Goal: Task Accomplishment & Management: Manage account settings

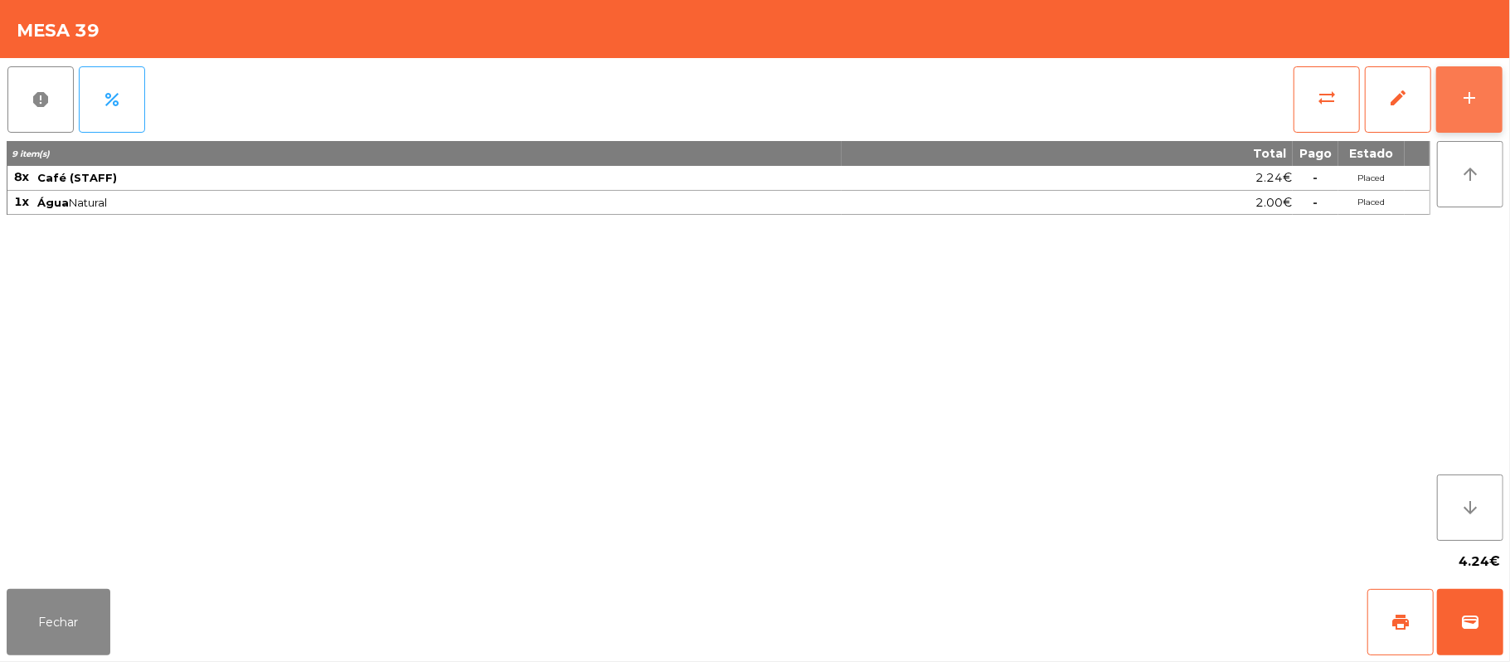
click at [1456, 85] on button "add" at bounding box center [1469, 99] width 66 height 66
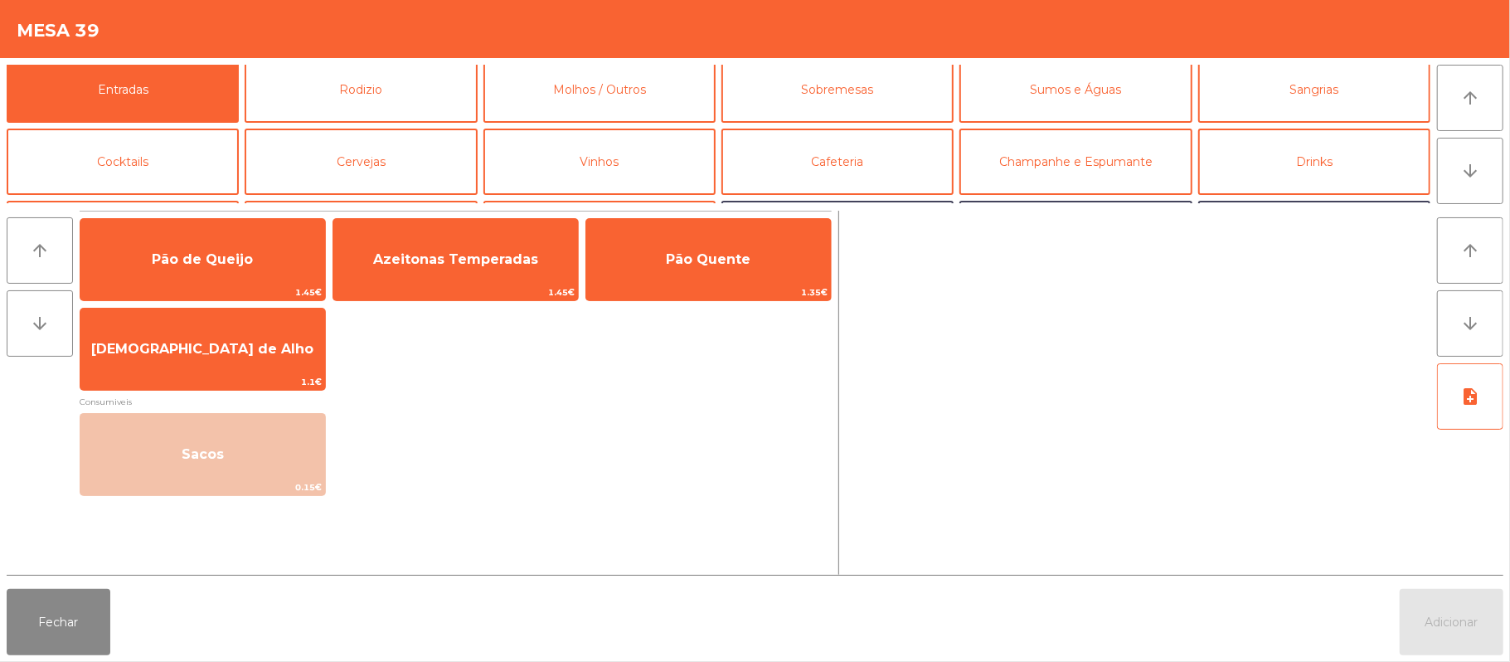
scroll to position [10, 0]
click at [1144, 100] on button "Sumos e Águas" at bounding box center [1076, 88] width 232 height 66
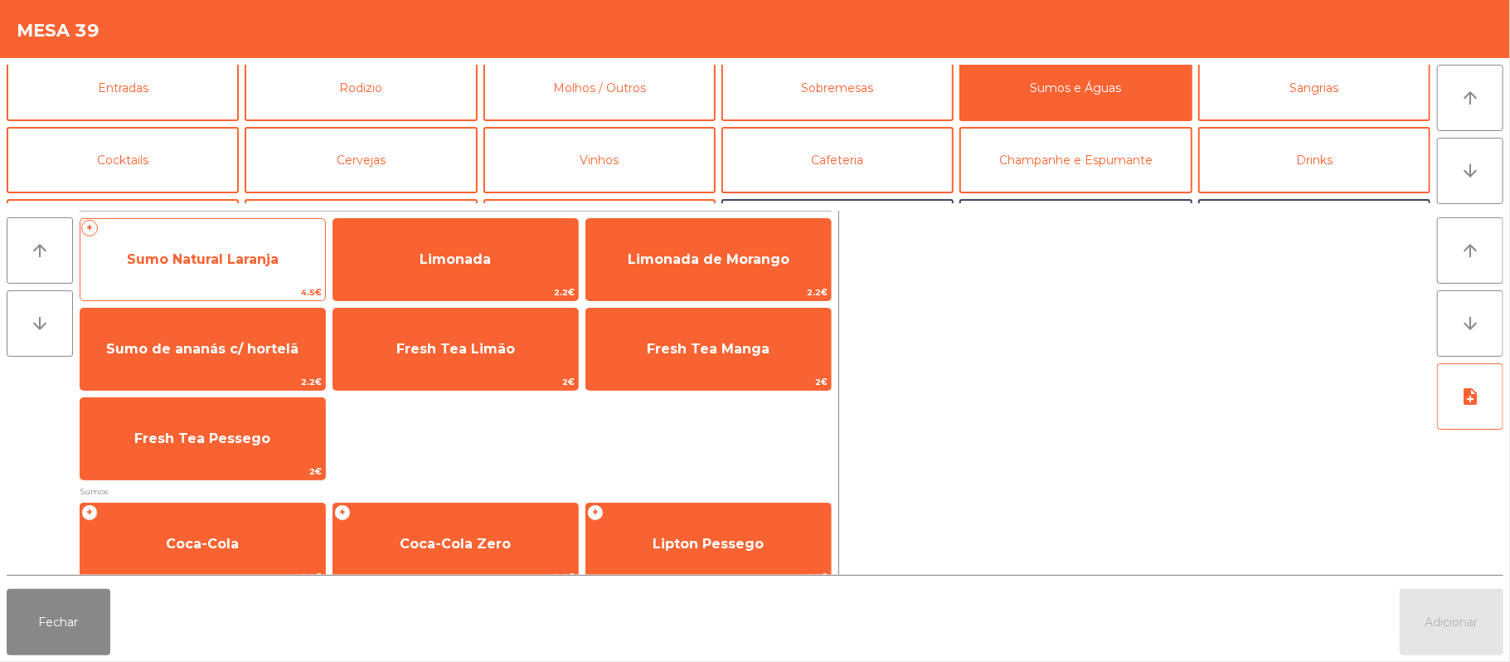
click at [243, 269] on span "Sumo Natural Laranja" at bounding box center [202, 259] width 245 height 45
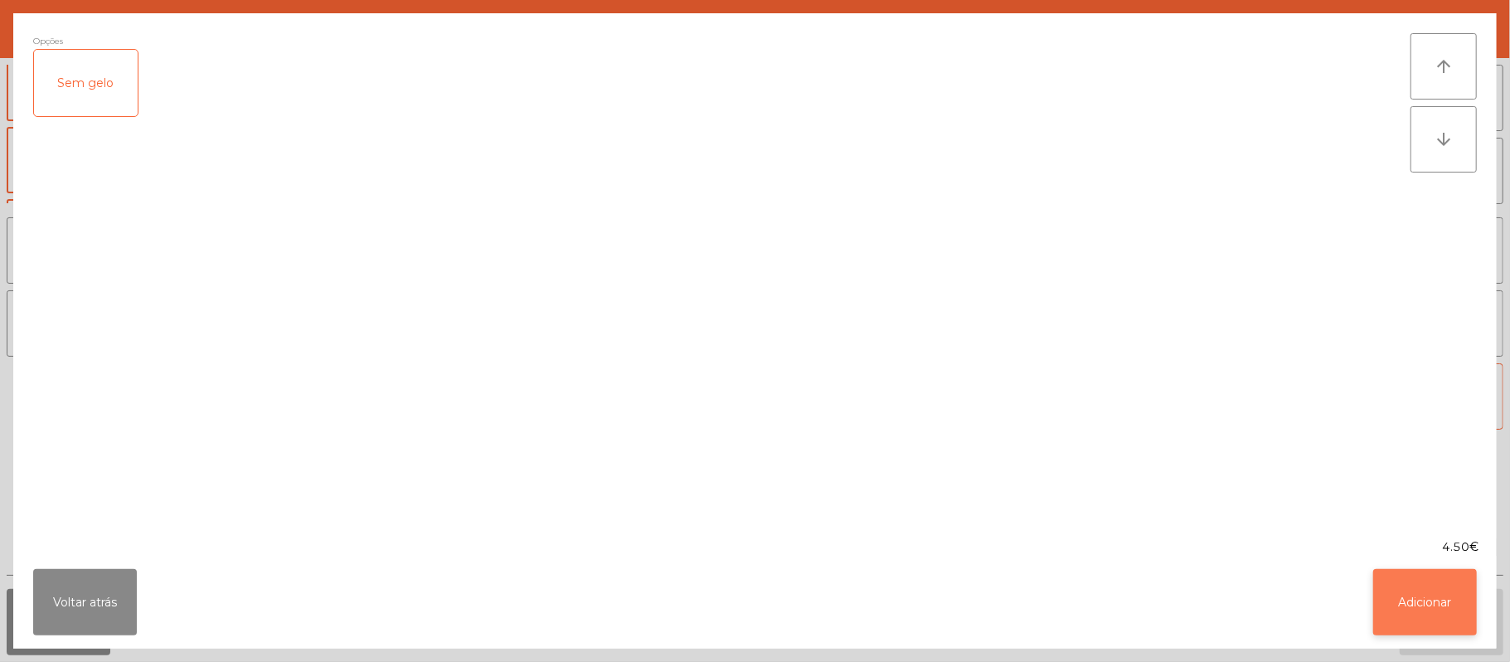
click at [1426, 586] on button "Adicionar" at bounding box center [1425, 602] width 104 height 66
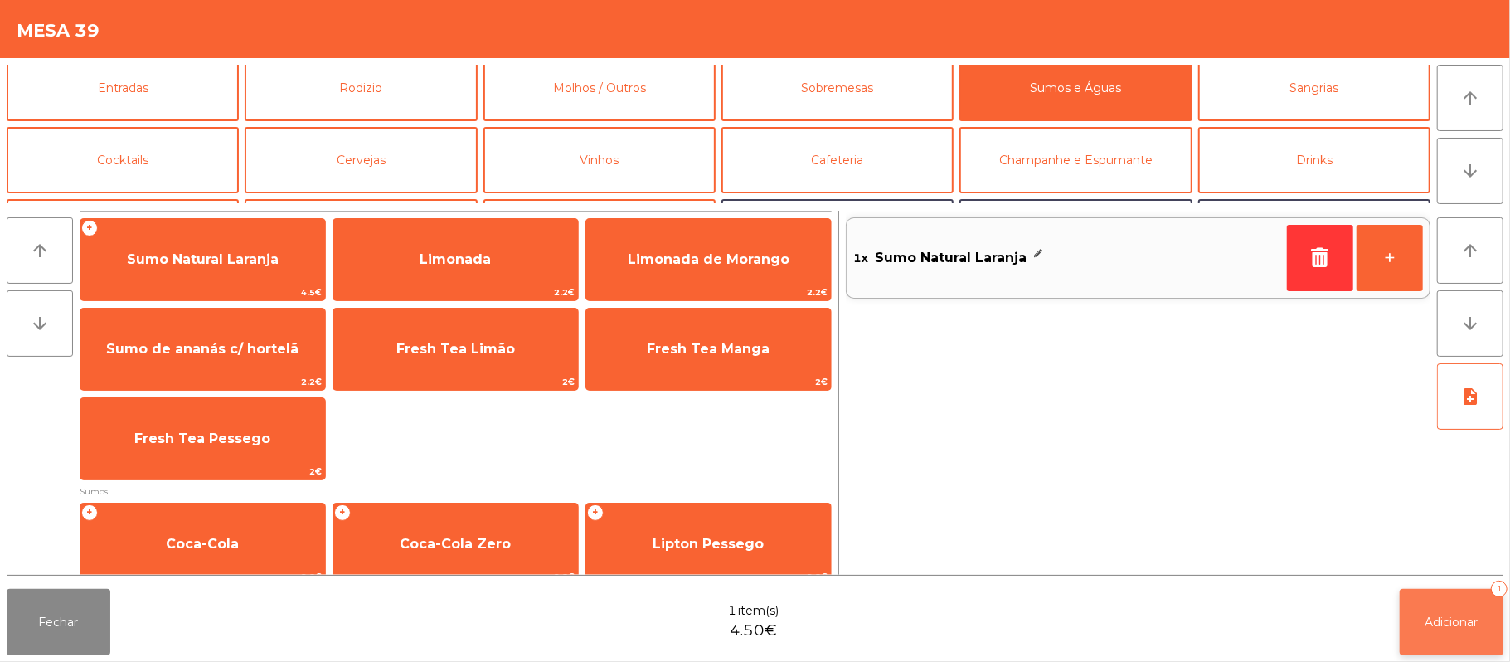
click at [1421, 634] on button "Adicionar 1" at bounding box center [1452, 622] width 104 height 66
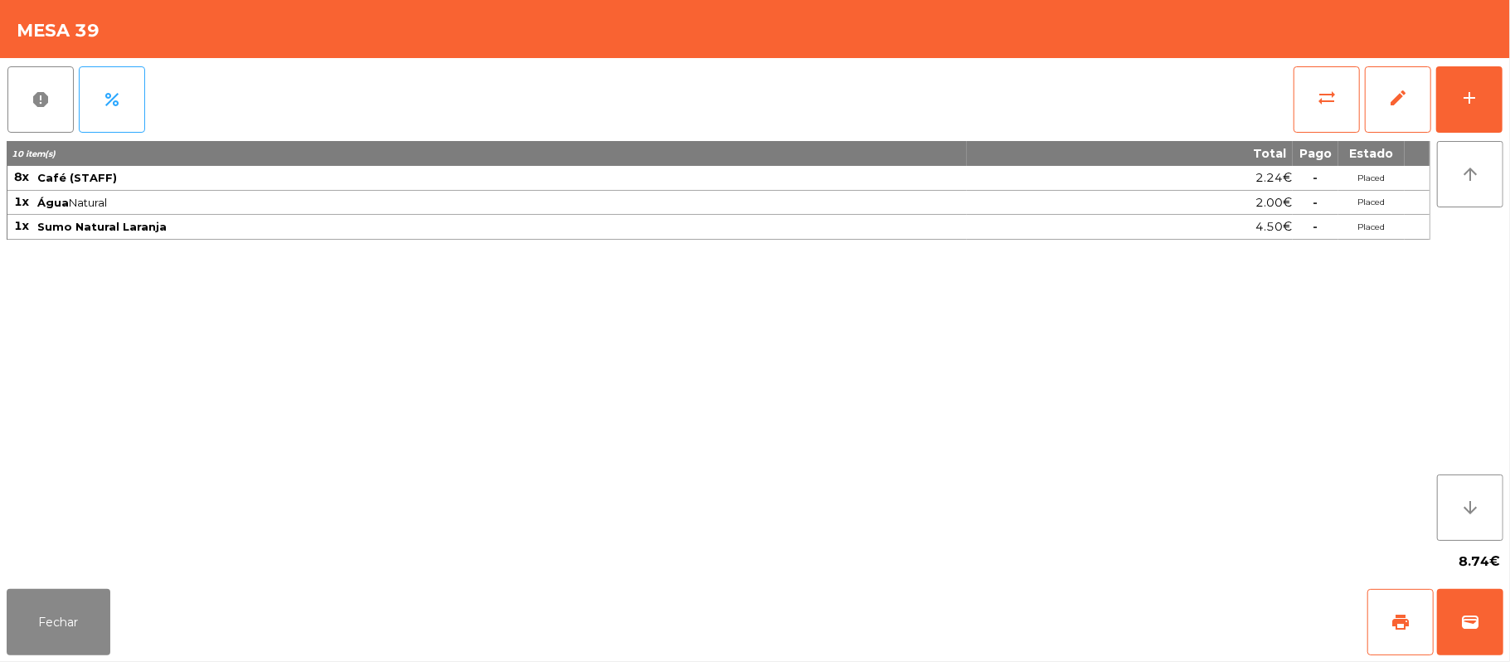
click at [1508, 113] on div "report percent sync_alt edit add 10 item(s) Total Pago Estado 8x Café (STAFF) 2…" at bounding box center [755, 320] width 1510 height 524
click at [1504, 104] on div "report percent sync_alt edit add 10 item(s) Total Pago Estado 8x Café (STAFF) 2…" at bounding box center [755, 320] width 1510 height 524
click at [1497, 106] on button "add" at bounding box center [1469, 99] width 66 height 66
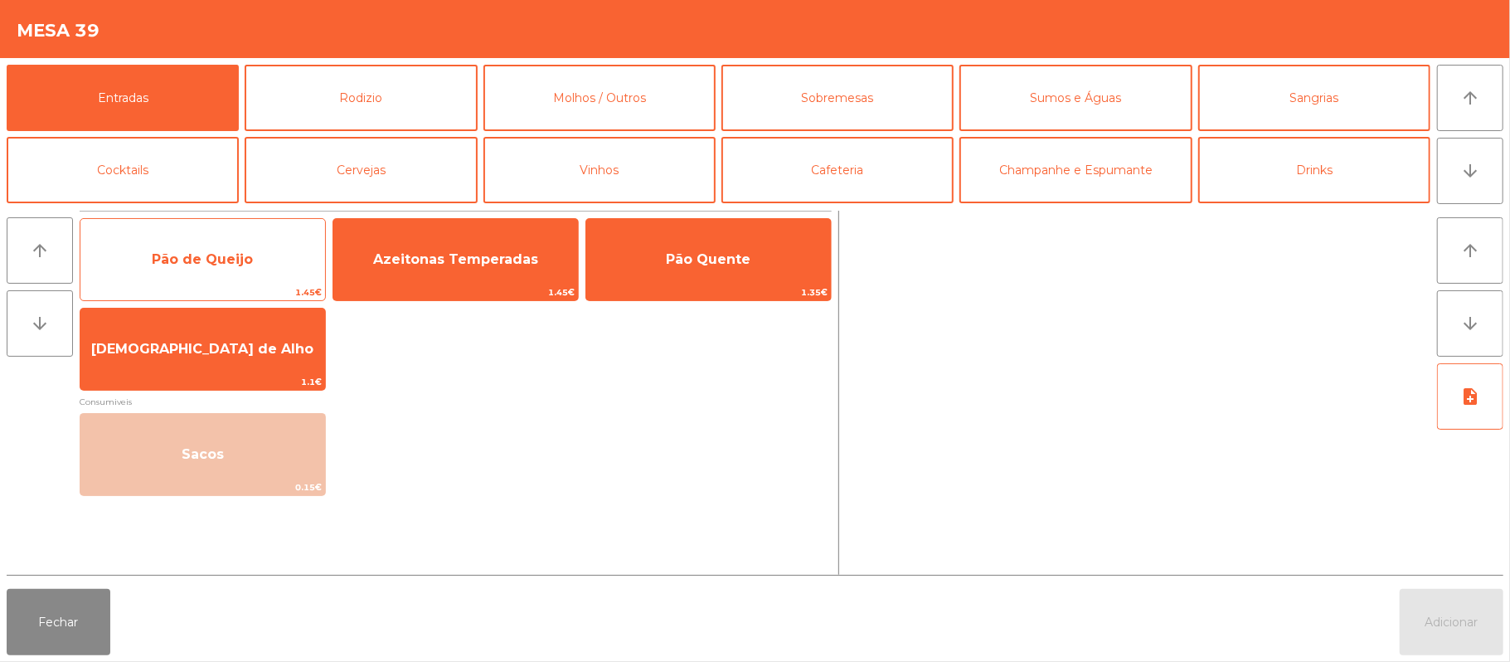
click at [265, 263] on span "Pão de Queijo" at bounding box center [202, 259] width 245 height 45
click at [279, 267] on span "Pão de Queijo" at bounding box center [202, 259] width 245 height 45
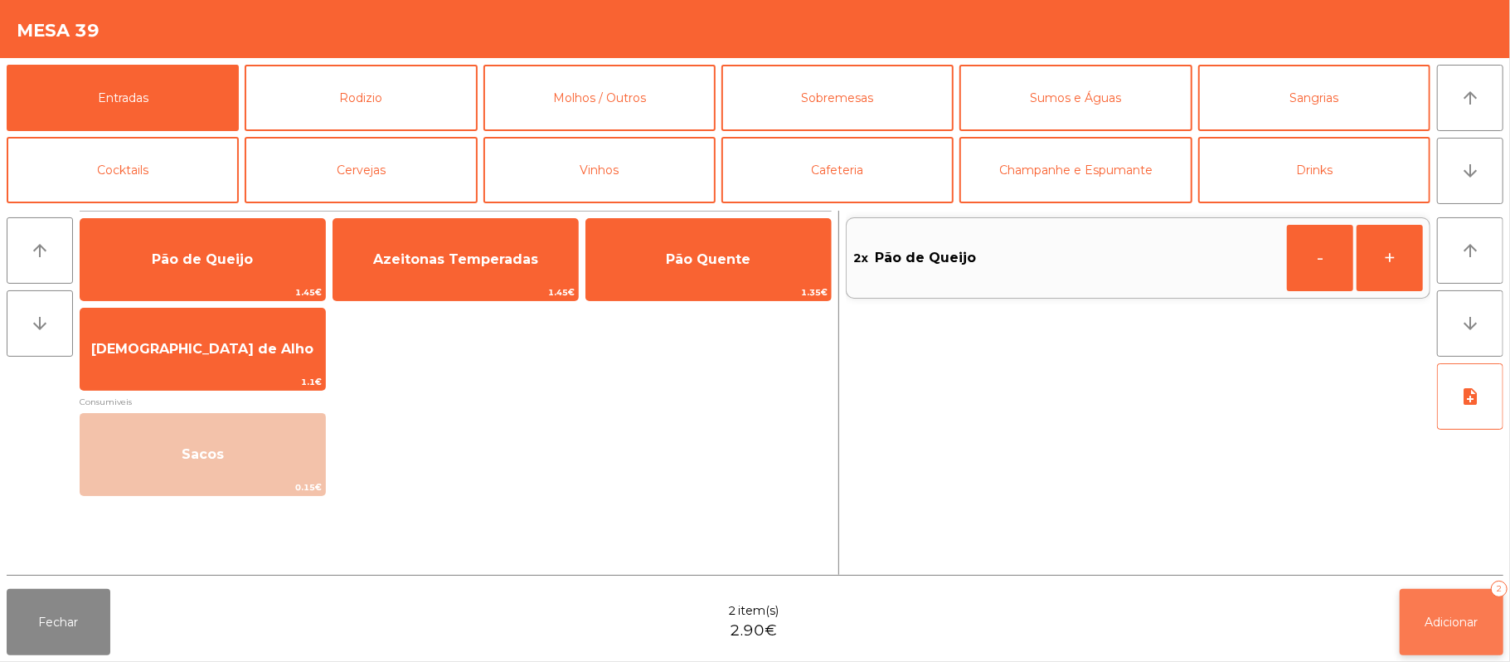
click at [1421, 592] on button "Adicionar 2" at bounding box center [1452, 622] width 104 height 66
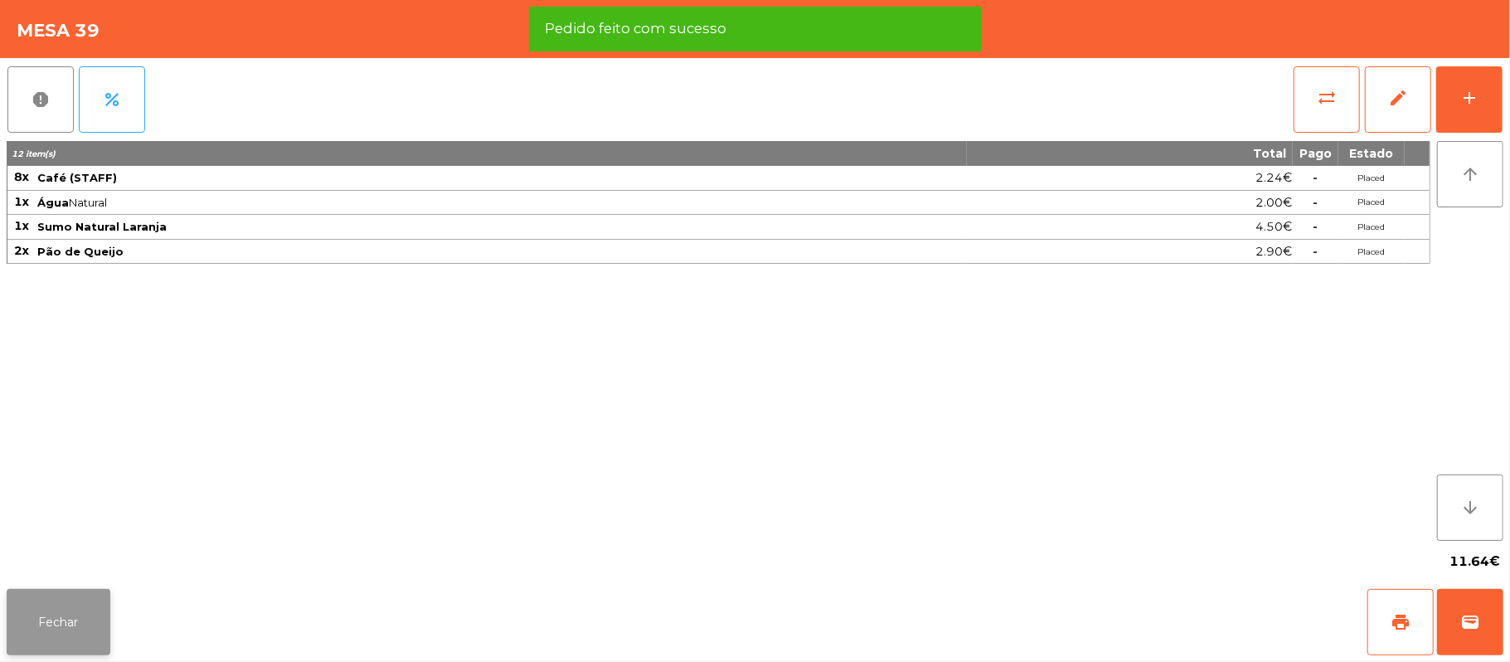
click at [86, 642] on button "Fechar" at bounding box center [59, 622] width 104 height 66
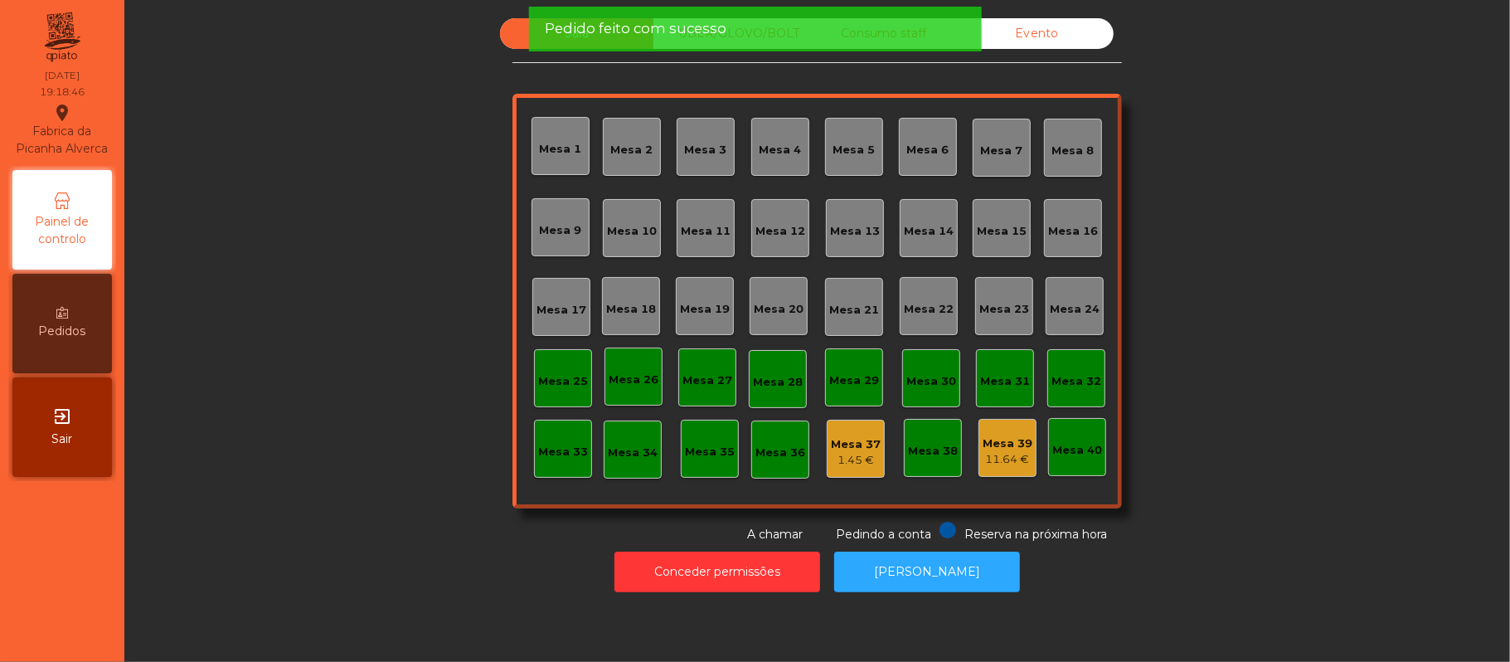
click at [356, 416] on div "Sala UBER/GLOVO/BOLT Consumo staff Evento Mesa 1 Mesa 2 Mesa 3 Mesa 4 Mesa 5 Me…" at bounding box center [817, 280] width 1341 height 525
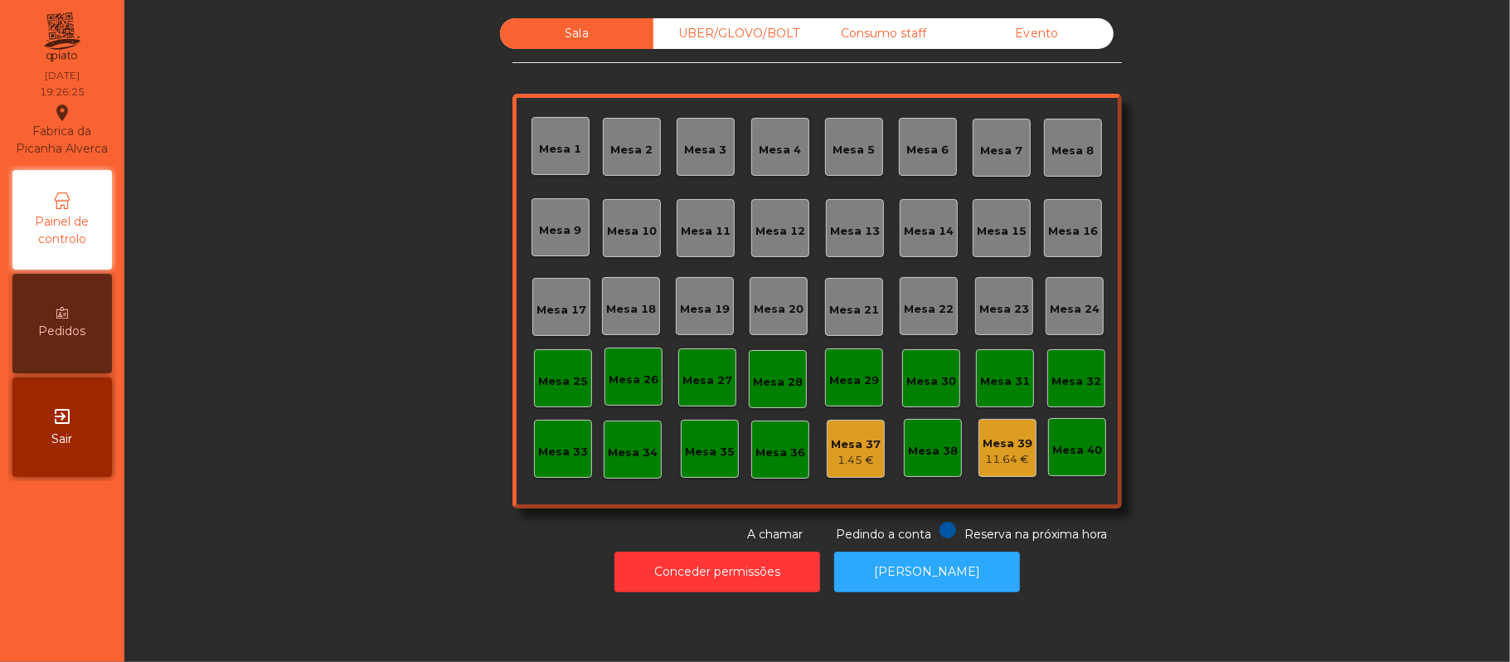
click at [1234, 221] on div "Sala UBER/GLOVO/BOLT Consumo staff Evento Mesa 1 Mesa 2 Mesa 3 Mesa 4 Mesa 5 Me…" at bounding box center [817, 280] width 1341 height 525
click at [300, 203] on div "Sala UBER/GLOVO/BOLT Consumo staff Evento Mesa 1 Mesa 2 Mesa 3 Mesa 4 Mesa 5 Me…" at bounding box center [817, 280] width 1341 height 525
click at [1282, 310] on div "Sala UBER/GLOVO/BOLT Consumo staff Evento Mesa 1 Mesa 2 Mesa 3 Mesa 4 Mesa 5 Me…" at bounding box center [817, 280] width 1341 height 525
click at [917, 223] on div "Mesa 14" at bounding box center [929, 231] width 50 height 17
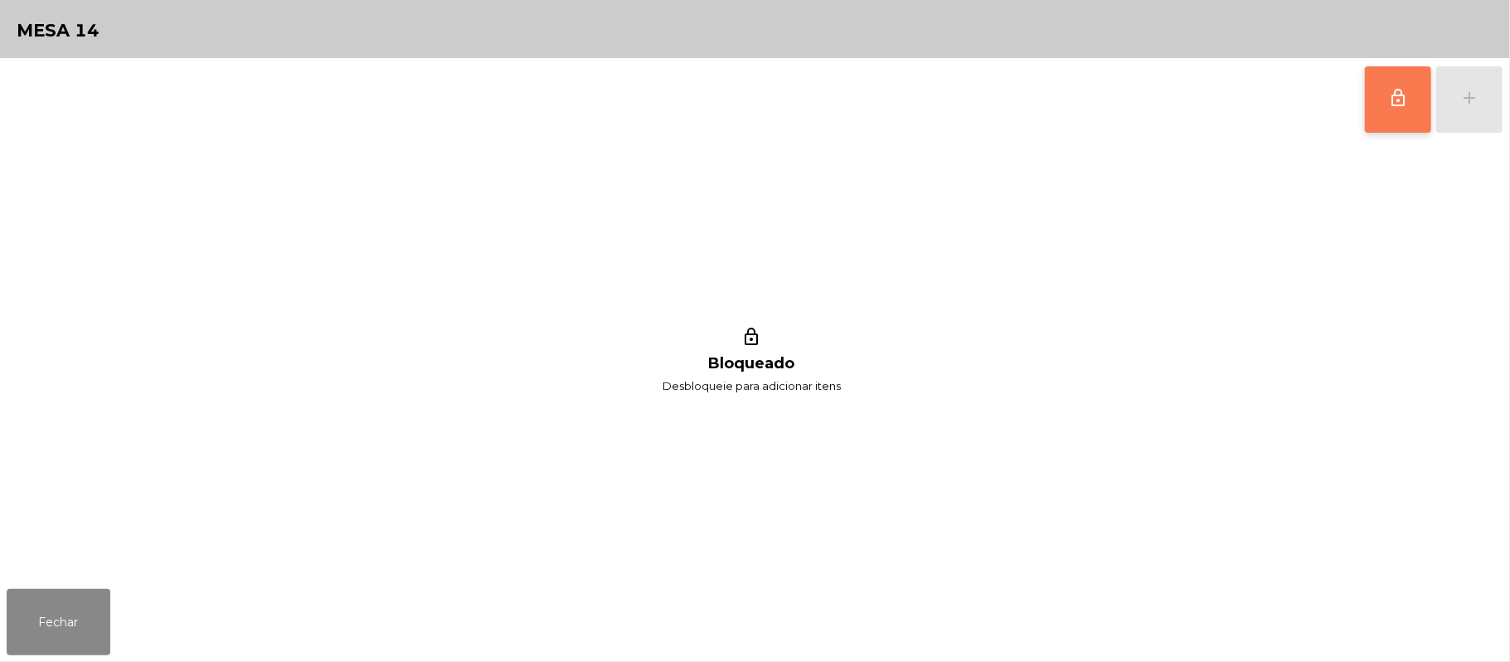
click at [1378, 97] on button "lock_outline" at bounding box center [1398, 99] width 66 height 66
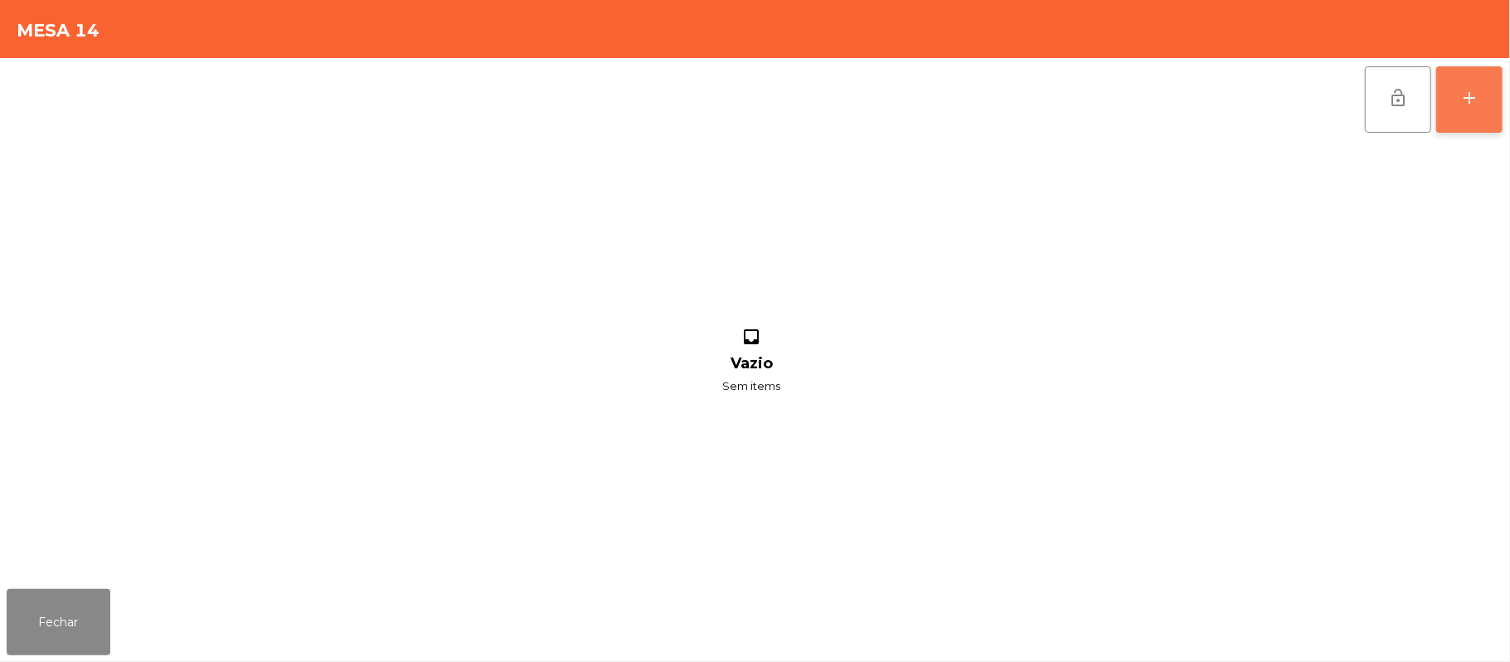
click at [1493, 107] on button "add" at bounding box center [1469, 99] width 66 height 66
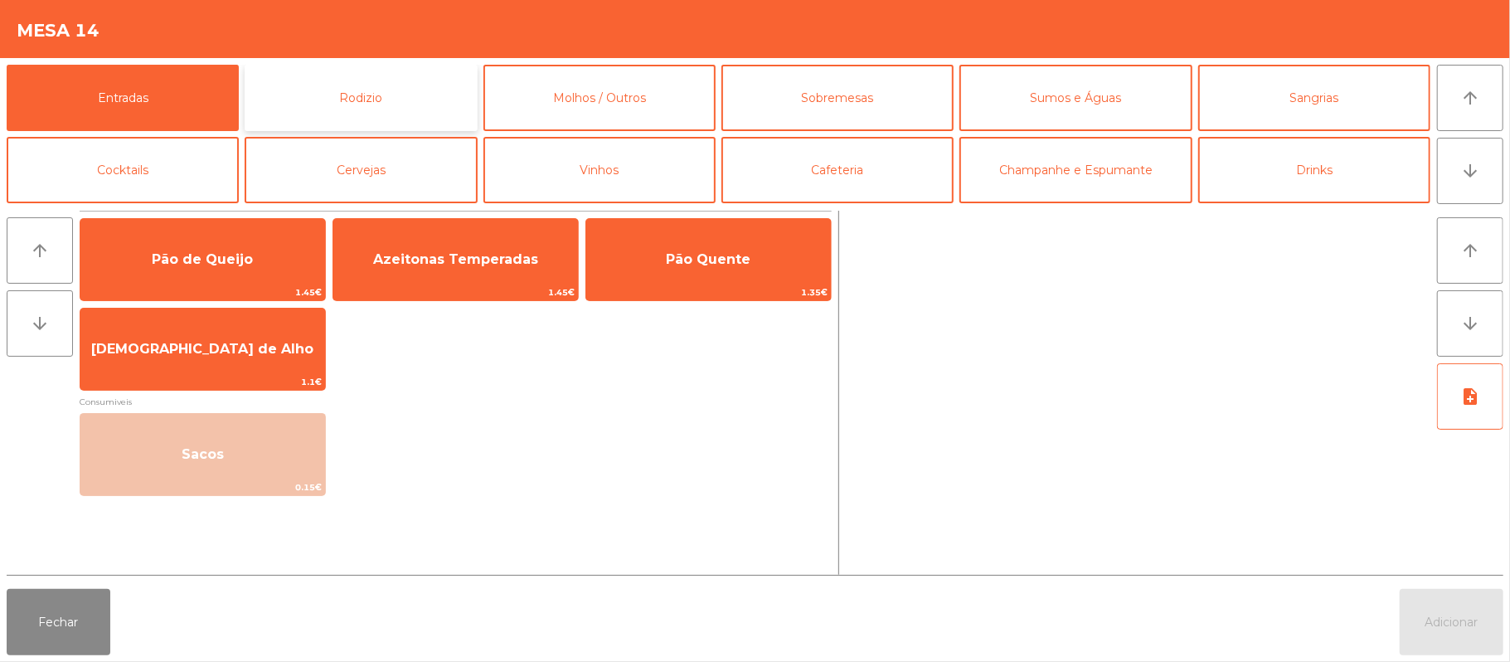
click at [425, 95] on button "Rodizio" at bounding box center [361, 98] width 232 height 66
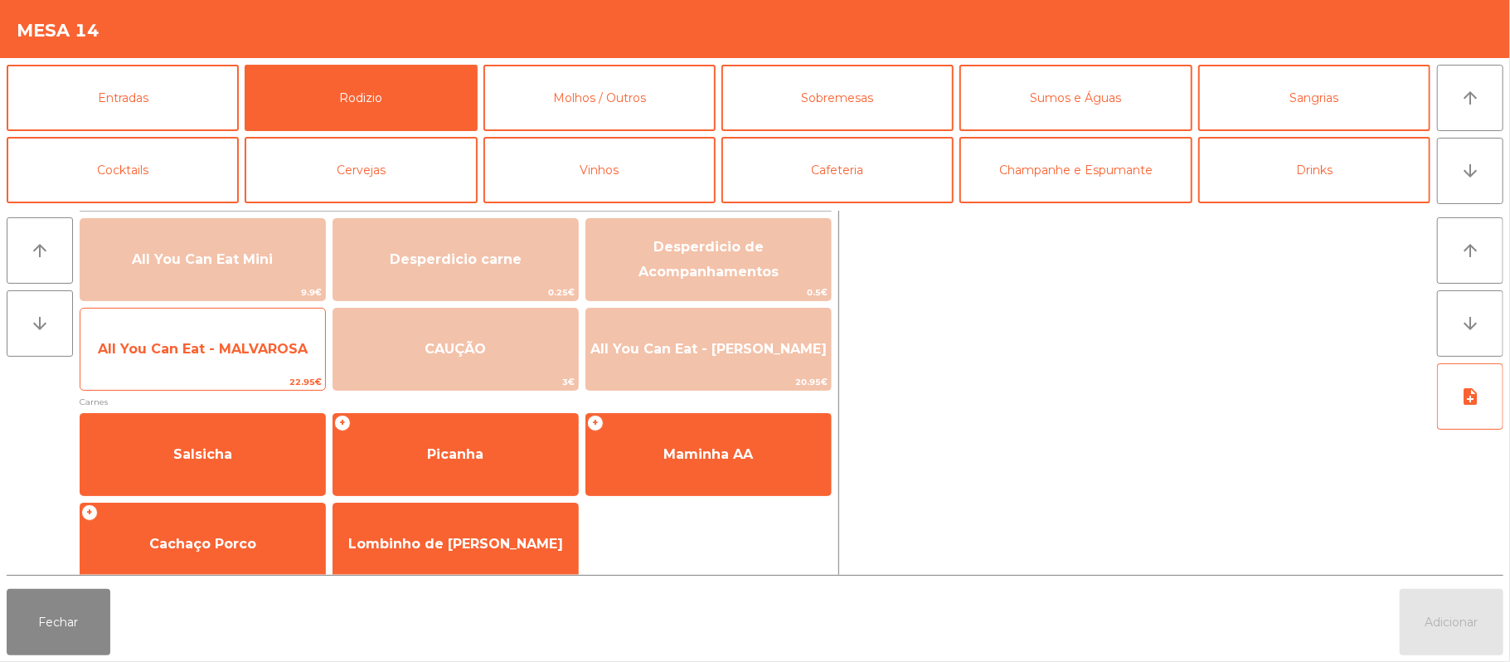
click at [243, 341] on span "All You Can Eat - MALVAROSA" at bounding box center [203, 349] width 210 height 16
click at [233, 353] on span "All You Can Eat - MALVAROSA" at bounding box center [203, 349] width 210 height 16
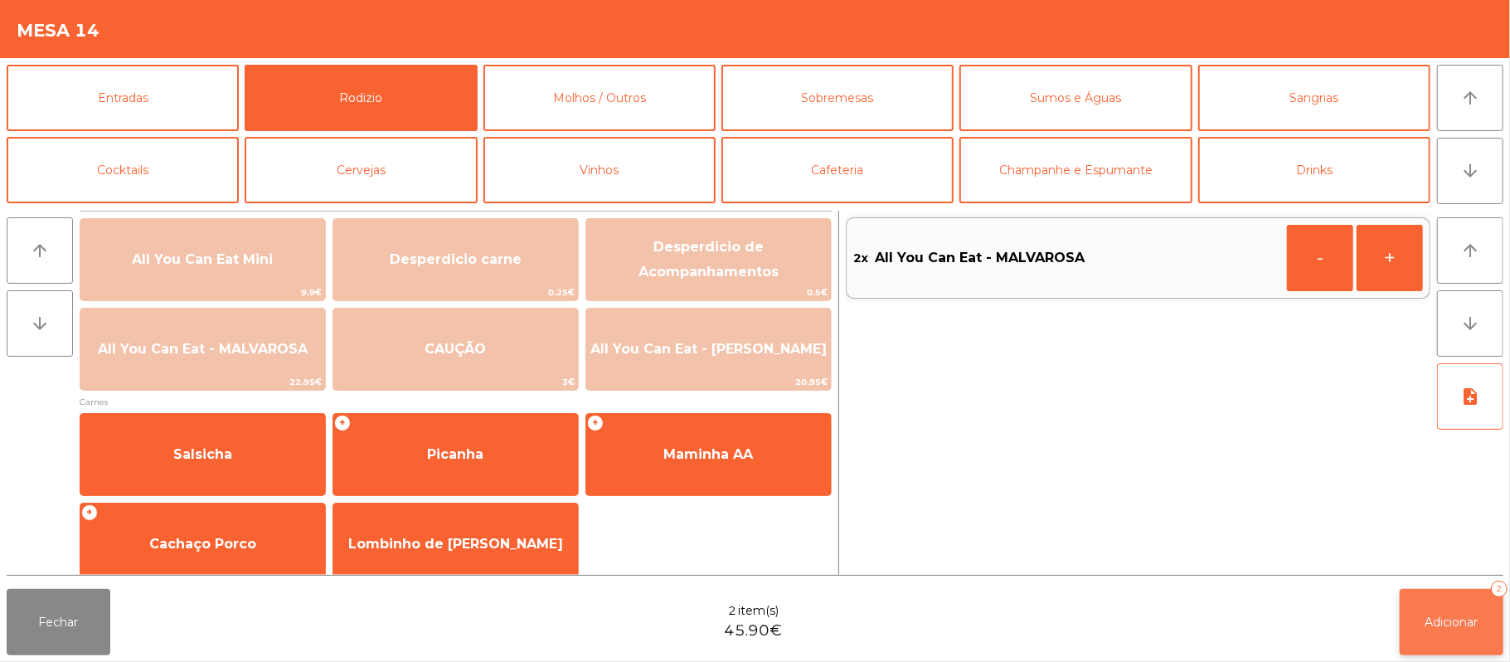
click at [1448, 615] on span "Adicionar" at bounding box center [1452, 622] width 53 height 15
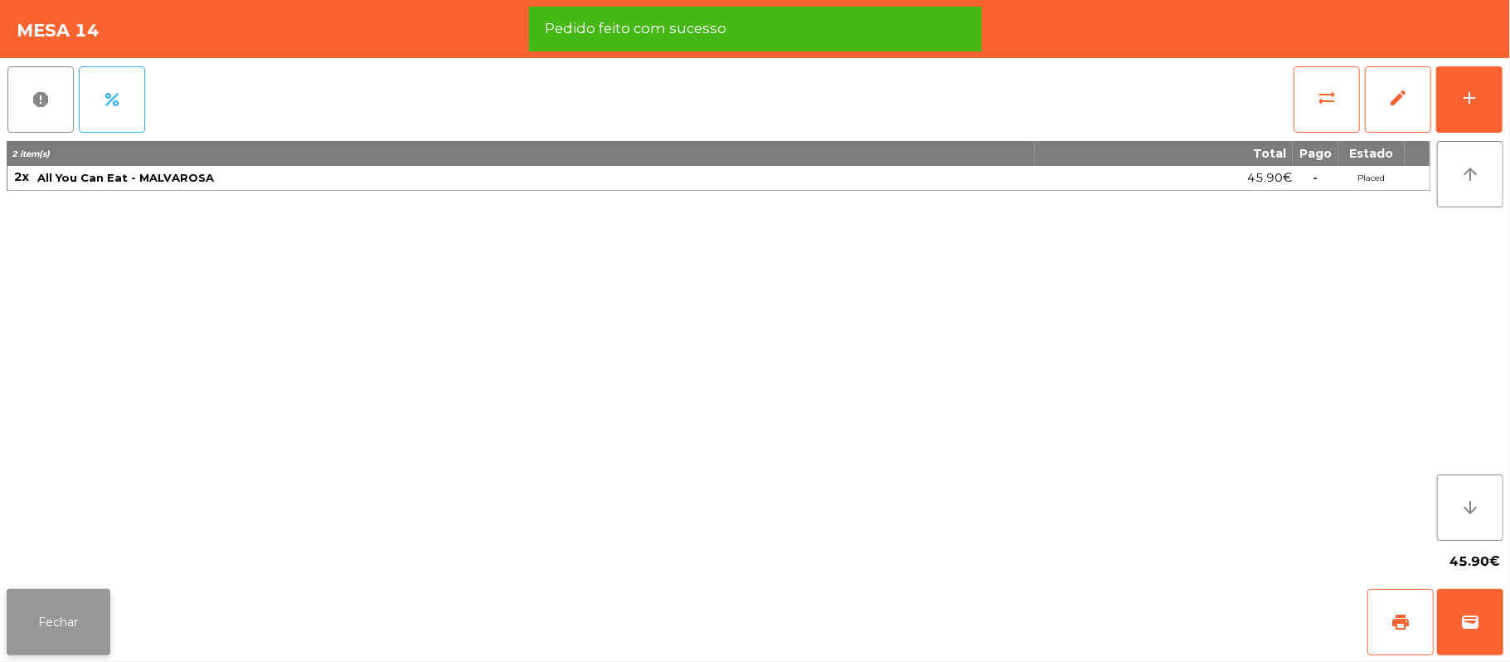
click at [78, 630] on button "Fechar" at bounding box center [59, 622] width 104 height 66
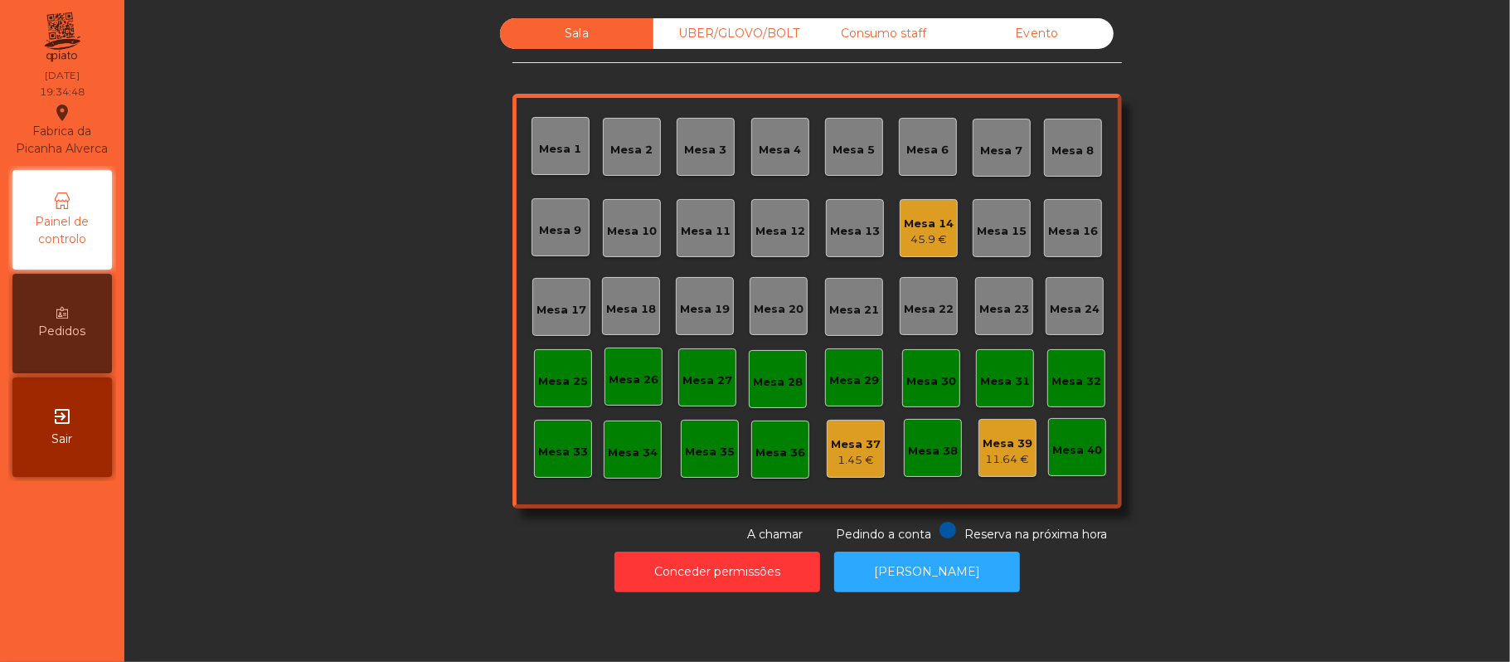
click at [711, 315] on div "Mesa 19" at bounding box center [705, 309] width 50 height 17
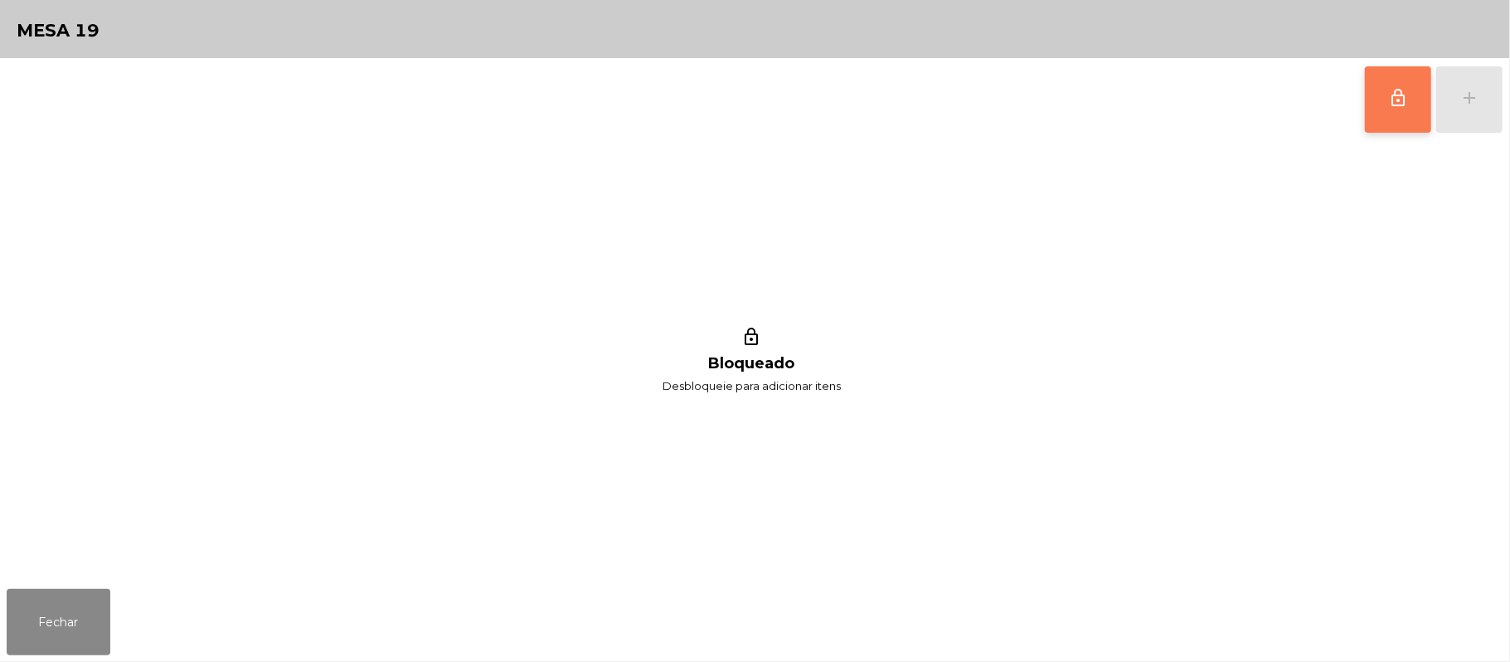
click at [1387, 117] on button "lock_outline" at bounding box center [1398, 99] width 66 height 66
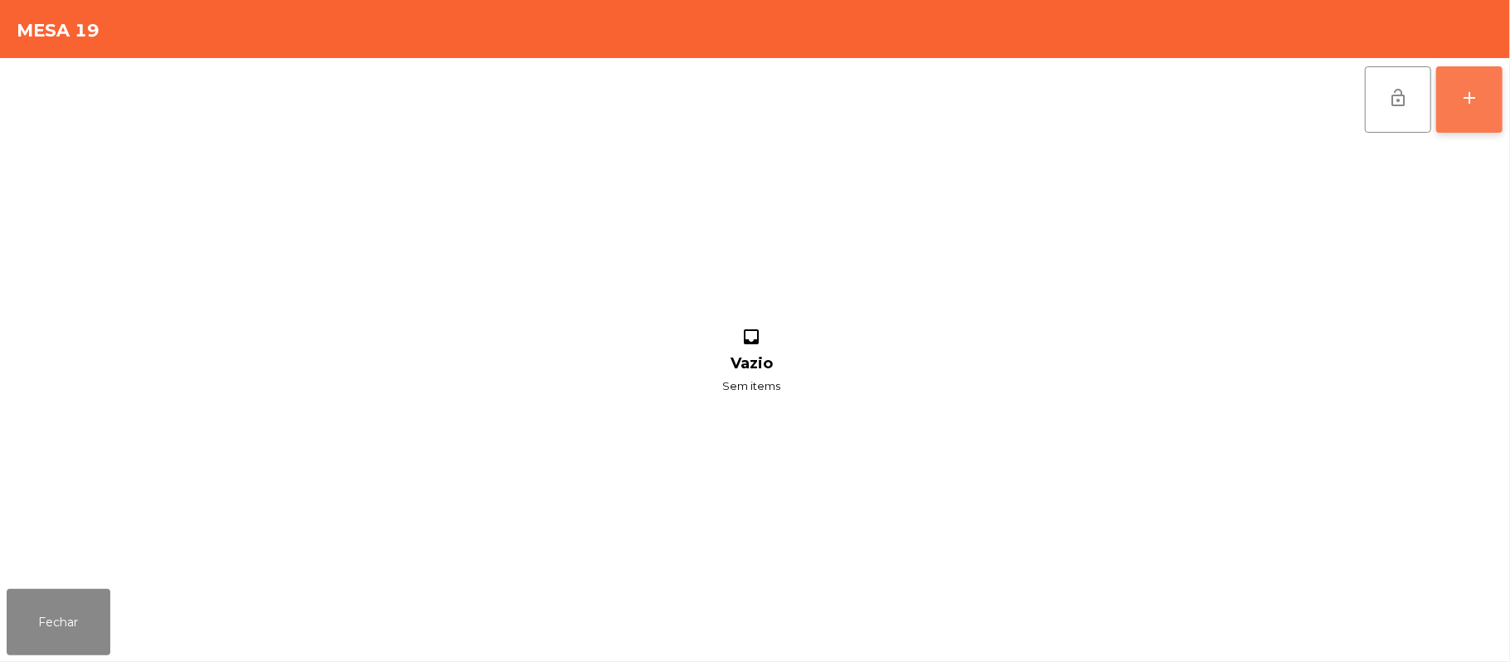
click at [1490, 98] on button "add" at bounding box center [1469, 99] width 66 height 66
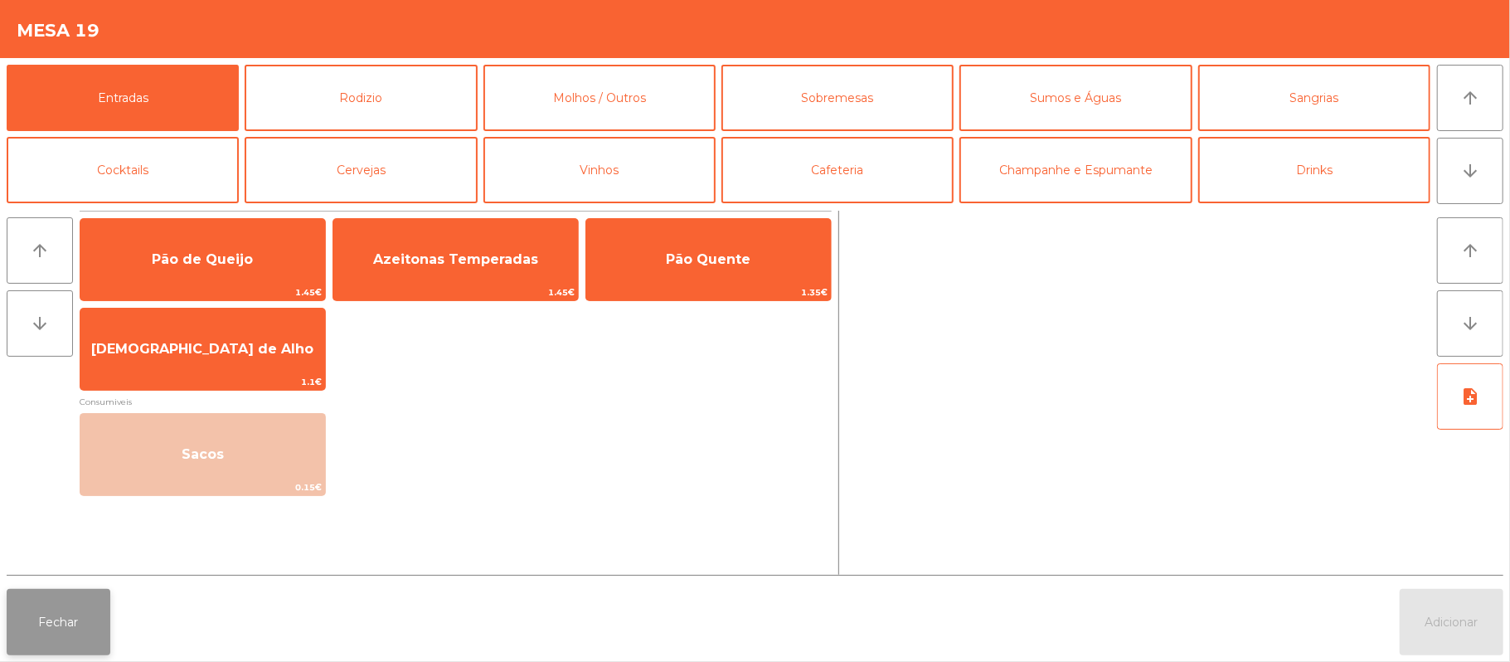
click at [65, 624] on button "Fechar" at bounding box center [59, 622] width 104 height 66
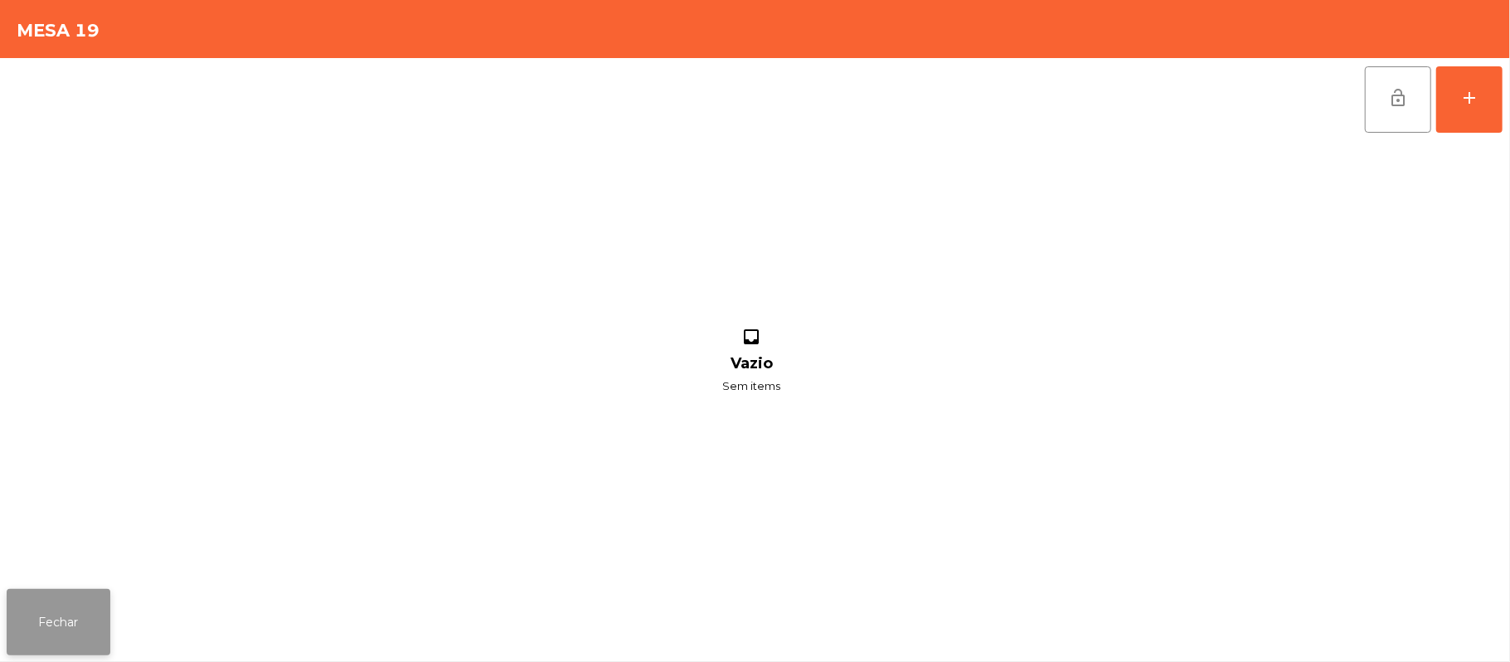
click at [65, 638] on button "Fechar" at bounding box center [59, 622] width 104 height 66
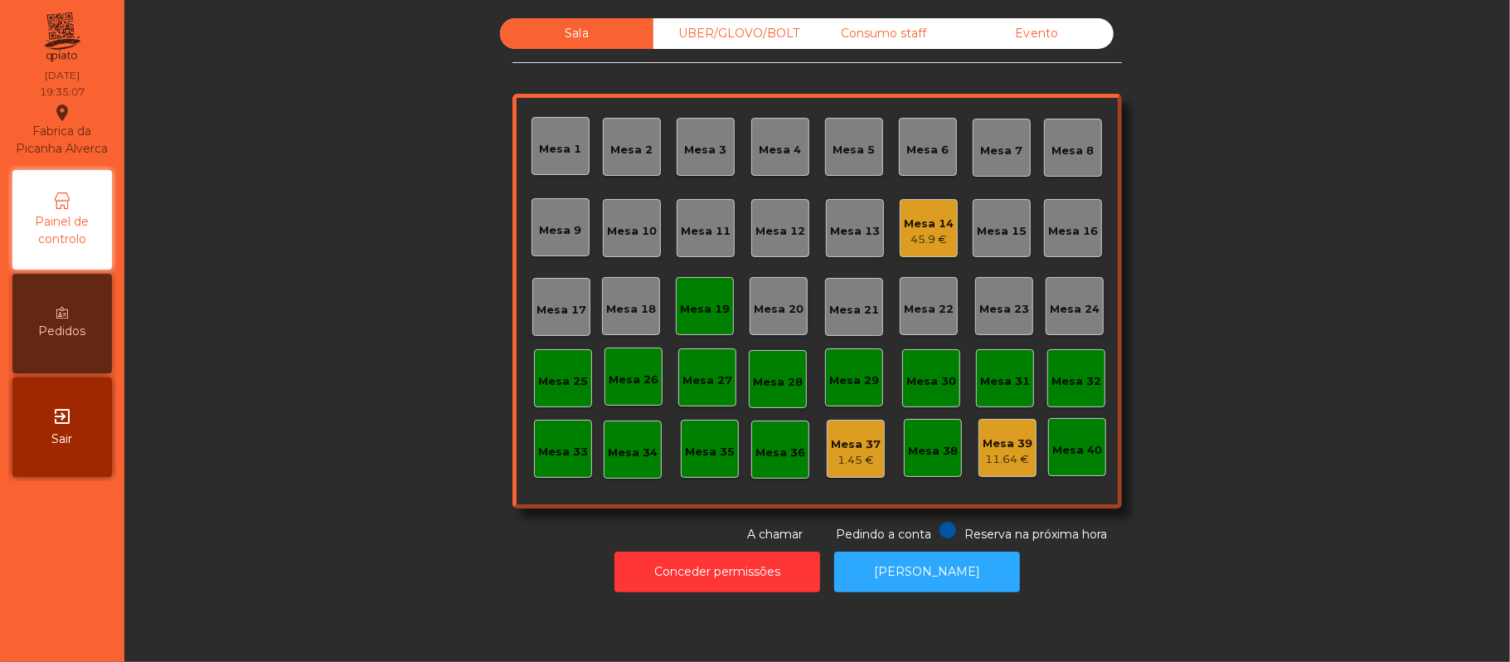
click at [933, 226] on div "Mesa 14" at bounding box center [929, 224] width 50 height 17
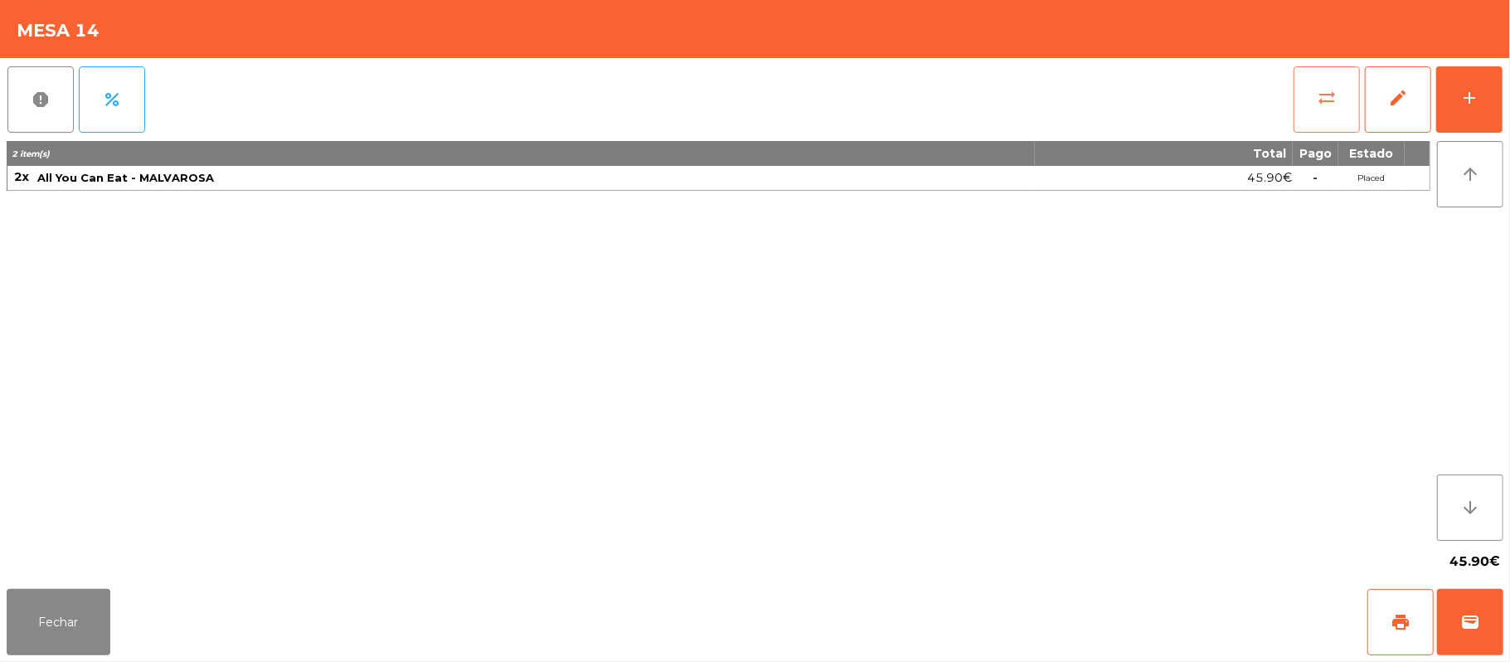
click at [1347, 96] on button "sync_alt" at bounding box center [1327, 99] width 66 height 66
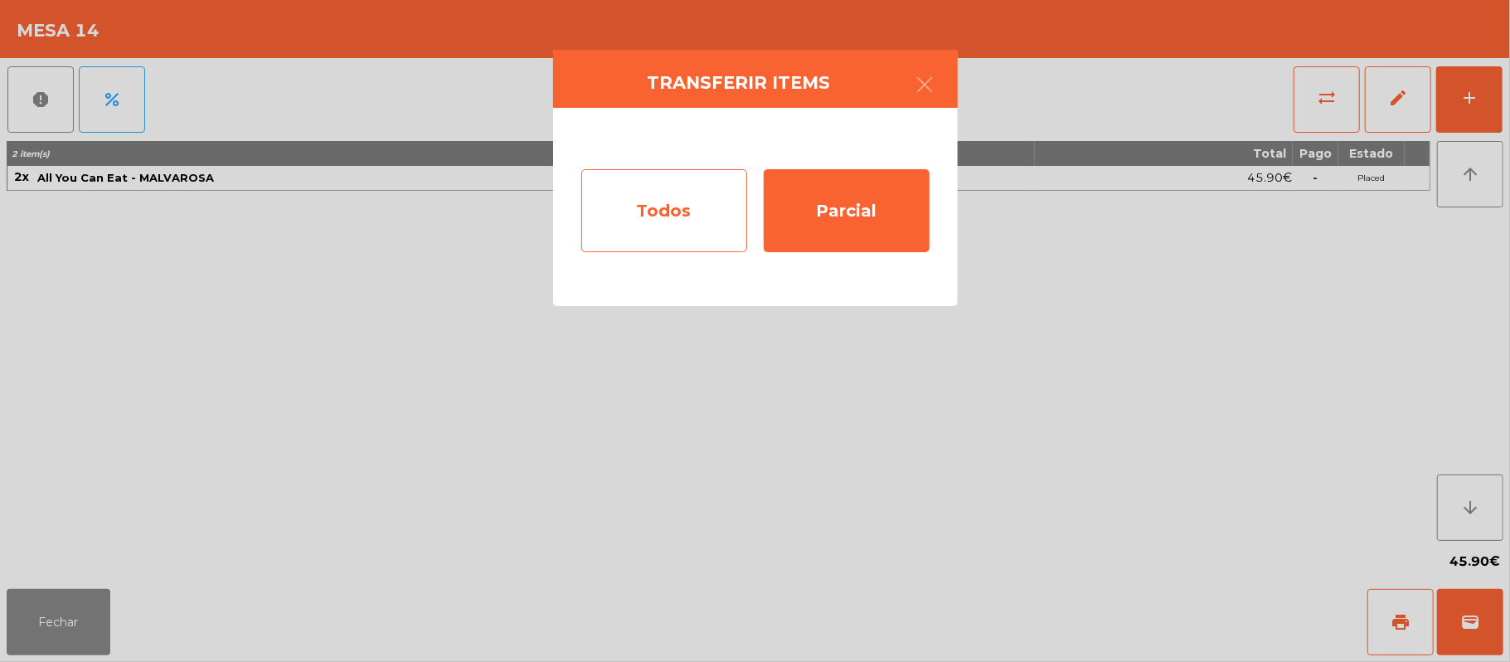
click at [688, 227] on div "Todos" at bounding box center [664, 210] width 166 height 83
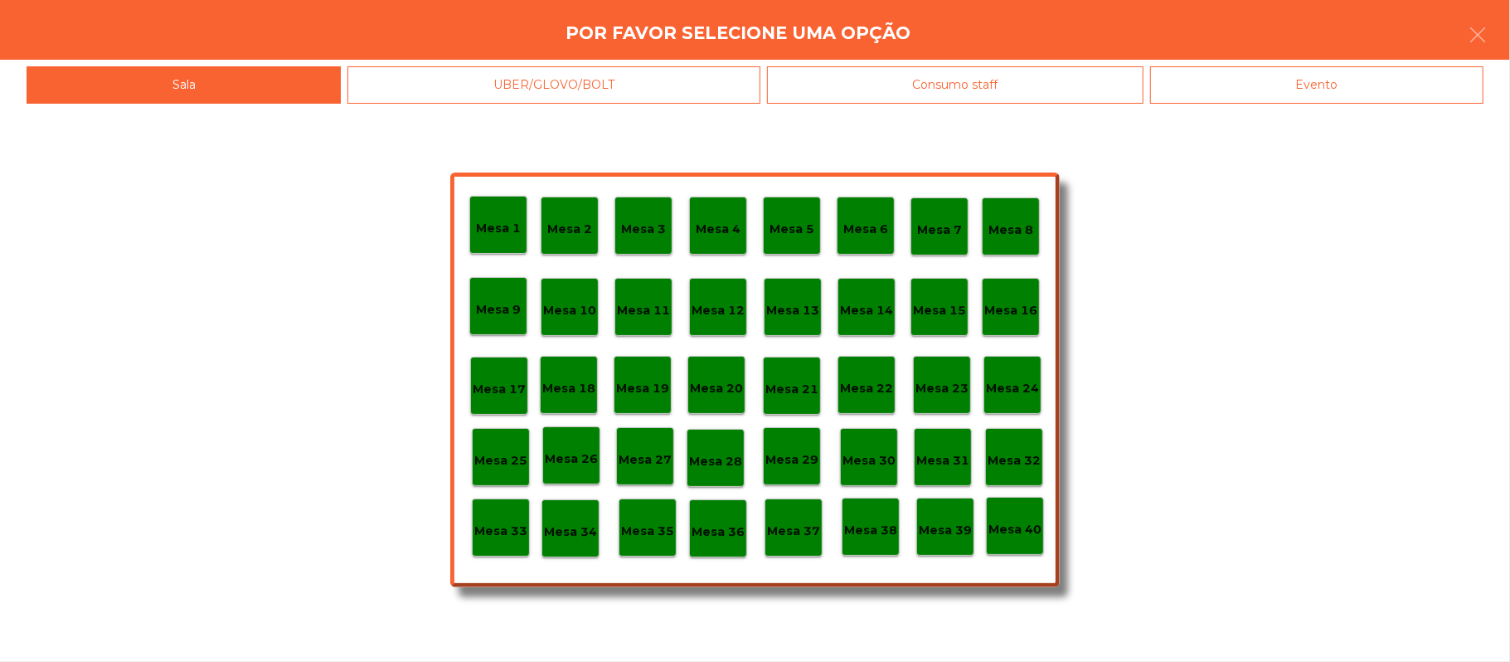
click at [661, 403] on div "Mesa 19" at bounding box center [643, 385] width 58 height 58
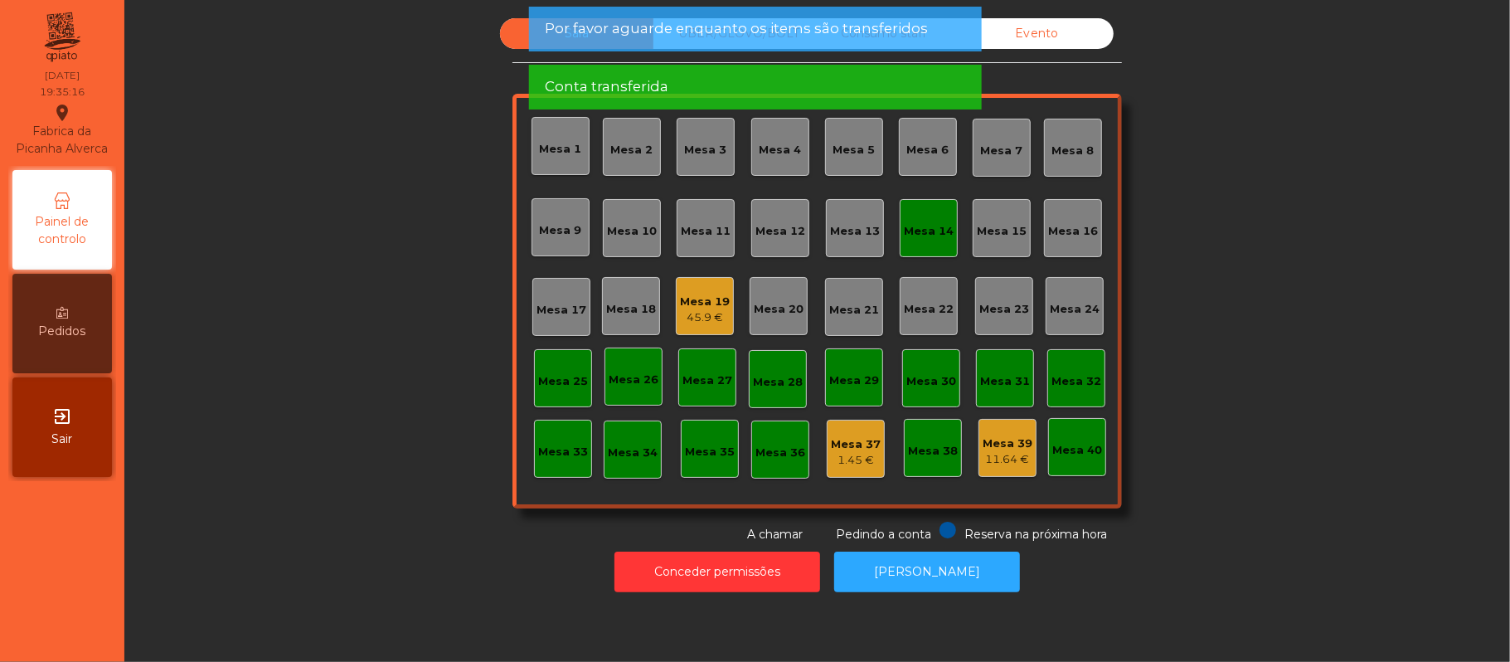
click at [917, 236] on div "Mesa 14" at bounding box center [929, 231] width 50 height 17
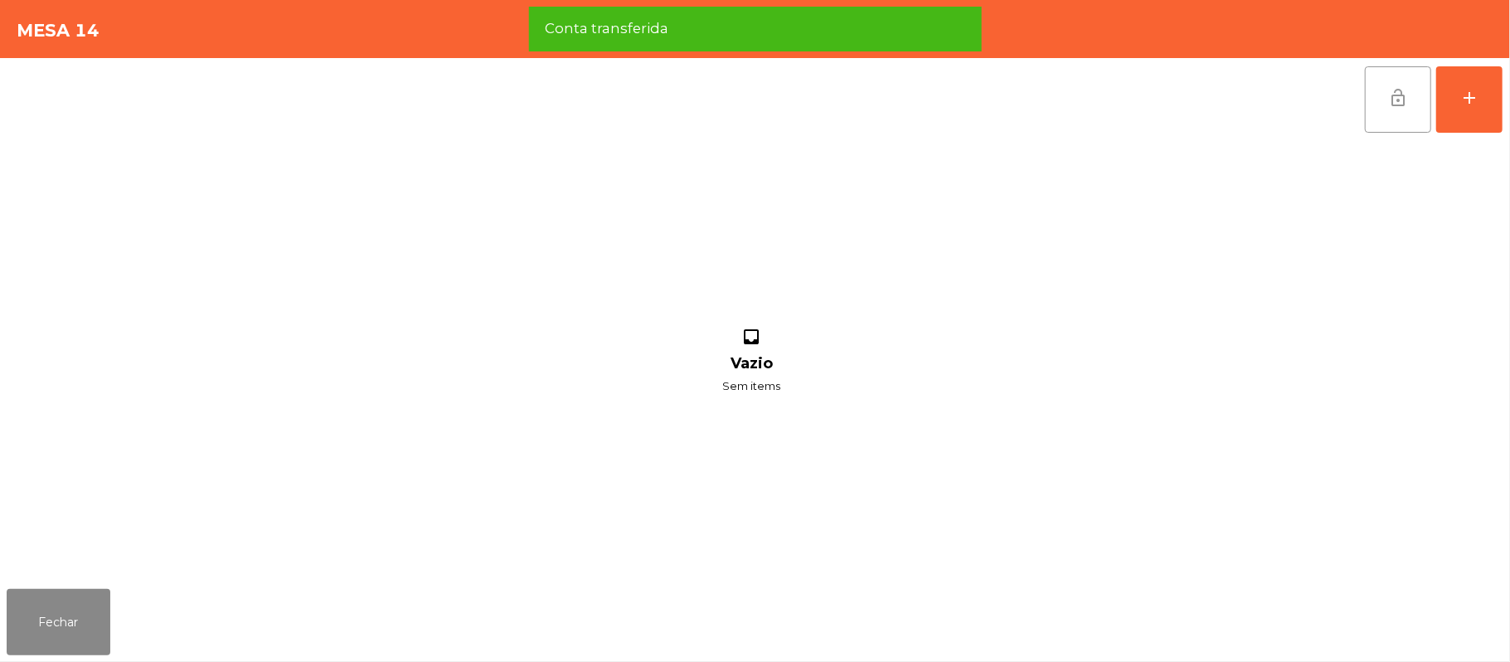
click at [1394, 111] on button "lock_open" at bounding box center [1398, 99] width 66 height 66
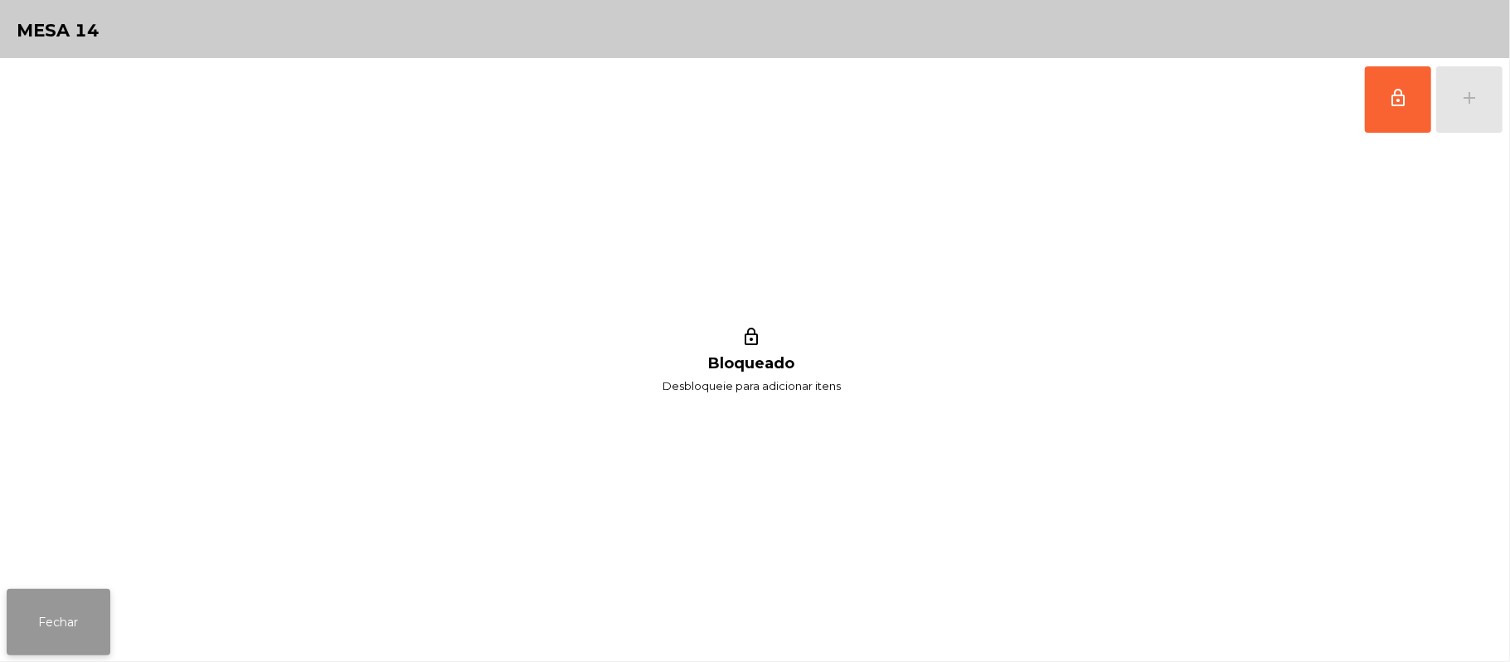
click at [78, 624] on button "Fechar" at bounding box center [59, 622] width 104 height 66
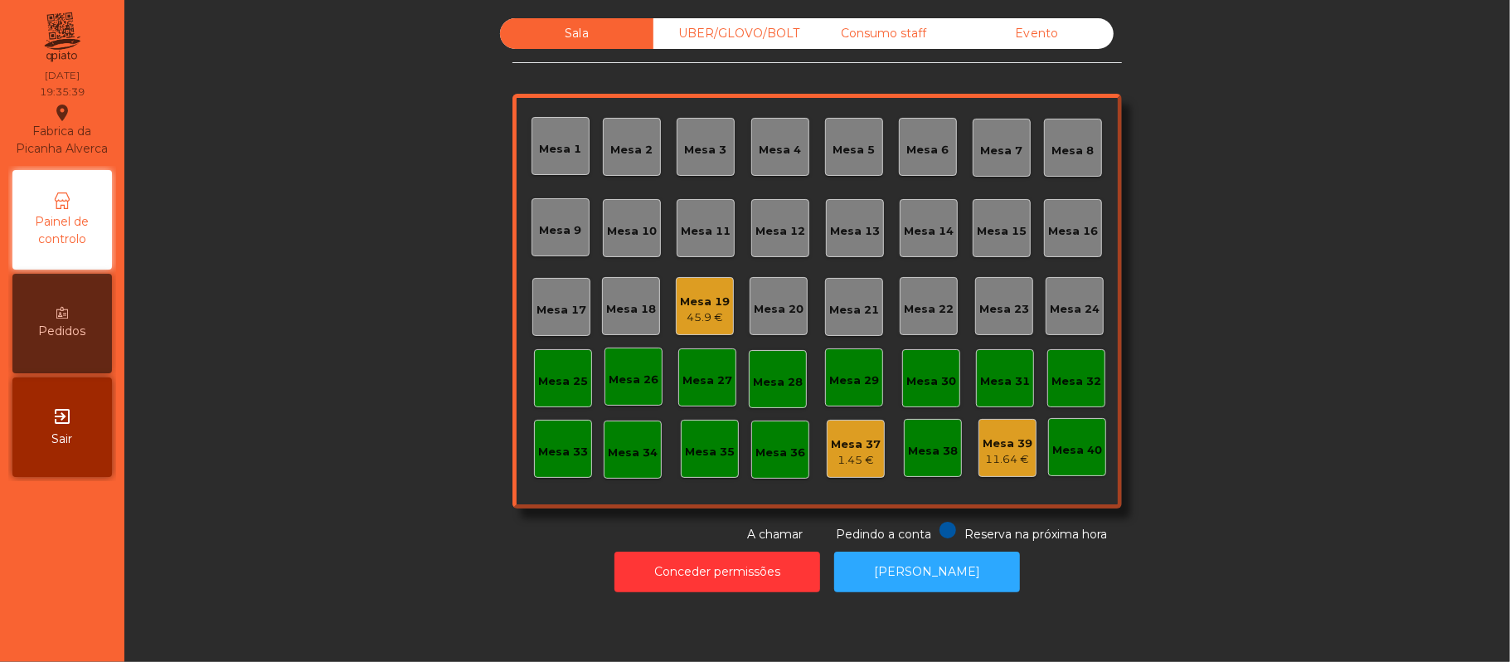
click at [684, 319] on div "45.9 €" at bounding box center [705, 317] width 50 height 17
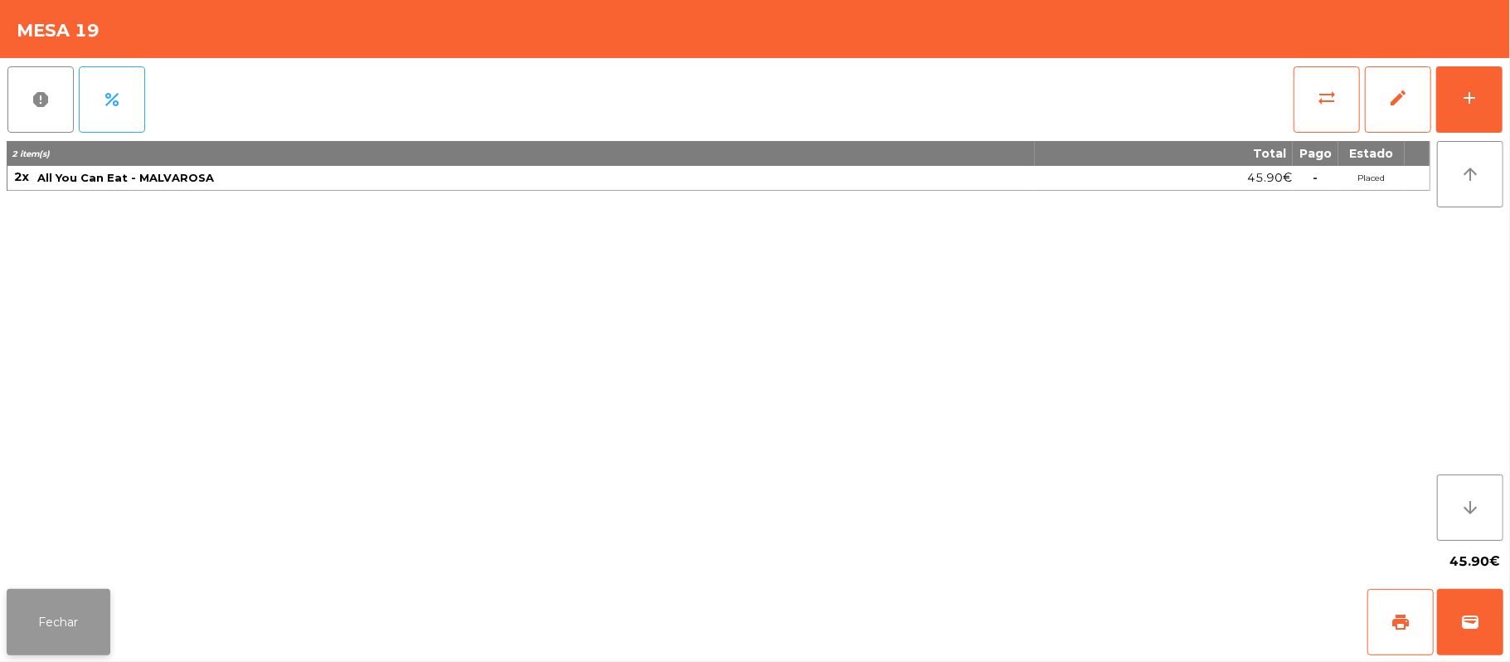
click at [64, 632] on button "Fechar" at bounding box center [59, 622] width 104 height 66
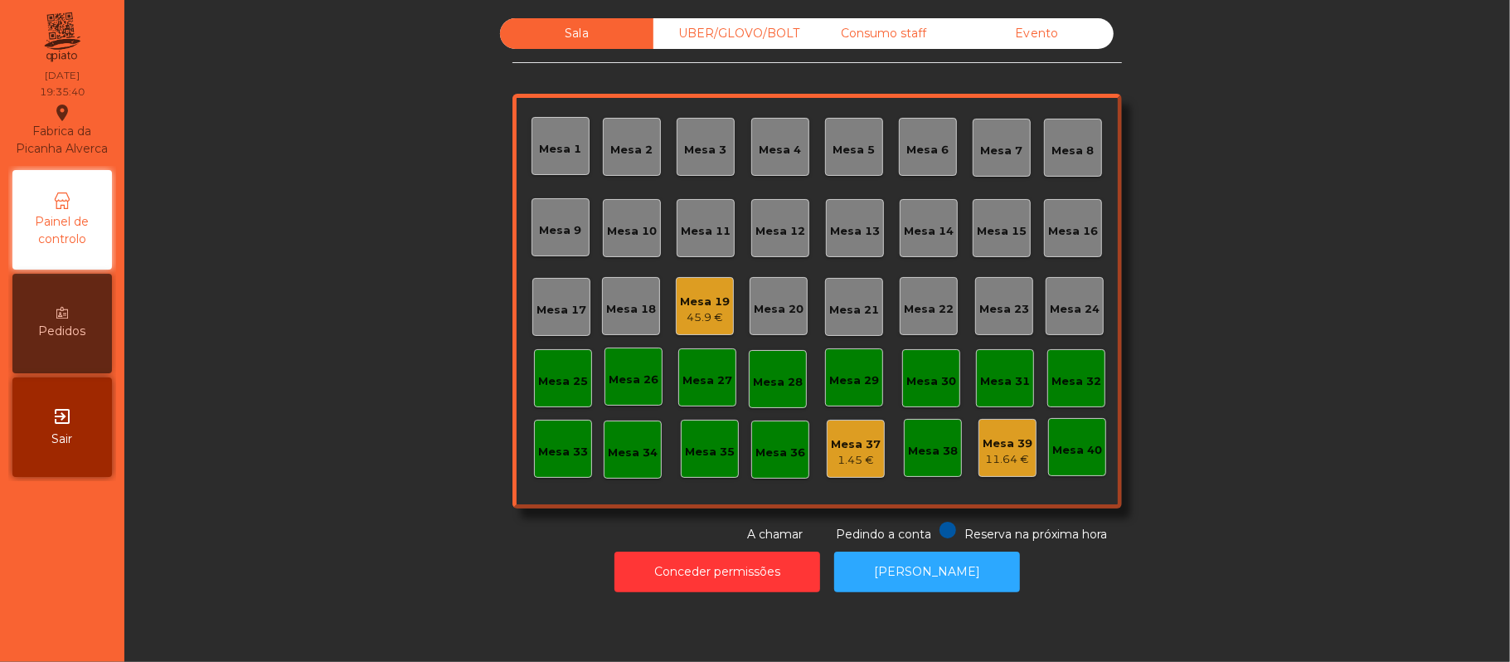
click at [425, 343] on div "Sala UBER/GLOVO/BOLT Consumo staff Evento Mesa 1 Mesa 2 Mesa 3 Mesa 4 Mesa 5 Me…" at bounding box center [817, 280] width 1341 height 525
click at [893, 37] on div "Consumo staff" at bounding box center [883, 33] width 153 height 31
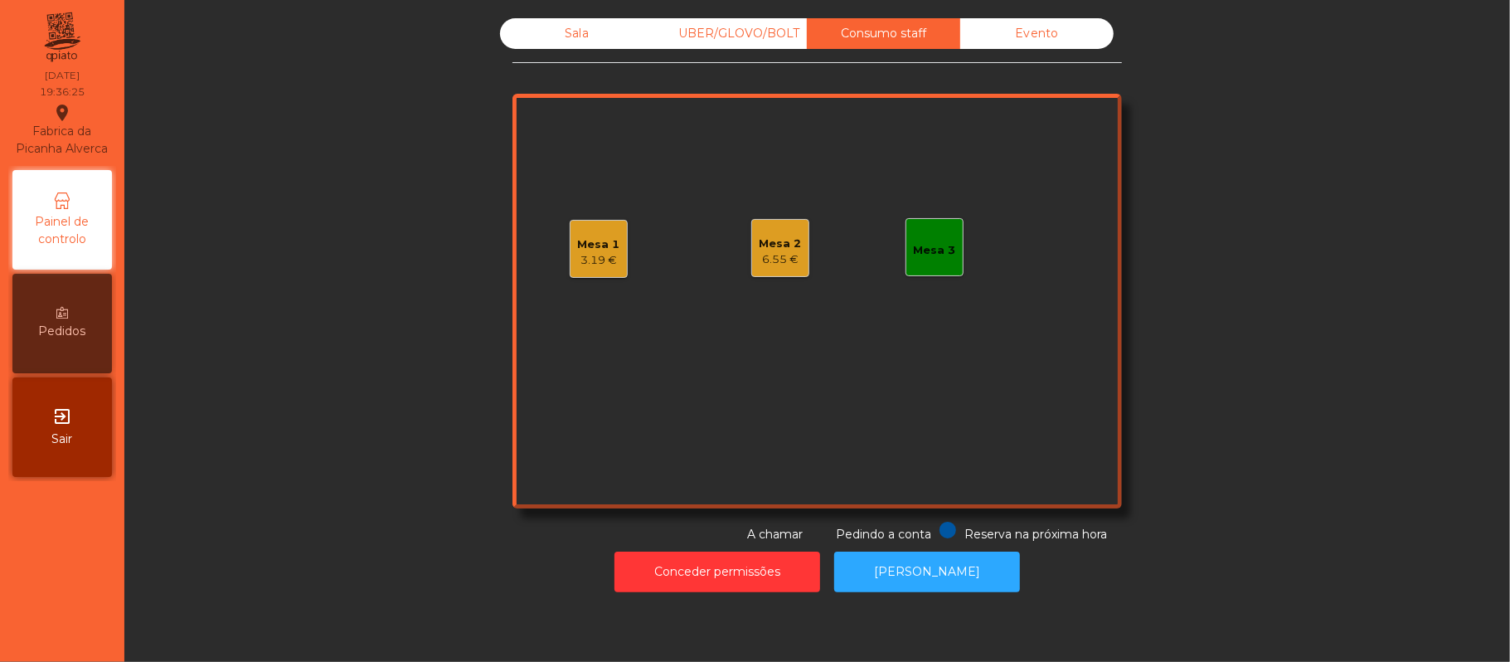
click at [784, 251] on div "6.55 €" at bounding box center [781, 259] width 42 height 17
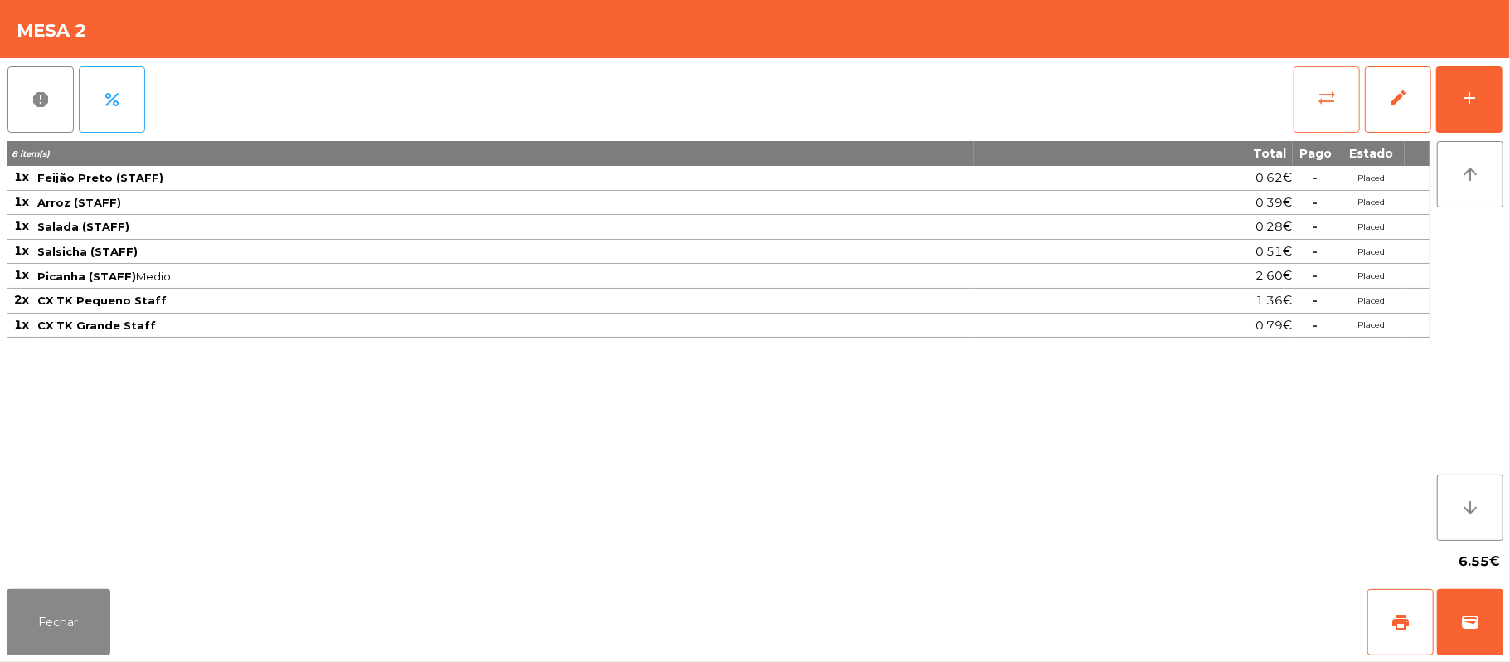
click at [1320, 111] on button "sync_alt" at bounding box center [1327, 99] width 66 height 66
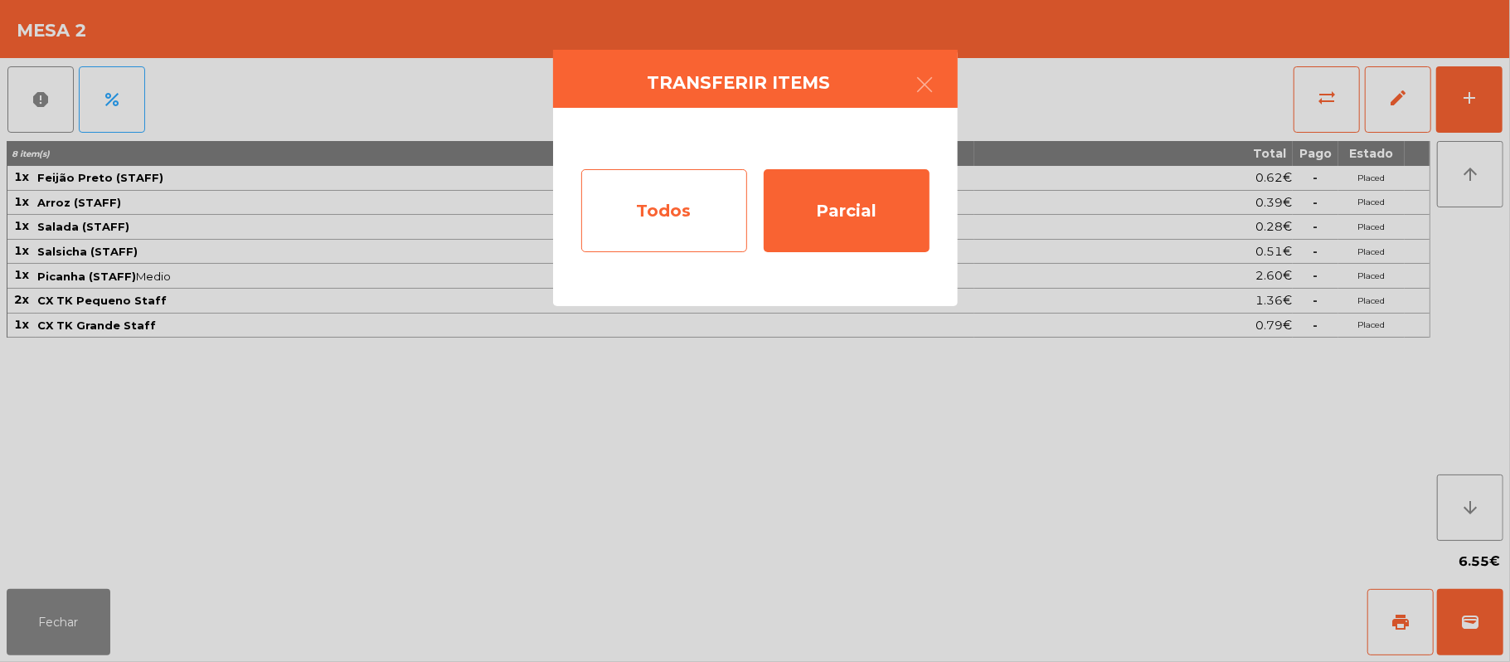
click at [678, 207] on div "Todos" at bounding box center [664, 210] width 166 height 83
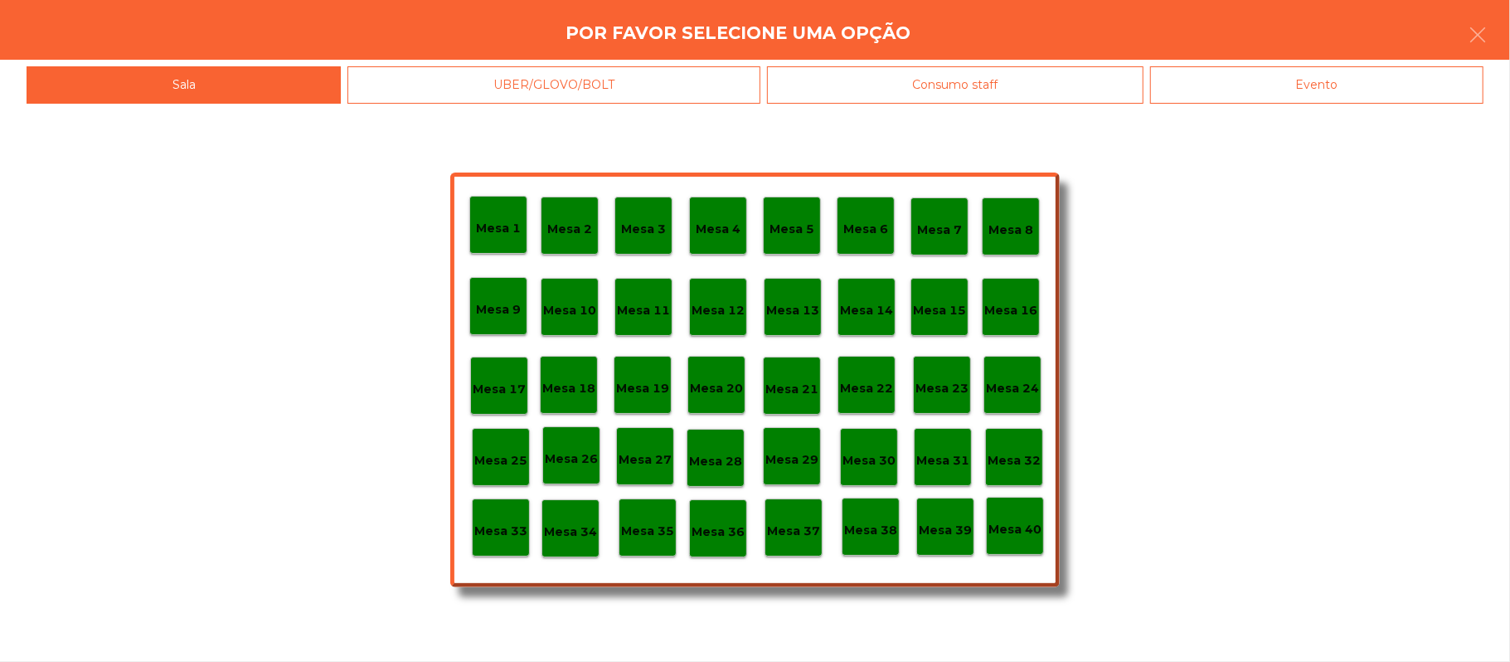
click at [903, 80] on div "Consumo staff" at bounding box center [955, 84] width 377 height 37
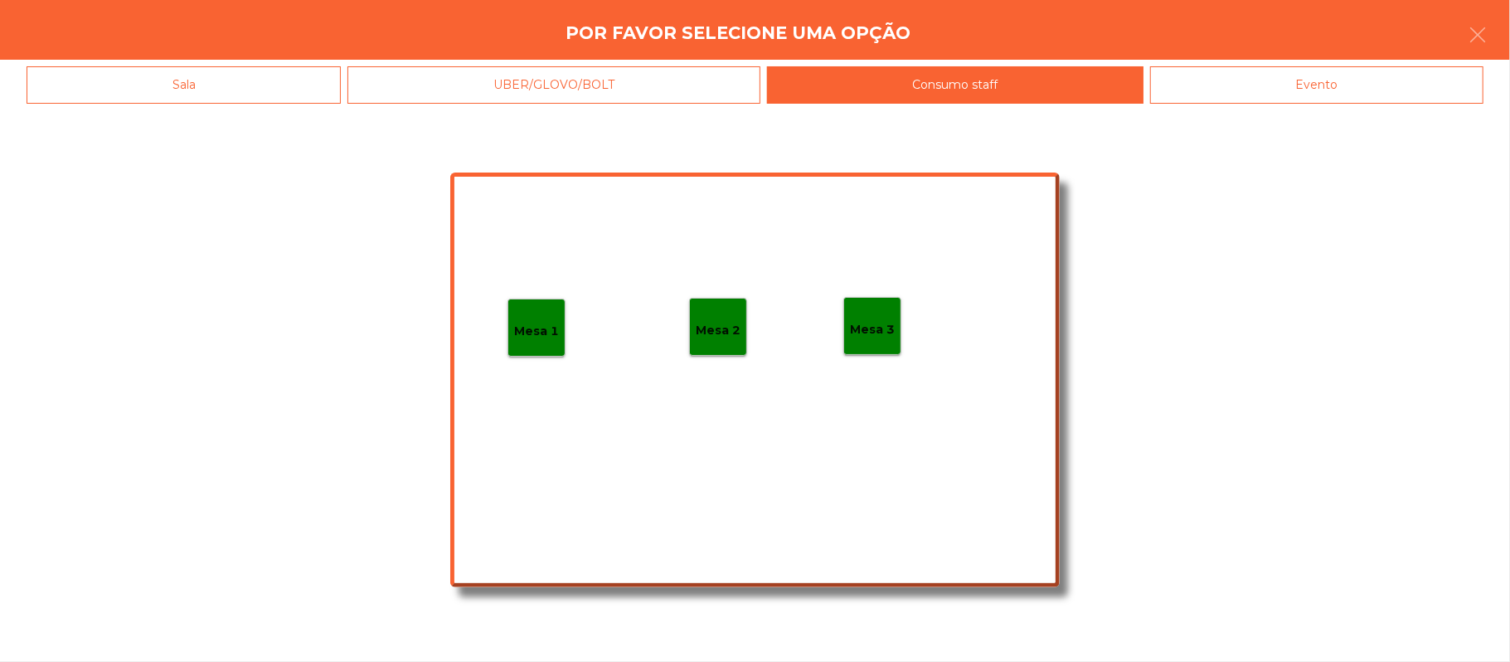
click at [552, 327] on p "Mesa 1" at bounding box center [536, 331] width 45 height 19
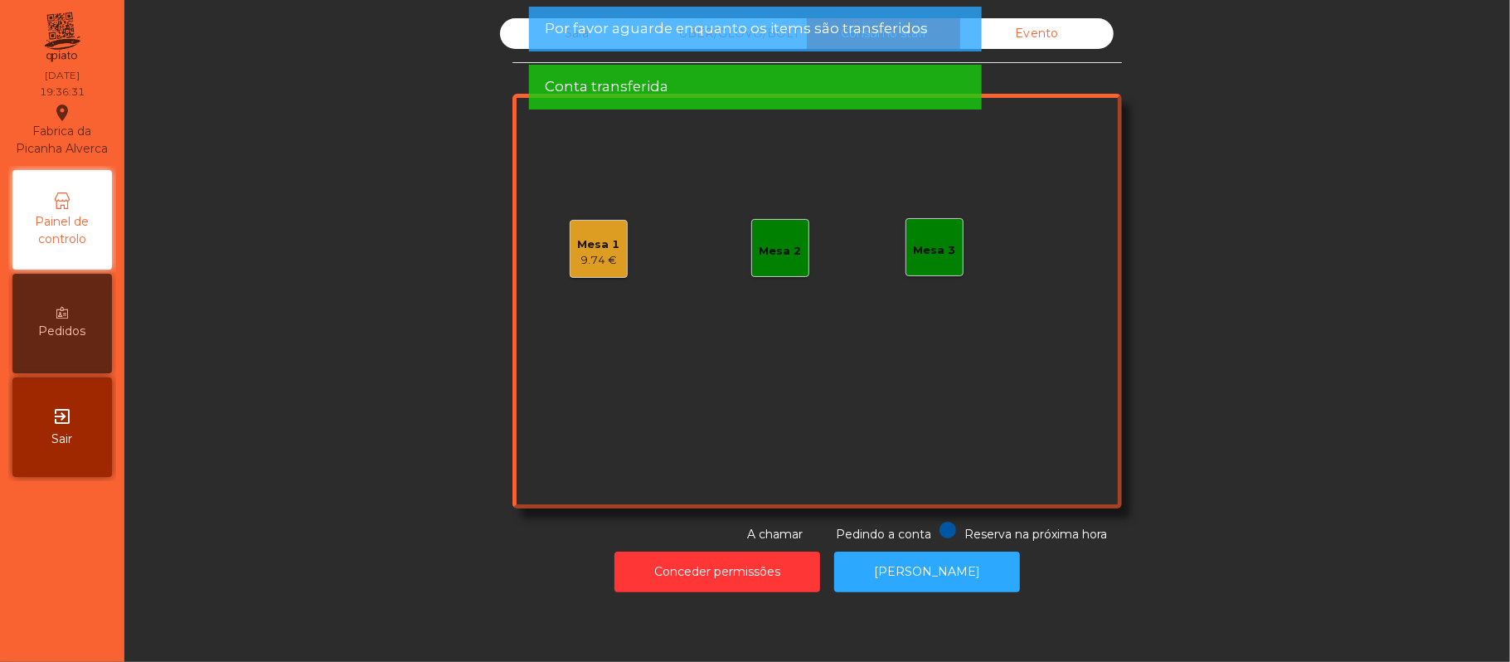
click at [386, 452] on div "Sala UBER/GLOVO/BOLT Consumo staff Evento Mesa 1 9.74 € Mesa 2 Mesa 3 Reserva n…" at bounding box center [817, 280] width 1341 height 525
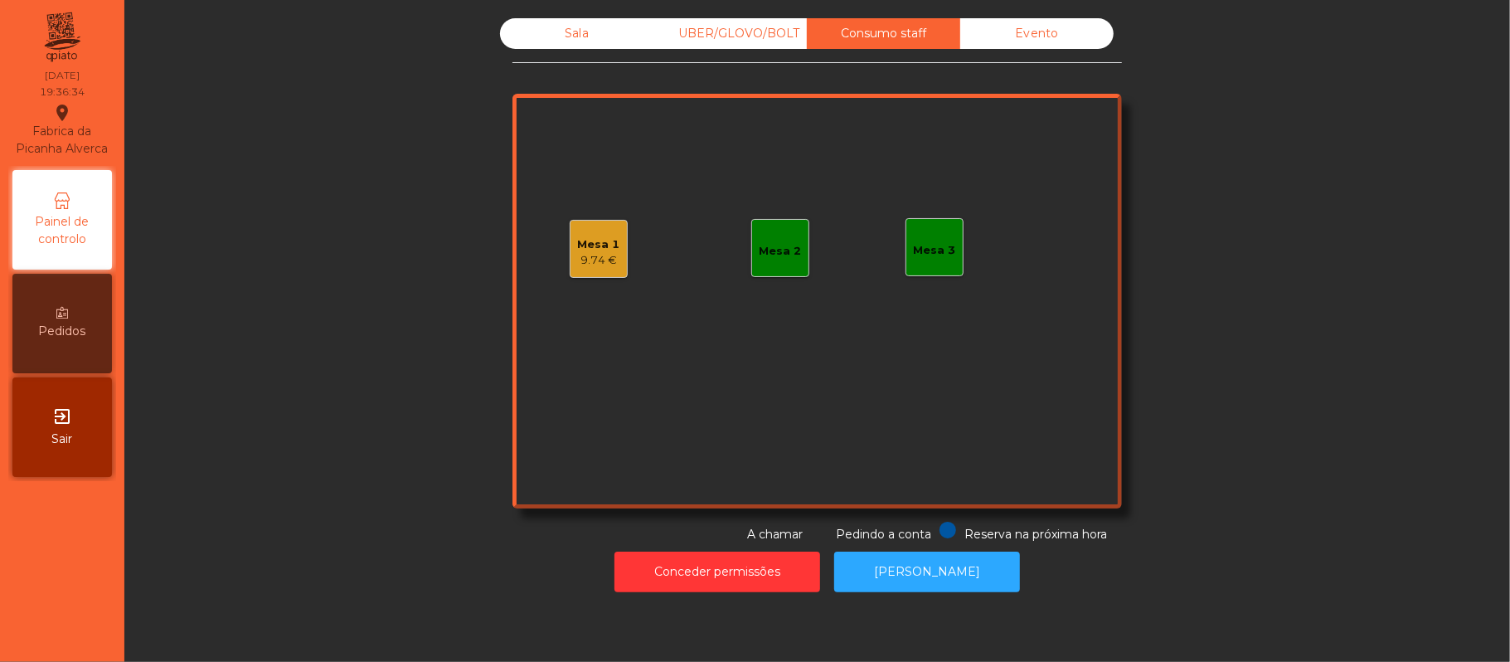
click at [565, 34] on div "Sala" at bounding box center [576, 33] width 153 height 31
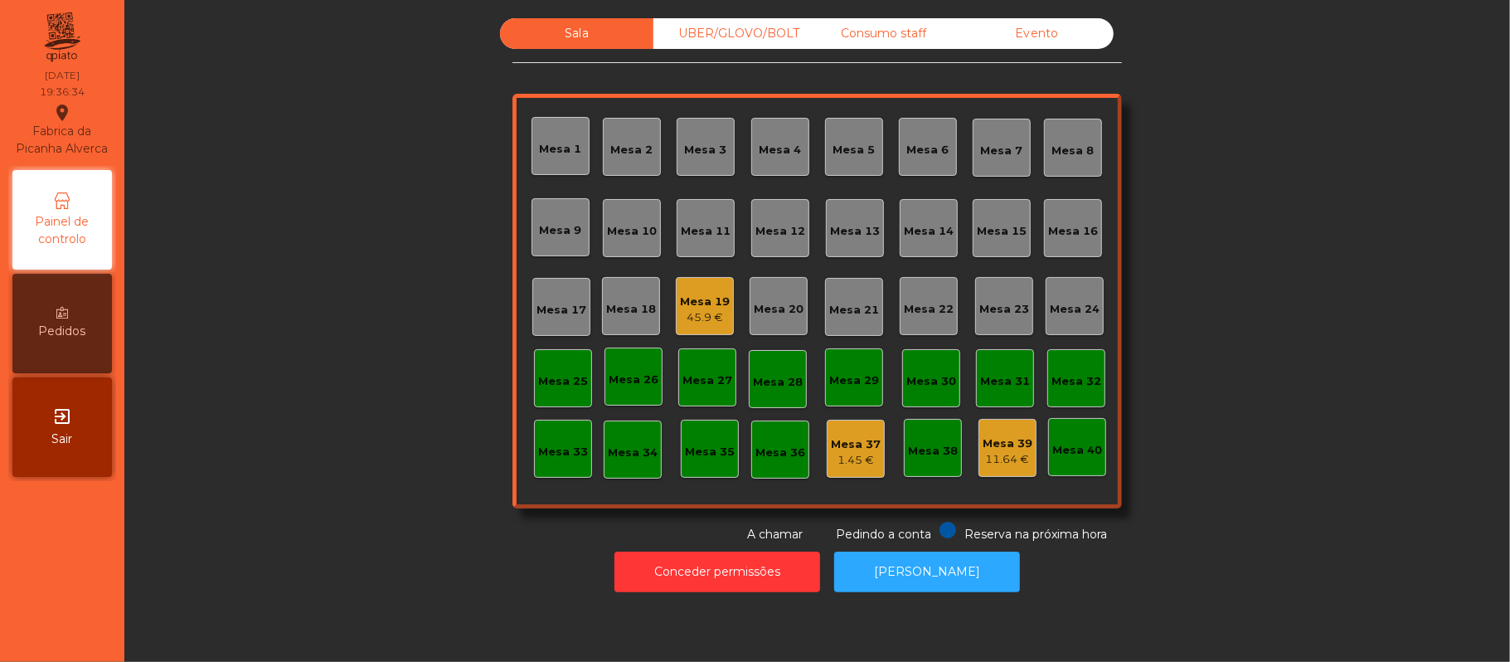
click at [317, 285] on div "Sala UBER/GLOVO/BOLT Consumo staff Evento Mesa 1 Mesa 2 Mesa 3 Mesa 4 Mesa 5 Me…" at bounding box center [817, 280] width 1341 height 525
click at [352, 285] on div "Sala UBER/GLOVO/BOLT Consumo staff Evento Mesa 1 Mesa 2 Mesa 3 Mesa 4 Mesa 5 Me…" at bounding box center [817, 280] width 1341 height 525
click at [380, 240] on div "Sala UBER/GLOVO/BOLT Consumo staff Evento Mesa 1 Mesa 2 Mesa 3 Mesa 4 Mesa 5 Me…" at bounding box center [817, 280] width 1341 height 525
click at [302, 179] on div "Sala UBER/GLOVO/BOLT Consumo staff Evento Mesa 1 Mesa 2 Mesa 3 Mesa 4 Mesa 5 Me…" at bounding box center [817, 280] width 1341 height 525
click at [688, 317] on div "45.9 €" at bounding box center [705, 317] width 50 height 17
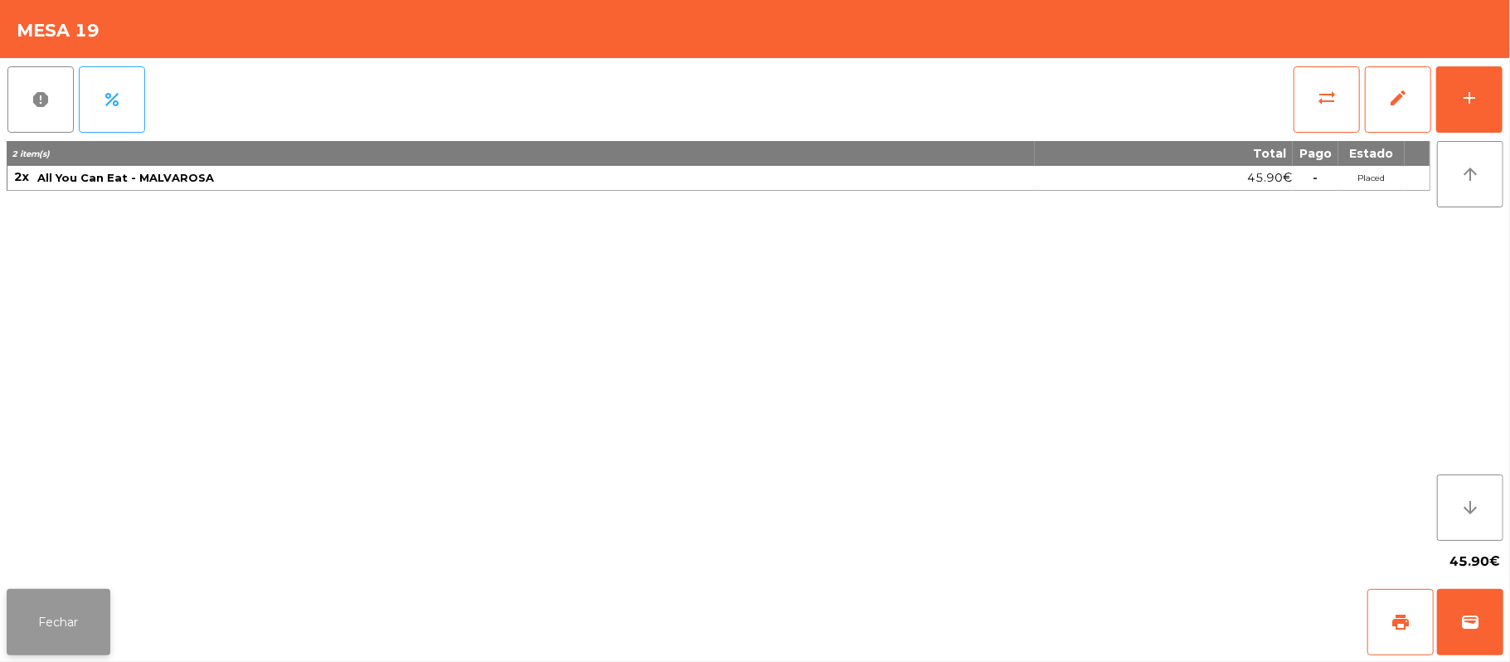
click at [51, 622] on button "Fechar" at bounding box center [59, 622] width 104 height 66
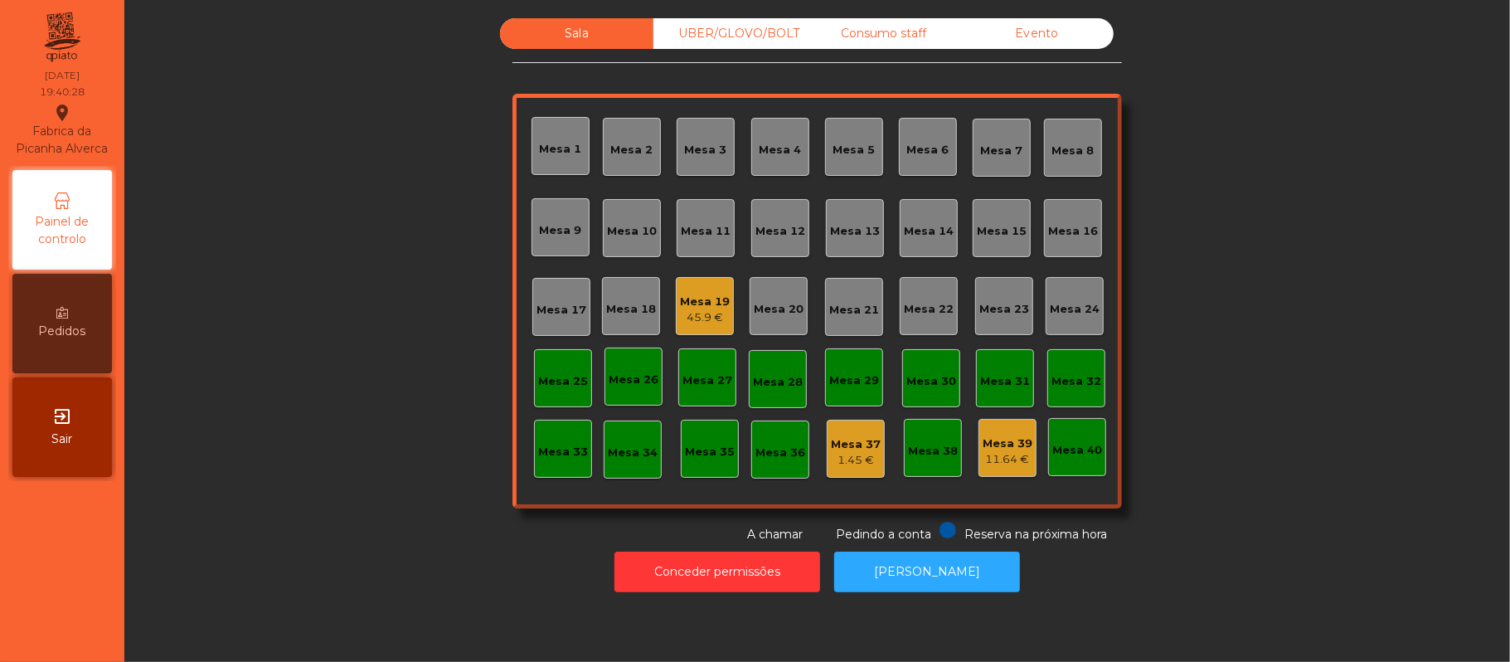
click at [358, 284] on div "Sala UBER/GLOVO/BOLT Consumo staff Evento Mesa 1 Mesa 2 Mesa 3 Mesa 4 Mesa 5 Me…" at bounding box center [817, 280] width 1341 height 525
click at [1279, 222] on div "Sala UBER/GLOVO/BOLT Consumo staff Evento Mesa 1 Mesa 2 Mesa 3 Mesa 4 Mesa 5 Me…" at bounding box center [817, 280] width 1341 height 525
click at [843, 243] on div "Mesa 13" at bounding box center [855, 228] width 58 height 58
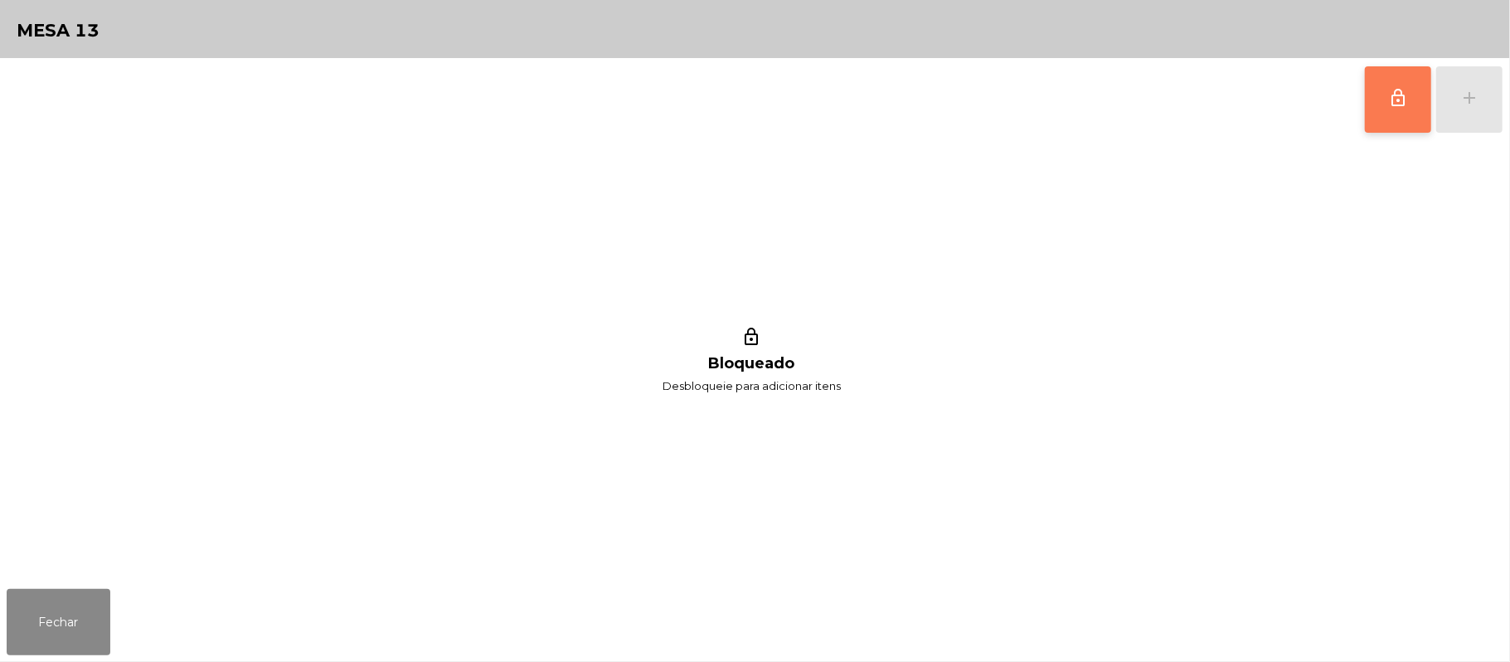
click at [1394, 130] on button "lock_outline" at bounding box center [1398, 99] width 66 height 66
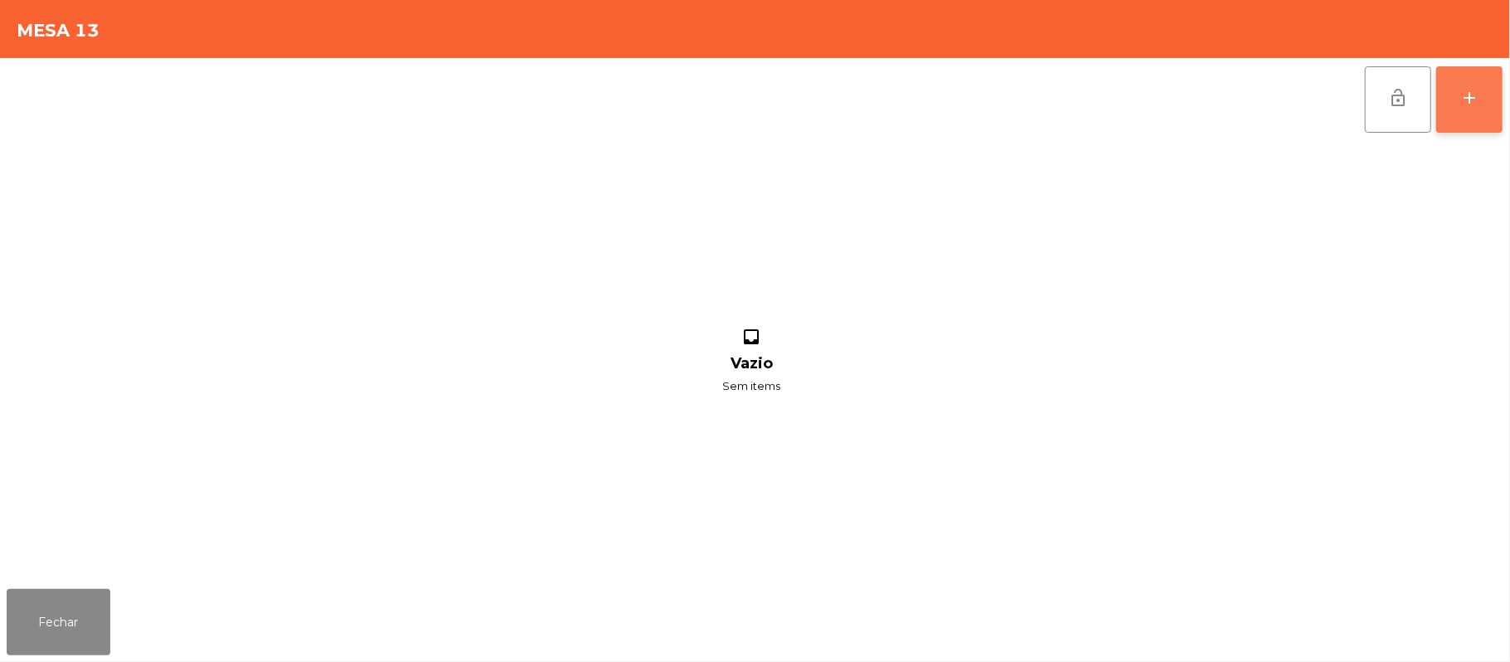
click at [1497, 106] on button "add" at bounding box center [1469, 99] width 66 height 66
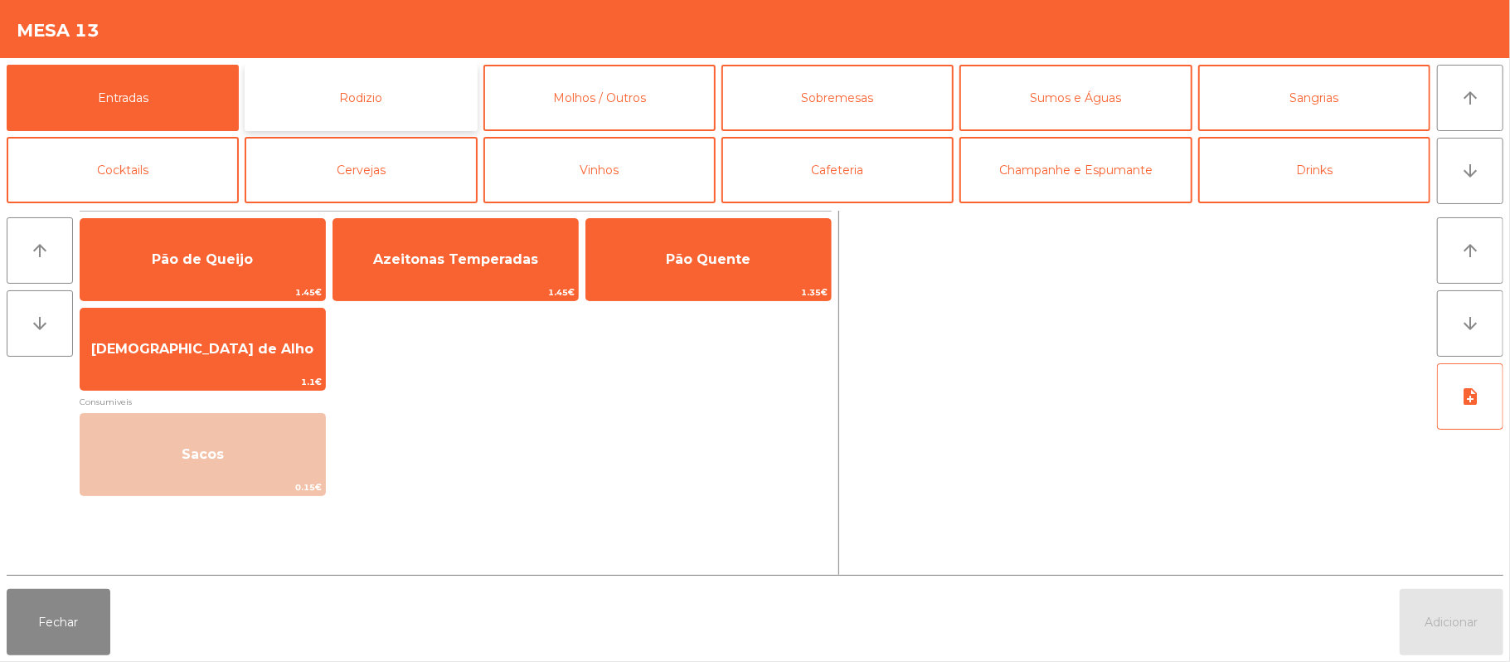
click at [391, 104] on button "Rodizio" at bounding box center [361, 98] width 232 height 66
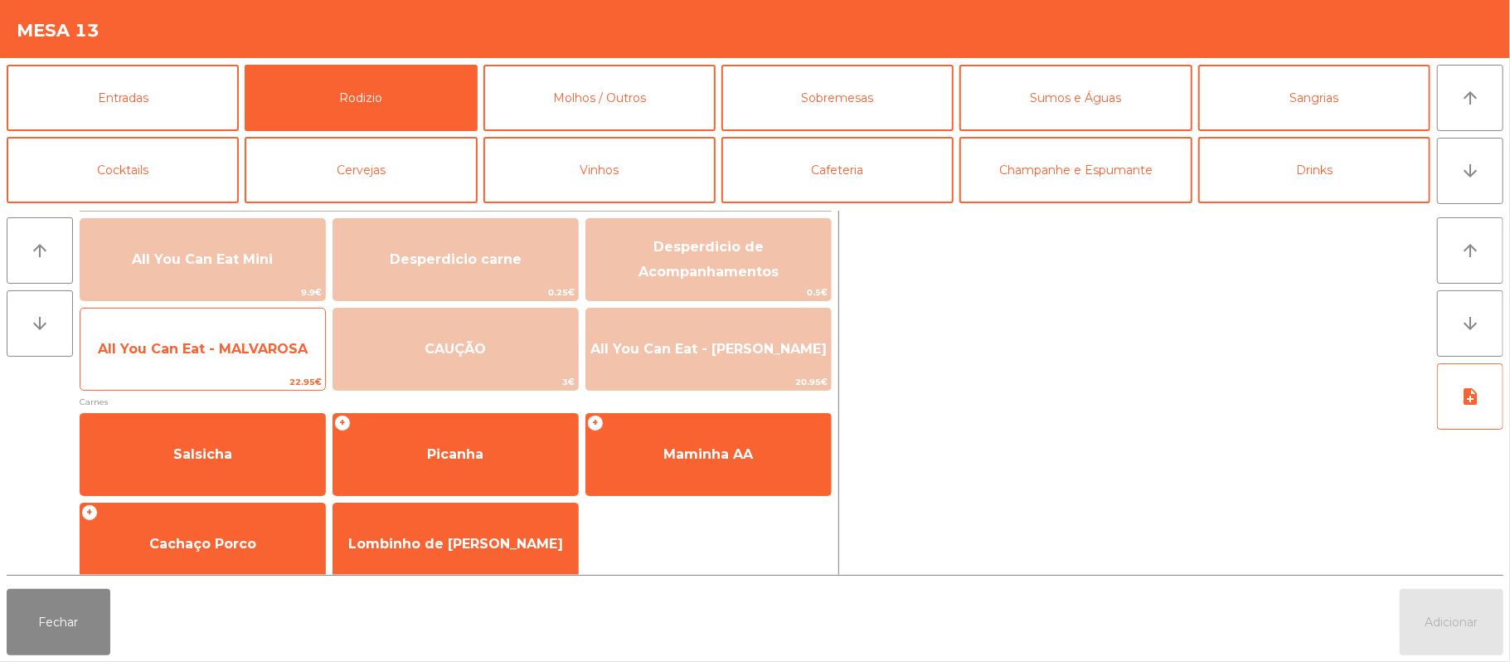
click at [201, 376] on span "22.95€" at bounding box center [202, 382] width 245 height 16
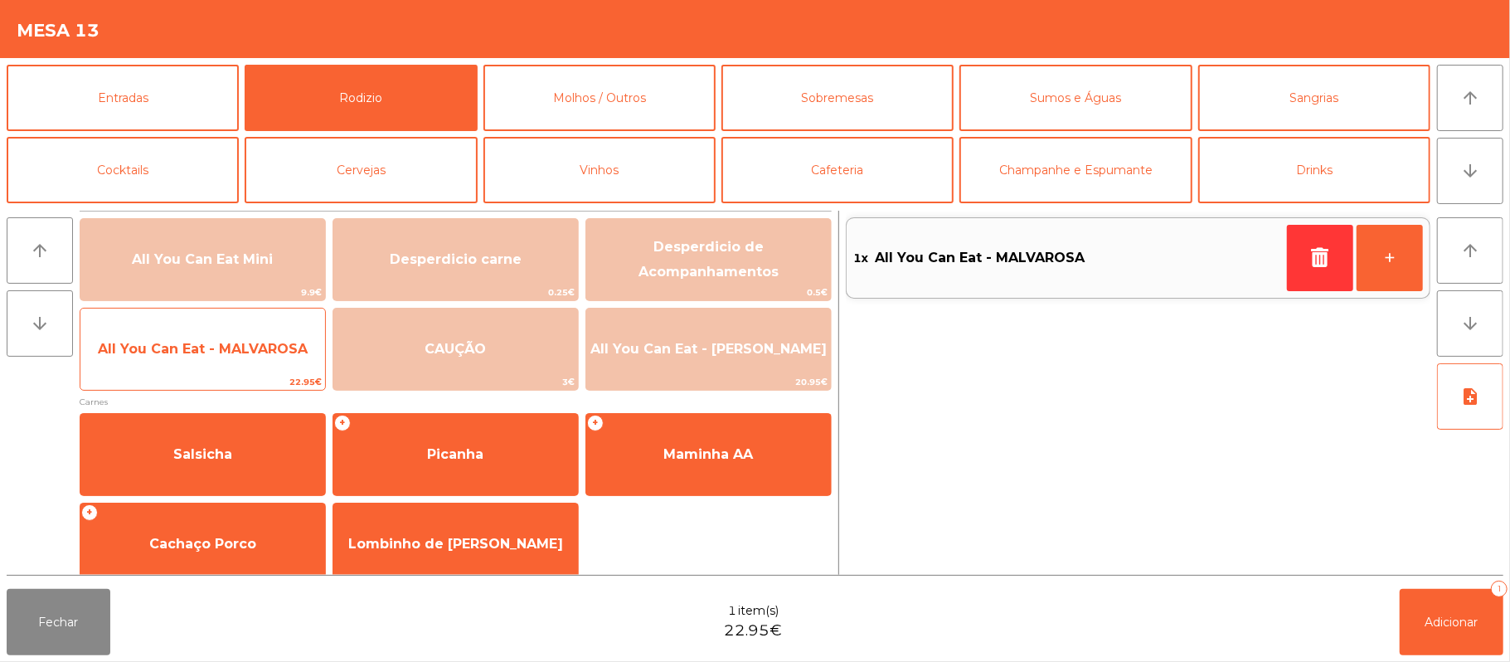
click at [190, 385] on span "22.95€" at bounding box center [202, 382] width 245 height 16
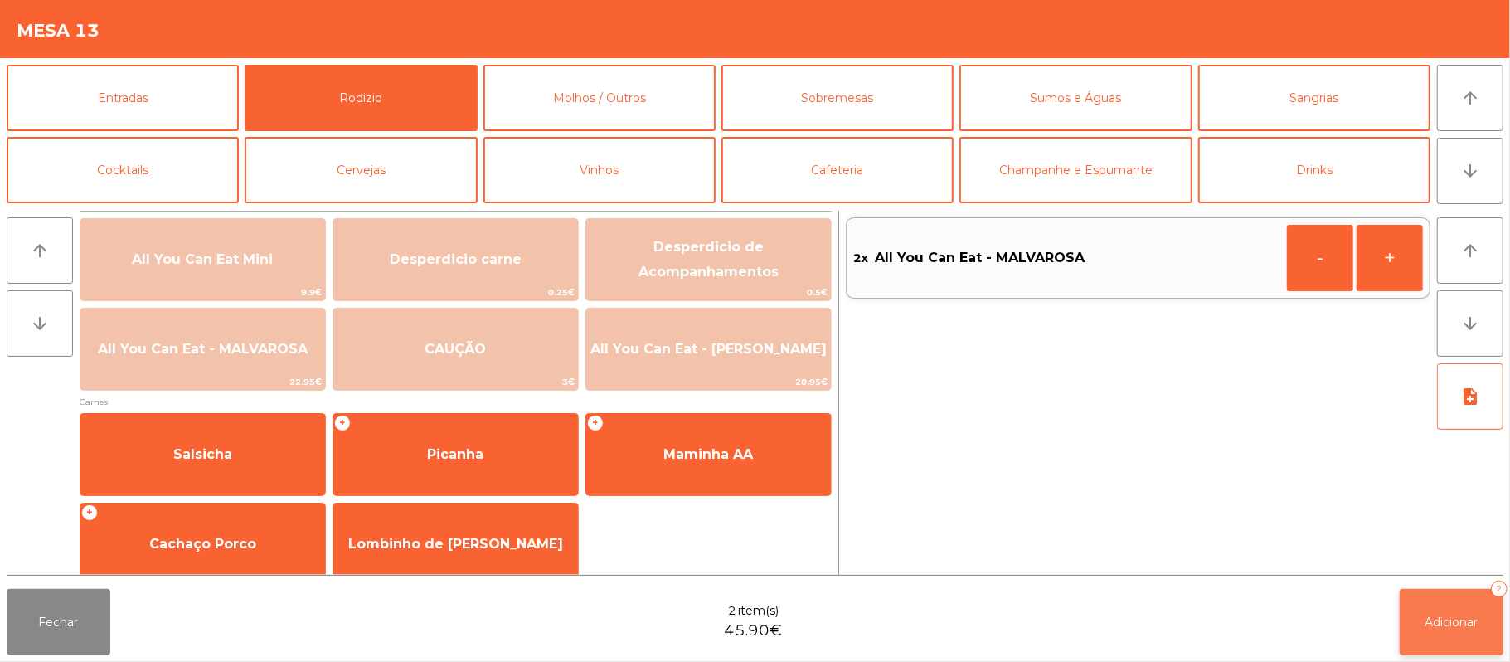
click at [1451, 628] on span "Adicionar" at bounding box center [1452, 622] width 53 height 15
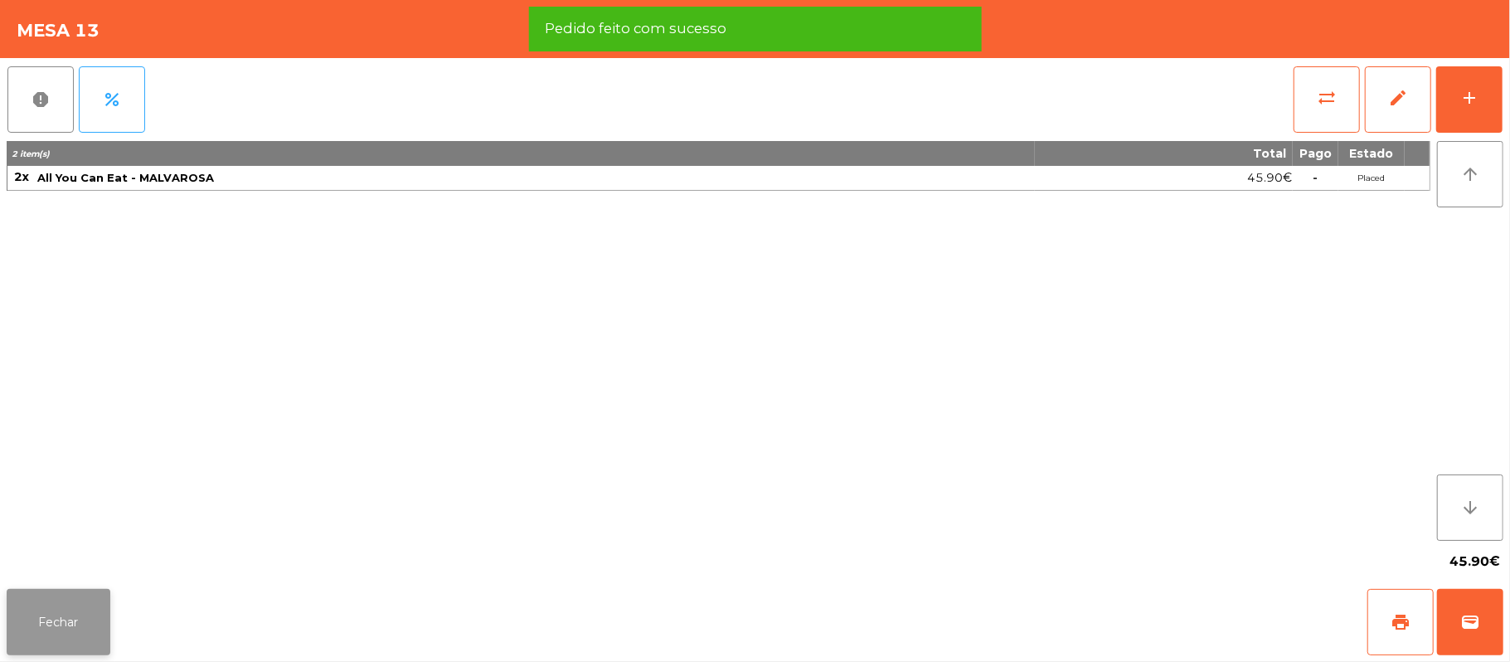
click at [61, 624] on button "Fechar" at bounding box center [59, 622] width 104 height 66
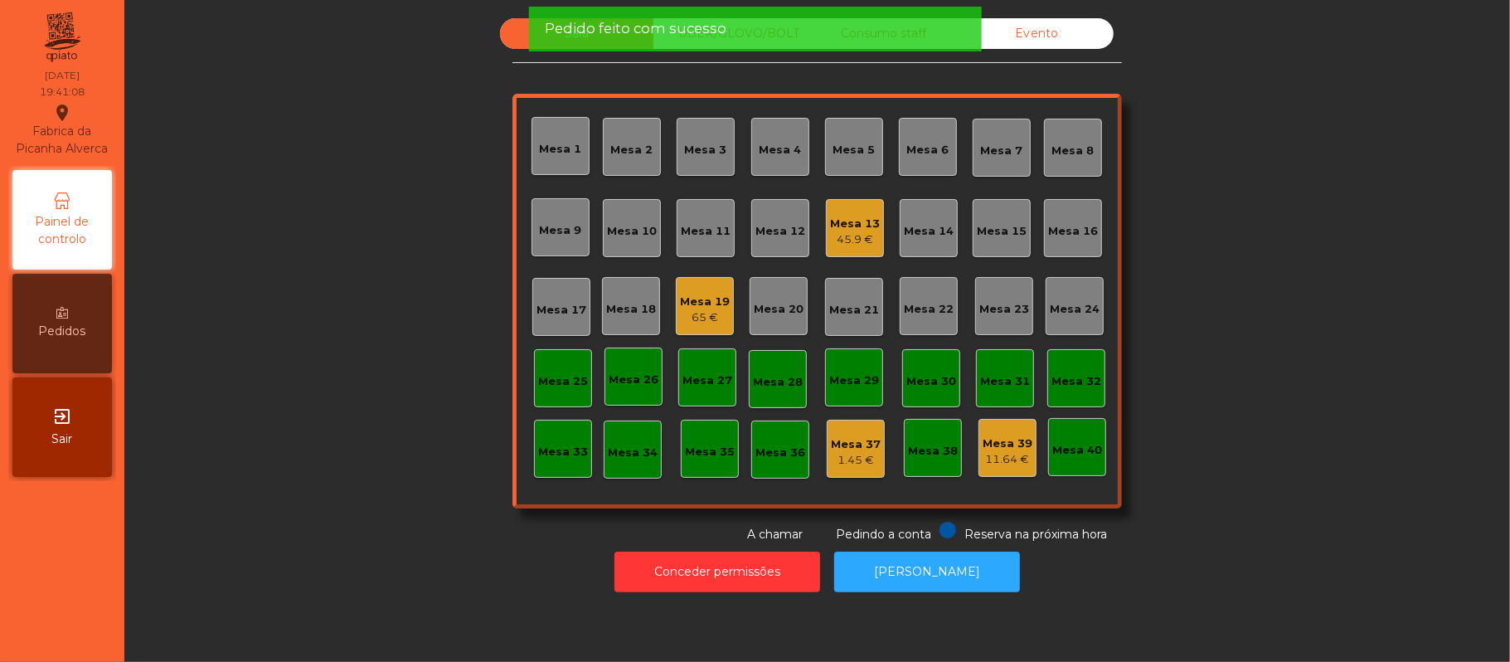
click at [309, 279] on div "Sala UBER/GLOVO/BOLT Consumo staff Evento Mesa 1 Mesa 2 Mesa 3 Mesa 4 Mesa 5 Me…" at bounding box center [817, 280] width 1341 height 525
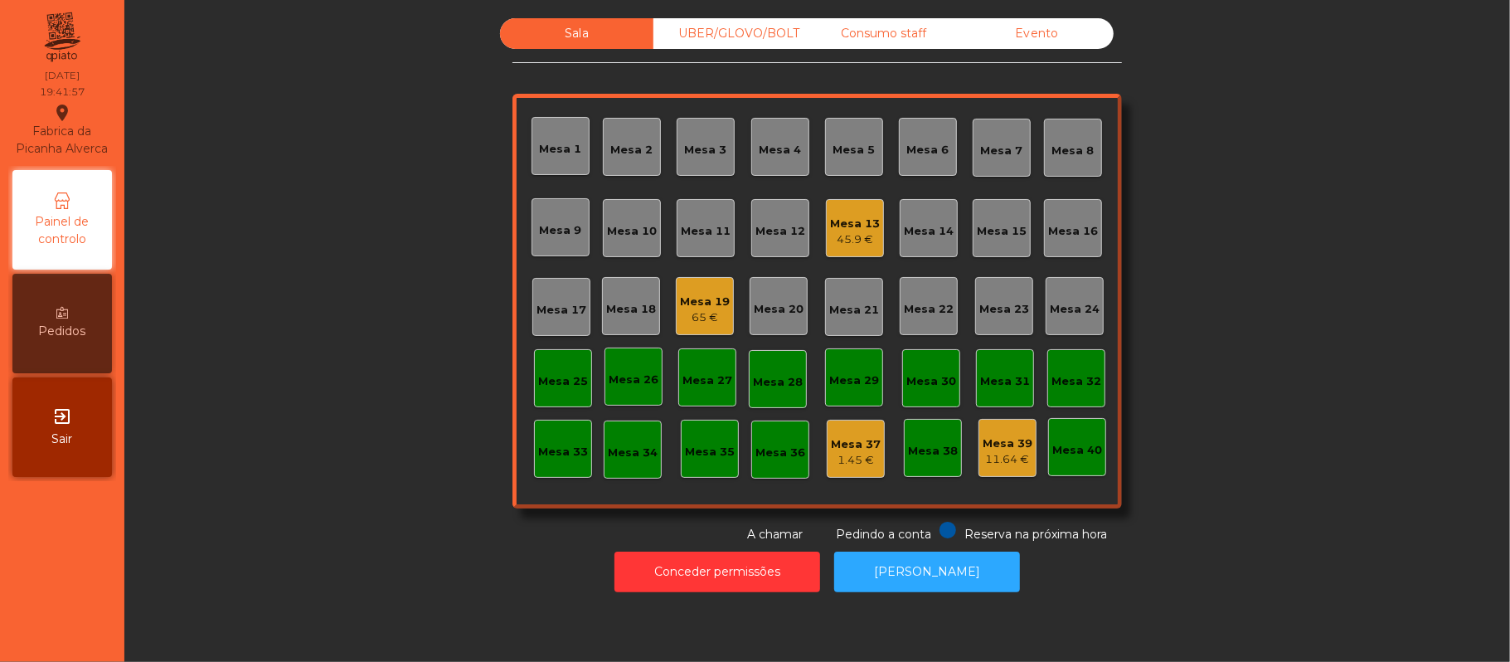
click at [851, 239] on div "45.9 €" at bounding box center [855, 239] width 50 height 17
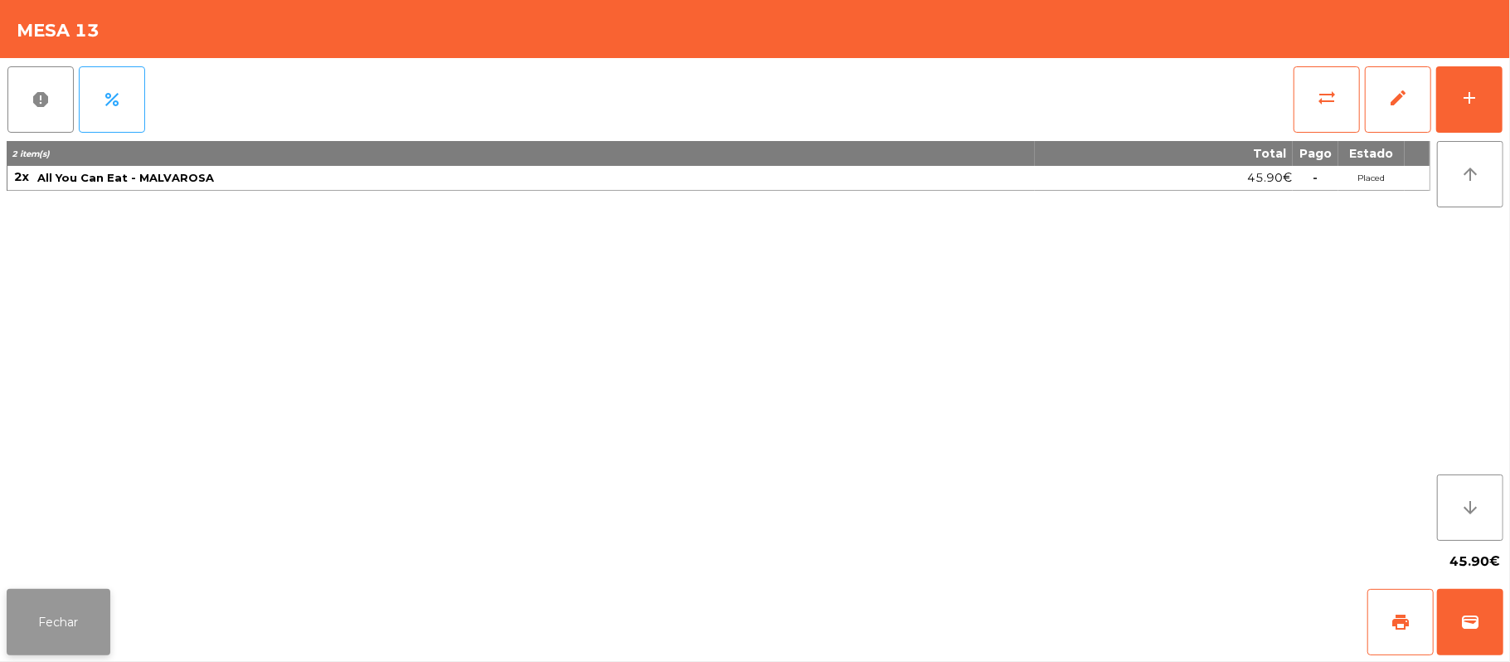
click at [73, 639] on button "Fechar" at bounding box center [59, 622] width 104 height 66
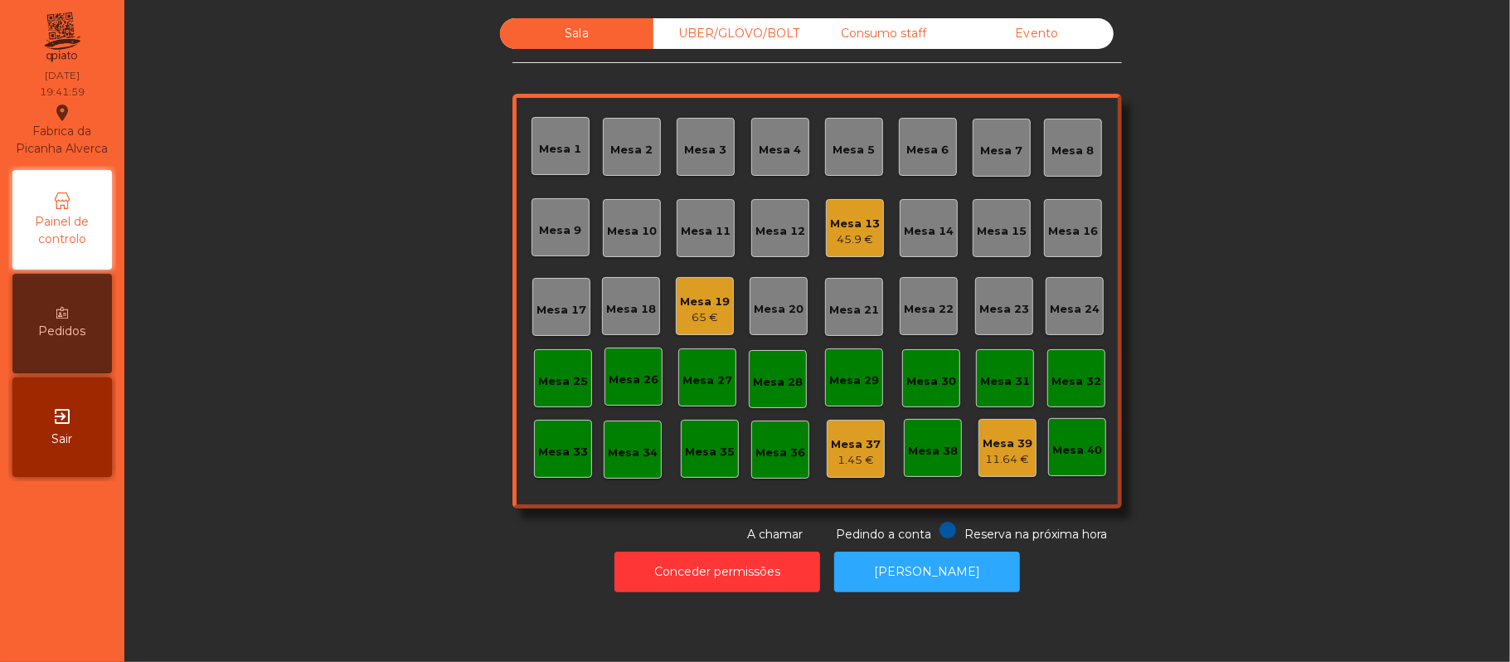
click at [680, 305] on div "Mesa 19" at bounding box center [705, 302] width 50 height 17
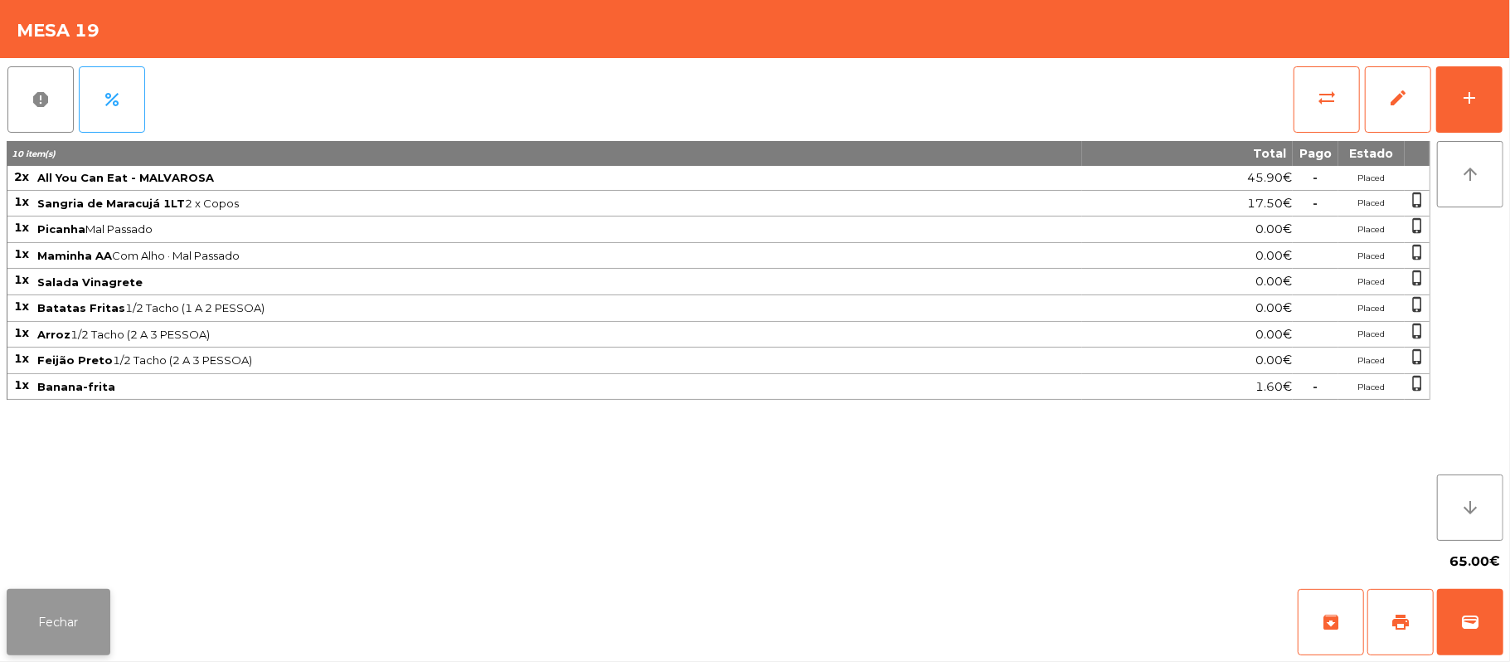
click at [76, 612] on button "Fechar" at bounding box center [59, 622] width 104 height 66
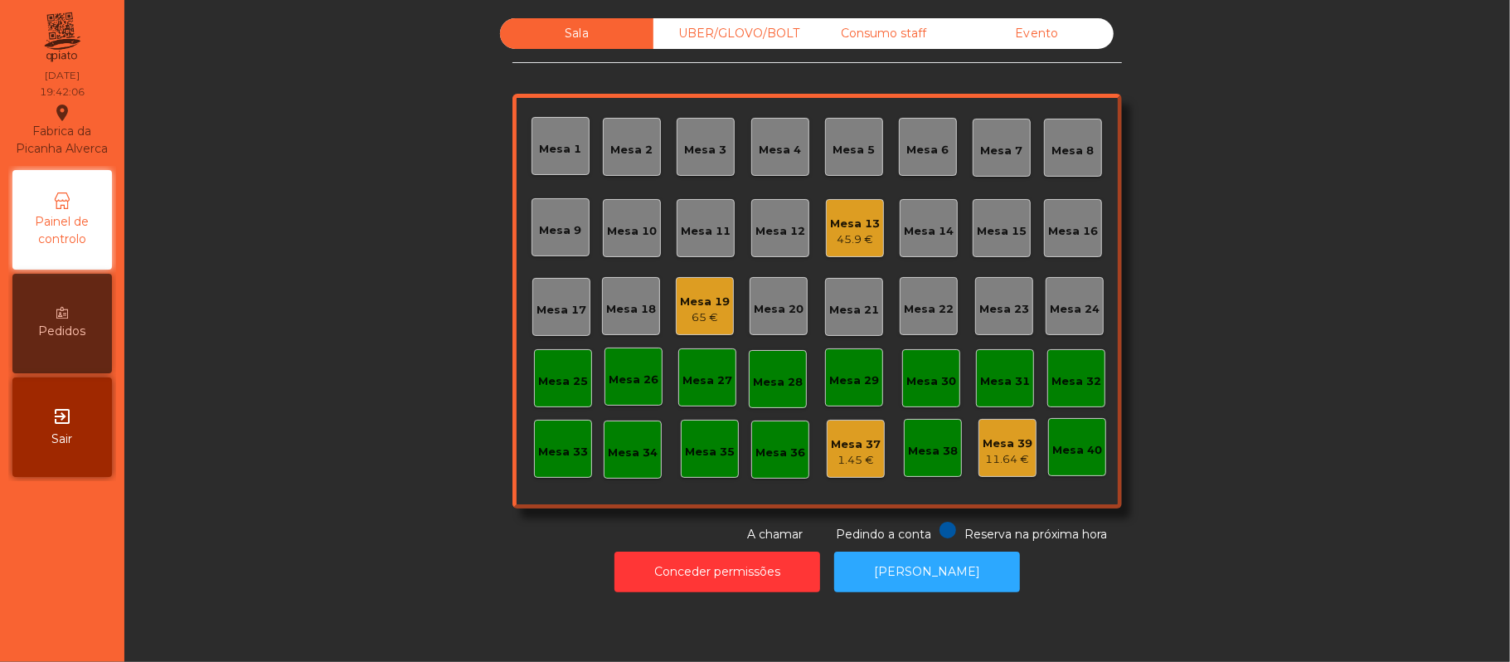
click at [373, 292] on div "Sala UBER/GLOVO/BOLT Consumo staff Evento Mesa 1 Mesa 2 Mesa 3 Mesa 4 Mesa 5 Me…" at bounding box center [817, 280] width 1341 height 525
click at [777, 309] on div "Mesa 20" at bounding box center [779, 309] width 50 height 17
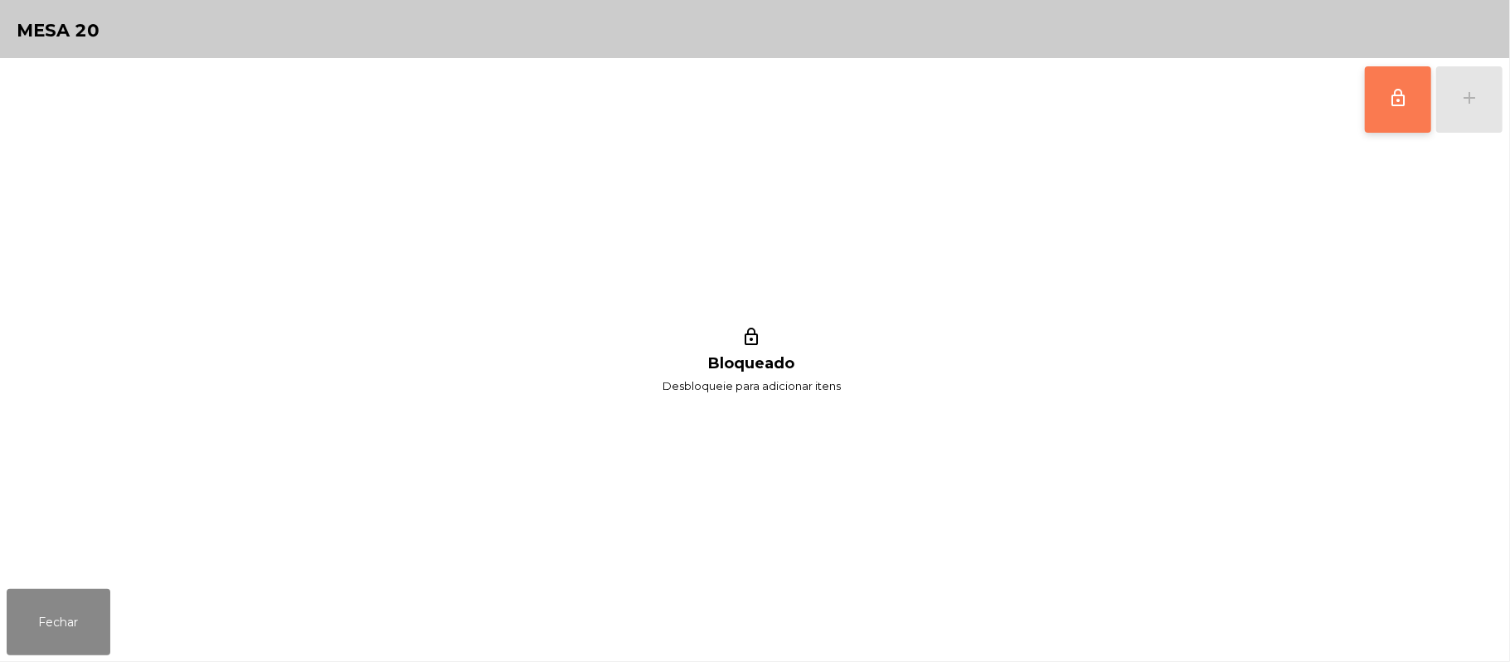
click at [1400, 113] on button "lock_outline" at bounding box center [1398, 99] width 66 height 66
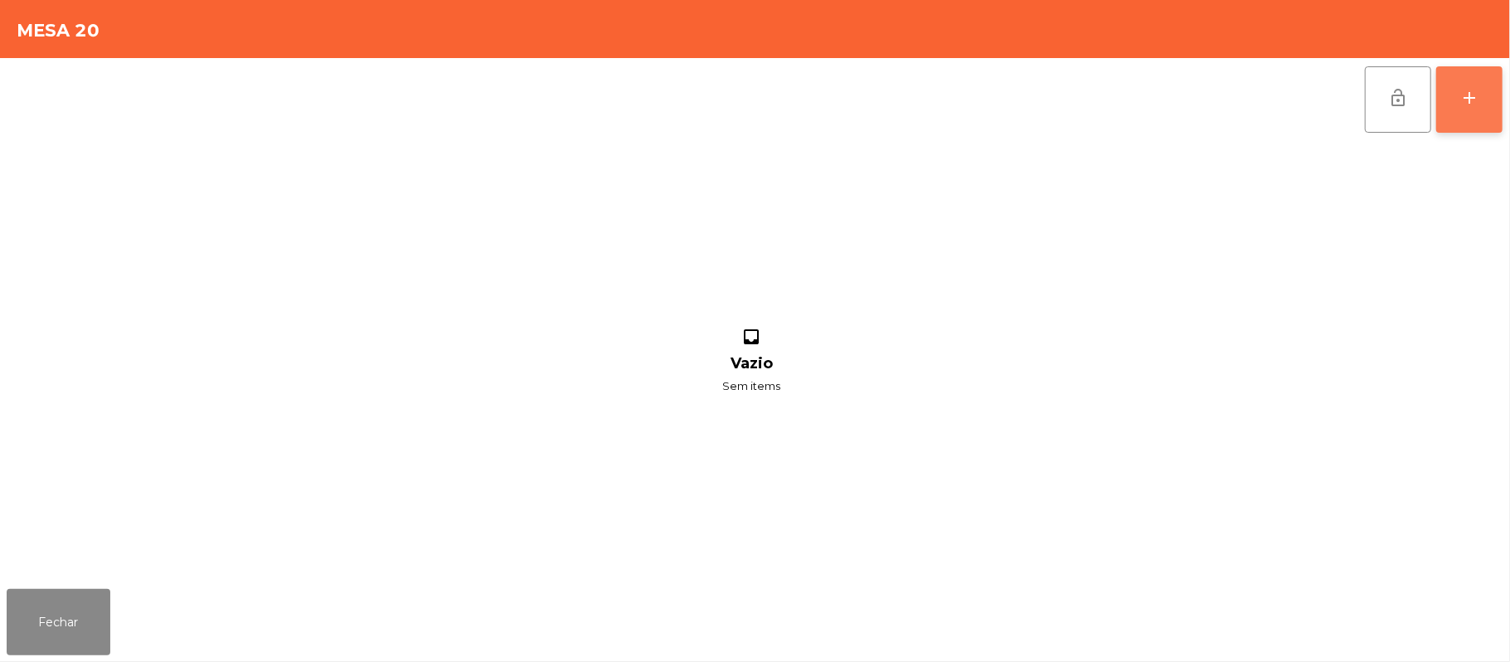
click at [1465, 104] on div "add" at bounding box center [1470, 98] width 20 height 20
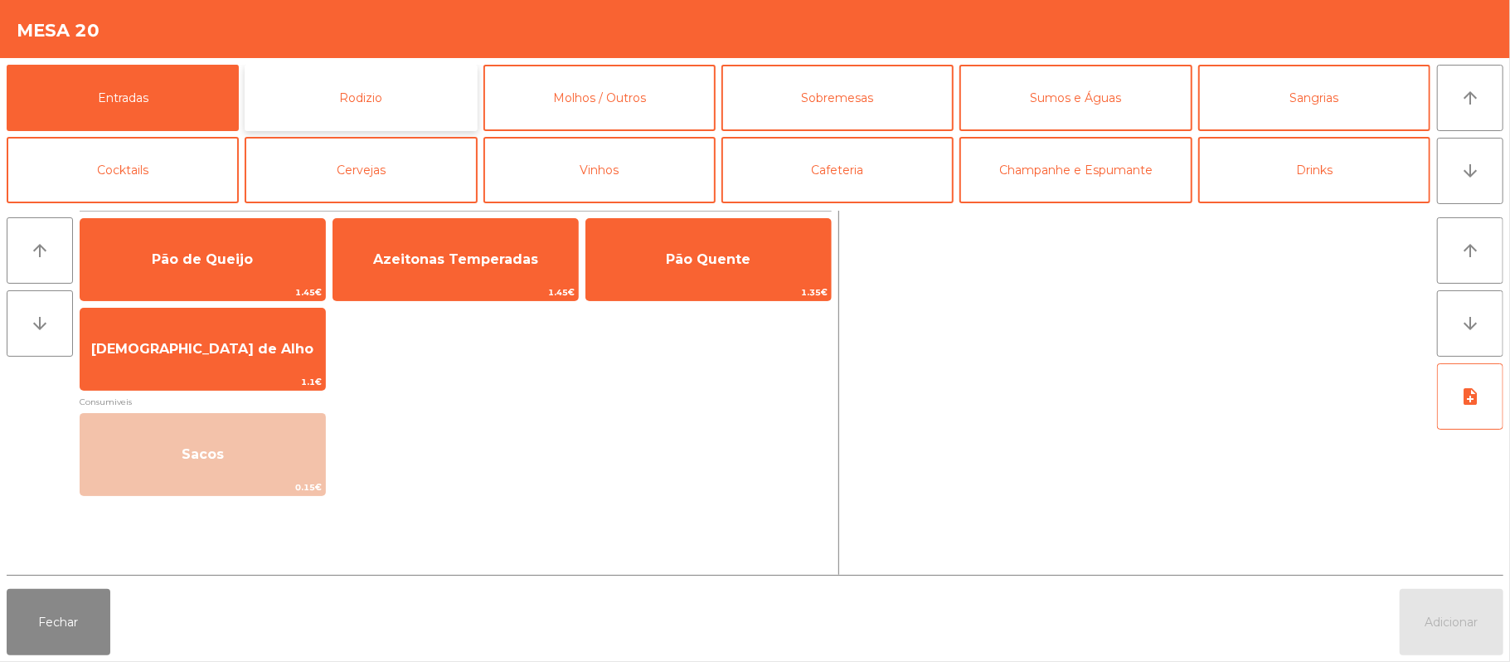
click at [423, 98] on button "Rodizio" at bounding box center [361, 98] width 232 height 66
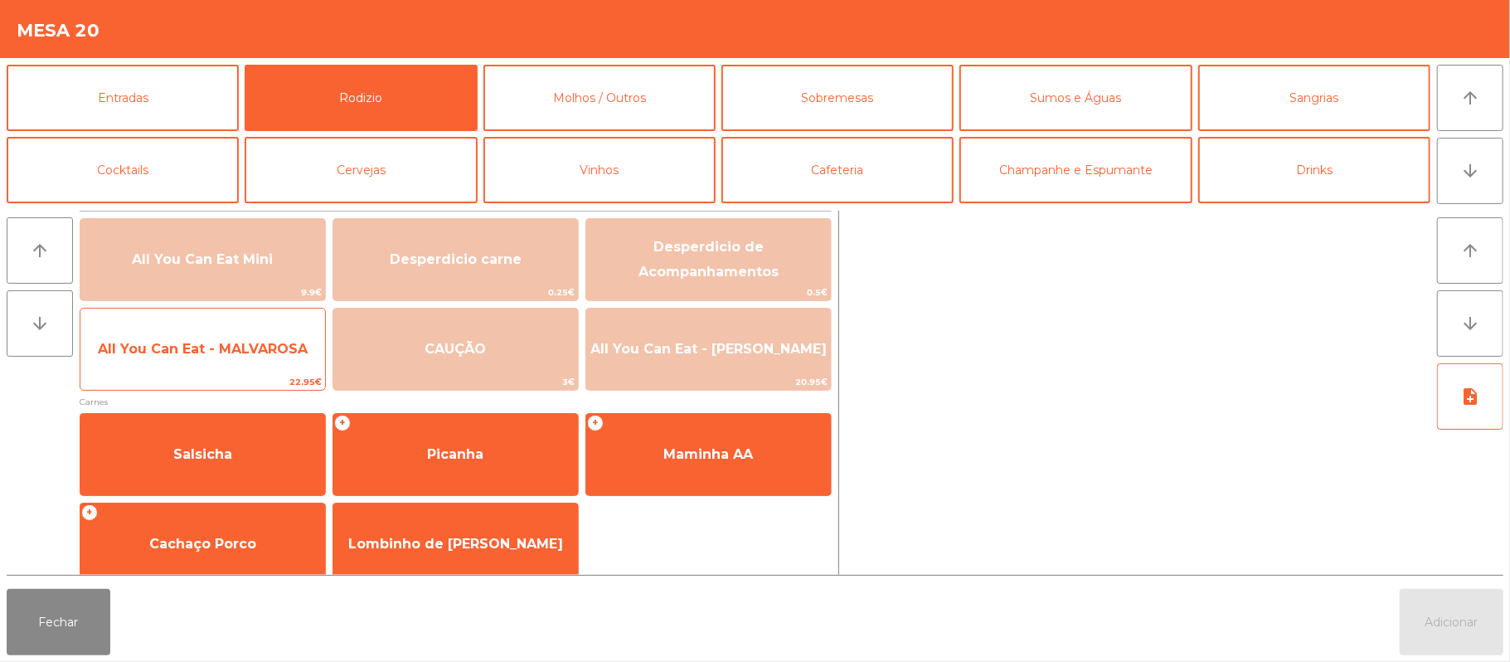
click at [240, 353] on span "All You Can Eat - MALVAROSA" at bounding box center [203, 349] width 210 height 16
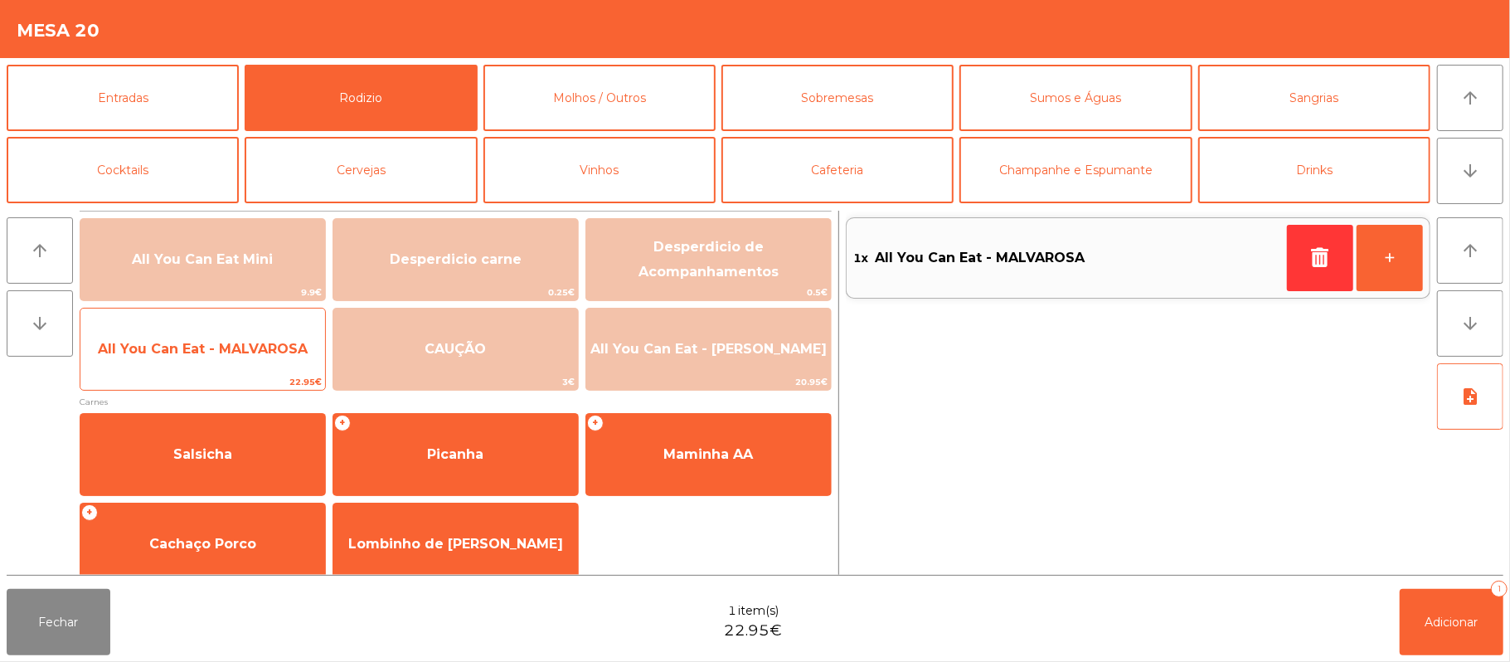
click at [233, 363] on span "All You Can Eat - MALVAROSA" at bounding box center [202, 349] width 245 height 45
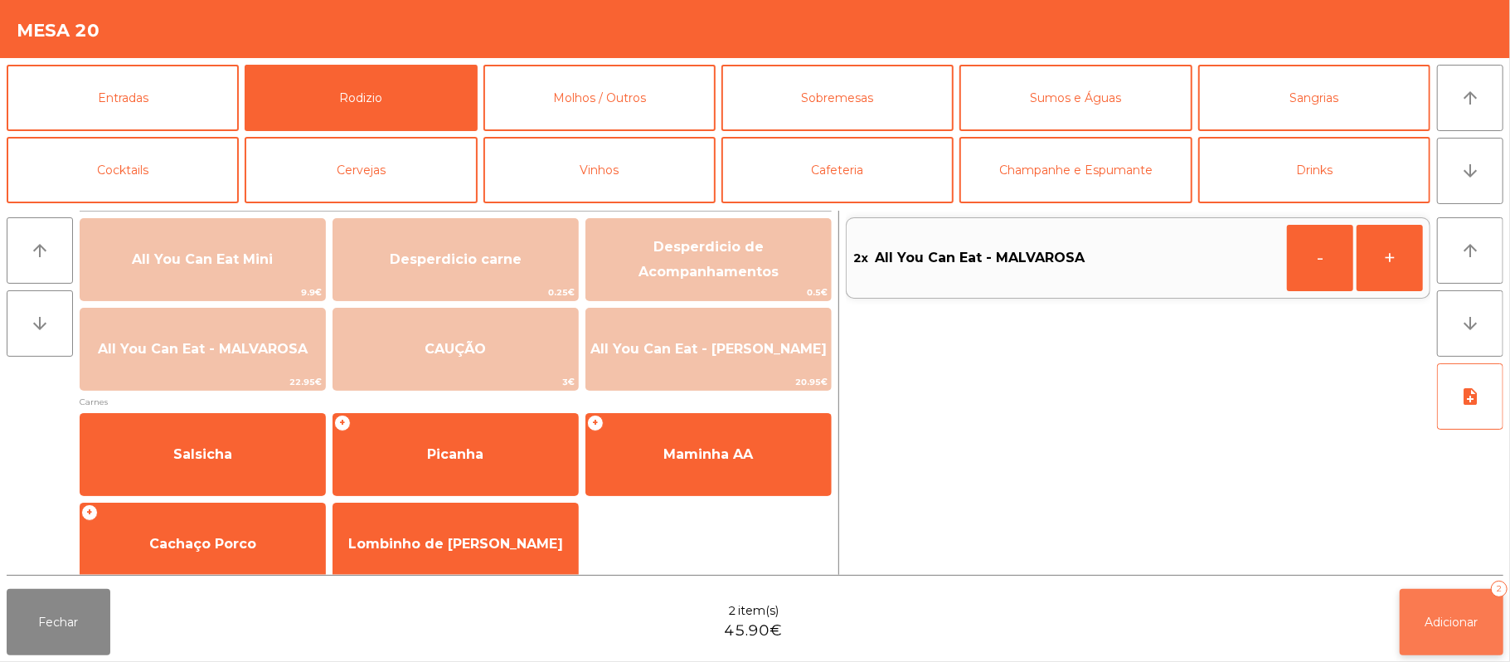
click at [1420, 621] on button "Adicionar 2" at bounding box center [1452, 622] width 104 height 66
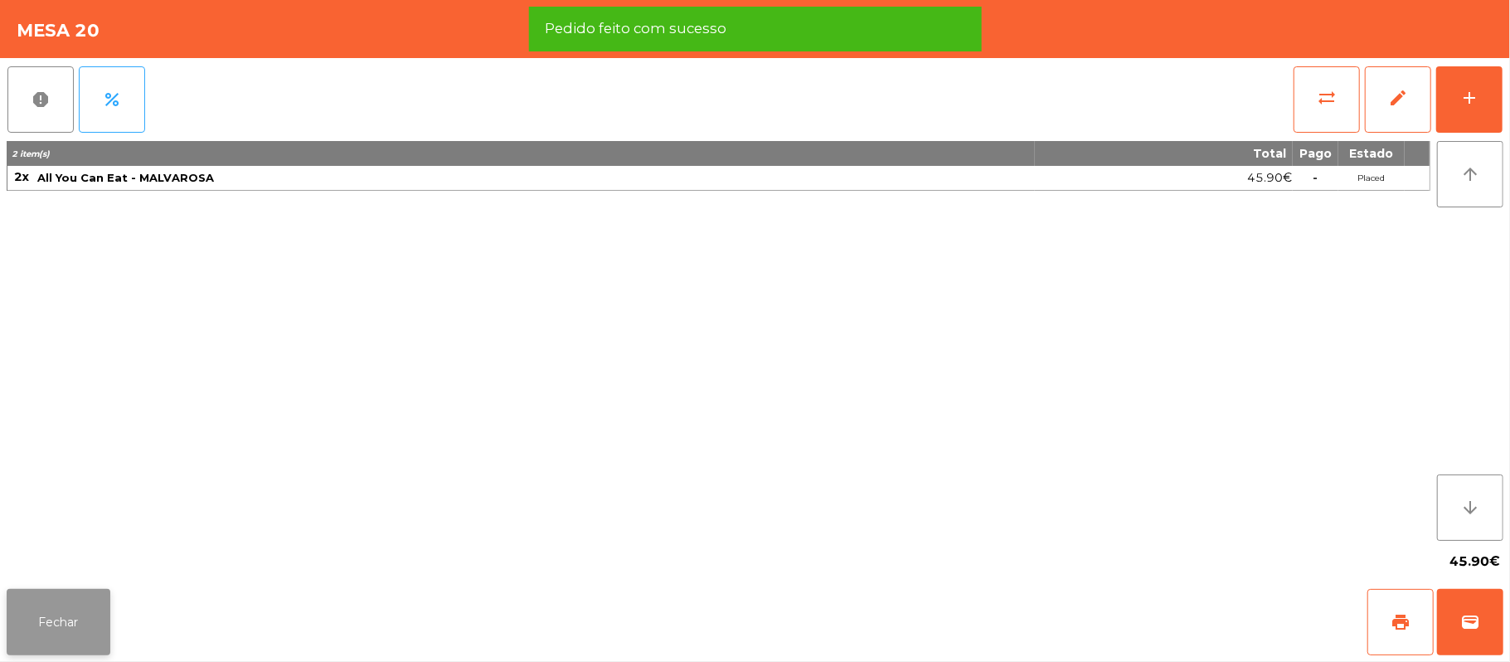
click at [100, 615] on button "Fechar" at bounding box center [59, 622] width 104 height 66
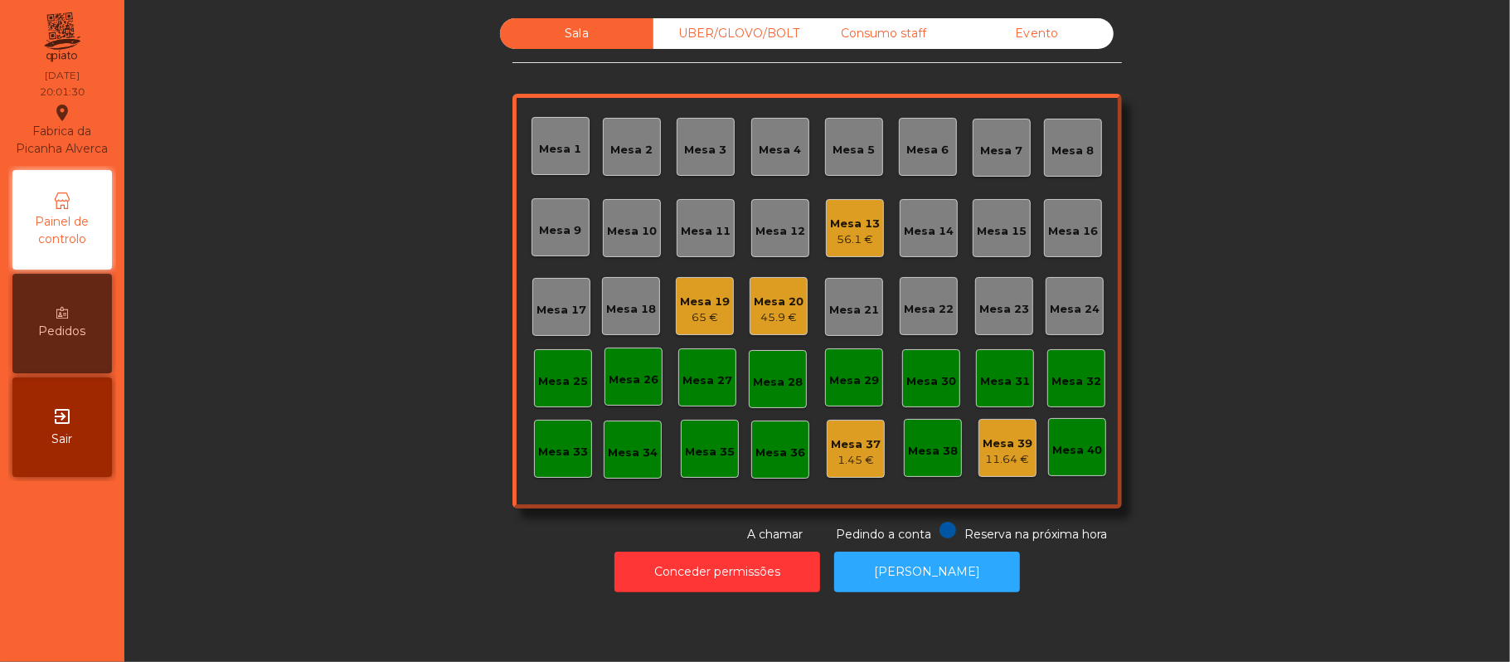
click at [856, 320] on div "Mesa 21" at bounding box center [854, 307] width 58 height 58
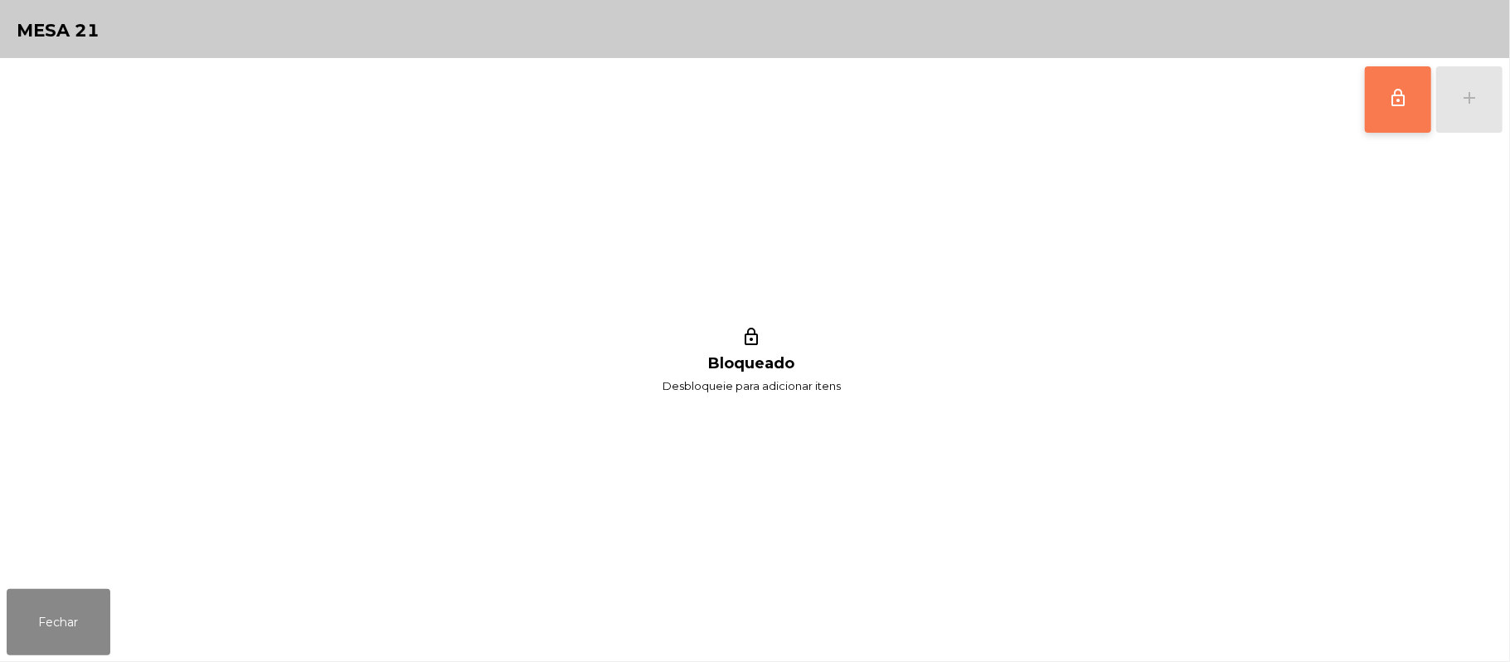
click at [1365, 100] on button "lock_outline" at bounding box center [1398, 99] width 66 height 66
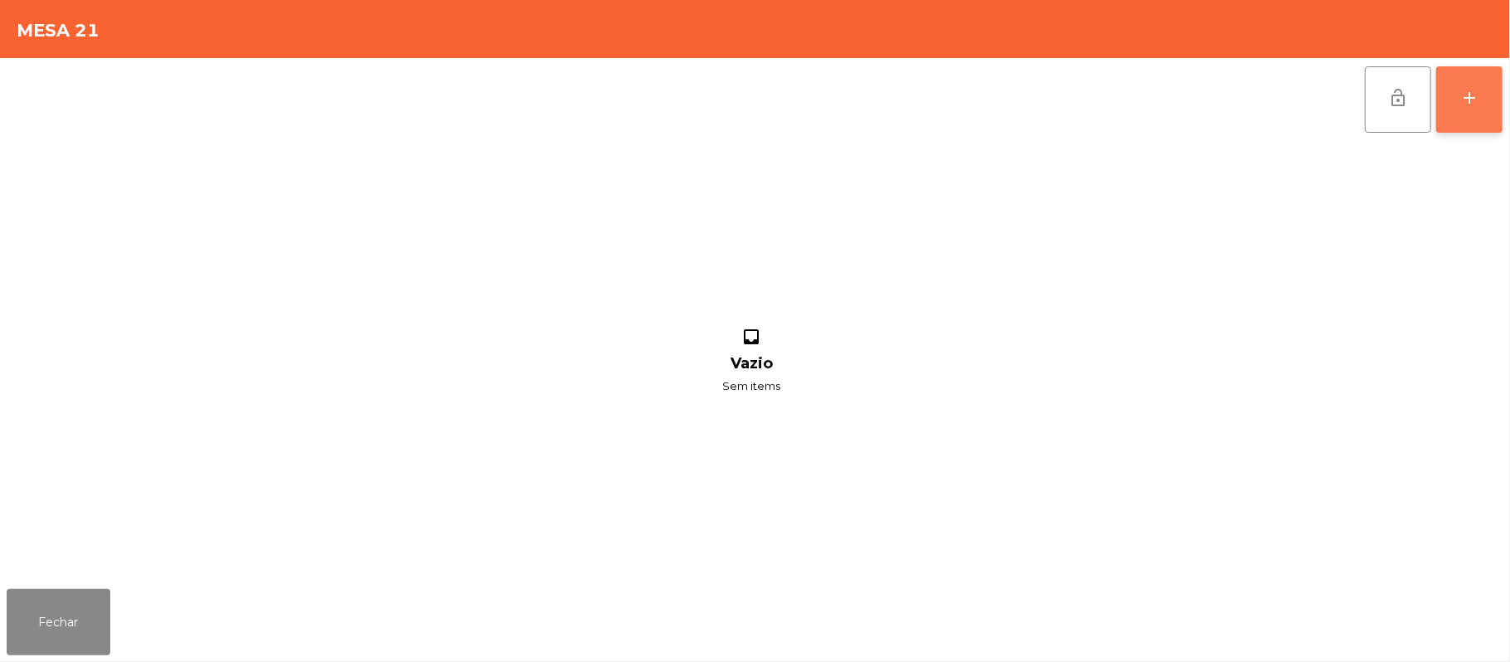
click at [1500, 87] on button "add" at bounding box center [1469, 99] width 66 height 66
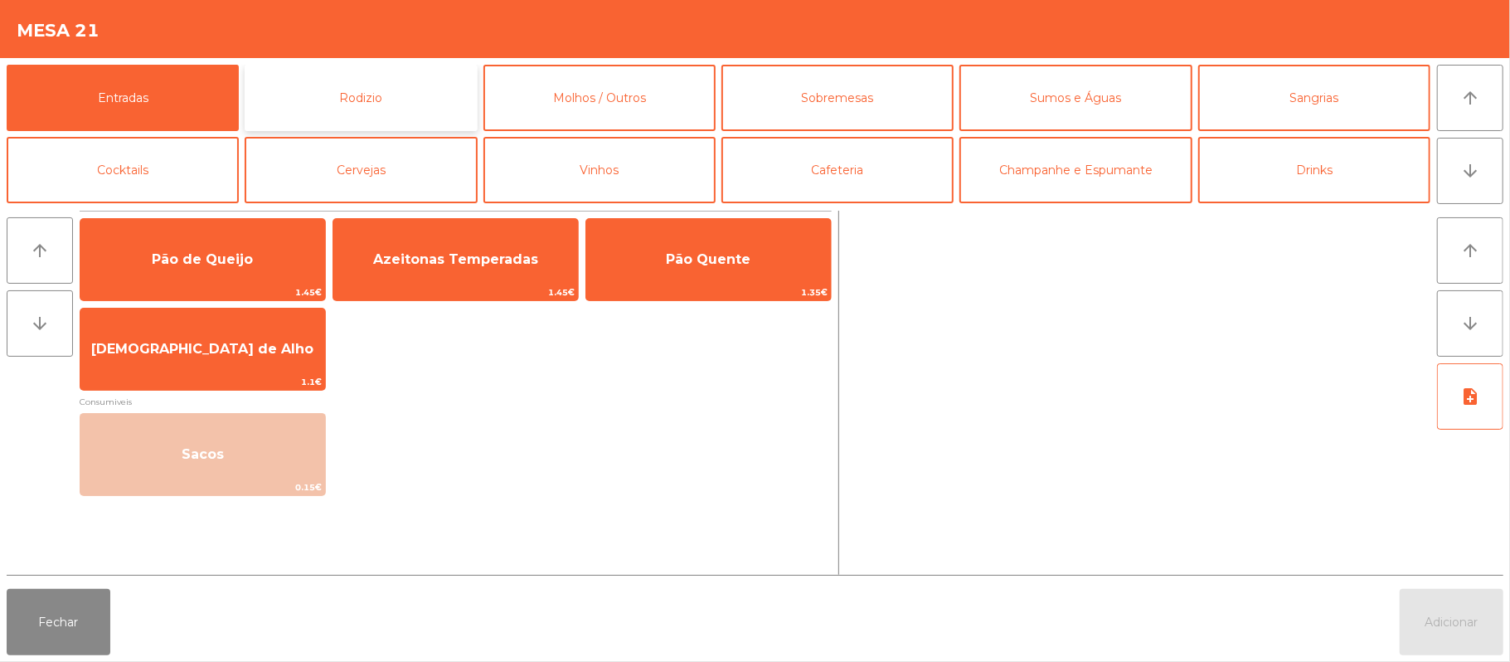
click at [412, 120] on button "Rodizio" at bounding box center [361, 98] width 232 height 66
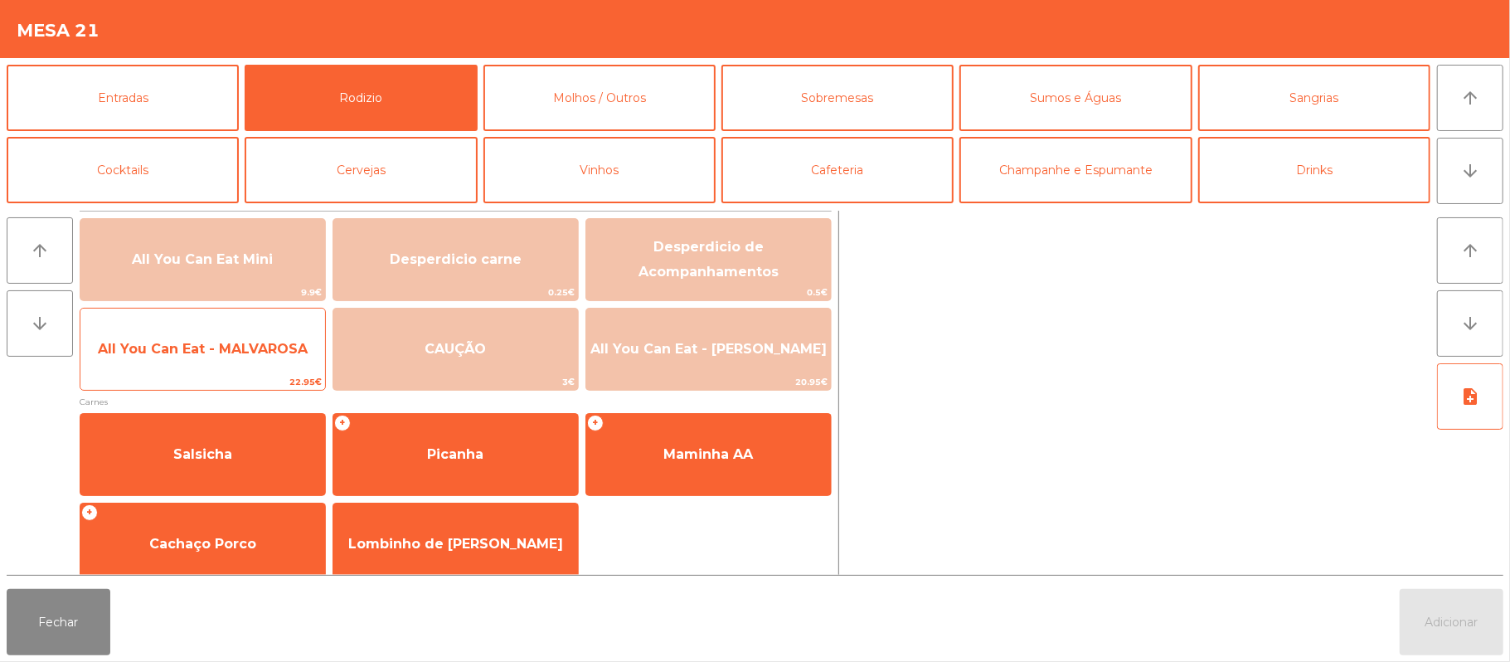
click at [220, 352] on span "All You Can Eat - MALVAROSA" at bounding box center [203, 349] width 210 height 16
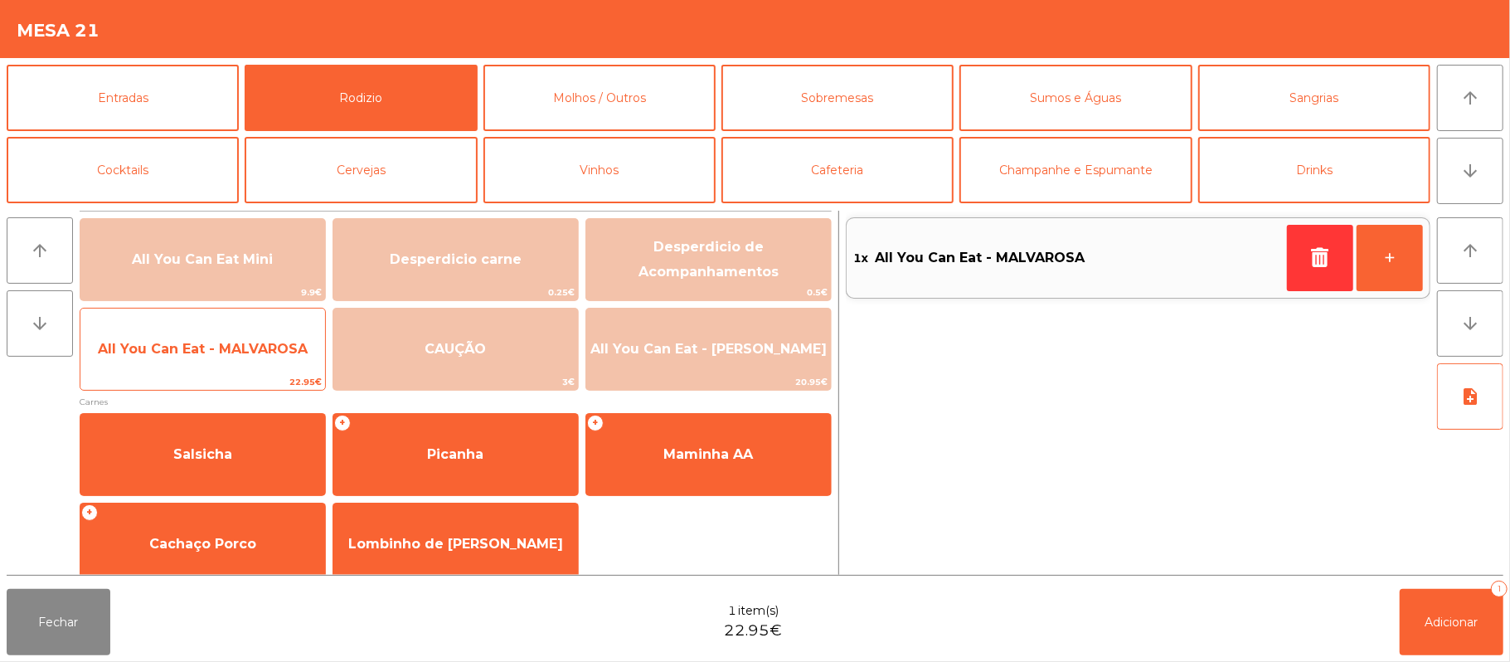
click at [219, 333] on span "All You Can Eat - MALVAROSA" at bounding box center [202, 349] width 245 height 45
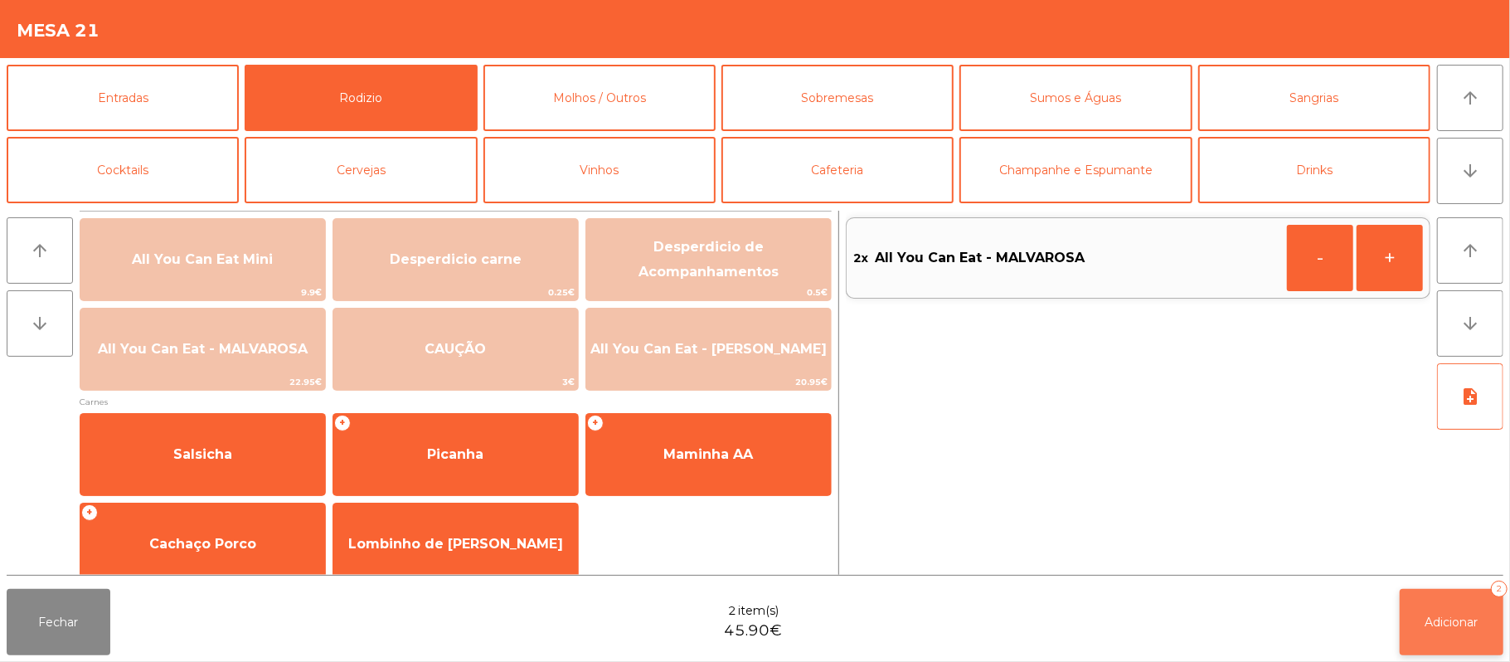
click at [1415, 621] on button "Adicionar 2" at bounding box center [1452, 622] width 104 height 66
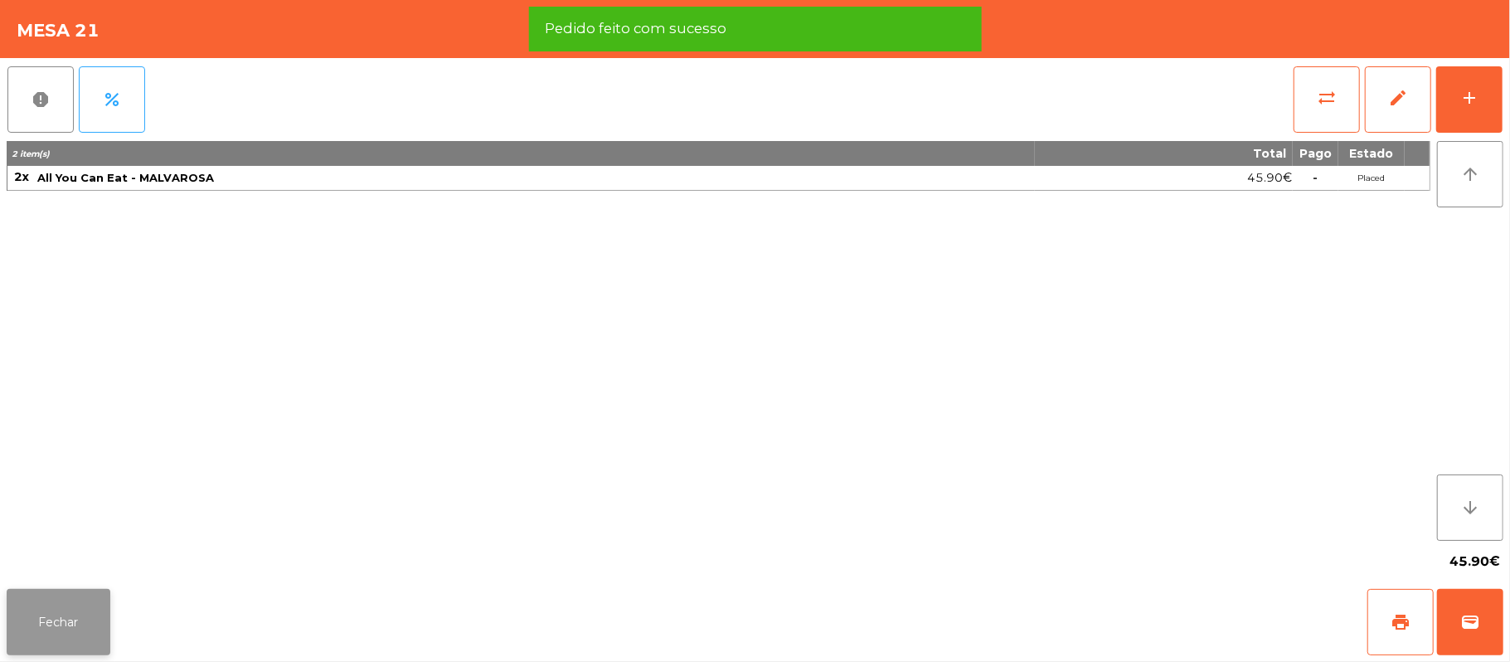
click at [12, 599] on button "Fechar" at bounding box center [59, 622] width 104 height 66
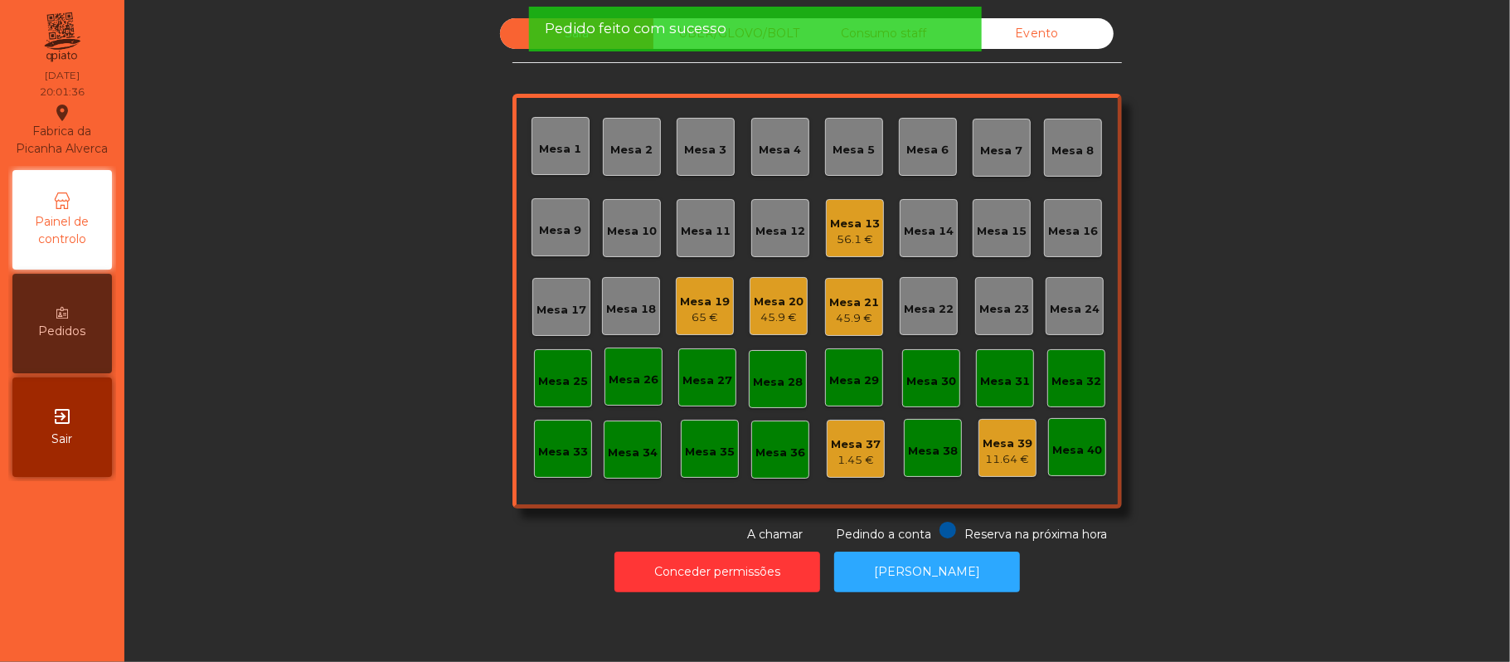
click at [309, 307] on div "Sala UBER/GLOVO/BOLT Consumo staff Evento Mesa 1 Mesa 2 Mesa 3 Mesa 4 Mesa 5 Me…" at bounding box center [817, 280] width 1341 height 525
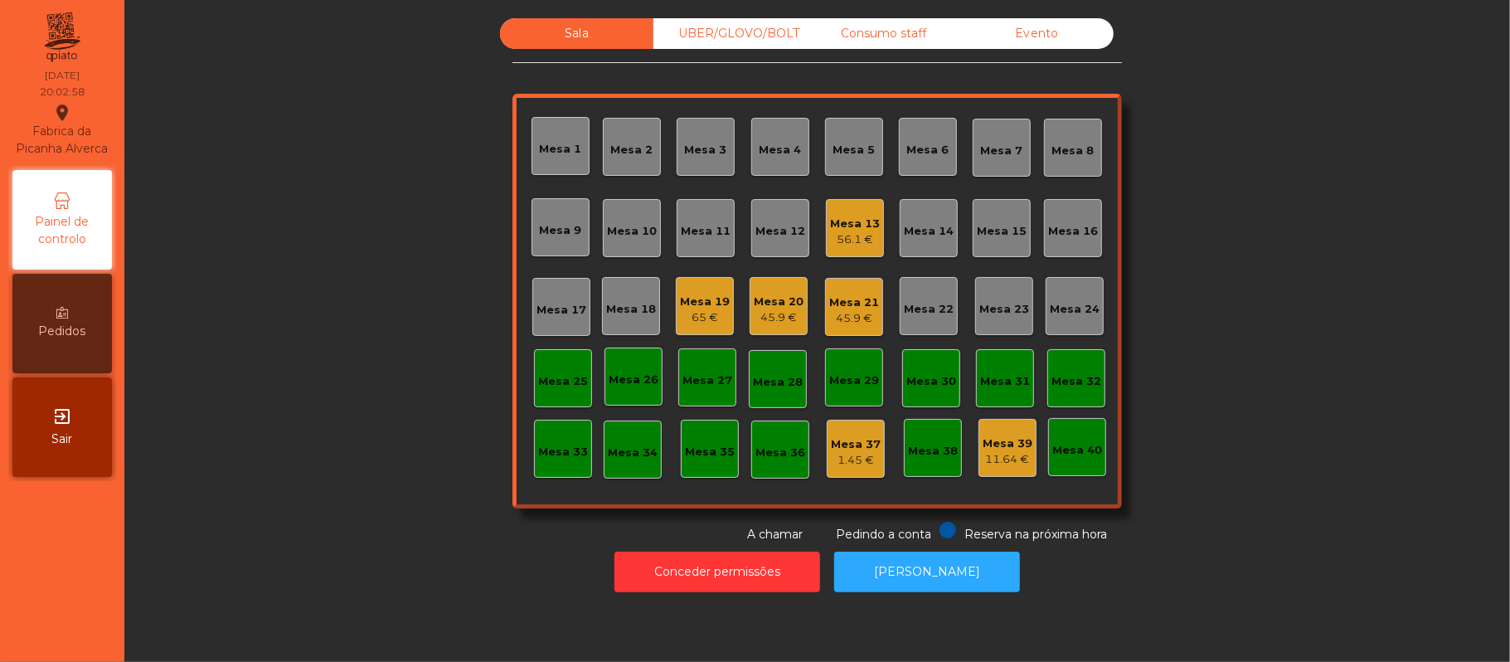
click at [1358, 263] on div "Sala UBER/GLOVO/BOLT Consumo staff Evento Mesa 1 Mesa 2 Mesa 3 Mesa 4 Mesa 5 Me…" at bounding box center [817, 280] width 1341 height 525
click at [929, 315] on div "Mesa 22" at bounding box center [929, 309] width 50 height 17
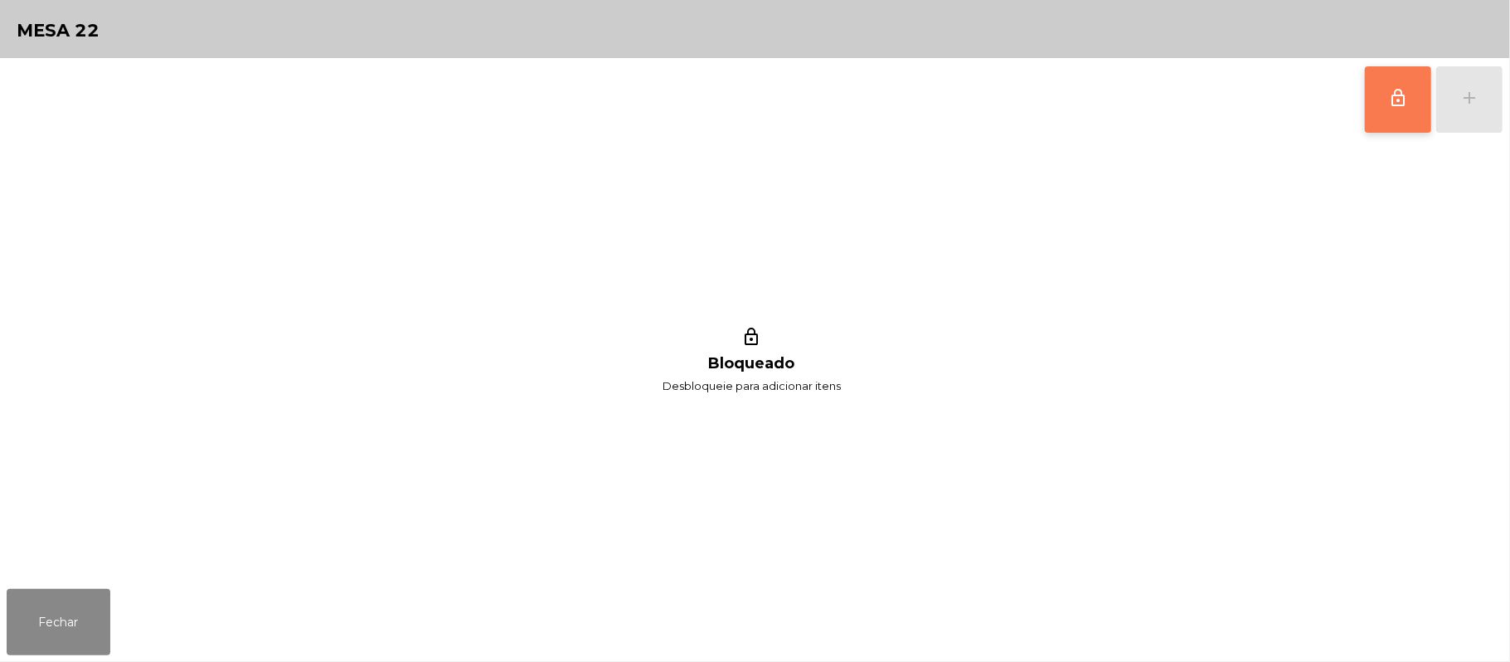
click at [1411, 110] on button "lock_outline" at bounding box center [1398, 99] width 66 height 66
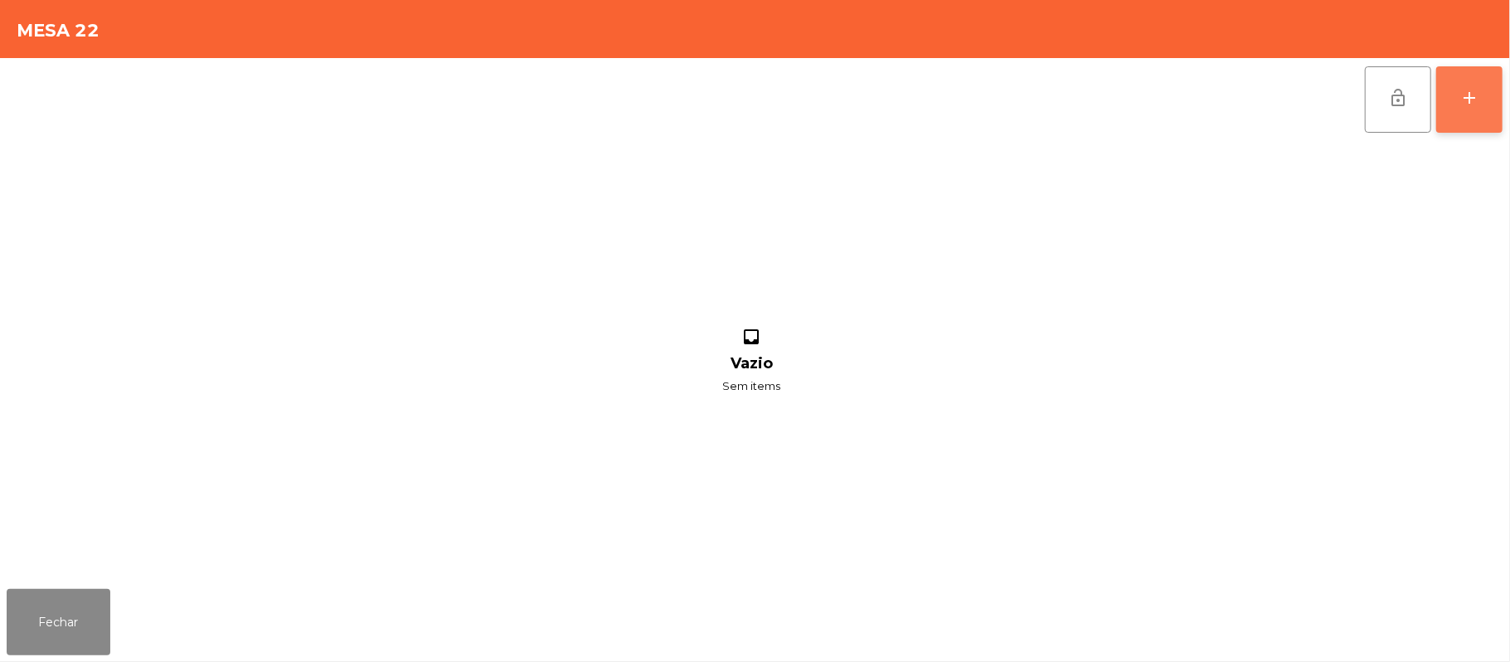
click at [1463, 114] on button "add" at bounding box center [1469, 99] width 66 height 66
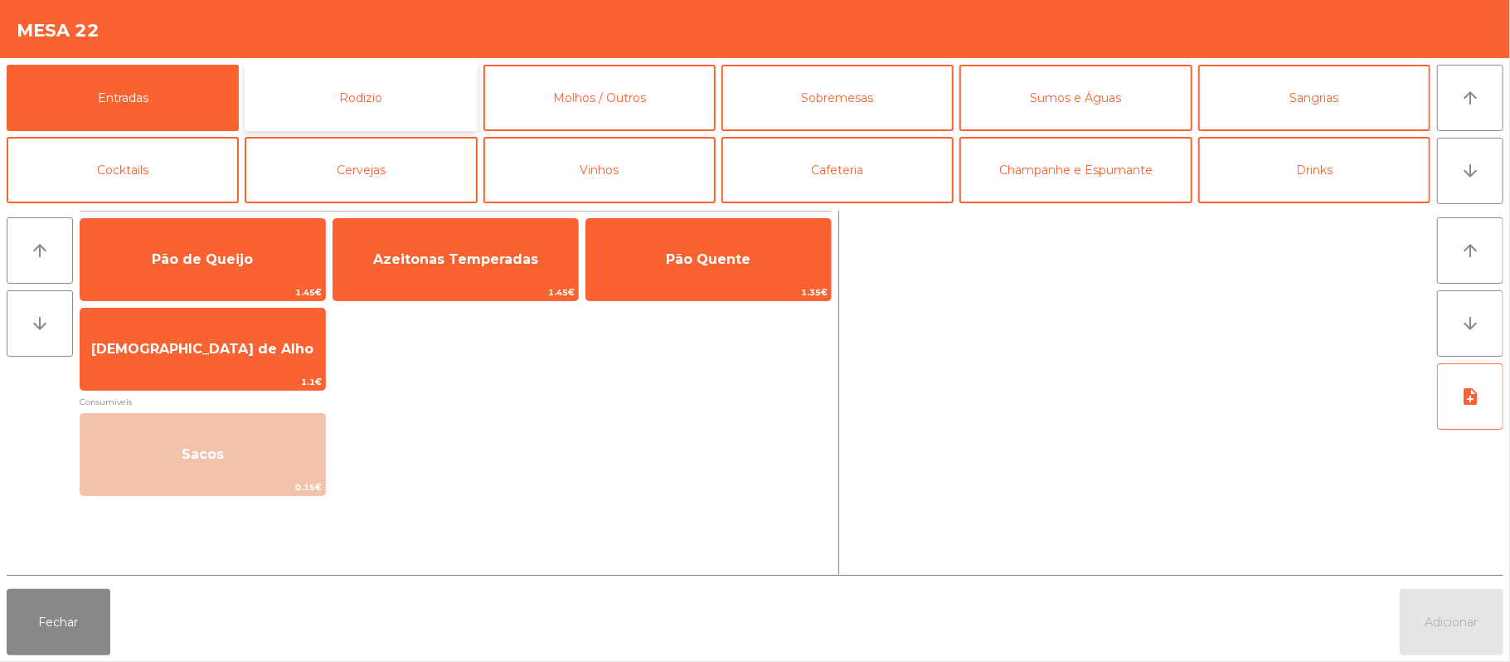
click at [428, 83] on button "Rodizio" at bounding box center [361, 98] width 232 height 66
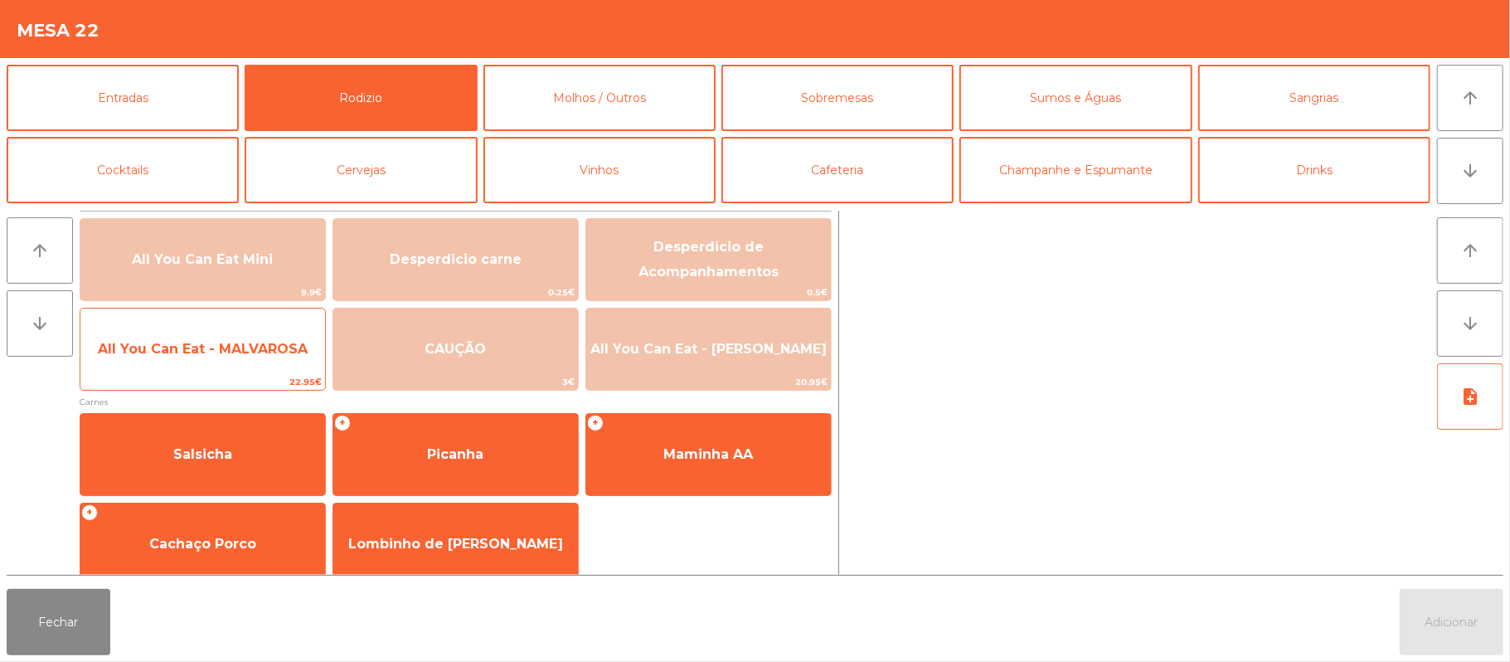
click at [207, 359] on span "All You Can Eat - MALVAROSA" at bounding box center [202, 349] width 245 height 45
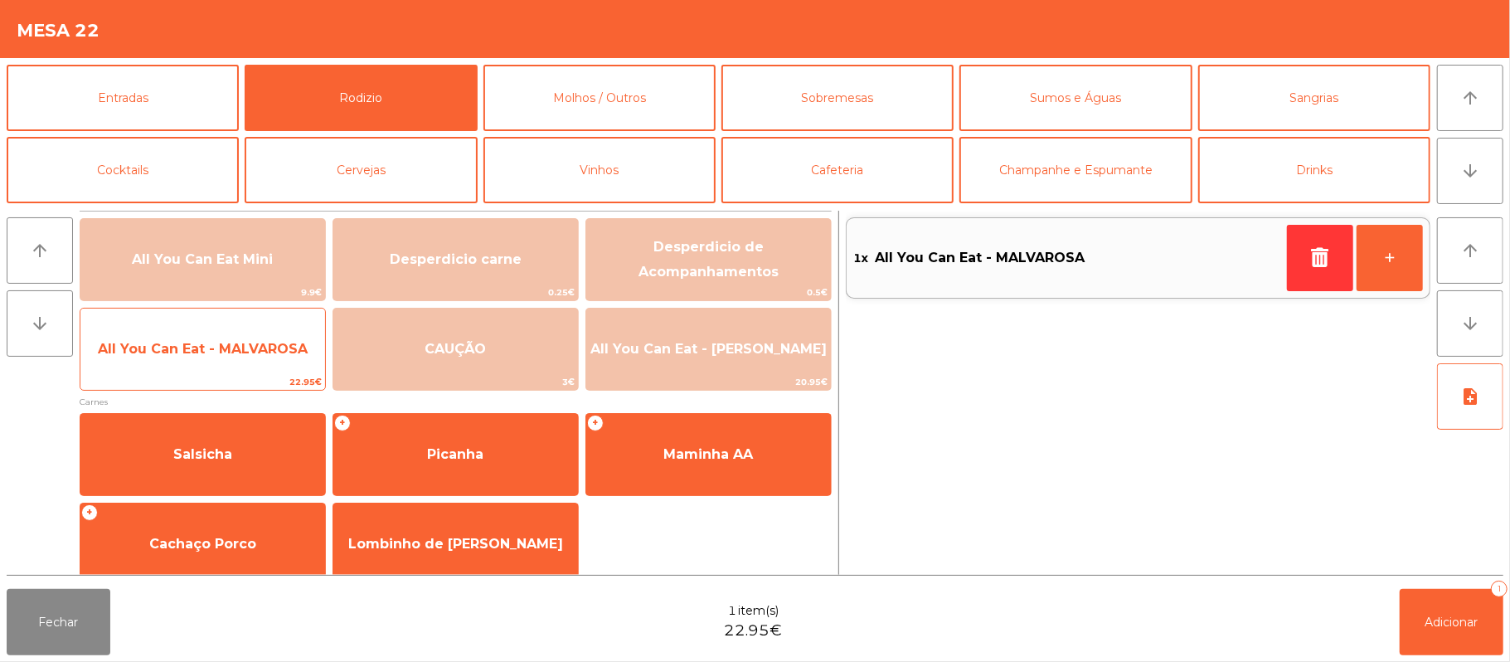
click at [210, 359] on span "All You Can Eat - MALVAROSA" at bounding box center [202, 349] width 245 height 45
click at [207, 369] on span "All You Can Eat - MALVAROSA" at bounding box center [202, 349] width 245 height 45
click at [206, 372] on span "All You Can Eat - MALVAROSA" at bounding box center [202, 349] width 245 height 45
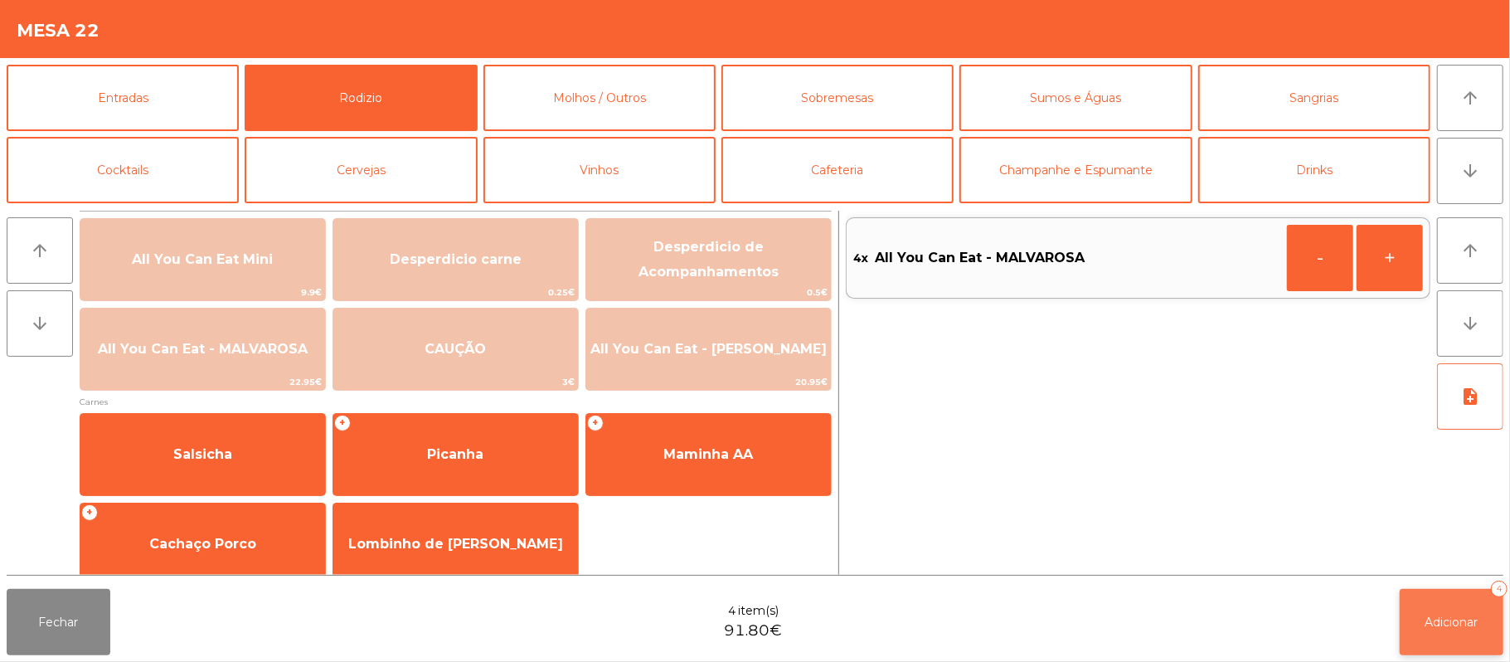
click at [1463, 615] on span "Adicionar" at bounding box center [1452, 622] width 53 height 15
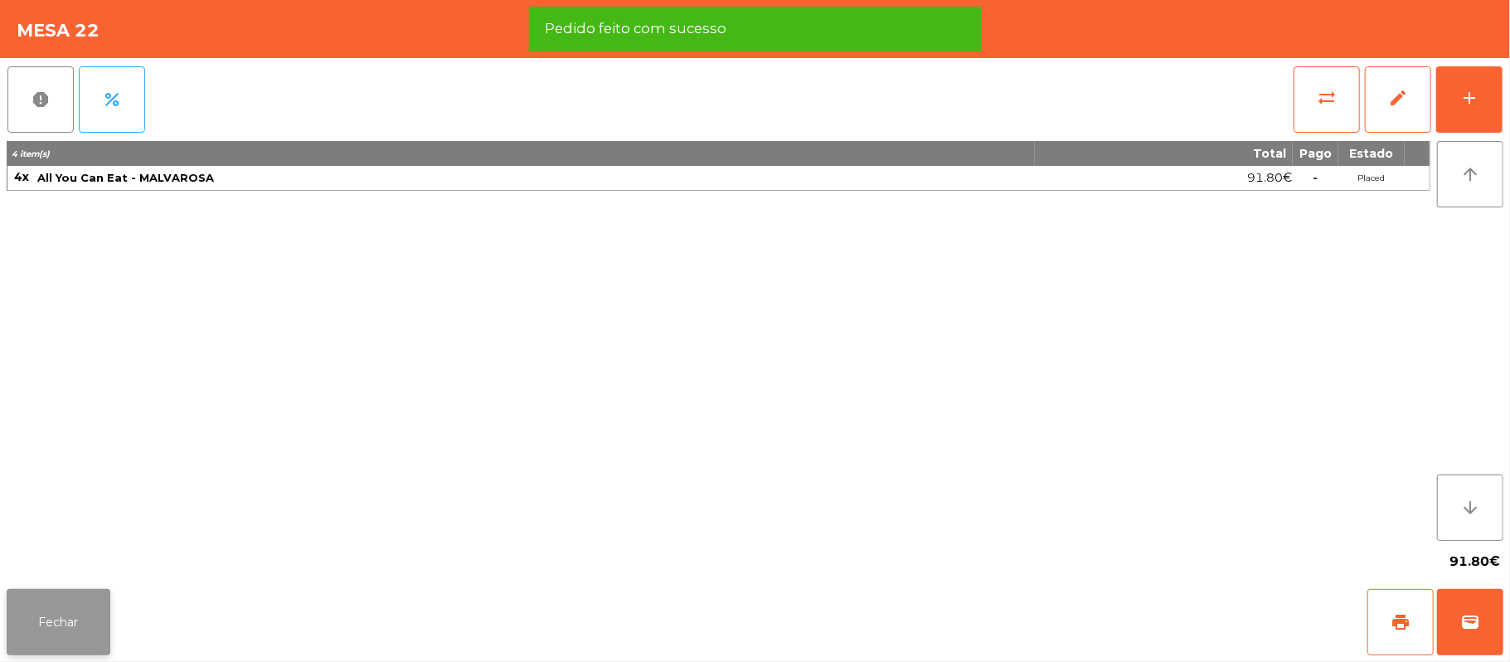
click at [96, 604] on button "Fechar" at bounding box center [59, 622] width 104 height 66
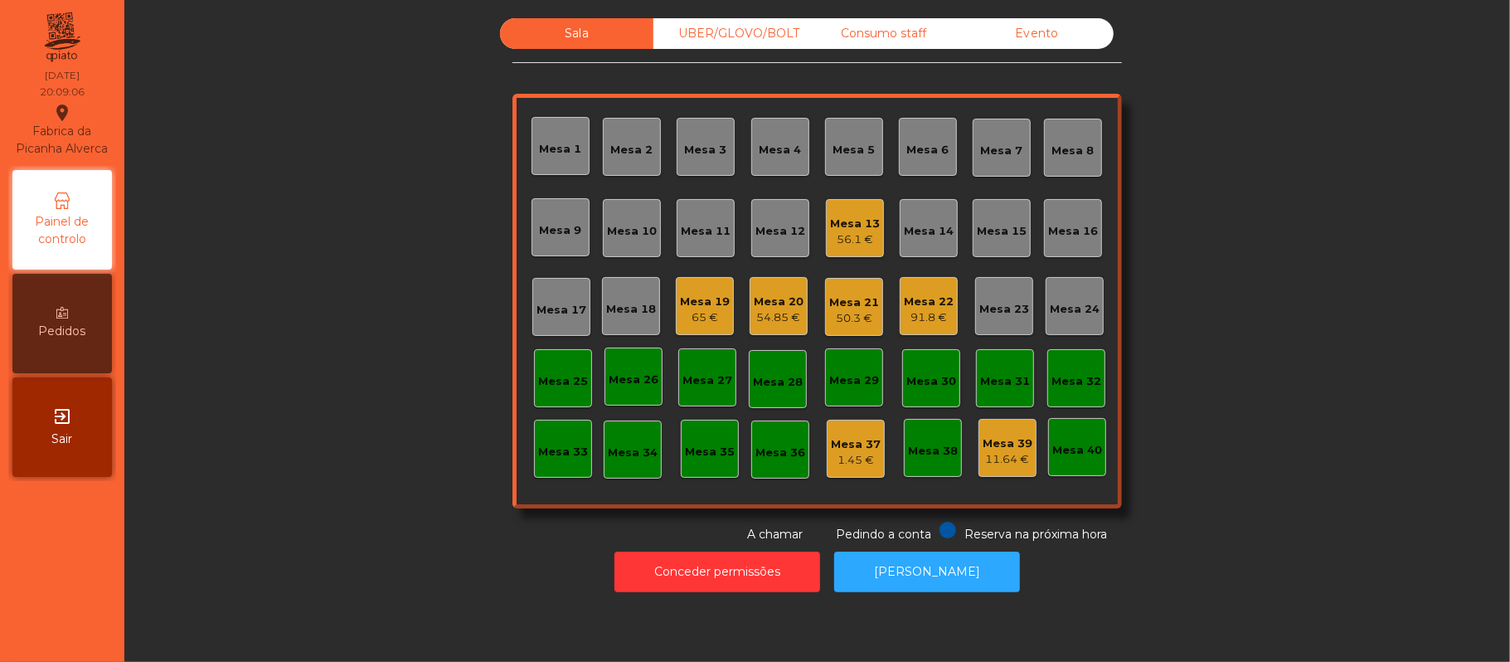
click at [323, 237] on div "Sala UBER/GLOVO/BOLT Consumo staff Evento Mesa 1 Mesa 2 Mesa 3 Mesa 4 Mesa 5 Me…" at bounding box center [817, 280] width 1341 height 525
click at [1304, 249] on div "Sala UBER/GLOVO/BOLT Consumo staff Evento Mesa 1 Mesa 2 Mesa 3 Mesa 4 Mesa 5 Me…" at bounding box center [817, 280] width 1341 height 525
click at [564, 226] on div "Mesa 9" at bounding box center [561, 230] width 42 height 17
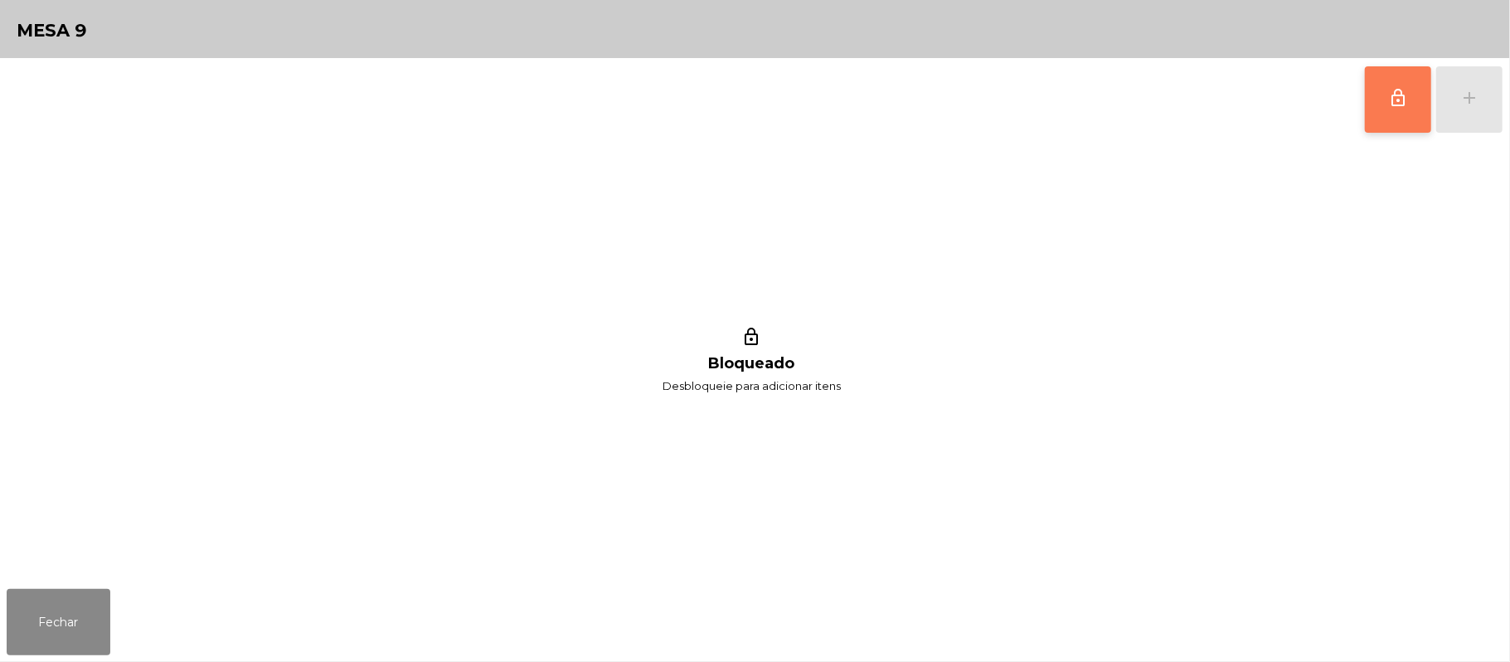
click at [1374, 109] on button "lock_outline" at bounding box center [1398, 99] width 66 height 66
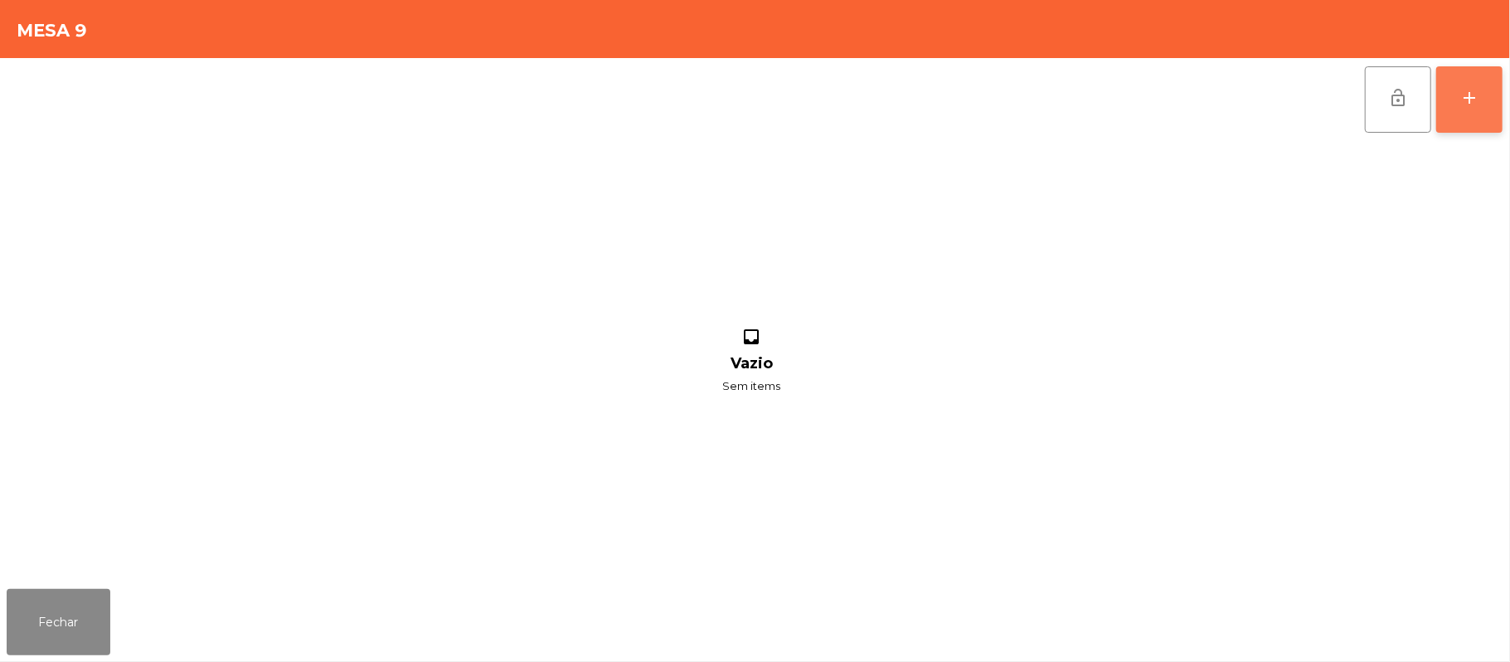
click at [1497, 109] on button "add" at bounding box center [1469, 99] width 66 height 66
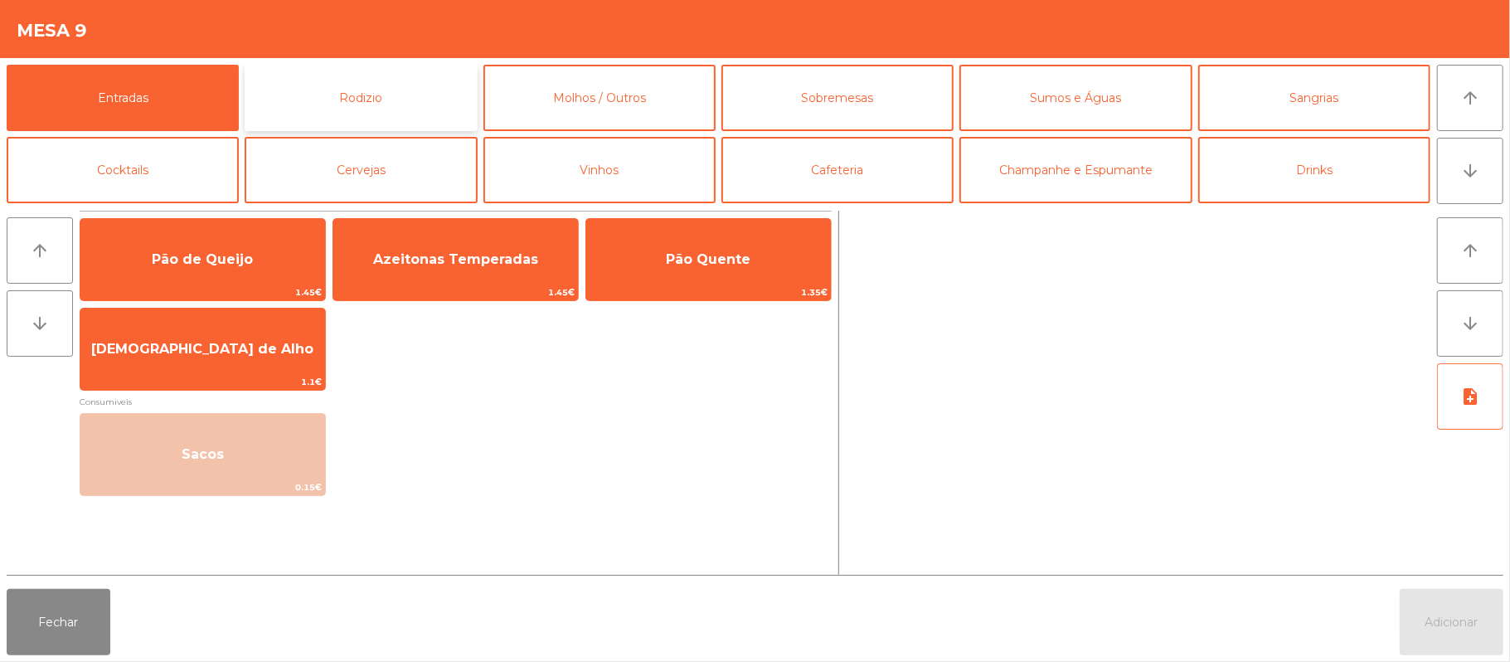
click at [395, 94] on button "Rodizio" at bounding box center [361, 98] width 232 height 66
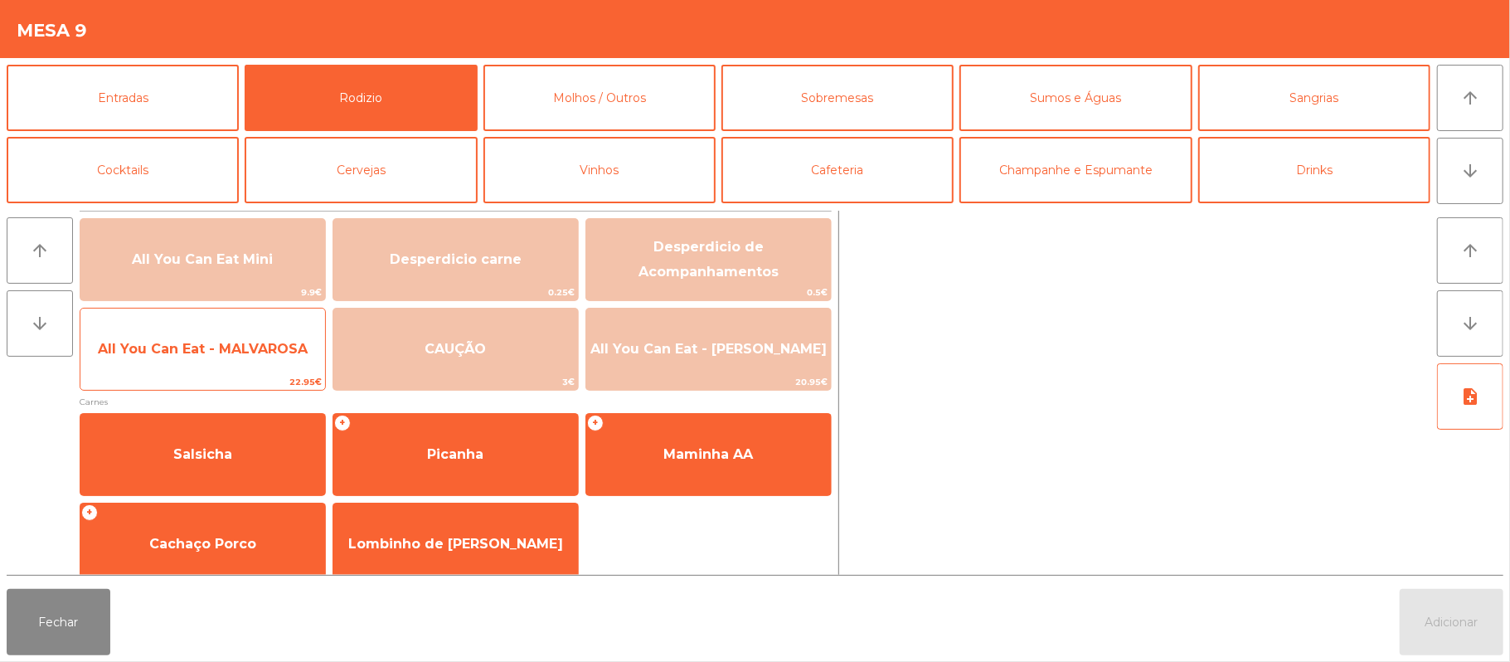
click at [260, 385] on span "22.95€" at bounding box center [202, 382] width 245 height 16
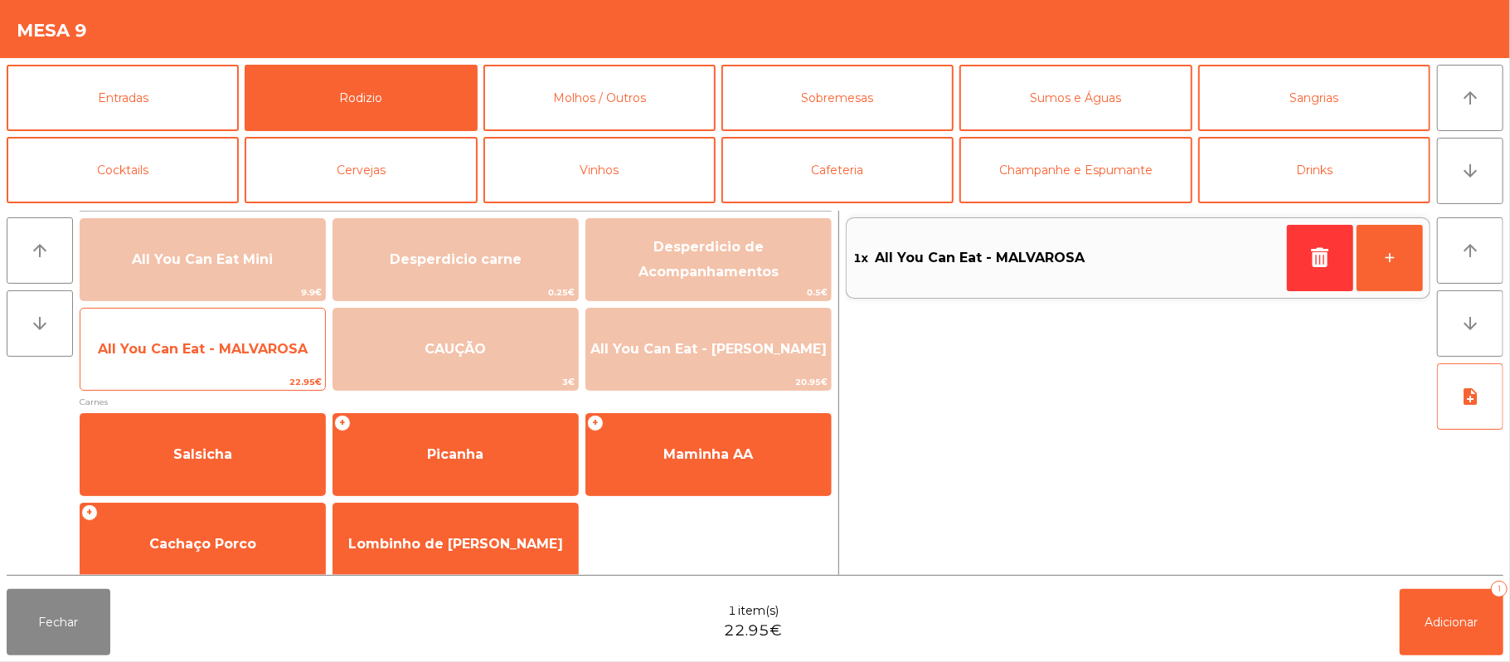
click at [270, 360] on span "All You Can Eat - MALVAROSA" at bounding box center [202, 349] width 245 height 45
click at [280, 348] on span "All You Can Eat - MALVAROSA" at bounding box center [203, 349] width 210 height 16
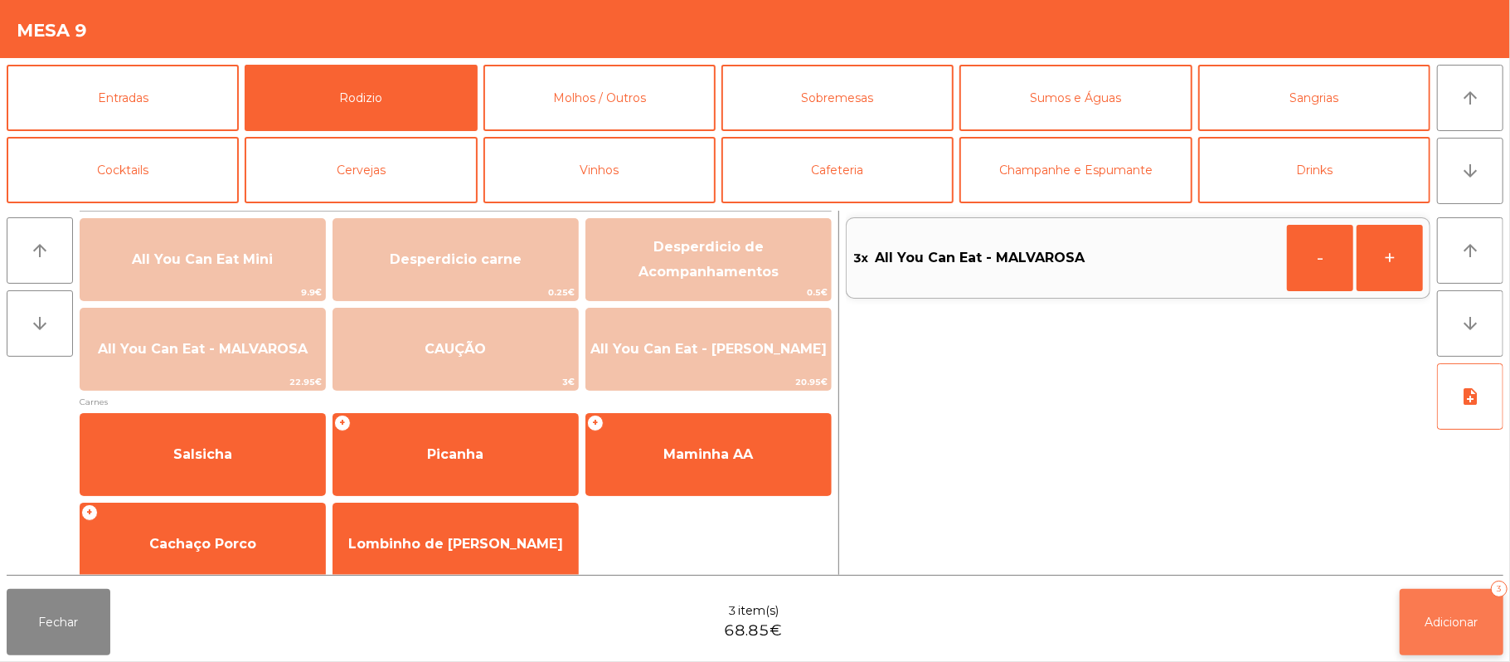
click at [1435, 617] on span "Adicionar" at bounding box center [1452, 622] width 53 height 15
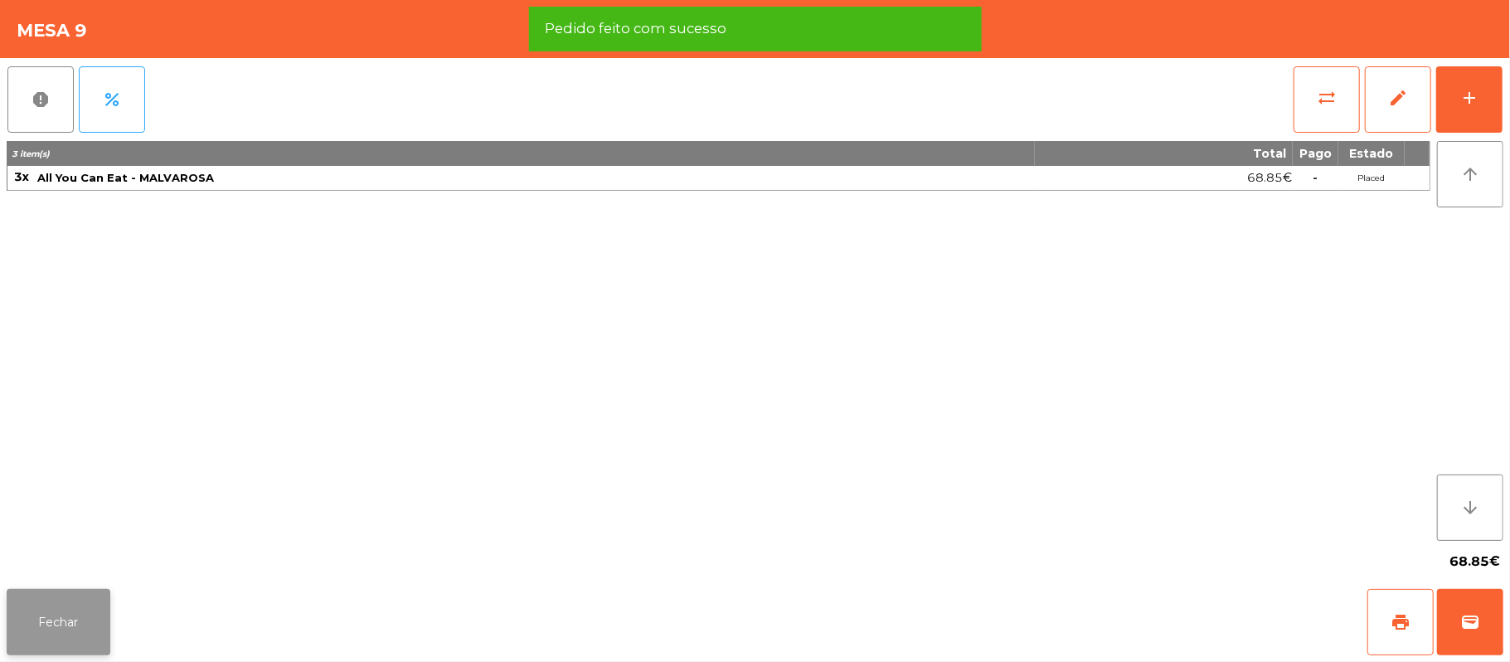
click at [68, 647] on button "Fechar" at bounding box center [59, 622] width 104 height 66
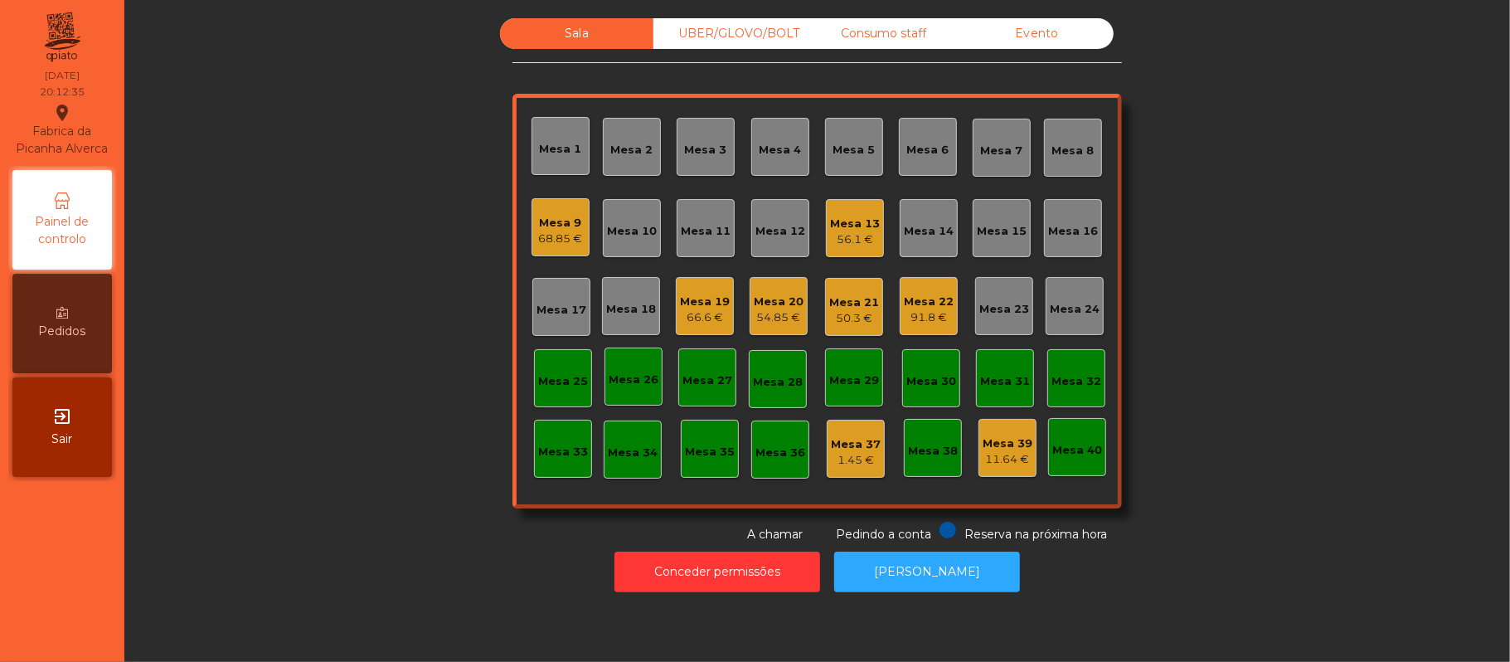
click at [1086, 234] on div "Mesa 16" at bounding box center [1073, 231] width 50 height 17
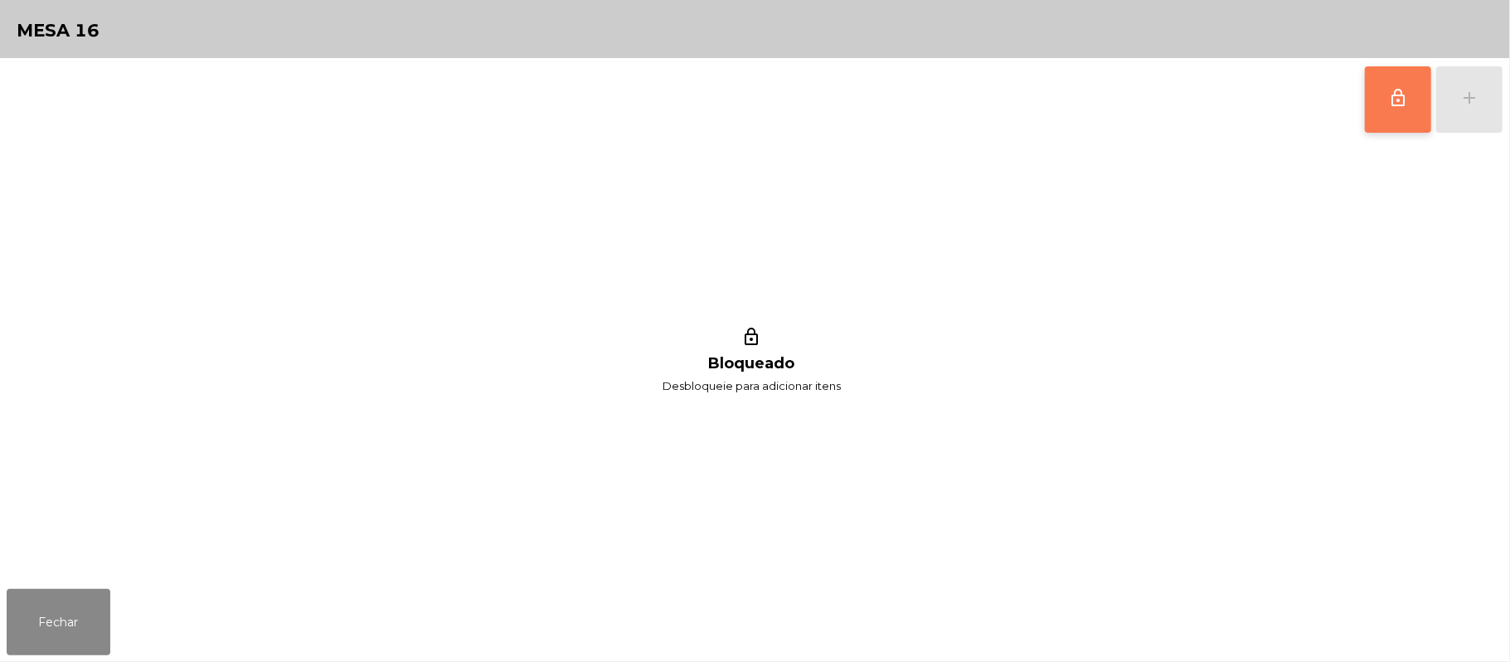
click at [1428, 109] on button "lock_outline" at bounding box center [1398, 99] width 66 height 66
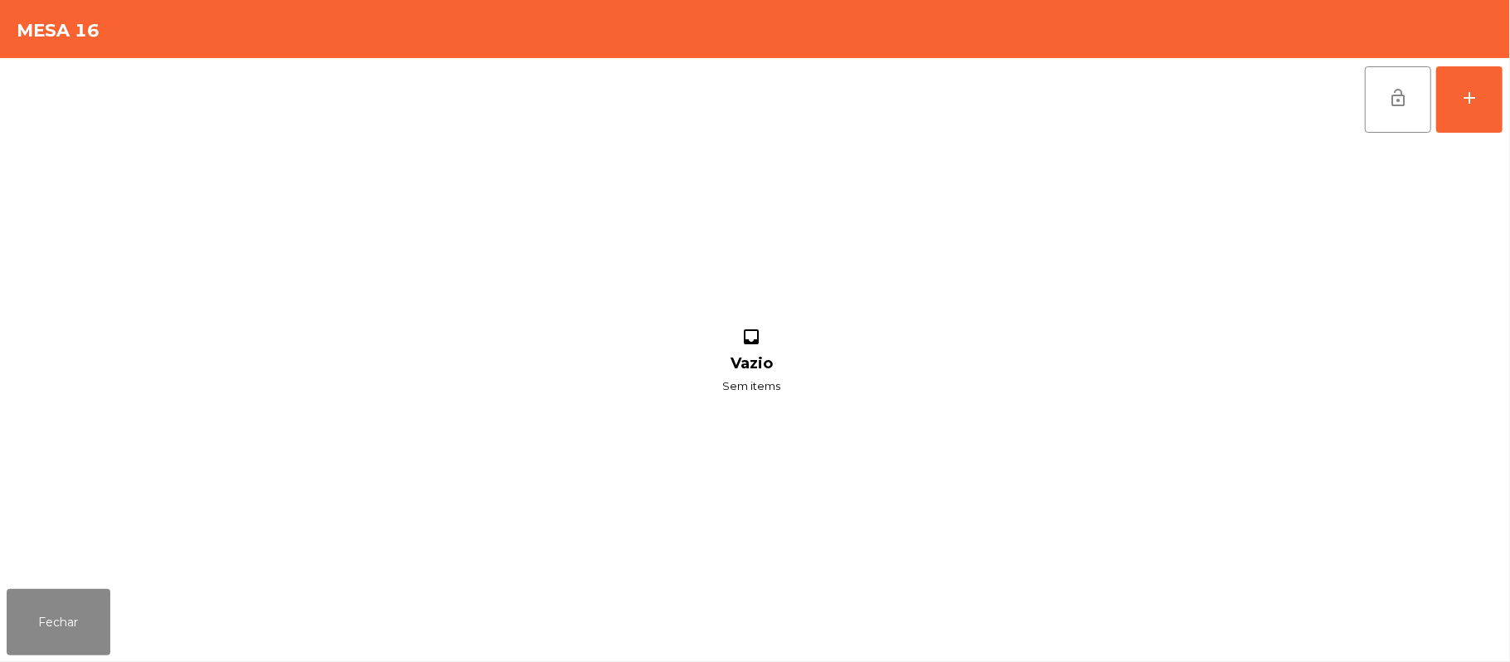
click at [1504, 101] on div "lock_open add inbox Vazio Sem items" at bounding box center [755, 320] width 1510 height 524
click at [1463, 100] on div "add" at bounding box center [1470, 98] width 20 height 20
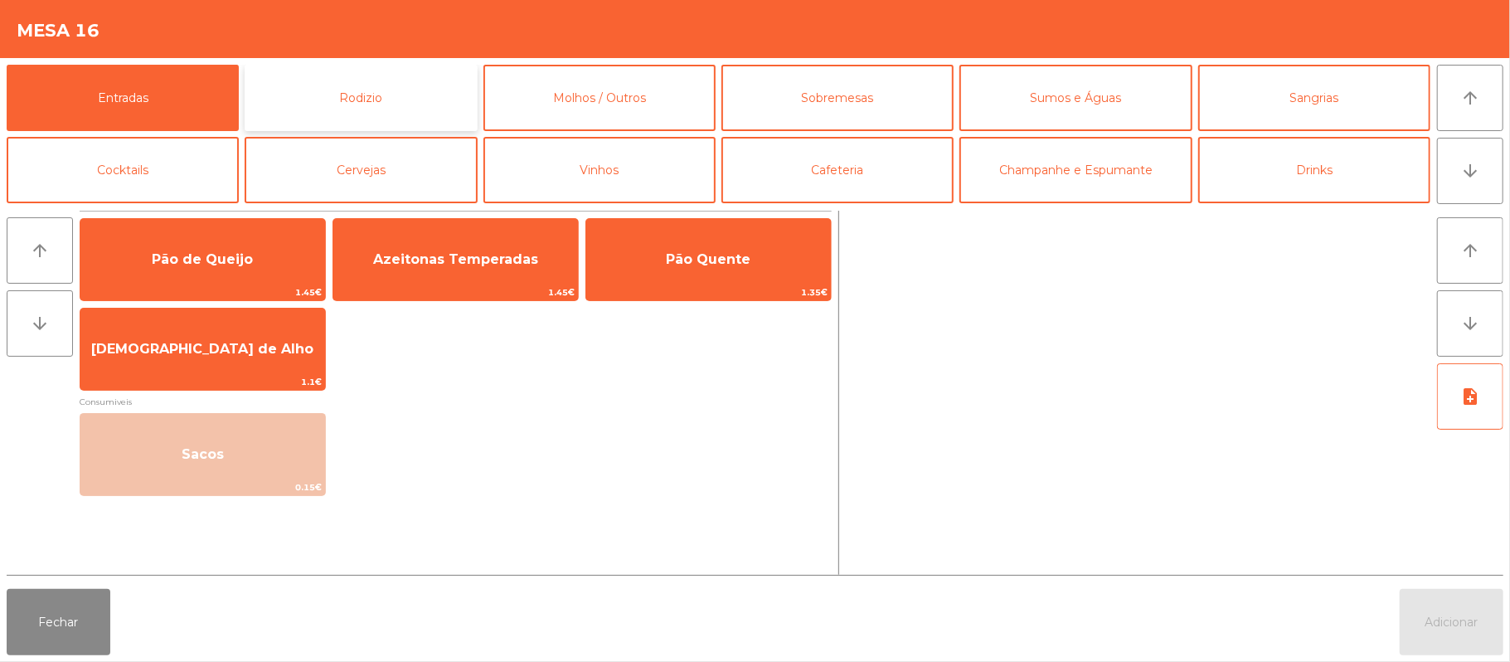
click at [367, 111] on button "Rodizio" at bounding box center [361, 98] width 232 height 66
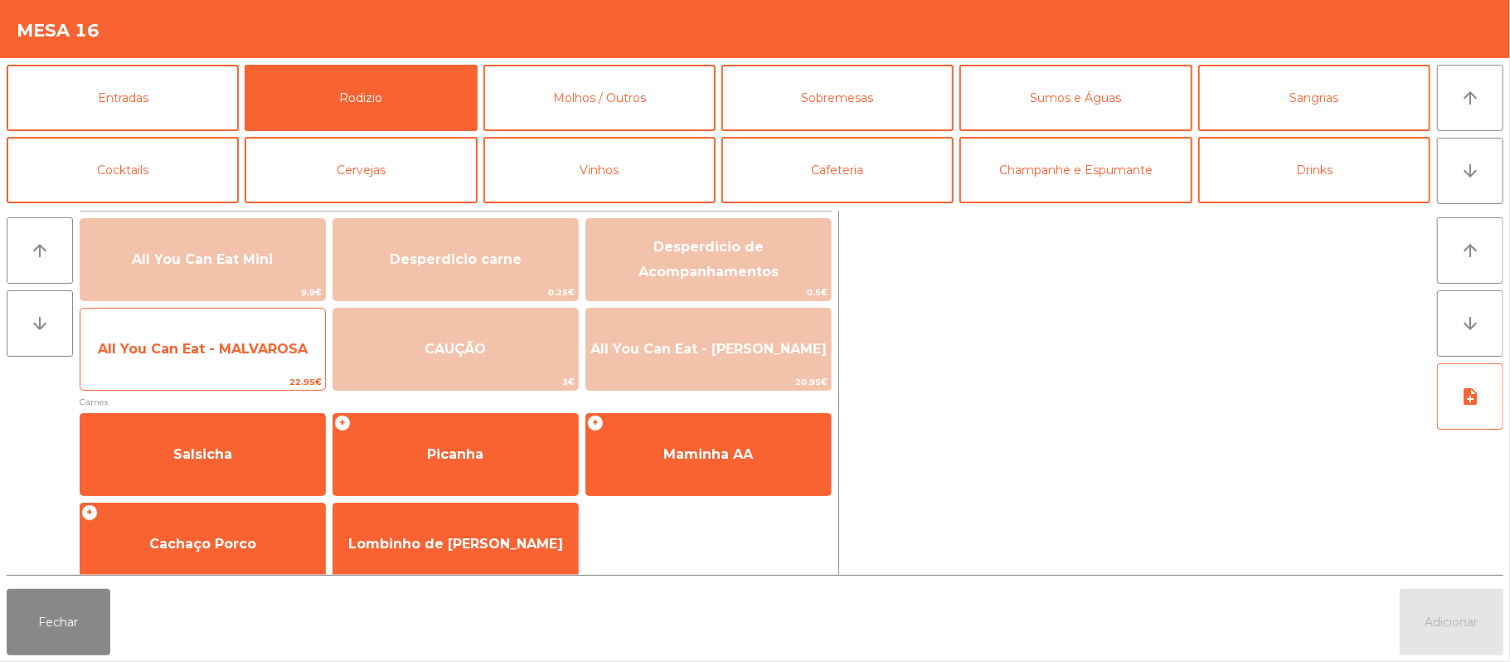
click at [243, 362] on span "All You Can Eat - MALVAROSA" at bounding box center [202, 349] width 245 height 45
click at [224, 383] on span "22.95€" at bounding box center [202, 382] width 245 height 16
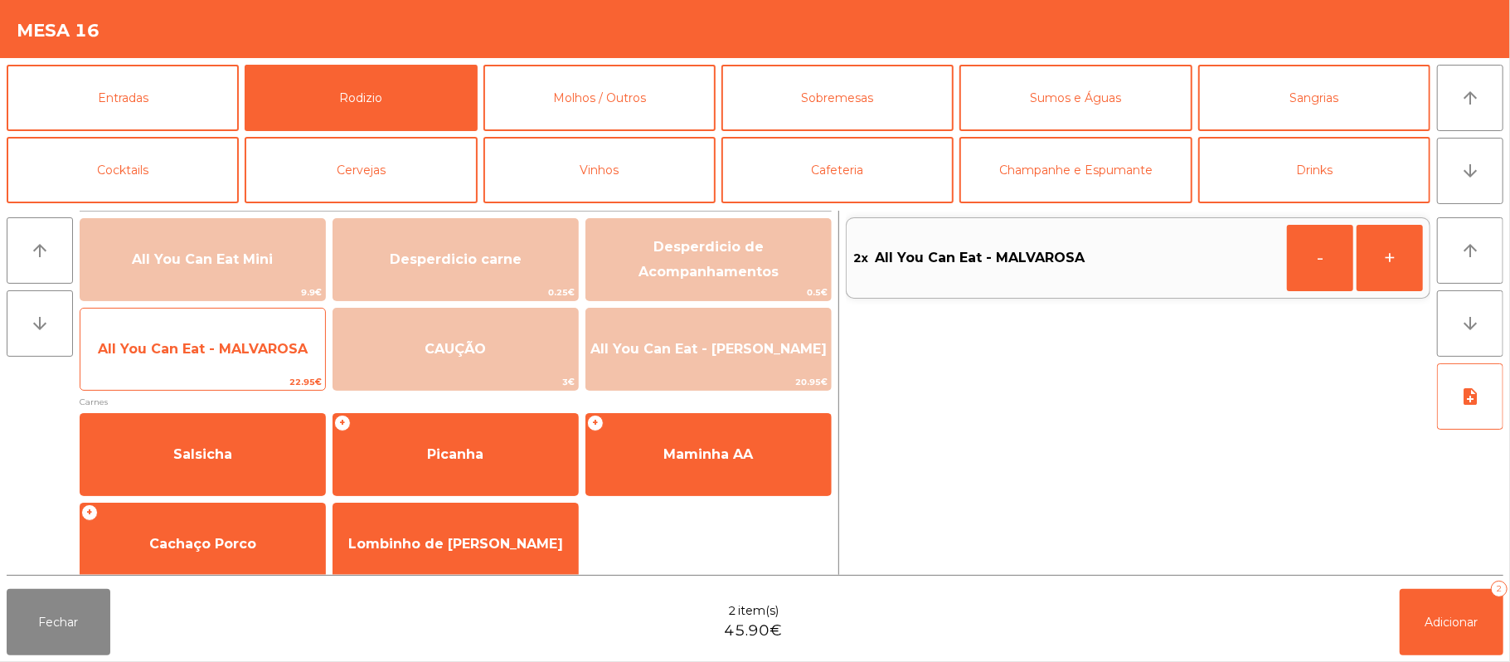
click at [201, 382] on span "22.95€" at bounding box center [202, 382] width 245 height 16
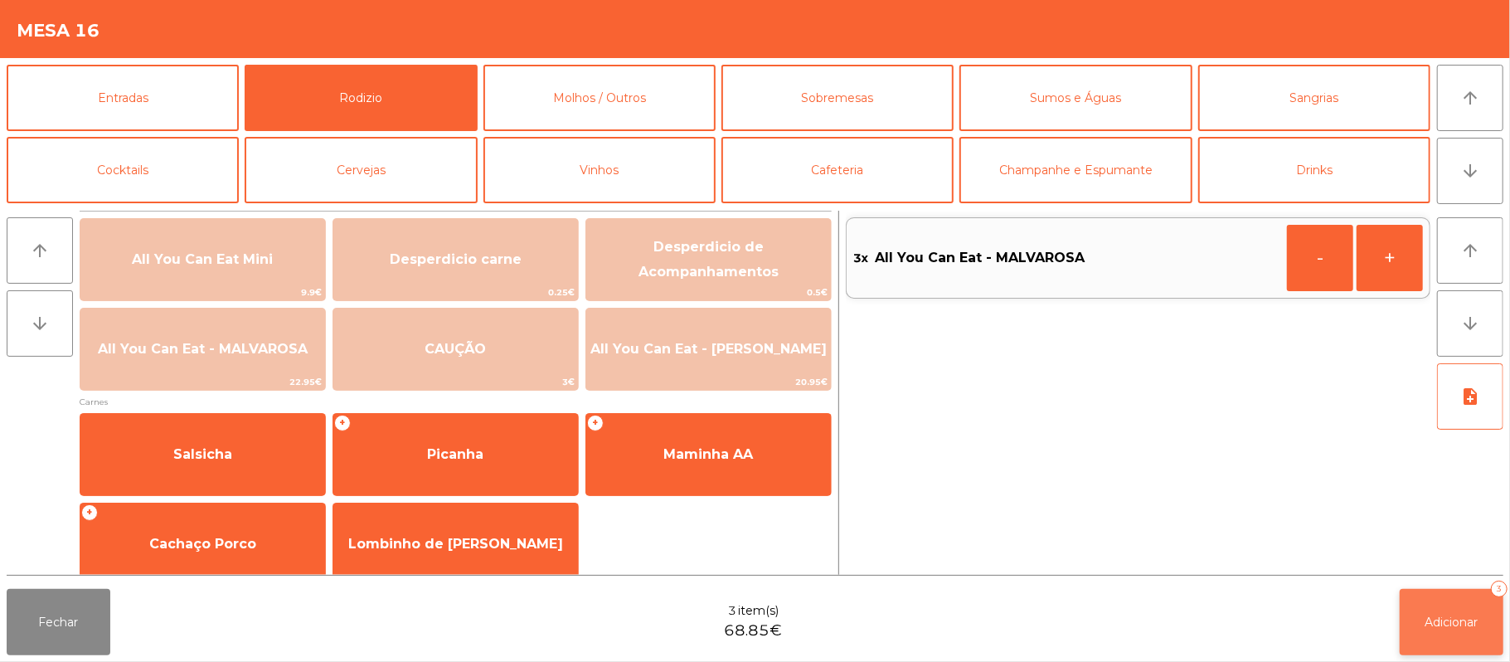
click at [1460, 627] on span "Adicionar" at bounding box center [1452, 622] width 53 height 15
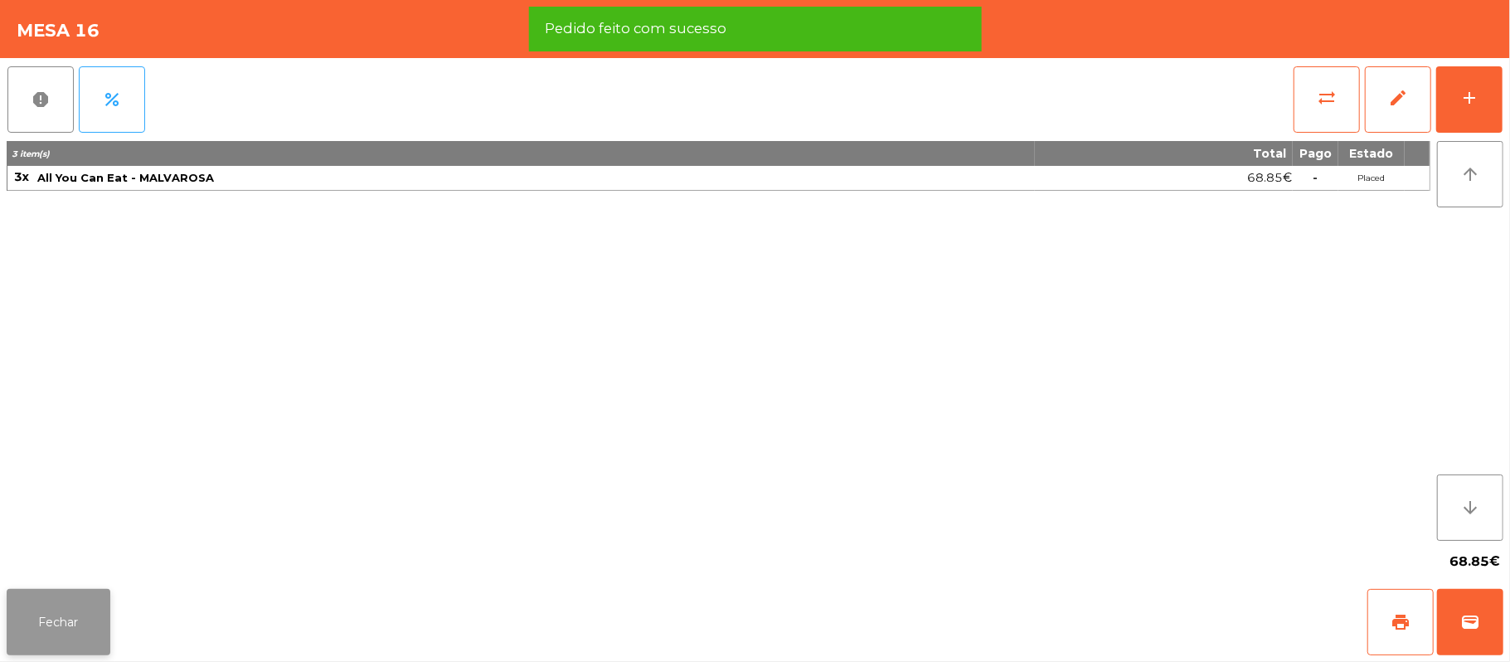
click at [91, 598] on button "Fechar" at bounding box center [59, 622] width 104 height 66
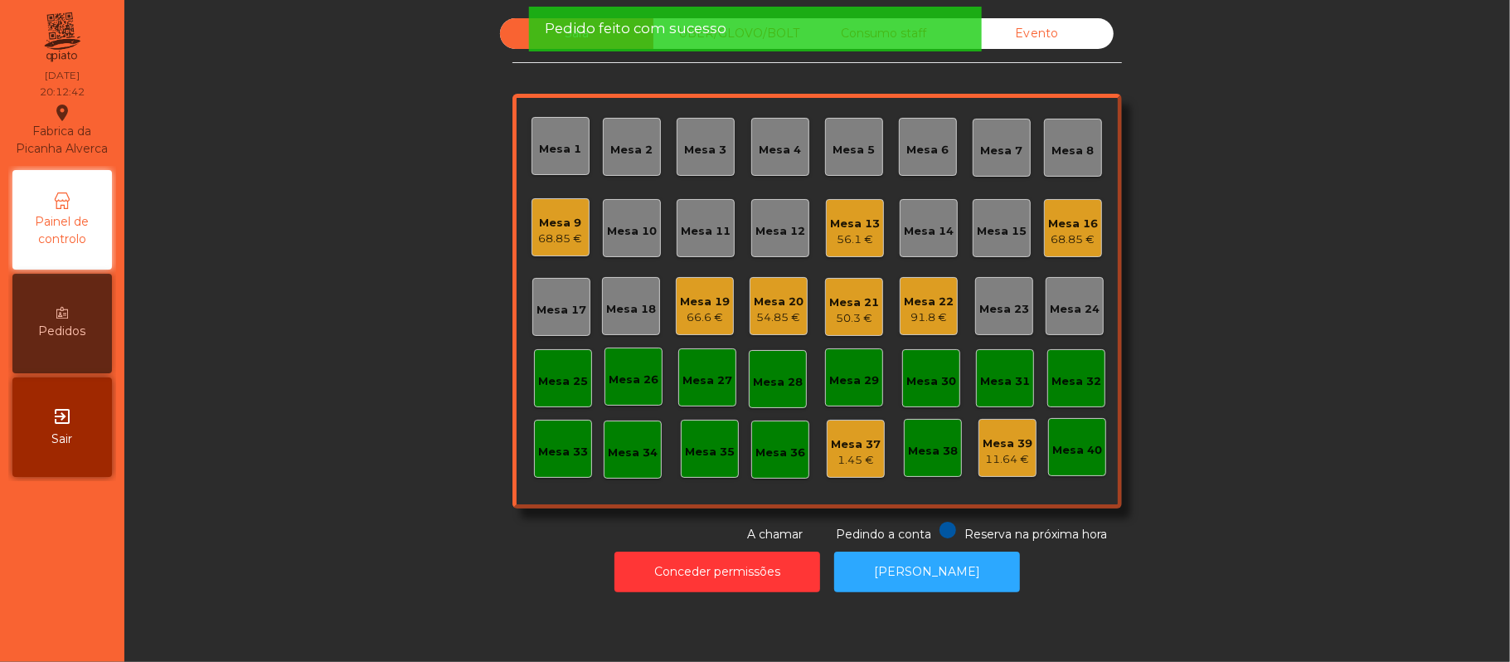
click at [347, 269] on div "Sala UBER/GLOVO/BOLT Consumo staff Evento Mesa 1 Mesa 2 Mesa 3 Mesa 4 Mesa 5 Me…" at bounding box center [817, 280] width 1341 height 525
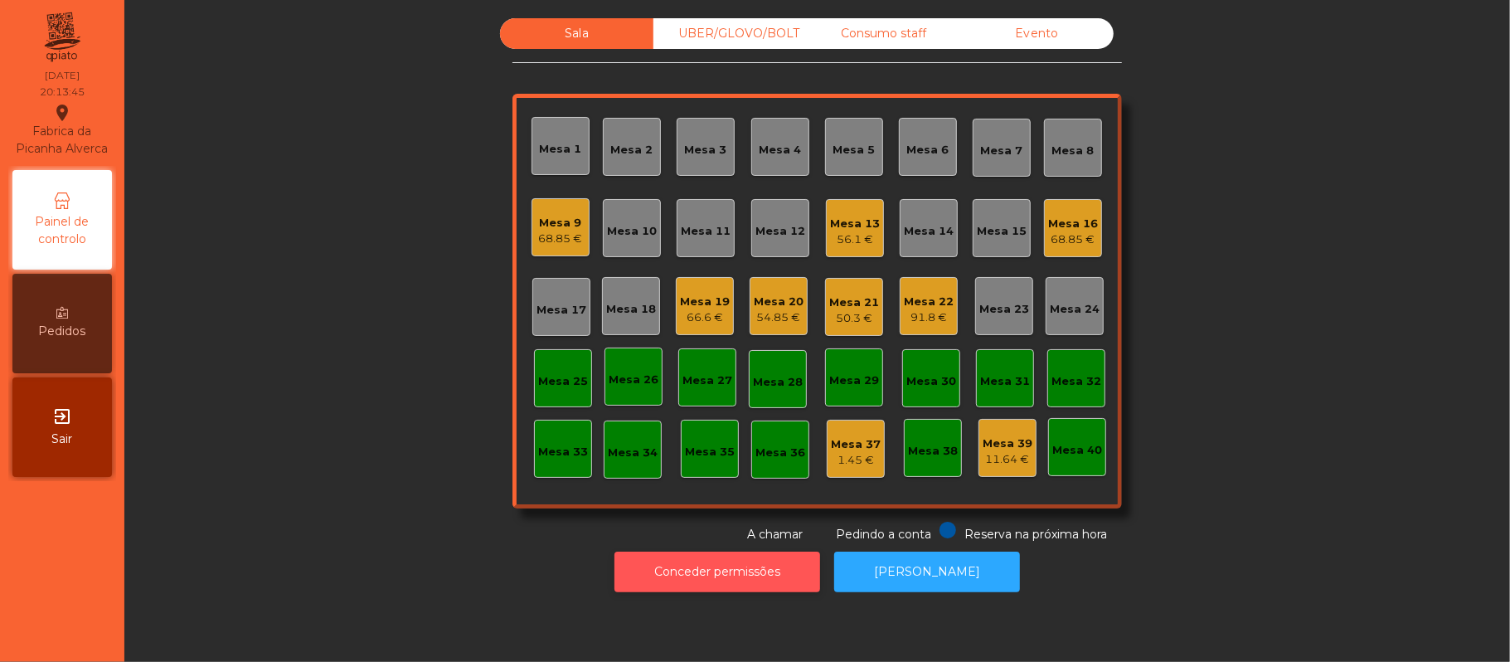
click at [714, 577] on button "Conceder permissões" at bounding box center [718, 572] width 206 height 41
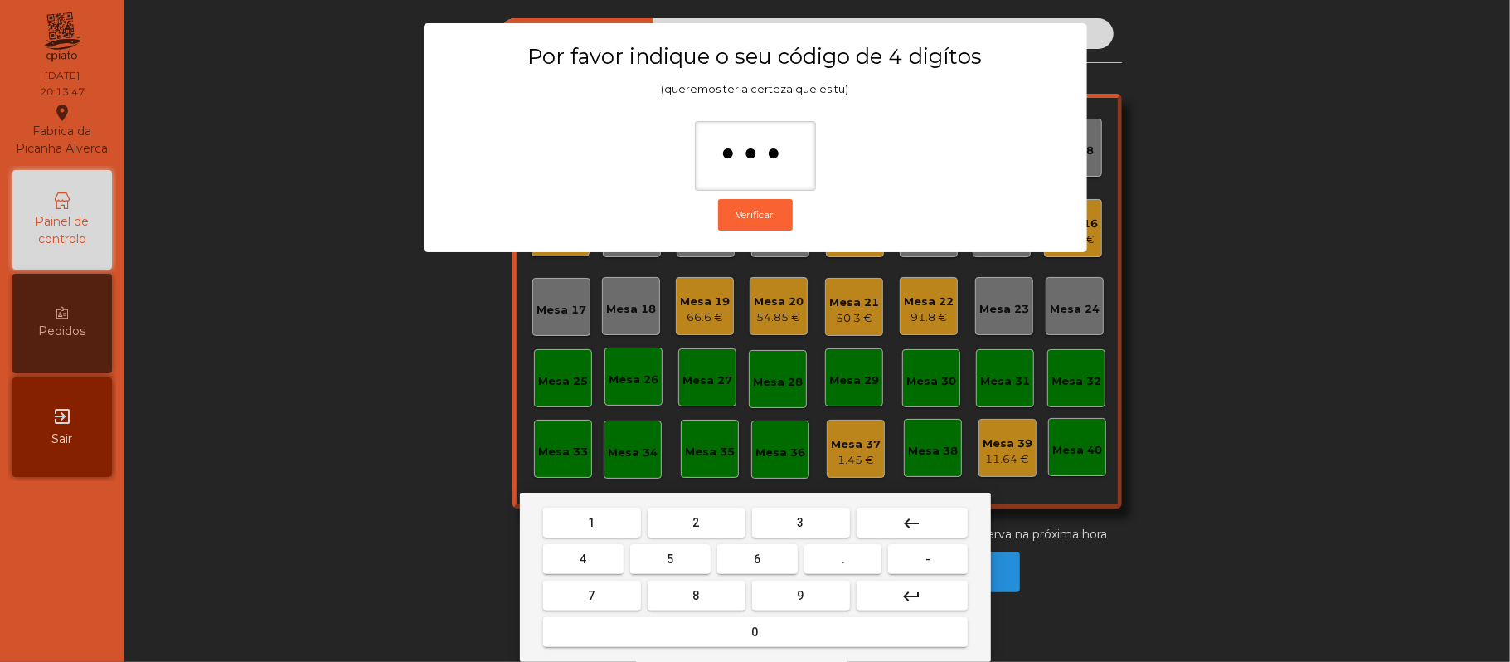
type input "****"
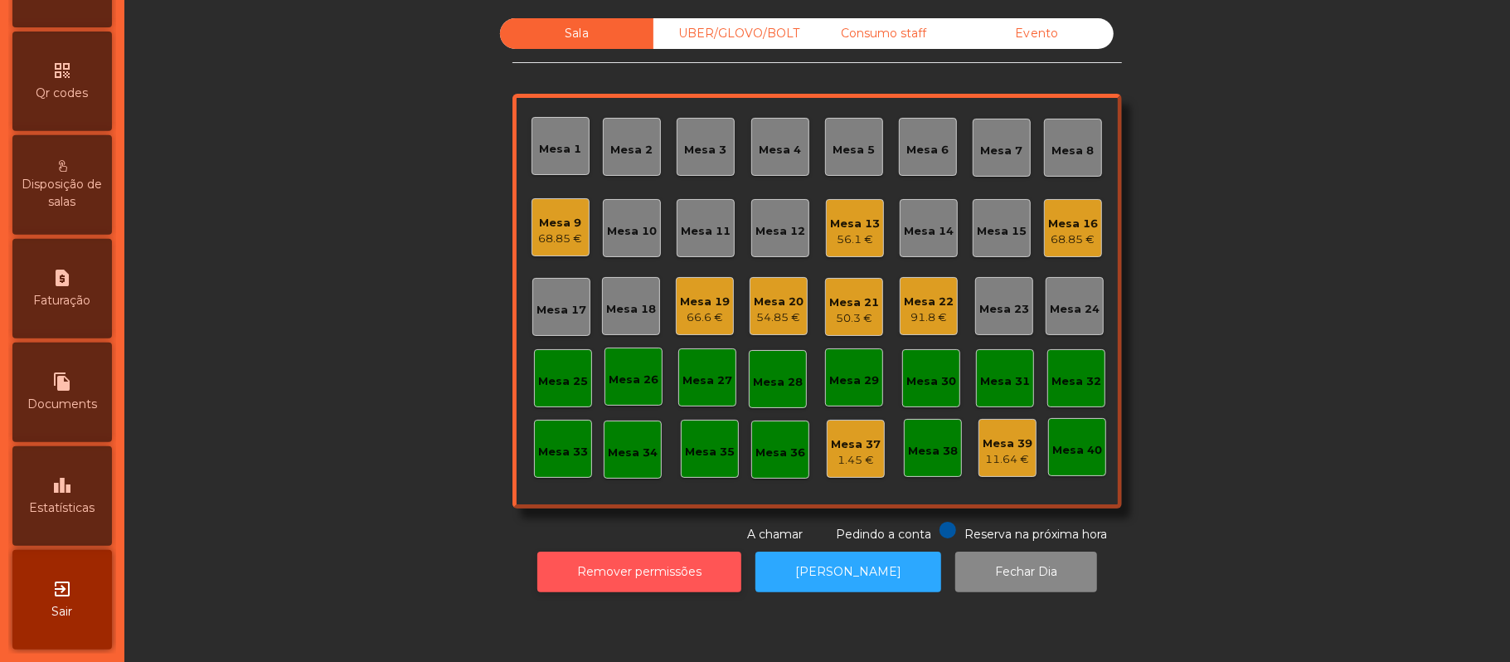
scroll to position [463, 0]
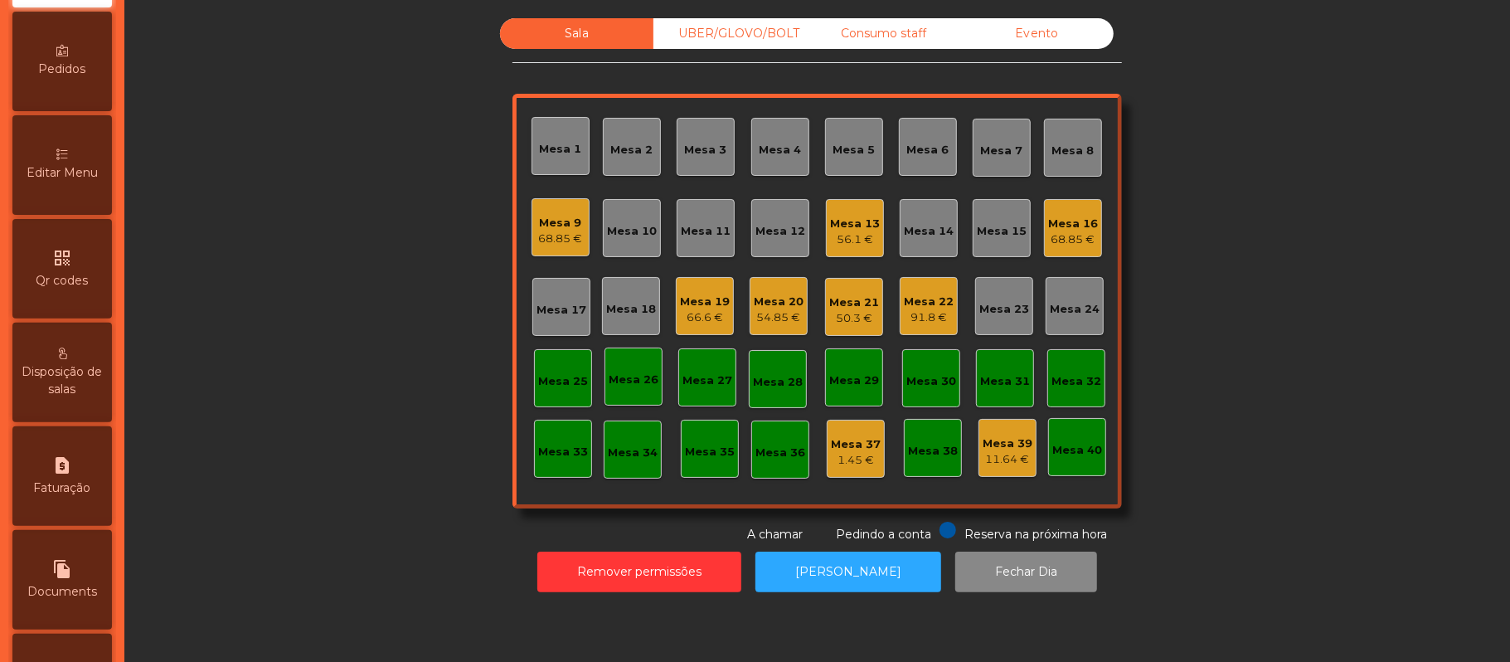
click at [100, 177] on div "Editar Menu" at bounding box center [62, 165] width 100 height 100
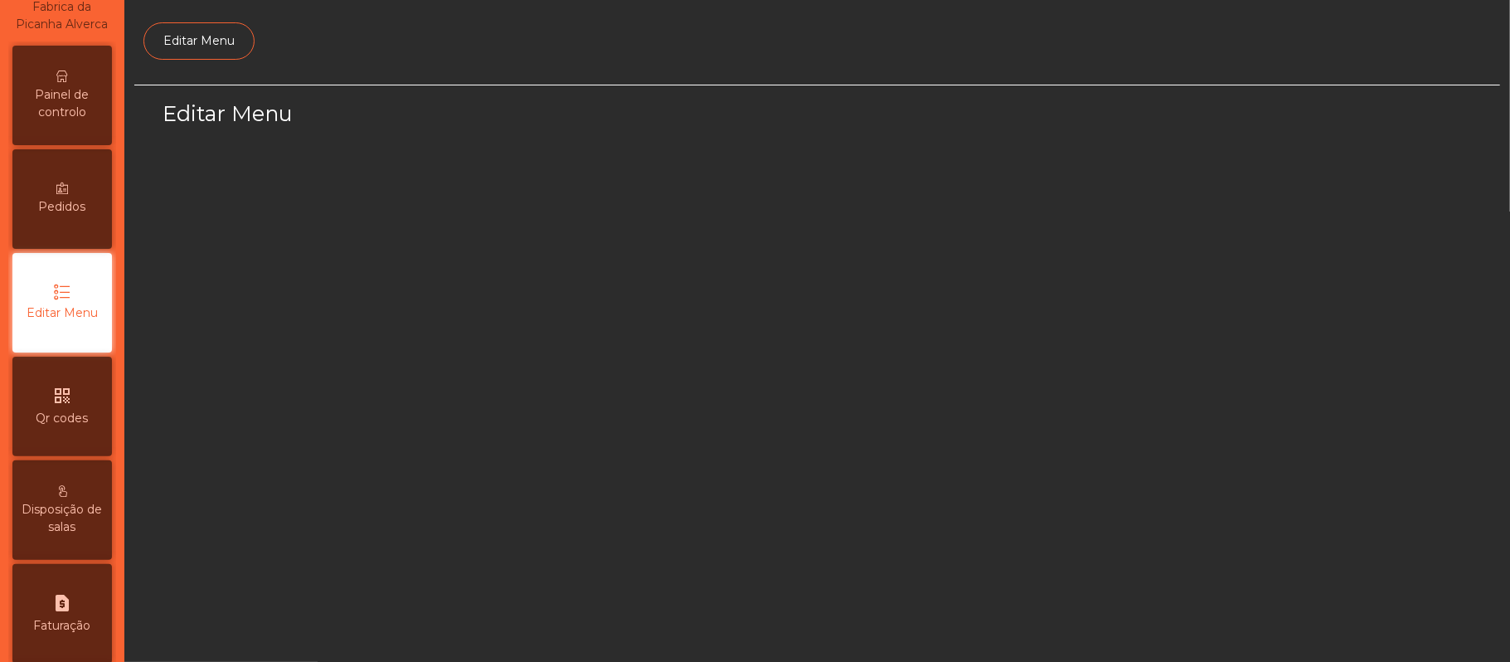
select select "*"
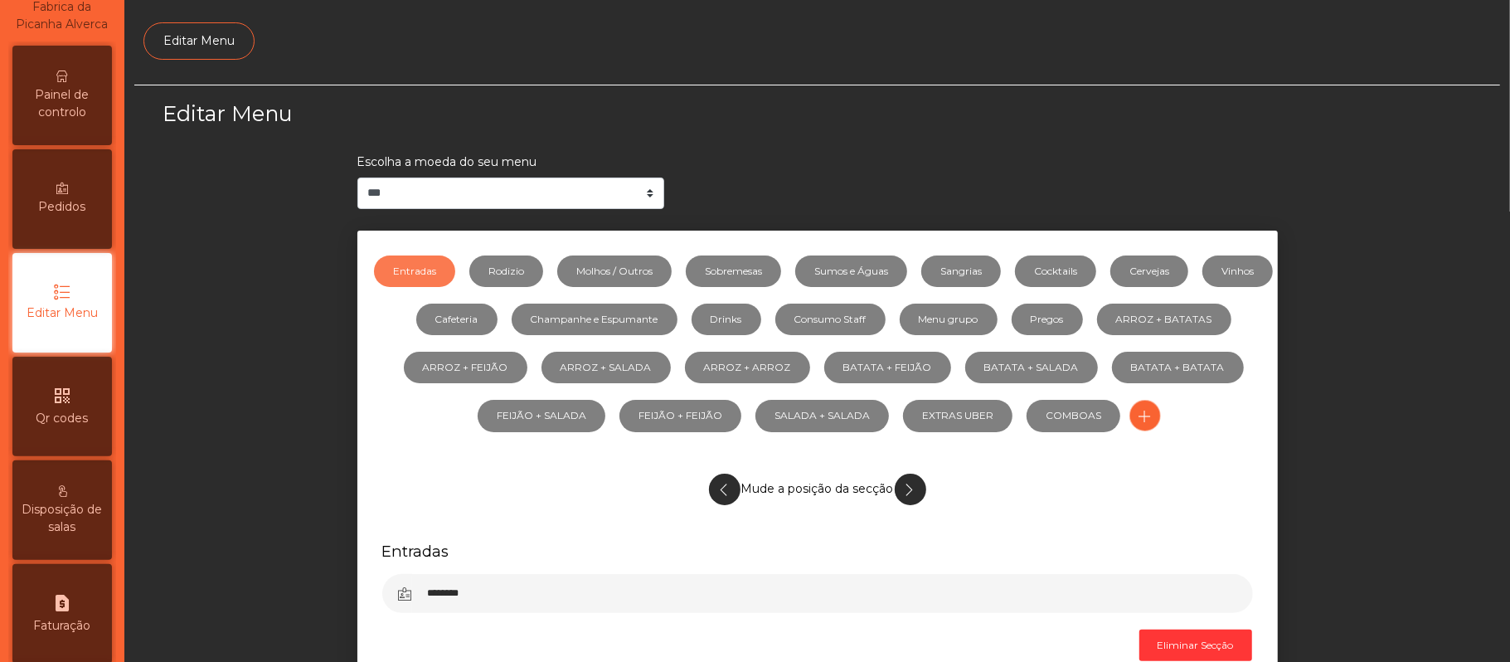
scroll to position [114, 0]
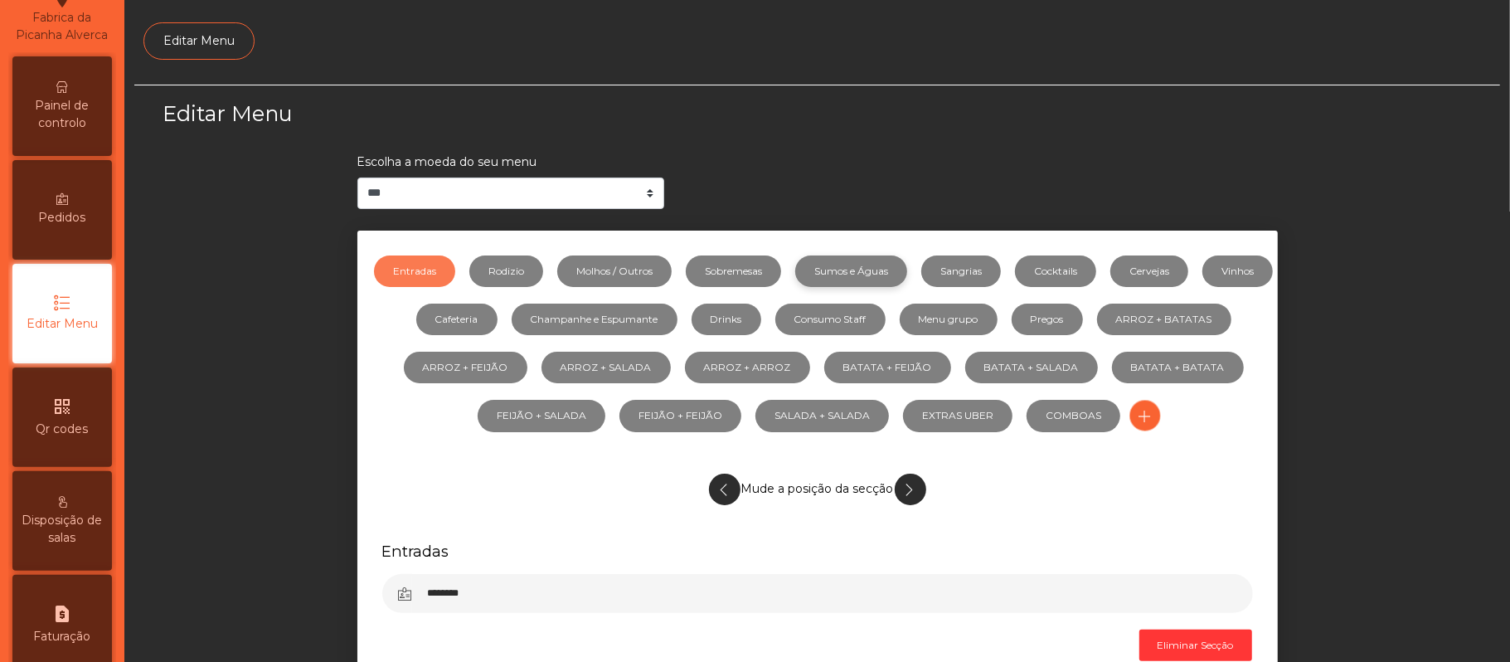
click at [907, 279] on link "Sumos e Águas" at bounding box center [851, 271] width 112 height 32
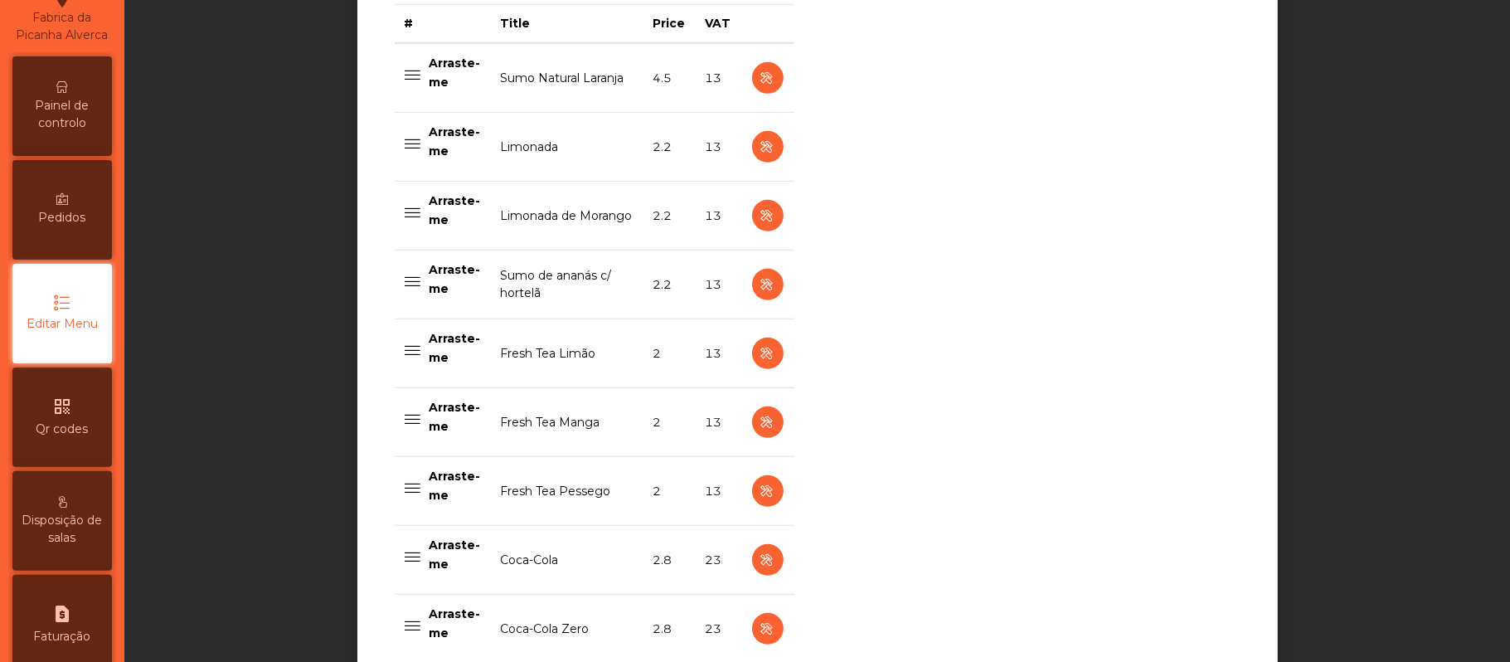
scroll to position [707, 0]
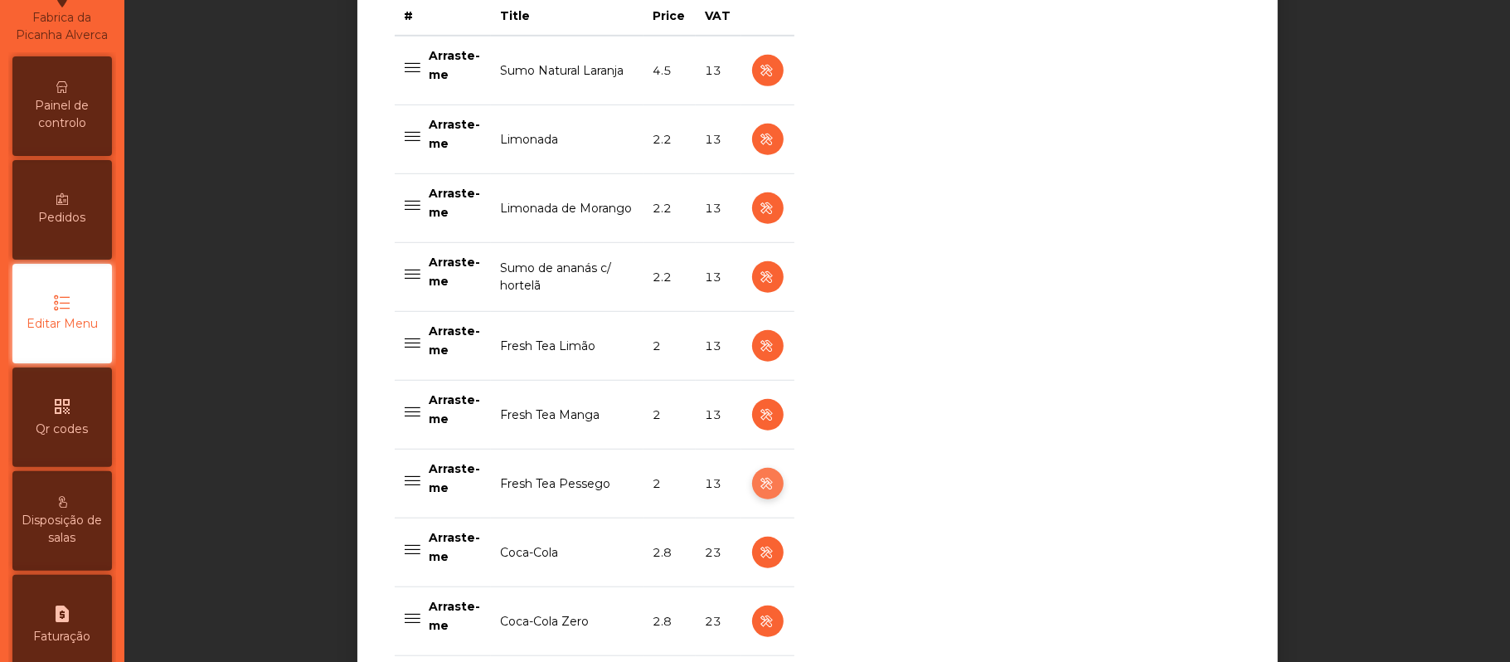
click at [758, 486] on icon "button" at bounding box center [767, 484] width 19 height 21
select select "***"
select select "**"
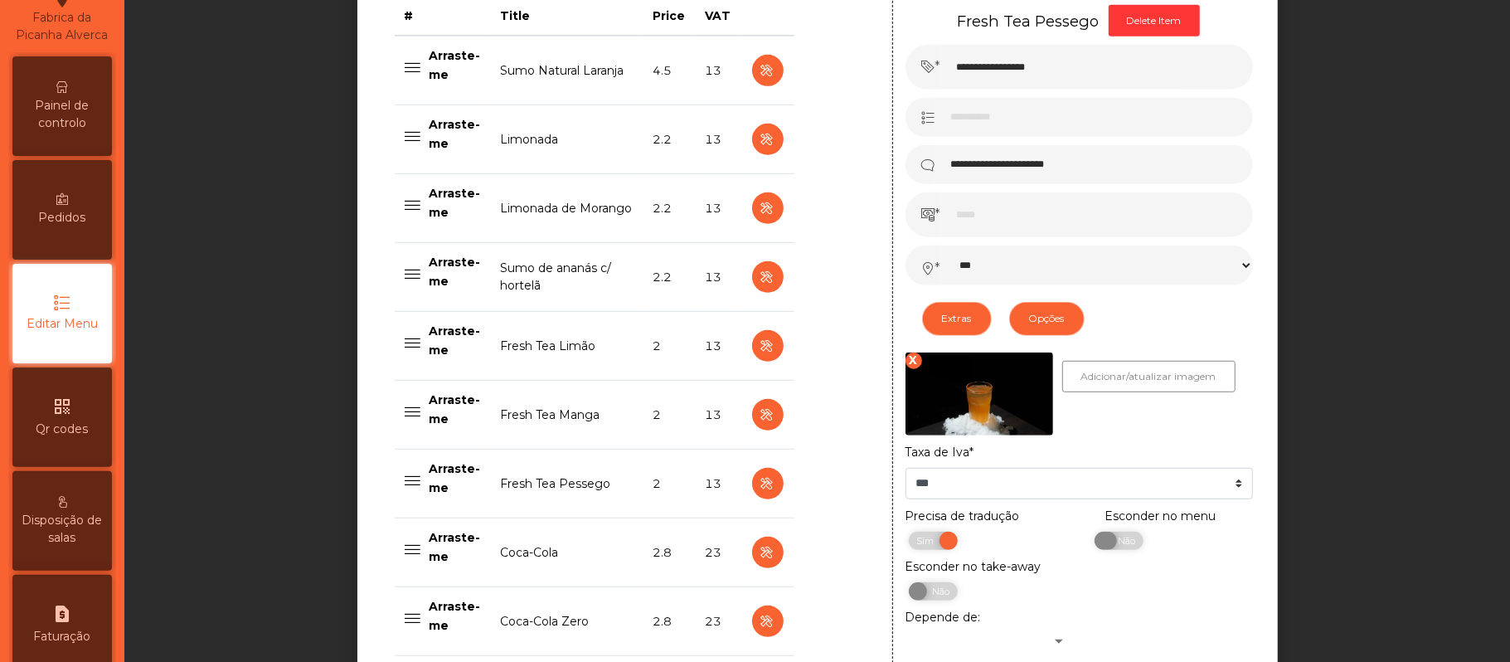
click at [1122, 545] on span "Não" at bounding box center [1124, 541] width 41 height 18
click at [1388, 151] on div "**********" at bounding box center [817, 487] width 1366 height 2220
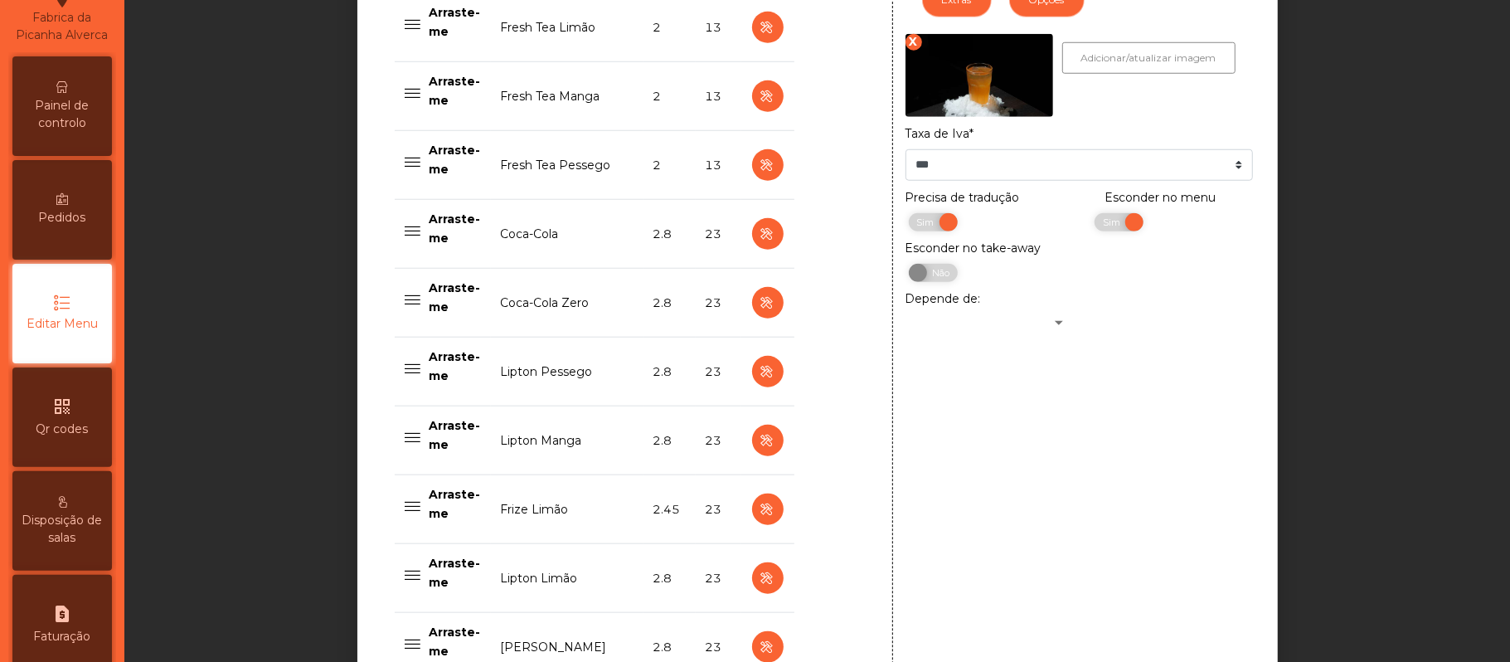
scroll to position [1677, 0]
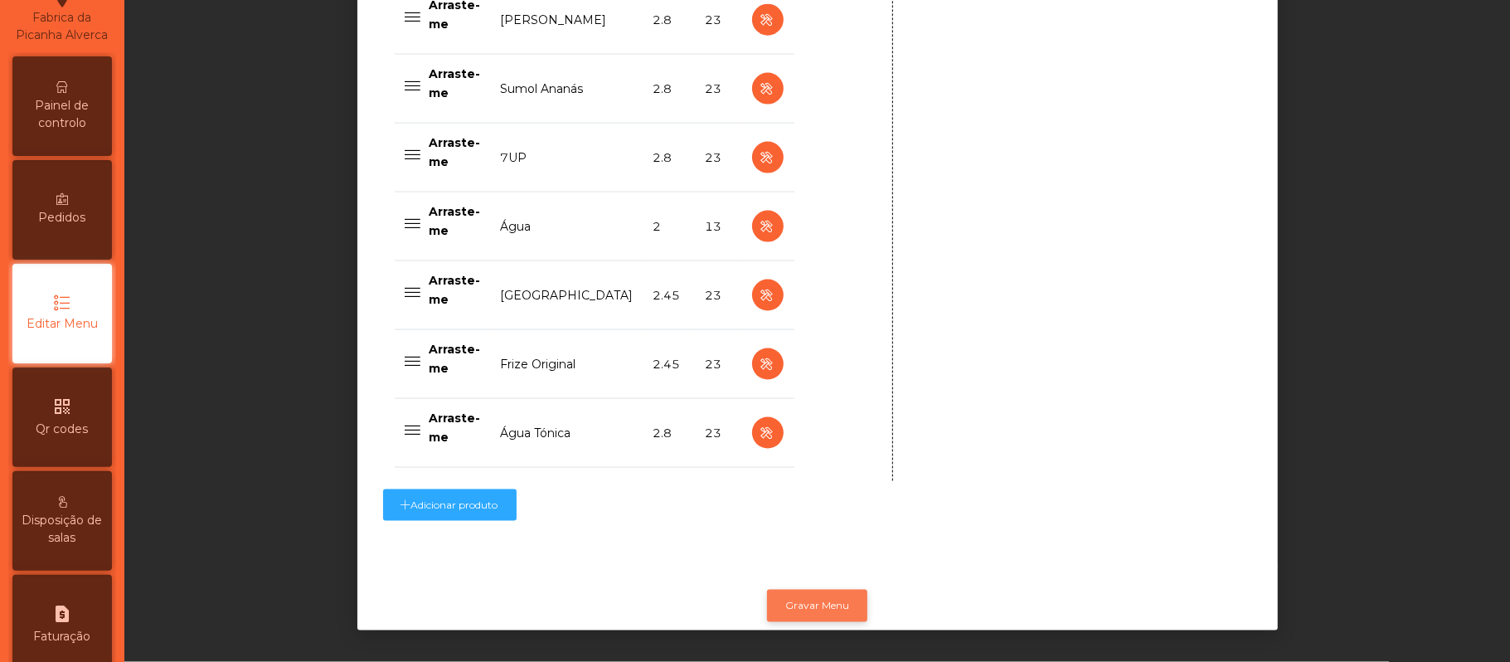
click at [833, 590] on button "Gravar Menu" at bounding box center [817, 606] width 100 height 32
click at [70, 114] on span "Painel de controlo" at bounding box center [62, 114] width 91 height 35
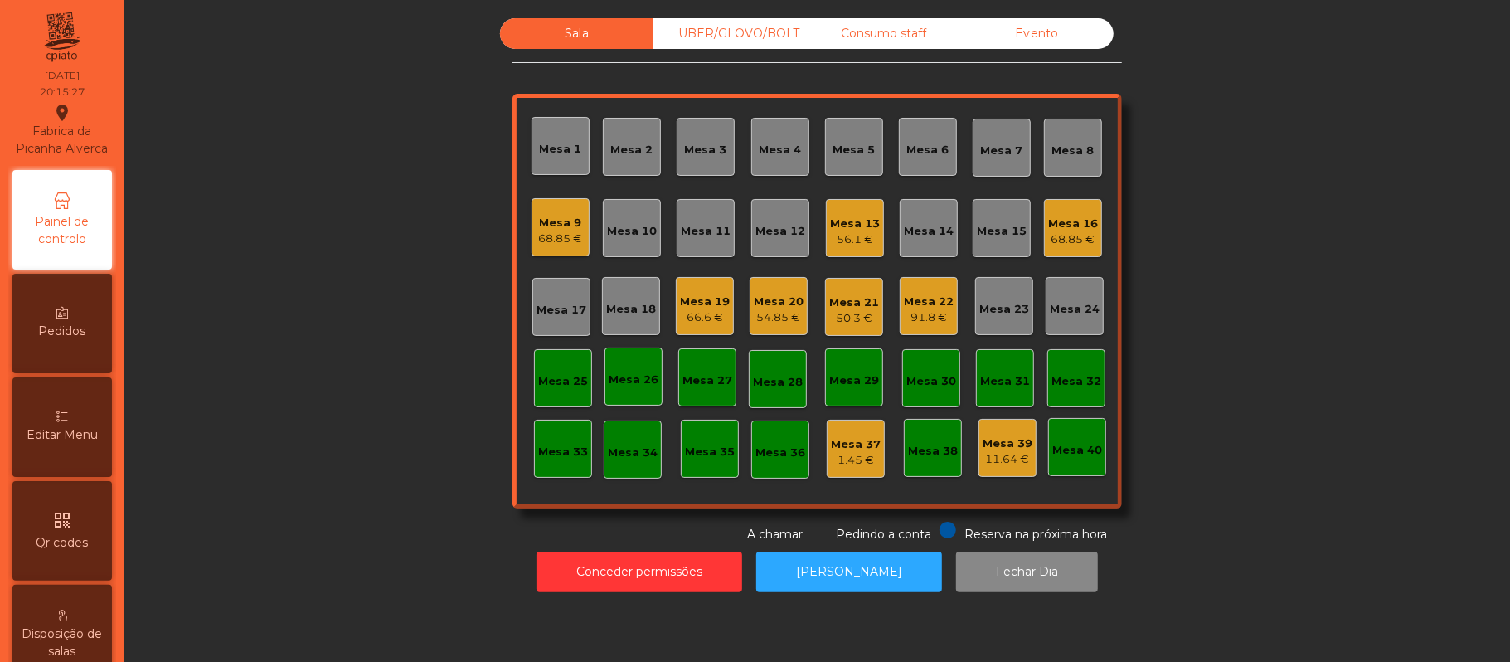
click at [1282, 270] on div "Sala UBER/GLOVO/BOLT Consumo staff Evento Mesa 1 Mesa 2 Mesa 3 Mesa 4 Mesa 5 Me…" at bounding box center [817, 280] width 1341 height 525
click at [919, 220] on div "Mesa 14" at bounding box center [929, 227] width 50 height 23
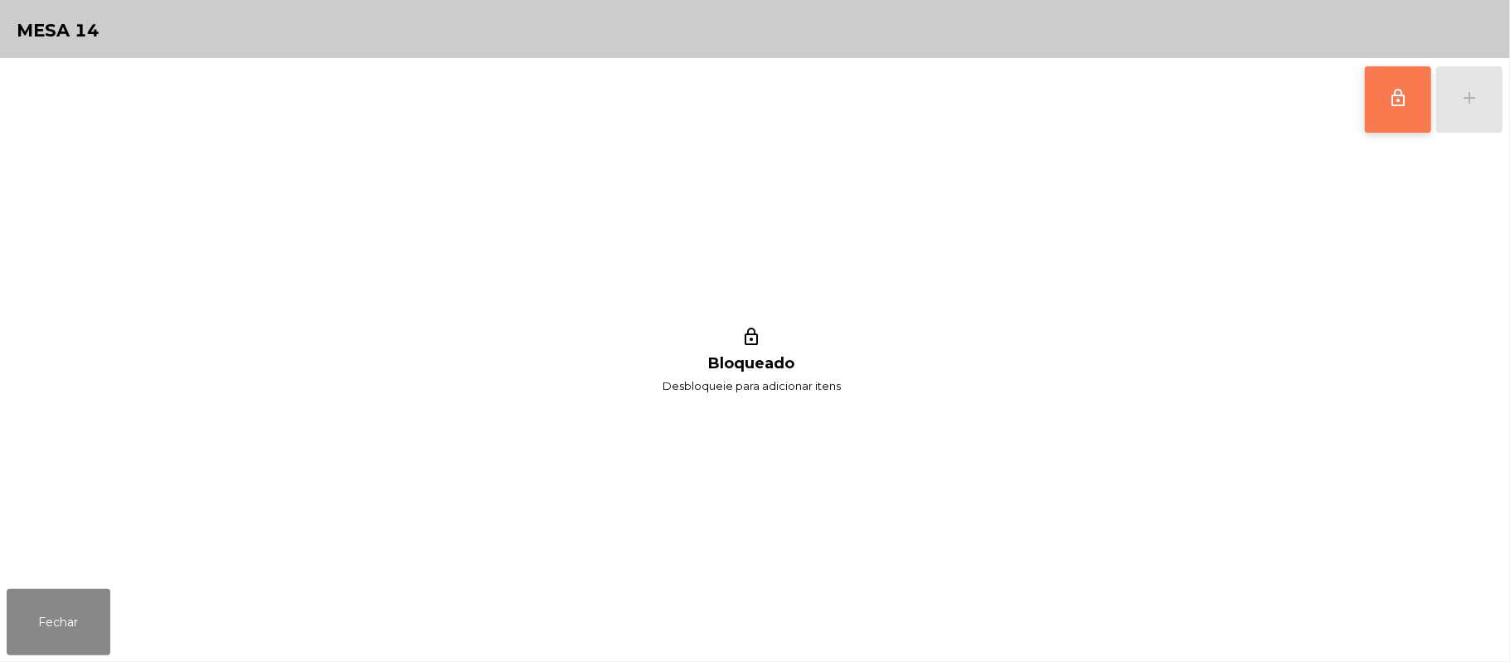
click at [1372, 124] on button "lock_outline" at bounding box center [1398, 99] width 66 height 66
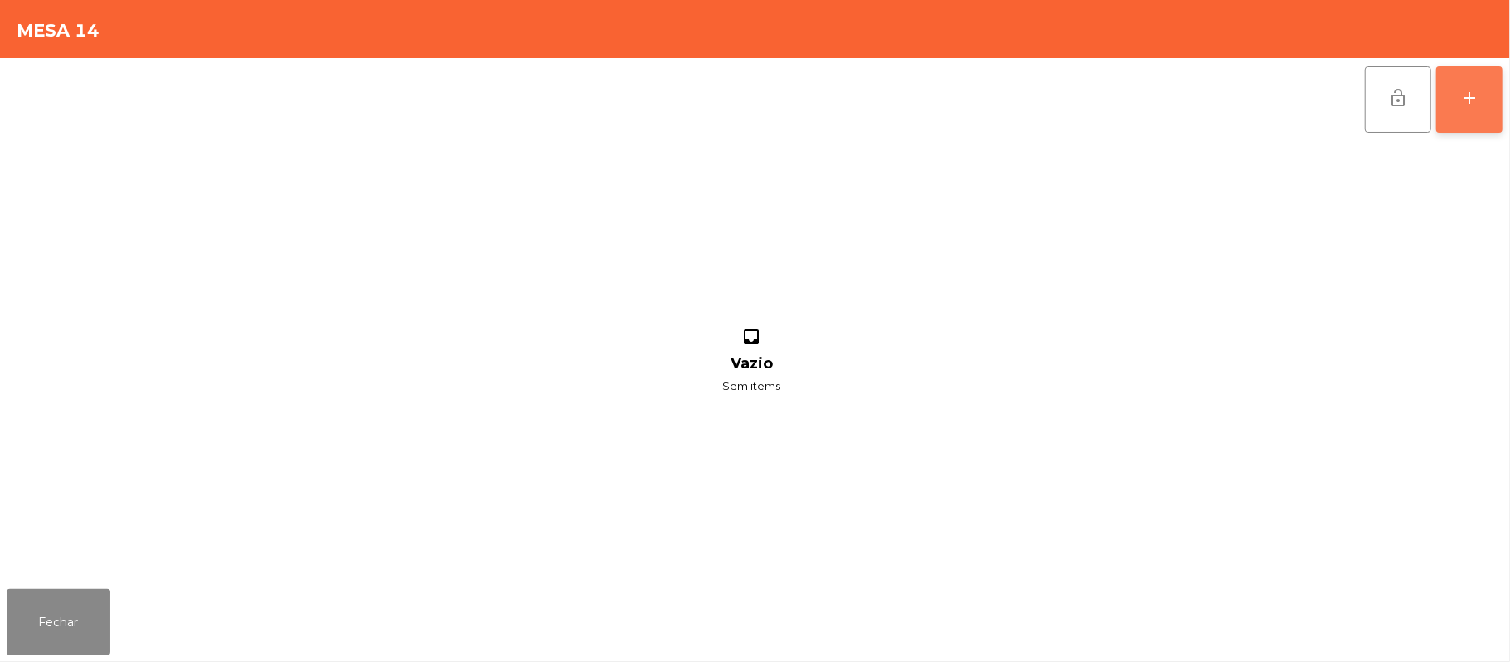
click at [1473, 103] on div "add" at bounding box center [1470, 98] width 20 height 20
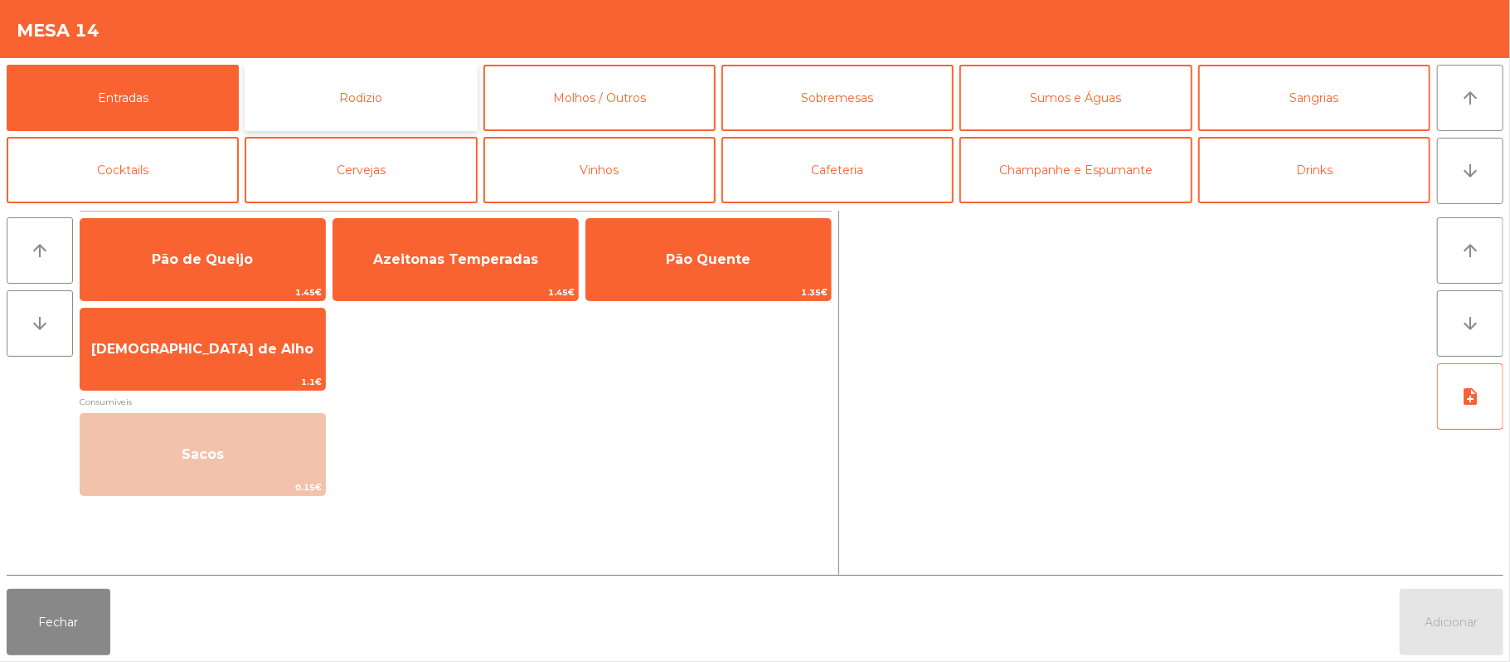
click at [418, 107] on button "Rodizio" at bounding box center [361, 98] width 232 height 66
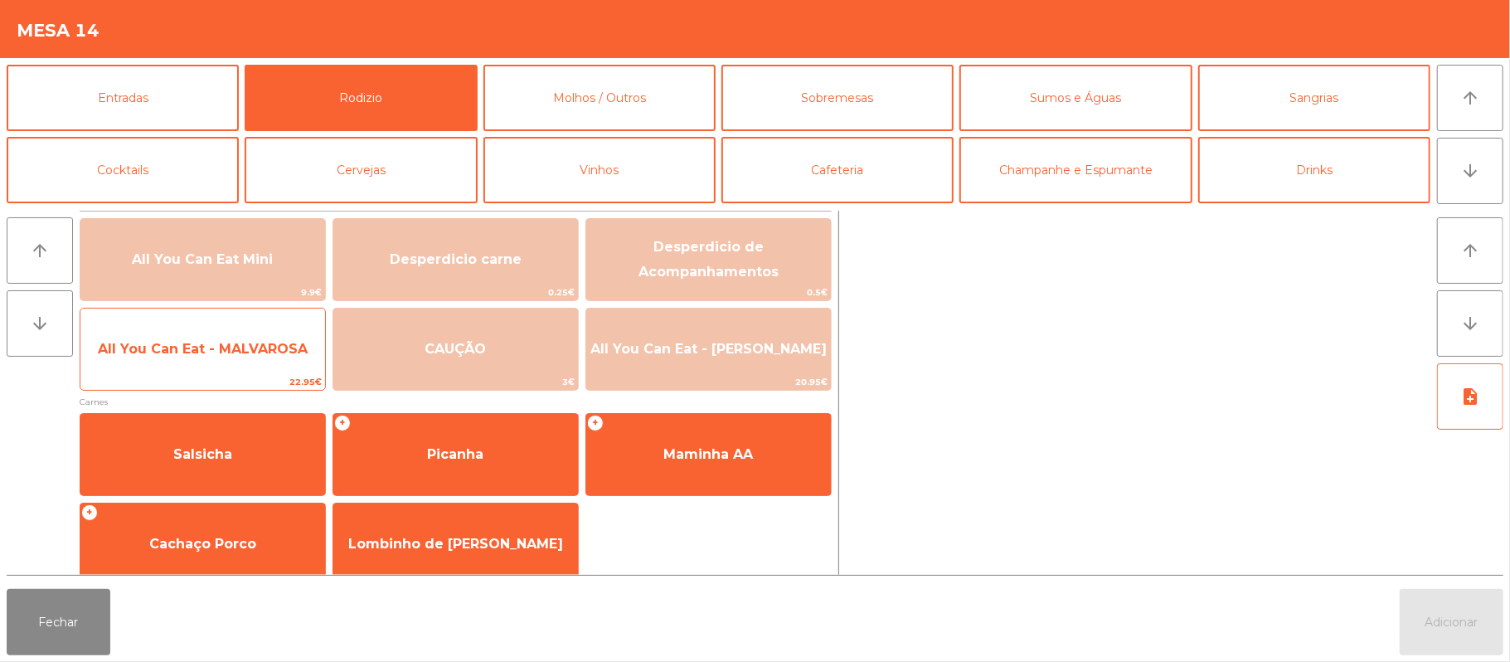
click at [259, 359] on span "All You Can Eat - MALVAROSA" at bounding box center [202, 349] width 245 height 45
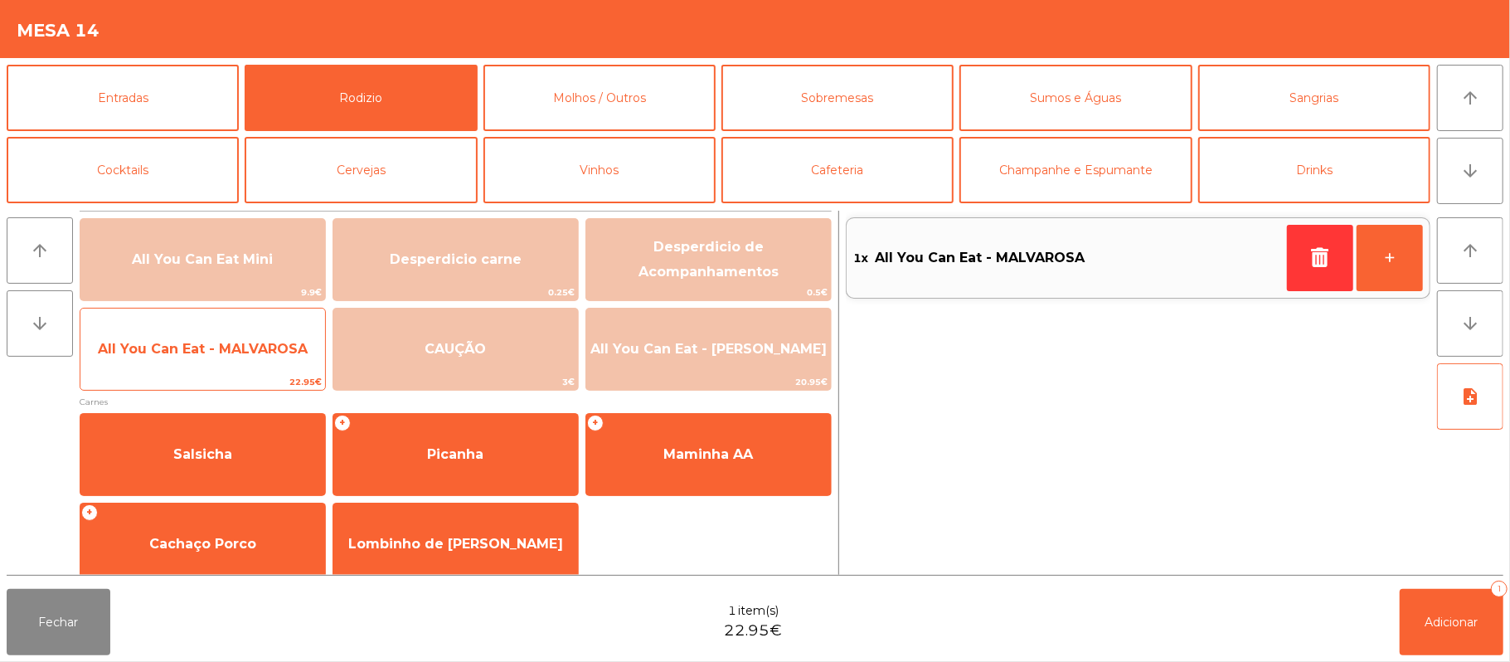
click at [216, 366] on span "All You Can Eat - MALVAROSA" at bounding box center [202, 349] width 245 height 45
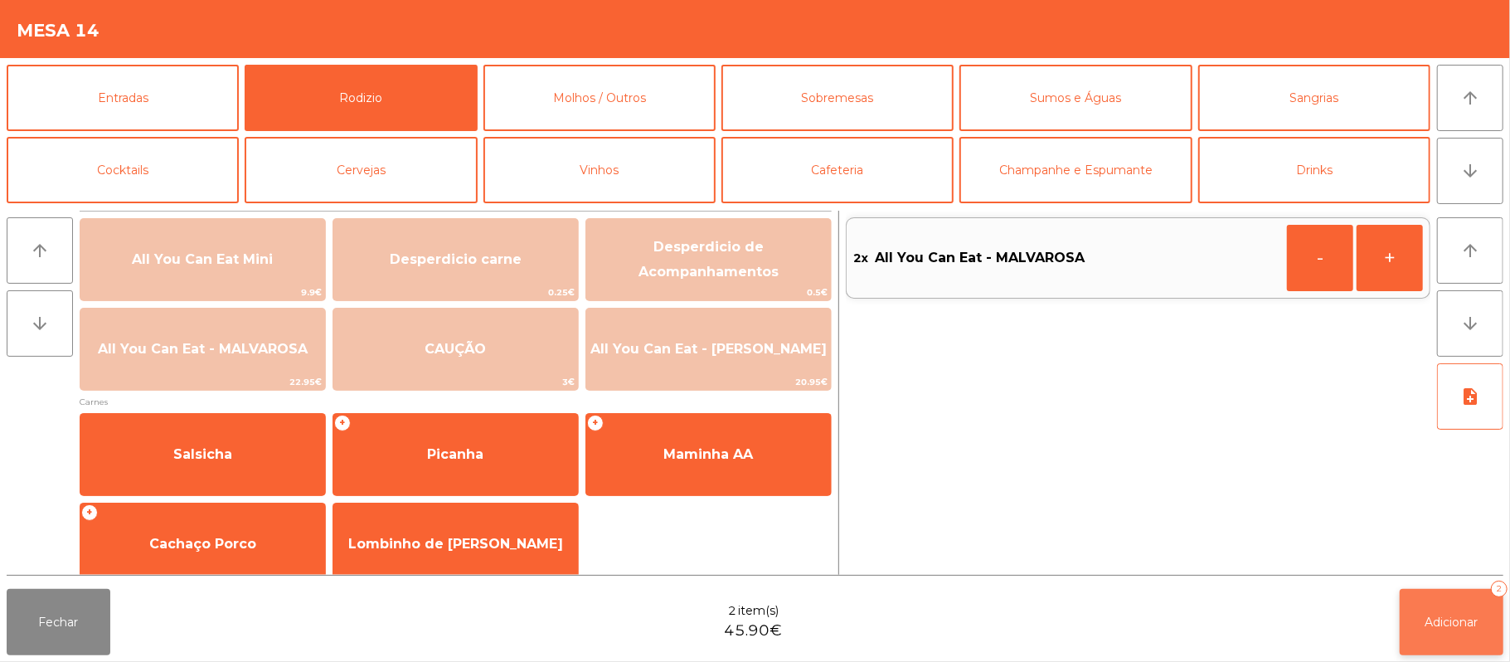
click at [1456, 621] on span "Adicionar" at bounding box center [1452, 622] width 53 height 15
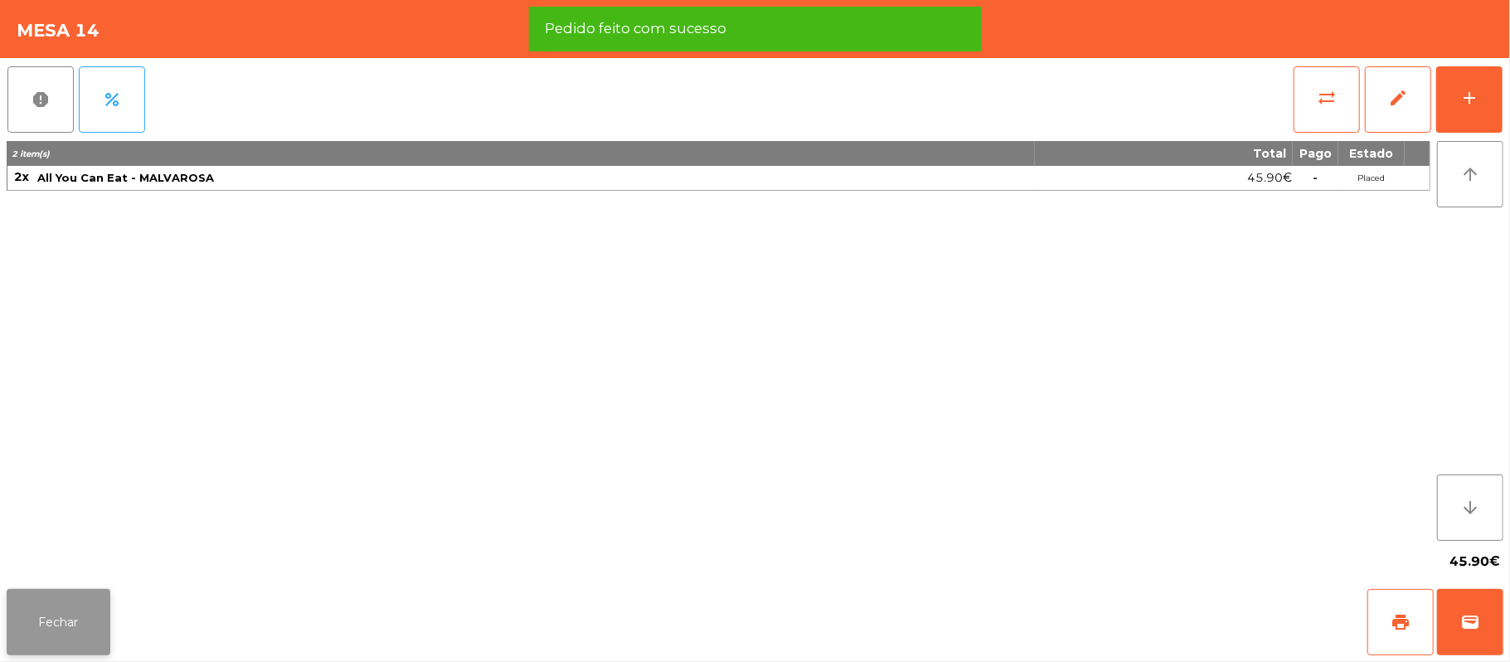
click at [17, 629] on button "Fechar" at bounding box center [59, 622] width 104 height 66
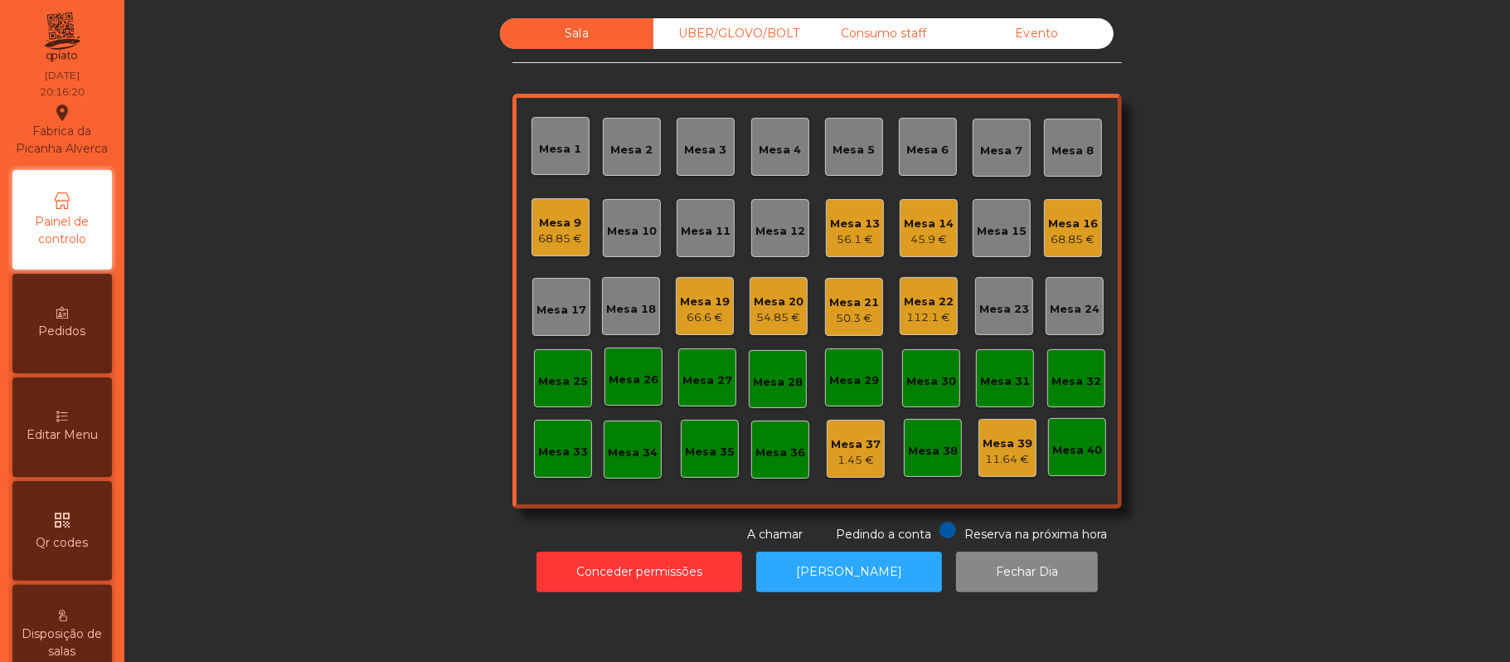
click at [692, 33] on div "UBER/GLOVO/BOLT" at bounding box center [730, 33] width 153 height 31
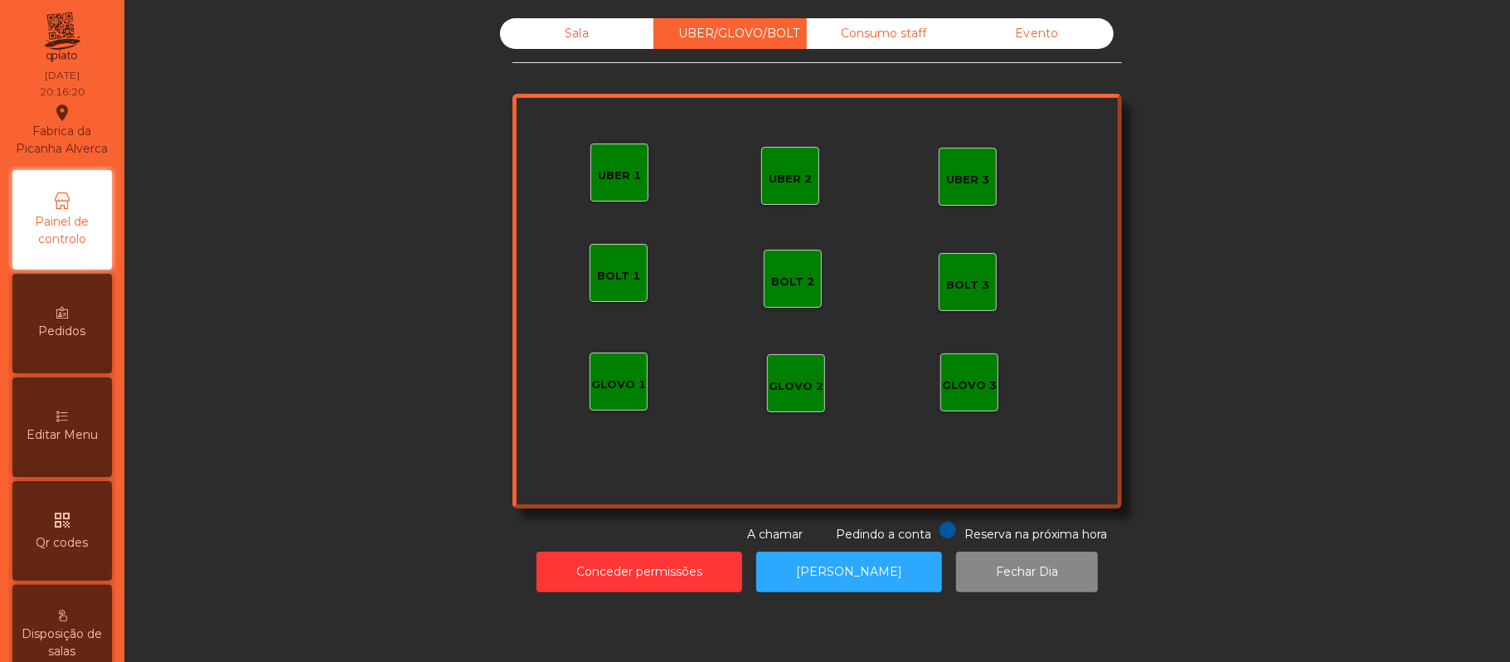
click at [607, 194] on div "UBER 1" at bounding box center [619, 172] width 58 height 58
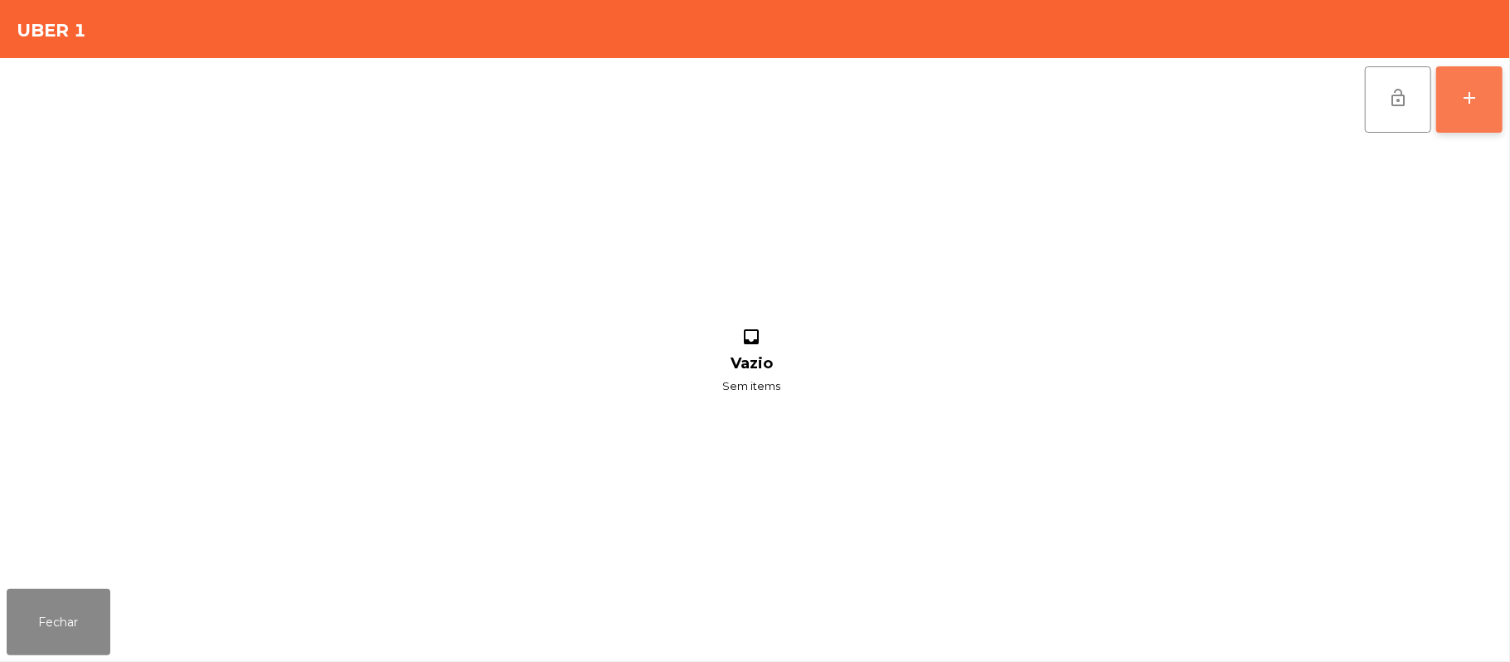
click at [1475, 127] on button "add" at bounding box center [1469, 99] width 66 height 66
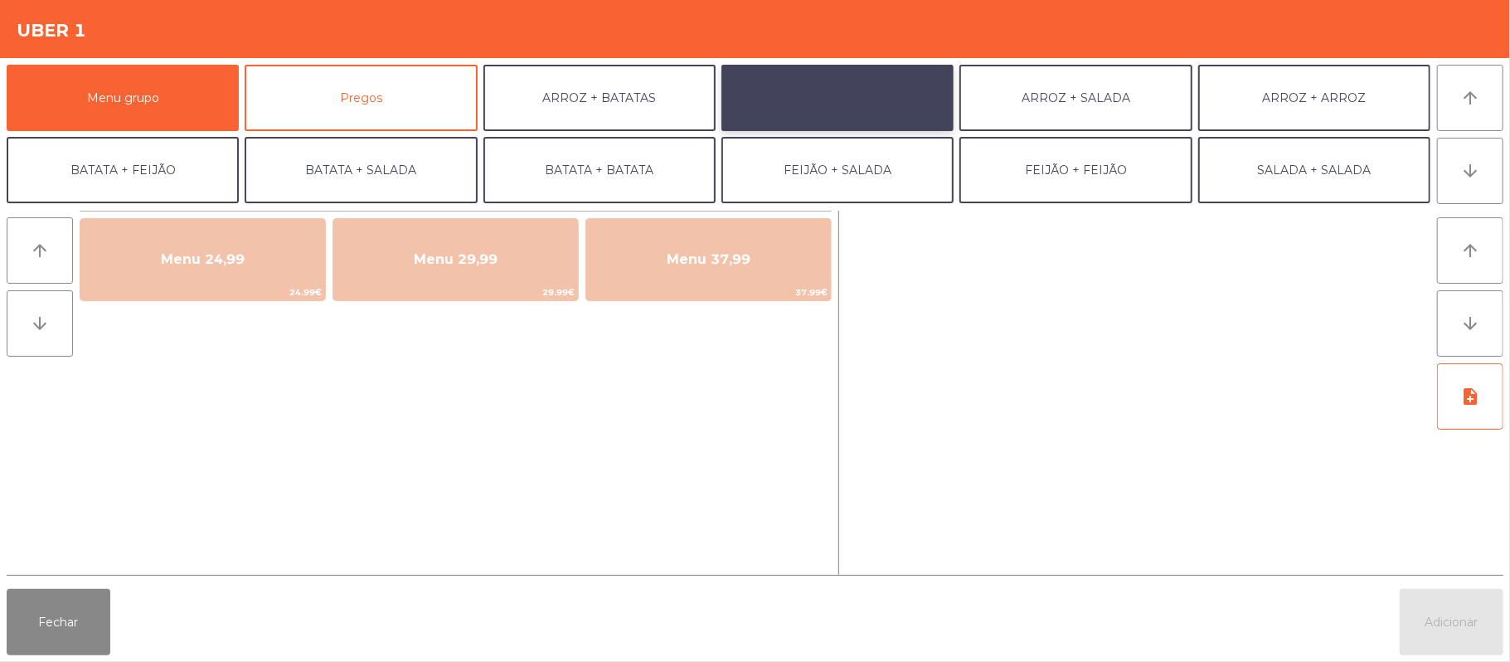
click at [867, 98] on button "ARROZ + FEIJÃO" at bounding box center [838, 98] width 232 height 66
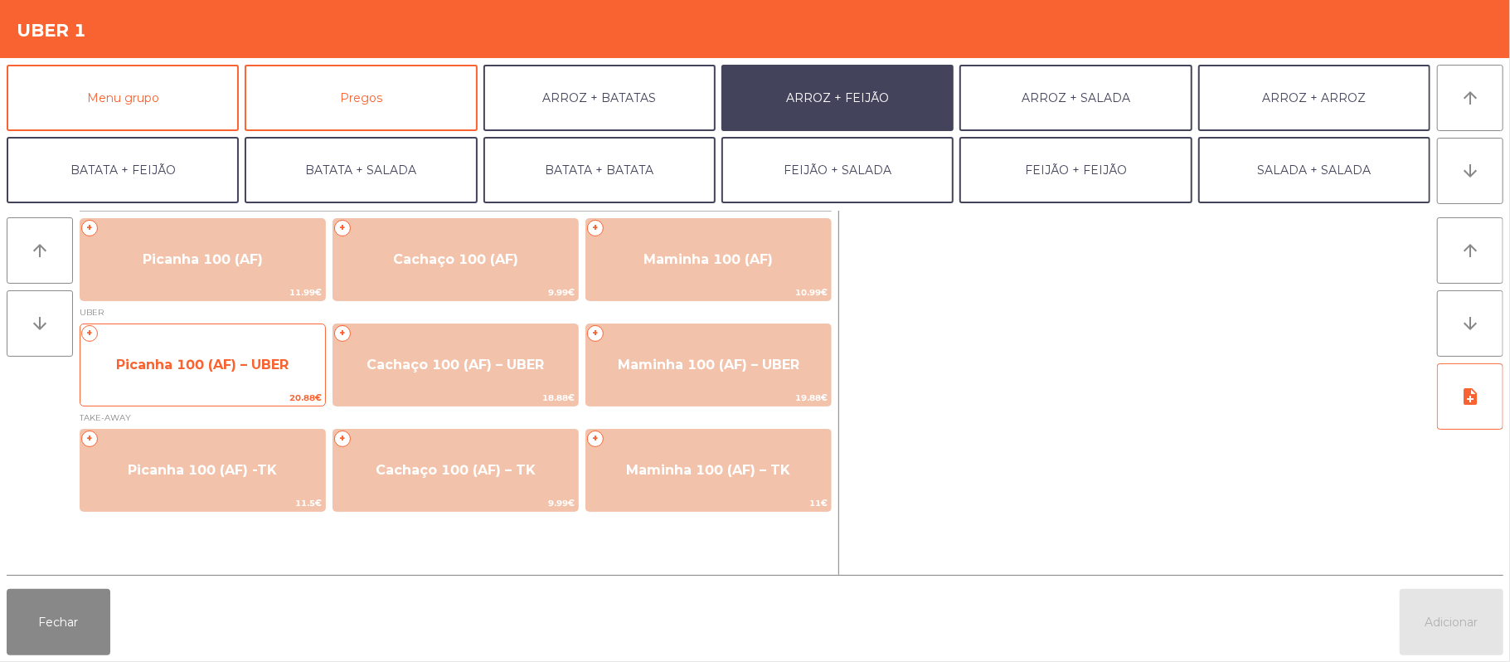
click at [220, 379] on span "Picanha 100 (AF) – UBER" at bounding box center [202, 365] width 245 height 45
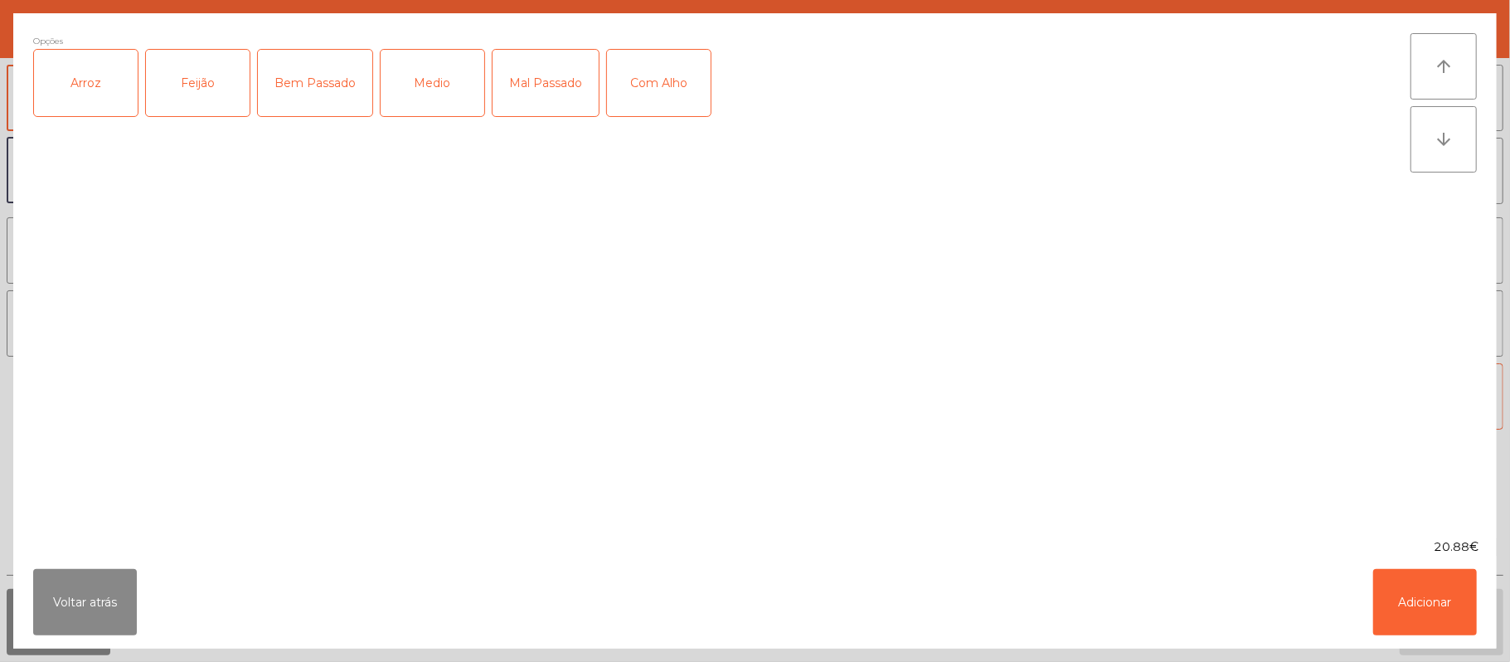
click at [98, 77] on div "Arroz" at bounding box center [86, 83] width 104 height 66
click at [202, 91] on div "Feijão" at bounding box center [198, 83] width 104 height 66
click at [439, 91] on div "Medio" at bounding box center [433, 83] width 104 height 66
click at [1415, 588] on button "Adicionar" at bounding box center [1425, 602] width 104 height 66
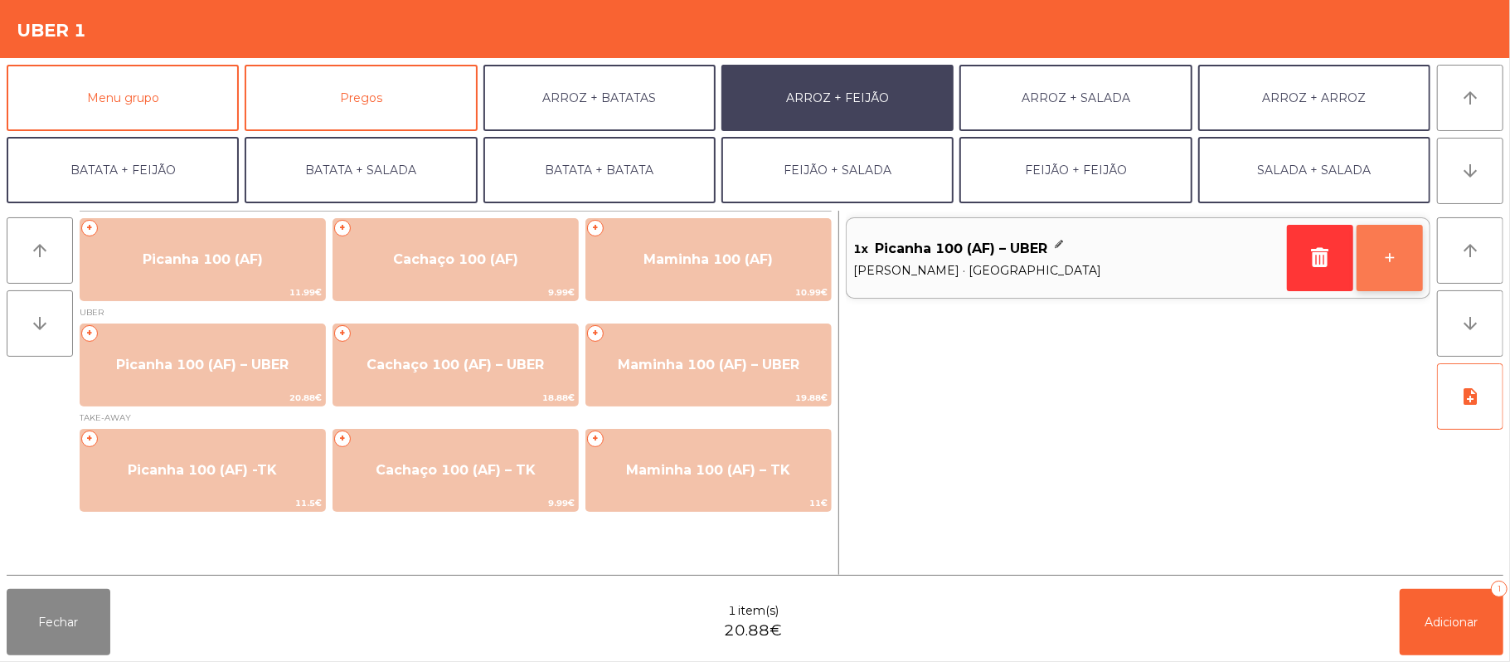
click at [1388, 247] on button "+" at bounding box center [1390, 258] width 66 height 66
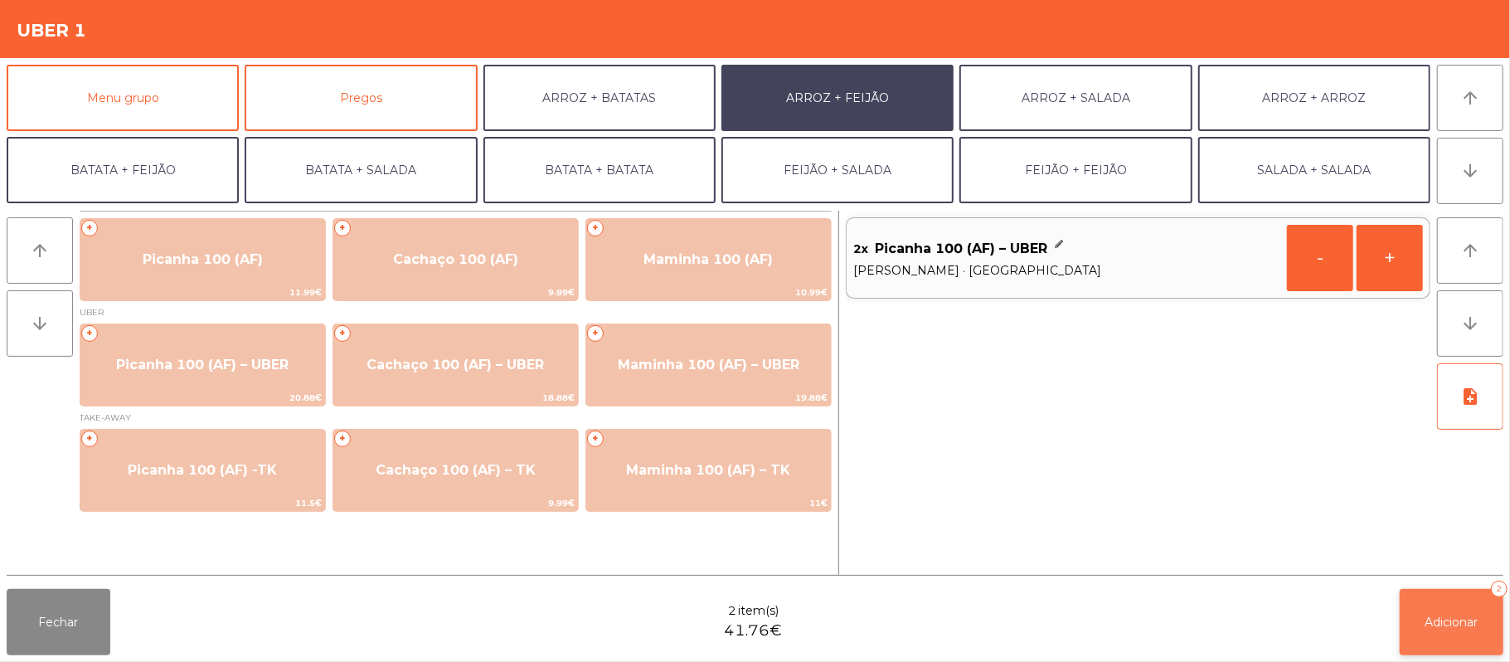
click at [1464, 615] on span "Adicionar" at bounding box center [1452, 622] width 53 height 15
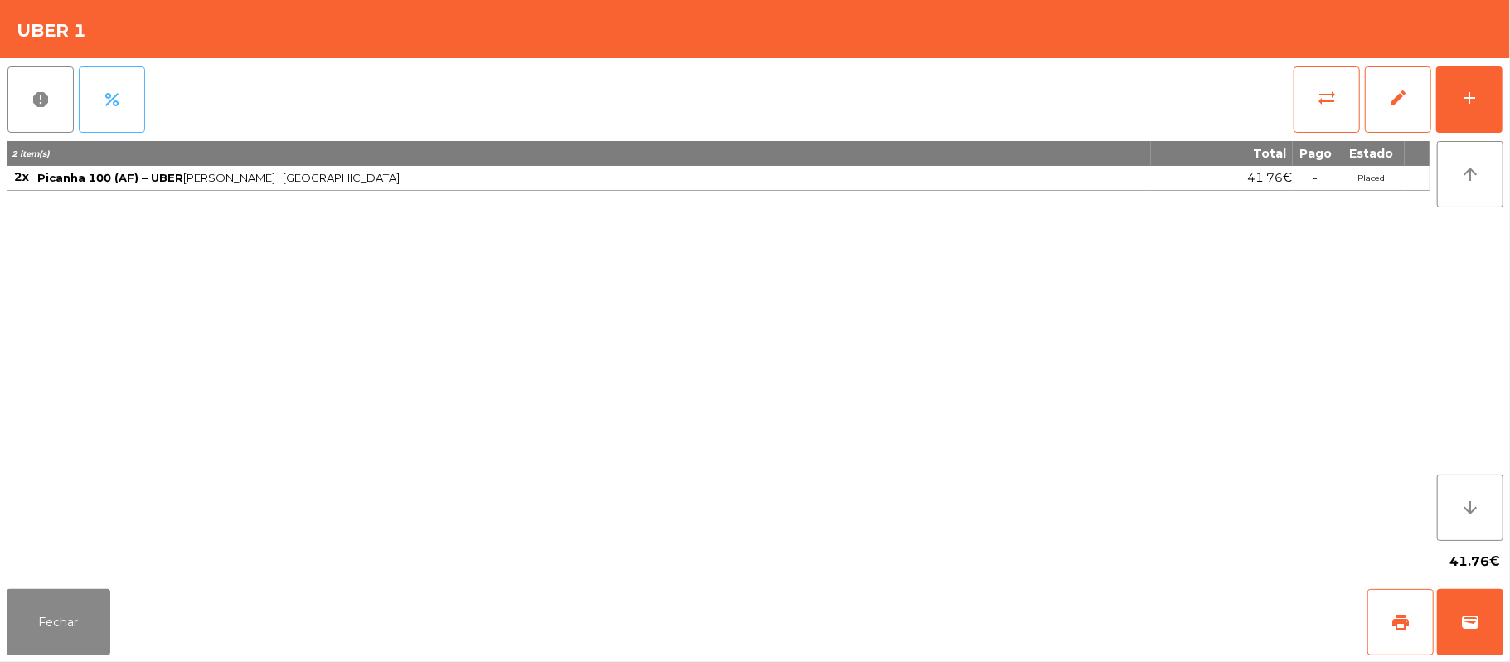
click at [121, 107] on span "percent" at bounding box center [112, 100] width 20 height 20
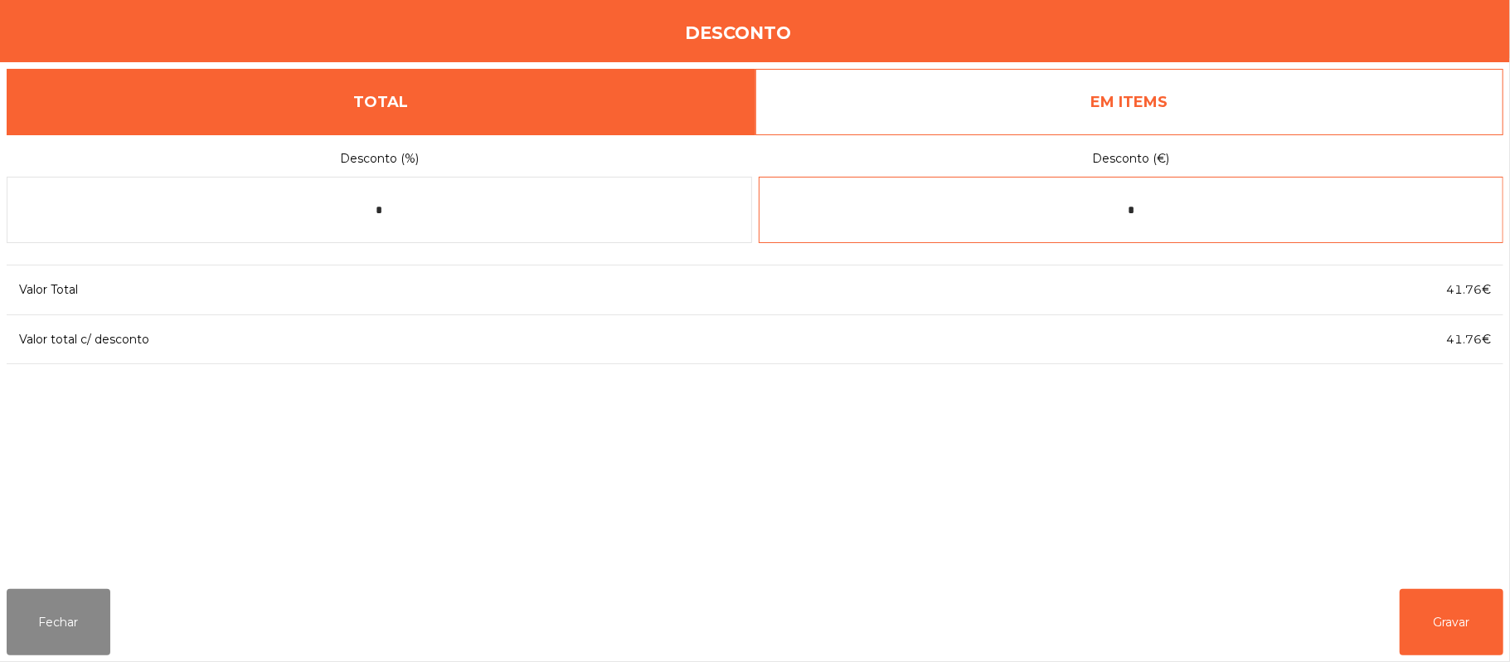
click at [1161, 216] on input "*" at bounding box center [1132, 210] width 746 height 66
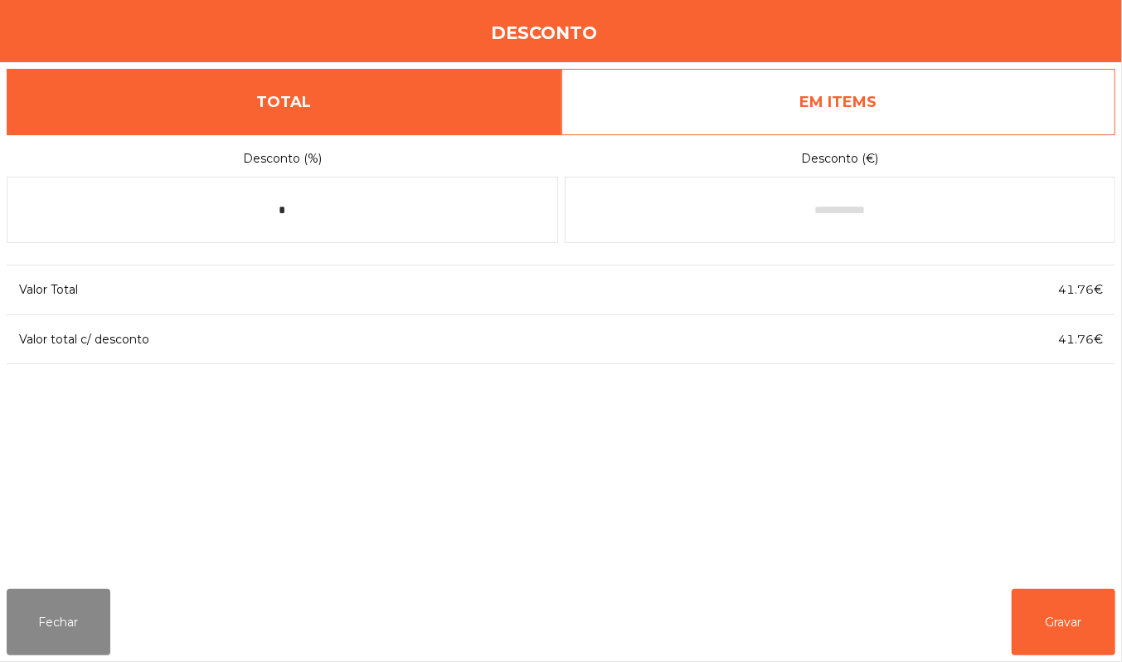
click at [654, 511] on div "Desconto (%) * Desconto (€) Valor Total 41.76€ Valor total c/ desconto 41.76€" at bounding box center [561, 354] width 1109 height 441
click at [548, 582] on div "Fechar Gravar" at bounding box center [561, 622] width 1122 height 80
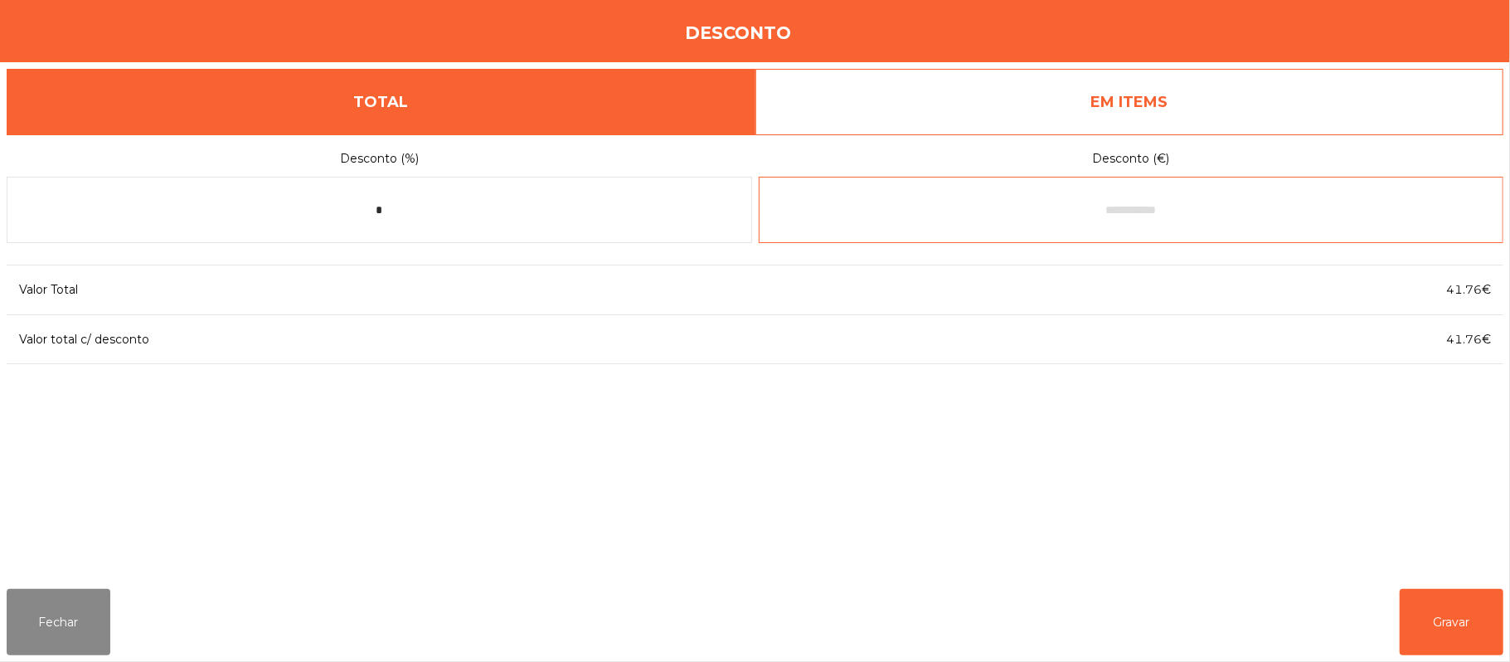
click at [1281, 210] on input "text" at bounding box center [1132, 210] width 746 height 66
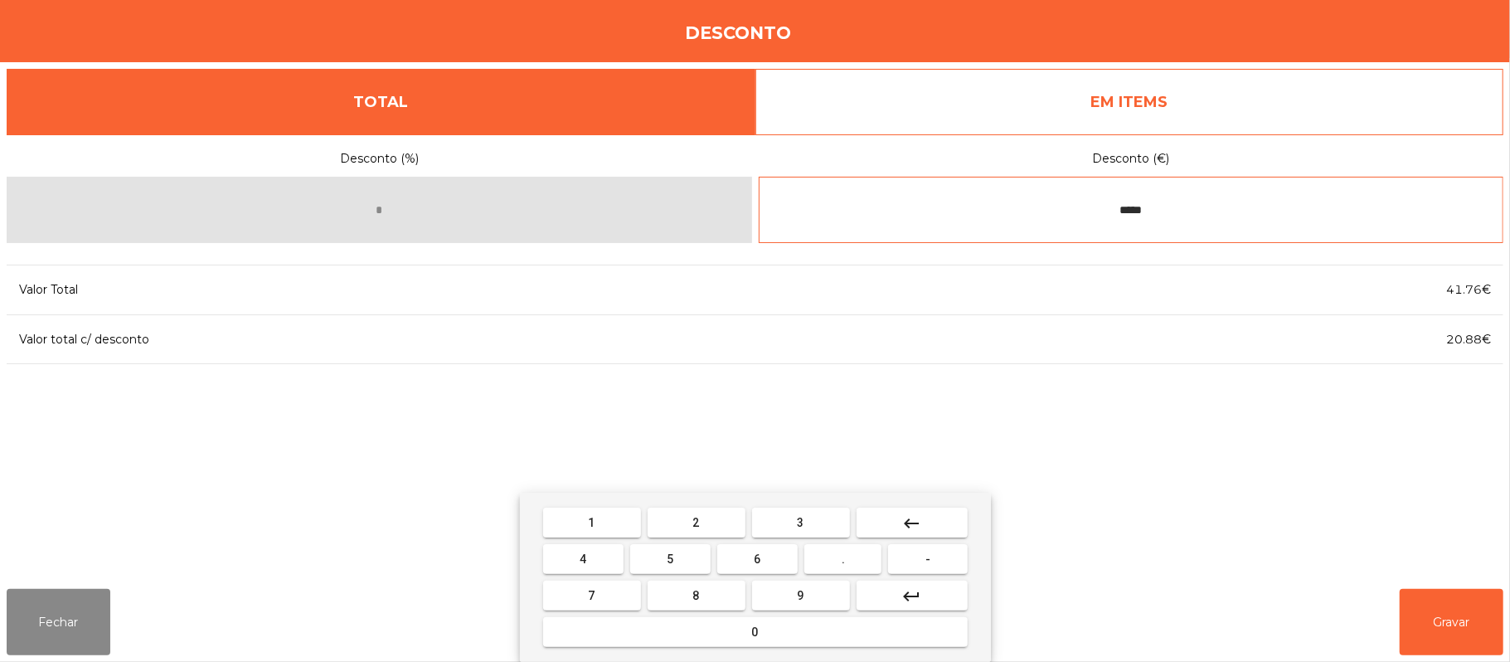
type input "*****"
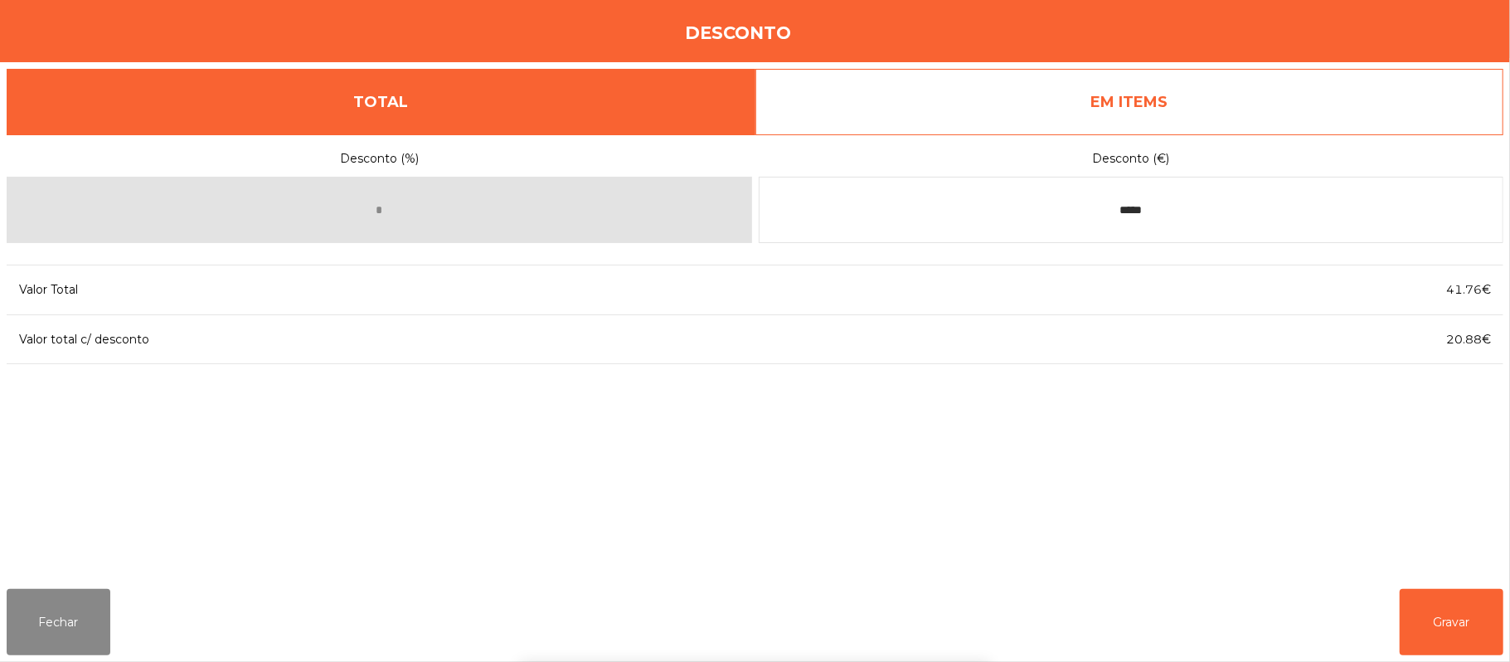
click at [1451, 612] on div "1 2 3 keyboard_backspace 4 5 6 . - 7 8 9 keyboard_return 0" at bounding box center [755, 577] width 1510 height 169
click at [1456, 618] on button "Gravar" at bounding box center [1452, 622] width 104 height 66
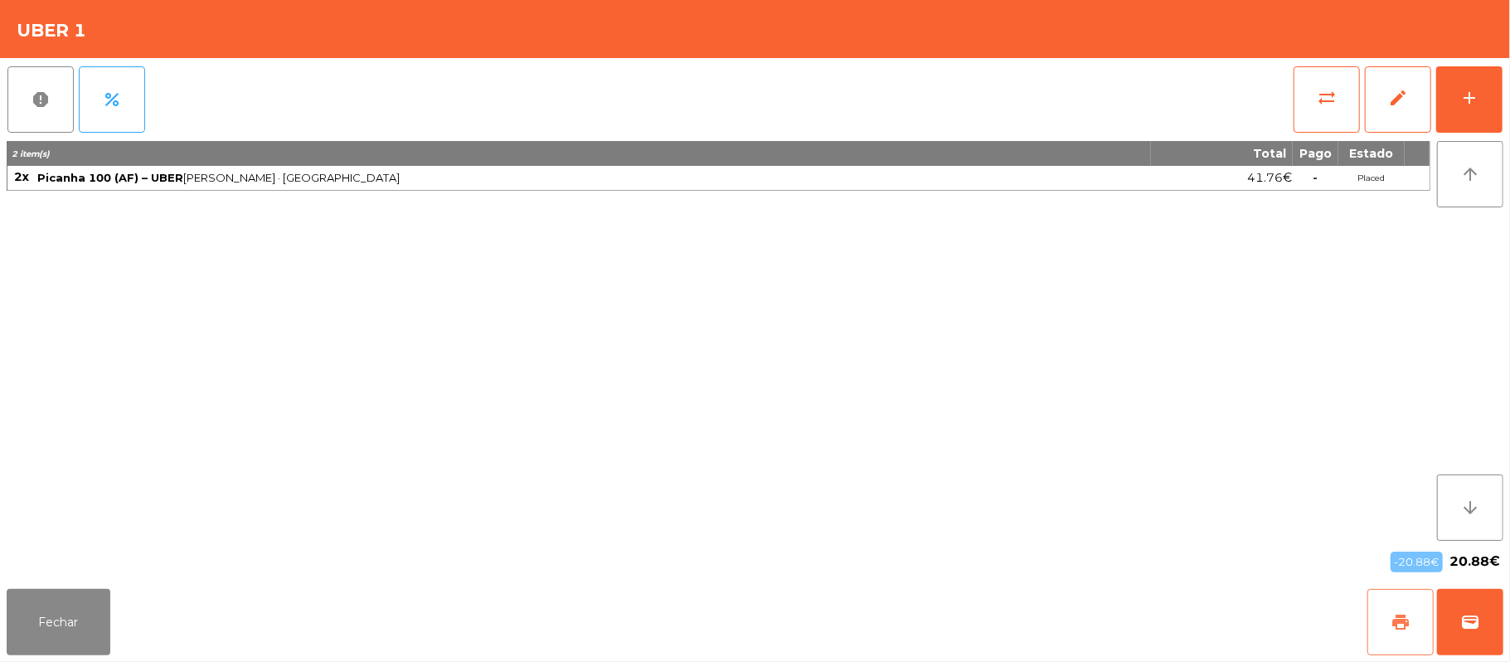
click at [1393, 605] on button "print" at bounding box center [1401, 622] width 66 height 66
click at [1446, 618] on button "wallet" at bounding box center [1470, 622] width 66 height 66
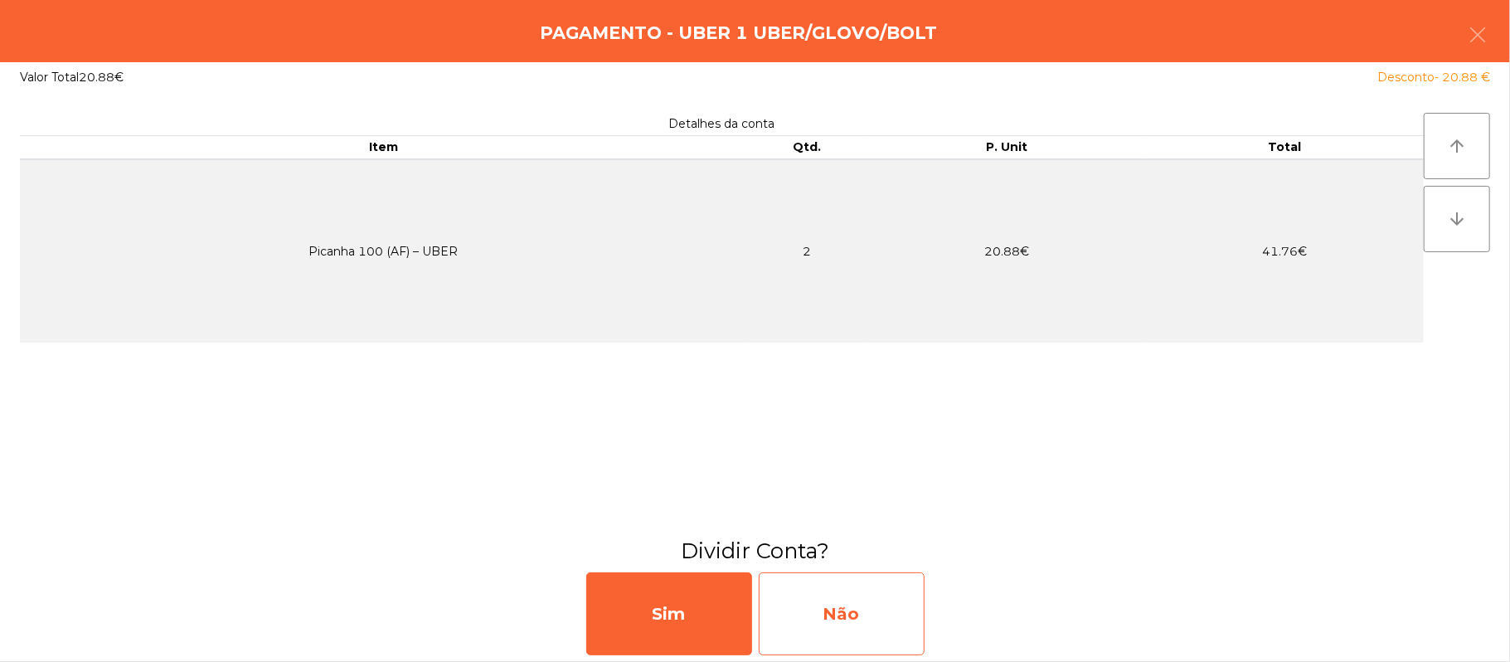
click at [841, 615] on div "Não" at bounding box center [842, 613] width 166 height 83
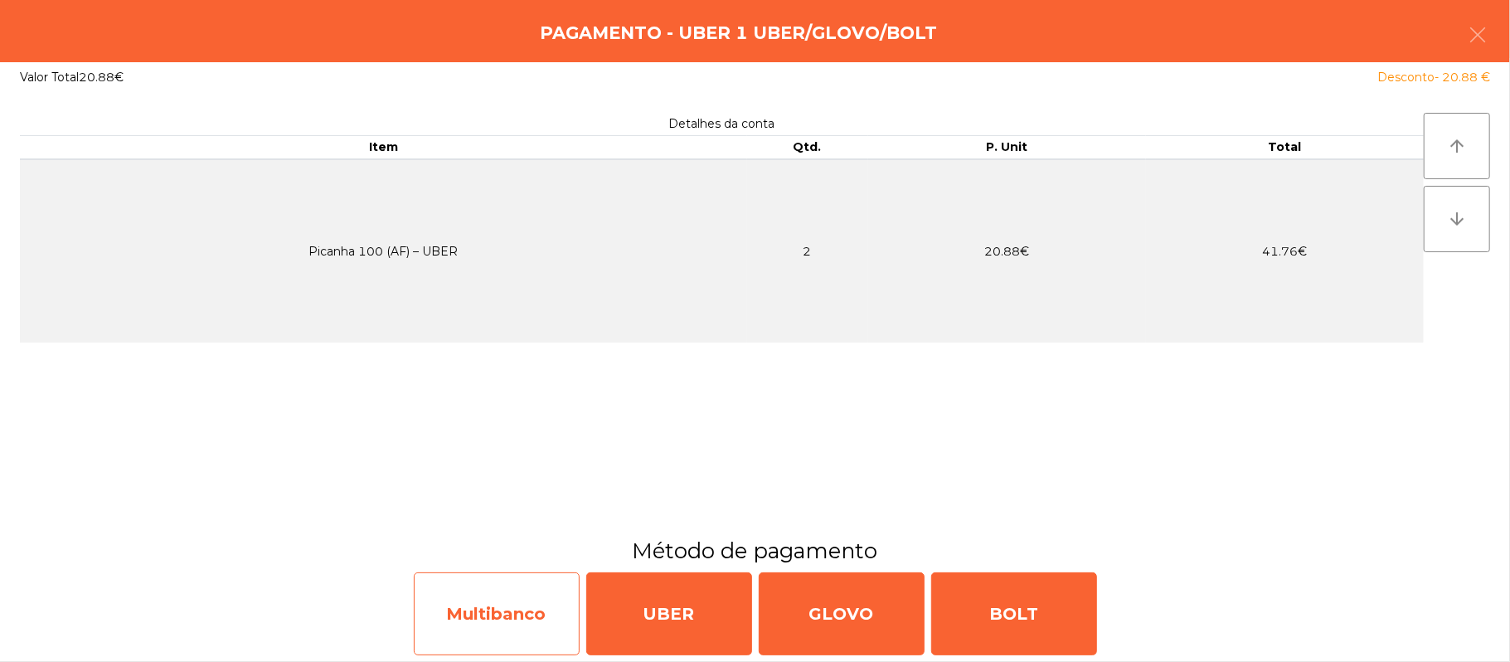
click at [494, 609] on div "Multibanco" at bounding box center [497, 613] width 166 height 83
select select "**"
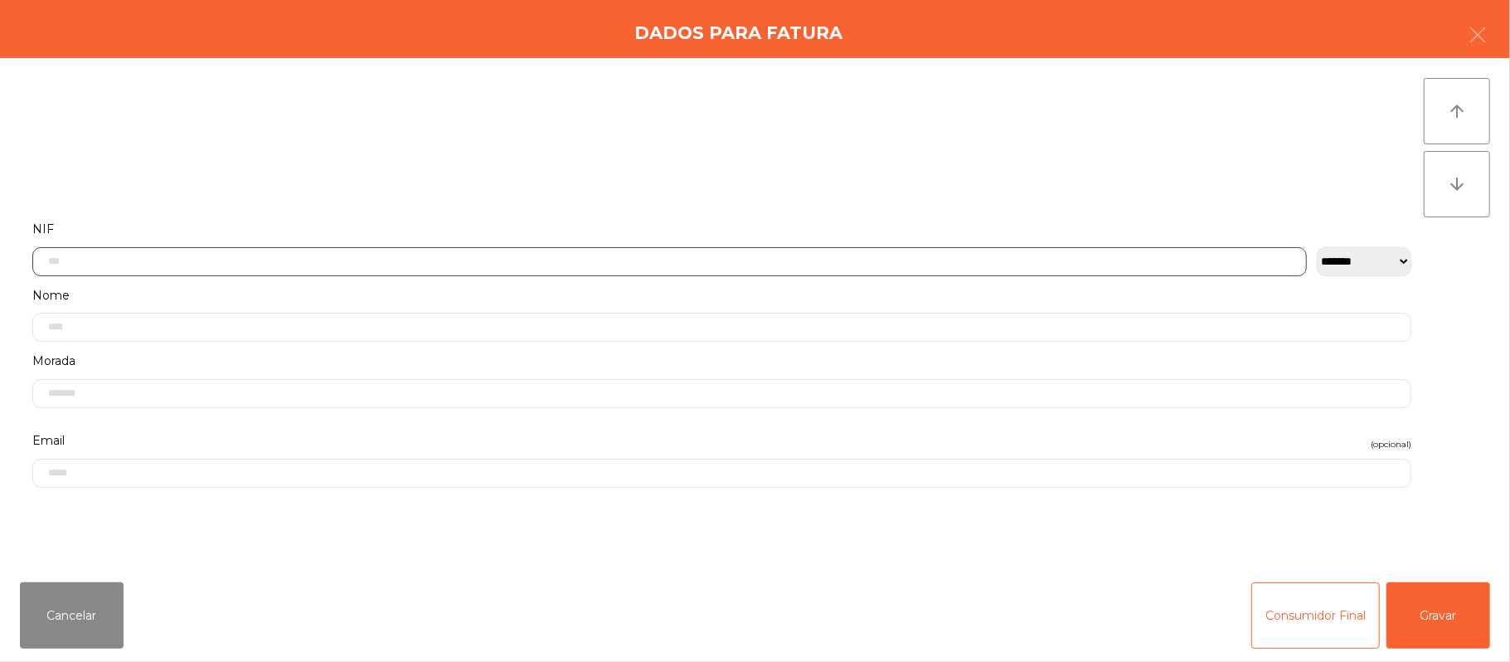
click at [641, 260] on input "text" at bounding box center [669, 261] width 1275 height 29
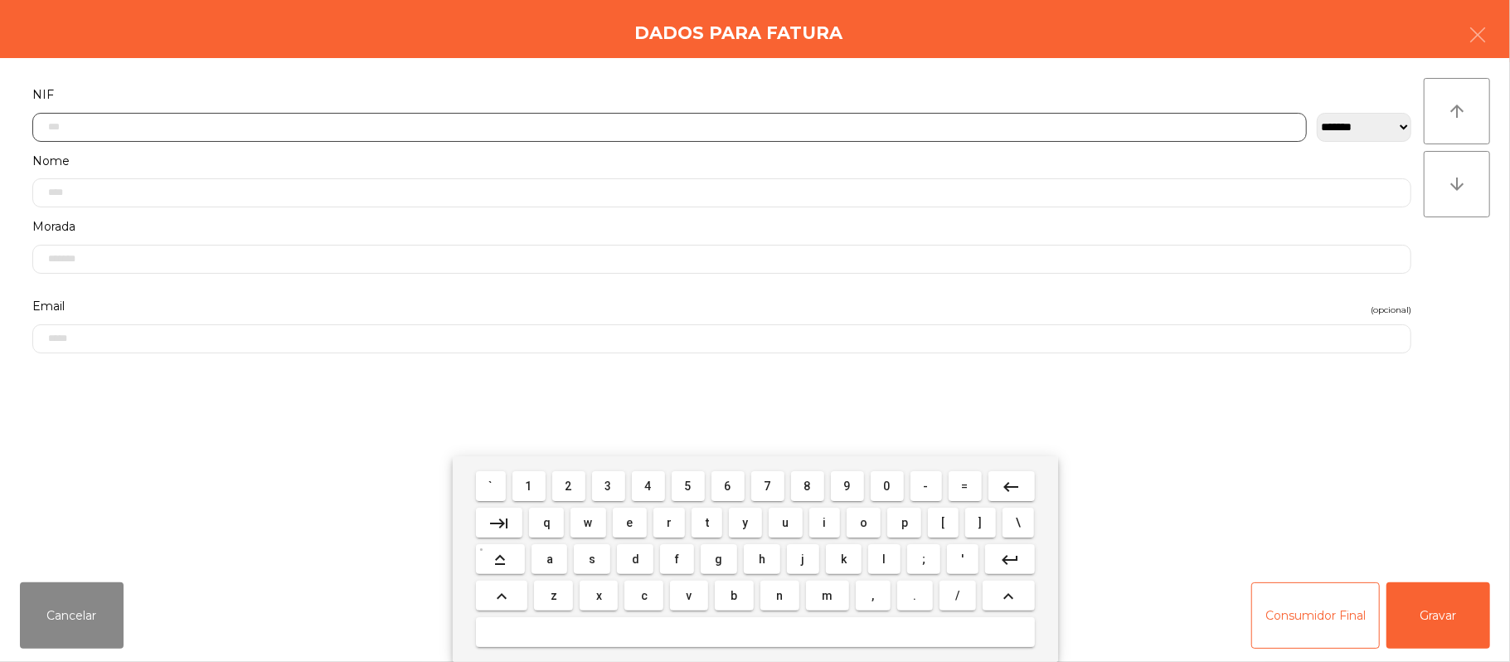
scroll to position [139, 0]
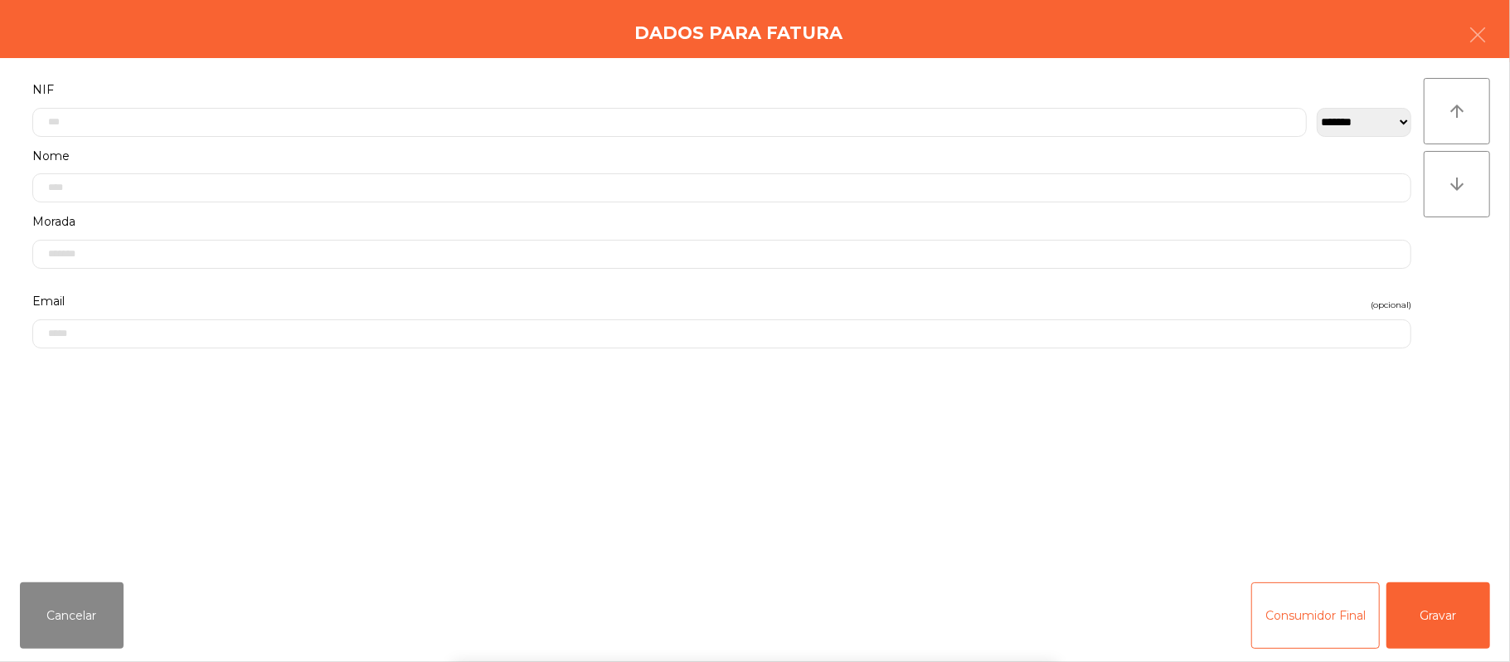
click at [1202, 450] on form "**********" at bounding box center [722, 314] width 1404 height 471
click at [1423, 602] on button "Gravar" at bounding box center [1439, 615] width 104 height 66
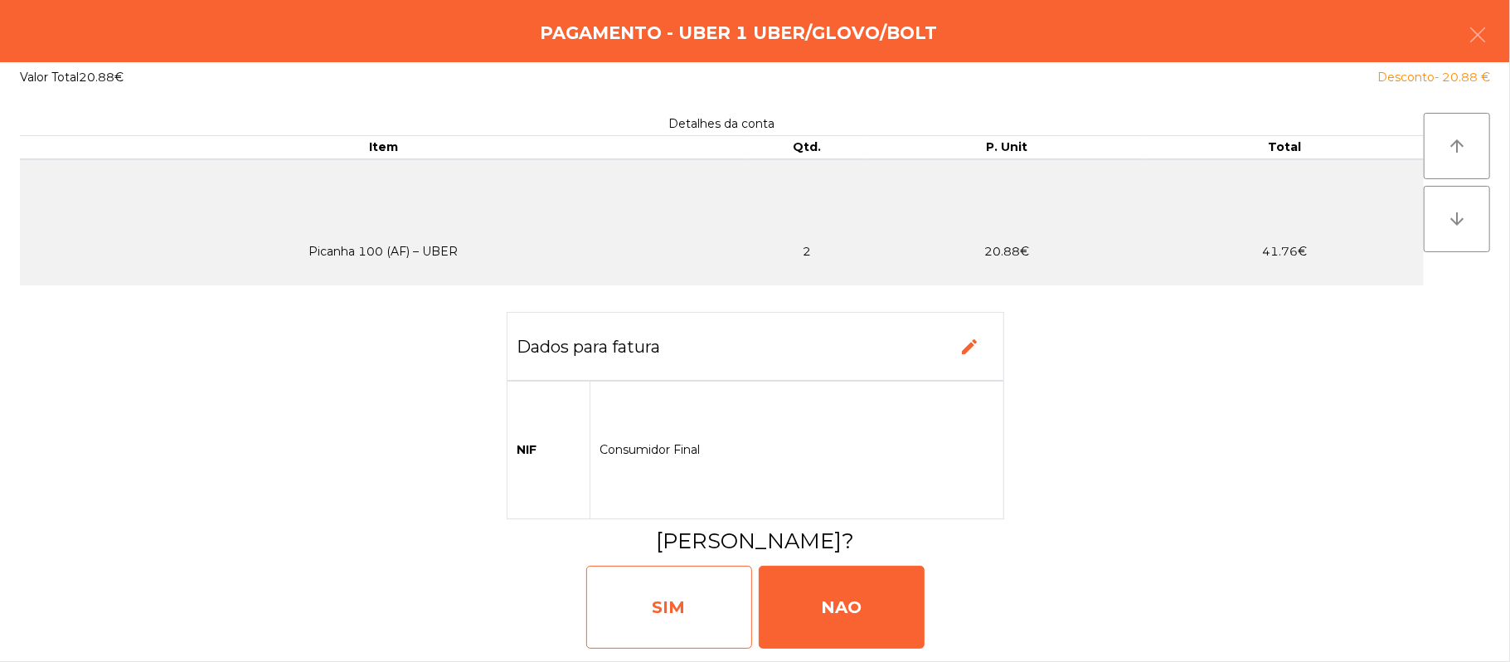
click at [650, 631] on div "SIM" at bounding box center [669, 607] width 166 height 83
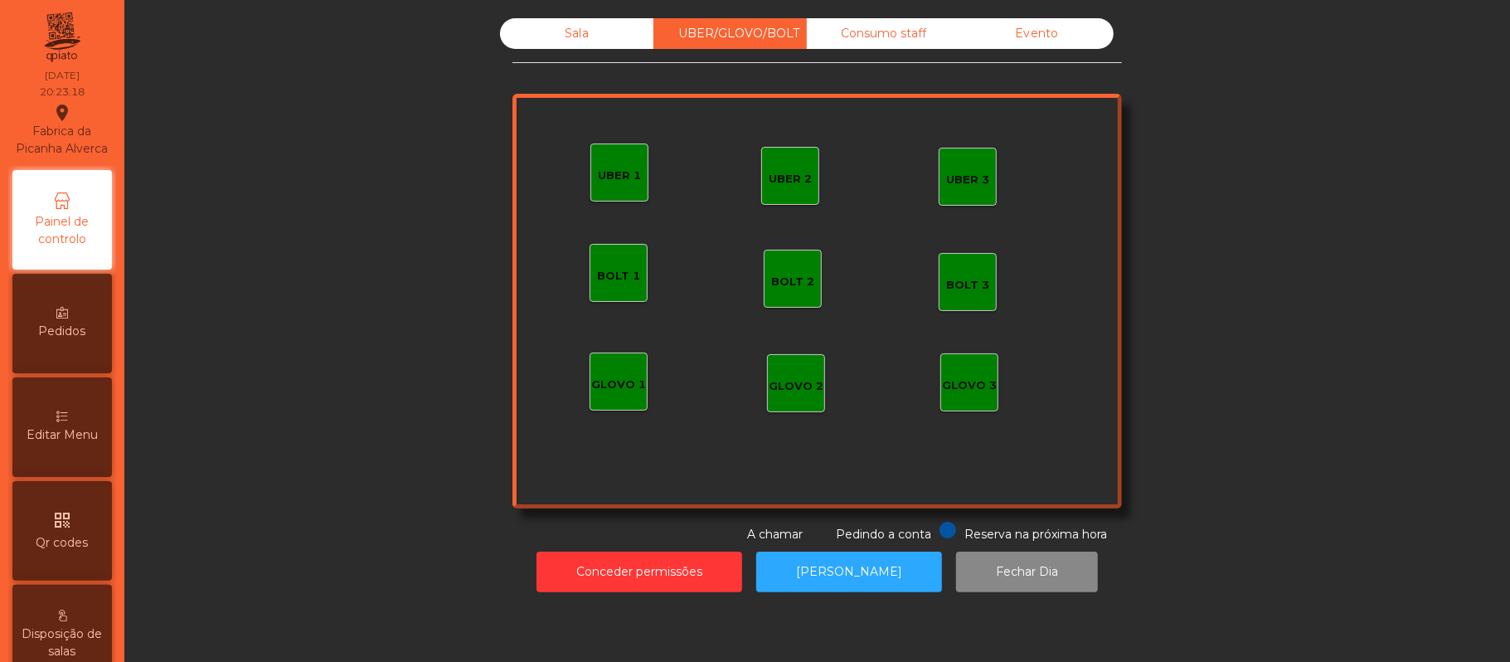
click at [568, 33] on div "Sala" at bounding box center [576, 33] width 153 height 31
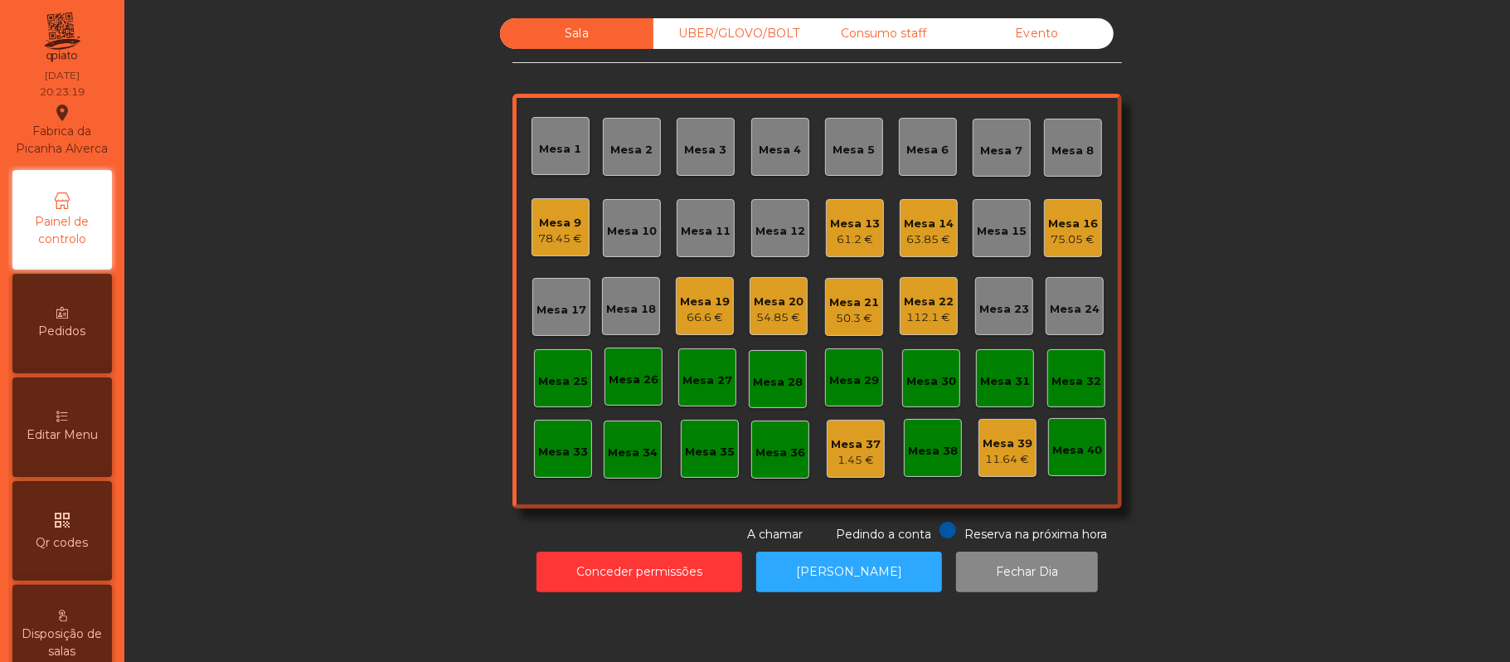
click at [376, 469] on div "Sala UBER/GLOVO/BOLT Consumo staff Evento Mesa 1 Mesa 2 Mesa 3 Mesa 4 Mesa 5 Me…" at bounding box center [817, 280] width 1341 height 525
click at [569, 293] on div "Mesa 17" at bounding box center [561, 307] width 58 height 58
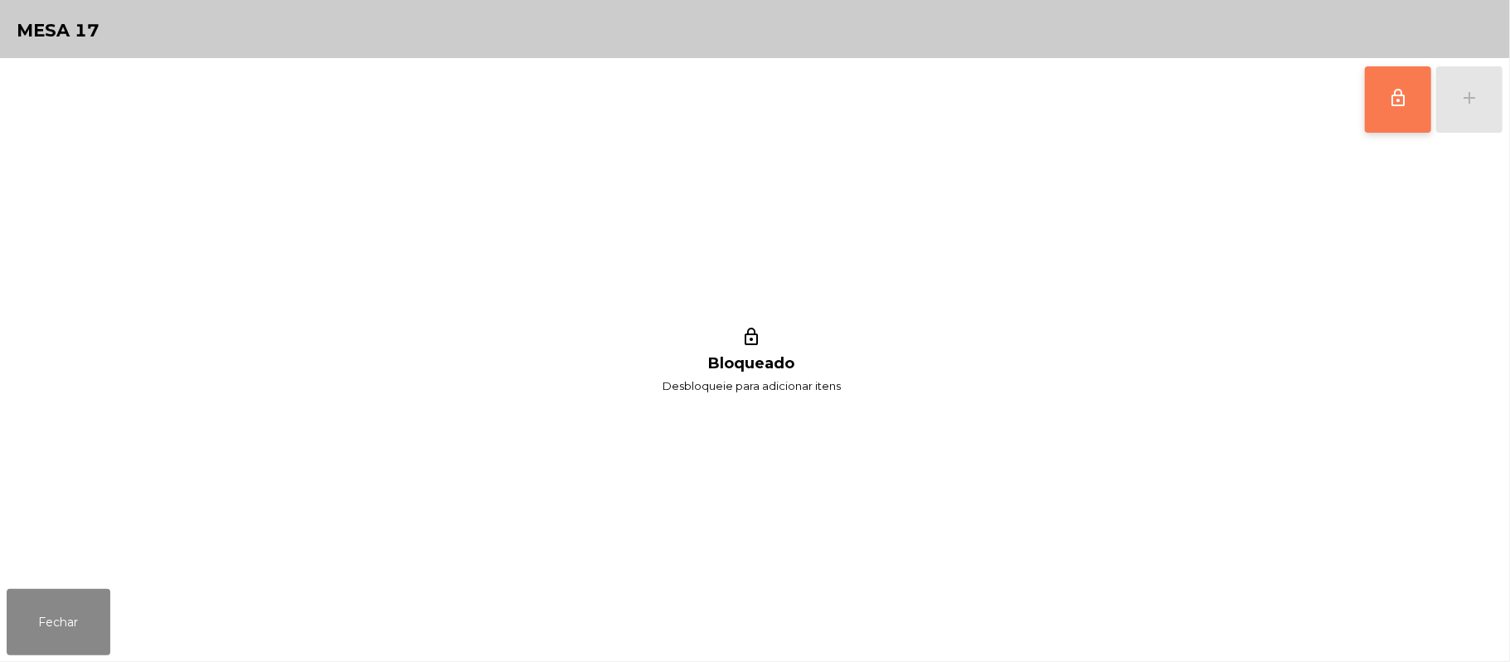
click at [1392, 117] on button "lock_outline" at bounding box center [1398, 99] width 66 height 66
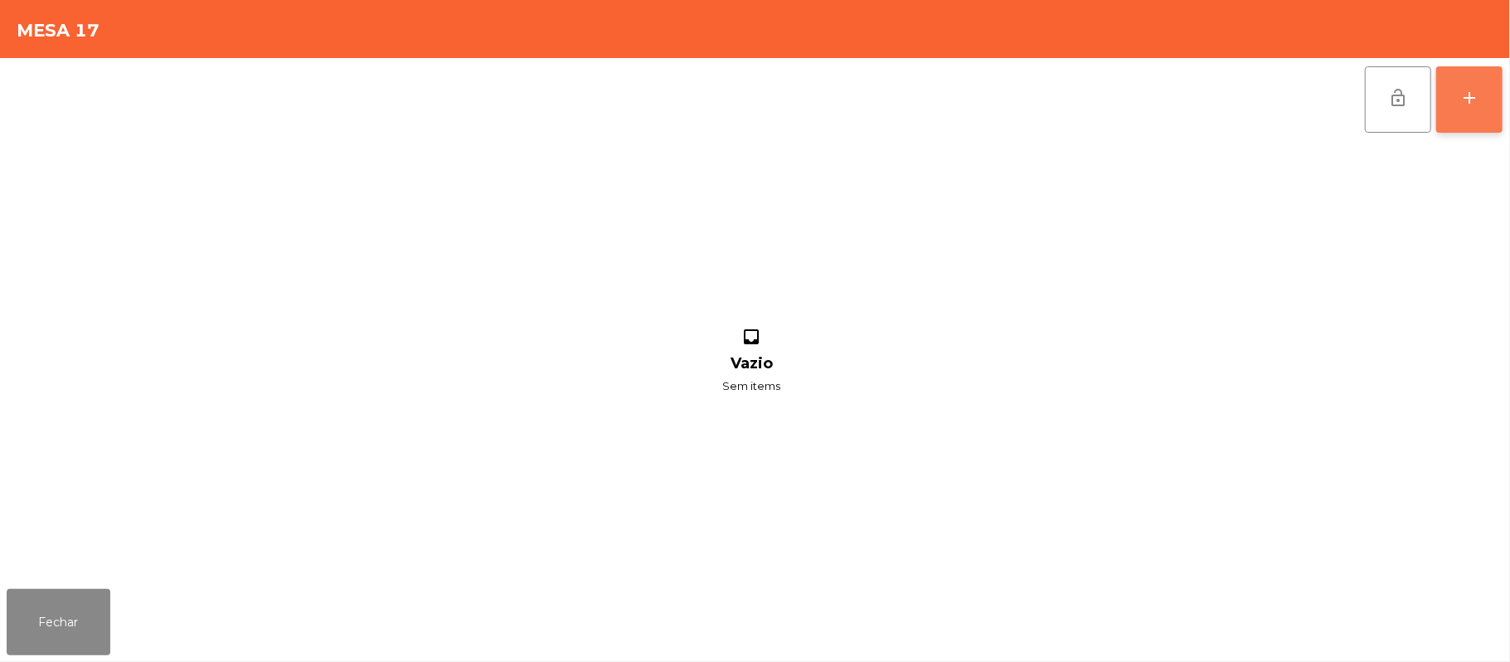
click at [1497, 106] on button "add" at bounding box center [1469, 99] width 66 height 66
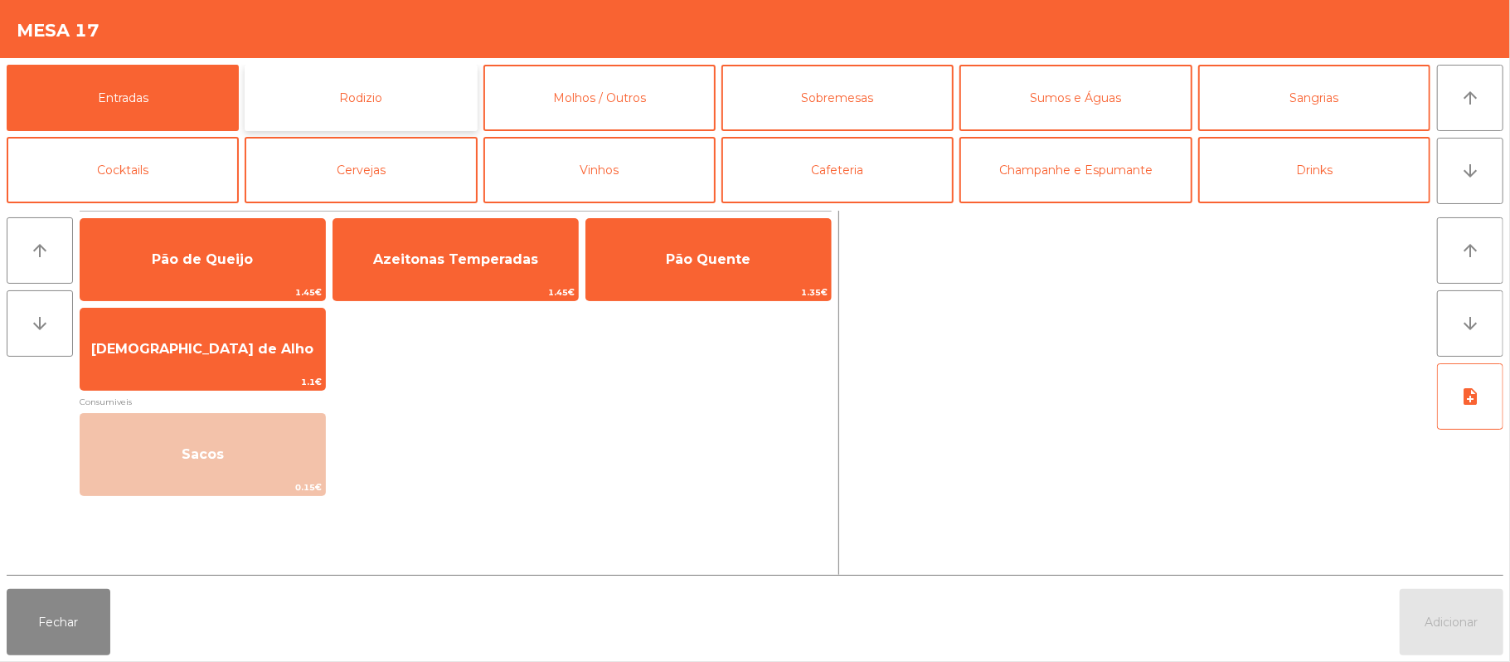
click at [398, 88] on button "Rodizio" at bounding box center [361, 98] width 232 height 66
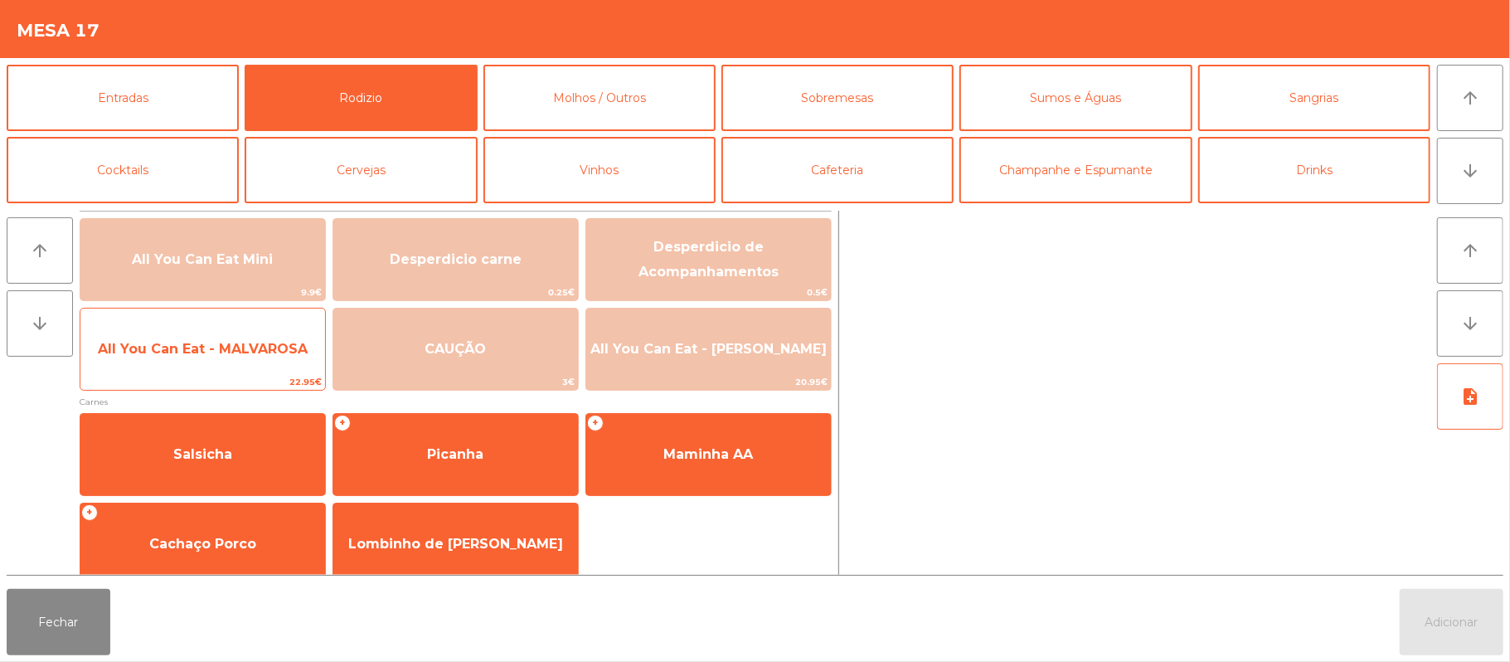
click at [265, 383] on span "22.95€" at bounding box center [202, 382] width 245 height 16
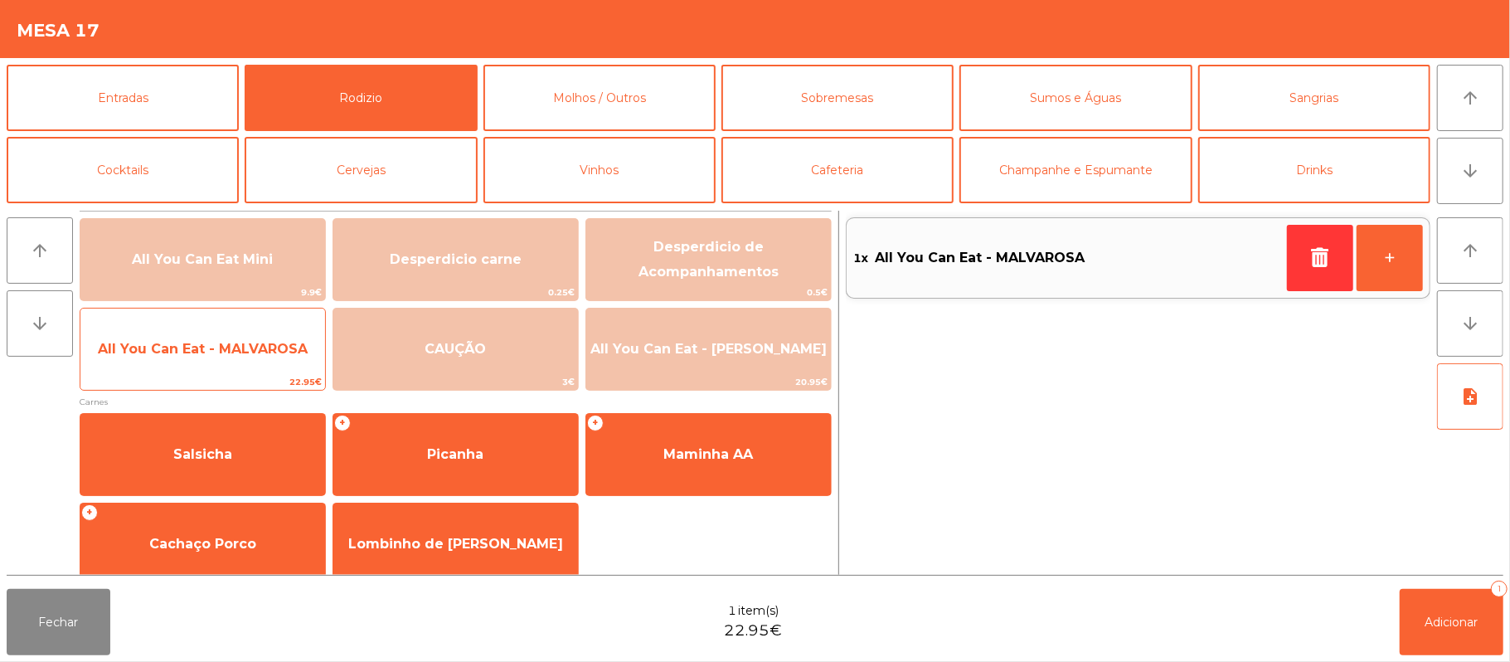
click at [241, 372] on span "All You Can Eat - MALVAROSA" at bounding box center [202, 349] width 245 height 45
click at [233, 372] on div "All You Can Eat - MALVAROSA 22.95€" at bounding box center [203, 349] width 246 height 83
click at [213, 369] on span "All You Can Eat - MALVAROSA" at bounding box center [202, 349] width 245 height 45
click at [230, 385] on span "22.95€" at bounding box center [202, 382] width 245 height 16
click at [250, 366] on span "All You Can Eat - MALVAROSA" at bounding box center [202, 349] width 245 height 45
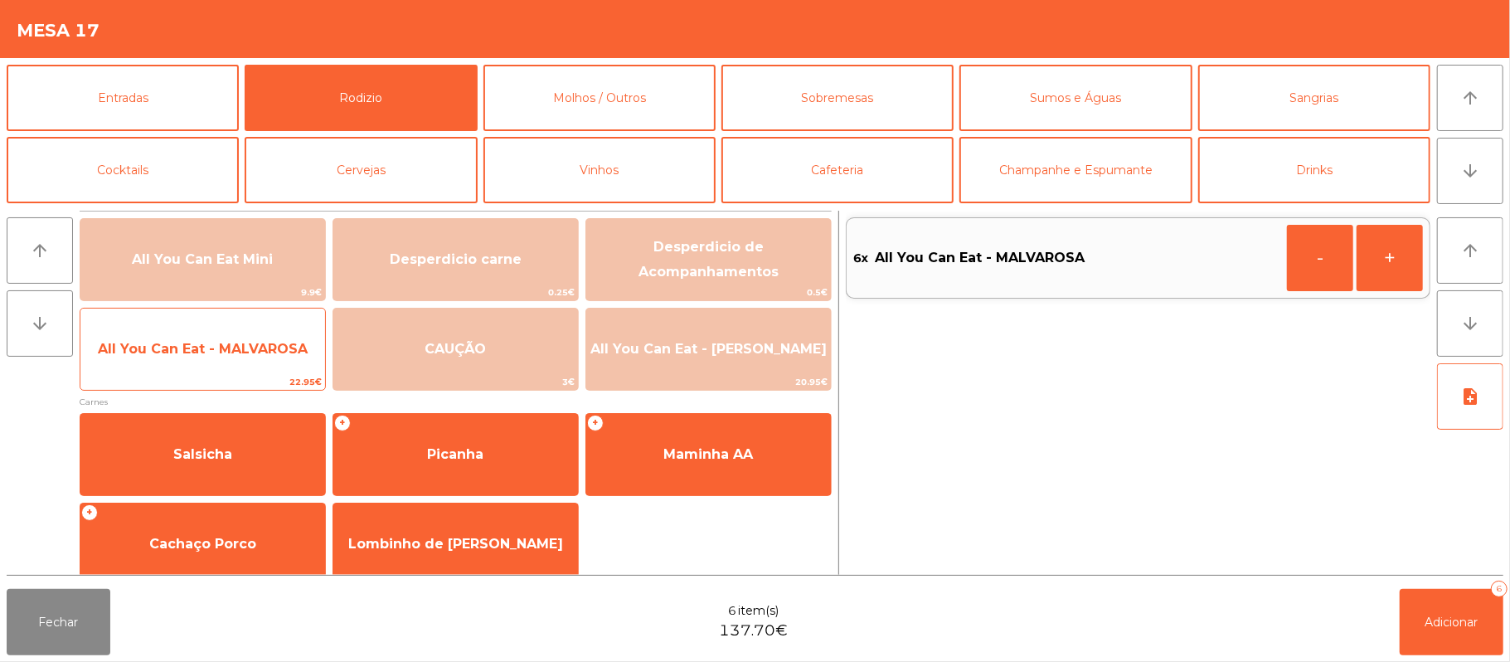
click at [275, 370] on span "All You Can Eat - MALVAROSA" at bounding box center [202, 349] width 245 height 45
click at [269, 380] on span "22.95€" at bounding box center [202, 382] width 245 height 16
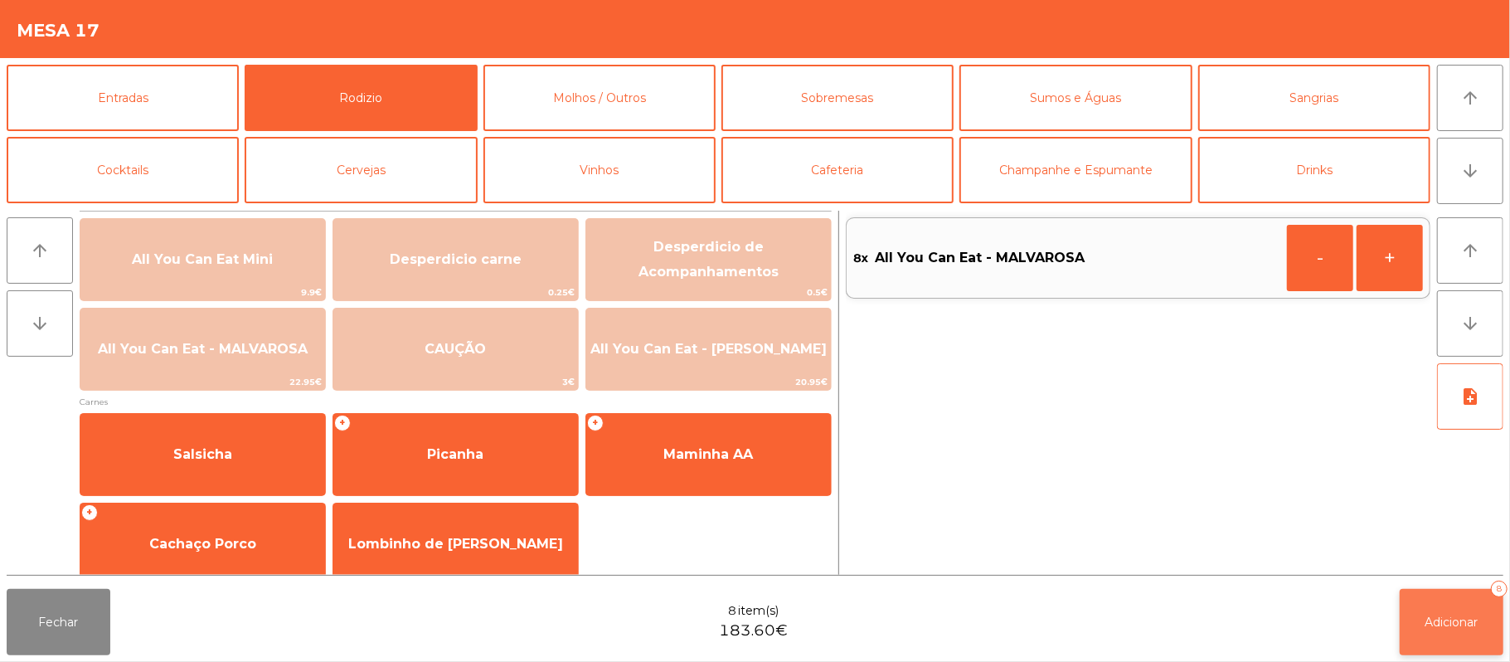
click at [1434, 634] on button "Adicionar 8" at bounding box center [1452, 622] width 104 height 66
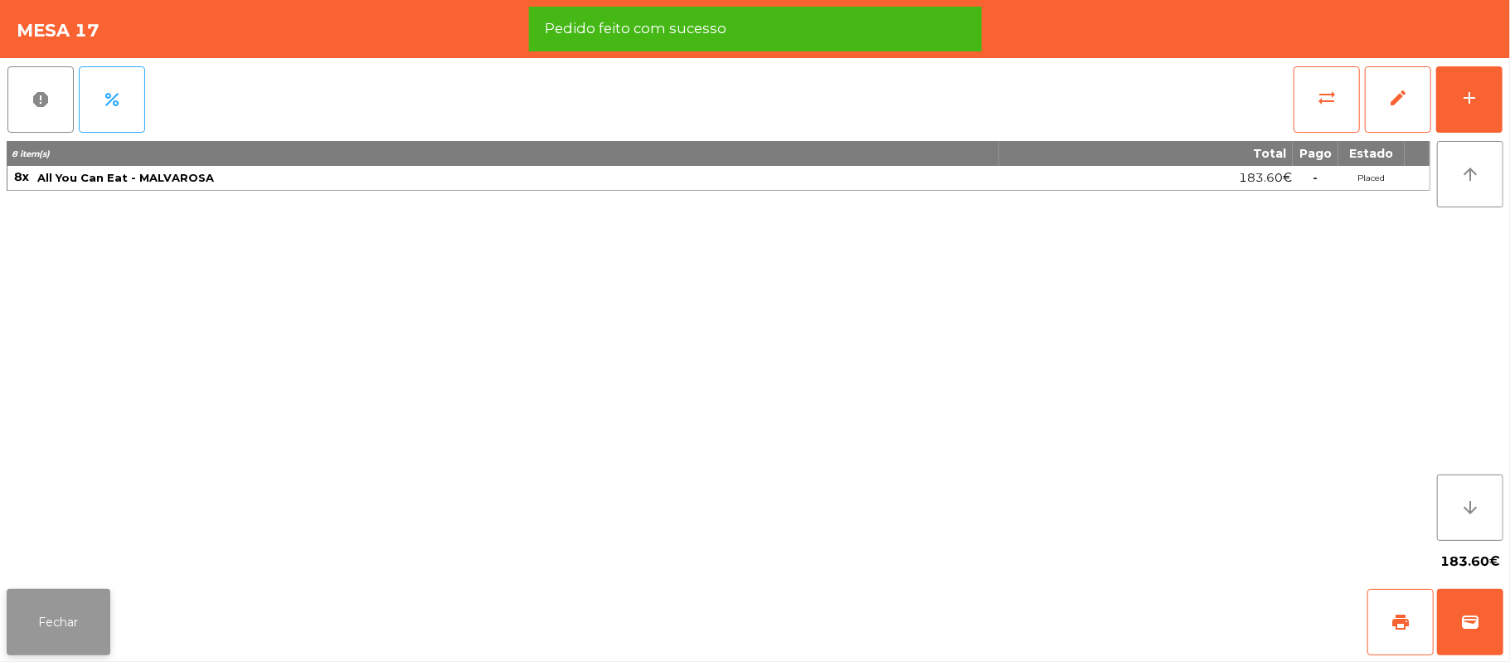
click at [75, 612] on button "Fechar" at bounding box center [59, 622] width 104 height 66
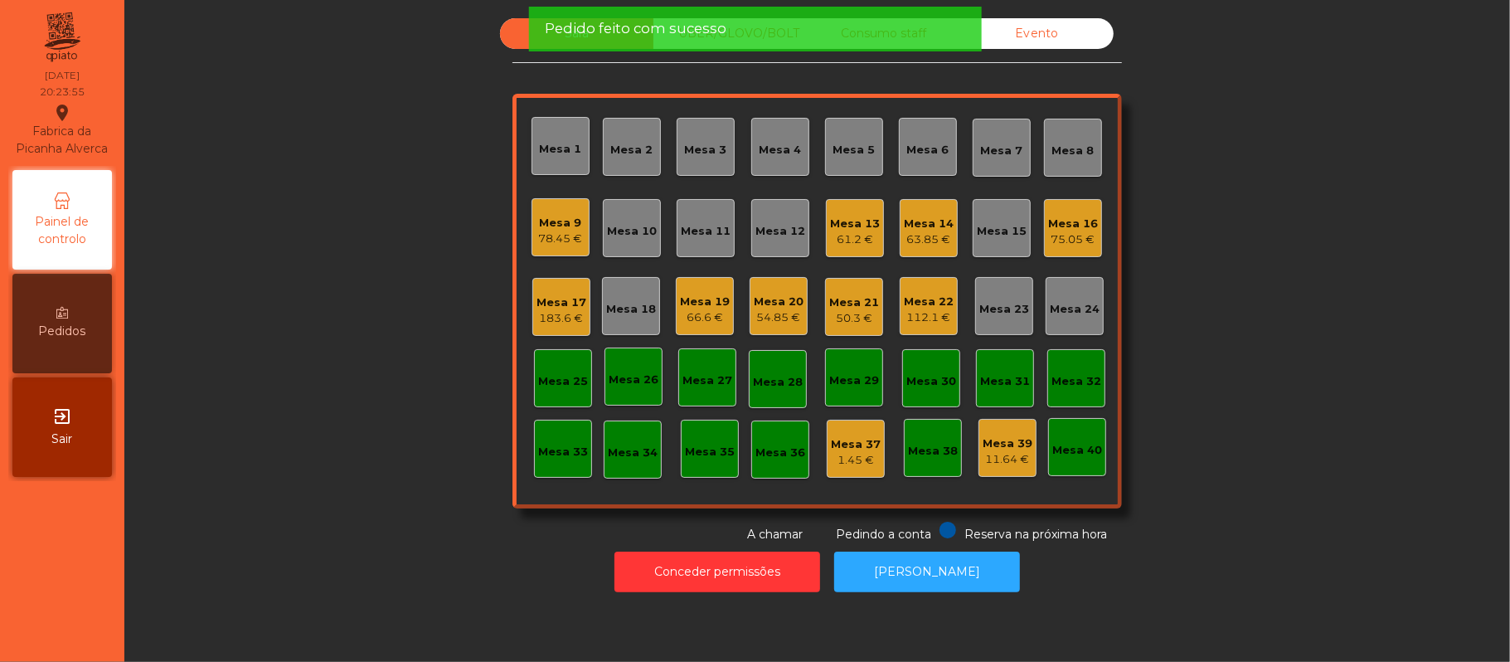
click at [352, 342] on div "Sala UBER/GLOVO/BOLT Consumo staff Evento Mesa 1 Mesa 2 Mesa 3 Mesa 4 Mesa 5 Me…" at bounding box center [817, 280] width 1341 height 525
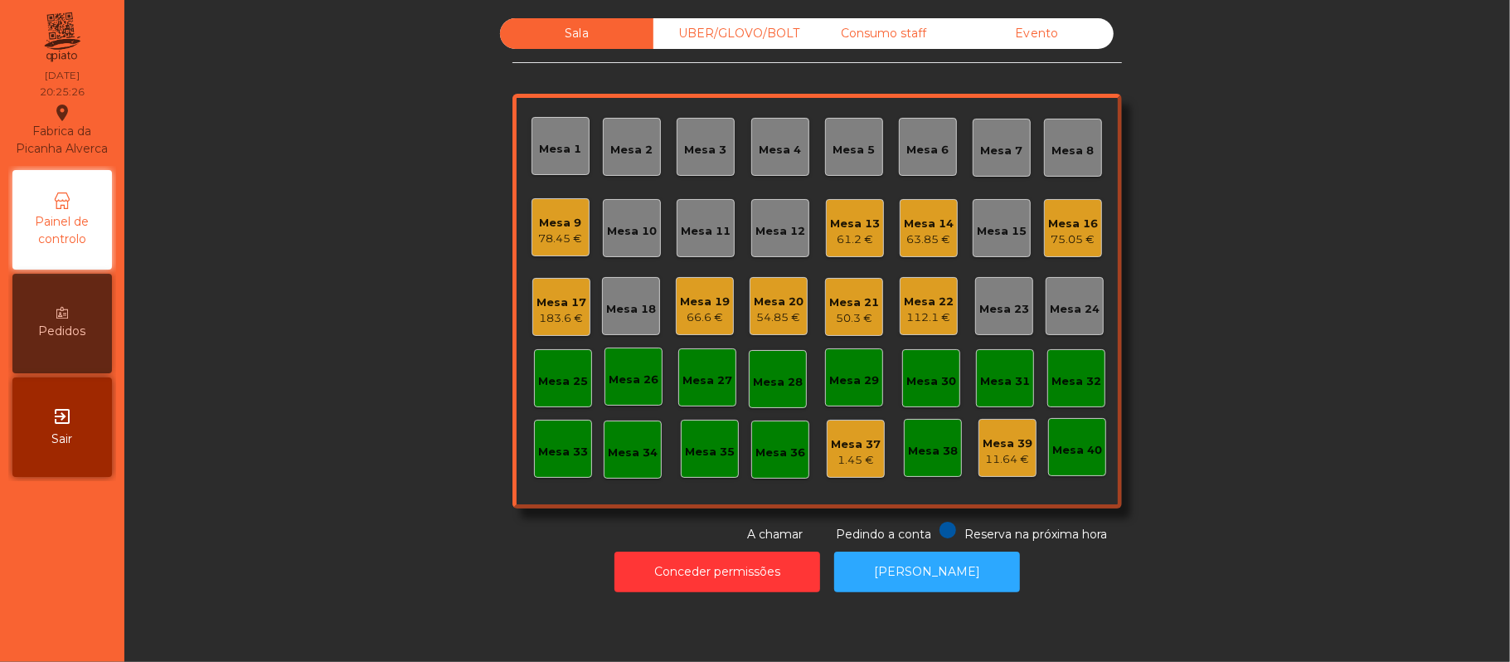
click at [604, 448] on div "Mesa 34" at bounding box center [633, 449] width 58 height 58
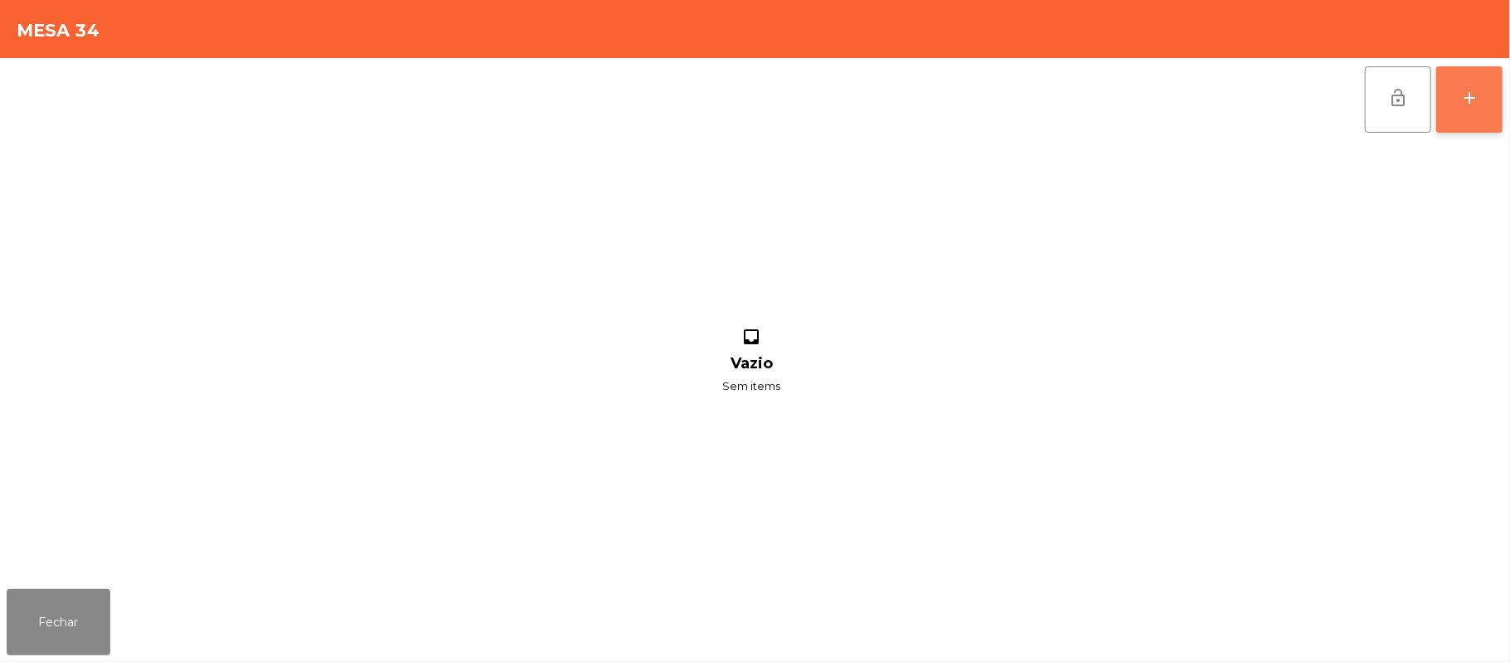
click at [1460, 110] on button "add" at bounding box center [1469, 99] width 66 height 66
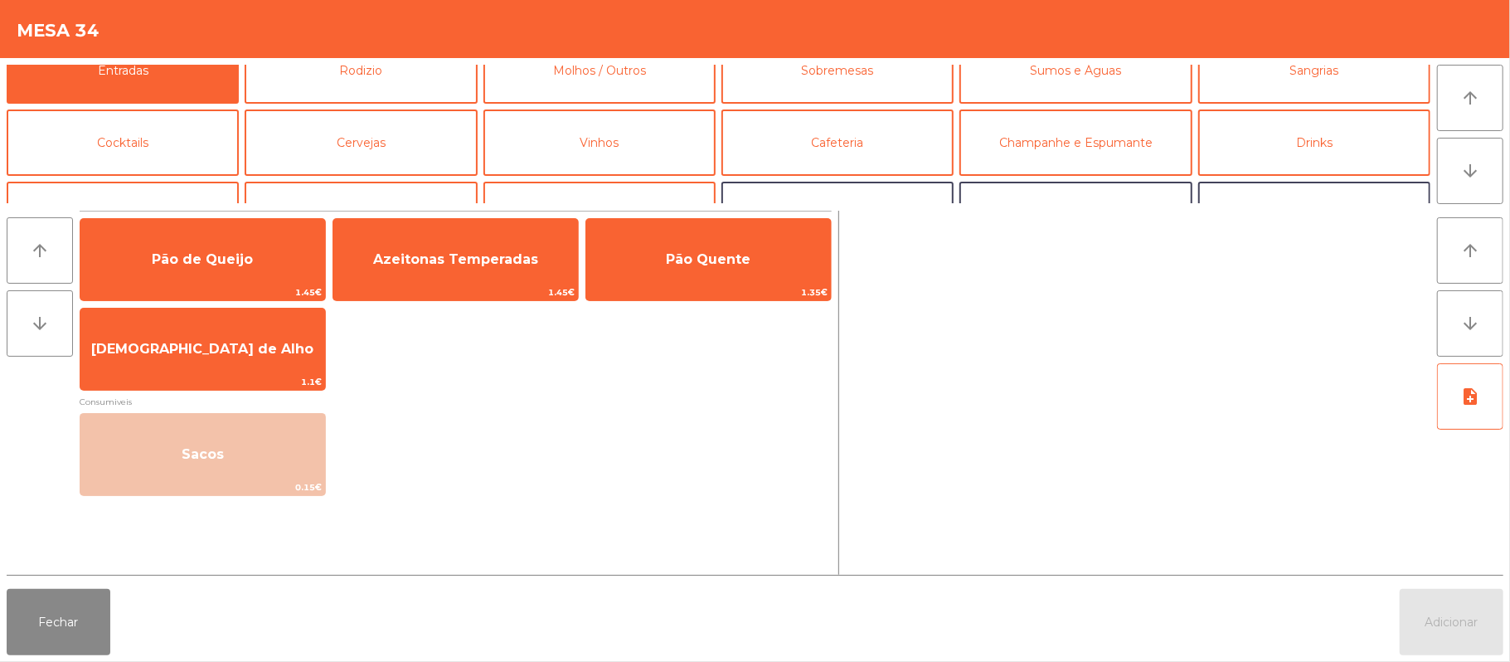
scroll to position [27, 0]
click at [1334, 134] on button "Drinks" at bounding box center [1314, 142] width 232 height 66
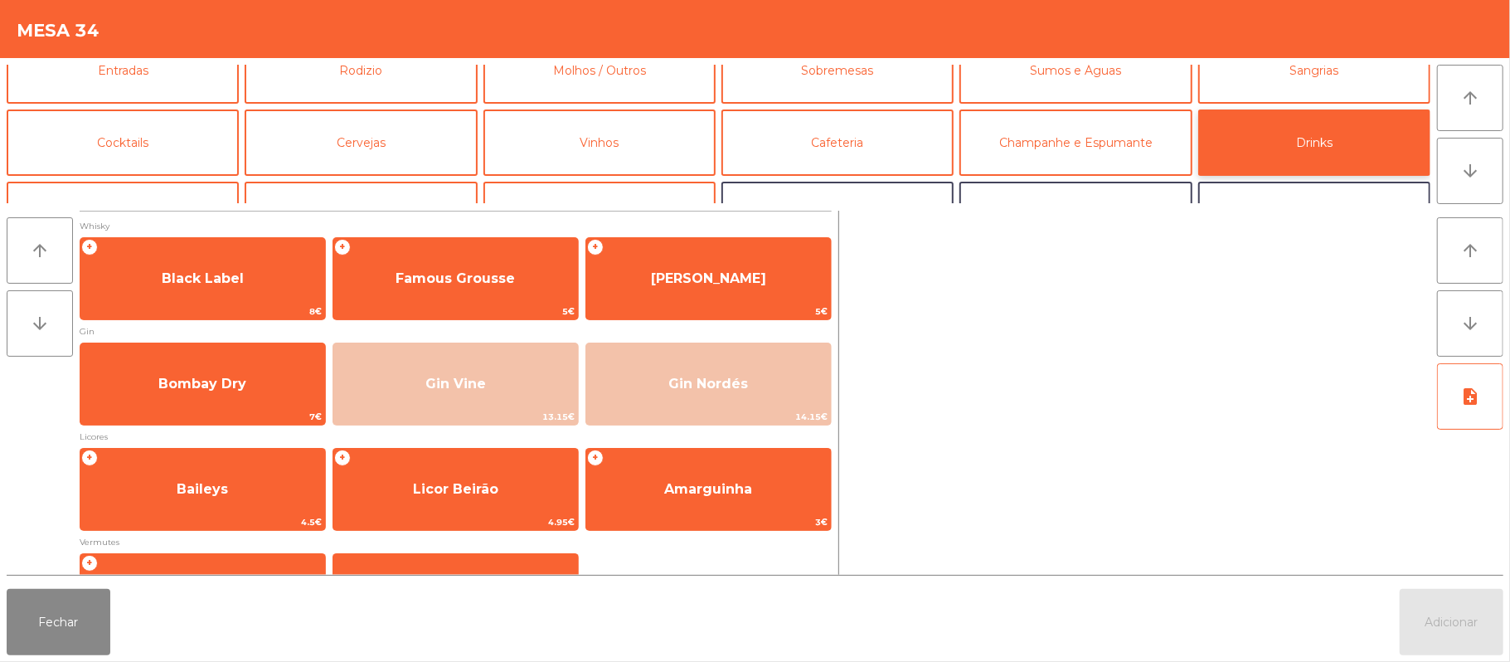
scroll to position [20, 0]
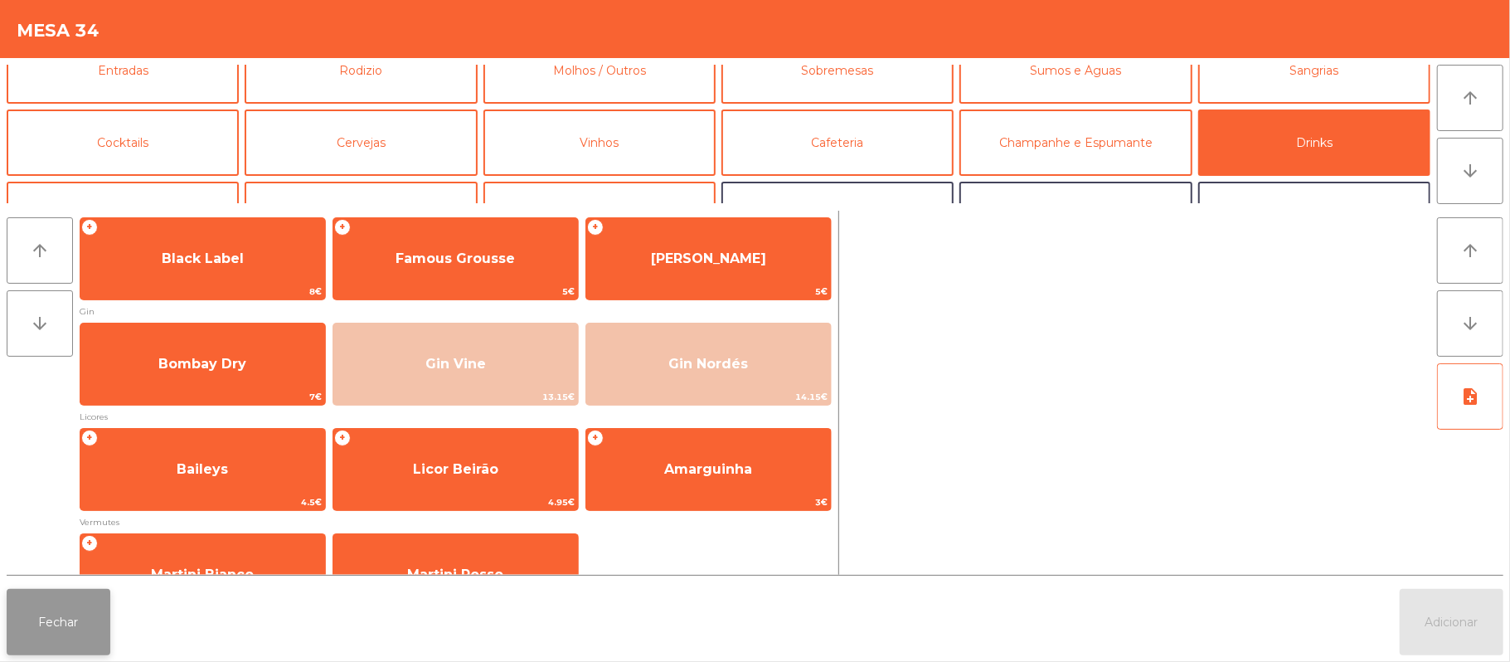
click at [84, 647] on button "Fechar" at bounding box center [59, 622] width 104 height 66
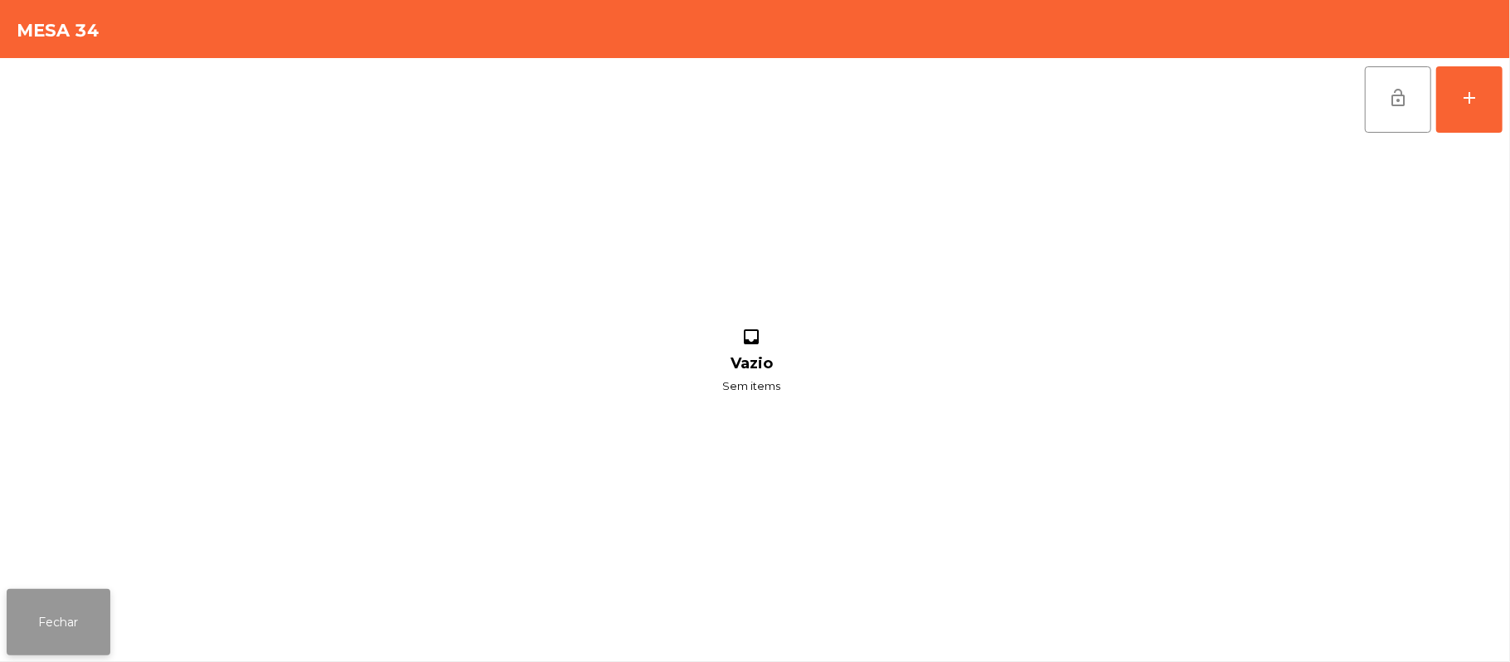
click at [63, 621] on button "Fechar" at bounding box center [59, 622] width 104 height 66
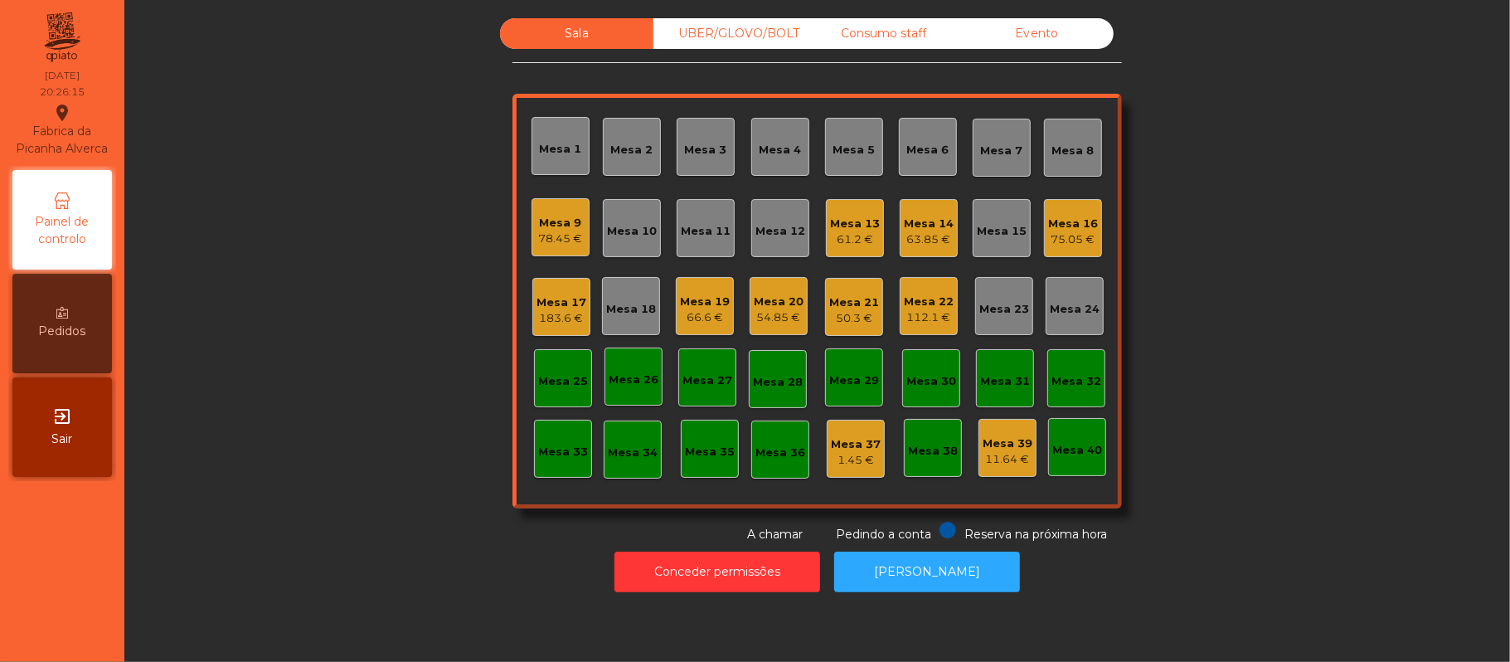
click at [574, 306] on div "Mesa 17" at bounding box center [562, 302] width 50 height 17
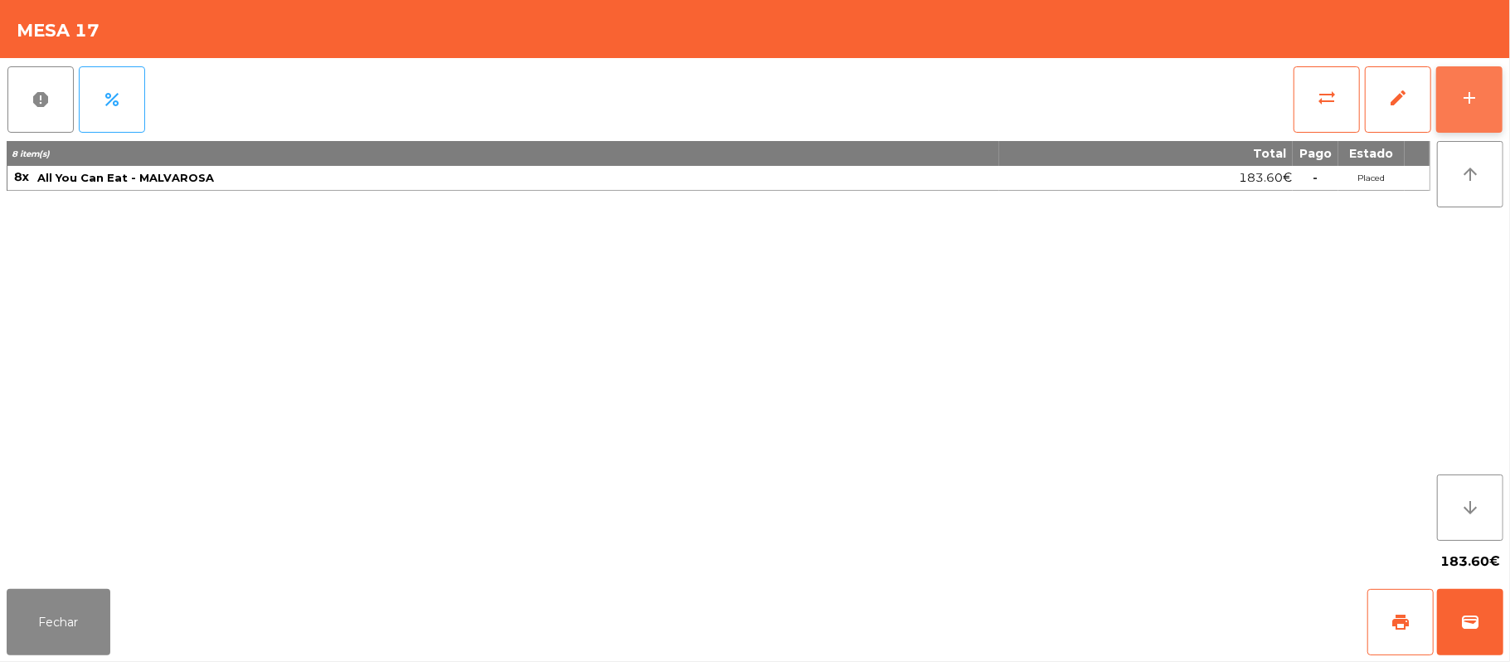
click at [1497, 76] on button "add" at bounding box center [1469, 99] width 66 height 66
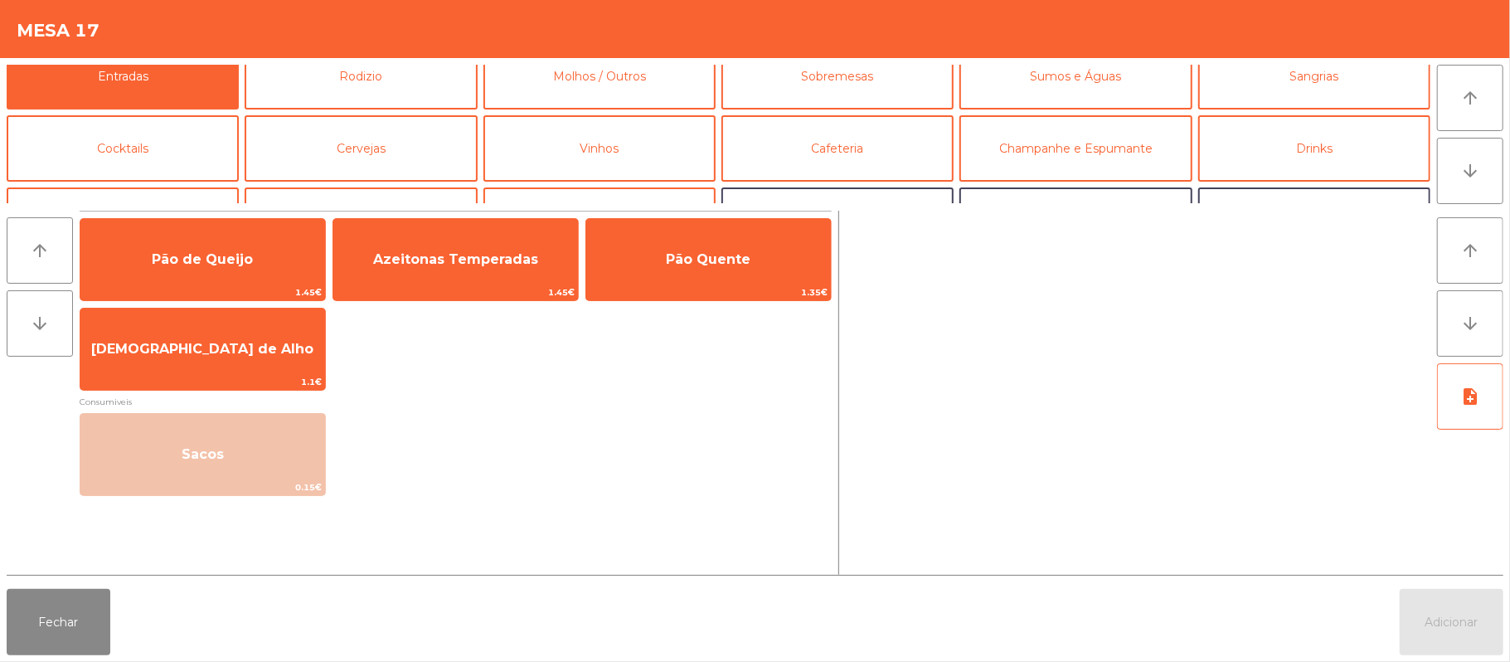
scroll to position [0, 0]
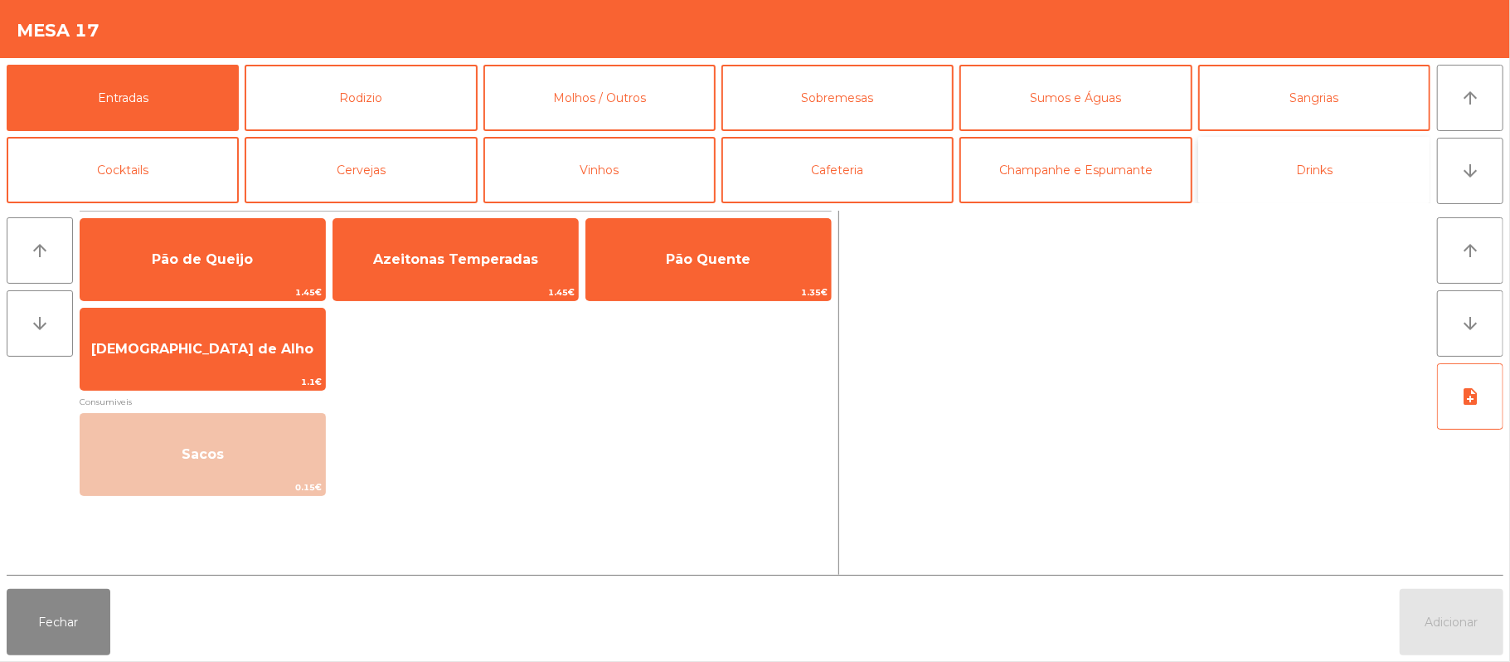
click at [1321, 176] on button "Drinks" at bounding box center [1314, 170] width 232 height 66
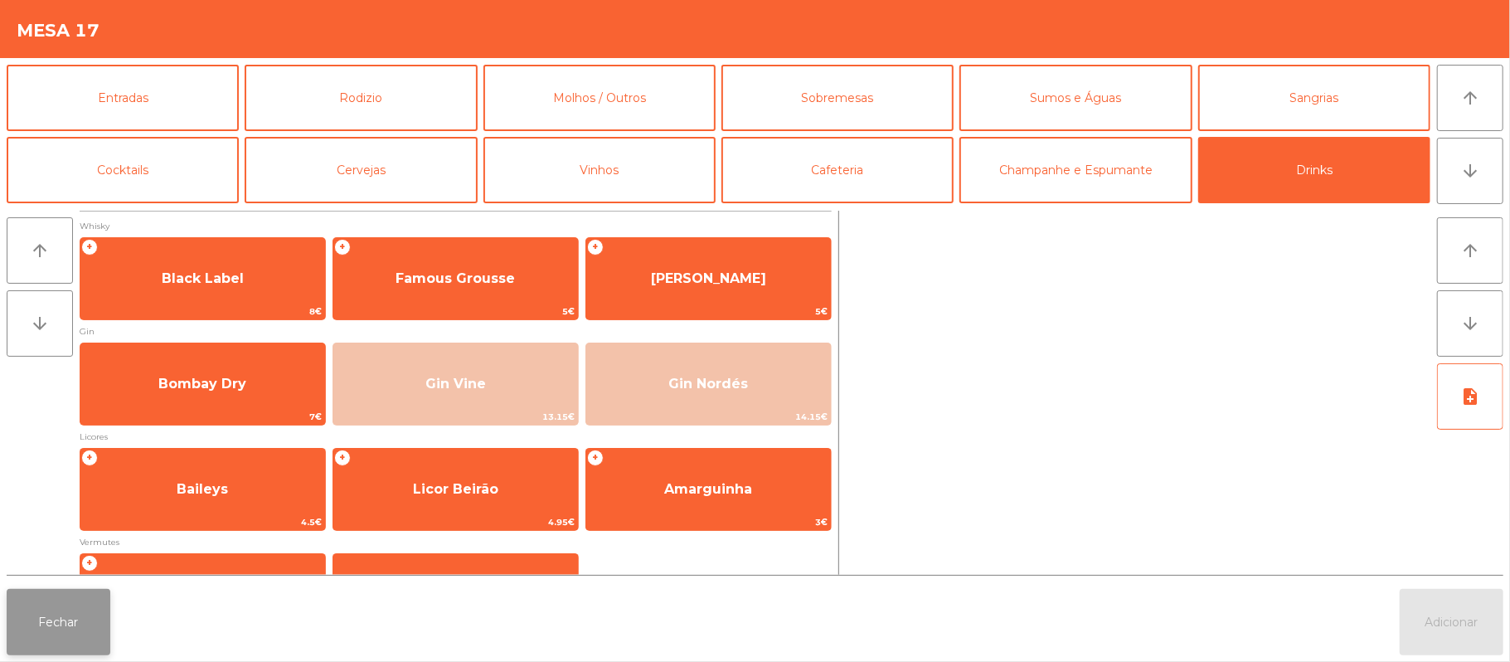
click at [100, 637] on button "Fechar" at bounding box center [59, 622] width 104 height 66
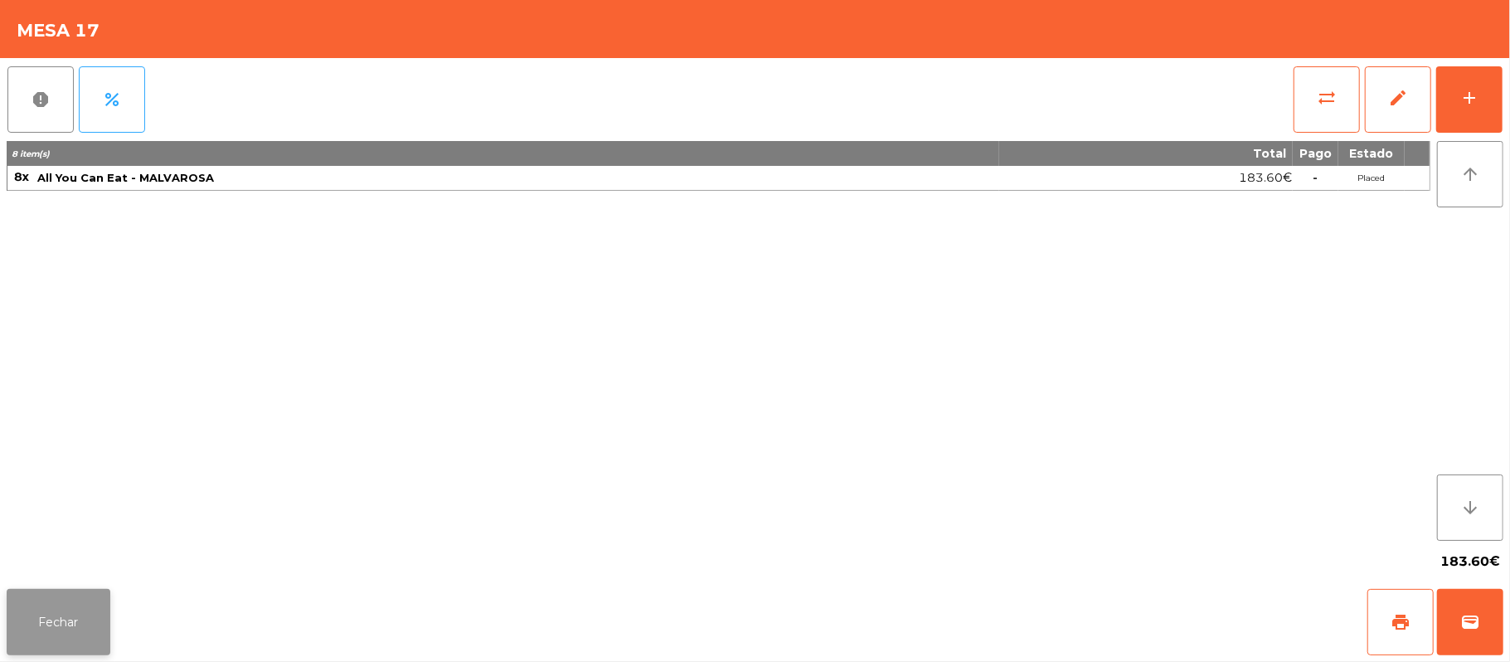
click at [80, 617] on button "Fechar" at bounding box center [59, 622] width 104 height 66
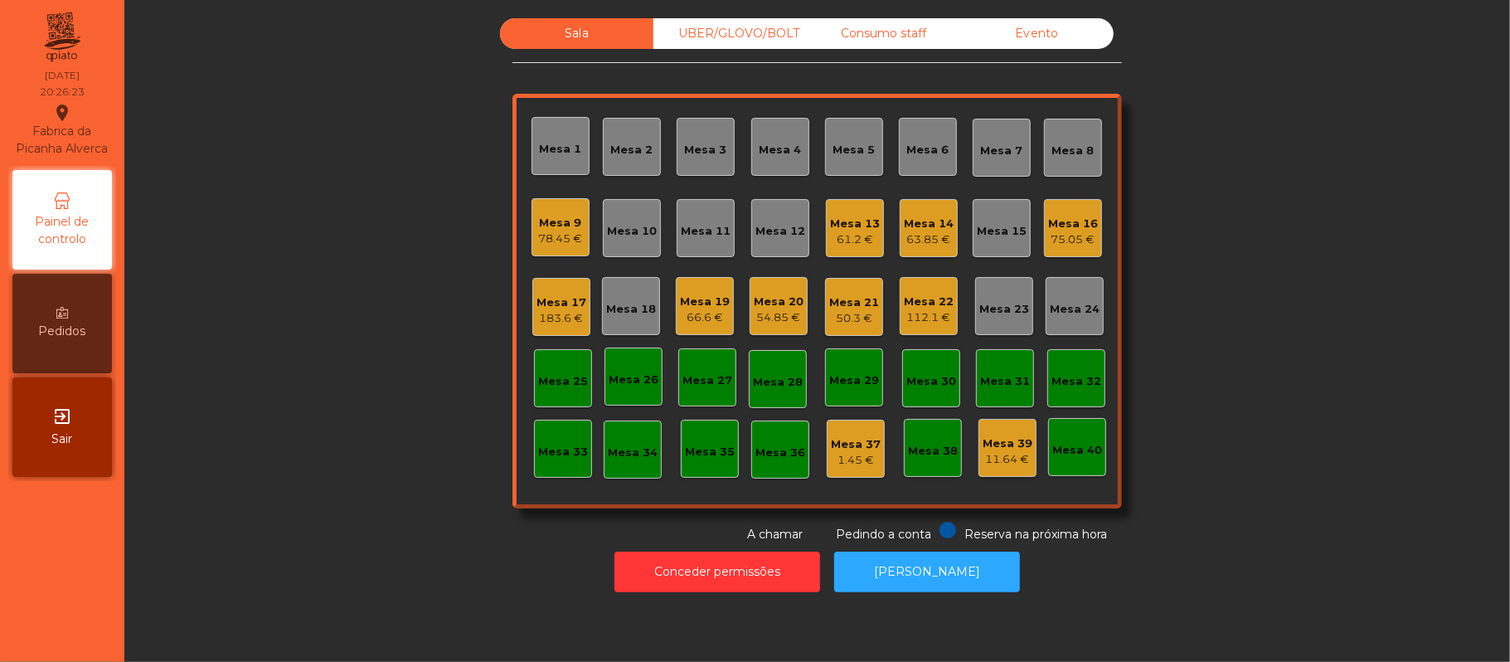
click at [542, 448] on div "Mesa 33" at bounding box center [563, 452] width 50 height 17
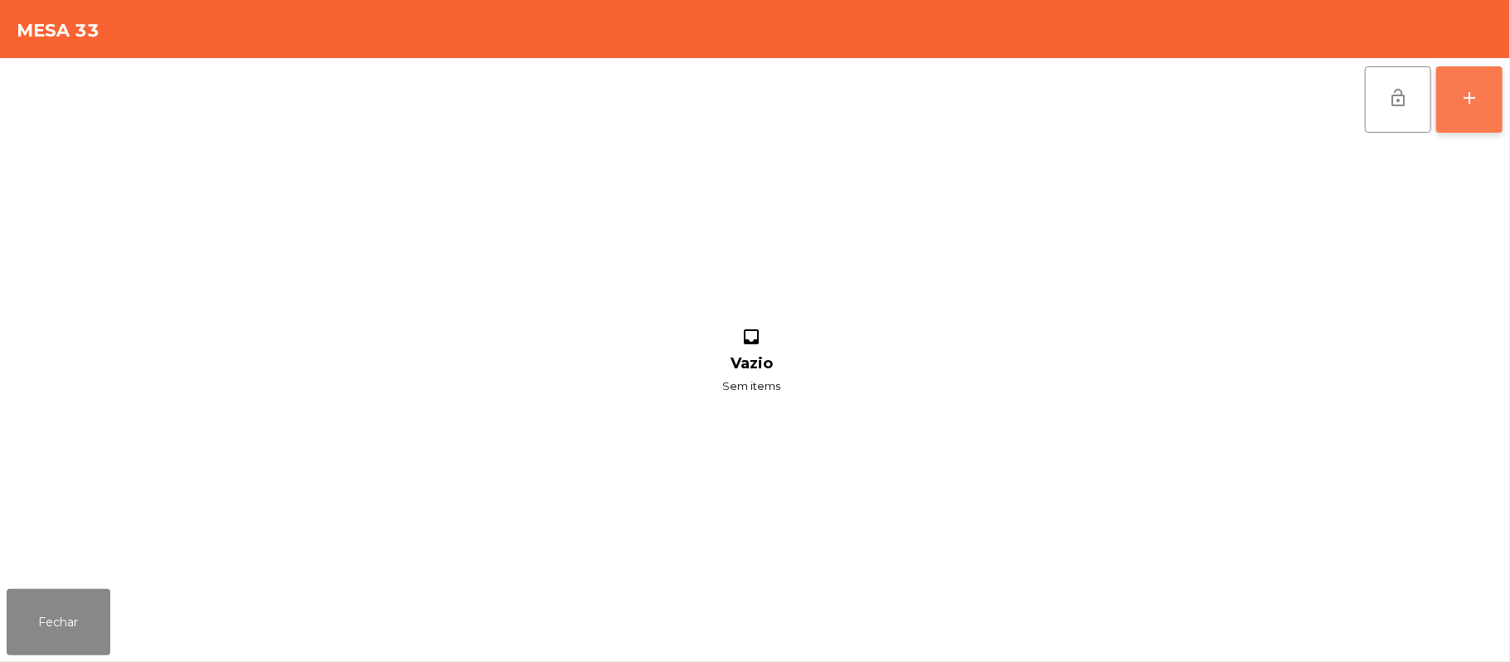
click at [1494, 97] on button "add" at bounding box center [1469, 99] width 66 height 66
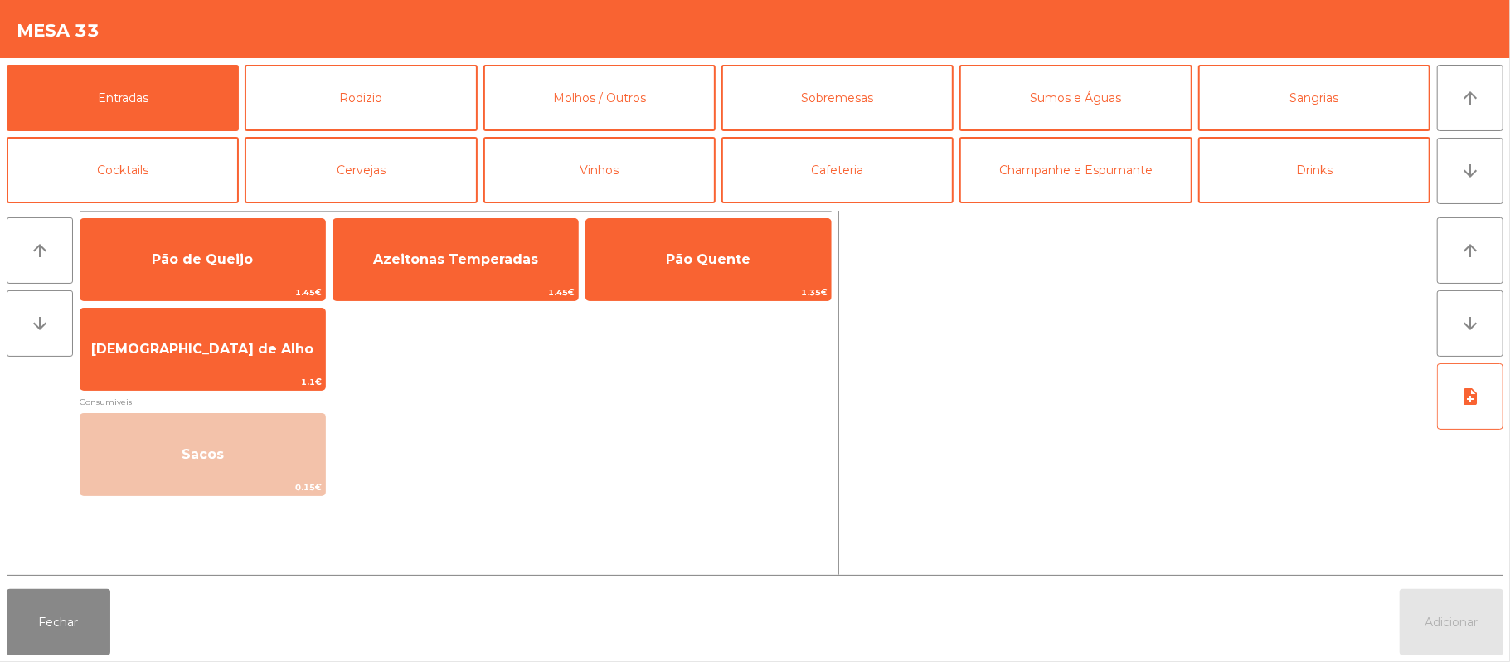
scroll to position [1, 0]
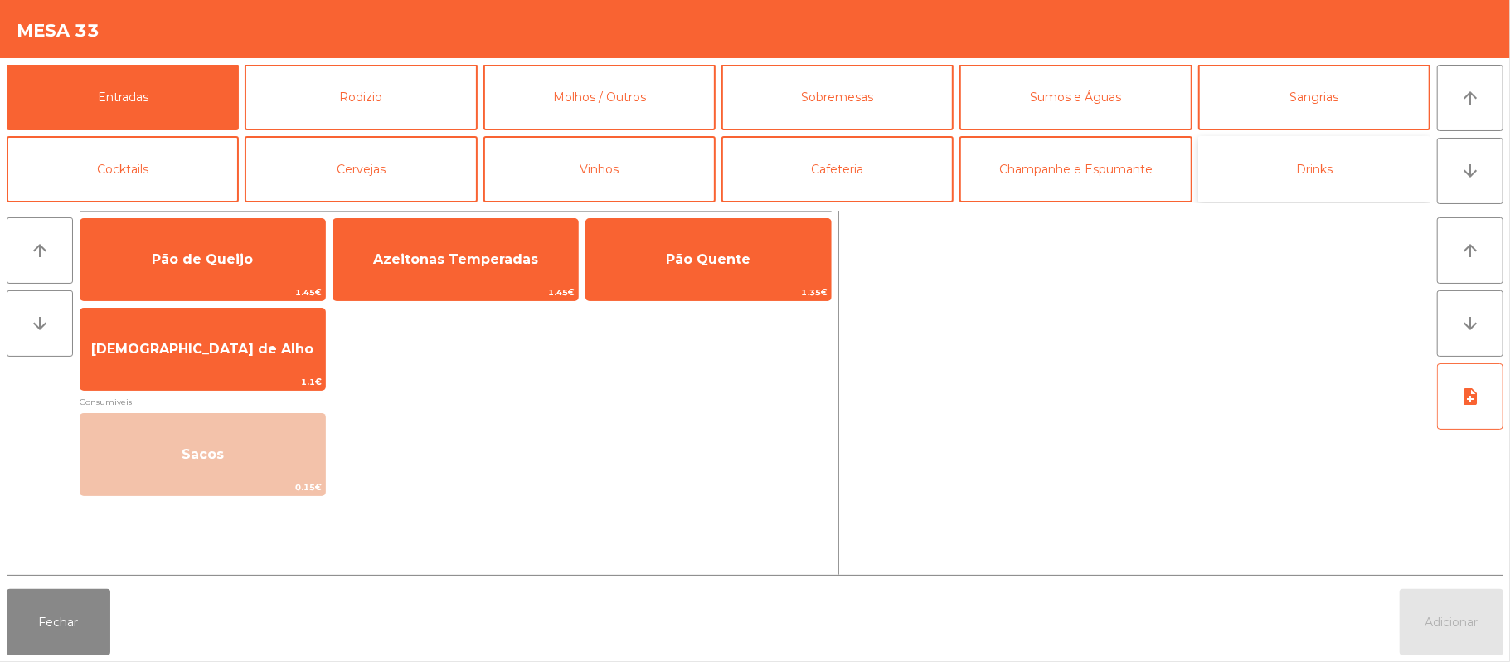
click at [1315, 180] on button "Drinks" at bounding box center [1314, 169] width 232 height 66
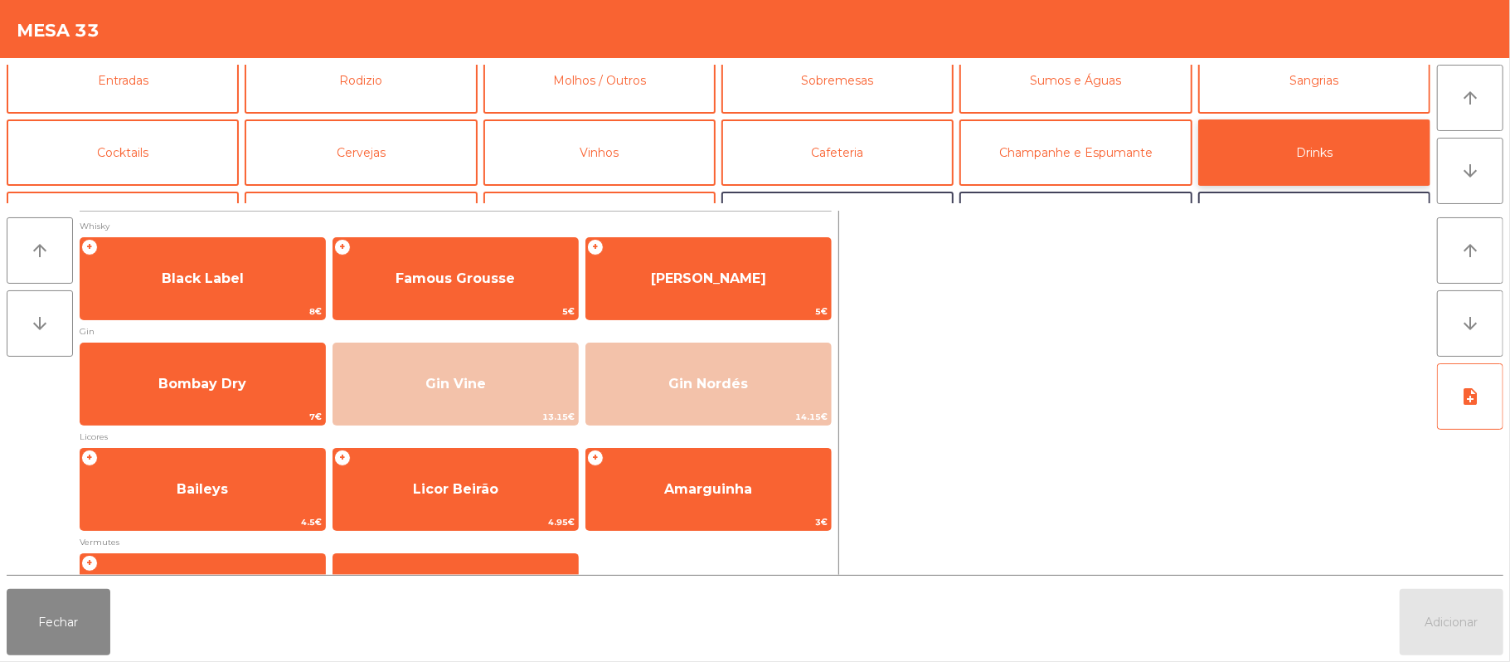
scroll to position [15, 0]
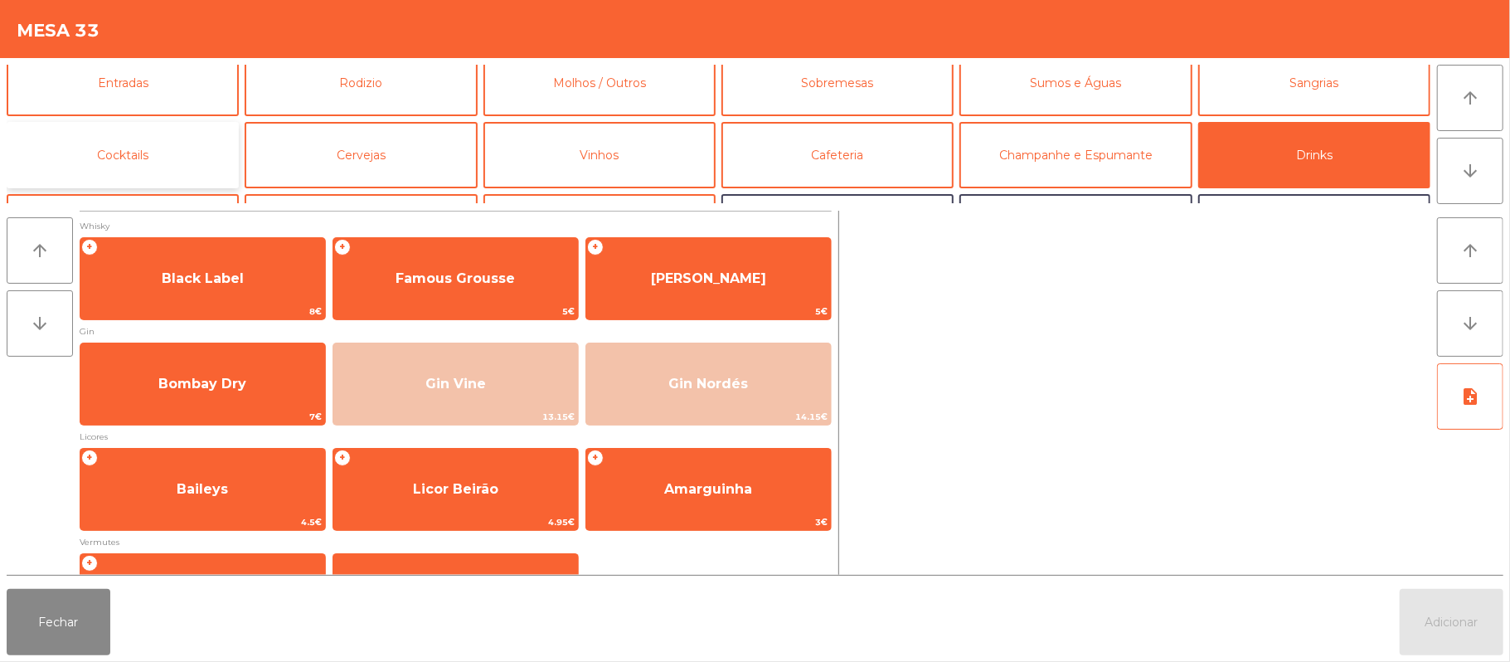
click at [179, 163] on button "Cocktails" at bounding box center [123, 155] width 232 height 66
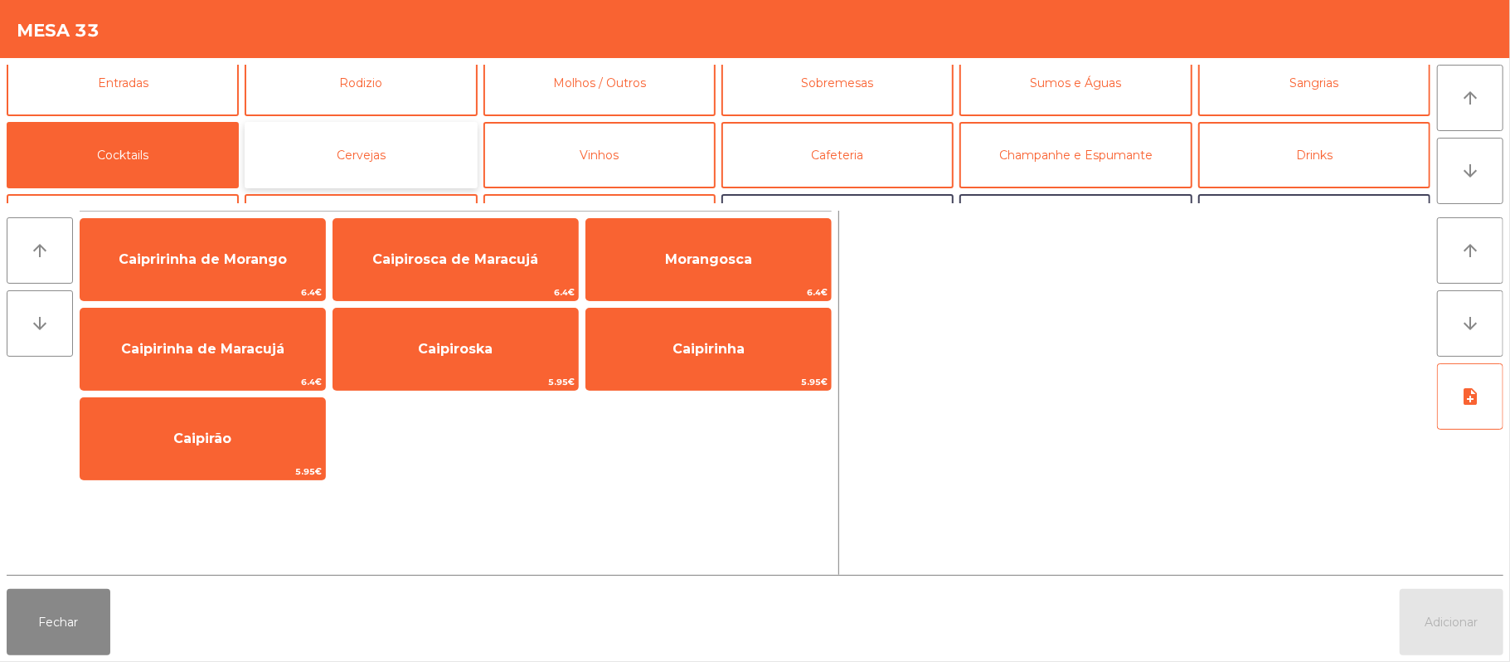
click at [386, 153] on button "Cervejas" at bounding box center [361, 155] width 232 height 66
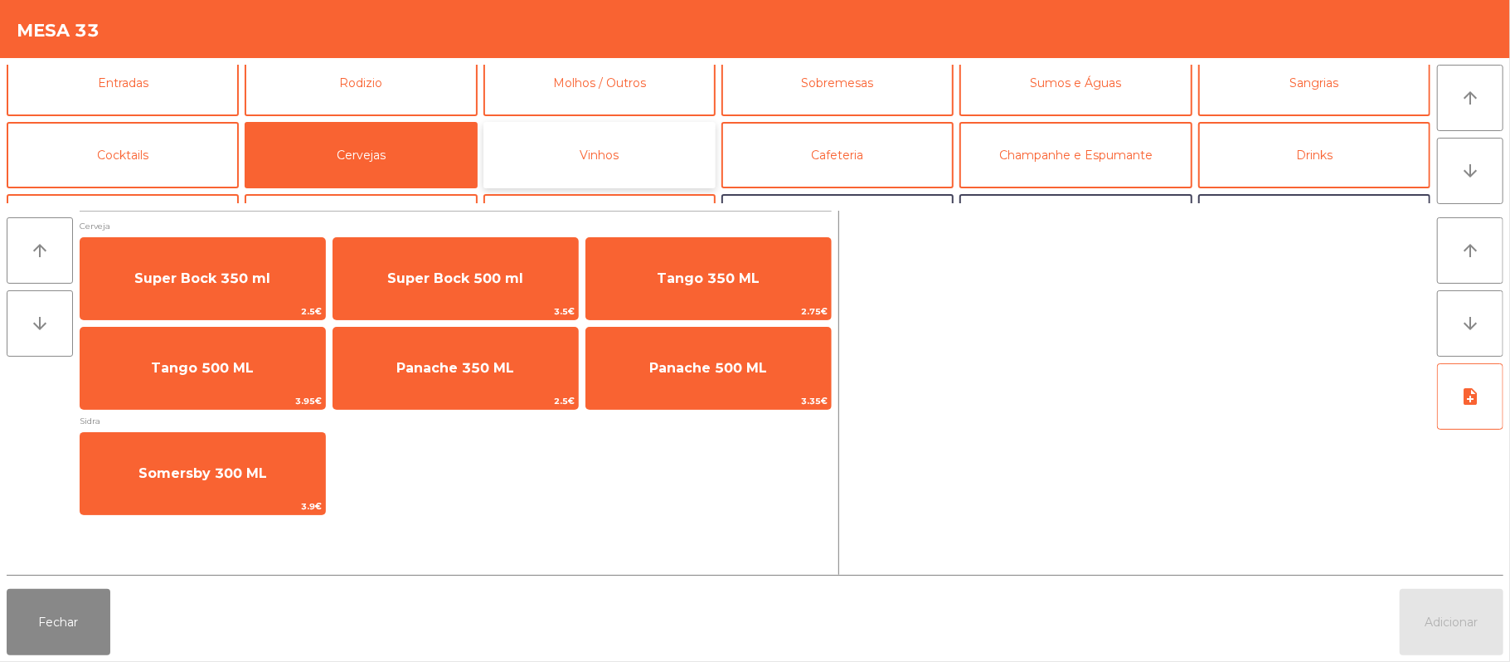
click at [605, 169] on button "Vinhos" at bounding box center [600, 155] width 232 height 66
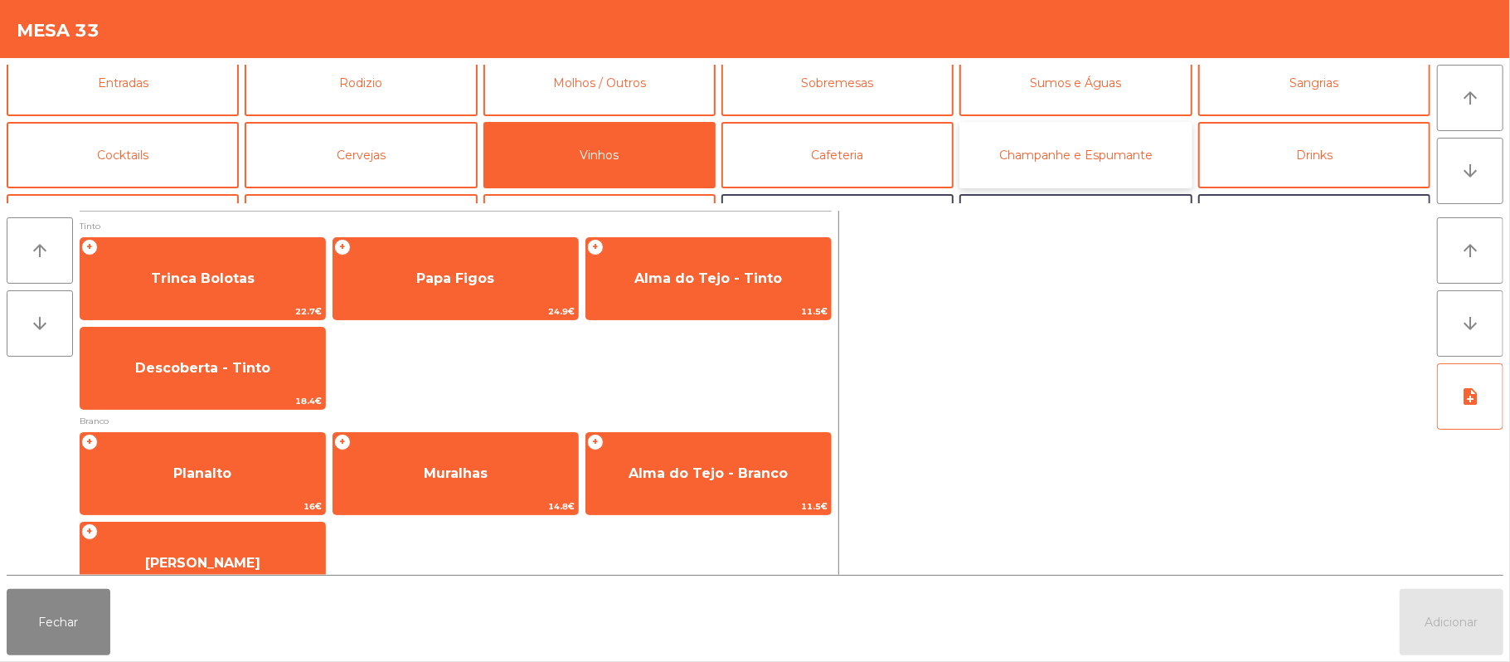
click at [1089, 167] on button "Champanhe e Espumante" at bounding box center [1076, 155] width 232 height 66
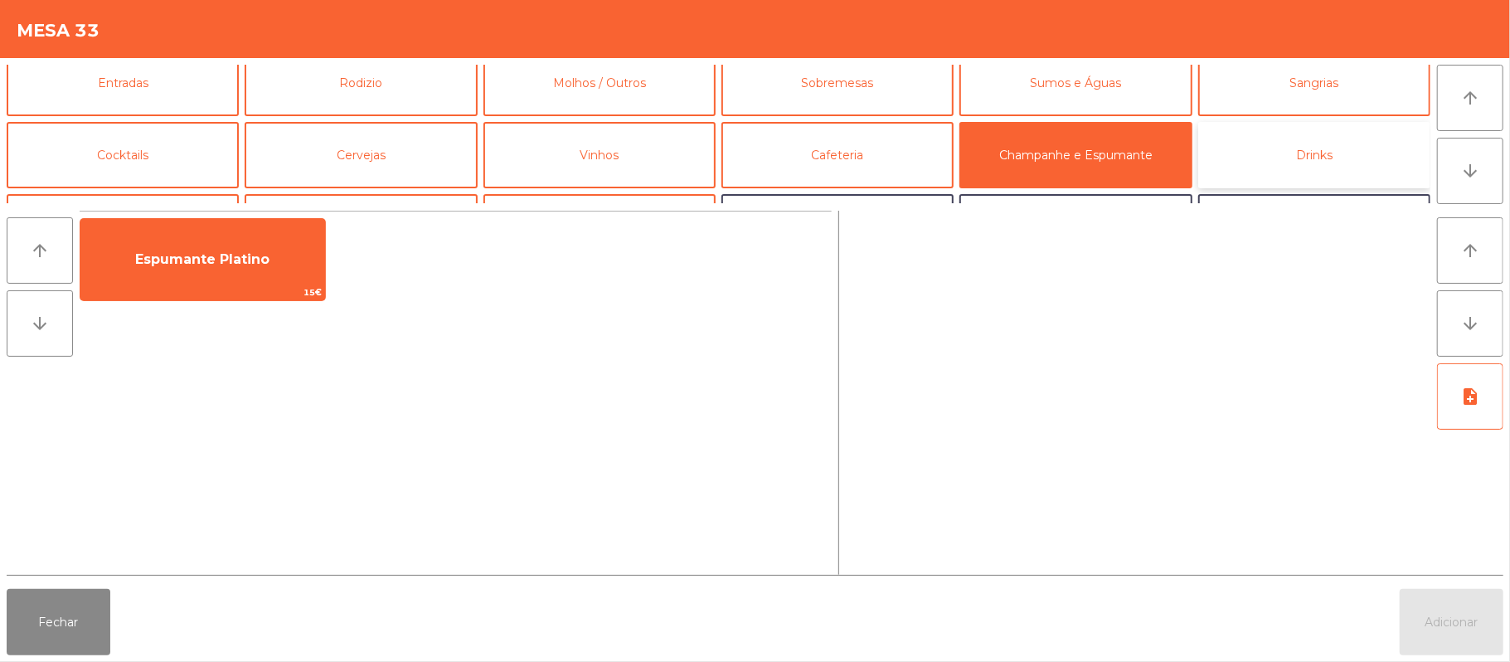
click at [1322, 143] on button "Drinks" at bounding box center [1314, 155] width 232 height 66
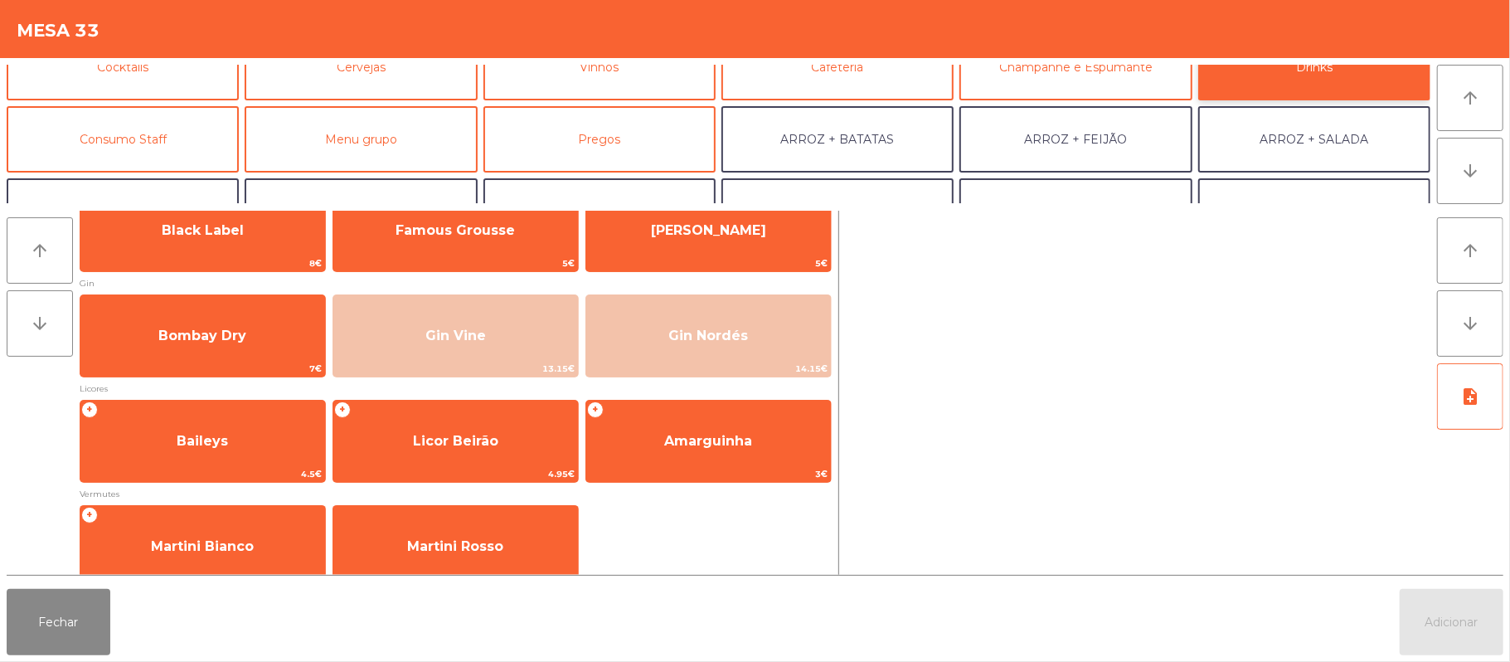
scroll to position [45, 0]
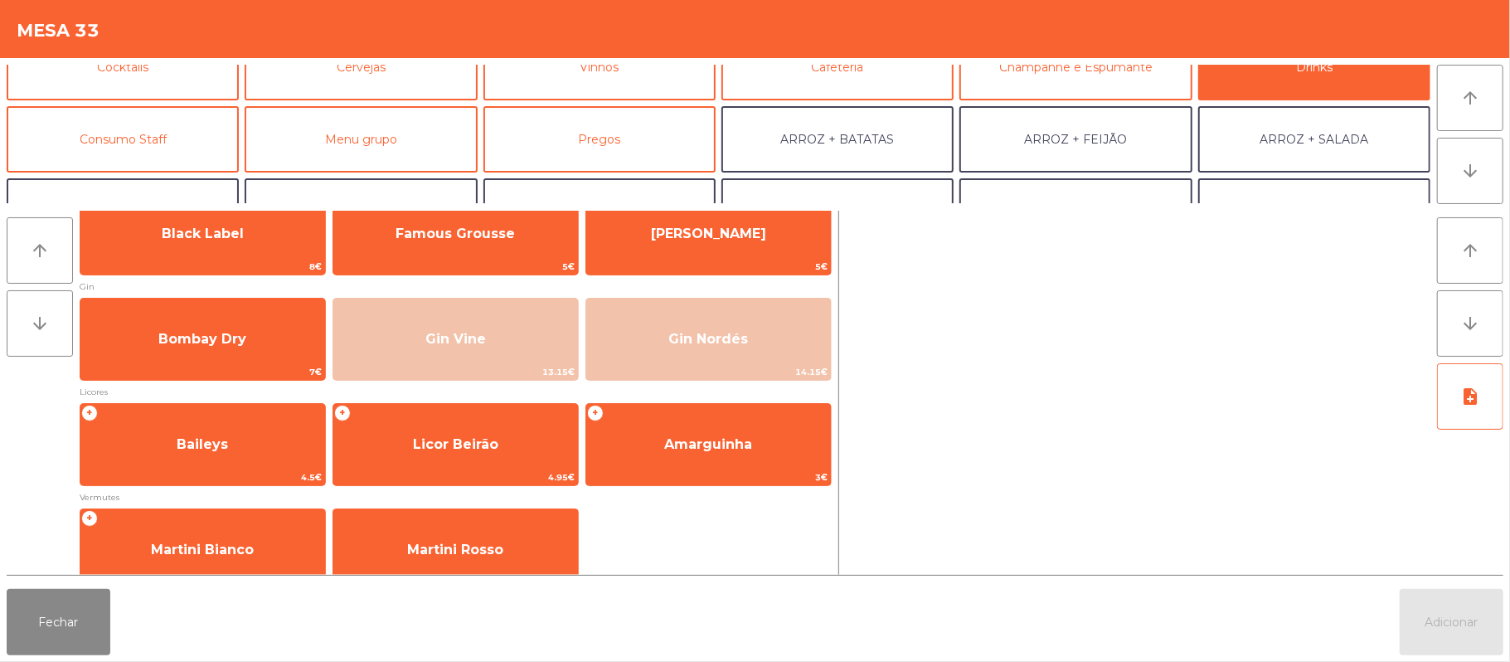
click at [1062, 312] on div at bounding box center [1138, 393] width 585 height 364
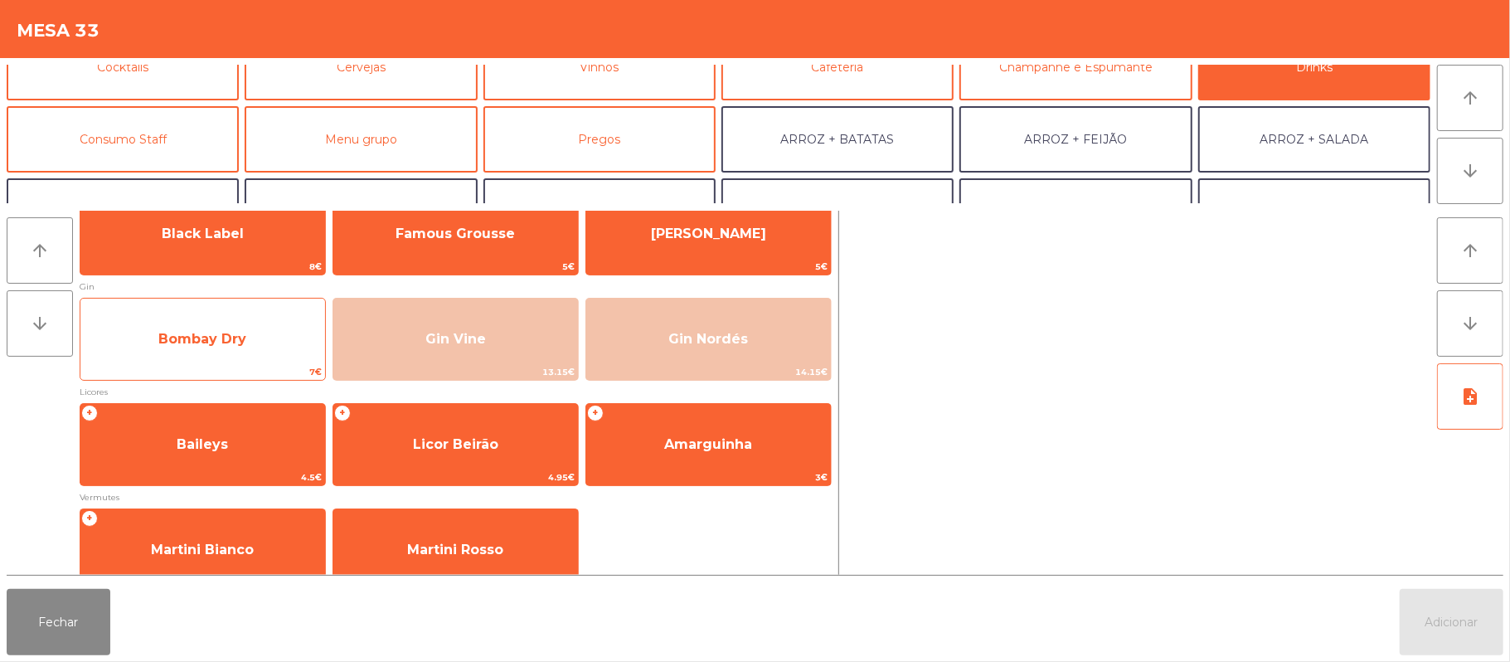
click at [207, 313] on div "Bombay Dry 7€" at bounding box center [203, 339] width 246 height 83
click at [169, 359] on span "Bombay Dry" at bounding box center [202, 339] width 245 height 45
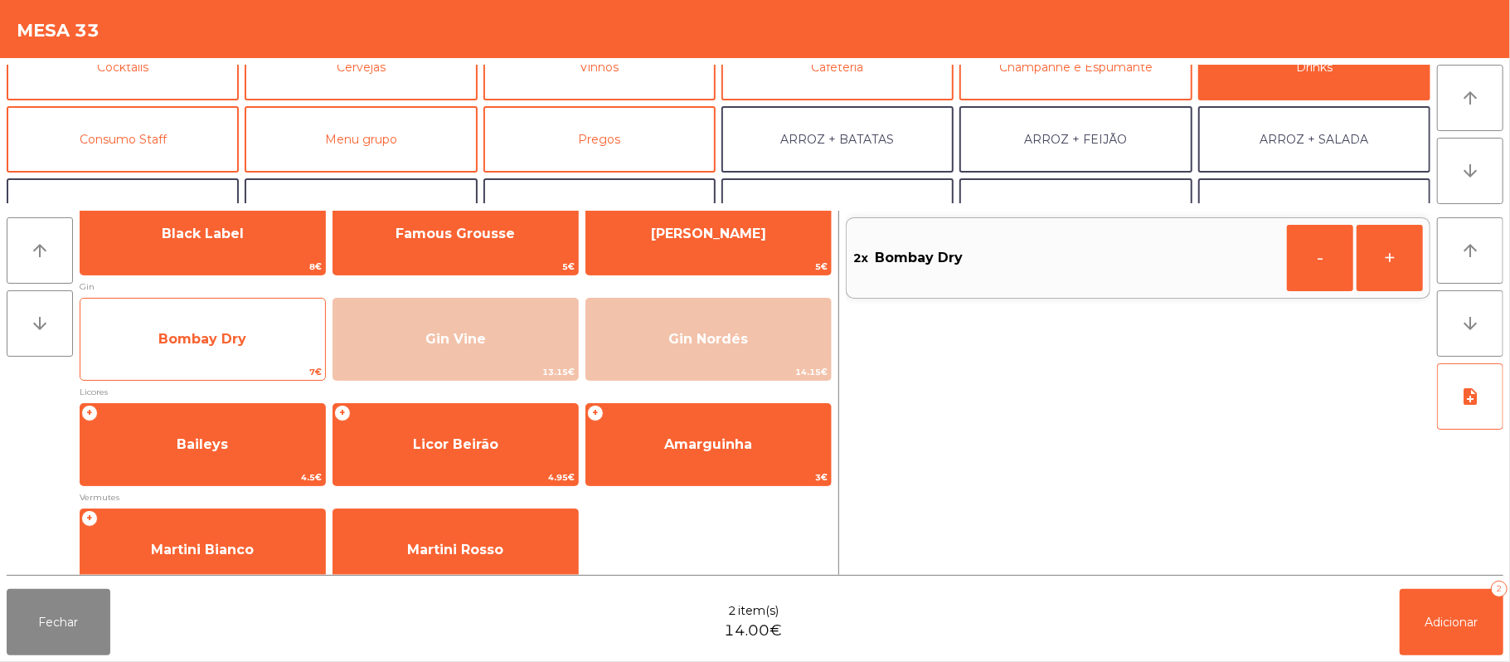
click at [190, 339] on span "Bombay Dry" at bounding box center [202, 339] width 88 height 16
click at [193, 337] on span "Bombay Dry" at bounding box center [202, 339] width 88 height 16
click at [226, 331] on span "Bombay Dry" at bounding box center [202, 339] width 88 height 16
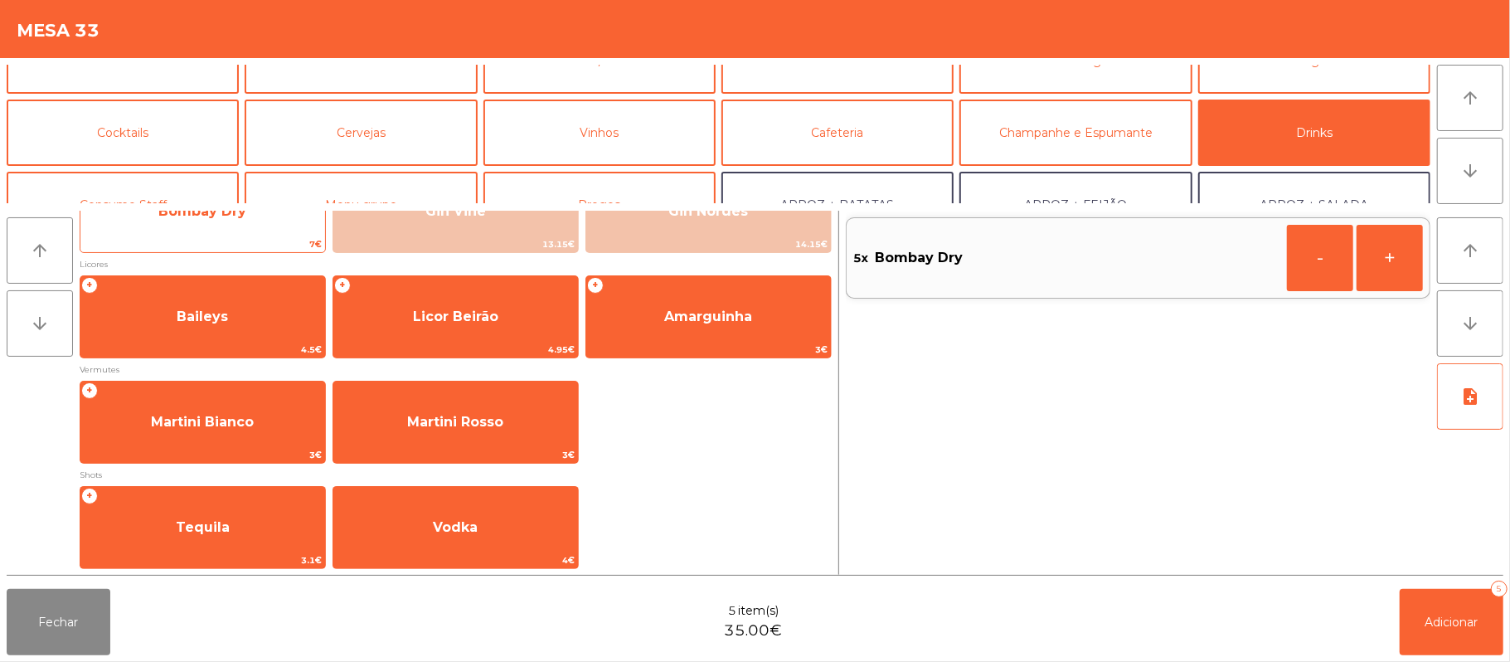
scroll to position [38, 0]
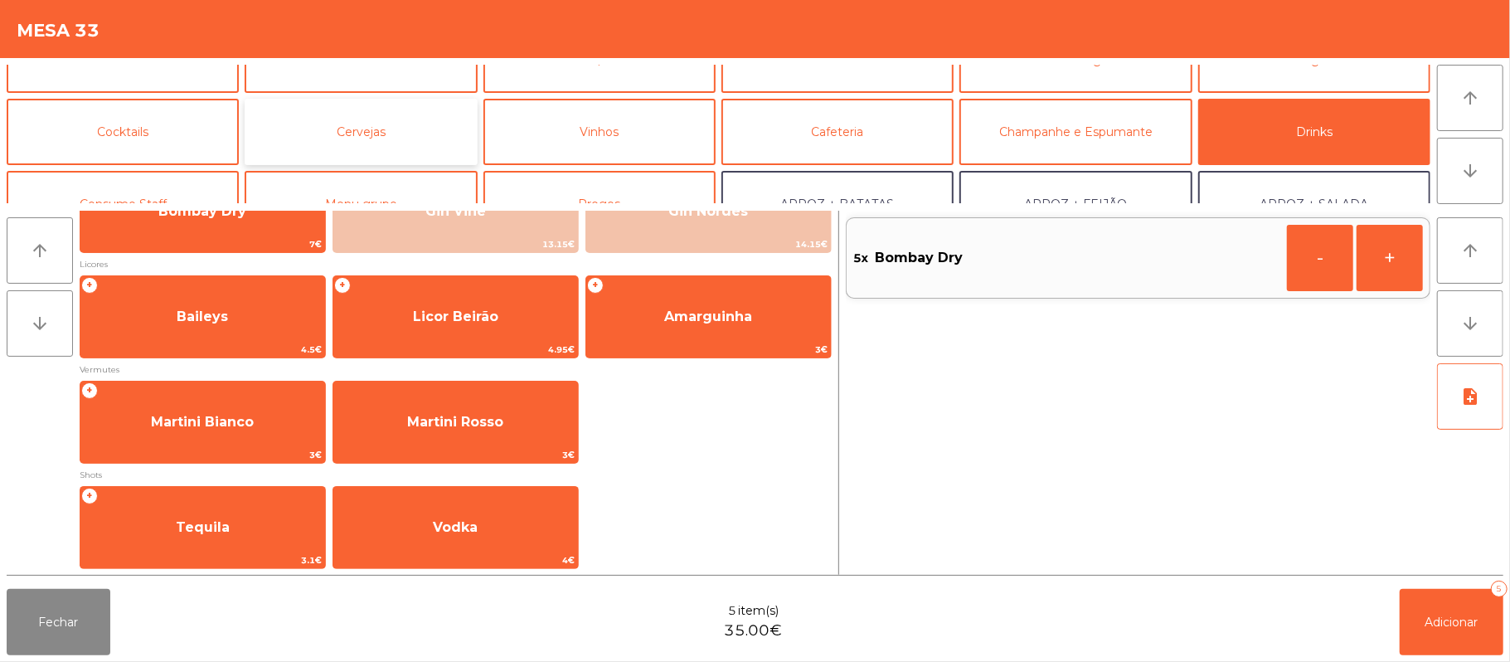
click at [395, 107] on button "Cervejas" at bounding box center [361, 132] width 232 height 66
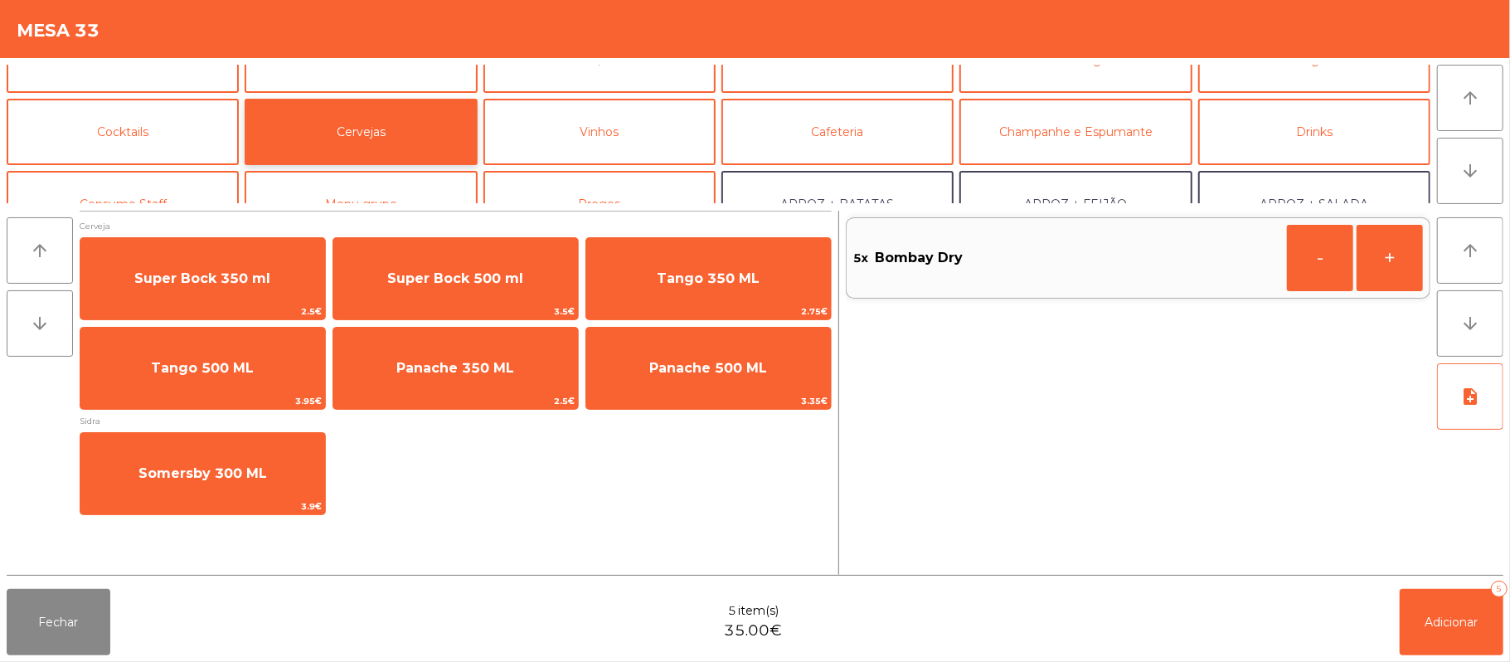
scroll to position [0, 0]
click at [1330, 274] on button "-" at bounding box center [1320, 258] width 66 height 66
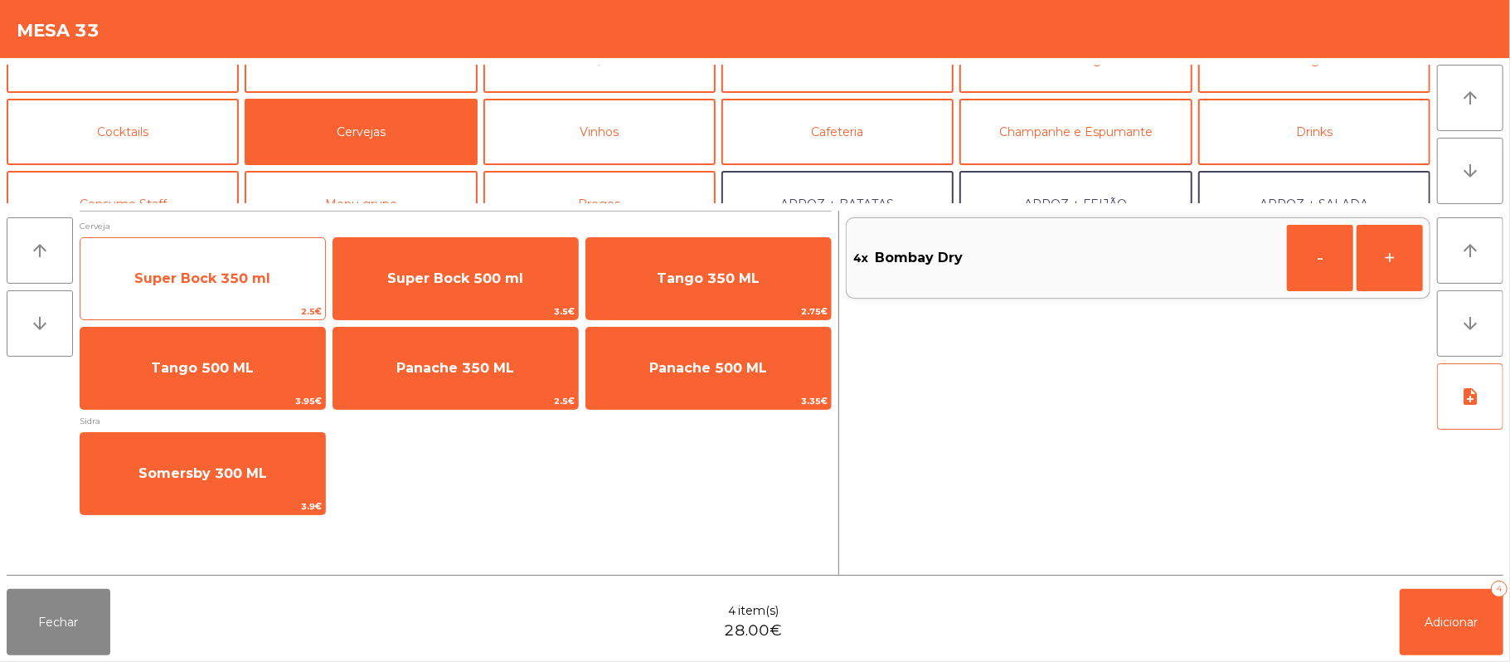
click at [239, 270] on span "Super Bock 350 ml" at bounding box center [202, 278] width 136 height 16
click at [230, 279] on span "Super Bock 350 ml" at bounding box center [202, 278] width 136 height 16
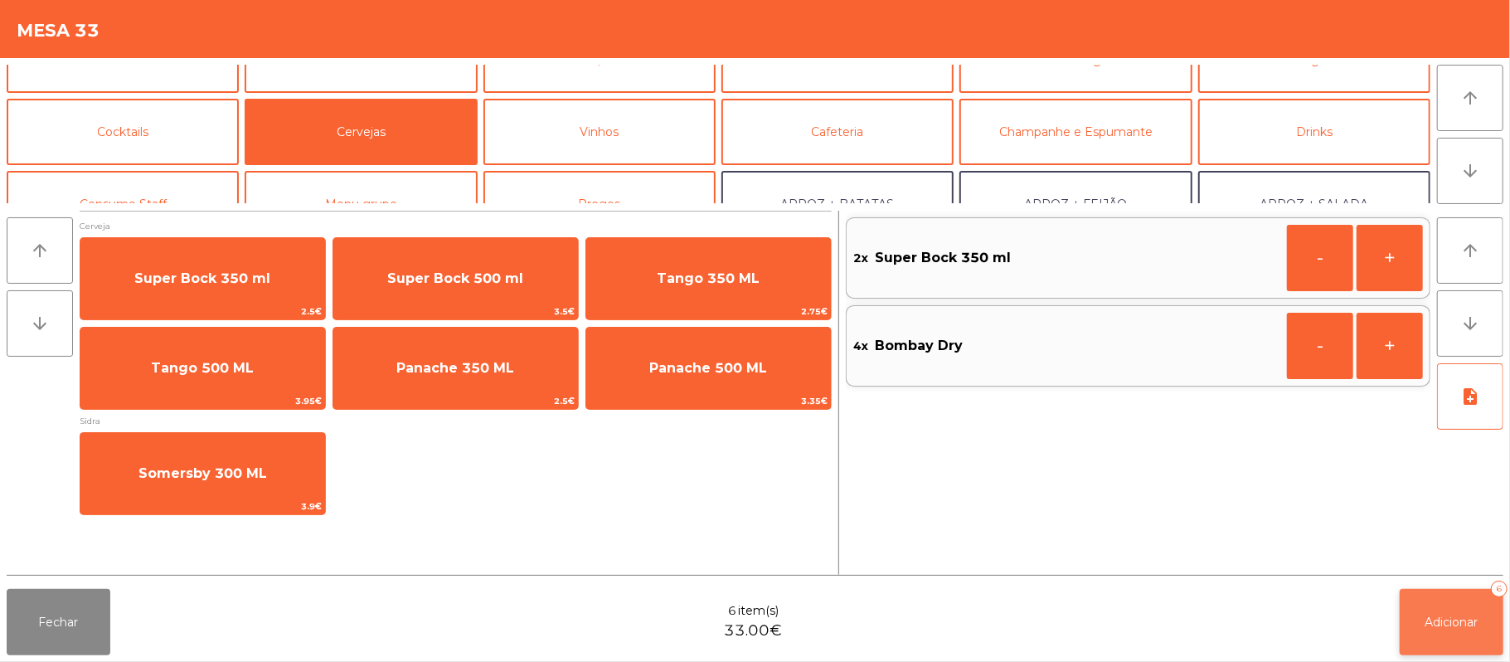
click at [1447, 624] on span "Adicionar" at bounding box center [1452, 622] width 53 height 15
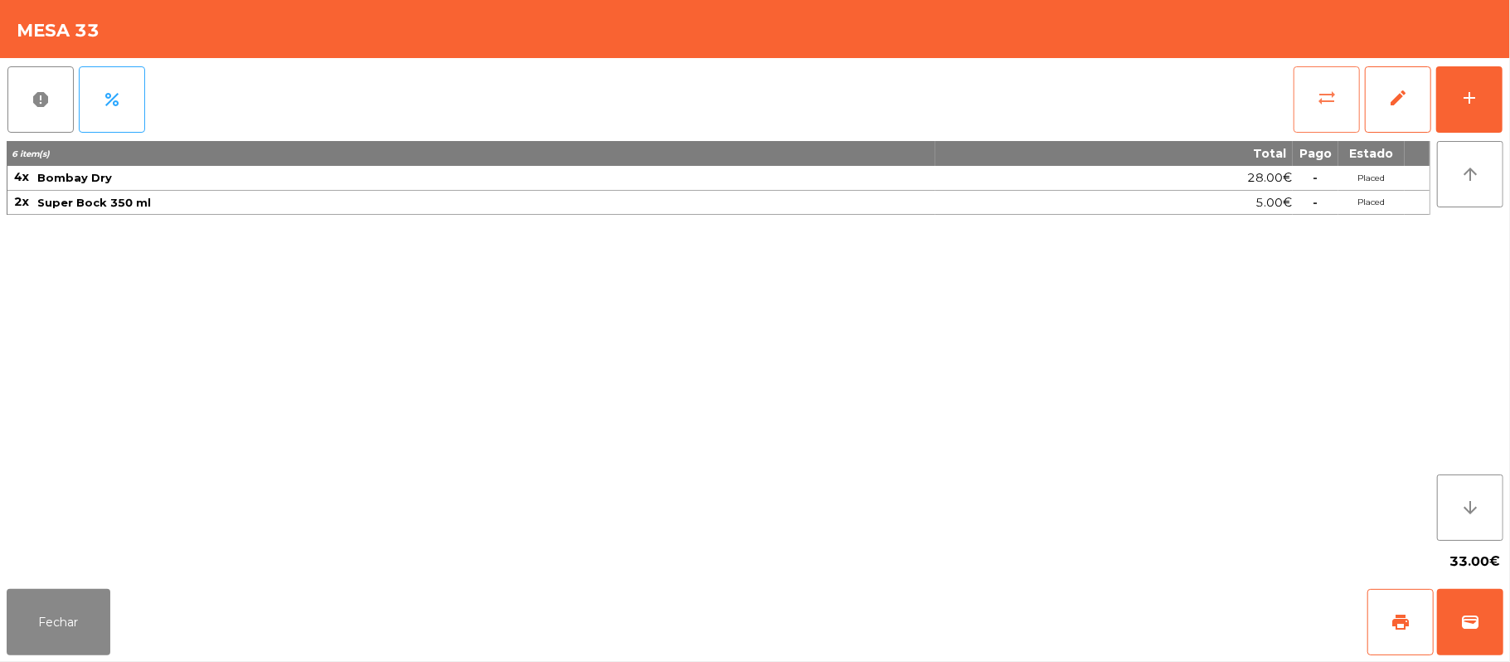
click at [1332, 109] on button "sync_alt" at bounding box center [1327, 99] width 66 height 66
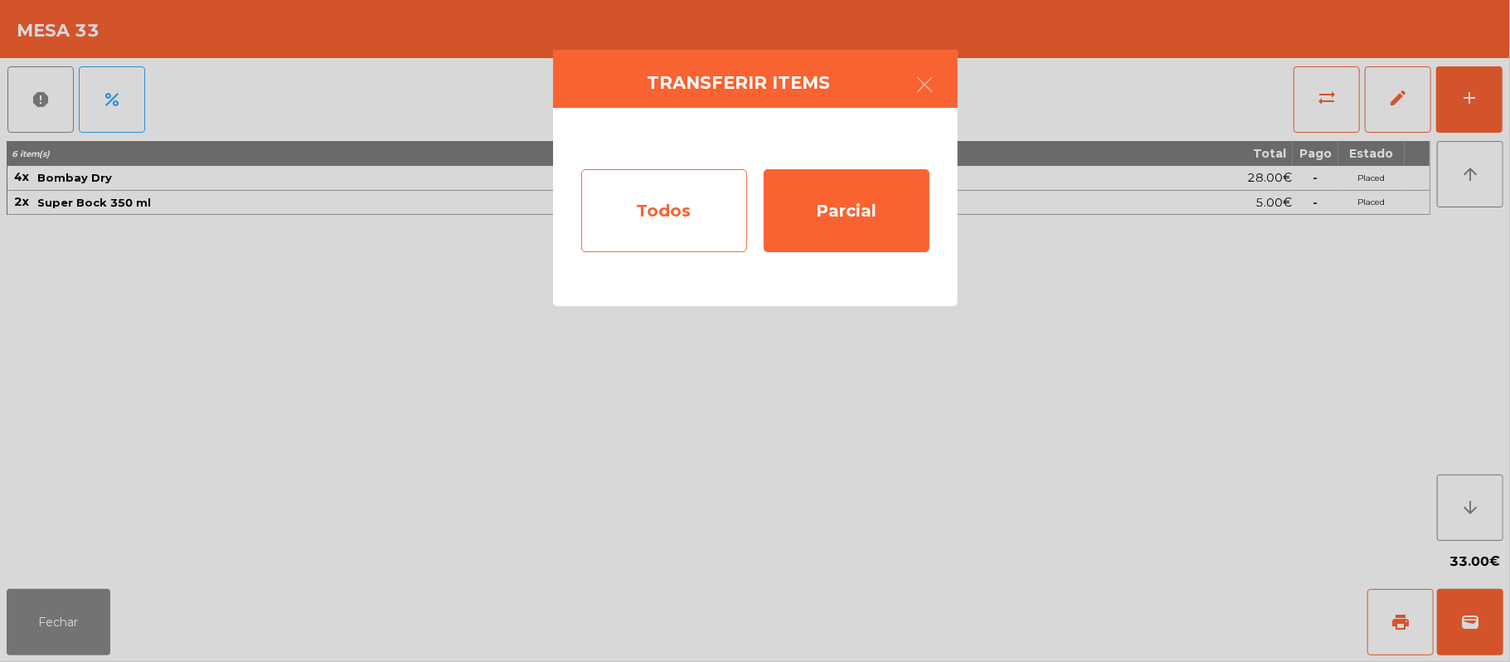
click at [670, 221] on div "Todos" at bounding box center [664, 210] width 166 height 83
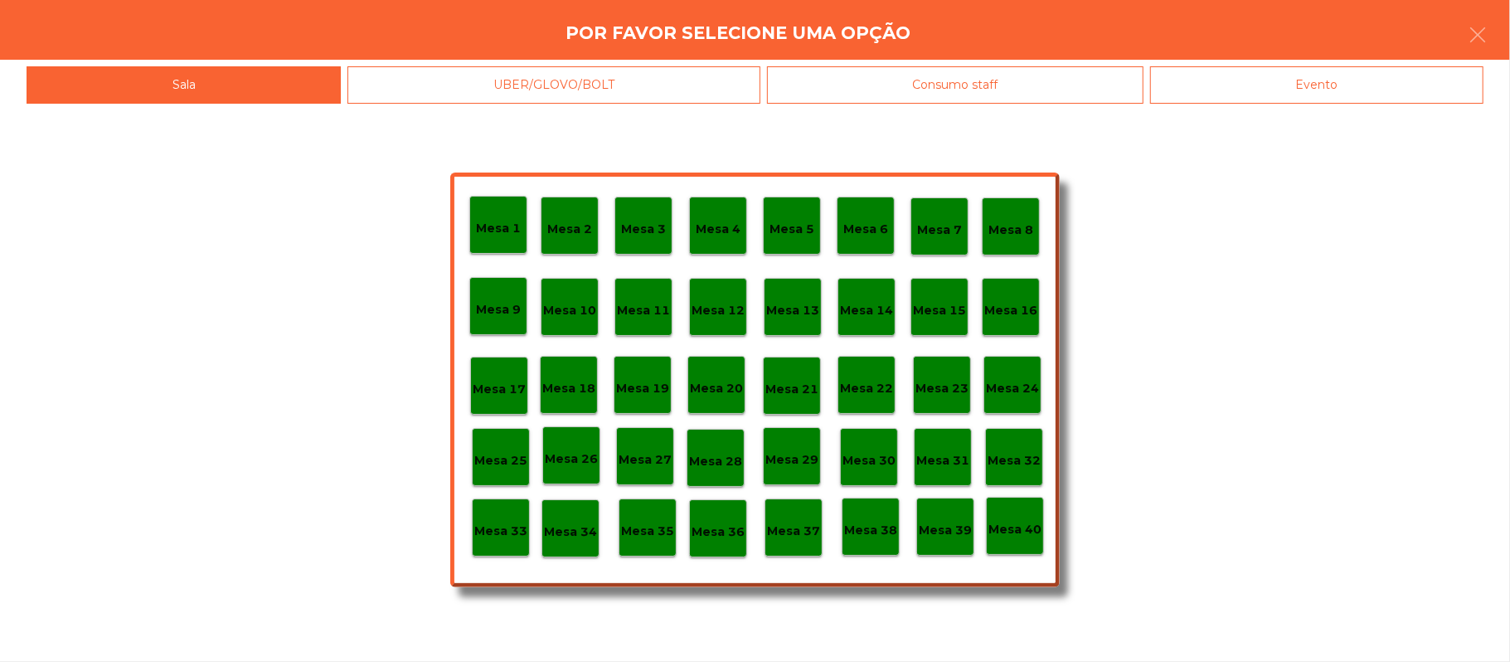
click at [1309, 86] on div "Evento" at bounding box center [1316, 84] width 333 height 37
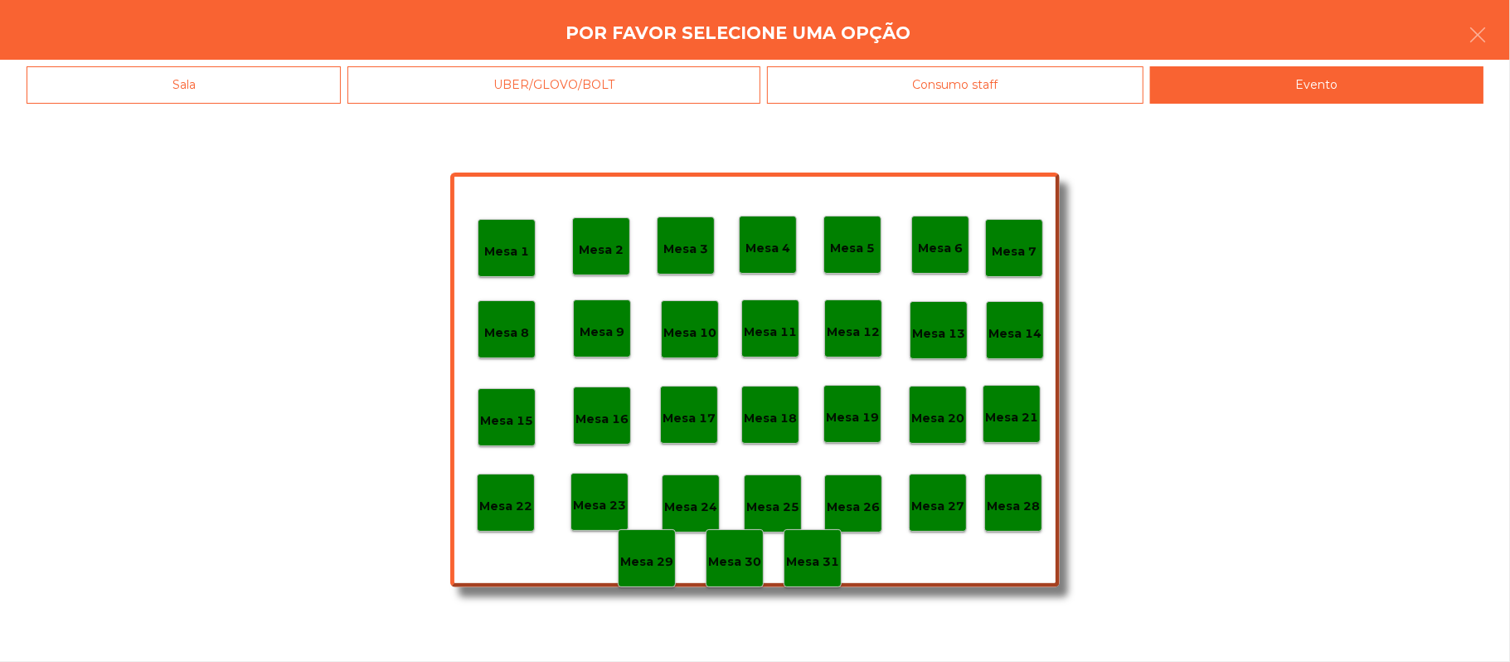
click at [1015, 513] on p "Mesa 28" at bounding box center [1013, 506] width 53 height 19
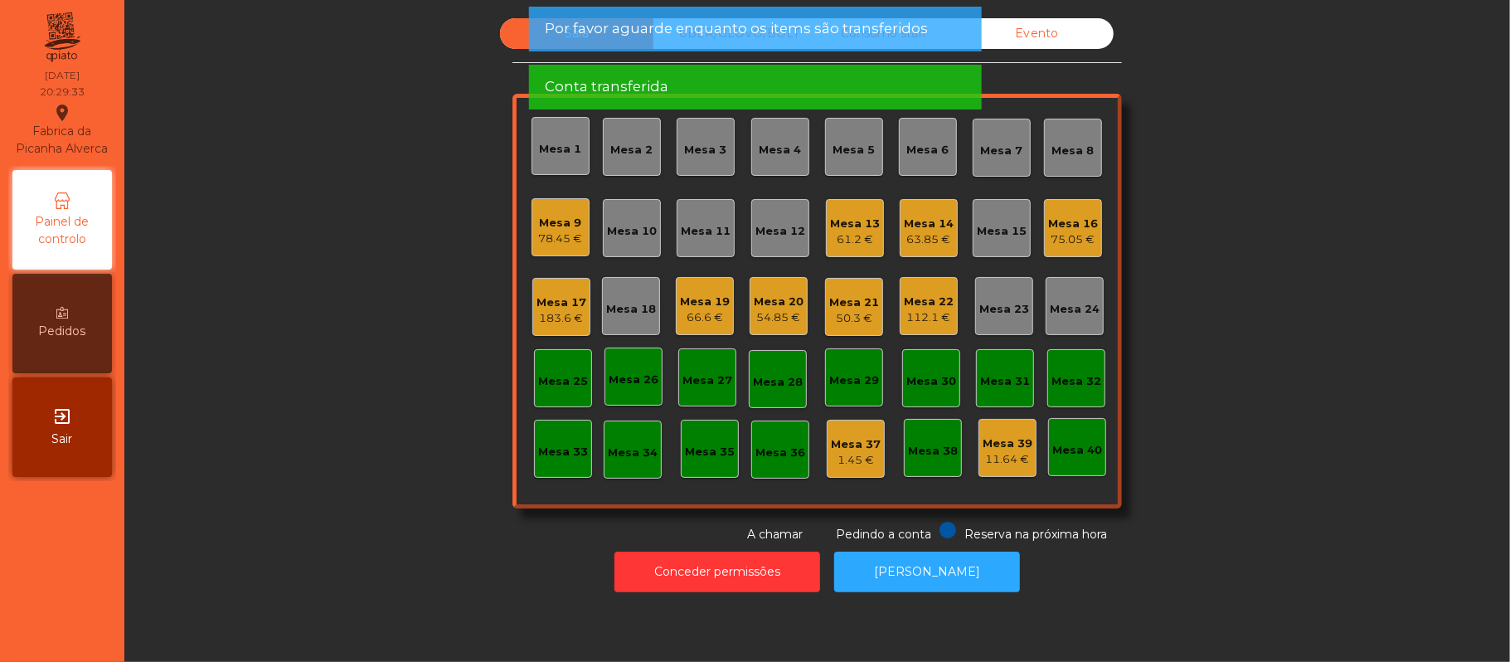
click at [1344, 250] on div "Sala UBER/GLOVO/BOLT Consumo staff Evento Mesa 1 Mesa 2 Mesa 3 Mesa 4 Mesa 5 Me…" at bounding box center [817, 280] width 1341 height 525
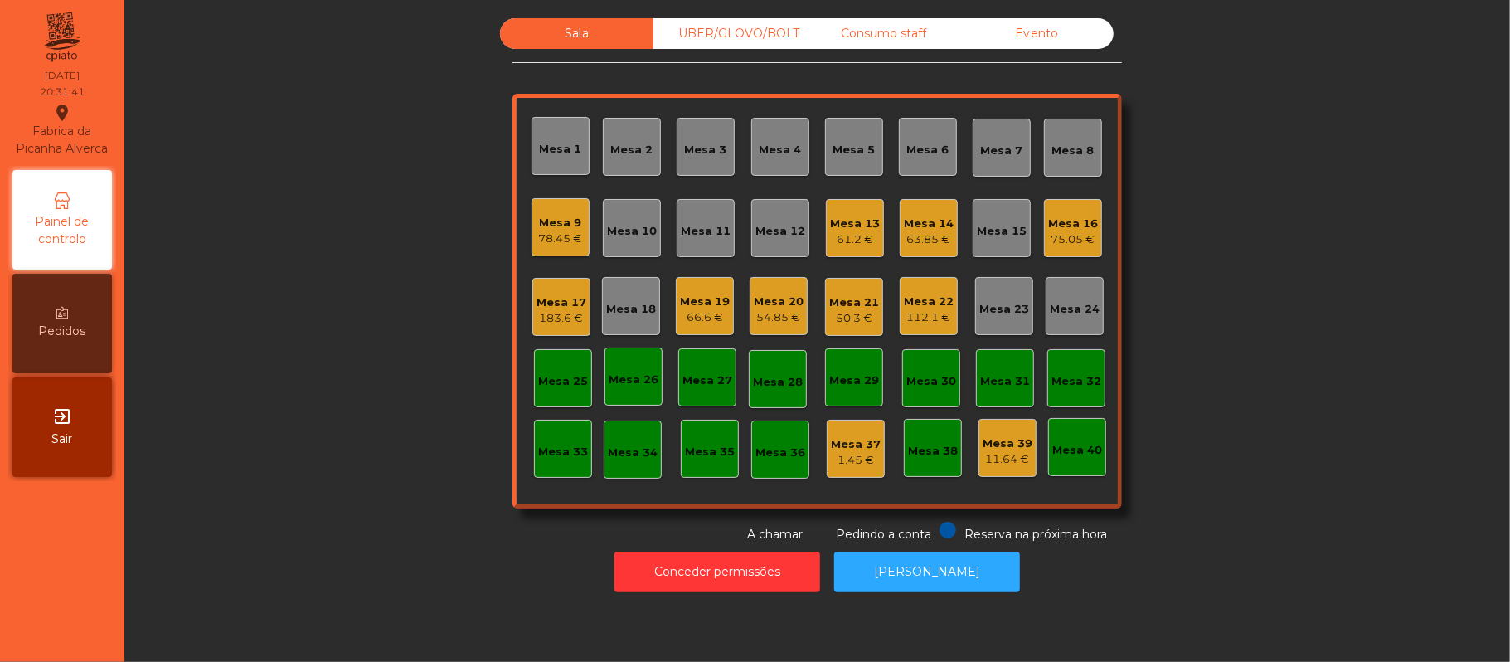
click at [688, 245] on div "Mesa 11" at bounding box center [706, 228] width 58 height 58
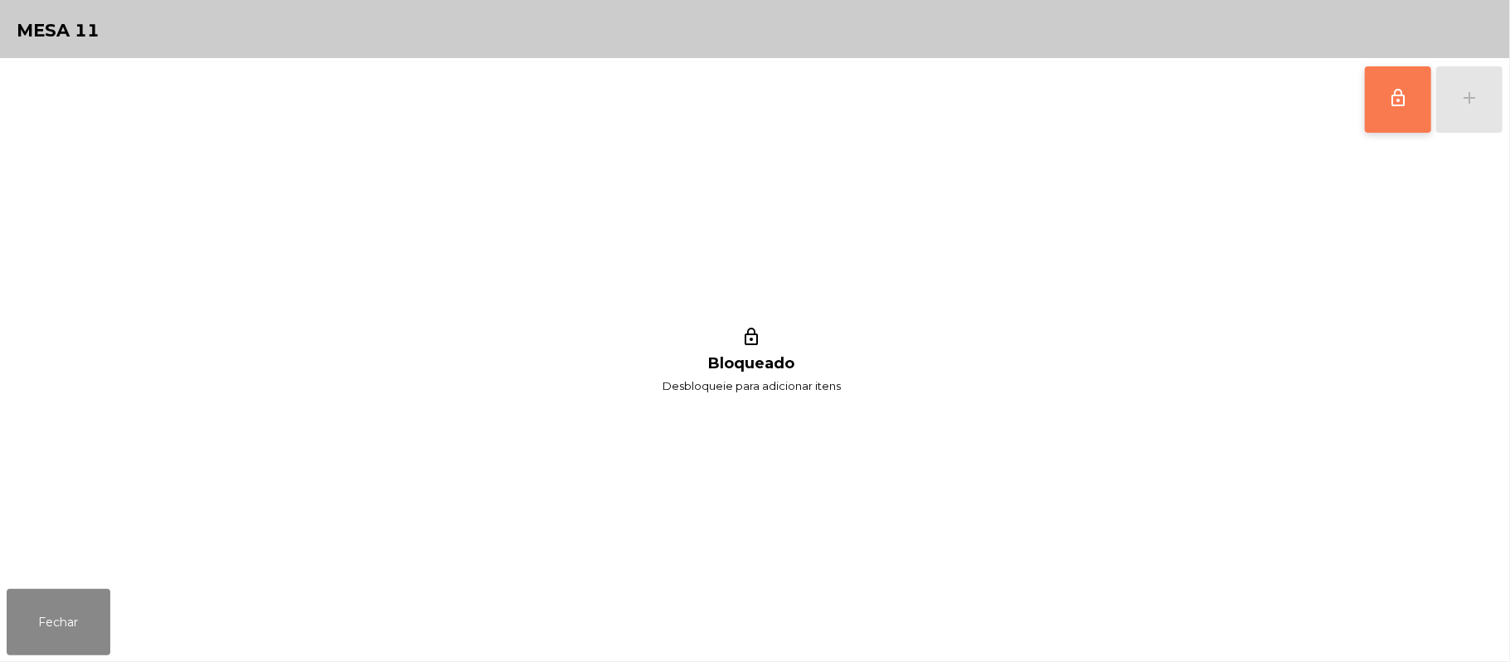
click at [1382, 119] on button "lock_outline" at bounding box center [1398, 99] width 66 height 66
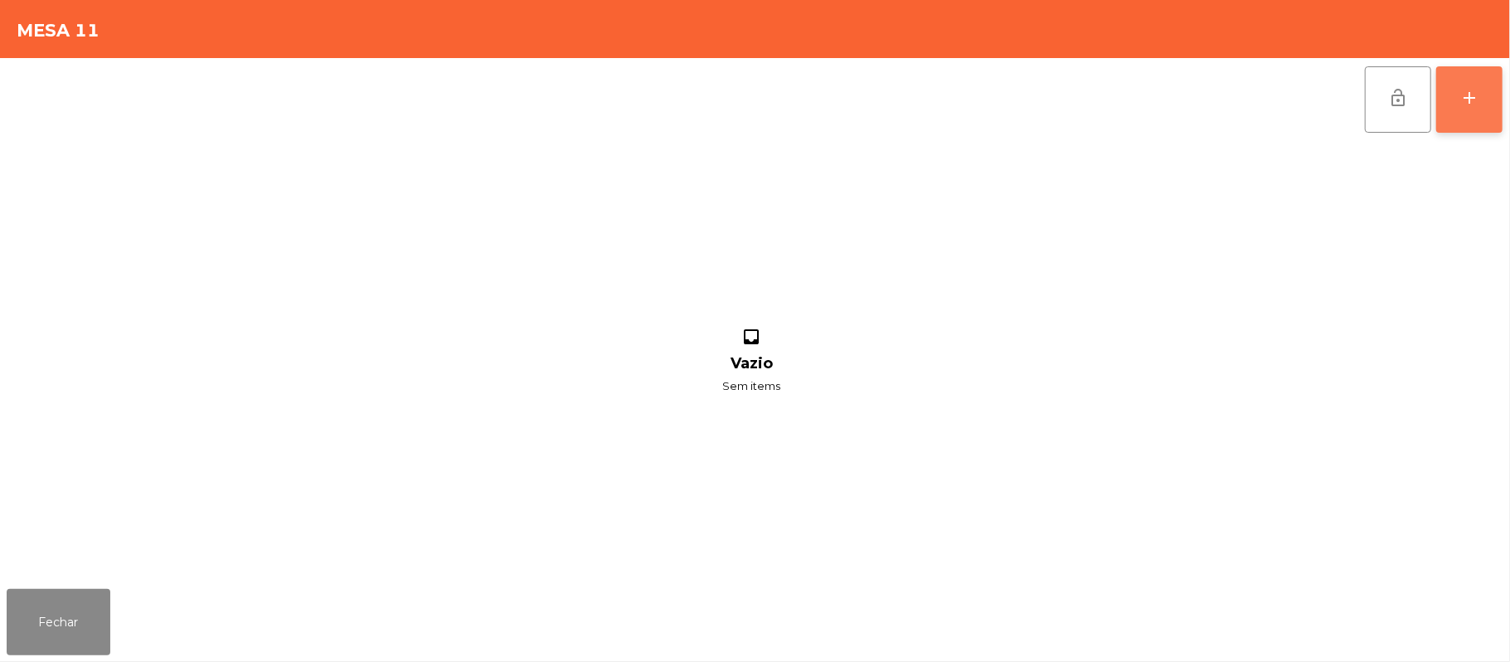
click at [1497, 101] on button "add" at bounding box center [1469, 99] width 66 height 66
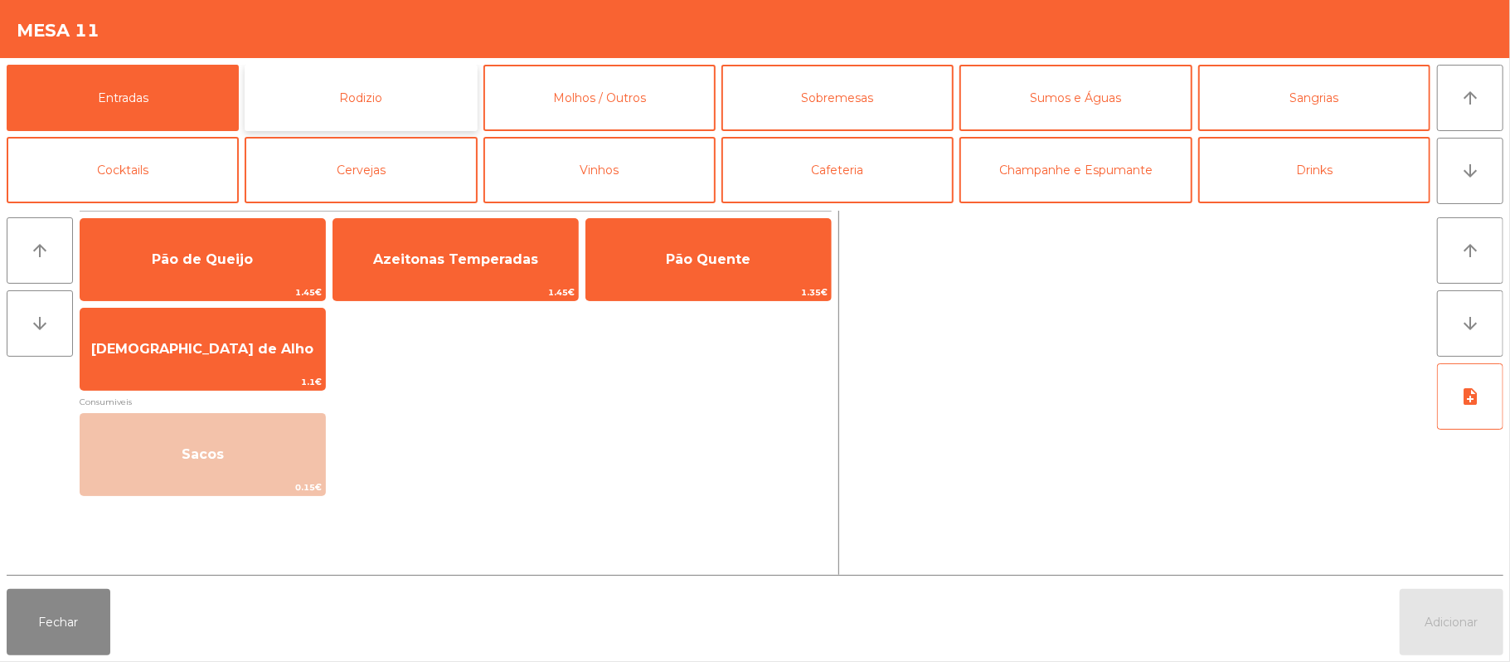
click at [419, 100] on button "Rodizio" at bounding box center [361, 98] width 232 height 66
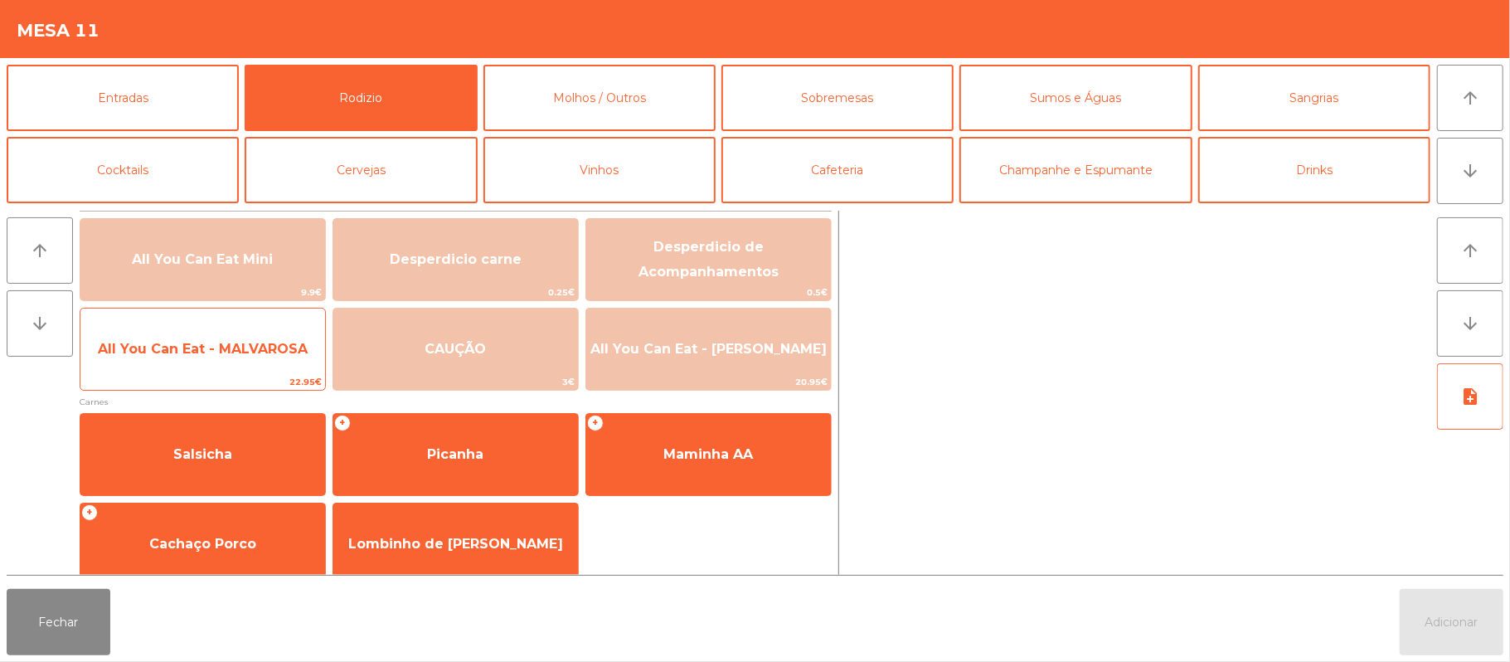
click at [242, 369] on span "All You Can Eat - MALVAROSA" at bounding box center [202, 349] width 245 height 45
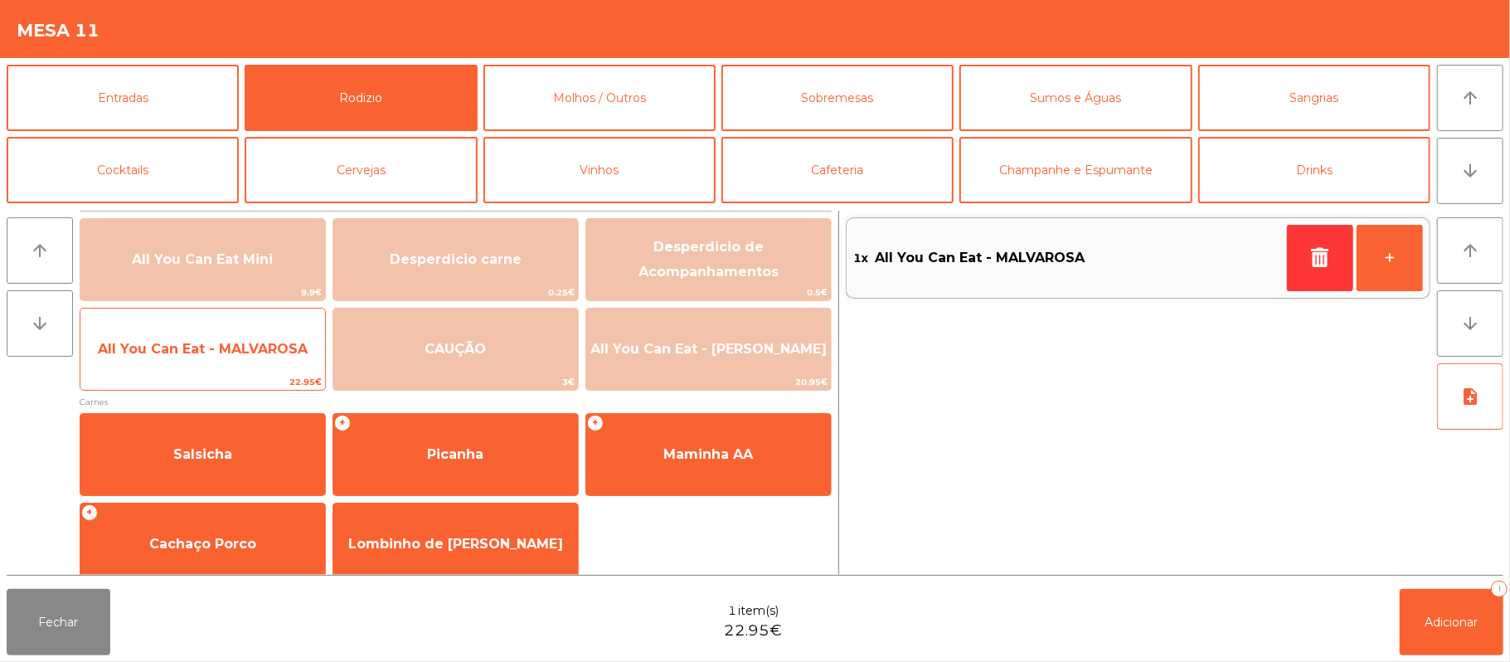
click at [233, 360] on span "All You Can Eat - MALVAROSA" at bounding box center [202, 349] width 245 height 45
click at [206, 376] on span "22.95€" at bounding box center [202, 382] width 245 height 16
click at [264, 381] on span "22.95€" at bounding box center [202, 382] width 245 height 16
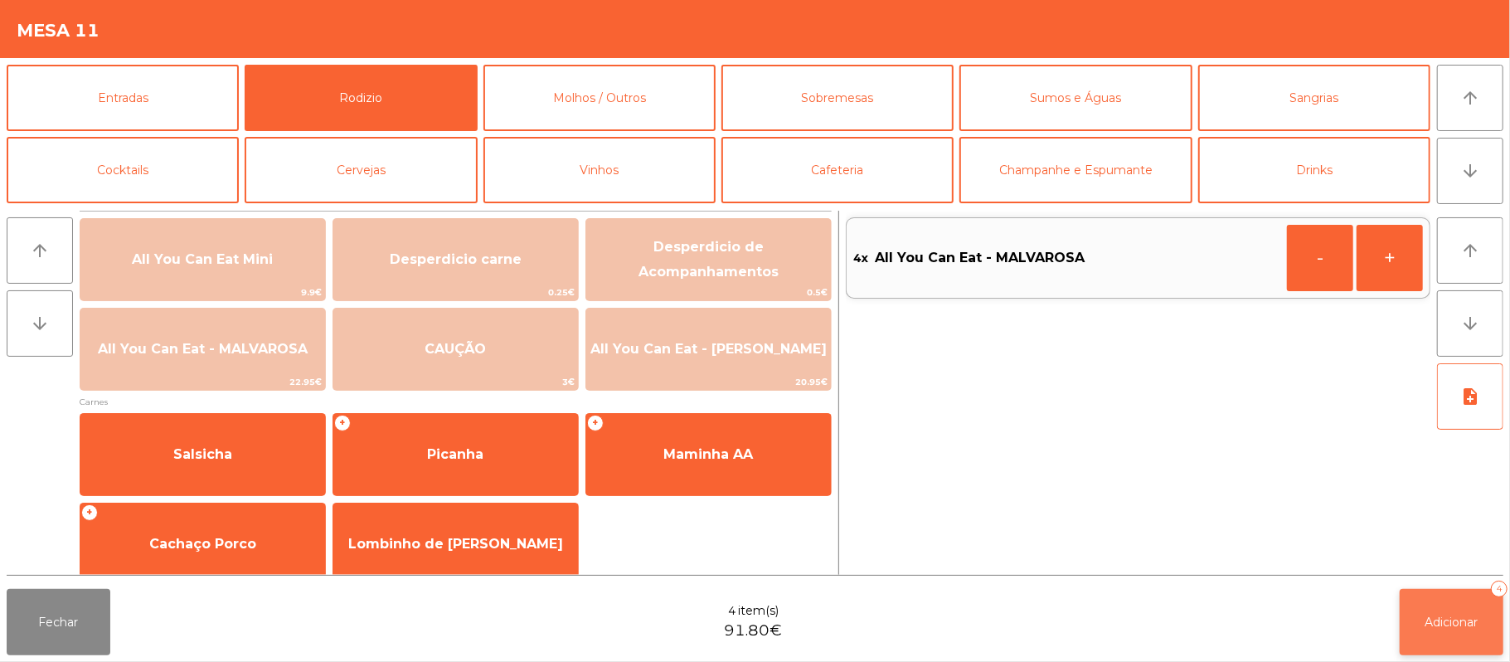
click at [1450, 624] on span "Adicionar" at bounding box center [1452, 622] width 53 height 15
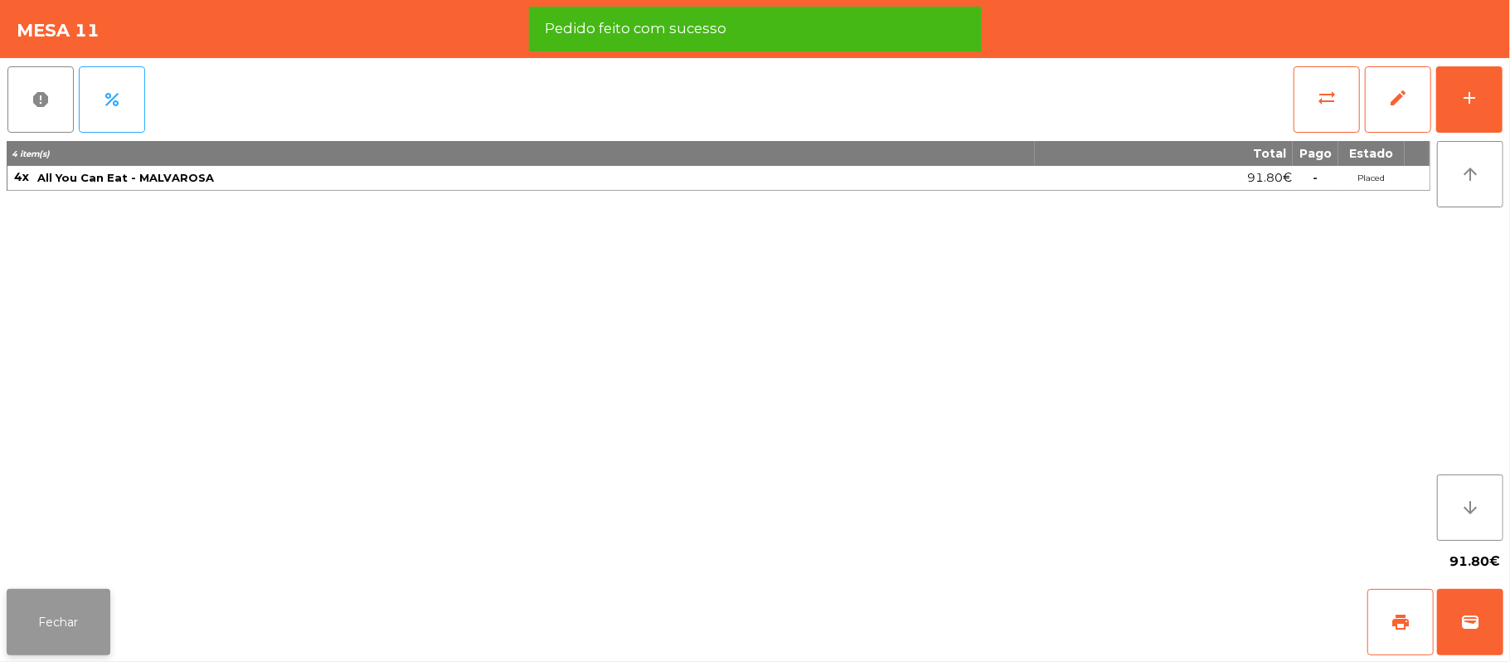
click at [65, 630] on button "Fechar" at bounding box center [59, 622] width 104 height 66
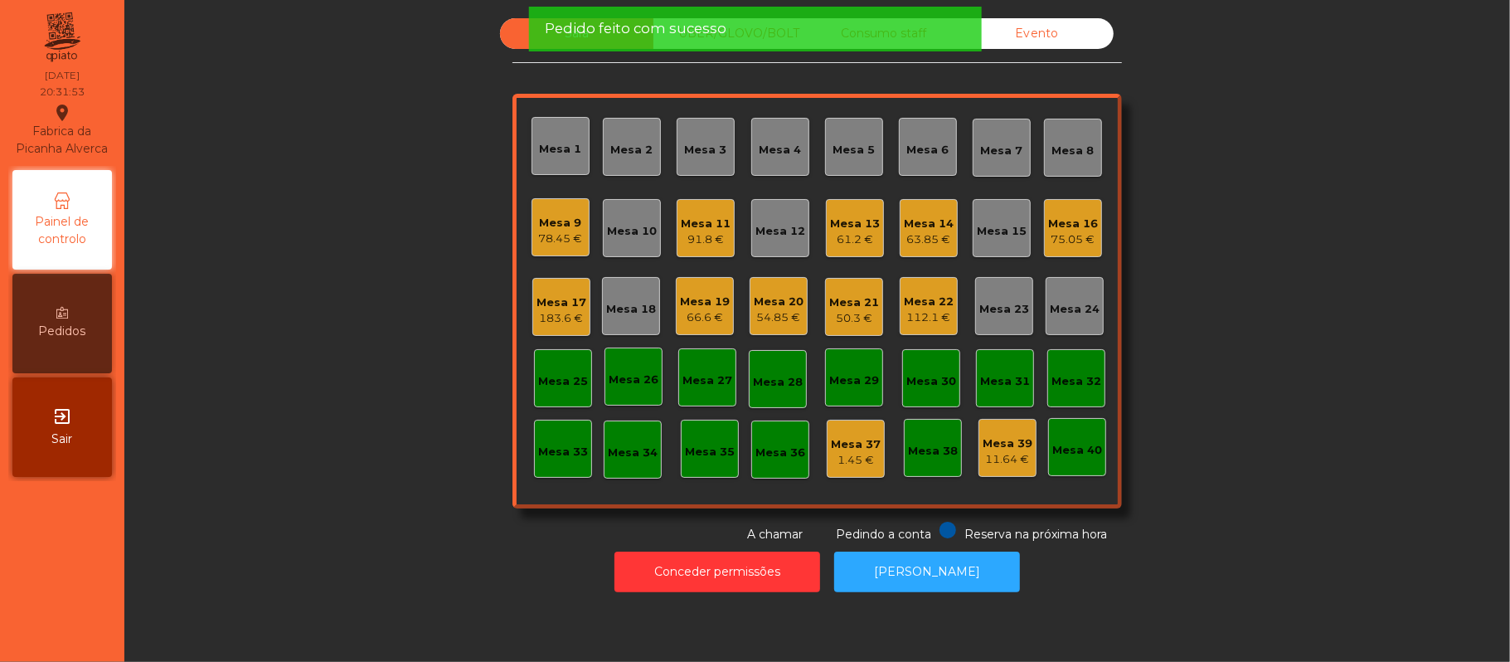
click at [327, 319] on div "Sala UBER/GLOVO/BOLT Consumo staff Evento Mesa 1 Mesa 2 Mesa 3 Mesa 4 Mesa 5 Me…" at bounding box center [817, 280] width 1341 height 525
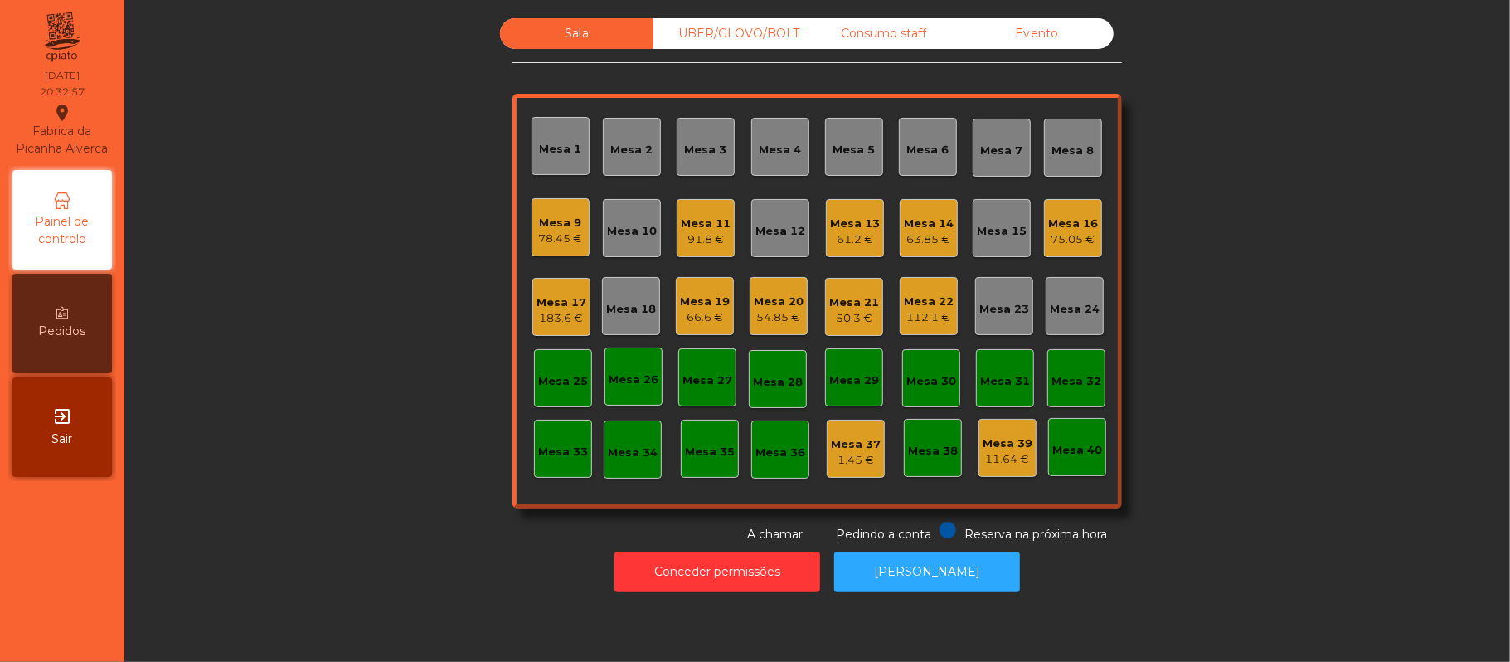
click at [630, 233] on div "Mesa 10" at bounding box center [632, 231] width 50 height 17
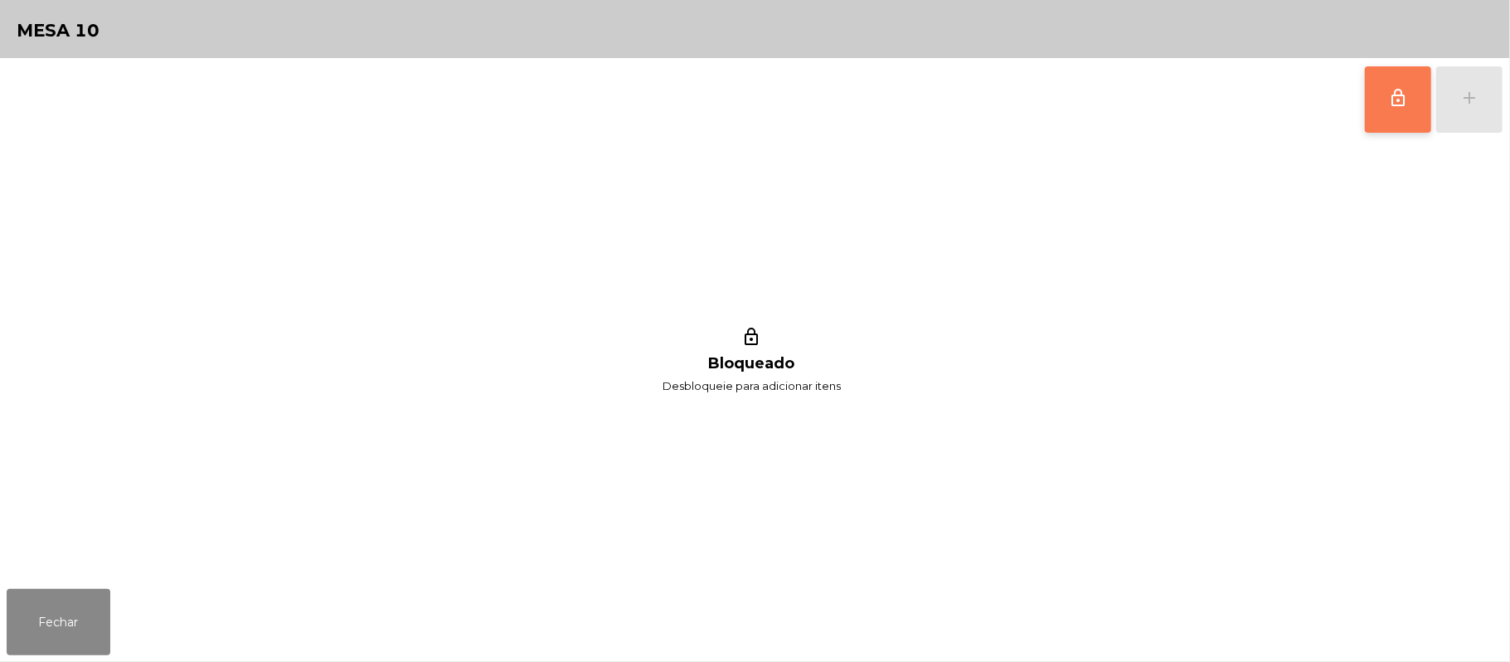
click at [1407, 96] on span "lock_outline" at bounding box center [1398, 98] width 20 height 20
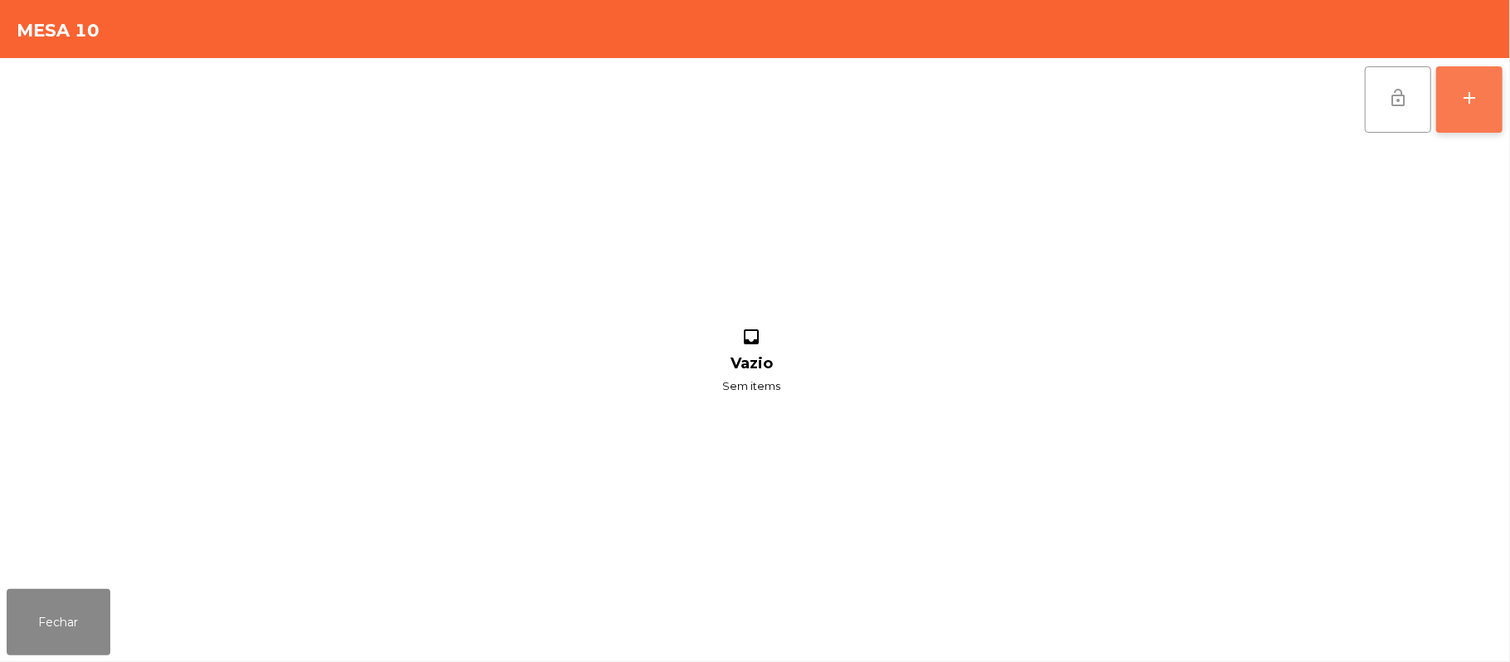
click at [1490, 95] on button "add" at bounding box center [1469, 99] width 66 height 66
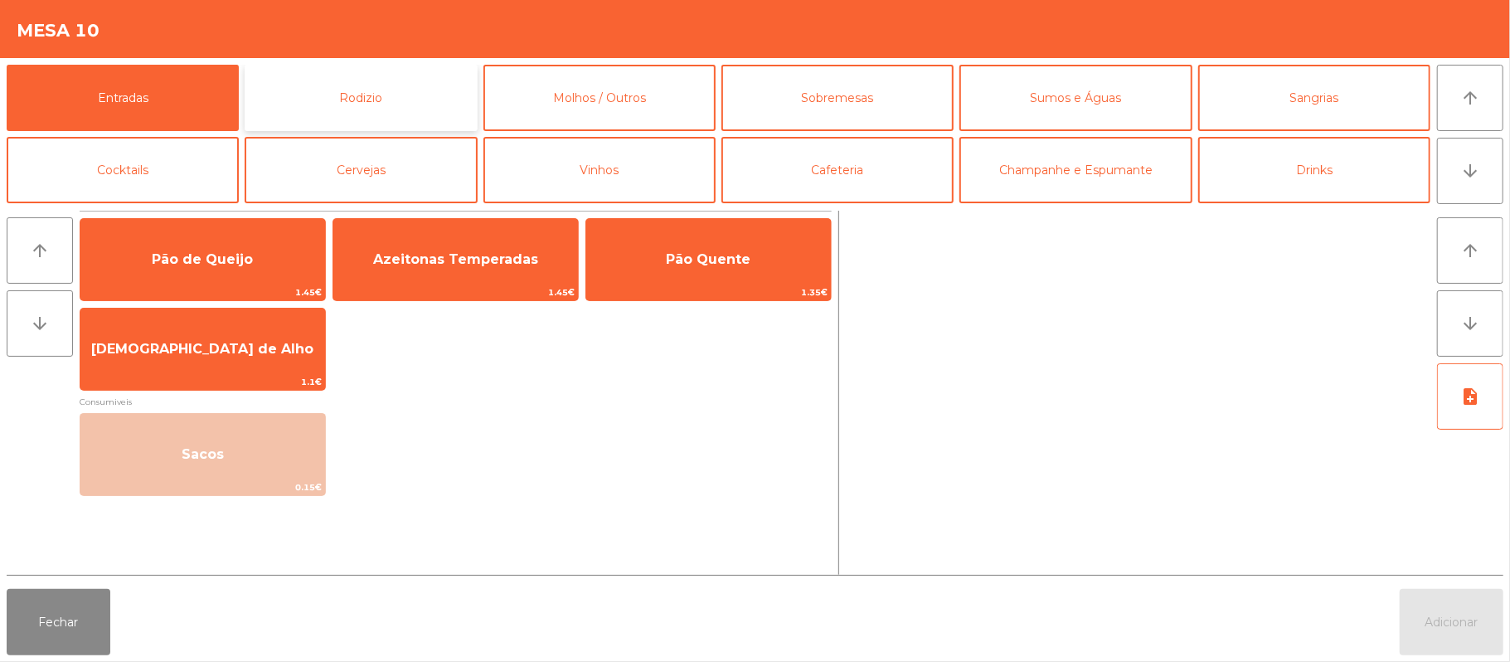
click at [392, 91] on button "Rodizio" at bounding box center [361, 98] width 232 height 66
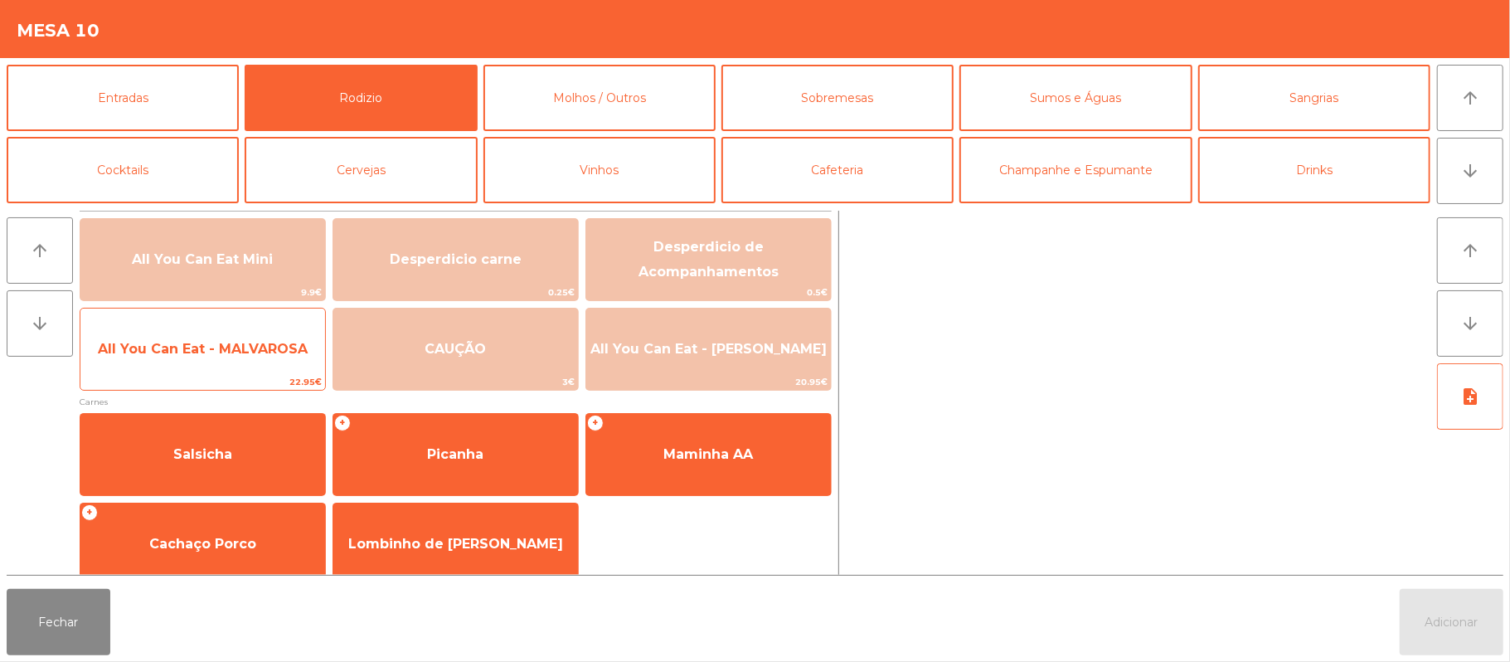
click at [242, 348] on span "All You Can Eat - MALVAROSA" at bounding box center [203, 349] width 210 height 16
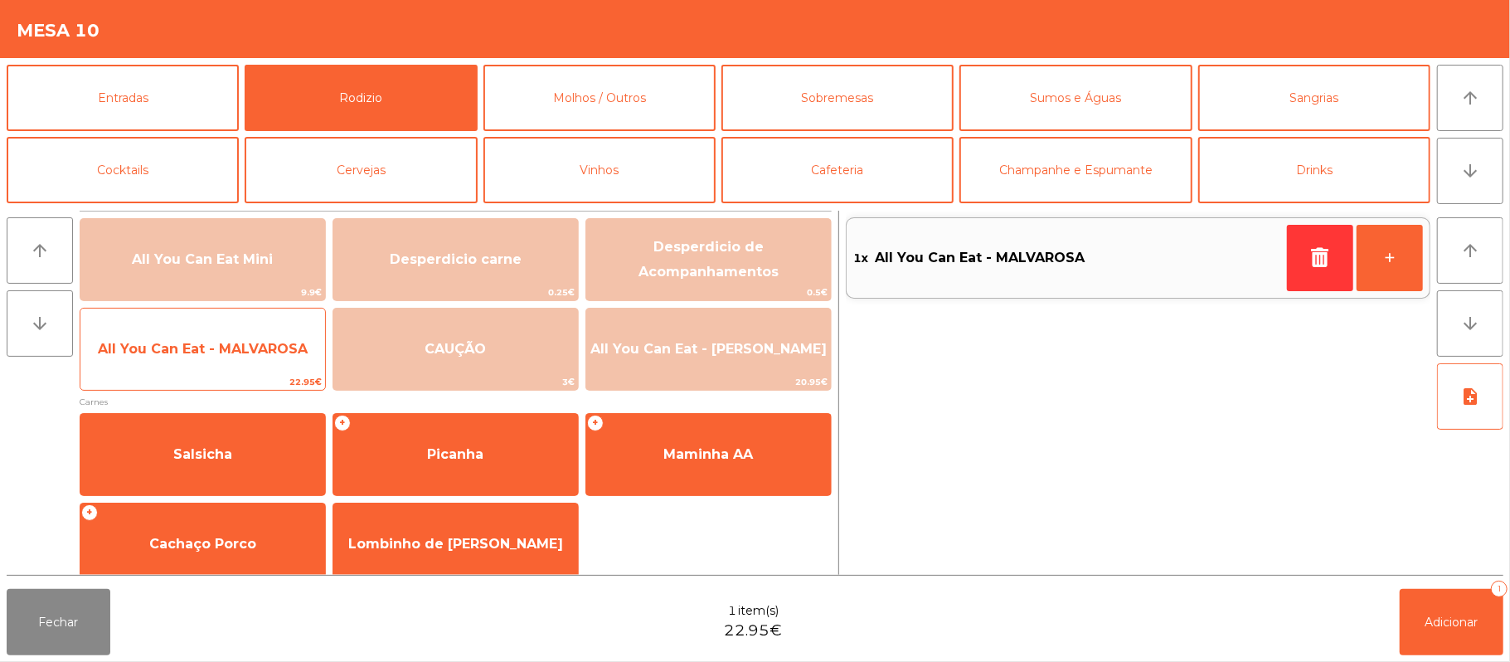
click at [207, 355] on span "All You Can Eat - MALVAROSA" at bounding box center [203, 349] width 210 height 16
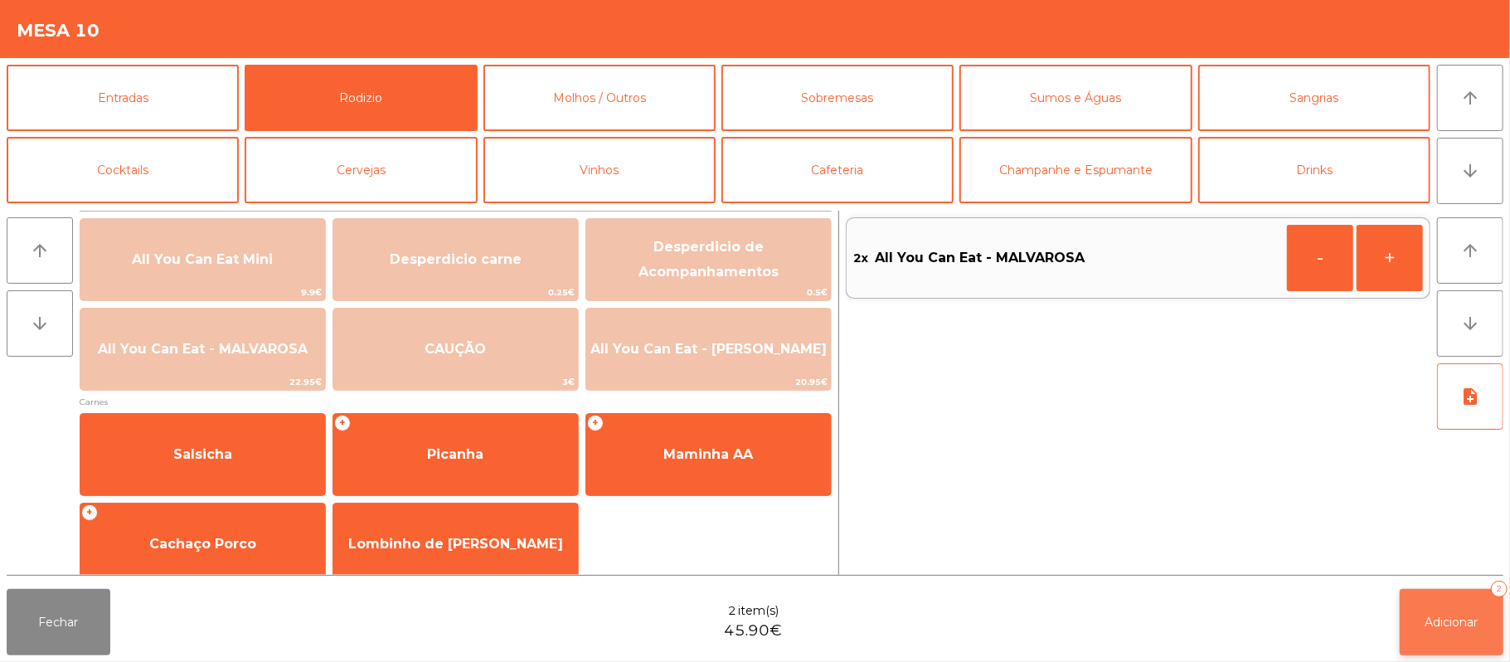
click at [1447, 637] on button "Adicionar 2" at bounding box center [1452, 622] width 104 height 66
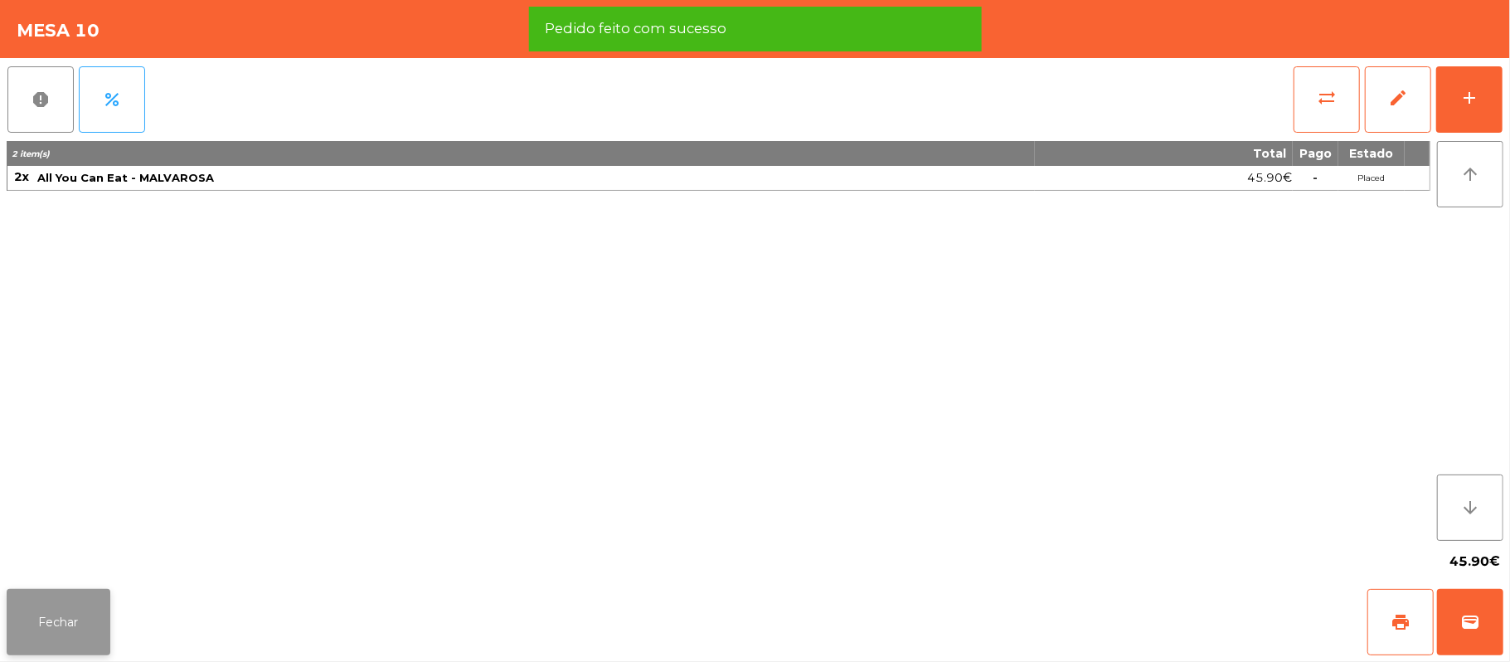
click at [67, 594] on button "Fechar" at bounding box center [59, 622] width 104 height 66
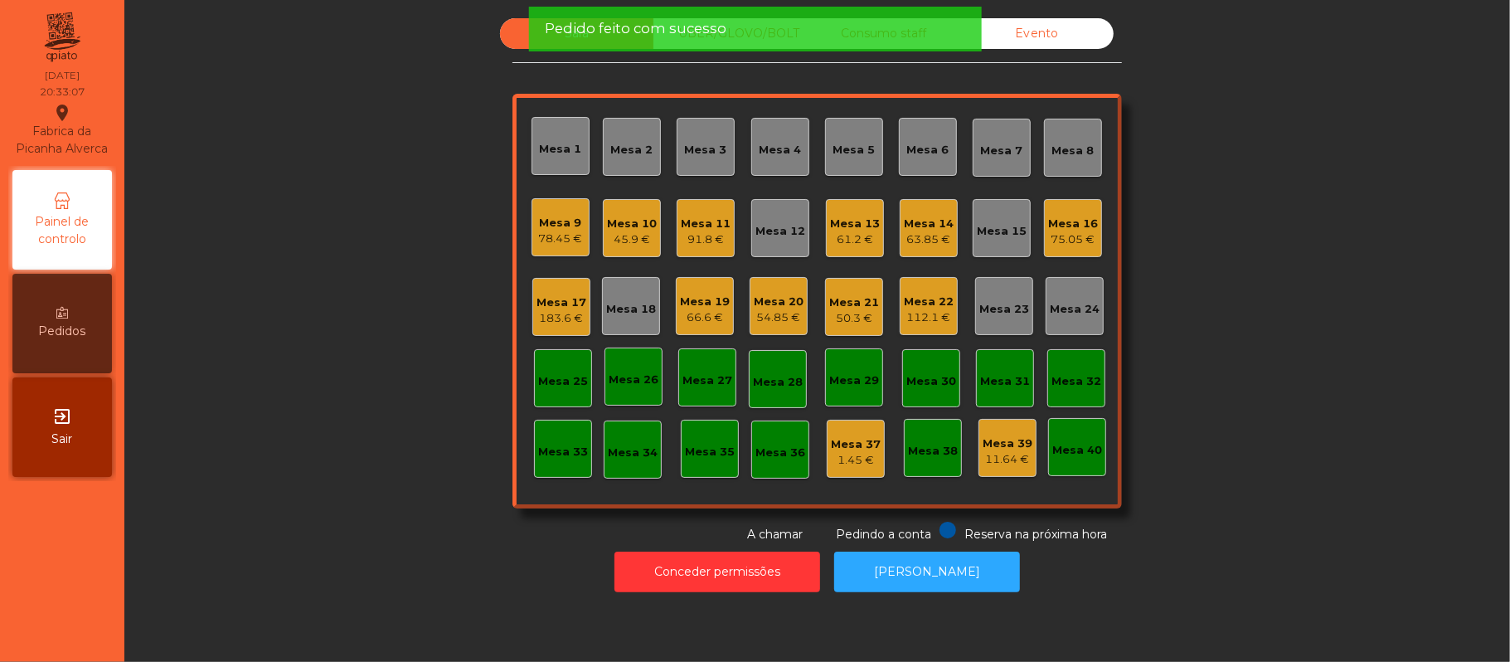
click at [372, 342] on div "Sala UBER/GLOVO/BOLT Consumo staff Evento Mesa 1 Mesa 2 Mesa 3 Mesa 4 Mesa 5 Me…" at bounding box center [817, 280] width 1341 height 525
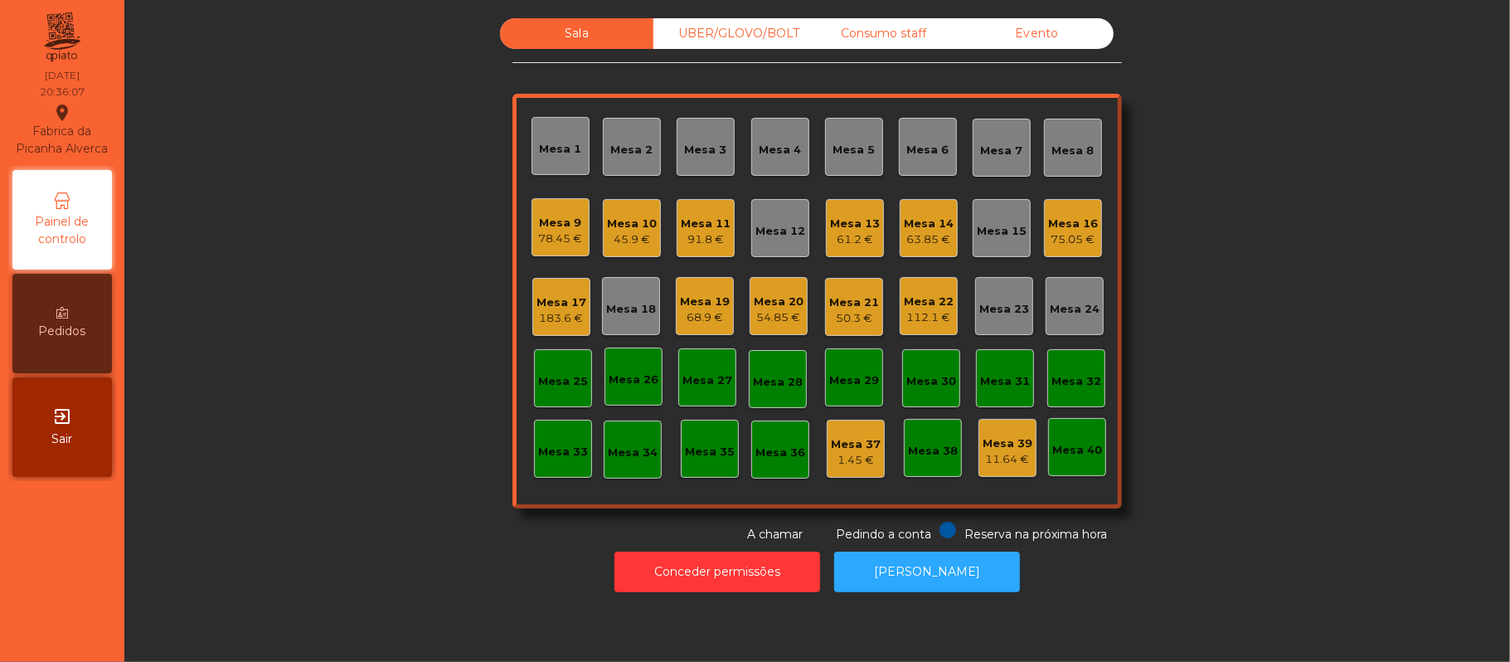
click at [1277, 229] on div "Sala UBER/GLOVO/BOLT Consumo staff Evento Mesa 1 Mesa 2 Mesa 3 Mesa 4 Mesa 5 Me…" at bounding box center [817, 280] width 1341 height 525
click at [837, 224] on div "Mesa 13" at bounding box center [855, 224] width 50 height 17
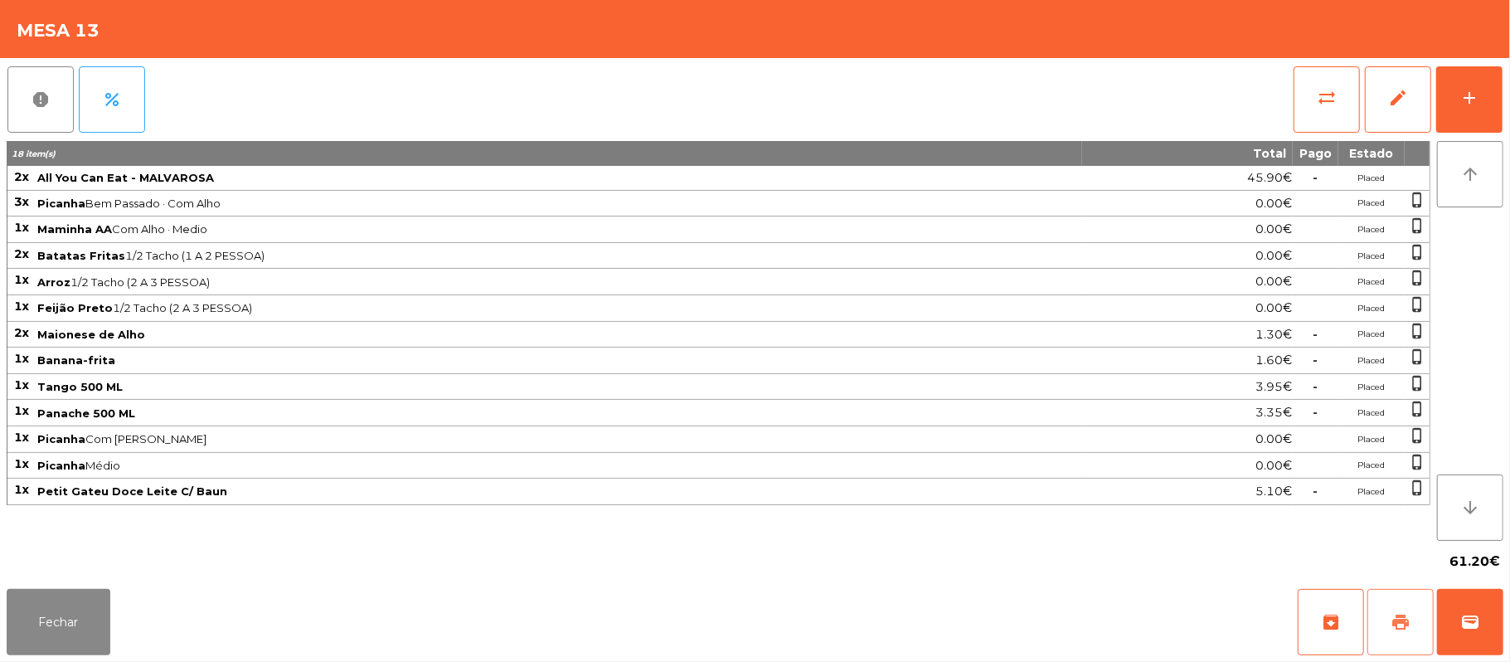
click at [1408, 631] on span "print" at bounding box center [1401, 622] width 20 height 20
click at [1420, 619] on button "print" at bounding box center [1401, 622] width 66 height 66
click at [1470, 641] on button "wallet" at bounding box center [1470, 622] width 66 height 66
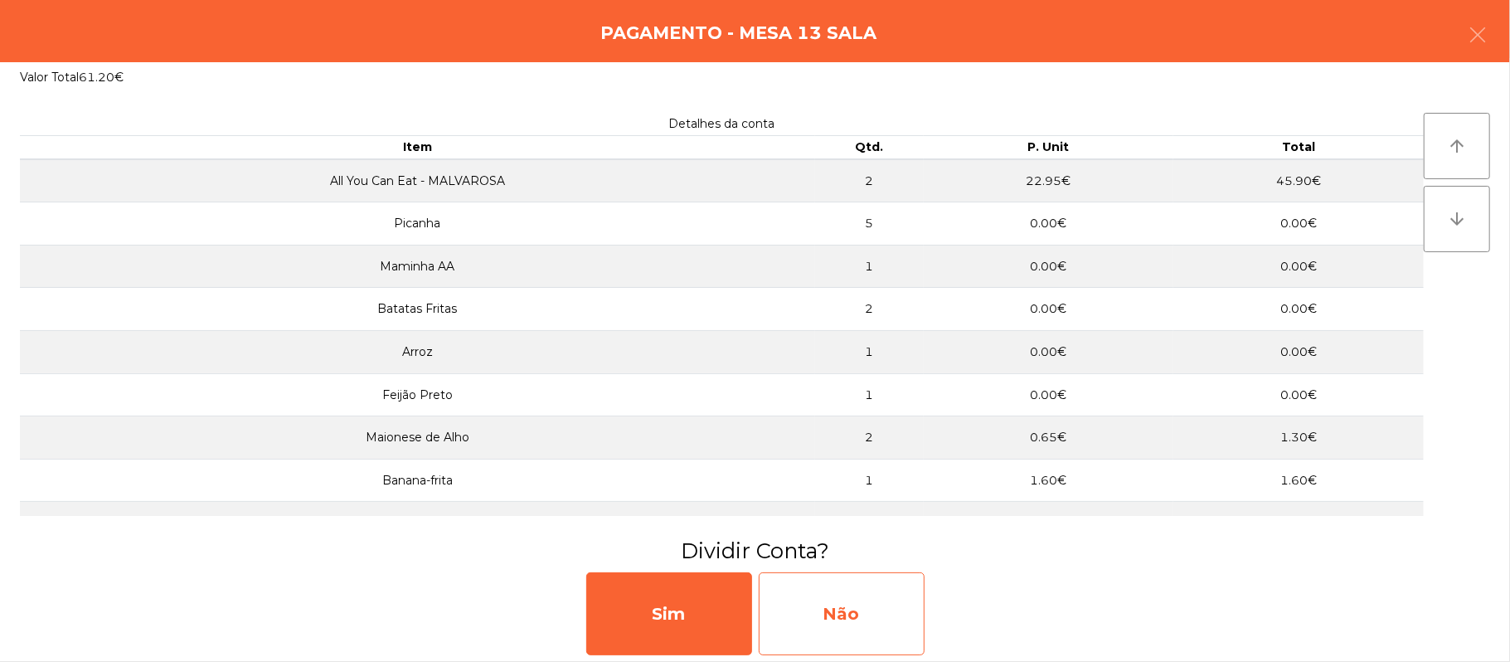
click at [869, 622] on div "Não" at bounding box center [842, 613] width 166 height 83
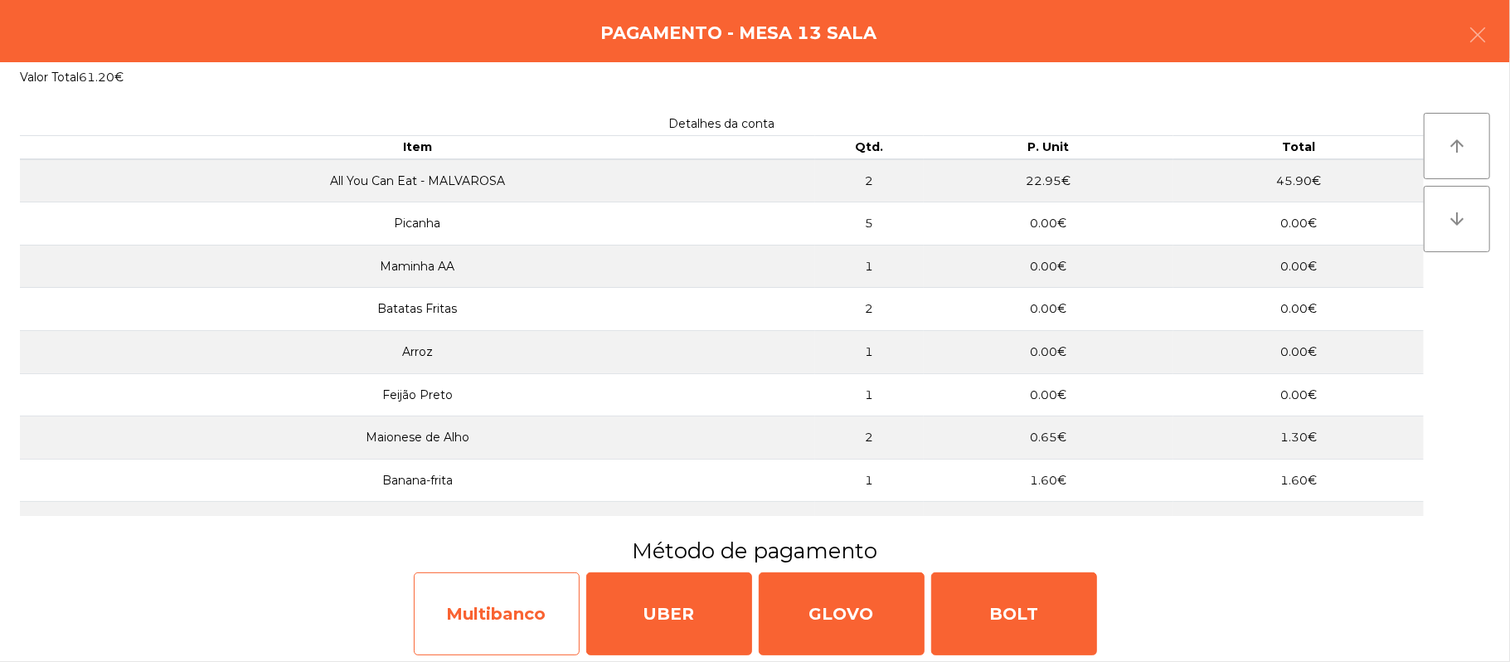
click at [519, 617] on div "Multibanco" at bounding box center [497, 613] width 166 height 83
select select "**"
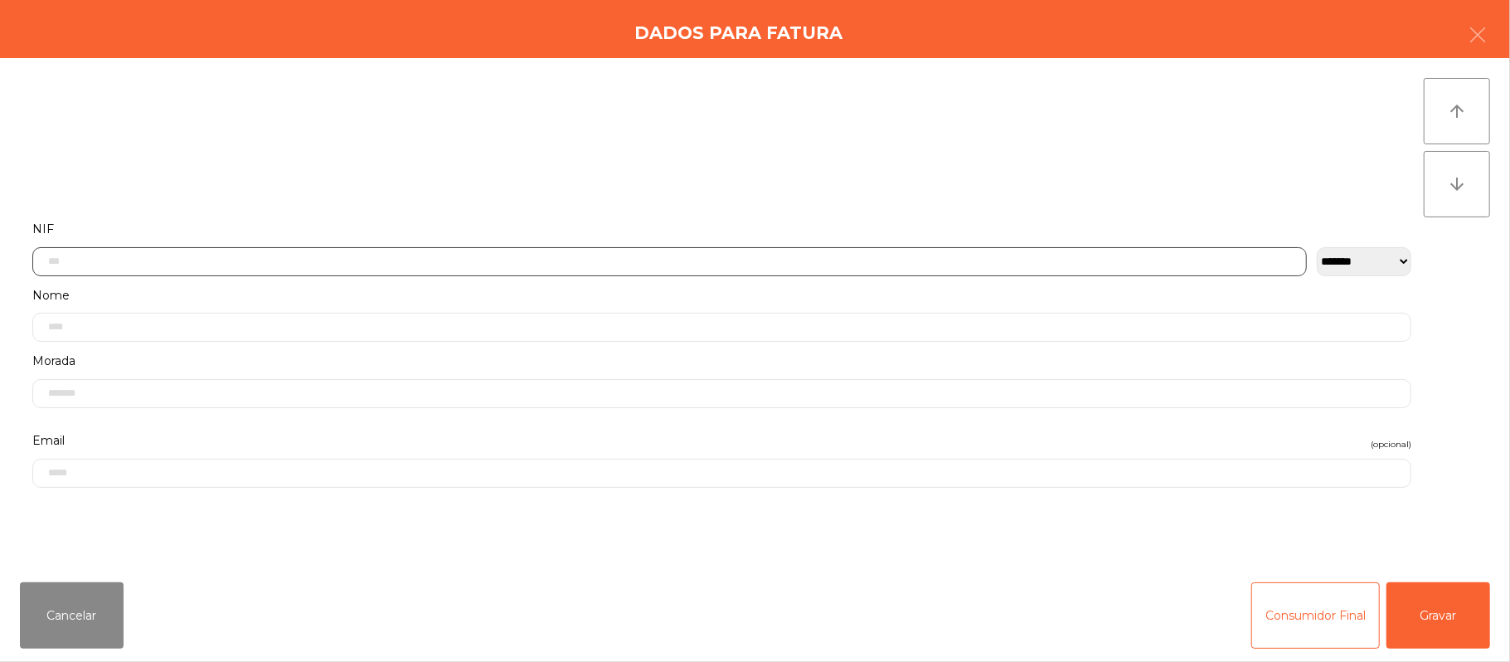
click at [451, 260] on input "text" at bounding box center [669, 261] width 1275 height 29
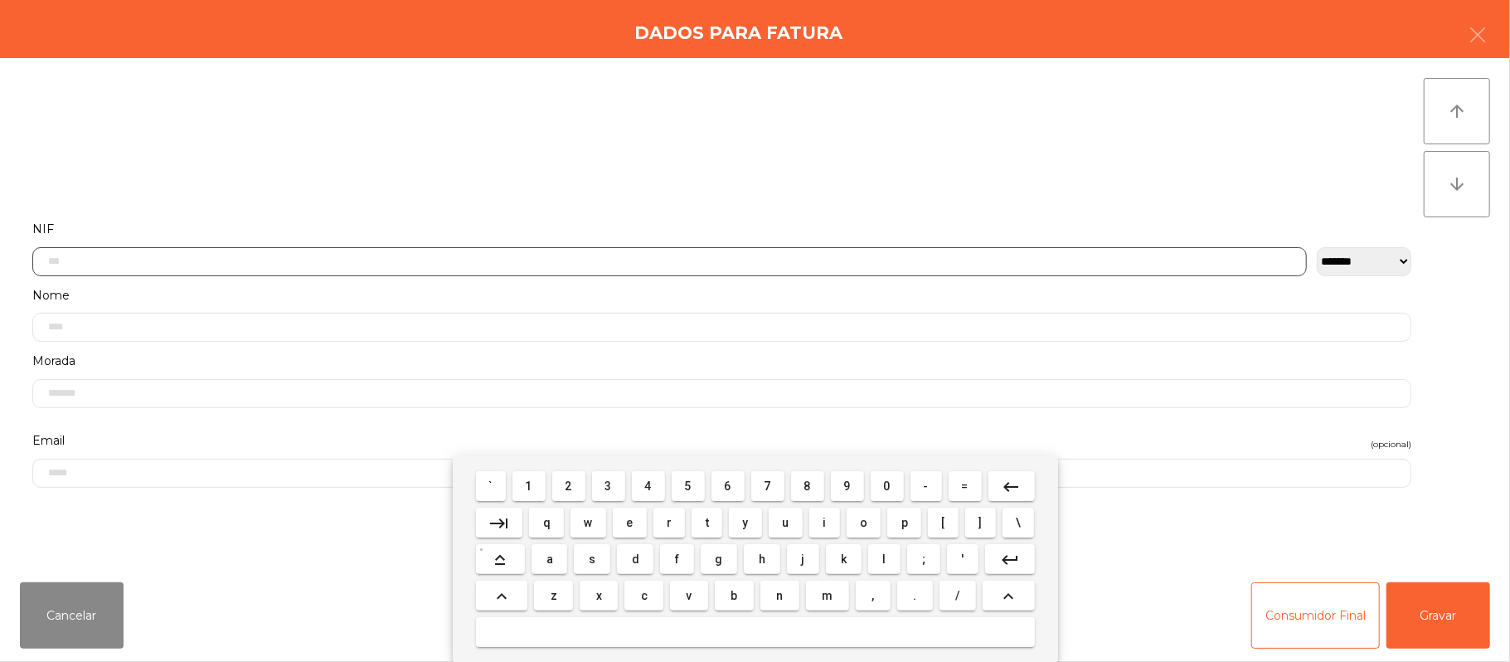
scroll to position [139, 0]
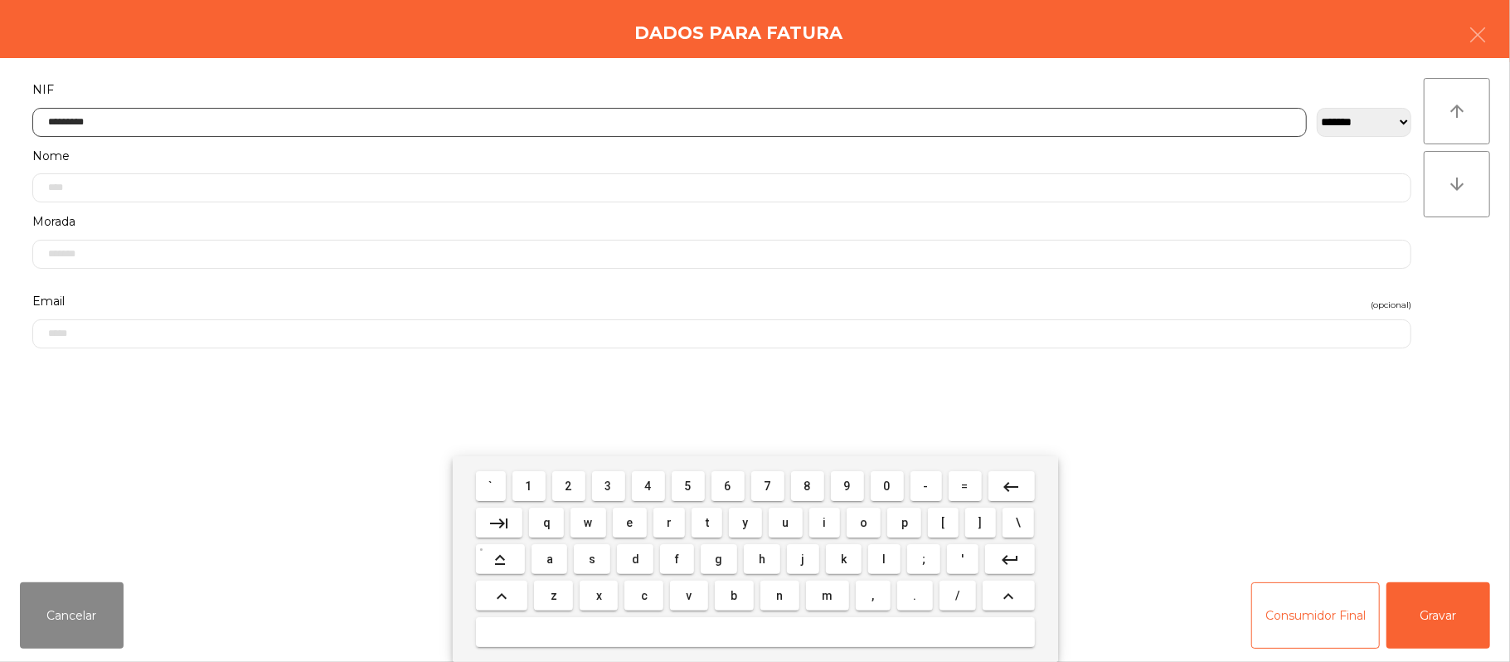
type input "*********"
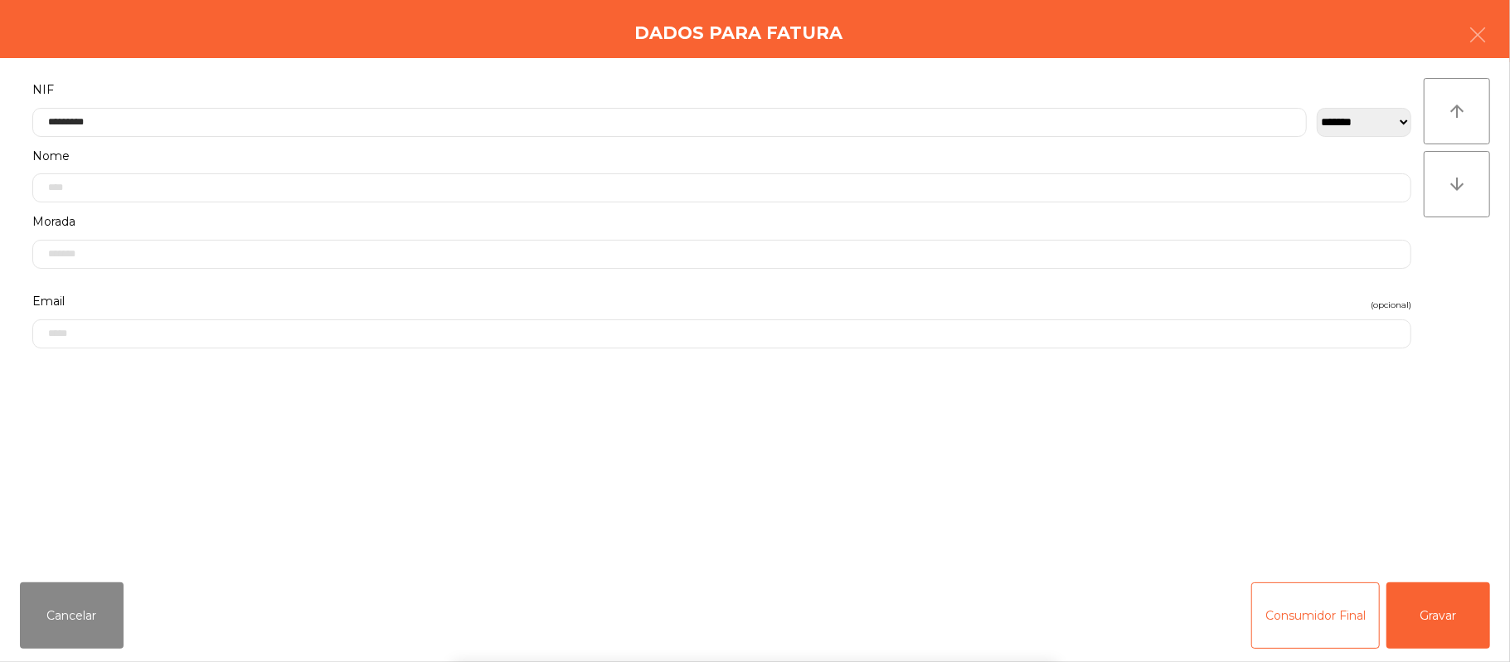
click at [1448, 599] on div "` 1 2 3 4 5 6 7 8 9 0 - = keyboard_backspace keyboard_tab q w e r t y u i o p […" at bounding box center [755, 559] width 1510 height 206
click at [1451, 611] on button "Gravar" at bounding box center [1439, 615] width 104 height 66
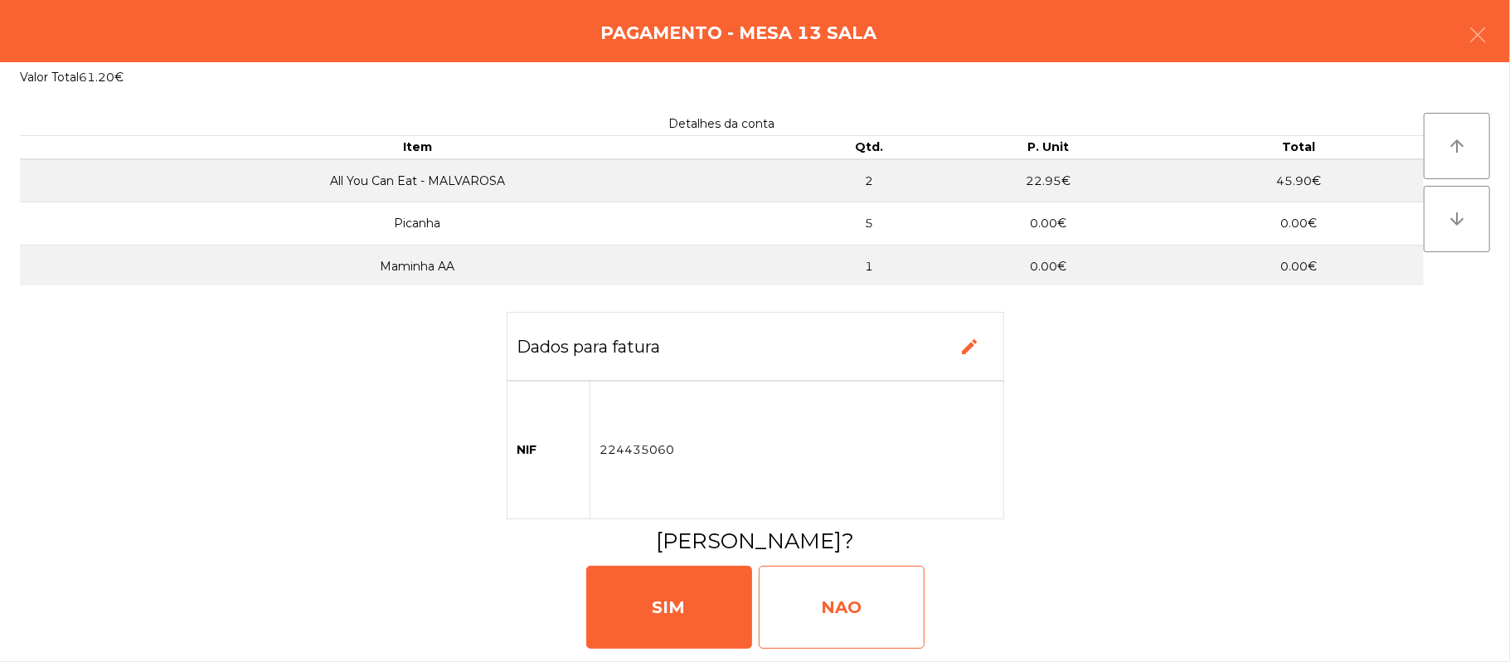
click at [876, 605] on div "NAO" at bounding box center [842, 607] width 166 height 83
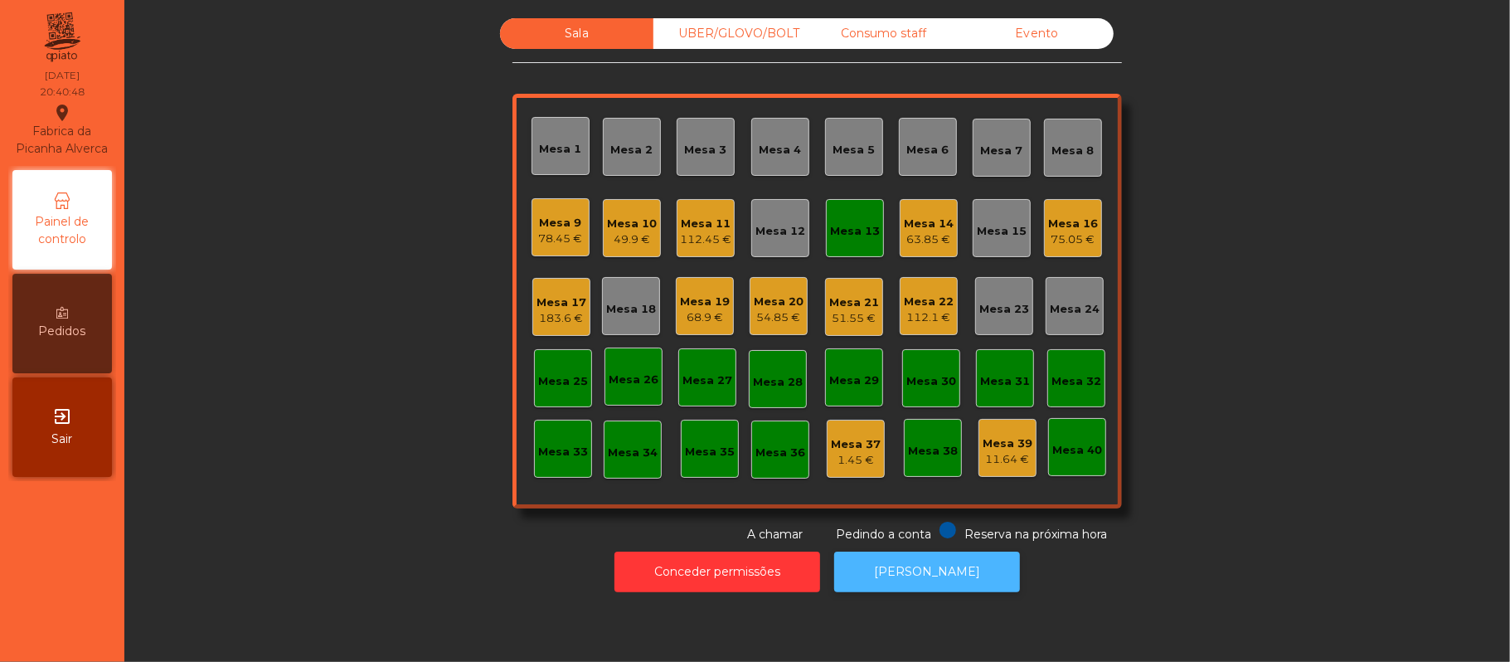
click at [953, 566] on button "[PERSON_NAME]" at bounding box center [927, 572] width 186 height 41
click at [843, 232] on div "Mesa 13" at bounding box center [855, 231] width 50 height 17
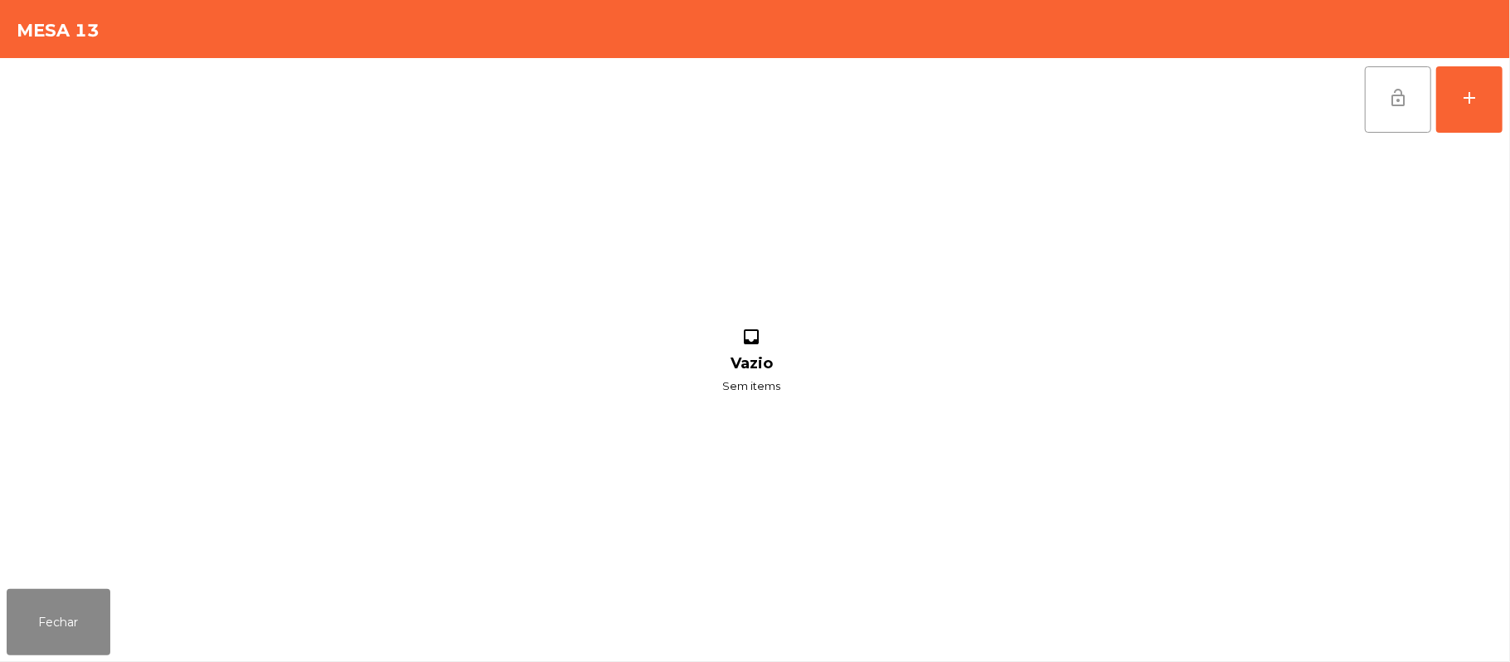
click at [1380, 90] on button "lock_open" at bounding box center [1398, 99] width 66 height 66
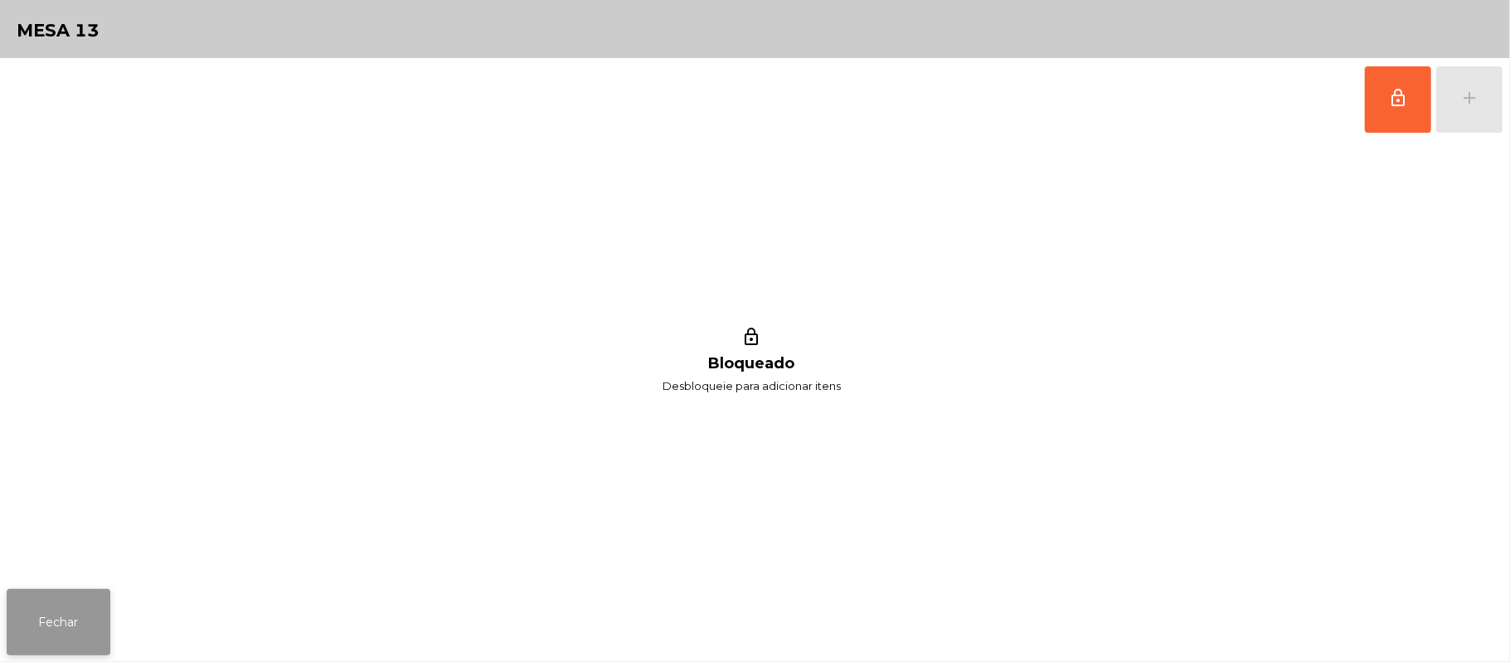
click at [84, 615] on button "Fechar" at bounding box center [59, 622] width 104 height 66
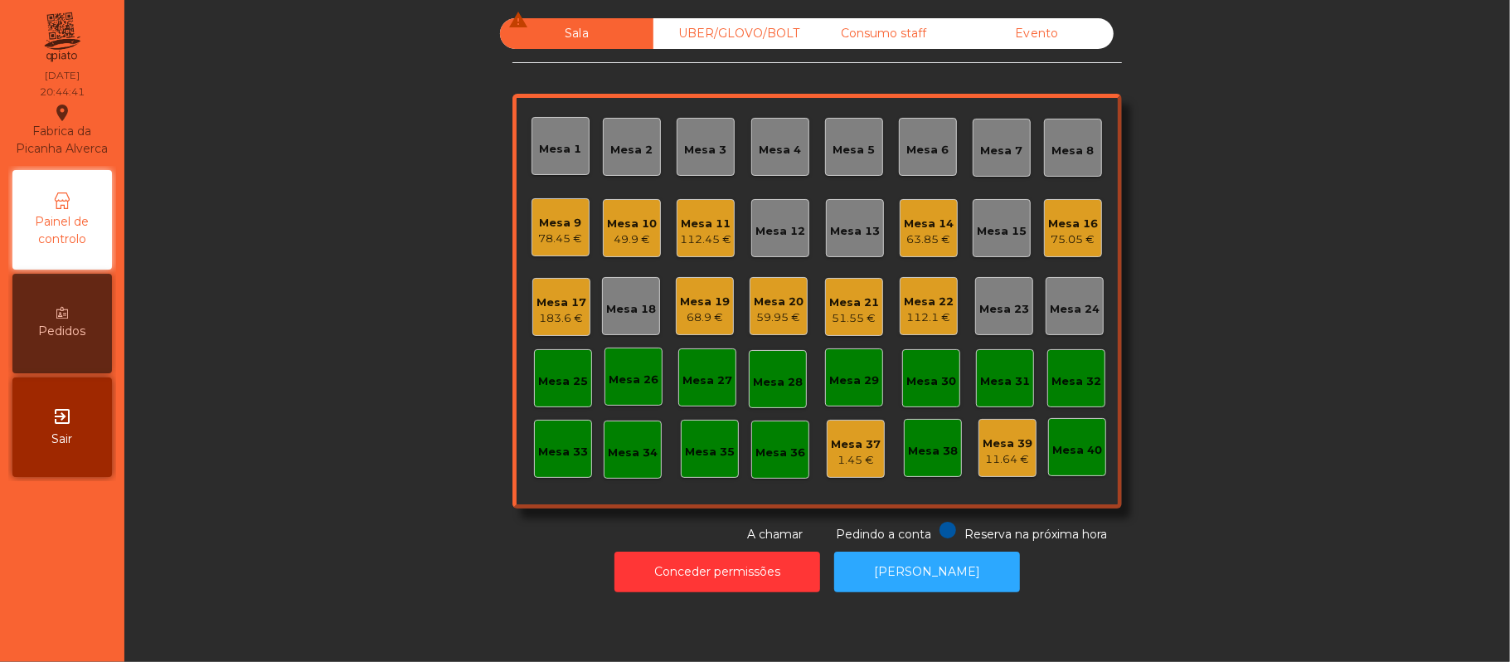
click at [1218, 190] on div "Sala warning UBER/GLOVO/BOLT Consumo staff Evento Mesa 1 Mesa 2 Mesa 3 Mesa 4 M…" at bounding box center [817, 280] width 1341 height 525
click at [853, 144] on div "Mesa 5" at bounding box center [854, 150] width 42 height 17
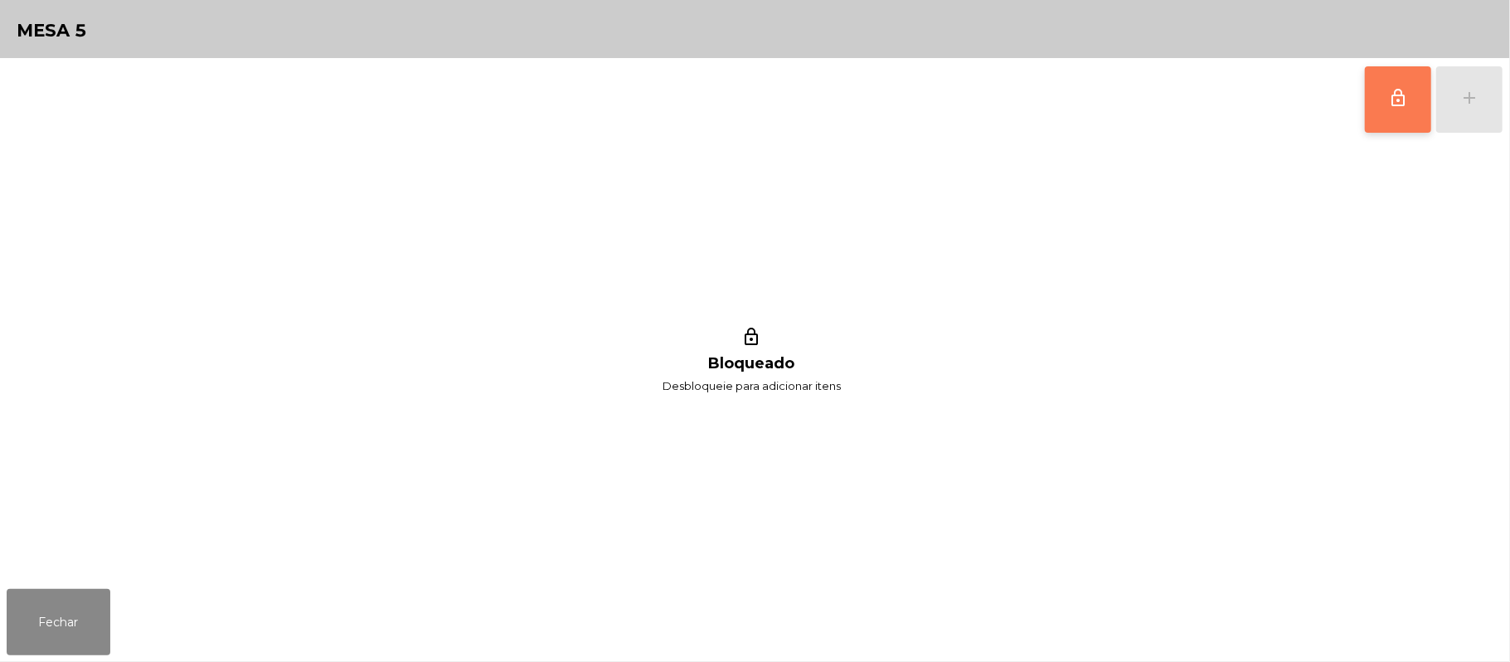
click at [1368, 93] on button "lock_outline" at bounding box center [1398, 99] width 66 height 66
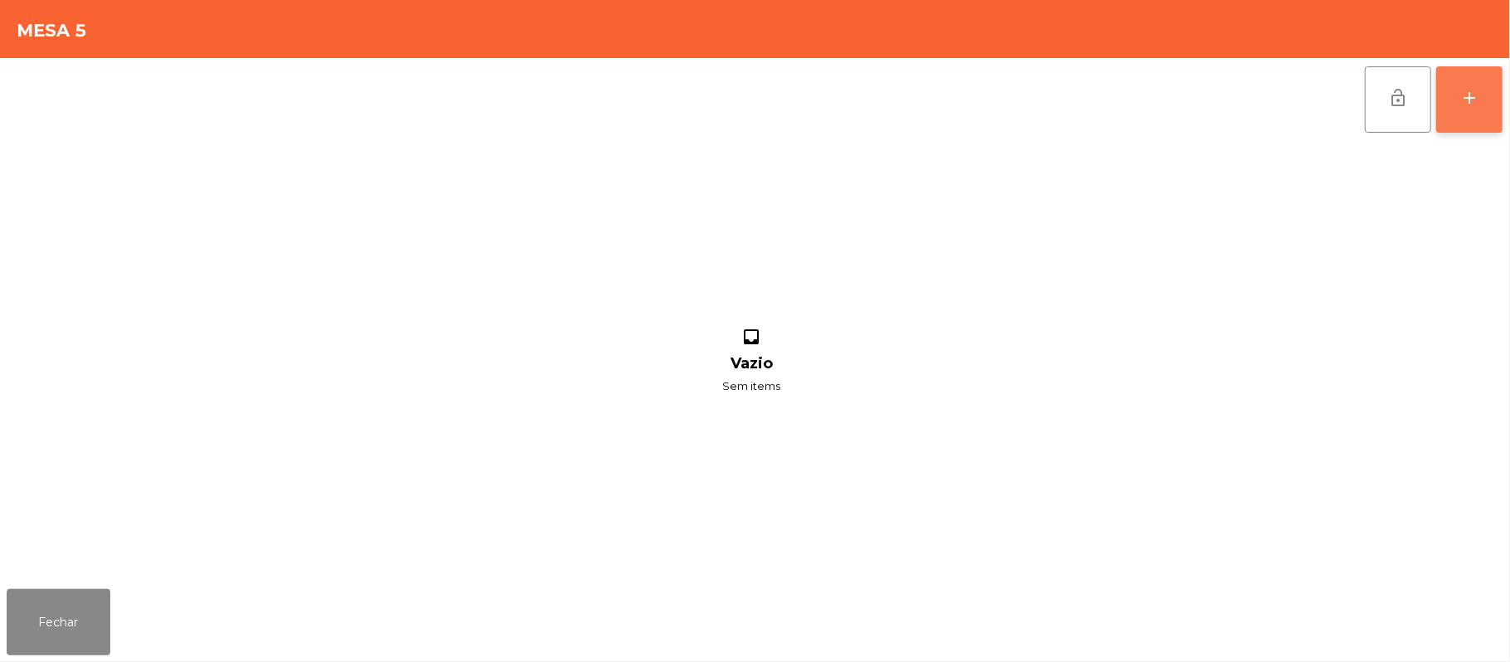
click at [1468, 114] on button "add" at bounding box center [1469, 99] width 66 height 66
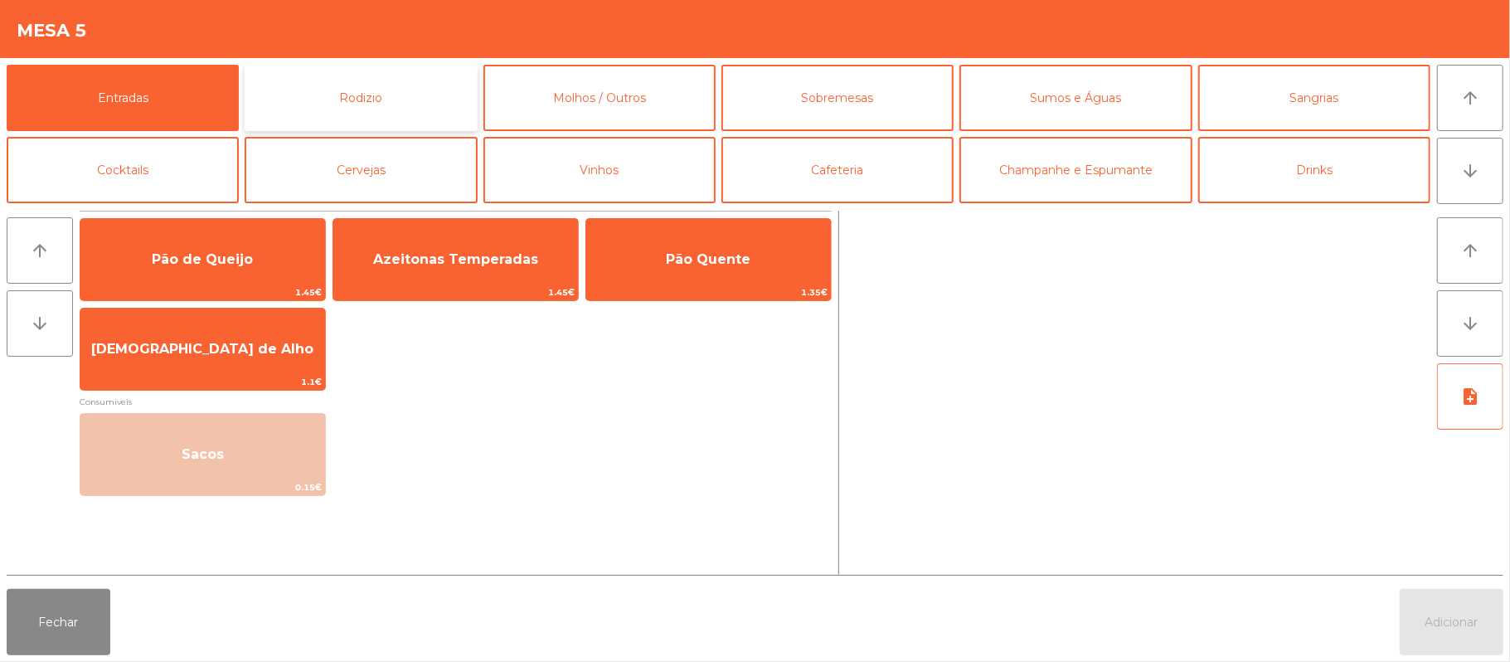
click at [413, 85] on button "Rodizio" at bounding box center [361, 98] width 232 height 66
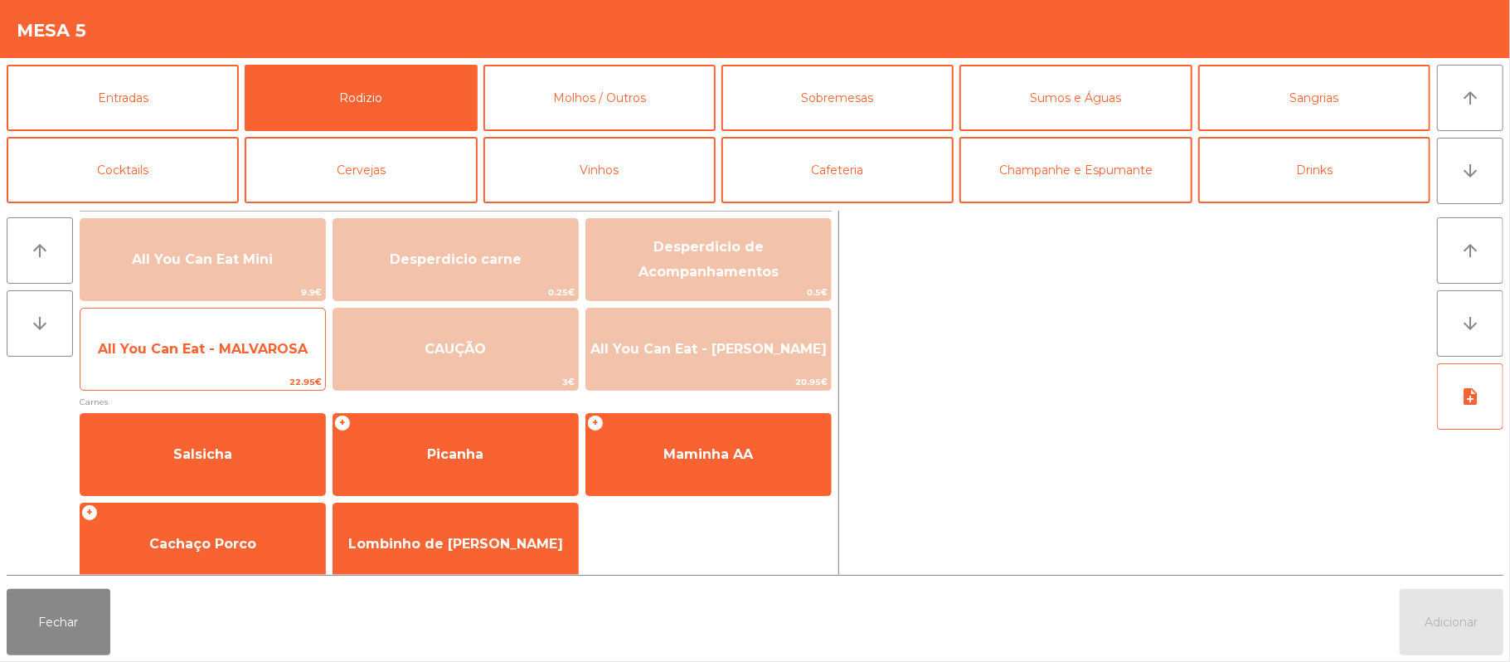
click at [197, 362] on span "All You Can Eat - MALVAROSA" at bounding box center [202, 349] width 245 height 45
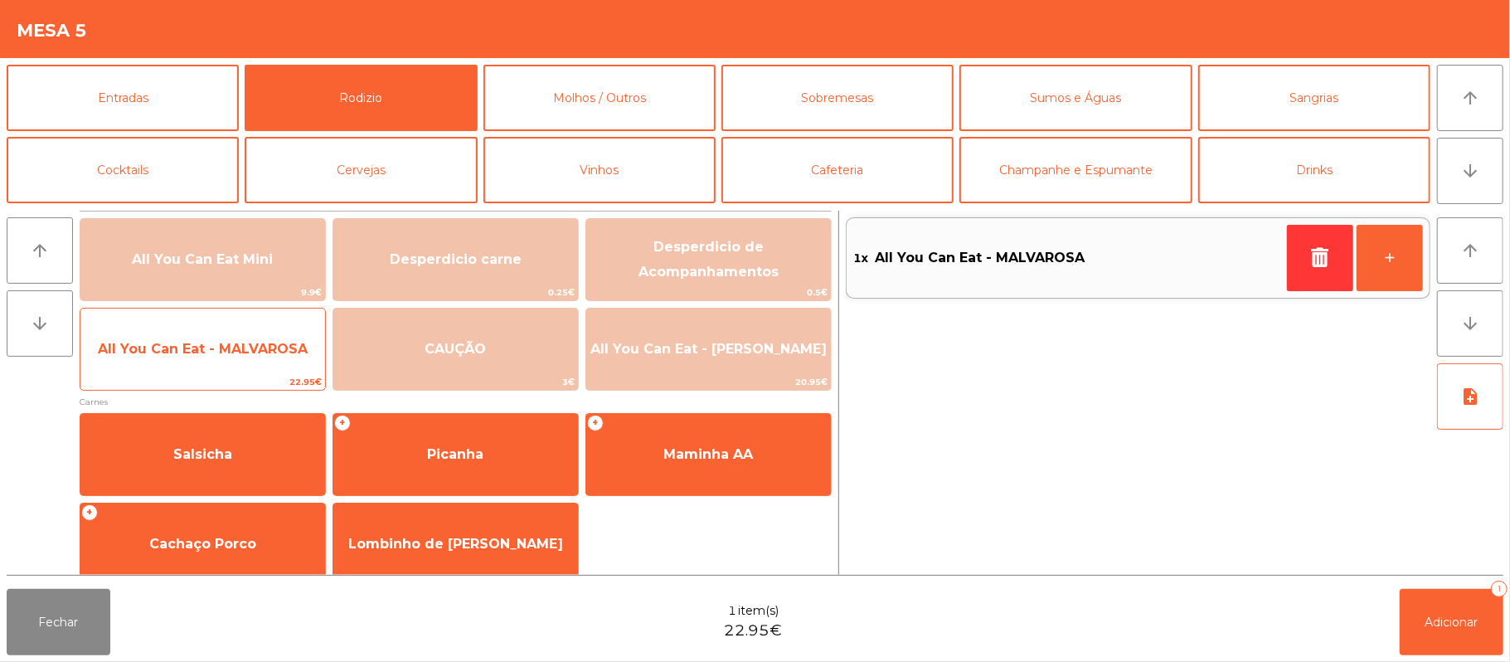
click at [201, 352] on span "All You Can Eat - MALVAROSA" at bounding box center [203, 349] width 210 height 16
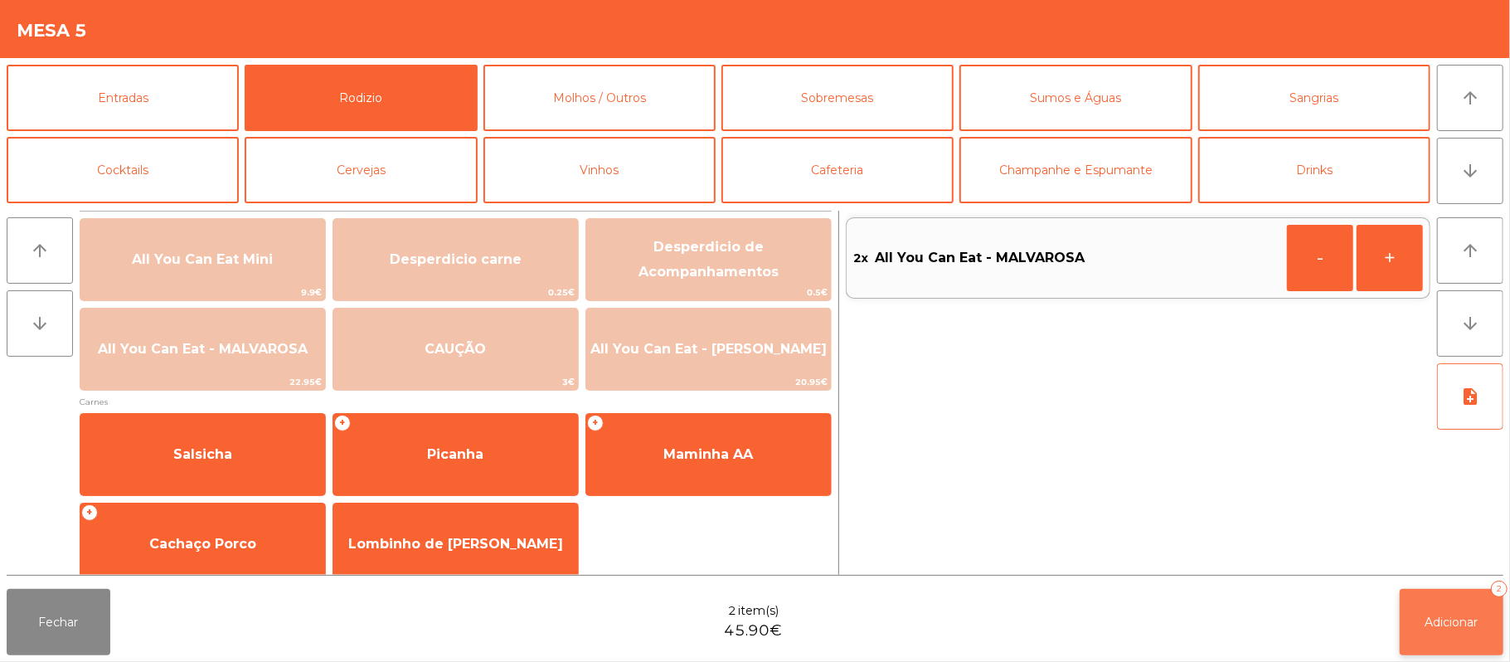
click at [1407, 618] on button "Adicionar 2" at bounding box center [1452, 622] width 104 height 66
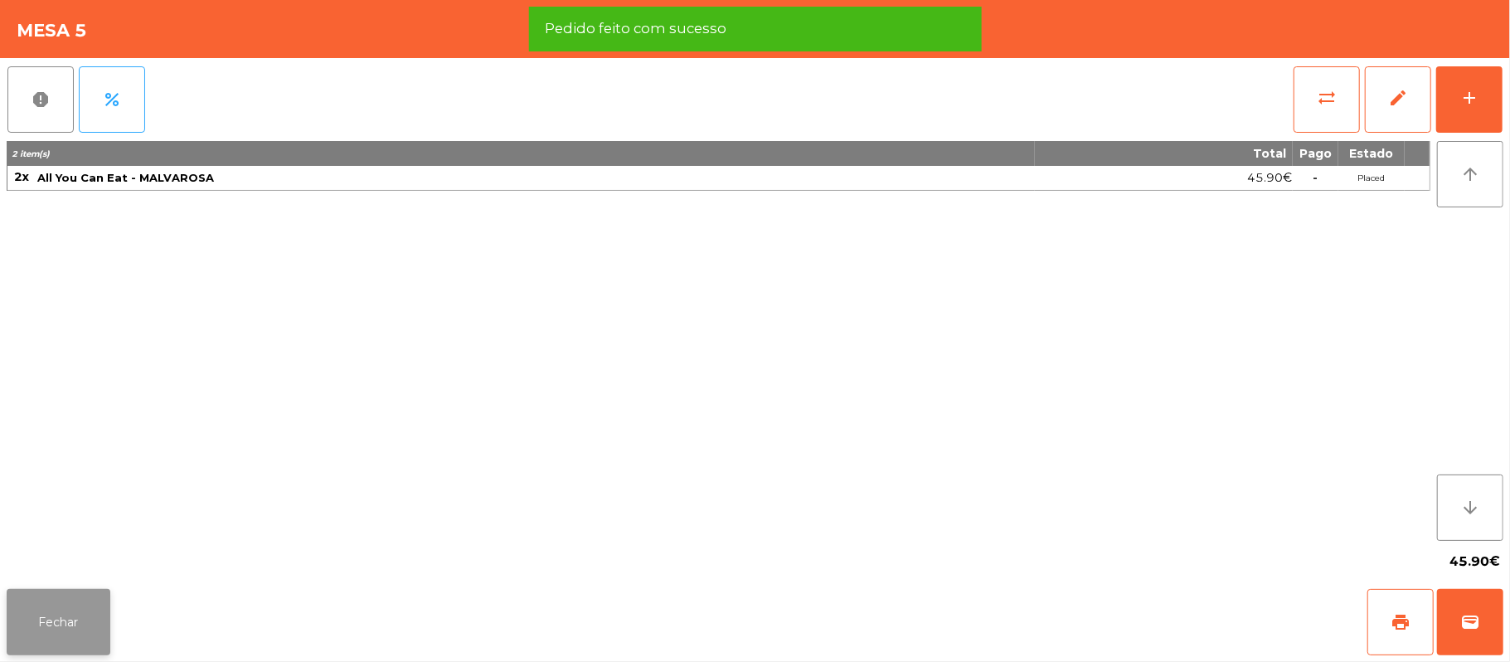
click at [94, 624] on button "Fechar" at bounding box center [59, 622] width 104 height 66
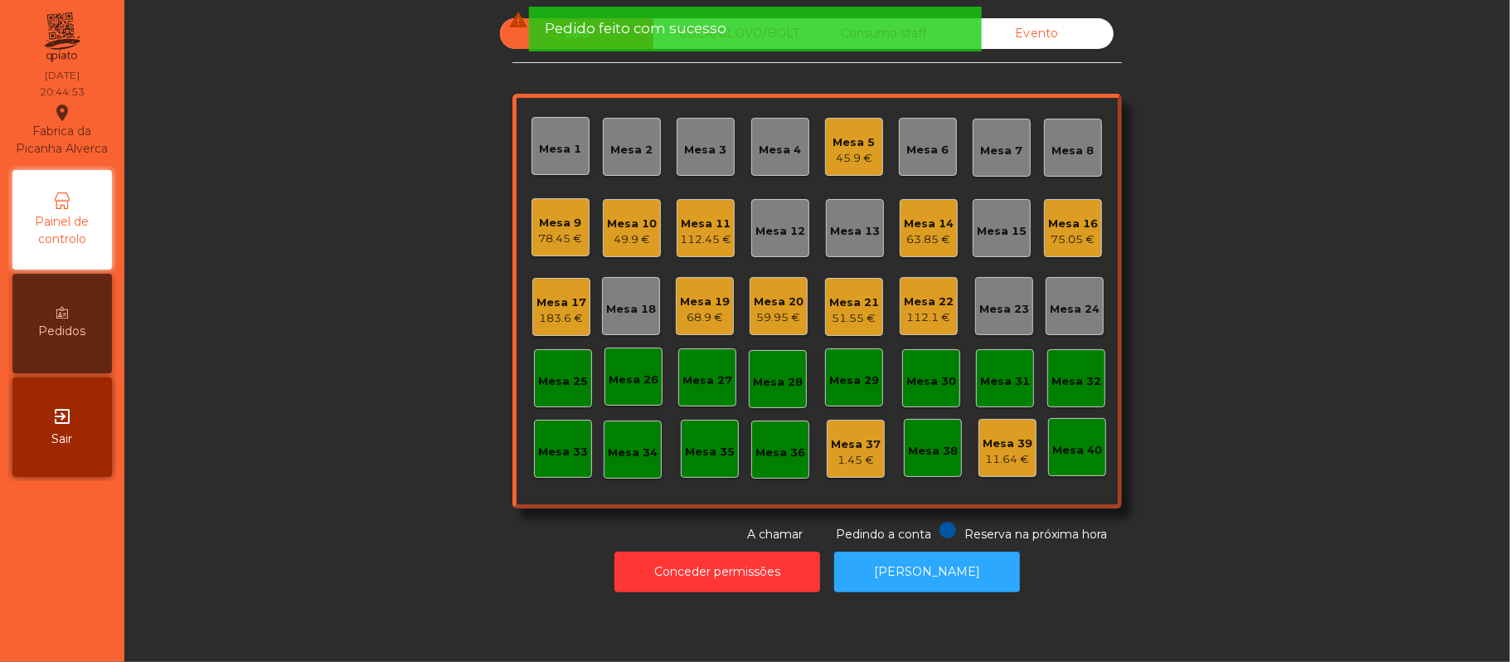
click at [313, 323] on div "Sala warning UBER/GLOVO/BOLT Consumo staff Evento Mesa 1 Mesa 2 Mesa 3 Mesa 4 M…" at bounding box center [817, 280] width 1341 height 525
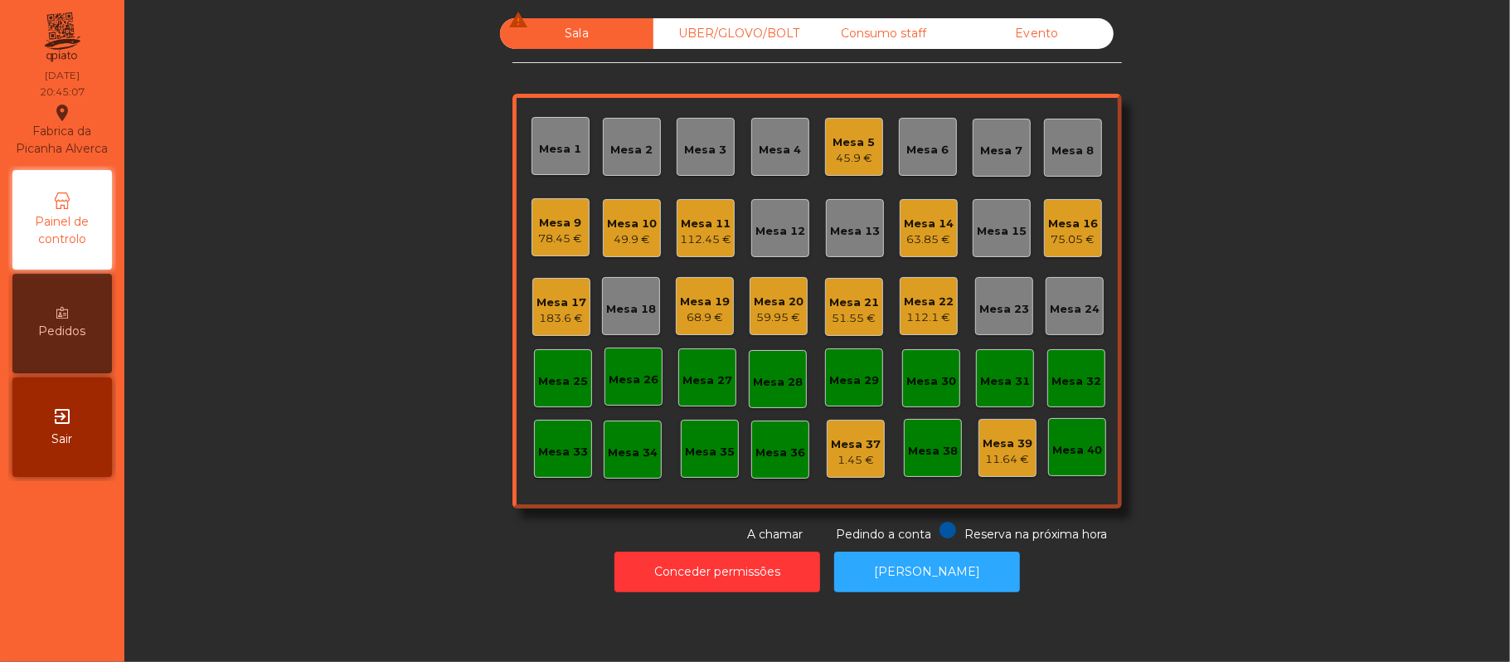
click at [693, 313] on div "68.9 €" at bounding box center [705, 317] width 50 height 17
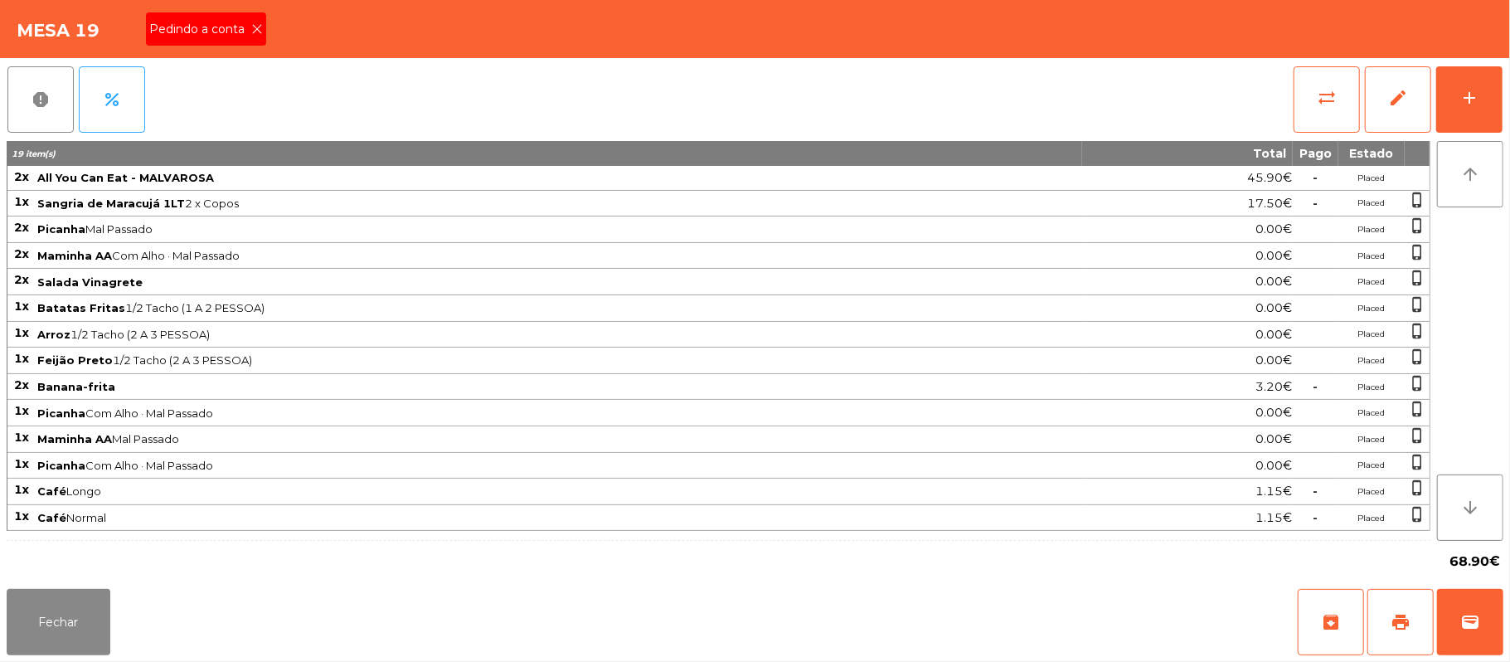
click at [222, 45] on div "Pedindo a conta" at bounding box center [206, 28] width 120 height 33
click at [1388, 640] on button "print" at bounding box center [1401, 622] width 66 height 66
click at [1501, 611] on button "wallet" at bounding box center [1470, 622] width 66 height 66
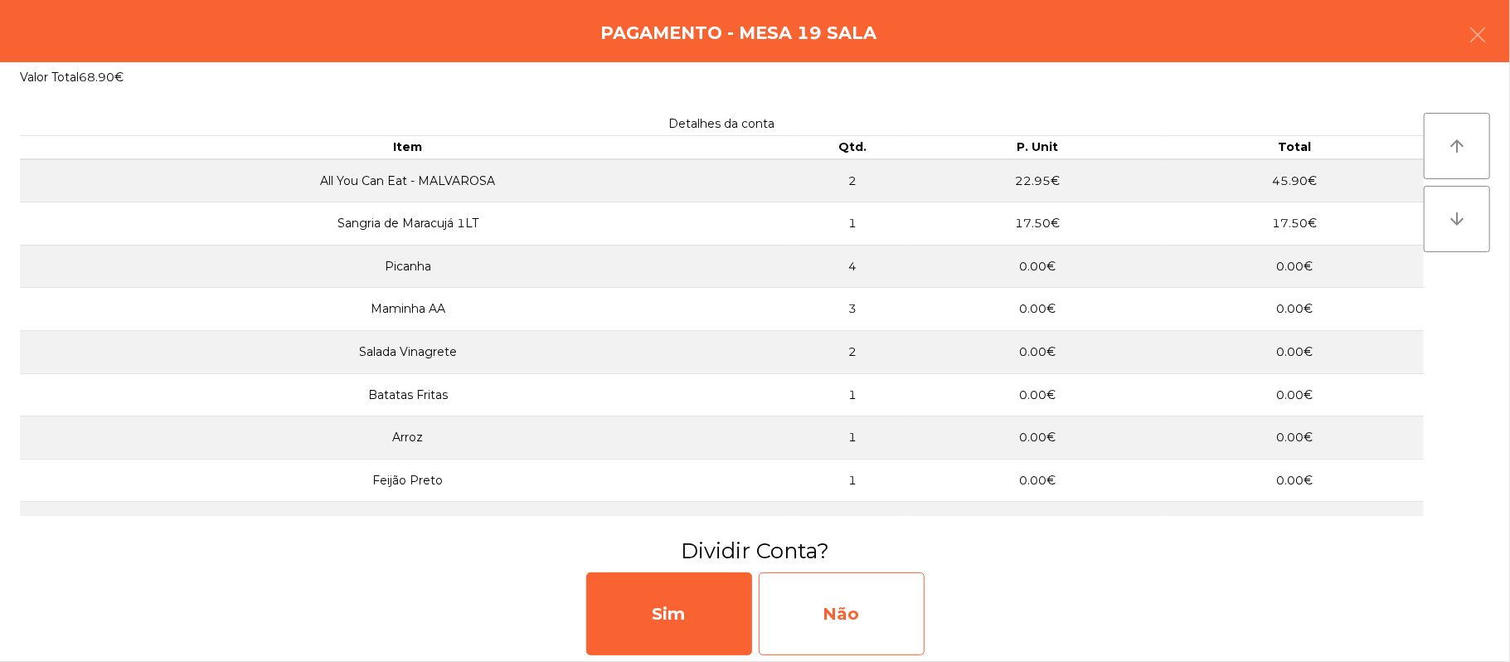
click at [871, 590] on div "Não" at bounding box center [842, 613] width 166 height 83
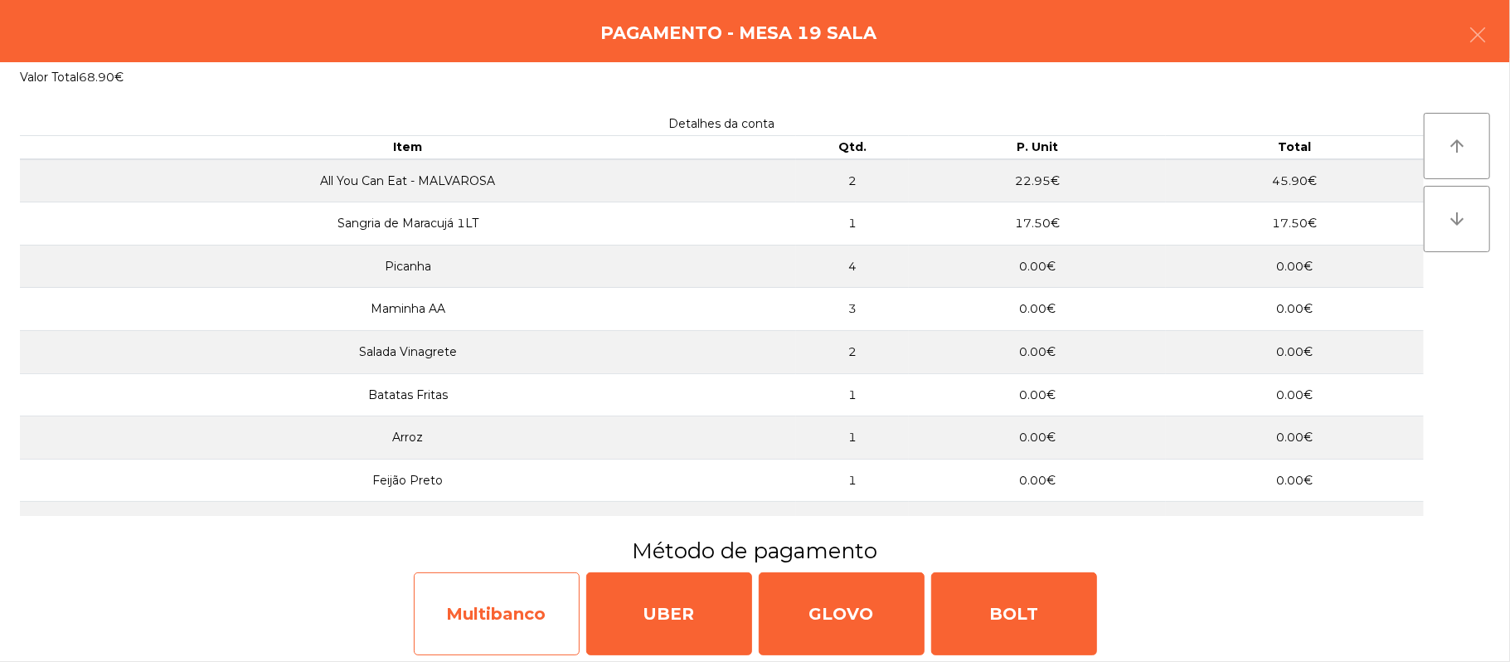
click at [464, 611] on div "Multibanco" at bounding box center [497, 613] width 166 height 83
select select "**"
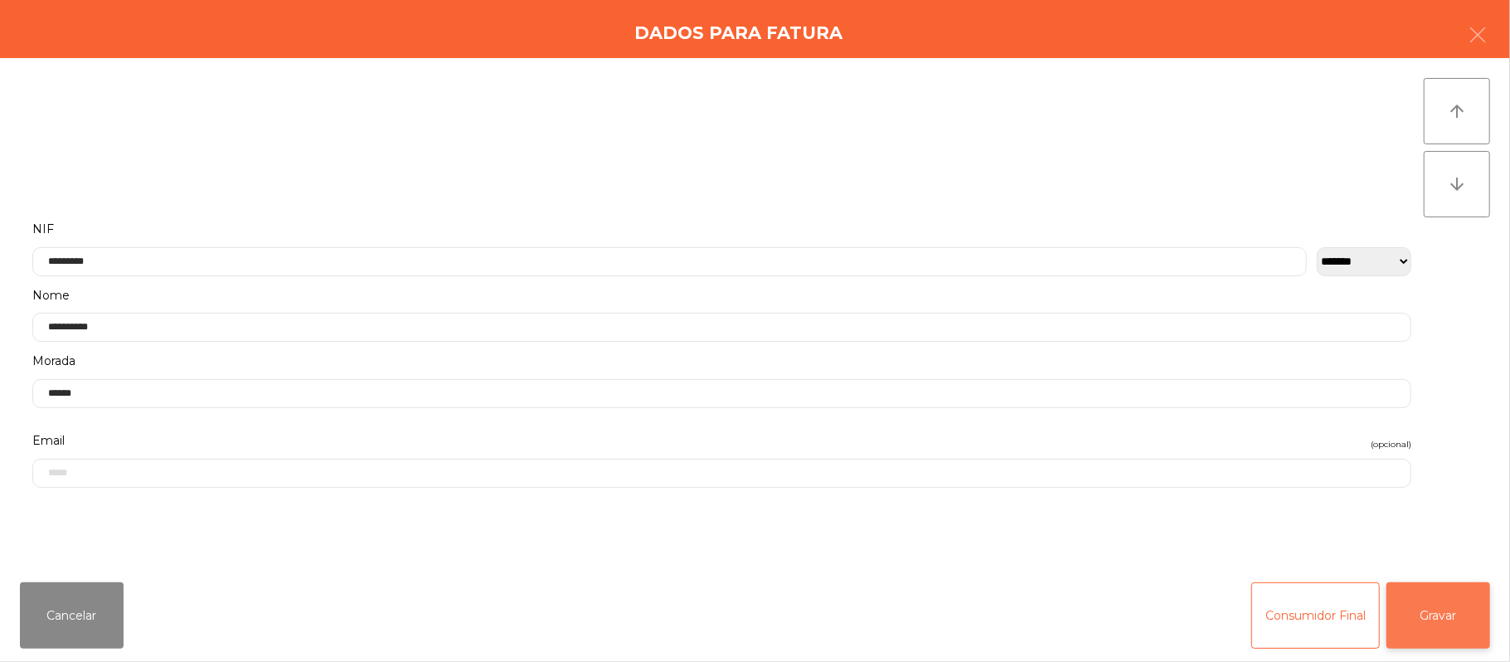
click at [1475, 607] on button "Gravar" at bounding box center [1439, 615] width 104 height 66
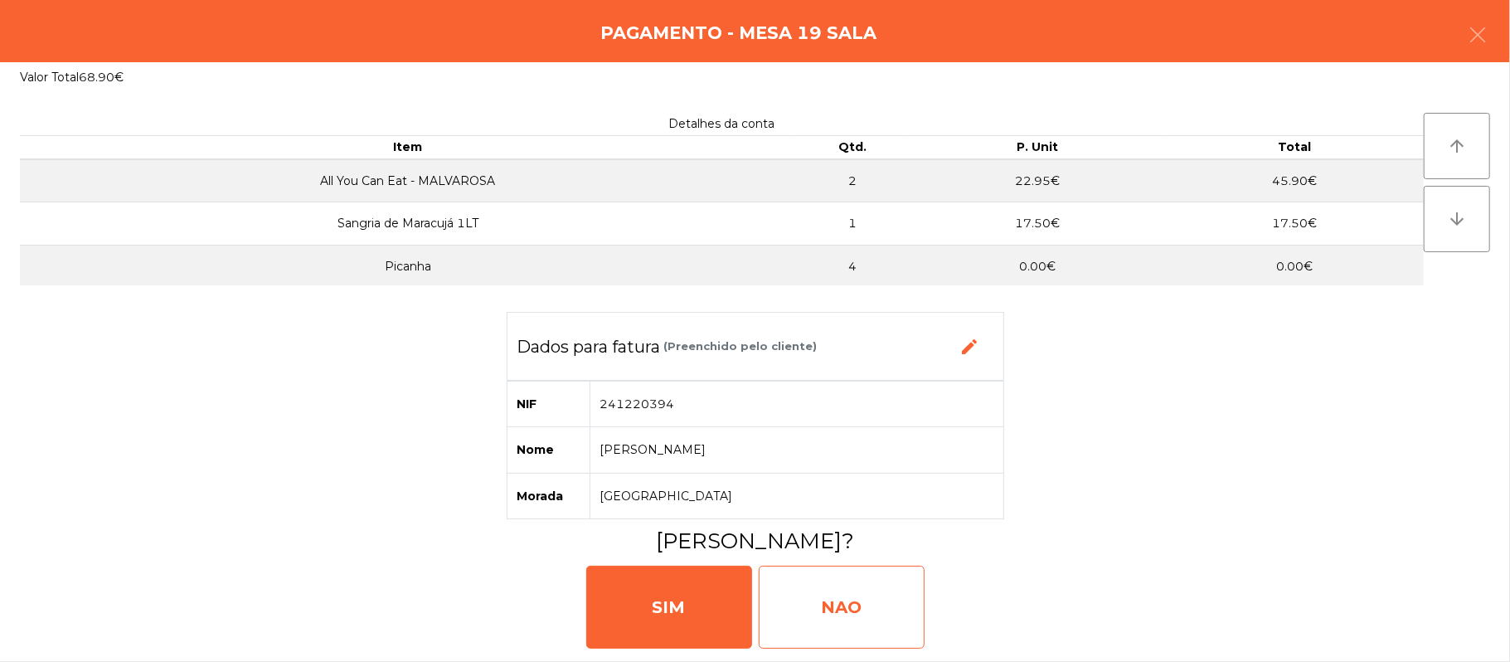
click at [843, 615] on div "NAO" at bounding box center [842, 607] width 166 height 83
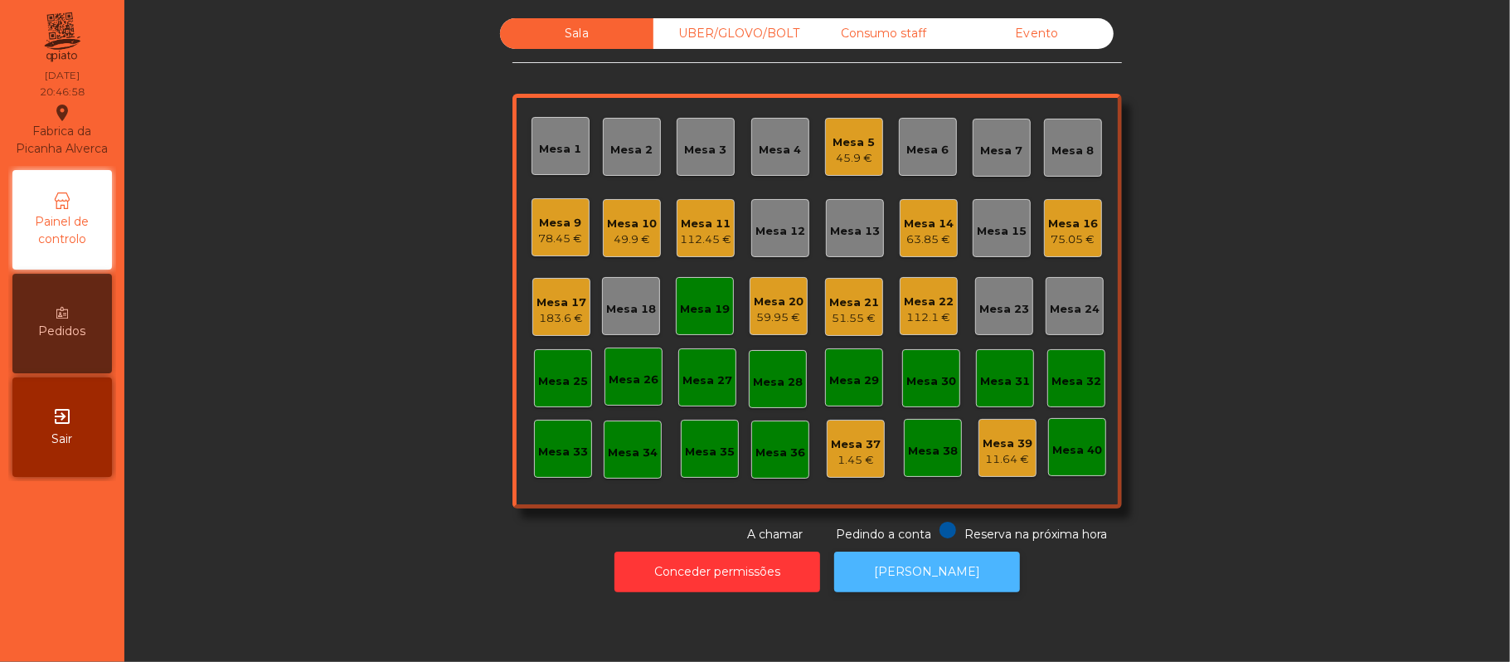
click at [907, 571] on button "[PERSON_NAME]" at bounding box center [927, 572] width 186 height 41
click at [684, 322] on div "Mesa 19" at bounding box center [705, 306] width 58 height 58
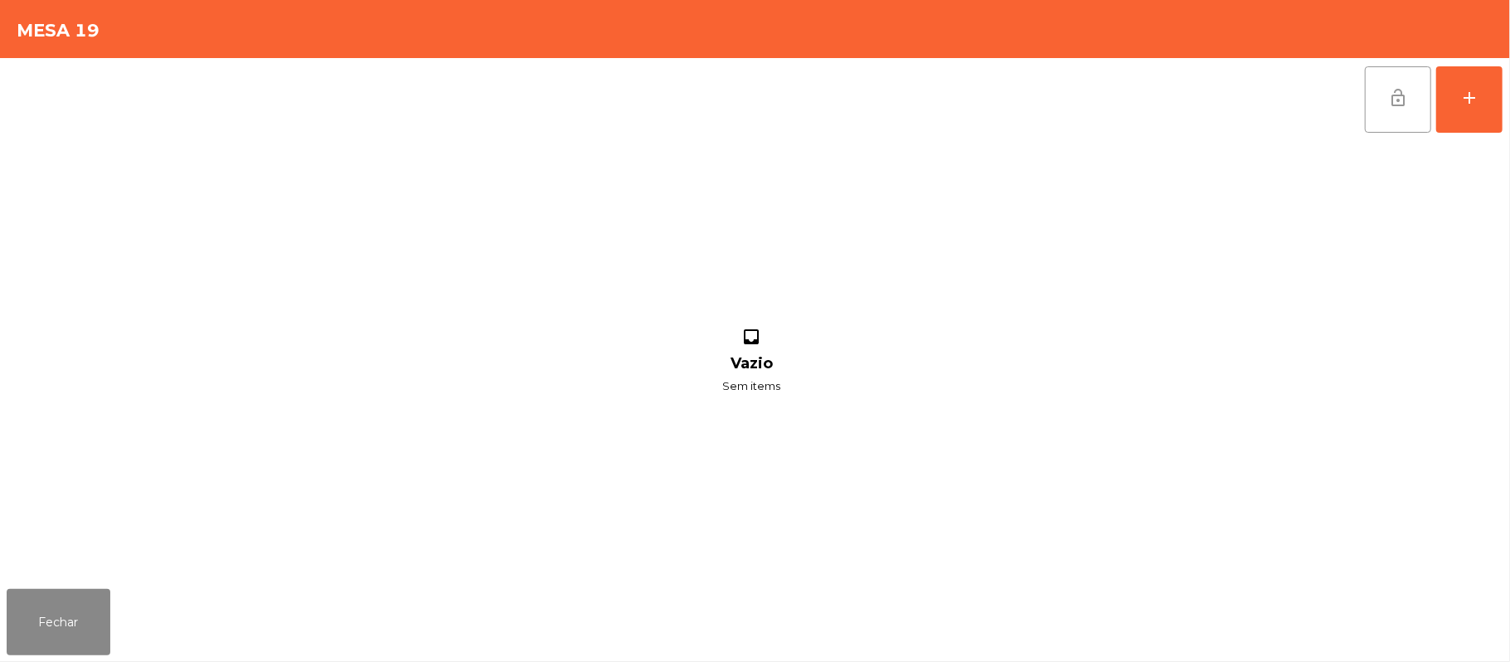
click at [1377, 100] on button "lock_open" at bounding box center [1398, 99] width 66 height 66
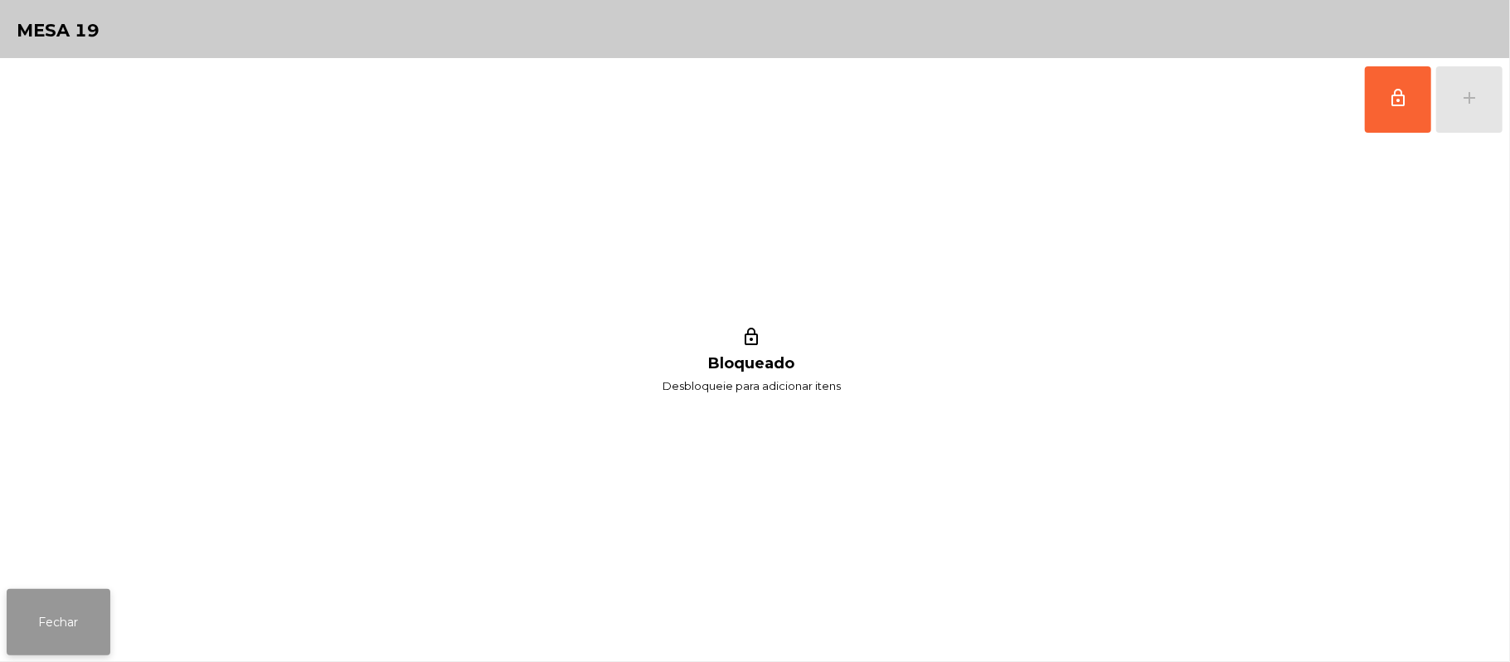
click at [78, 644] on button "Fechar" at bounding box center [59, 622] width 104 height 66
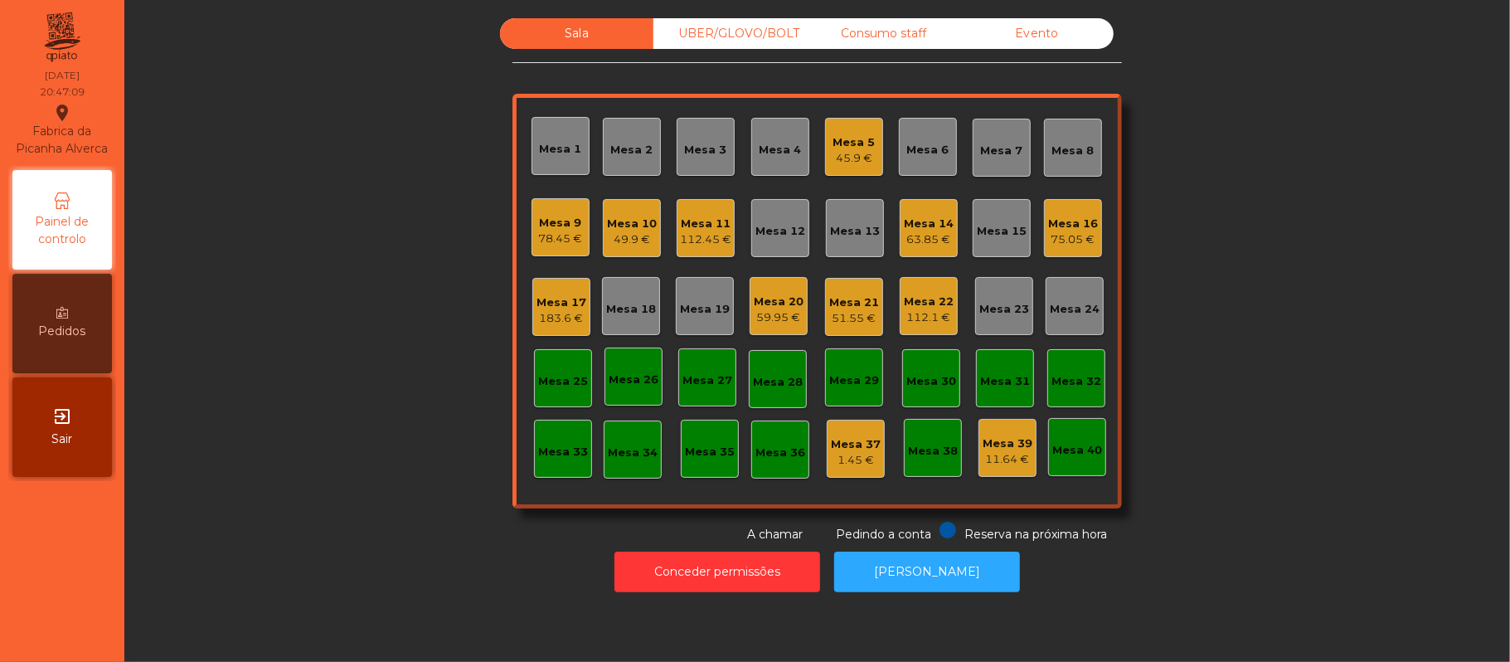
click at [350, 343] on div "Sala UBER/GLOVO/BOLT Consumo staff Evento Mesa 1 Mesa 2 Mesa 3 Mesa 4 Mesa 5 45…" at bounding box center [817, 280] width 1341 height 525
click at [1298, 333] on div "Sala UBER/GLOVO/BOLT Consumo staff Evento Mesa 1 Mesa 2 Mesa 3 Mesa 4 Mesa 5 45…" at bounding box center [817, 280] width 1341 height 525
click at [856, 320] on div "51.55 €" at bounding box center [854, 318] width 50 height 17
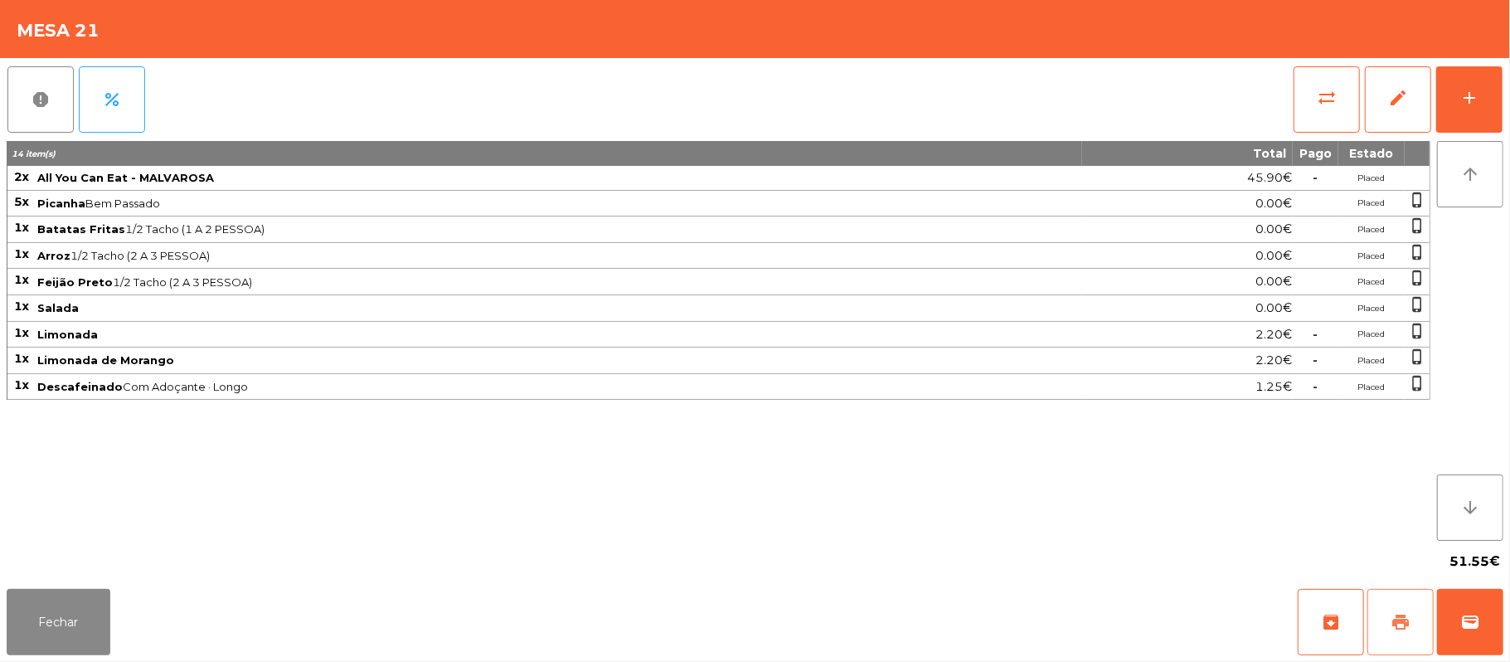
click at [1390, 620] on button "print" at bounding box center [1401, 622] width 66 height 66
click at [1298, 114] on button "sync_alt" at bounding box center [1327, 99] width 66 height 66
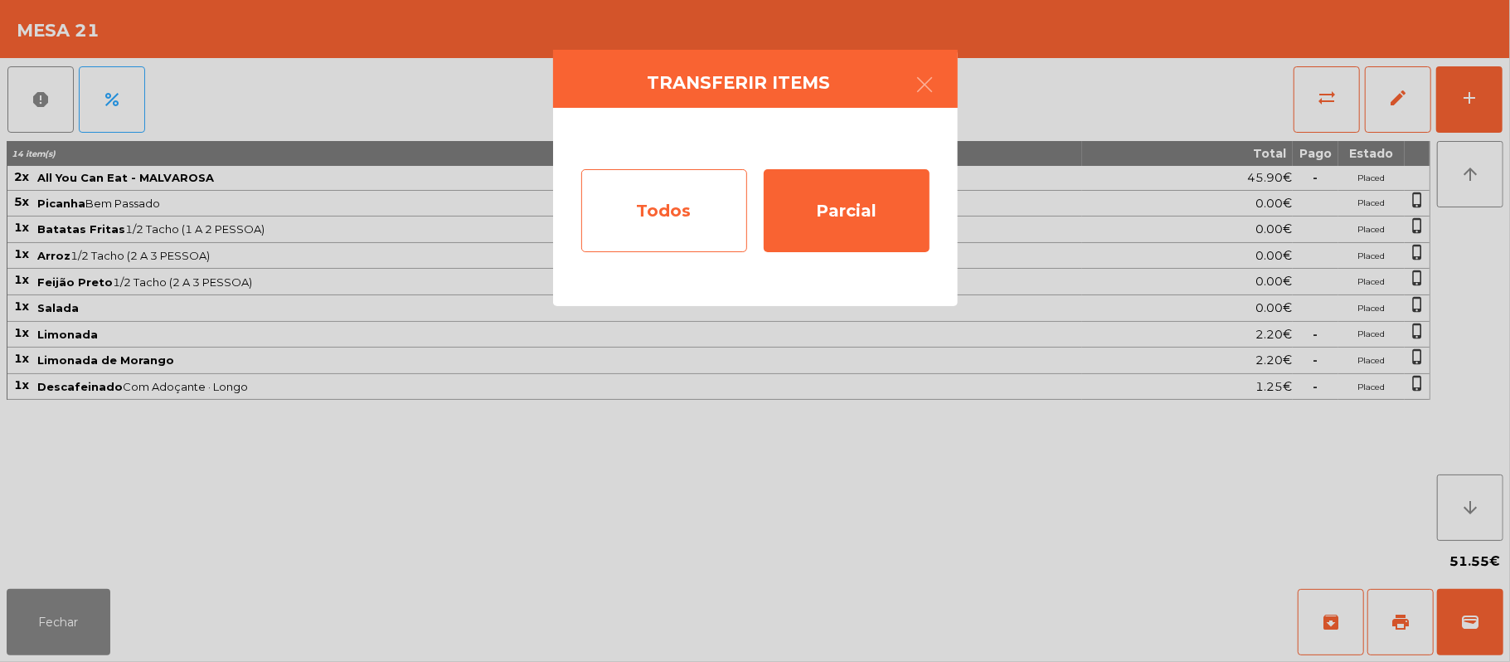
click at [690, 243] on div "Todos" at bounding box center [664, 210] width 166 height 83
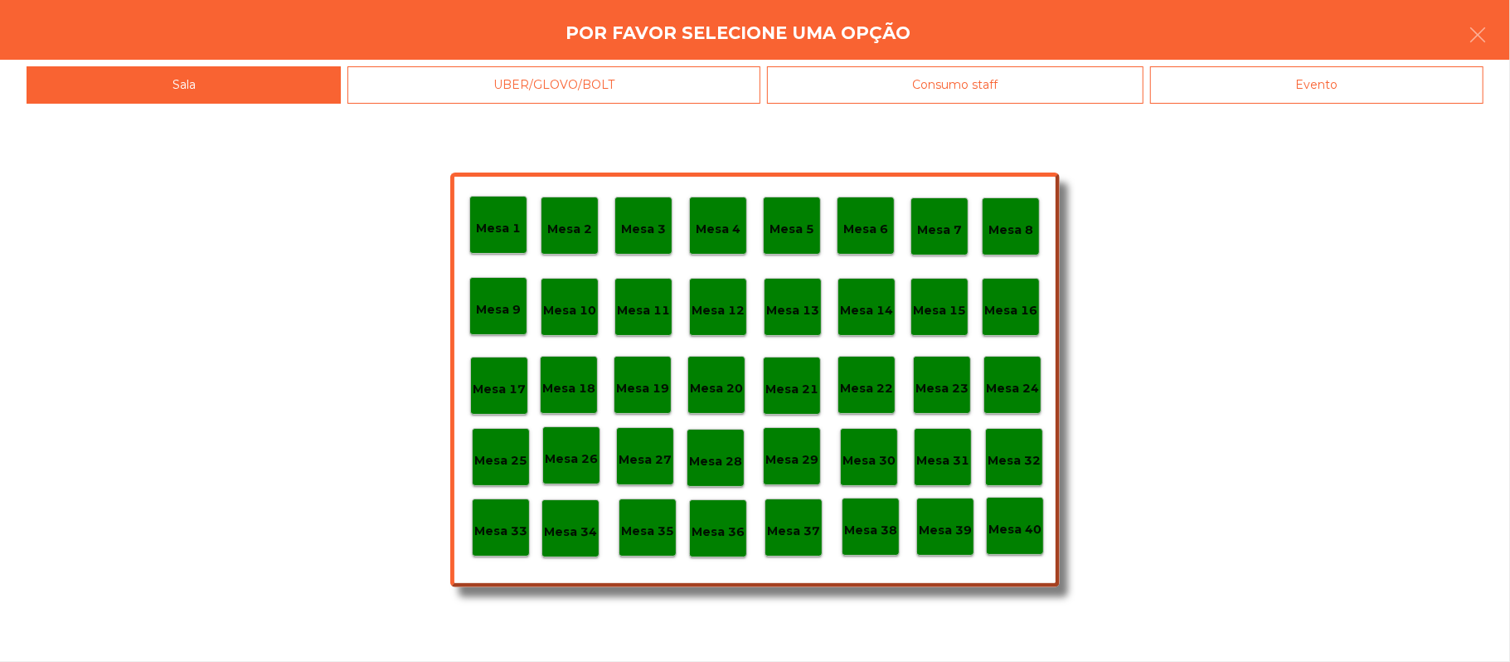
click at [1302, 71] on div "Evento" at bounding box center [1316, 84] width 333 height 37
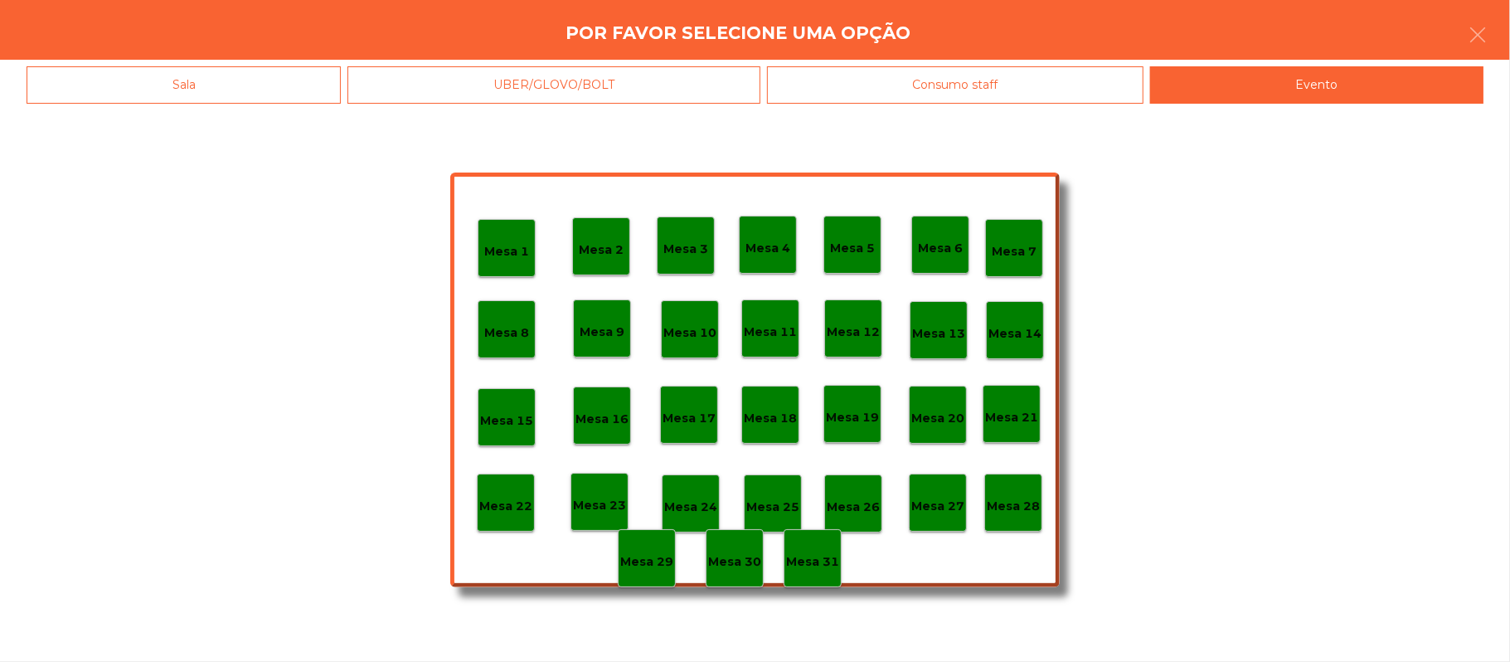
click at [1037, 494] on div "Mesa 28" at bounding box center [1013, 503] width 53 height 26
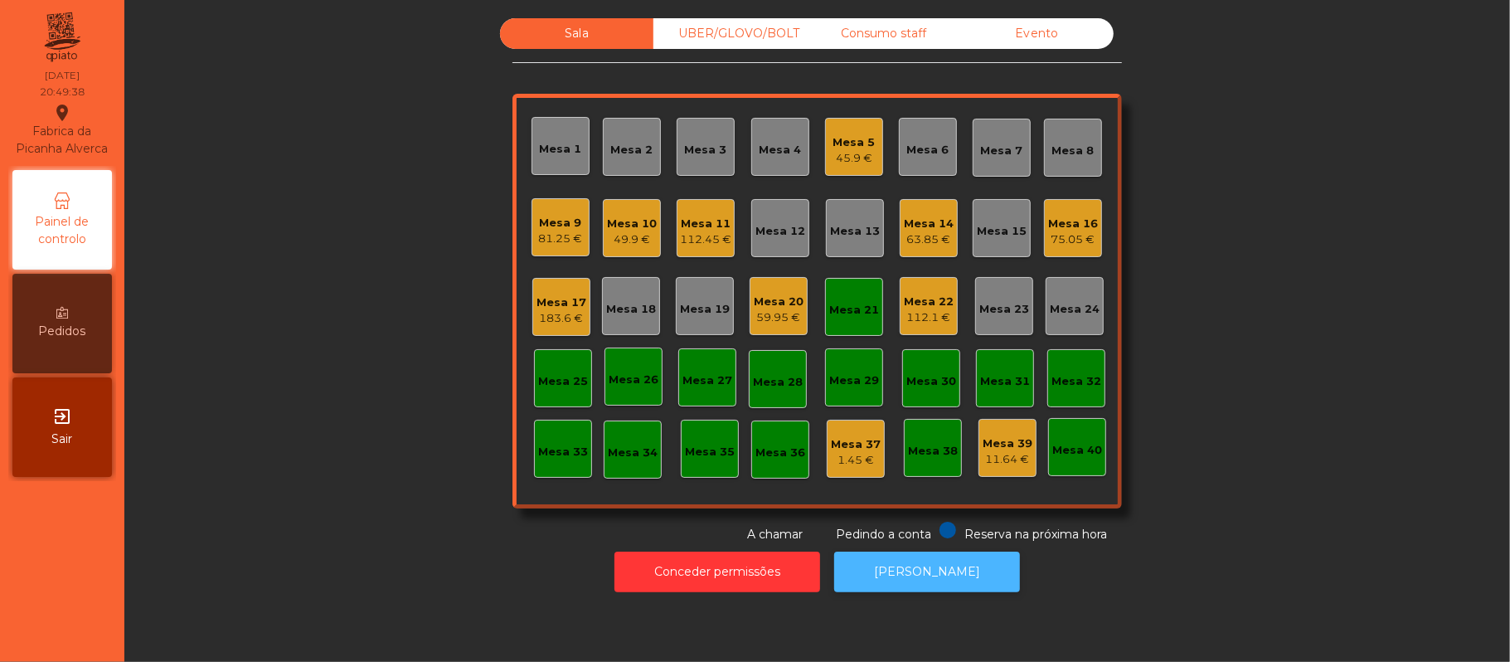
click at [921, 590] on button "[PERSON_NAME]" at bounding box center [927, 572] width 186 height 41
click at [728, 38] on div "UBER/GLOVO/BOLT" at bounding box center [730, 33] width 153 height 31
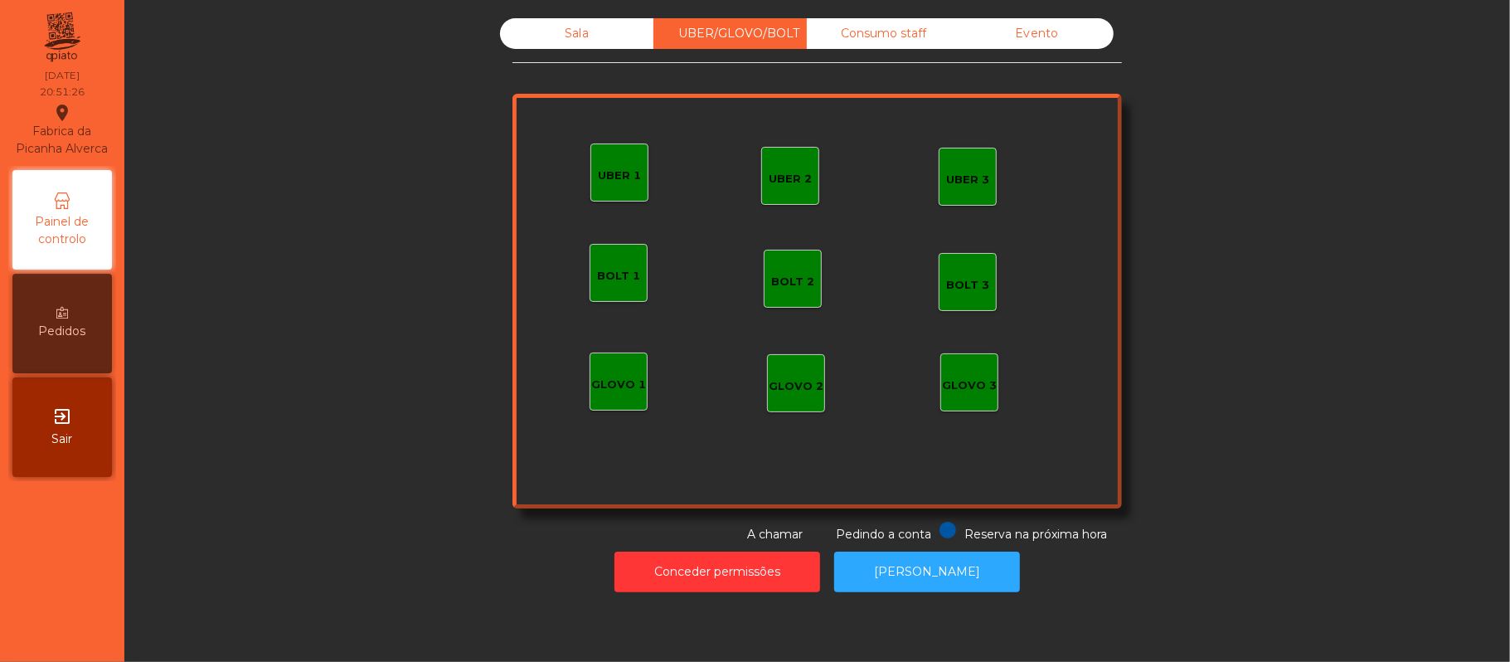
click at [598, 173] on div "UBER 1" at bounding box center [619, 176] width 43 height 17
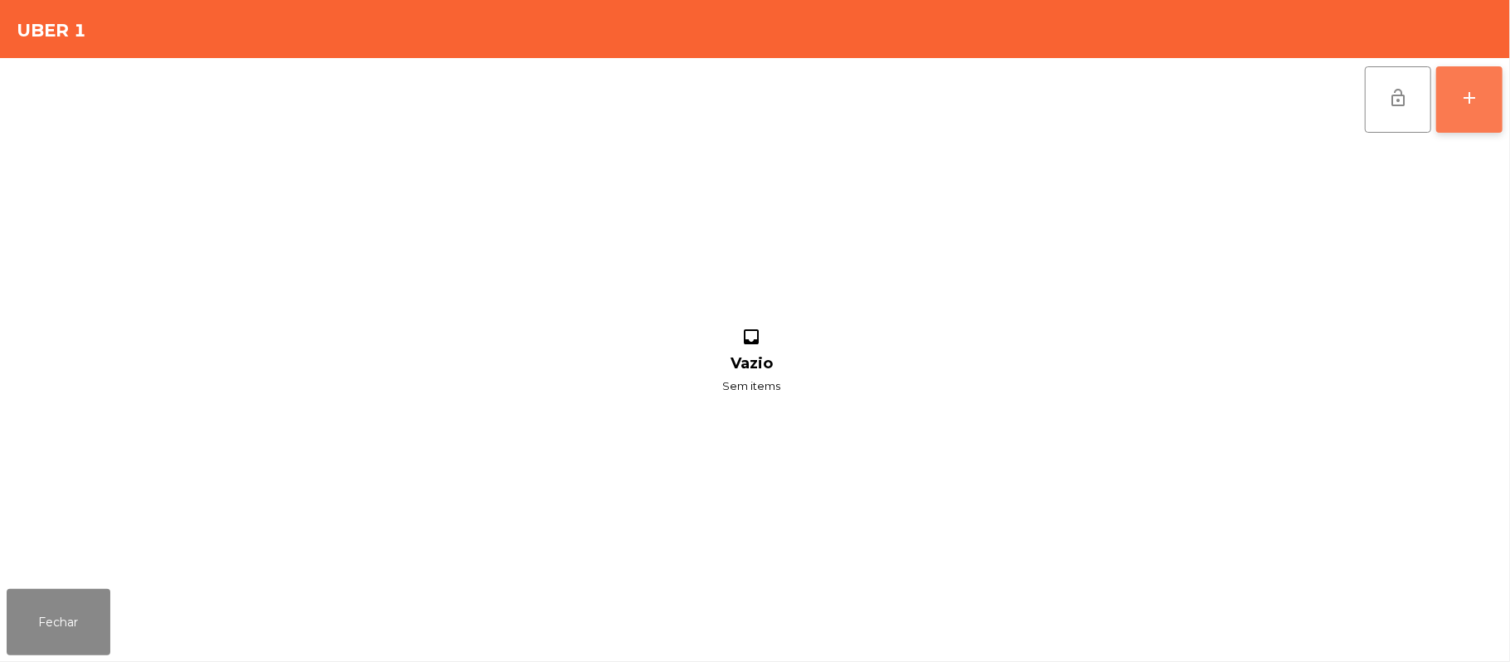
click at [1461, 91] on div "add" at bounding box center [1470, 98] width 20 height 20
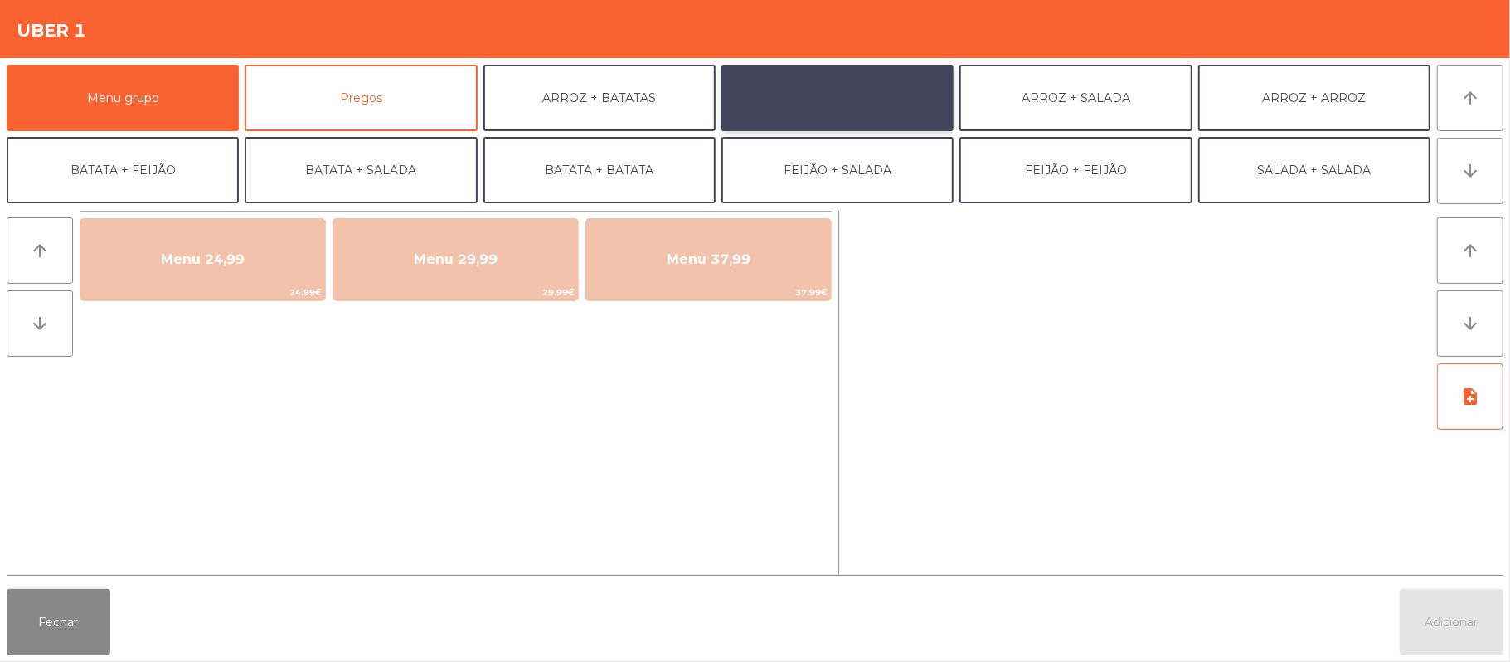
click at [903, 108] on button "ARROZ + FEIJÃO" at bounding box center [838, 98] width 232 height 66
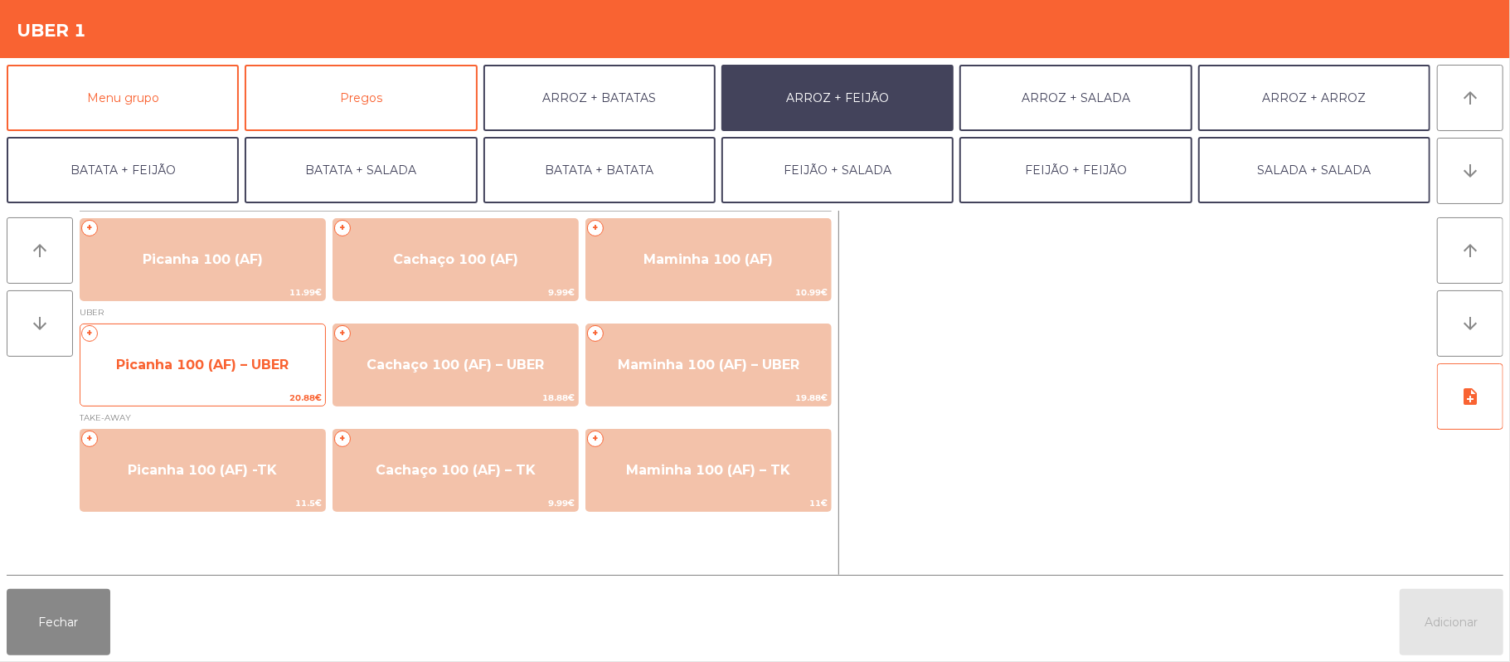
click at [239, 385] on span "Picanha 100 (AF) – UBER" at bounding box center [202, 365] width 245 height 45
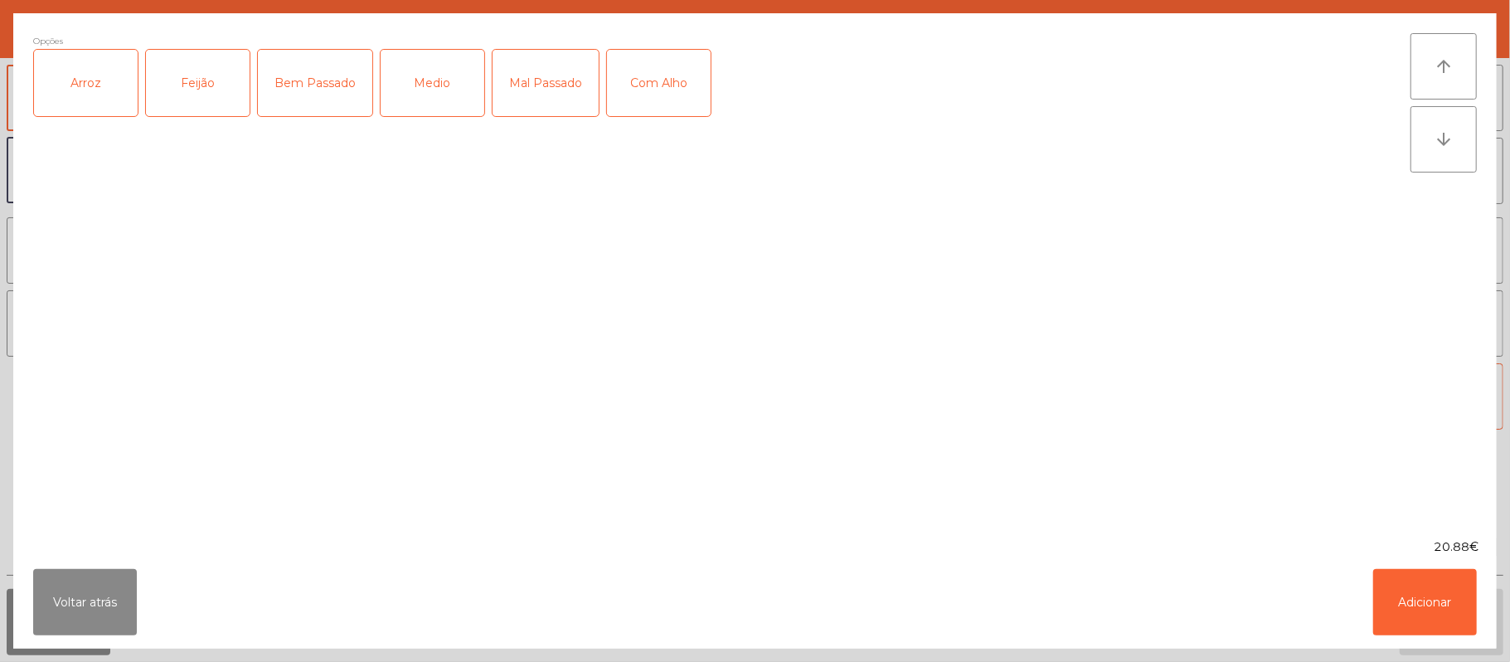
click at [91, 98] on div "Arroz" at bounding box center [86, 83] width 104 height 66
click at [199, 97] on div "Feijão" at bounding box center [198, 83] width 104 height 66
click at [455, 110] on div "Medio" at bounding box center [433, 83] width 104 height 66
click at [1421, 591] on button "Adicionar" at bounding box center [1425, 602] width 104 height 66
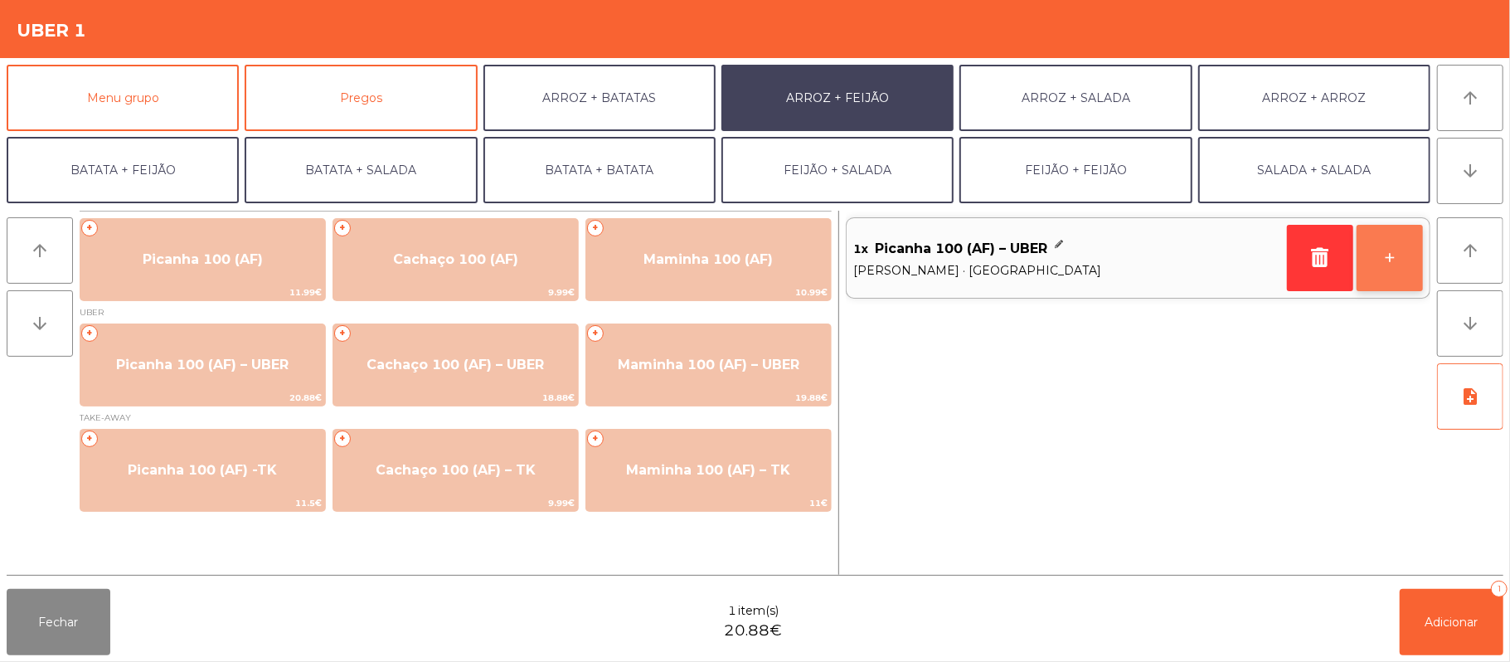
click at [1407, 279] on button "+" at bounding box center [1390, 258] width 66 height 66
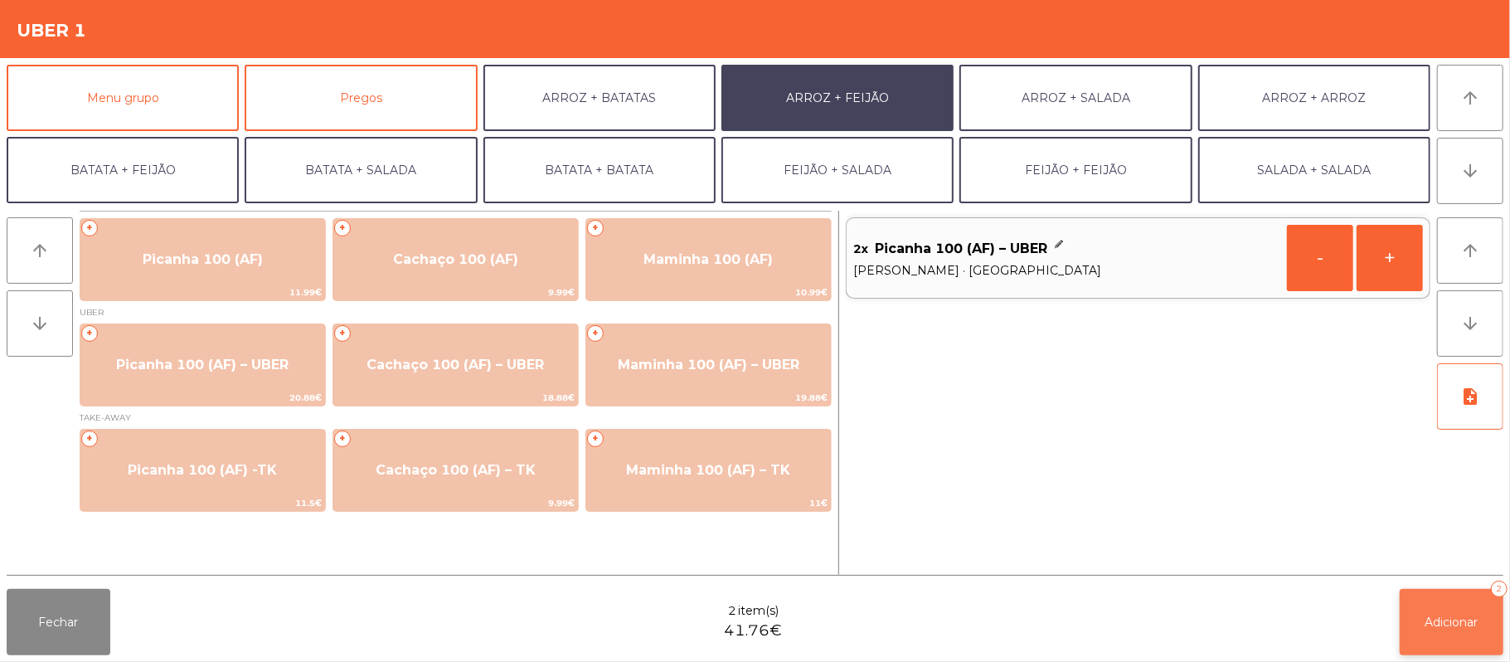
click at [1456, 611] on button "Adicionar 2" at bounding box center [1452, 622] width 104 height 66
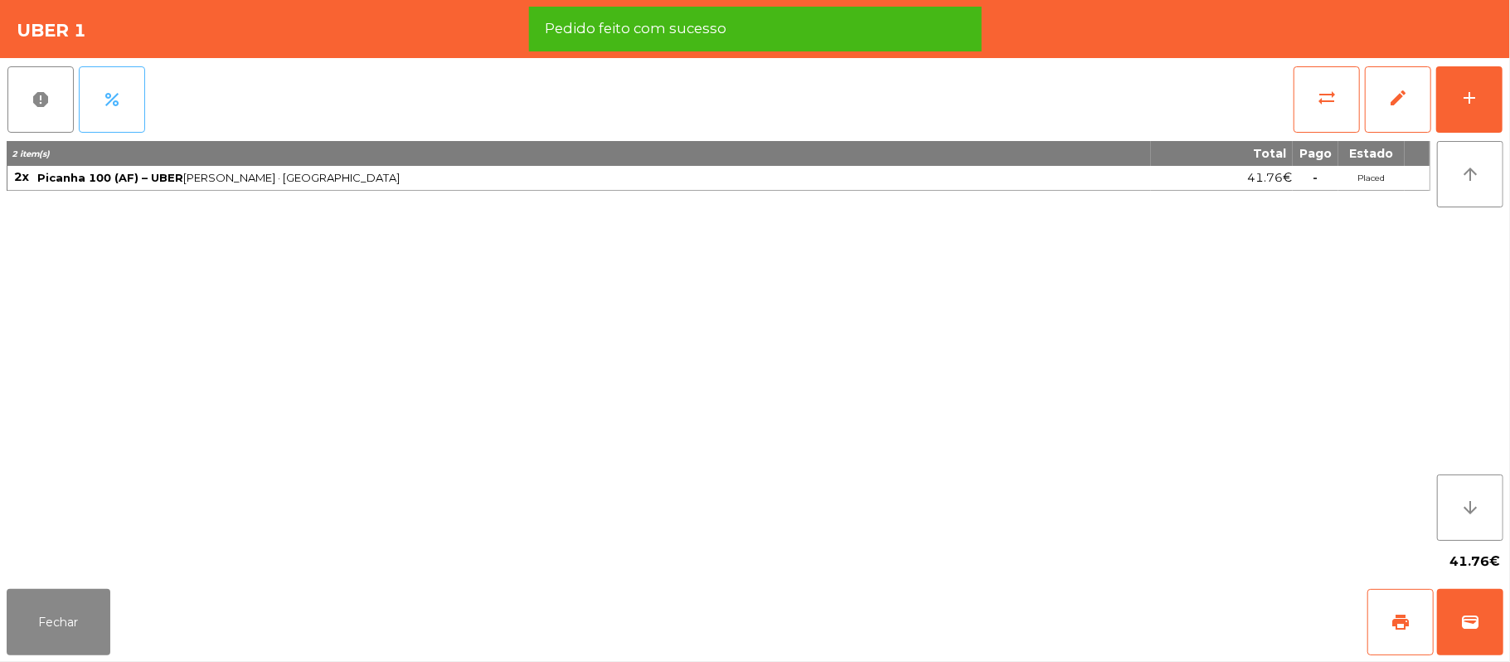
click at [124, 113] on button "percent" at bounding box center [112, 99] width 66 height 66
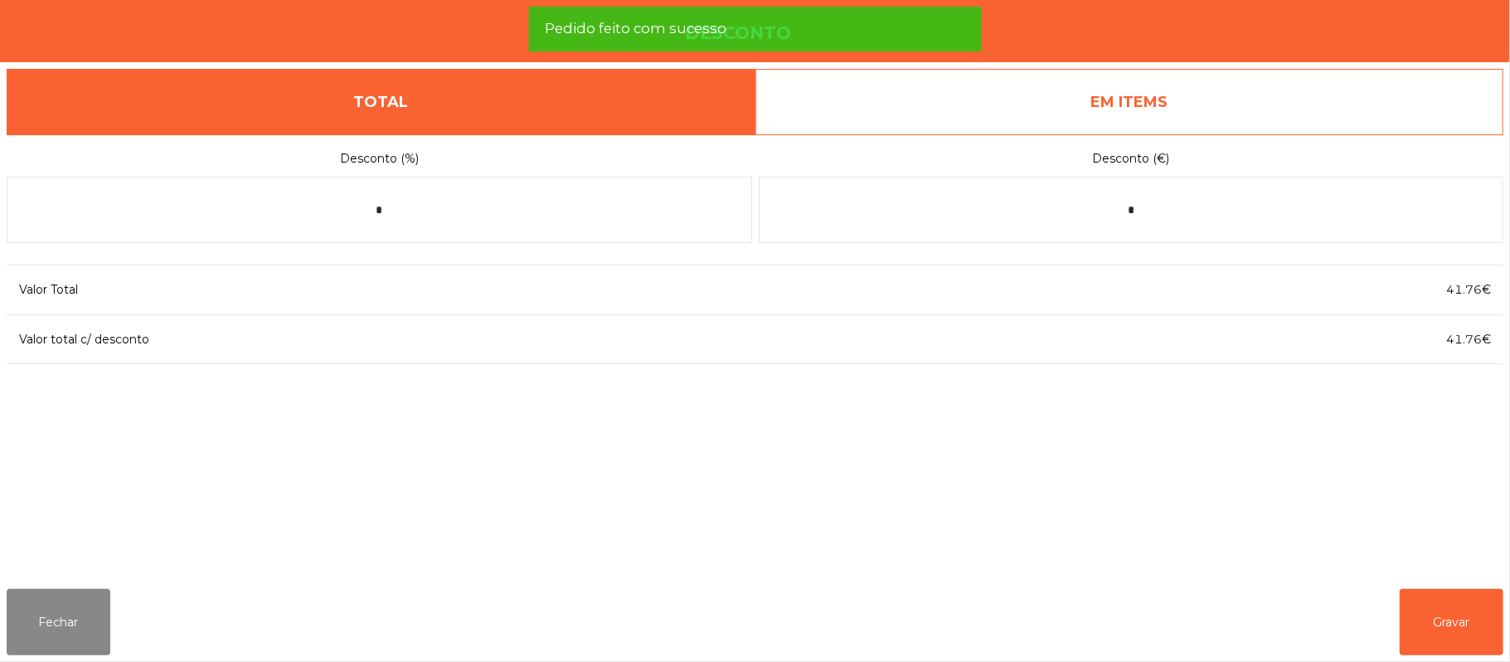
click at [1217, 123] on link "EM ITEMS" at bounding box center [1130, 102] width 749 height 66
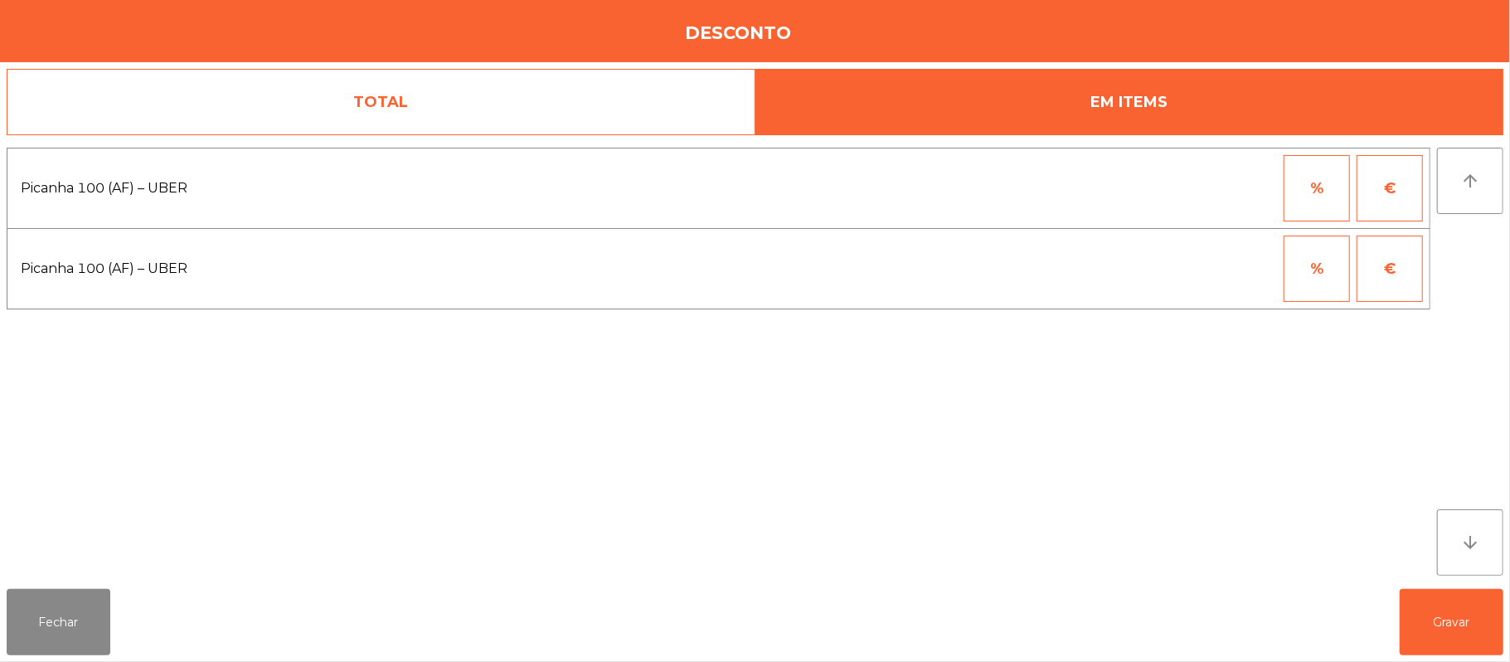
click at [1305, 187] on button "%" at bounding box center [1317, 188] width 66 height 66
click at [1221, 189] on input "*" at bounding box center [1235, 188] width 83 height 66
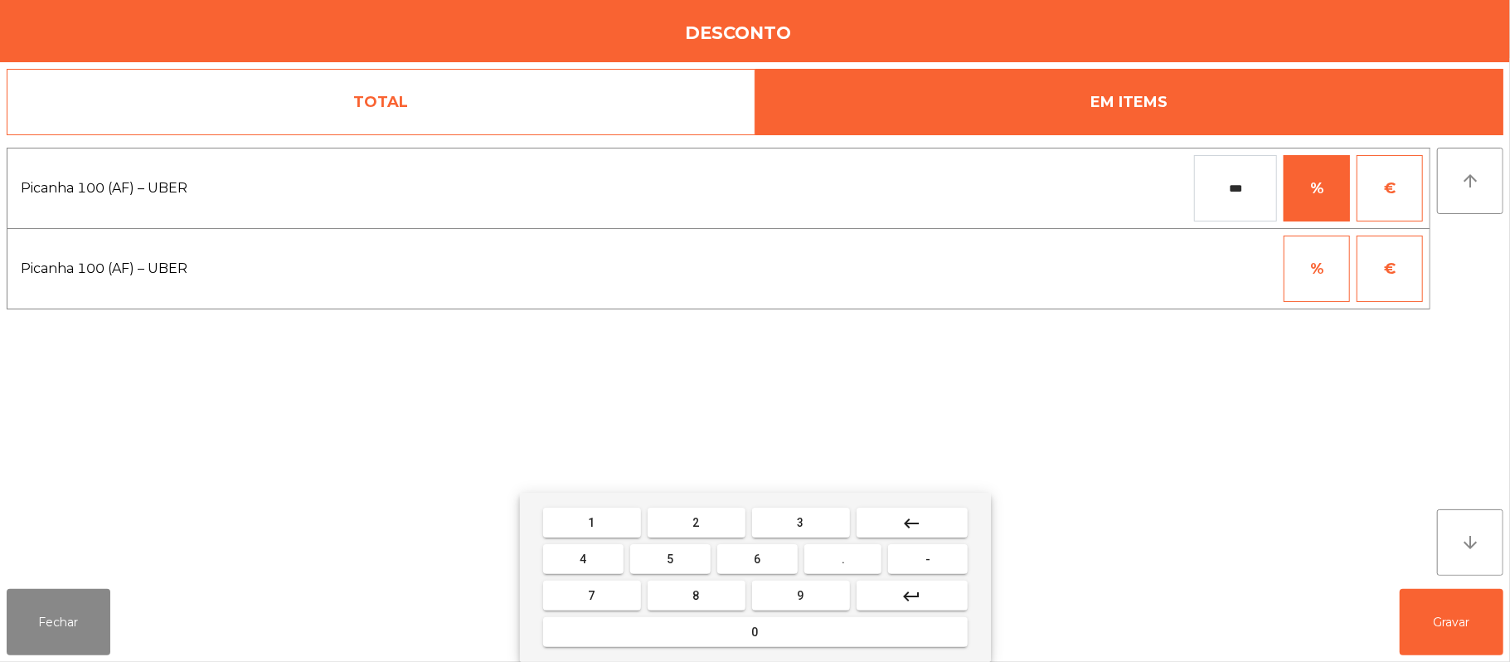
type input "***"
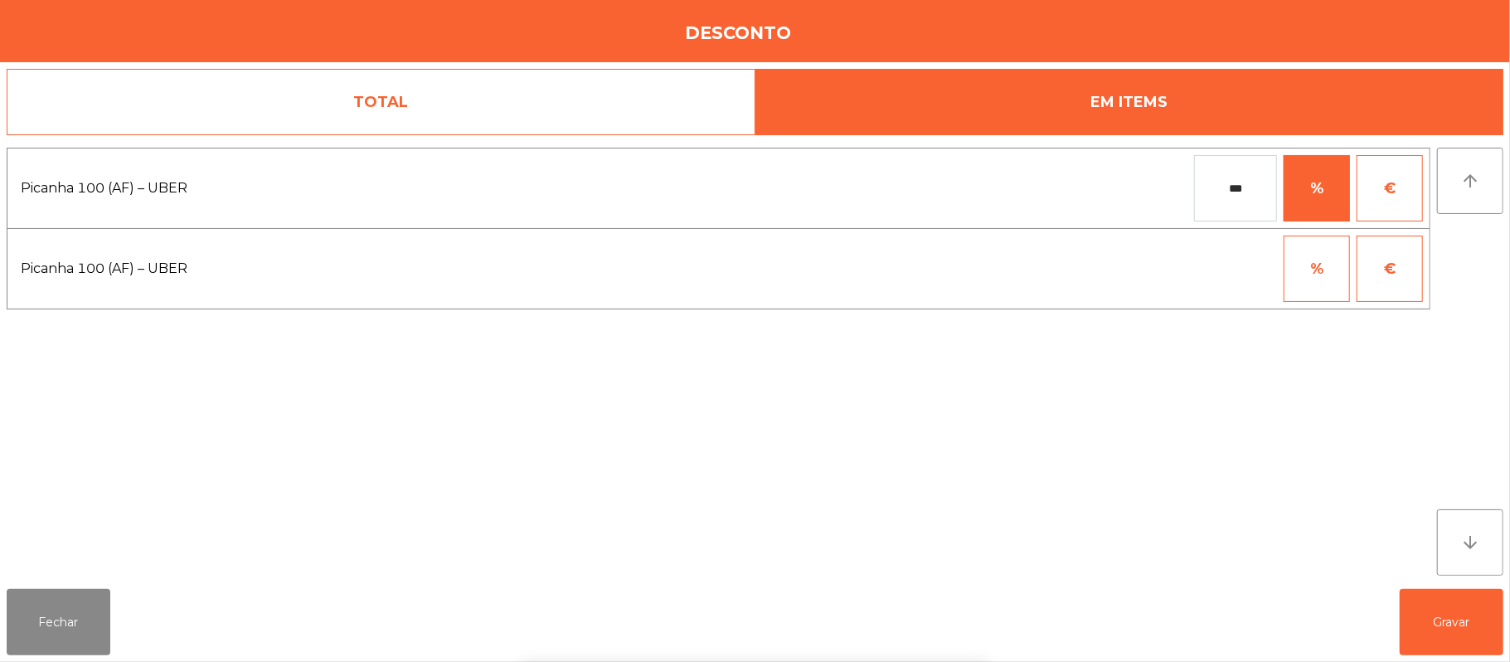
click at [1428, 647] on div "1 2 3 keyboard_backspace 4 5 6 . - 7 8 9 keyboard_return 0" at bounding box center [755, 577] width 1510 height 169
click at [1457, 625] on button "Gravar" at bounding box center [1452, 622] width 104 height 66
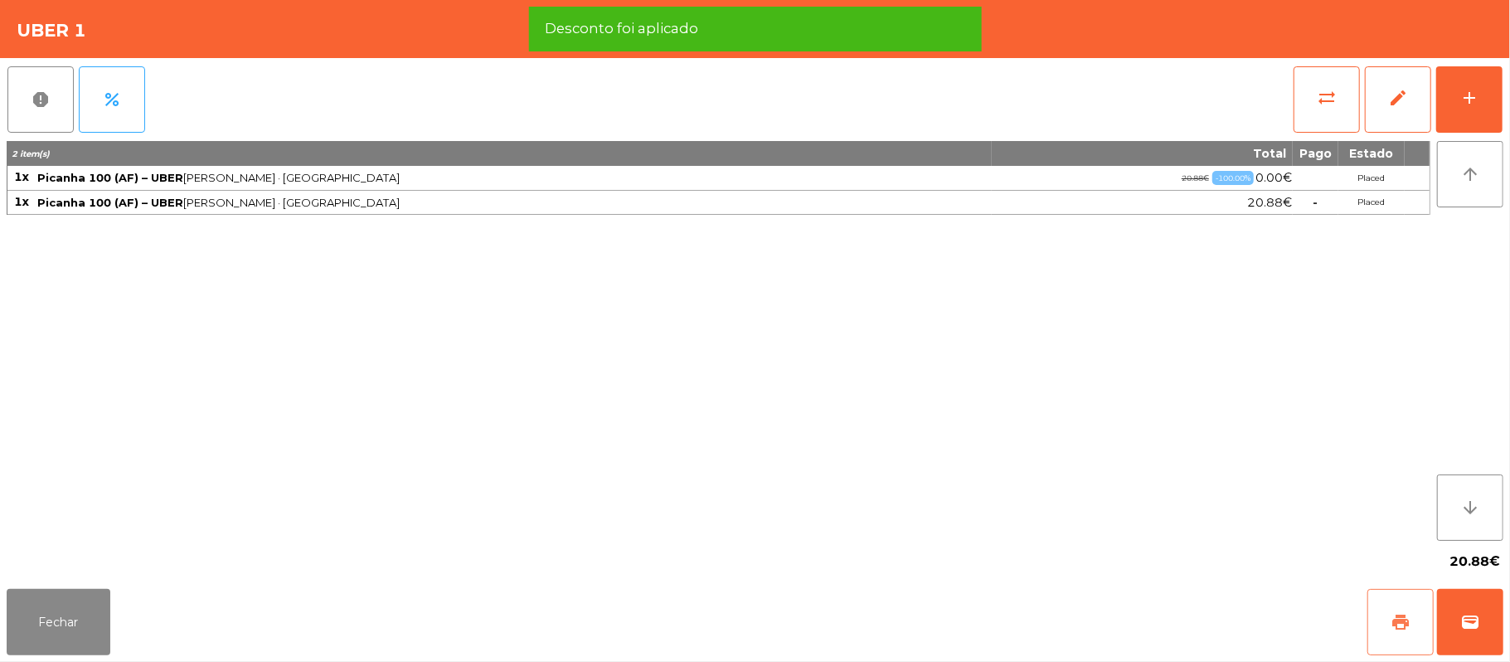
click at [1387, 637] on button "print" at bounding box center [1401, 622] width 66 height 66
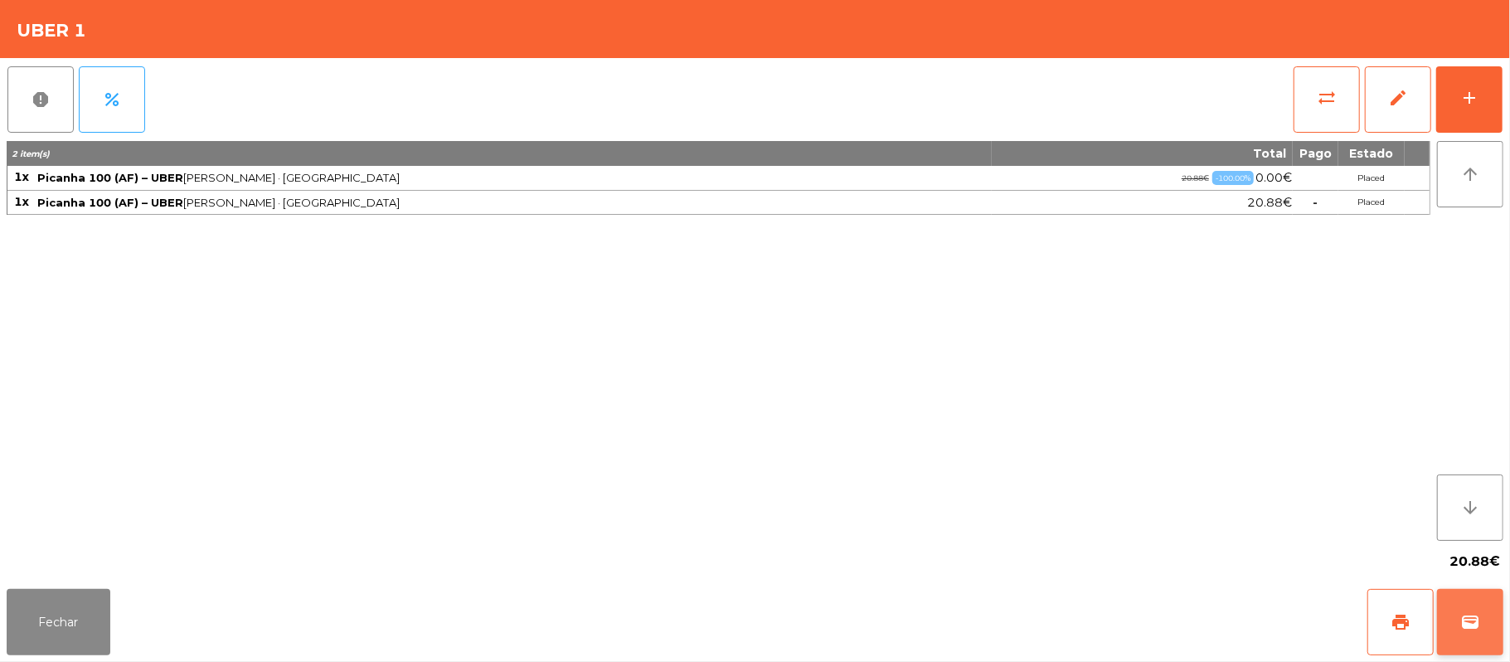
click at [1498, 632] on button "wallet" at bounding box center [1470, 622] width 66 height 66
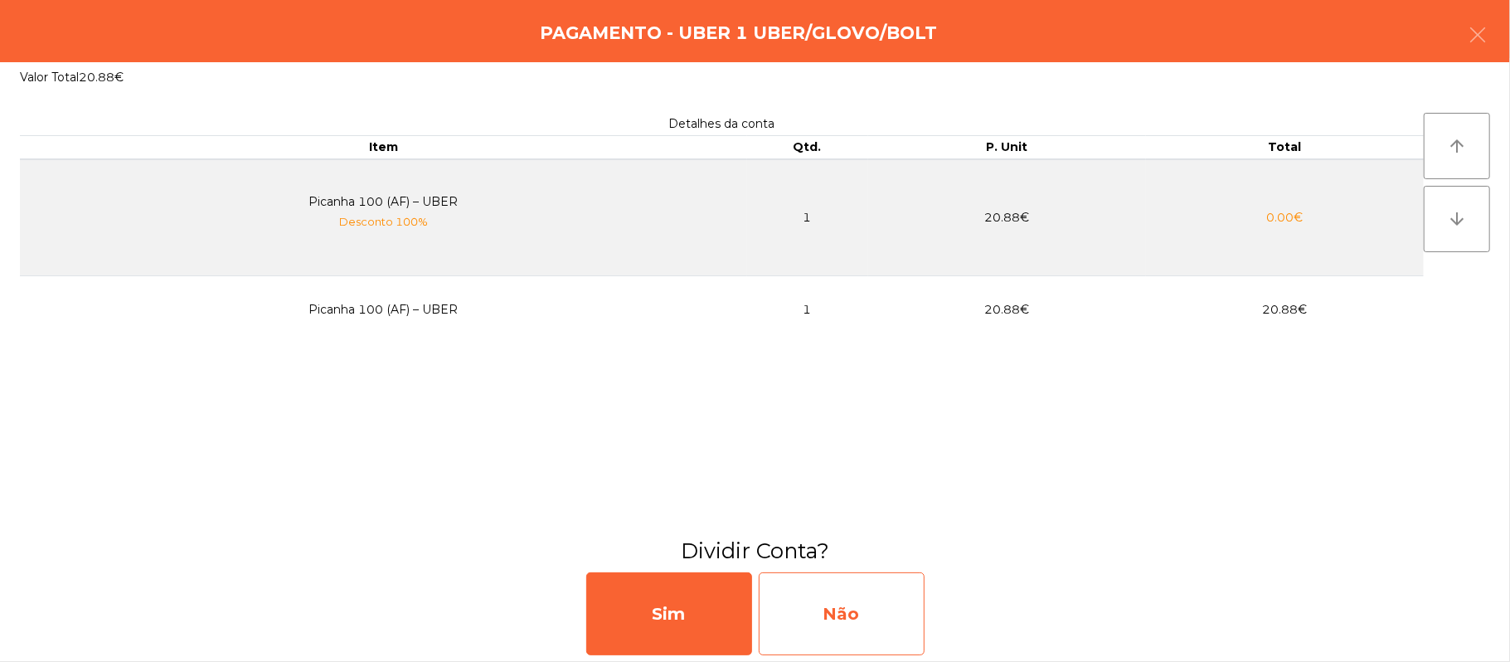
click at [901, 601] on div "Não" at bounding box center [842, 613] width 166 height 83
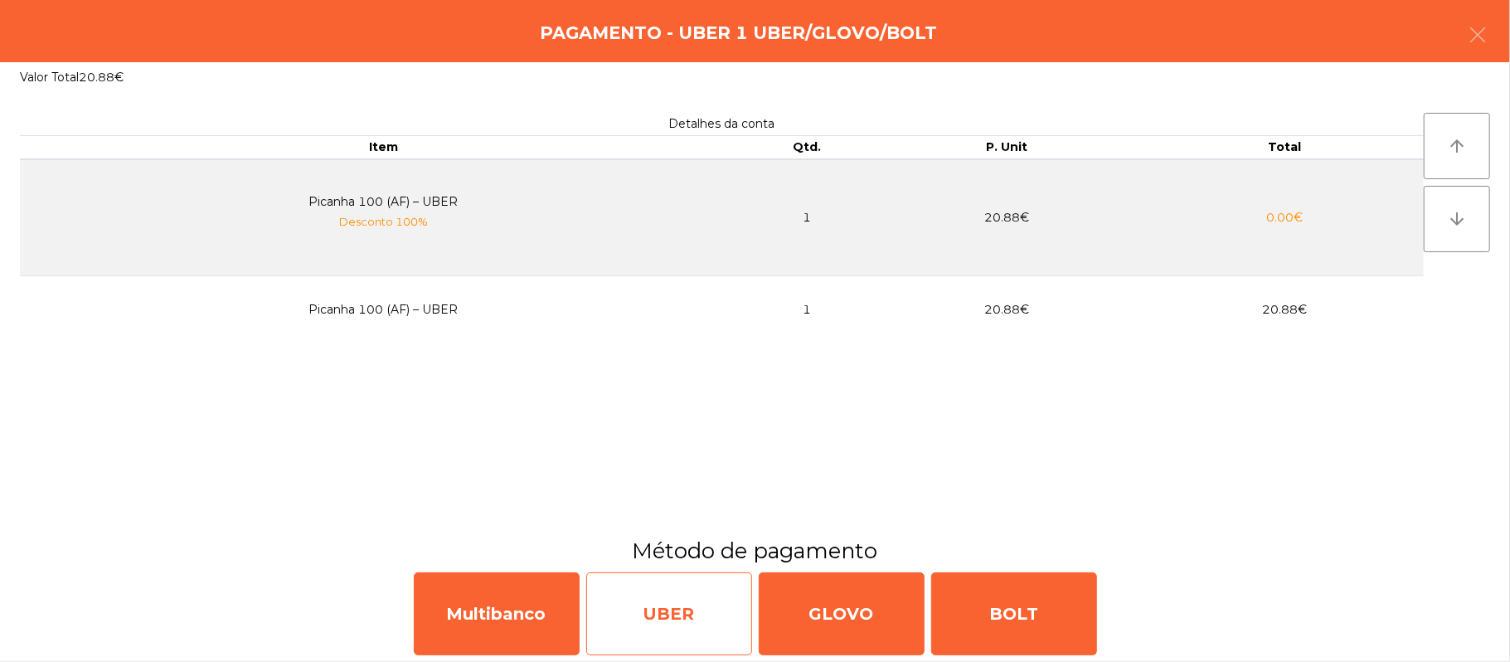
click at [621, 587] on div "UBER" at bounding box center [669, 613] width 166 height 83
select select "**"
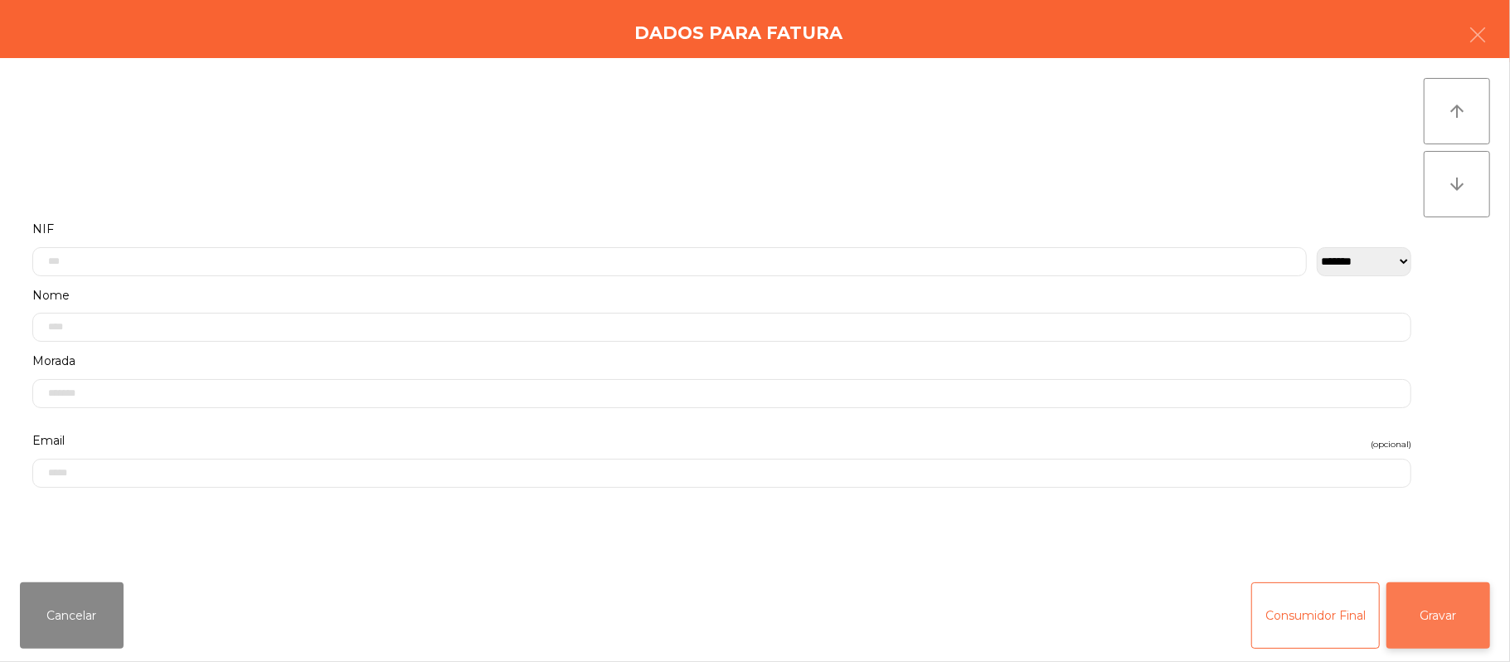
click at [1415, 587] on button "Gravar" at bounding box center [1439, 615] width 104 height 66
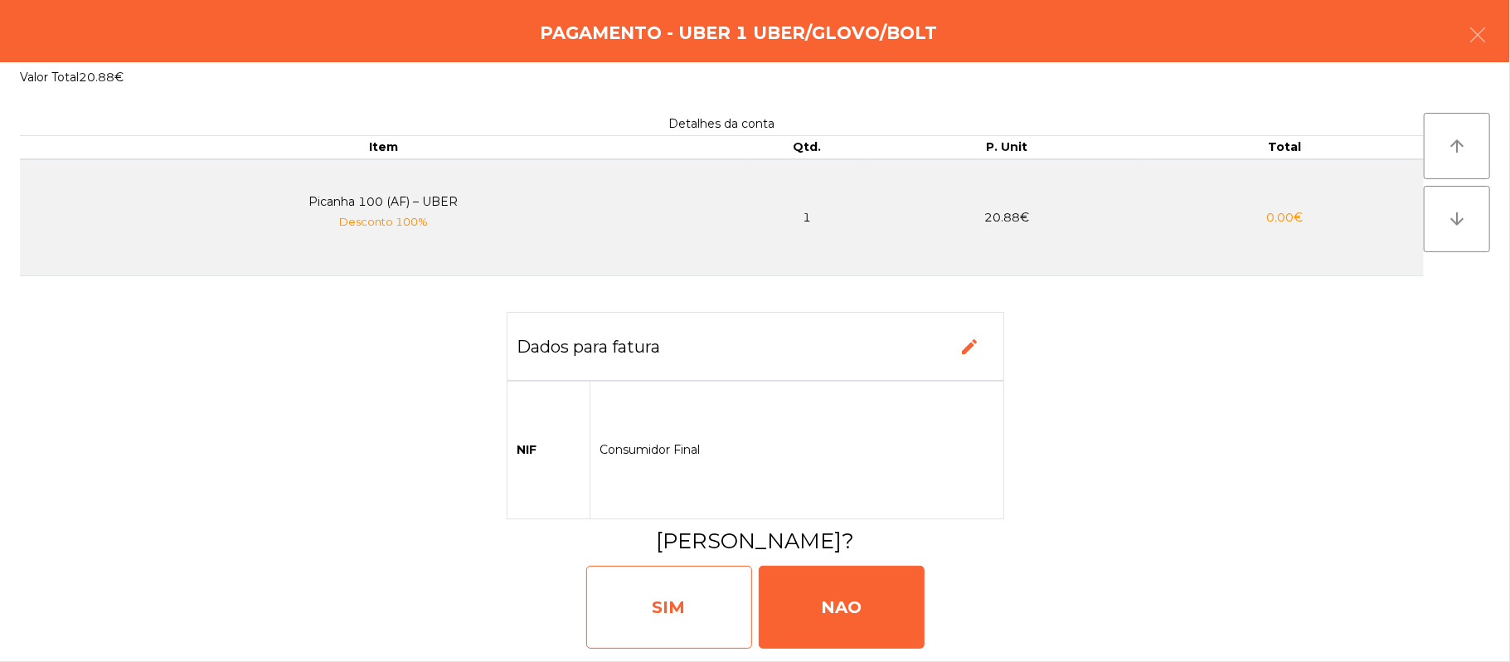
click at [638, 615] on div "SIM" at bounding box center [669, 607] width 166 height 83
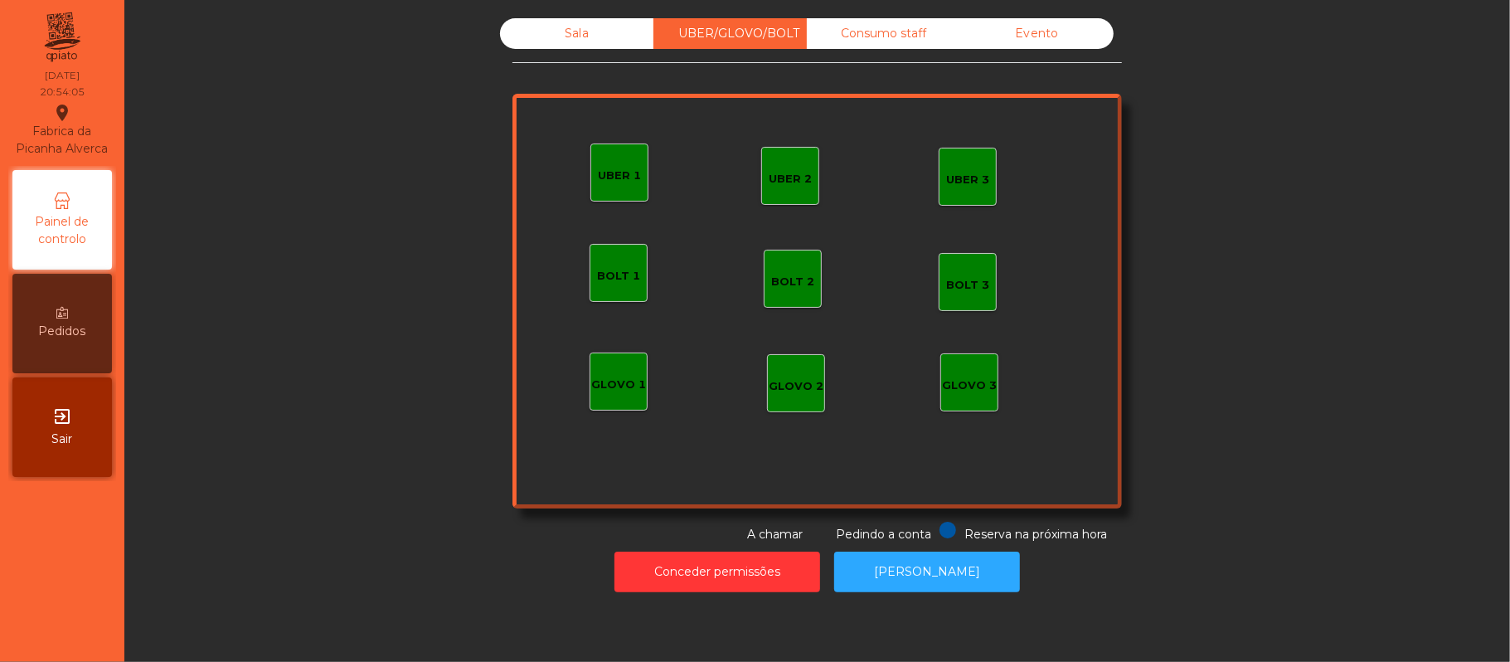
click at [572, 41] on div "Sala" at bounding box center [576, 33] width 153 height 31
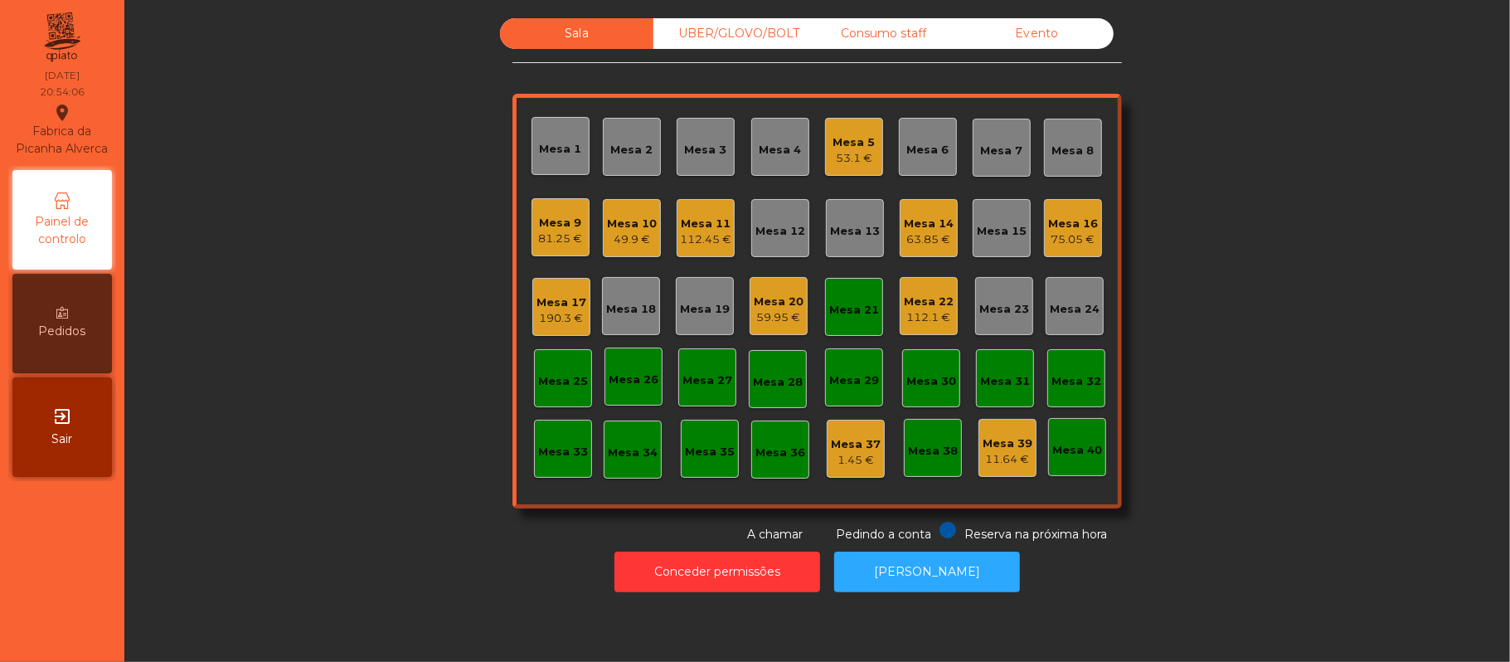
click at [1319, 173] on div "Sala UBER/GLOVO/BOLT Consumo staff Evento Mesa 1 Mesa 2 Mesa 3 Mesa 4 Mesa 5 53…" at bounding box center [817, 280] width 1341 height 525
click at [1308, 206] on div "Sala UBER/GLOVO/BOLT Consumo staff Evento Mesa 1 Mesa 2 Mesa 3 Mesa 4 Mesa 5 53…" at bounding box center [817, 280] width 1341 height 525
click at [1082, 143] on div "Mesa 8" at bounding box center [1073, 151] width 42 height 17
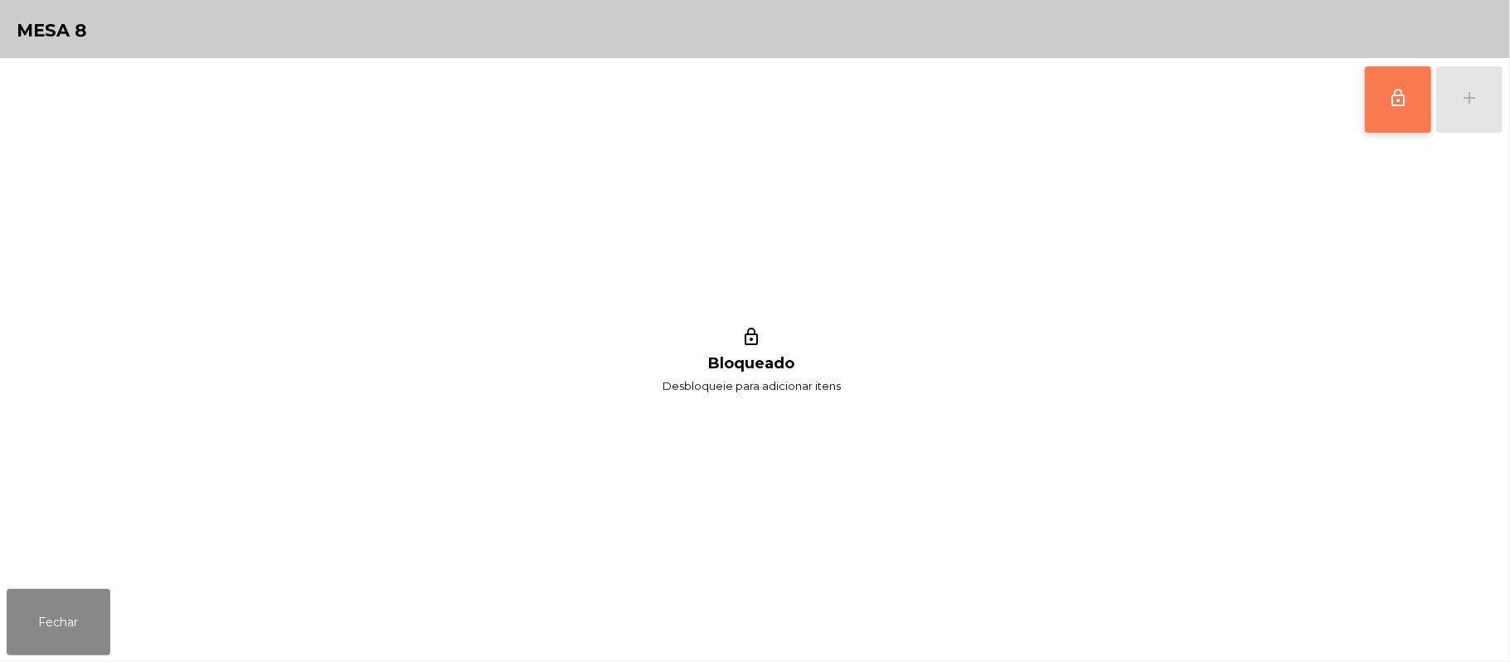
click at [1397, 94] on span "lock_outline" at bounding box center [1398, 98] width 20 height 20
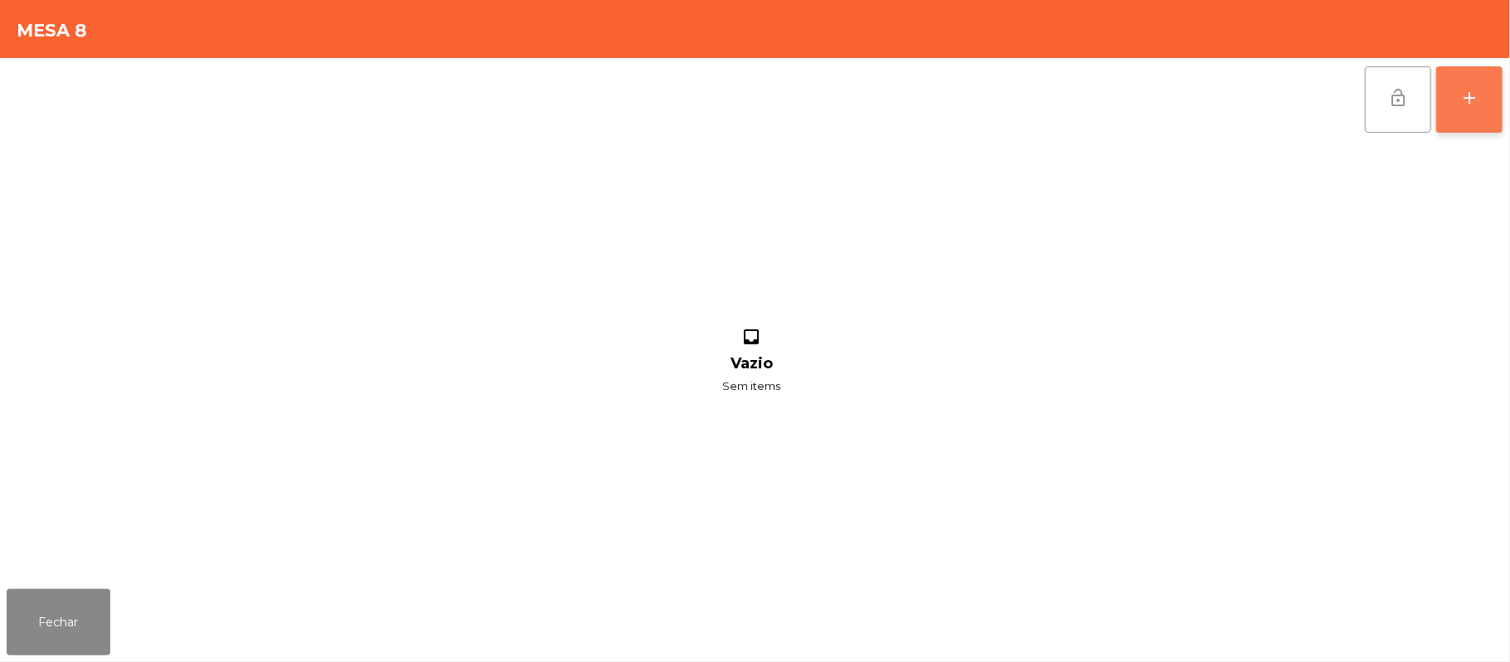
click at [1497, 100] on button "add" at bounding box center [1469, 99] width 66 height 66
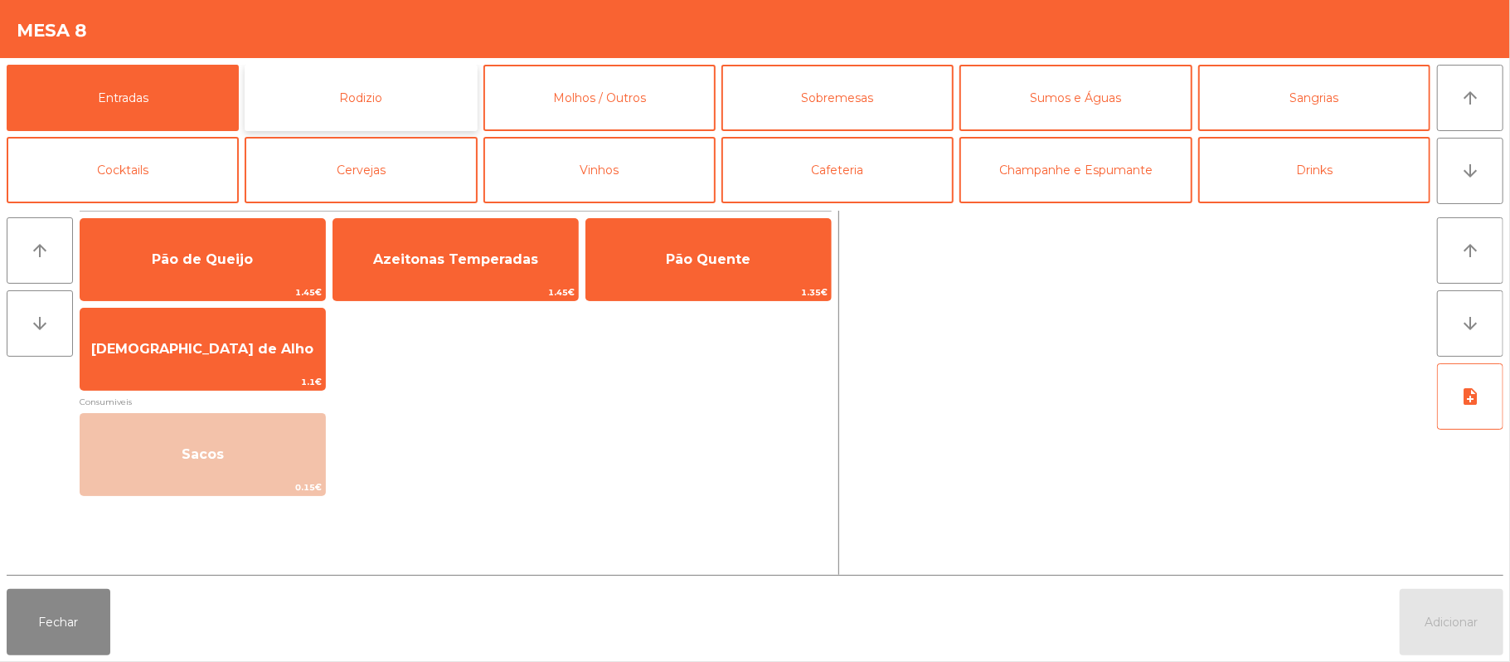
click at [410, 101] on button "Rodizio" at bounding box center [361, 98] width 232 height 66
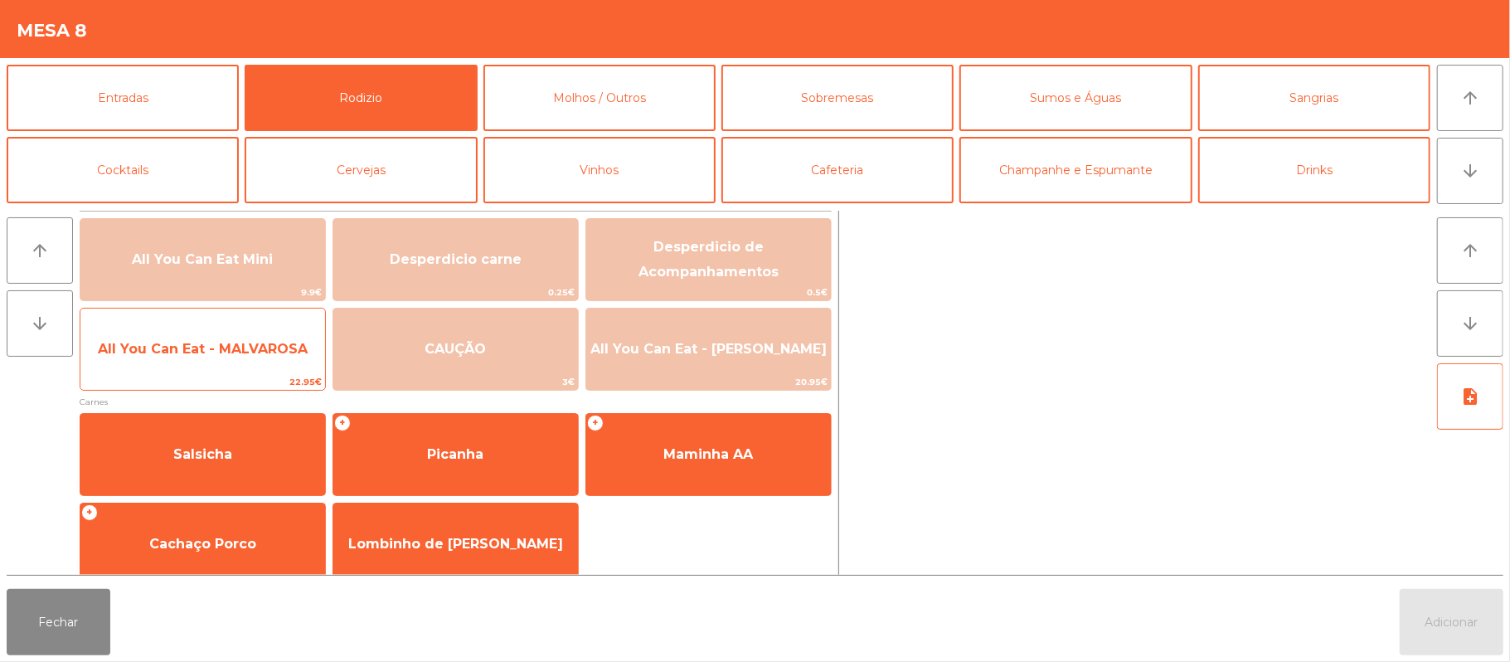
click at [230, 347] on span "All You Can Eat - MALVAROSA" at bounding box center [203, 349] width 210 height 16
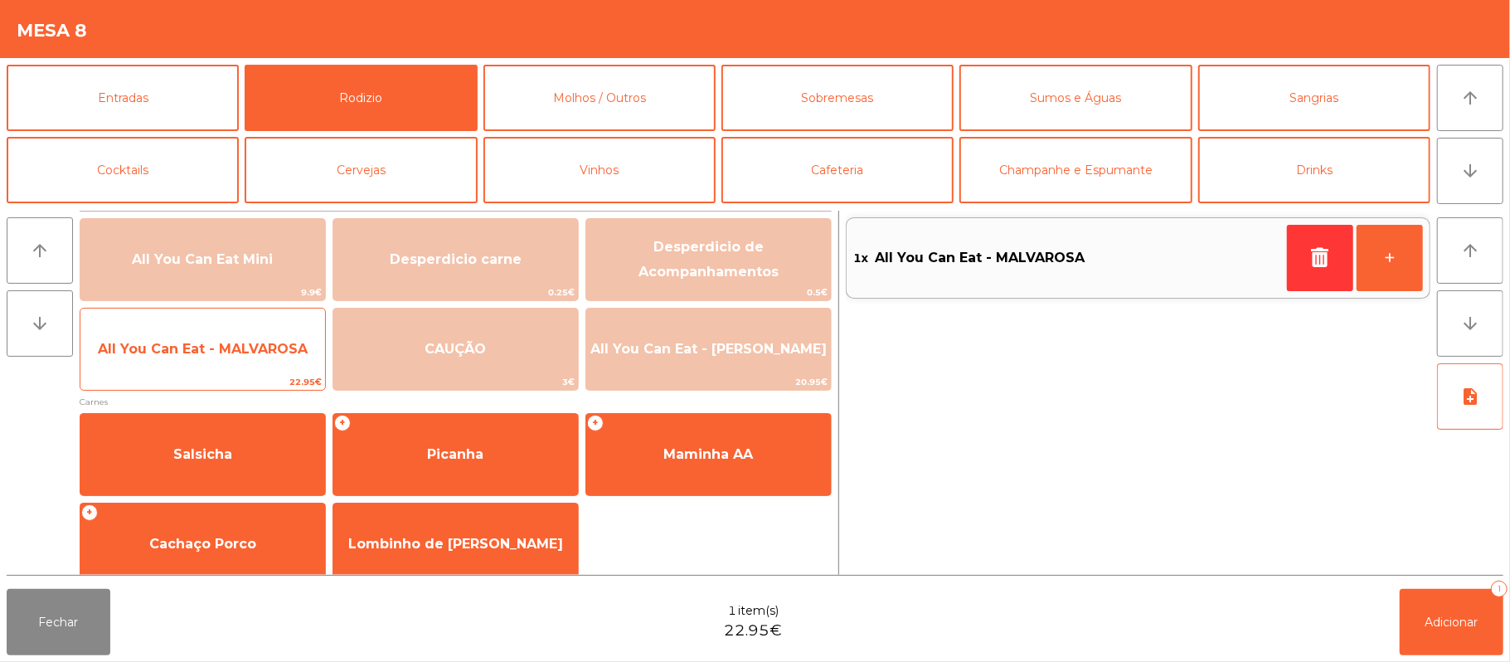
click at [222, 362] on span "All You Can Eat - MALVAROSA" at bounding box center [202, 349] width 245 height 45
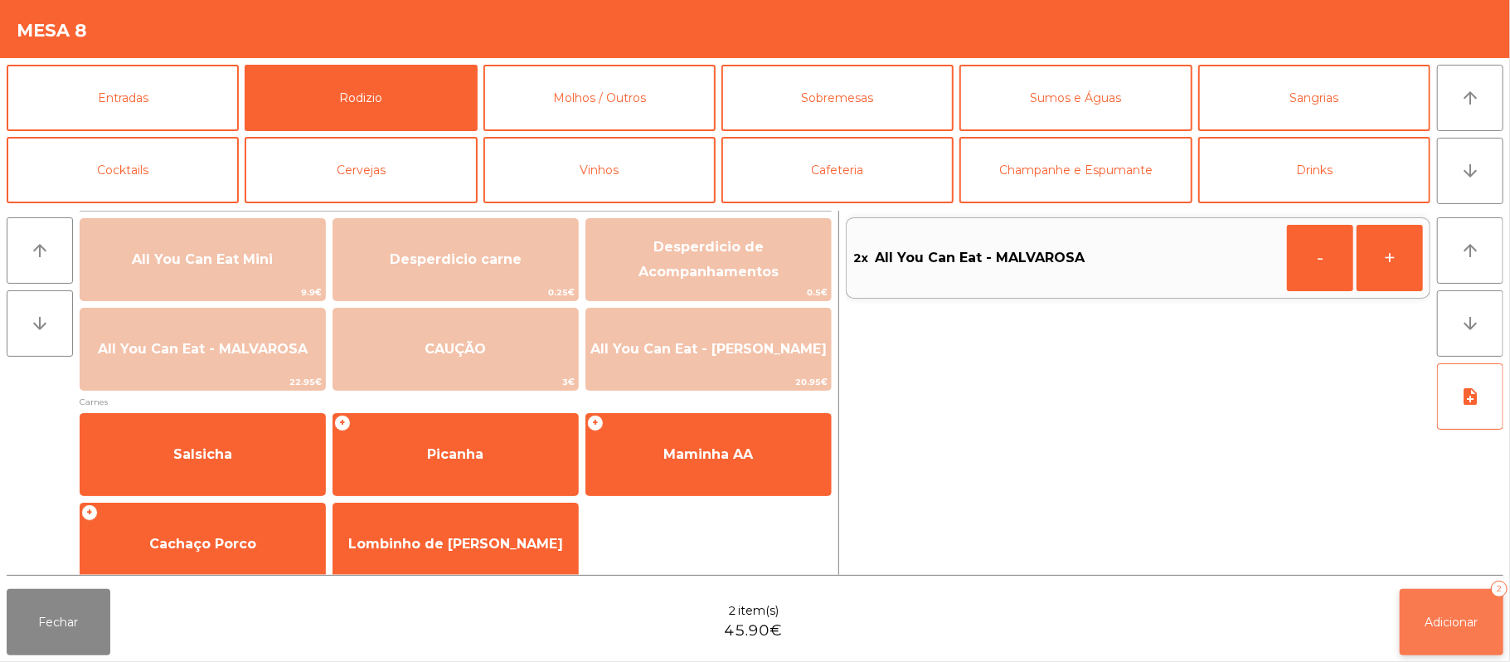
click at [1437, 615] on span "Adicionar" at bounding box center [1452, 622] width 53 height 15
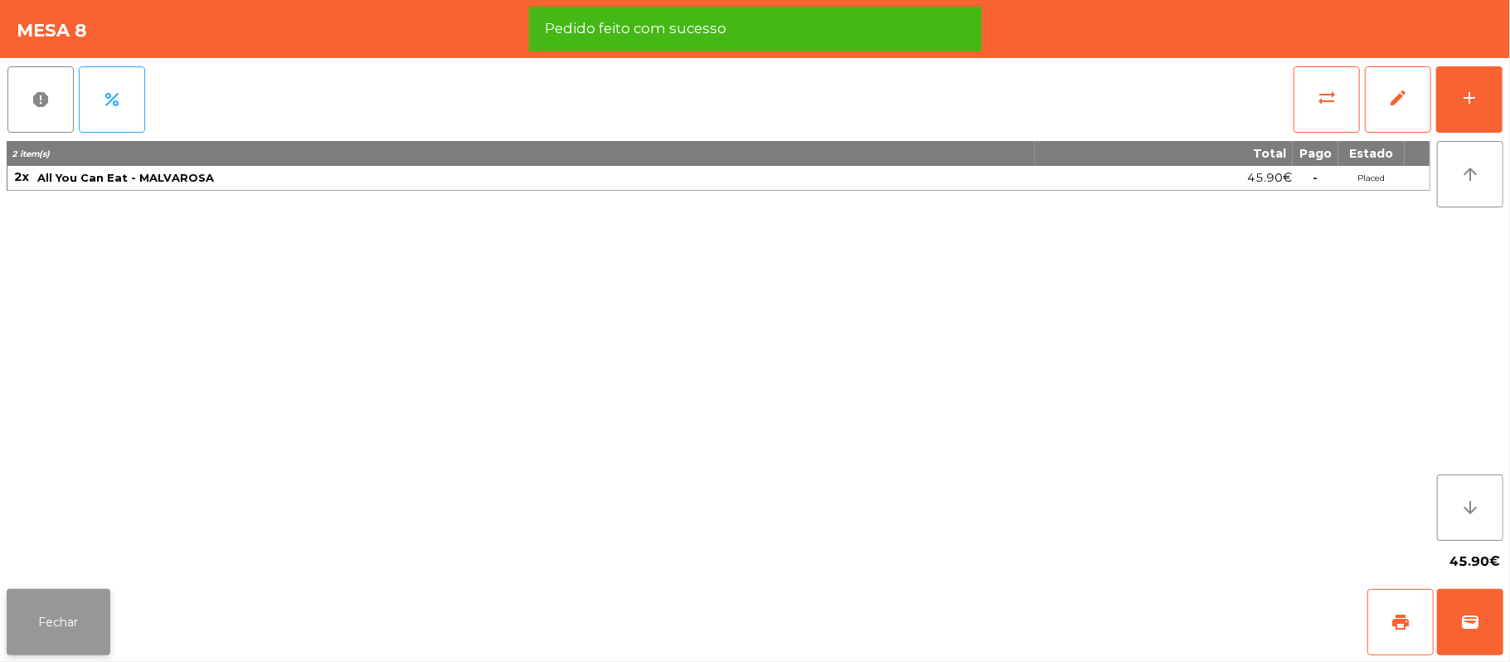
click at [100, 611] on button "Fechar" at bounding box center [59, 622] width 104 height 66
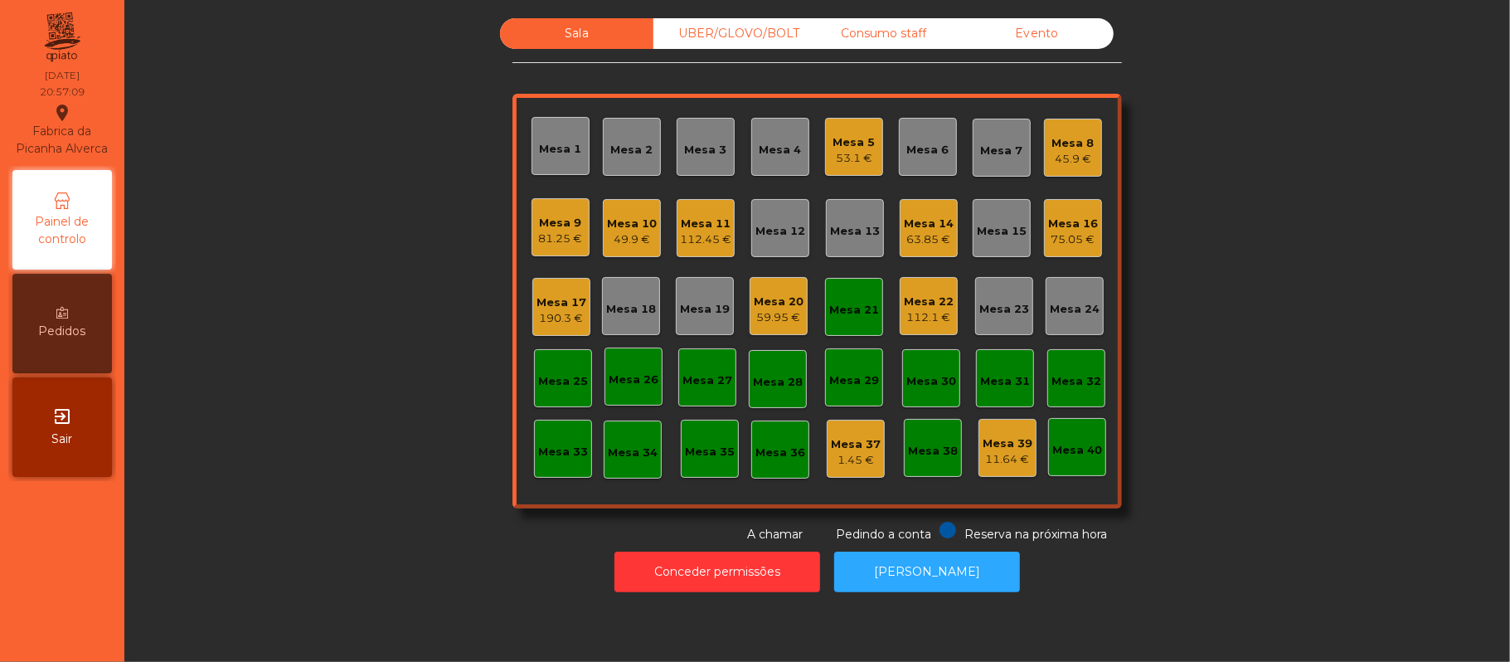
click at [1255, 214] on div "Sala UBER/GLOVO/BOLT Consumo staff Evento Mesa 1 Mesa 2 Mesa 3 Mesa 4 Mesa 5 53…" at bounding box center [817, 280] width 1341 height 525
click at [1059, 141] on div "Mesa 8" at bounding box center [1073, 143] width 42 height 17
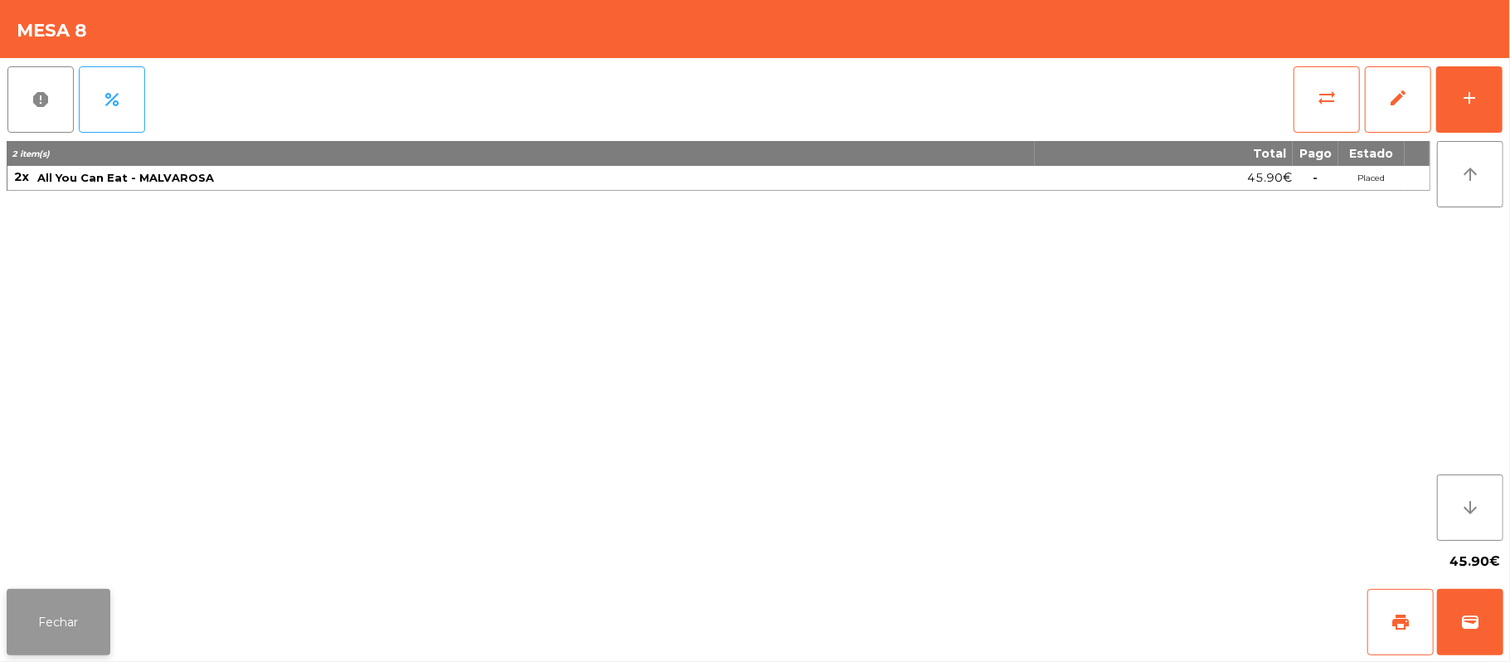
click at [60, 609] on button "Fechar" at bounding box center [59, 622] width 104 height 66
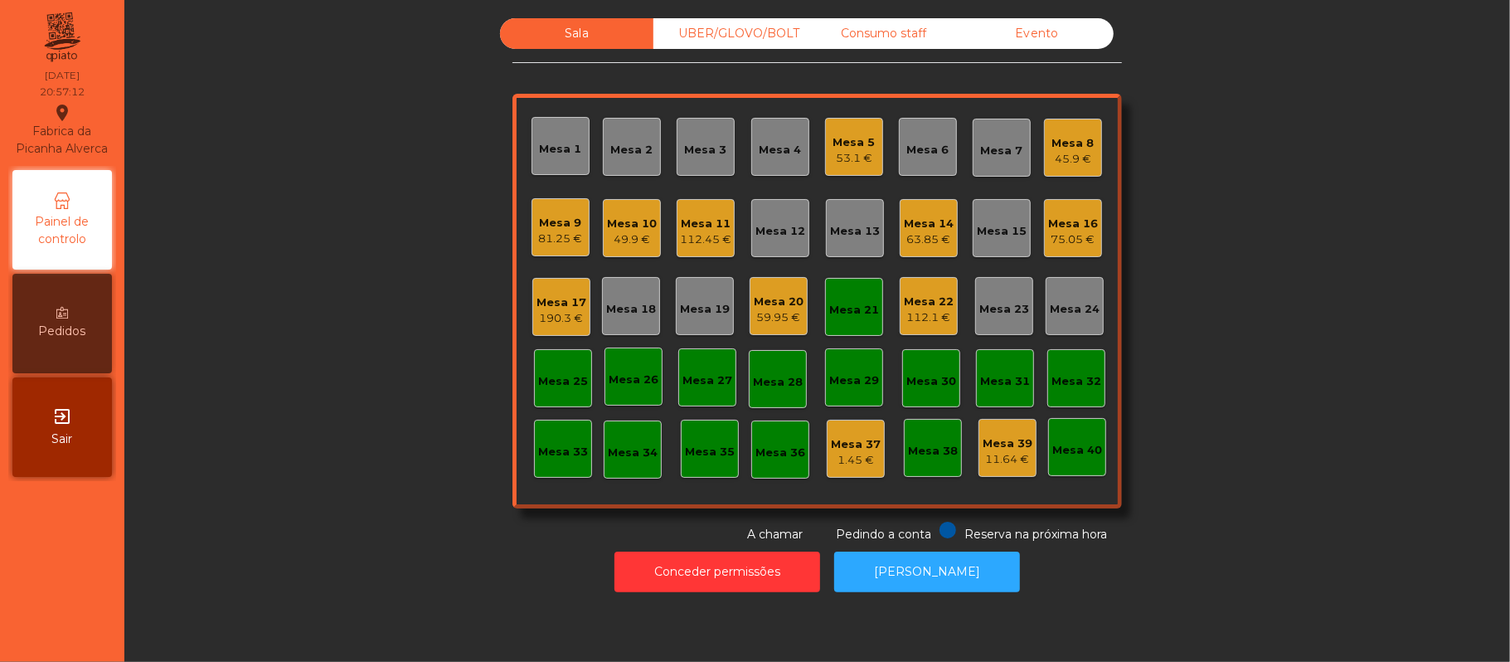
click at [423, 212] on div "Sala UBER/GLOVO/BOLT Consumo staff Evento Mesa 1 Mesa 2 Mesa 3 Mesa 4 Mesa 5 53…" at bounding box center [817, 280] width 1341 height 525
click at [343, 579] on div "Conceder permissões Abrir [PERSON_NAME]" at bounding box center [817, 571] width 1341 height 57
click at [555, 231] on div "81.25 €" at bounding box center [561, 239] width 44 height 17
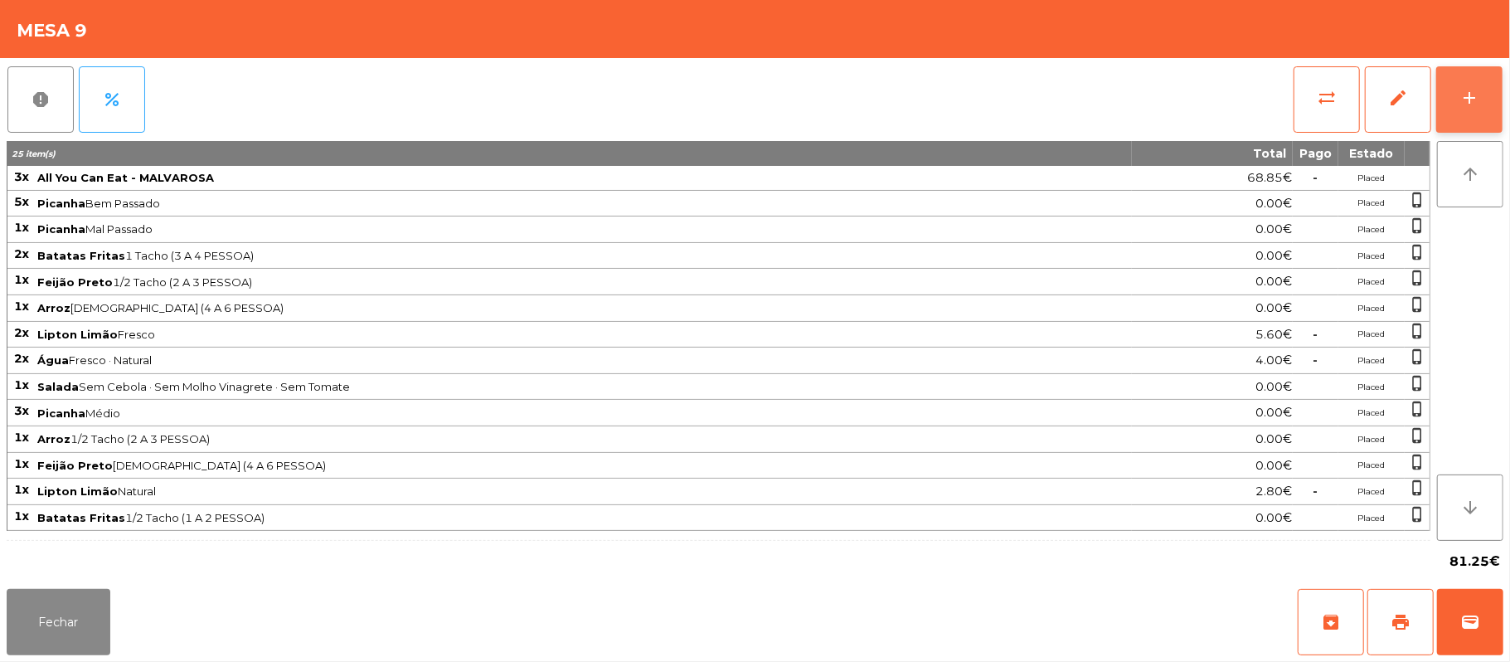
click at [1458, 104] on button "add" at bounding box center [1469, 99] width 66 height 66
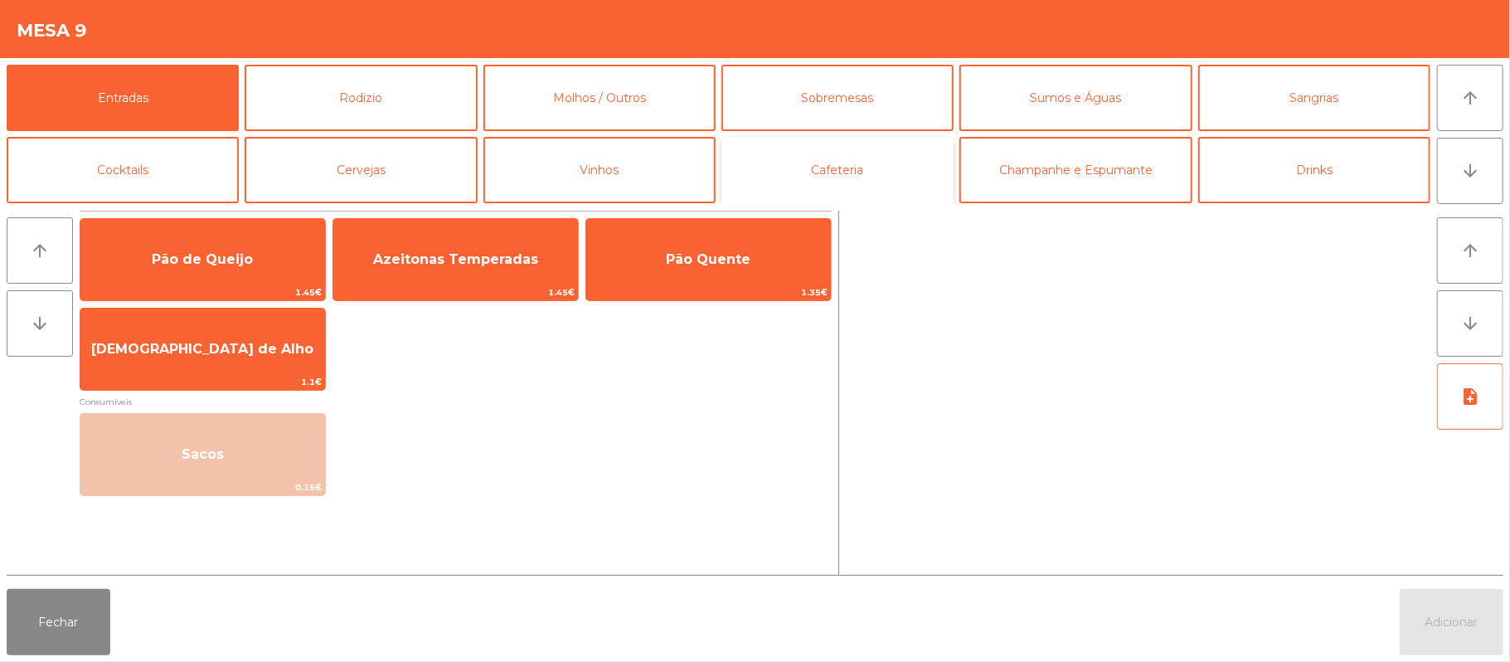
click at [866, 163] on button "Cafeteria" at bounding box center [838, 170] width 232 height 66
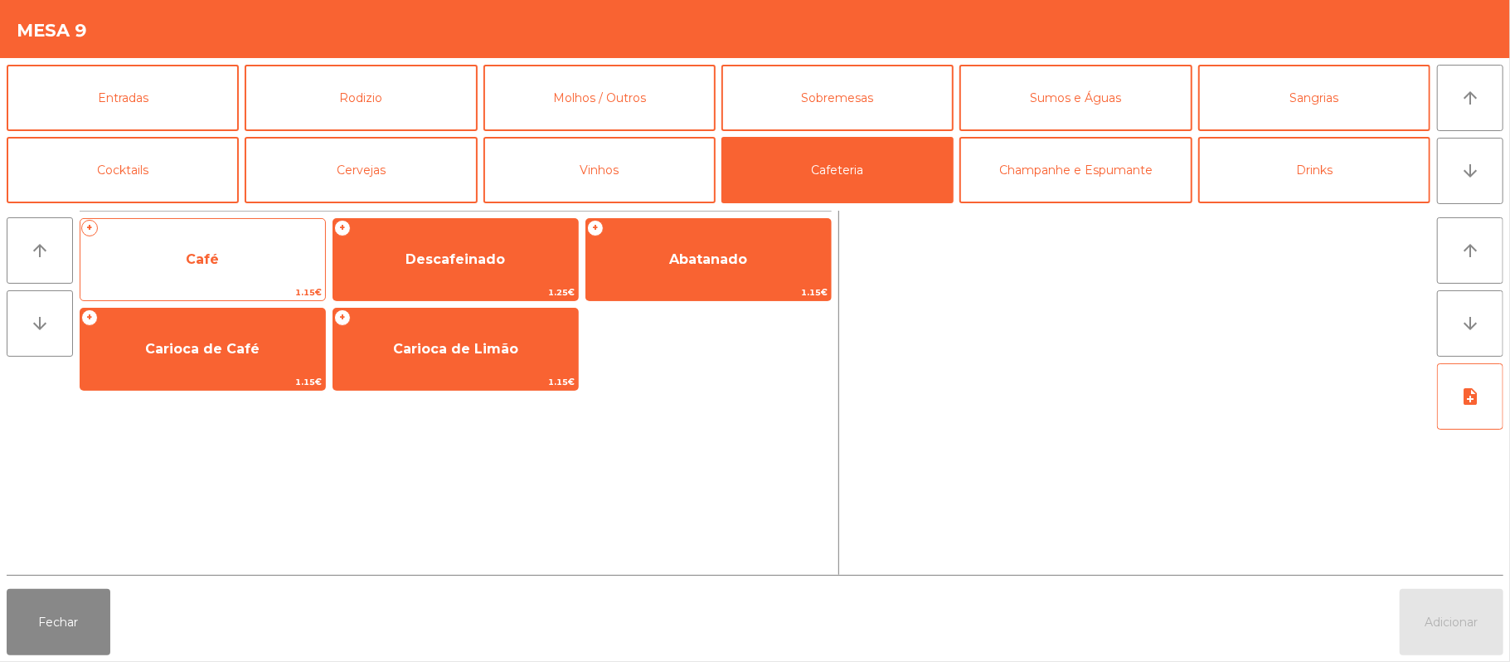
click at [239, 265] on span "Café" at bounding box center [202, 259] width 245 height 45
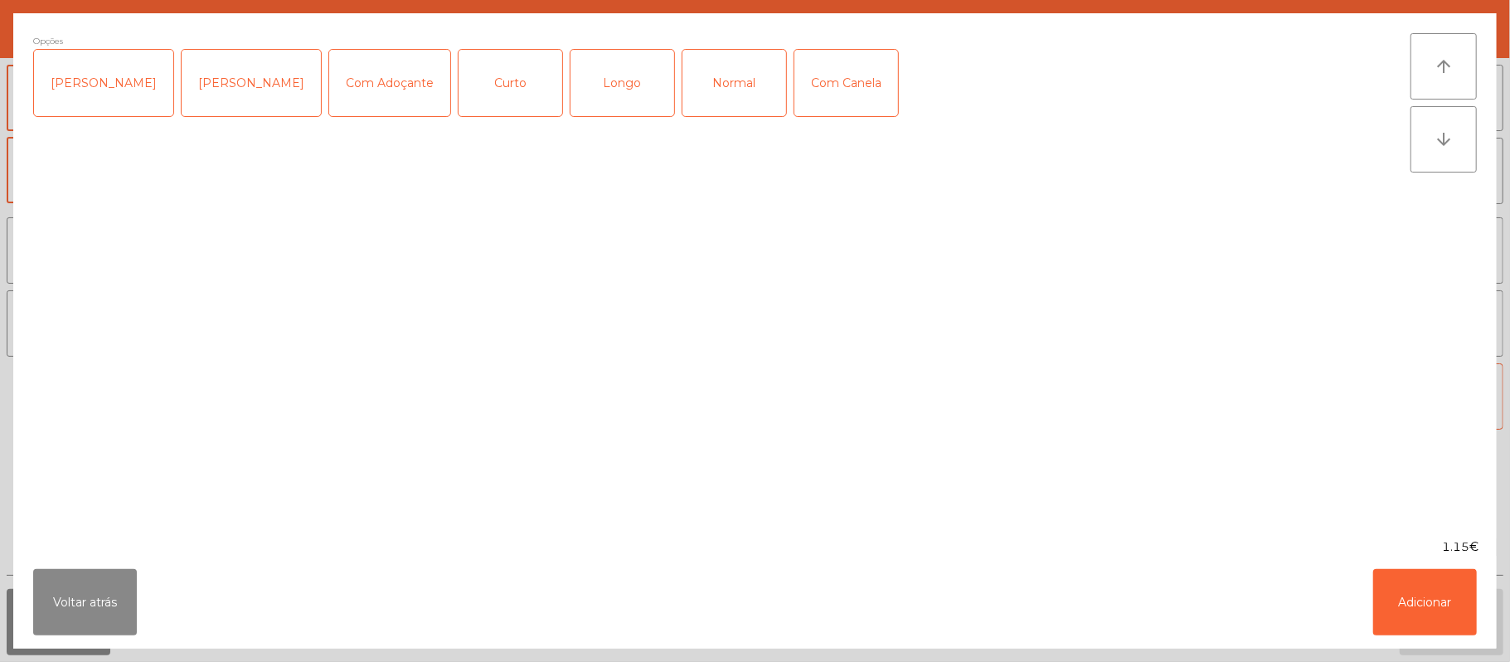
click at [495, 88] on div "Curto" at bounding box center [511, 83] width 104 height 66
click at [1417, 590] on button "Adicionar" at bounding box center [1425, 602] width 104 height 66
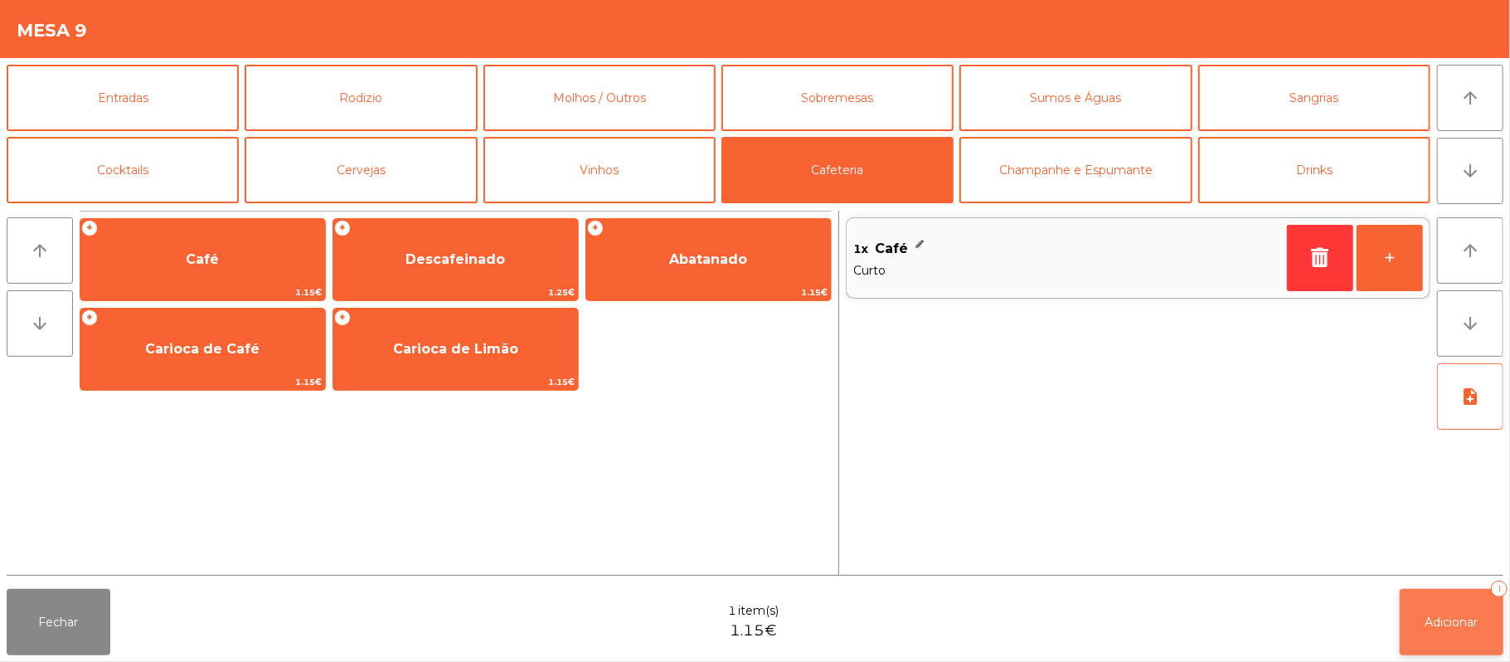
click at [1453, 620] on span "Adicionar" at bounding box center [1452, 622] width 53 height 15
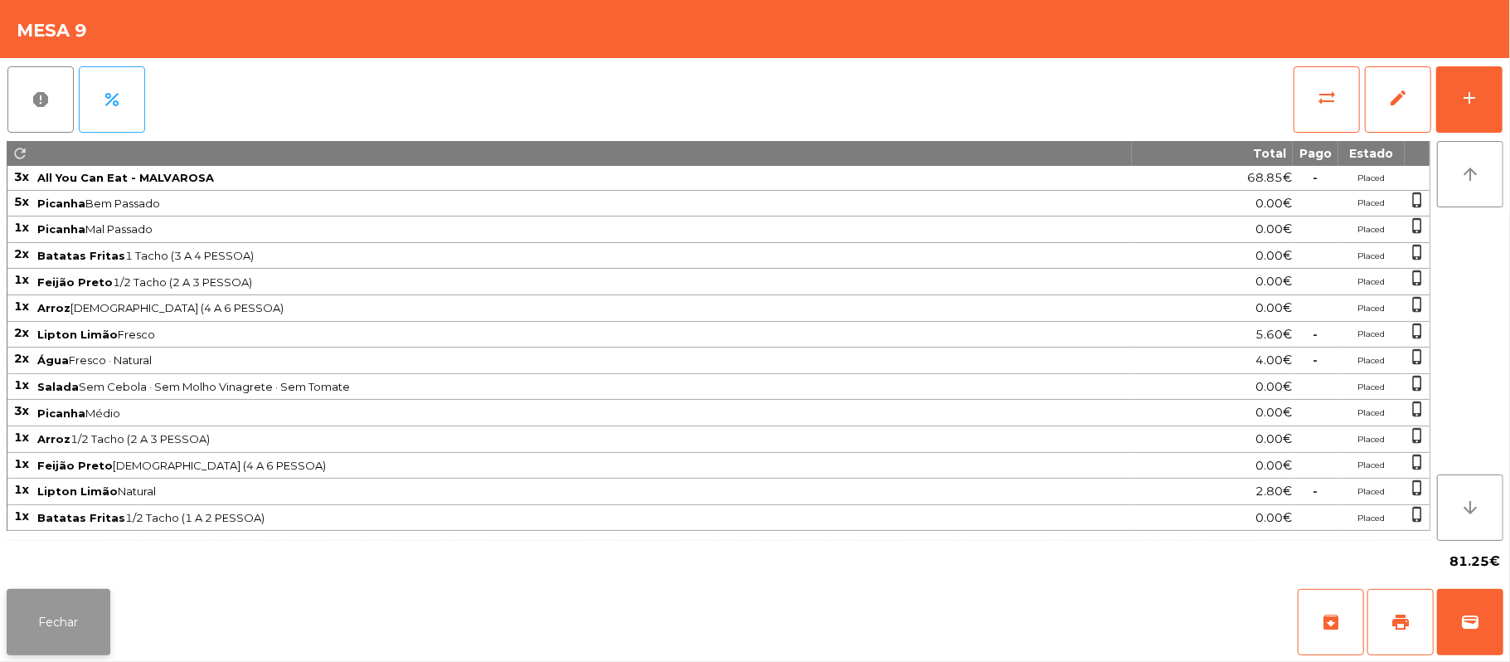
click at [83, 612] on button "Fechar" at bounding box center [59, 622] width 104 height 66
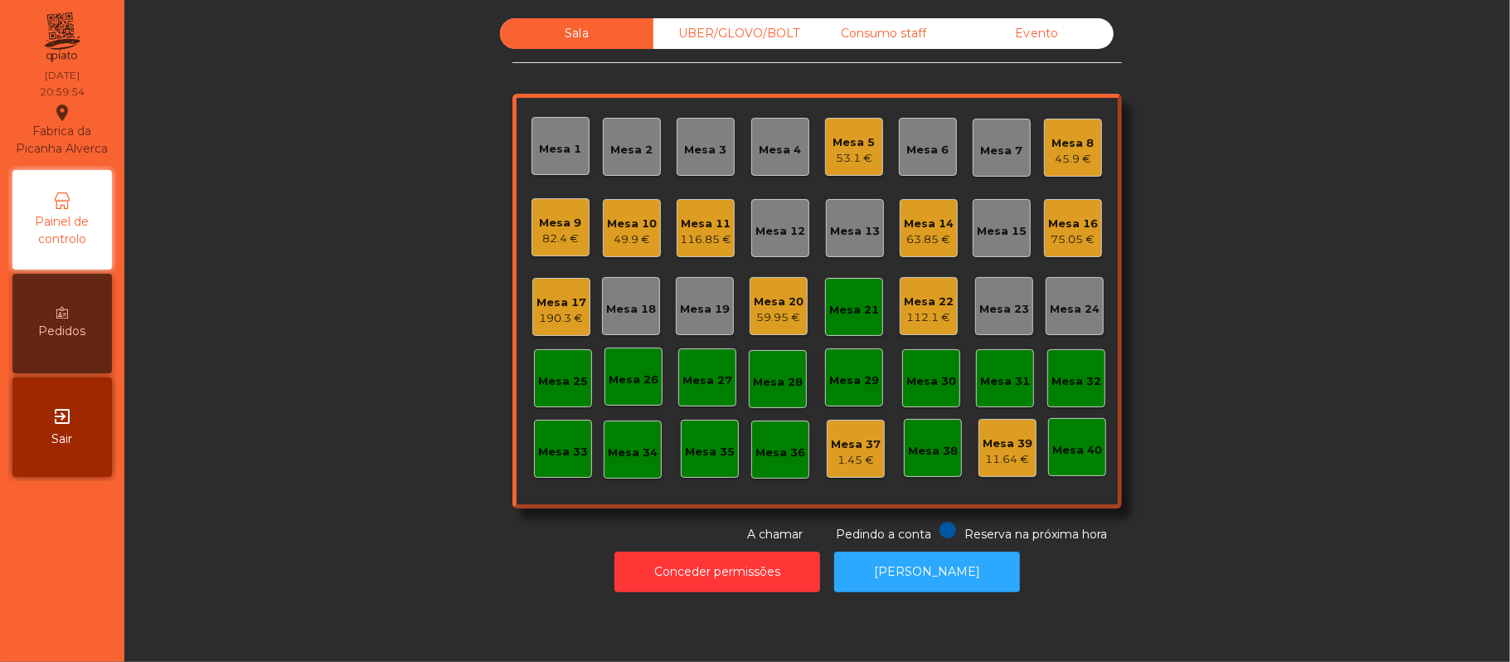
click at [1309, 290] on div "Sala UBER/GLOVO/BOLT Consumo staff Evento Mesa 1 Mesa 2 Mesa 3 Mesa 4 Mesa 5 53…" at bounding box center [817, 280] width 1341 height 525
click at [1215, 216] on div "Sala UBER/GLOVO/BOLT Consumo staff Evento Mesa 1 Mesa 2 Mesa 3 Mesa 4 Mesa 5 53…" at bounding box center [817, 280] width 1341 height 525
click at [683, 166] on div "Mesa 3" at bounding box center [706, 147] width 58 height 58
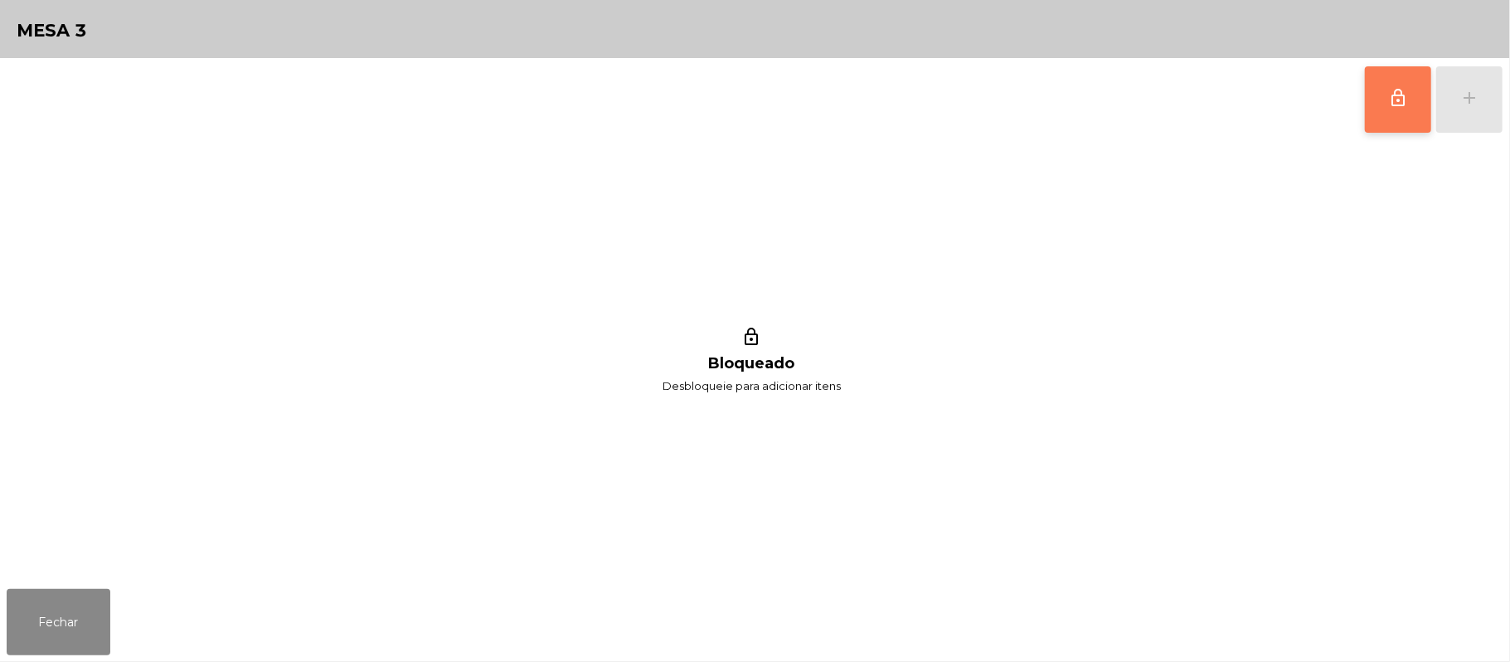
click at [1377, 103] on button "lock_outline" at bounding box center [1398, 99] width 66 height 66
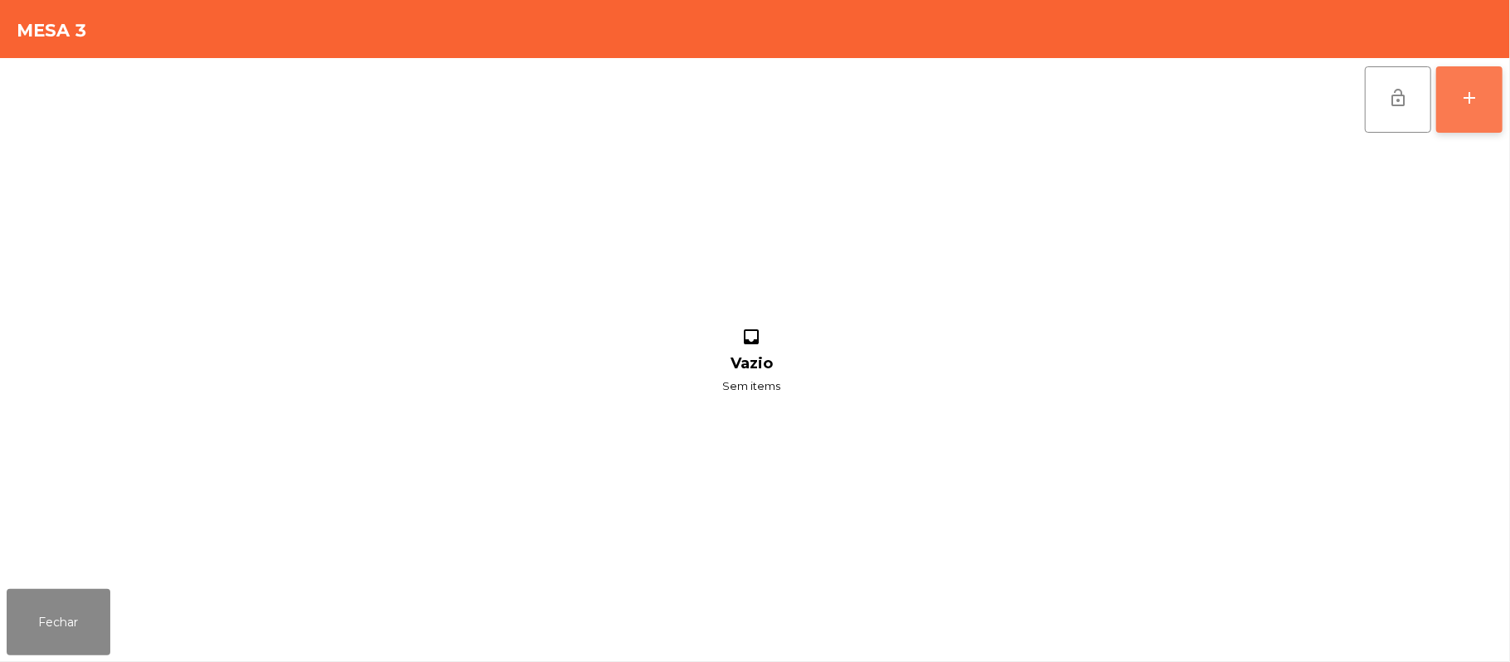
click at [1473, 97] on div "add" at bounding box center [1470, 98] width 20 height 20
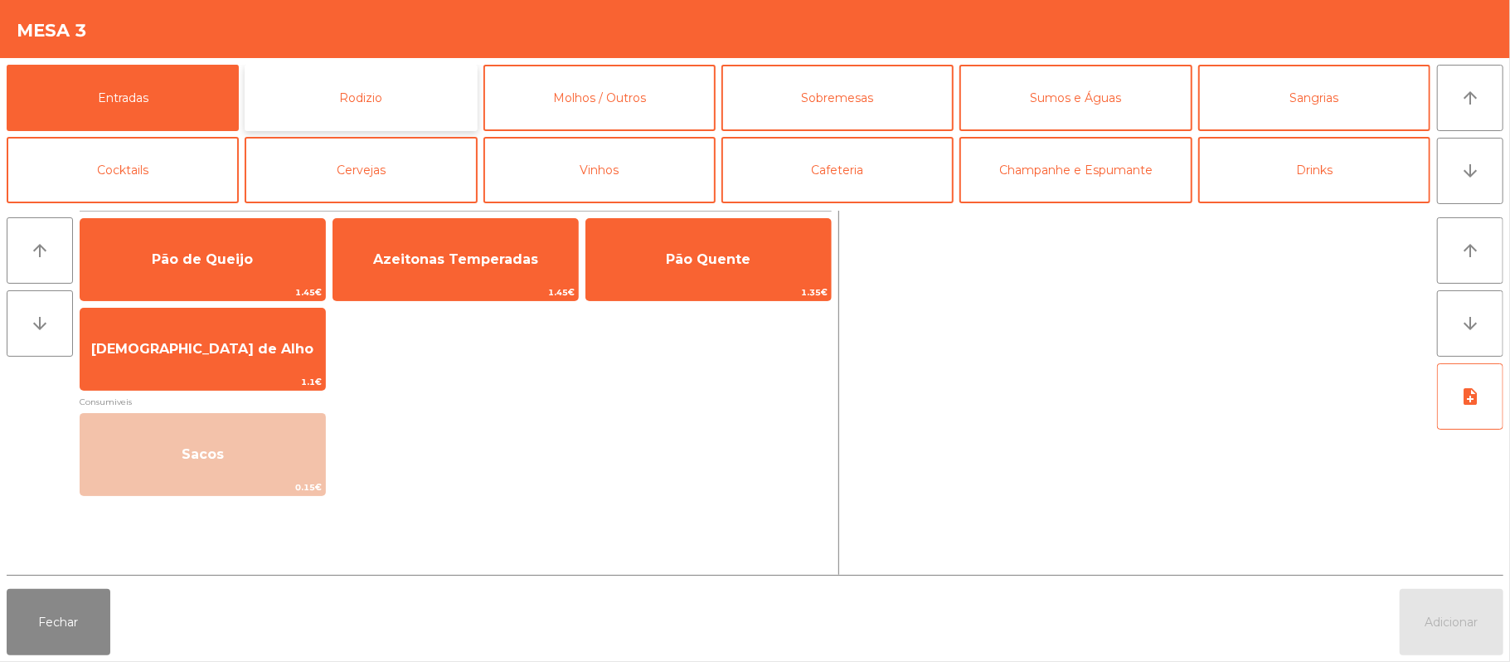
click at [401, 103] on button "Rodizio" at bounding box center [361, 98] width 232 height 66
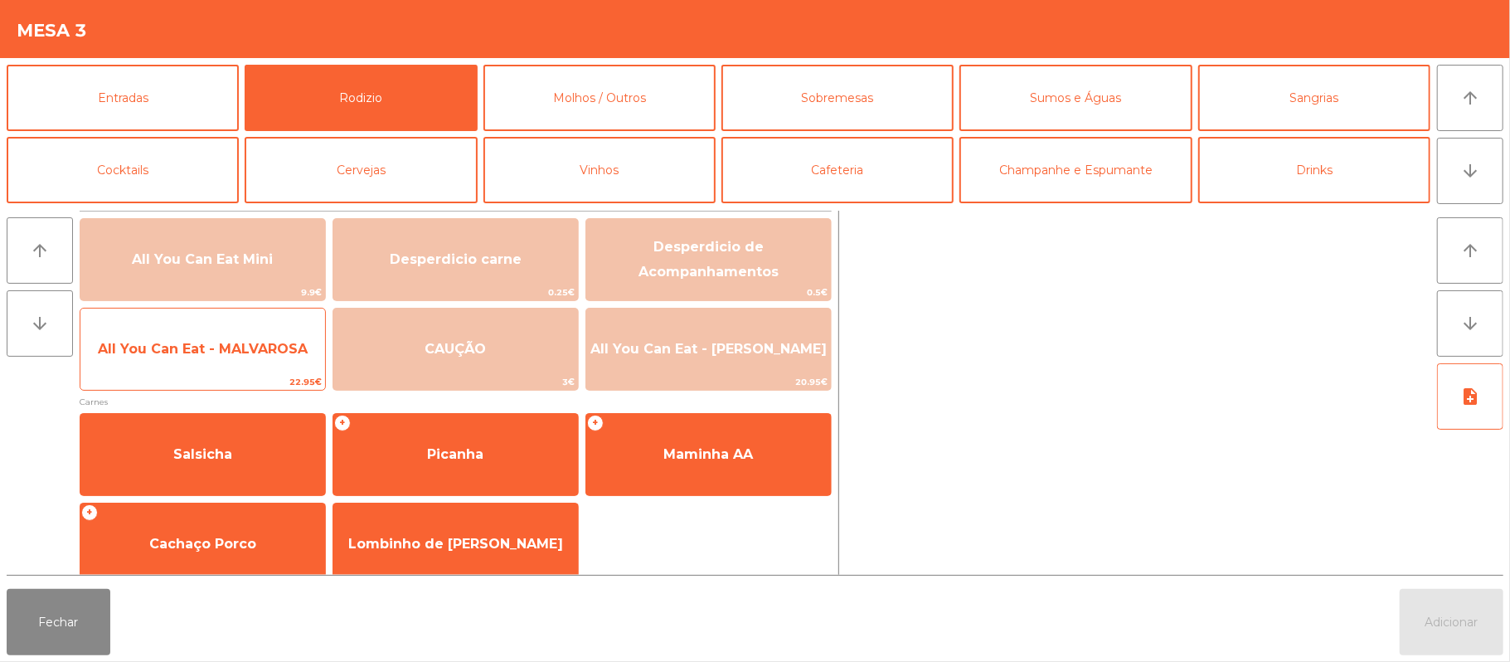
click at [209, 368] on span "All You Can Eat - MALVAROSA" at bounding box center [202, 349] width 245 height 45
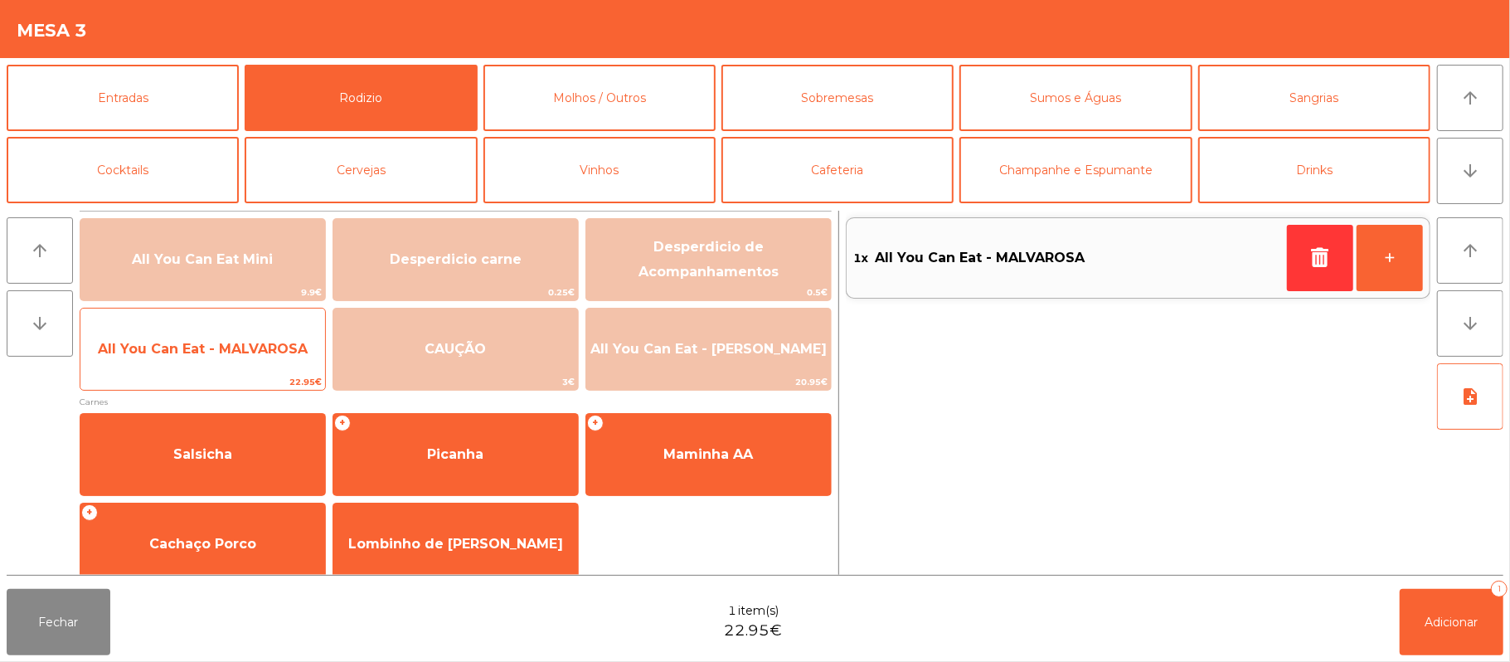
click at [194, 360] on span "All You Can Eat - MALVAROSA" at bounding box center [202, 349] width 245 height 45
click at [180, 359] on span "All You Can Eat - MALVAROSA" at bounding box center [202, 349] width 245 height 45
click at [169, 348] on span "All You Can Eat - MALVAROSA" at bounding box center [203, 349] width 210 height 16
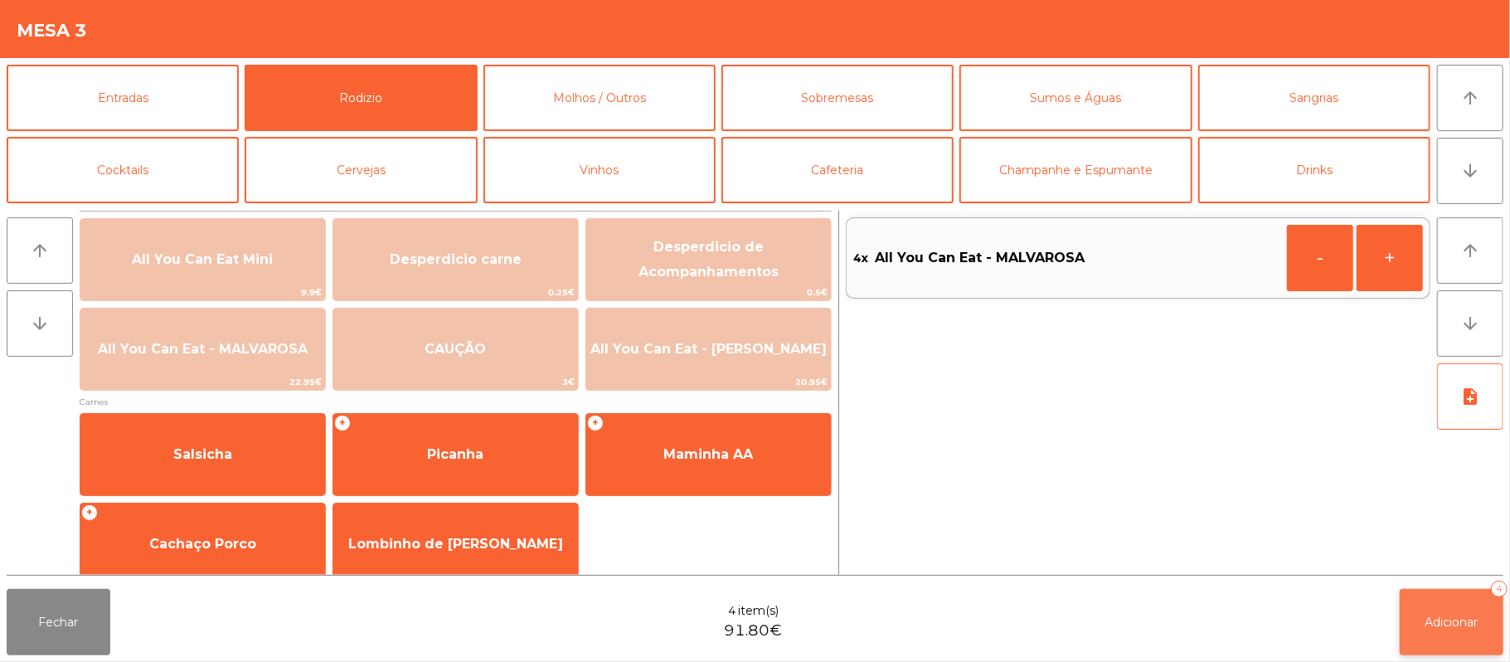
click at [1460, 621] on span "Adicionar" at bounding box center [1452, 622] width 53 height 15
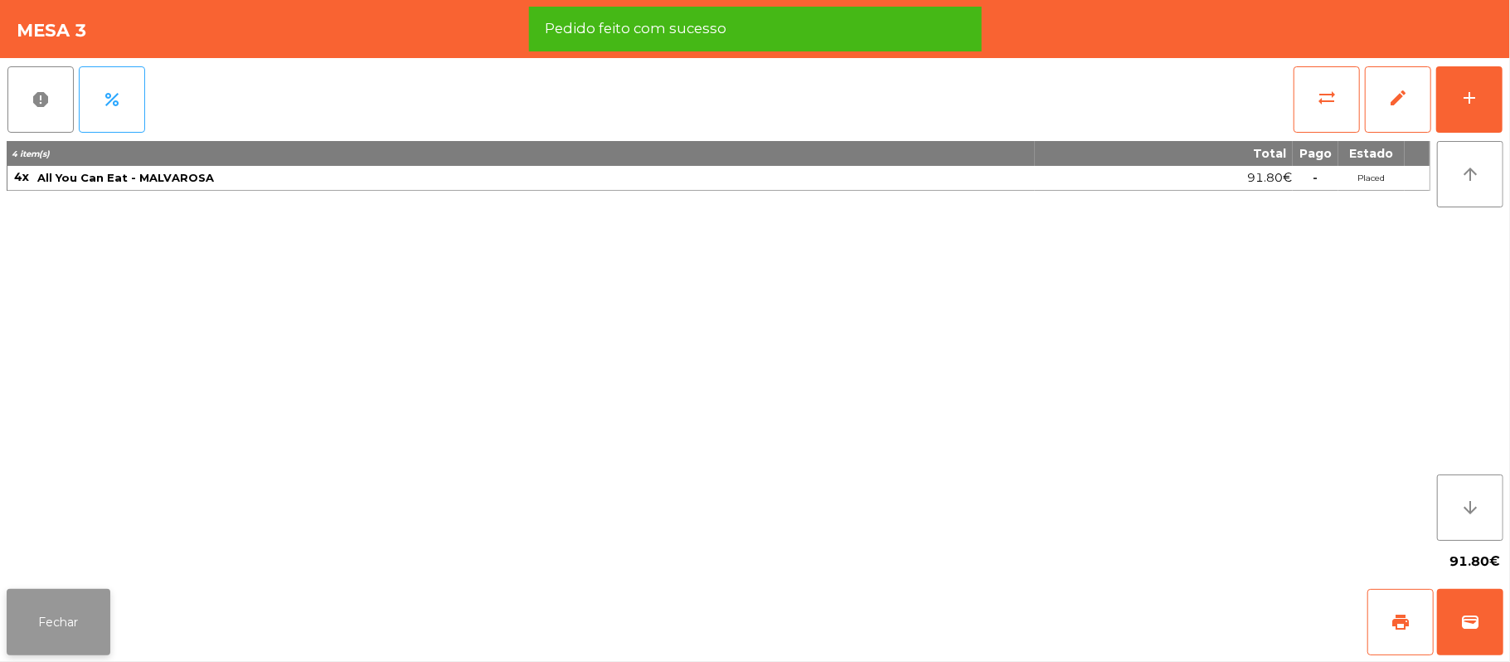
click at [90, 634] on button "Fechar" at bounding box center [59, 622] width 104 height 66
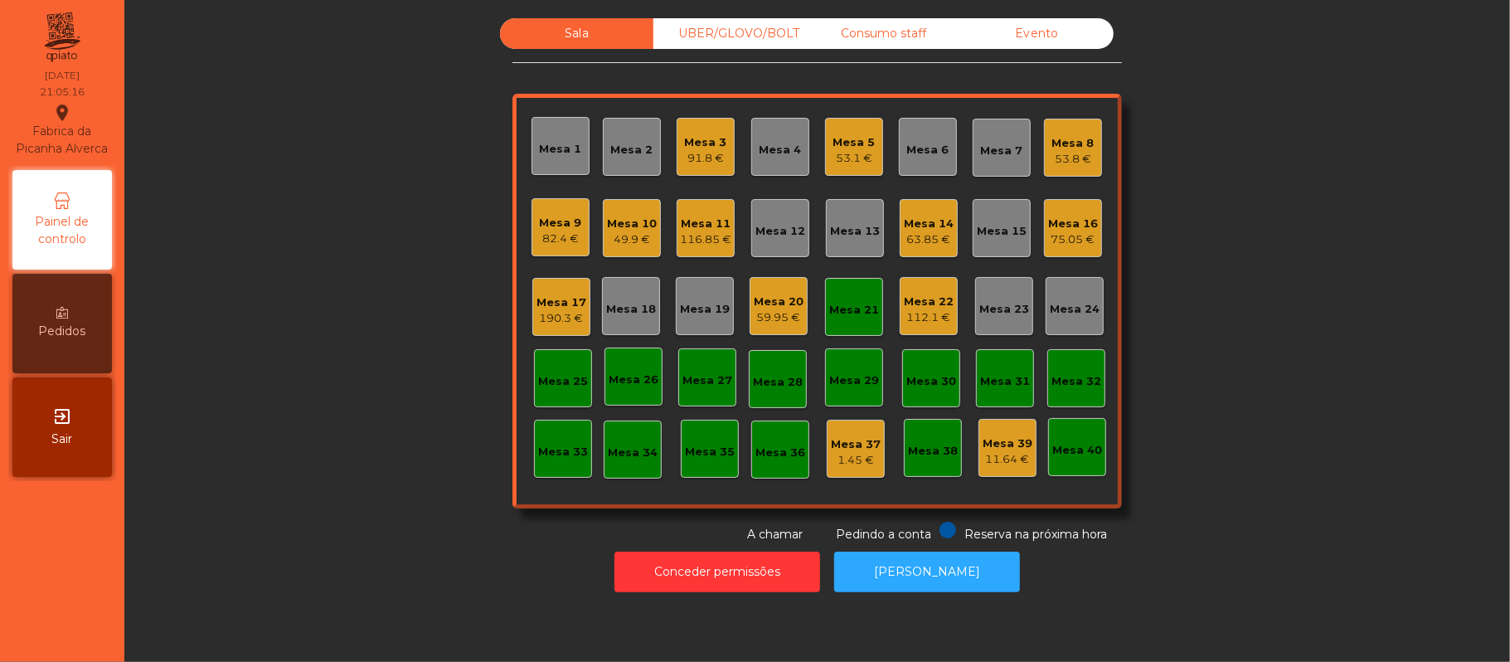
click at [856, 320] on div "Mesa 21" at bounding box center [854, 307] width 58 height 58
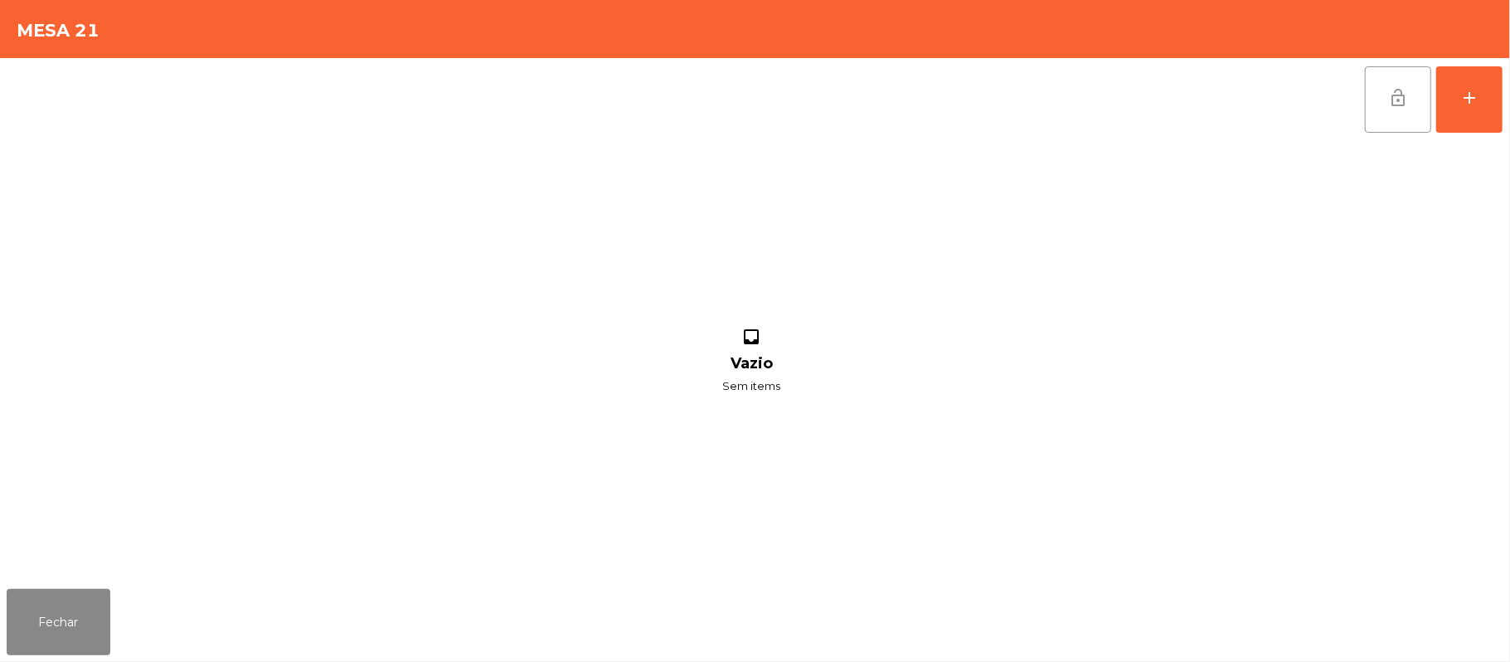
click at [1378, 97] on button "lock_open" at bounding box center [1398, 99] width 66 height 66
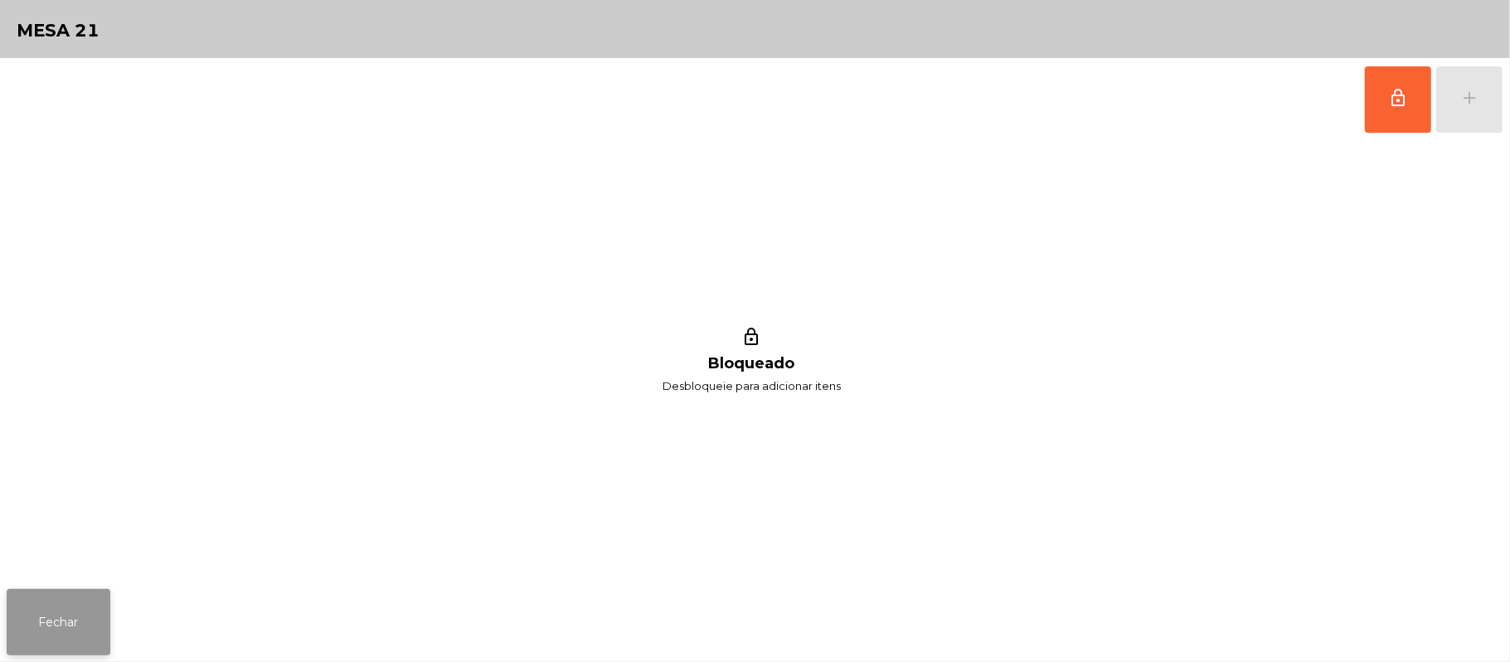
click at [41, 637] on button "Fechar" at bounding box center [59, 622] width 104 height 66
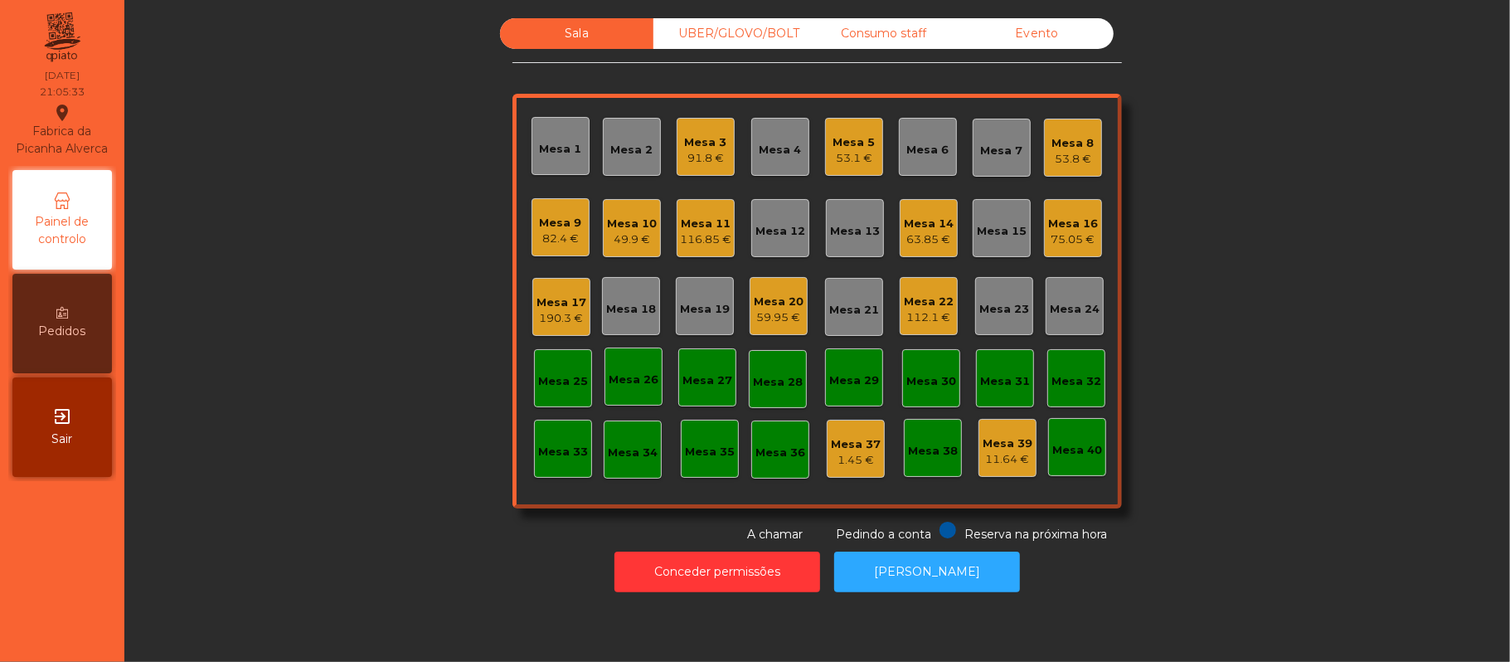
click at [1334, 187] on div "Sala UBER/GLOVO/BOLT Consumo staff Evento Mesa 1 Mesa 2 Mesa 3 91.8 € Mesa 4 Me…" at bounding box center [817, 280] width 1341 height 525
click at [548, 220] on div "Mesa 9" at bounding box center [561, 223] width 42 height 17
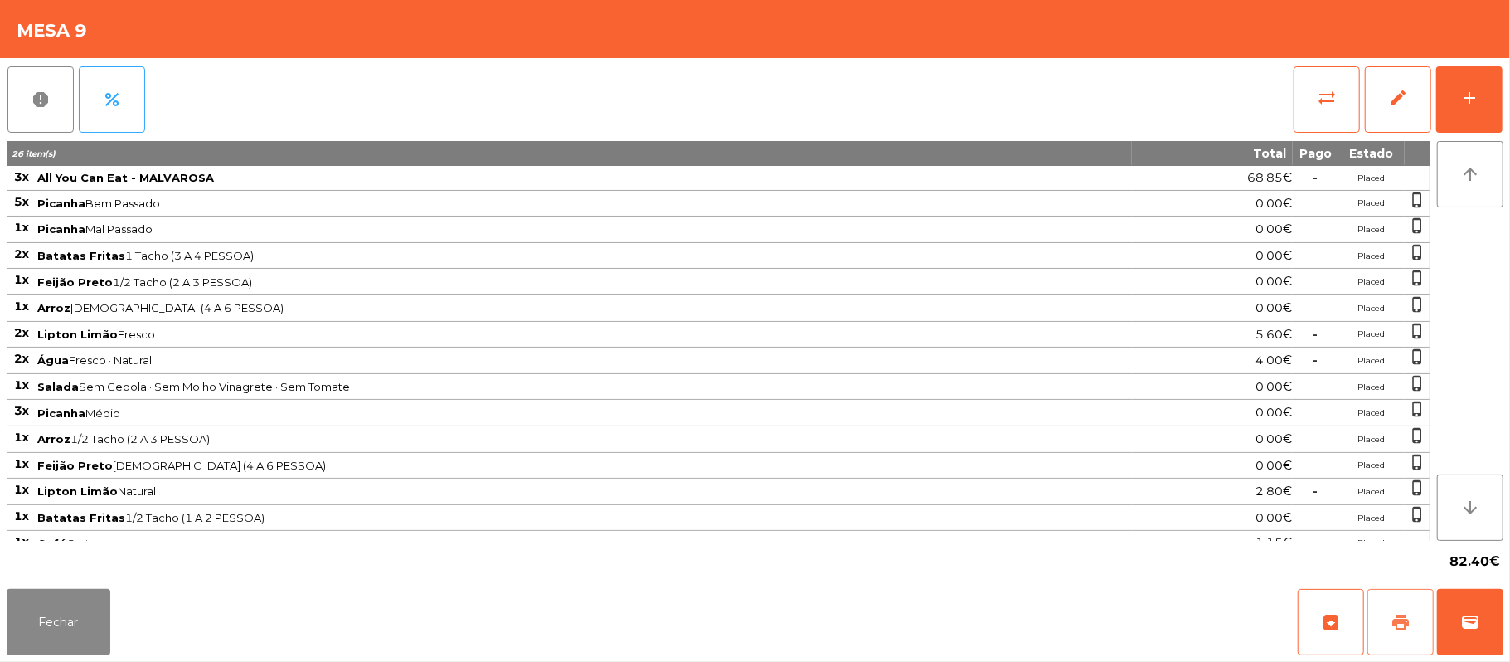
click at [1381, 631] on button "print" at bounding box center [1401, 622] width 66 height 66
click at [1466, 605] on button "wallet" at bounding box center [1470, 622] width 66 height 66
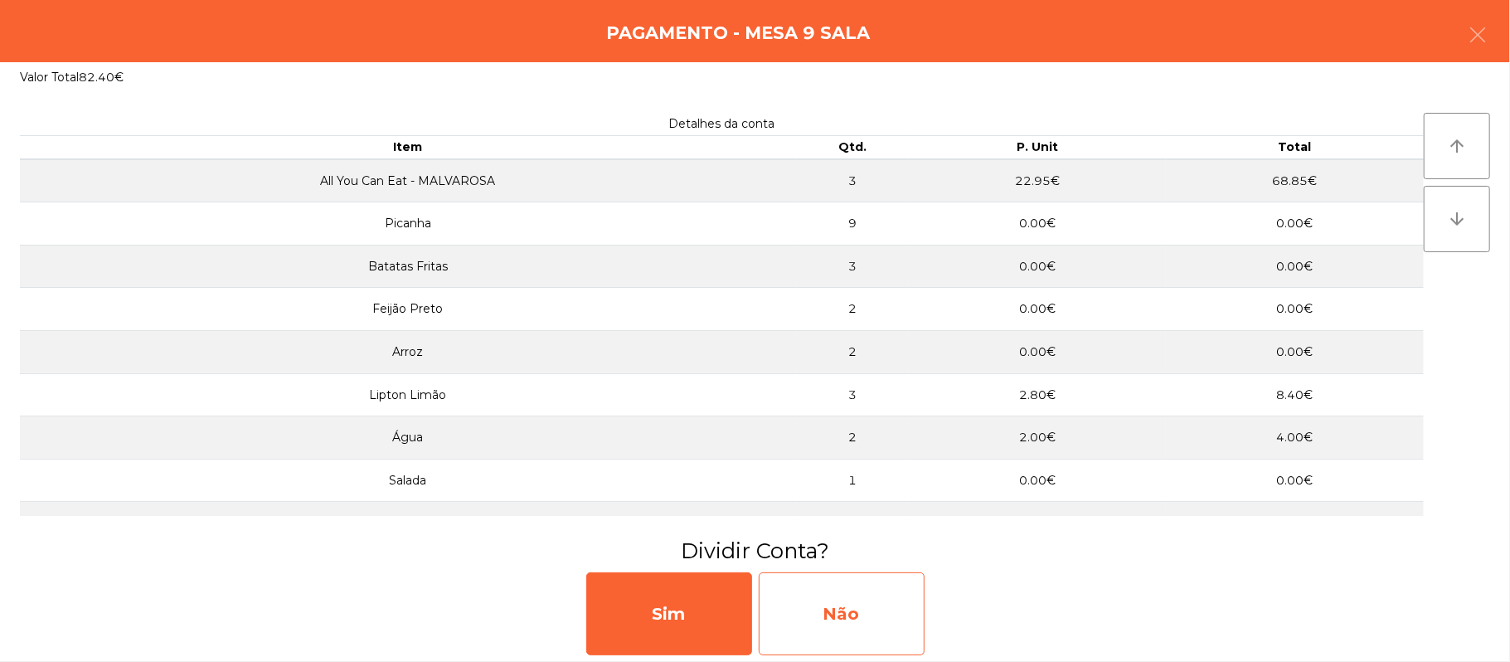
click at [834, 588] on div "Não" at bounding box center [842, 613] width 166 height 83
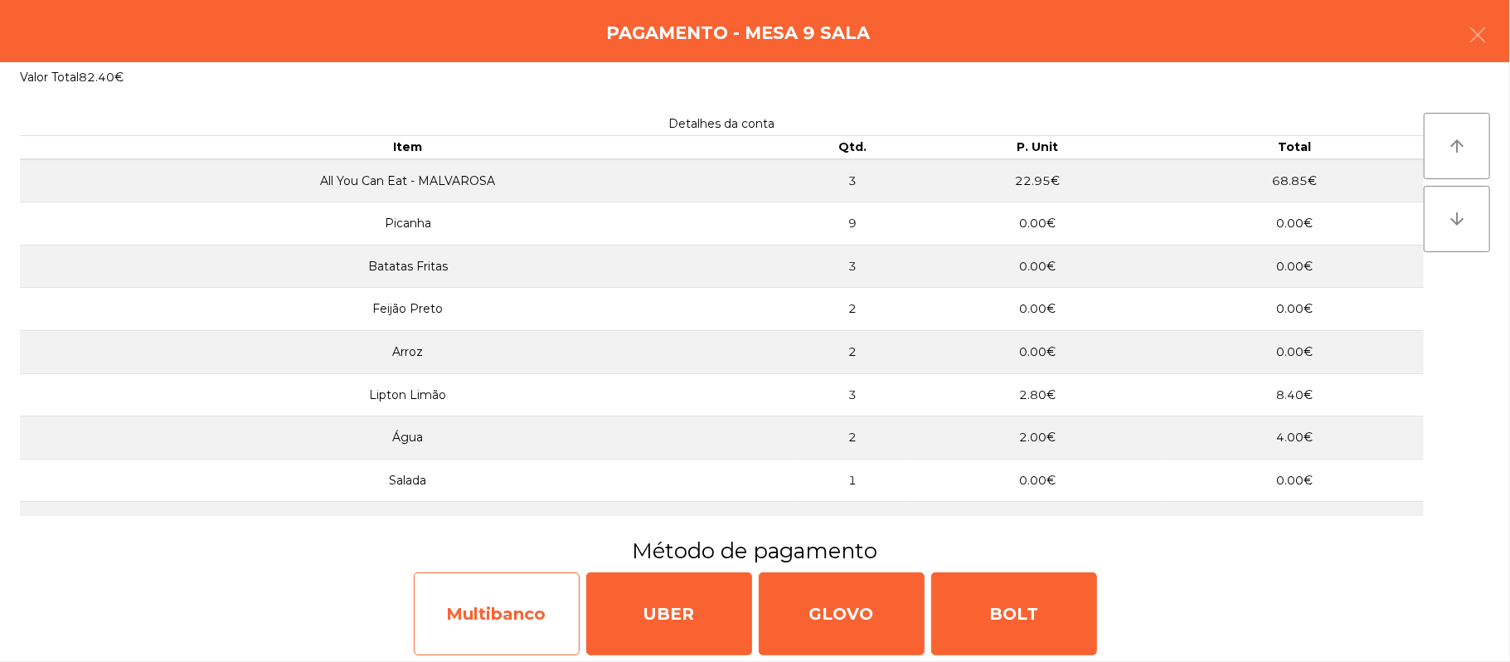
click at [529, 629] on div "Multibanco" at bounding box center [497, 613] width 166 height 83
select select "**"
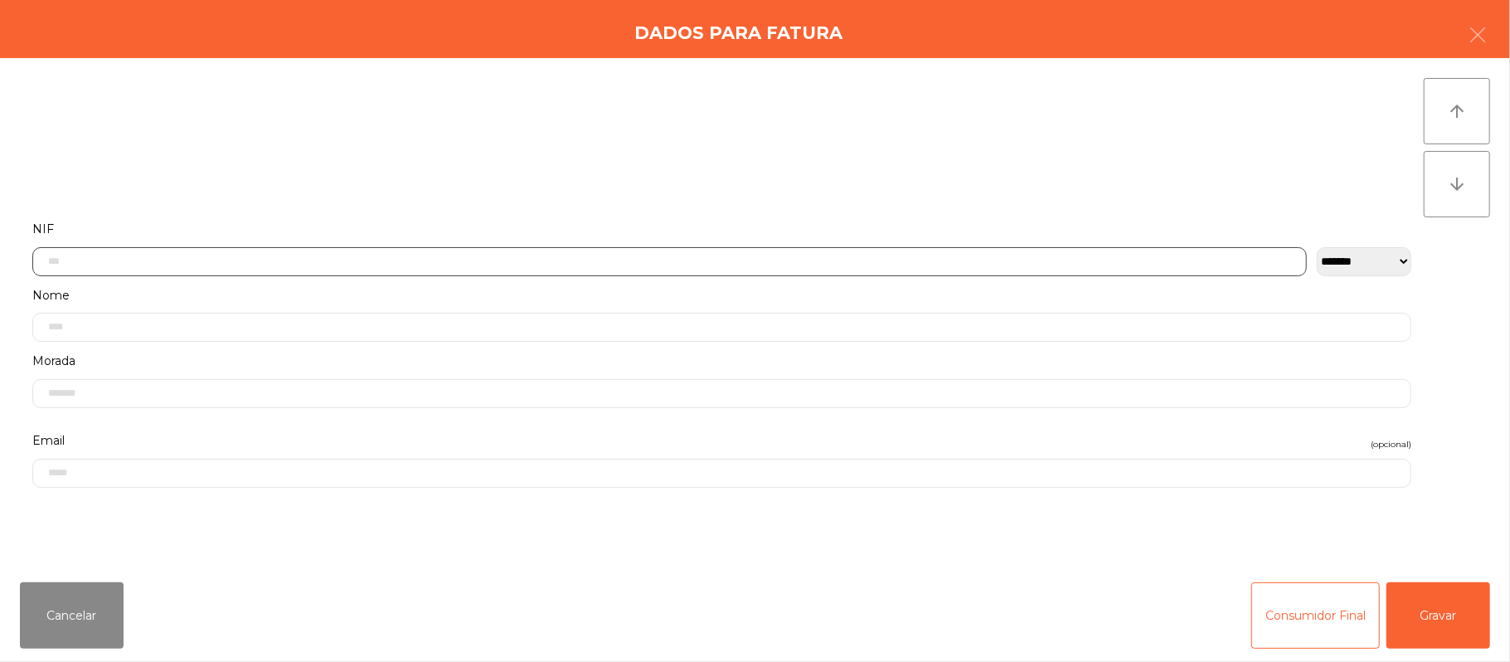
click at [461, 247] on input "text" at bounding box center [669, 261] width 1275 height 29
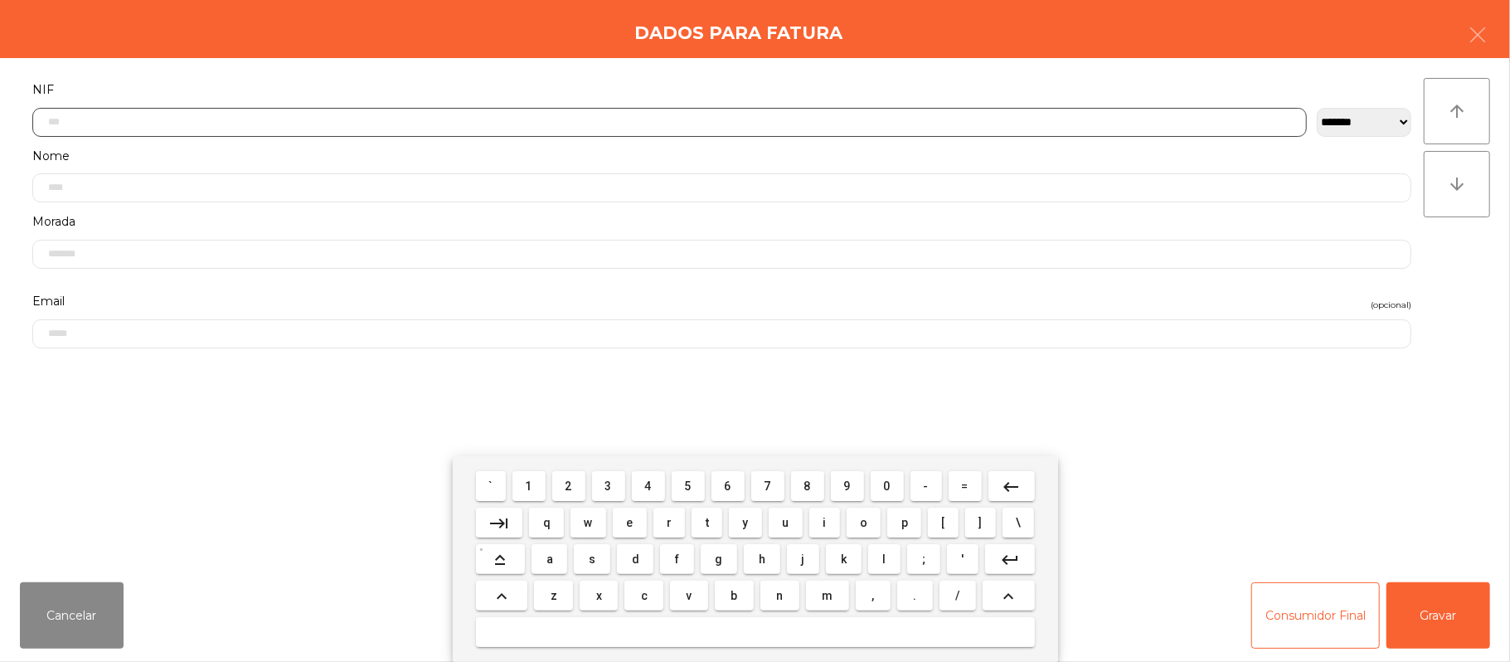
click at [226, 118] on input "text" at bounding box center [669, 122] width 1275 height 29
type input "*********"
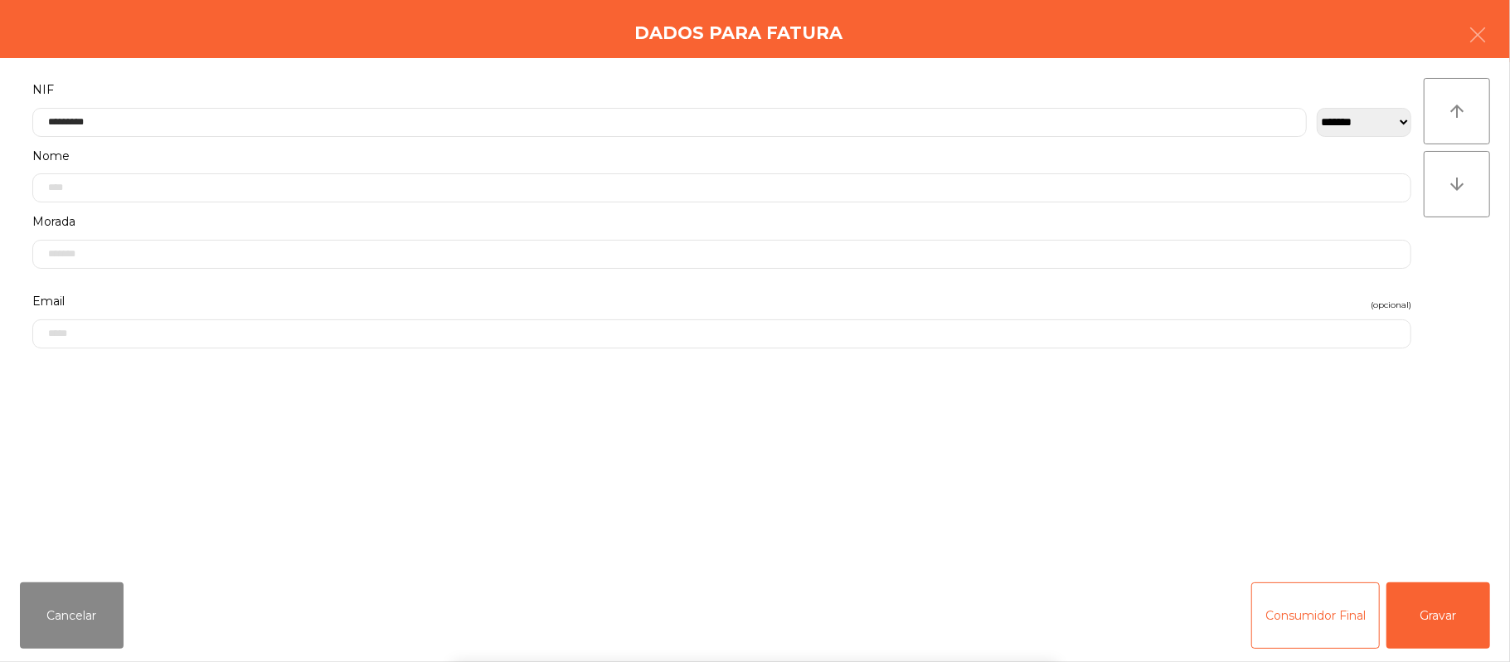
click at [1460, 620] on div "` 1 2 3 4 5 6 7 8 9 0 - = keyboard_backspace keyboard_tab q w e r t y u i o p […" at bounding box center [755, 559] width 1510 height 206
click at [1441, 615] on button "Gravar" at bounding box center [1439, 615] width 104 height 66
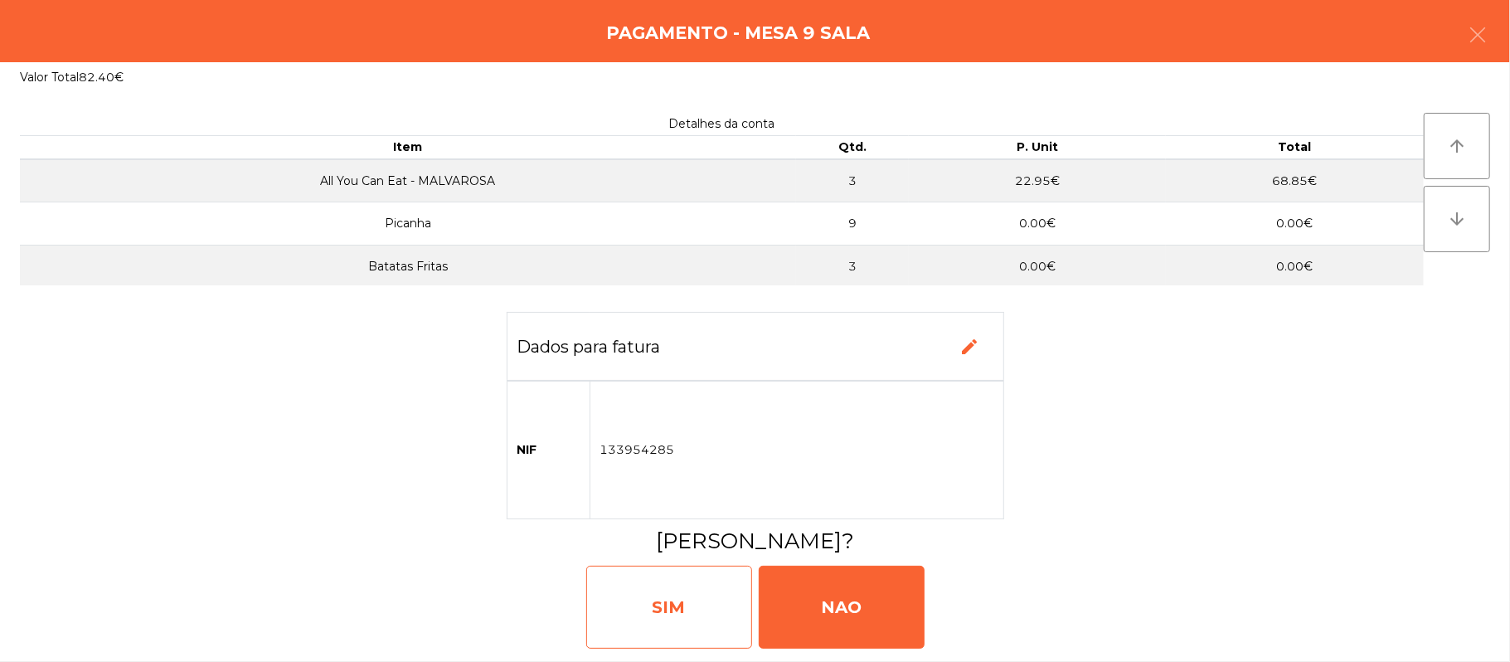
click at [668, 597] on div "SIM" at bounding box center [669, 607] width 166 height 83
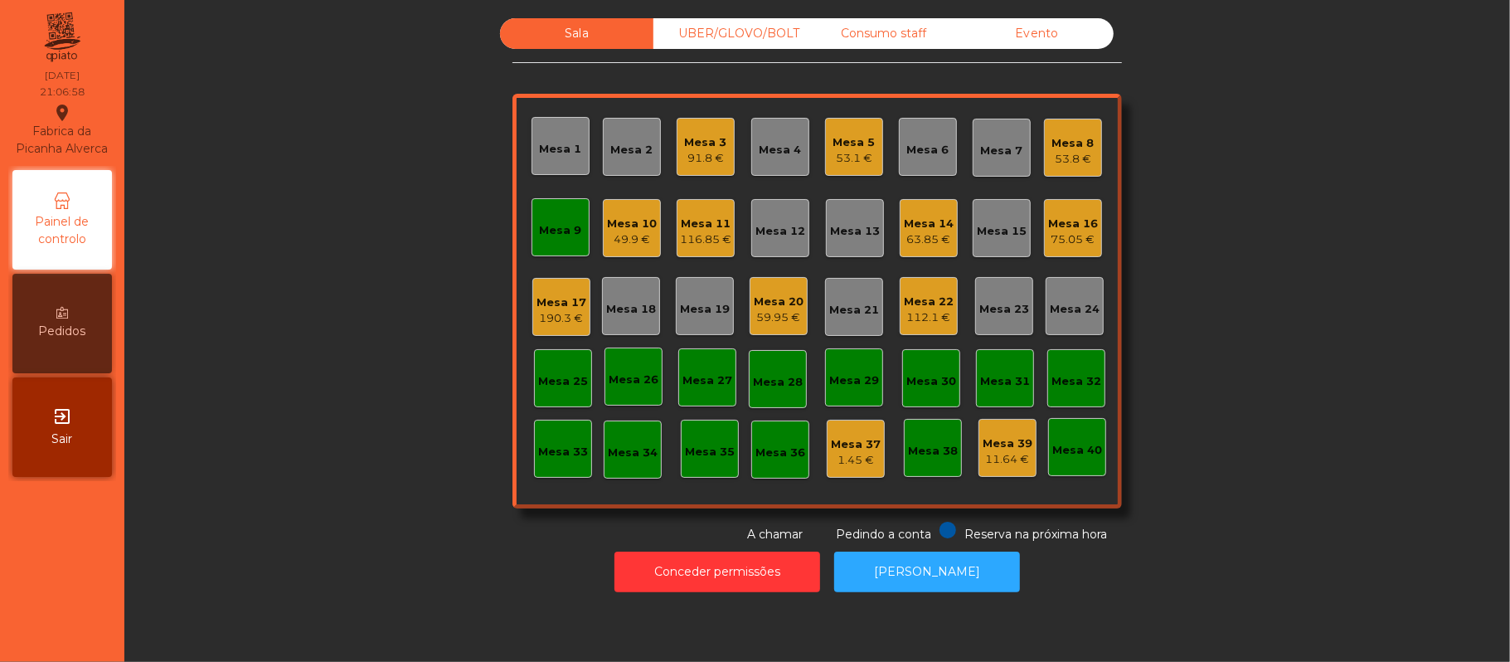
click at [576, 236] on div "Mesa 9" at bounding box center [561, 227] width 58 height 58
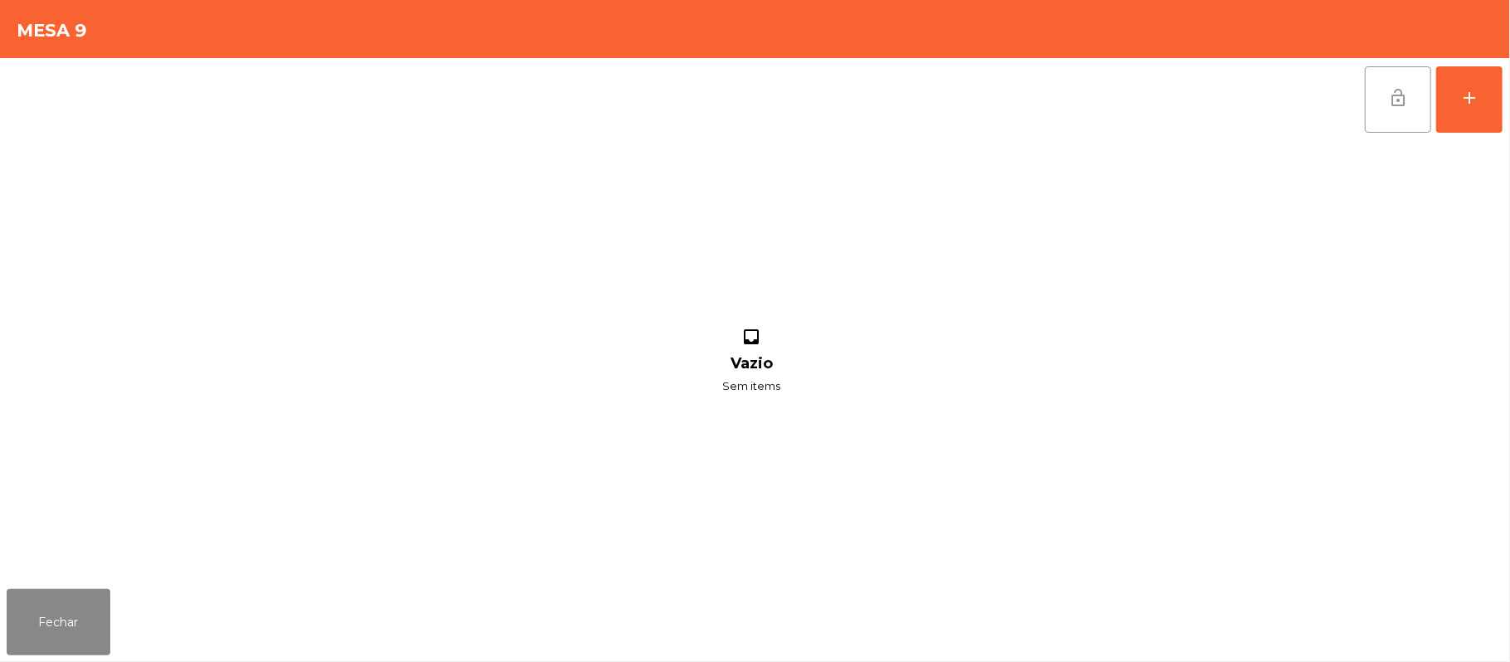
click at [1388, 101] on span "lock_open" at bounding box center [1398, 98] width 20 height 20
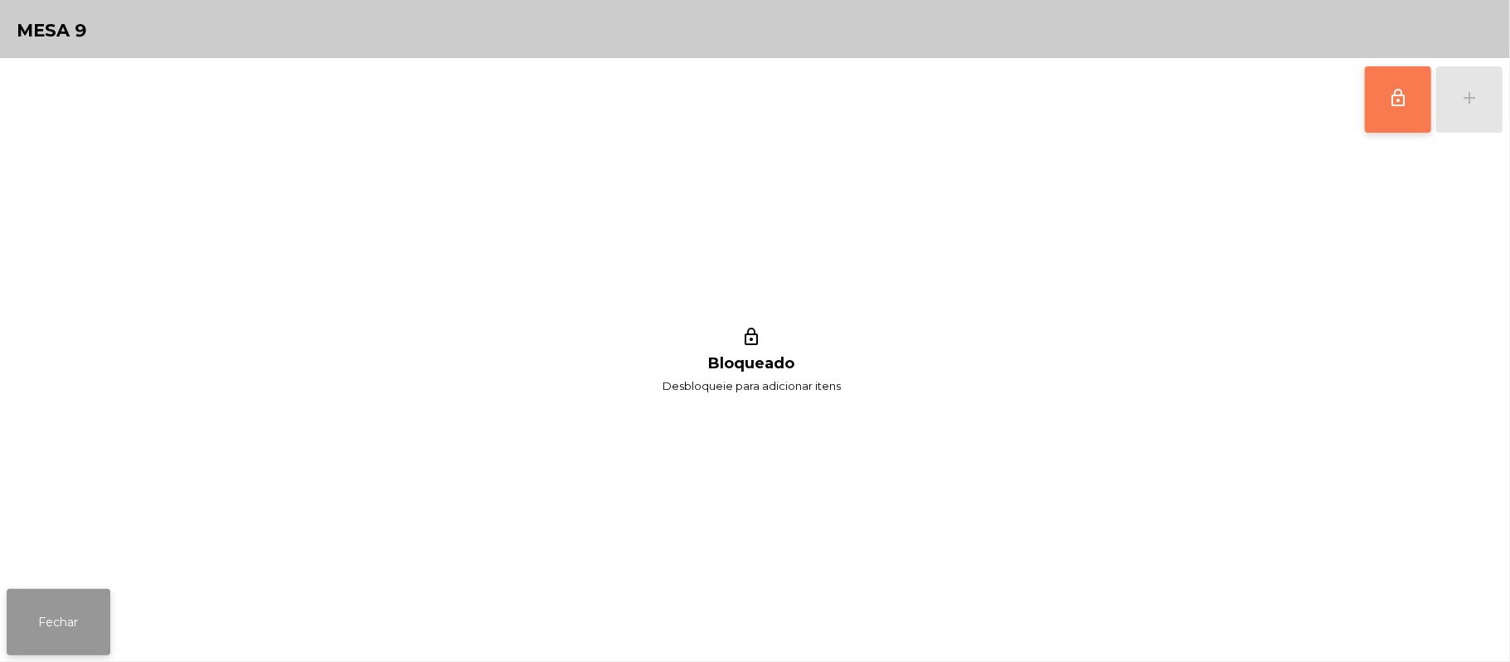
click at [7, 641] on button "Fechar" at bounding box center [59, 622] width 104 height 66
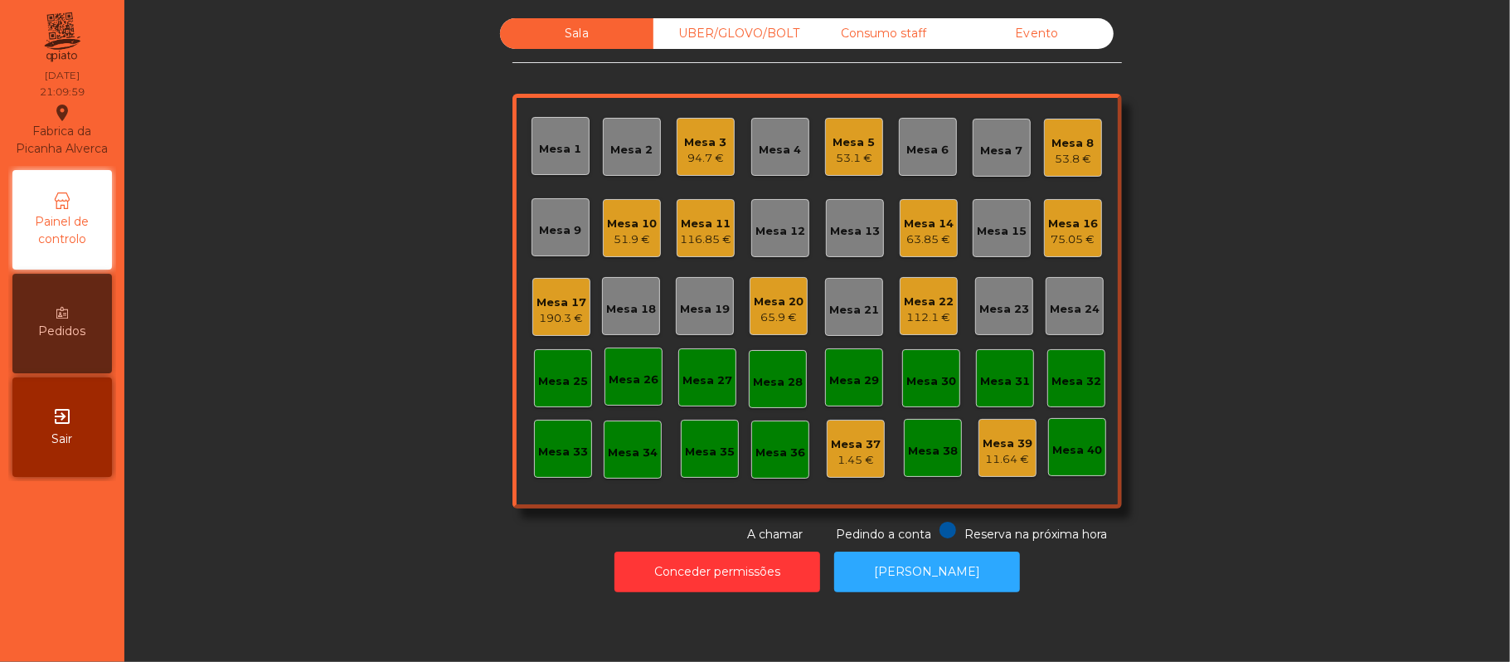
click at [326, 293] on div "Sala UBER/GLOVO/BOLT Consumo staff Evento Mesa 1 Mesa 2 Mesa 3 94.7 € Mesa 4 Me…" at bounding box center [817, 280] width 1341 height 525
click at [1289, 272] on div "Sala UBER/GLOVO/BOLT Consumo staff Evento Mesa 1 Mesa 2 Mesa 3 94.7 € Mesa 4 Me…" at bounding box center [817, 280] width 1341 height 525
click at [1335, 236] on div "Sala UBER/GLOVO/BOLT Consumo staff Evento Mesa 1 Mesa 2 Mesa 3 94.7 € Mesa 4 Me…" at bounding box center [817, 280] width 1341 height 525
click at [315, 508] on div "Sala UBER/GLOVO/BOLT Consumo staff Evento Mesa 1 Mesa 2 Mesa 3 94.7 € Mesa 4 Me…" at bounding box center [817, 280] width 1341 height 525
click at [1269, 264] on div "Sala UBER/GLOVO/BOLT Consumo staff Evento Mesa 1 Mesa 2 Mesa 3 94.7 € Mesa 4 Me…" at bounding box center [817, 280] width 1341 height 525
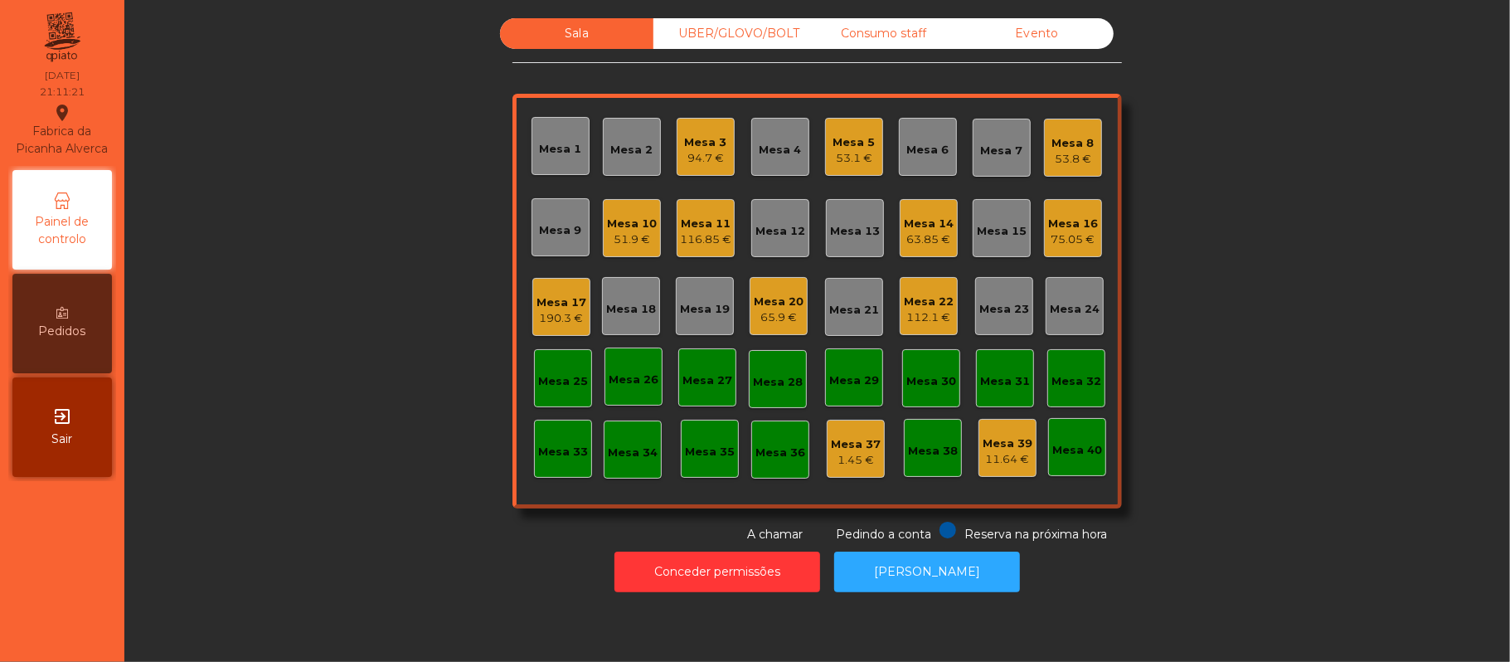
click at [705, 316] on div "Mesa 19" at bounding box center [705, 309] width 50 height 17
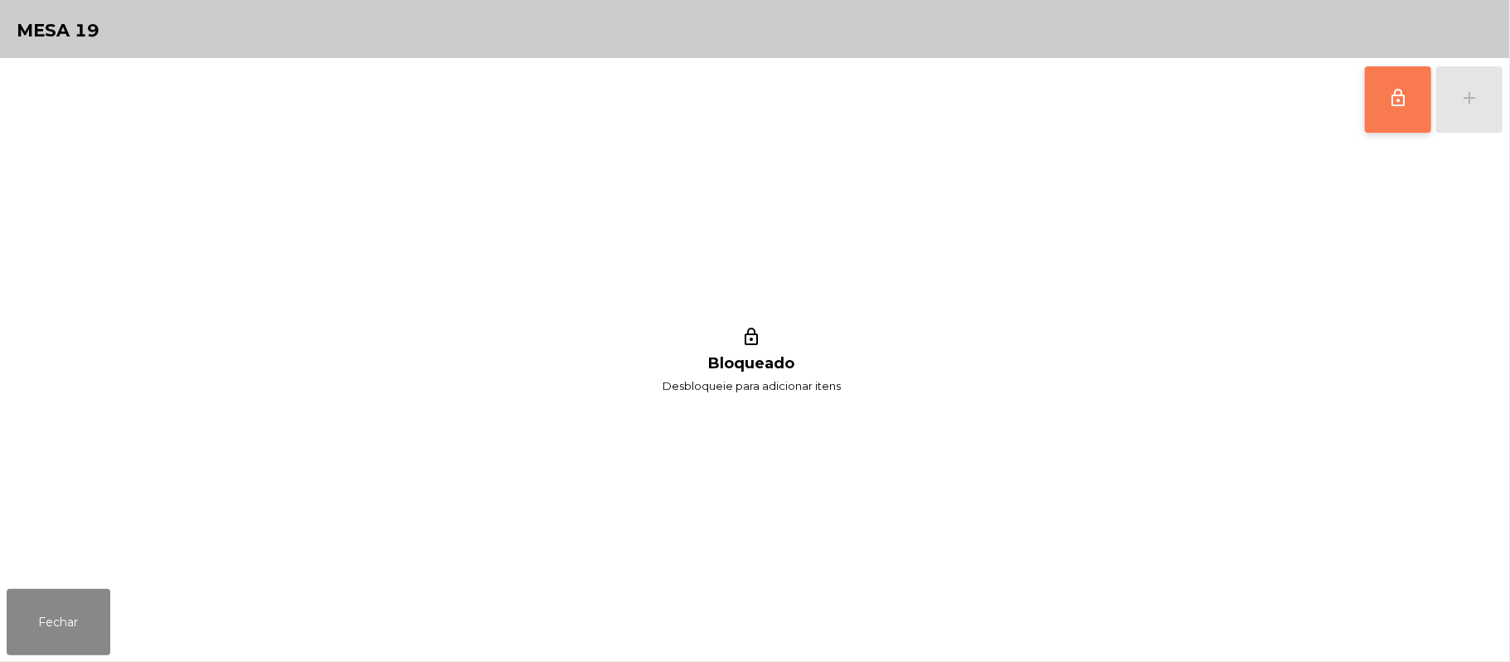
click at [1368, 118] on button "lock_outline" at bounding box center [1398, 99] width 66 height 66
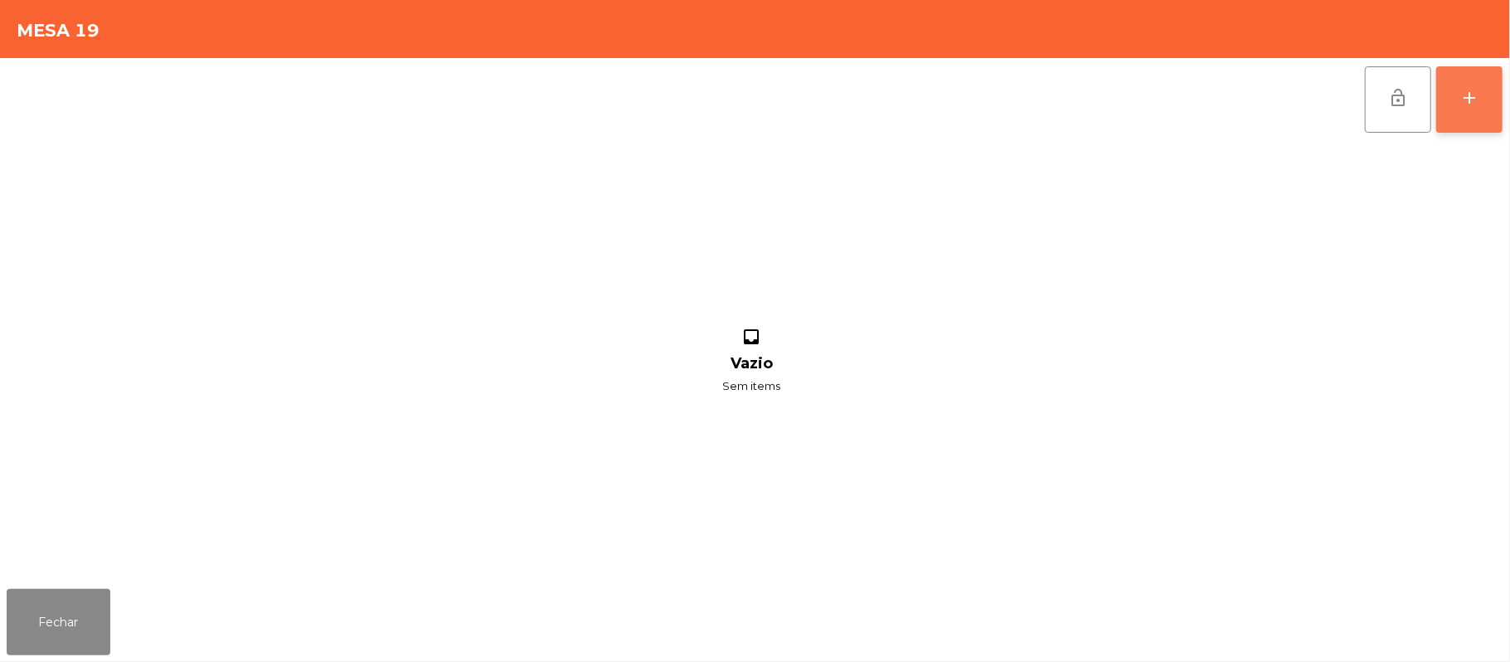
click at [1480, 90] on div "add" at bounding box center [1470, 98] width 20 height 20
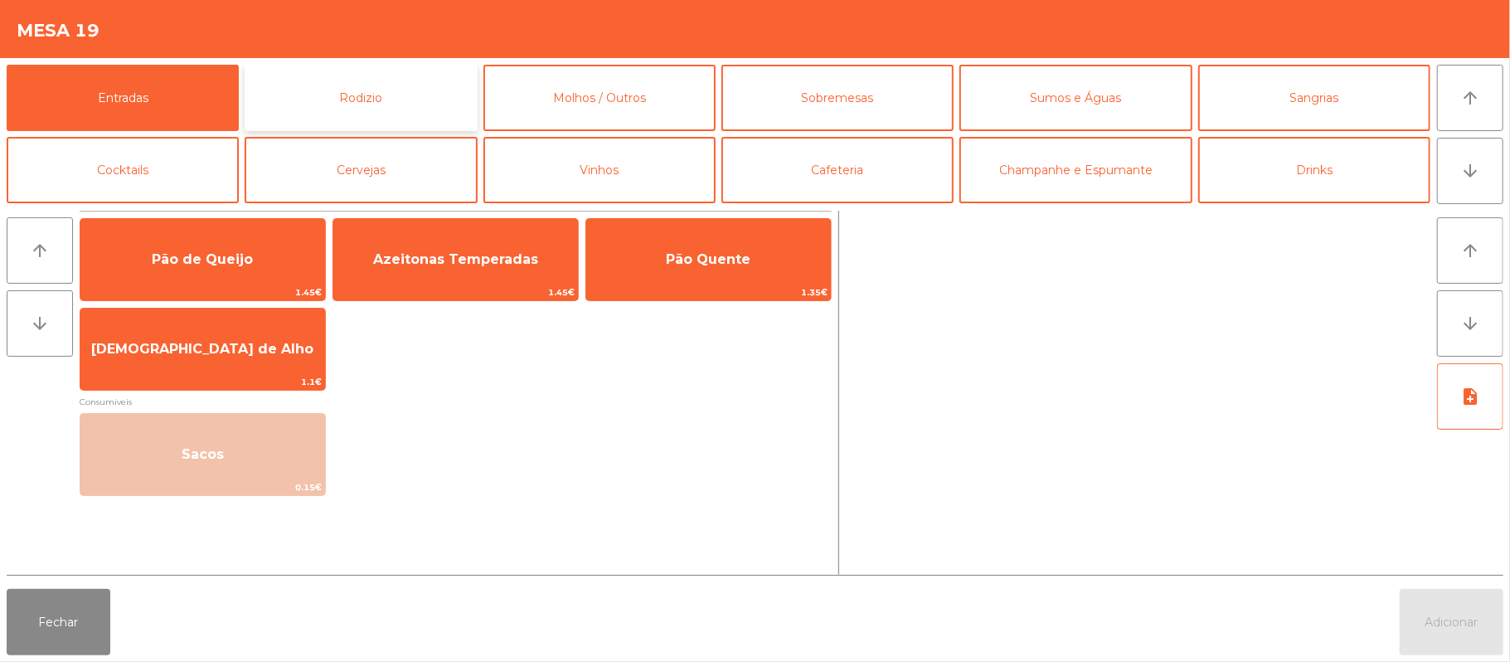
click at [396, 81] on button "Rodizio" at bounding box center [361, 98] width 232 height 66
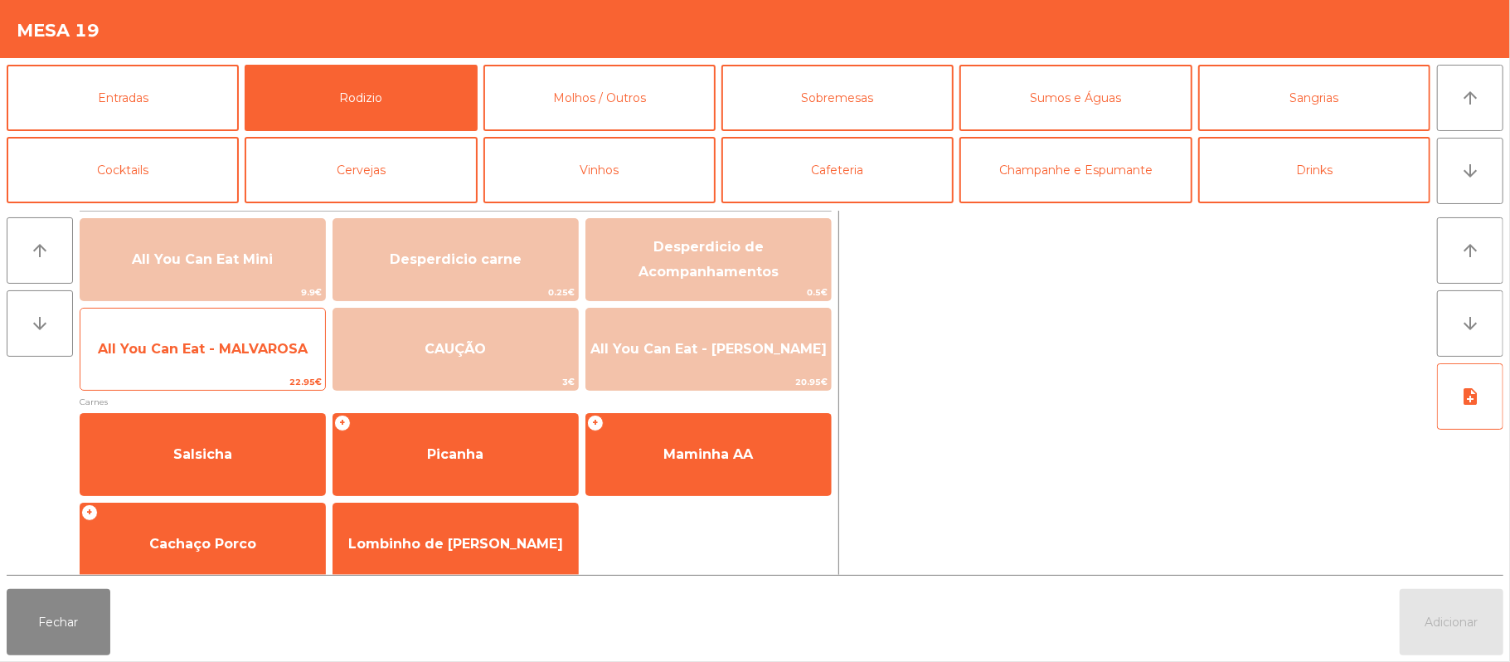
click at [221, 362] on span "All You Can Eat - MALVAROSA" at bounding box center [202, 349] width 245 height 45
click at [207, 368] on span "All You Can Eat - MALVAROSA" at bounding box center [202, 349] width 245 height 45
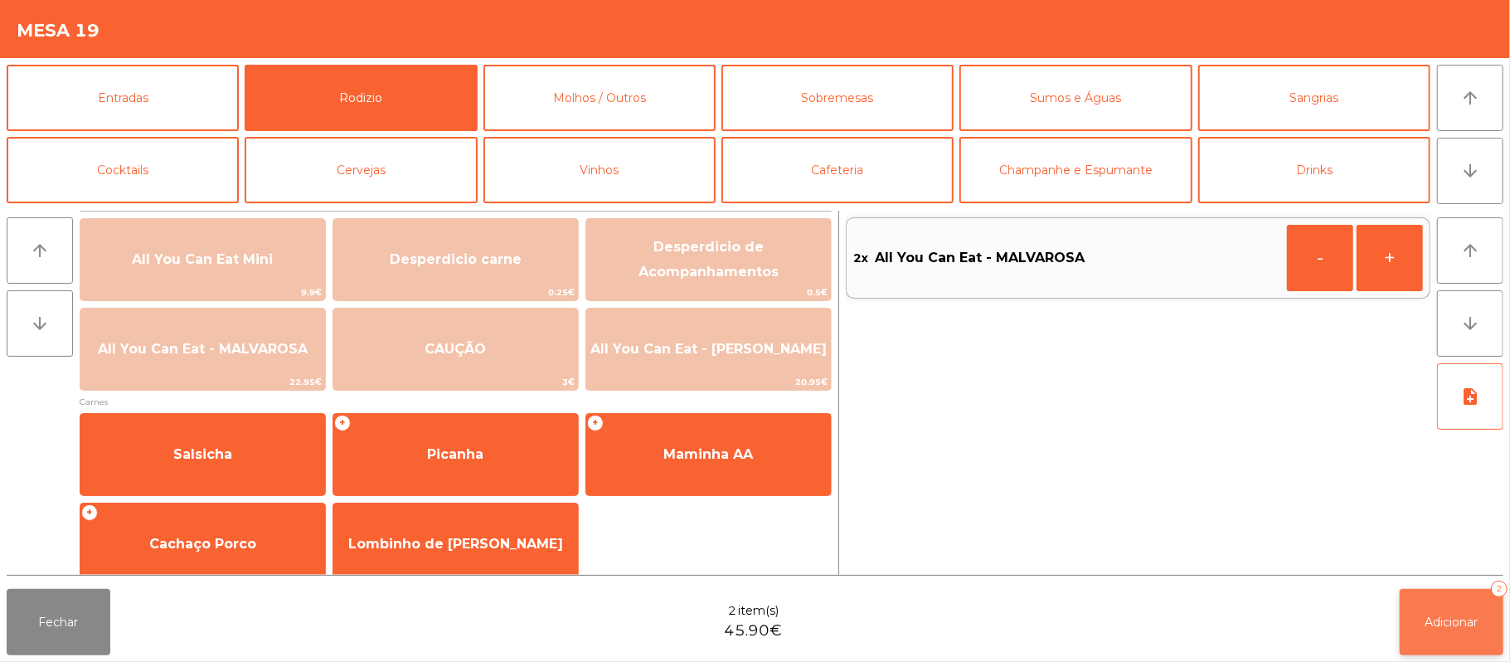
click at [1450, 620] on span "Adicionar" at bounding box center [1452, 622] width 53 height 15
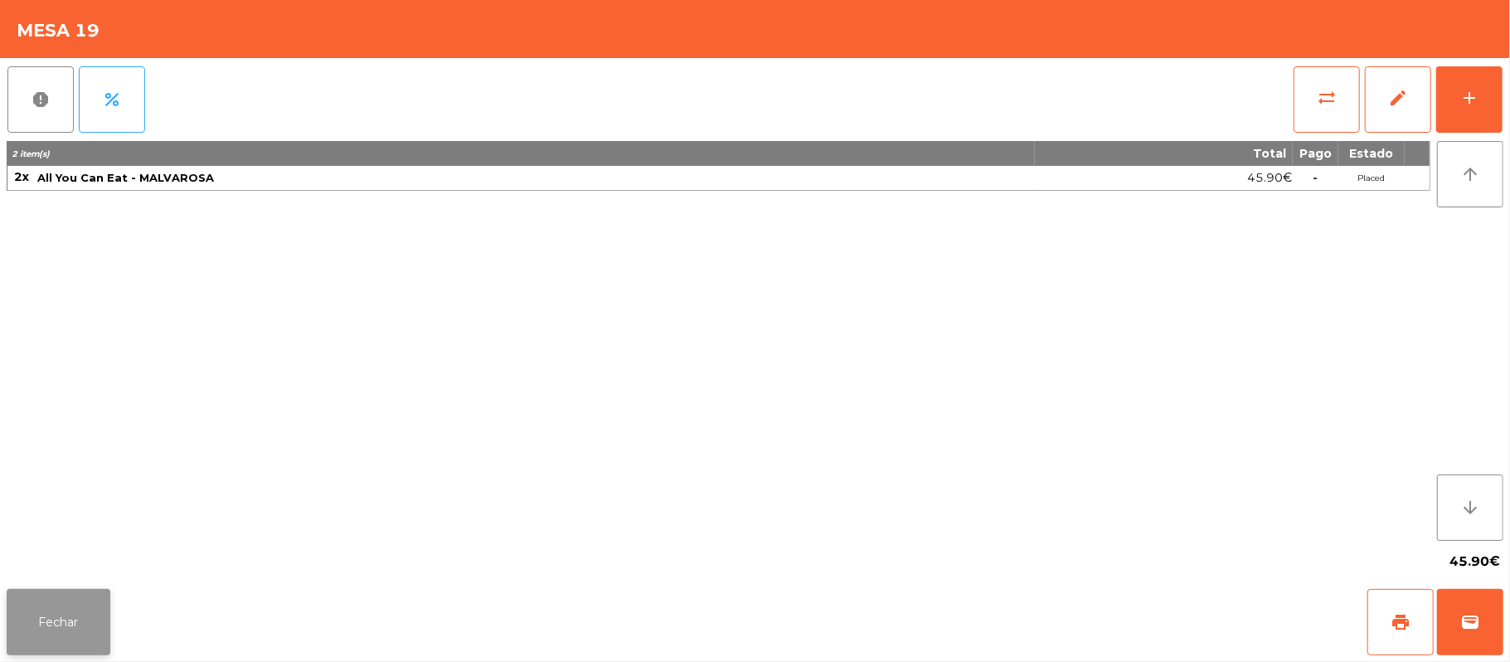
click at [106, 607] on button "Fechar" at bounding box center [59, 622] width 104 height 66
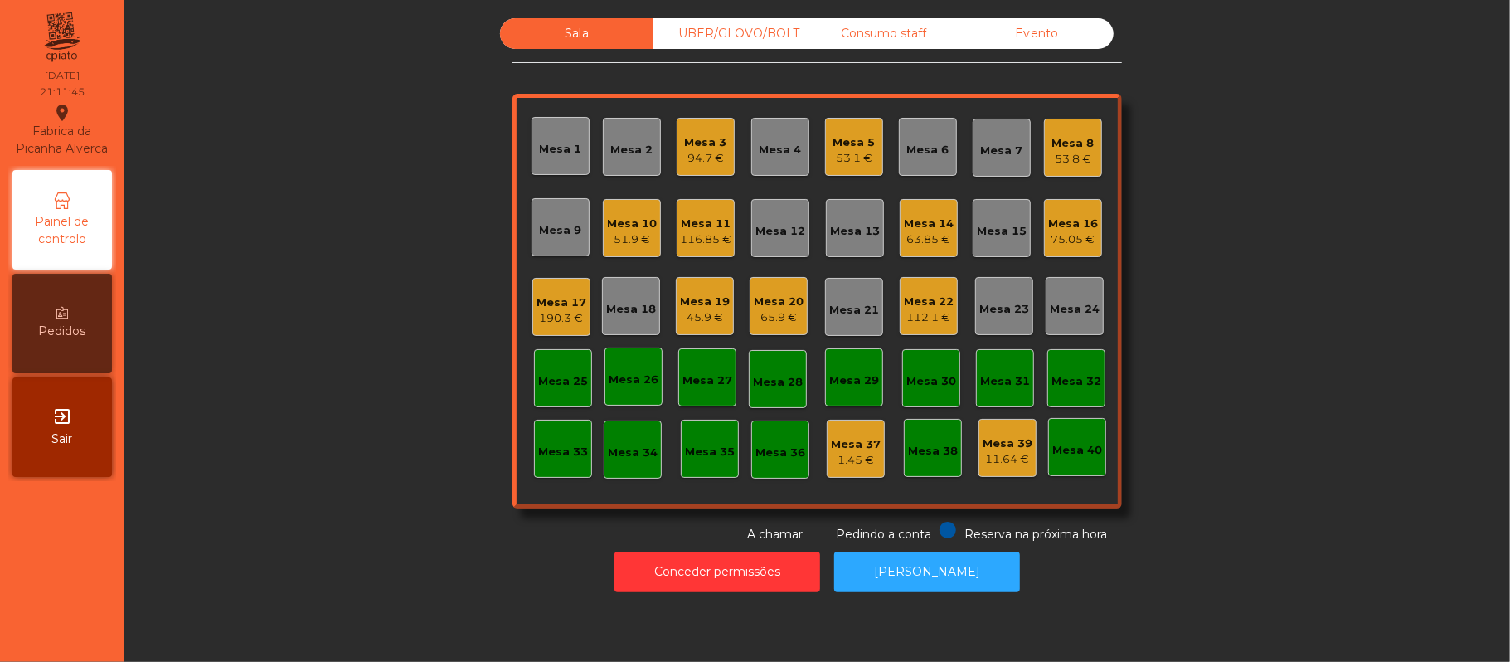
click at [426, 274] on div "Sala UBER/GLOVO/BOLT Consumo staff Evento Mesa 1 Mesa 2 Mesa 3 94.7 € Mesa 4 Me…" at bounding box center [817, 280] width 1341 height 525
click at [780, 316] on div "65.9 €" at bounding box center [779, 317] width 50 height 17
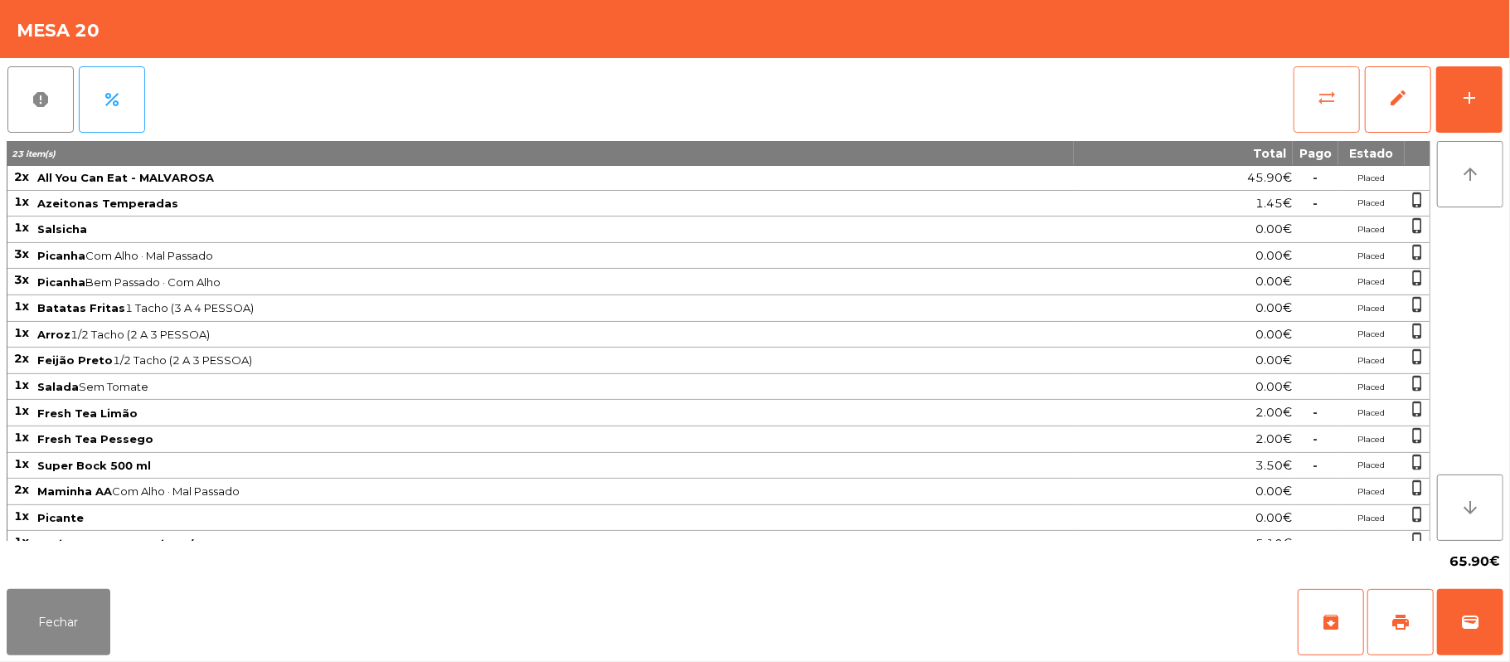
click at [1344, 107] on button "sync_alt" at bounding box center [1327, 99] width 66 height 66
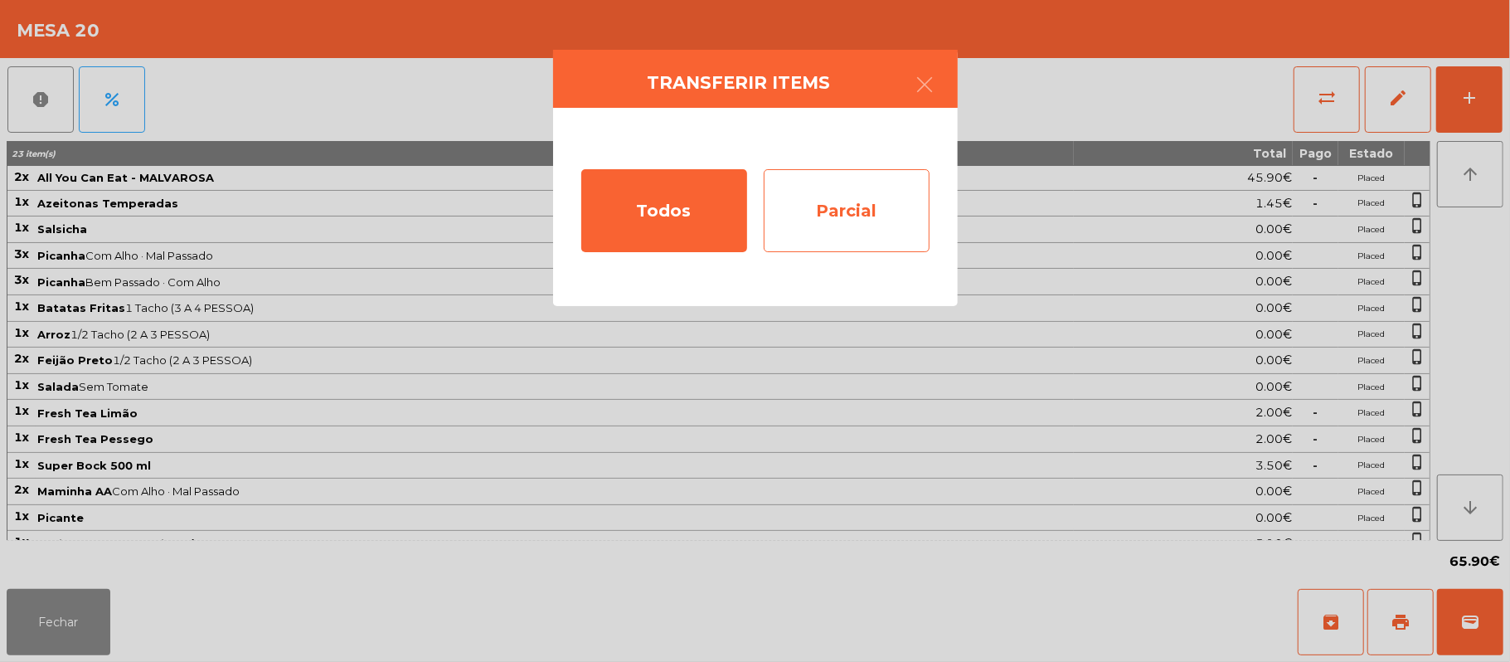
click at [867, 213] on div "Parcial" at bounding box center [847, 210] width 166 height 83
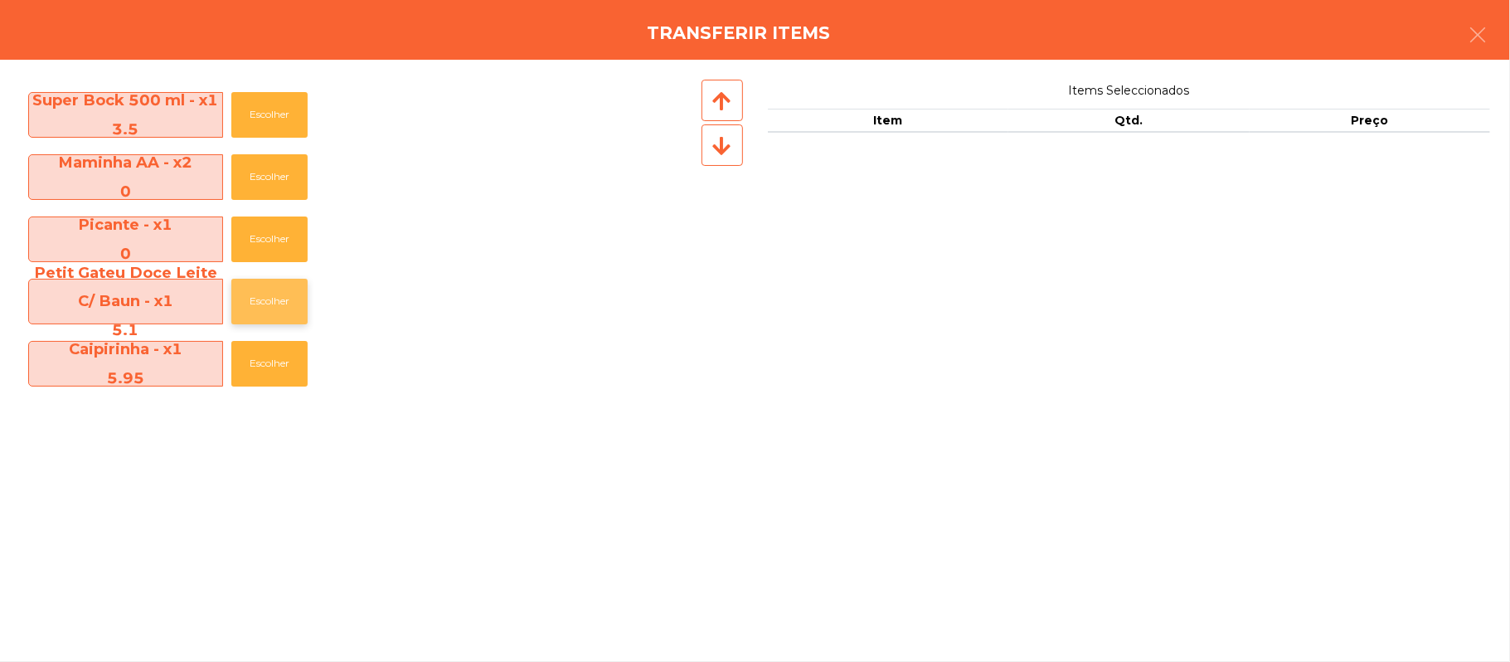
click at [280, 296] on button "Escolher" at bounding box center [269, 302] width 76 height 46
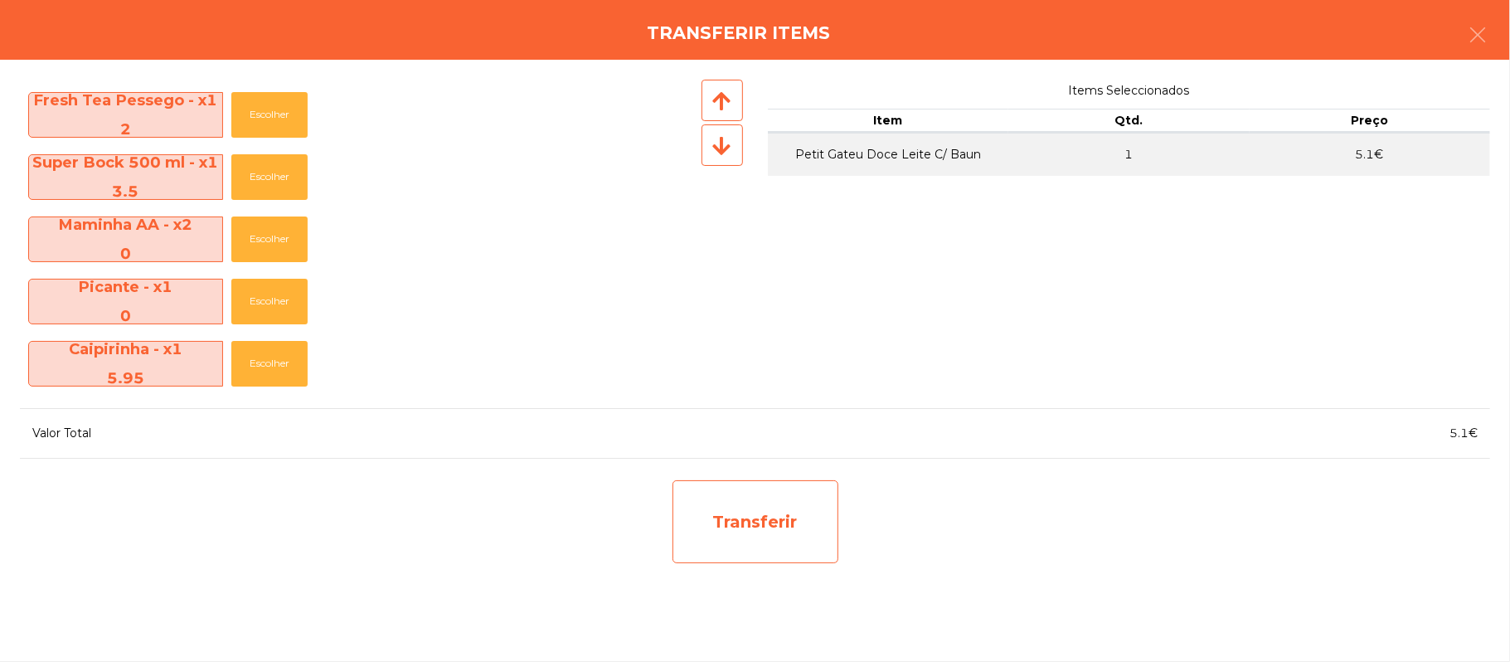
click at [766, 513] on div "Transferir" at bounding box center [756, 521] width 166 height 83
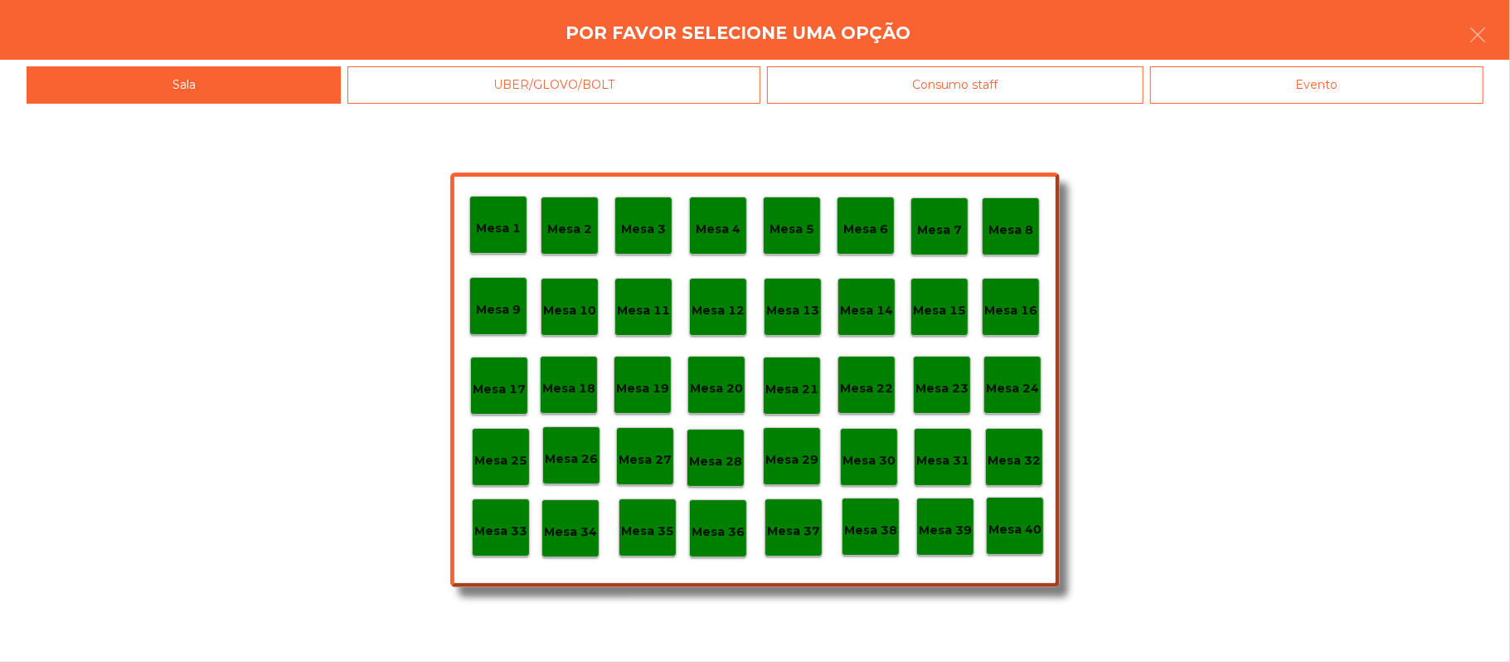
click at [956, 526] on p "Mesa 39" at bounding box center [945, 530] width 53 height 19
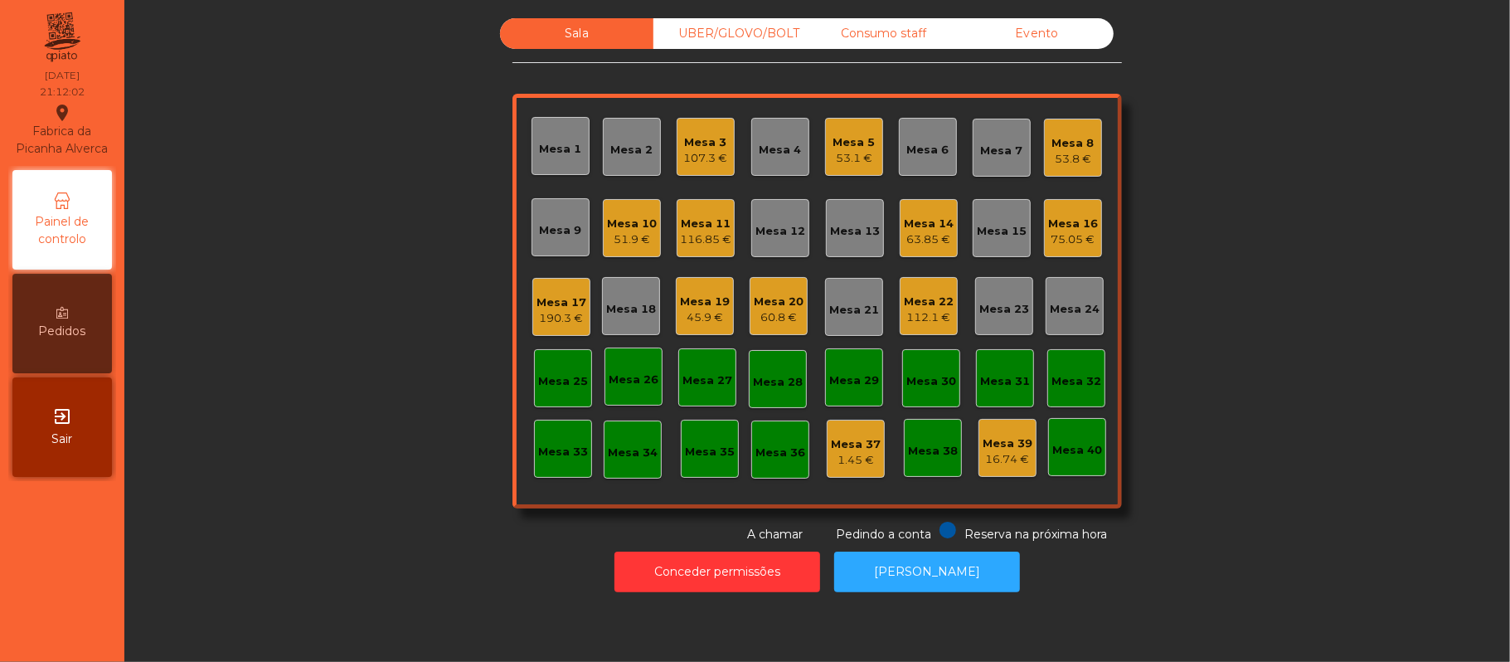
click at [754, 319] on div "60.8 €" at bounding box center [779, 317] width 50 height 17
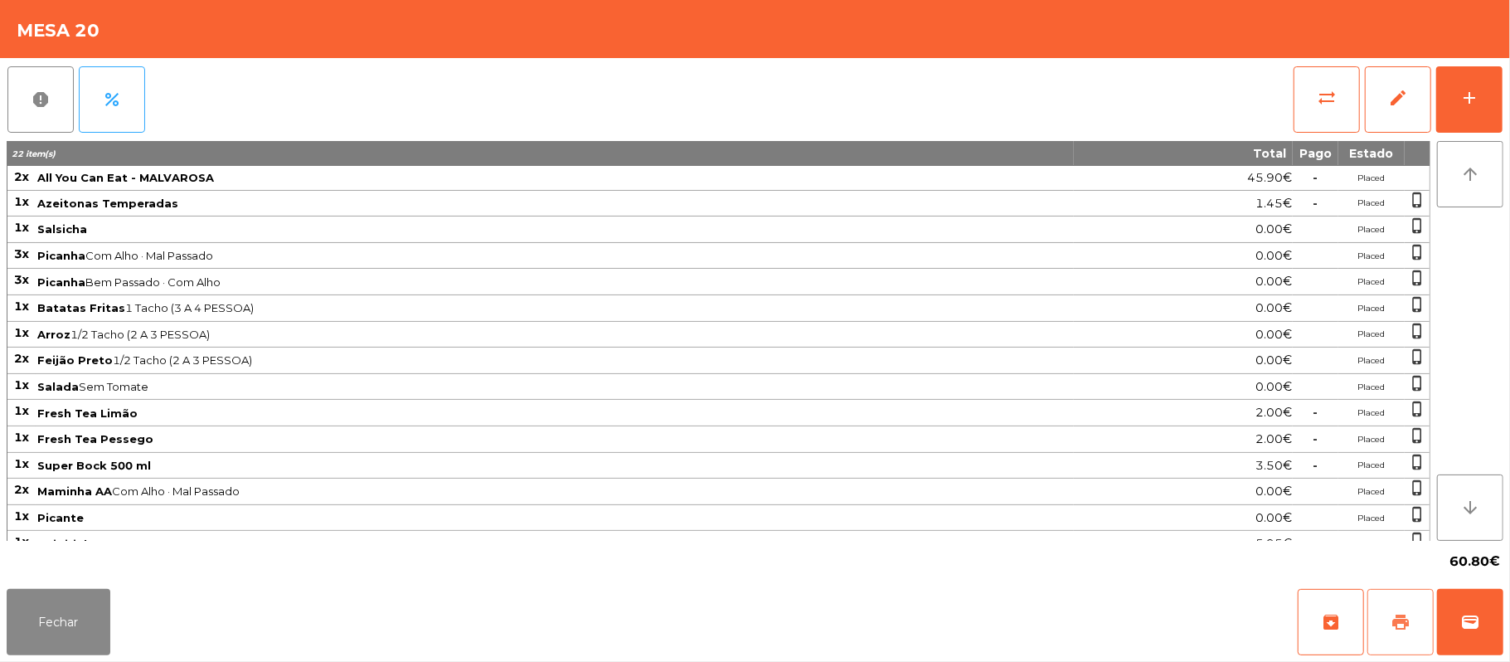
click at [1387, 612] on button "print" at bounding box center [1401, 622] width 66 height 66
click at [87, 615] on button "Fechar" at bounding box center [59, 622] width 104 height 66
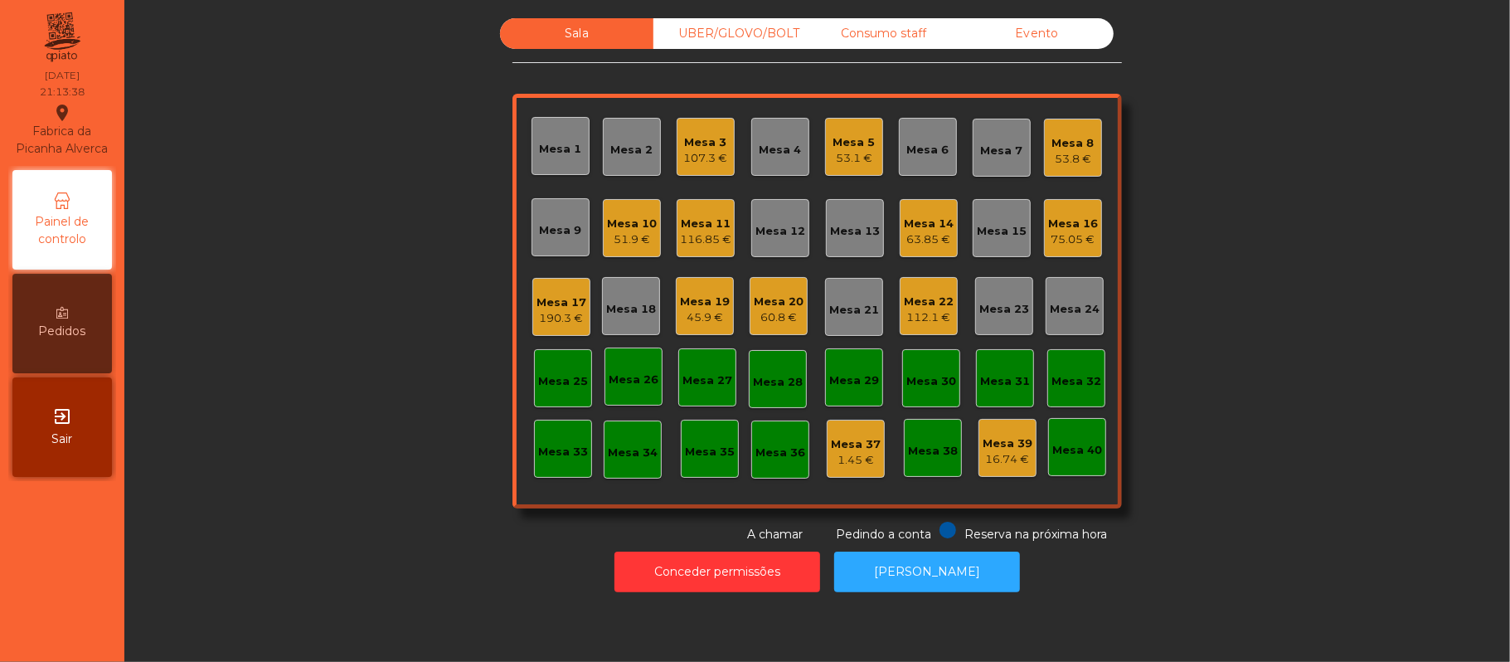
click at [775, 316] on div "60.8 €" at bounding box center [779, 317] width 50 height 17
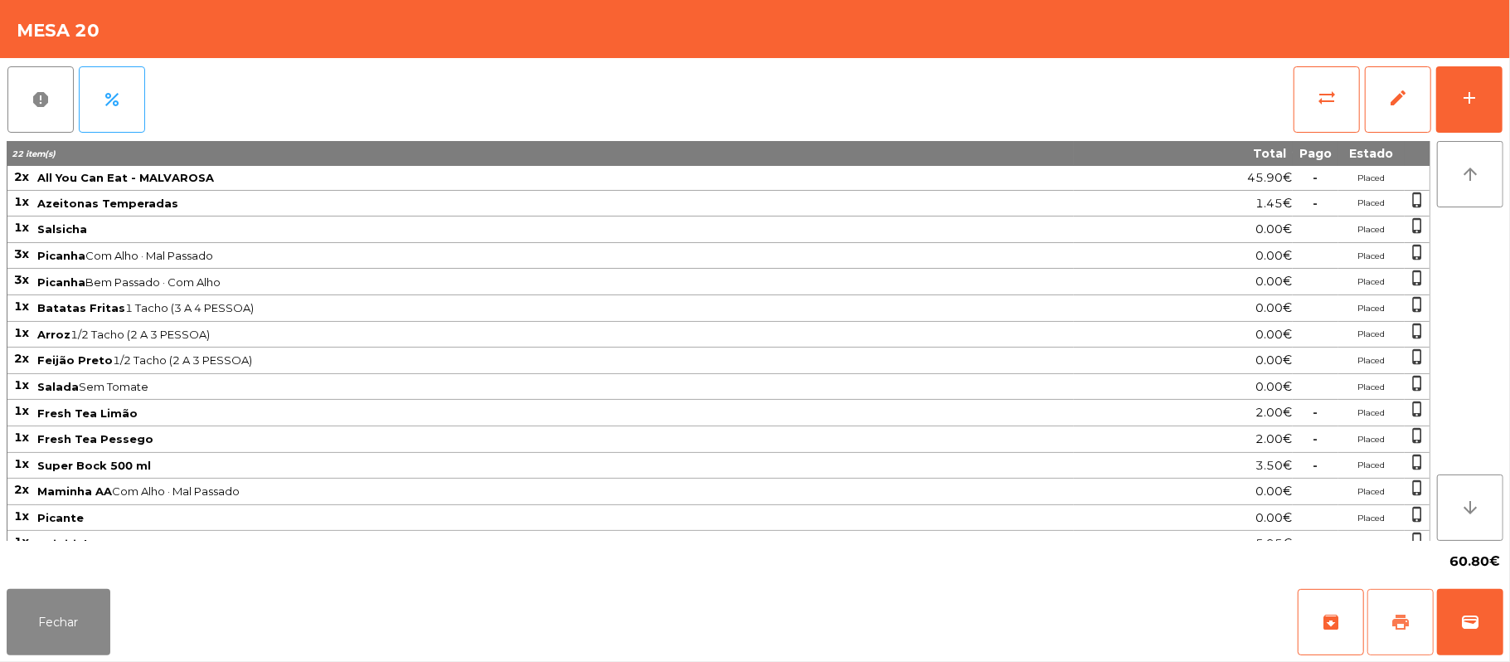
click at [1392, 600] on button "print" at bounding box center [1401, 622] width 66 height 66
click at [1412, 607] on button "print" at bounding box center [1401, 622] width 66 height 66
click at [1324, 113] on button "sync_alt" at bounding box center [1327, 99] width 66 height 66
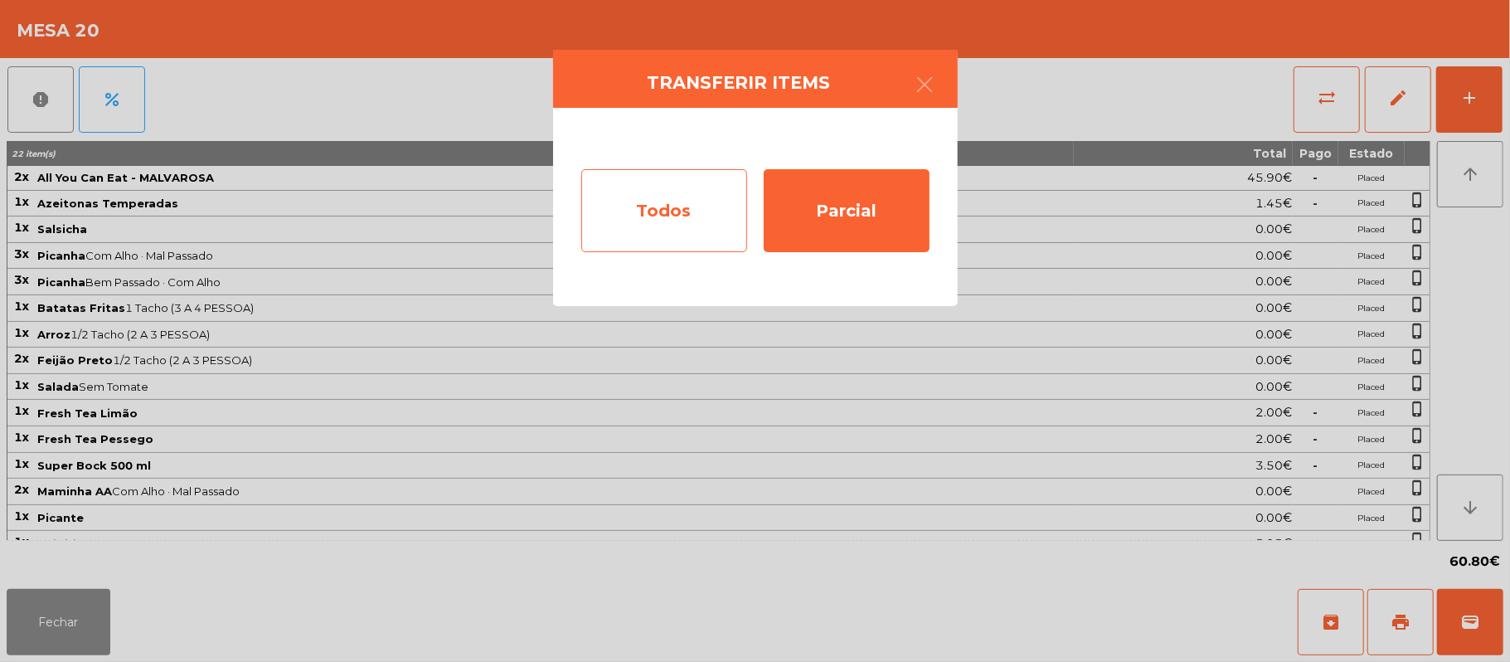
click at [660, 207] on div "Todos" at bounding box center [664, 210] width 166 height 83
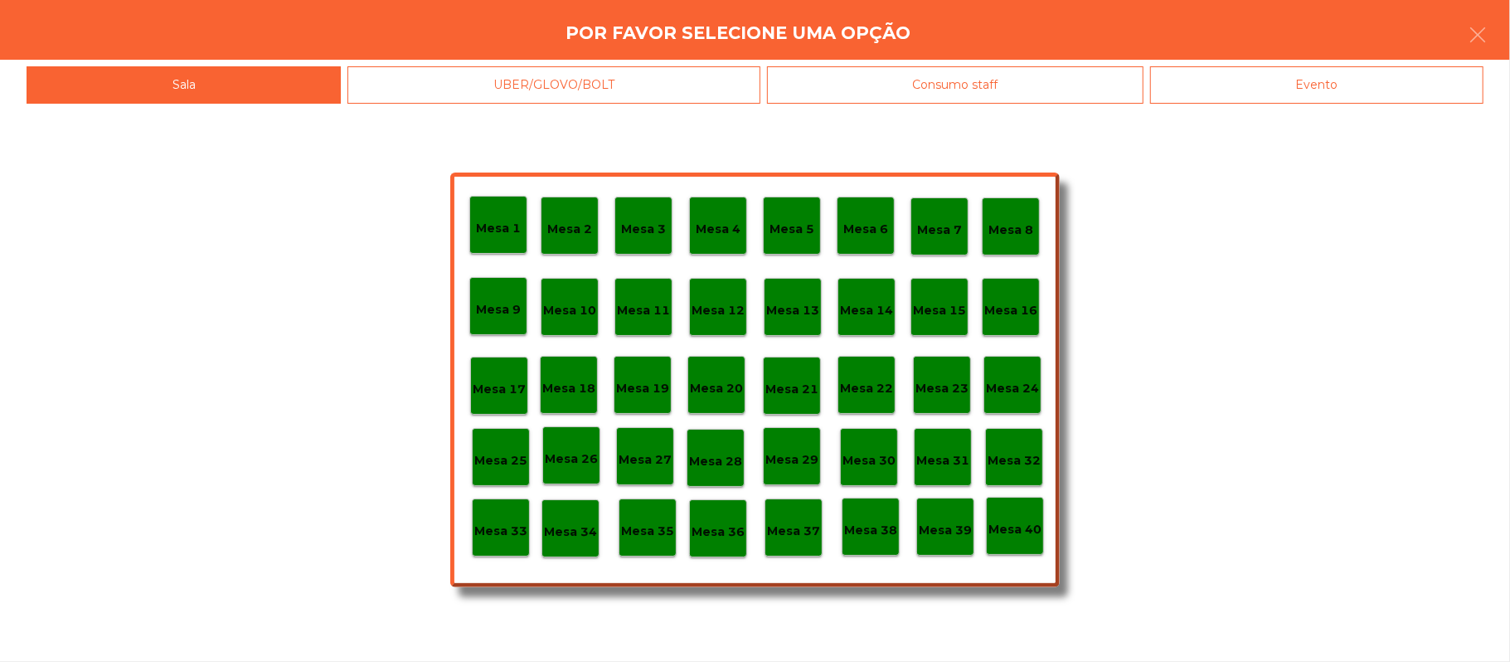
click at [1337, 77] on div "Evento" at bounding box center [1316, 84] width 333 height 37
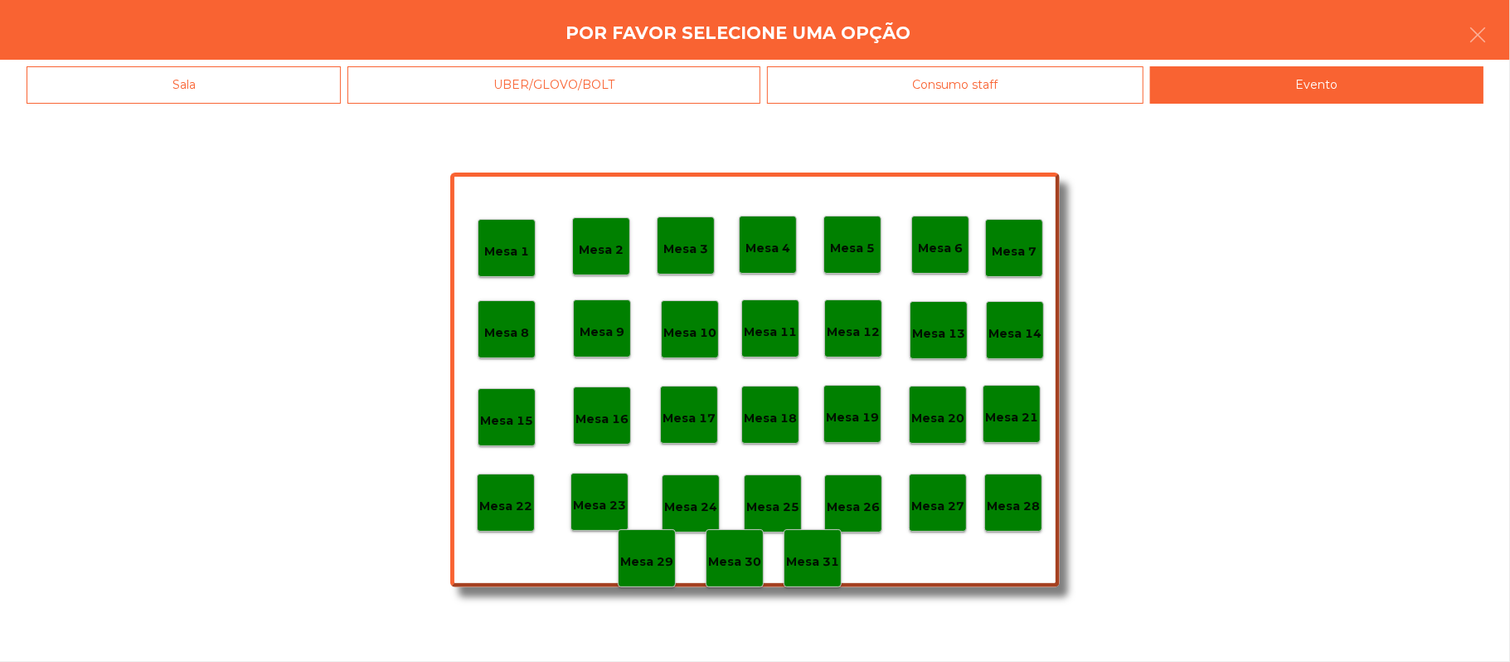
click at [1008, 483] on div "Mesa 28" at bounding box center [1013, 503] width 58 height 58
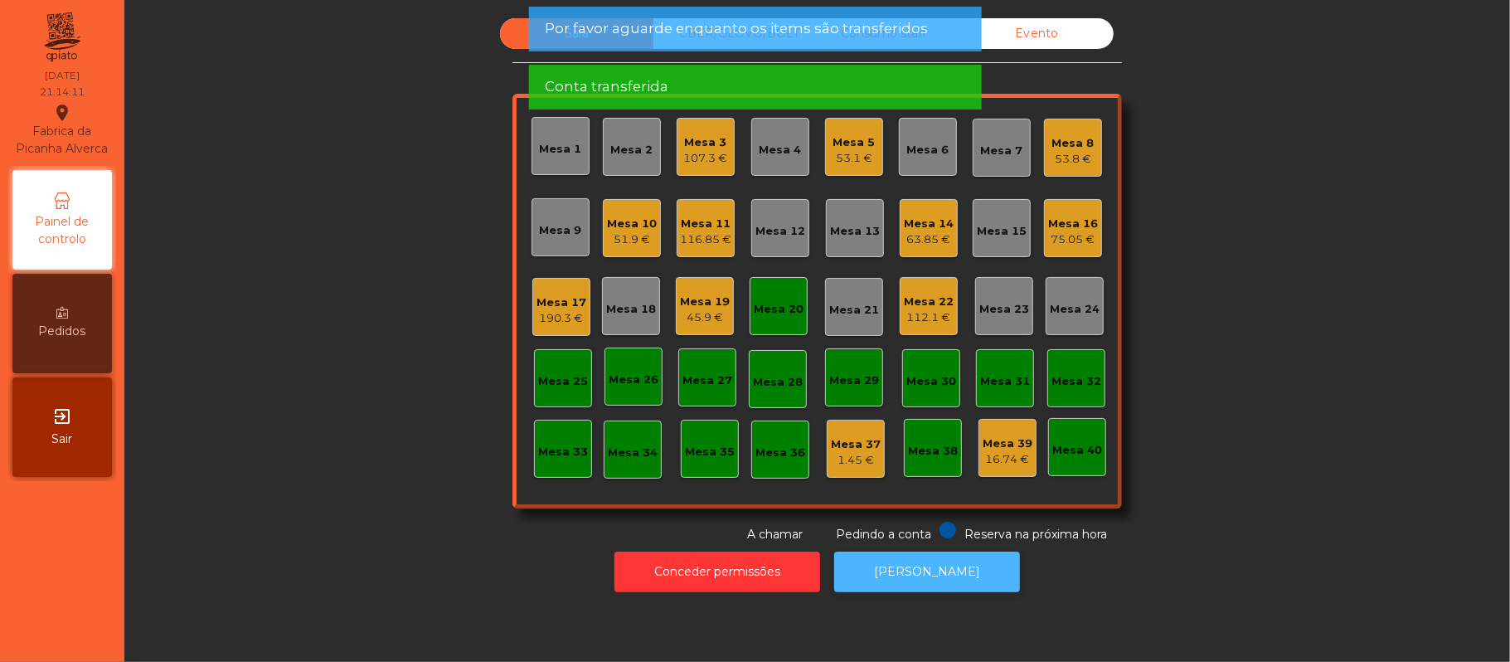
click at [911, 578] on button "[PERSON_NAME]" at bounding box center [927, 572] width 186 height 41
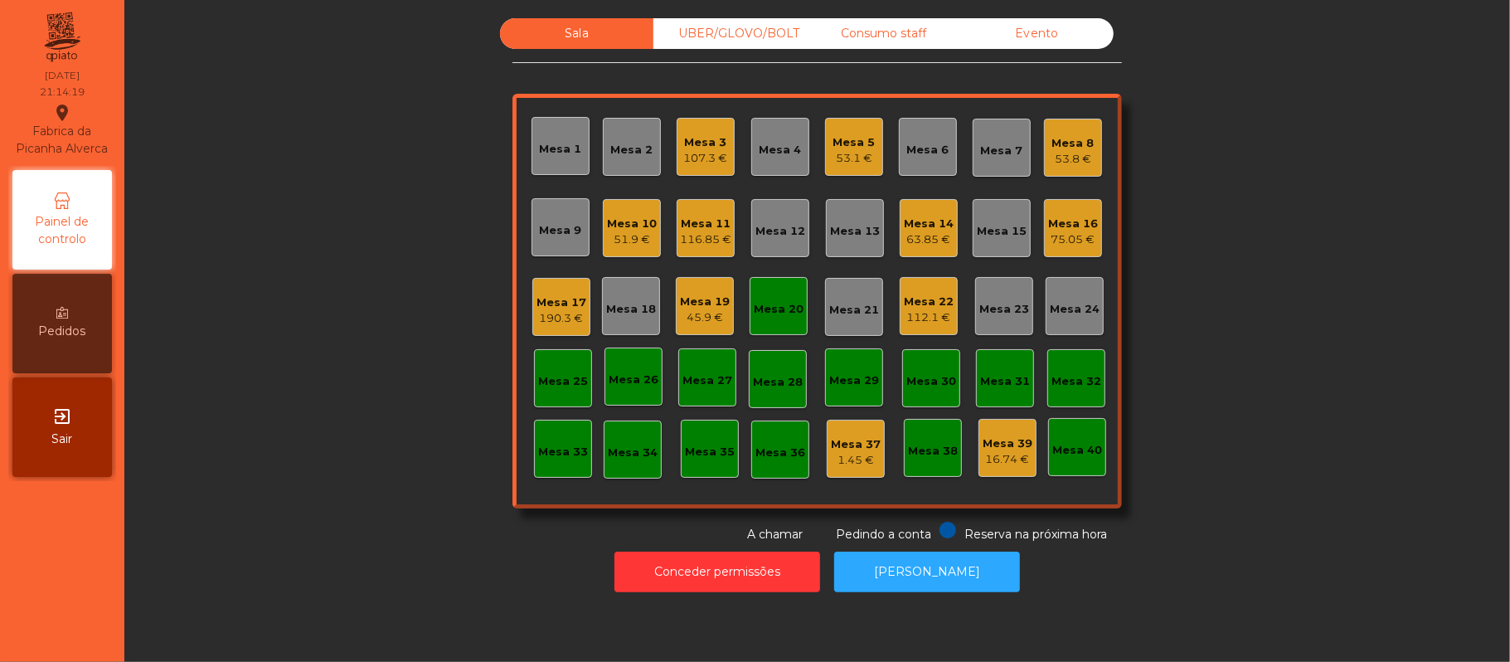
click at [787, 315] on div "Mesa 20" at bounding box center [779, 309] width 50 height 17
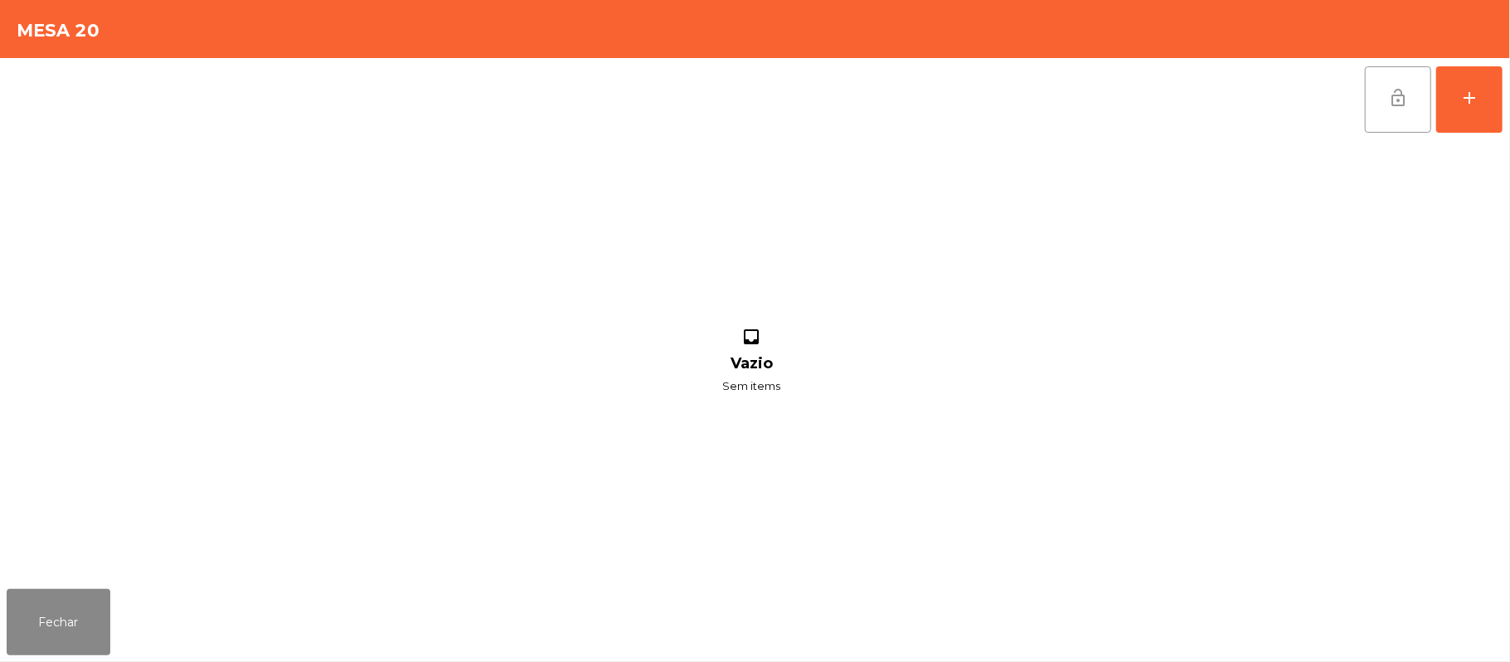
click at [1383, 106] on button "lock_open" at bounding box center [1398, 99] width 66 height 66
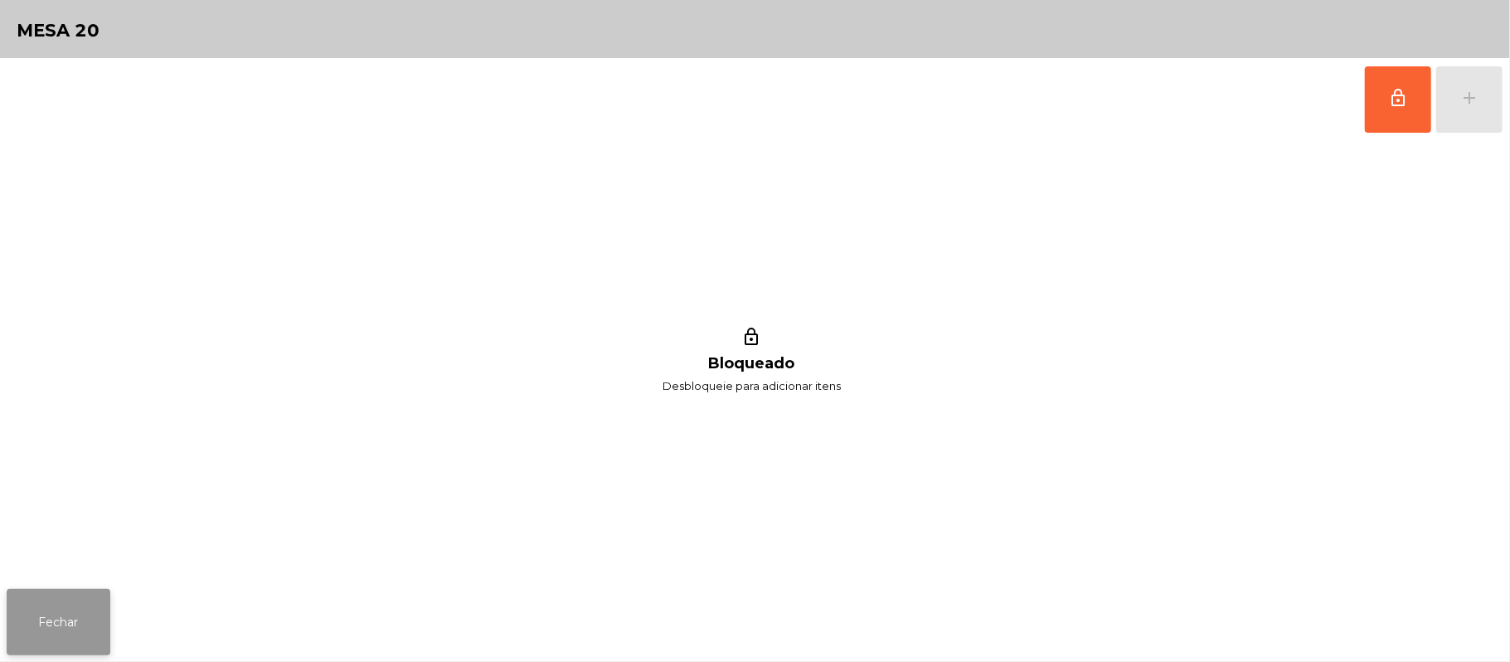
click at [80, 638] on button "Fechar" at bounding box center [59, 622] width 104 height 66
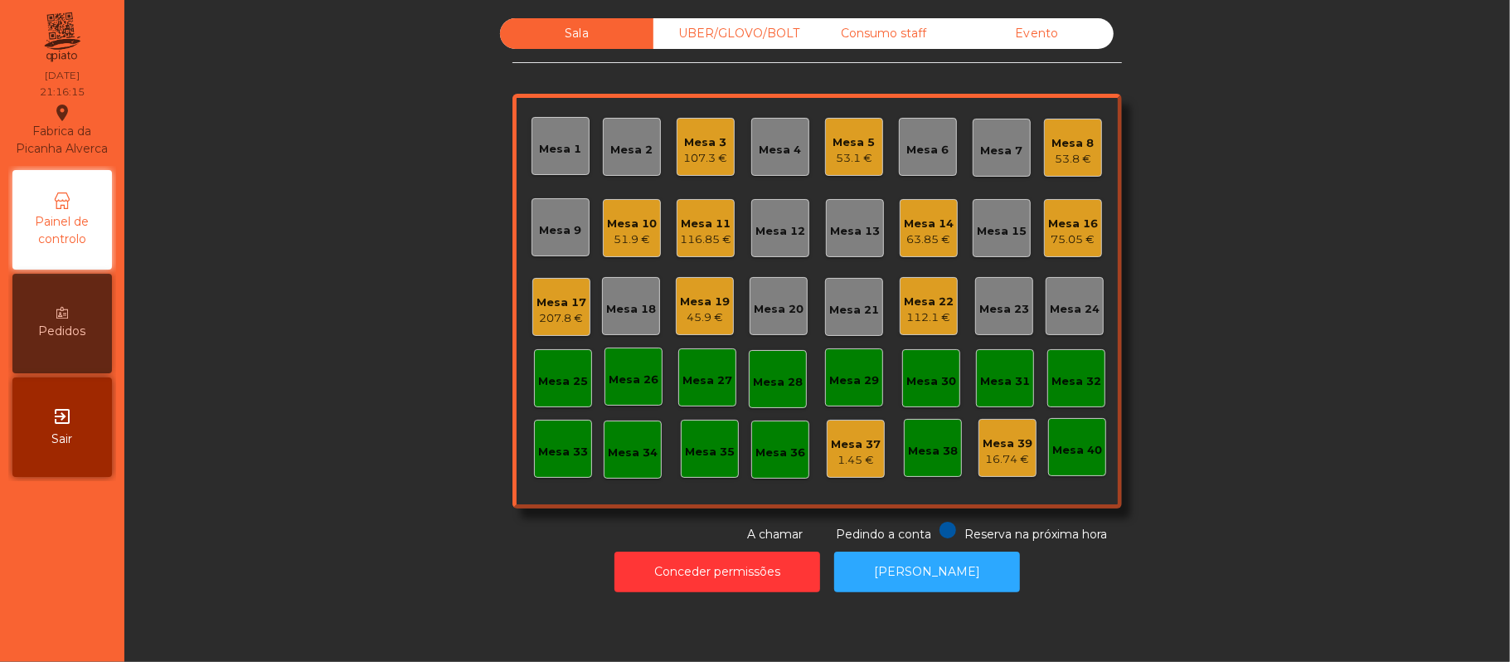
click at [377, 297] on div "Sala UBER/GLOVO/BOLT Consumo staff Evento Mesa 1 Mesa 2 Mesa 3 107.3 € Mesa 4 M…" at bounding box center [817, 280] width 1341 height 525
click at [365, 445] on div "Sala UBER/GLOVO/BOLT Consumo staff Evento Mesa 1 Mesa 2 Mesa 3 107.3 € Mesa 4 M…" at bounding box center [817, 280] width 1341 height 525
click at [857, 247] on div "Mesa 13" at bounding box center [855, 228] width 58 height 58
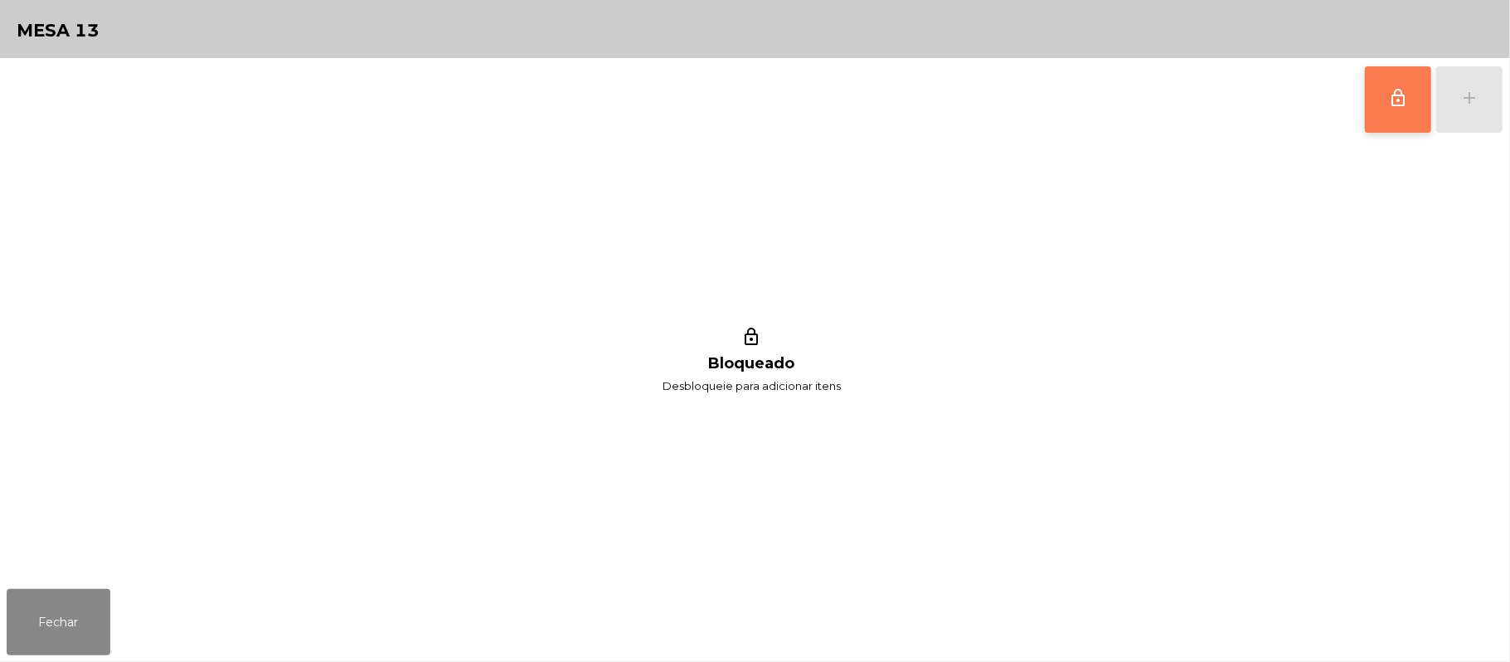
click at [1385, 90] on button "lock_outline" at bounding box center [1398, 99] width 66 height 66
click at [1503, 96] on button "add" at bounding box center [1469, 99] width 66 height 66
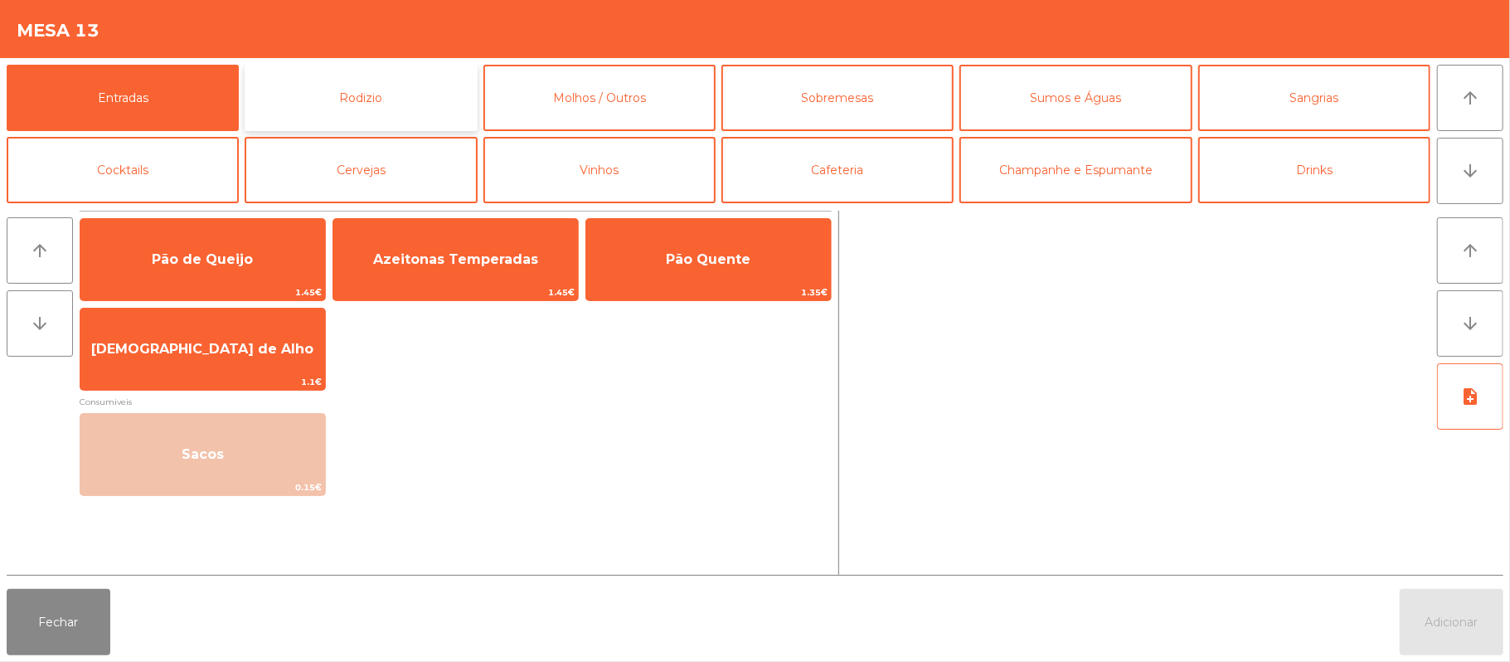
click at [446, 93] on button "Rodizio" at bounding box center [361, 98] width 232 height 66
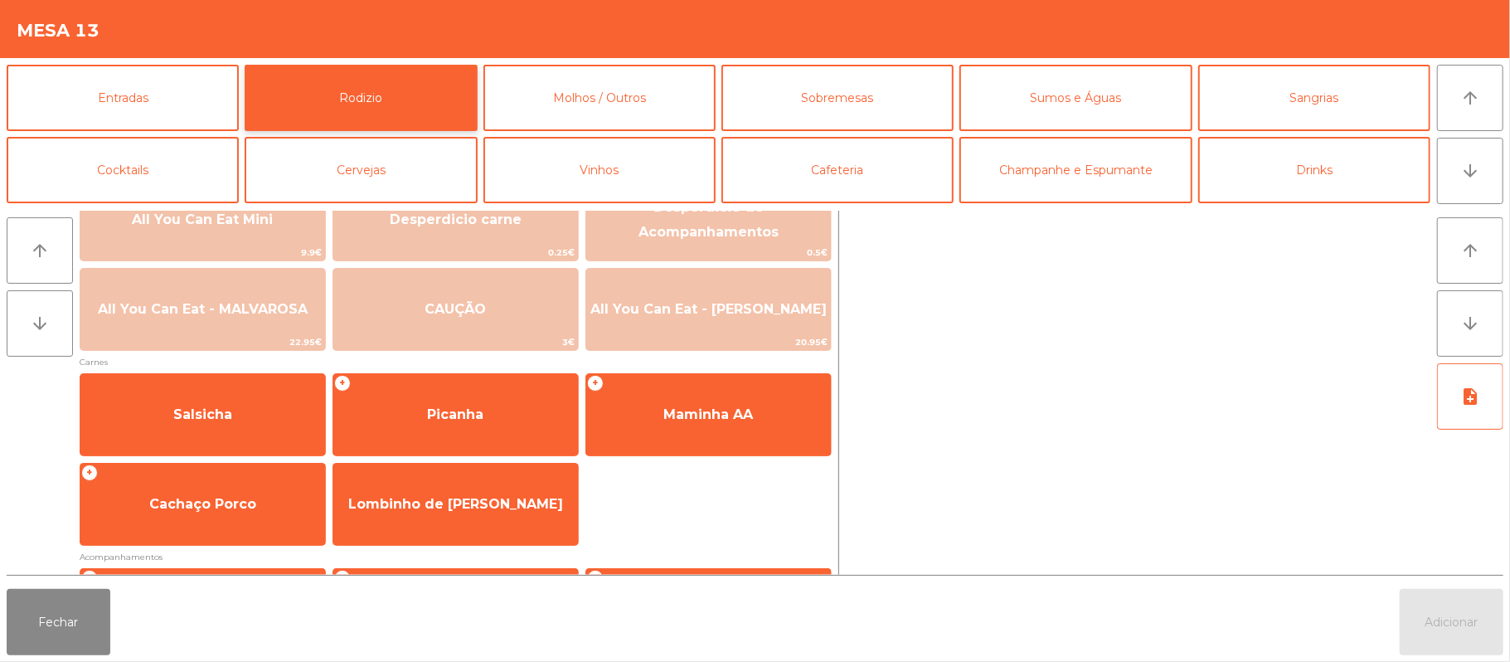
scroll to position [0, 0]
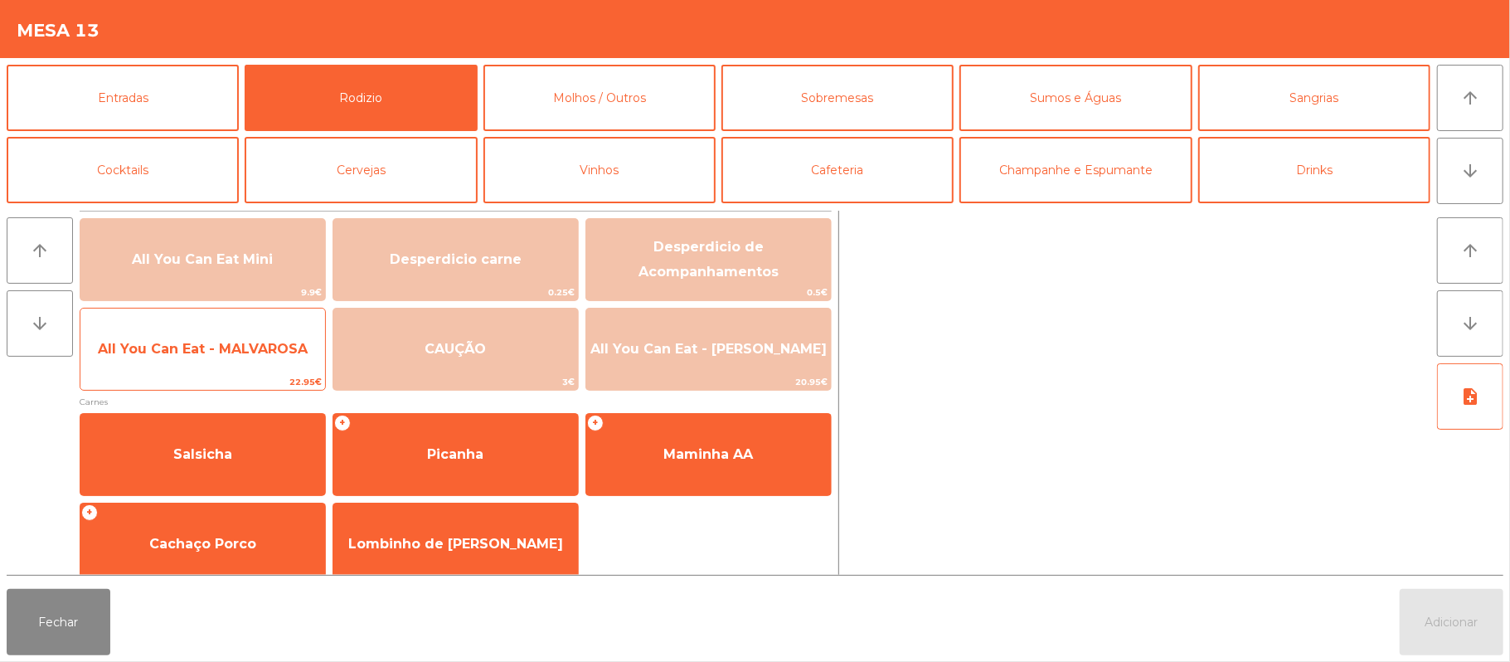
click at [252, 349] on span "All You Can Eat - MALVAROSA" at bounding box center [203, 349] width 210 height 16
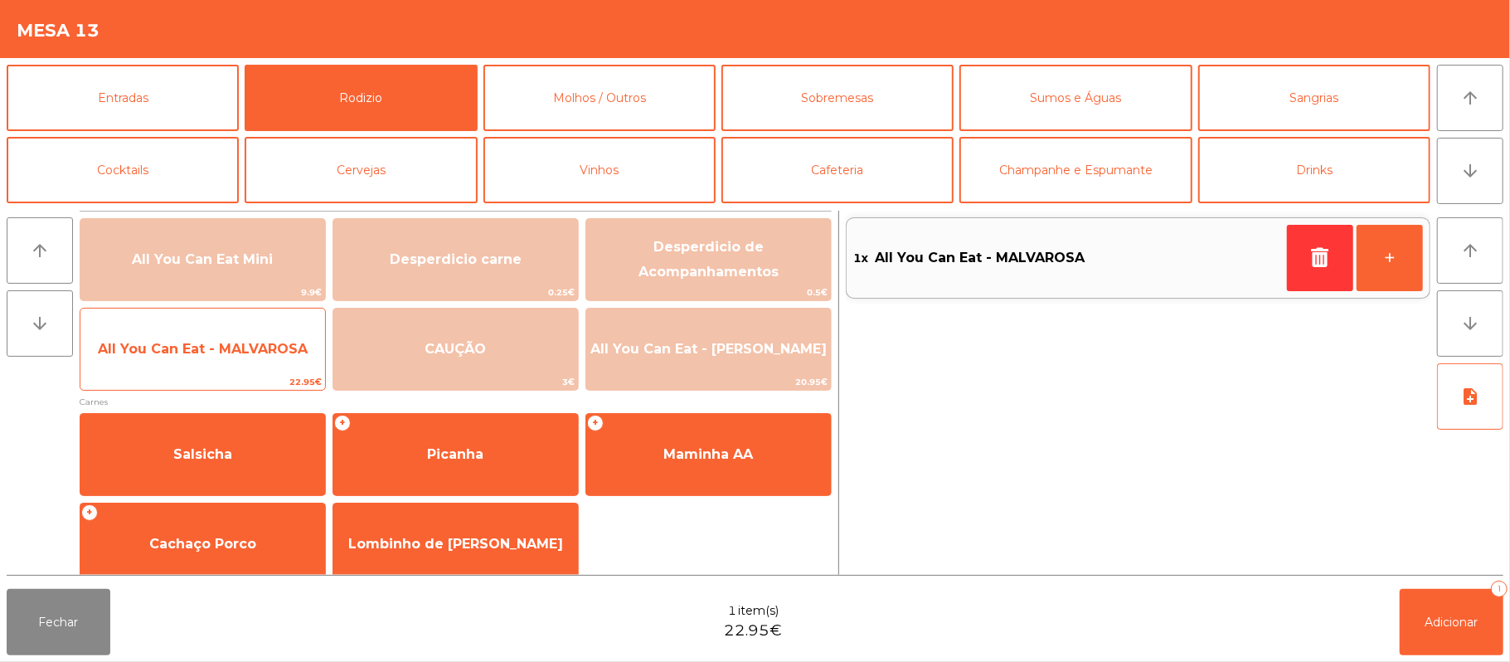
click at [247, 355] on span "All You Can Eat - MALVAROSA" at bounding box center [203, 349] width 210 height 16
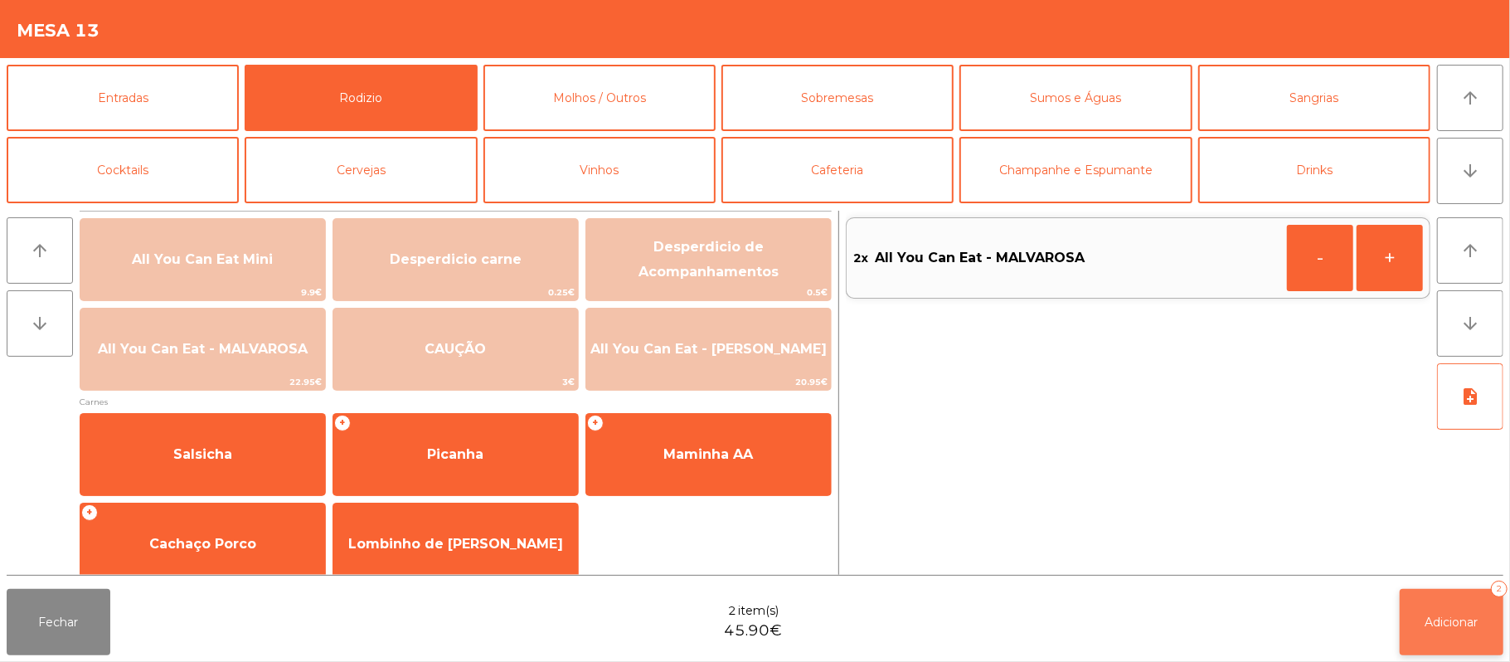
click at [1438, 634] on button "Adicionar 2" at bounding box center [1452, 622] width 104 height 66
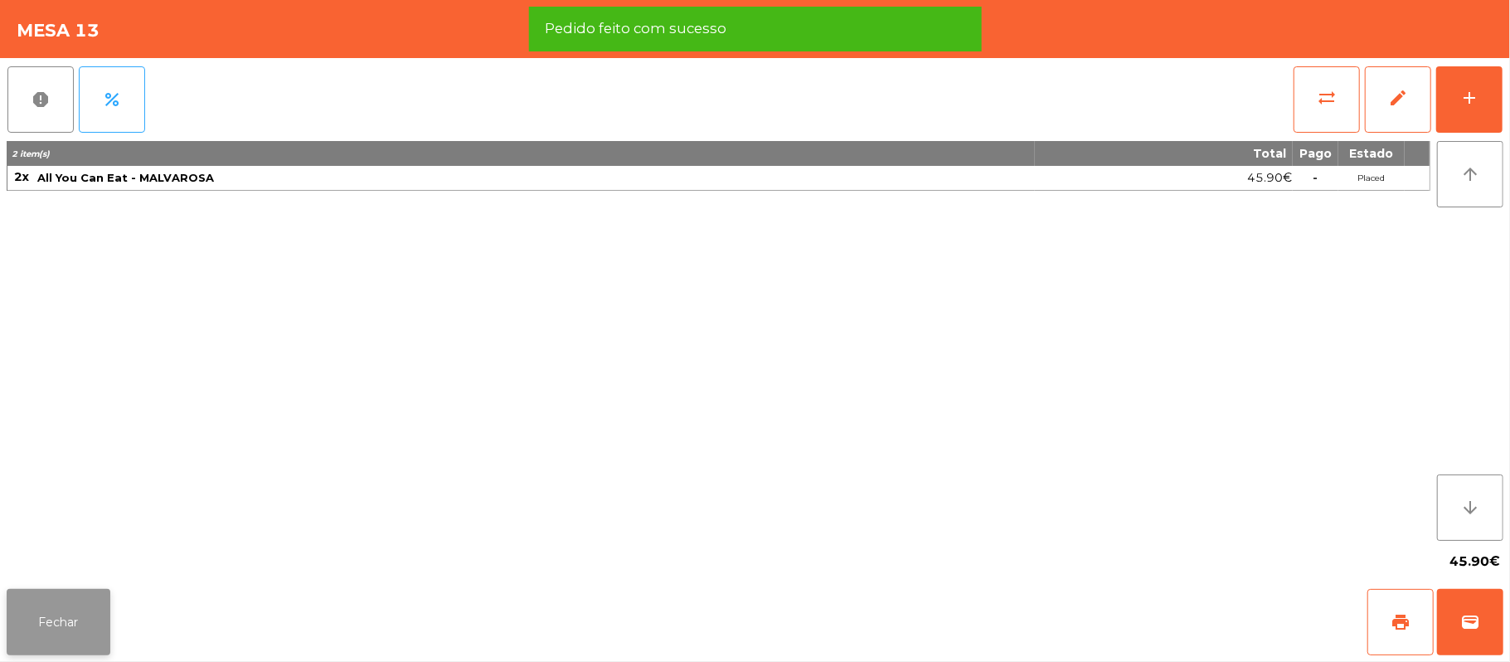
click at [37, 608] on button "Fechar" at bounding box center [59, 622] width 104 height 66
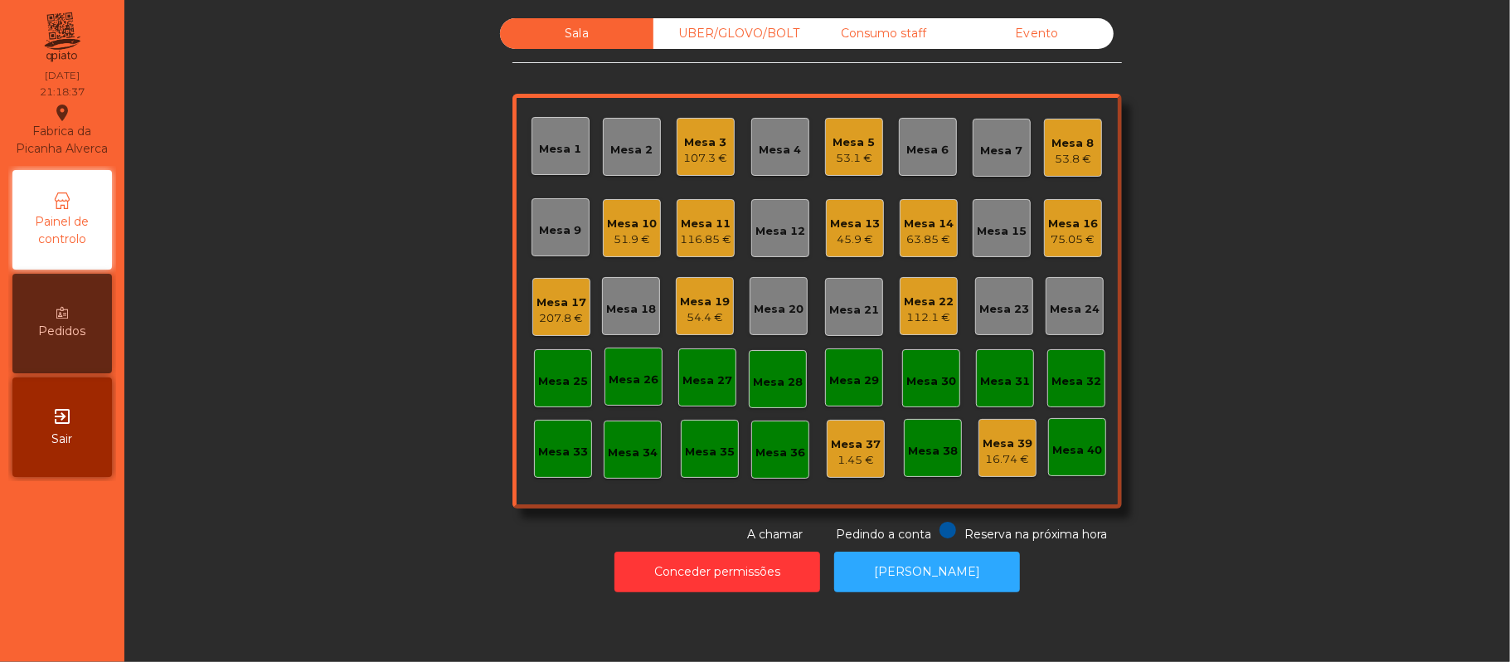
click at [707, 309] on div "54.4 €" at bounding box center [705, 317] width 50 height 17
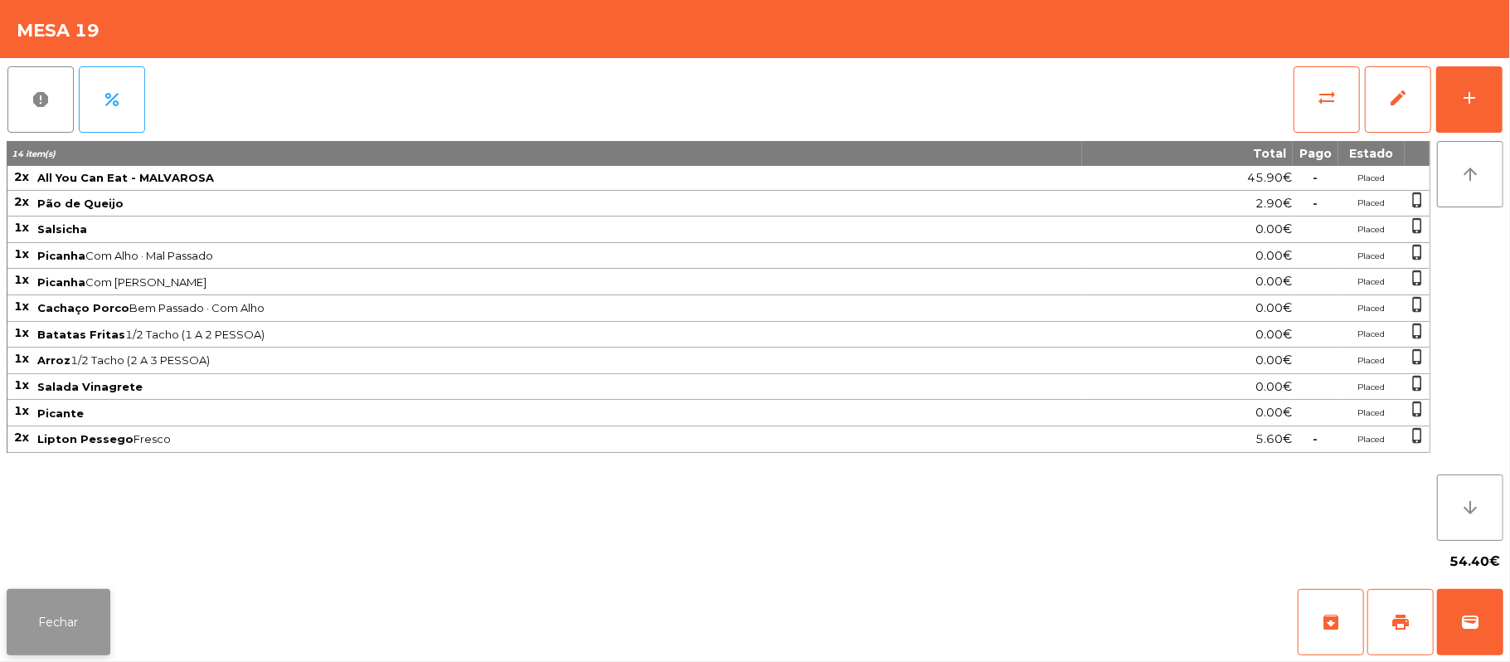
click at [54, 621] on button "Fechar" at bounding box center [59, 622] width 104 height 66
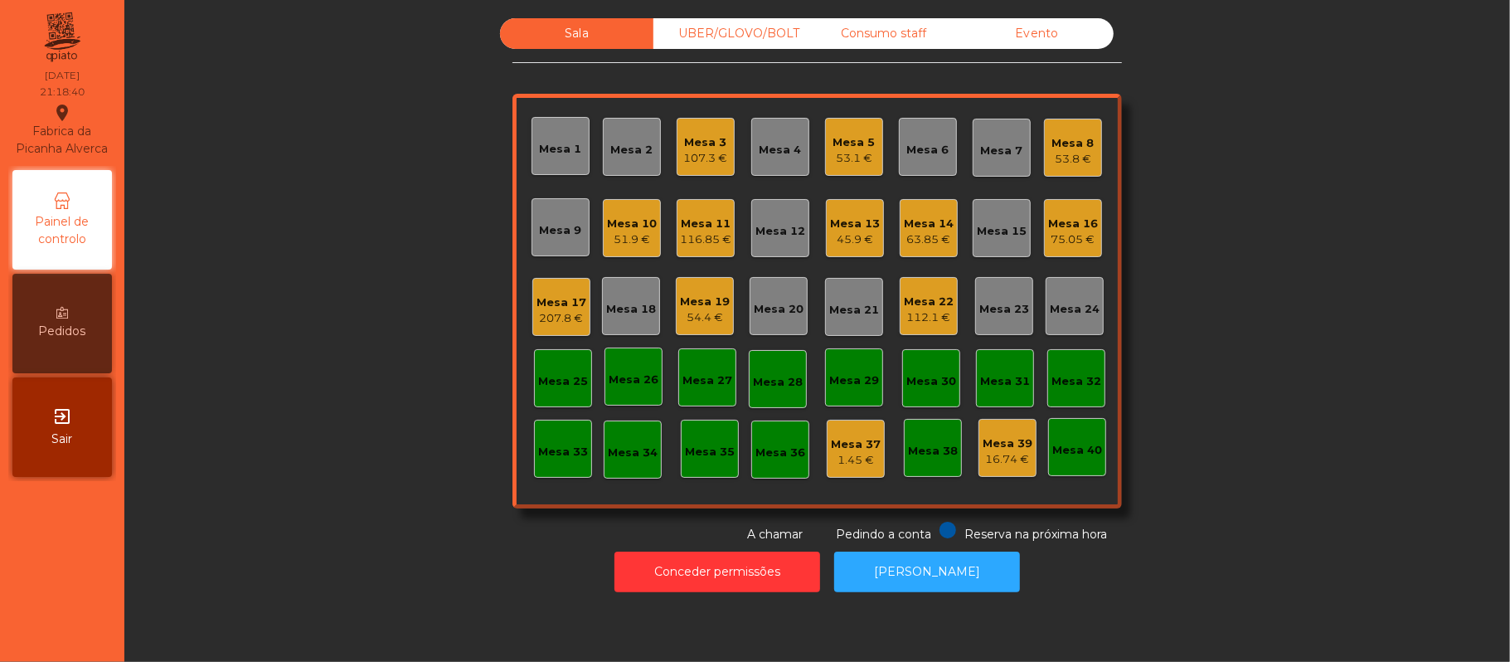
click at [381, 381] on div "Sala UBER/GLOVO/BOLT Consumo staff Evento Mesa 1 Mesa 2 Mesa 3 107.3 € Mesa 4 M…" at bounding box center [817, 280] width 1341 height 525
click at [1053, 236] on div "75.05 €" at bounding box center [1073, 239] width 50 height 17
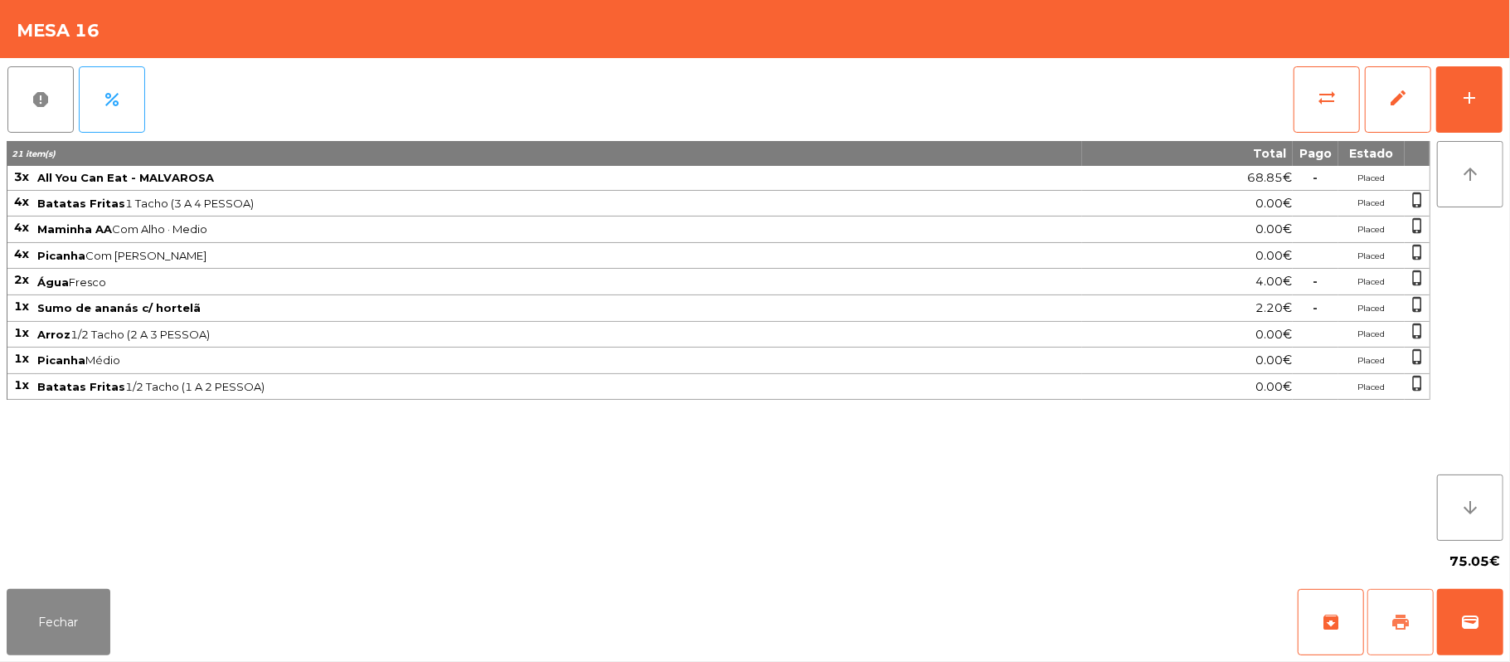
click at [1417, 629] on button "print" at bounding box center [1401, 622] width 66 height 66
click at [1407, 614] on span "print" at bounding box center [1401, 622] width 20 height 20
click at [103, 614] on button "Fechar" at bounding box center [59, 622] width 104 height 66
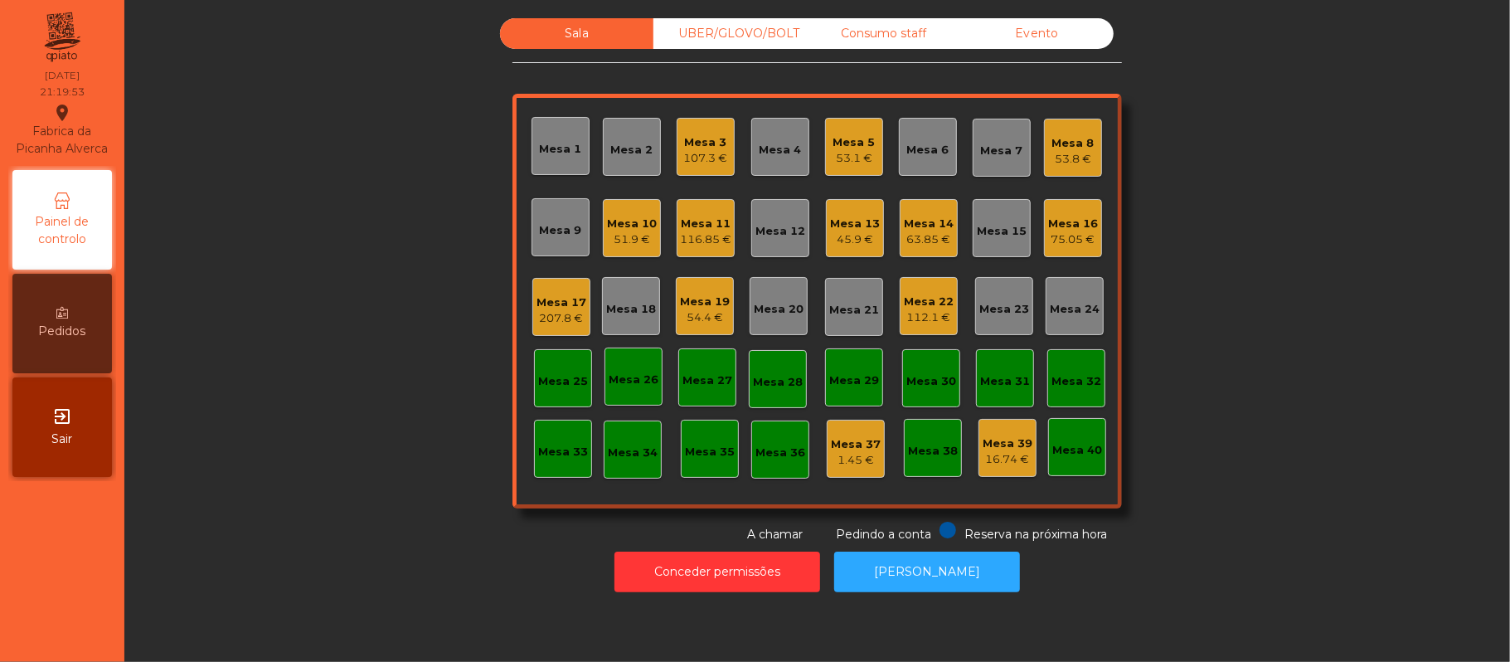
click at [1081, 240] on div "75.05 €" at bounding box center [1073, 239] width 50 height 17
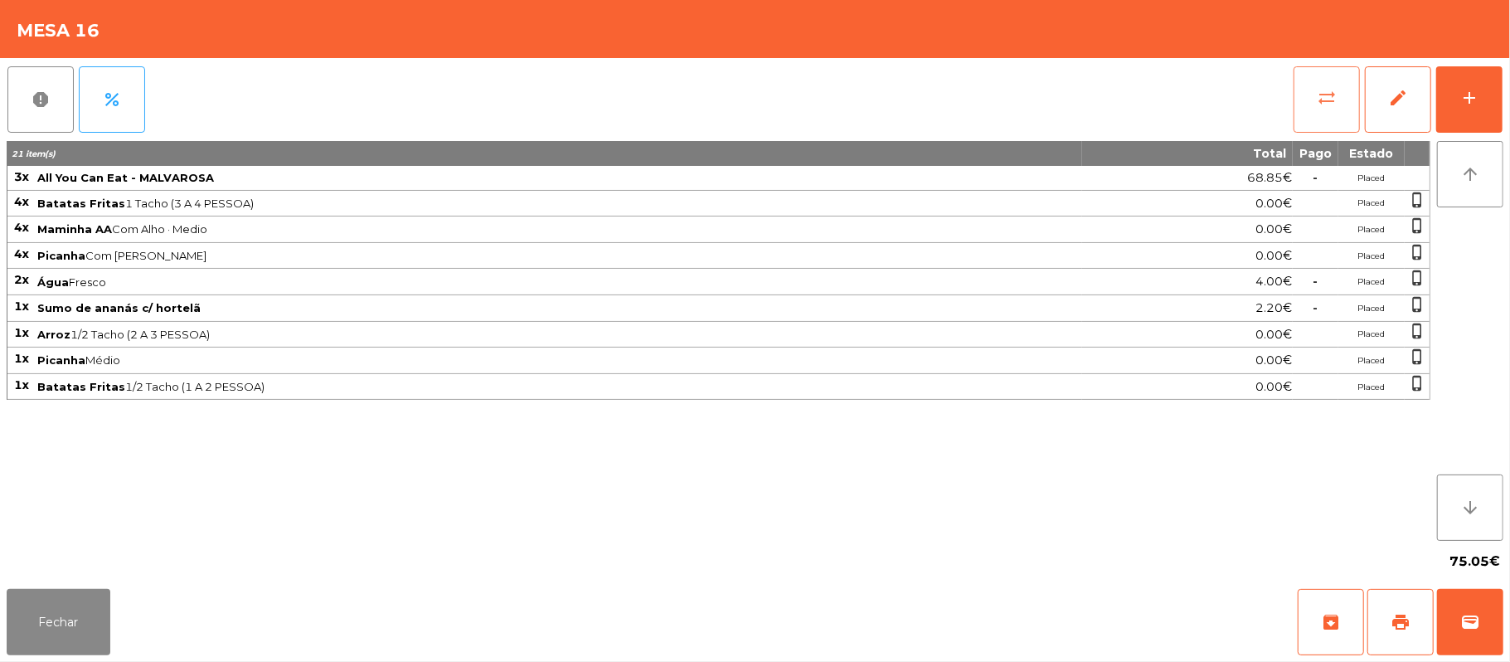
click at [1339, 97] on button "sync_alt" at bounding box center [1327, 99] width 66 height 66
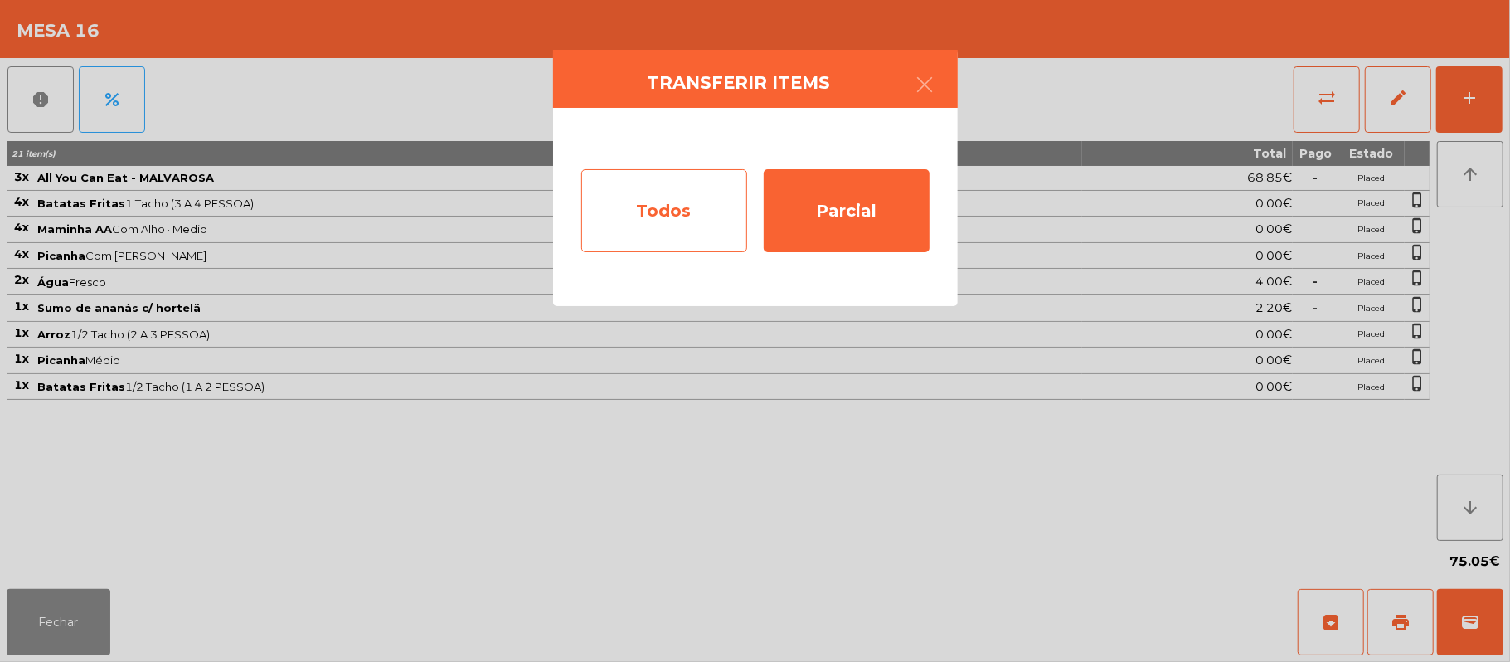
click at [707, 231] on div "Todos" at bounding box center [664, 210] width 166 height 83
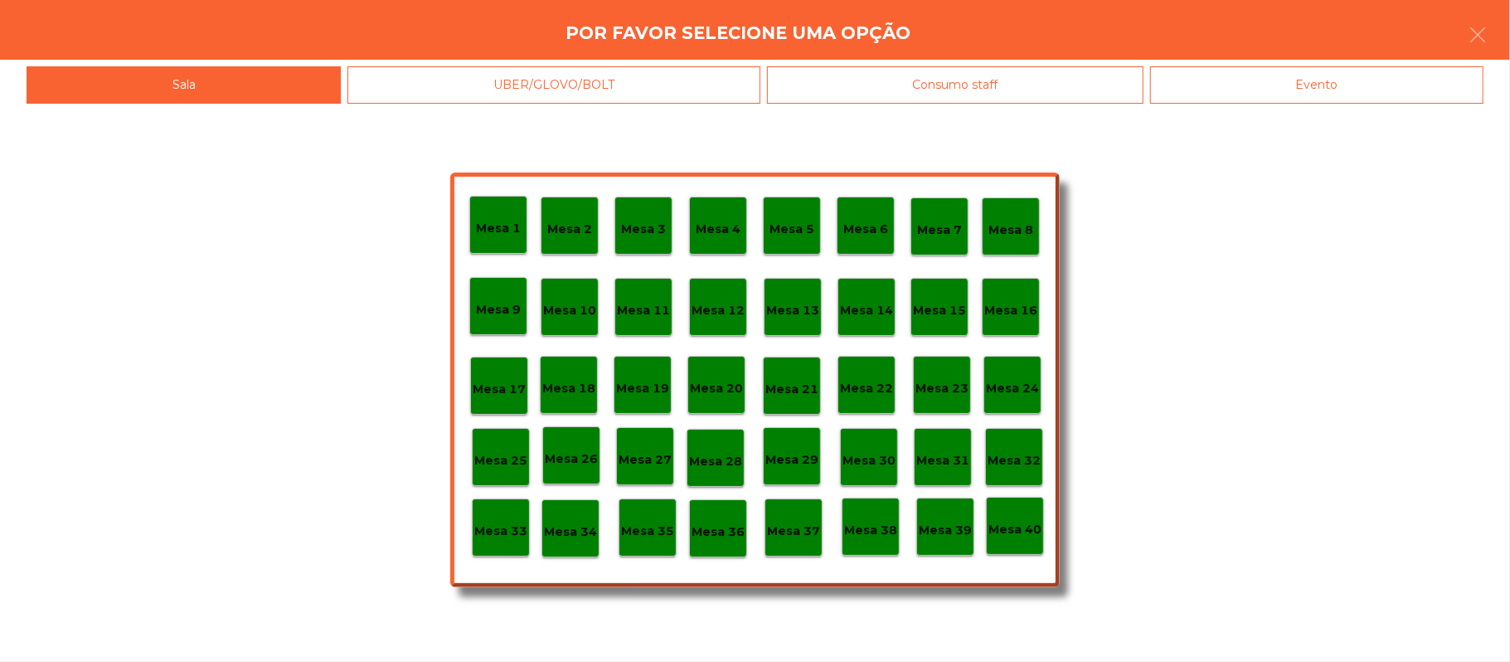
click at [1331, 88] on div "Evento" at bounding box center [1316, 84] width 333 height 37
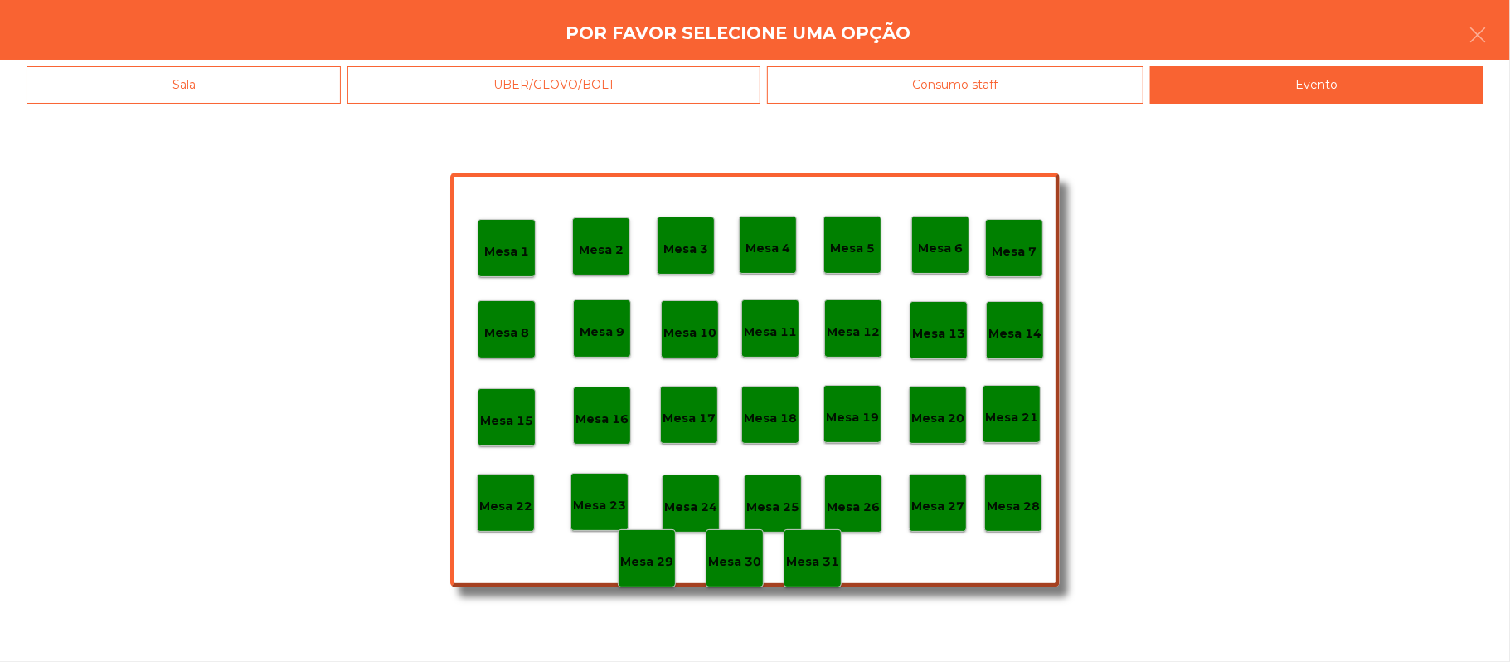
click at [1035, 501] on p "Mesa 28" at bounding box center [1013, 506] width 53 height 19
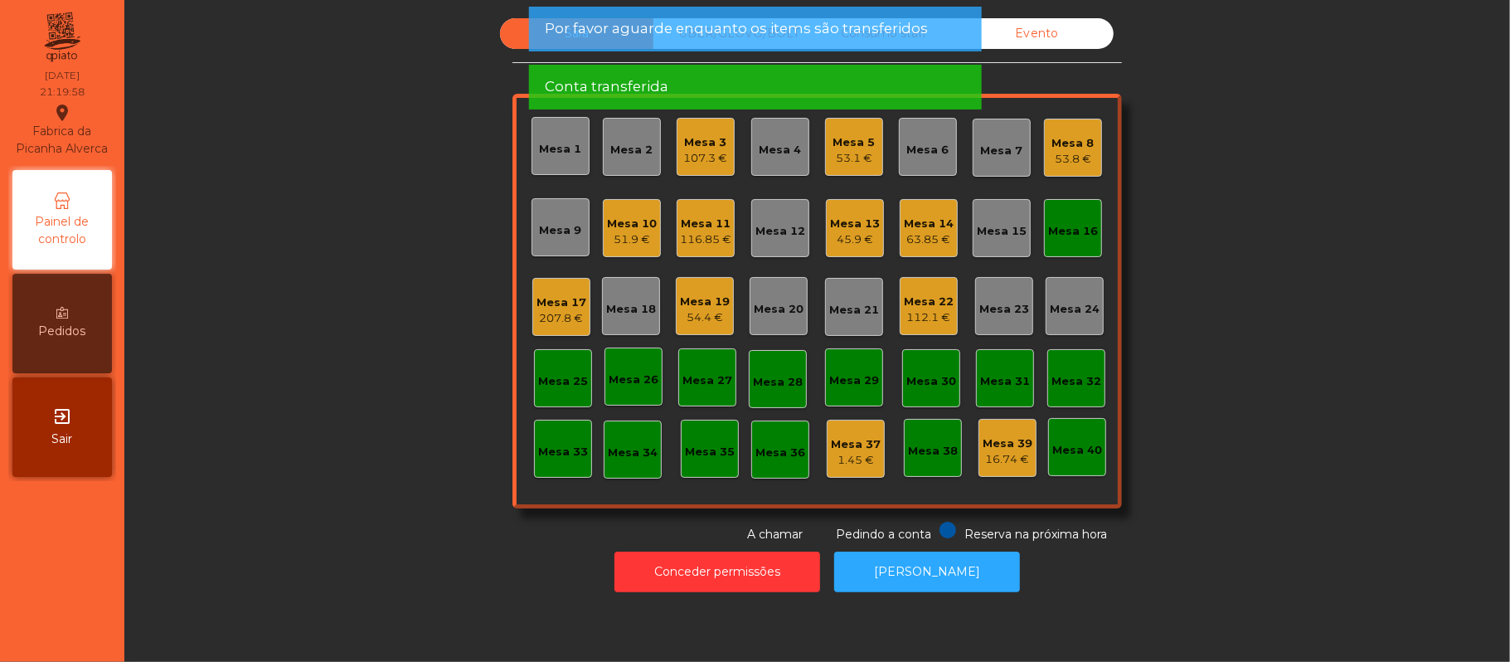
click at [1081, 239] on div "Mesa 16" at bounding box center [1073, 231] width 50 height 17
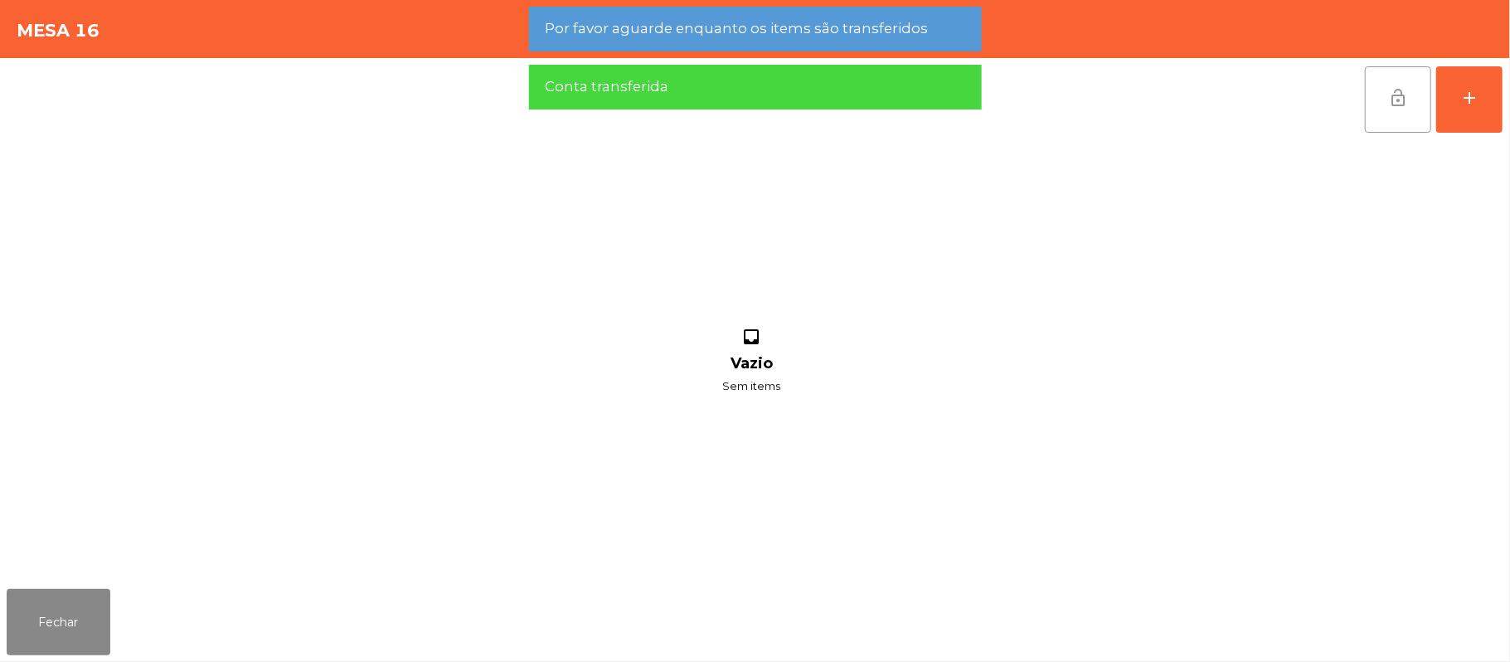
click at [1384, 123] on button "lock_open" at bounding box center [1398, 99] width 66 height 66
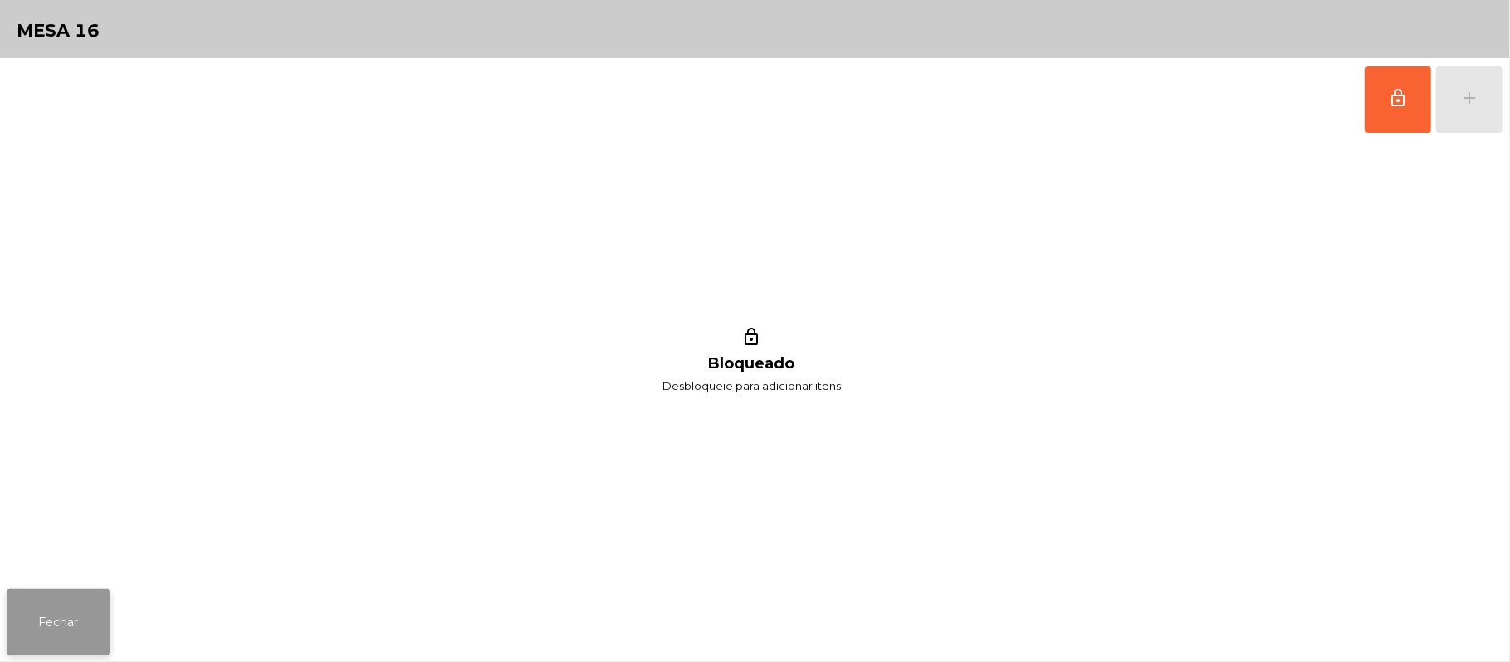
click at [61, 612] on button "Fechar" at bounding box center [59, 622] width 104 height 66
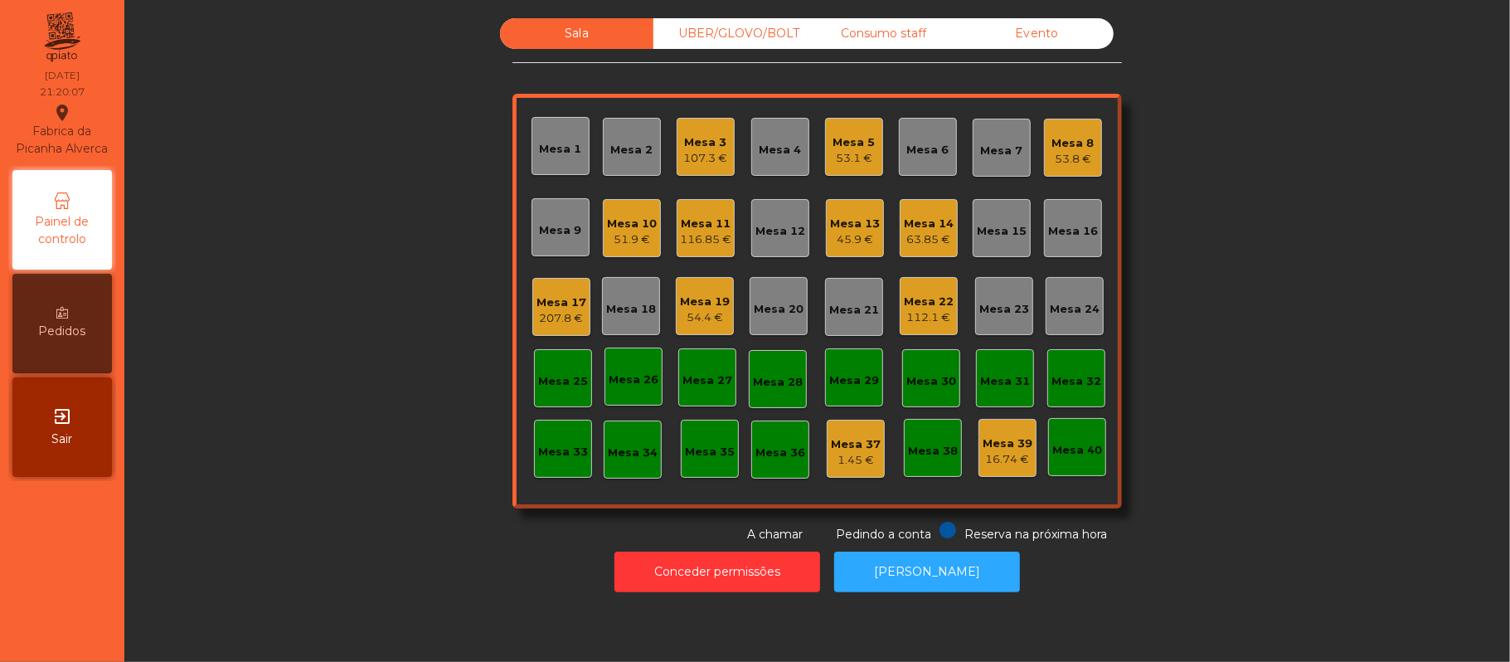
click at [1305, 240] on div "Sala UBER/GLOVO/BOLT Consumo staff Evento Mesa 1 Mesa 2 Mesa 3 107.3 € Mesa 4 M…" at bounding box center [817, 280] width 1341 height 525
click at [880, 574] on button "[PERSON_NAME]" at bounding box center [927, 572] width 186 height 41
click at [869, 313] on div "Mesa 21" at bounding box center [854, 310] width 50 height 17
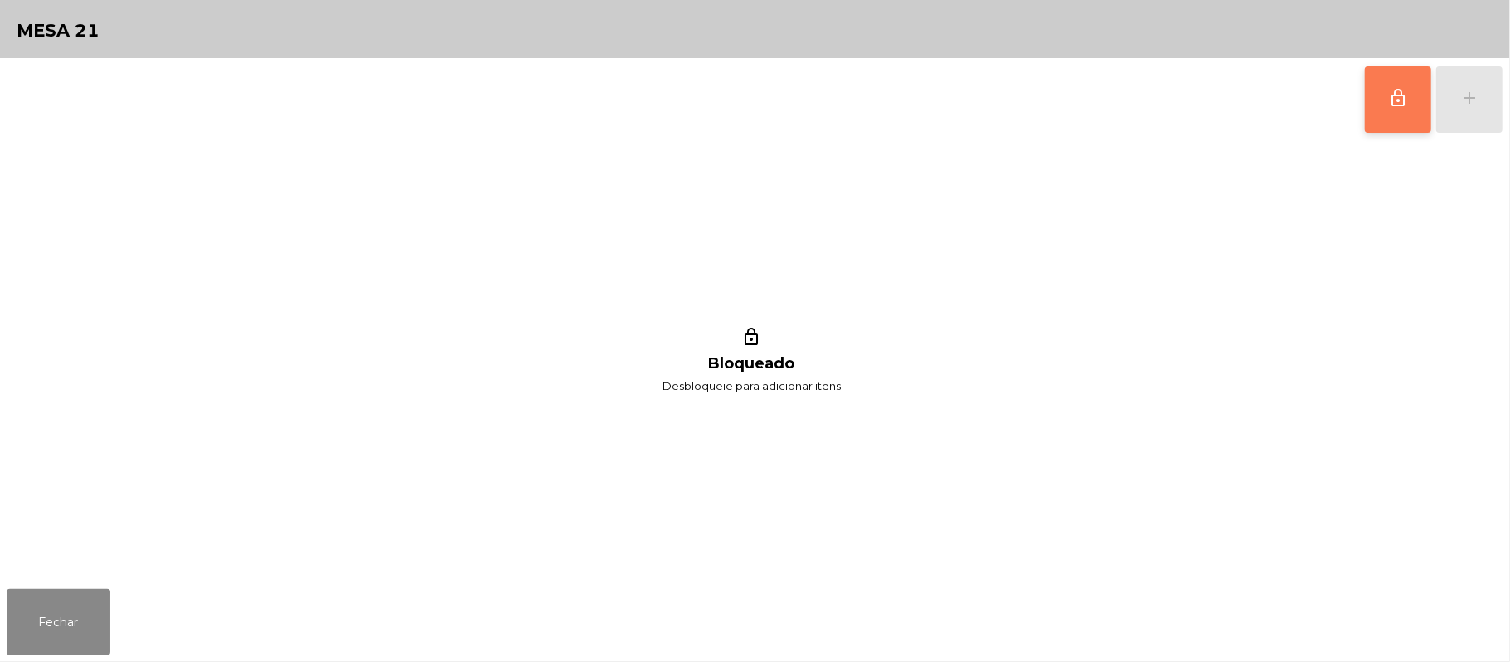
click at [1390, 104] on span "lock_outline" at bounding box center [1398, 98] width 20 height 20
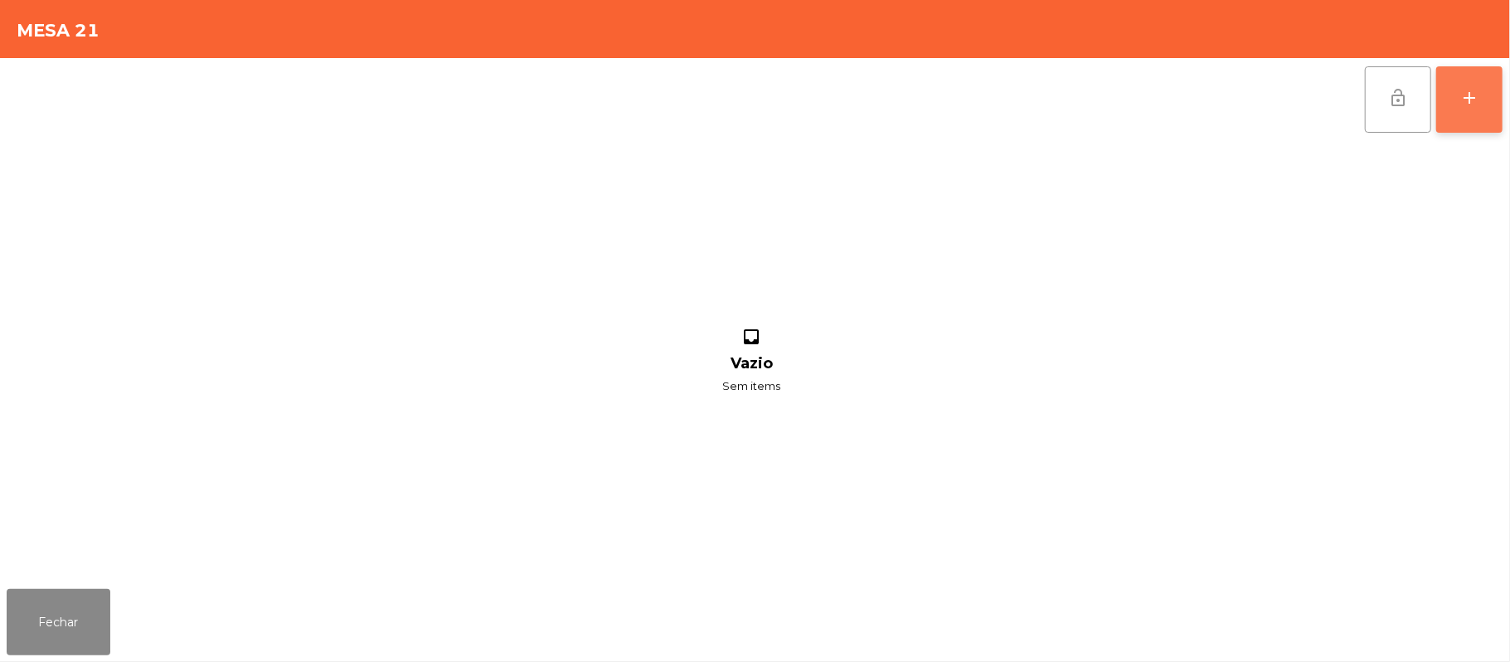
click at [1481, 124] on button "add" at bounding box center [1469, 99] width 66 height 66
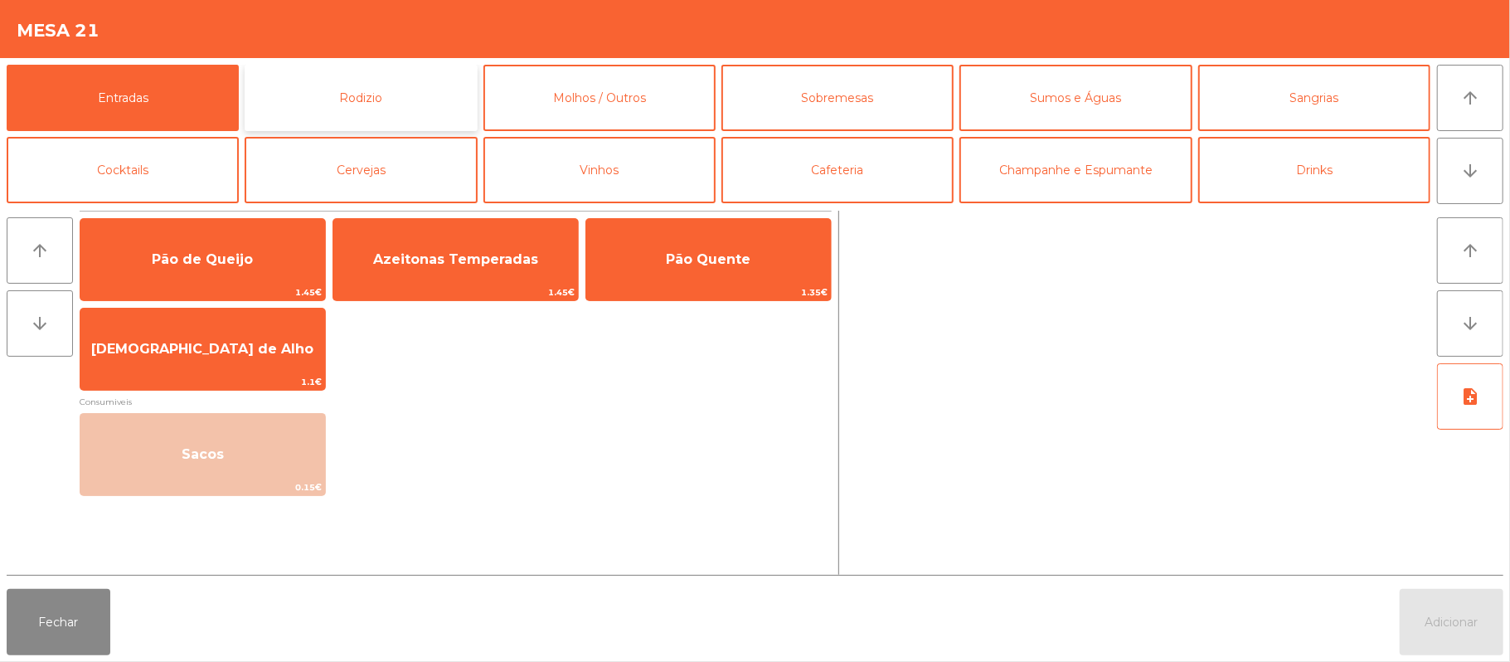
click at [423, 91] on button "Rodizio" at bounding box center [361, 98] width 232 height 66
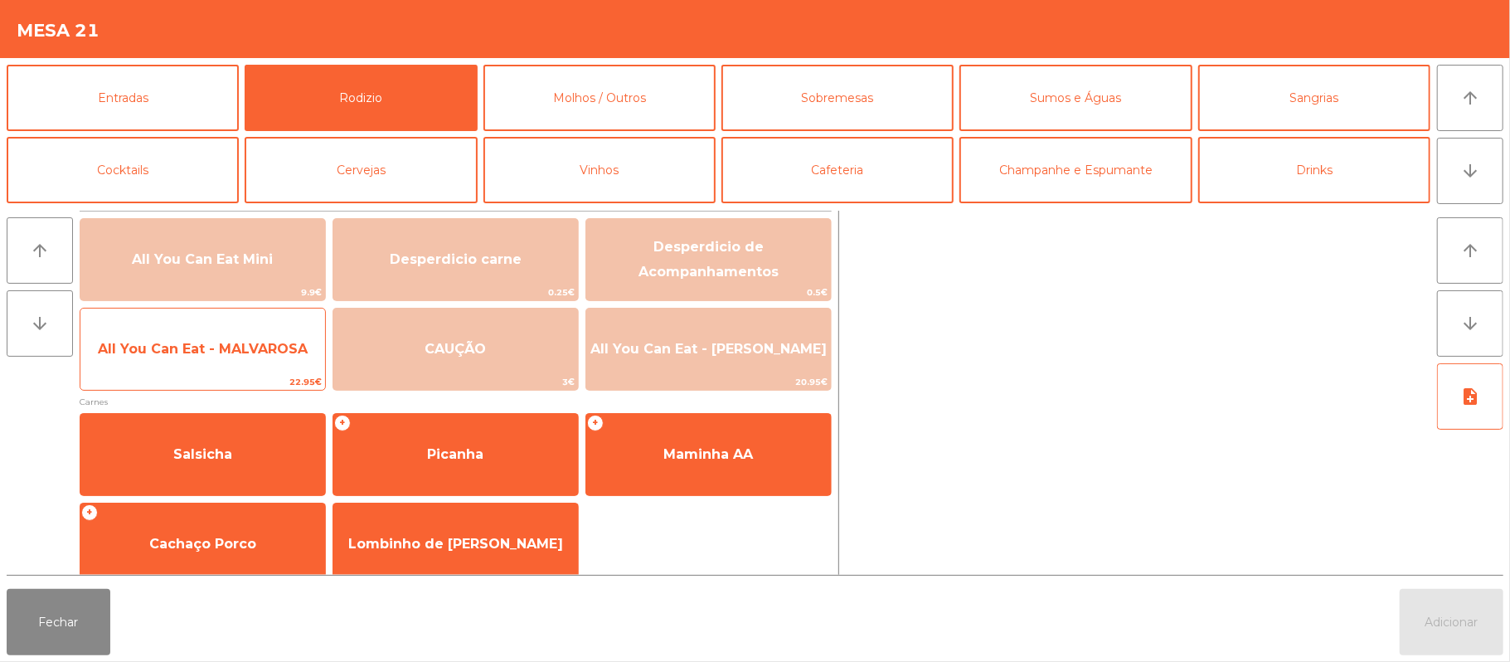
click at [224, 377] on span "22.95€" at bounding box center [202, 382] width 245 height 16
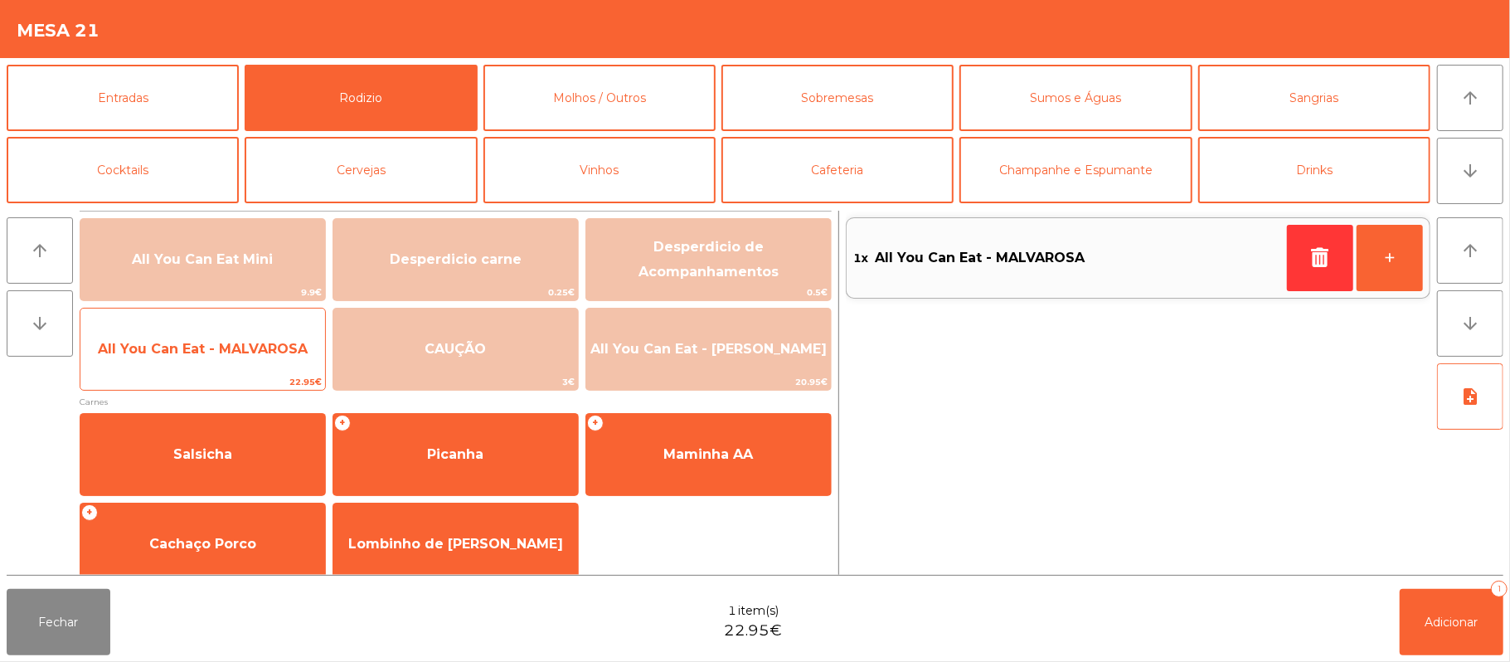
click at [232, 360] on span "All You Can Eat - MALVAROSA" at bounding box center [202, 349] width 245 height 45
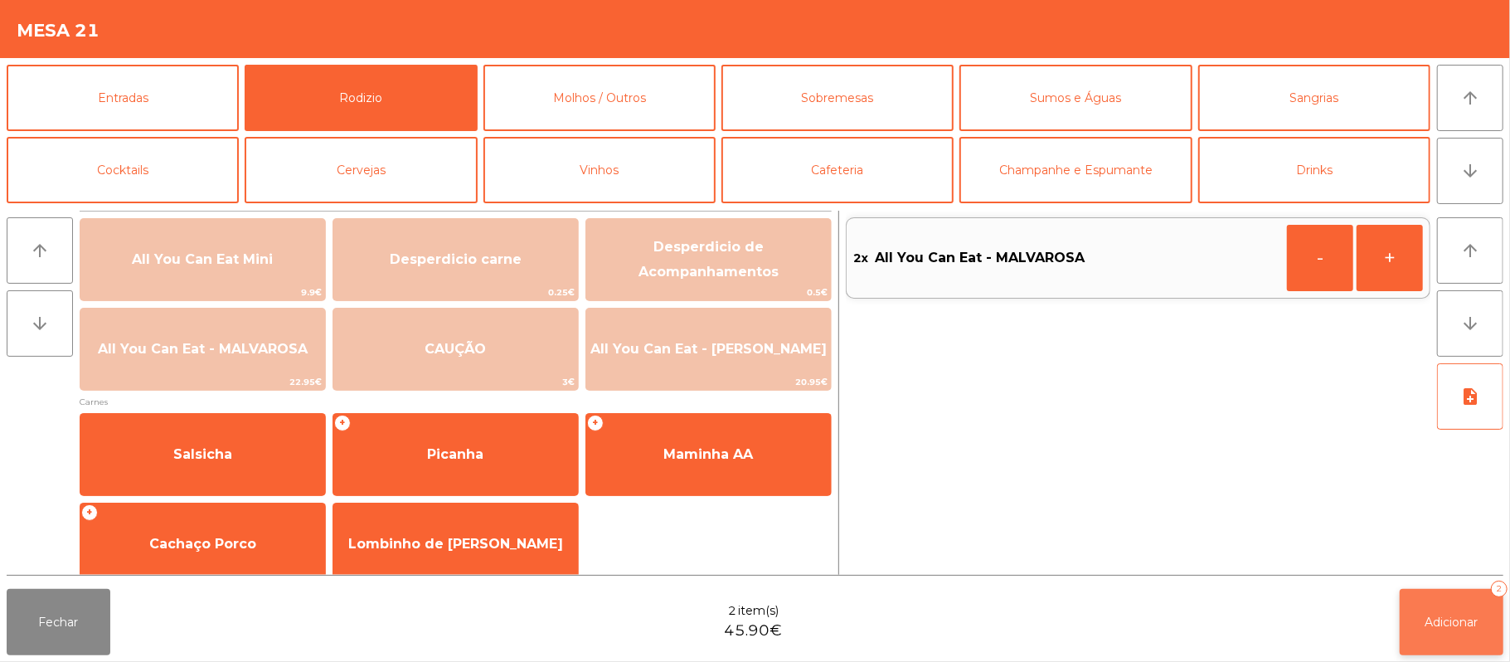
click at [1451, 628] on span "Adicionar" at bounding box center [1452, 622] width 53 height 15
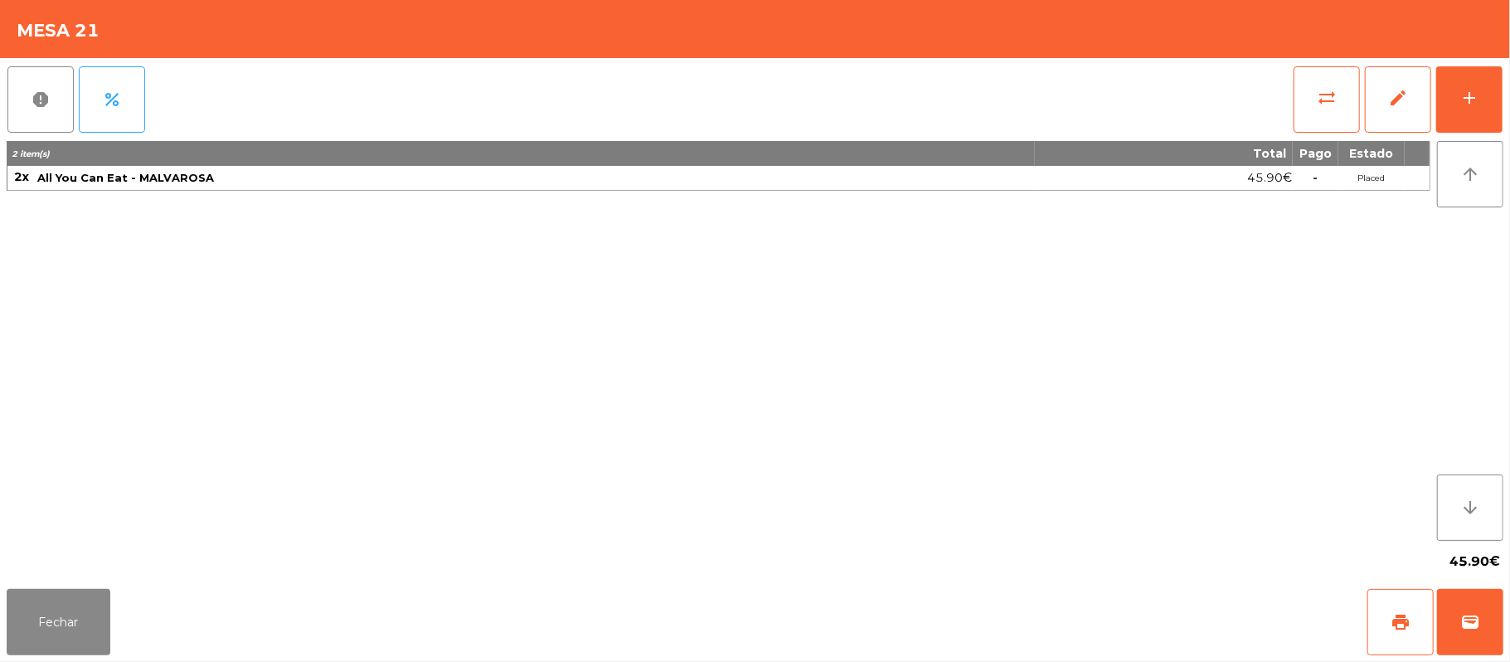
click at [84, 559] on div "45.90€" at bounding box center [755, 561] width 1497 height 41
click at [17, 609] on button "Fechar" at bounding box center [59, 622] width 104 height 66
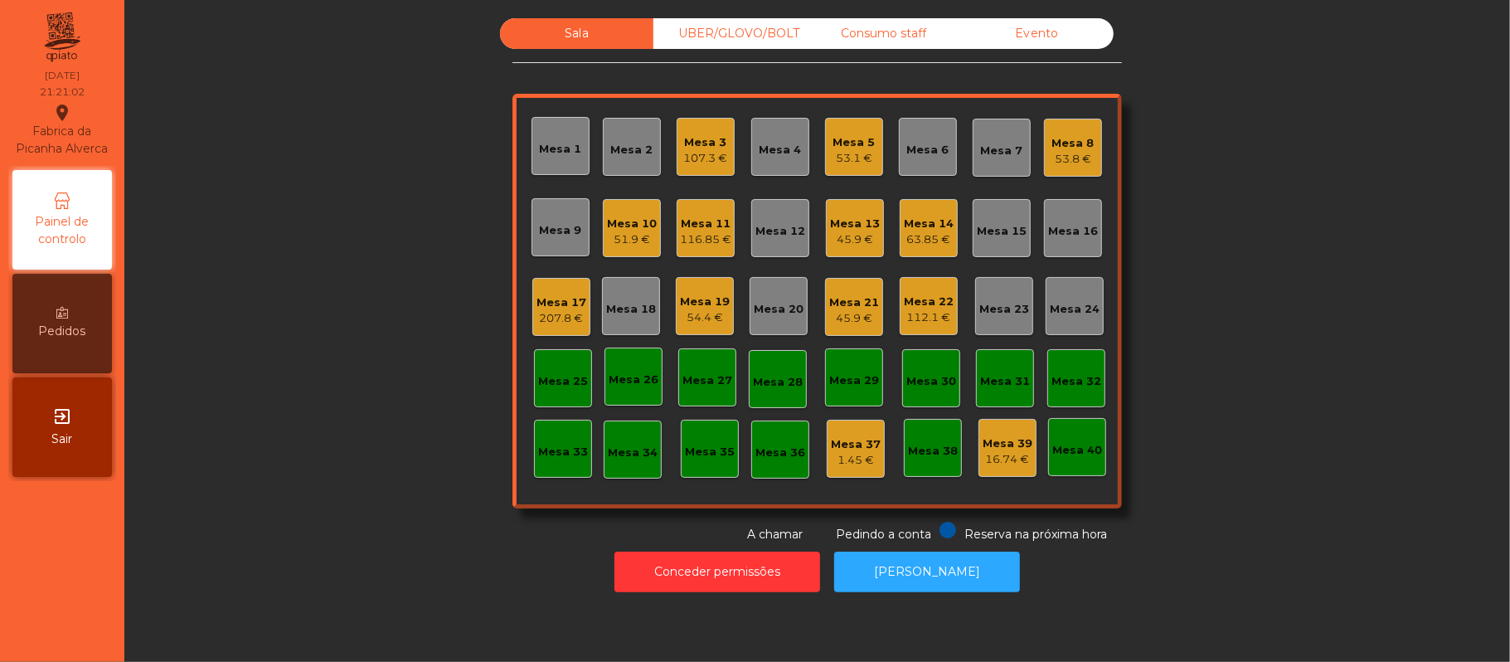
click at [435, 299] on div "Sala UBER/GLOVO/BOLT Consumo staff Evento Mesa 1 Mesa 2 Mesa 3 107.3 € Mesa 4 M…" at bounding box center [817, 280] width 1341 height 525
click at [612, 151] on div "Mesa 2" at bounding box center [632, 150] width 42 height 17
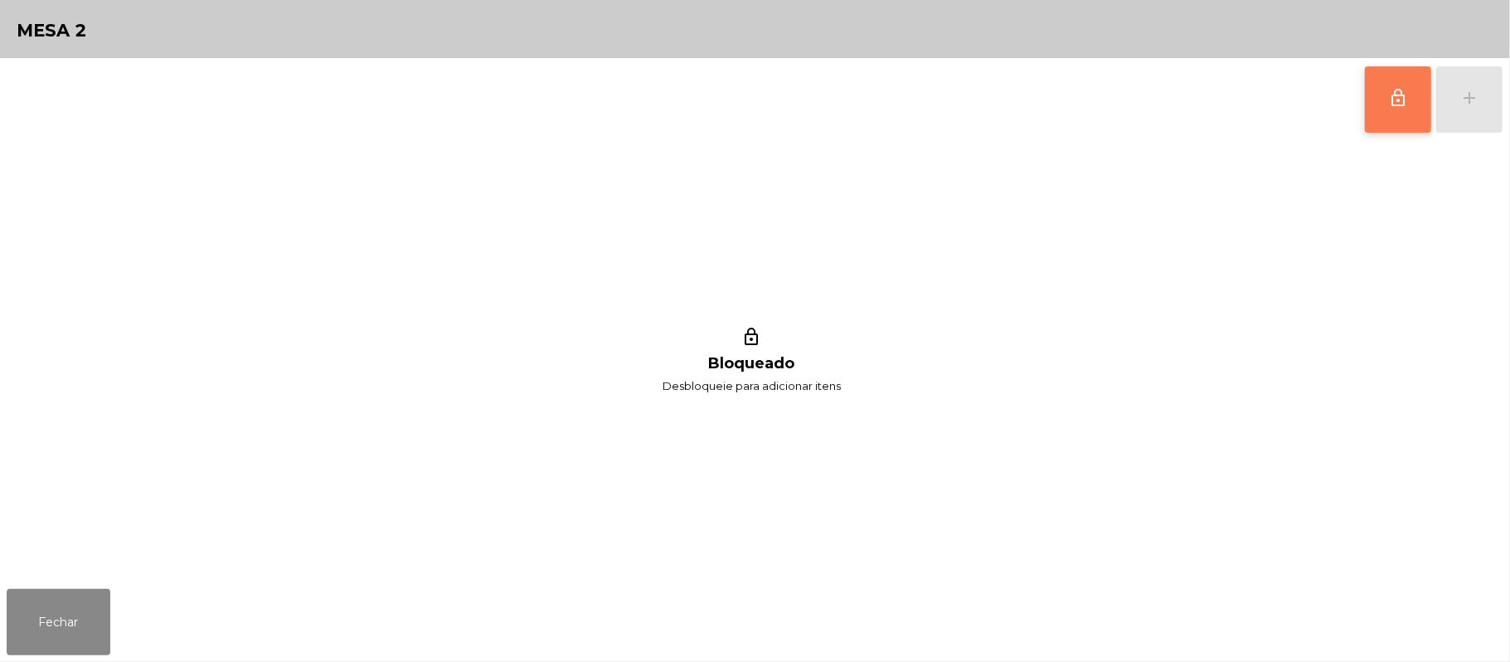
click at [1383, 107] on button "lock_outline" at bounding box center [1398, 99] width 66 height 66
click at [1465, 120] on div "lock_outline add" at bounding box center [1433, 99] width 139 height 83
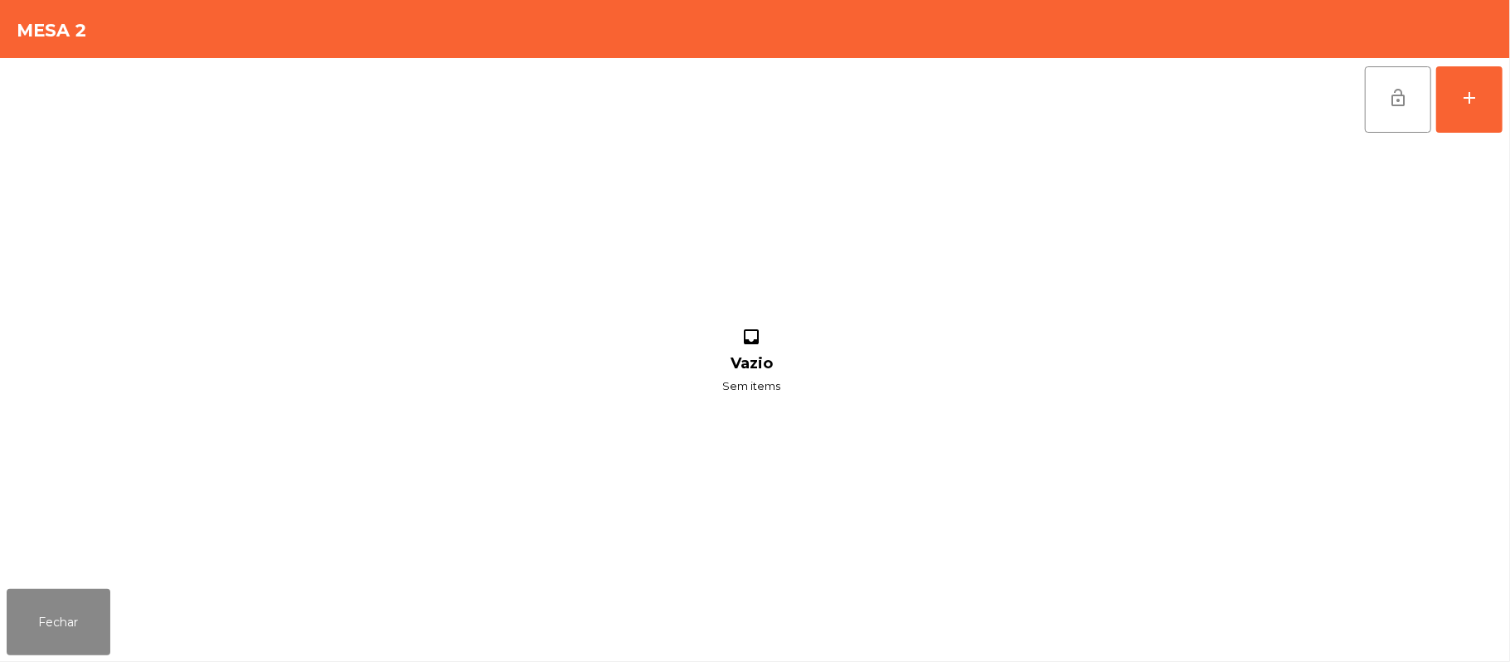
click at [1507, 117] on div "lock_open add inbox Vazio Sem items" at bounding box center [755, 320] width 1510 height 524
click at [1508, 133] on div "lock_open add inbox Vazio Sem items" at bounding box center [755, 320] width 1510 height 524
click at [1455, 114] on button "add" at bounding box center [1469, 99] width 66 height 66
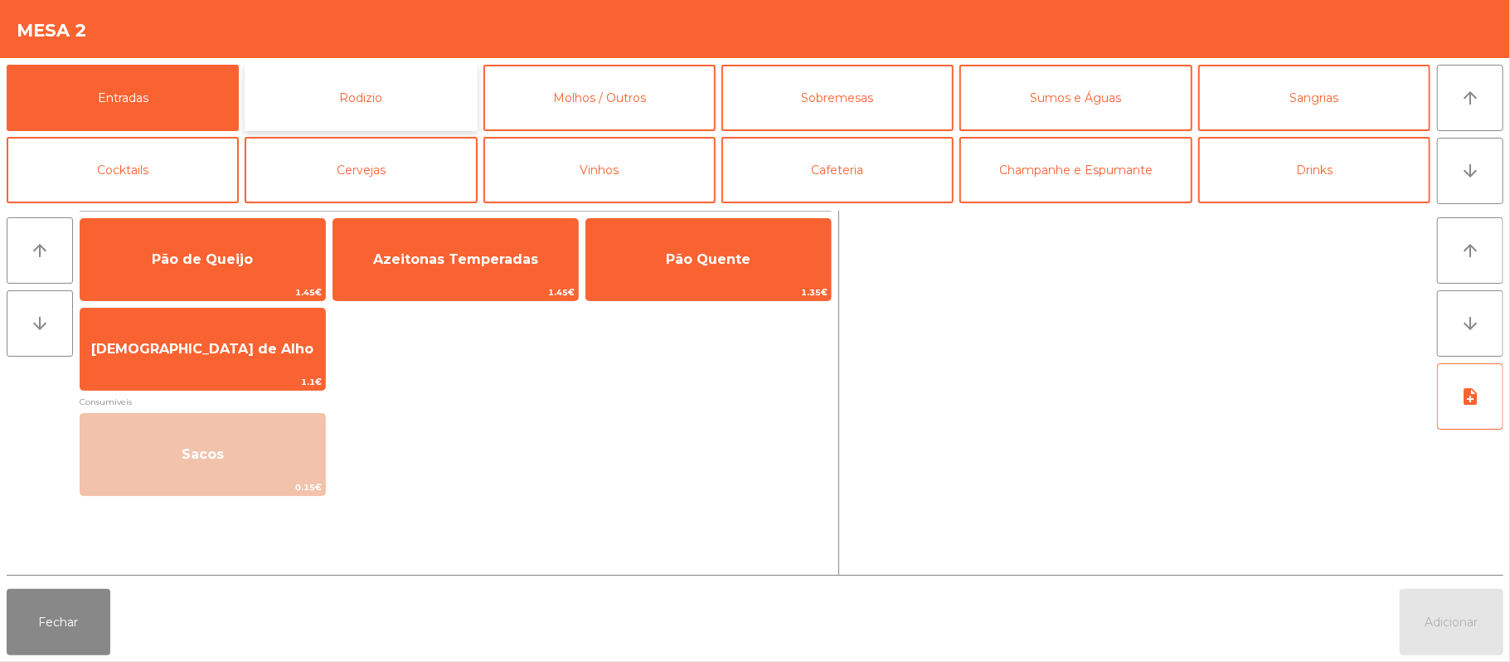
click at [386, 70] on button "Rodizio" at bounding box center [361, 98] width 232 height 66
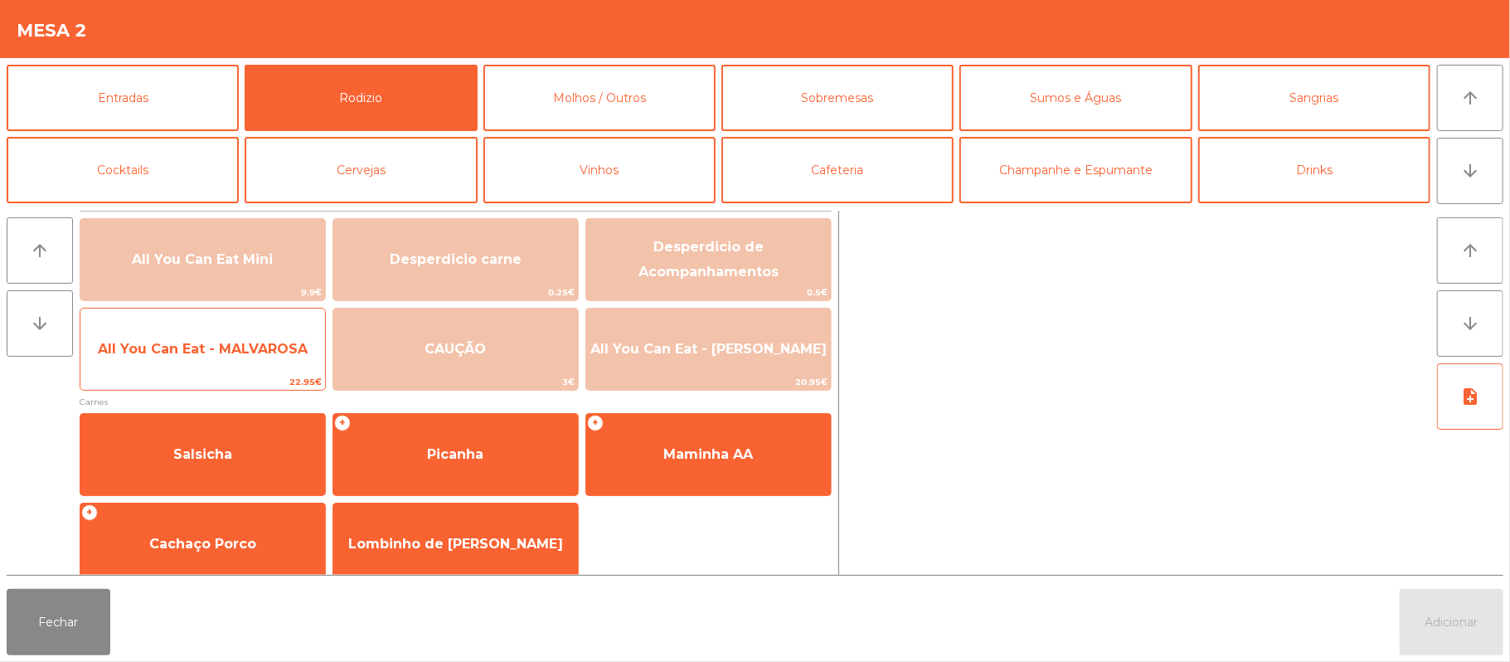
click at [262, 348] on span "All You Can Eat - MALVAROSA" at bounding box center [203, 349] width 210 height 16
click at [250, 356] on span "All You Can Eat - MALVAROSA" at bounding box center [203, 349] width 210 height 16
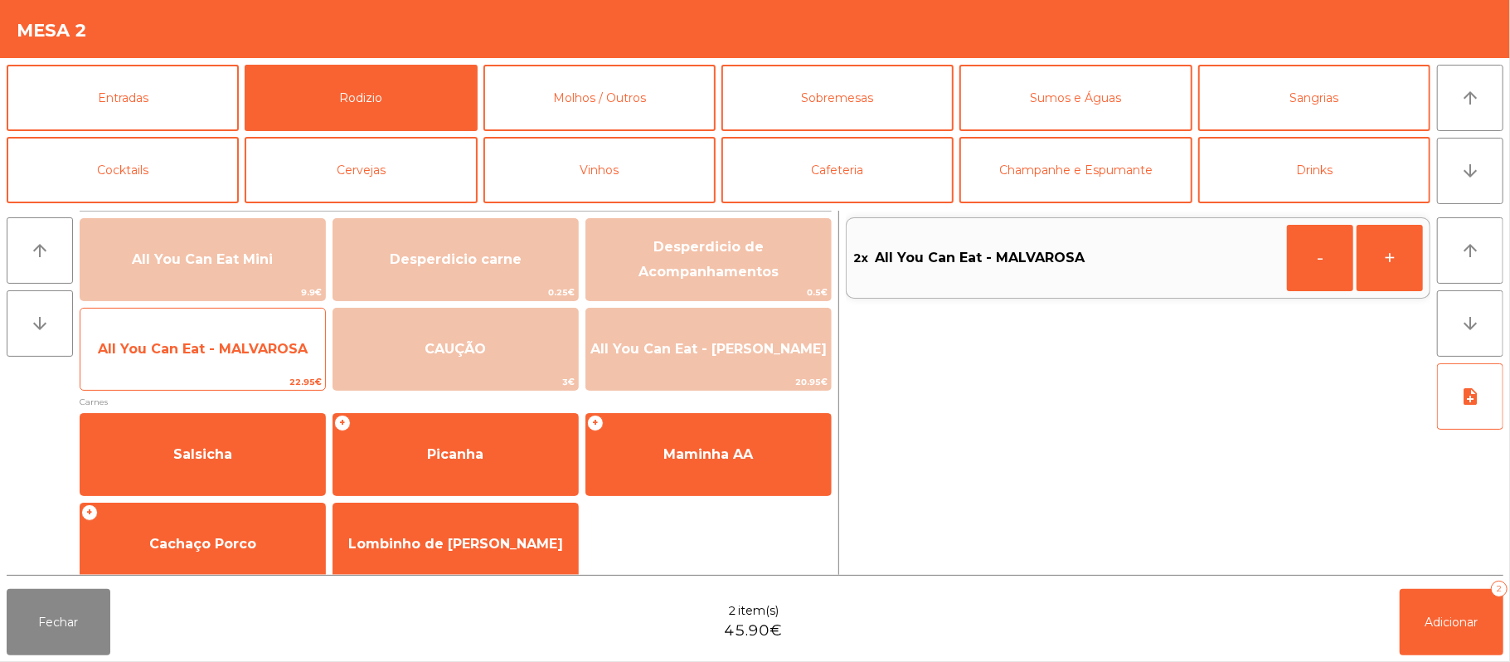
click at [249, 362] on span "All You Can Eat - MALVAROSA" at bounding box center [202, 349] width 245 height 45
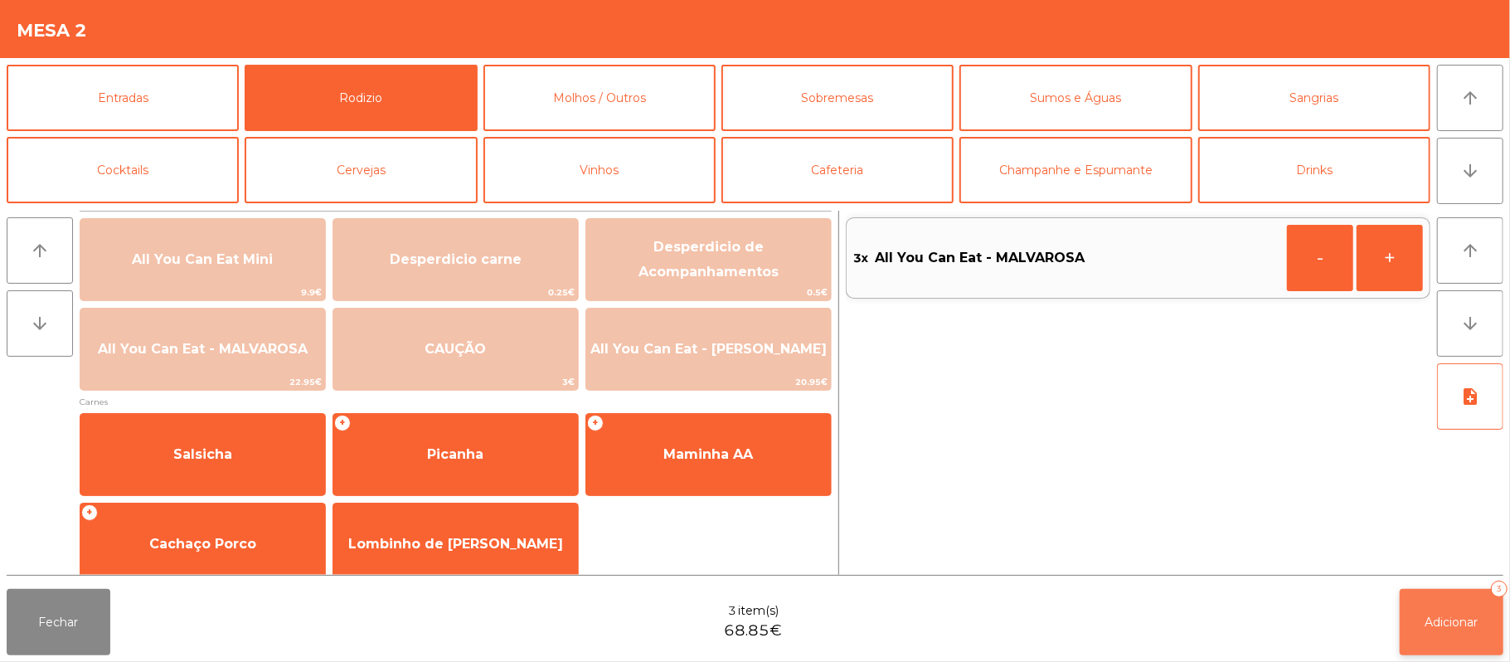
click at [1423, 624] on button "Adicionar 3" at bounding box center [1452, 622] width 104 height 66
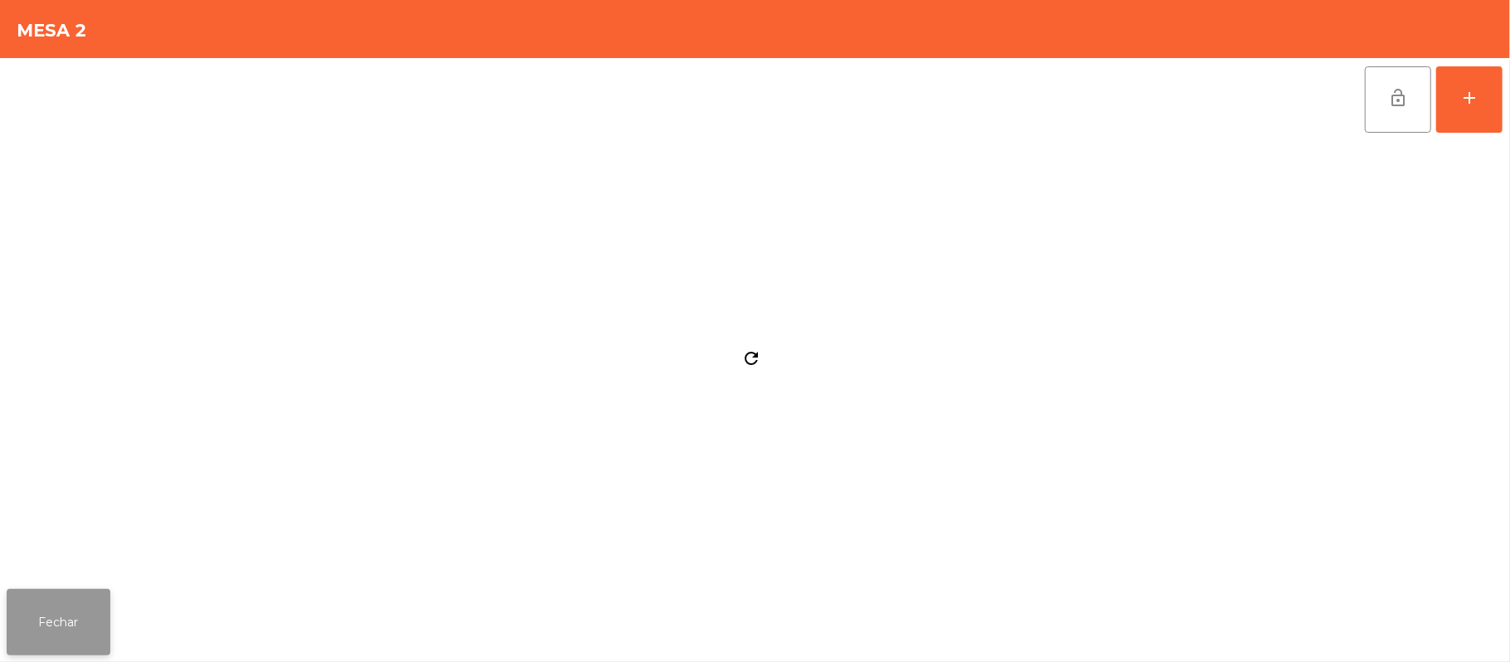
click at [56, 620] on button "Fechar" at bounding box center [59, 622] width 104 height 66
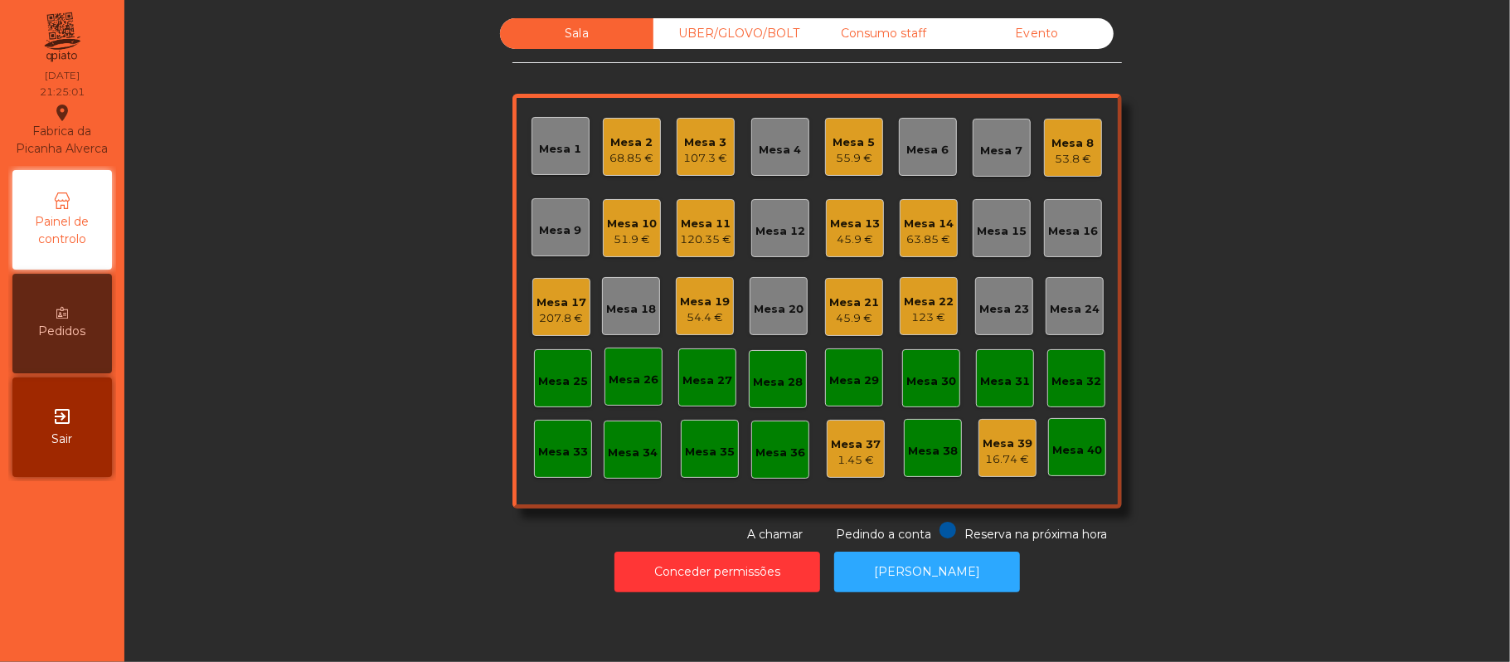
click at [936, 231] on div "63.85 €" at bounding box center [929, 239] width 50 height 17
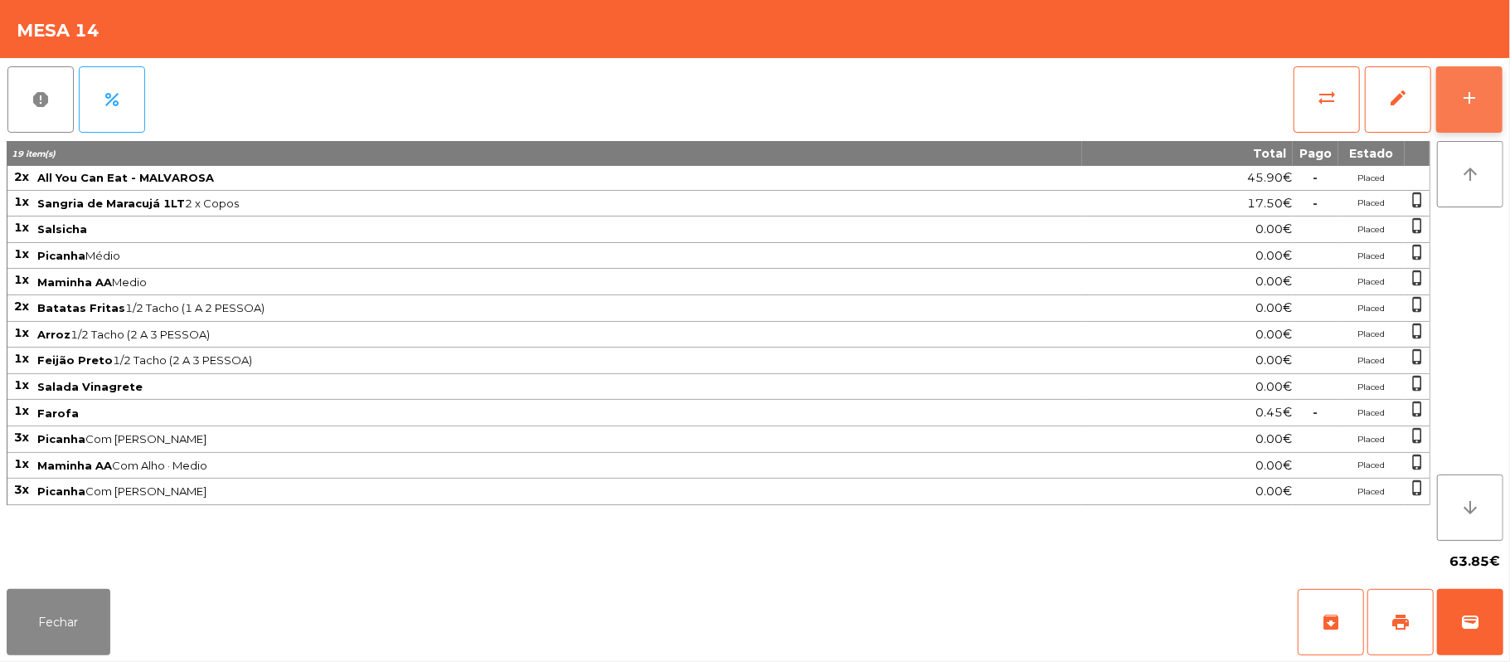
click at [1500, 100] on button "add" at bounding box center [1469, 99] width 66 height 66
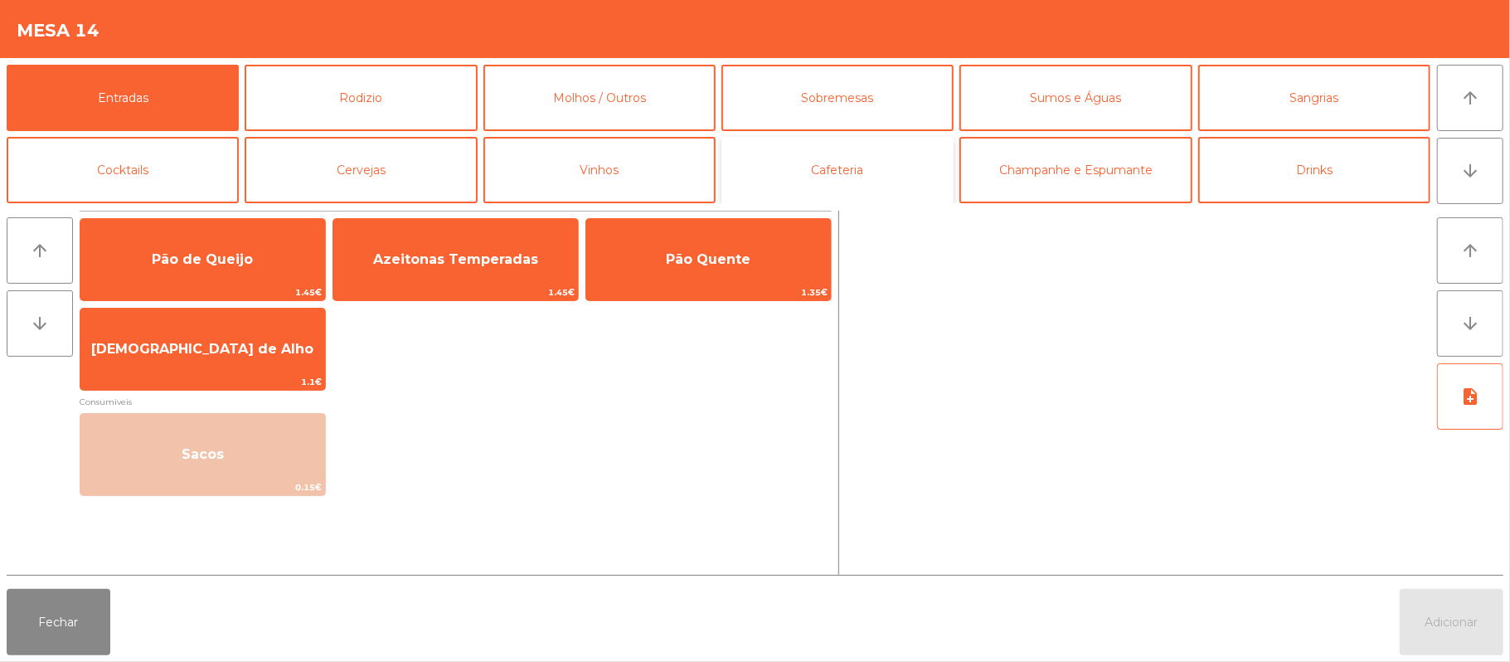
click at [897, 174] on button "Cafeteria" at bounding box center [838, 170] width 232 height 66
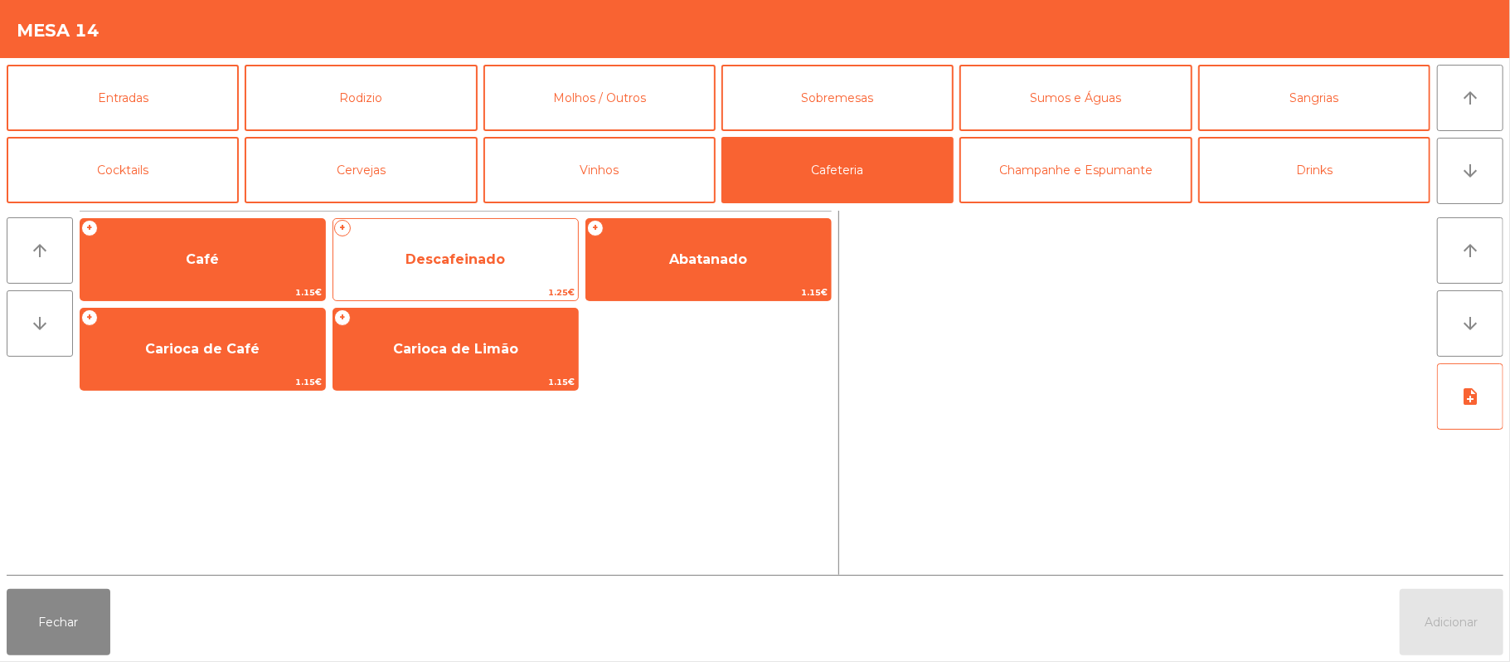
click at [488, 265] on span "Descafeinado" at bounding box center [456, 259] width 100 height 16
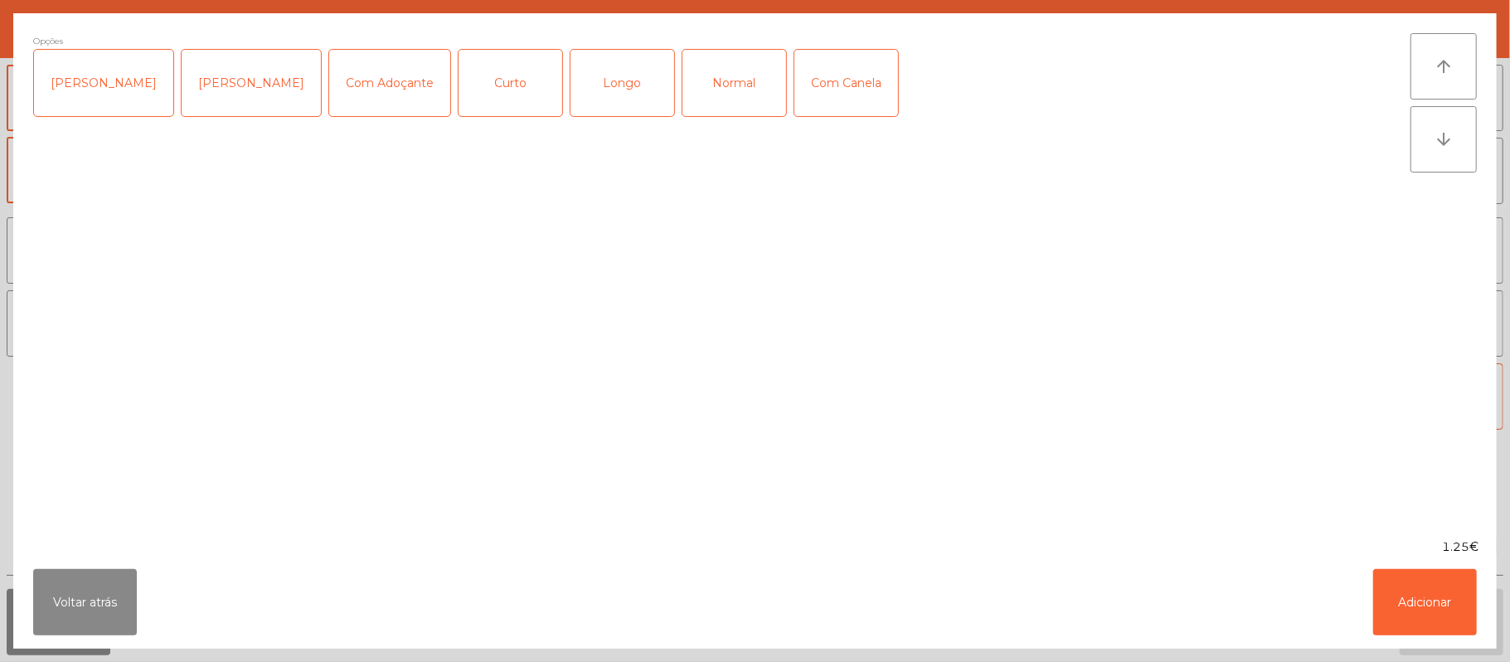
click at [602, 88] on div "Longo" at bounding box center [623, 83] width 104 height 66
click at [1417, 592] on button "Adicionar" at bounding box center [1425, 602] width 104 height 66
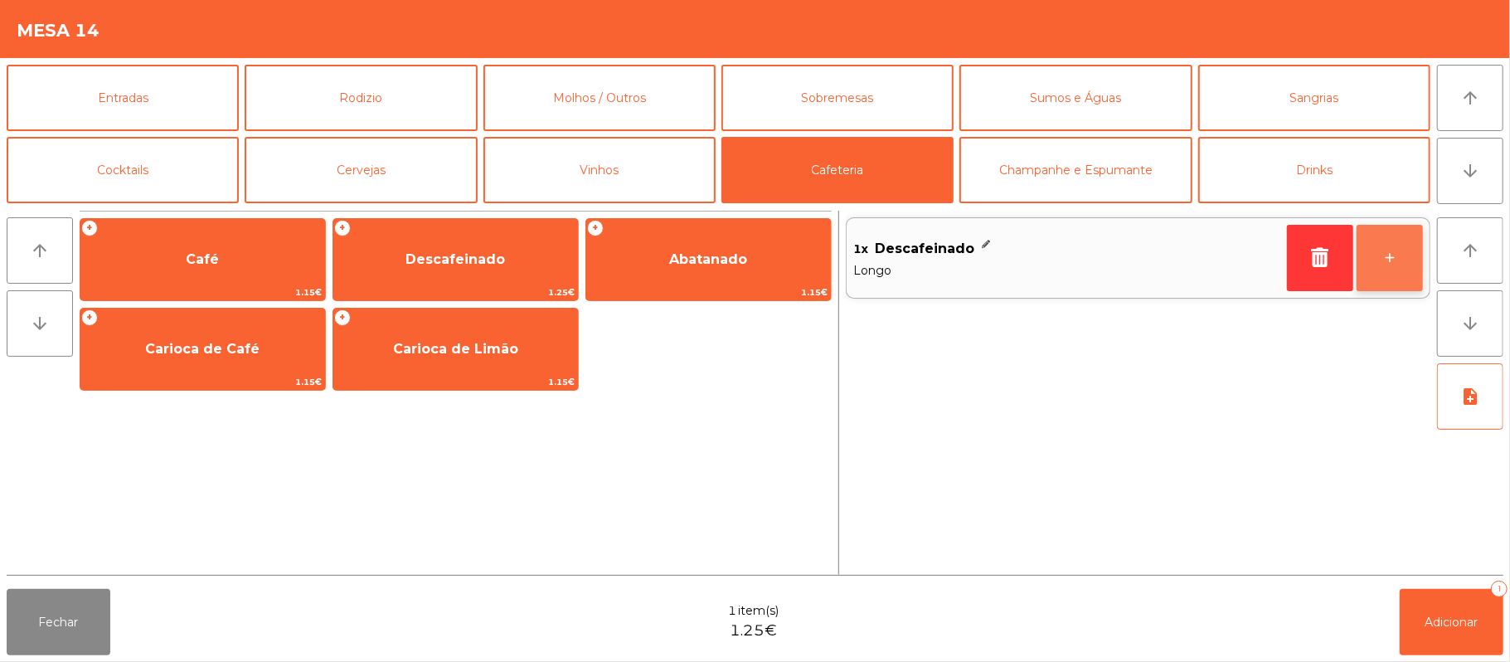
click at [1395, 267] on button "+" at bounding box center [1390, 258] width 66 height 66
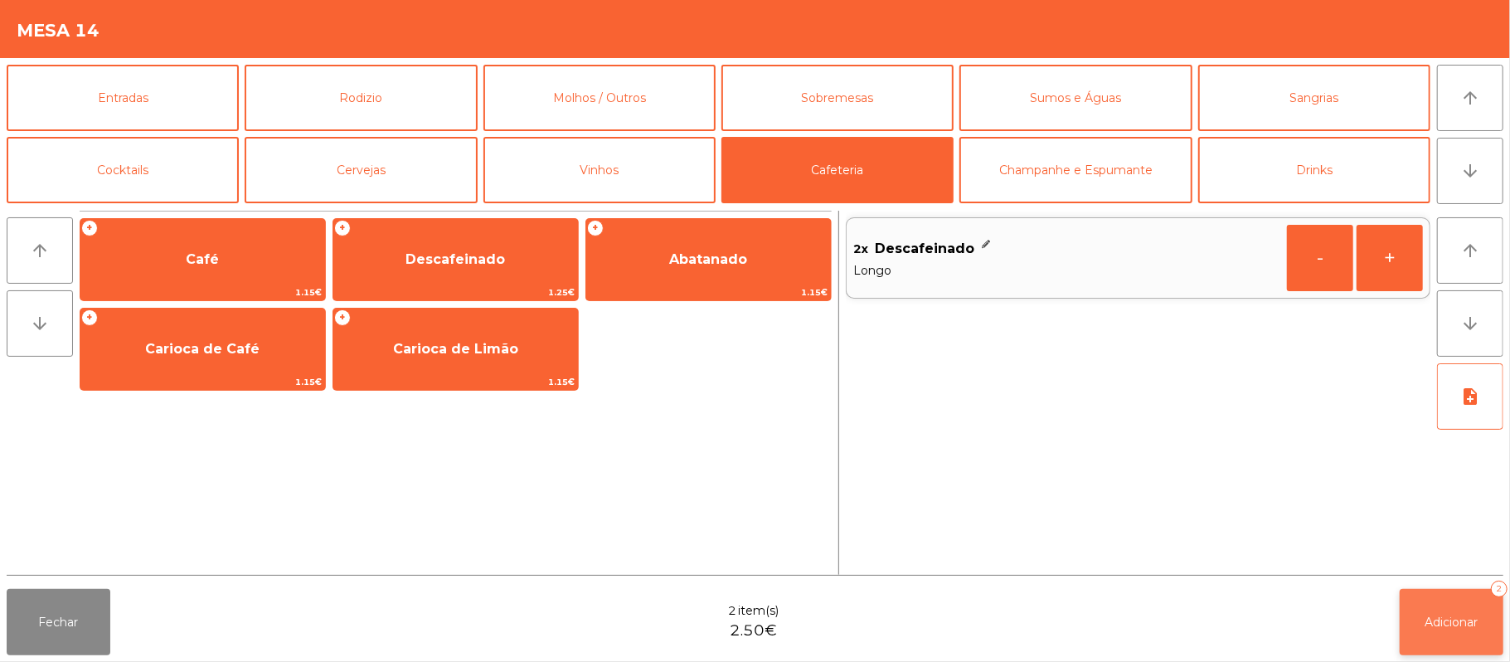
click at [1448, 631] on button "Adicionar 2" at bounding box center [1452, 622] width 104 height 66
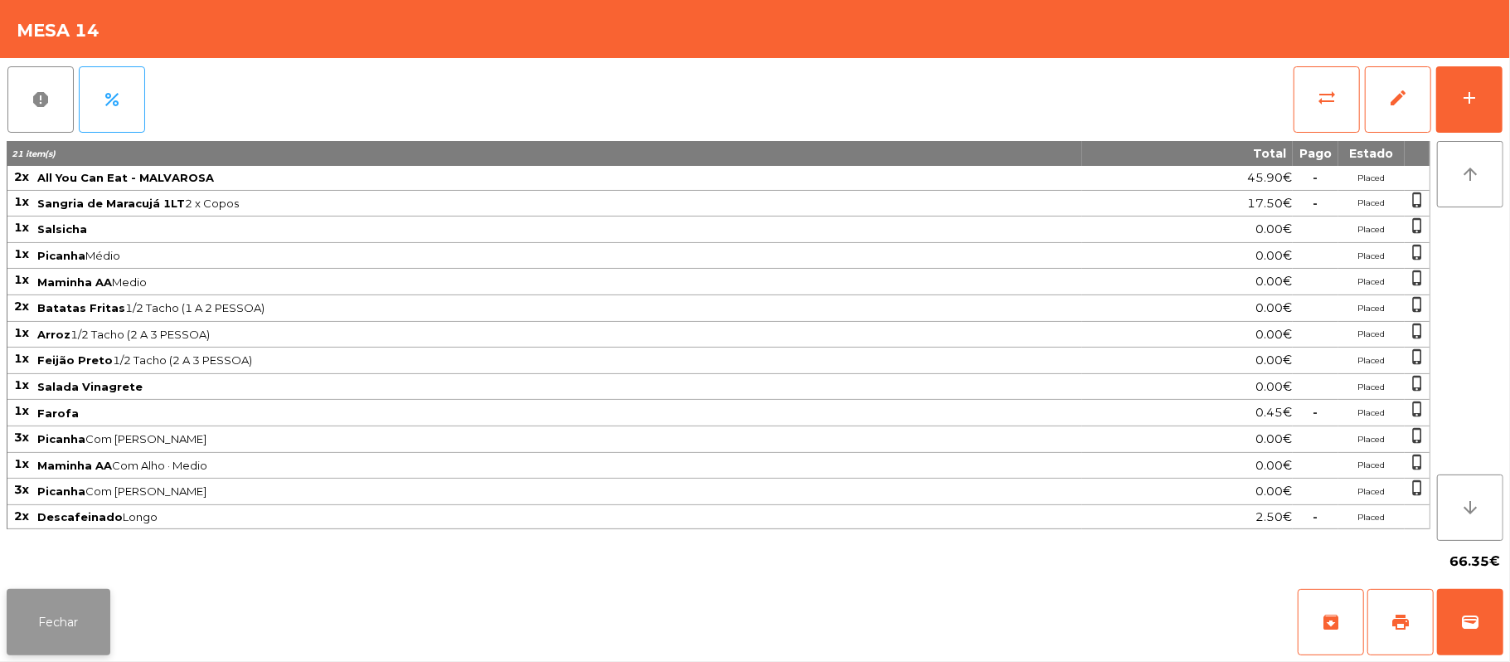
click at [61, 638] on button "Fechar" at bounding box center [59, 622] width 104 height 66
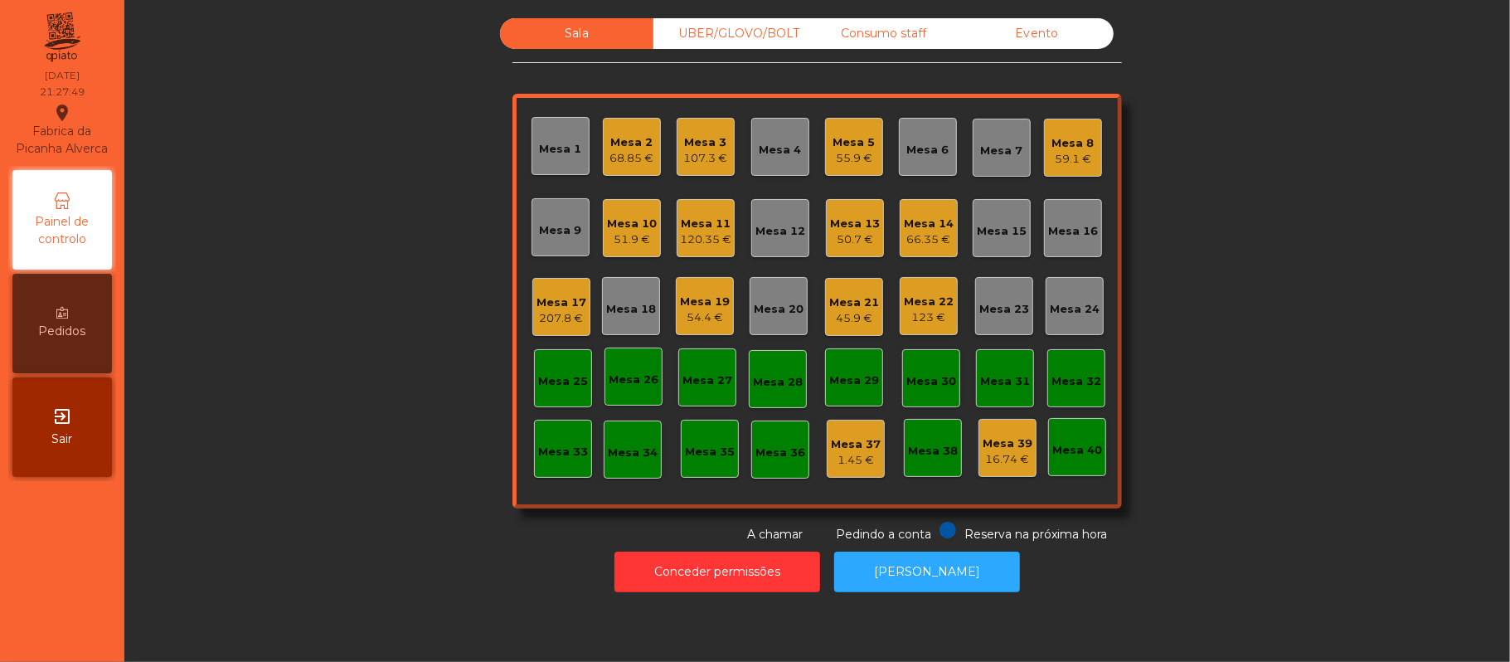
click at [1295, 187] on div "Sala UBER/GLOVO/BOLT Consumo staff Evento Mesa 1 Mesa 2 68.85 € Mesa 3 107.3 € …" at bounding box center [817, 280] width 1341 height 525
click at [851, 313] on div "45.9 €" at bounding box center [854, 318] width 50 height 17
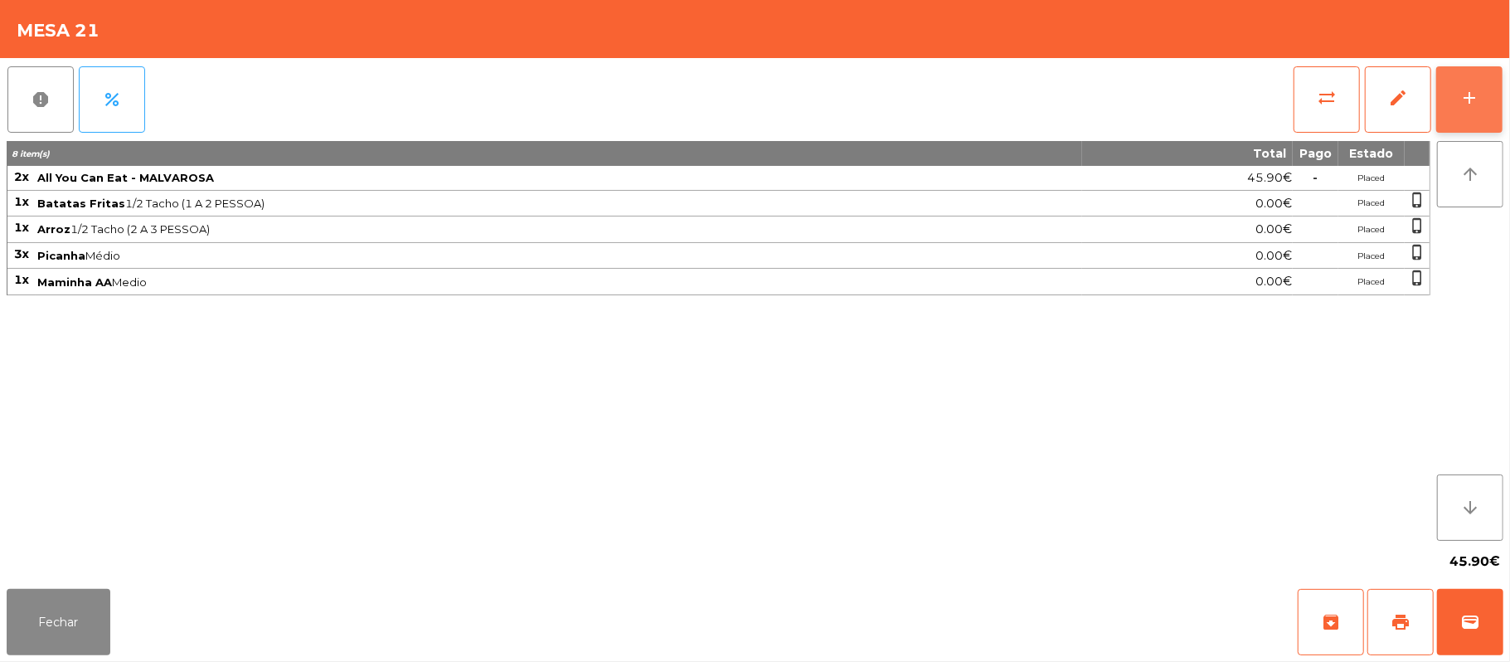
click at [1467, 80] on button "add" at bounding box center [1469, 99] width 66 height 66
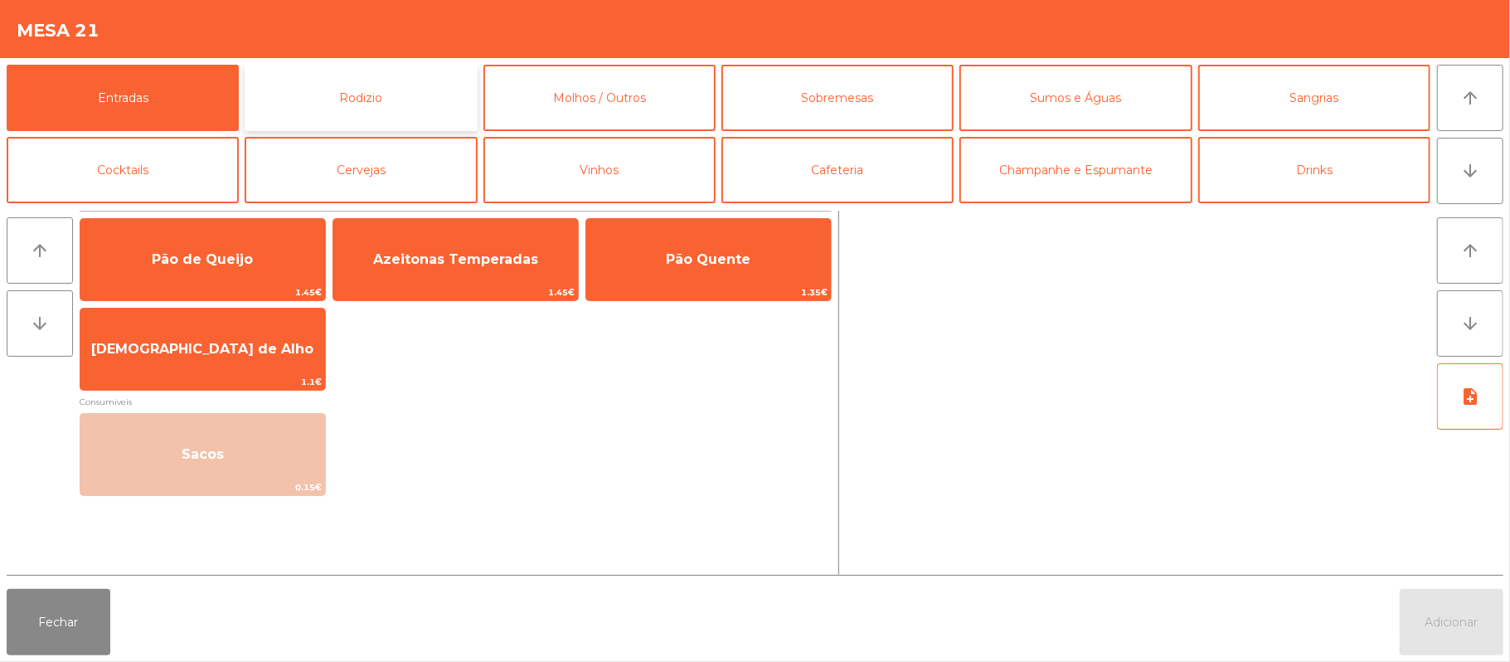
click at [410, 103] on button "Rodizio" at bounding box center [361, 98] width 232 height 66
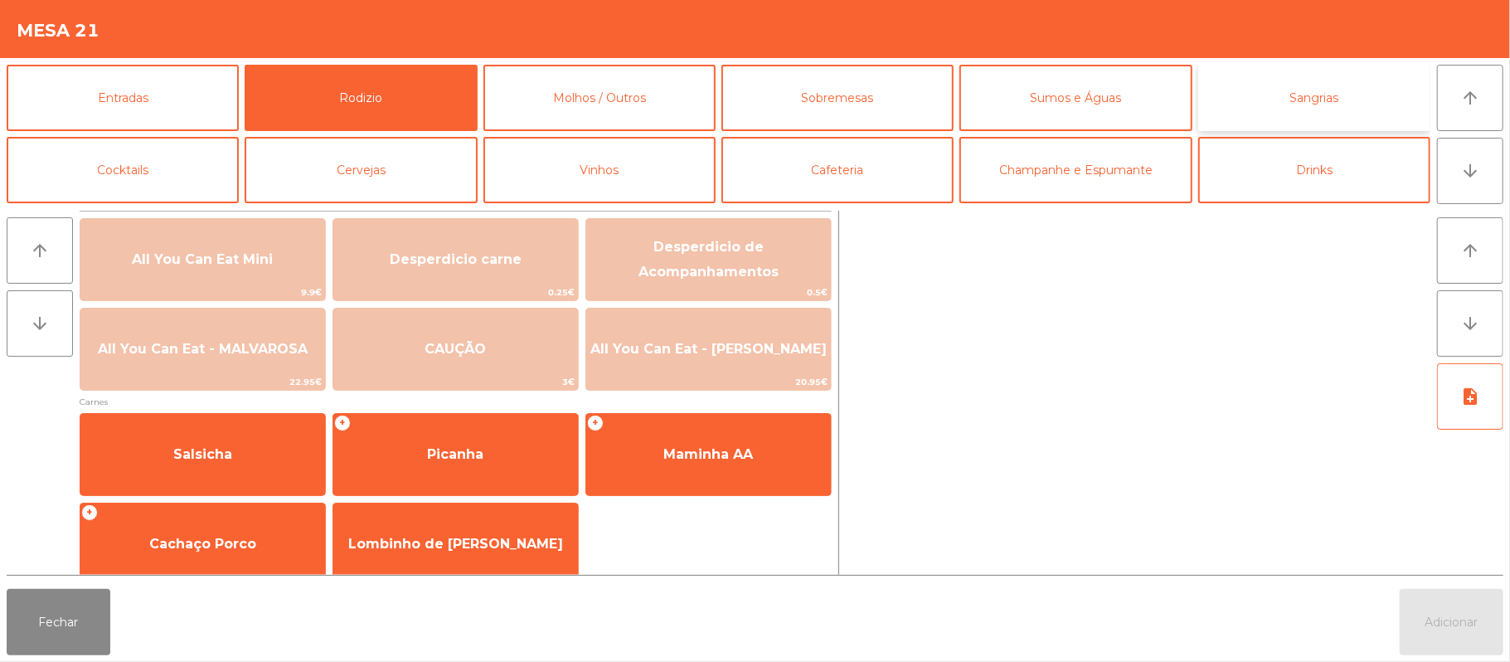
click at [1275, 98] on button "Sangrias" at bounding box center [1314, 98] width 232 height 66
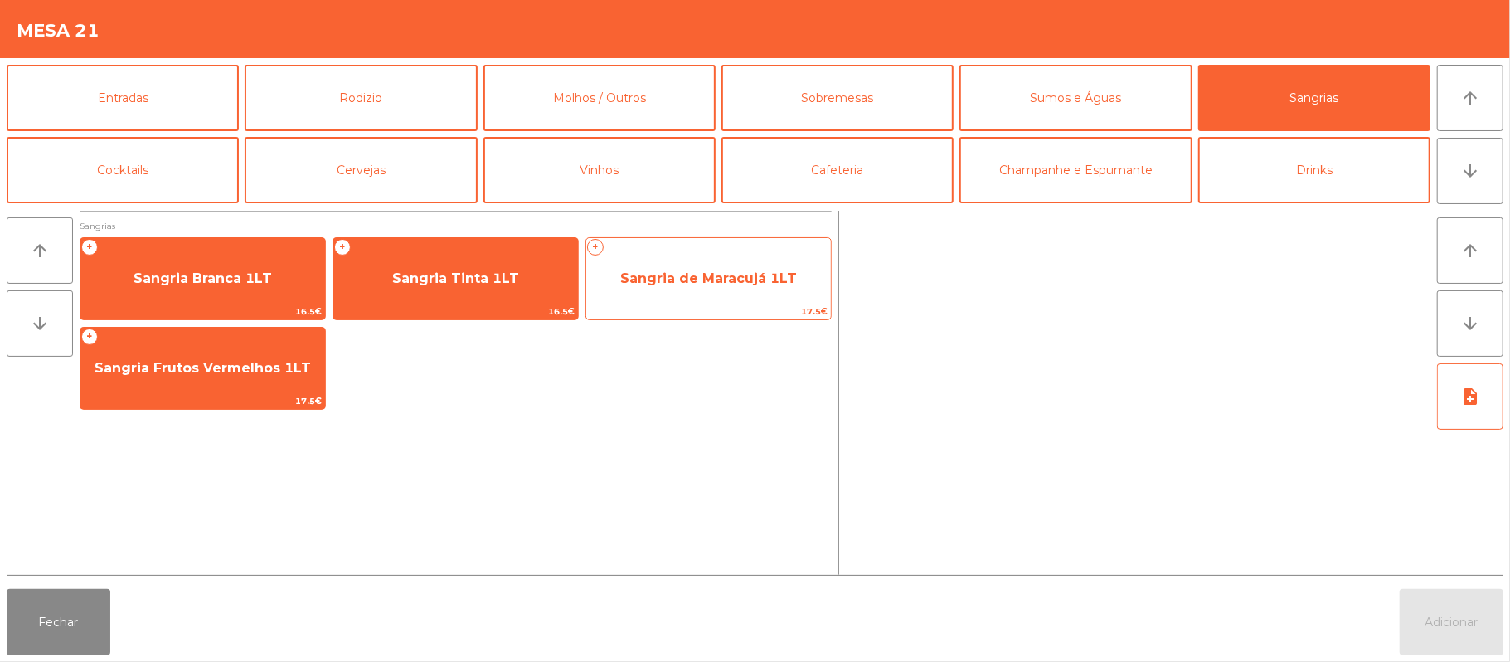
click at [692, 272] on span "Sangria de Maracujá 1LT" at bounding box center [708, 278] width 177 height 16
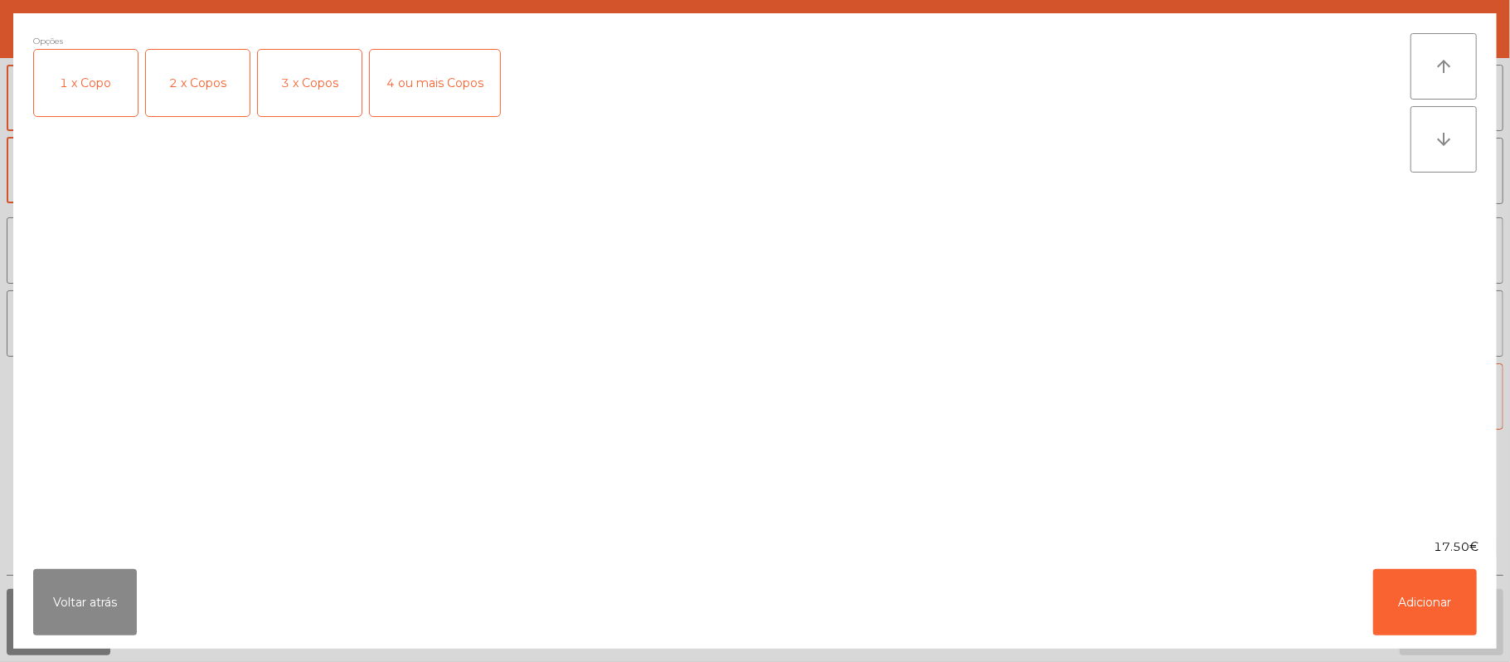
click at [192, 87] on div "2 x Copos" at bounding box center [198, 83] width 104 height 66
click at [1426, 617] on button "Adicionar" at bounding box center [1425, 602] width 104 height 66
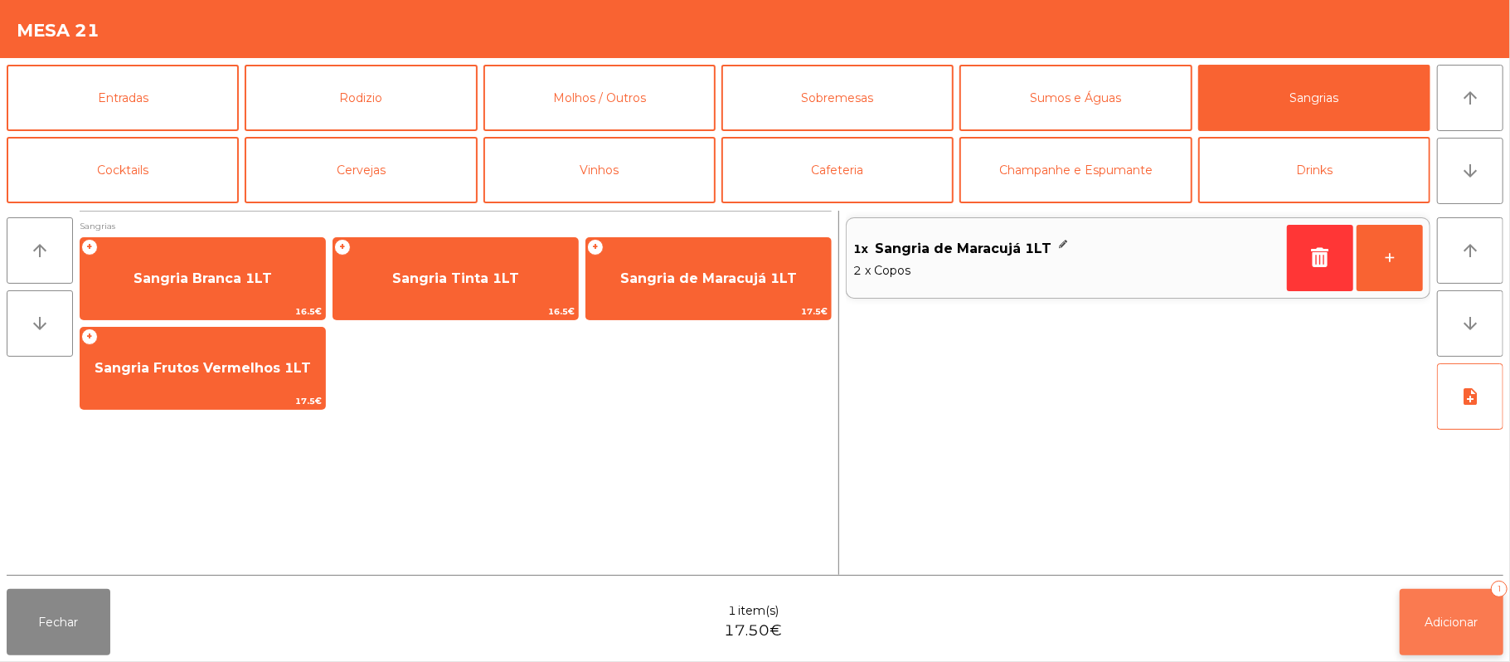
click at [1503, 595] on div "1" at bounding box center [1499, 589] width 17 height 17
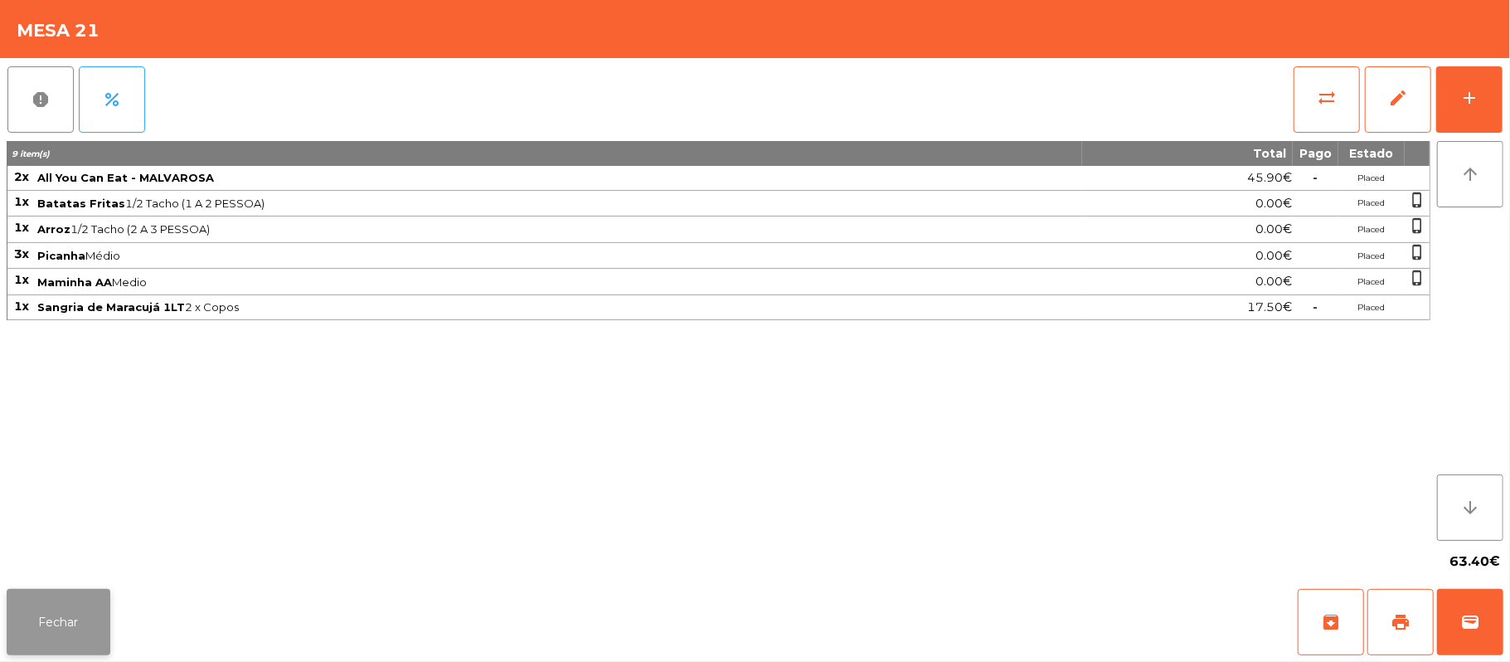
click at [81, 619] on button "Fechar" at bounding box center [59, 622] width 104 height 66
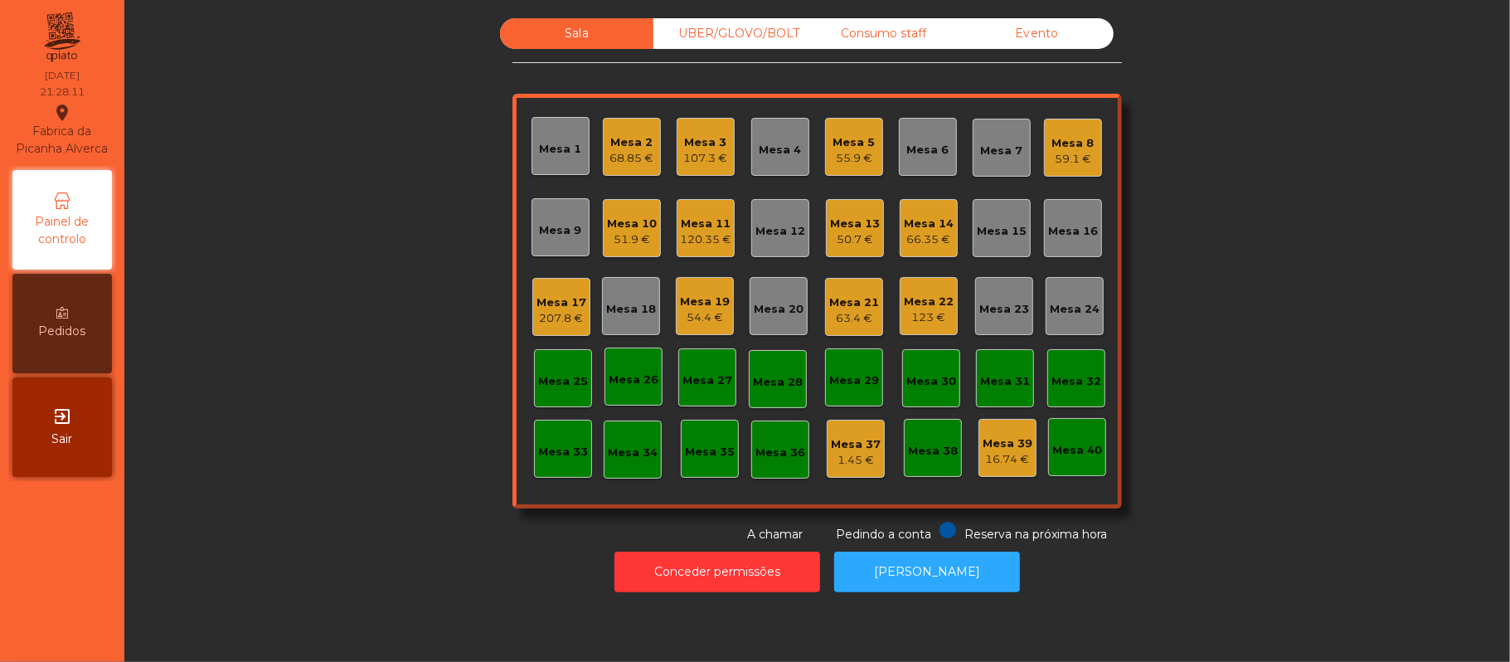
click at [1308, 194] on div "Sala UBER/GLOVO/BOLT Consumo staff Evento Mesa 1 Mesa 2 68.85 € Mesa 3 107.3 € …" at bounding box center [817, 280] width 1341 height 525
click at [625, 148] on div "Mesa 2" at bounding box center [632, 142] width 44 height 17
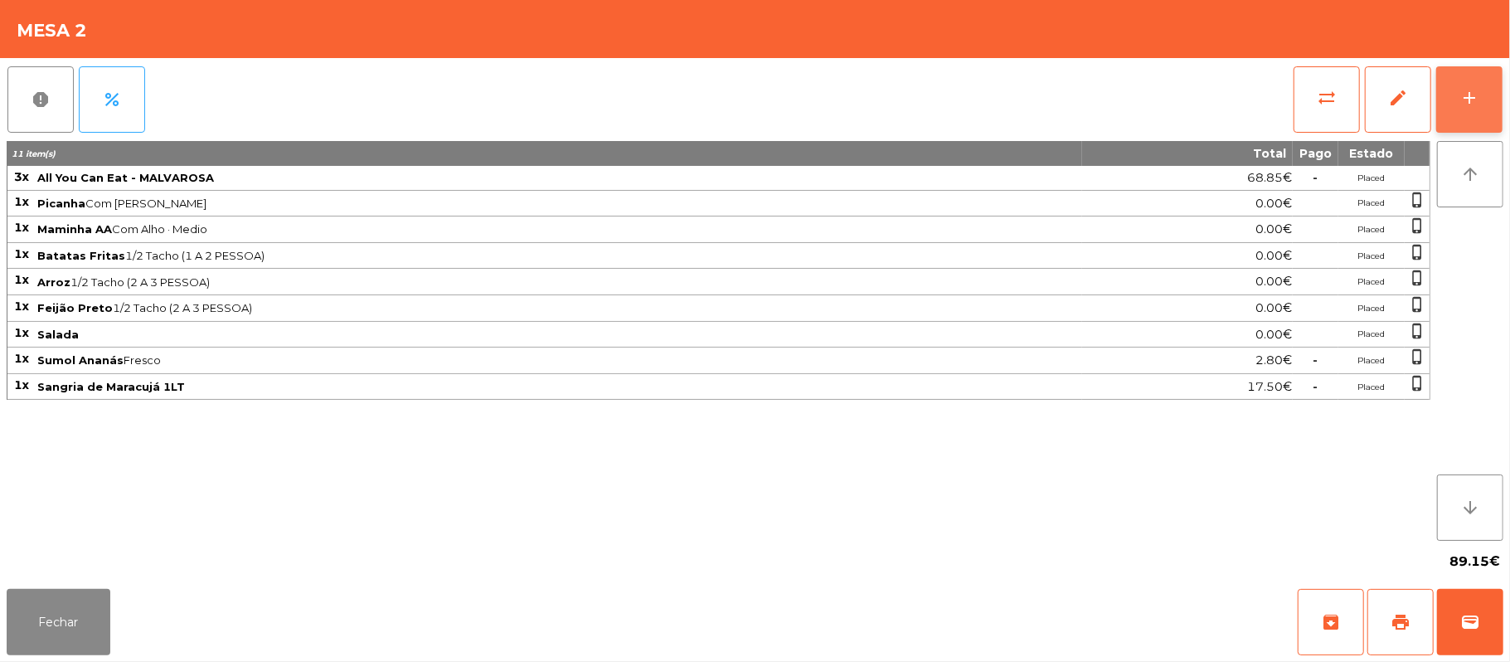
click at [1467, 96] on div "add" at bounding box center [1470, 98] width 20 height 20
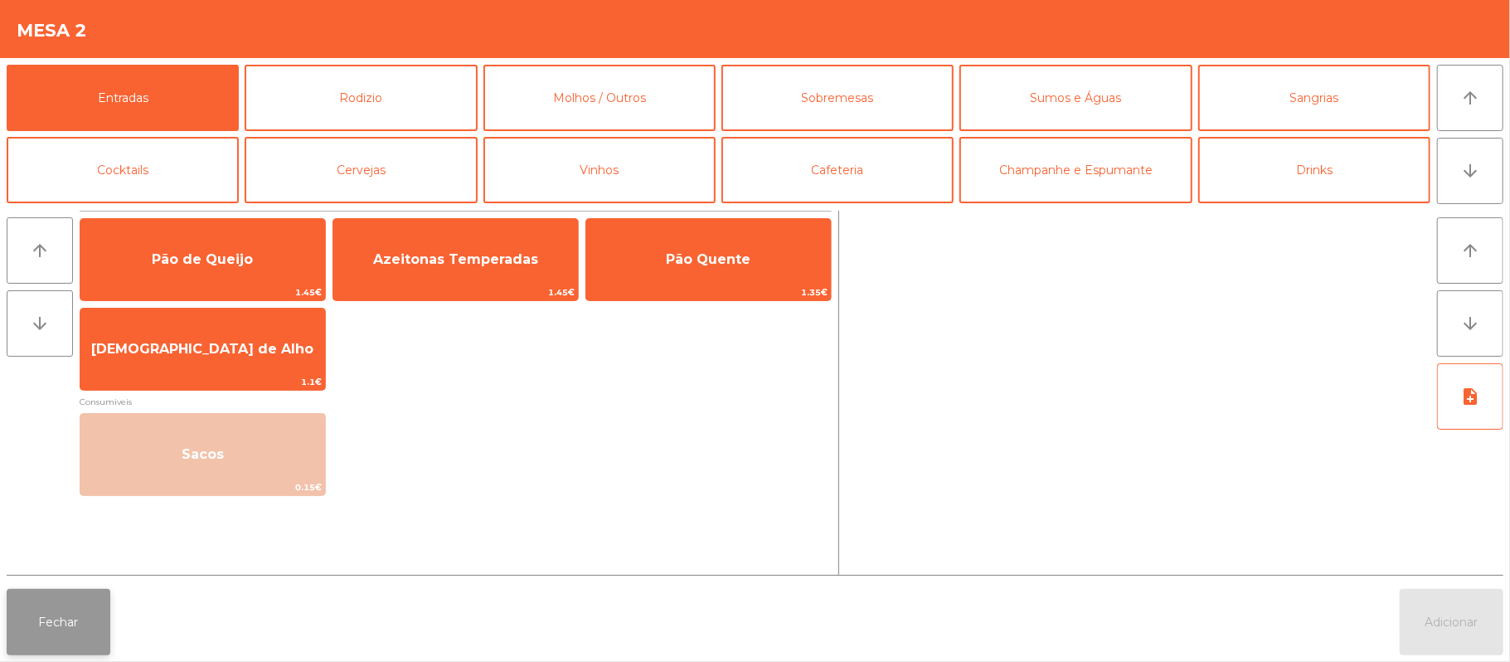
click at [88, 629] on button "Fechar" at bounding box center [59, 622] width 104 height 66
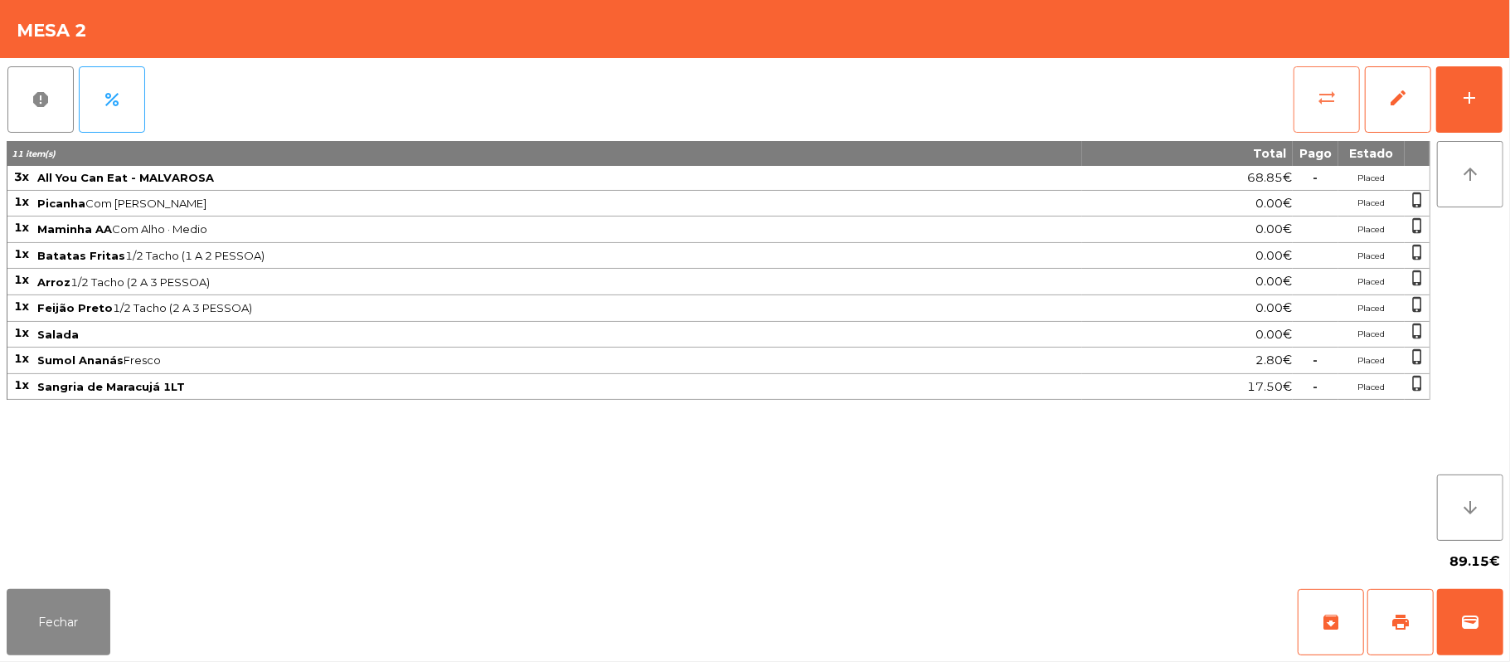
click at [1351, 83] on button "sync_alt" at bounding box center [1327, 99] width 66 height 66
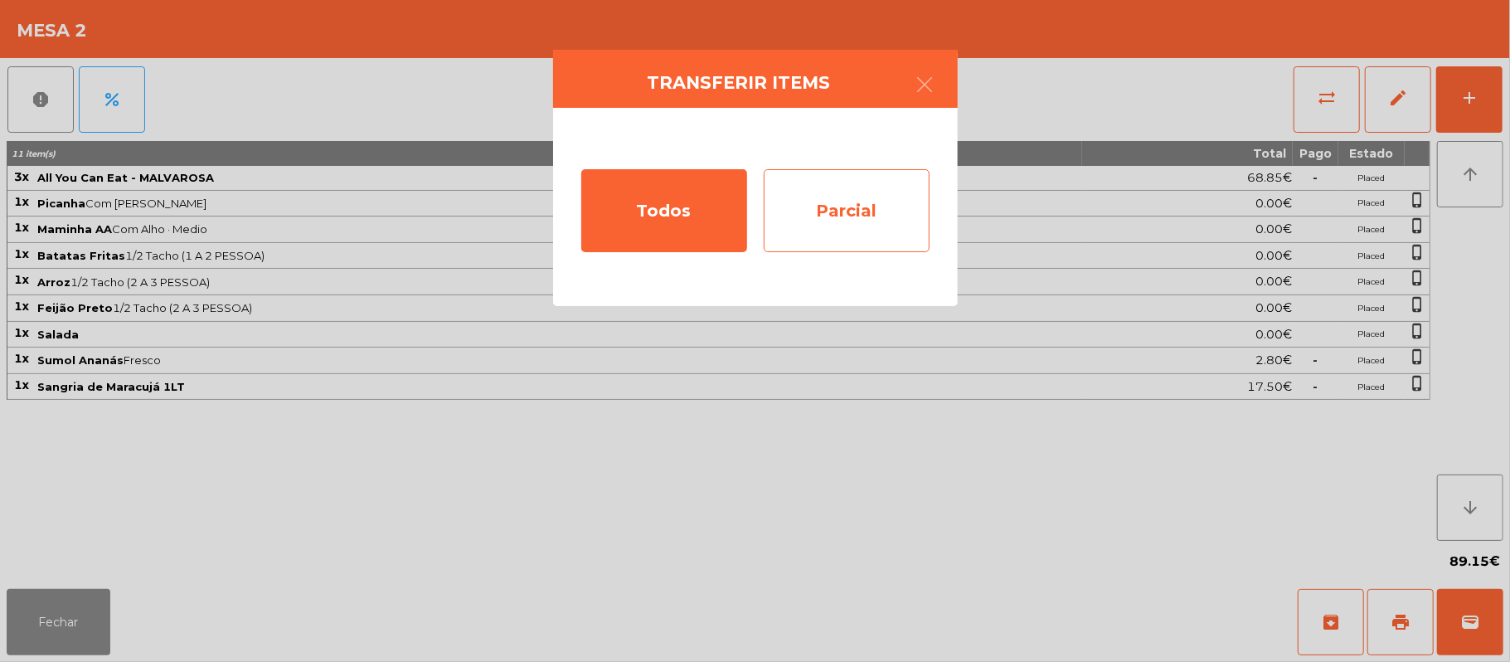
click at [849, 210] on div "Parcial" at bounding box center [847, 210] width 166 height 83
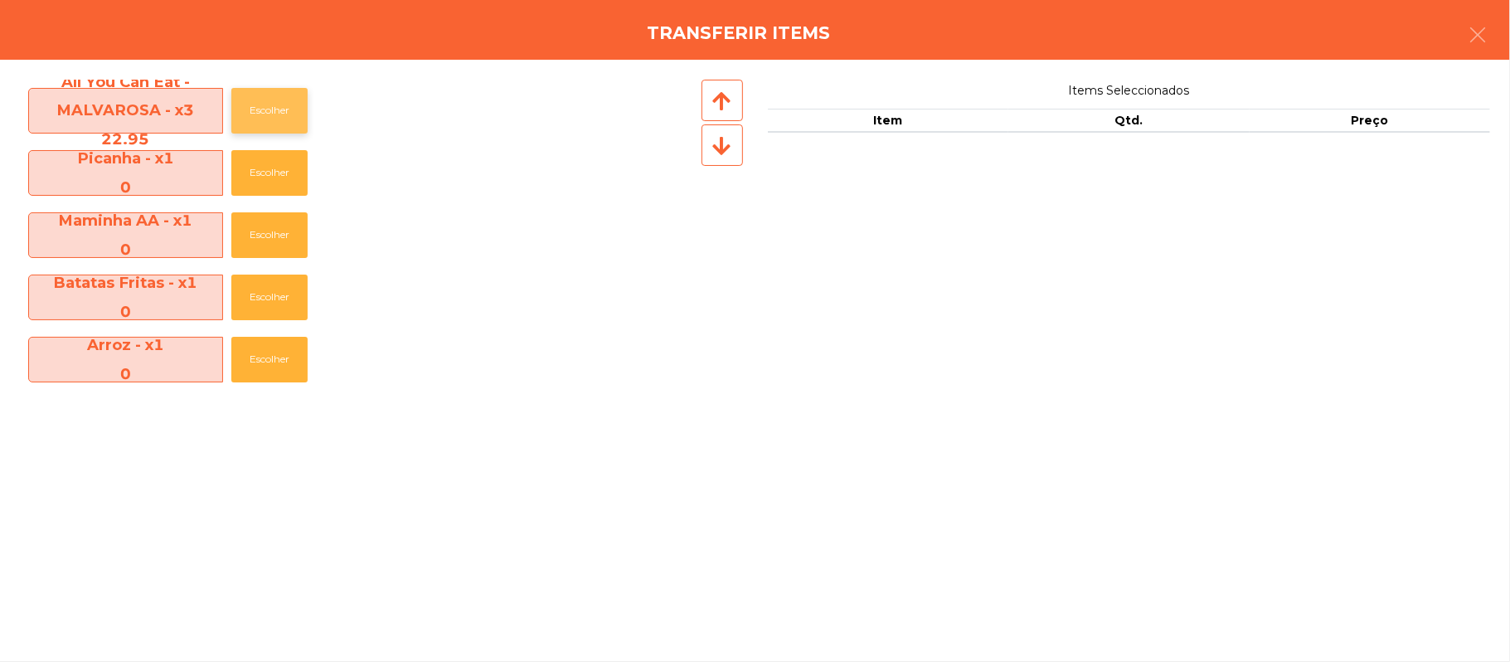
click at [270, 110] on button "Escolher" at bounding box center [269, 111] width 76 height 46
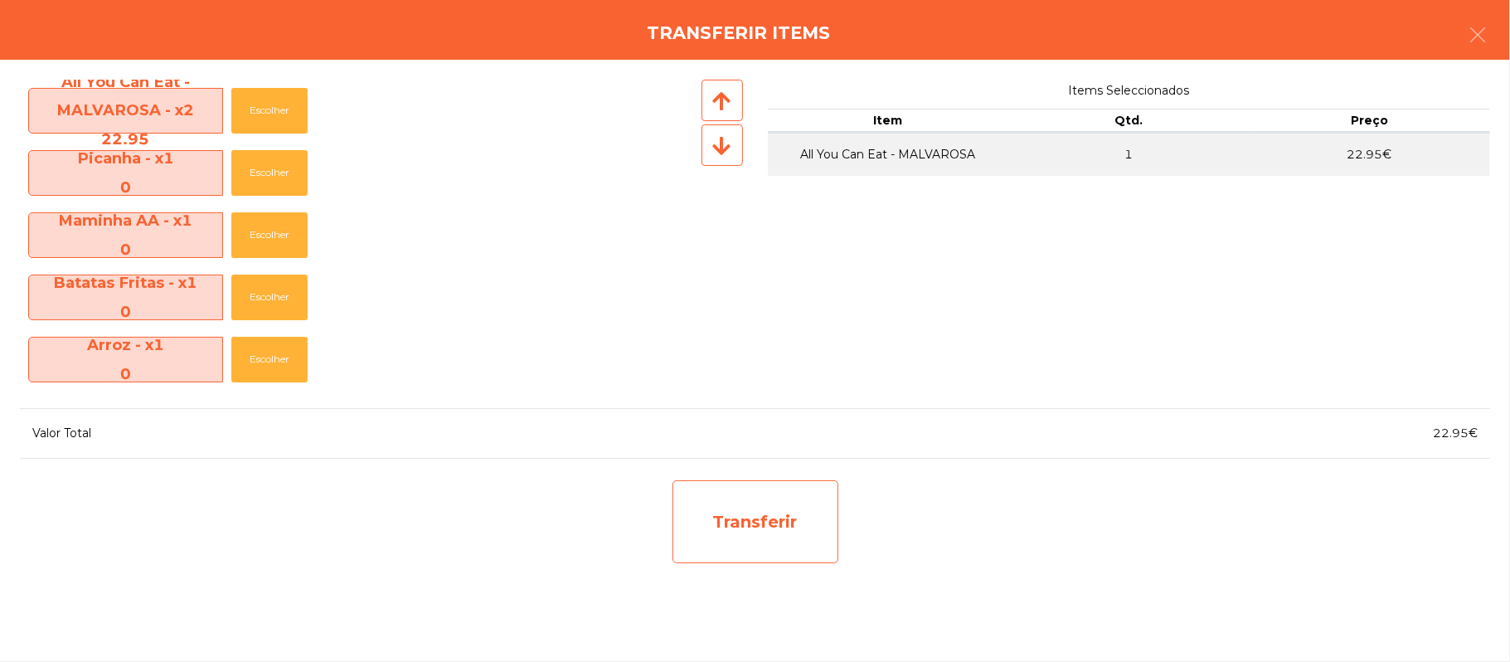
click at [765, 535] on div "Transferir" at bounding box center [756, 521] width 166 height 83
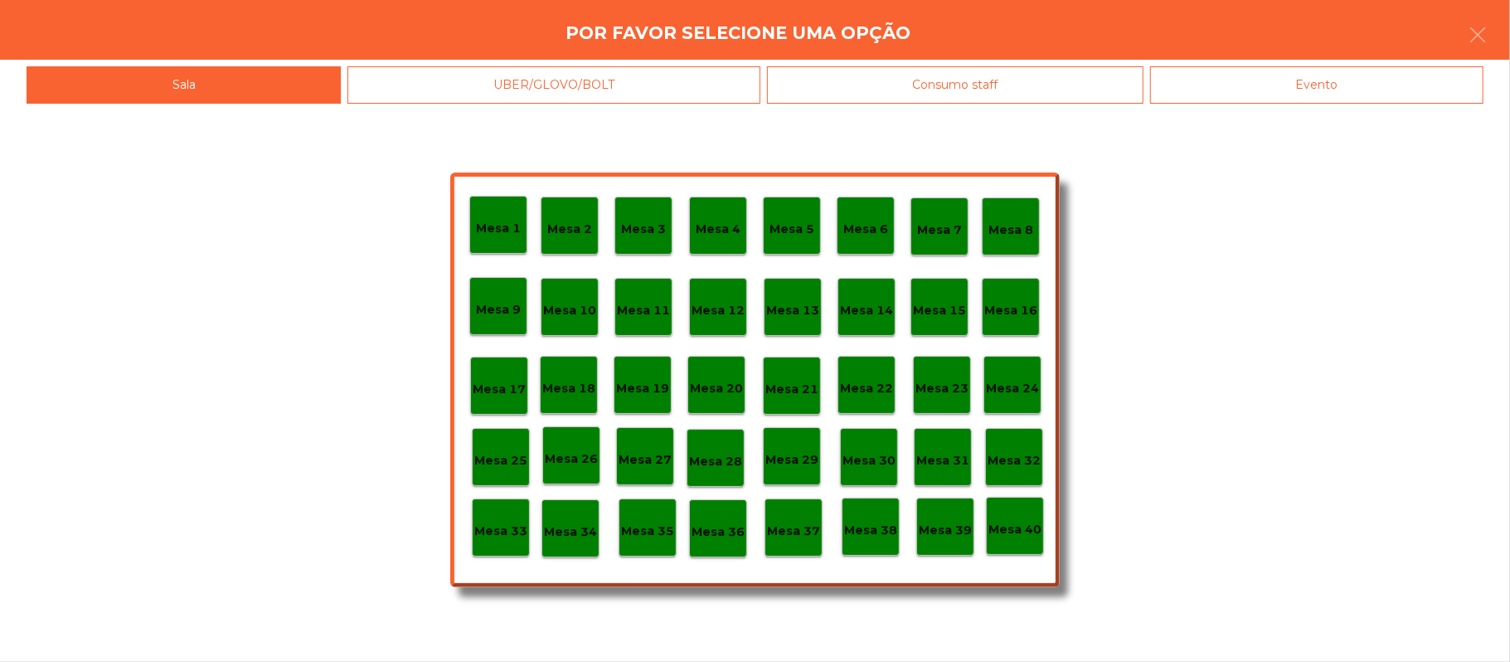
click at [795, 547] on div "Mesa 37" at bounding box center [794, 527] width 58 height 58
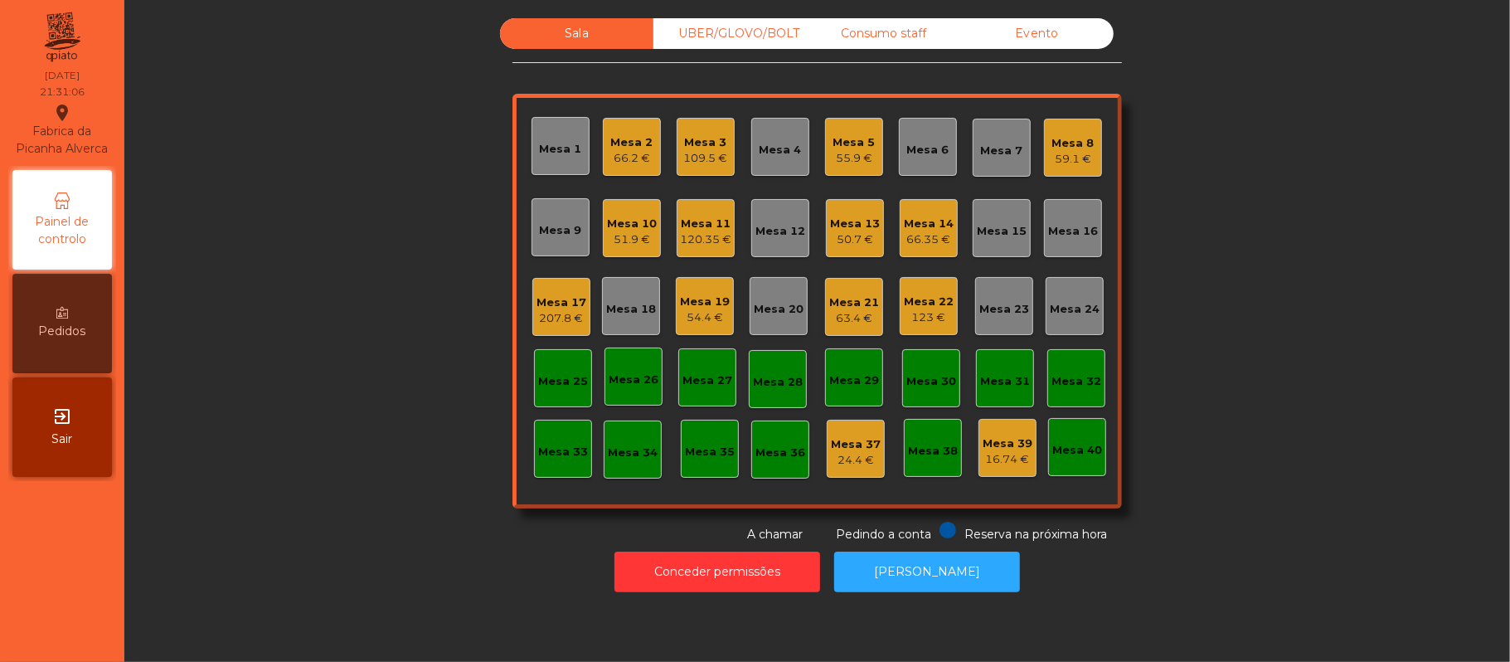
click at [715, 163] on div "109.5 €" at bounding box center [706, 158] width 44 height 17
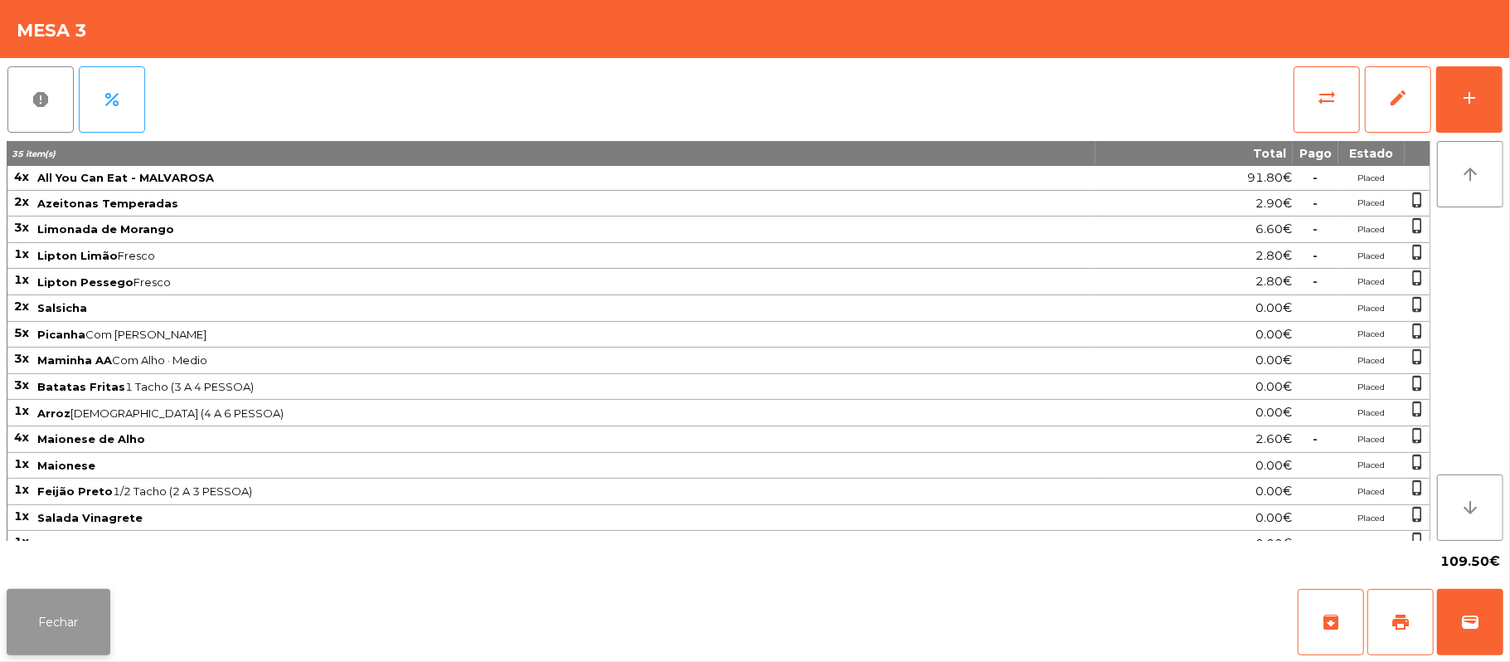
click at [54, 605] on button "Fechar" at bounding box center [59, 622] width 104 height 66
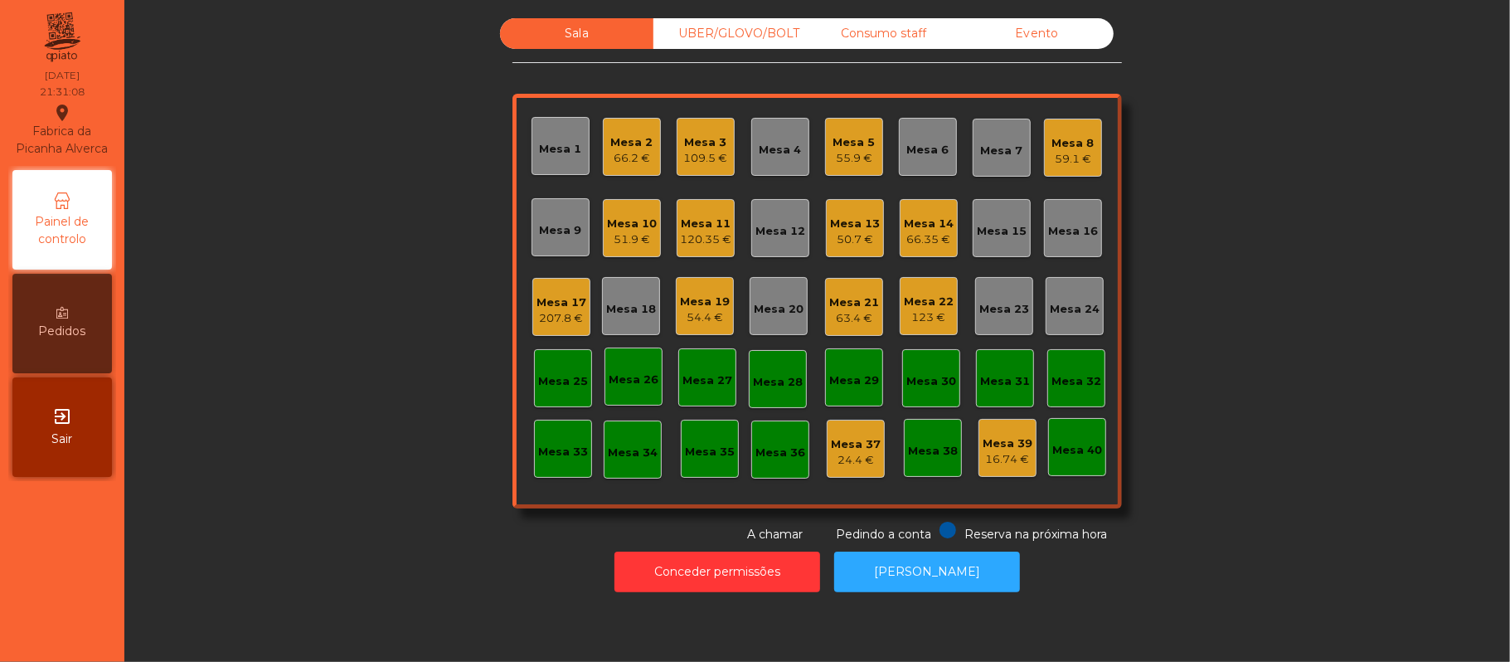
click at [638, 160] on div "66.2 €" at bounding box center [632, 158] width 42 height 17
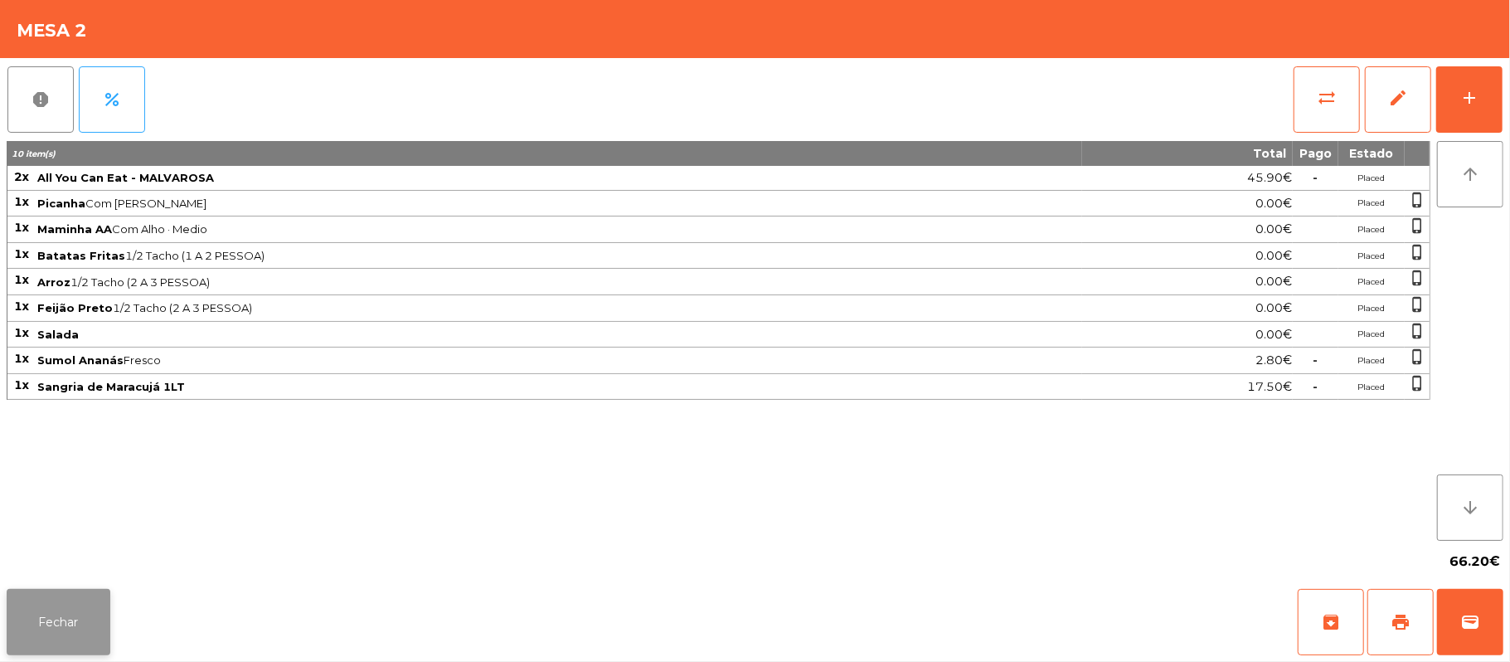
click at [56, 595] on button "Fechar" at bounding box center [59, 622] width 104 height 66
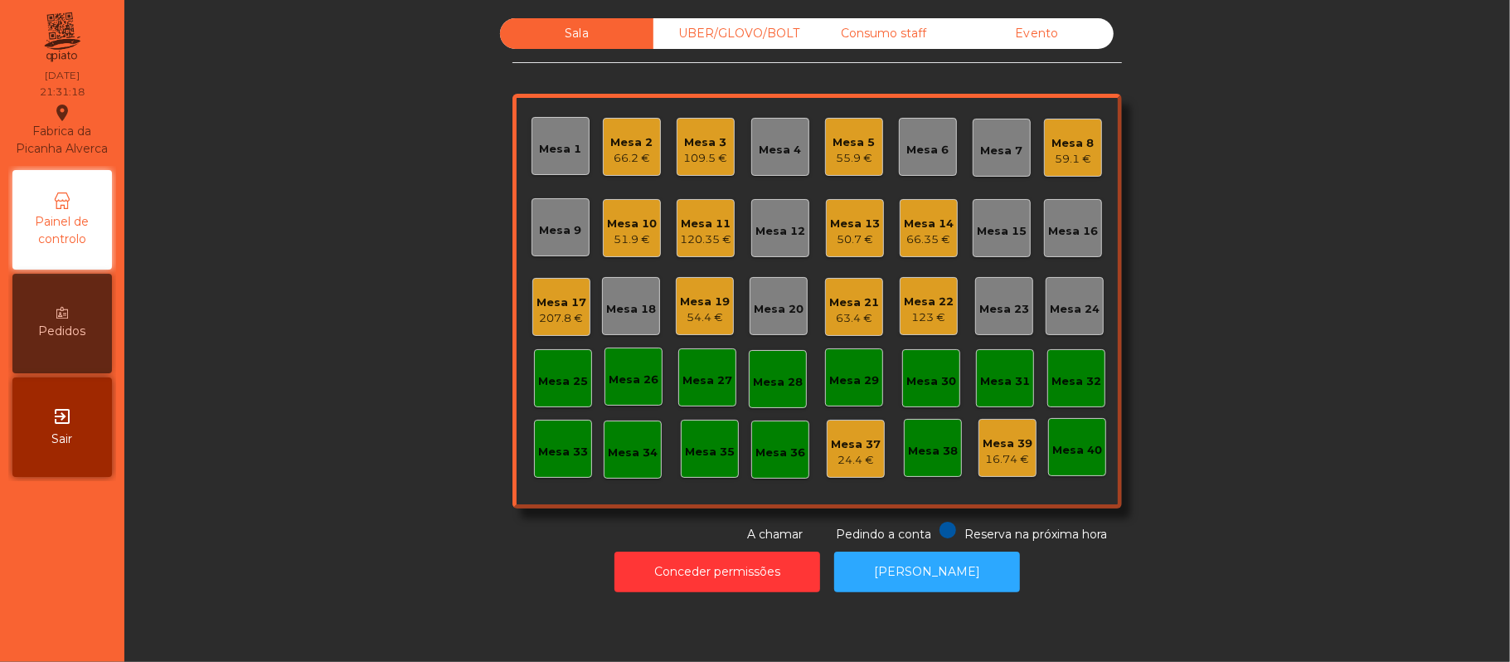
click at [942, 312] on div "123 €" at bounding box center [929, 317] width 50 height 17
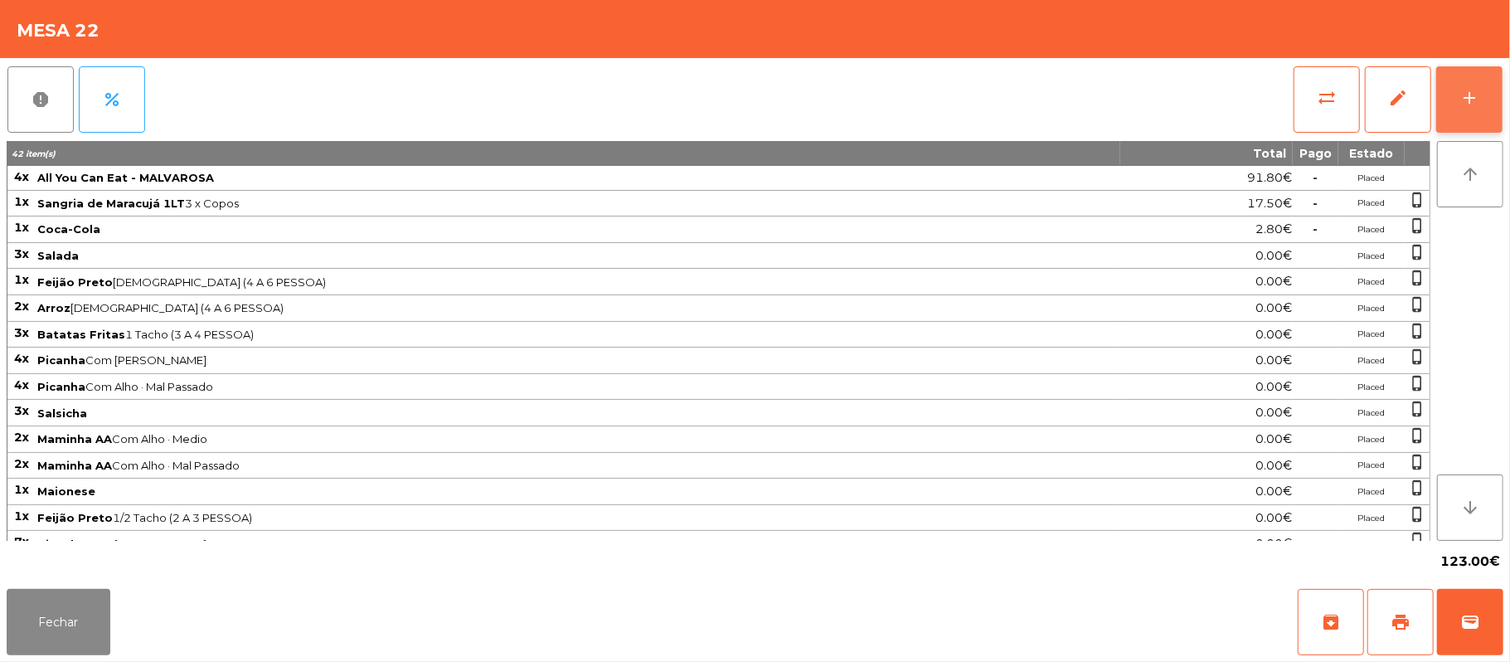
click at [1484, 110] on button "add" at bounding box center [1469, 99] width 66 height 66
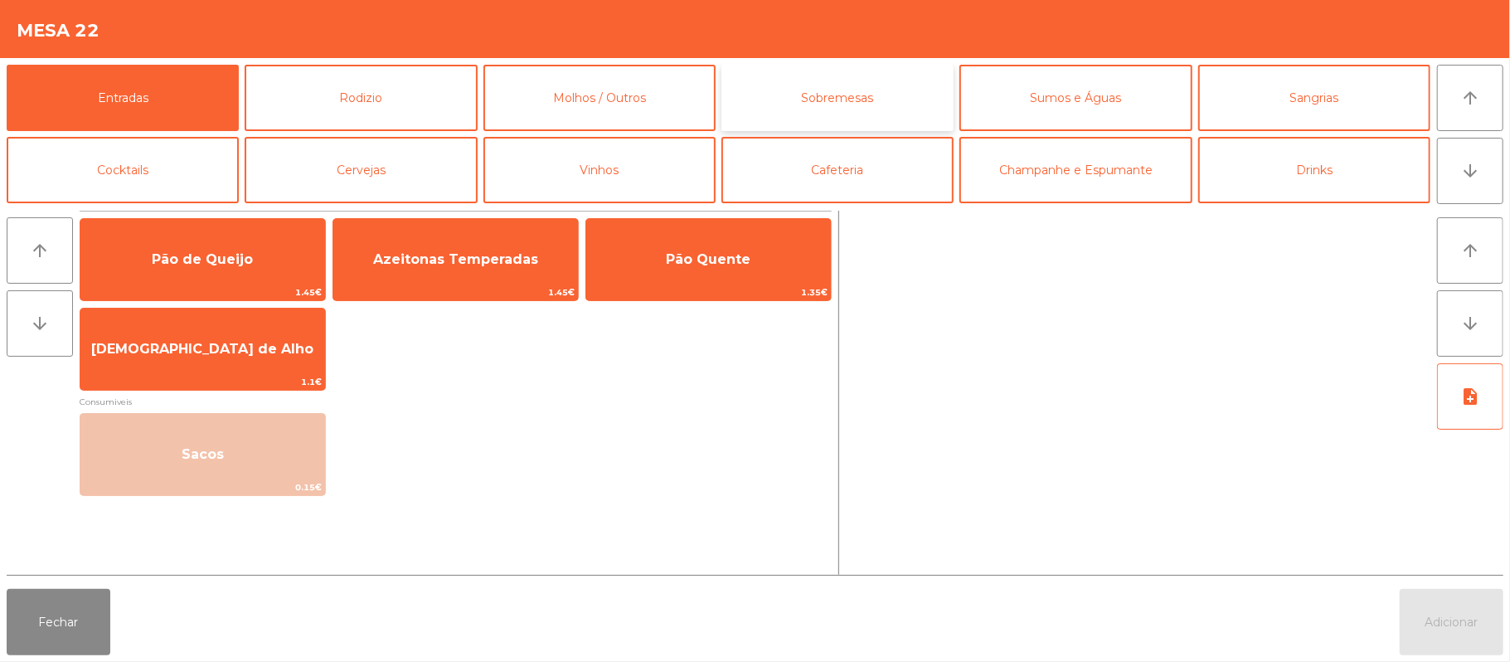
click at [897, 107] on button "Sobremesas" at bounding box center [838, 98] width 232 height 66
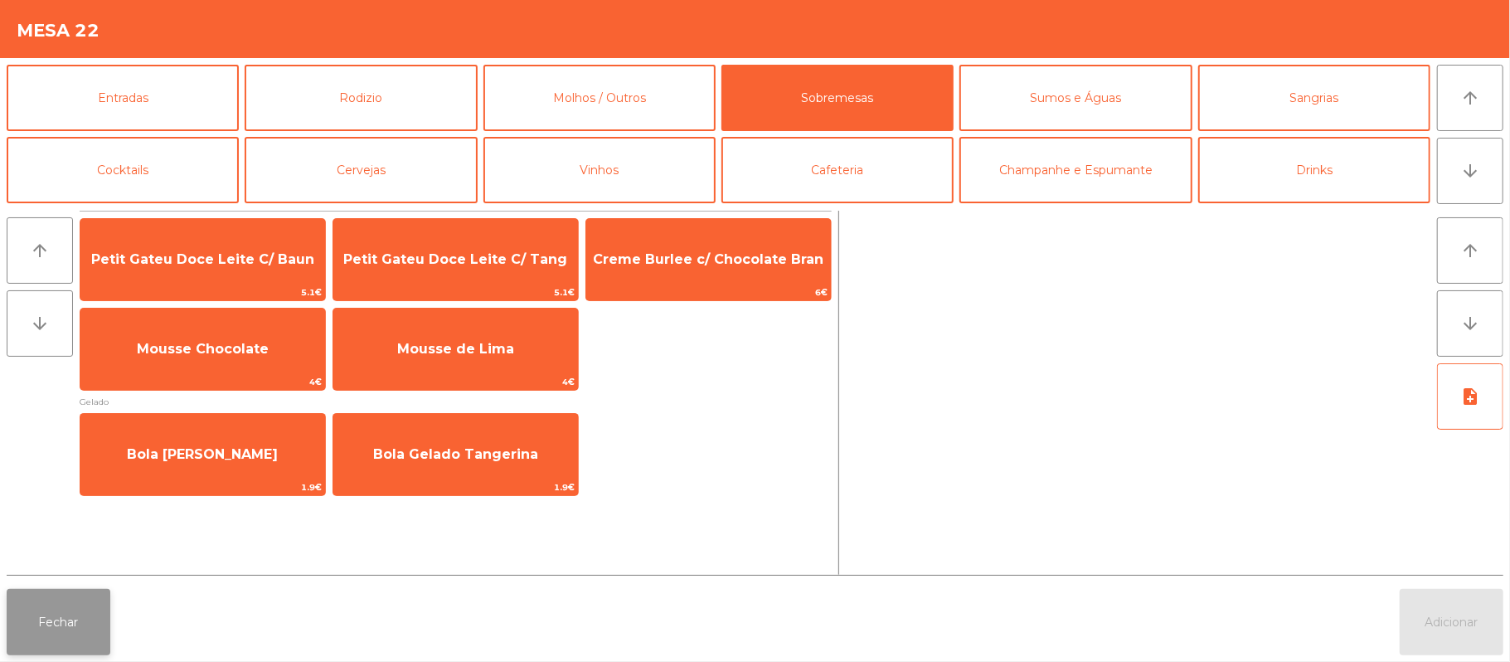
click at [55, 647] on button "Fechar" at bounding box center [59, 622] width 104 height 66
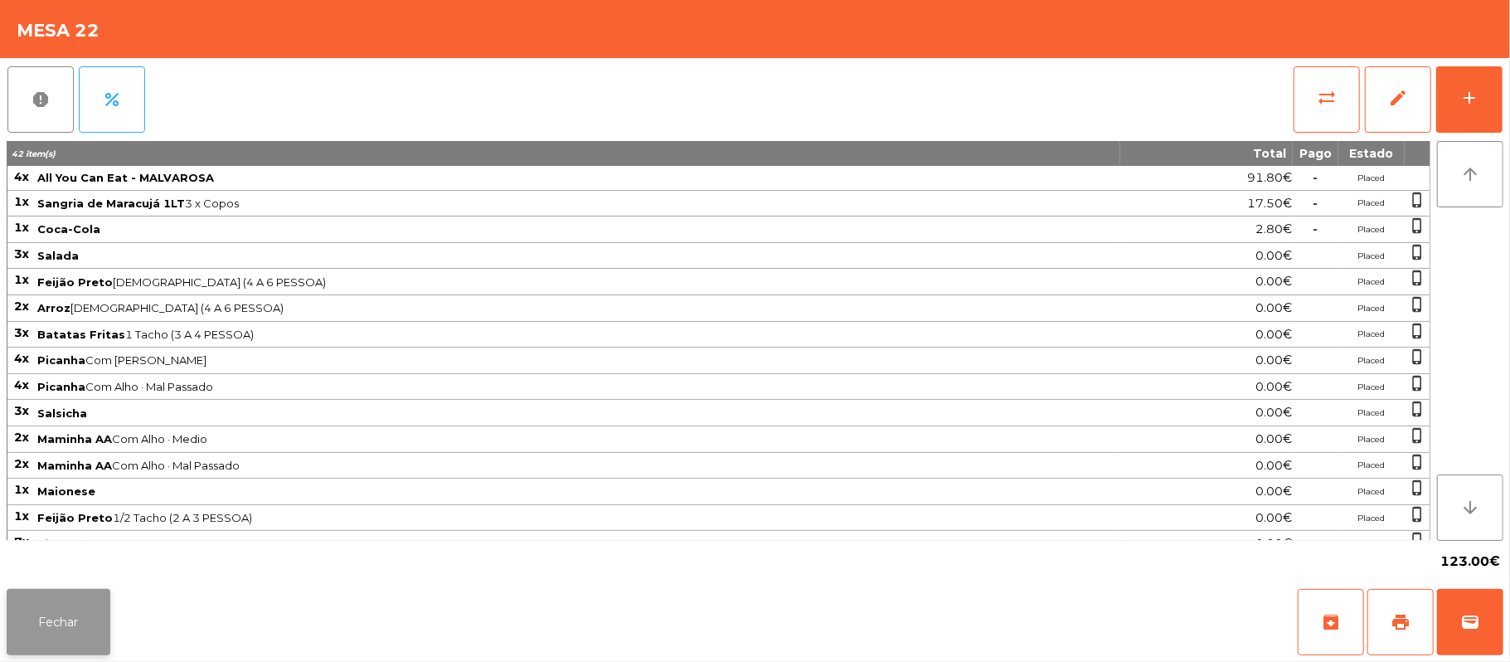
click at [51, 634] on button "Fechar" at bounding box center [59, 622] width 104 height 66
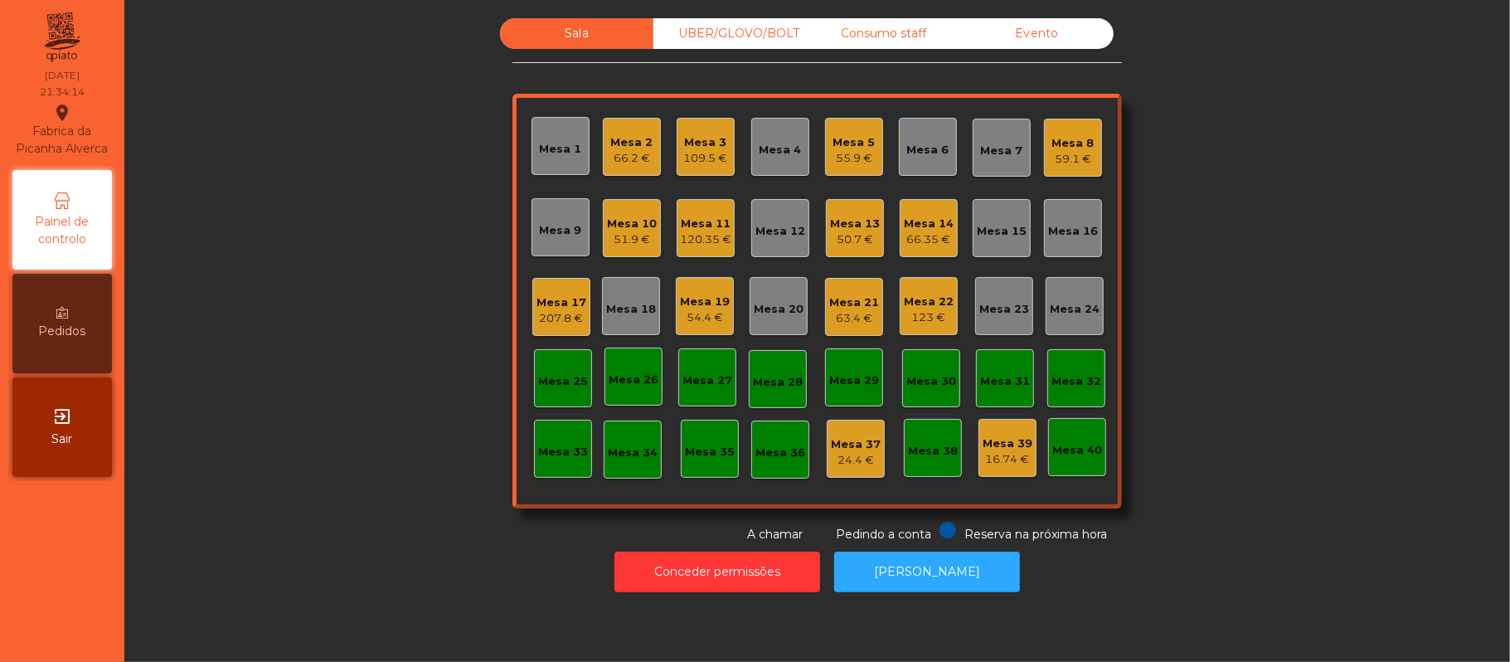
click at [830, 246] on div "50.7 €" at bounding box center [855, 239] width 50 height 17
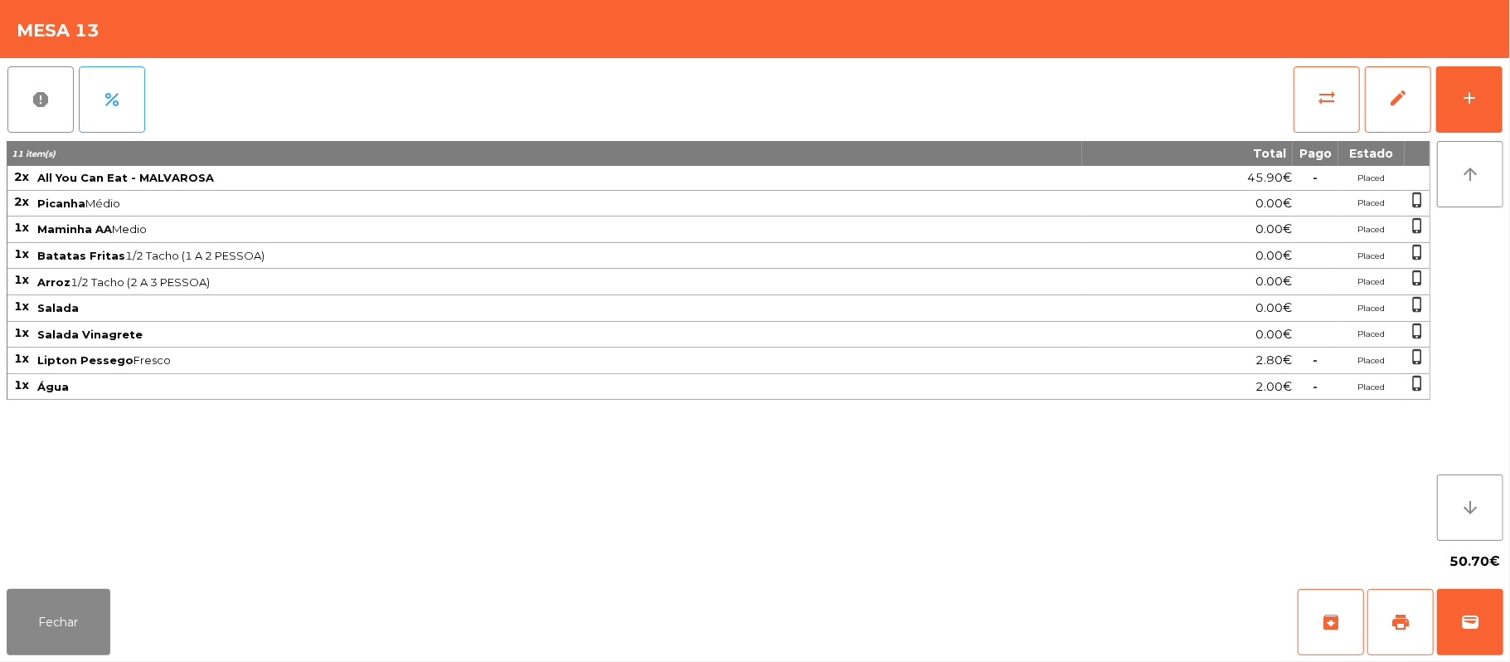
click at [1504, 116] on div "report percent sync_alt edit add 11 item(s) Total Pago Estado 2x All You Can Ea…" at bounding box center [755, 320] width 1510 height 524
click at [1498, 84] on button "add" at bounding box center [1469, 99] width 66 height 66
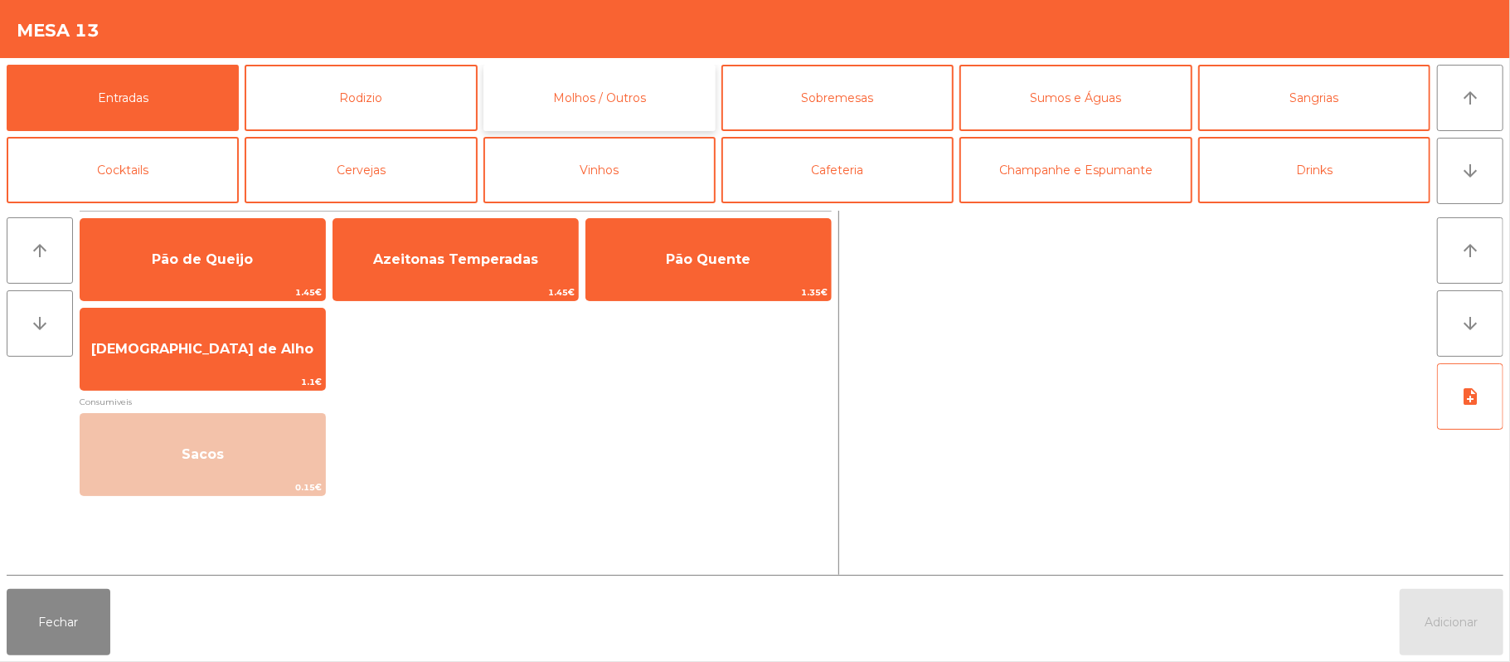
click at [641, 116] on button "Molhos / Outros" at bounding box center [600, 98] width 232 height 66
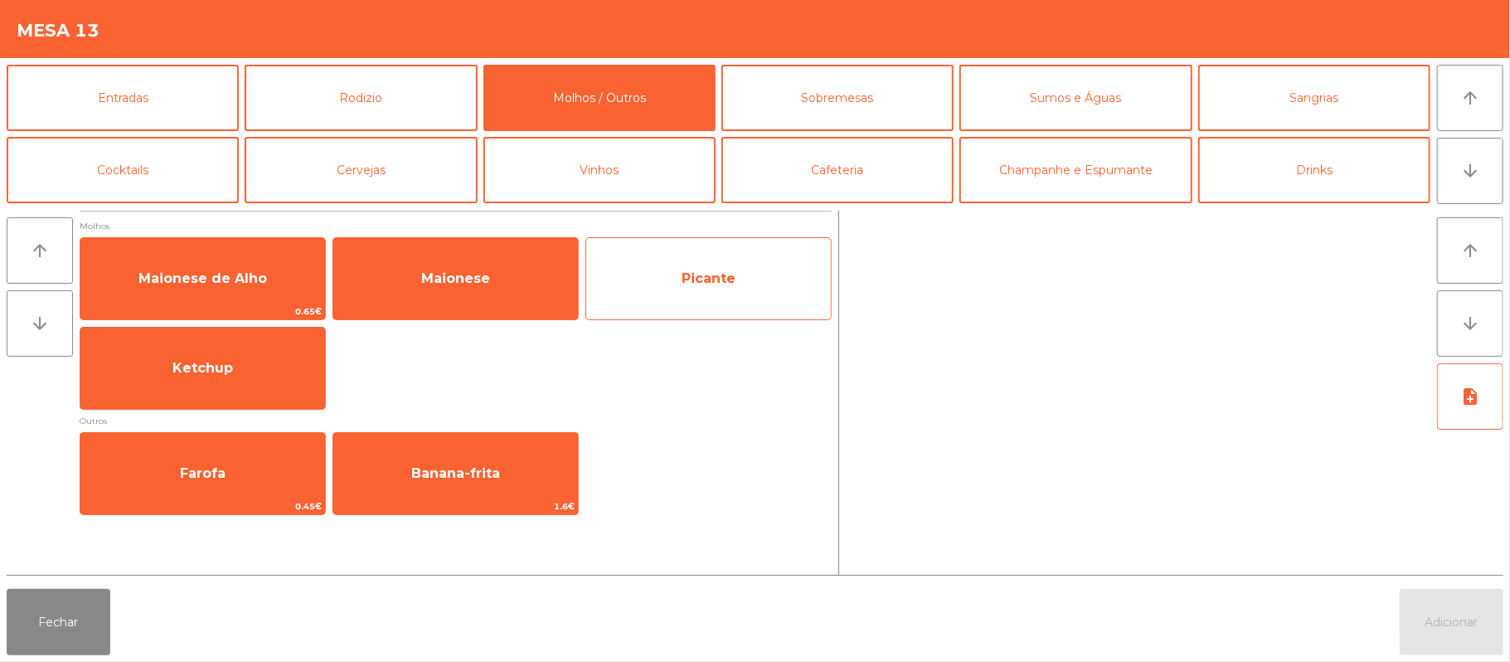
click at [704, 289] on span "Picante" at bounding box center [708, 278] width 245 height 45
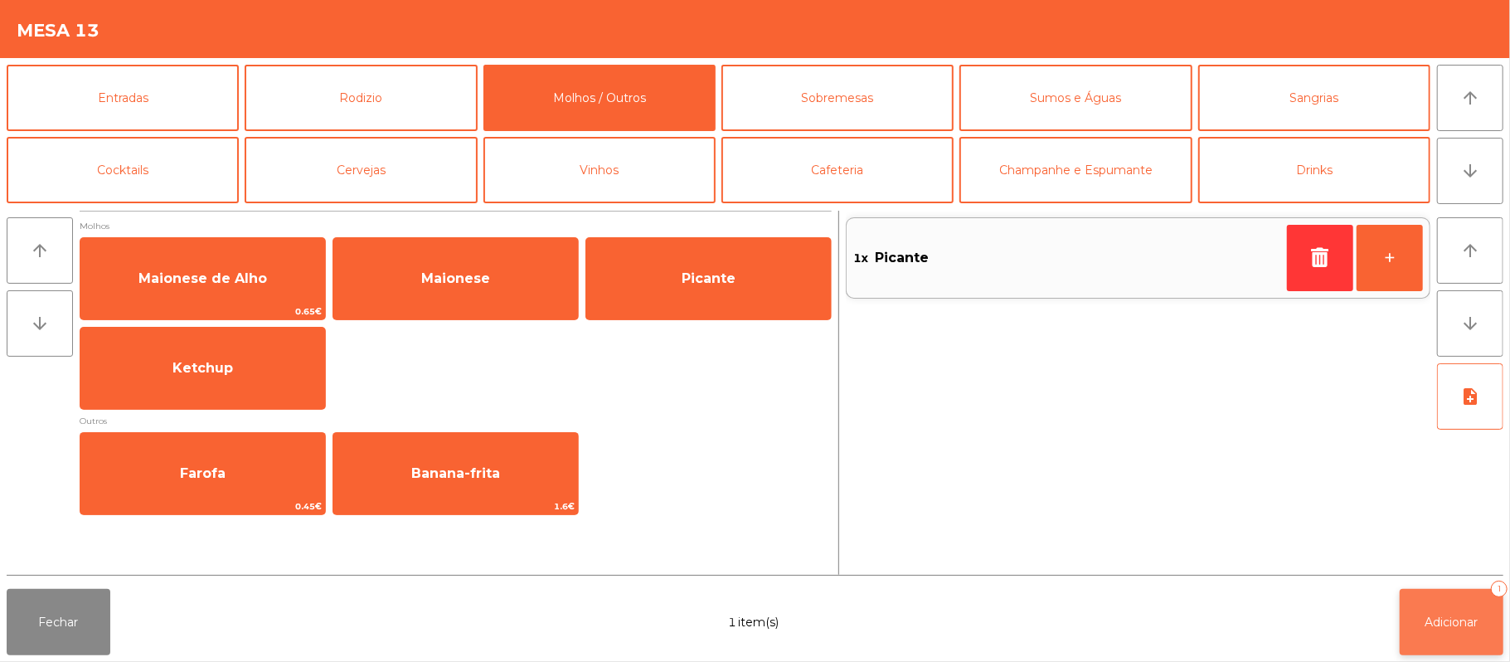
click at [1421, 628] on button "Adicionar 1" at bounding box center [1452, 622] width 104 height 66
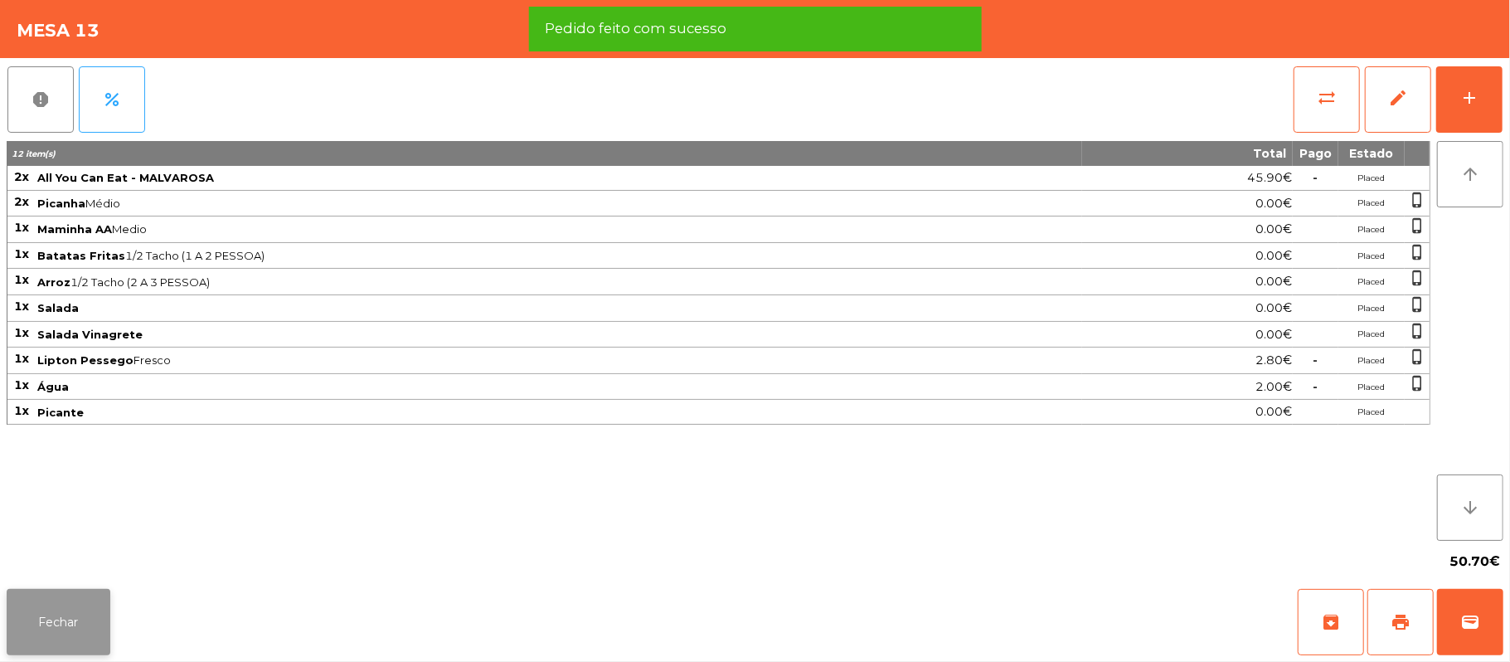
click at [61, 608] on button "Fechar" at bounding box center [59, 622] width 104 height 66
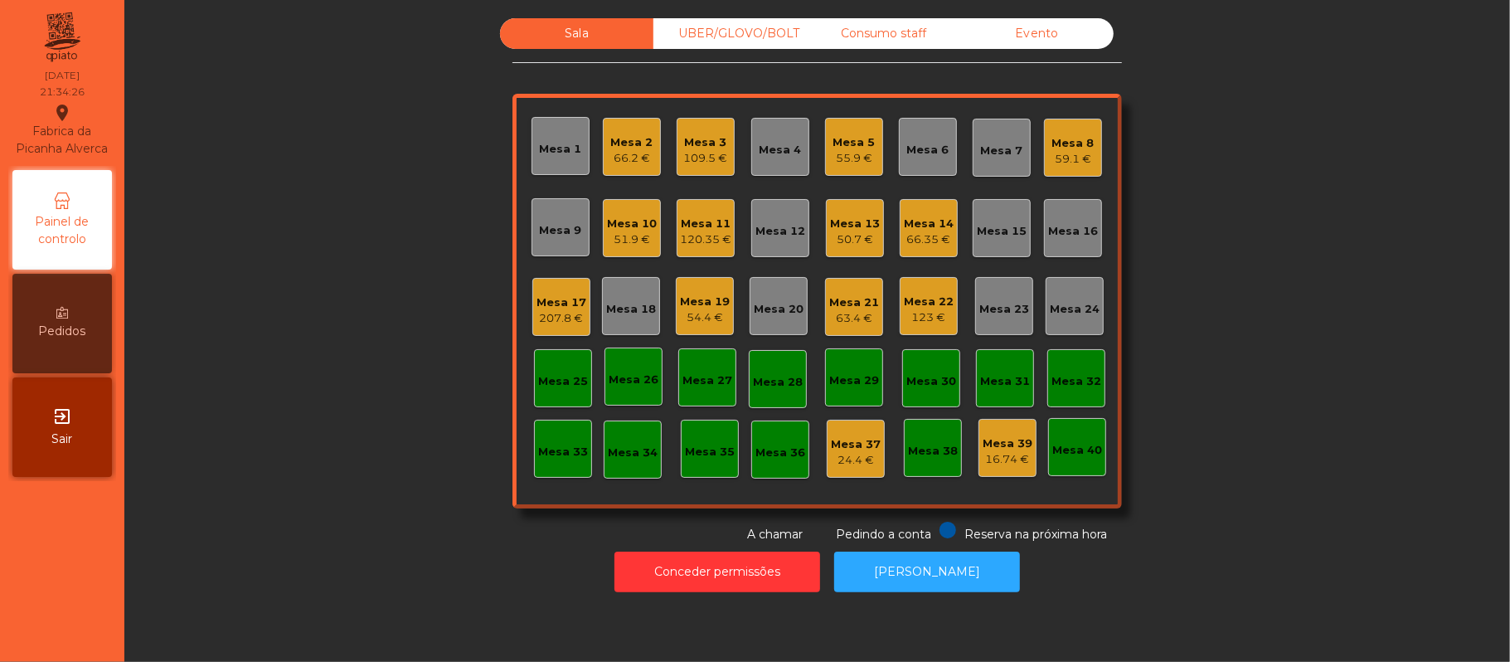
click at [300, 284] on div "Sala UBER/GLOVO/BOLT Consumo staff Evento Mesa 1 Mesa 2 66.2 € Mesa 3 109.5 € M…" at bounding box center [817, 280] width 1341 height 525
click at [668, 577] on button "Conceder permissões" at bounding box center [718, 572] width 206 height 41
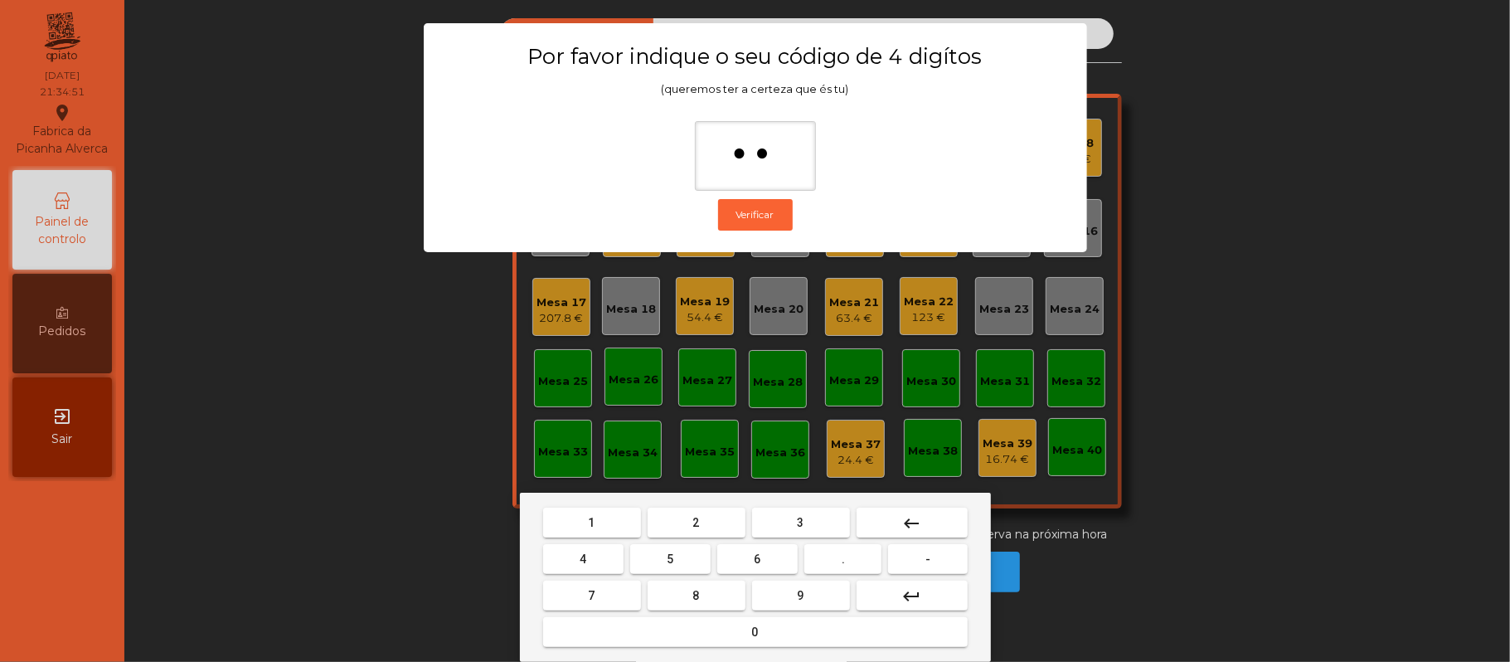
type input "***"
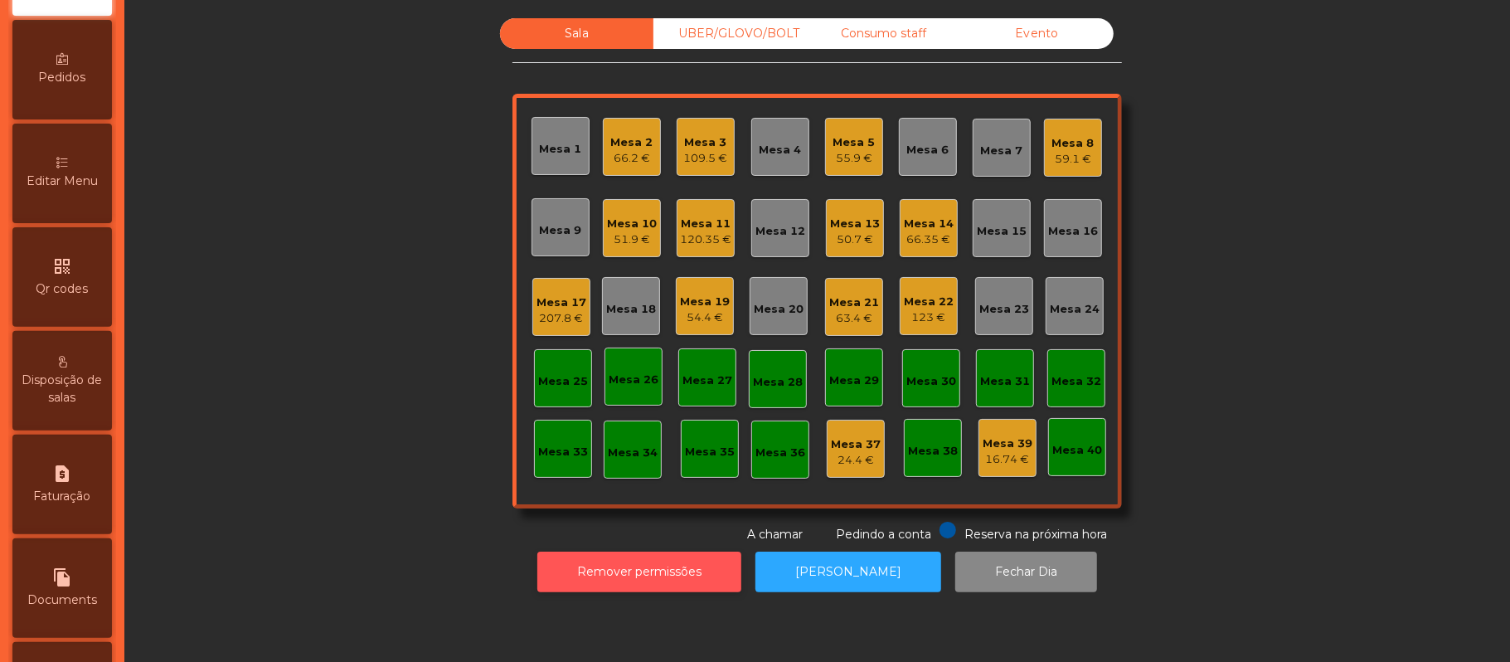
scroll to position [253, 0]
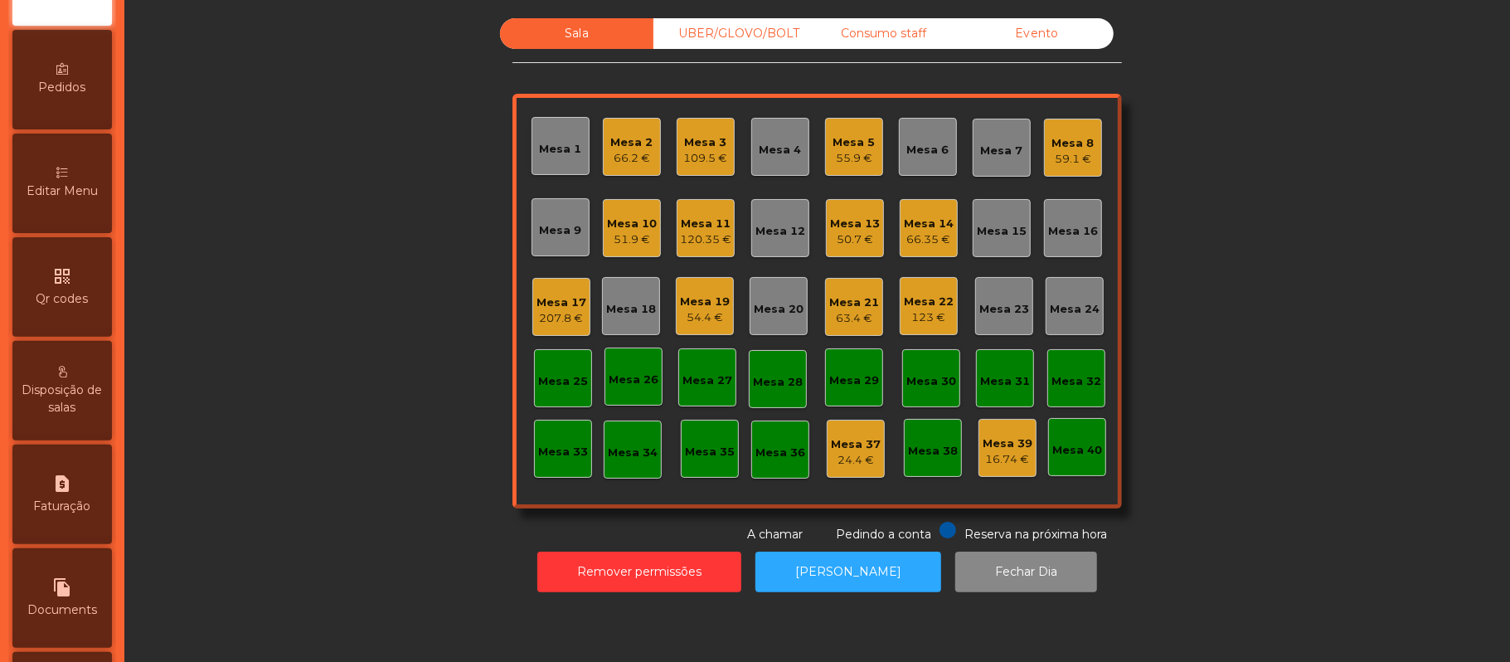
scroll to position [187, 0]
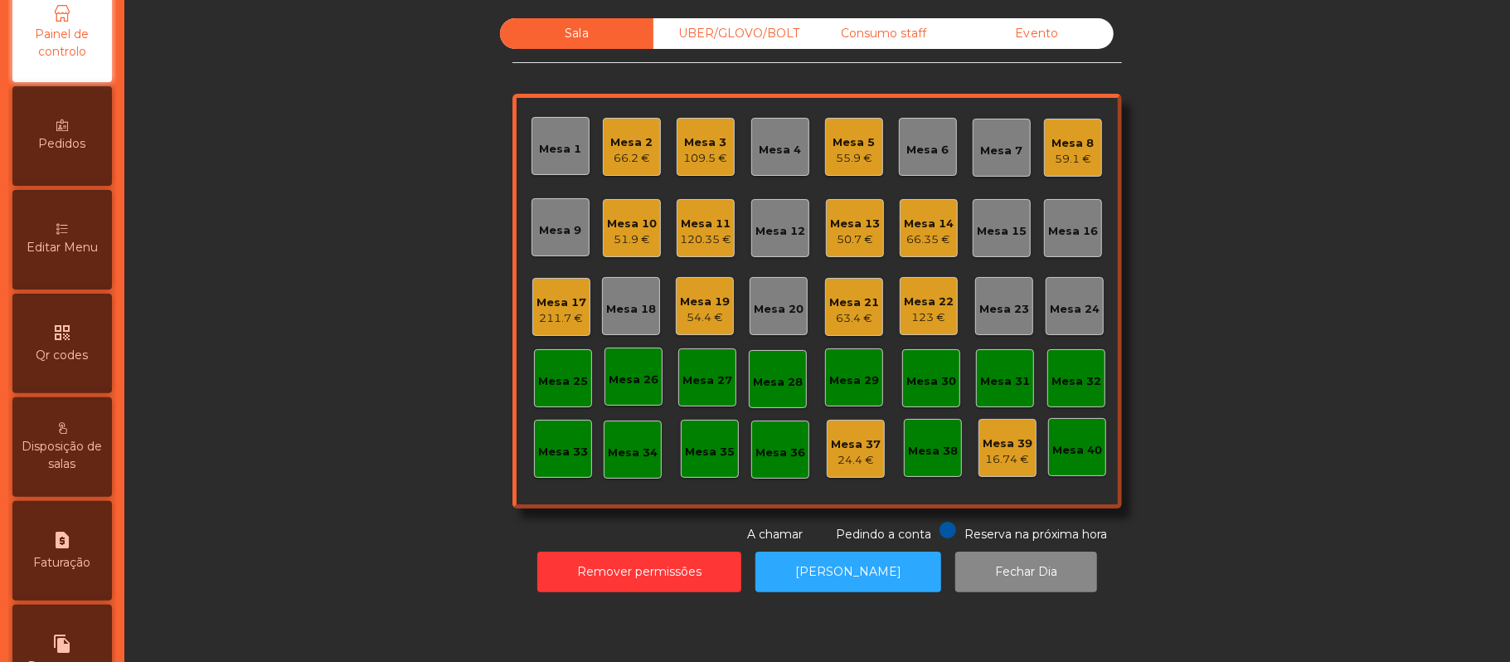
click at [1262, 269] on div "Sala UBER/[GEOGRAPHIC_DATA]/BOLT Consumo staff Evento Mesa 1 Mesa 2 66.2 € Mesa…" at bounding box center [817, 280] width 1341 height 525
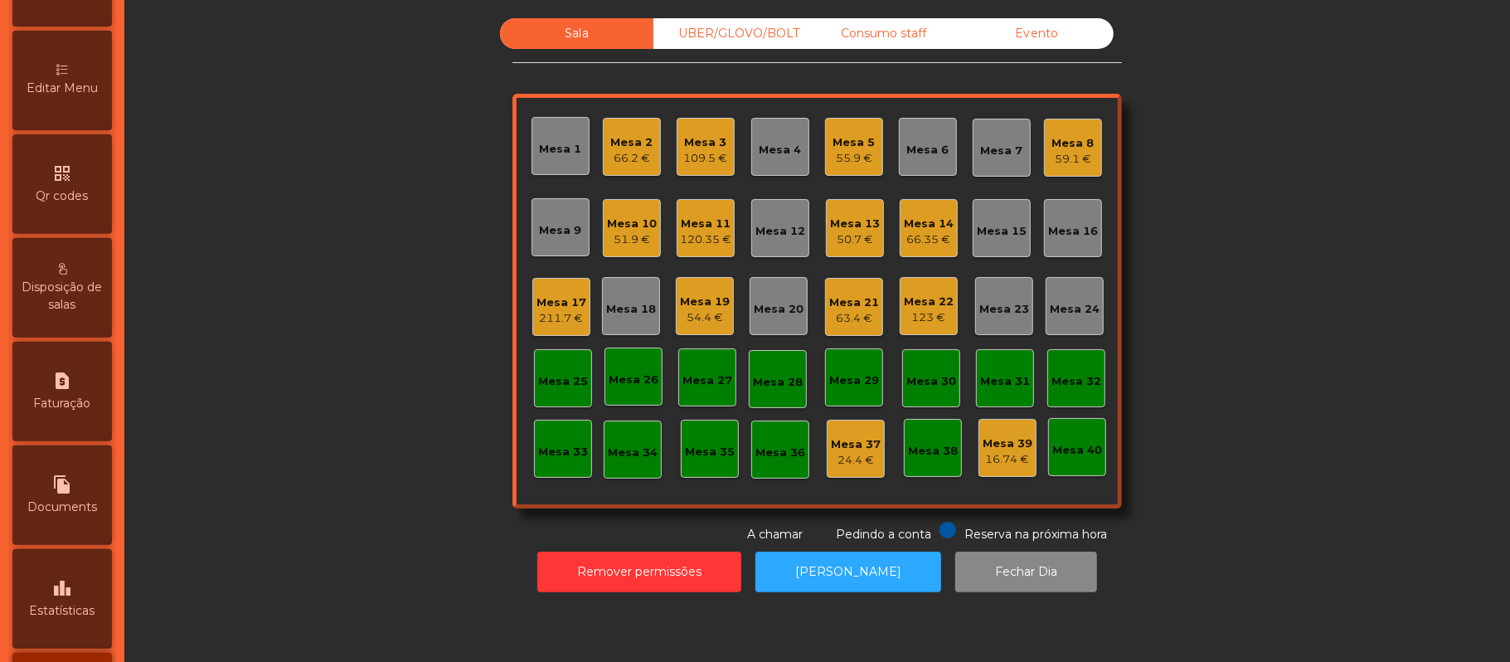
scroll to position [368, 0]
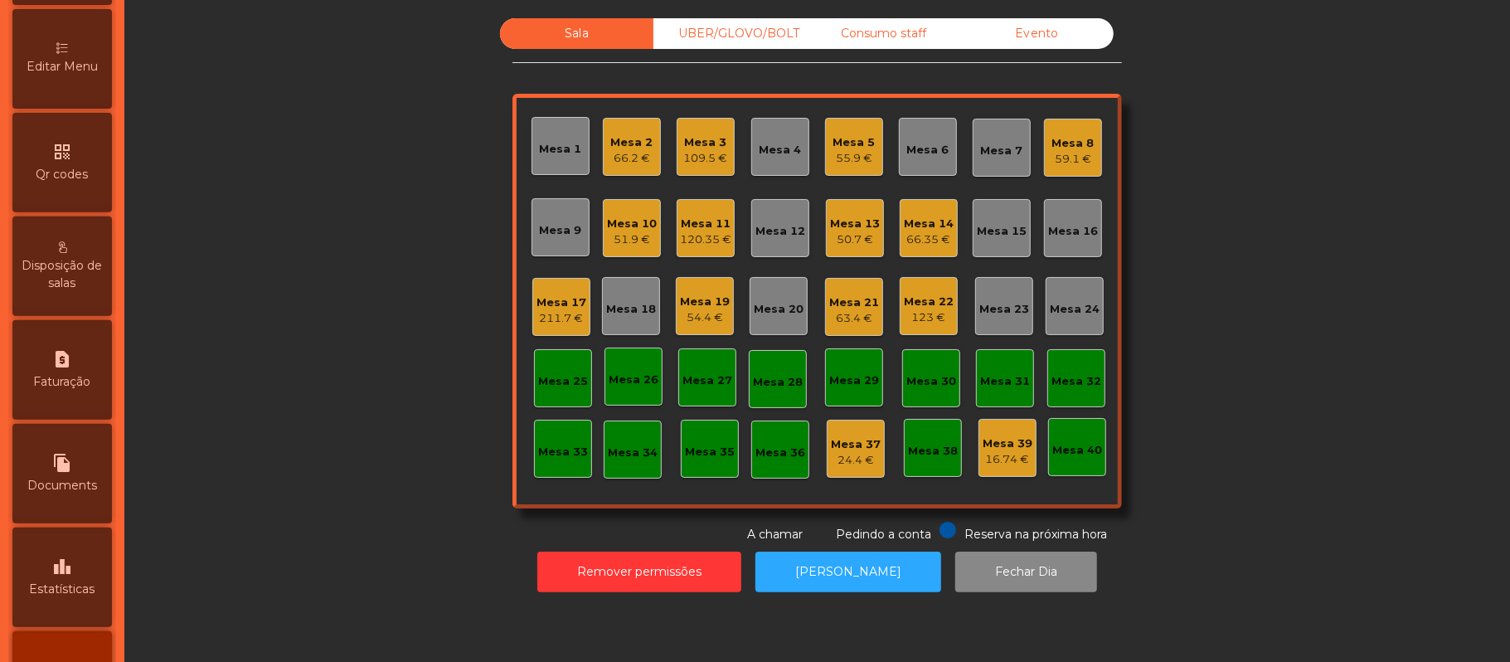
click at [58, 598] on span "Estatísticas" at bounding box center [63, 589] width 66 height 17
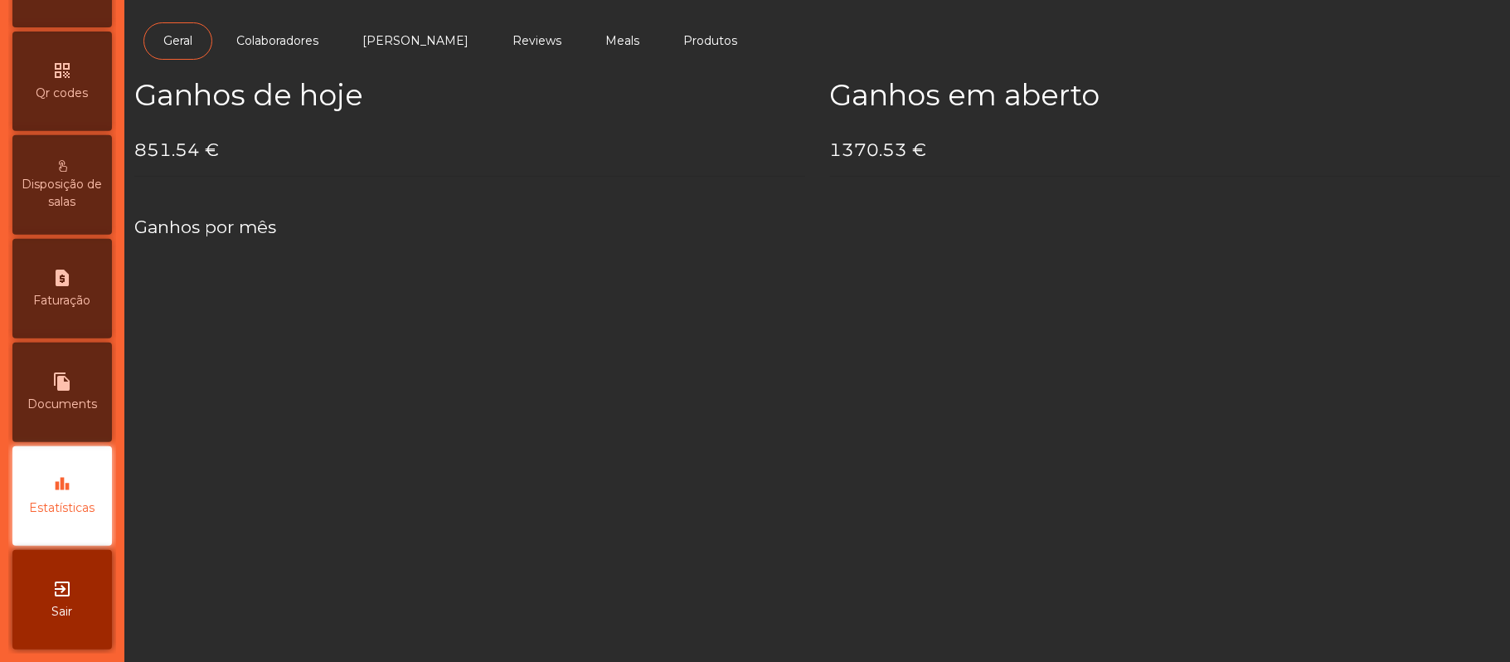
scroll to position [466, 0]
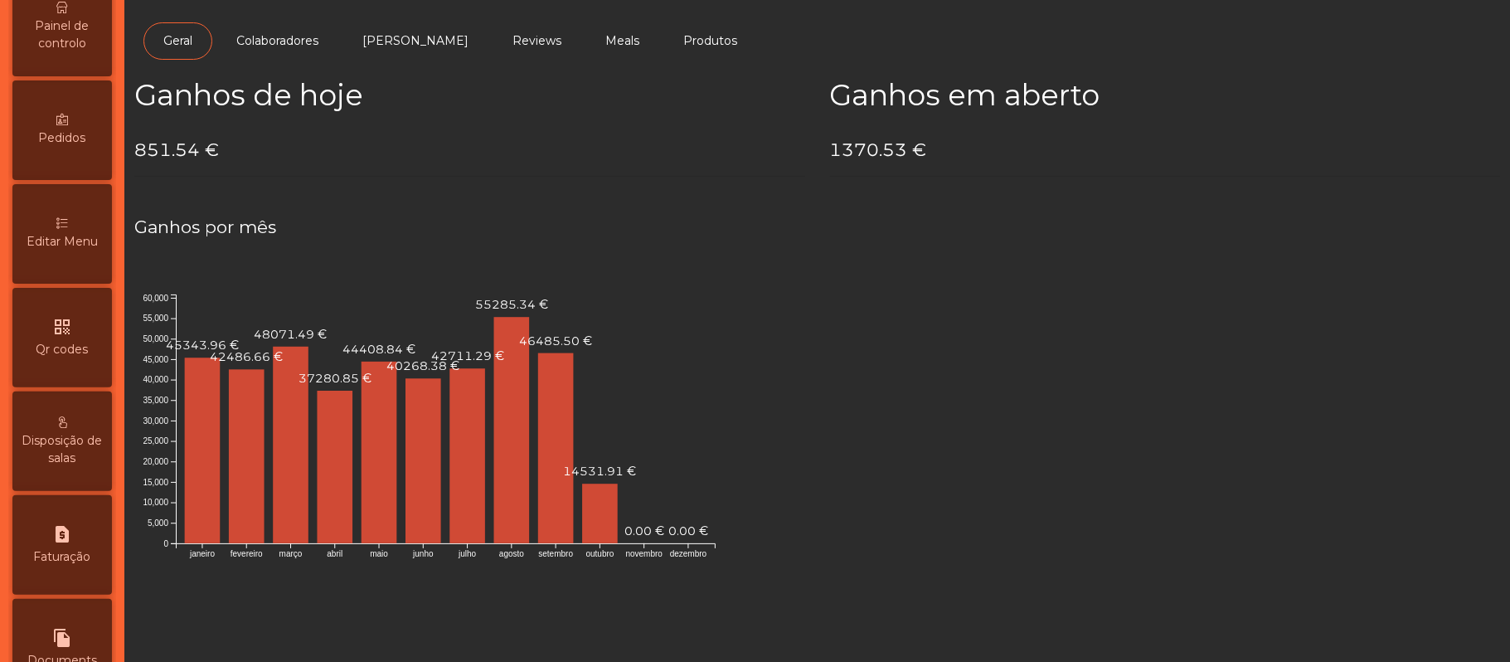
click at [70, 250] on span "Editar Menu" at bounding box center [62, 241] width 71 height 17
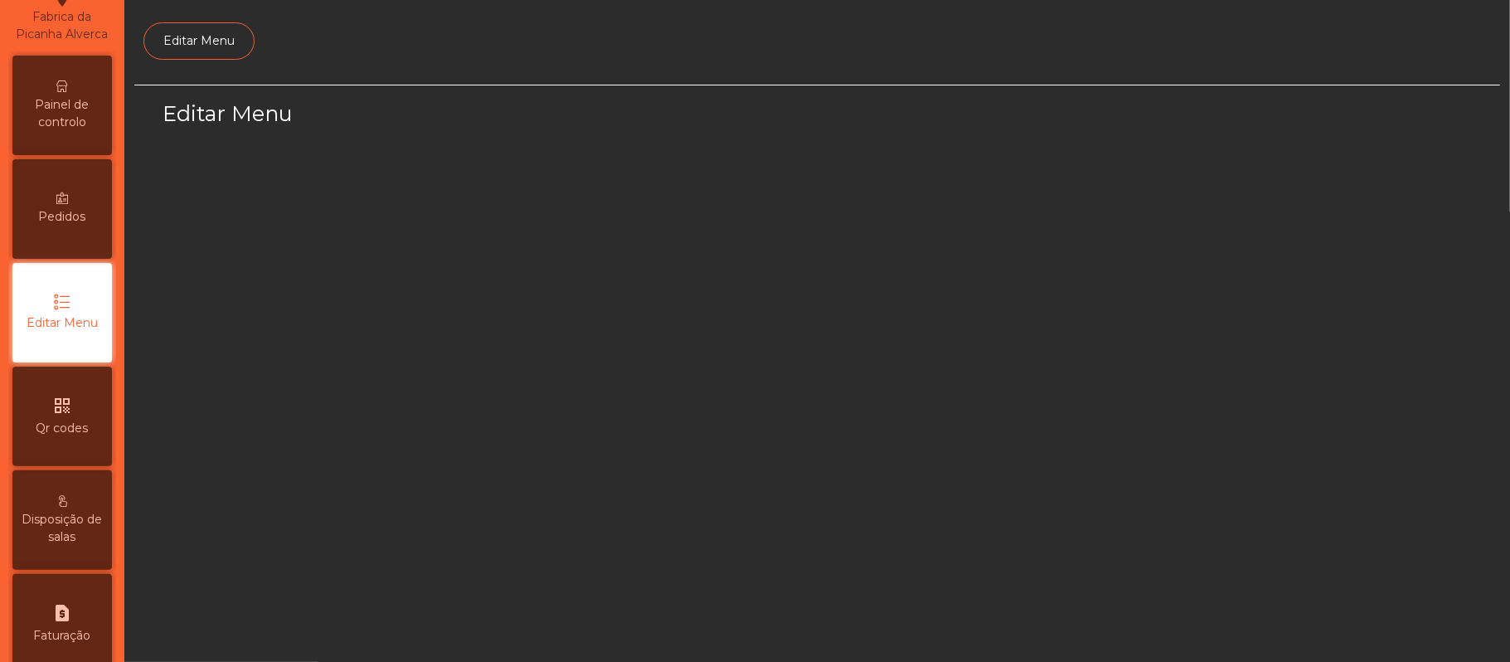
scroll to position [114, 0]
select select "*"
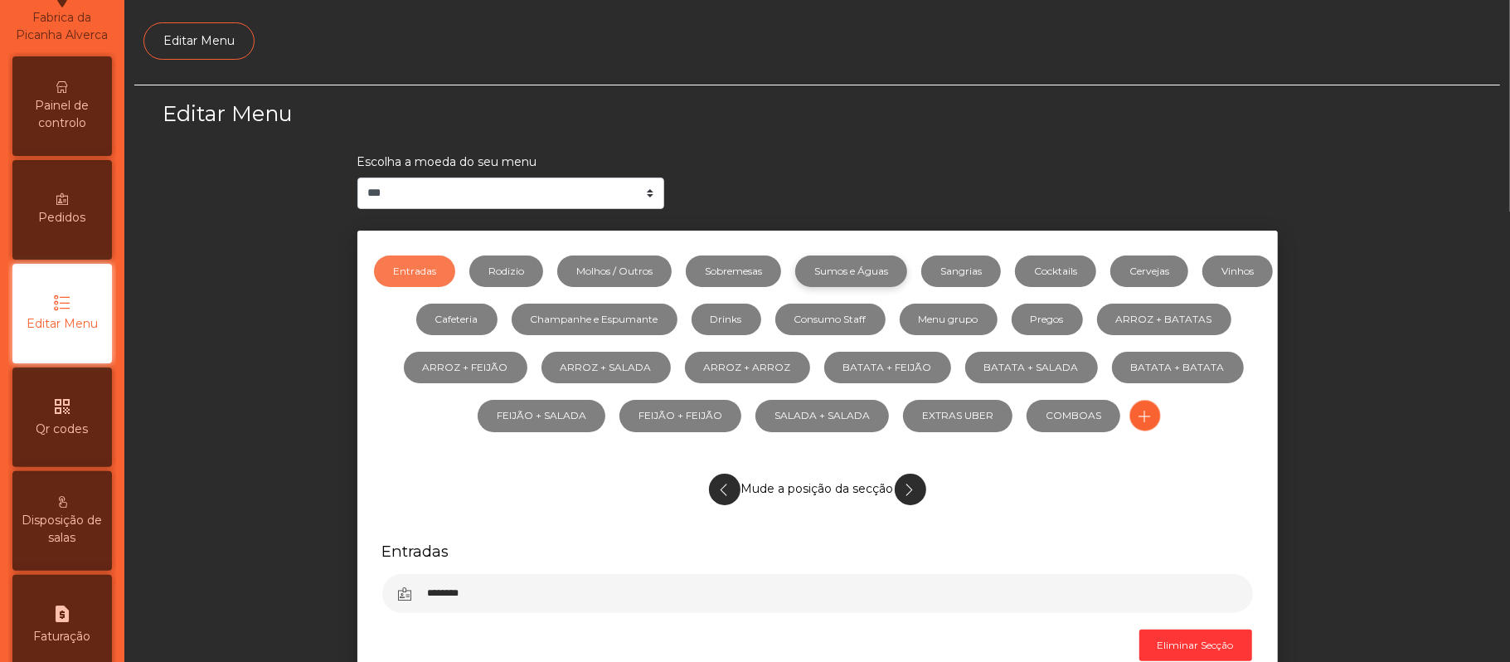
click at [907, 267] on link "Sumos e Águas" at bounding box center [851, 271] width 112 height 32
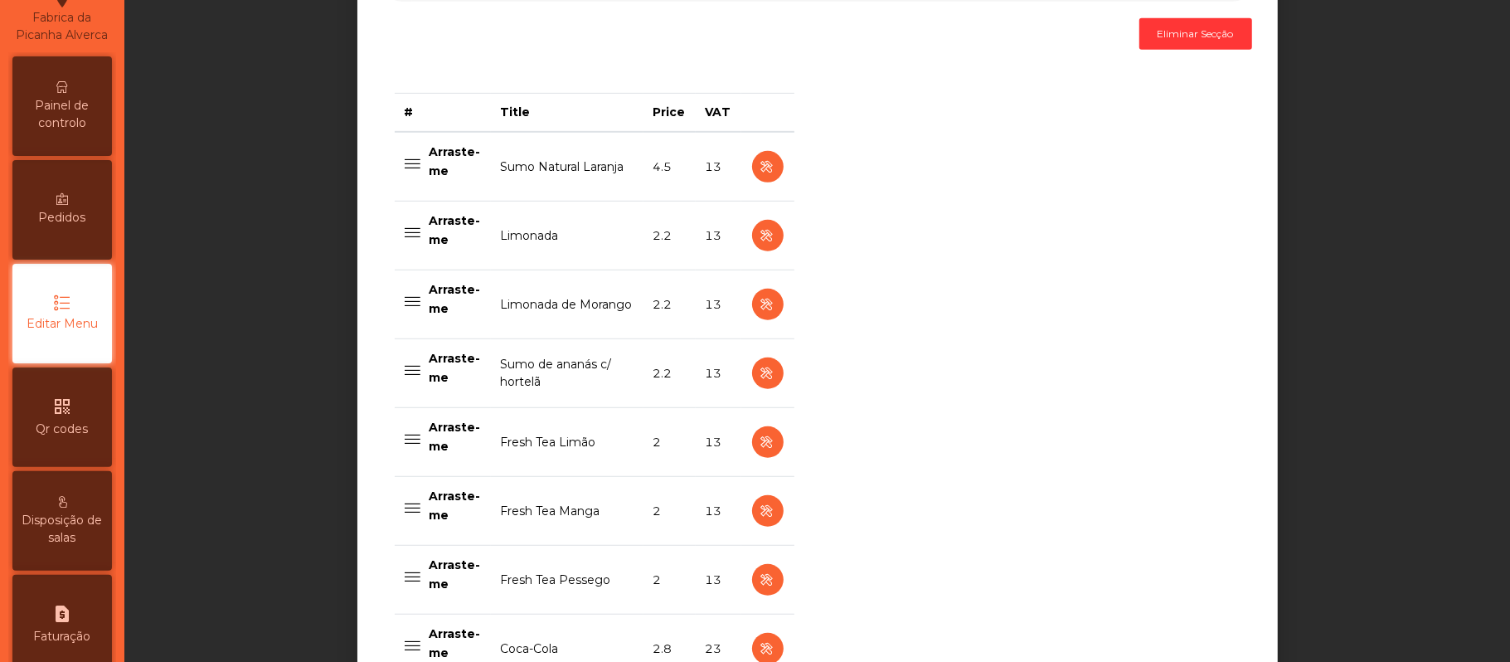
scroll to position [634, 0]
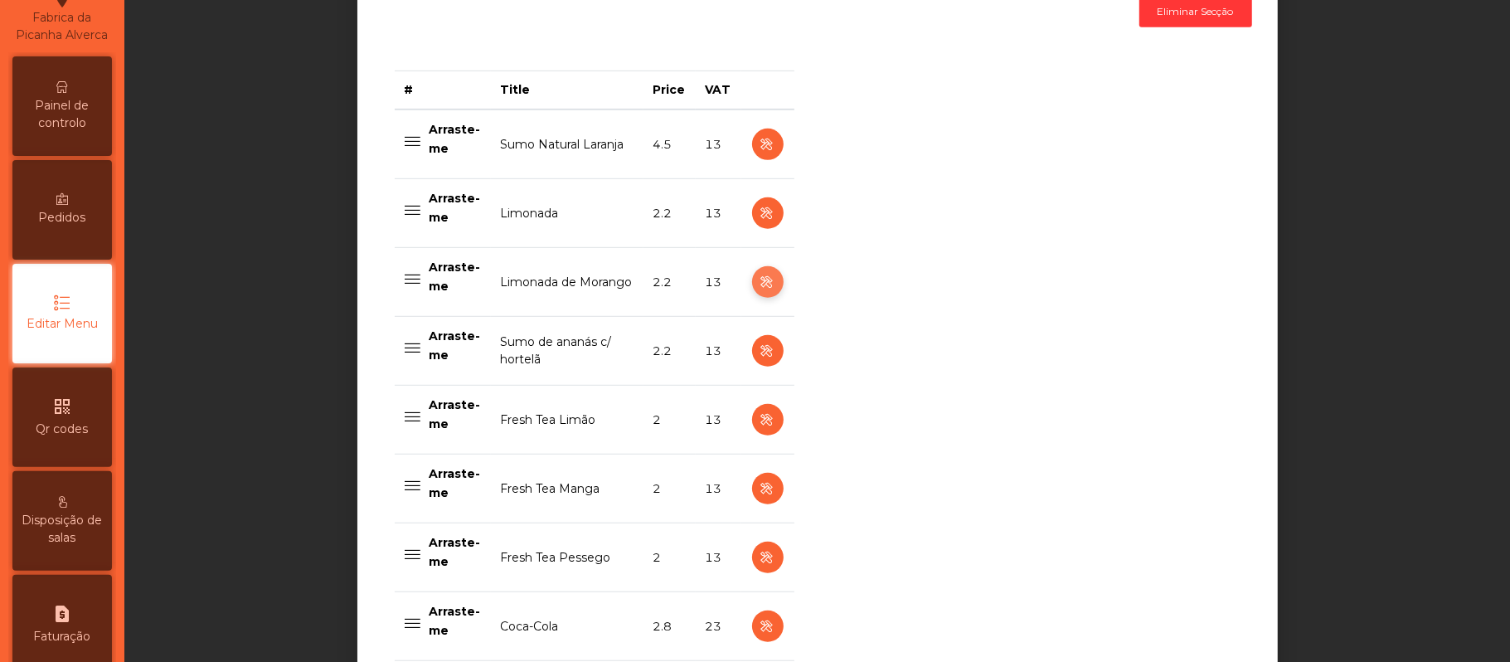
click at [758, 293] on icon "button" at bounding box center [767, 282] width 19 height 21
select select "***"
select select "**"
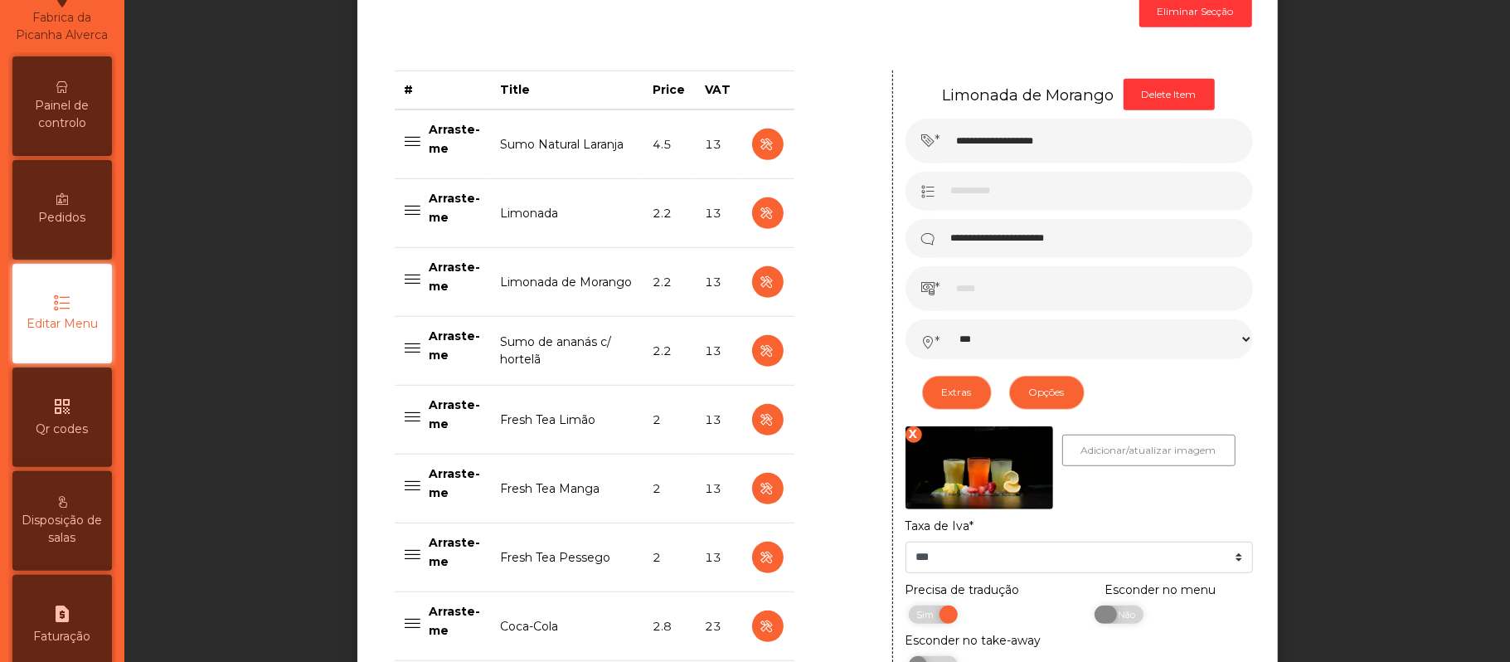
click at [1118, 624] on span "Não" at bounding box center [1124, 614] width 41 height 18
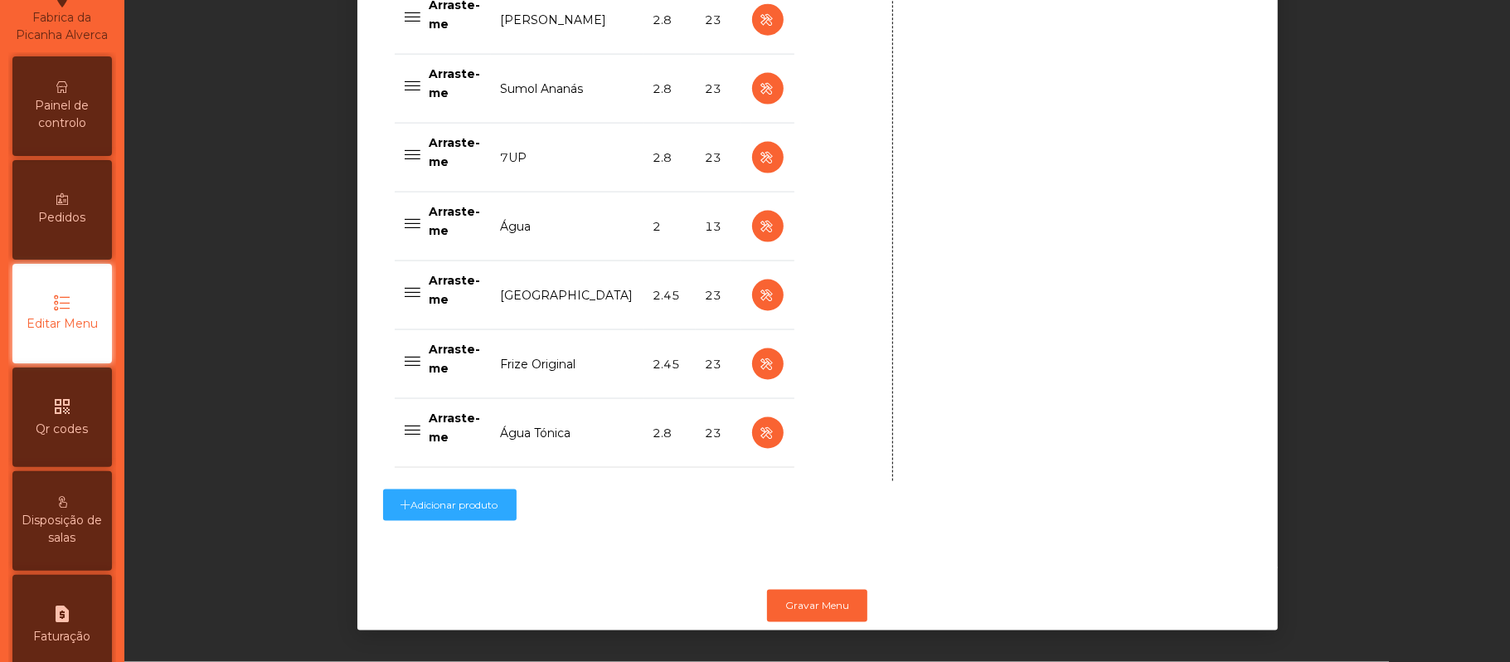
scroll to position [1677, 0]
click at [800, 590] on button "Gravar Menu" at bounding box center [817, 606] width 100 height 32
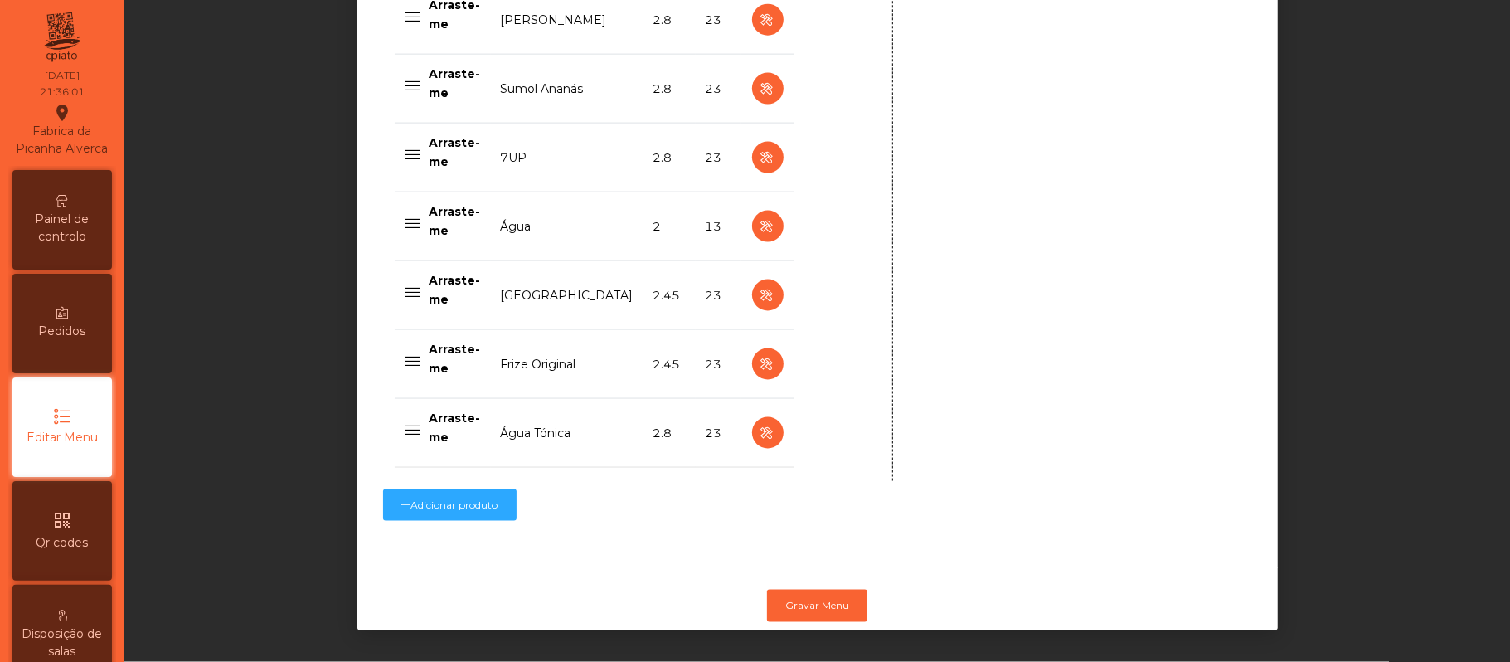
click at [81, 243] on span "Painel de controlo" at bounding box center [62, 228] width 91 height 35
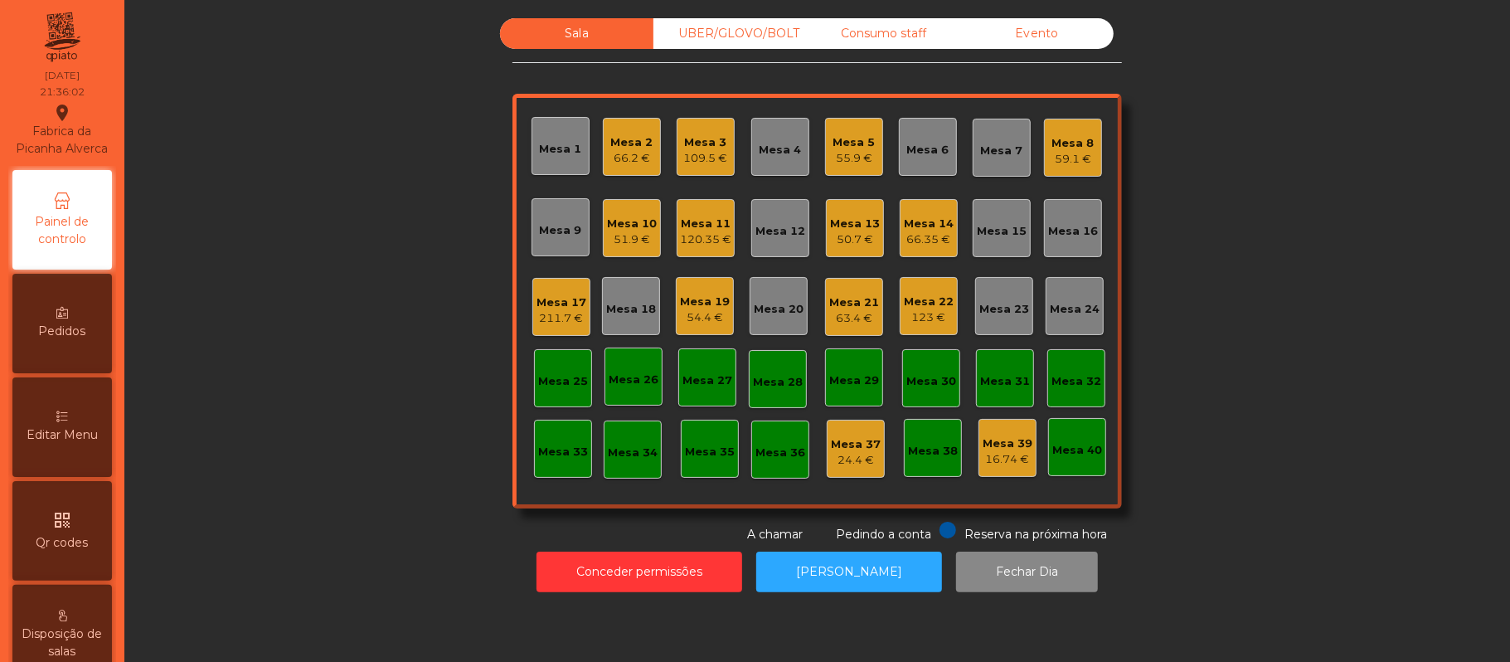
click at [1321, 317] on div "Sala UBER/[GEOGRAPHIC_DATA]/BOLT Consumo staff Evento Mesa 1 Mesa 2 66.2 € Mesa…" at bounding box center [817, 280] width 1341 height 525
click at [1065, 239] on div "Mesa 16" at bounding box center [1073, 231] width 50 height 17
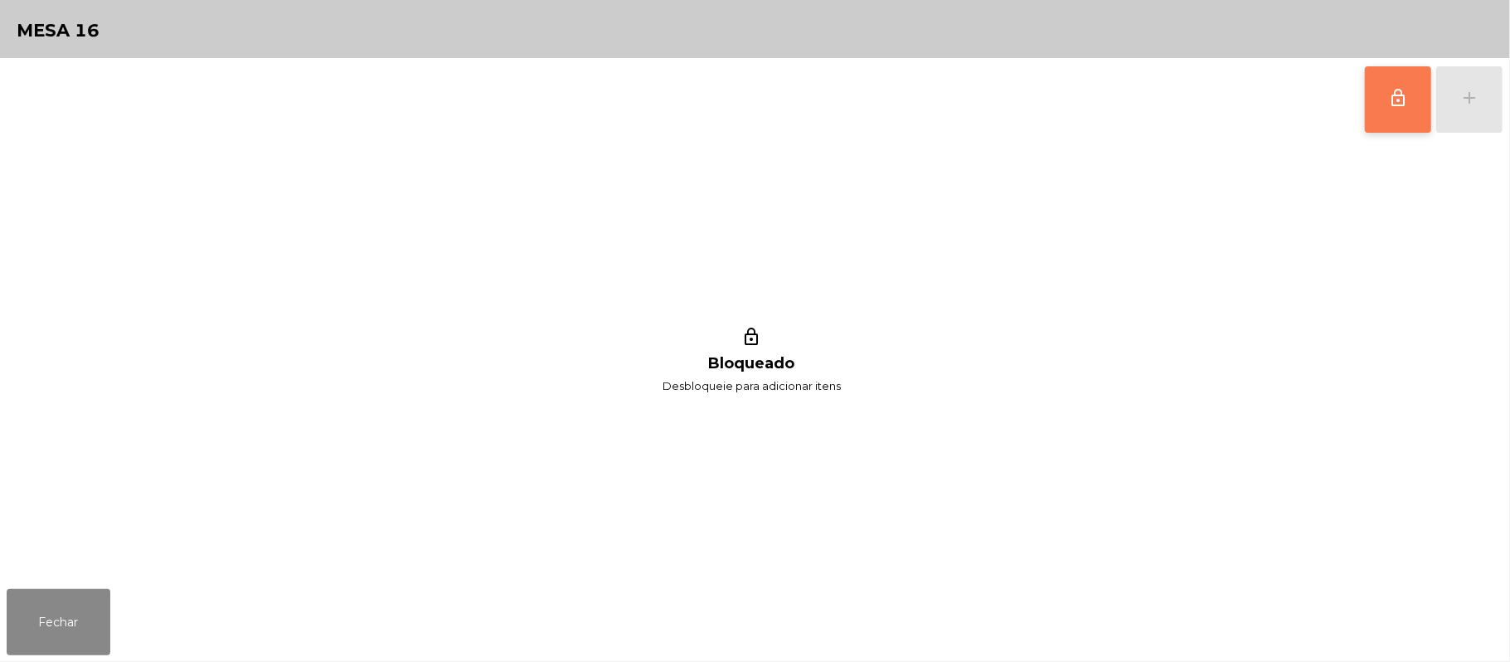
click at [1380, 109] on button "lock_outline" at bounding box center [1398, 99] width 66 height 66
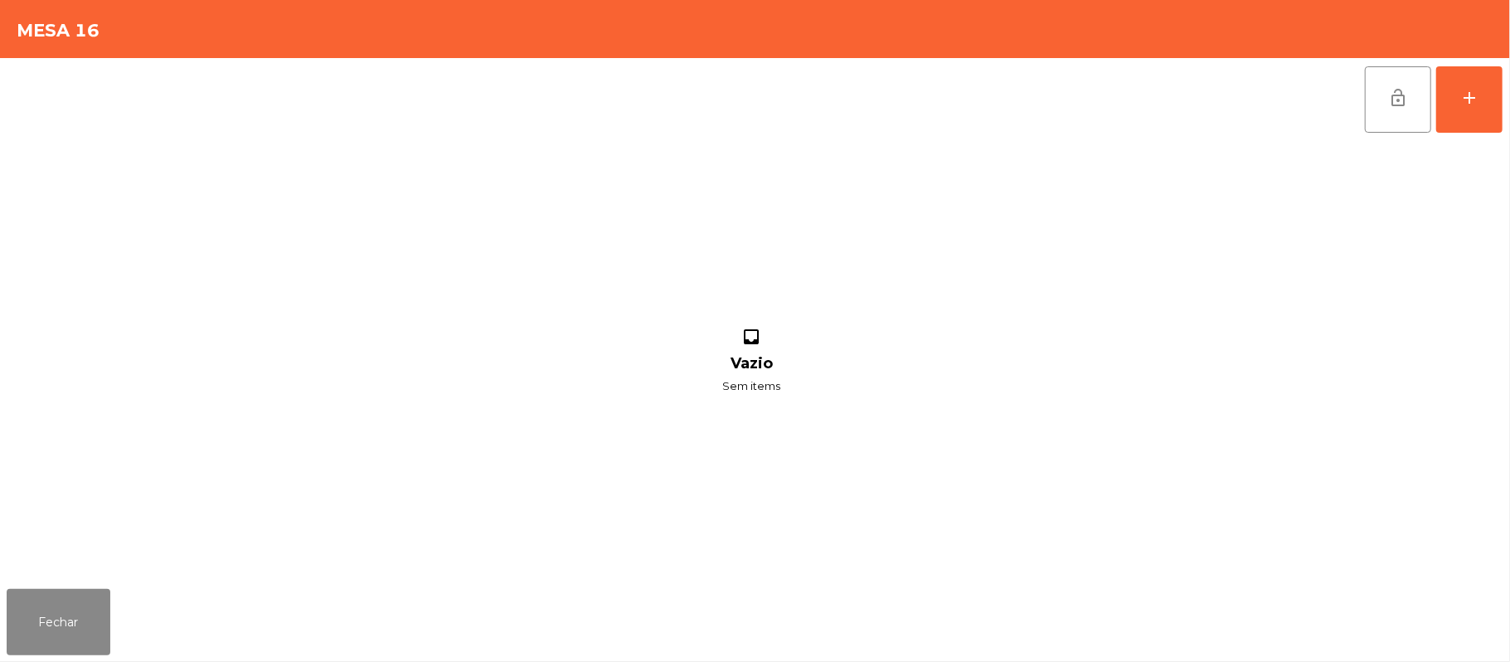
click at [1504, 114] on div "lock_open add inbox Vazio Sem items" at bounding box center [755, 320] width 1510 height 524
click at [1503, 78] on button "add" at bounding box center [1469, 99] width 66 height 66
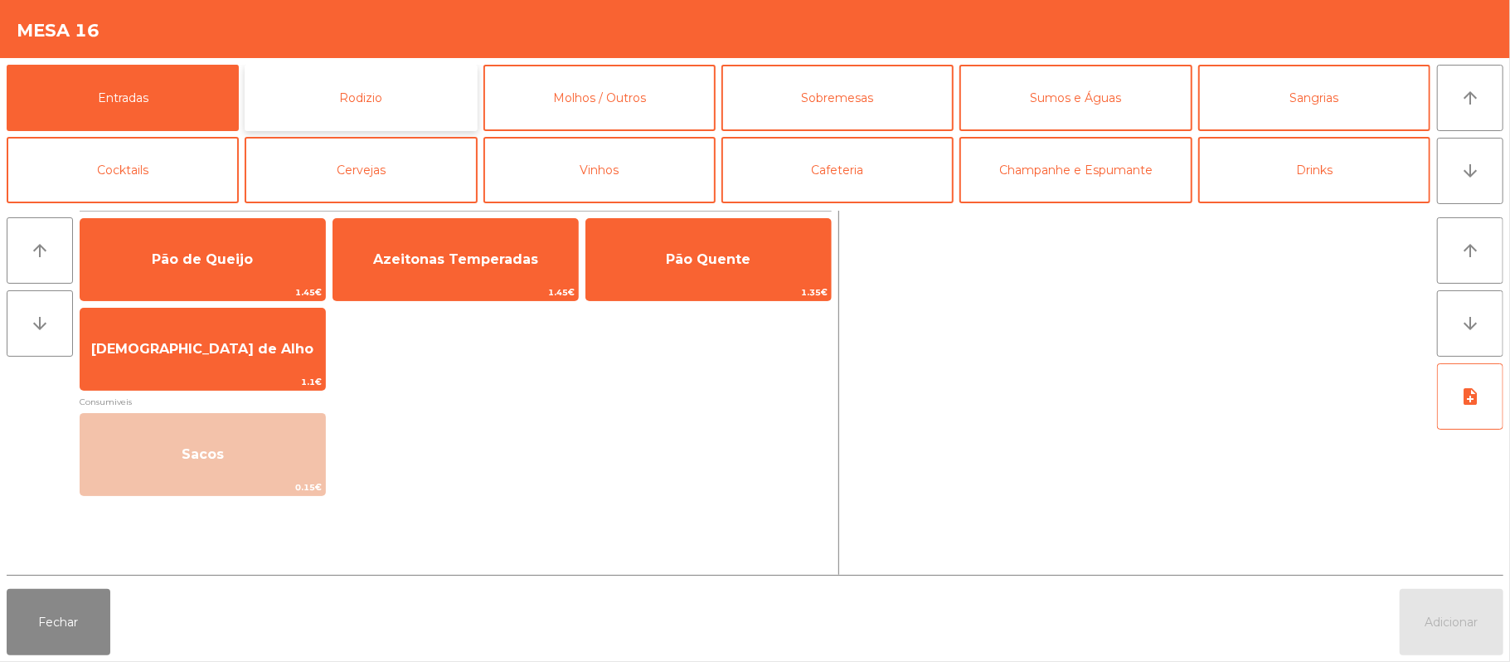
click at [402, 113] on button "Rodizio" at bounding box center [361, 98] width 232 height 66
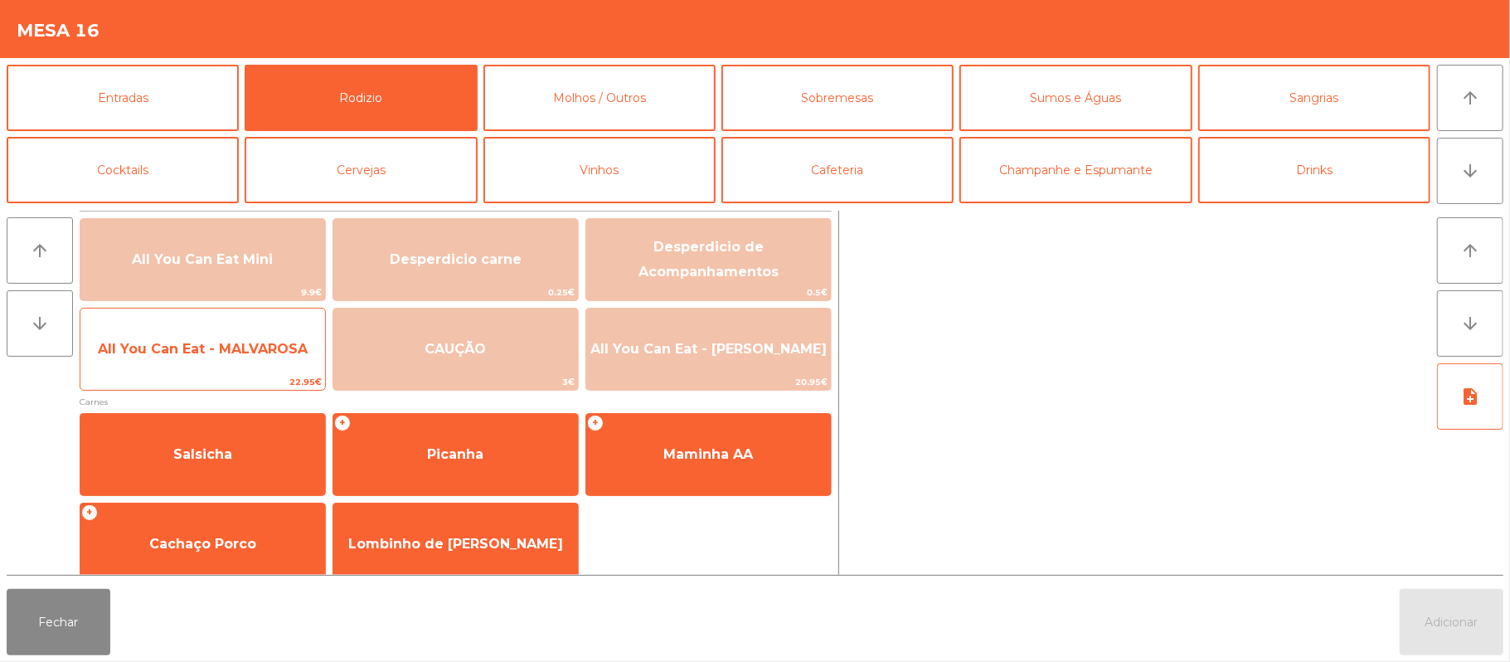
click at [232, 345] on span "All You Can Eat - MALVAROSA" at bounding box center [203, 349] width 210 height 16
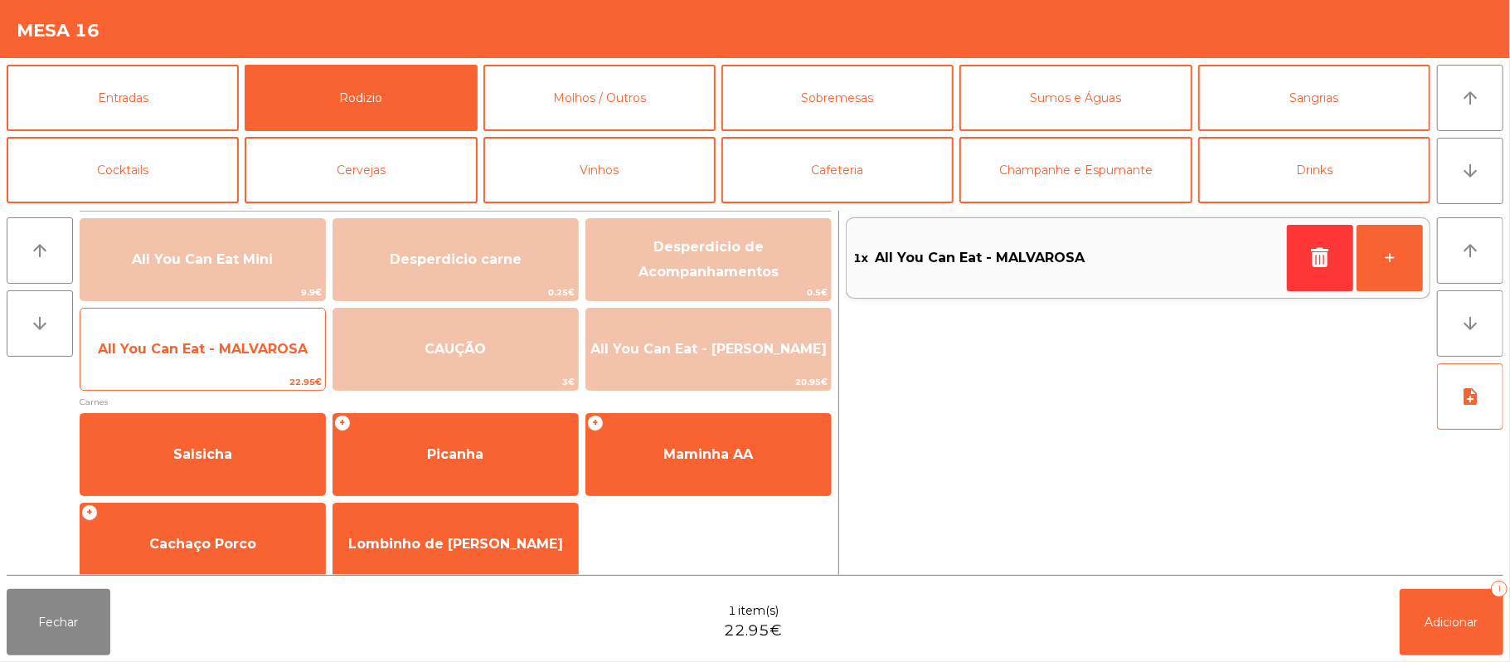
click at [232, 362] on span "All You Can Eat - MALVAROSA" at bounding box center [202, 349] width 245 height 45
click at [242, 363] on span "All You Can Eat - MALVAROSA" at bounding box center [202, 349] width 245 height 45
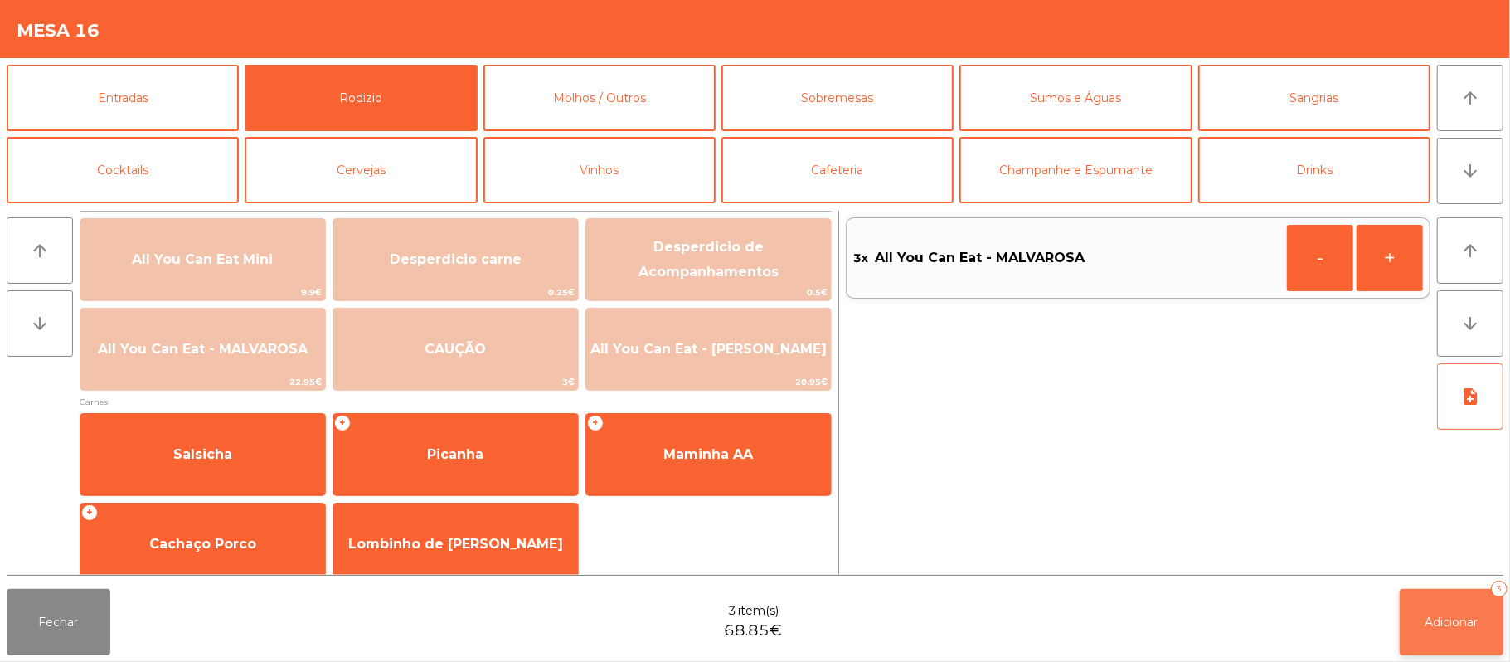
click at [1441, 612] on button "Adicionar 3" at bounding box center [1452, 622] width 104 height 66
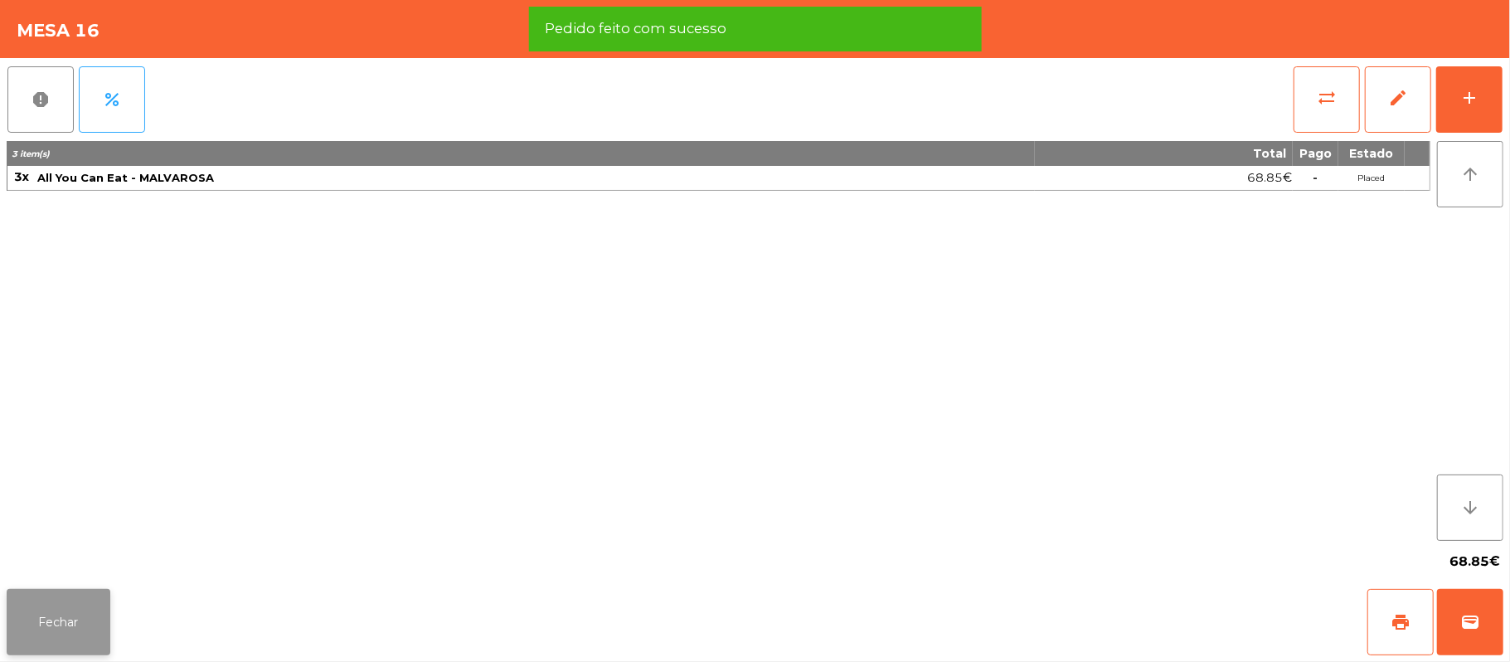
click at [84, 610] on button "Fechar" at bounding box center [59, 622] width 104 height 66
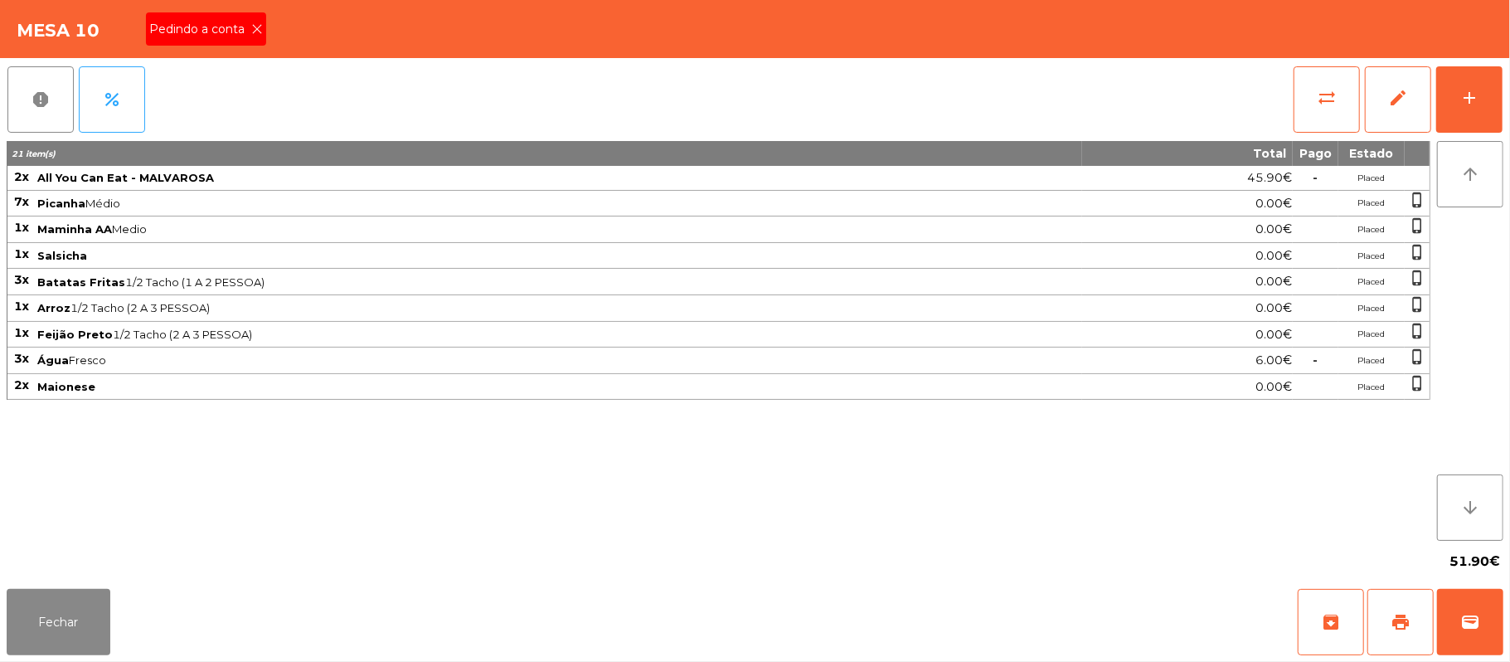
click at [204, 28] on span "Pedindo a conta" at bounding box center [200, 29] width 102 height 17
click at [1390, 618] on button "print" at bounding box center [1401, 622] width 66 height 66
click at [85, 608] on button "Fechar" at bounding box center [59, 622] width 104 height 66
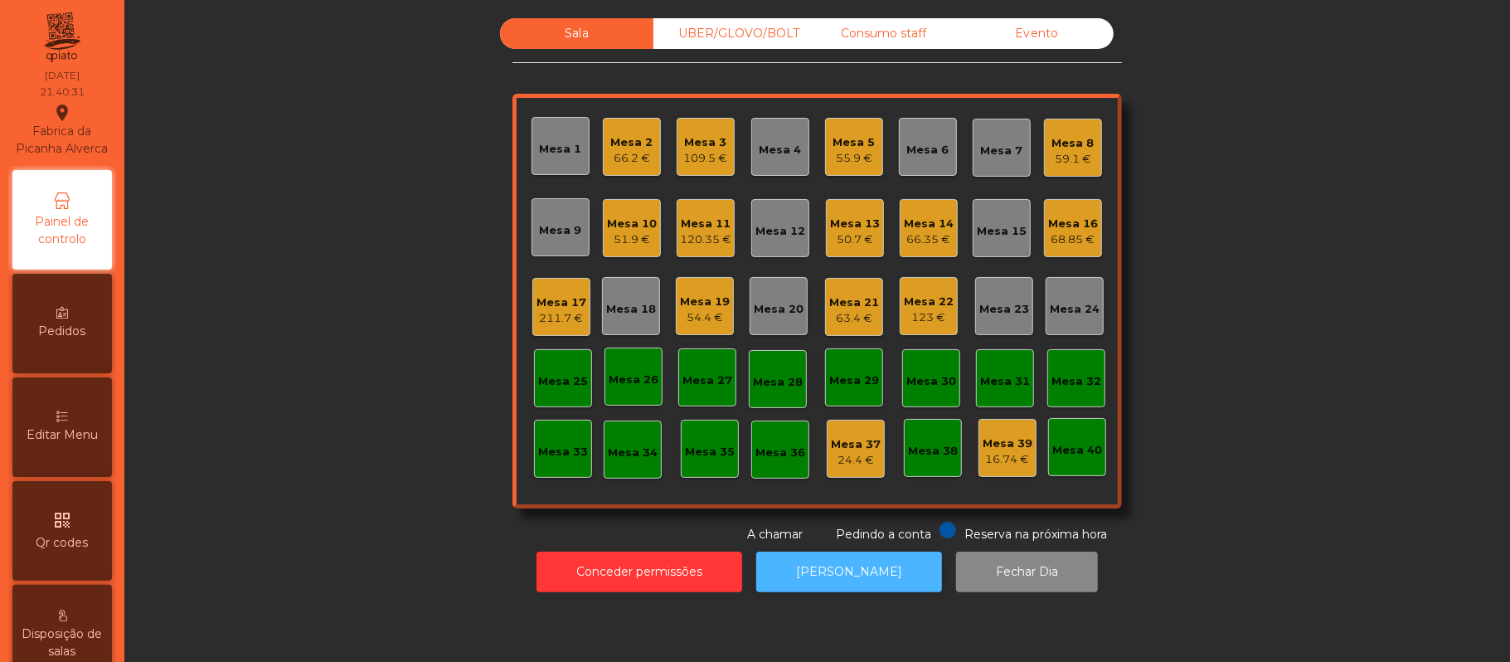
click at [833, 572] on button "[PERSON_NAME]" at bounding box center [849, 572] width 186 height 41
click at [639, 234] on div "51.9 €" at bounding box center [632, 239] width 50 height 17
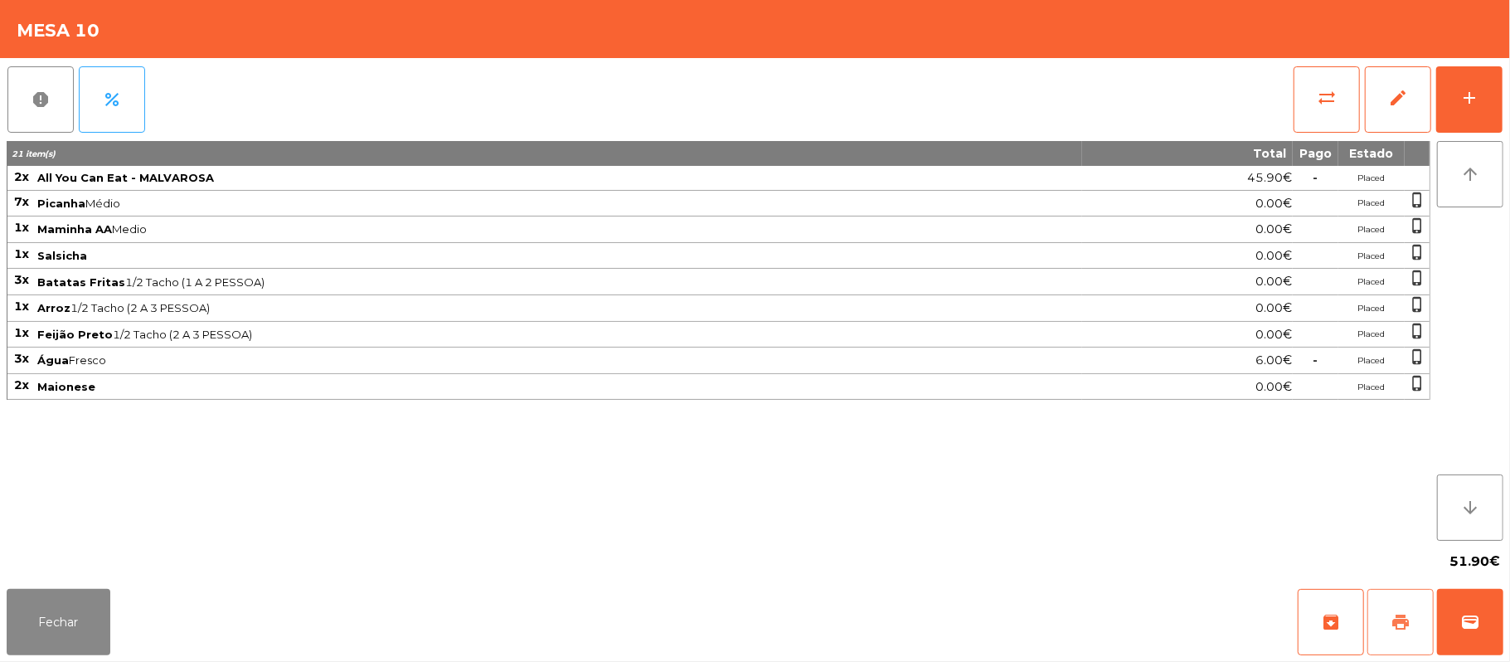
click at [1400, 625] on span "print" at bounding box center [1401, 622] width 20 height 20
click at [54, 622] on button "Fechar" at bounding box center [59, 622] width 104 height 66
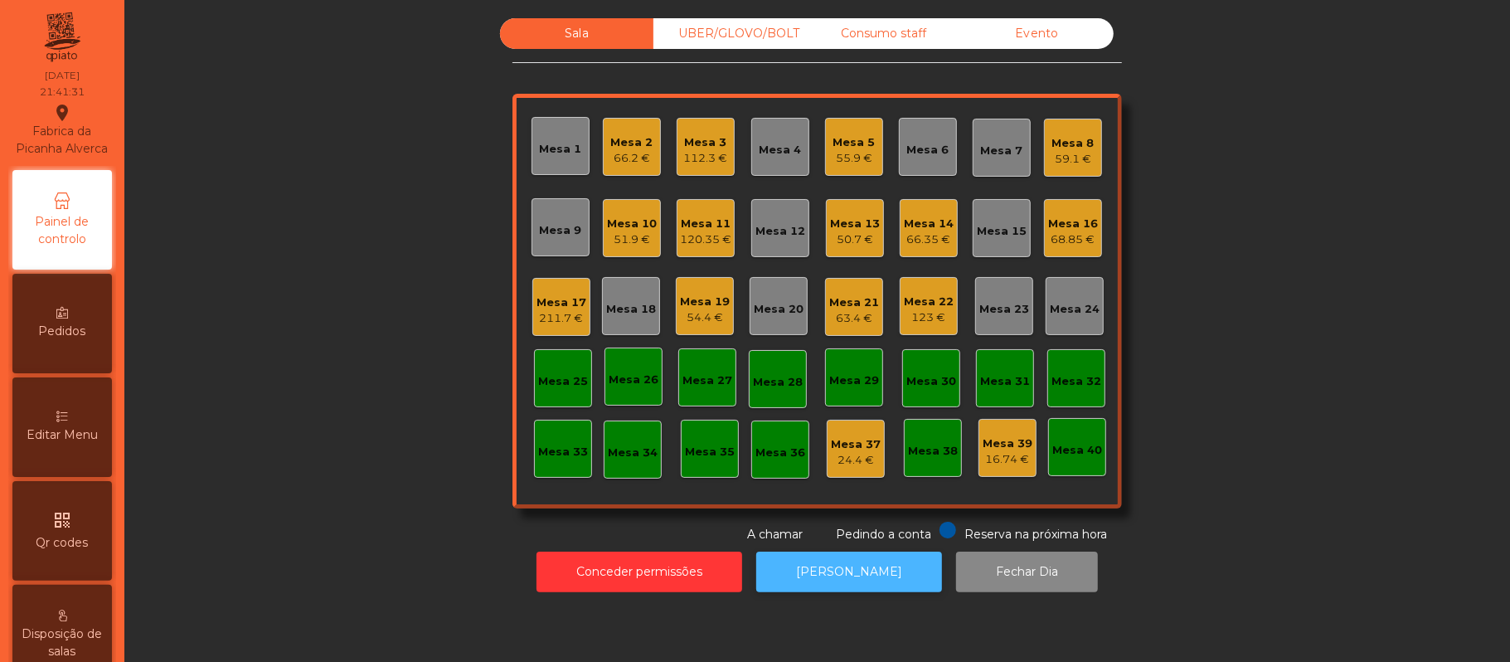
click at [837, 571] on button "[PERSON_NAME]" at bounding box center [849, 572] width 186 height 41
click at [942, 226] on div "Mesa 14" at bounding box center [929, 224] width 50 height 17
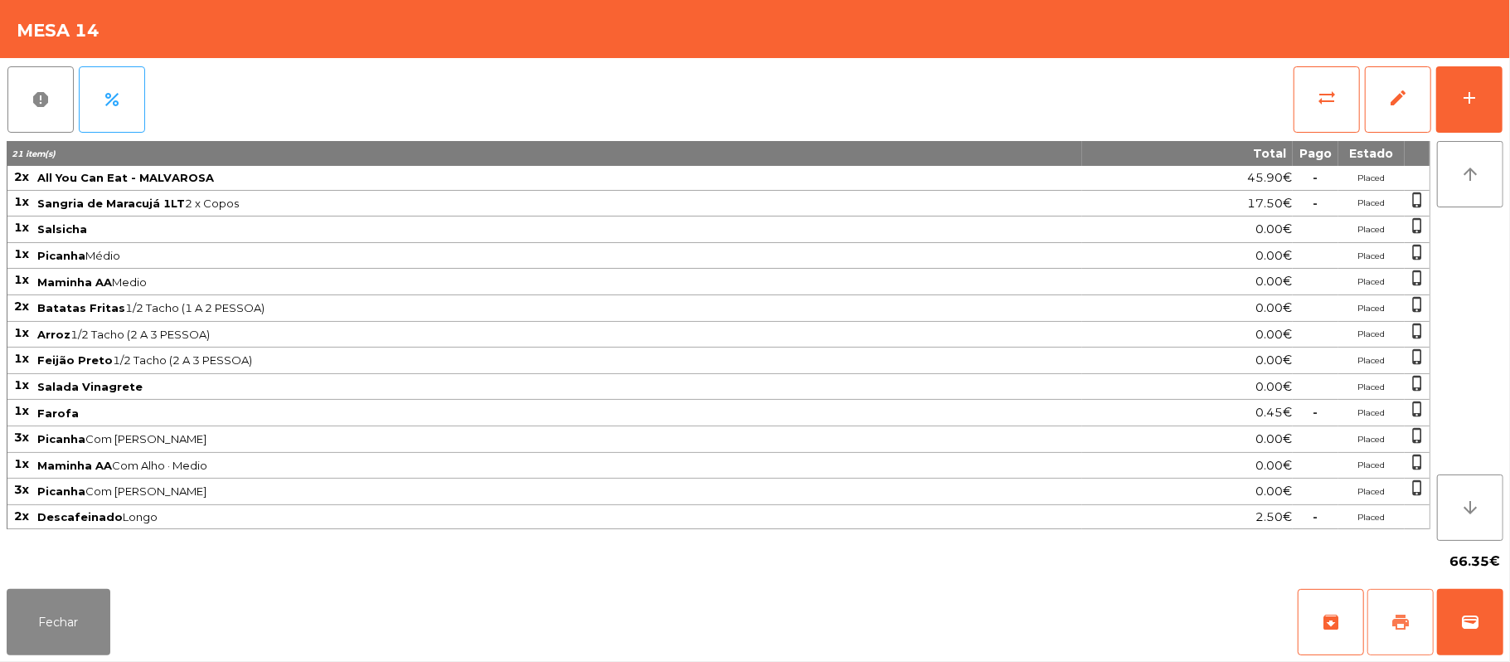
click at [1410, 615] on span "print" at bounding box center [1401, 622] width 20 height 20
click at [53, 612] on button "Fechar" at bounding box center [59, 622] width 104 height 66
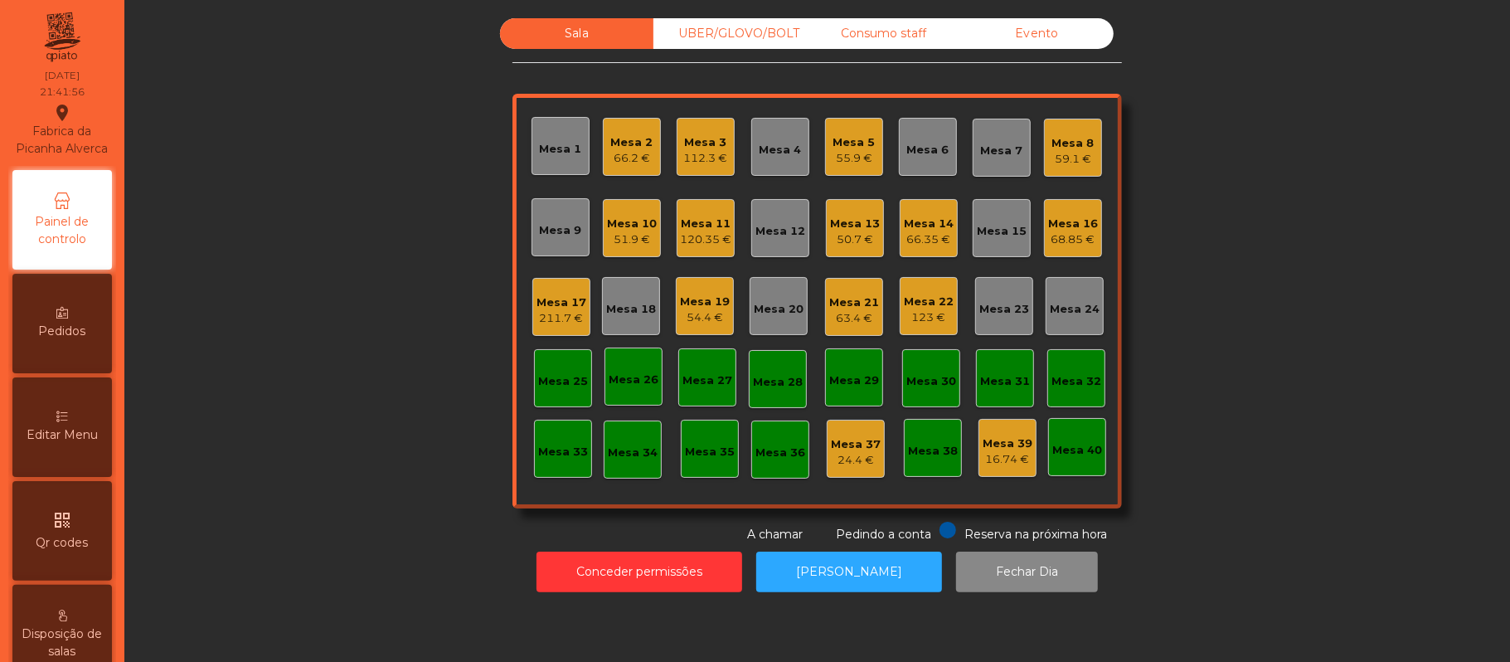
click at [534, 469] on div "Mesa 33" at bounding box center [563, 449] width 58 height 58
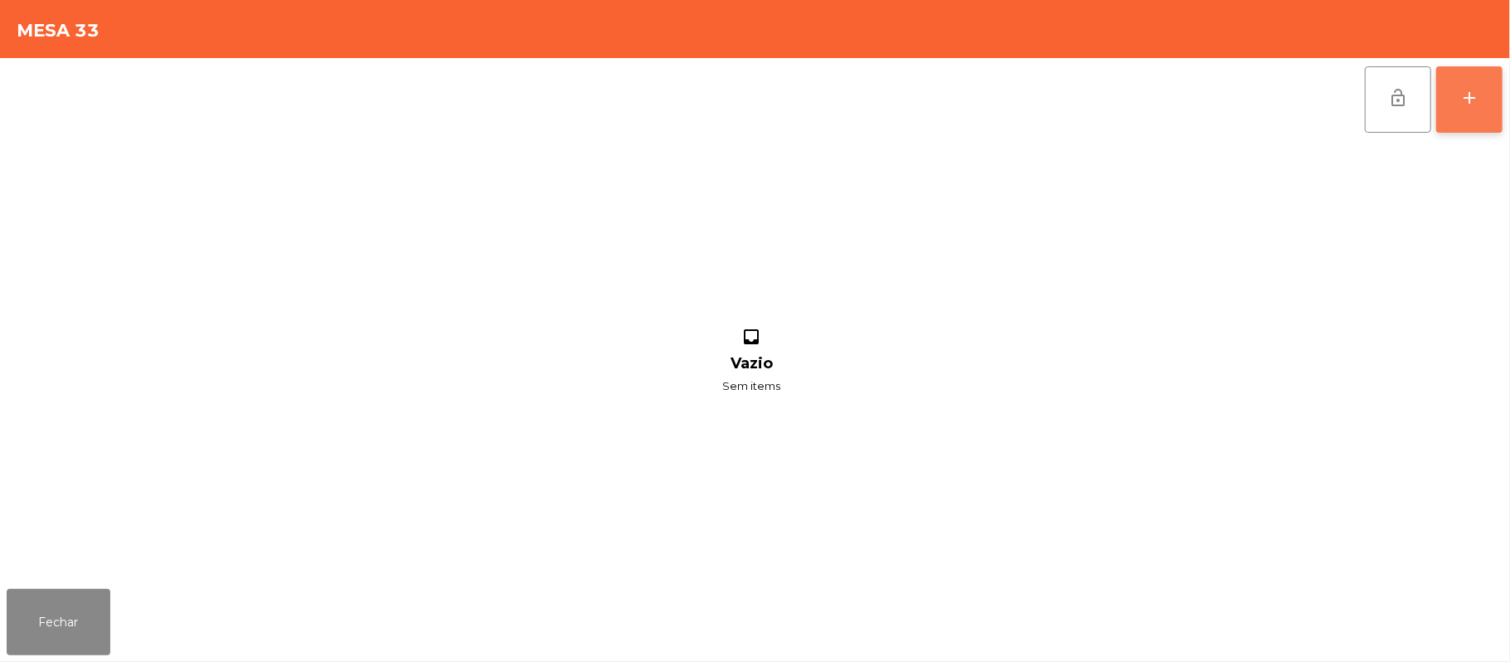
click at [1470, 101] on div "add" at bounding box center [1470, 98] width 20 height 20
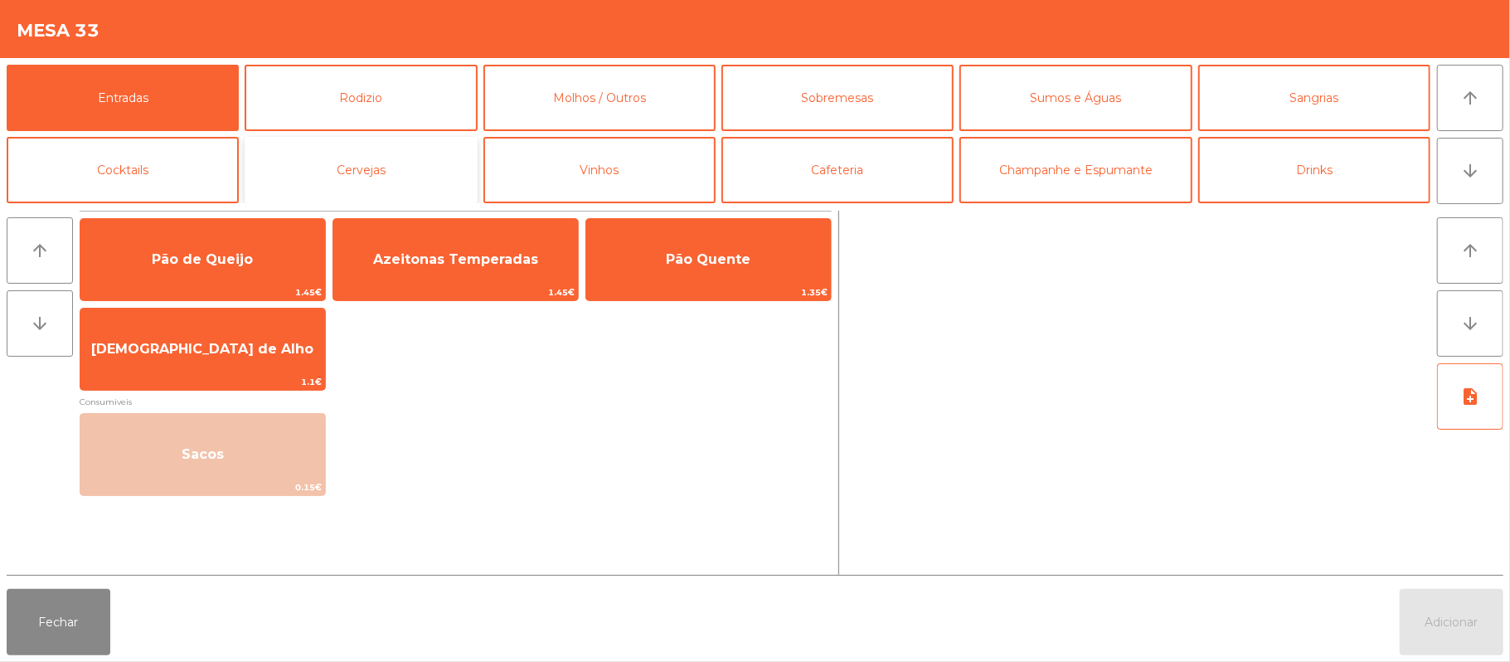
click at [406, 170] on button "Cervejas" at bounding box center [361, 170] width 232 height 66
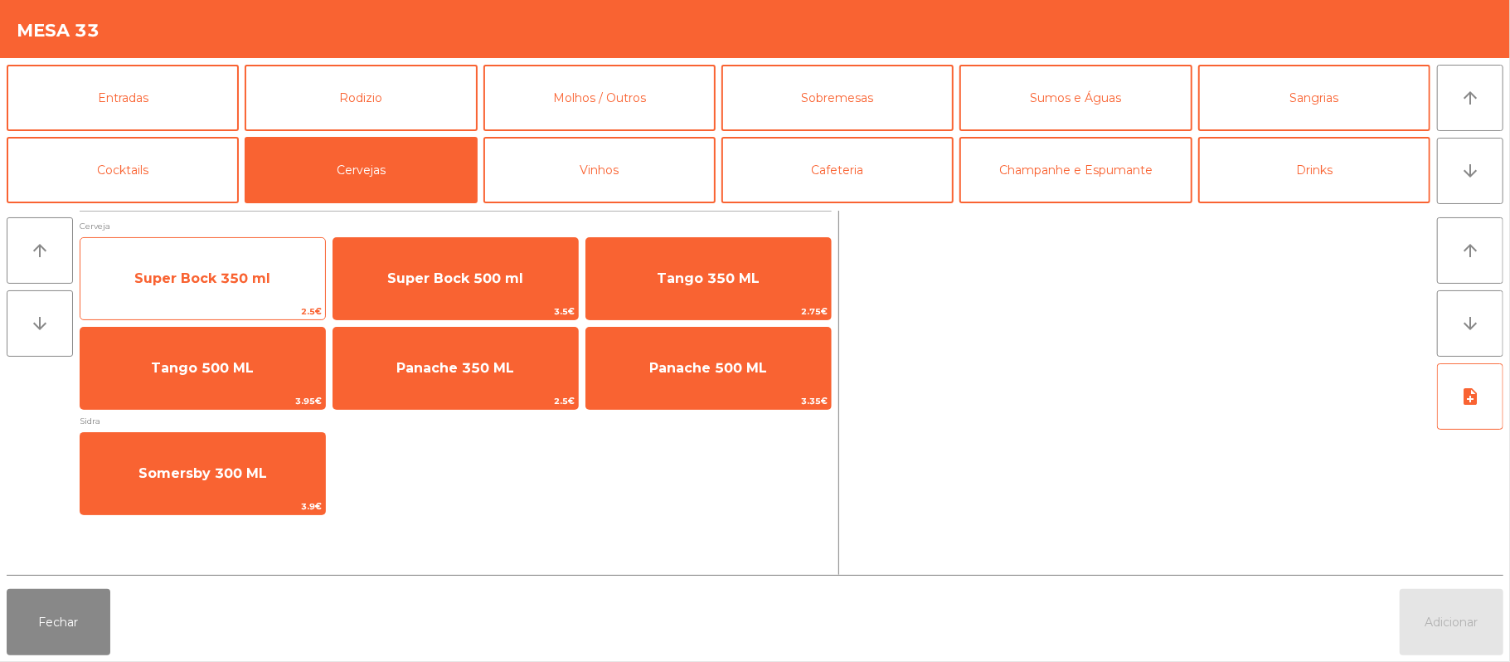
click at [234, 272] on span "Super Bock 350 ml" at bounding box center [202, 278] width 136 height 16
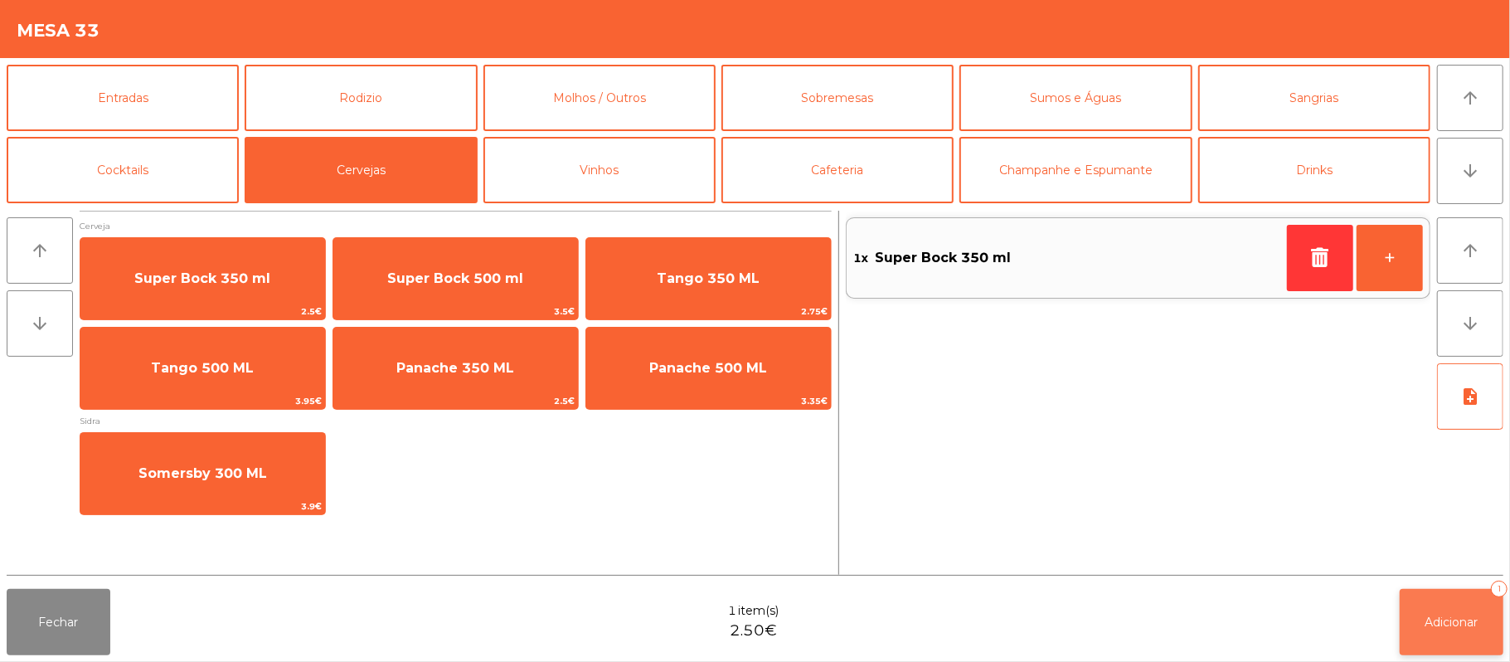
click at [1464, 631] on button "Adicionar 1" at bounding box center [1452, 622] width 104 height 66
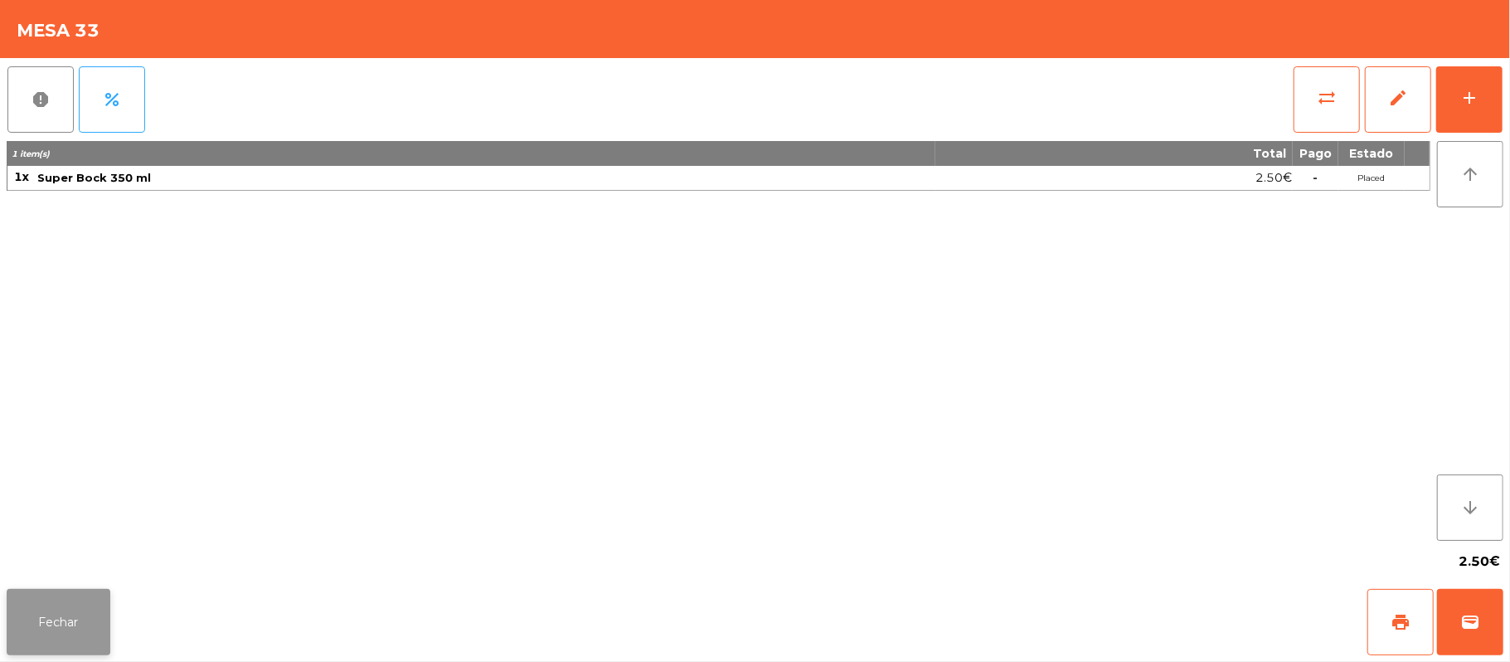
click at [48, 599] on button "Fechar" at bounding box center [59, 622] width 104 height 66
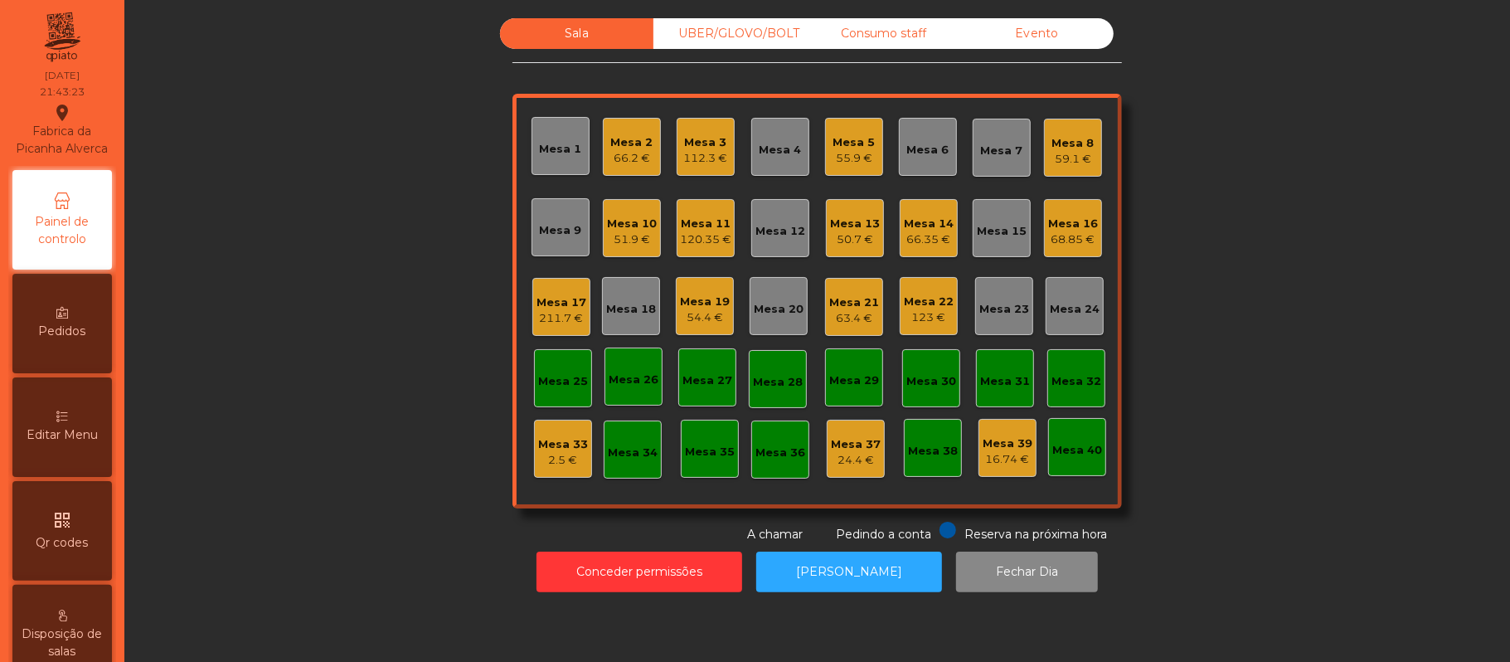
click at [904, 242] on div "66.35 €" at bounding box center [929, 239] width 50 height 17
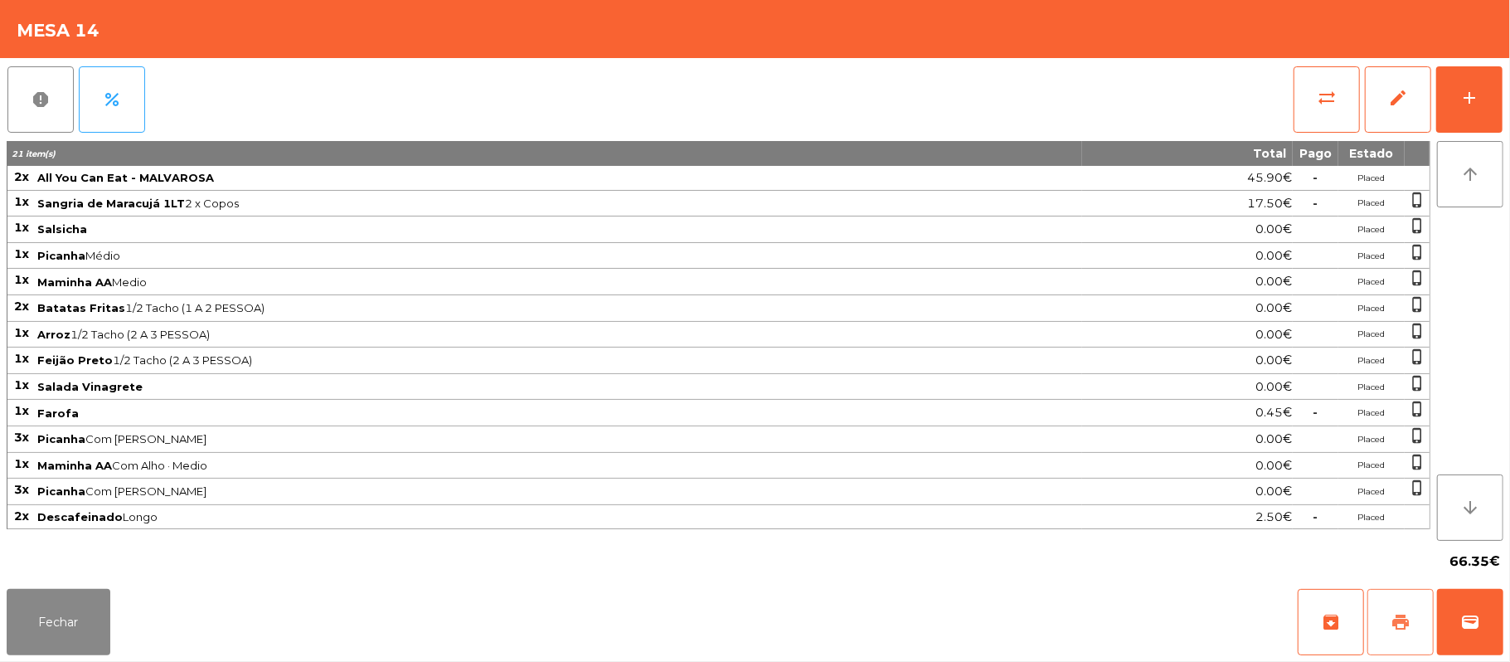
click at [1415, 627] on button "print" at bounding box center [1401, 622] width 66 height 66
click at [1455, 647] on button "wallet" at bounding box center [1470, 622] width 66 height 66
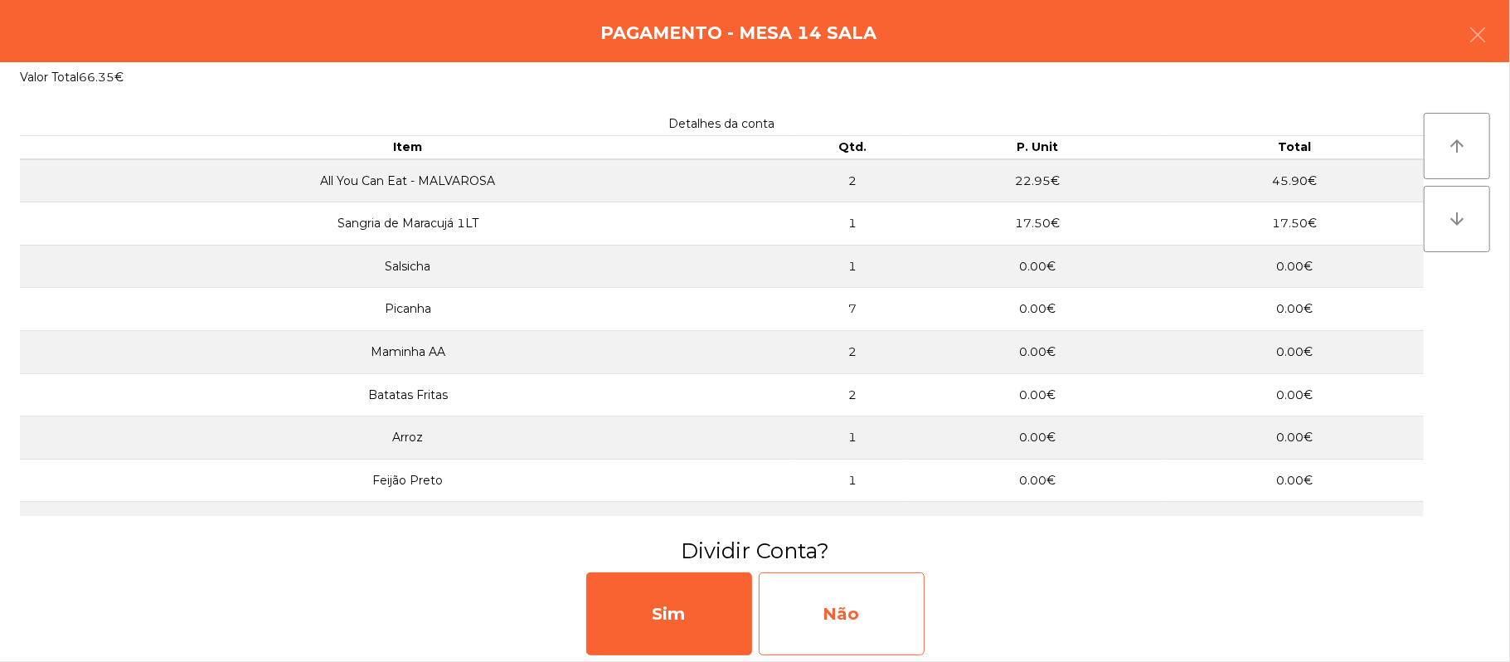
click at [859, 627] on div "Não" at bounding box center [842, 613] width 166 height 83
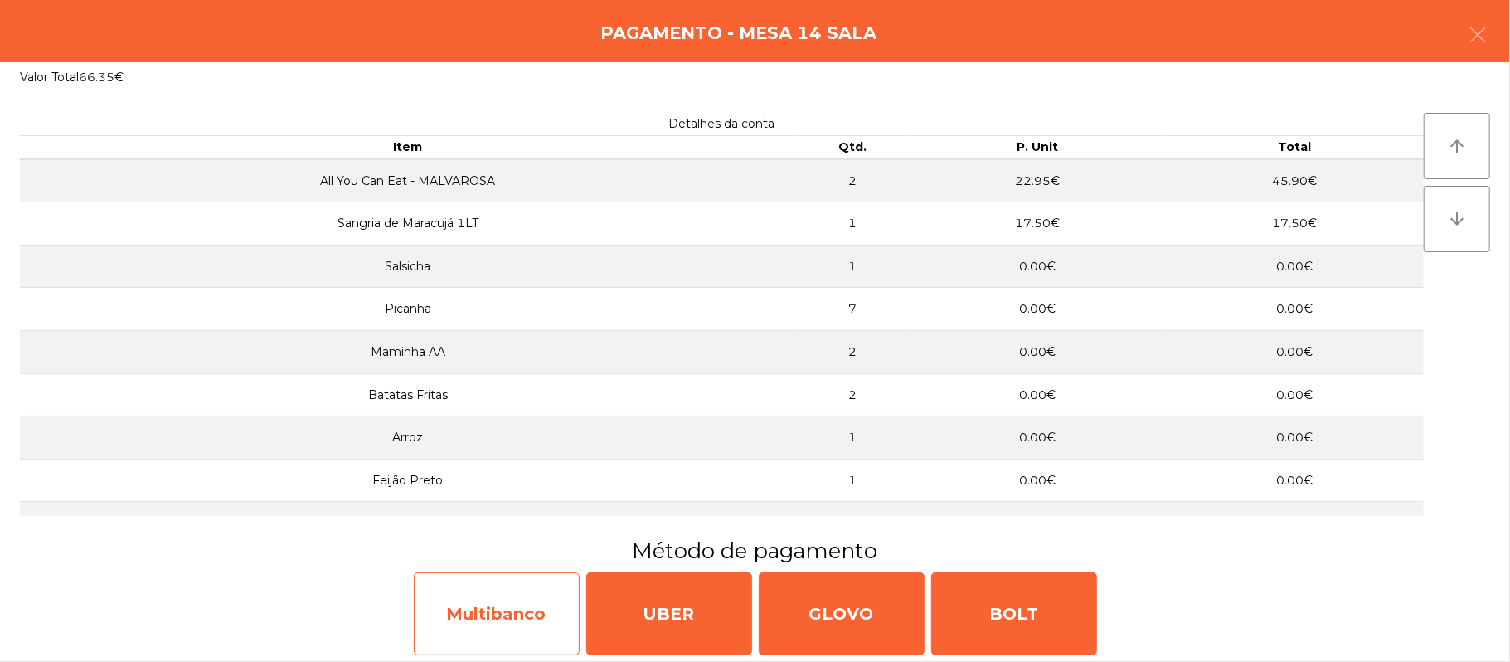
click at [501, 619] on div "Multibanco" at bounding box center [497, 613] width 166 height 83
select select "**"
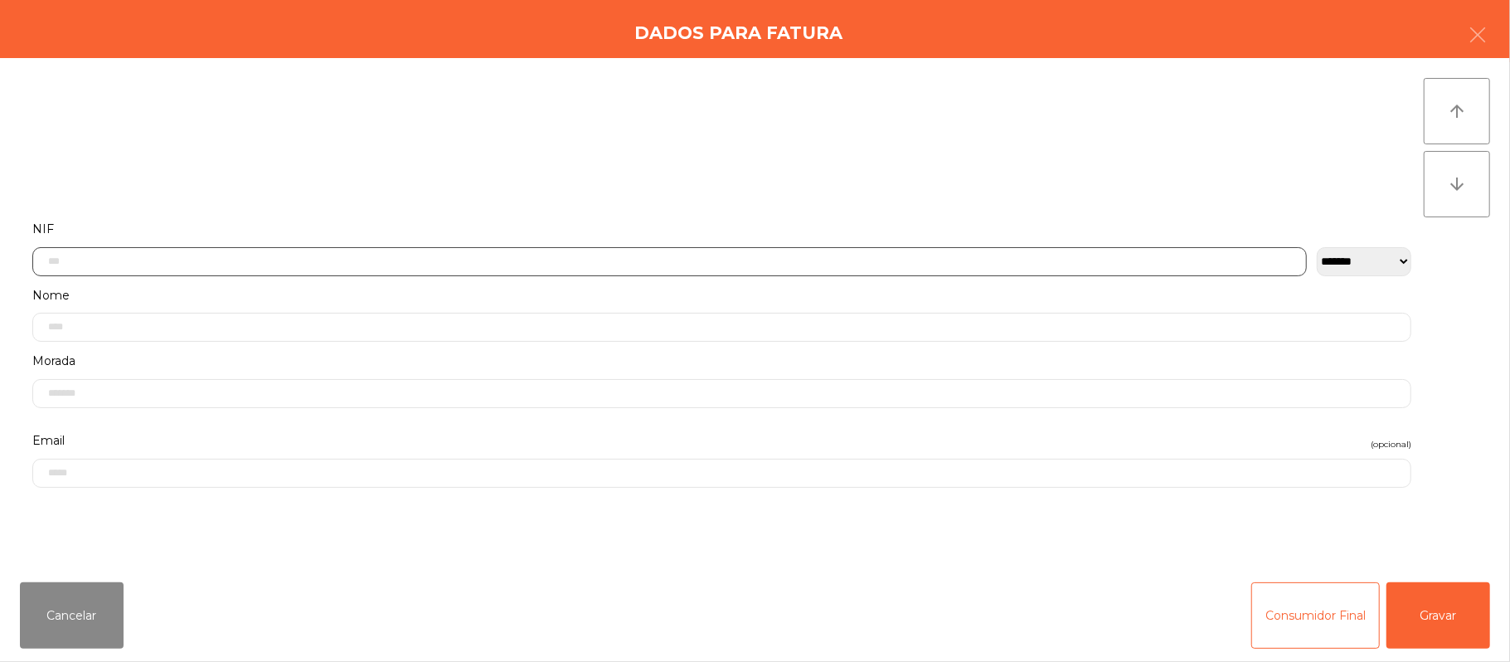
click at [462, 259] on input "text" at bounding box center [669, 261] width 1275 height 29
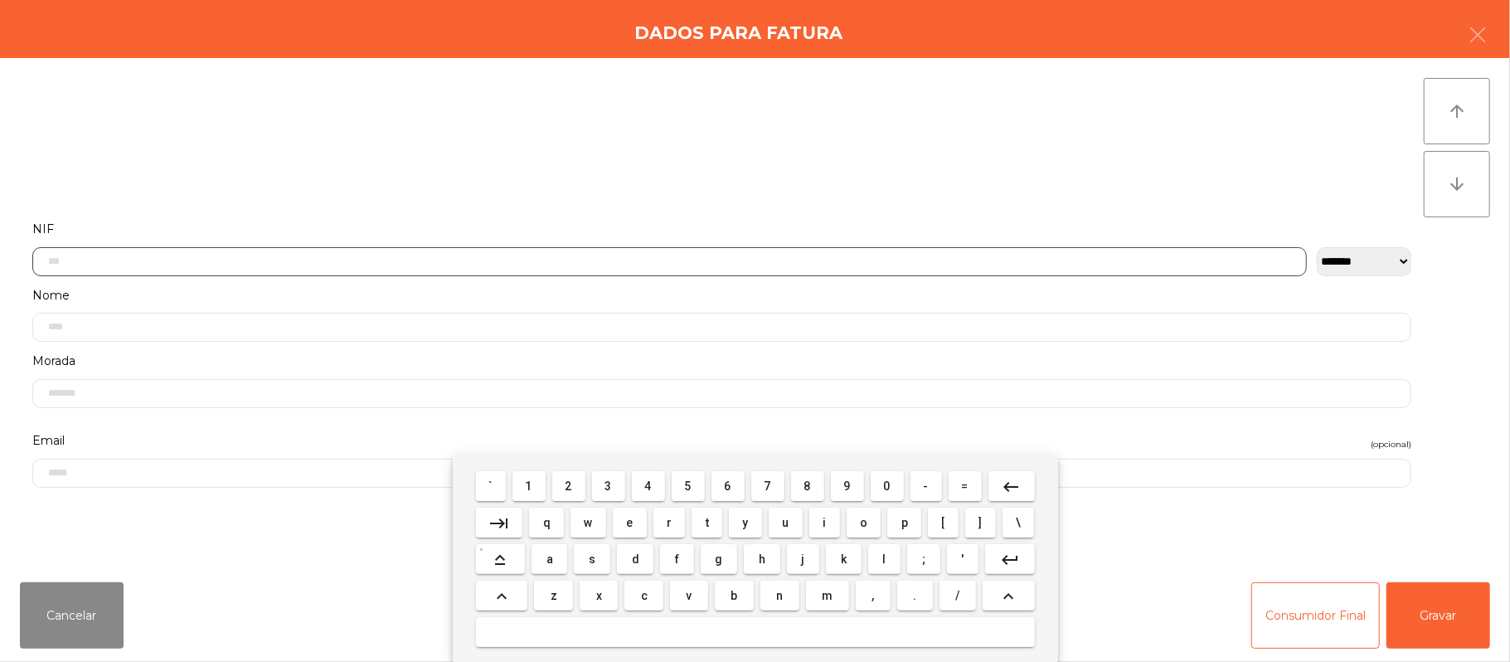
scroll to position [139, 0]
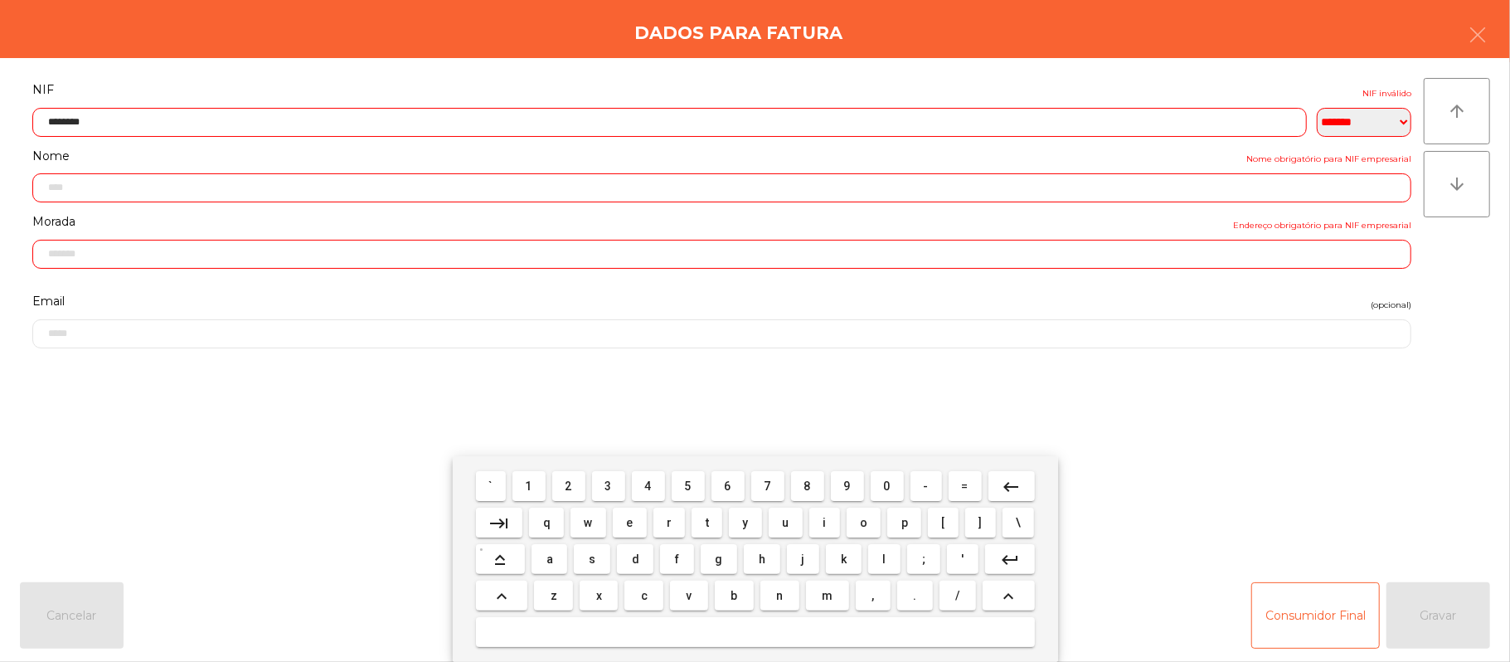
type input "*********"
type input "**********"
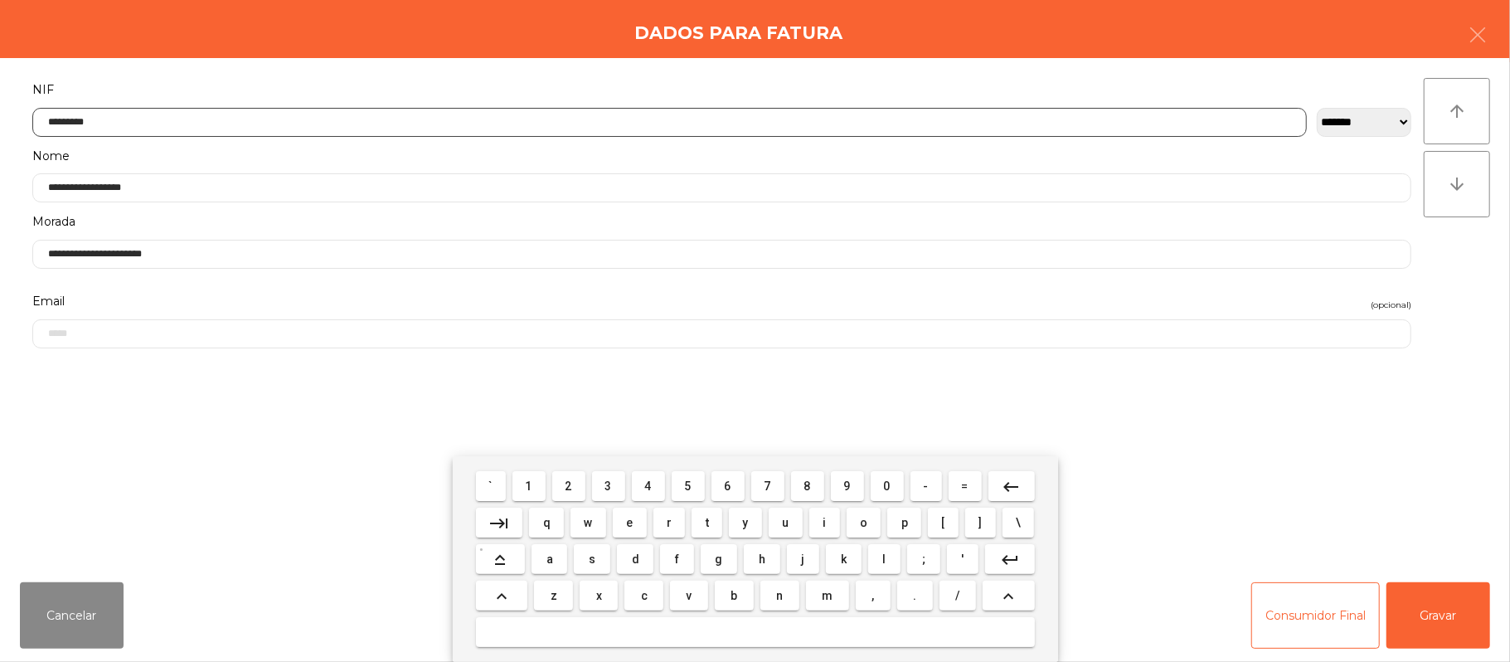
type input "*********"
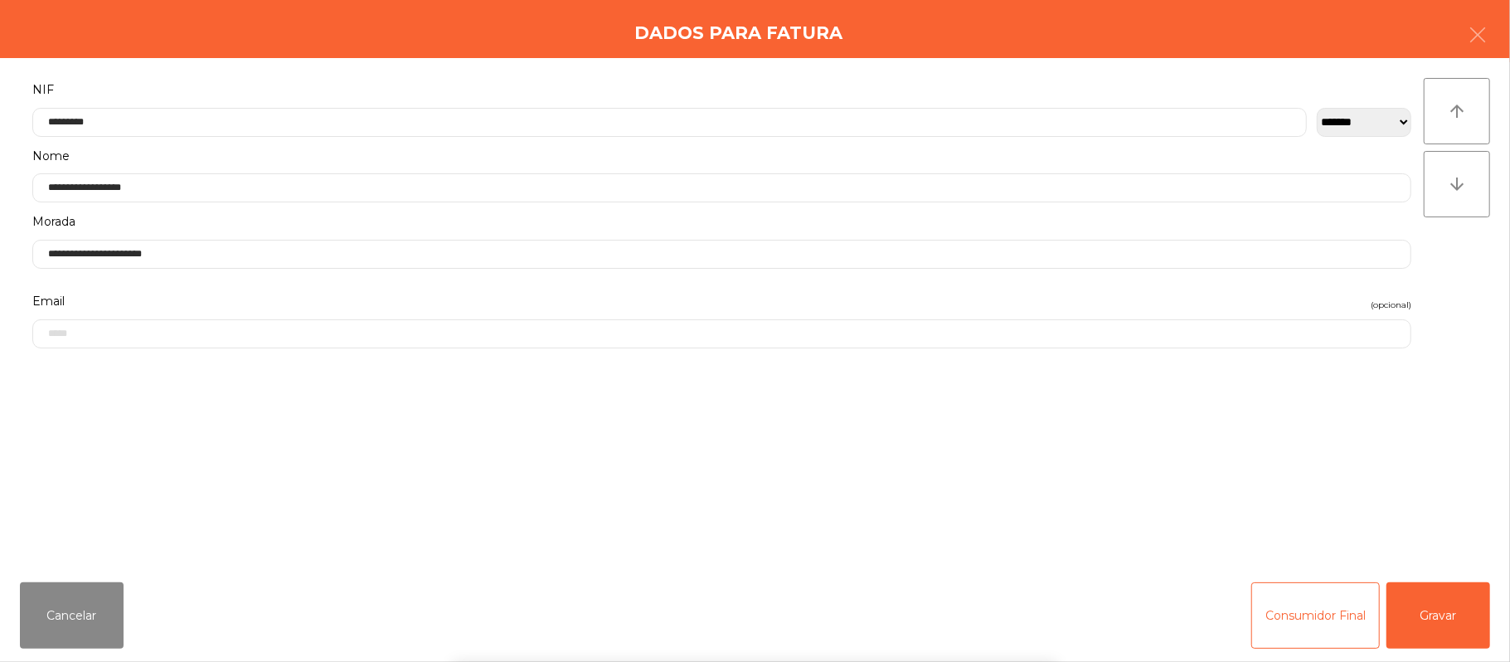
click at [1424, 588] on div "` 1 2 3 4 5 6 7 8 9 0 - = keyboard_backspace keyboard_tab q w e r t y u i o p […" at bounding box center [755, 559] width 1510 height 206
click at [1421, 615] on button "Gravar" at bounding box center [1439, 615] width 104 height 66
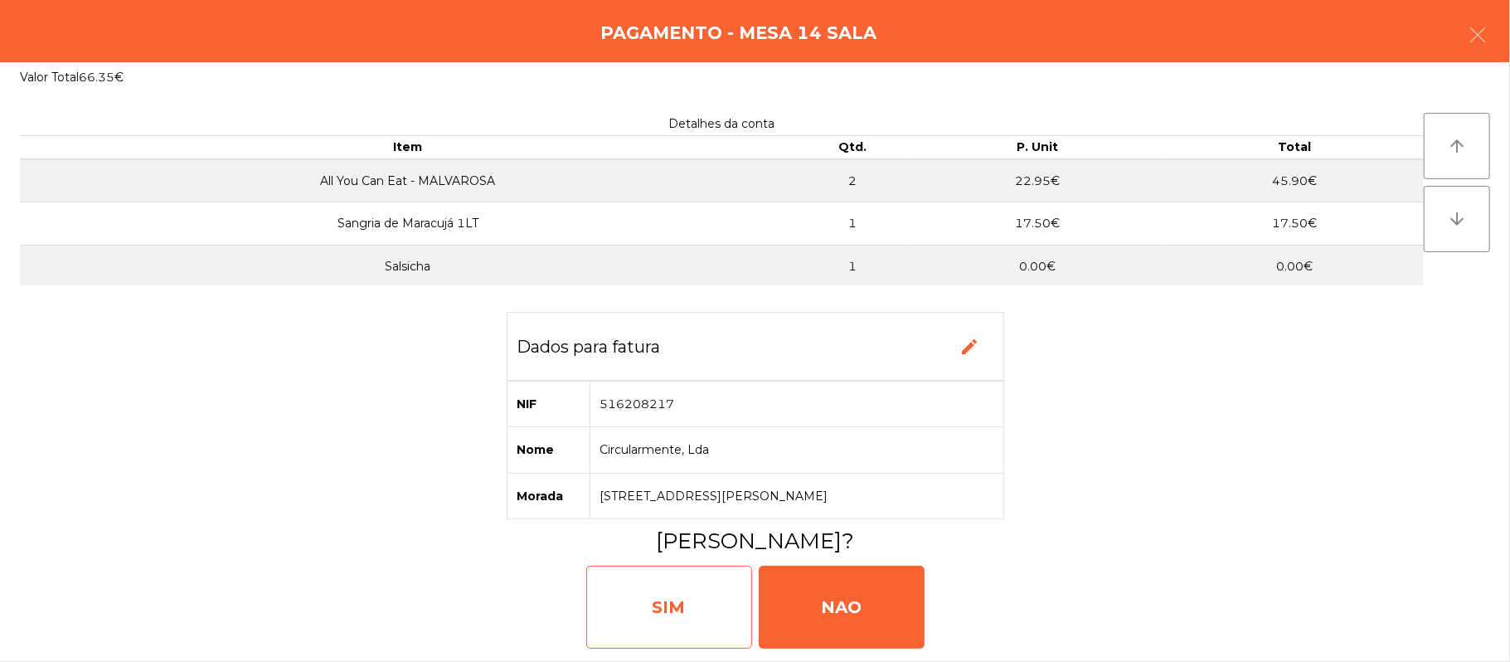
click at [657, 592] on div "SIM" at bounding box center [669, 607] width 166 height 83
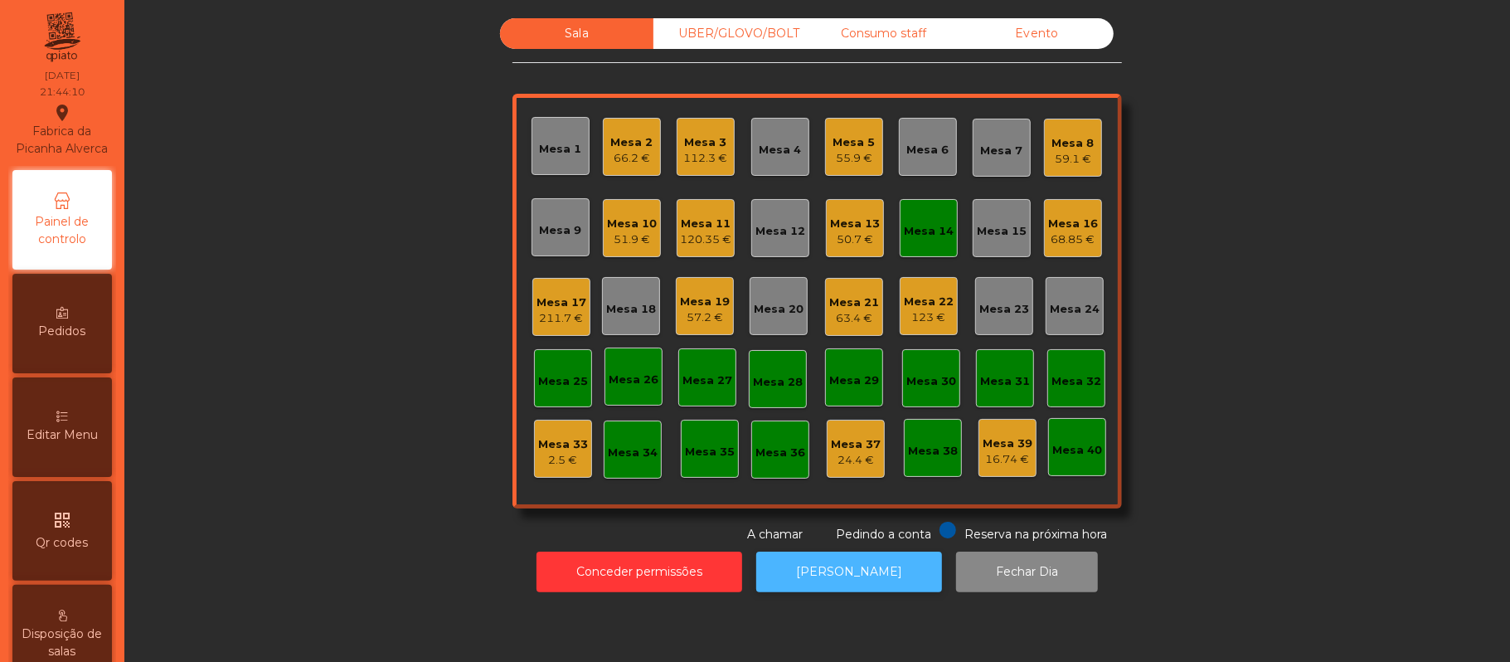
click at [866, 586] on button "[PERSON_NAME]" at bounding box center [849, 572] width 186 height 41
click at [930, 243] on div "Mesa 14" at bounding box center [929, 228] width 58 height 58
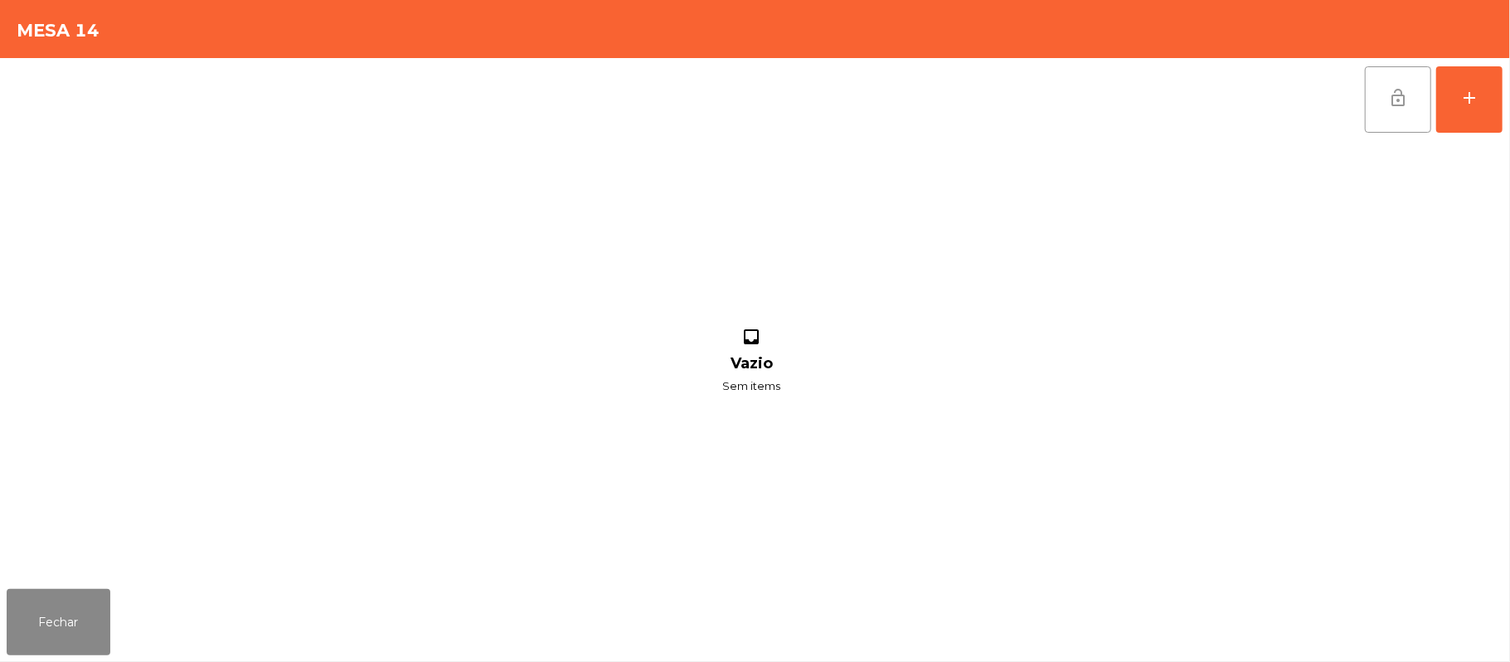
click at [1408, 98] on button "lock_open" at bounding box center [1398, 99] width 66 height 66
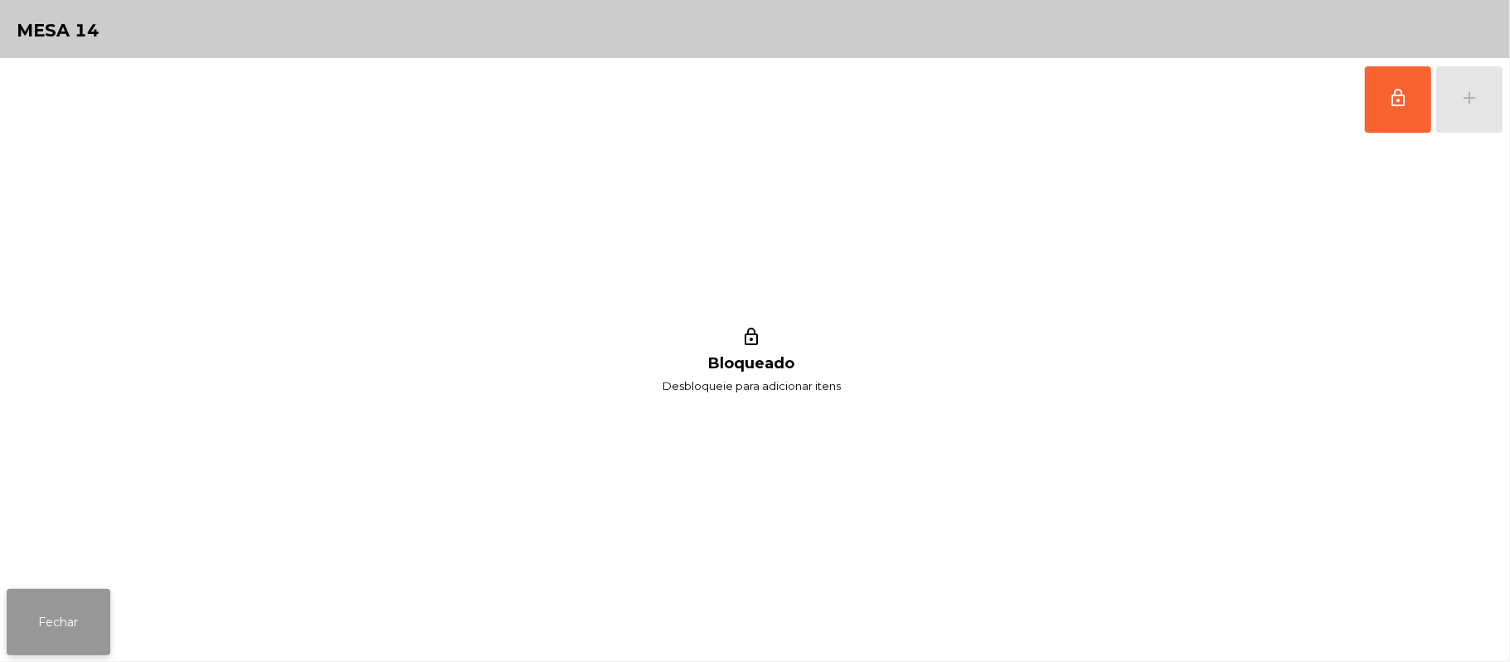
click at [58, 634] on button "Fechar" at bounding box center [59, 622] width 104 height 66
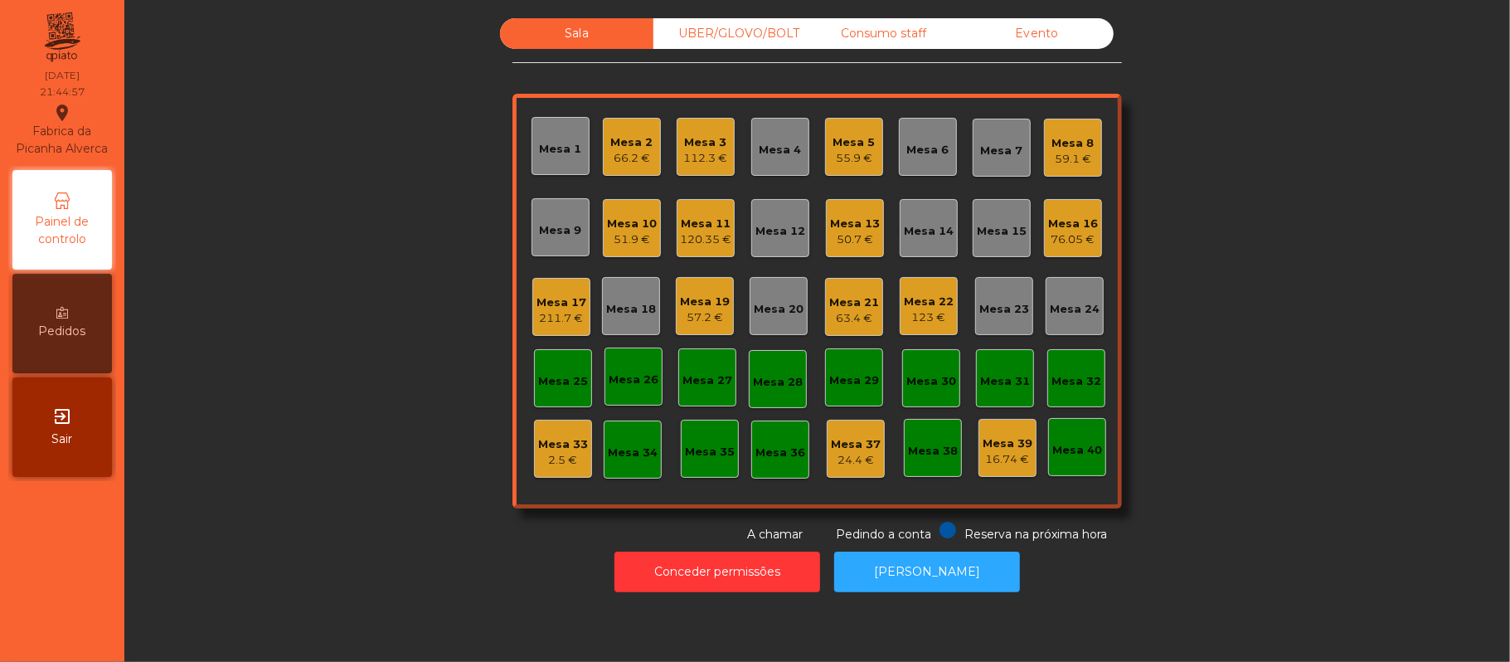
click at [1234, 269] on div "Sala UBER/[GEOGRAPHIC_DATA]/BOLT Consumo staff Evento Mesa 1 Mesa 2 66.2 € Mesa…" at bounding box center [817, 280] width 1341 height 525
click at [551, 303] on div "Mesa 17" at bounding box center [562, 302] width 50 height 17
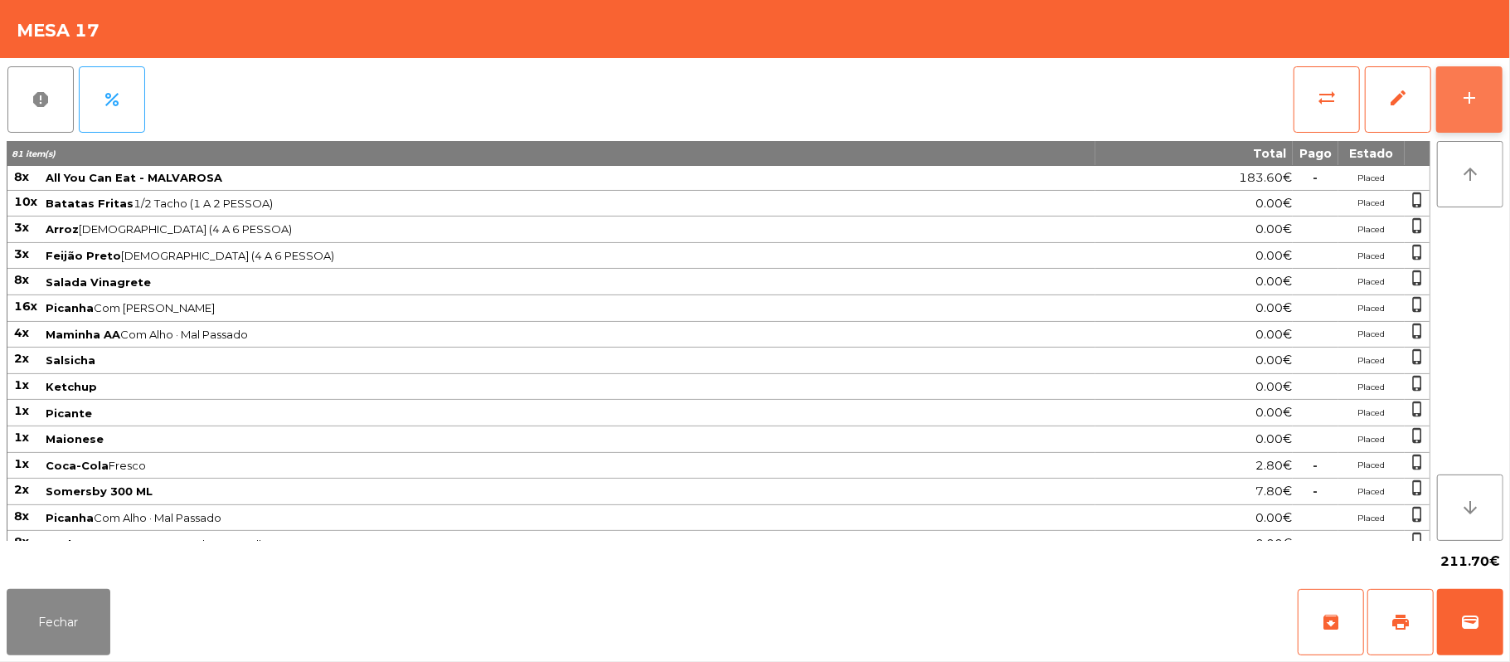
click at [1498, 97] on button "add" at bounding box center [1469, 99] width 66 height 66
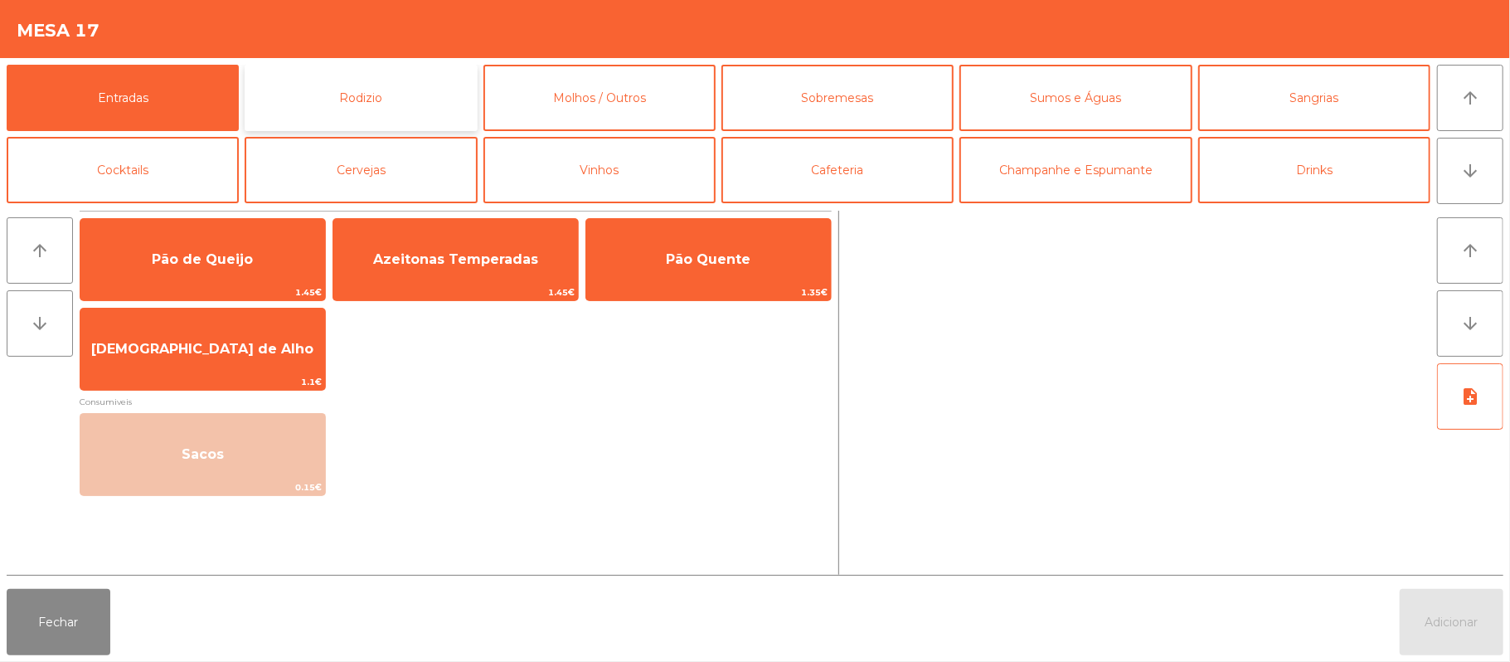
click at [381, 91] on button "Rodizio" at bounding box center [361, 98] width 232 height 66
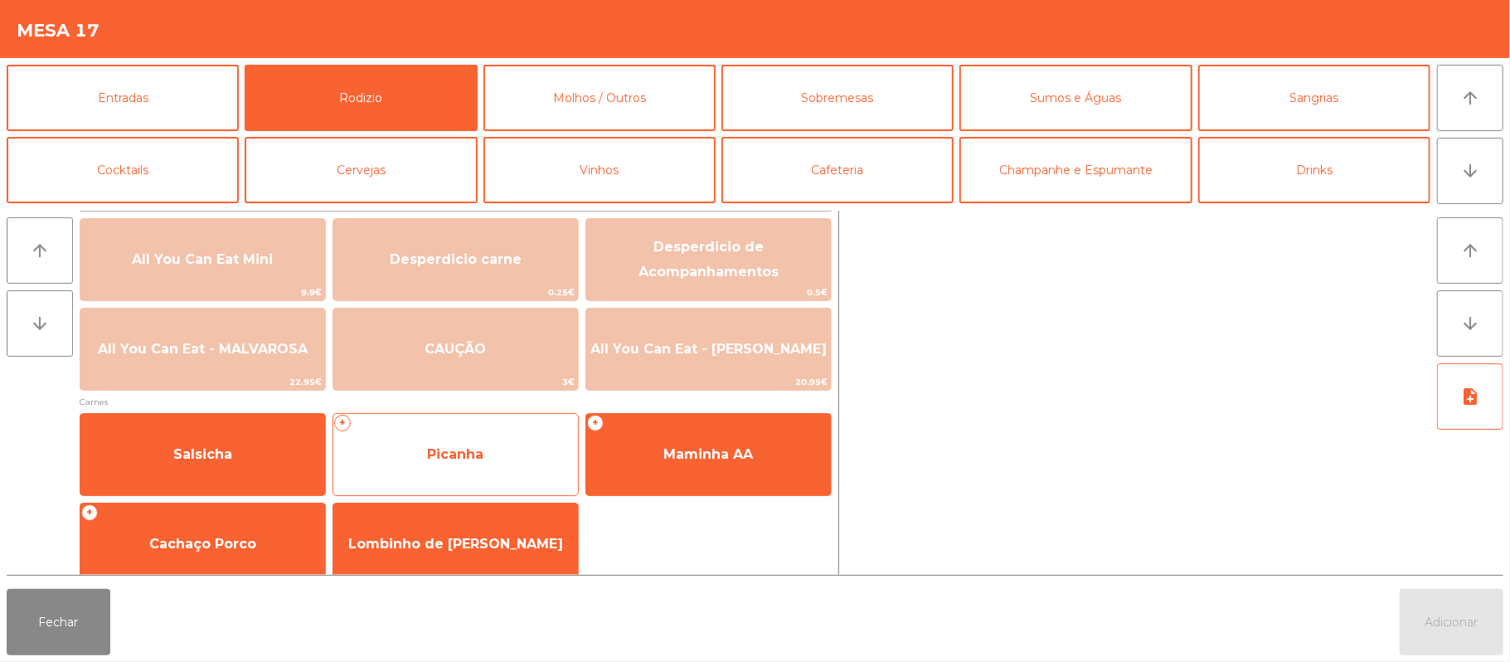
click at [535, 454] on span "Picanha" at bounding box center [455, 454] width 245 height 45
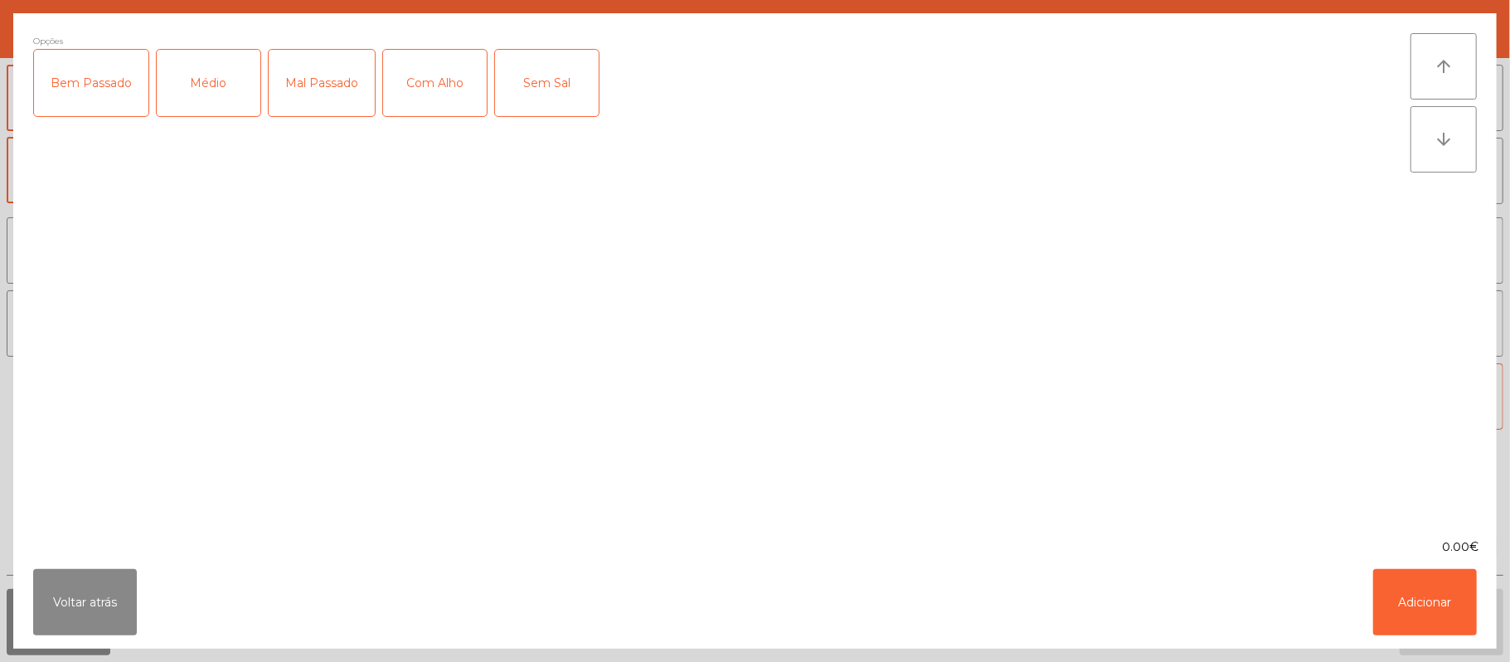
click at [347, 88] on div "Mal Passado" at bounding box center [322, 83] width 106 height 66
click at [1421, 614] on button "Adicionar" at bounding box center [1425, 602] width 104 height 66
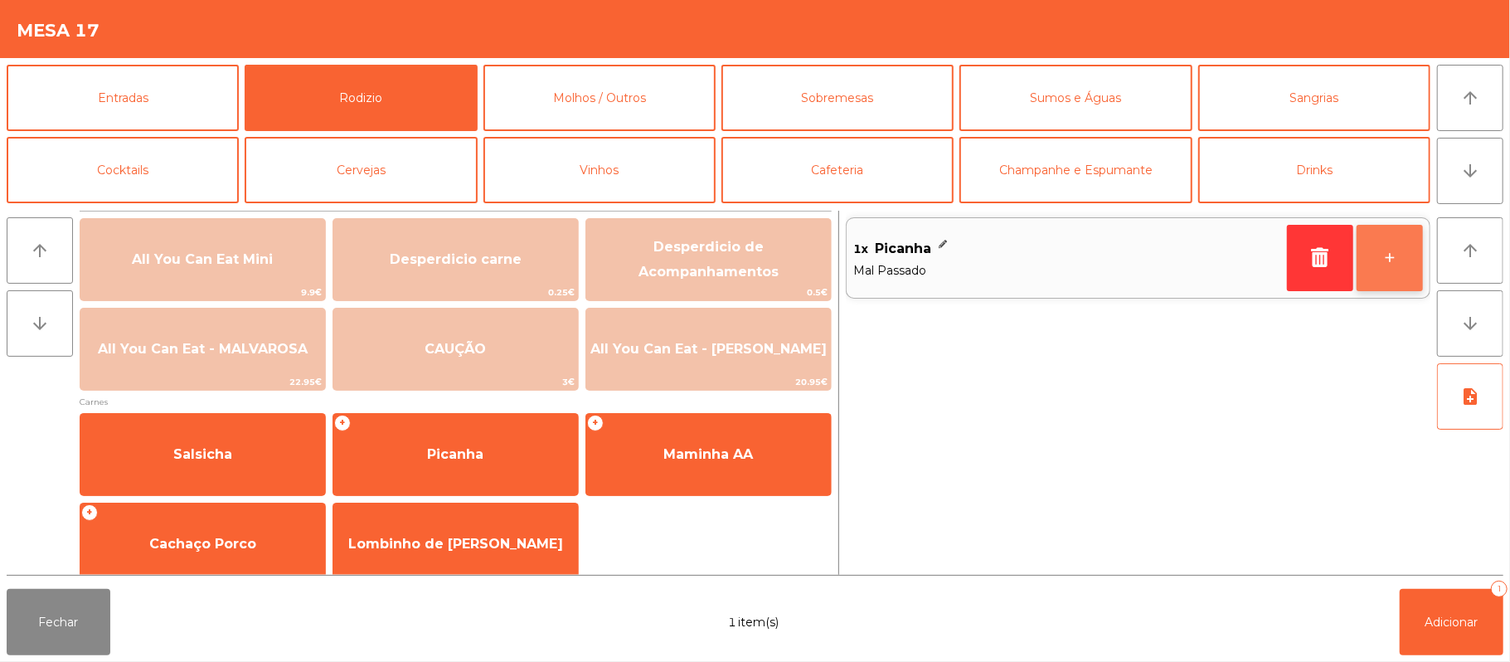
click at [1378, 249] on button "+" at bounding box center [1390, 258] width 66 height 66
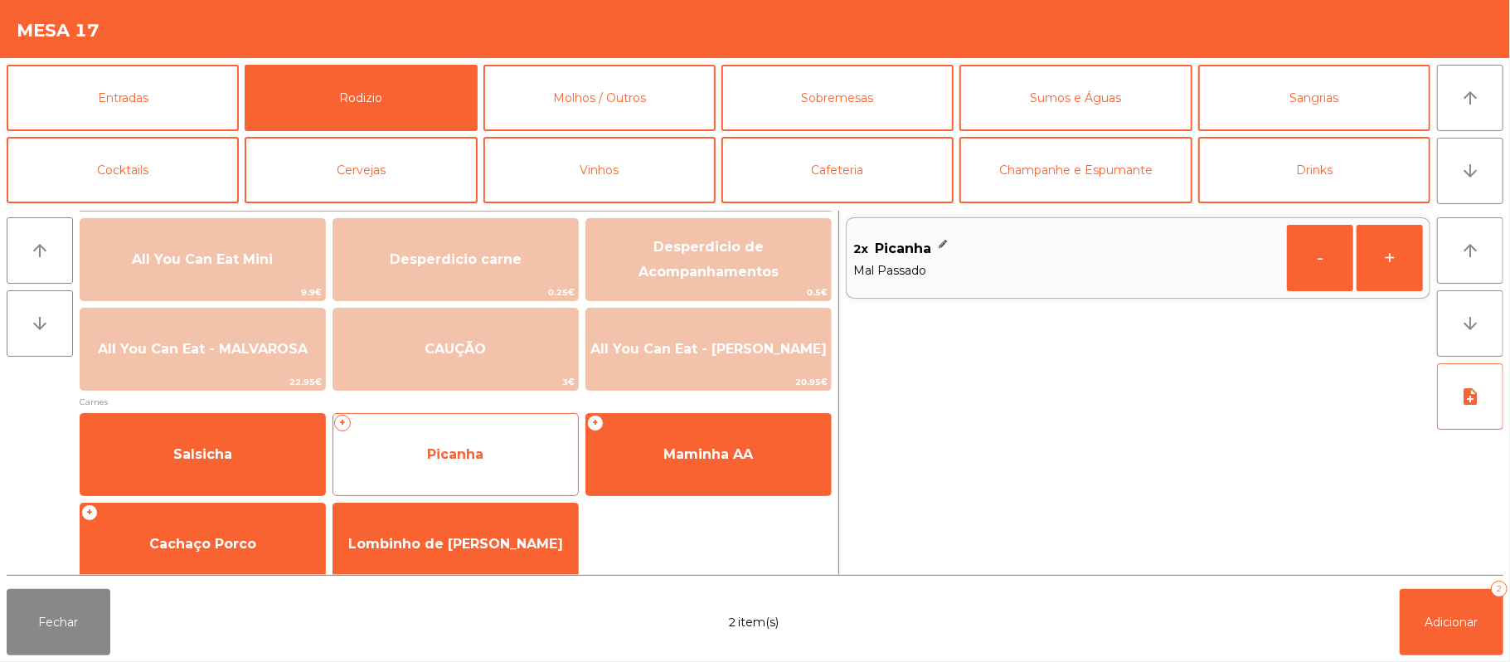
click at [472, 461] on span "Picanha" at bounding box center [455, 454] width 56 height 16
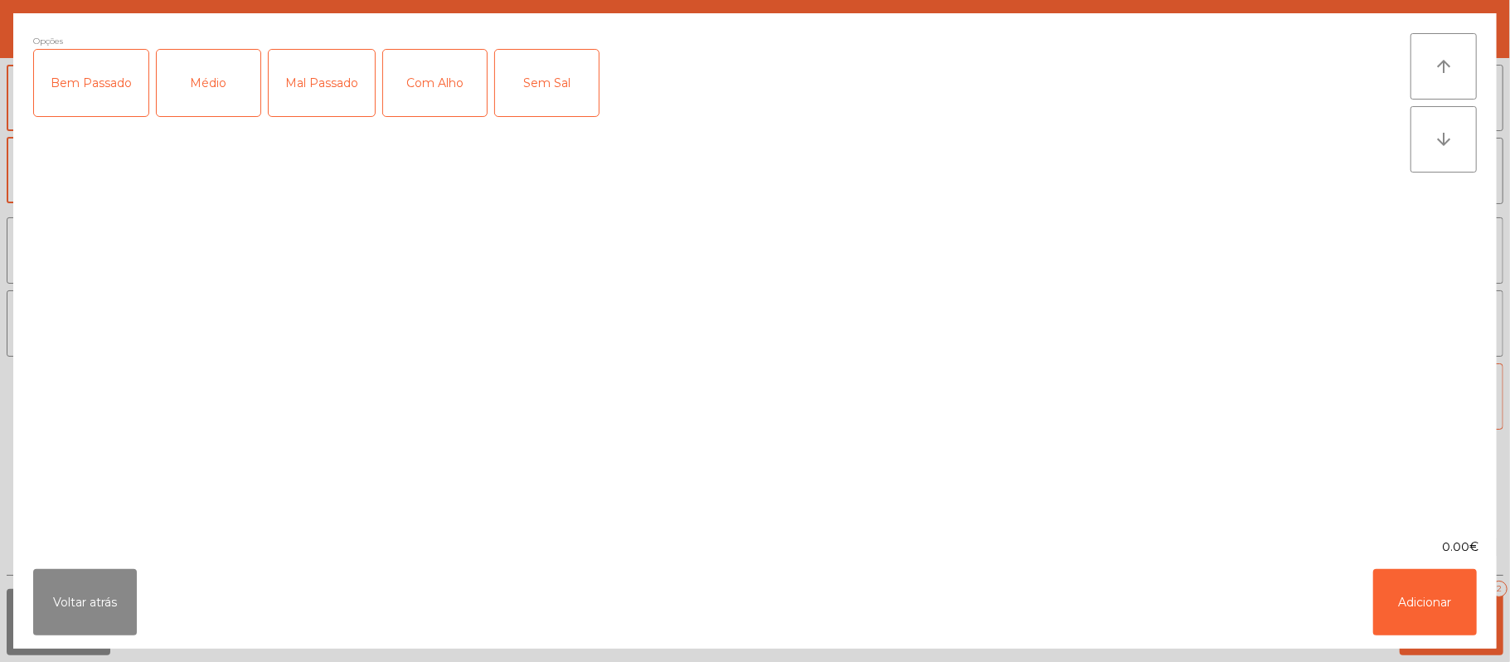
click at [207, 81] on div "Médio" at bounding box center [209, 83] width 104 height 66
click at [1410, 609] on button "Adicionar" at bounding box center [1425, 602] width 104 height 66
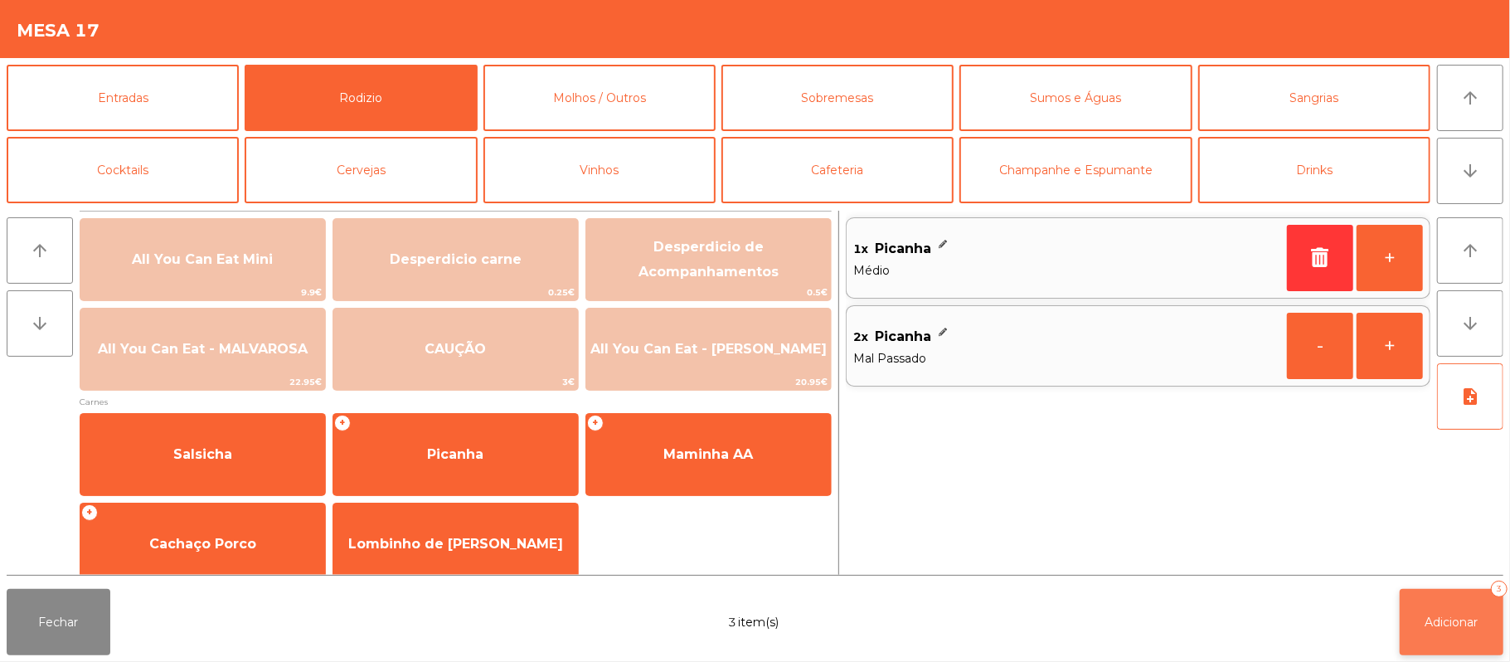
click at [1451, 620] on span "Adicionar" at bounding box center [1452, 622] width 53 height 15
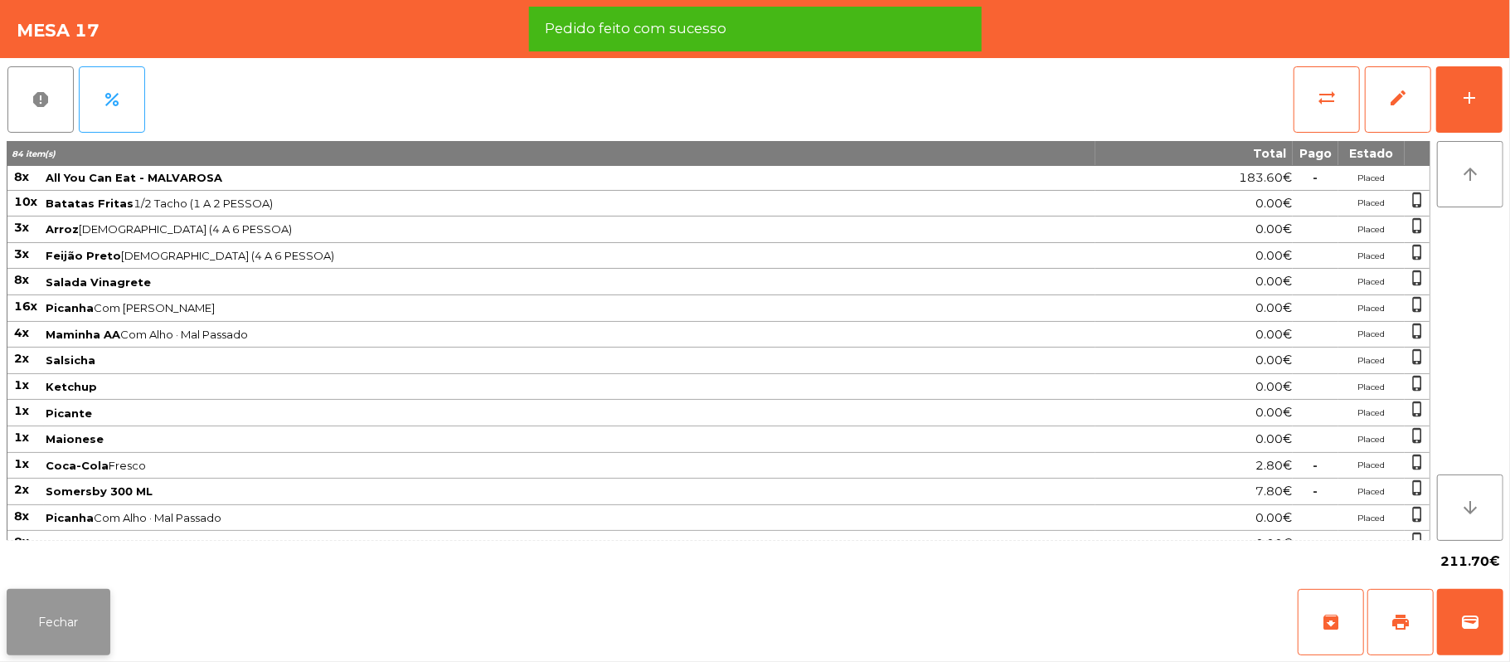
click at [84, 608] on button "Fechar" at bounding box center [59, 622] width 104 height 66
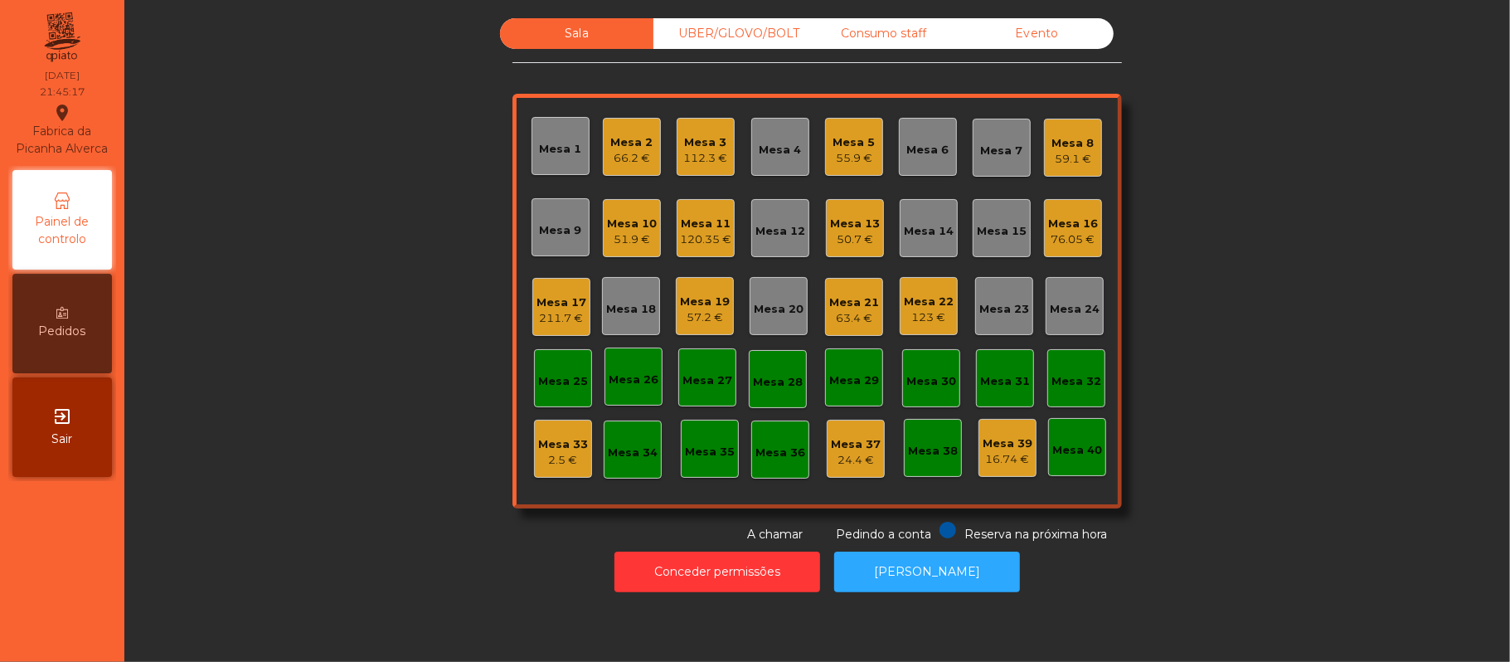
click at [1271, 169] on div "Sala UBER/[GEOGRAPHIC_DATA]/BOLT Consumo staff Evento Mesa 1 Mesa 2 66.2 € Mesa…" at bounding box center [817, 280] width 1341 height 525
click at [561, 465] on div "2.5 €" at bounding box center [563, 460] width 50 height 17
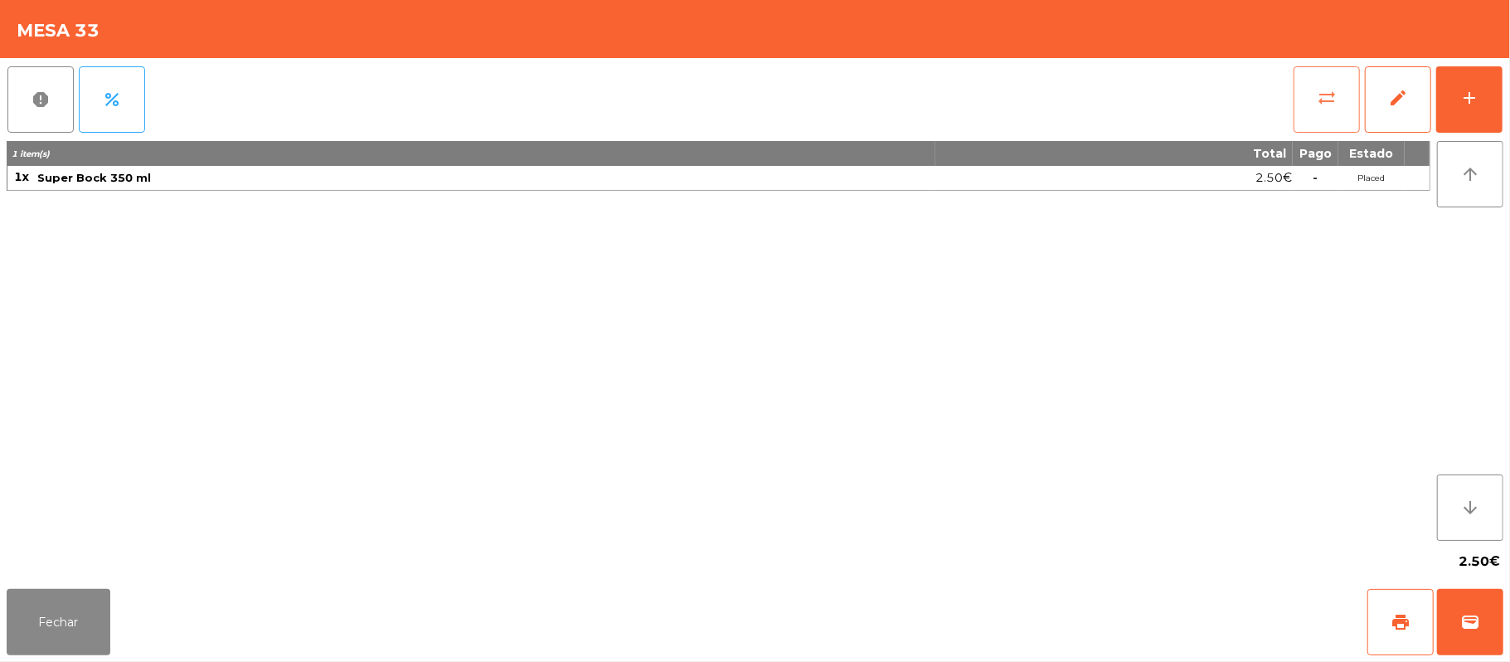
click at [1312, 108] on button "sync_alt" at bounding box center [1327, 99] width 66 height 66
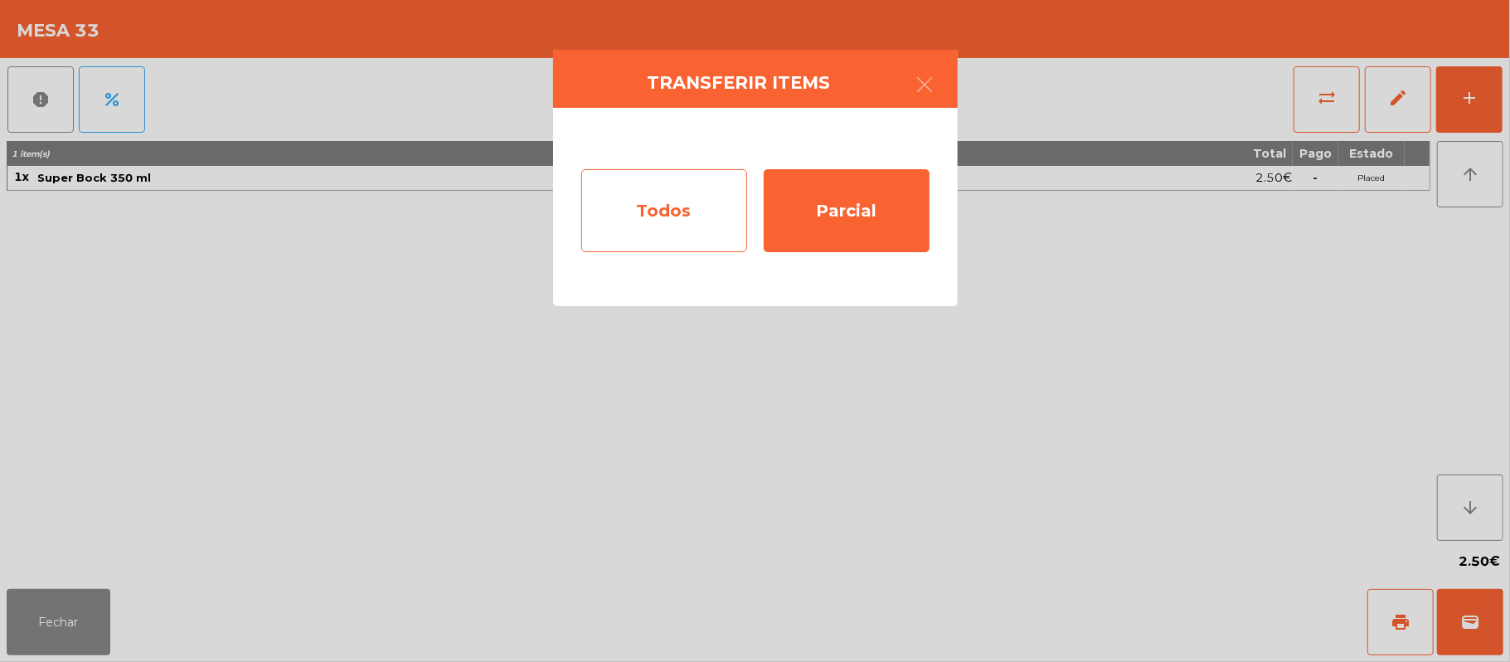
click at [672, 221] on div "Todos" at bounding box center [664, 210] width 166 height 83
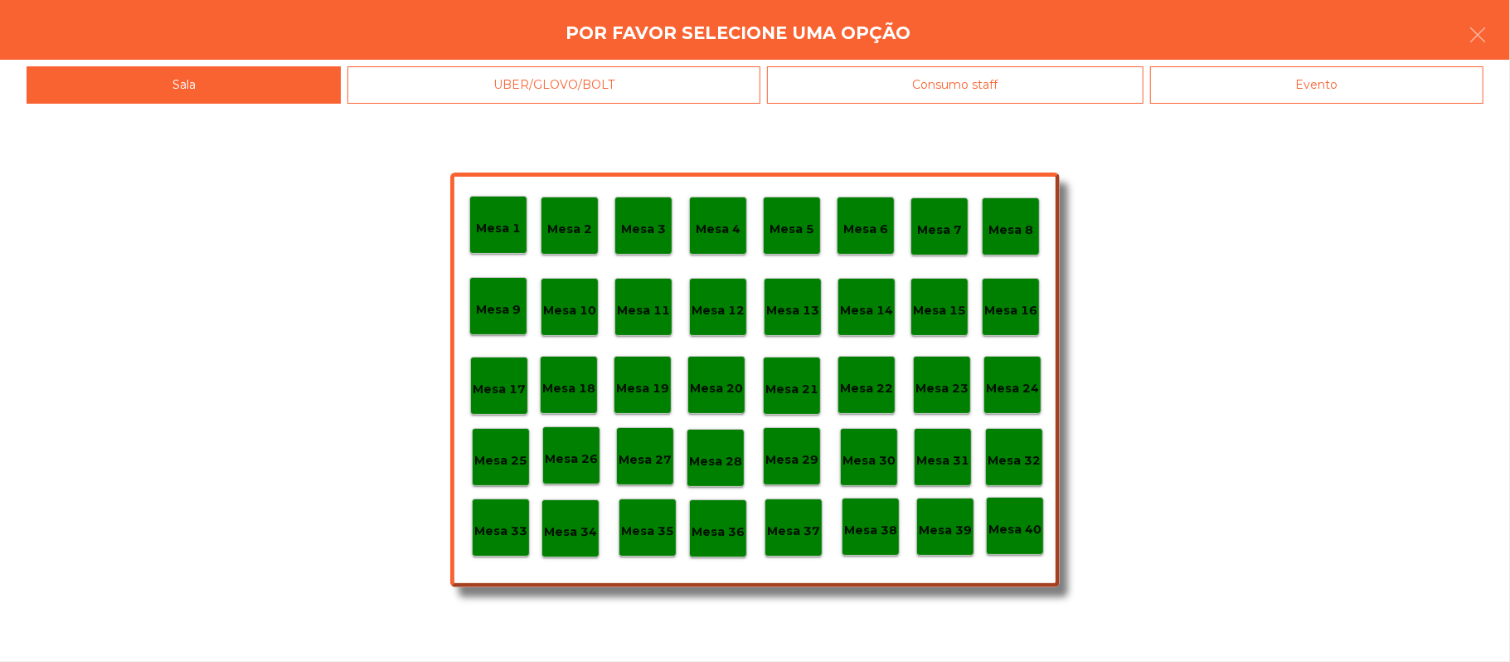
click at [944, 539] on div "Mesa 39" at bounding box center [945, 527] width 58 height 58
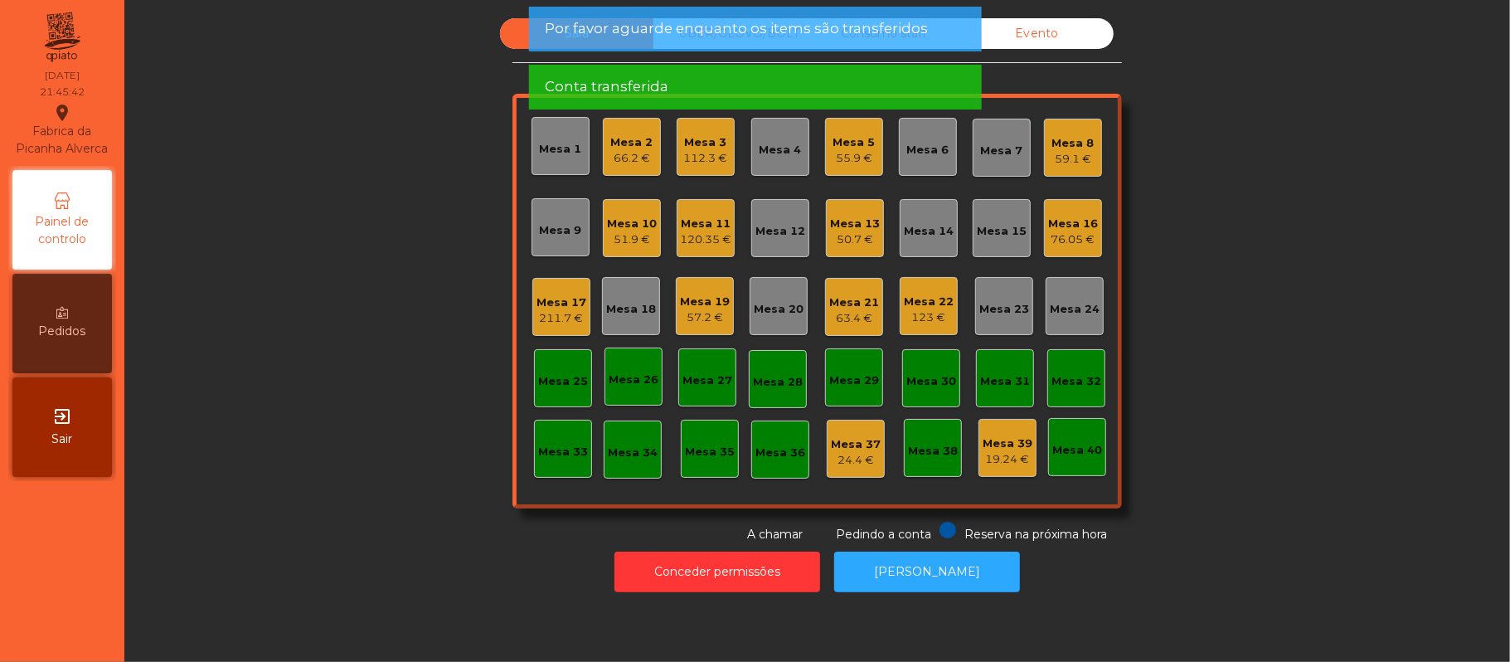
click at [1312, 337] on div "Sala UBER/[GEOGRAPHIC_DATA]/BOLT Consumo staff Evento Mesa 1 Mesa 2 66.2 € Mesa…" at bounding box center [817, 280] width 1341 height 525
click at [323, 398] on div "Sala UBER/[GEOGRAPHIC_DATA]/BOLT Consumo staff Evento Mesa 1 Mesa 2 66.2 € Mesa…" at bounding box center [817, 280] width 1341 height 525
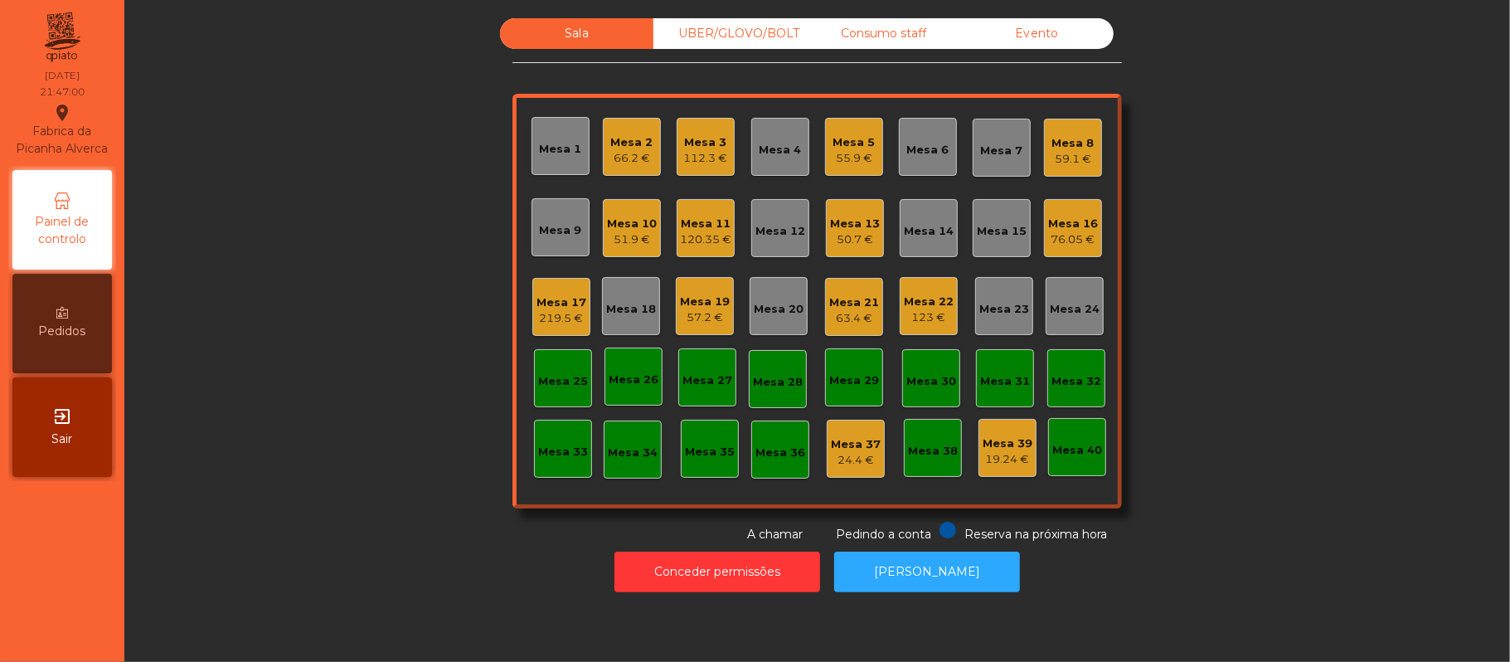
click at [1272, 220] on div "Sala UBER/[GEOGRAPHIC_DATA]/BOLT Consumo staff Evento Mesa 1 Mesa 2 66.2 € Mesa…" at bounding box center [817, 280] width 1341 height 525
click at [944, 158] on div "Mesa 6" at bounding box center [928, 147] width 58 height 58
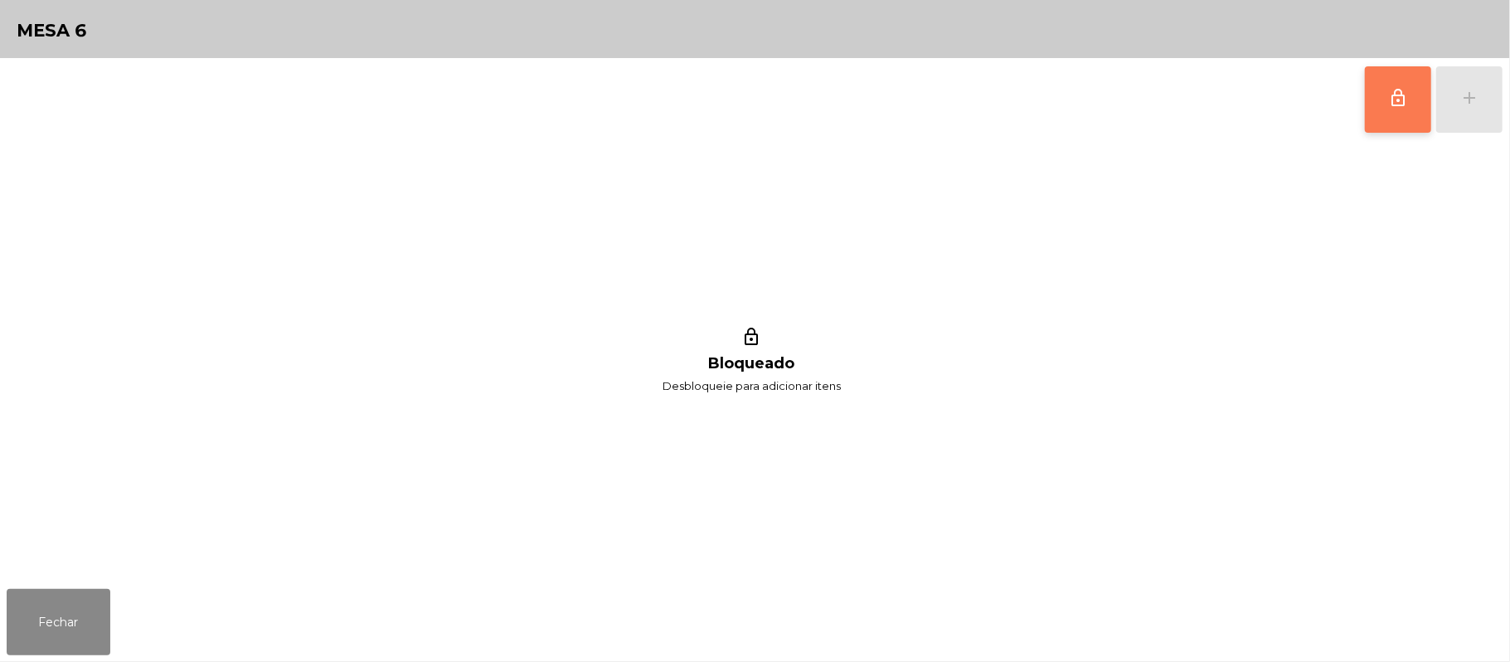
click at [1404, 111] on button "lock_outline" at bounding box center [1398, 99] width 66 height 66
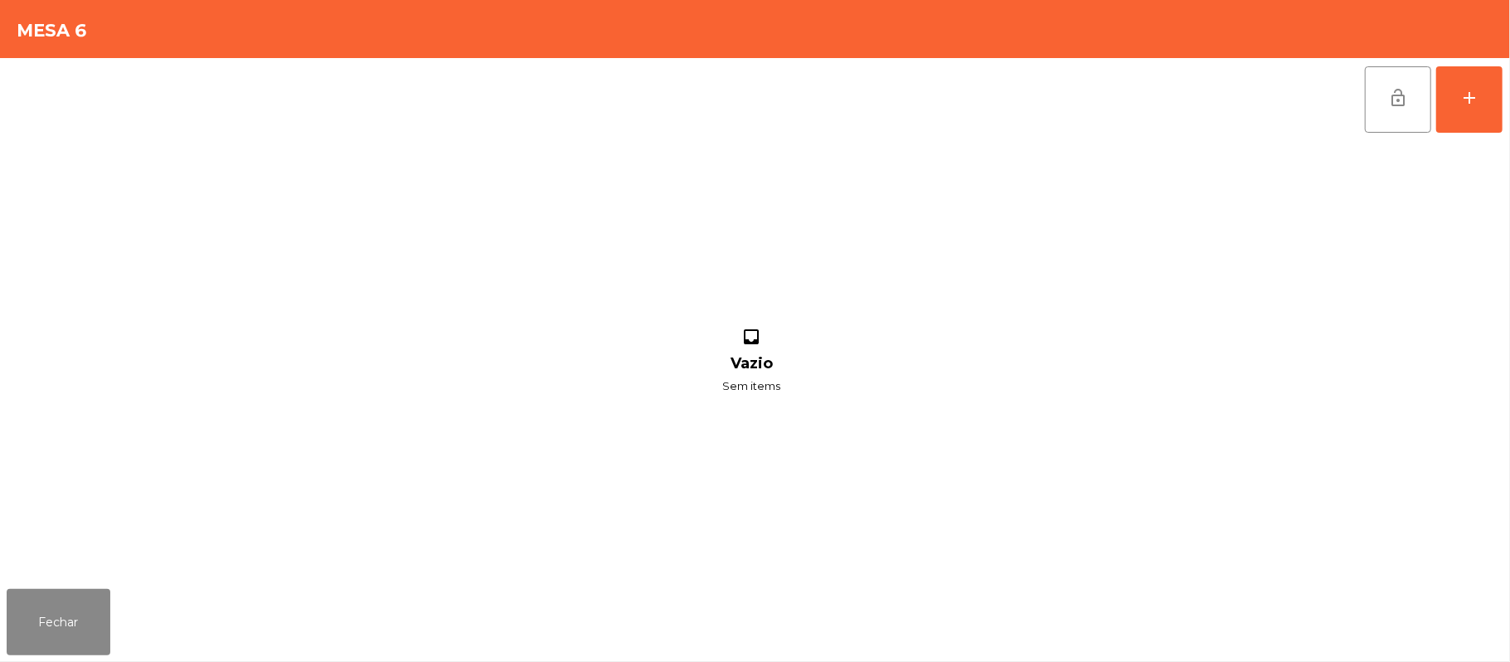
click at [1507, 98] on div "lock_open add inbox Vazio Sem items" at bounding box center [755, 320] width 1510 height 524
click at [1470, 114] on button "add" at bounding box center [1469, 99] width 66 height 66
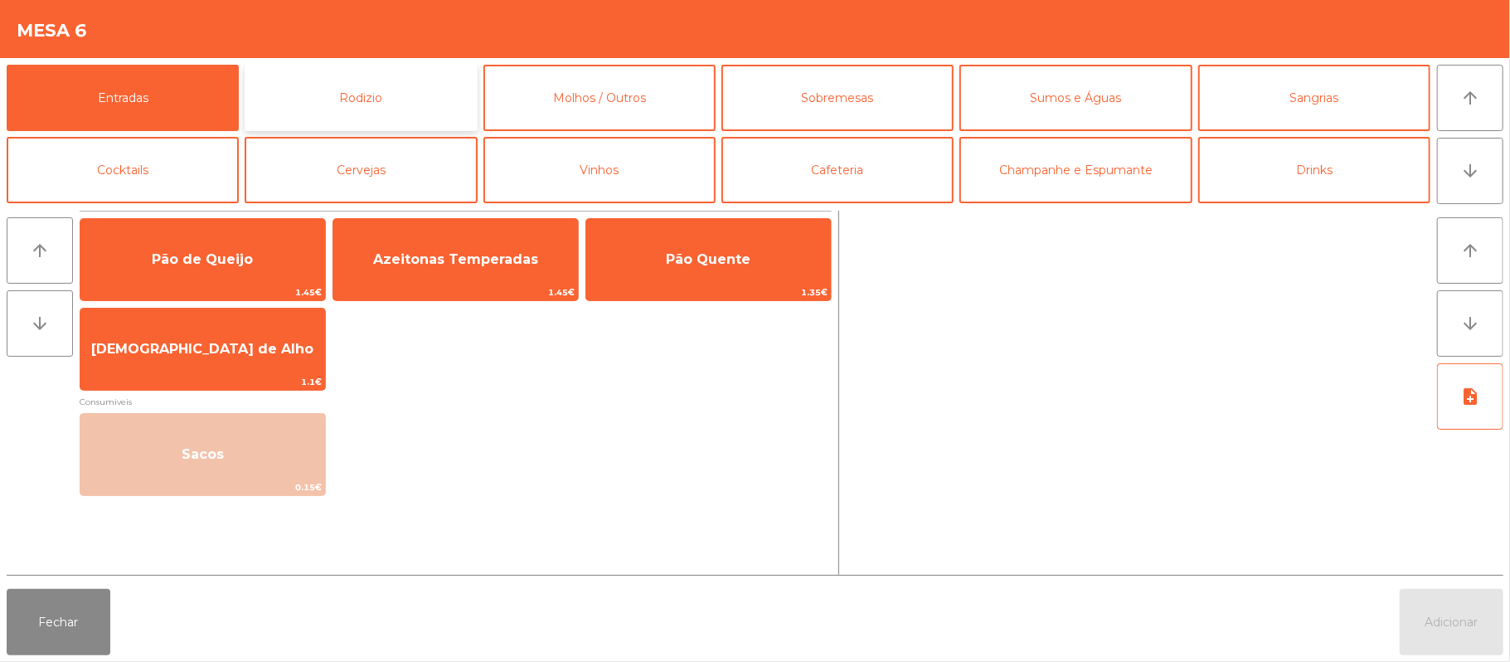
click at [412, 100] on button "Rodizio" at bounding box center [361, 98] width 232 height 66
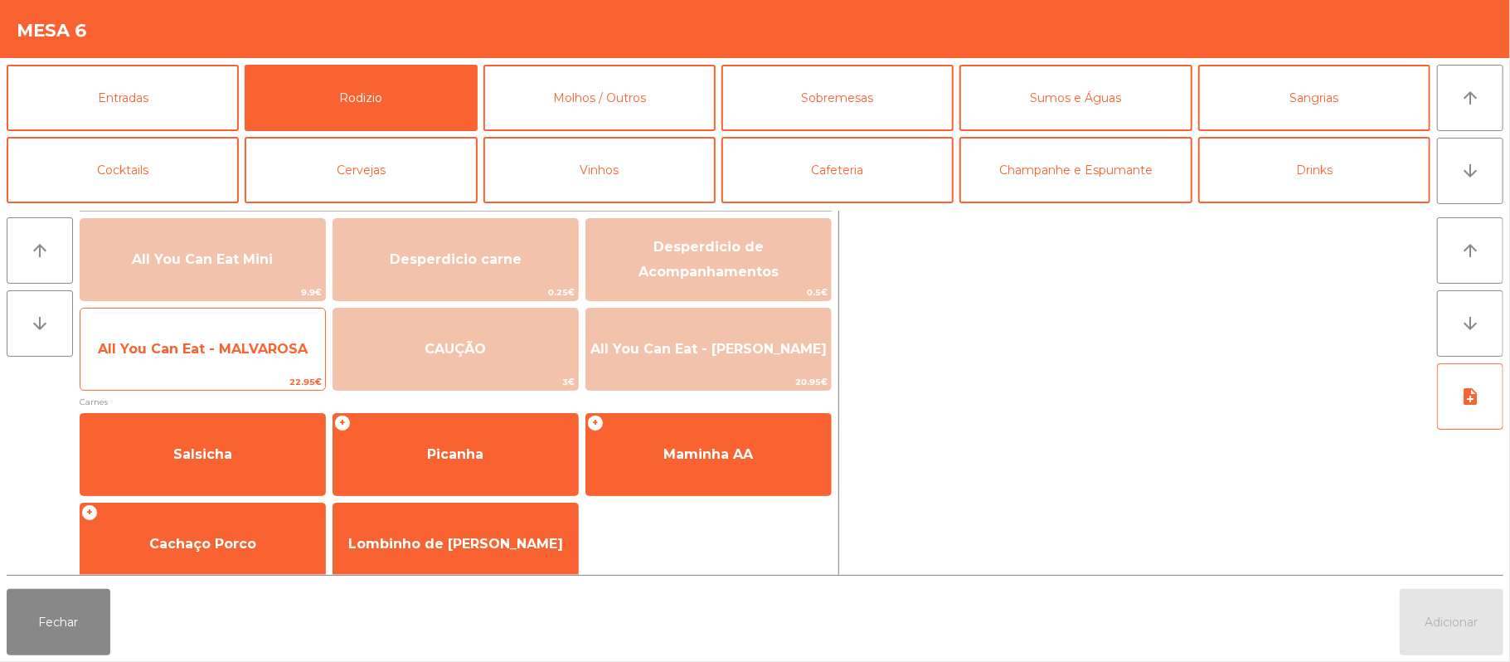
click at [243, 368] on span "All You Can Eat - MALVAROSA" at bounding box center [202, 349] width 245 height 45
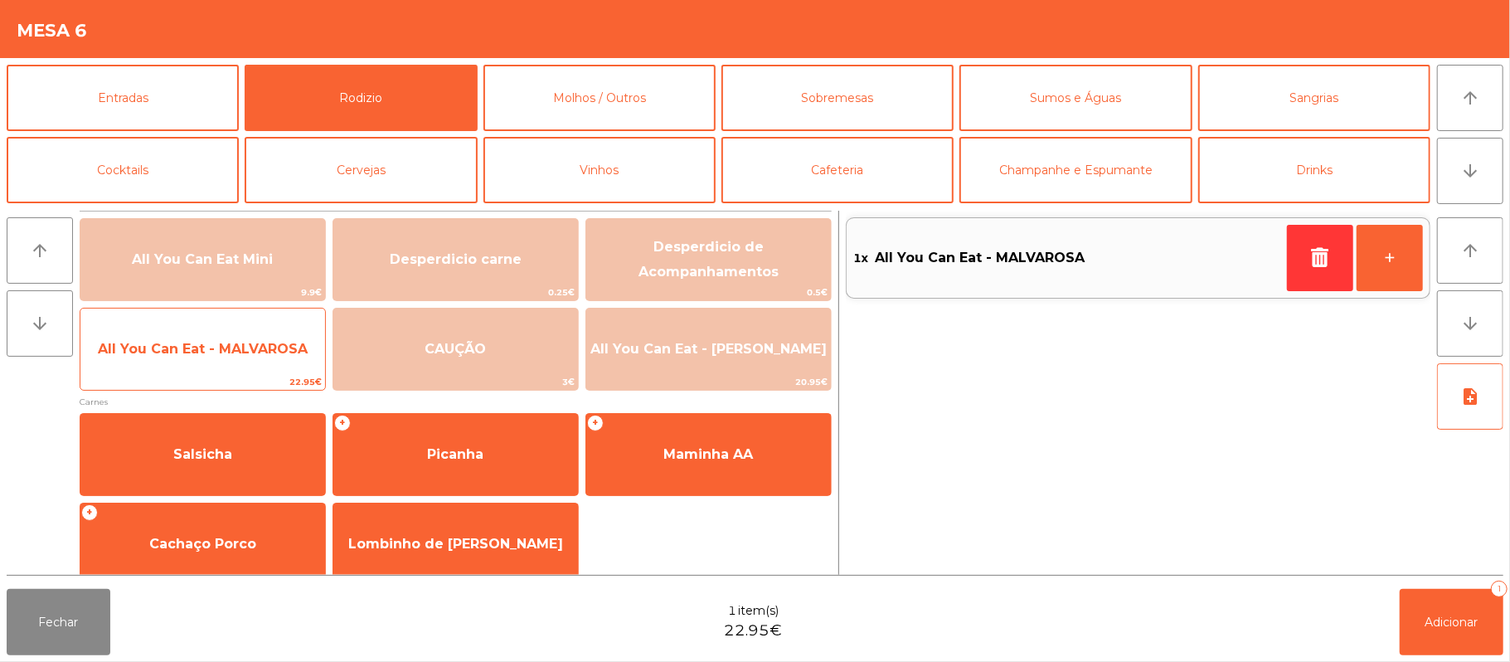
click at [243, 367] on span "All You Can Eat - MALVAROSA" at bounding box center [202, 349] width 245 height 45
click at [240, 369] on span "All You Can Eat - MALVAROSA" at bounding box center [202, 349] width 245 height 45
click at [243, 369] on span "All You Can Eat - MALVAROSA" at bounding box center [202, 349] width 245 height 45
click at [246, 366] on span "All You Can Eat - MALVAROSA" at bounding box center [202, 349] width 245 height 45
click at [250, 356] on span "All You Can Eat - MALVAROSA" at bounding box center [203, 349] width 210 height 16
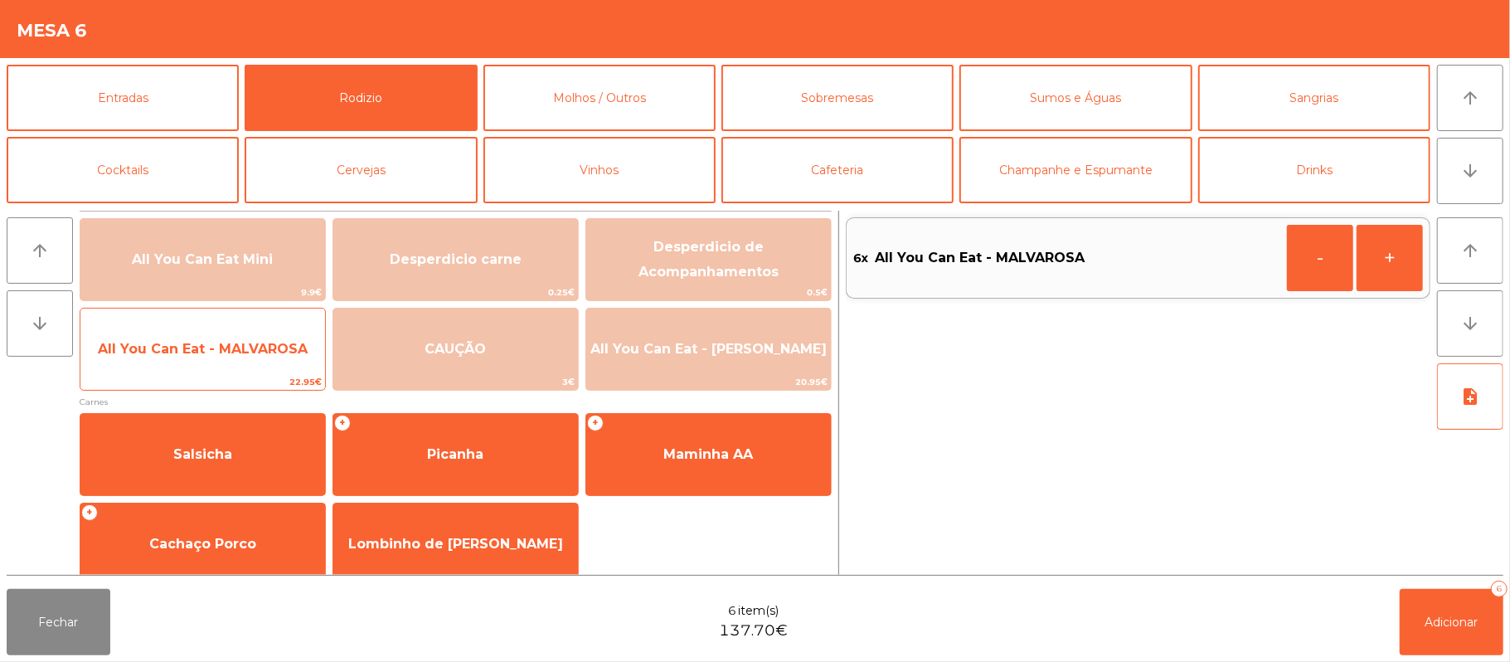
click at [250, 352] on span "All You Can Eat - MALVAROSA" at bounding box center [203, 349] width 210 height 16
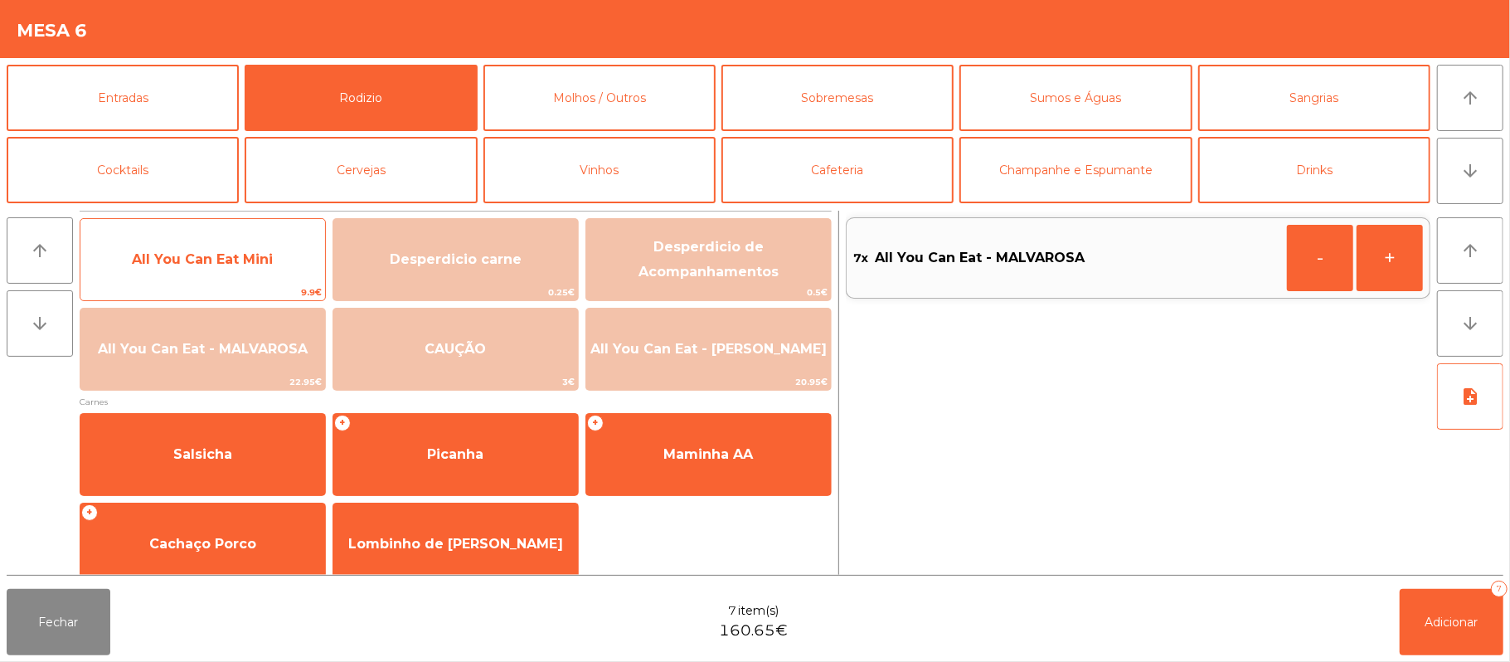
click at [275, 255] on span "All You Can Eat Mini" at bounding box center [202, 259] width 245 height 45
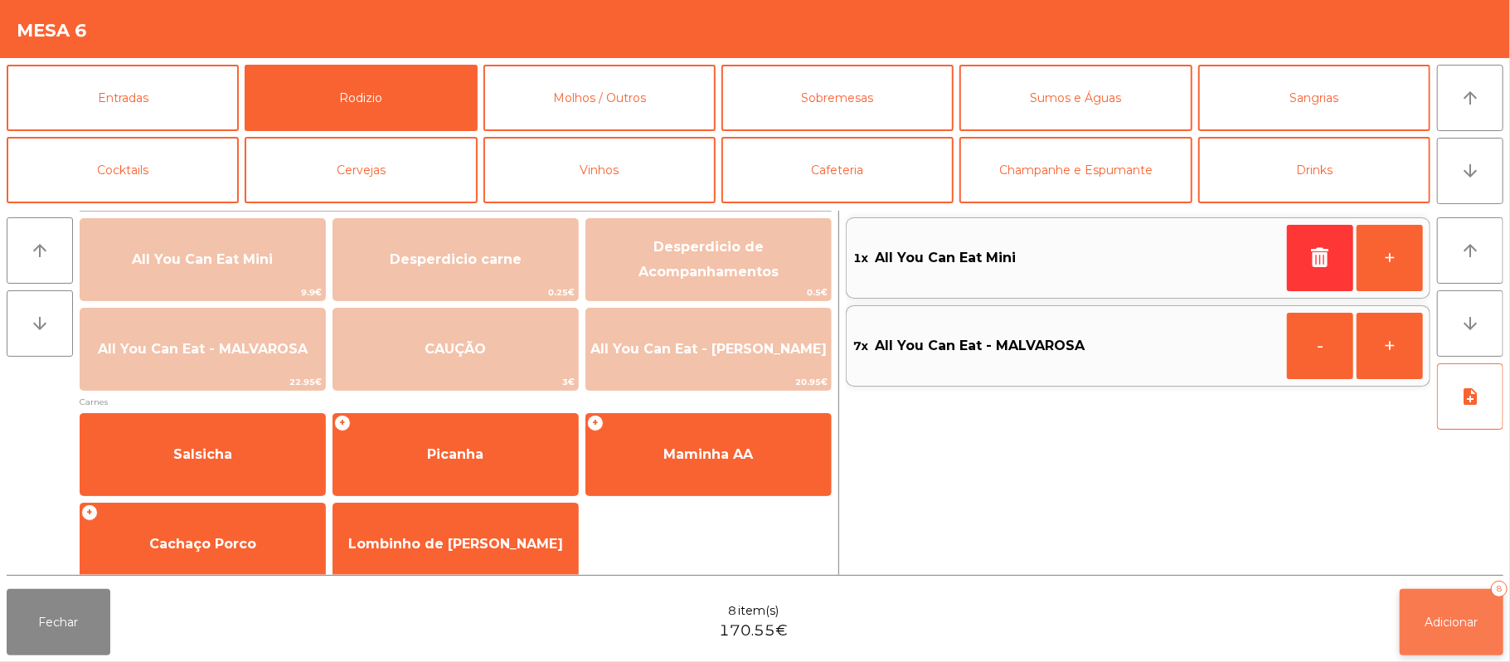
click at [1443, 640] on button "Adicionar 8" at bounding box center [1452, 622] width 104 height 66
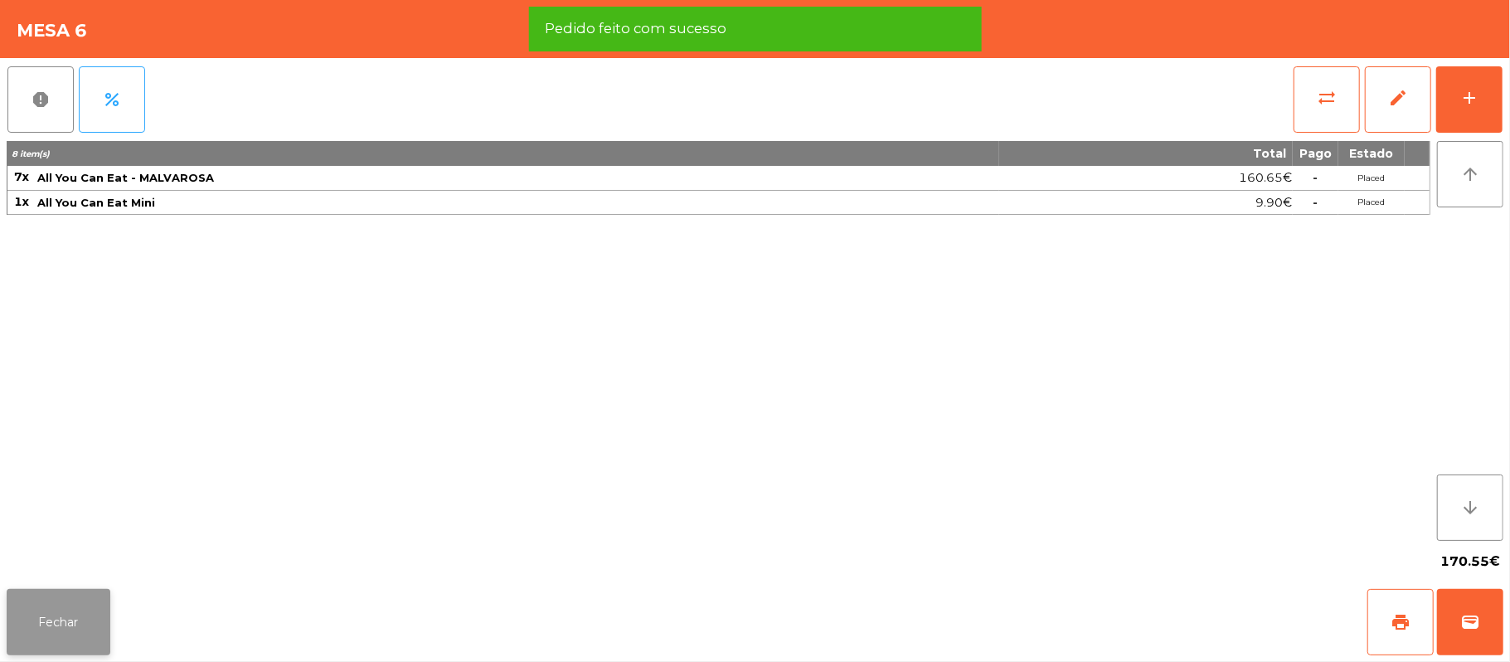
click at [83, 595] on button "Fechar" at bounding box center [59, 622] width 104 height 66
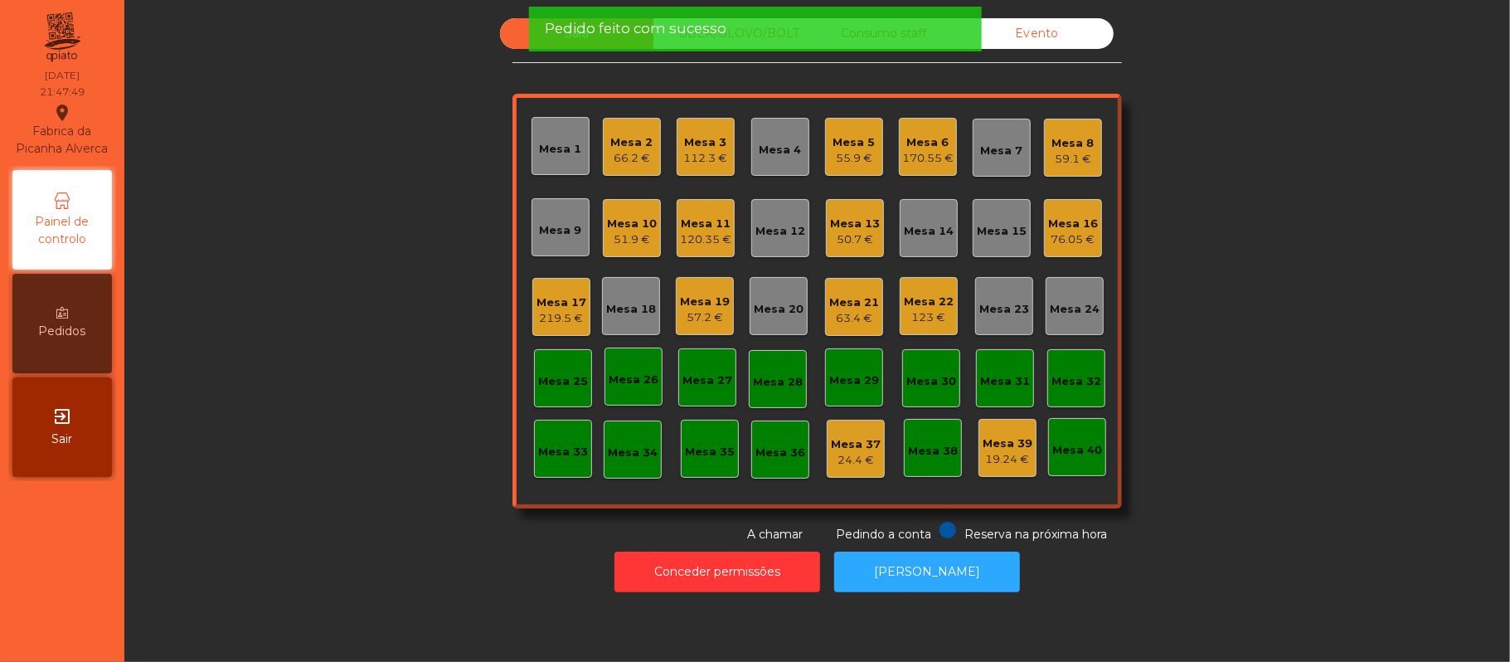
click at [372, 476] on div "Sala UBER/GLOVO/BOLT Consumo staff Evento Mesa 1 Mesa 2 66.2 € Mesa 3 112.3 € M…" at bounding box center [817, 280] width 1341 height 525
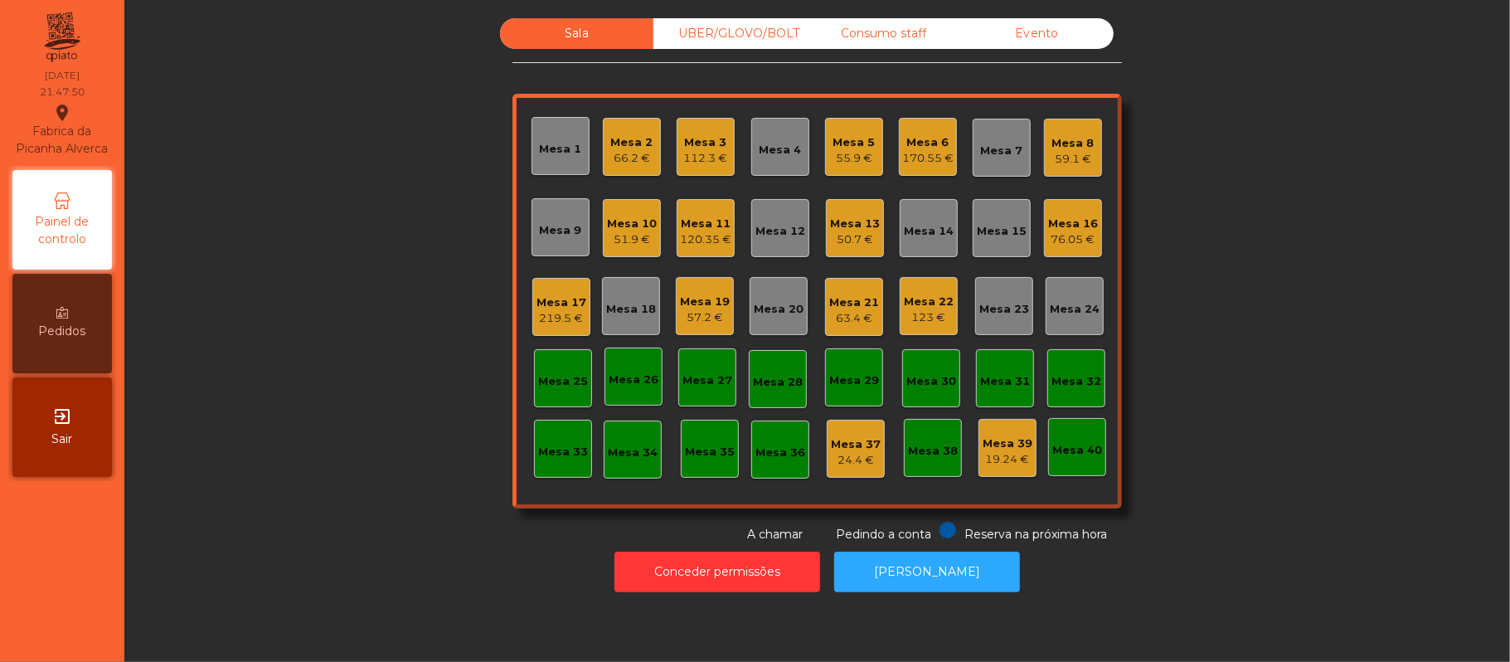
click at [1348, 236] on div "Sala UBER/GLOVO/BOLT Consumo staff Evento Mesa 1 Mesa 2 66.2 € Mesa 3 112.3 € M…" at bounding box center [817, 280] width 1341 height 525
click at [348, 389] on div "Sala UBER/GLOVO/BOLT Consumo staff Evento Mesa 1 Mesa 2 66.2 € Mesa 3 112.3 € M…" at bounding box center [817, 280] width 1341 height 525
click at [637, 231] on div "51.9 €" at bounding box center [632, 239] width 50 height 17
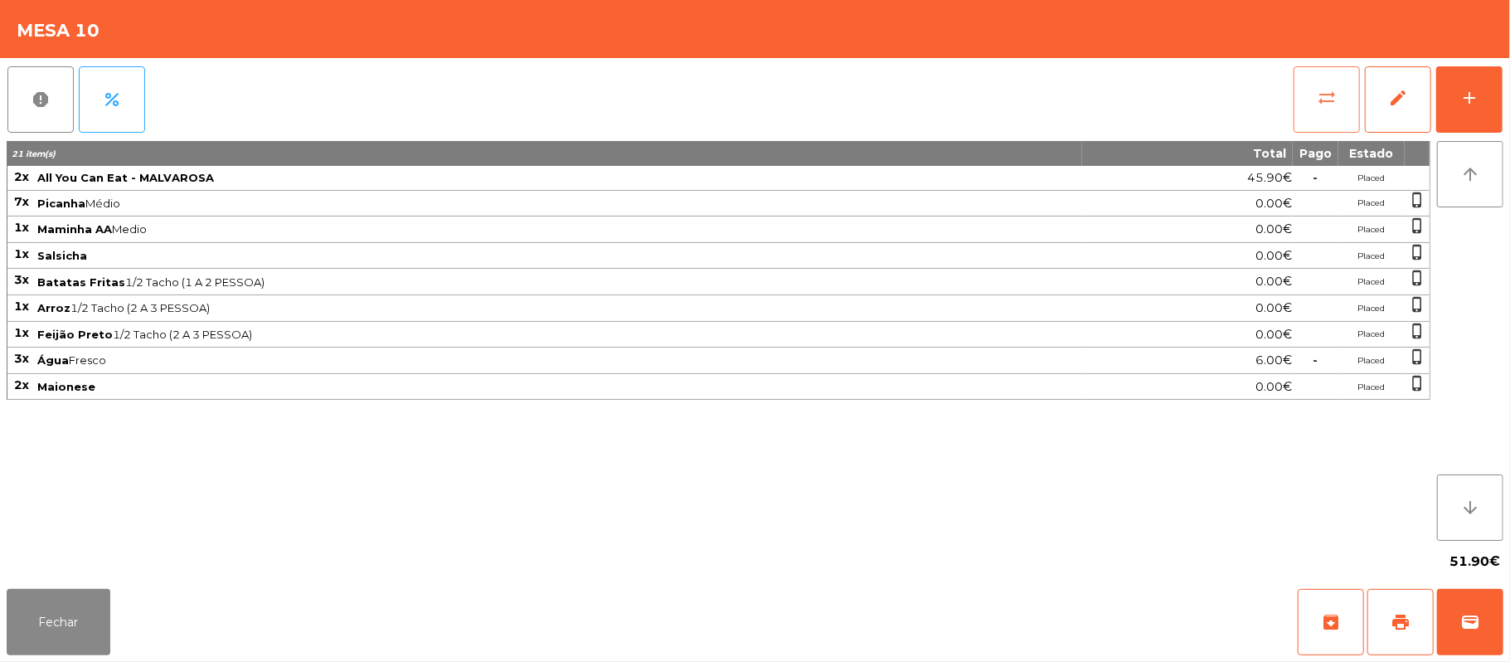
click at [1321, 104] on span "sync_alt" at bounding box center [1327, 98] width 20 height 20
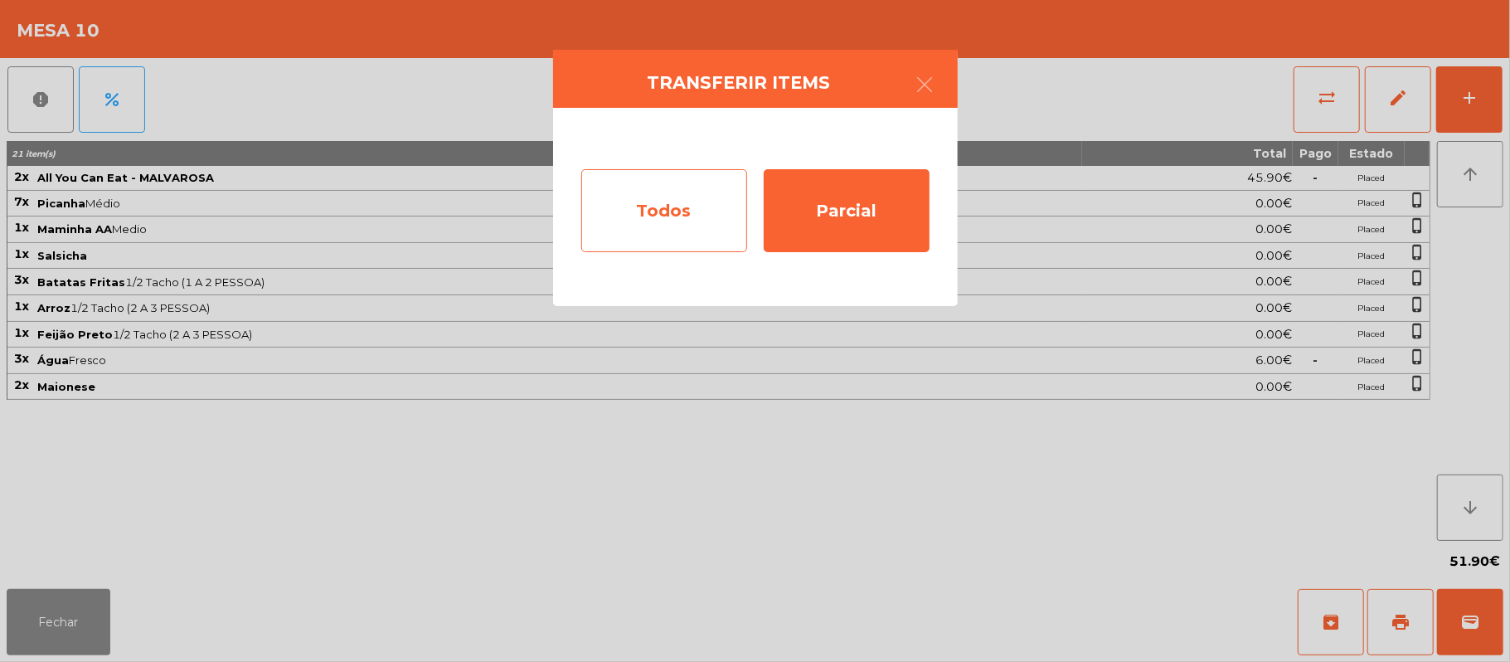
click at [659, 216] on div "Todos" at bounding box center [664, 210] width 166 height 83
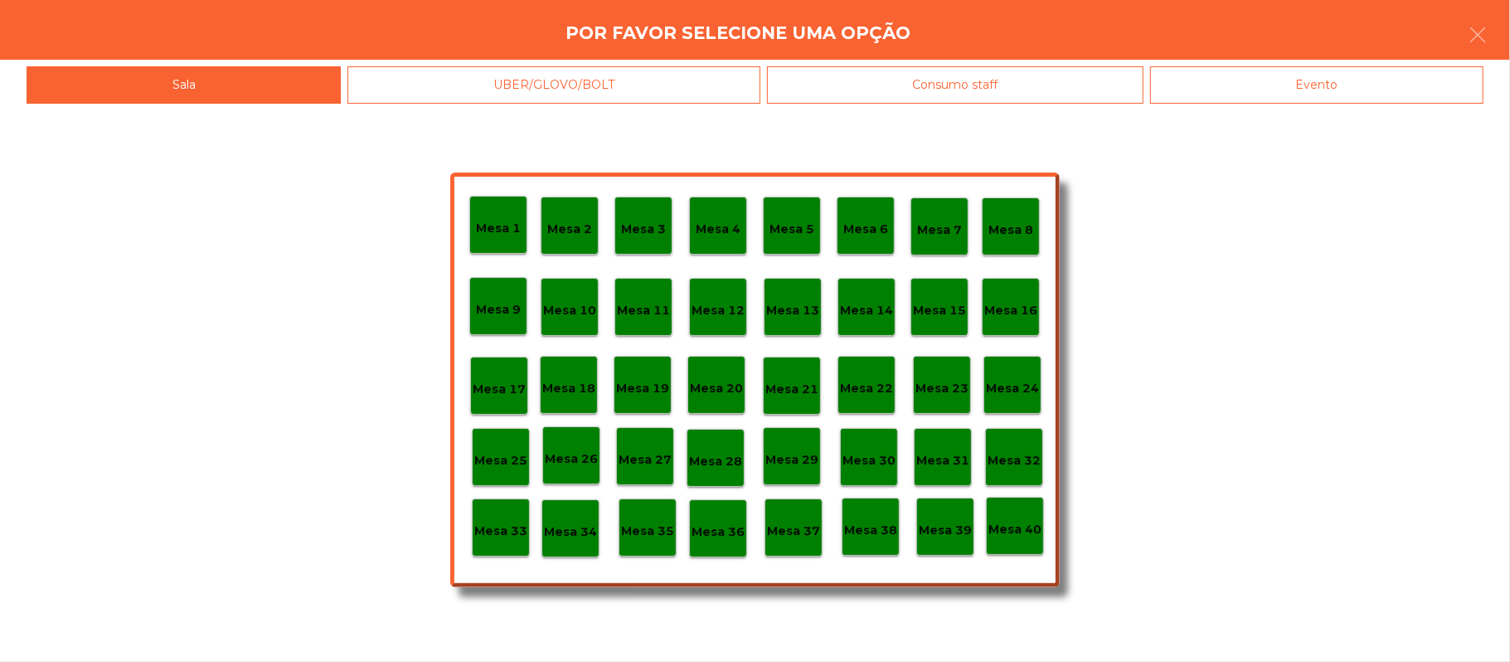
click at [1309, 80] on div "Evento" at bounding box center [1316, 84] width 333 height 37
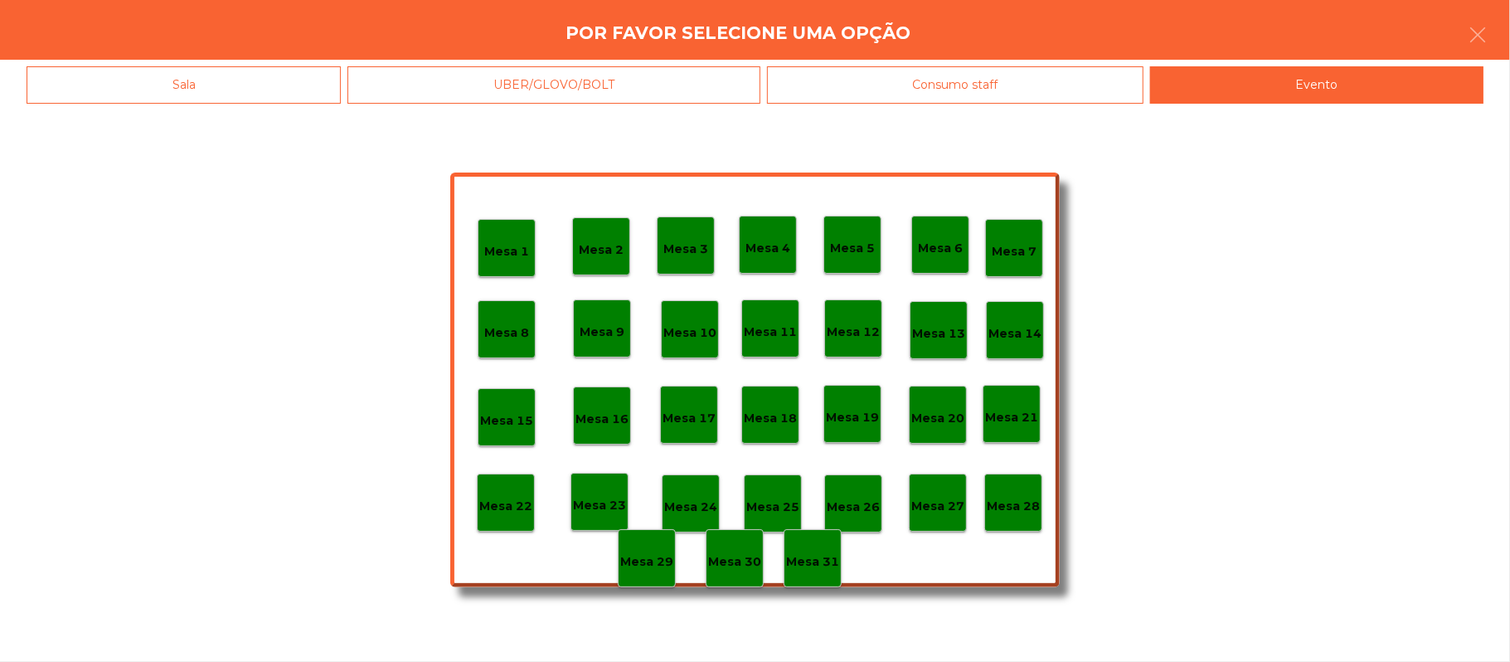
click at [1039, 511] on div "Mesa 28" at bounding box center [1013, 503] width 58 height 58
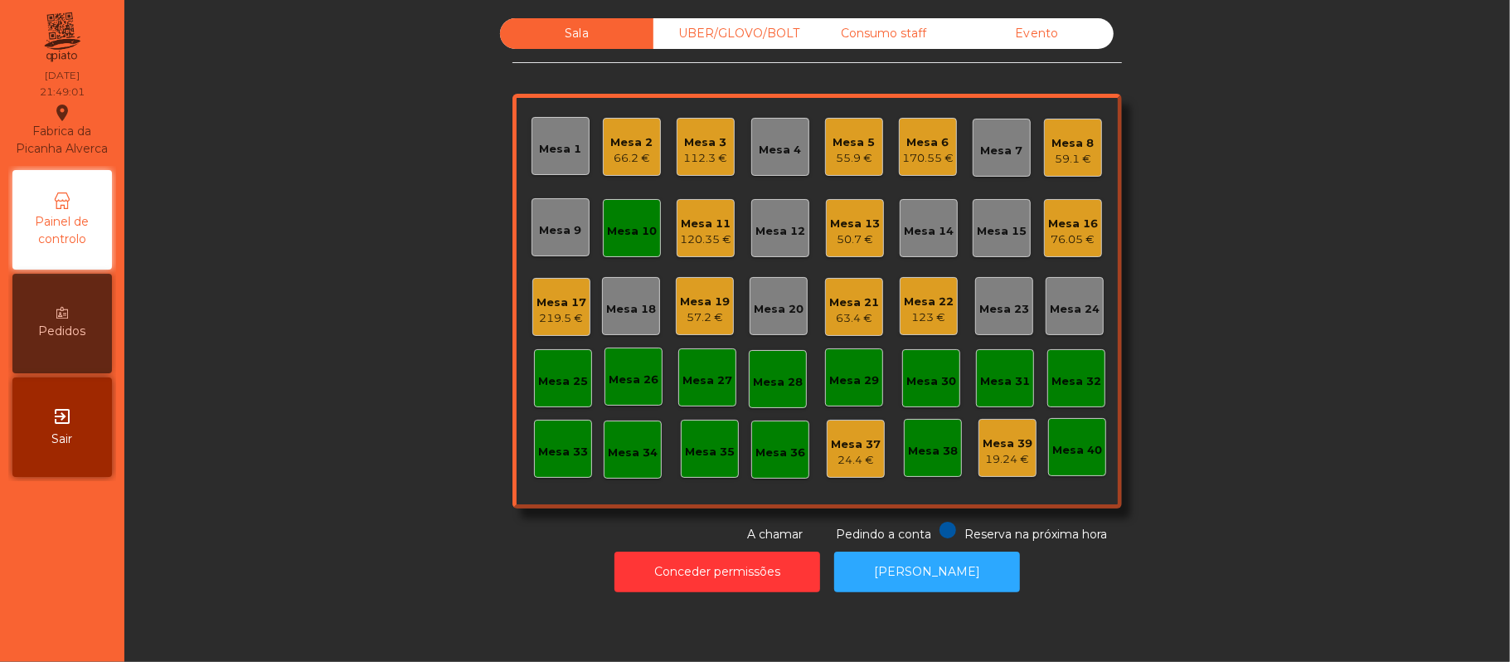
click at [1371, 216] on div "Sala UBER/[GEOGRAPHIC_DATA]/BOLT Consumo staff Evento Mesa 1 Mesa 2 66.2 € Mesa…" at bounding box center [817, 280] width 1341 height 525
click at [624, 217] on div "Mesa 10" at bounding box center [632, 227] width 50 height 23
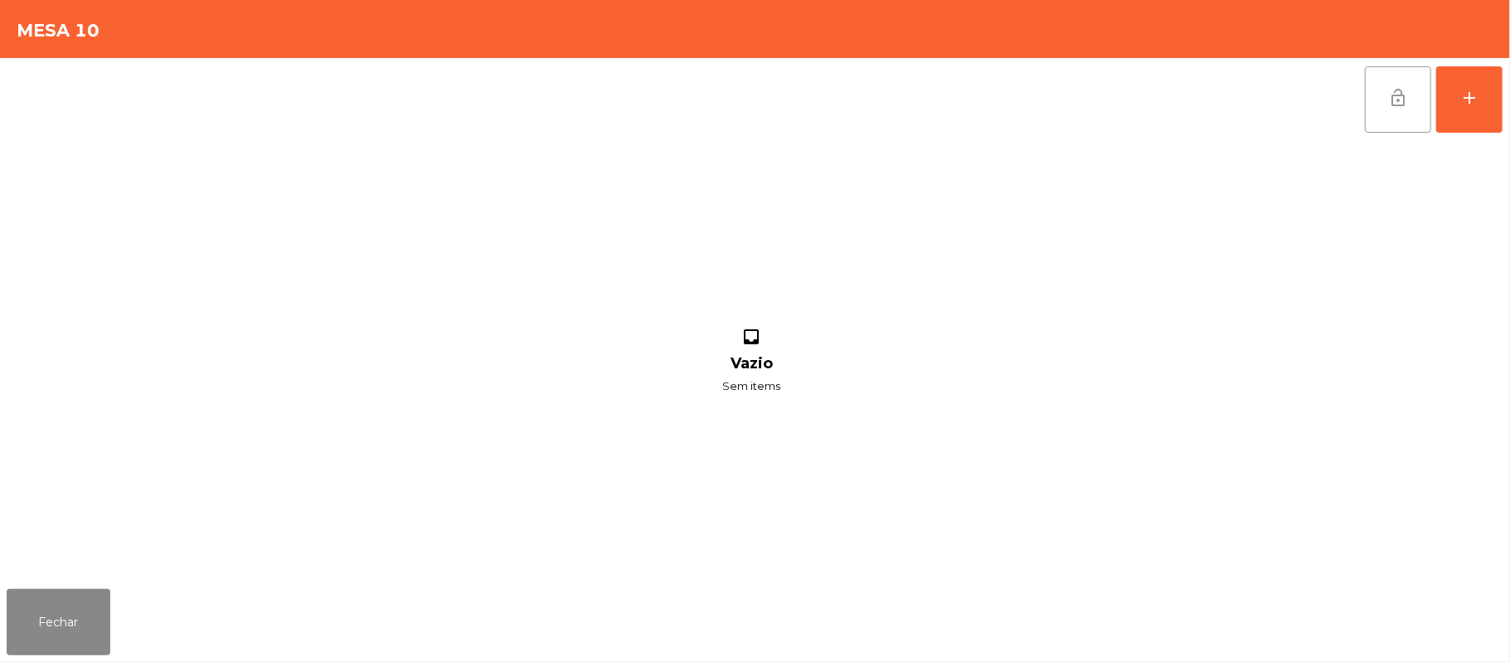
click at [1407, 88] on span "lock_open" at bounding box center [1398, 98] width 20 height 20
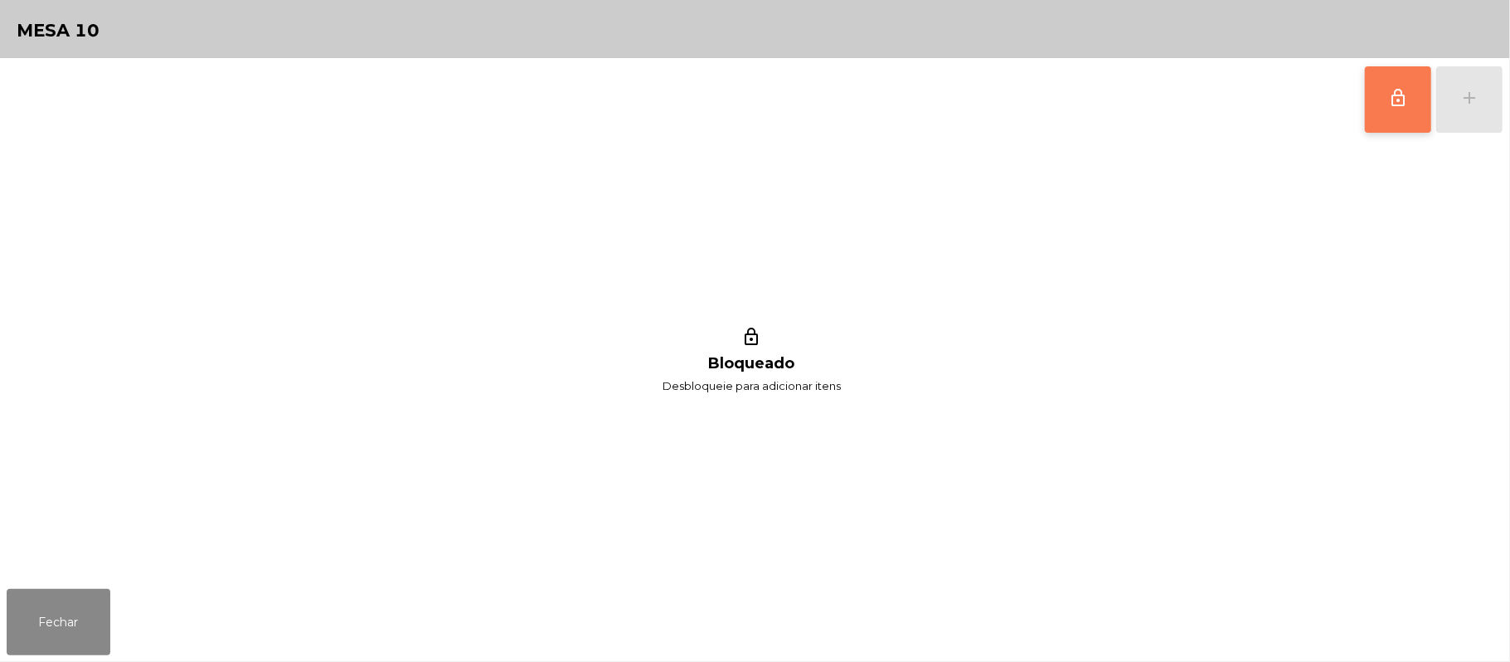
click at [1398, 114] on button "lock_outline" at bounding box center [1398, 99] width 66 height 66
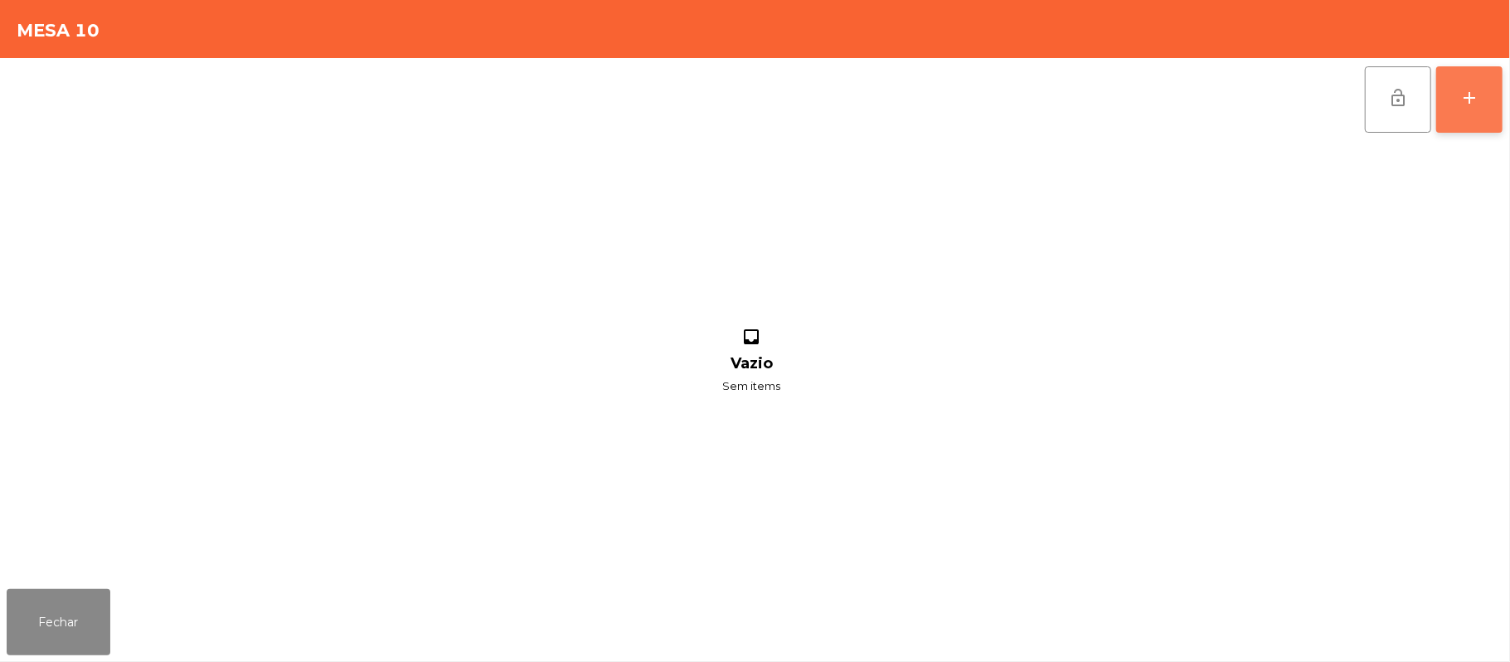
click at [1497, 106] on button "add" at bounding box center [1469, 99] width 66 height 66
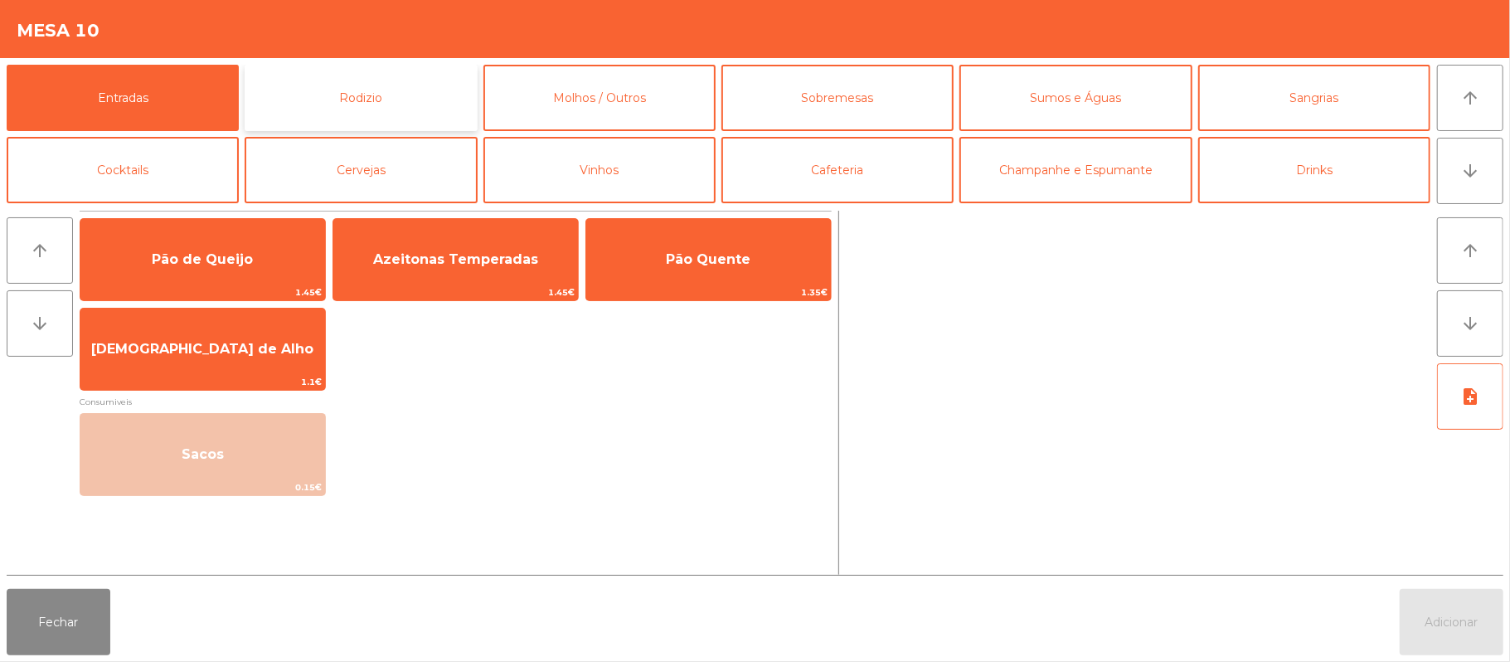
click at [431, 93] on button "Rodizio" at bounding box center [361, 98] width 232 height 66
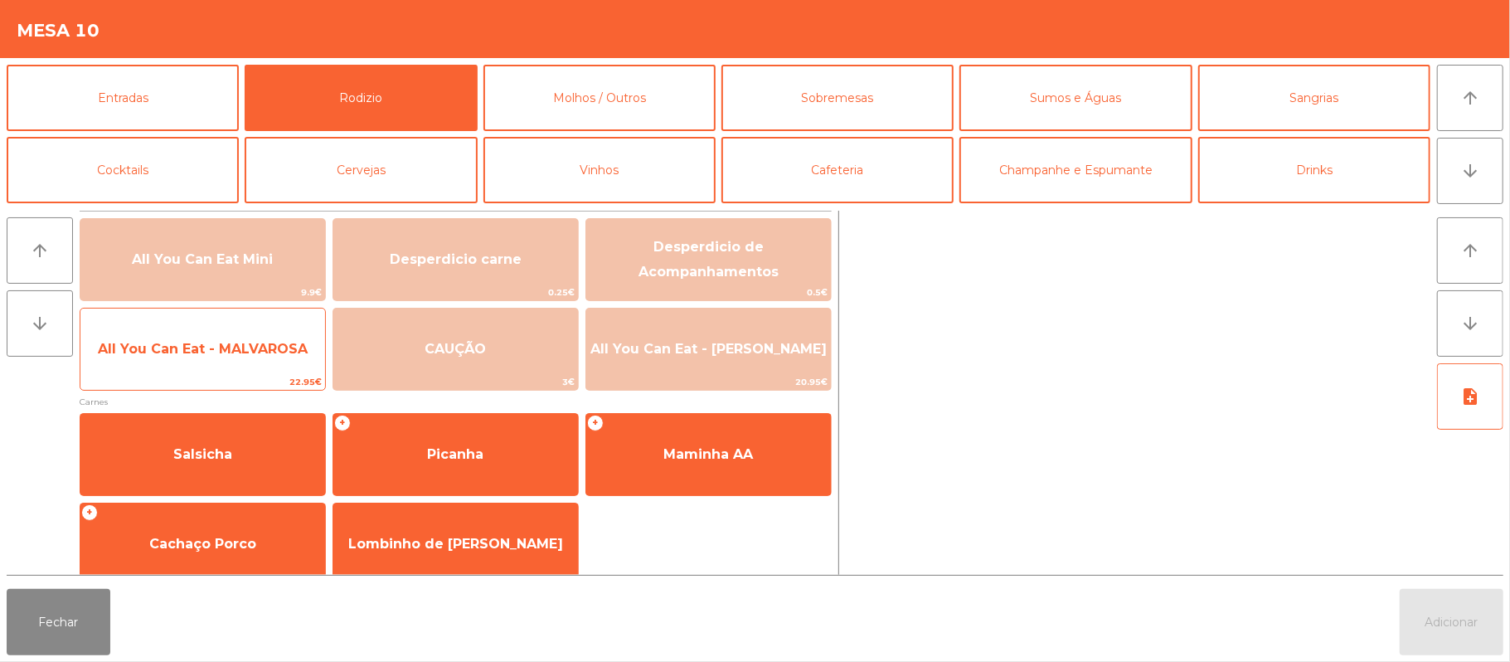
click at [224, 360] on span "All You Can Eat - MALVAROSA" at bounding box center [202, 349] width 245 height 45
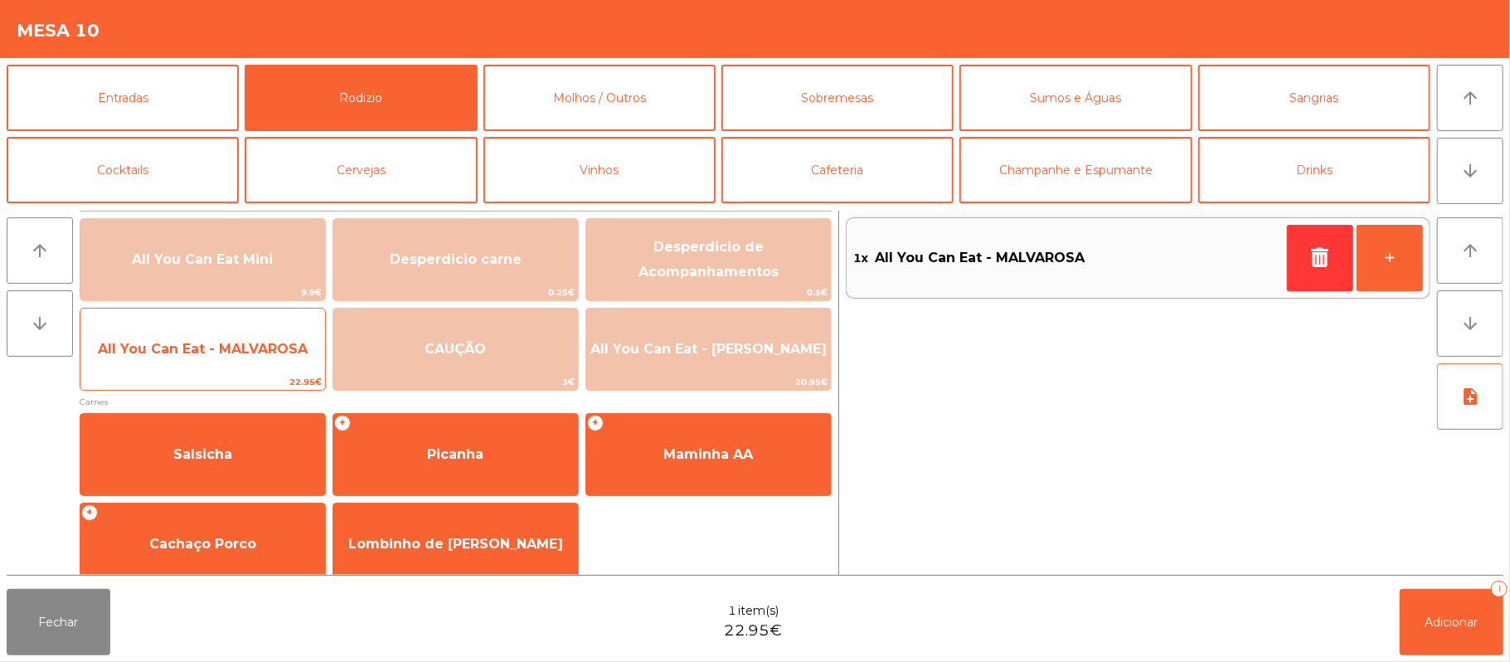
click at [236, 352] on span "All You Can Eat - MALVAROSA" at bounding box center [203, 349] width 210 height 16
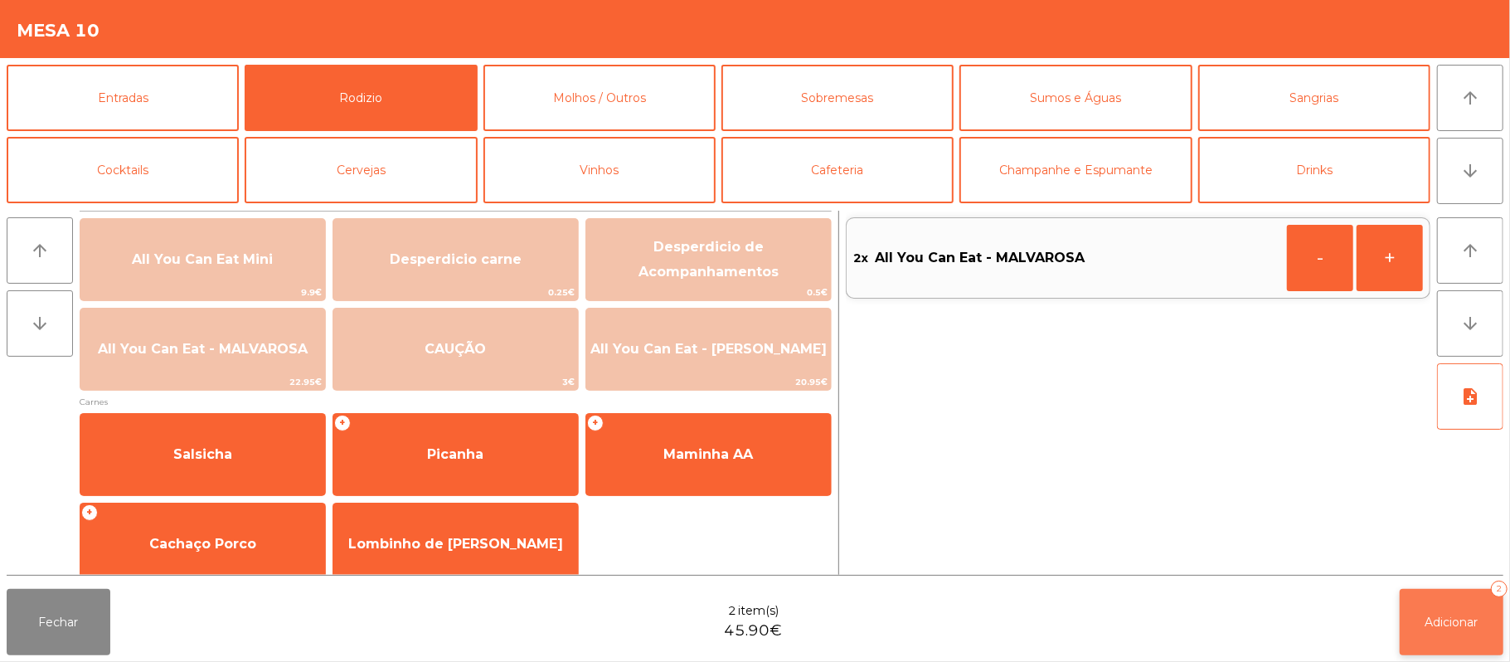
click at [1454, 624] on span "Adicionar" at bounding box center [1452, 622] width 53 height 15
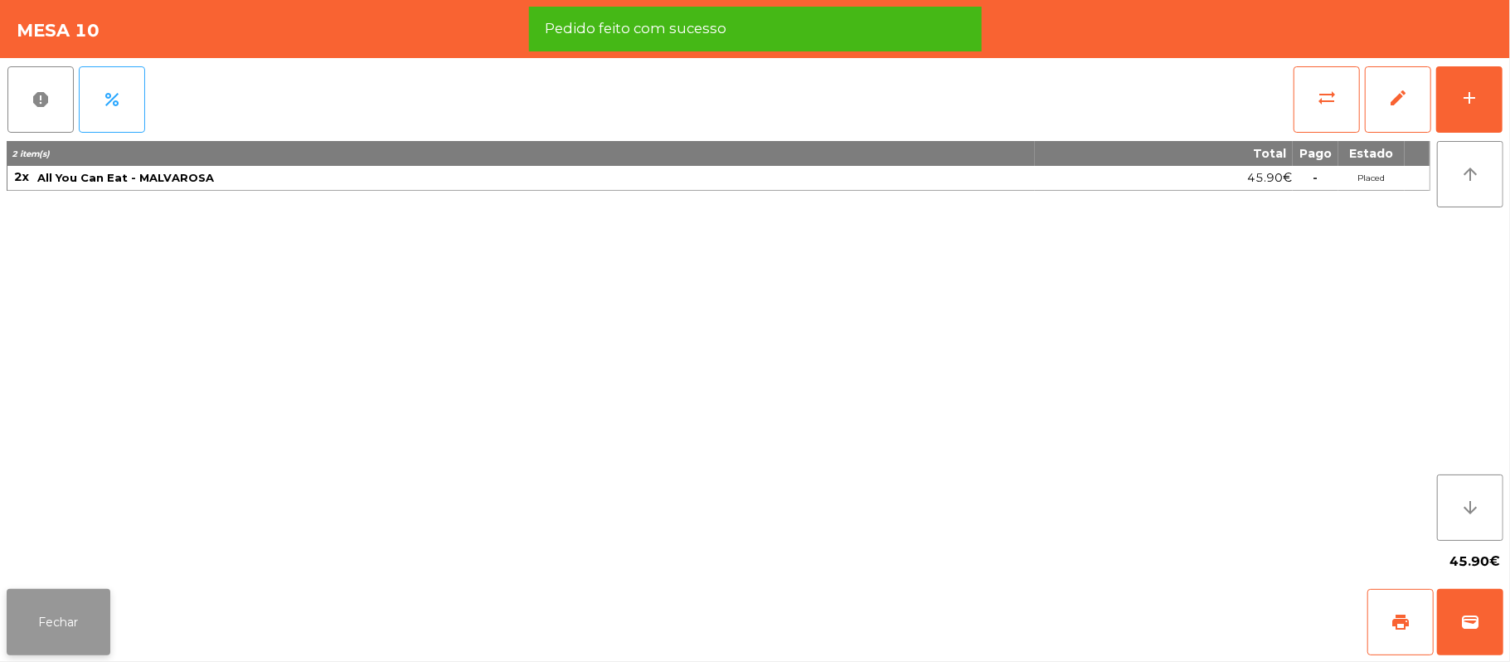
click at [66, 618] on button "Fechar" at bounding box center [59, 622] width 104 height 66
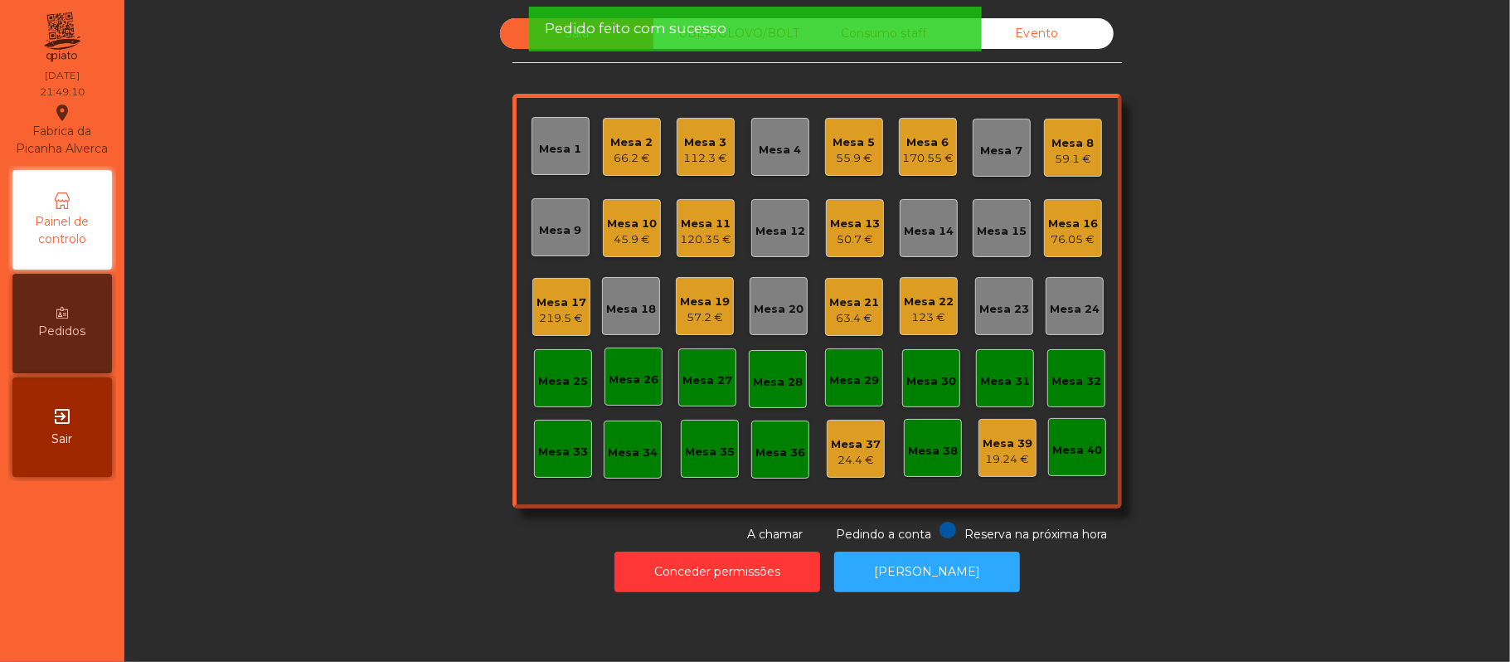
click at [368, 313] on div "Sala UBER/GLOVO/BOLT Consumo staff Evento Mesa 1 Mesa 2 66.2 € Mesa 3 112.3 € M…" at bounding box center [817, 280] width 1341 height 525
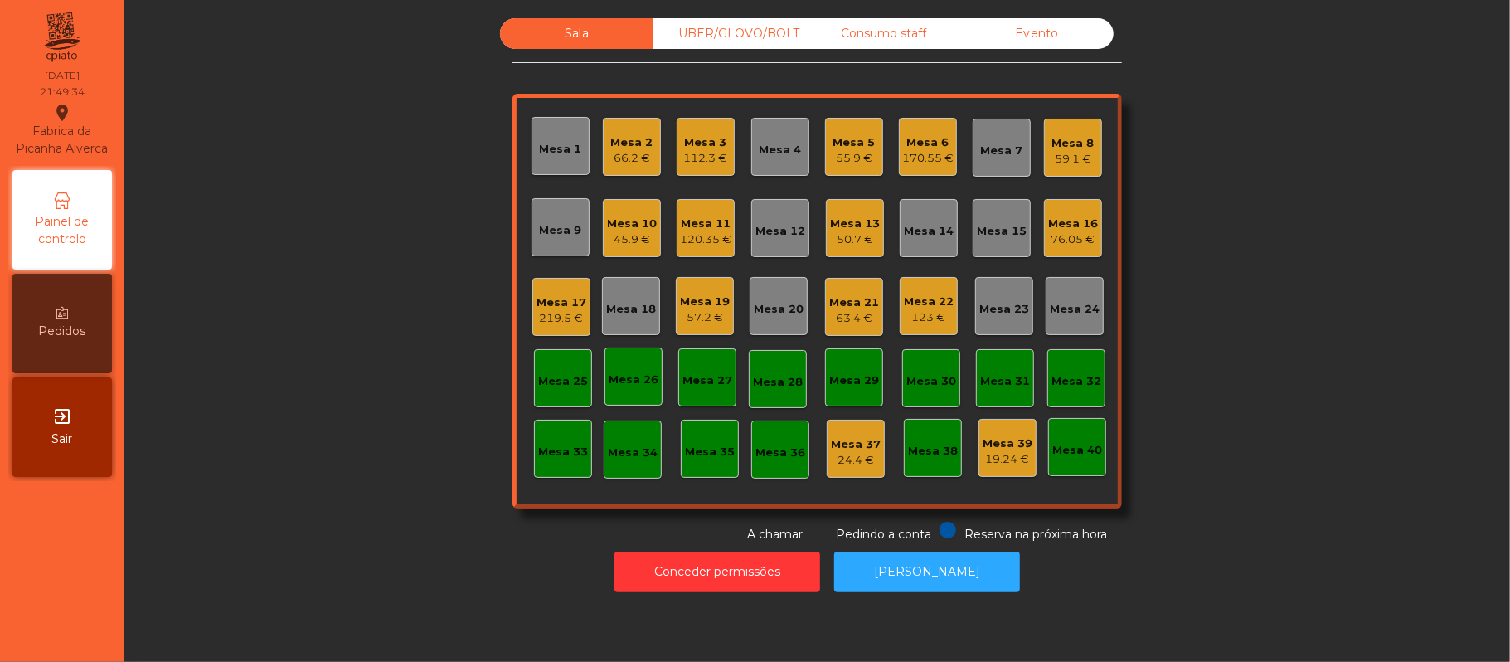
click at [1242, 194] on div "Sala UBER/GLOVO/BOLT Consumo staff Evento Mesa 1 Mesa 2 66.2 € Mesa 3 112.3 € M…" at bounding box center [817, 280] width 1341 height 525
click at [1242, 216] on div "Sala UBER/GLOVO/BOLT Consumo staff Evento Mesa 1 Mesa 2 66.2 € Mesa 3 112.3 € M…" at bounding box center [817, 280] width 1341 height 525
click at [694, 222] on div "Mesa 11" at bounding box center [705, 224] width 51 height 17
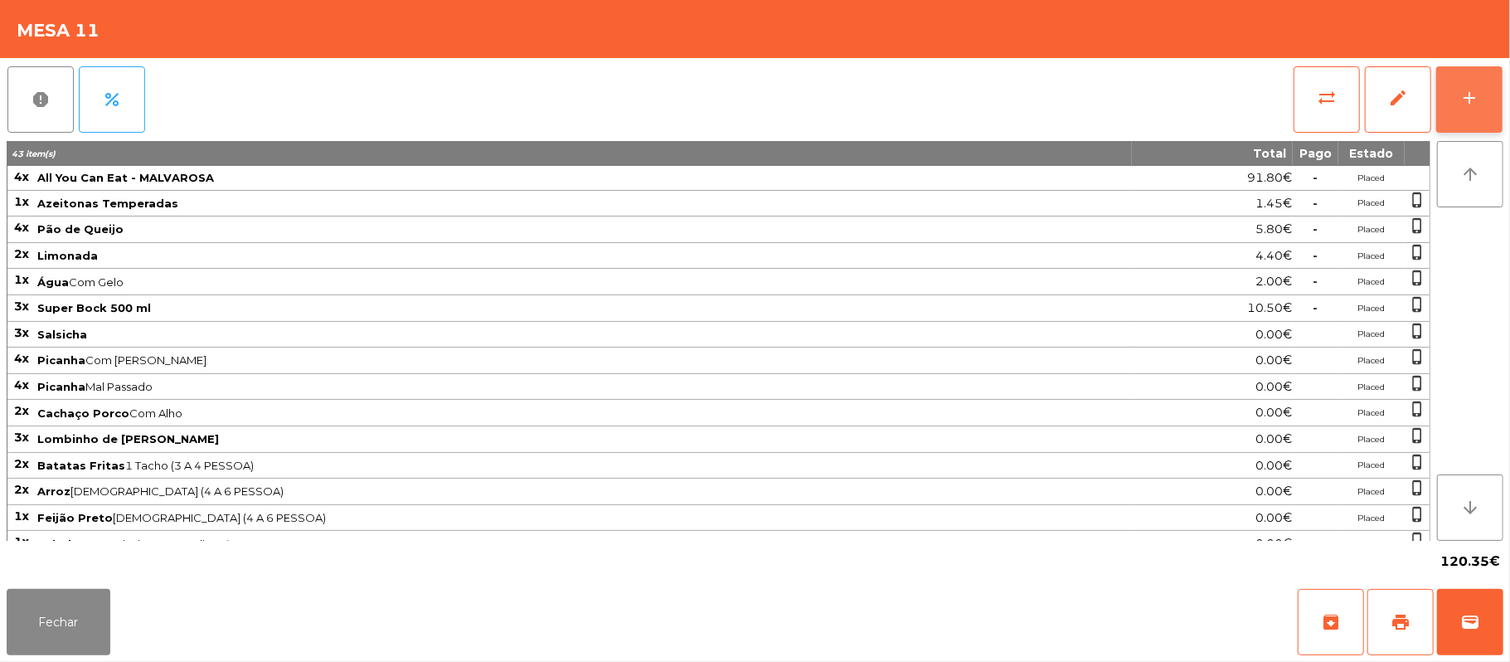
click at [1457, 94] on button "add" at bounding box center [1469, 99] width 66 height 66
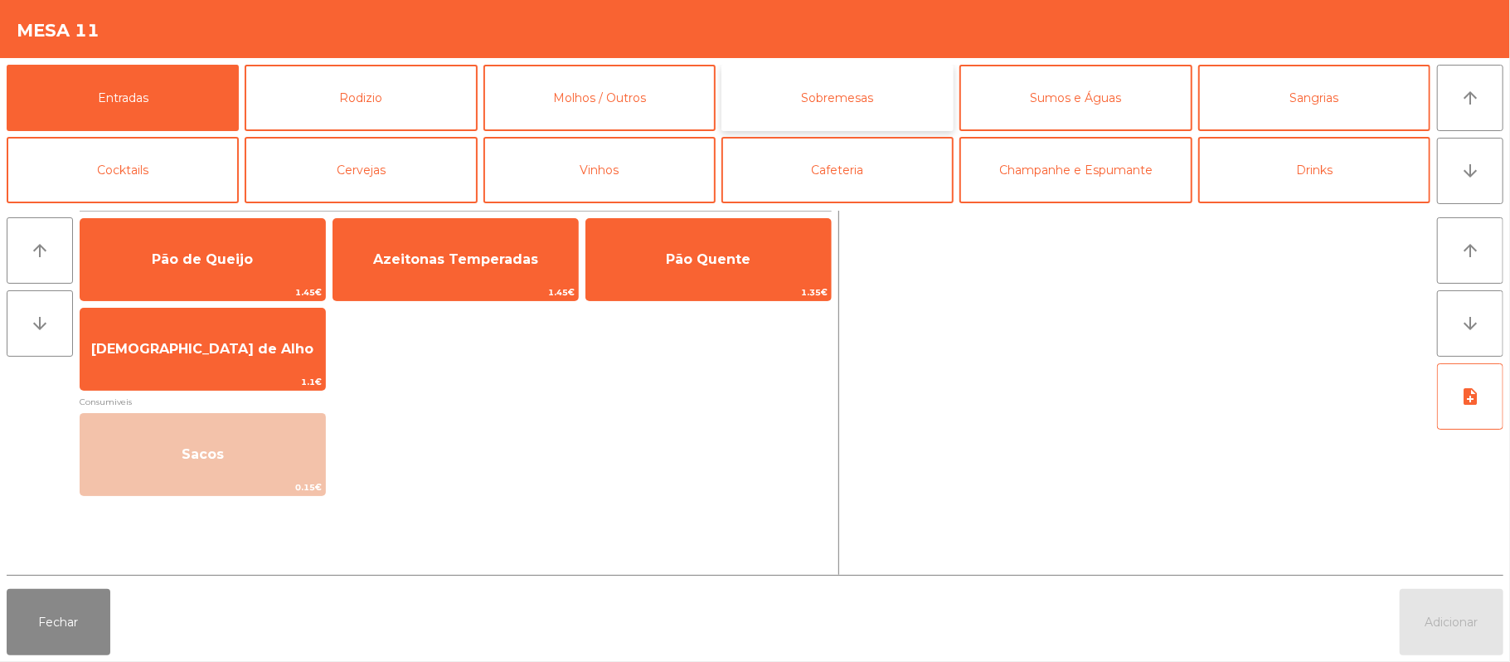
click at [834, 109] on button "Sobremesas" at bounding box center [838, 98] width 232 height 66
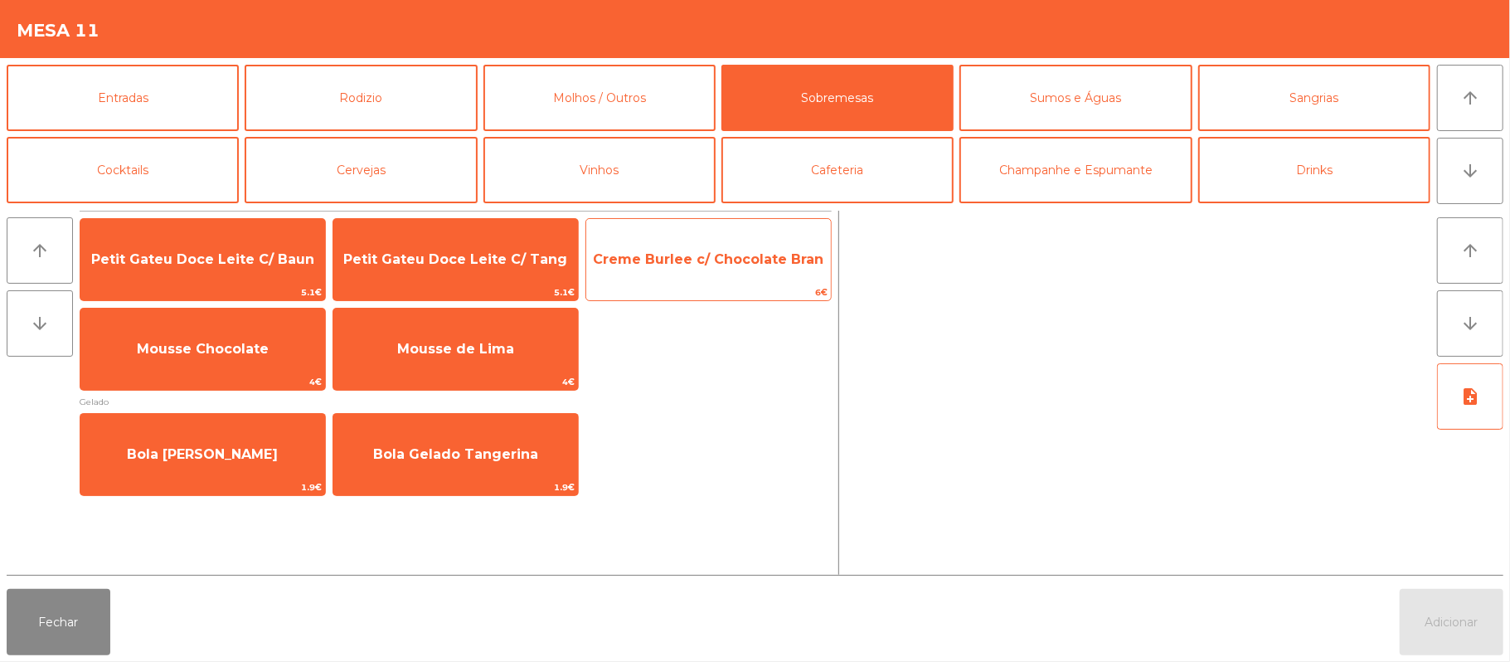
click at [717, 276] on span "Creme Burlee c/ Chocolate Bran" at bounding box center [708, 259] width 245 height 45
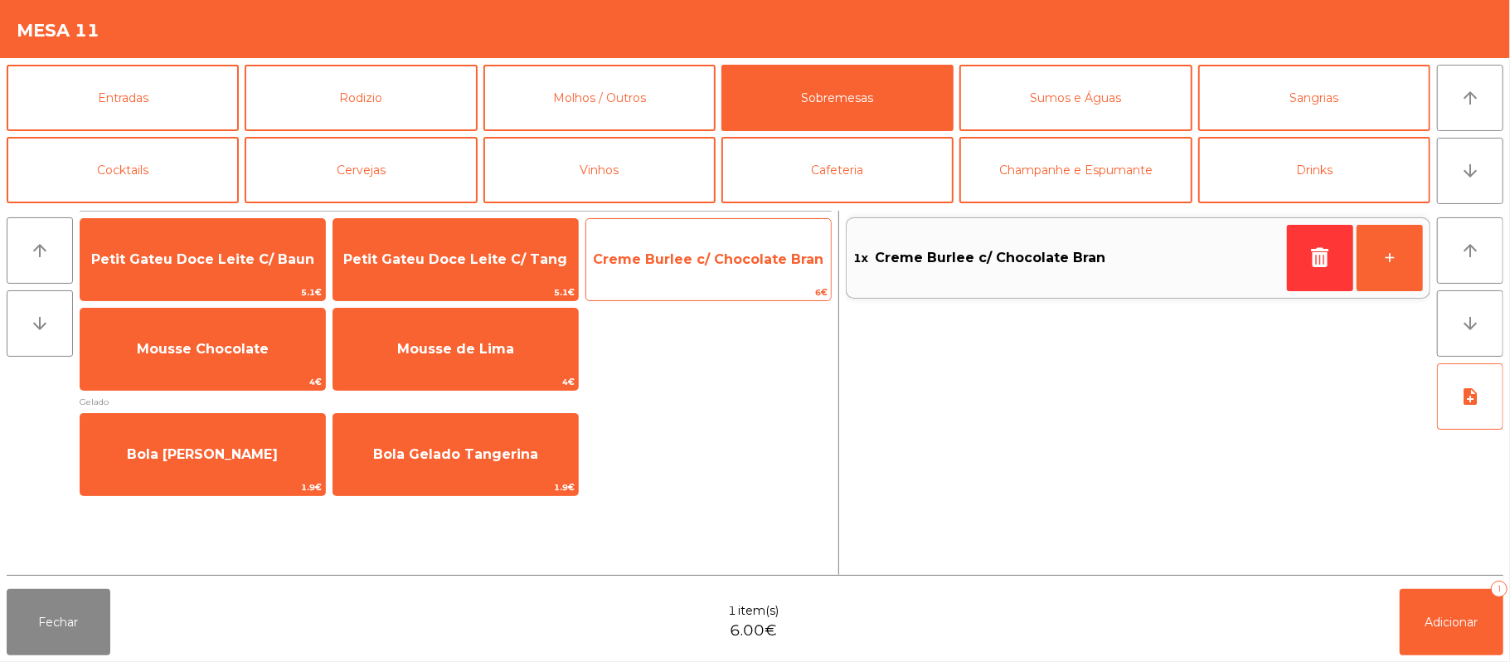
click at [688, 270] on span "Creme Burlee c/ Chocolate Bran" at bounding box center [708, 259] width 245 height 45
click at [691, 270] on span "Creme Burlee c/ Chocolate Bran" at bounding box center [708, 259] width 245 height 45
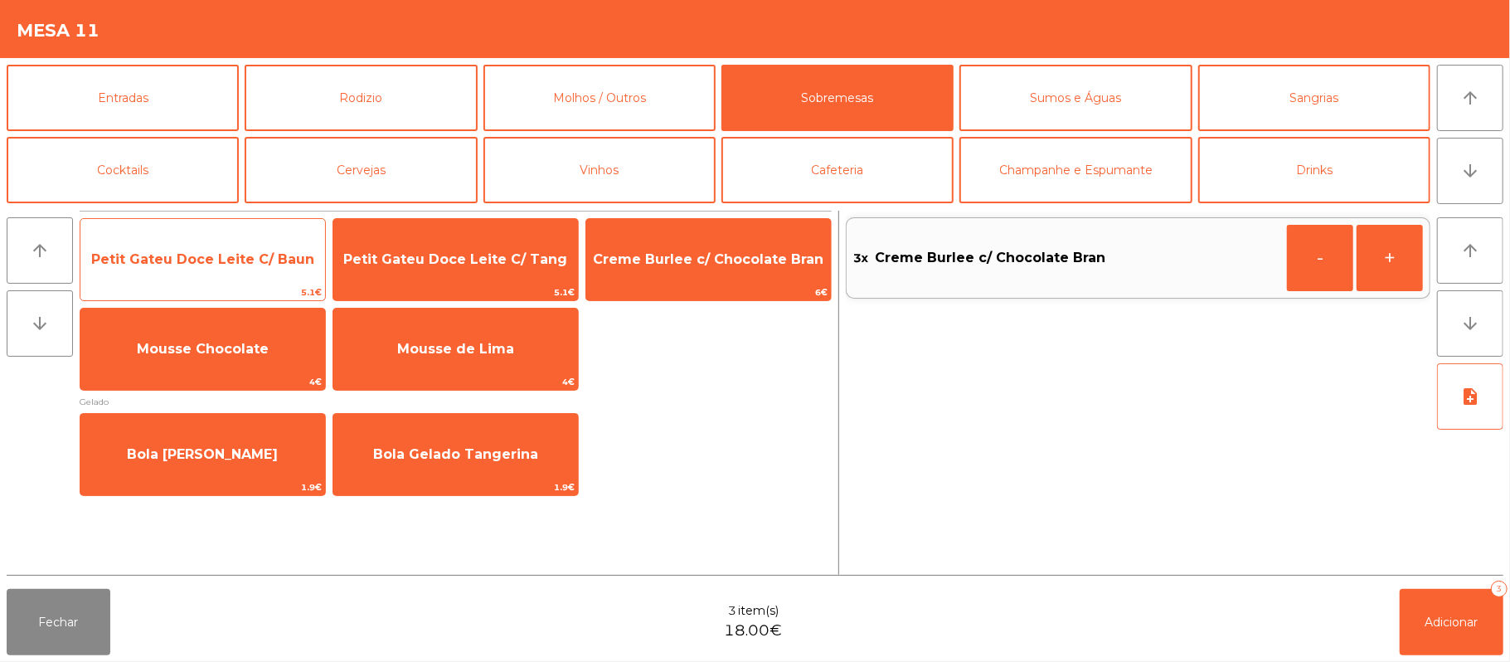
click at [267, 259] on span "Petit Gateu Doce Leite C/ Baun" at bounding box center [202, 259] width 223 height 16
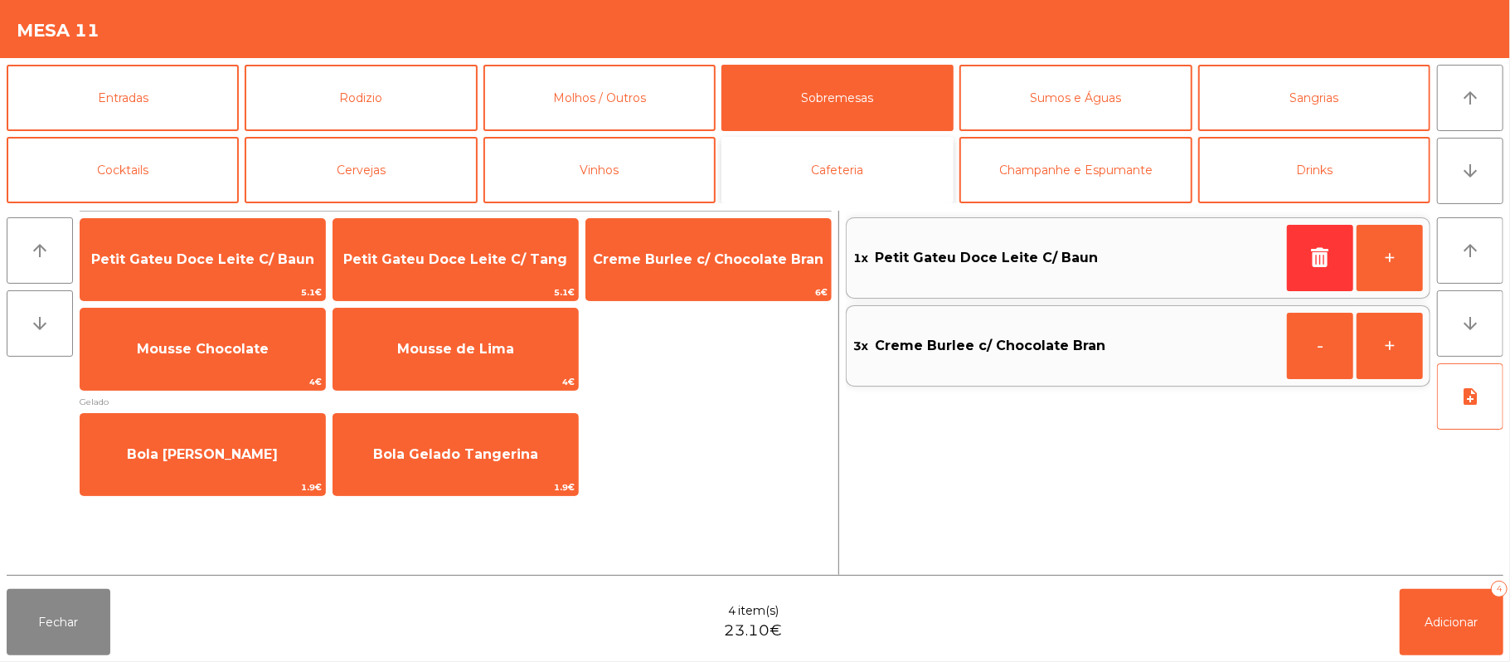
click at [866, 182] on button "Cafeteria" at bounding box center [838, 170] width 232 height 66
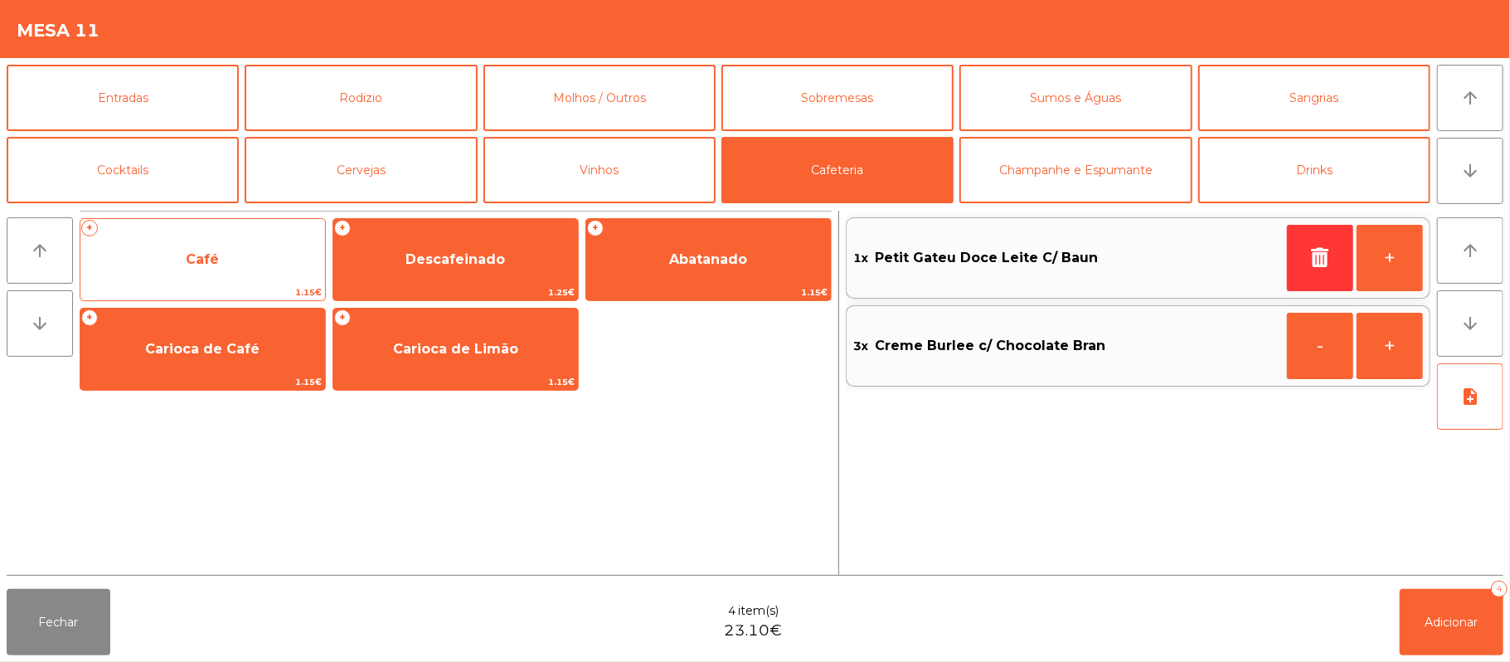
click at [217, 260] on span "Café" at bounding box center [202, 259] width 33 height 16
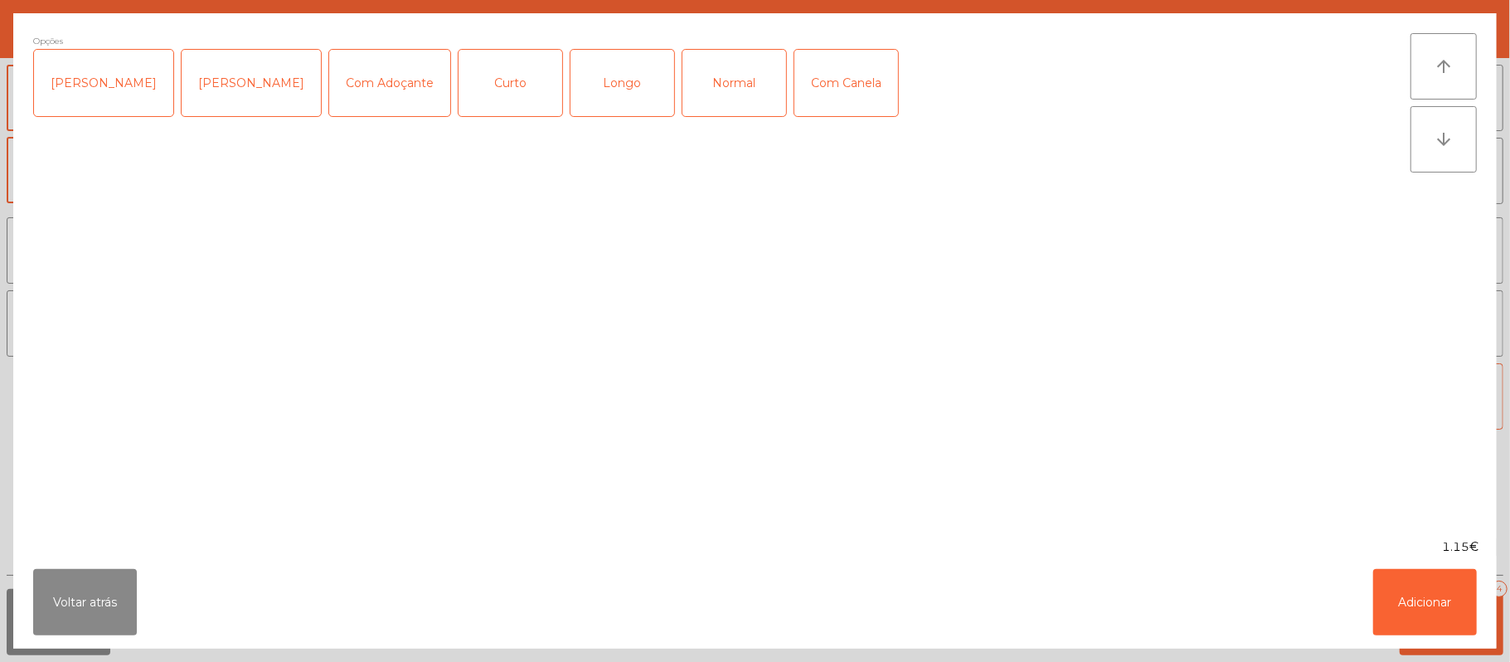
click at [717, 83] on div "Normal" at bounding box center [735, 83] width 104 height 66
click at [347, 77] on div "Com Adoçante" at bounding box center [389, 83] width 121 height 66
click at [1418, 619] on button "Adicionar" at bounding box center [1425, 602] width 104 height 66
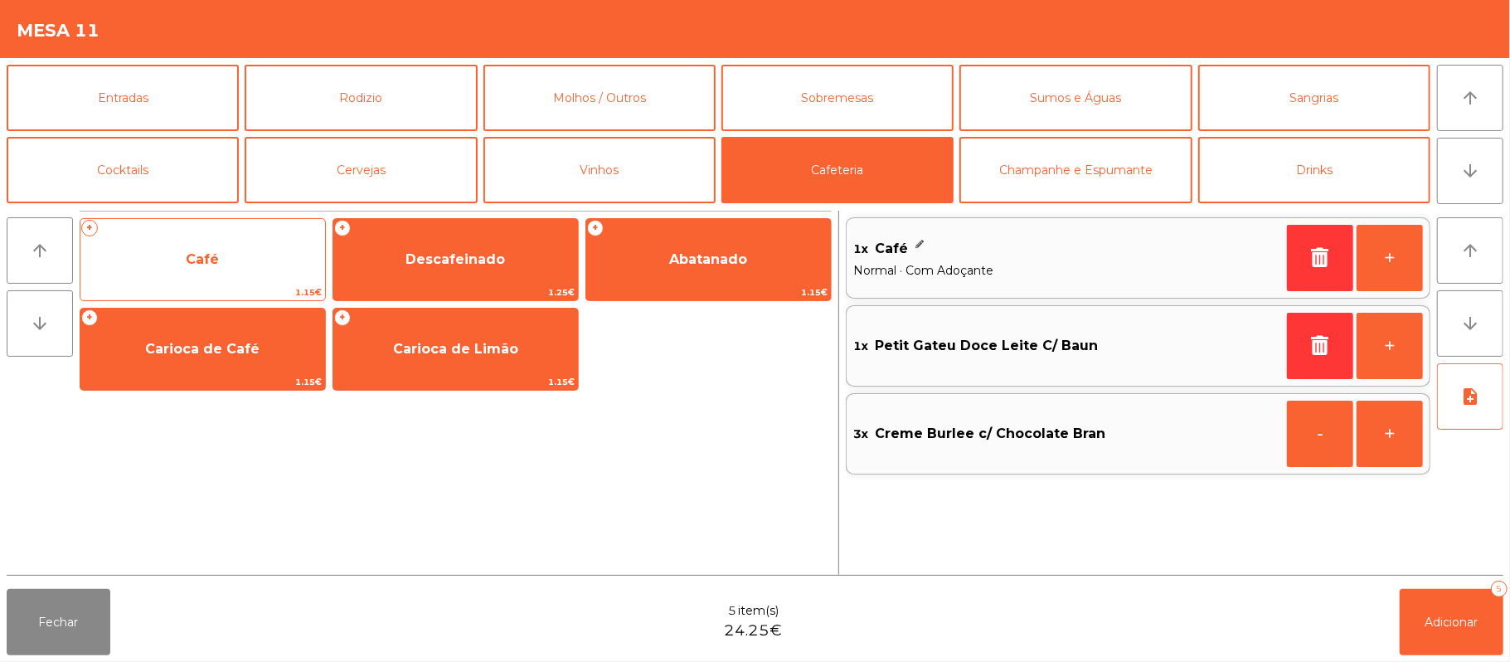
click at [222, 260] on span "Café" at bounding box center [202, 259] width 245 height 45
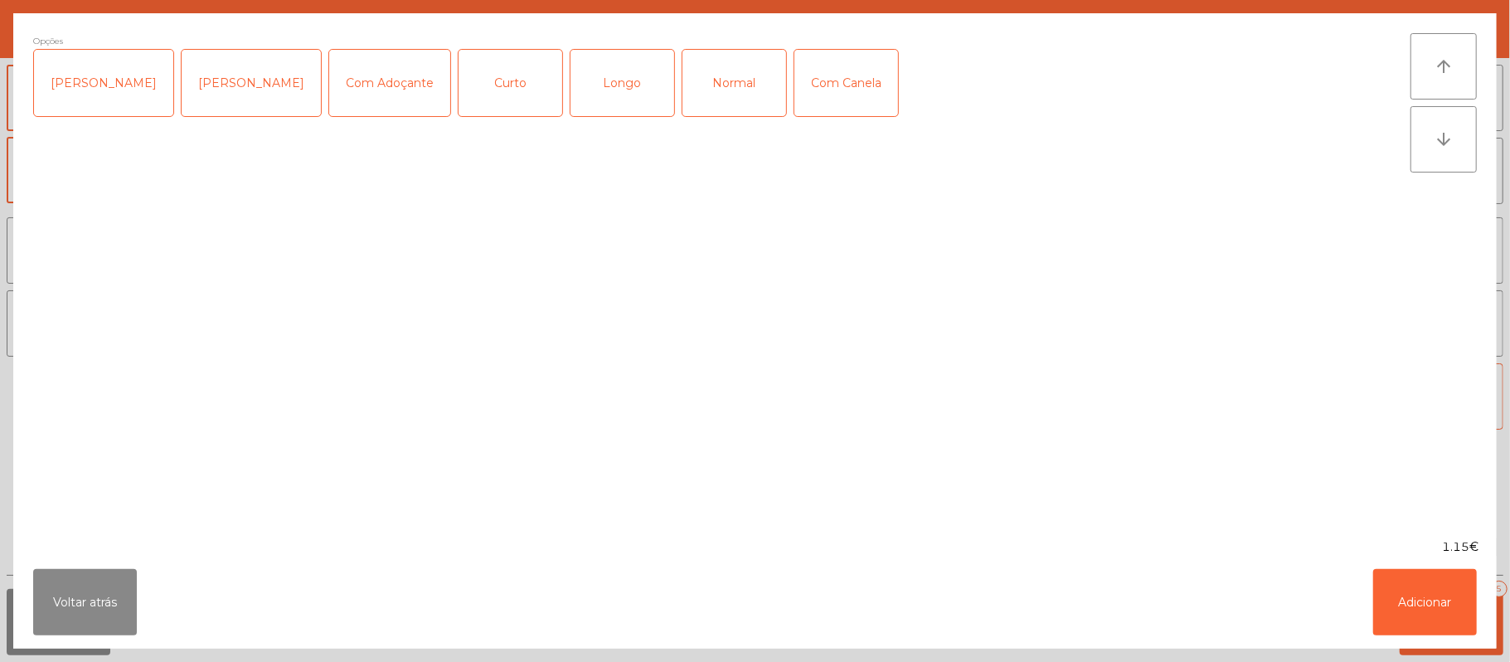
click at [683, 100] on div "Normal" at bounding box center [735, 83] width 104 height 66
click at [1447, 589] on button "Adicionar" at bounding box center [1425, 602] width 104 height 66
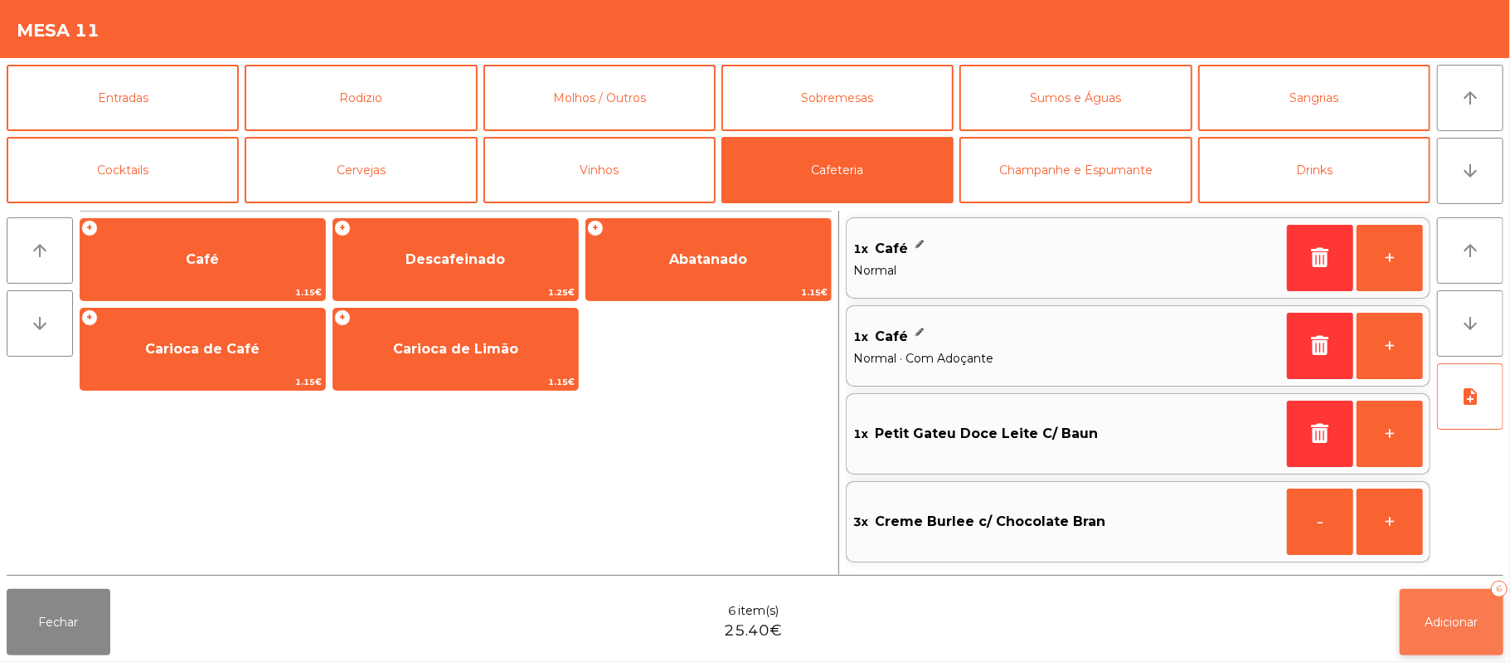
click at [1458, 622] on span "Adicionar" at bounding box center [1452, 622] width 53 height 15
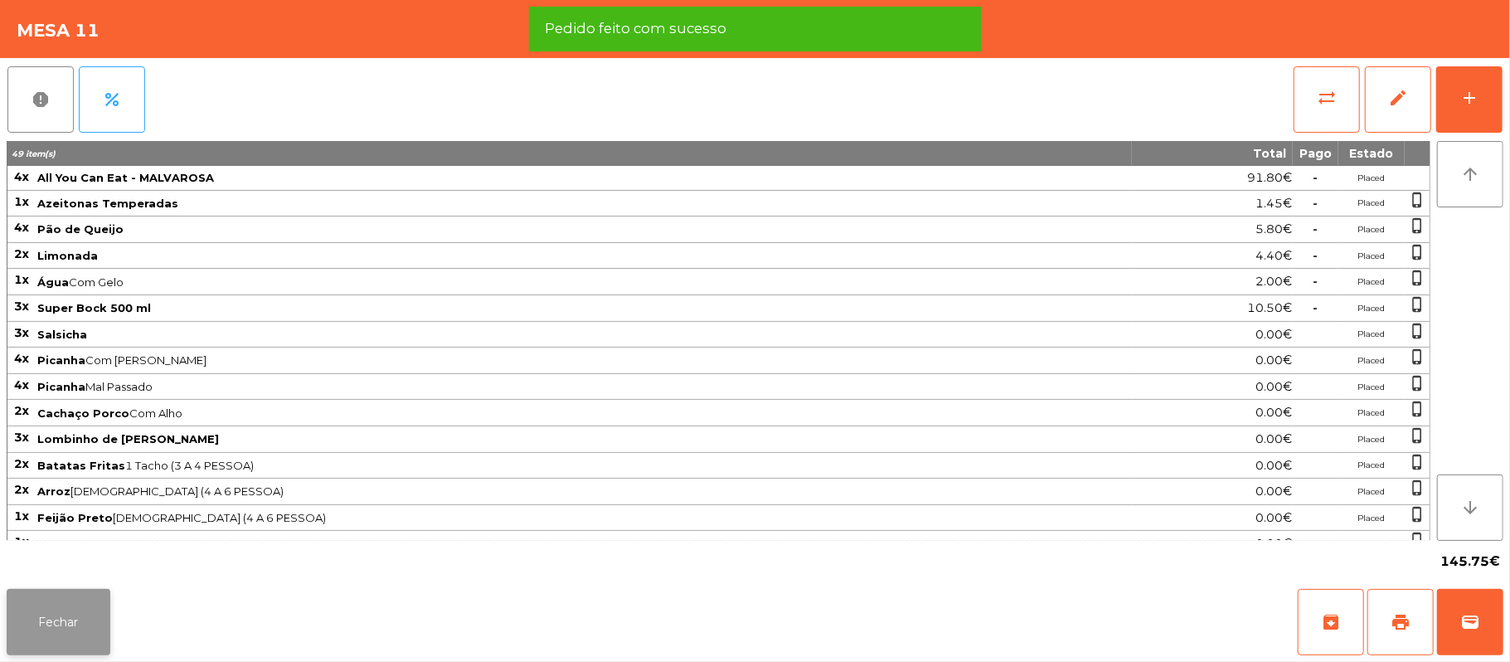
click at [83, 620] on button "Fechar" at bounding box center [59, 622] width 104 height 66
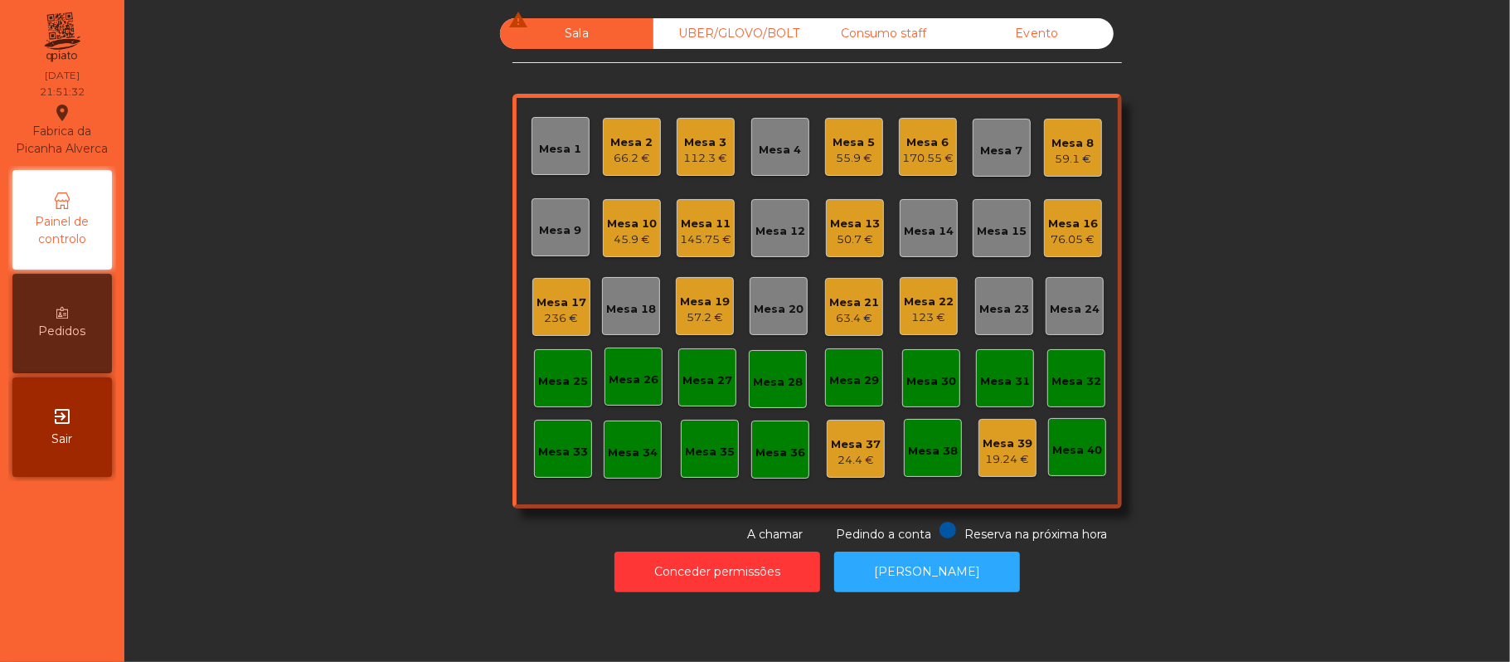
click at [1182, 224] on div "Sala warning UBER/GLOVO/BOLT Consumo staff Evento Mesa 1 Mesa 2 66.2 € Mesa 3 1…" at bounding box center [817, 280] width 1341 height 525
click at [992, 154] on div "Mesa 7" at bounding box center [1002, 151] width 42 height 17
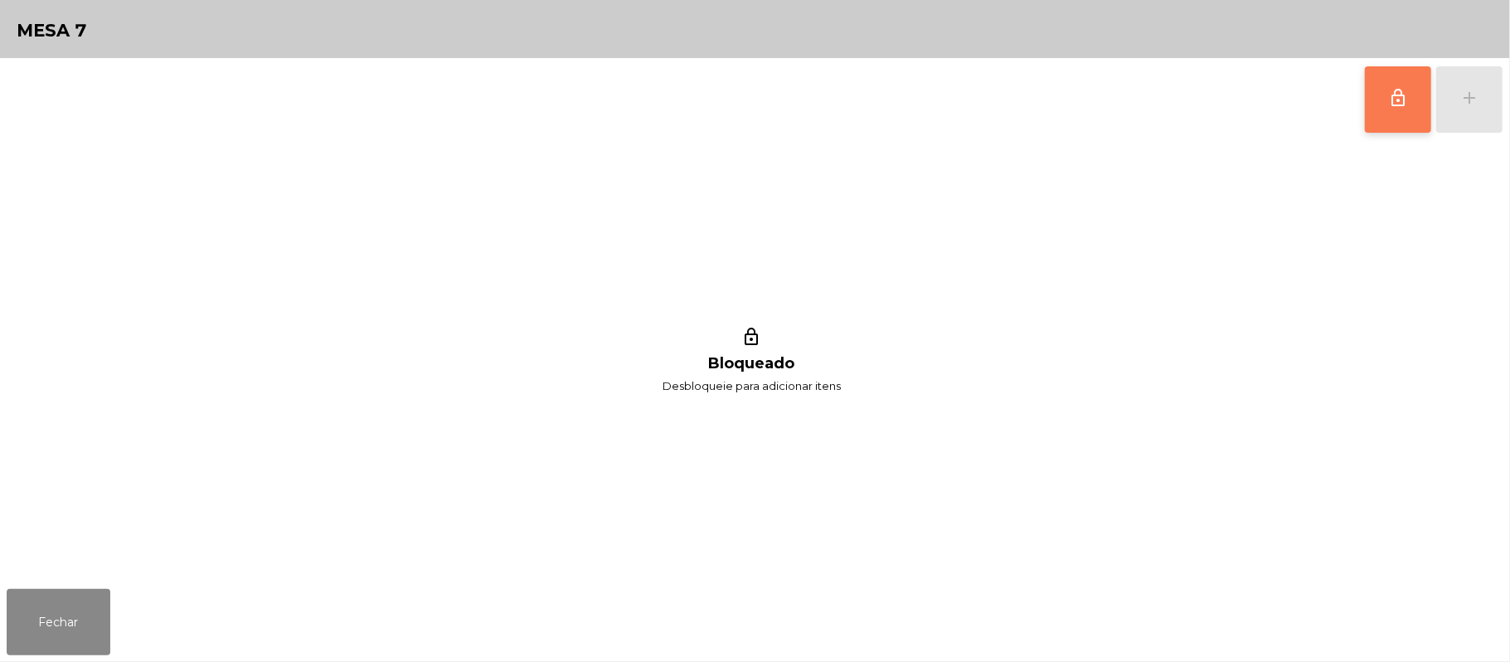
click at [1383, 111] on button "lock_outline" at bounding box center [1398, 99] width 66 height 66
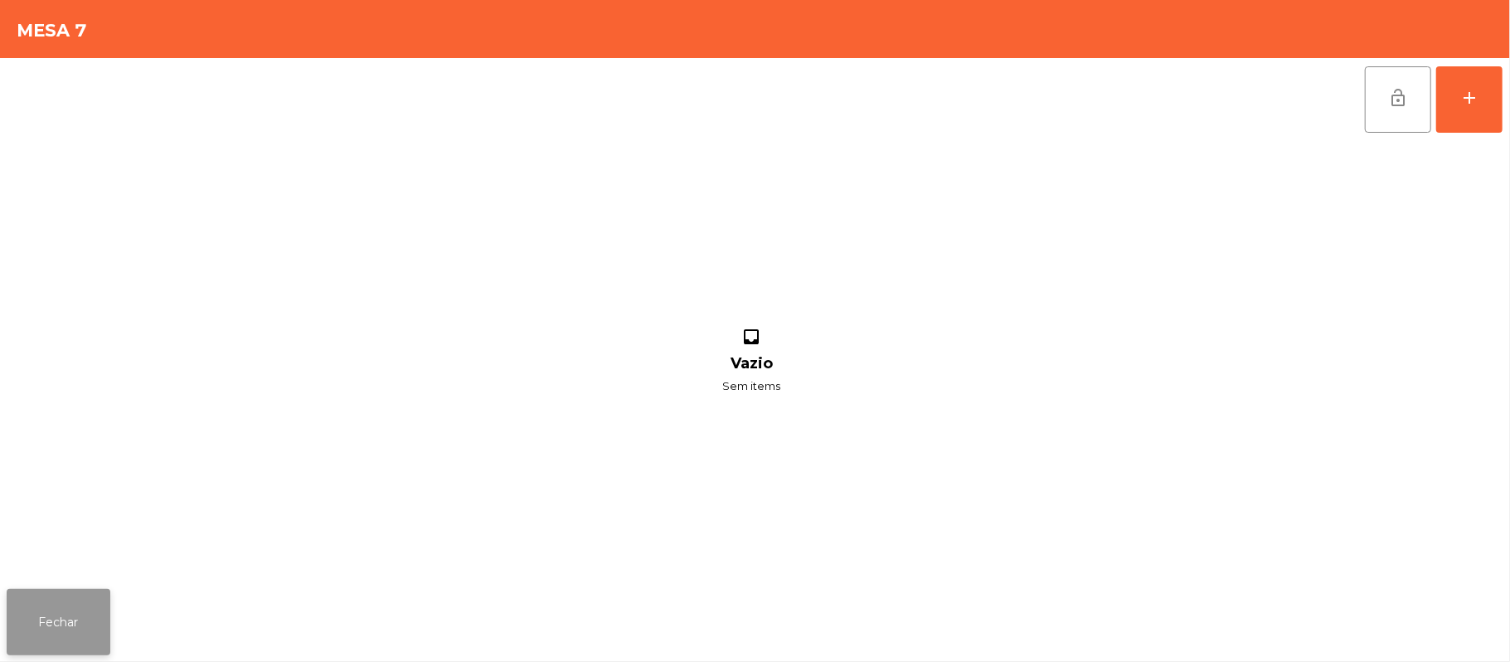
click at [66, 631] on button "Fechar" at bounding box center [59, 622] width 104 height 66
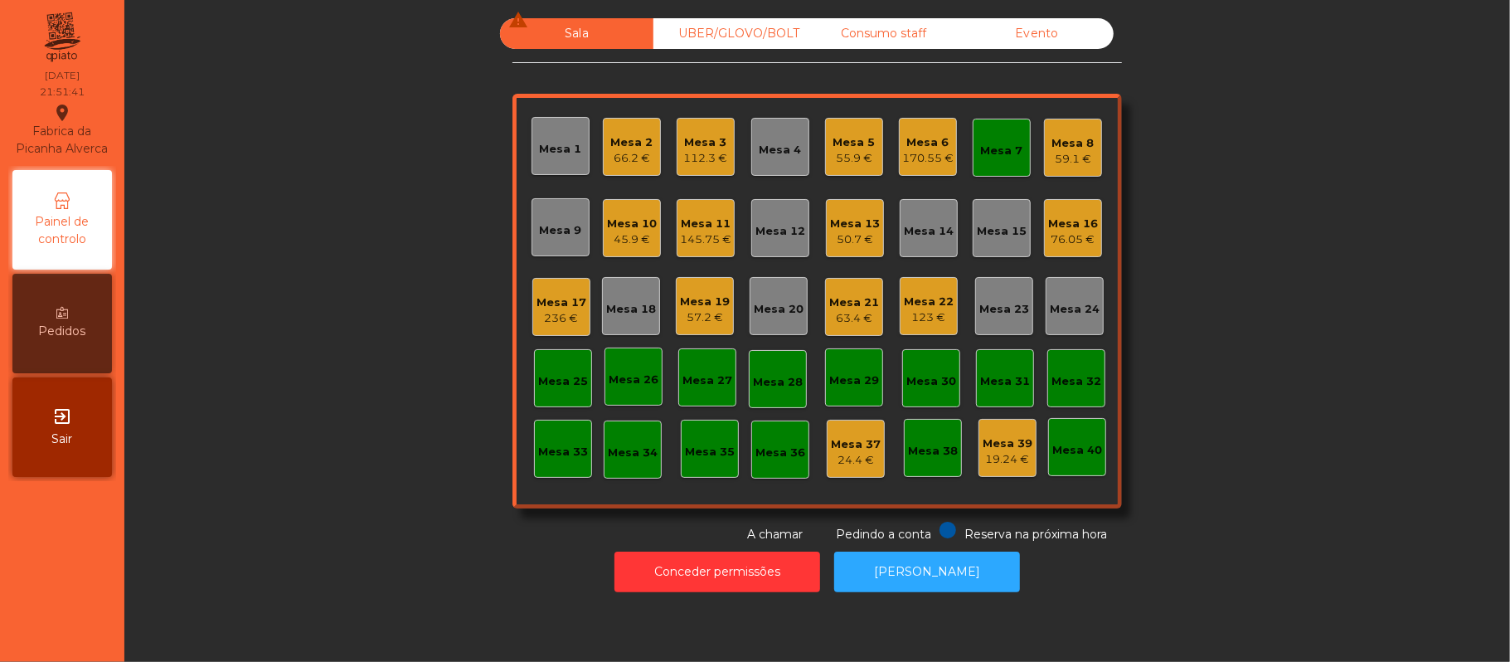
click at [930, 168] on div "Mesa 6 170.55 €" at bounding box center [928, 147] width 58 height 58
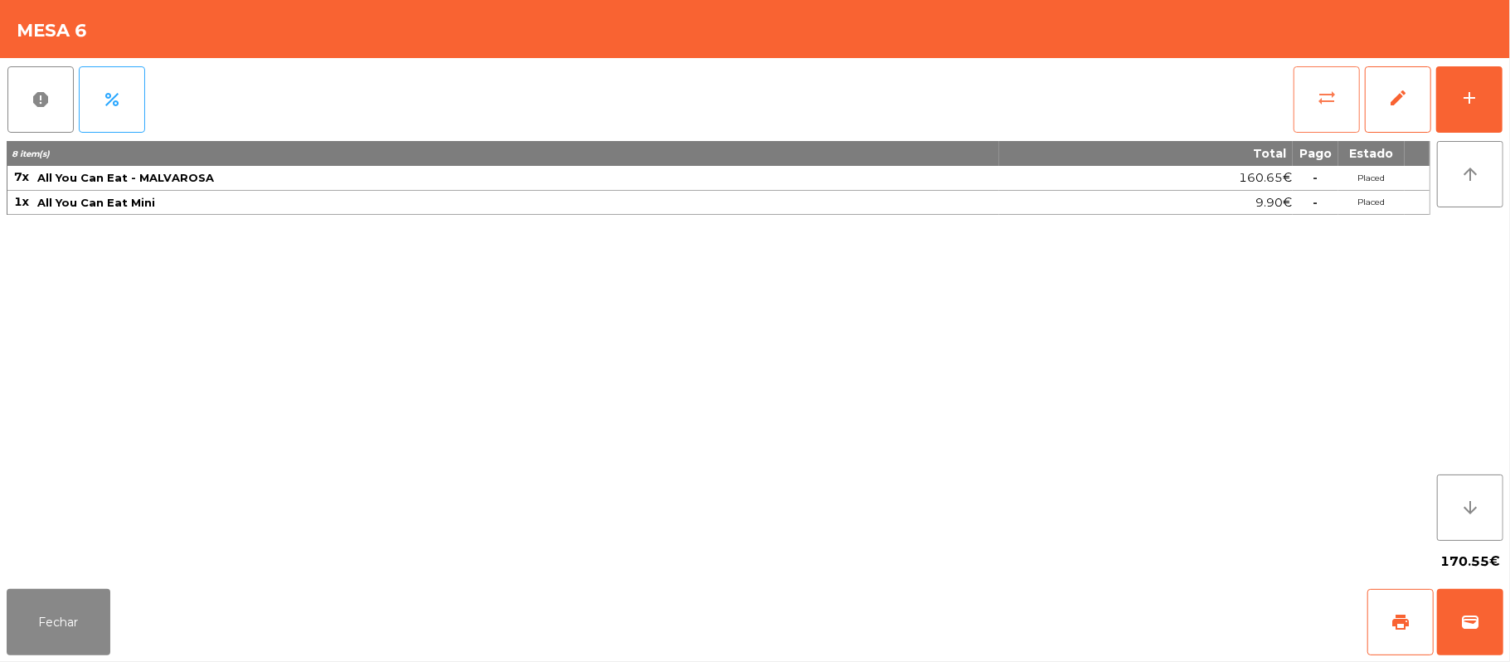
click at [1329, 109] on button "sync_alt" at bounding box center [1327, 99] width 66 height 66
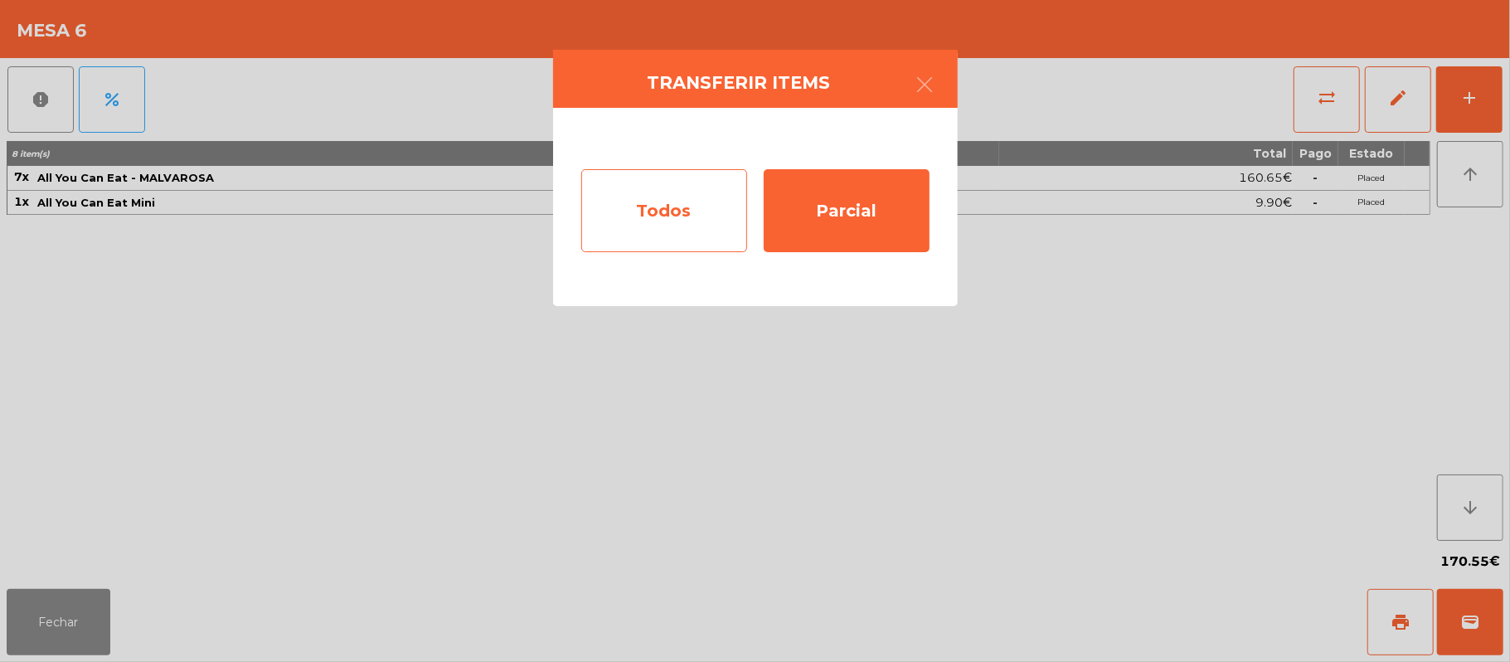
click at [668, 245] on div "Todos" at bounding box center [664, 210] width 166 height 83
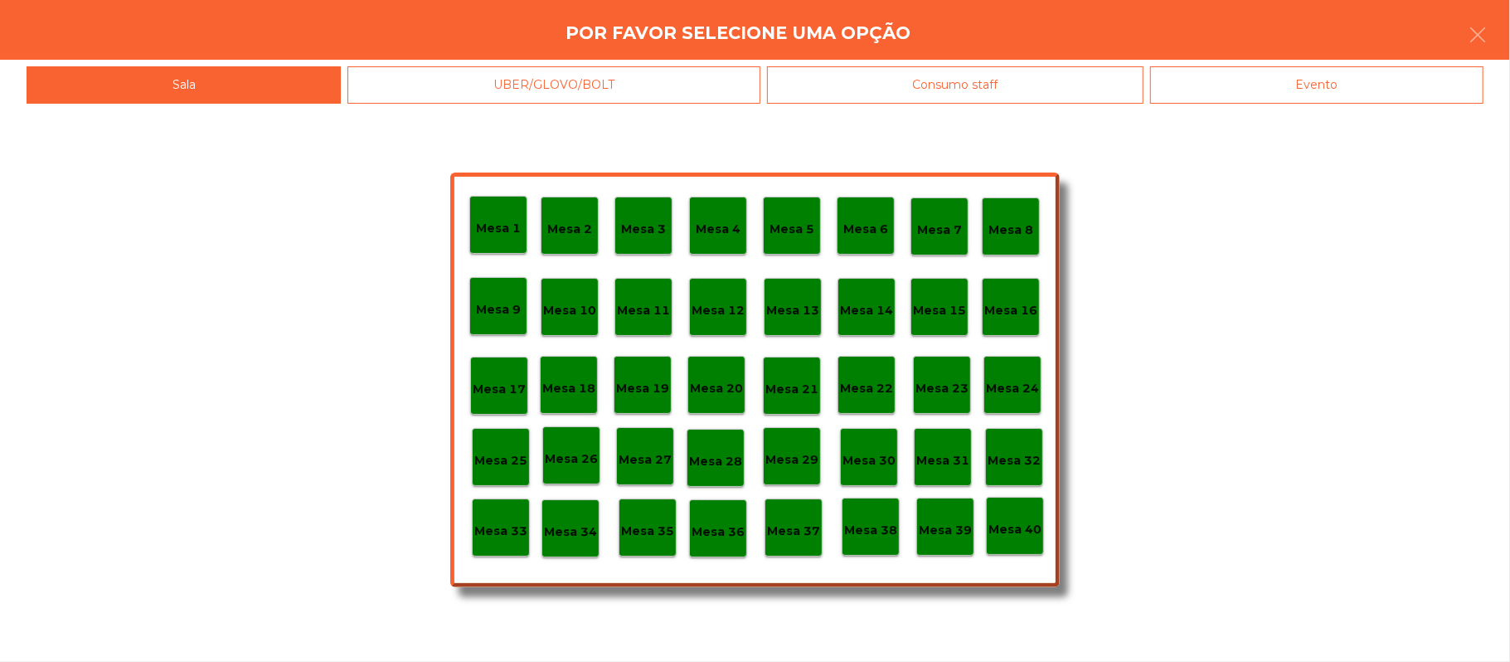
click at [955, 224] on p "Mesa 7" at bounding box center [939, 230] width 45 height 19
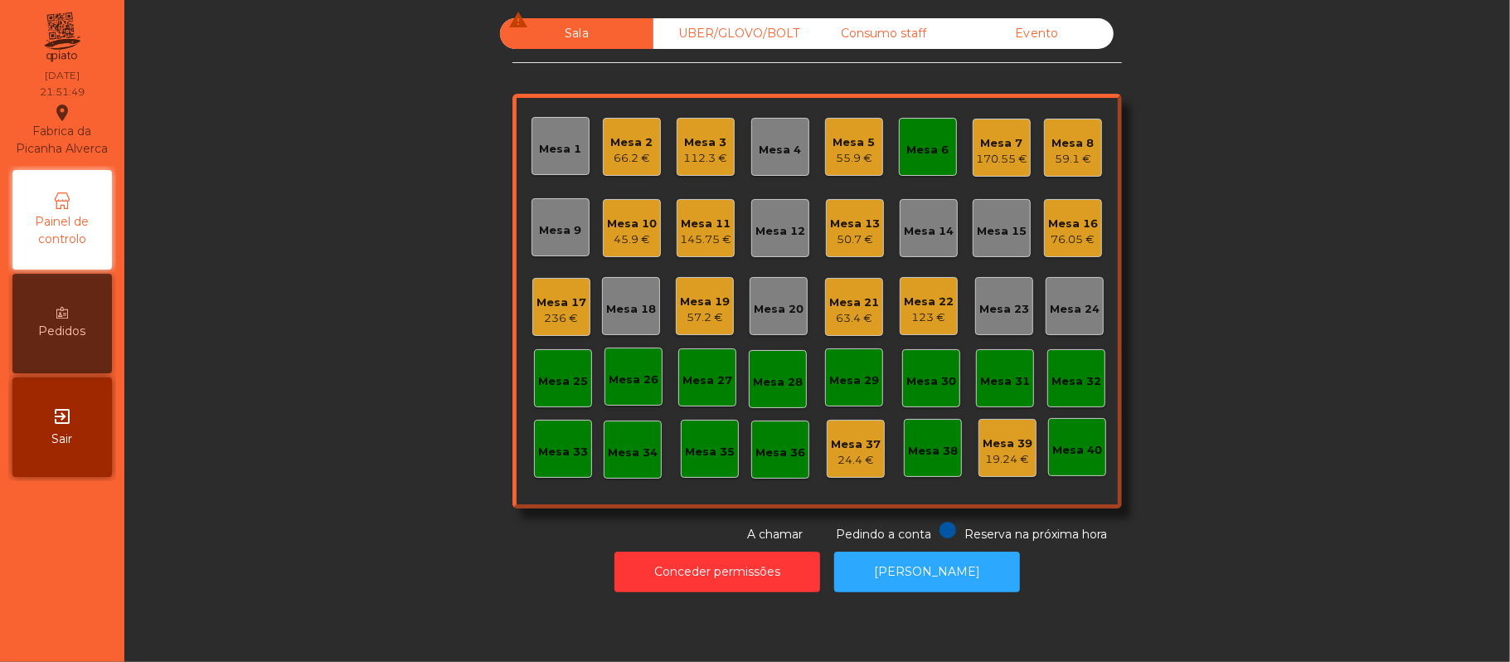
click at [926, 149] on div "Mesa 6" at bounding box center [928, 150] width 42 height 17
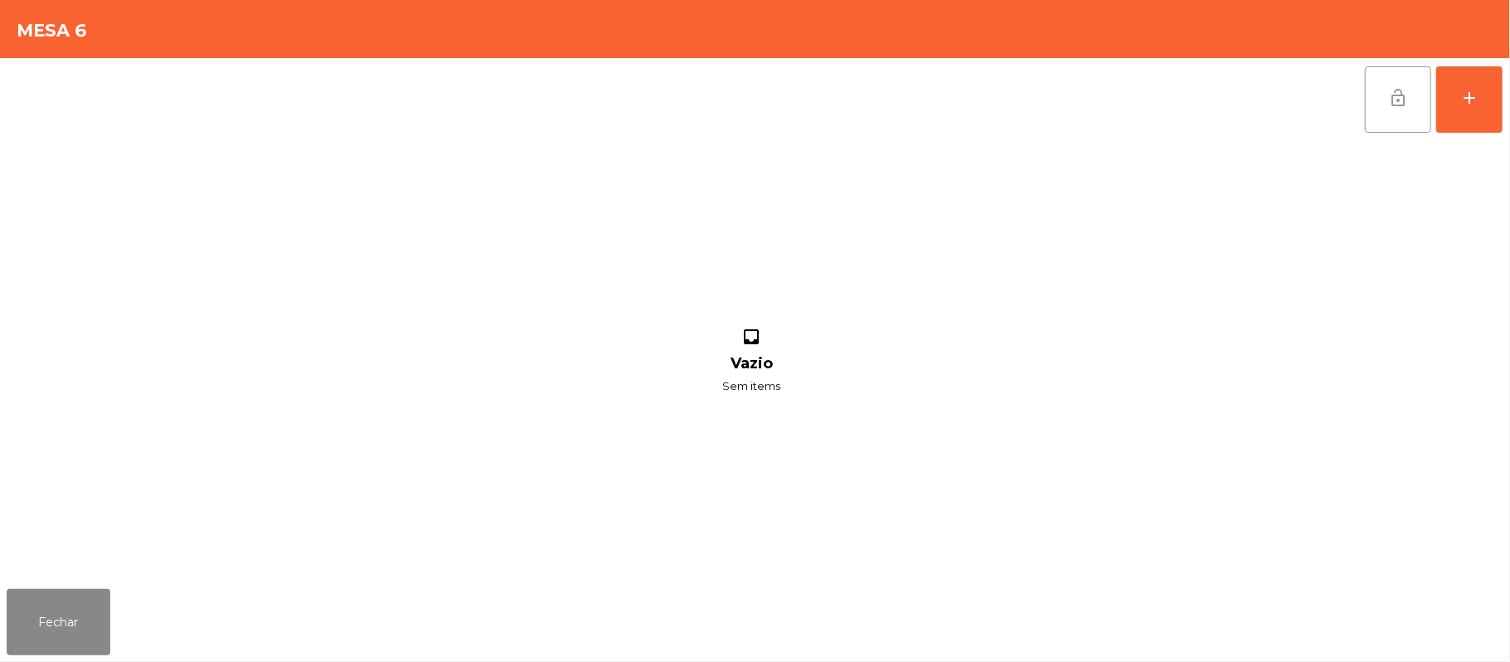
click at [1391, 95] on span "lock_open" at bounding box center [1398, 98] width 20 height 20
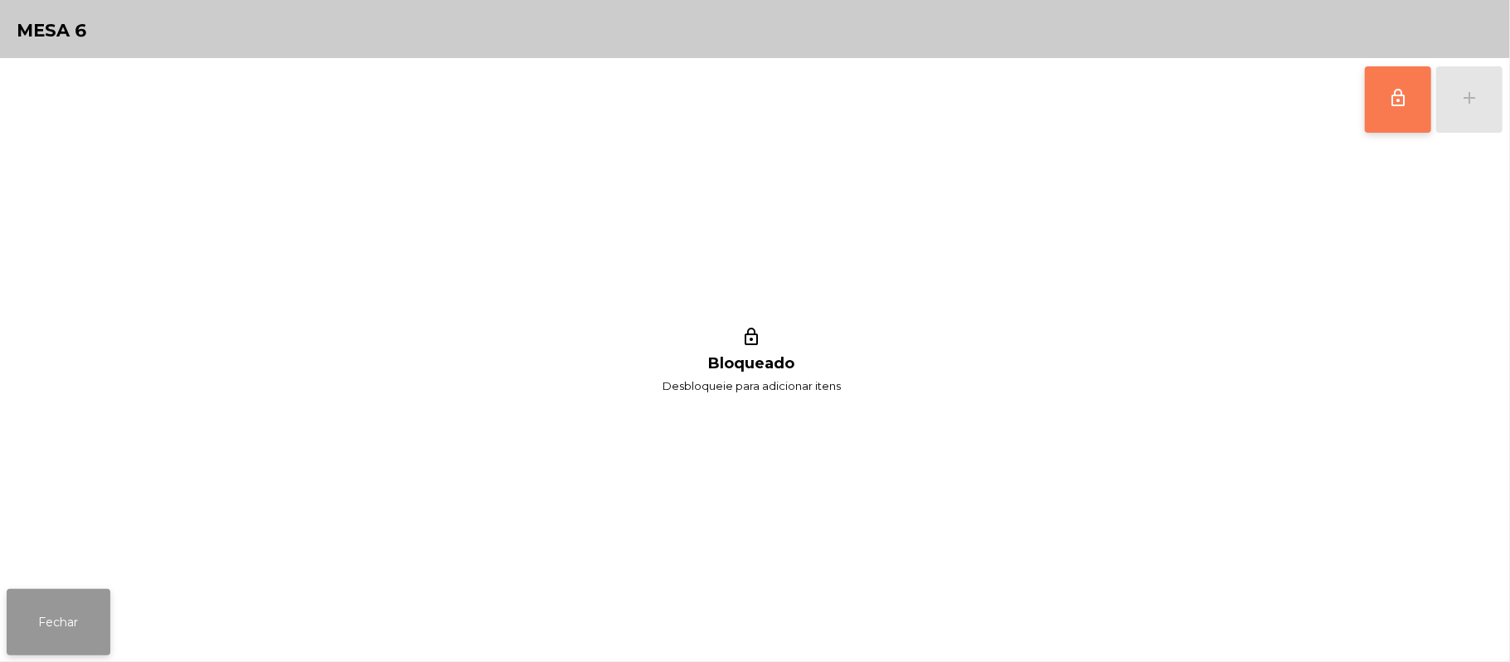
click at [98, 620] on button "Fechar" at bounding box center [59, 622] width 104 height 66
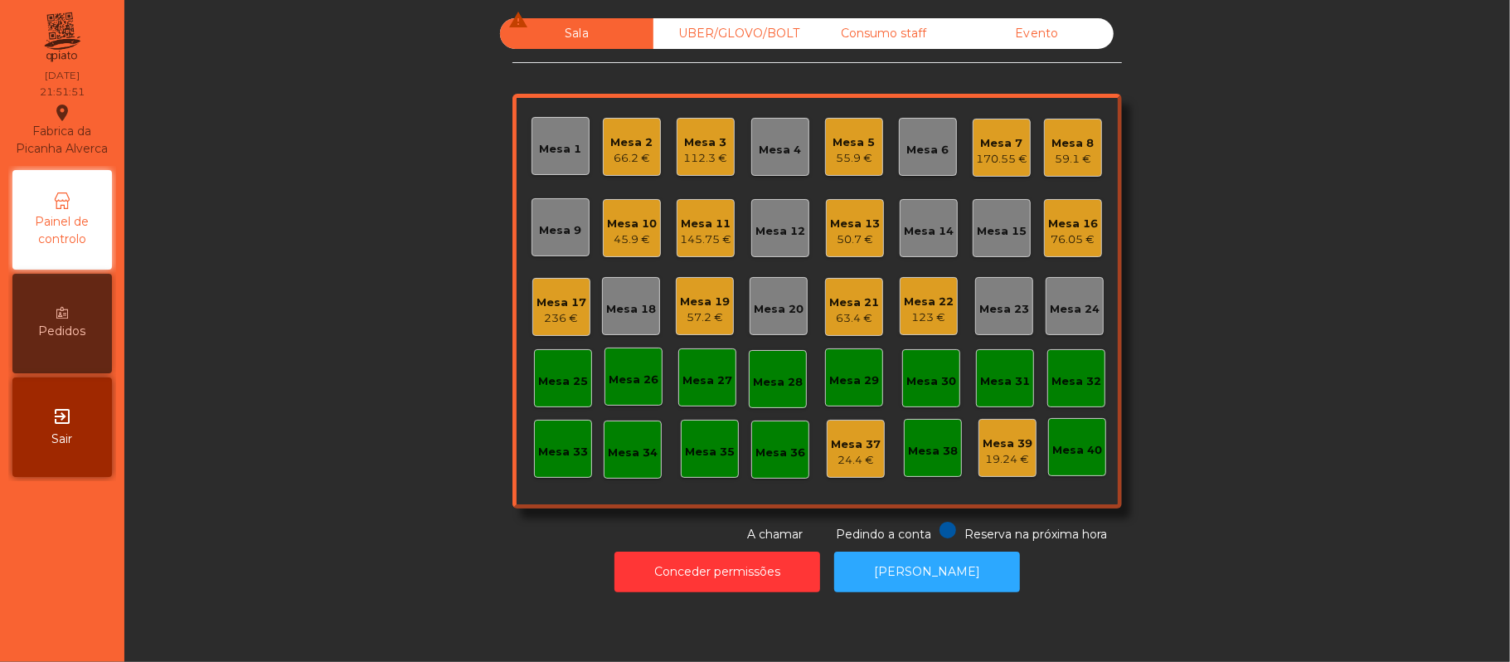
click at [1080, 135] on div "Mesa 8" at bounding box center [1073, 143] width 42 height 17
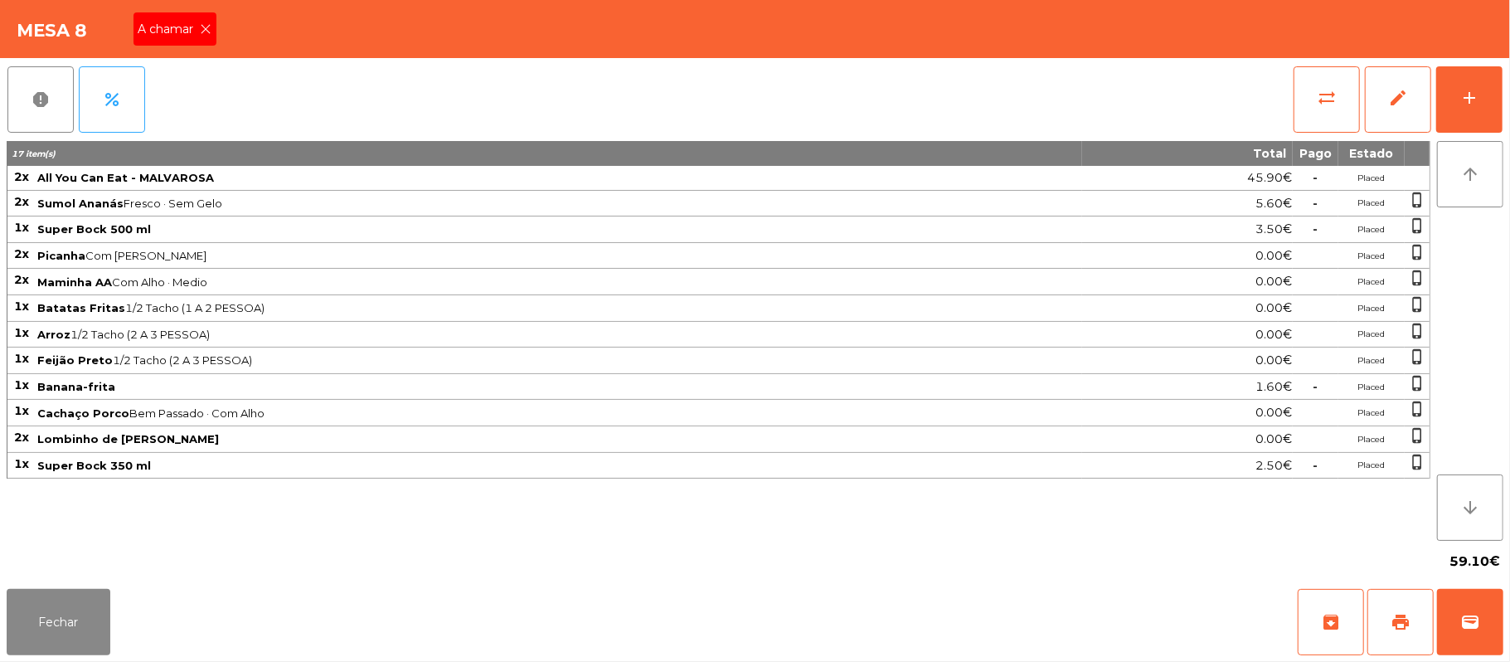
click at [201, 32] on icon at bounding box center [207, 29] width 12 height 12
click at [1395, 618] on span "print" at bounding box center [1401, 622] width 20 height 20
click at [63, 619] on button "Fechar" at bounding box center [59, 622] width 104 height 66
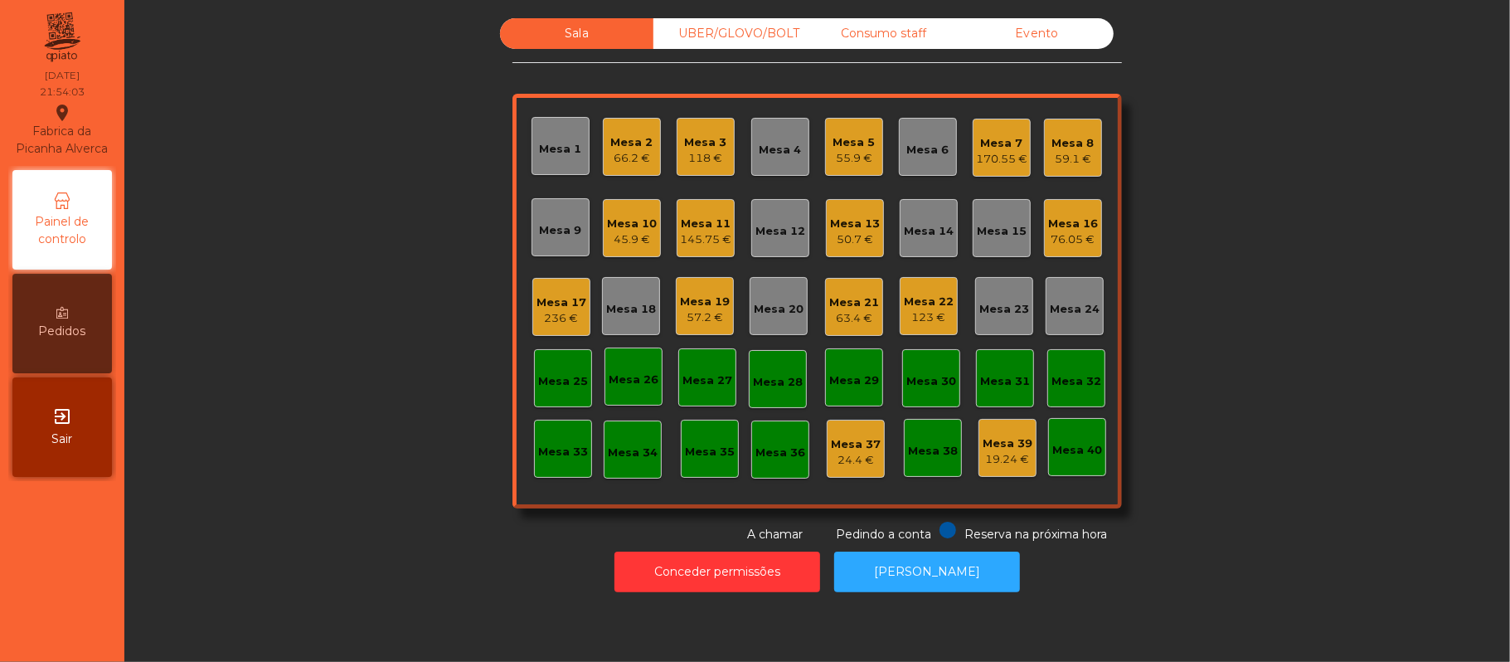
click at [858, 146] on div "Mesa 5" at bounding box center [854, 142] width 42 height 17
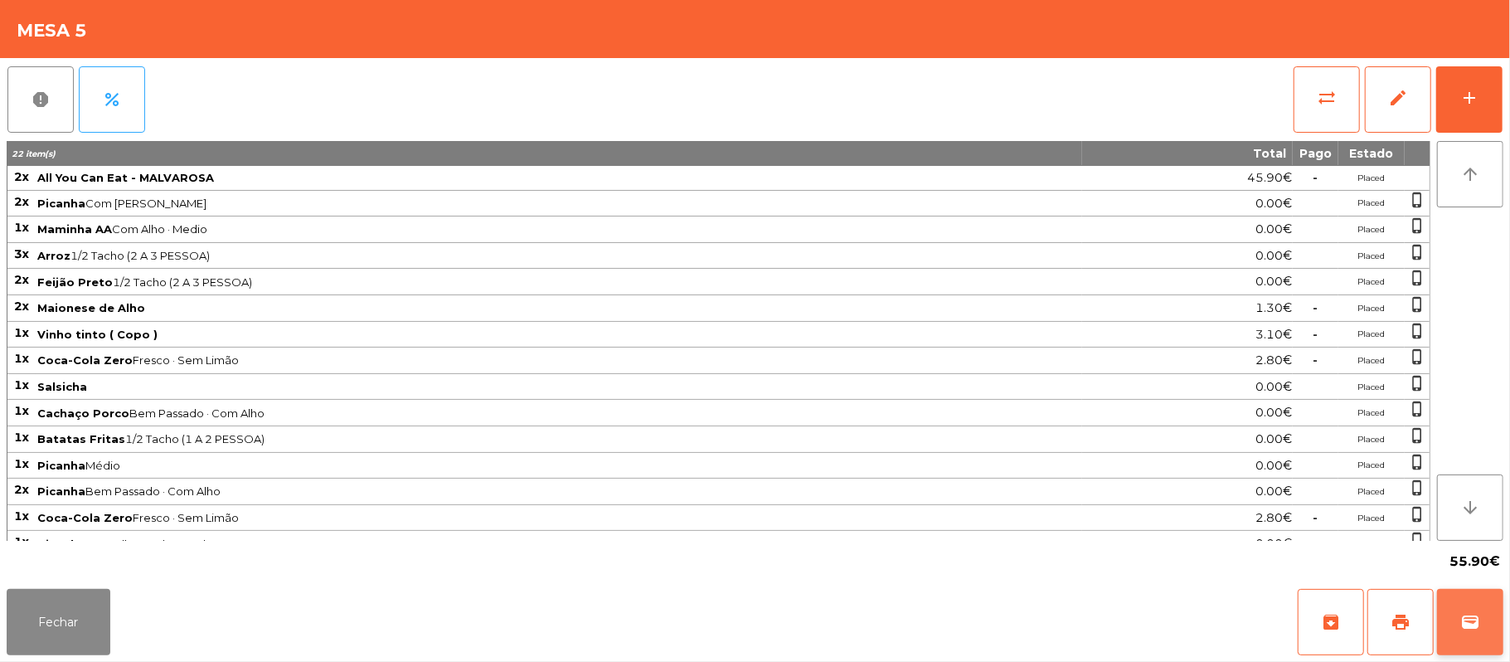
click at [1467, 621] on span "wallet" at bounding box center [1470, 622] width 20 height 20
click at [1395, 618] on span "print" at bounding box center [1401, 622] width 20 height 20
click at [63, 639] on button "Fechar" at bounding box center [59, 622] width 104 height 66
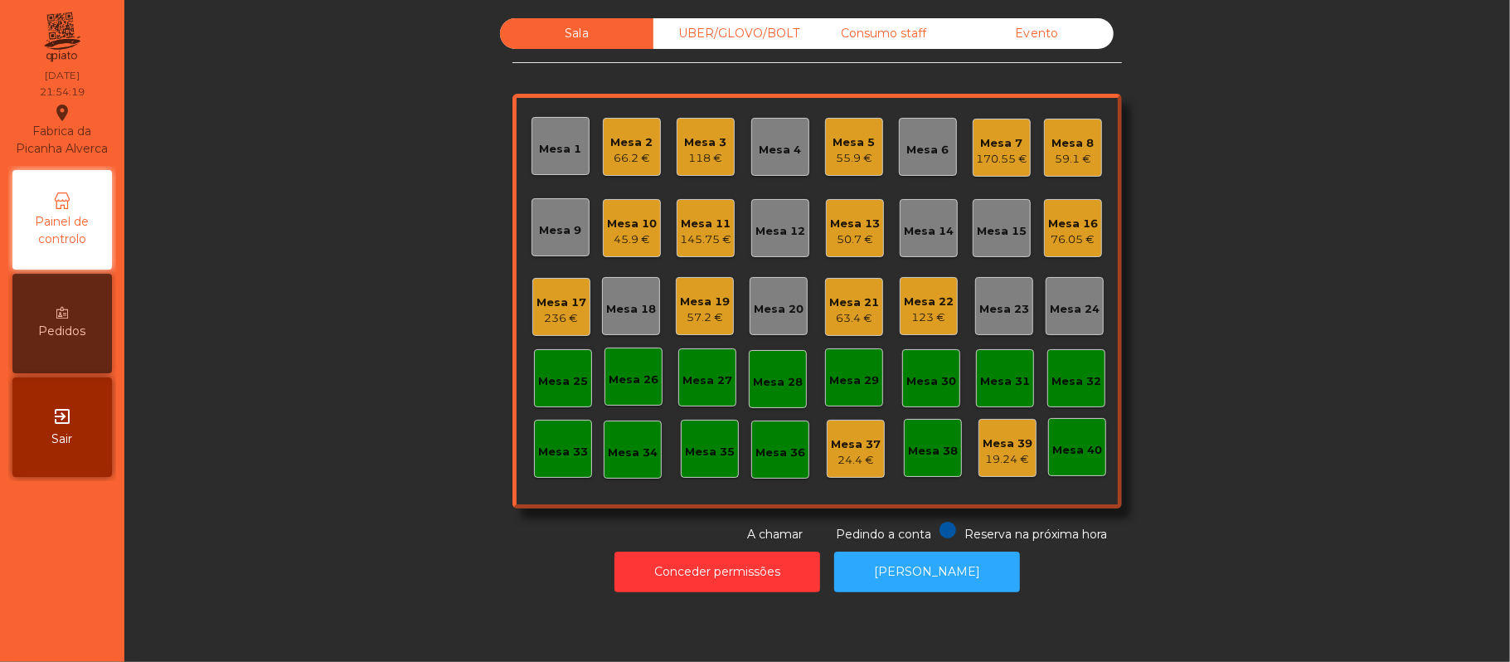
click at [277, 506] on div "Sala UBER/[GEOGRAPHIC_DATA]/BOLT Consumo staff Evento Mesa 1 Mesa 2 66.2 € [GEO…" at bounding box center [817, 280] width 1341 height 525
click at [1063, 158] on div "59.1 €" at bounding box center [1073, 159] width 42 height 17
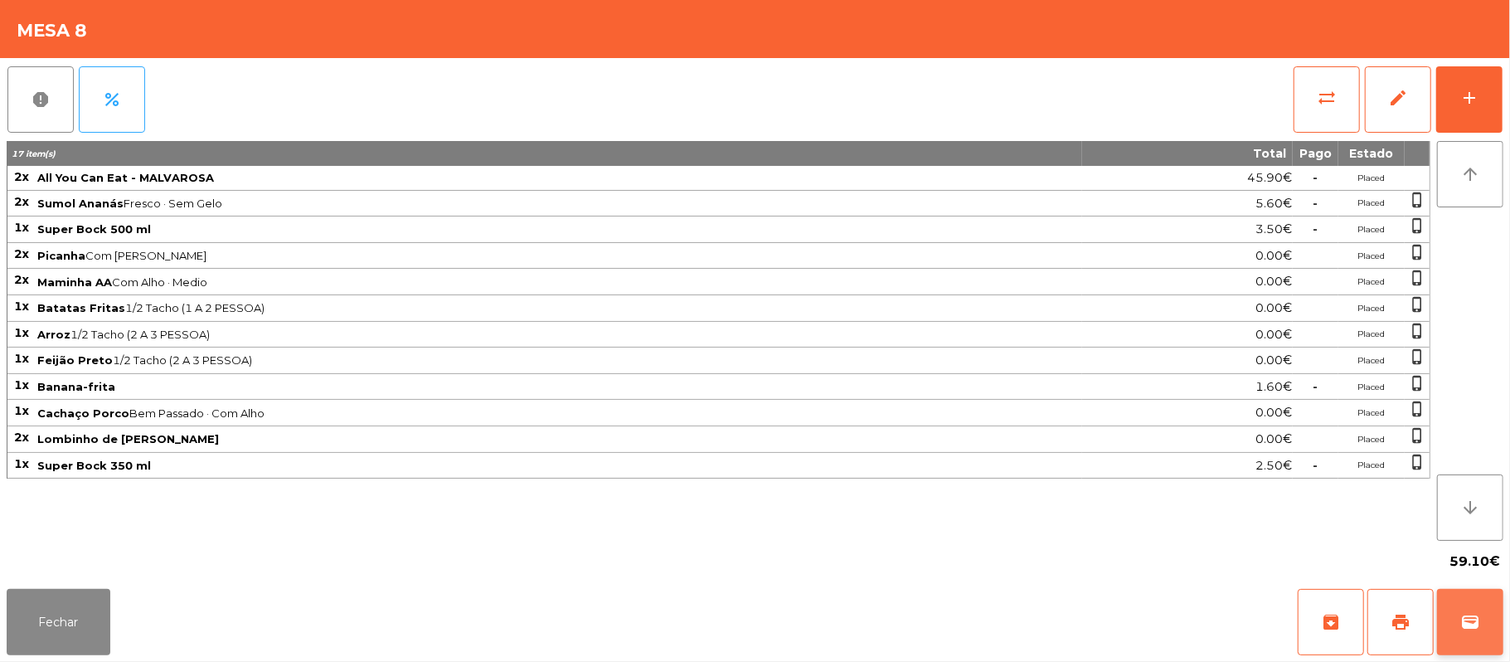
click at [1499, 602] on button "wallet" at bounding box center [1470, 622] width 66 height 66
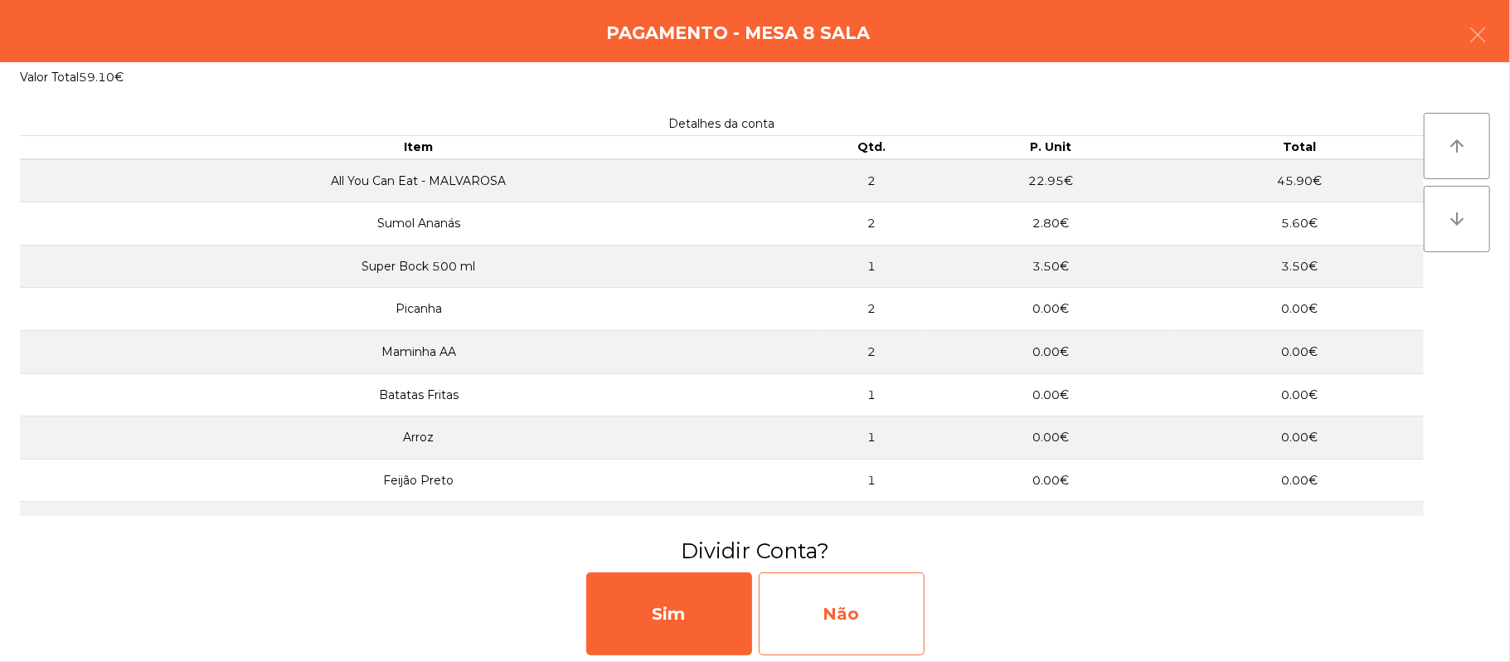
click at [867, 592] on div "Não" at bounding box center [842, 613] width 166 height 83
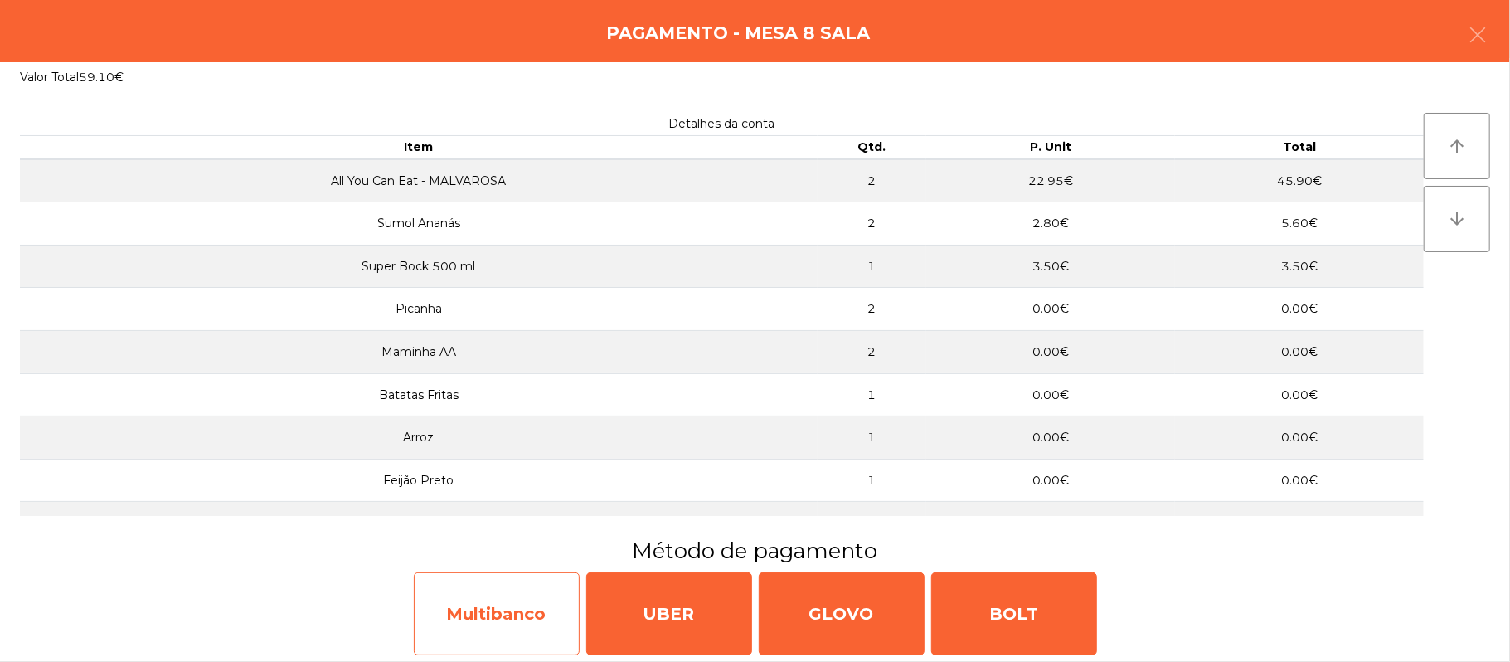
click at [496, 615] on div "Multibanco" at bounding box center [497, 613] width 166 height 83
select select "**"
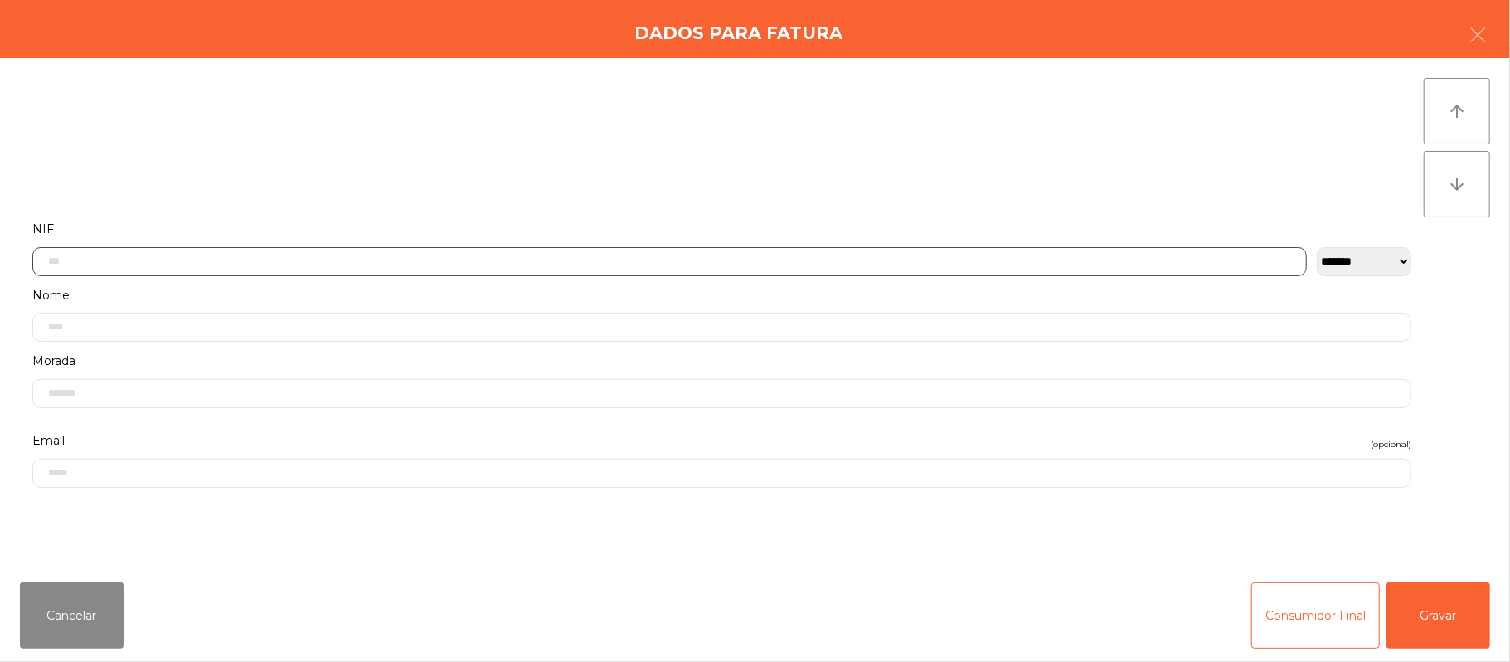
click at [576, 260] on input "text" at bounding box center [669, 261] width 1275 height 29
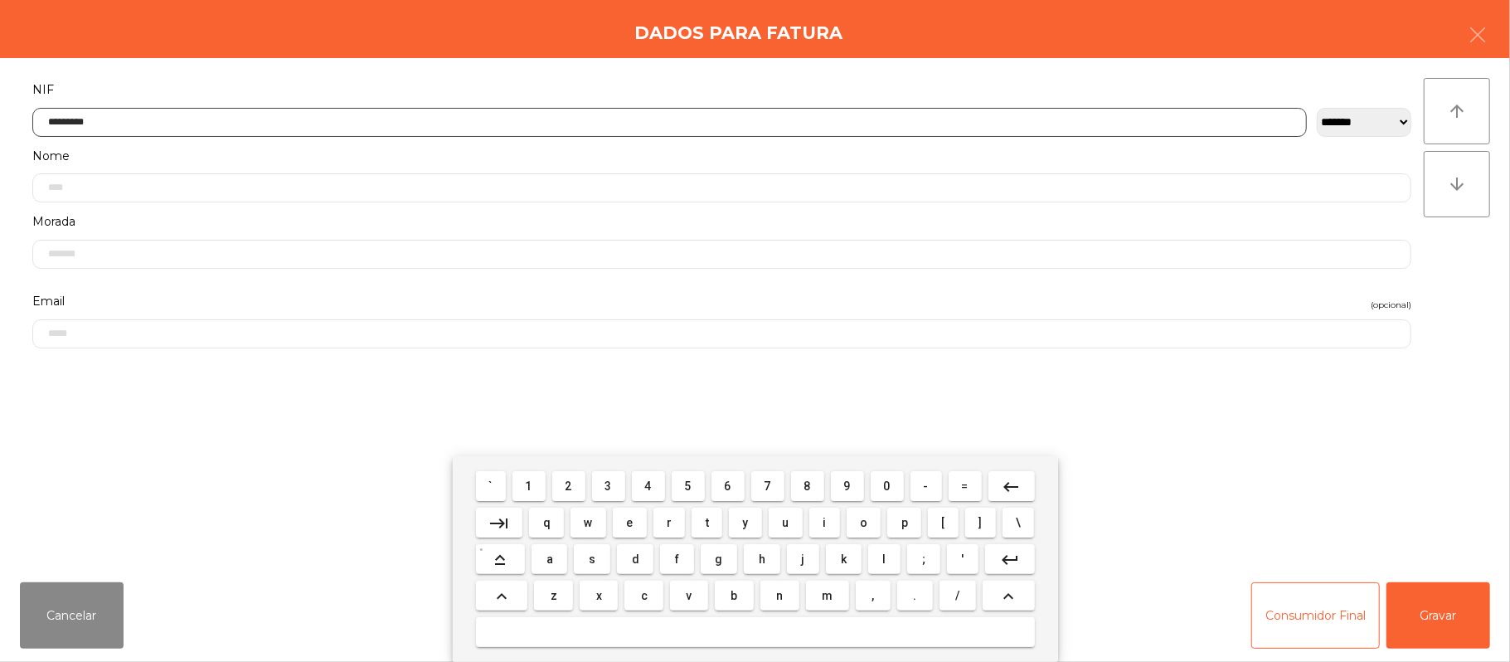
type input "*********"
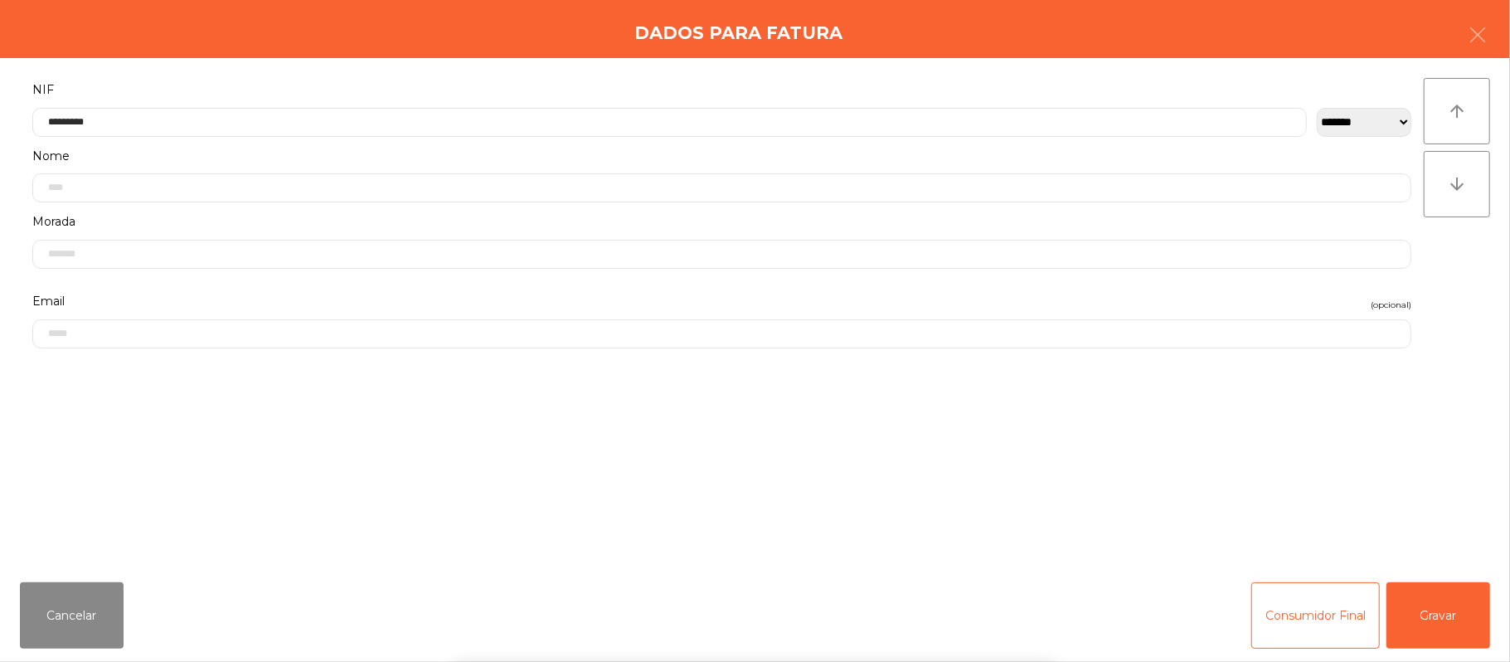
click at [1443, 605] on div "` 1 2 3 4 5 6 7 8 9 0 - = keyboard_backspace keyboard_tab q w e r t y u i o p […" at bounding box center [755, 559] width 1510 height 206
click at [1420, 586] on button "Gravar" at bounding box center [1439, 615] width 104 height 66
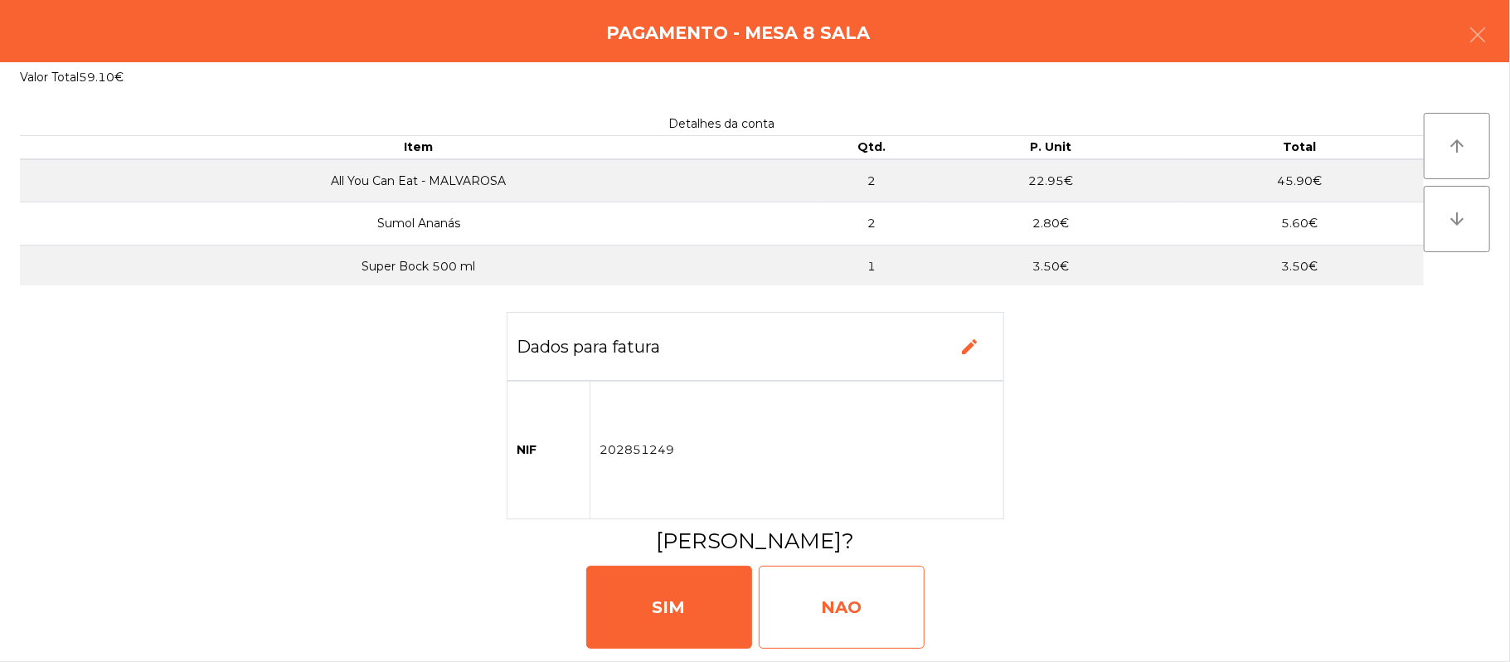
click at [854, 607] on div "NAO" at bounding box center [842, 607] width 166 height 83
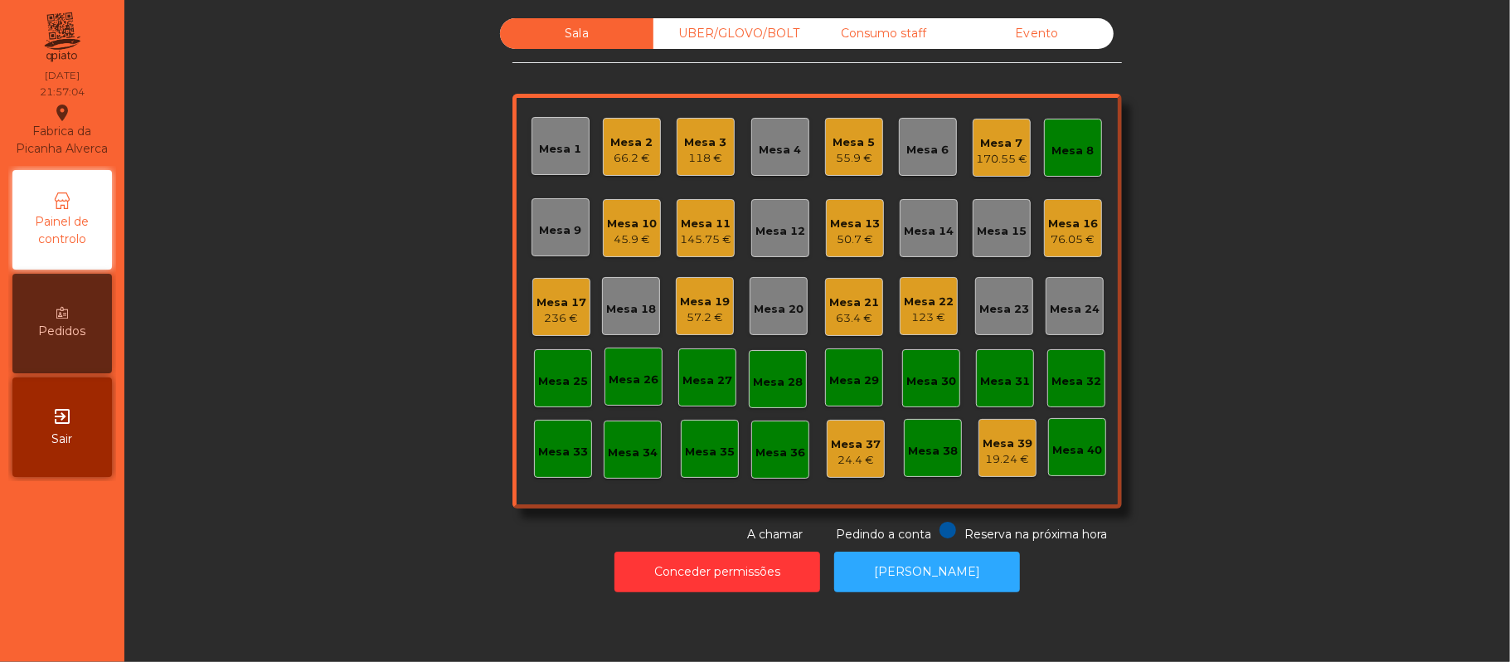
click at [1080, 140] on div "Mesa 8" at bounding box center [1073, 147] width 42 height 23
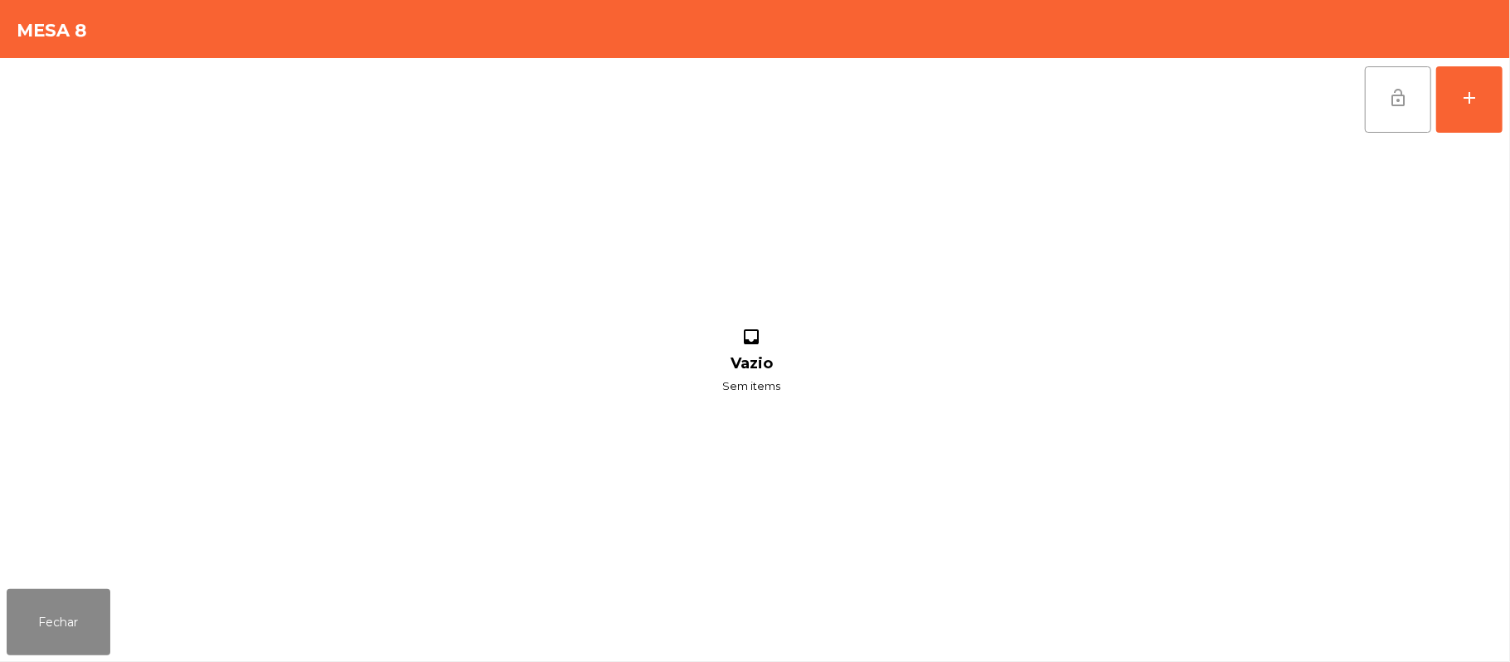
click at [1383, 113] on button "lock_open" at bounding box center [1398, 99] width 66 height 66
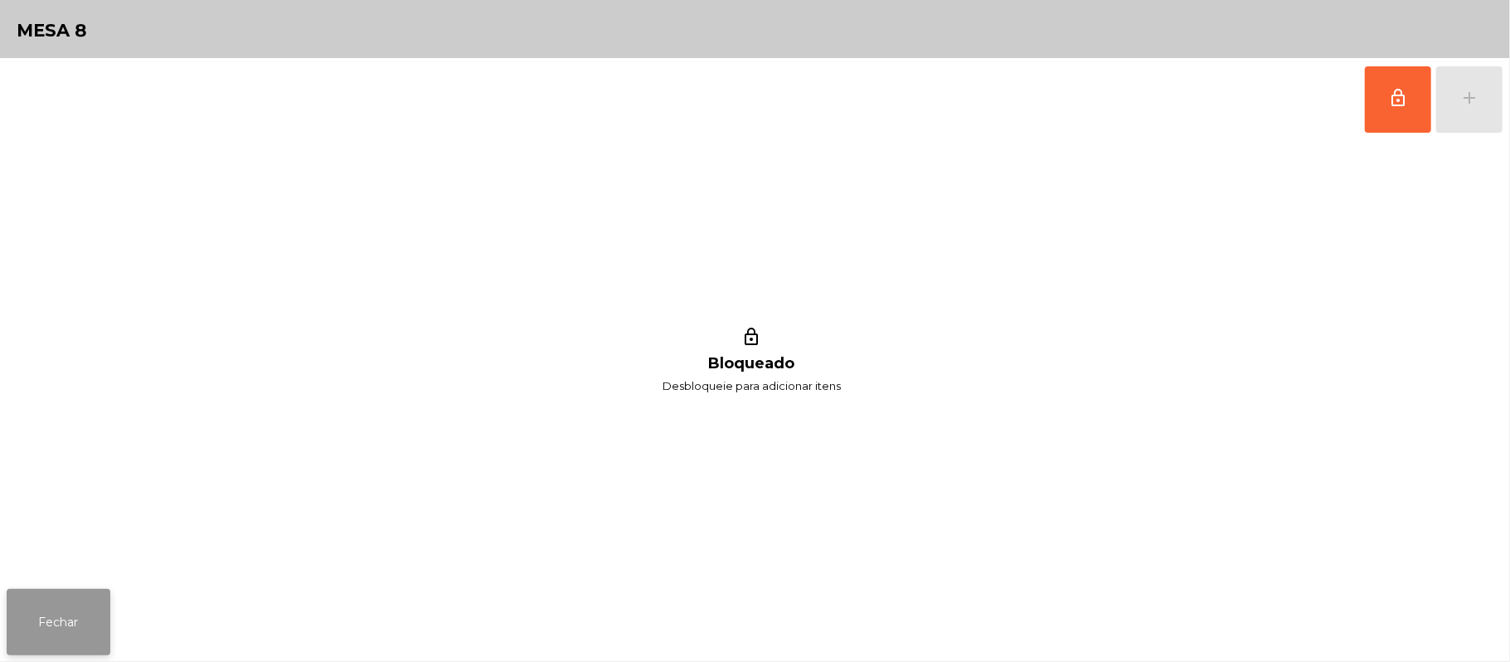
click at [81, 654] on button "Fechar" at bounding box center [59, 622] width 104 height 66
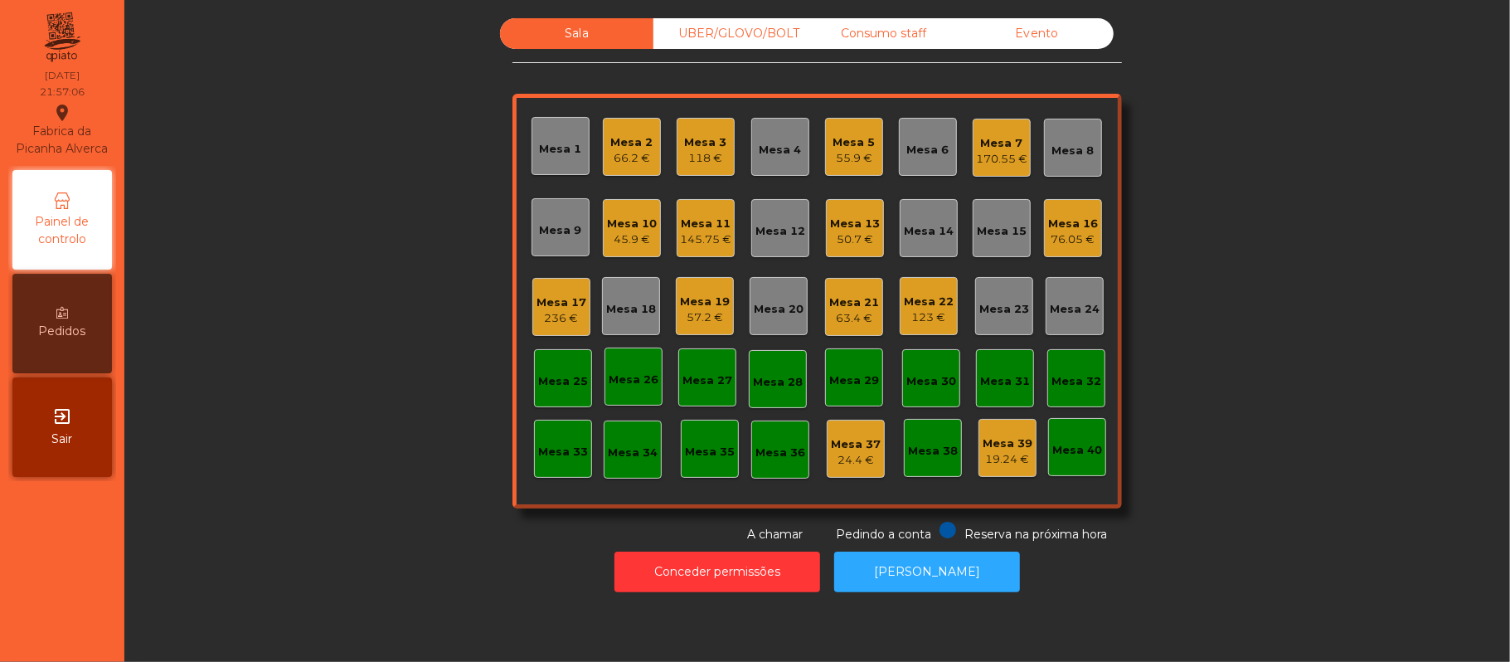
click at [350, 479] on div "Sala UBER/[GEOGRAPHIC_DATA]/BOLT Consumo staff Evento Mesa 1 Mesa 2 66.2 € Mesa…" at bounding box center [817, 280] width 1341 height 525
click at [313, 373] on div "Sala UBER/[GEOGRAPHIC_DATA]/BOLT Consumo staff Evento Mesa 1 Mesa 2 66.2 € Mesa…" at bounding box center [817, 280] width 1341 height 525
click at [836, 161] on div "55.9 €" at bounding box center [854, 158] width 42 height 17
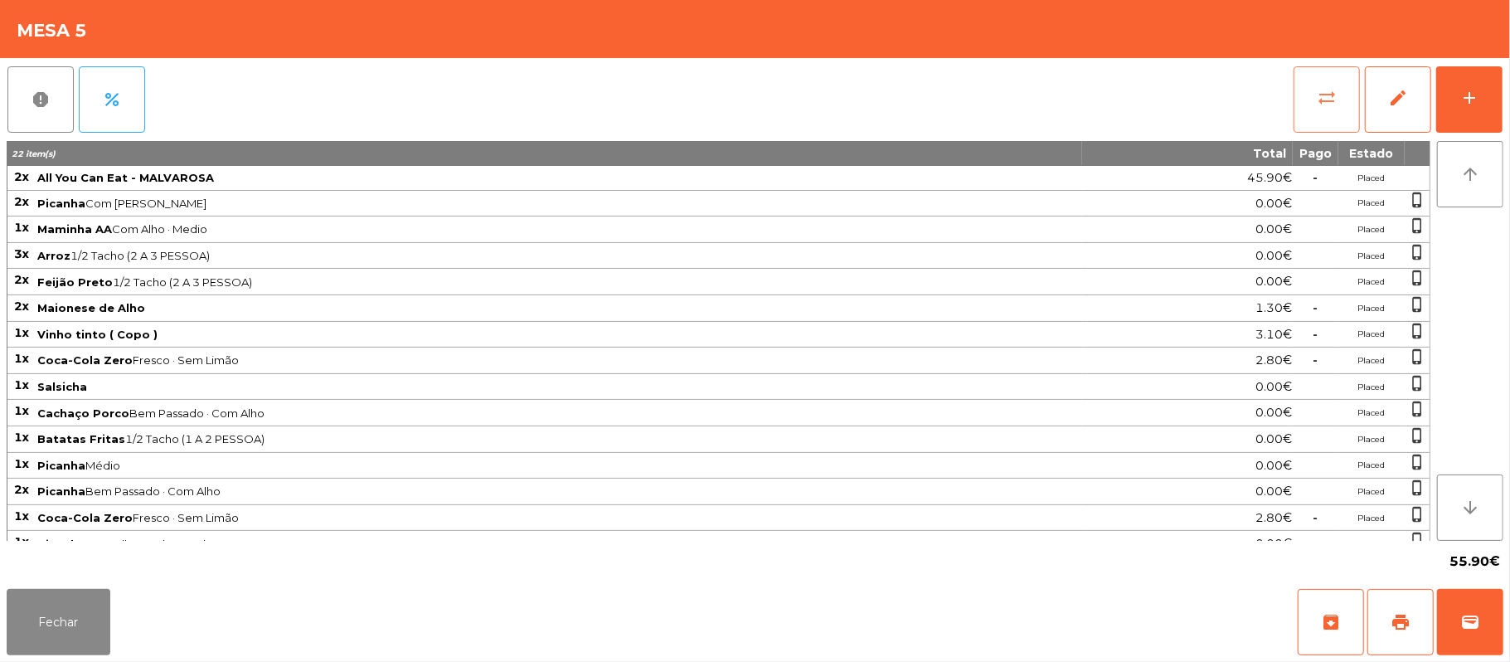
click at [1312, 114] on button "sync_alt" at bounding box center [1327, 99] width 66 height 66
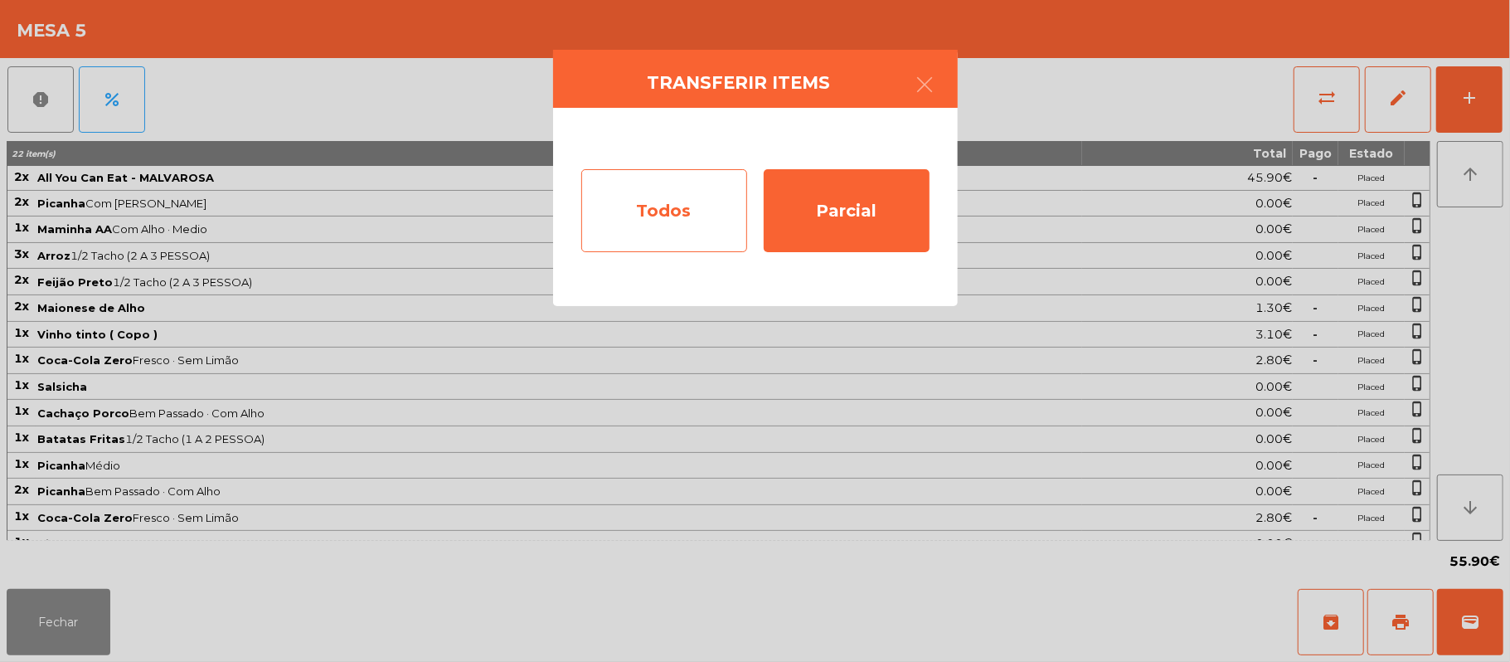
click at [673, 220] on div "Todos" at bounding box center [664, 210] width 166 height 83
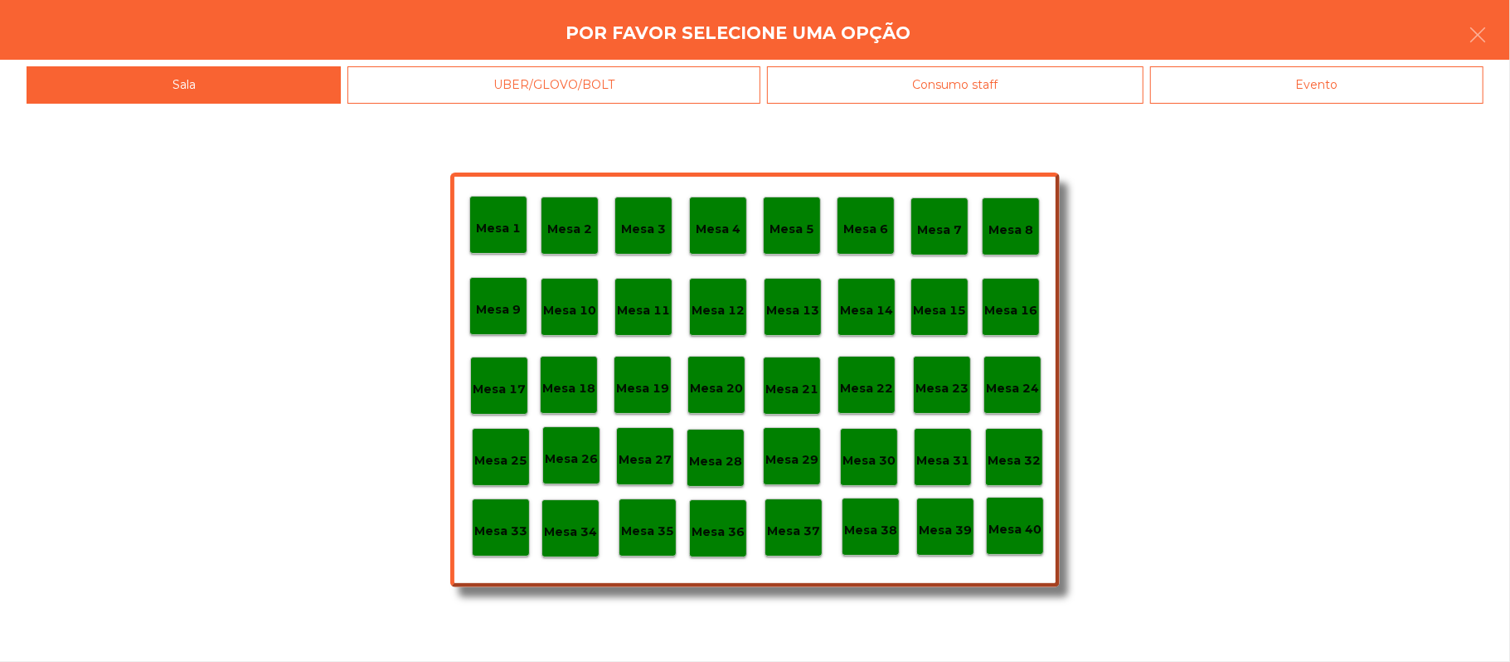
click at [1271, 91] on div "Evento" at bounding box center [1316, 84] width 333 height 37
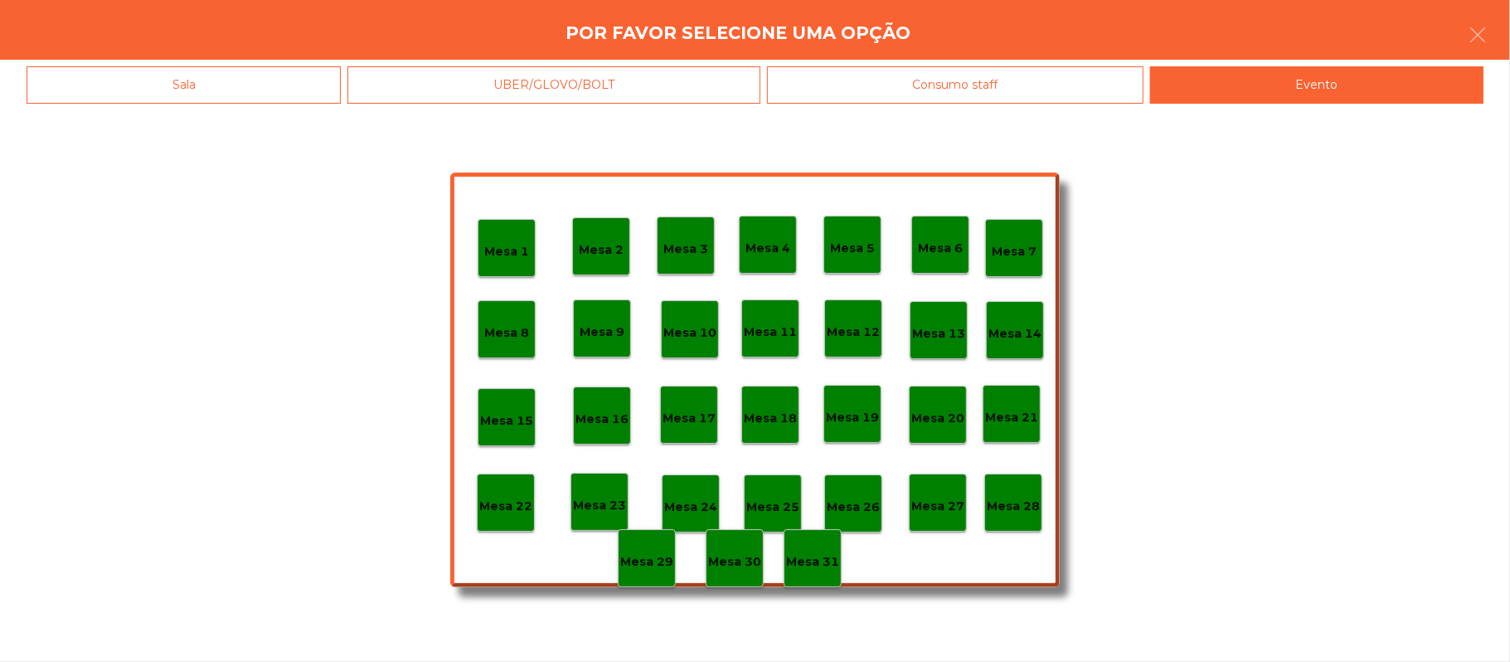
click at [1033, 515] on div "Mesa 28" at bounding box center [1013, 503] width 58 height 58
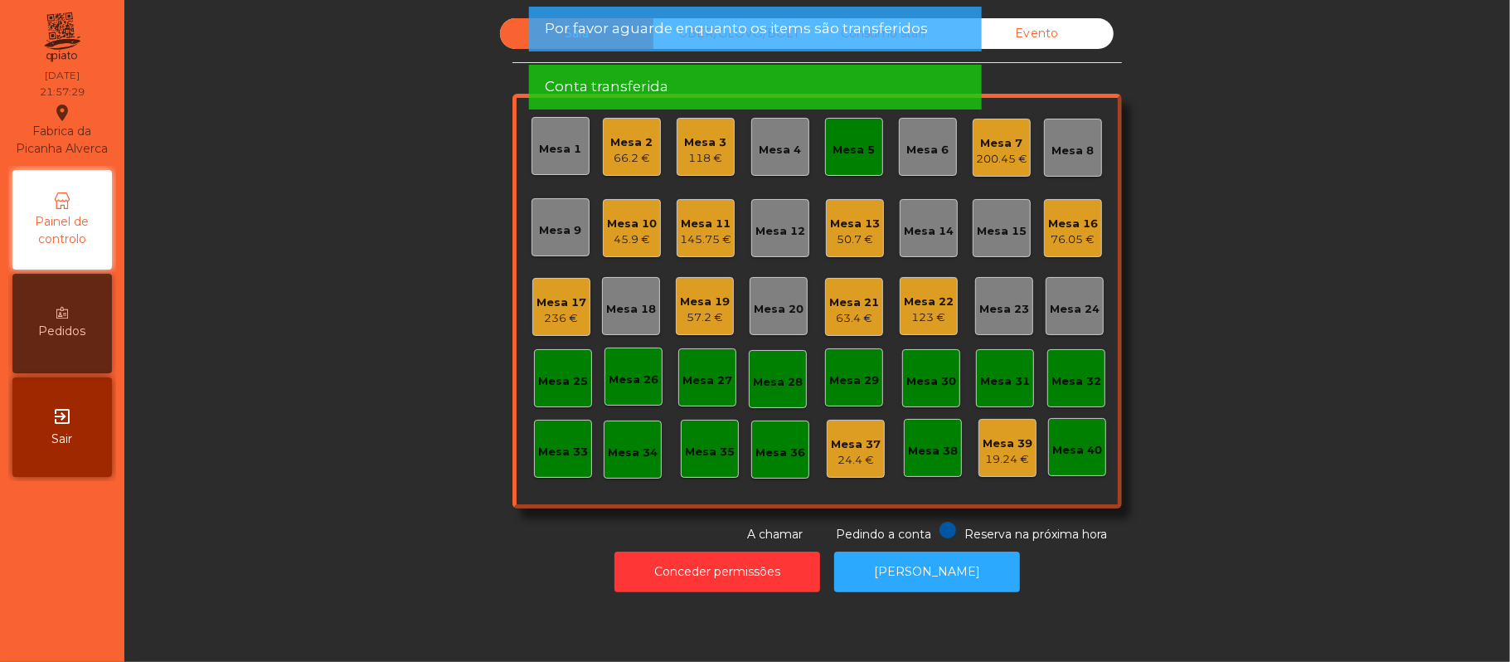
click at [831, 168] on div "Mesa 5" at bounding box center [854, 147] width 58 height 58
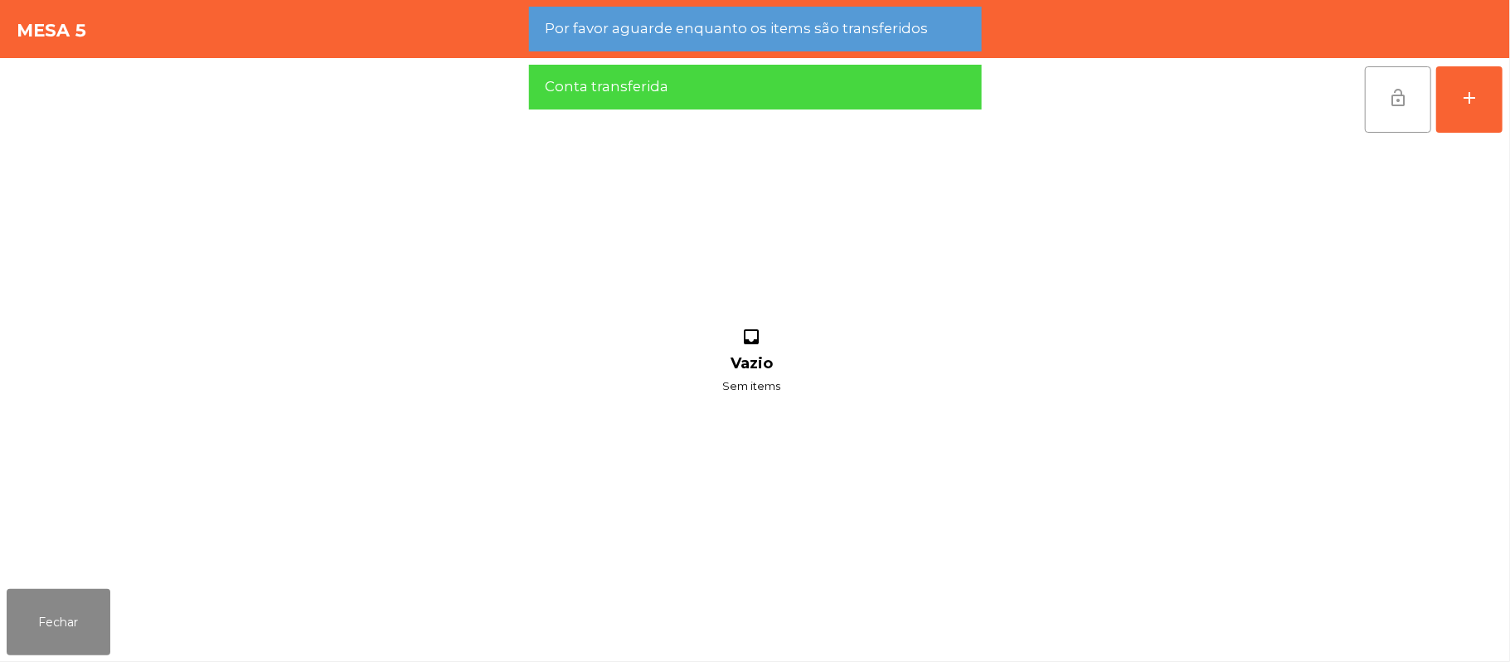
click at [1380, 109] on button "lock_open" at bounding box center [1398, 99] width 66 height 66
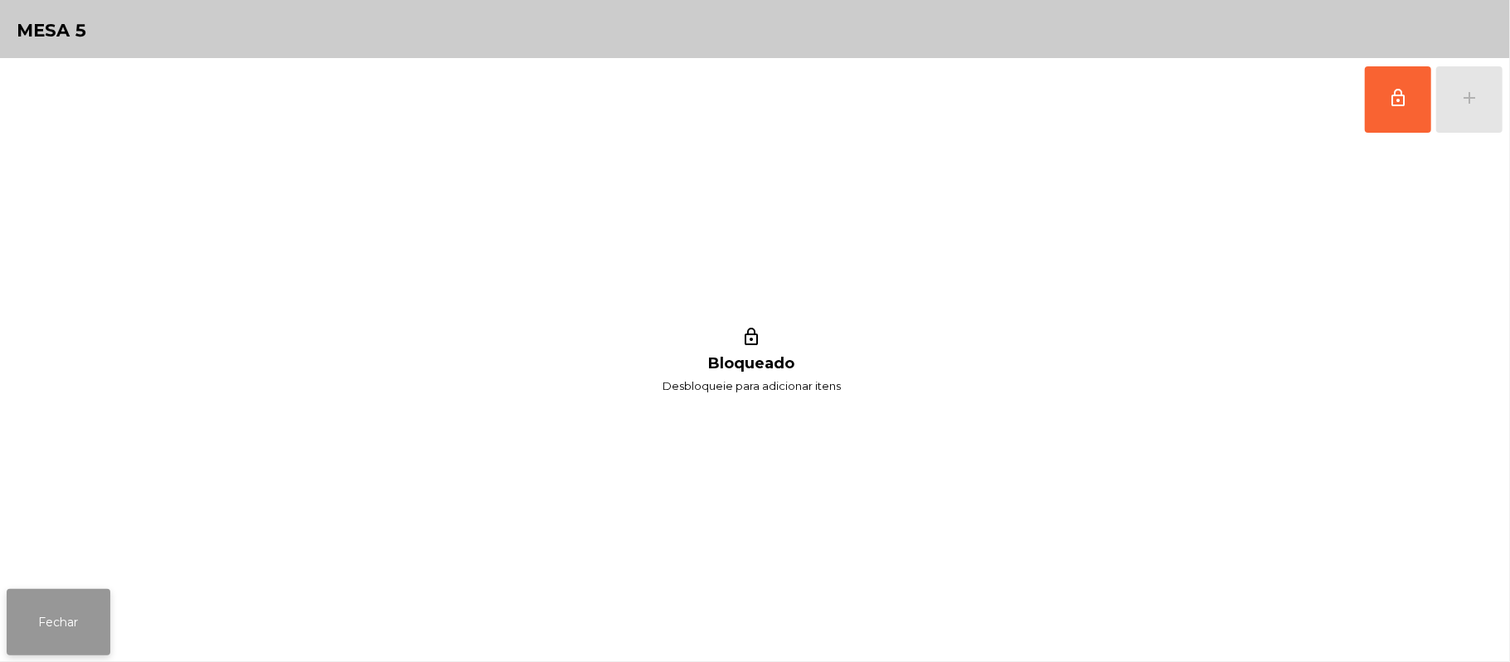
click at [43, 654] on button "Fechar" at bounding box center [59, 622] width 104 height 66
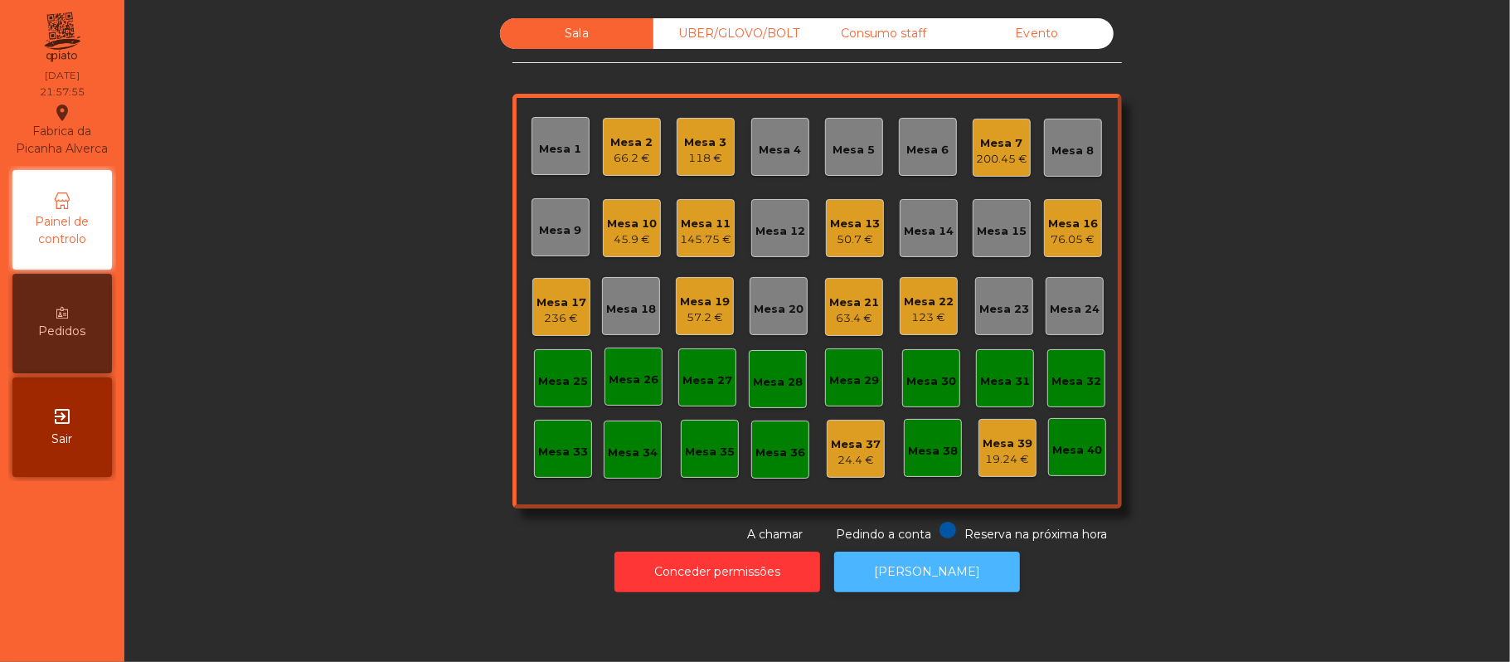
click at [927, 587] on button "[PERSON_NAME]" at bounding box center [927, 572] width 186 height 41
click at [681, 307] on div "Mesa 19" at bounding box center [705, 302] width 50 height 17
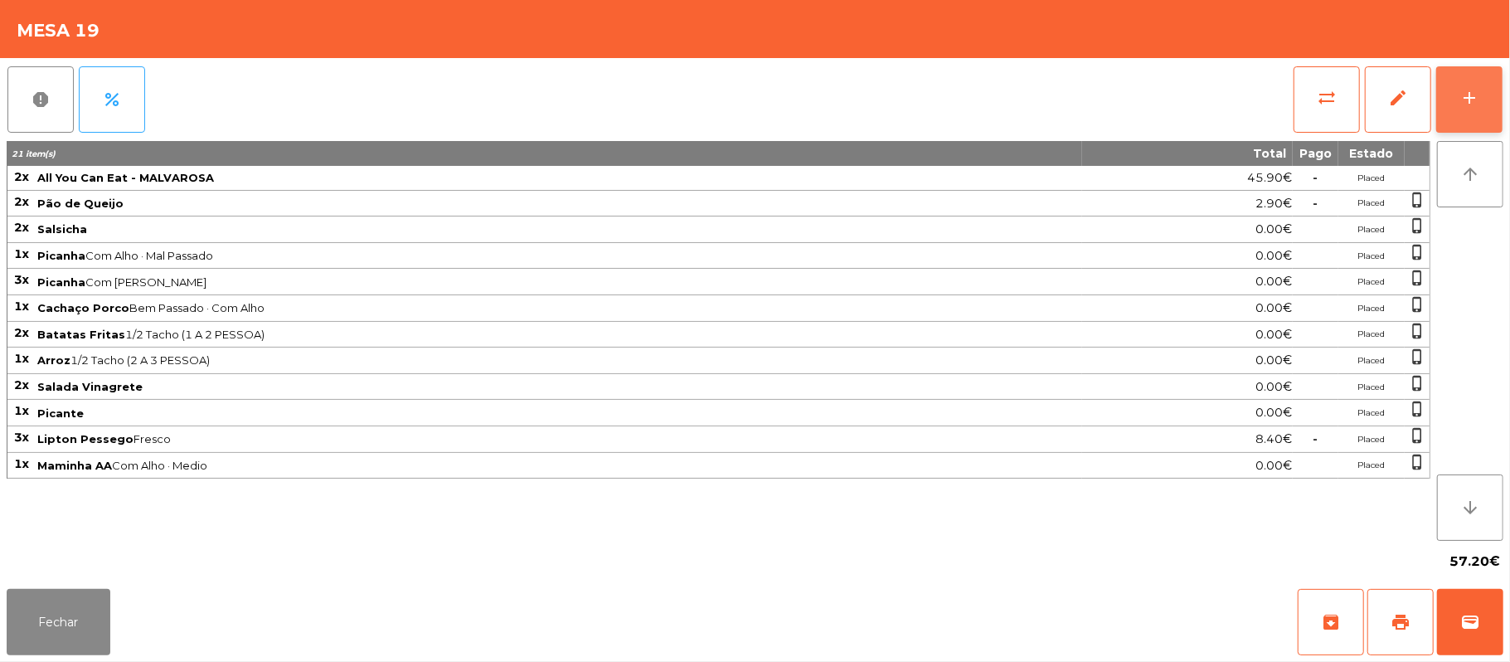
click at [1470, 90] on div "add" at bounding box center [1470, 98] width 20 height 20
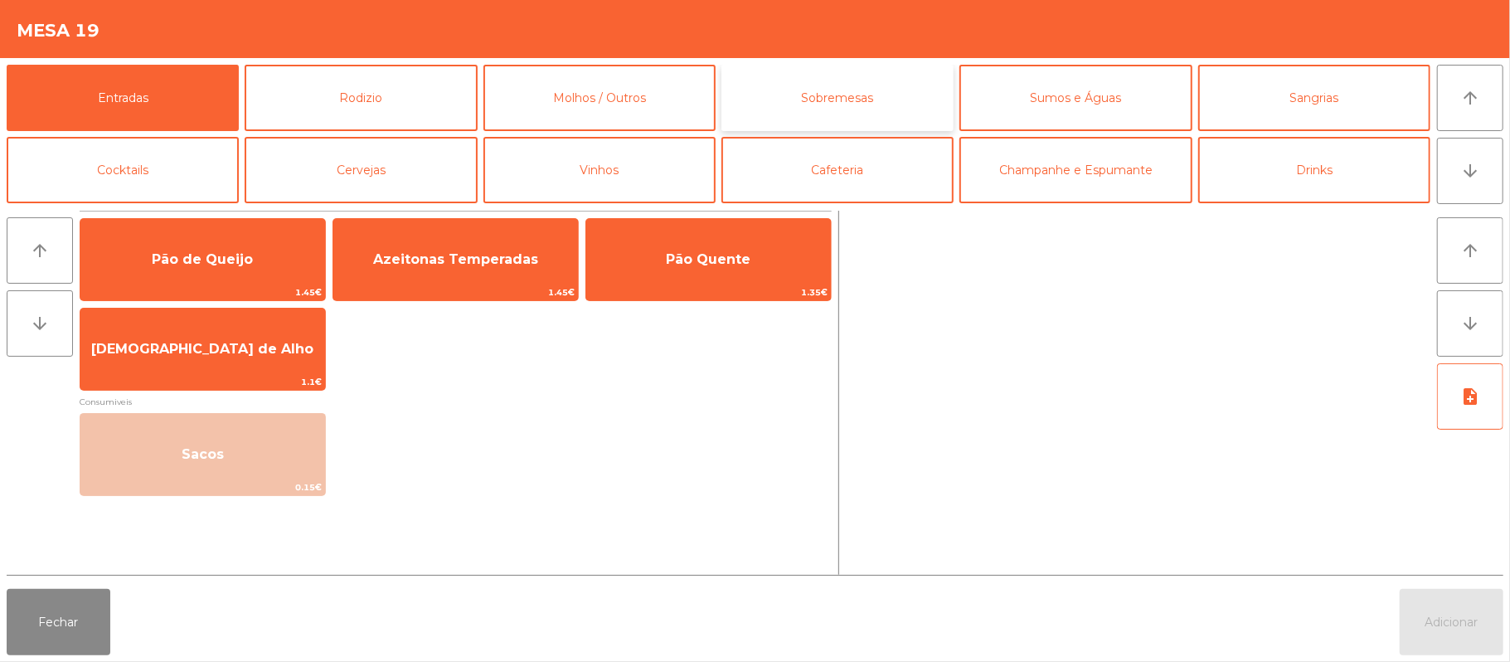
click at [866, 96] on button "Sobremesas" at bounding box center [838, 98] width 232 height 66
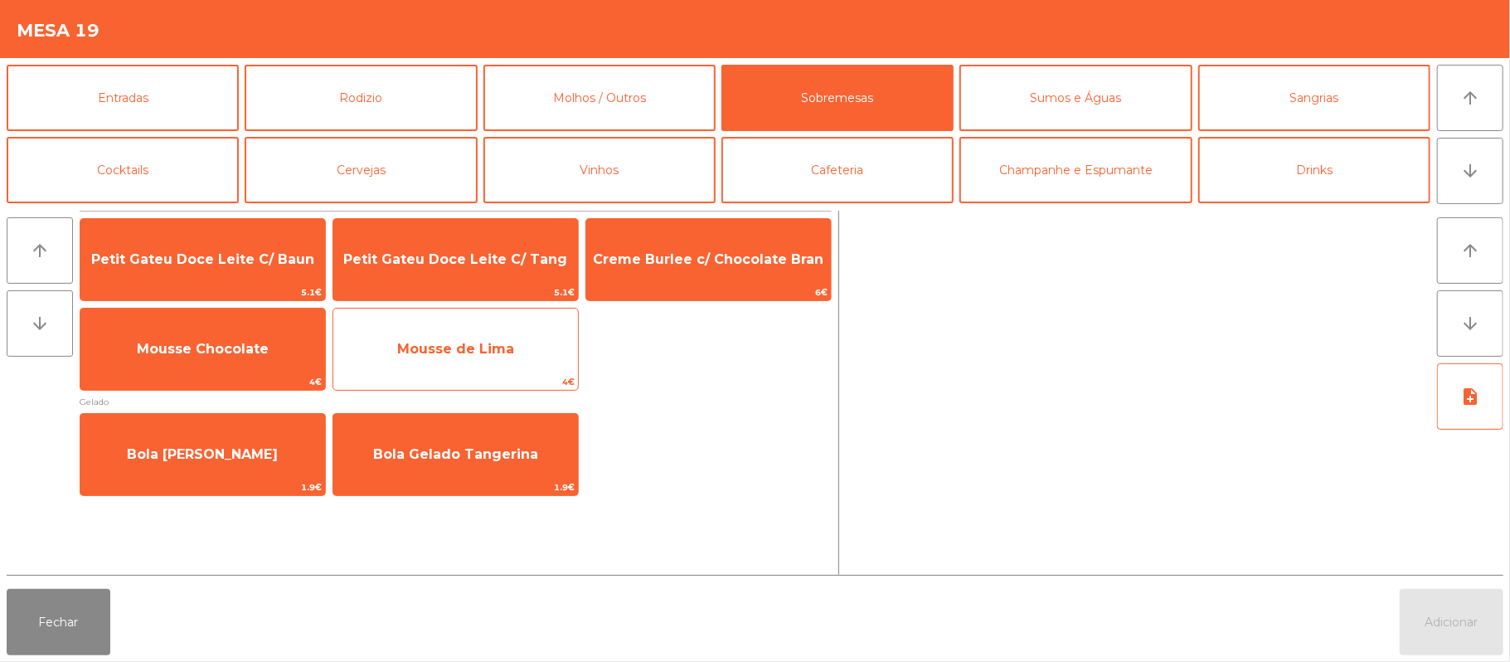
click at [456, 363] on span "Mousse de Lima" at bounding box center [455, 349] width 245 height 45
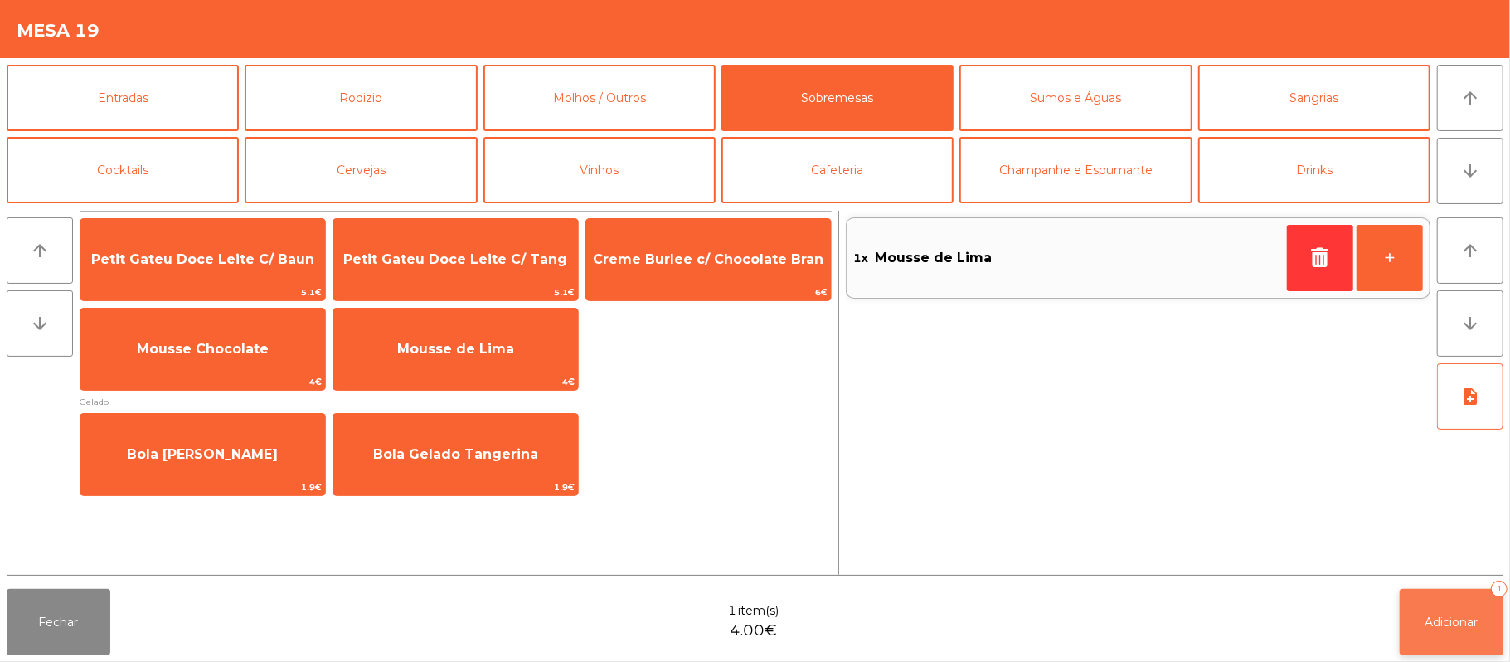
click at [1428, 629] on button "Adicionar 1" at bounding box center [1452, 622] width 104 height 66
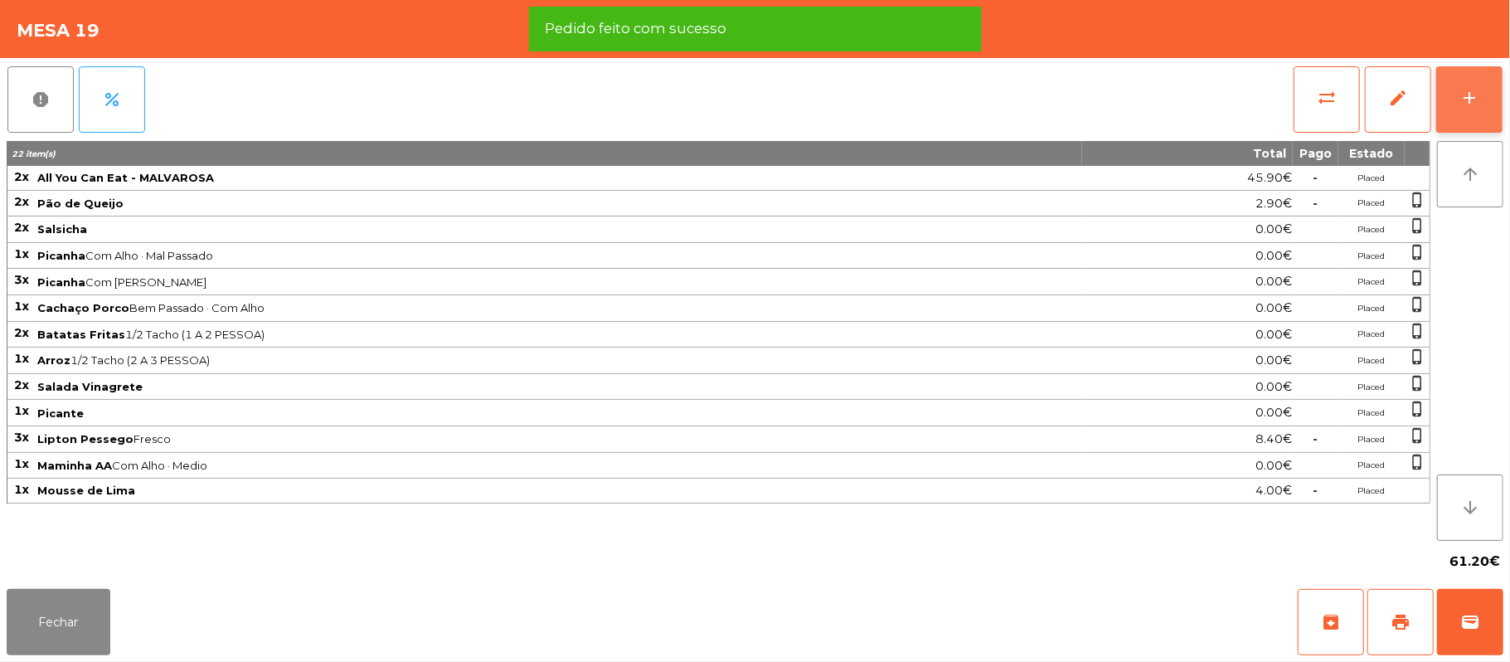
click at [1483, 98] on button "add" at bounding box center [1469, 99] width 66 height 66
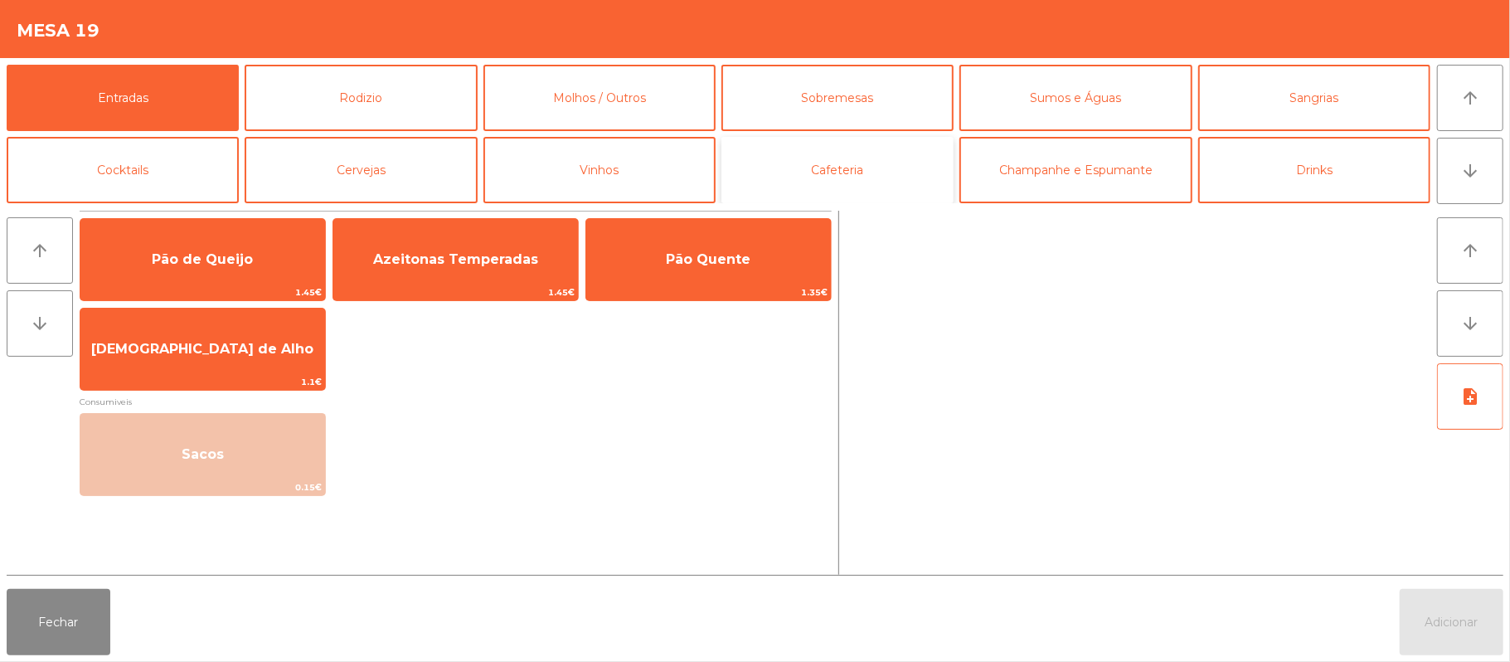
click at [853, 158] on button "Cafeteria" at bounding box center [838, 170] width 232 height 66
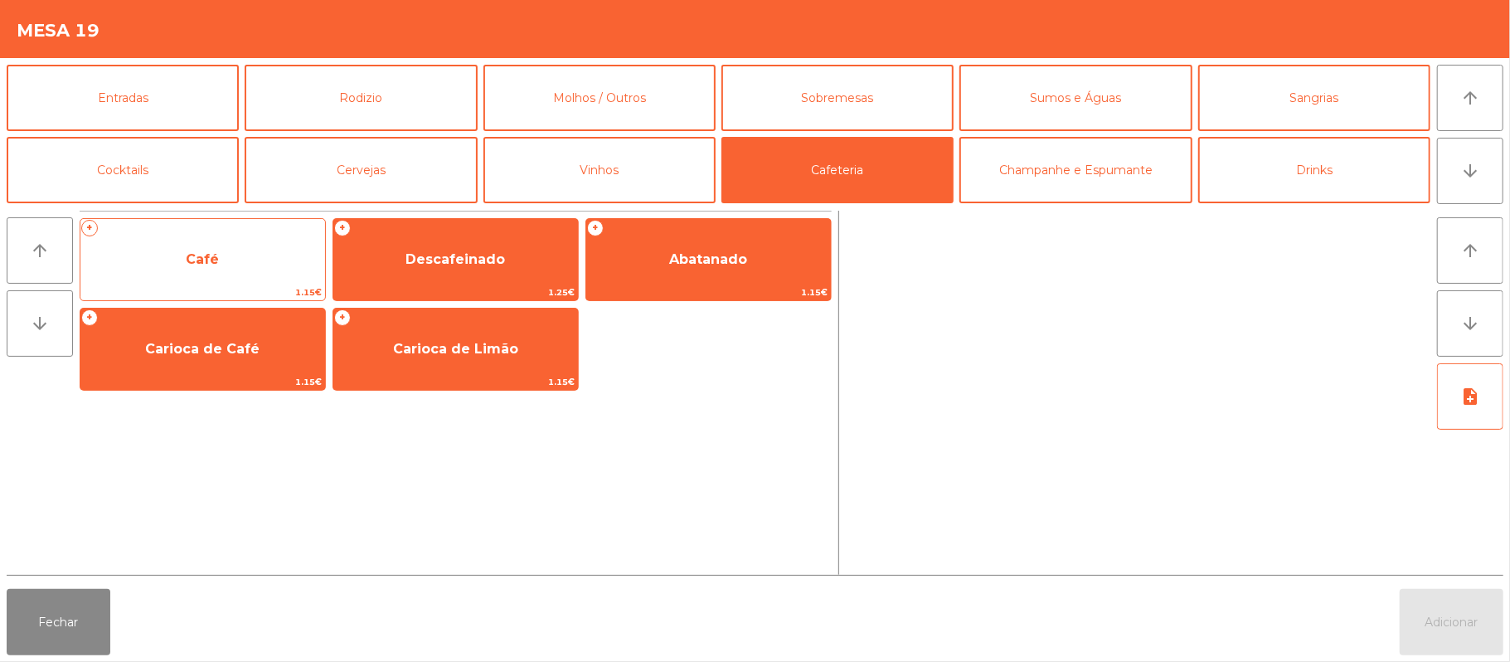
click at [224, 262] on span "Café" at bounding box center [202, 259] width 245 height 45
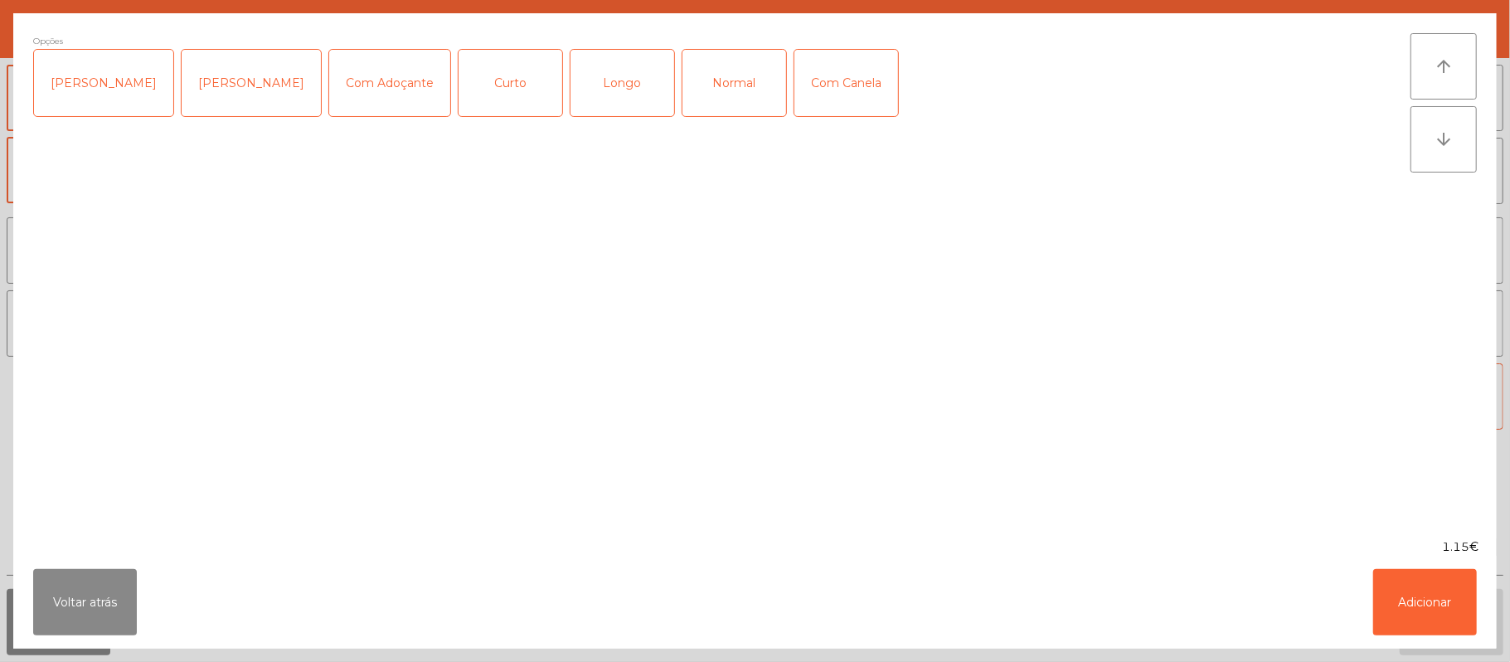
click at [683, 61] on div "Normal" at bounding box center [735, 83] width 104 height 66
click at [1421, 589] on button "Adicionar" at bounding box center [1425, 602] width 104 height 66
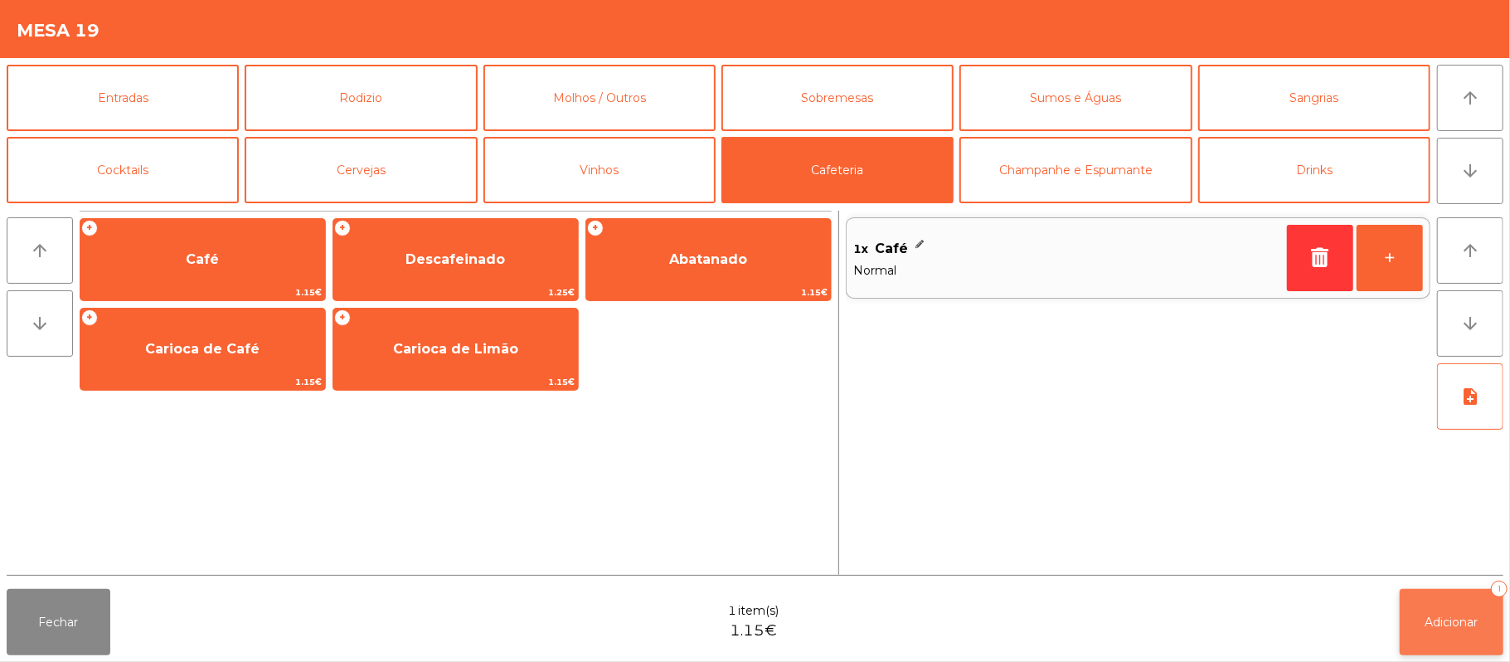
click at [1456, 615] on span "Adicionar" at bounding box center [1452, 622] width 53 height 15
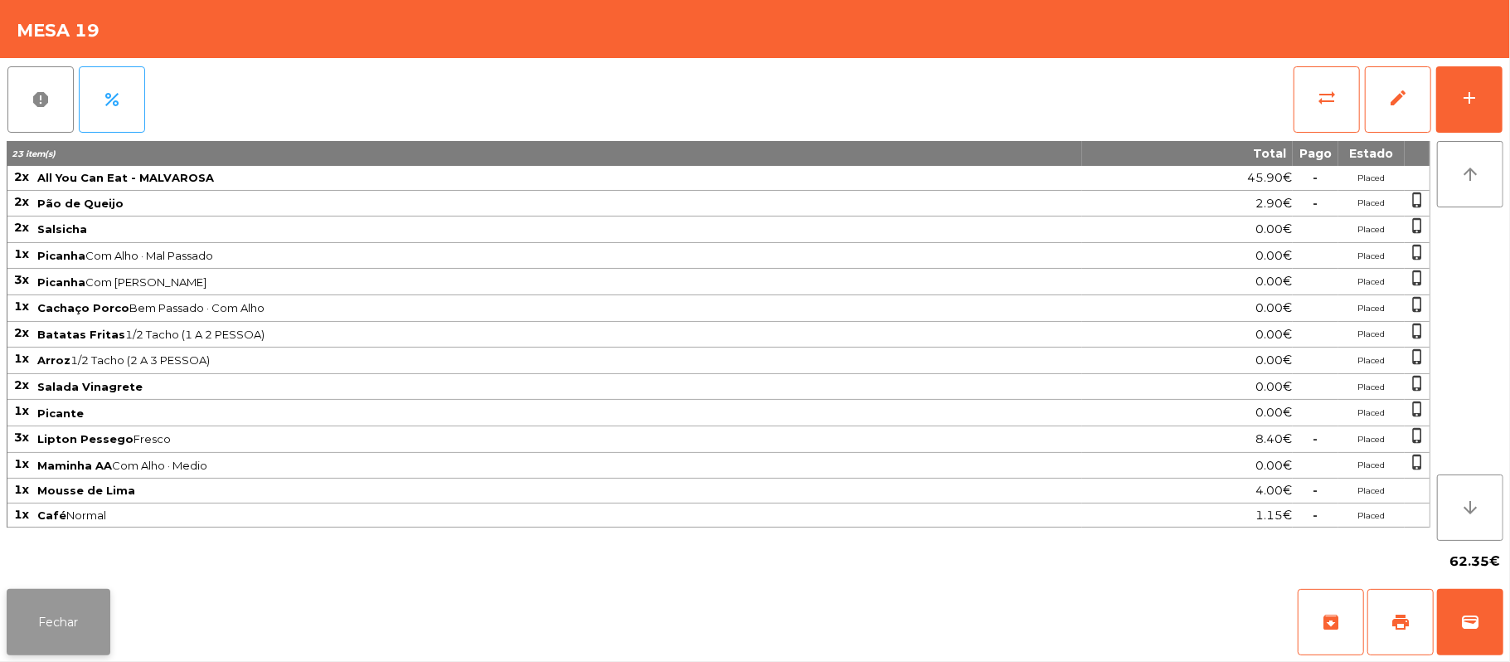
click at [61, 630] on button "Fechar" at bounding box center [59, 622] width 104 height 66
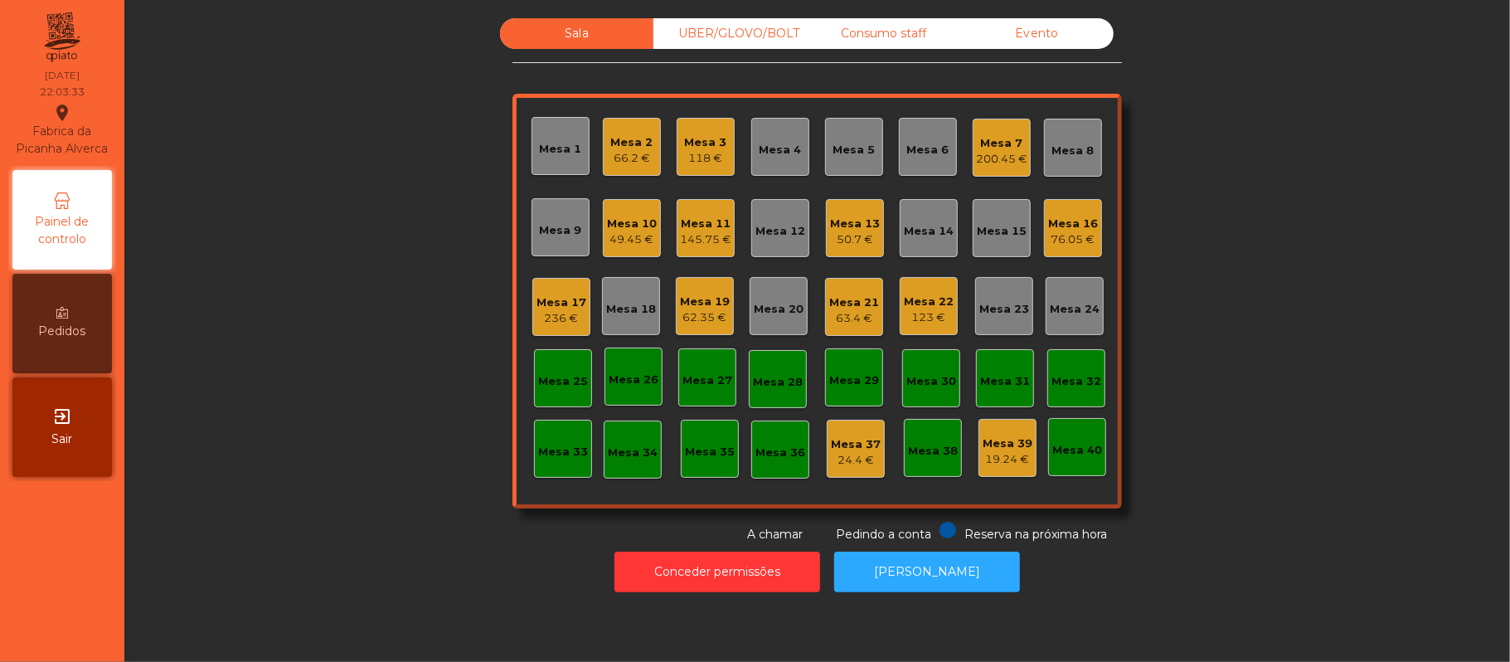
click at [359, 399] on div "Sala UBER/[GEOGRAPHIC_DATA]/BOLT Consumo staff Evento Mesa 1 Mesa 2 66.2 € Mesa…" at bounding box center [817, 280] width 1341 height 525
click at [551, 231] on div "Mesa 9" at bounding box center [561, 230] width 42 height 17
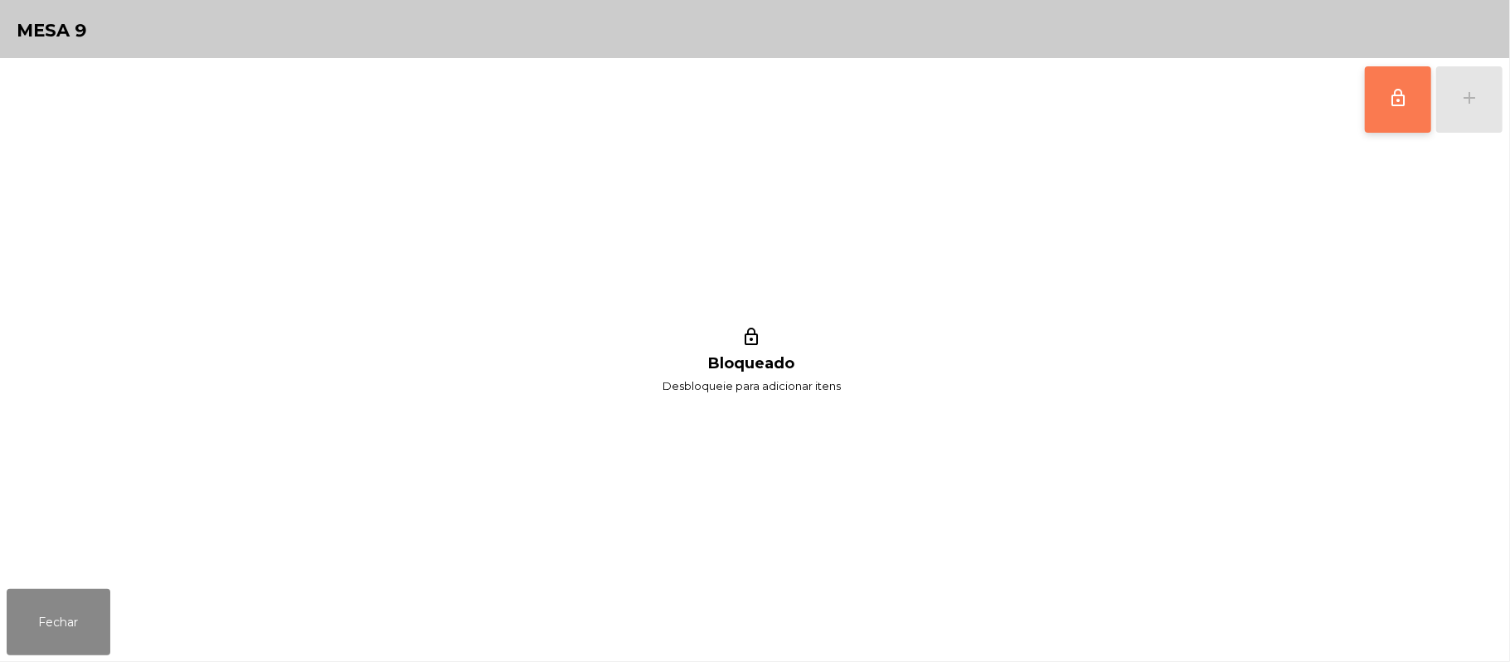
click at [1387, 118] on button "lock_outline" at bounding box center [1398, 99] width 66 height 66
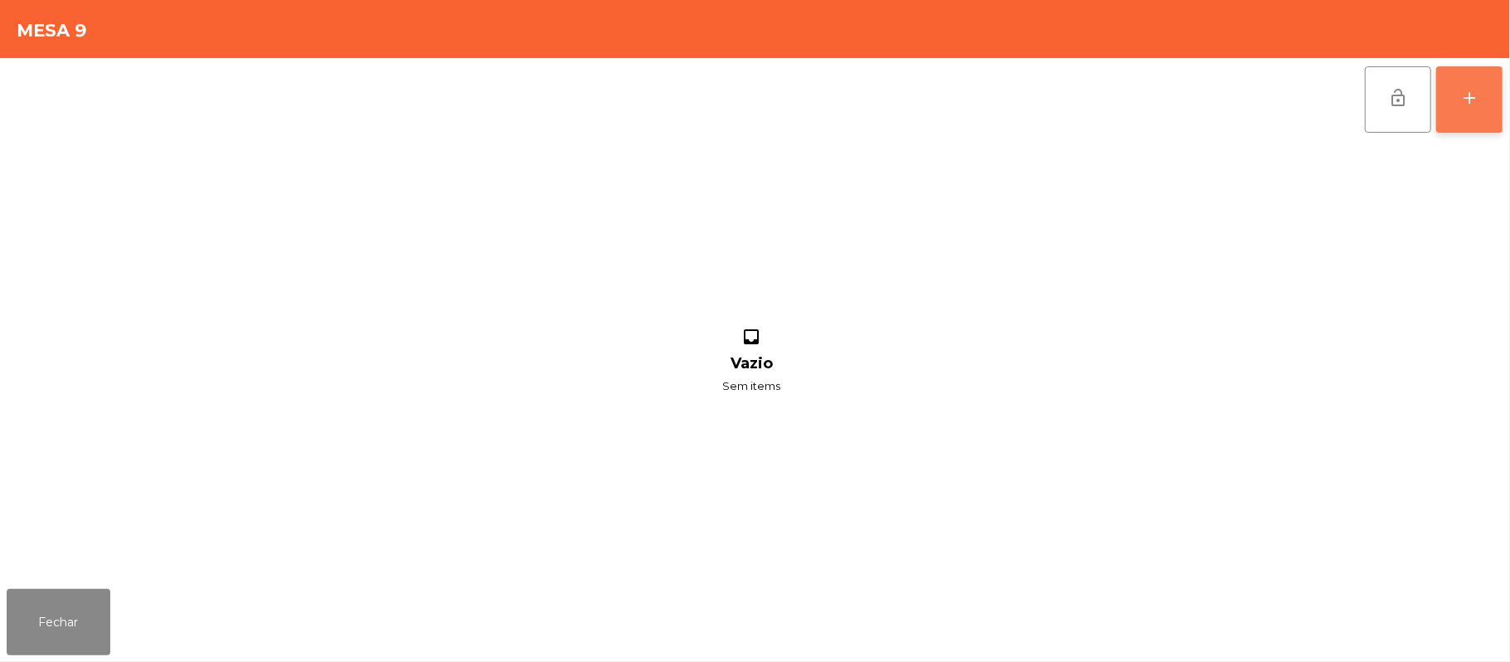
click at [1490, 121] on button "add" at bounding box center [1469, 99] width 66 height 66
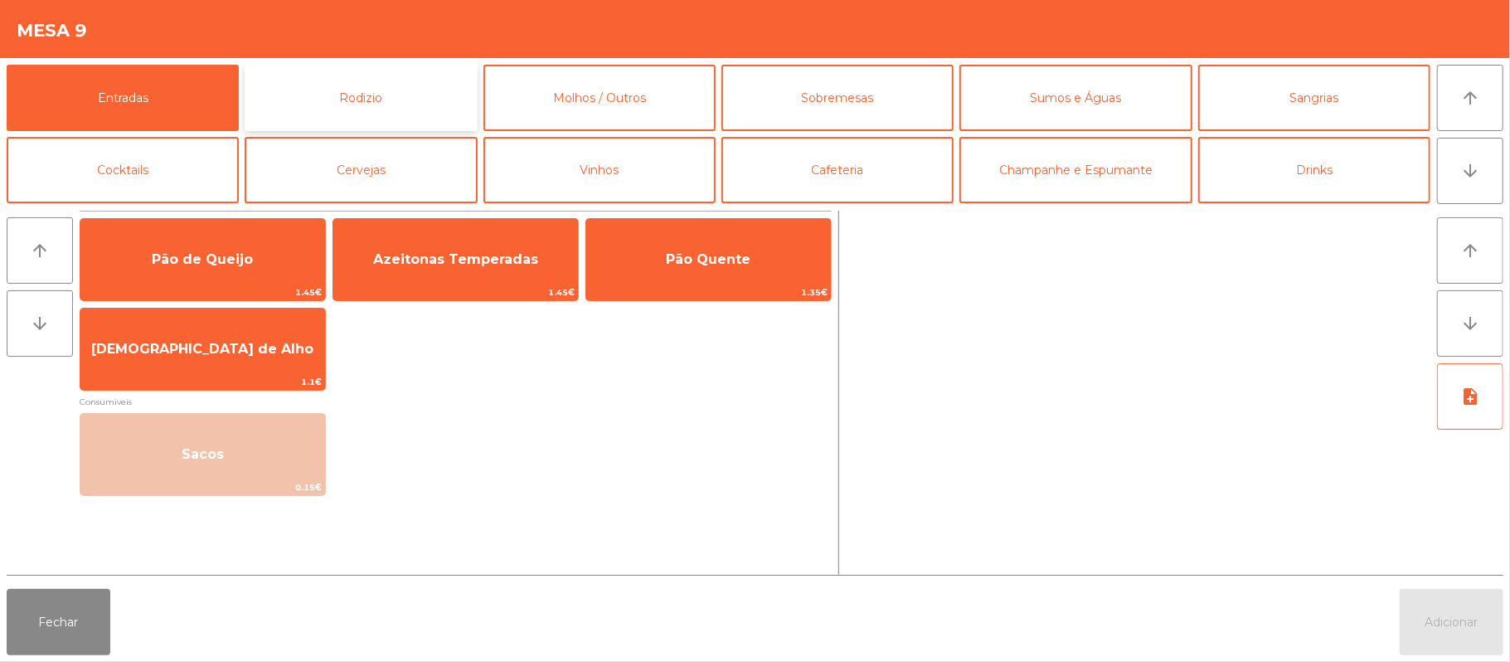
click at [410, 101] on button "Rodizio" at bounding box center [361, 98] width 232 height 66
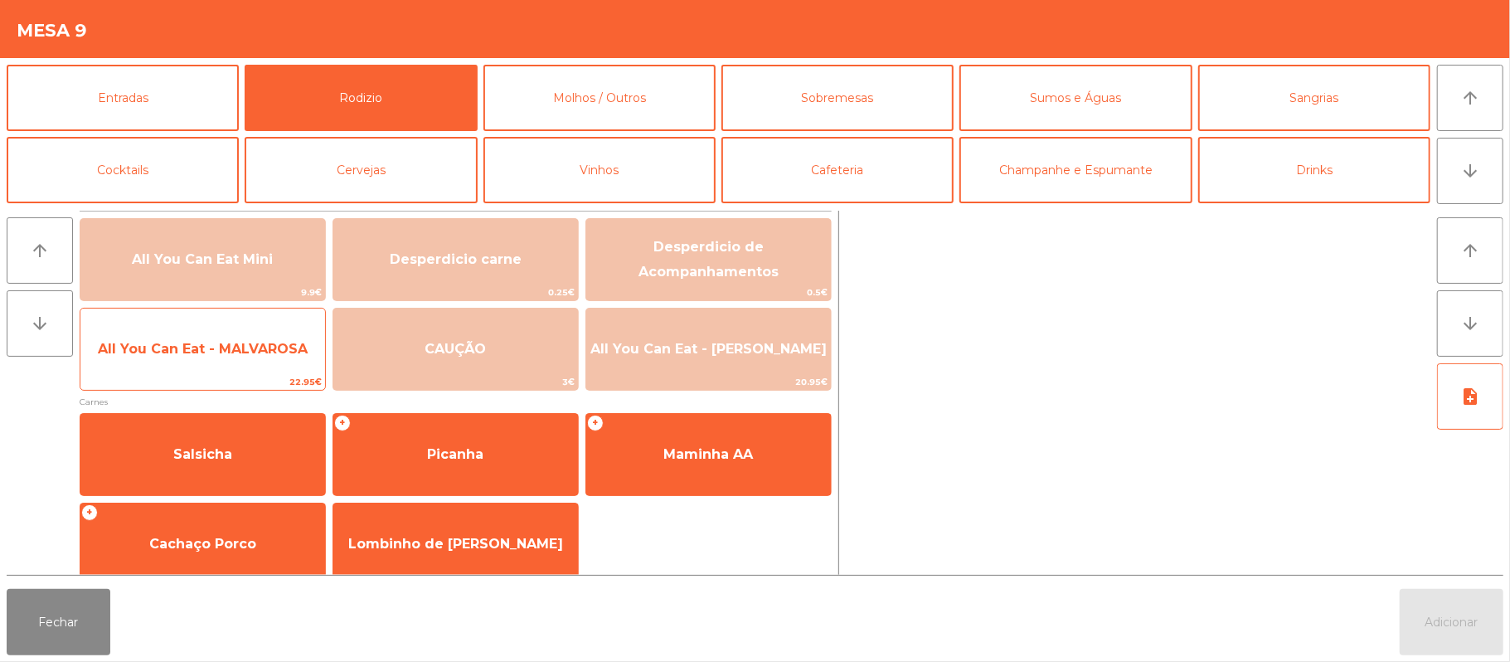
click at [201, 352] on span "All You Can Eat - MALVAROSA" at bounding box center [203, 349] width 210 height 16
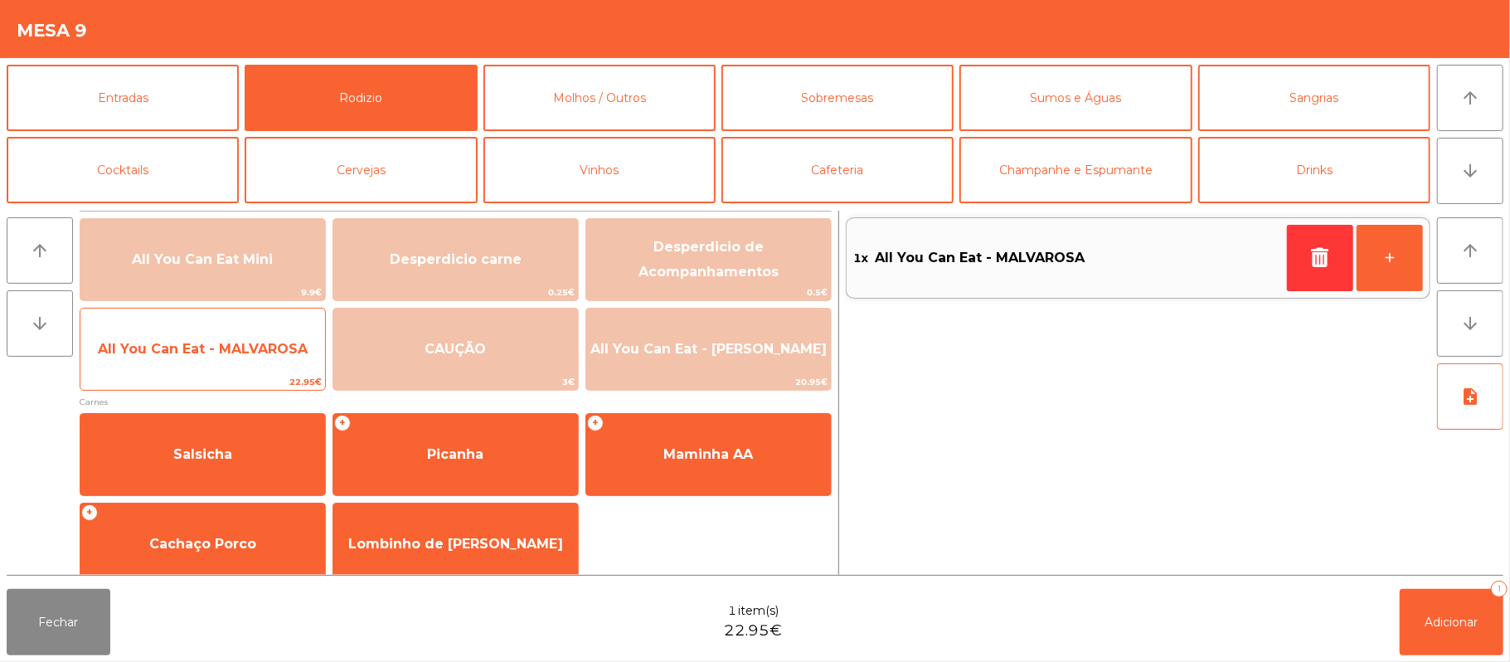
click at [186, 360] on span "All You Can Eat - MALVAROSA" at bounding box center [202, 349] width 245 height 45
click at [192, 352] on span "All You Can Eat - MALVAROSA" at bounding box center [203, 349] width 210 height 16
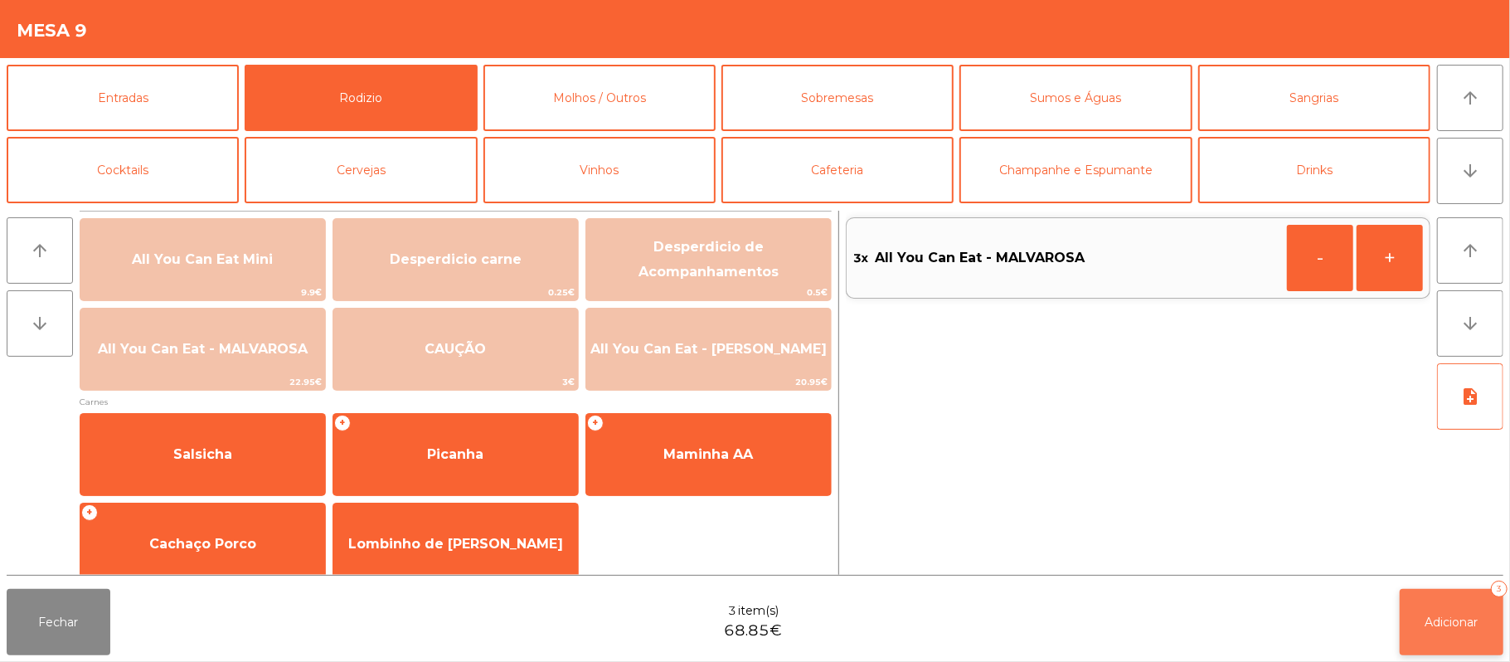
click at [1450, 619] on span "Adicionar" at bounding box center [1452, 622] width 53 height 15
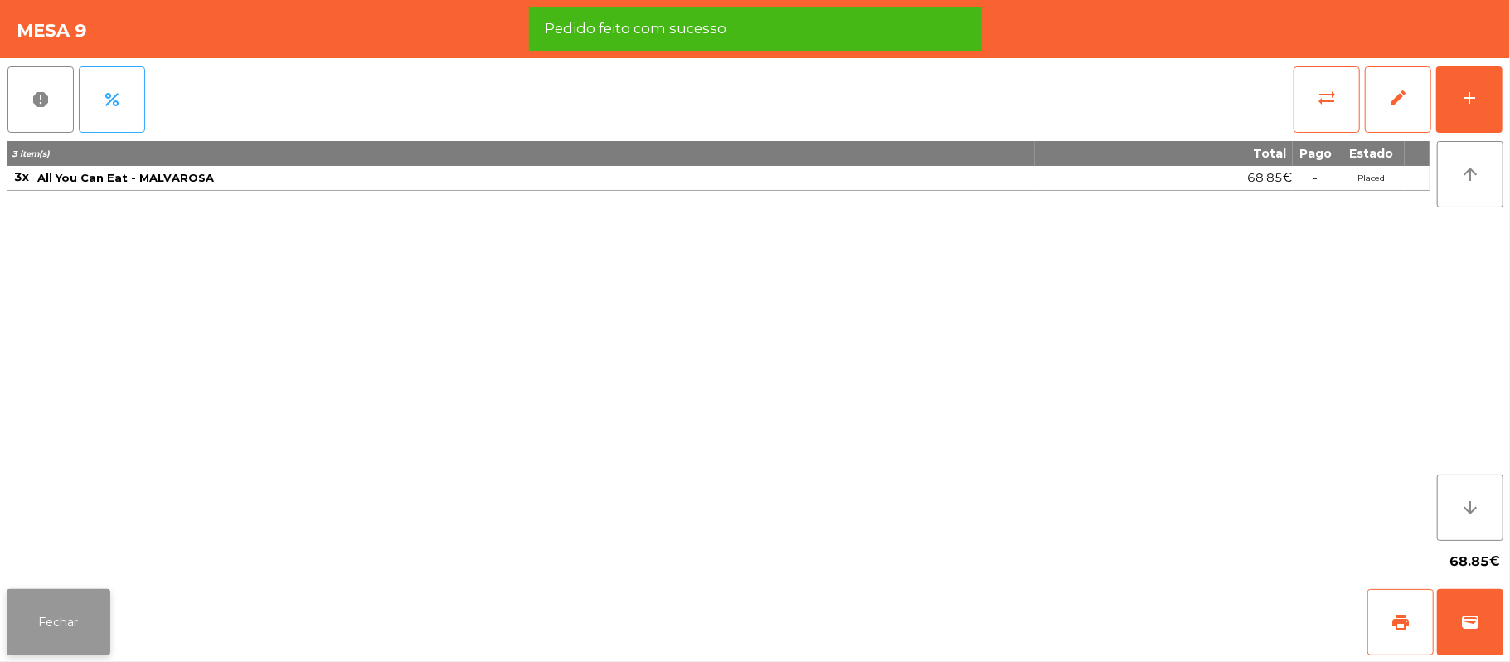
click at [60, 631] on button "Fechar" at bounding box center [59, 622] width 104 height 66
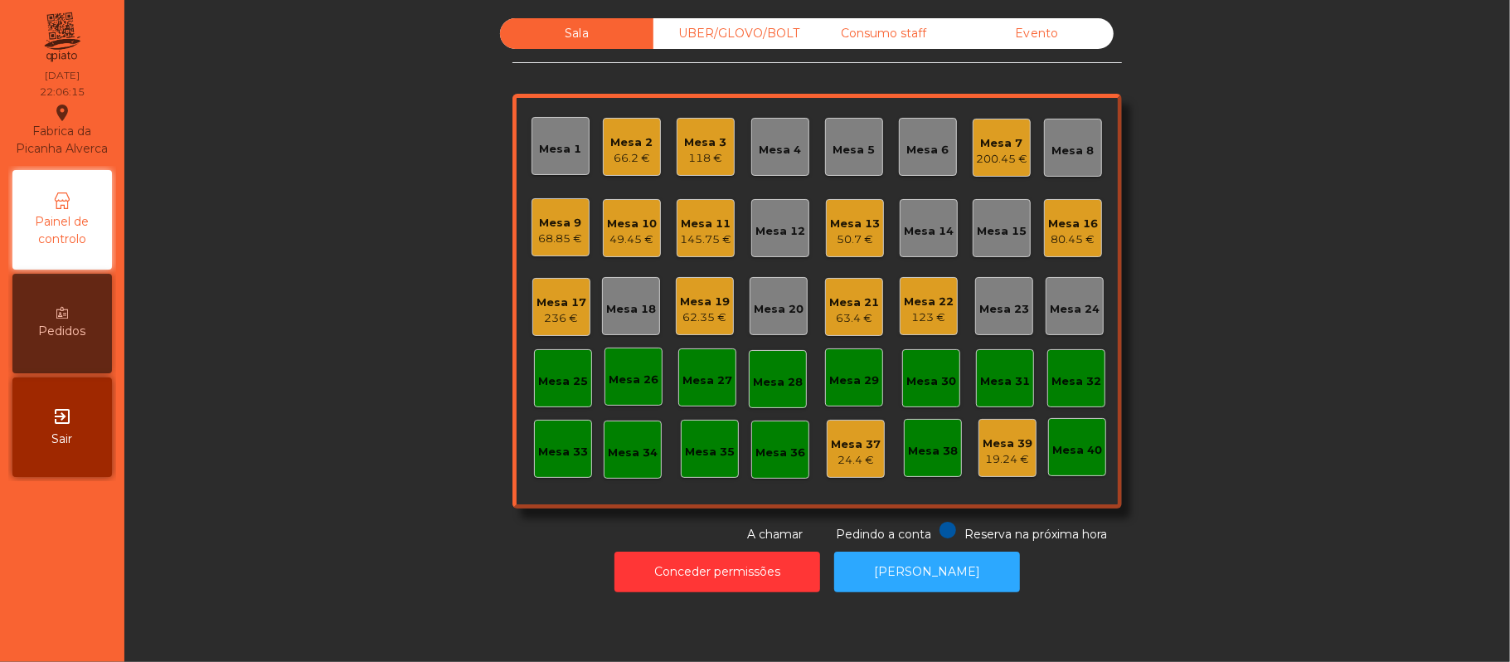
click at [1264, 244] on div "Sala UBER/[GEOGRAPHIC_DATA]/BOLT Consumo staff Evento Mesa 1 Mesa 2 66.2 € Mesa…" at bounding box center [817, 280] width 1341 height 525
click at [707, 134] on div "Mesa 3" at bounding box center [706, 142] width 42 height 17
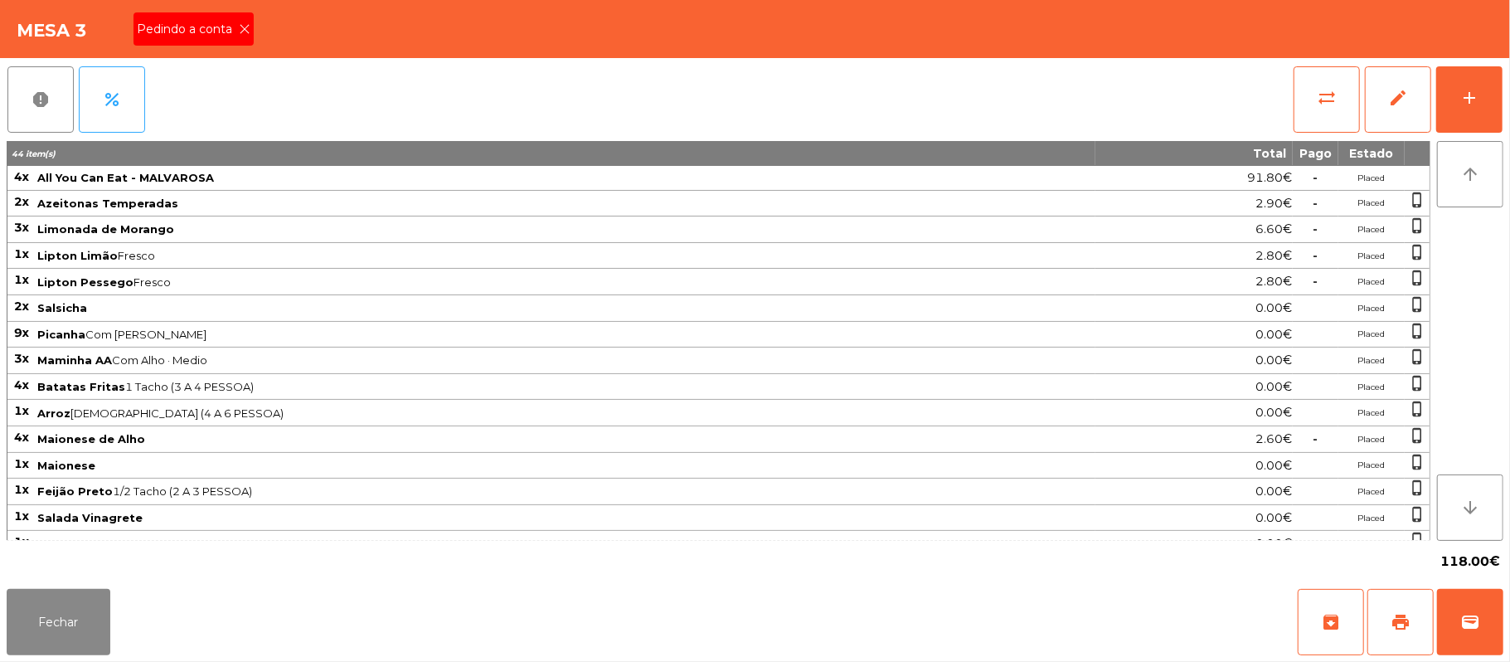
click at [243, 27] on icon at bounding box center [245, 29] width 12 height 12
click at [1384, 621] on button "print" at bounding box center [1401, 622] width 66 height 66
click at [61, 605] on button "Fechar" at bounding box center [59, 622] width 104 height 66
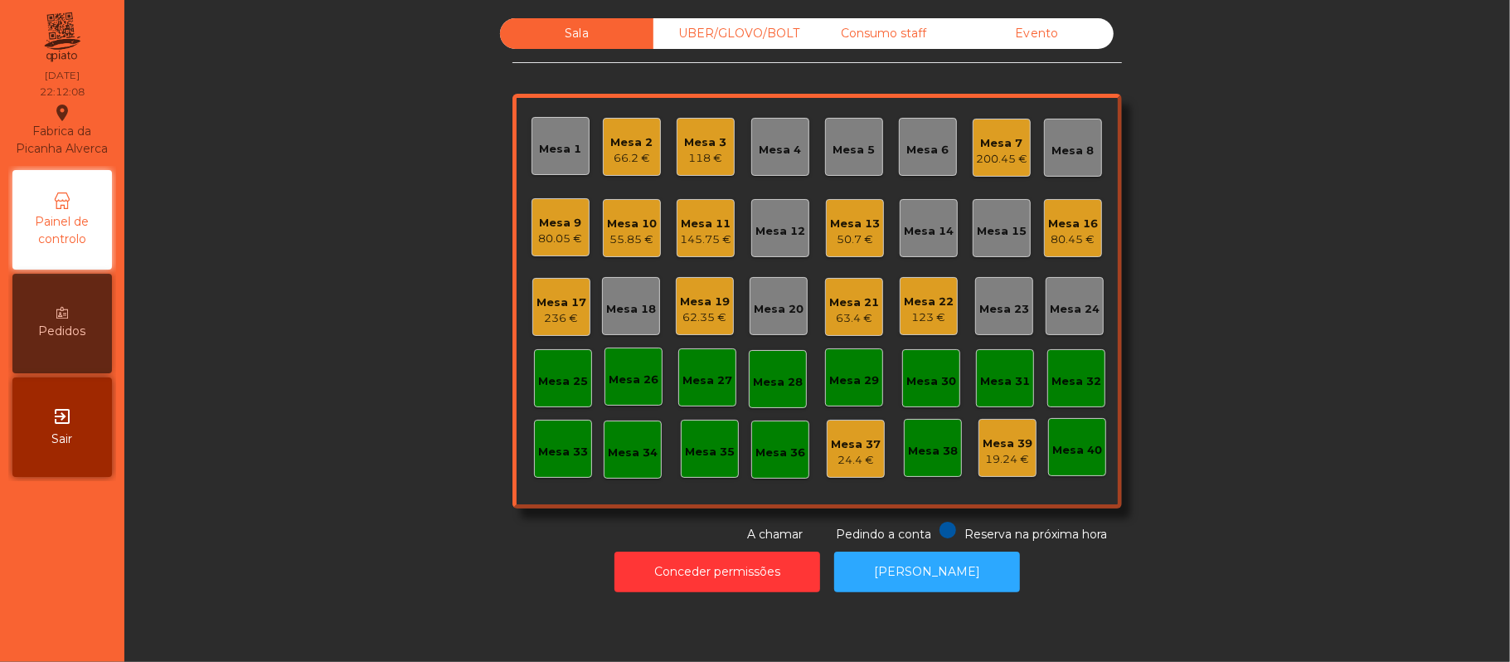
click at [1269, 204] on div "Sala UBER/[GEOGRAPHIC_DATA]/BOLT Consumo staff Evento Mesa 1 Mesa 2 66.2 € [GEO…" at bounding box center [817, 280] width 1341 height 525
click at [1271, 254] on div "Sala UBER/[GEOGRAPHIC_DATA]/BOLT Consumo staff Evento Mesa 1 Mesa 2 66.2 € [GEO…" at bounding box center [817, 280] width 1341 height 525
click at [940, 306] on div "Mesa 22" at bounding box center [929, 302] width 50 height 17
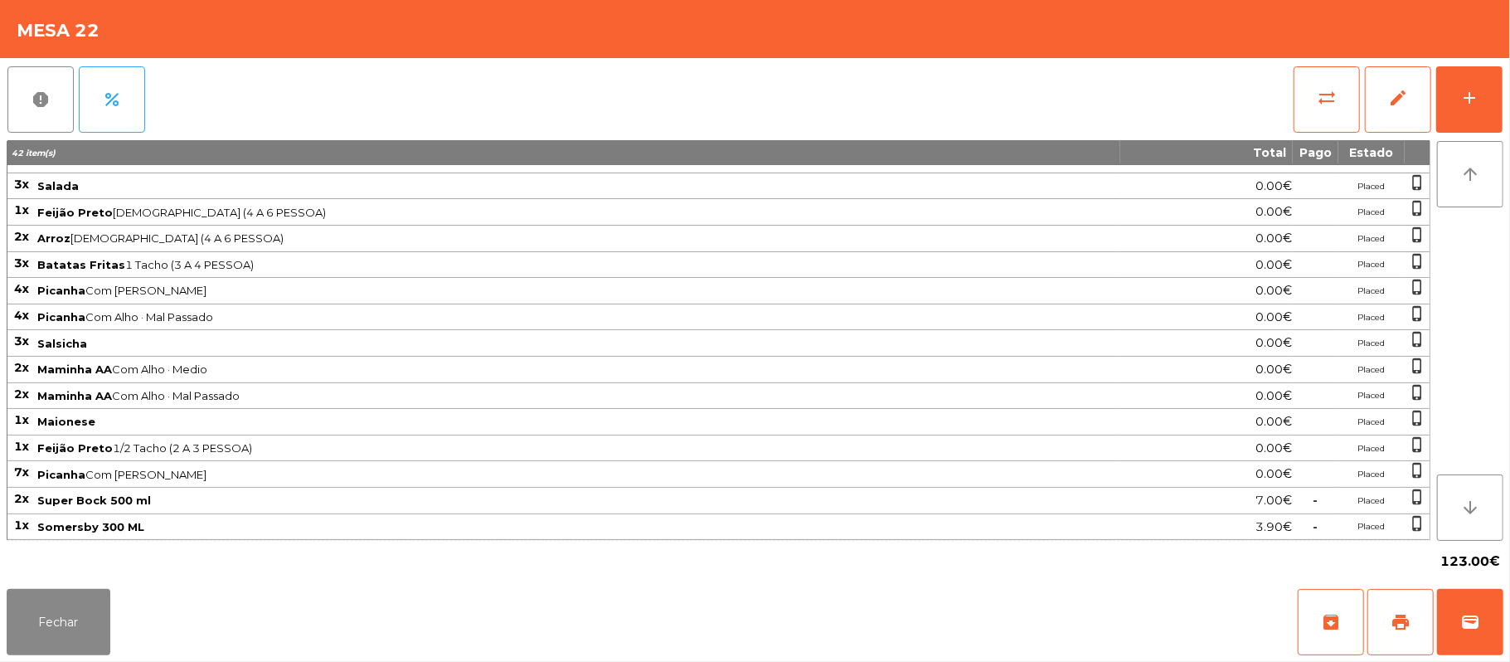
scroll to position [0, 0]
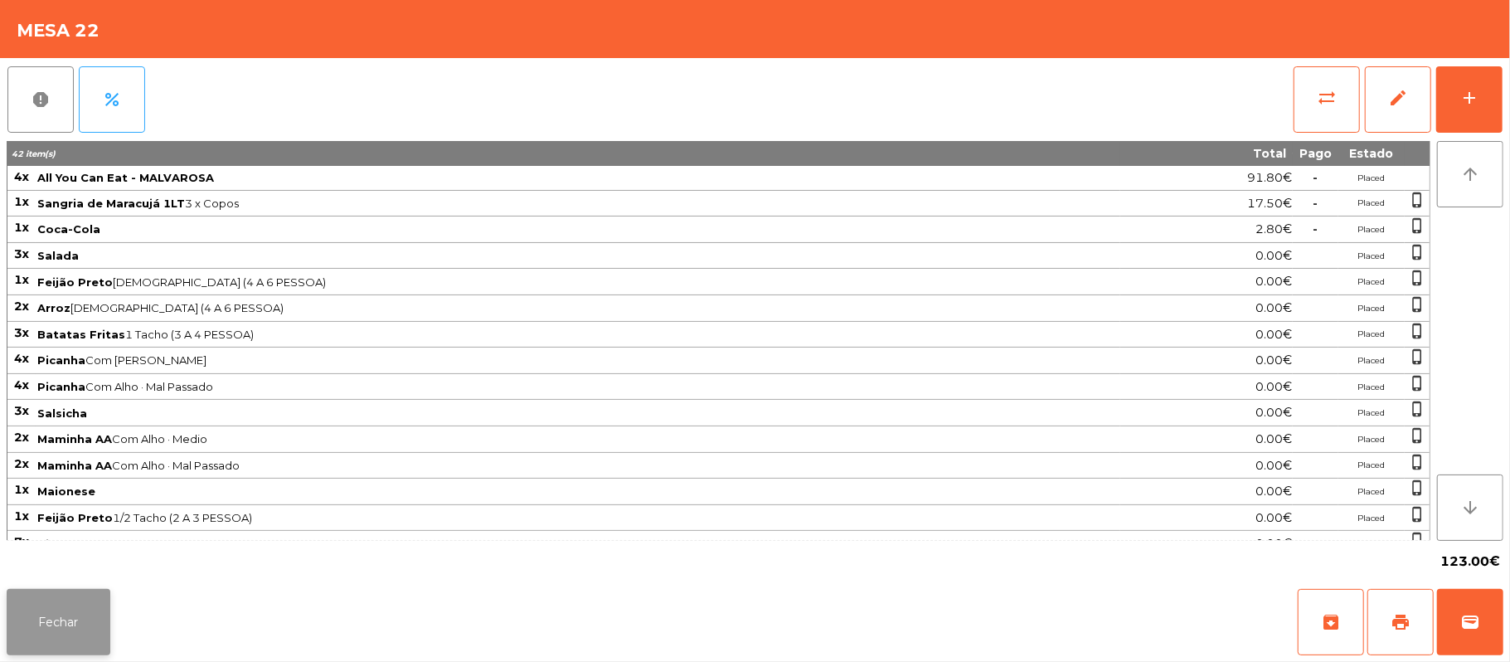
click at [23, 632] on button "Fechar" at bounding box center [59, 622] width 104 height 66
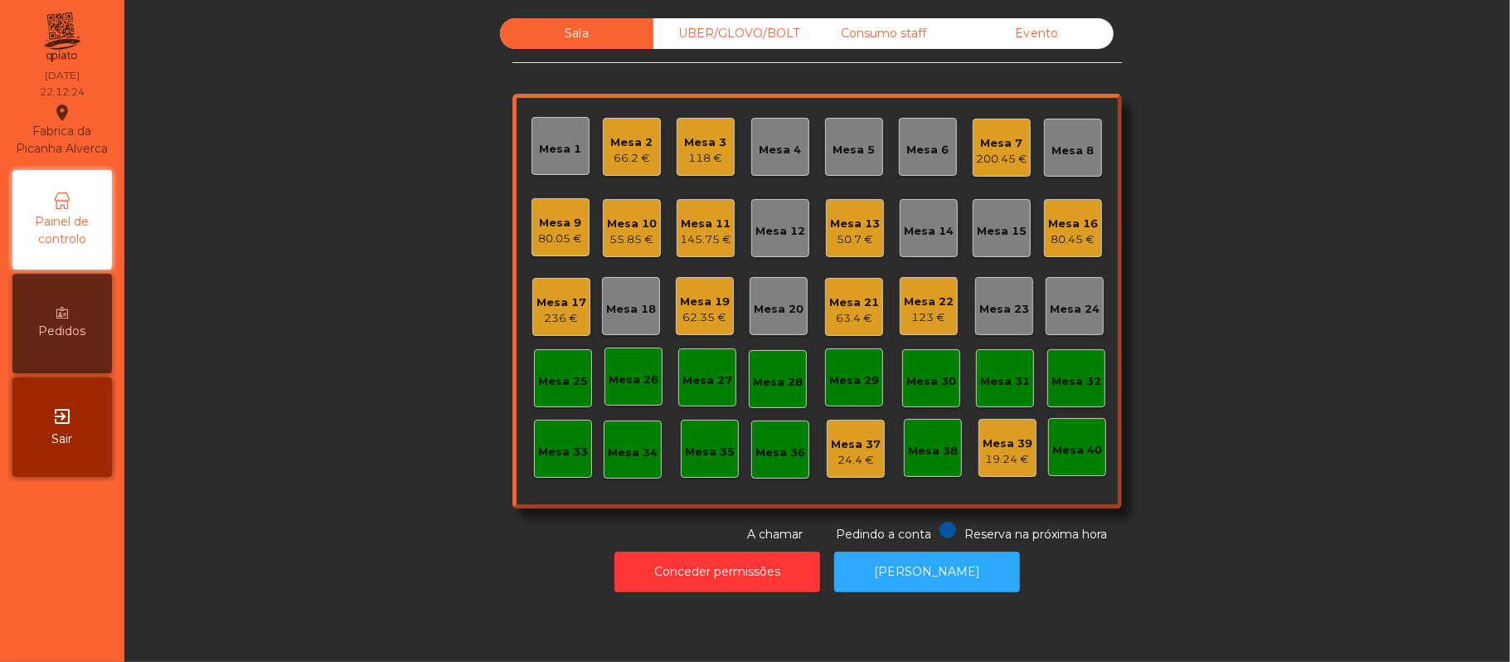
click at [1249, 234] on div "Sala UBER/[GEOGRAPHIC_DATA]/BOLT Consumo staff Evento Mesa 1 Mesa 2 66.2 € [GEO…" at bounding box center [817, 280] width 1341 height 525
click at [1307, 222] on div "Sala UBER/[GEOGRAPHIC_DATA]/BOLT Consumo staff Evento Mesa 1 Mesa 2 66.2 € [GEO…" at bounding box center [817, 280] width 1341 height 525
click at [708, 156] on div "118 €" at bounding box center [706, 158] width 42 height 17
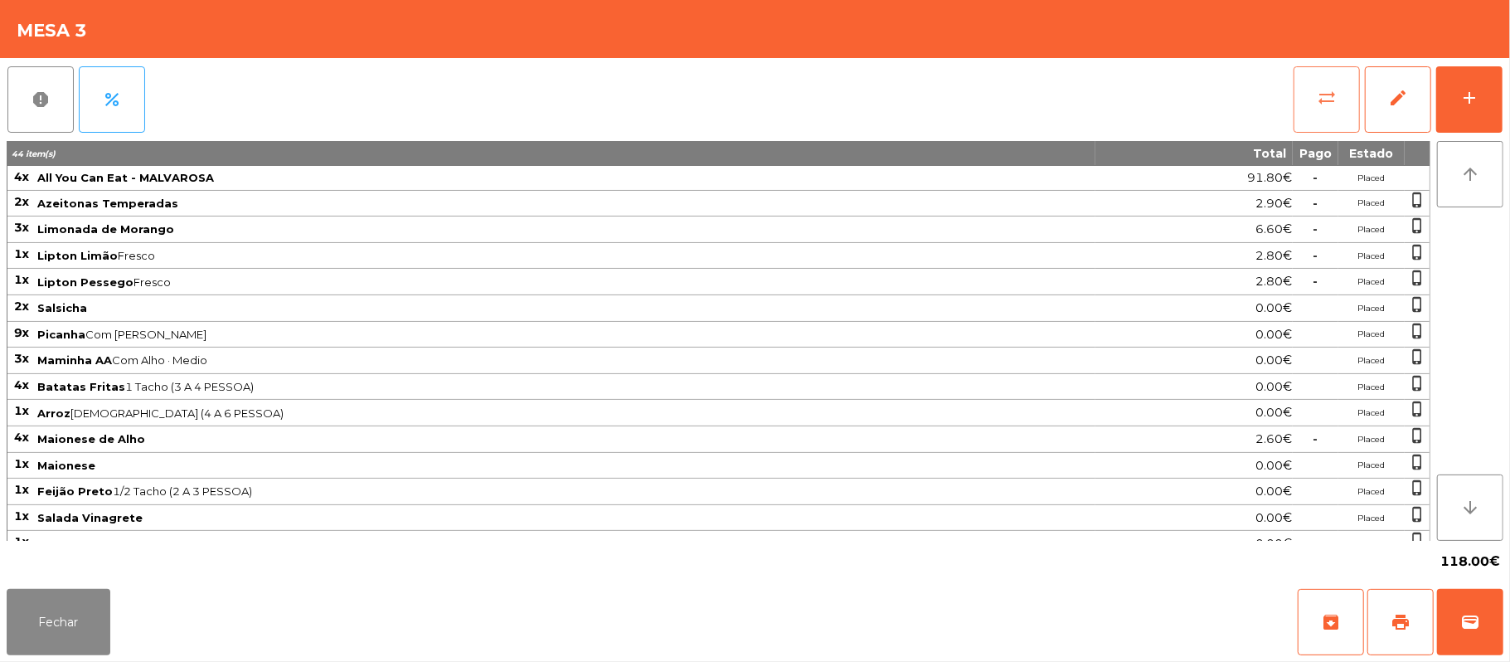
click at [1312, 97] on button "sync_alt" at bounding box center [1327, 99] width 66 height 66
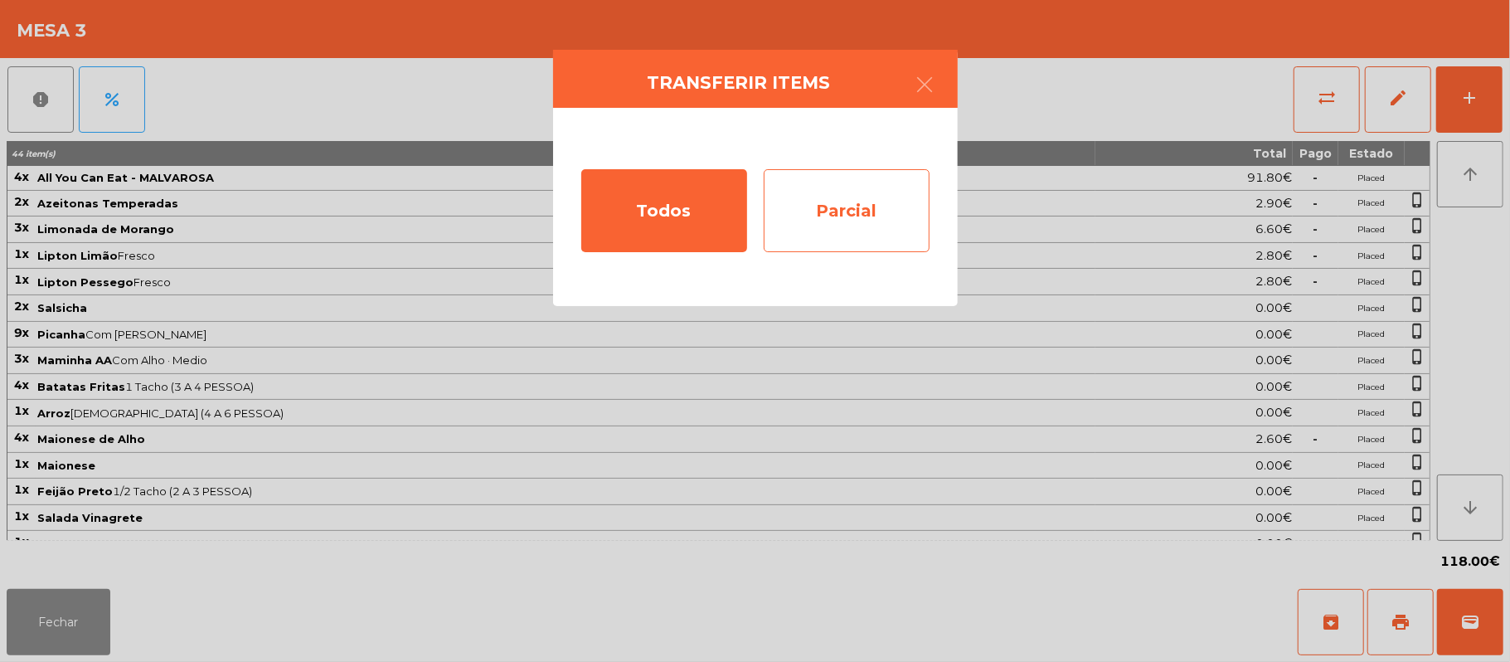
click at [850, 221] on div "Parcial" at bounding box center [847, 210] width 166 height 83
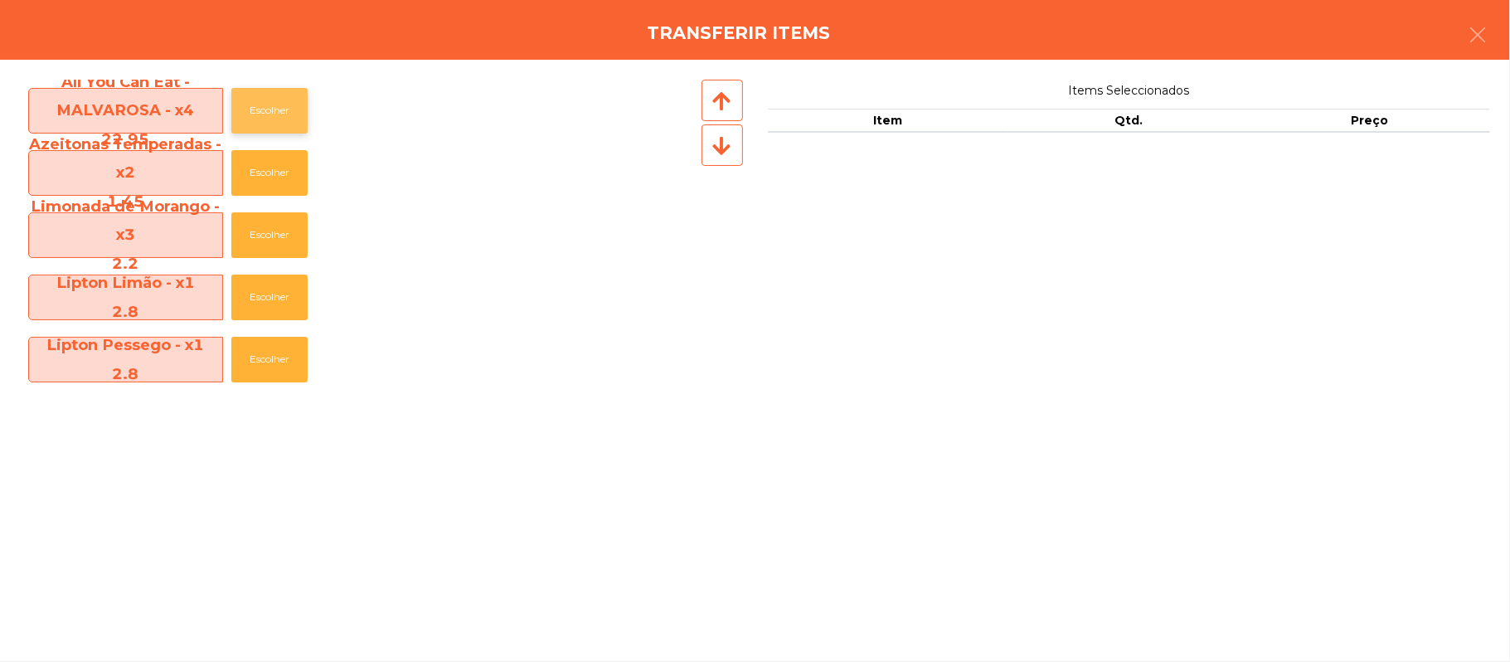
click at [275, 114] on button "Escolher" at bounding box center [269, 111] width 76 height 46
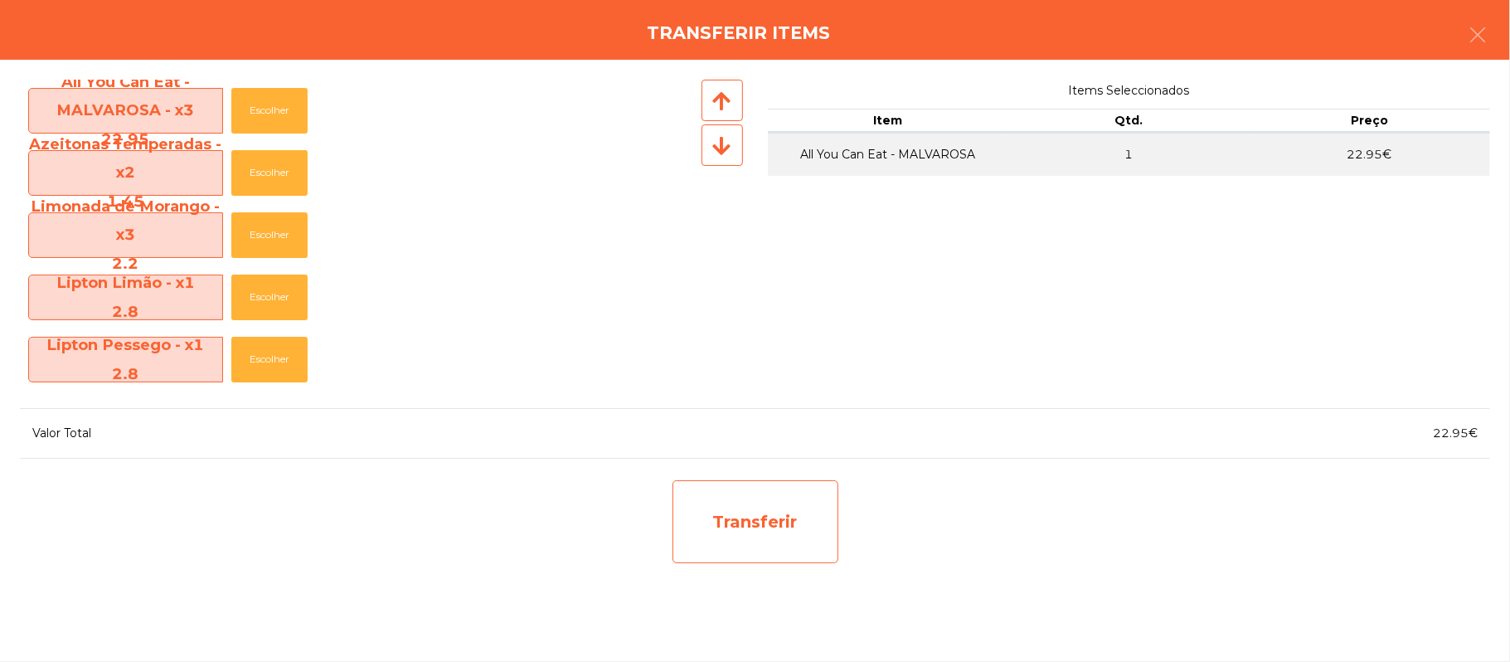
click at [790, 525] on div "Transferir" at bounding box center [756, 521] width 166 height 83
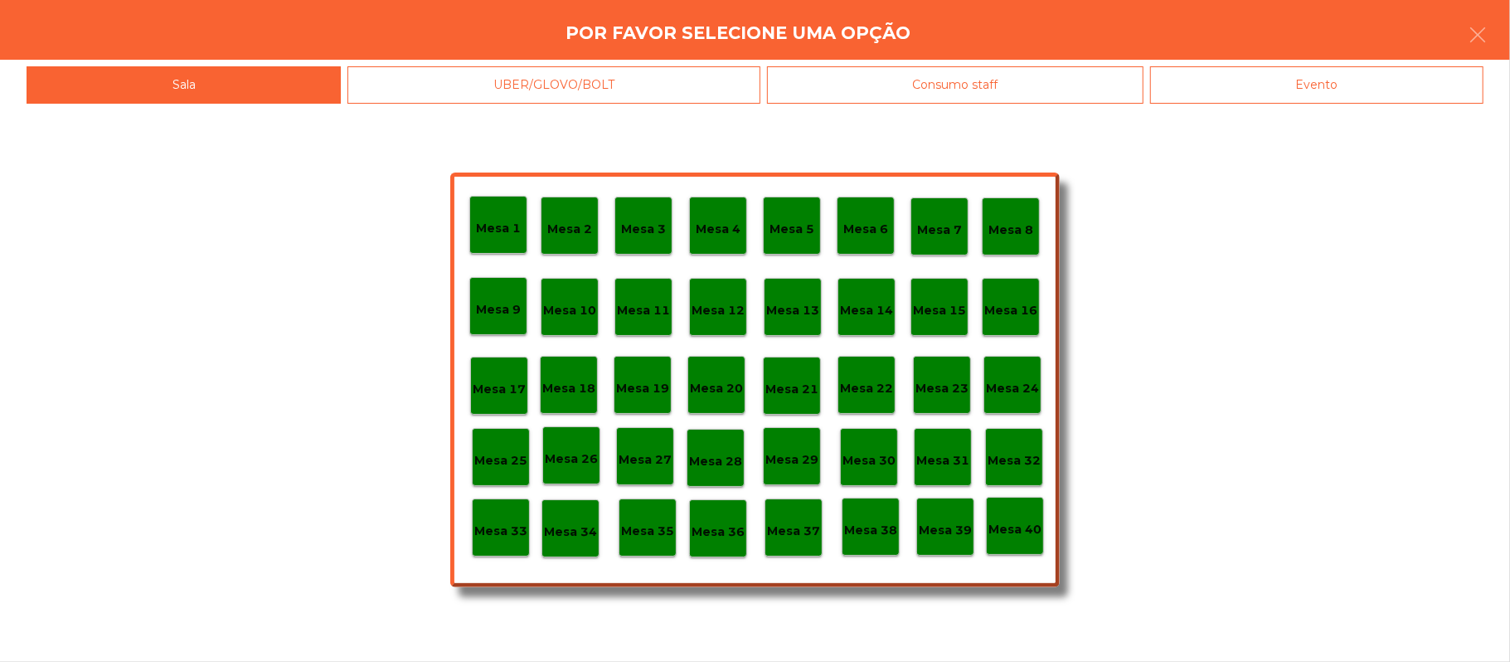
click at [800, 536] on p "Mesa 37" at bounding box center [793, 531] width 53 height 19
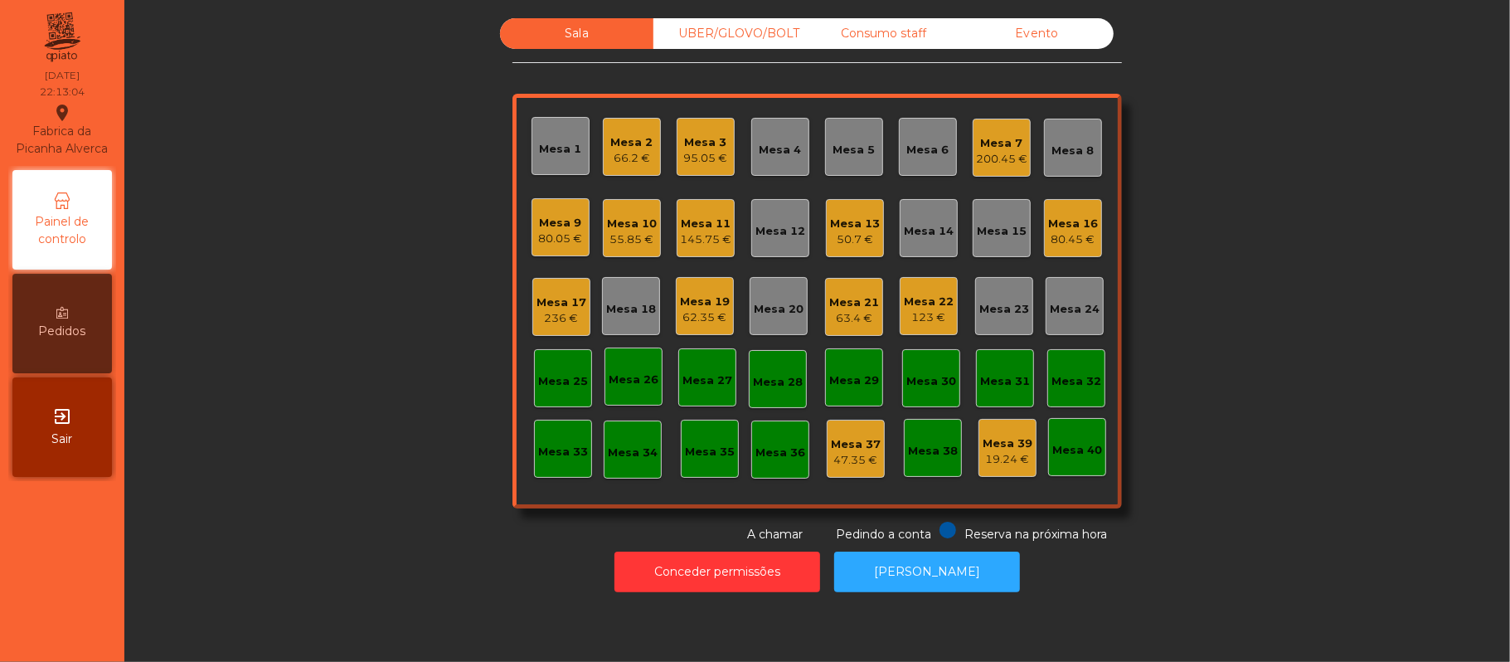
click at [695, 157] on div "95.05 €" at bounding box center [706, 158] width 44 height 17
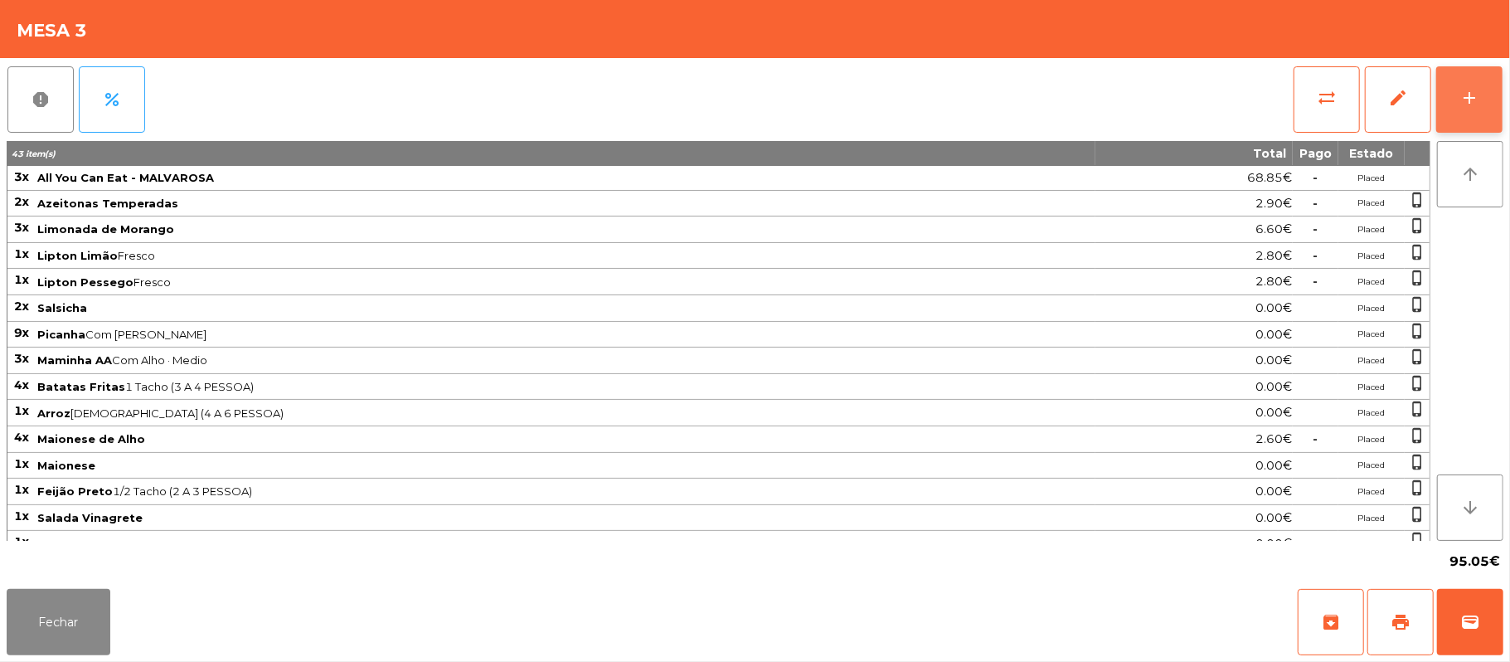
click at [1448, 104] on button "add" at bounding box center [1469, 99] width 66 height 66
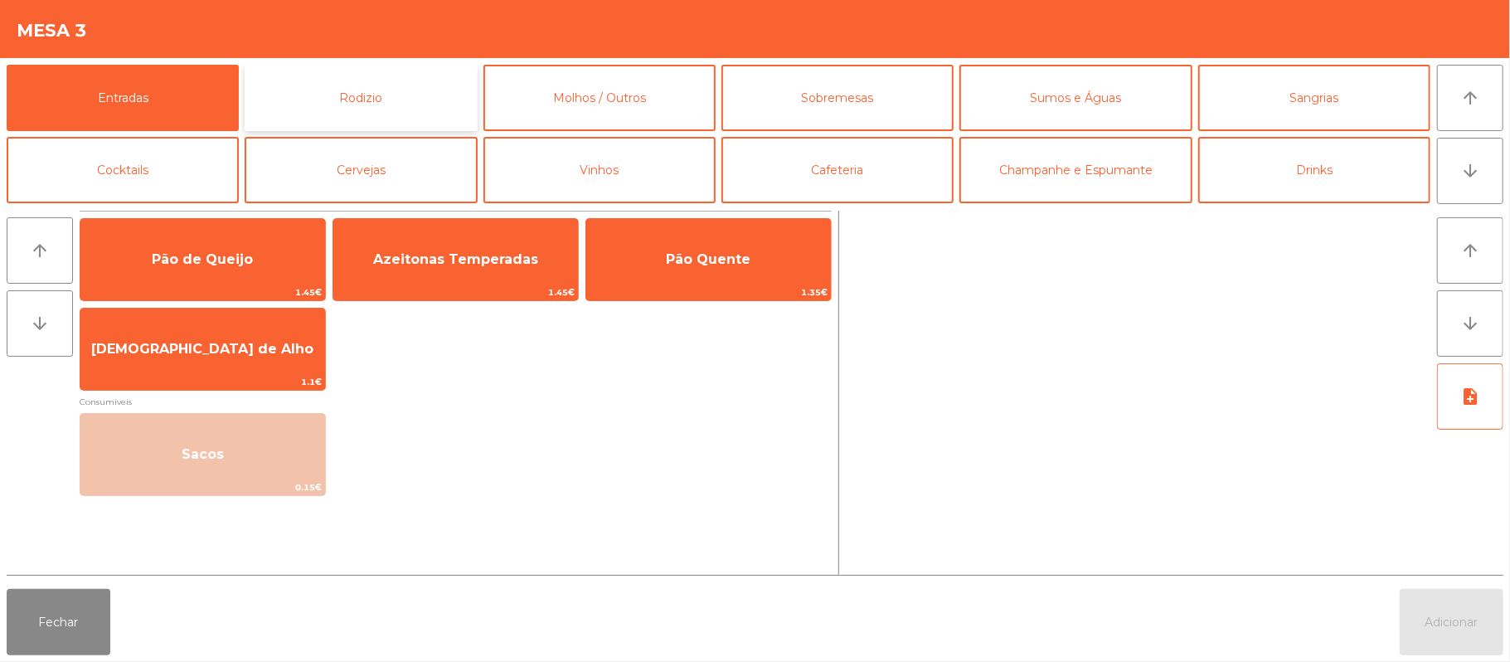
click at [416, 98] on button "Rodizio" at bounding box center [361, 98] width 232 height 66
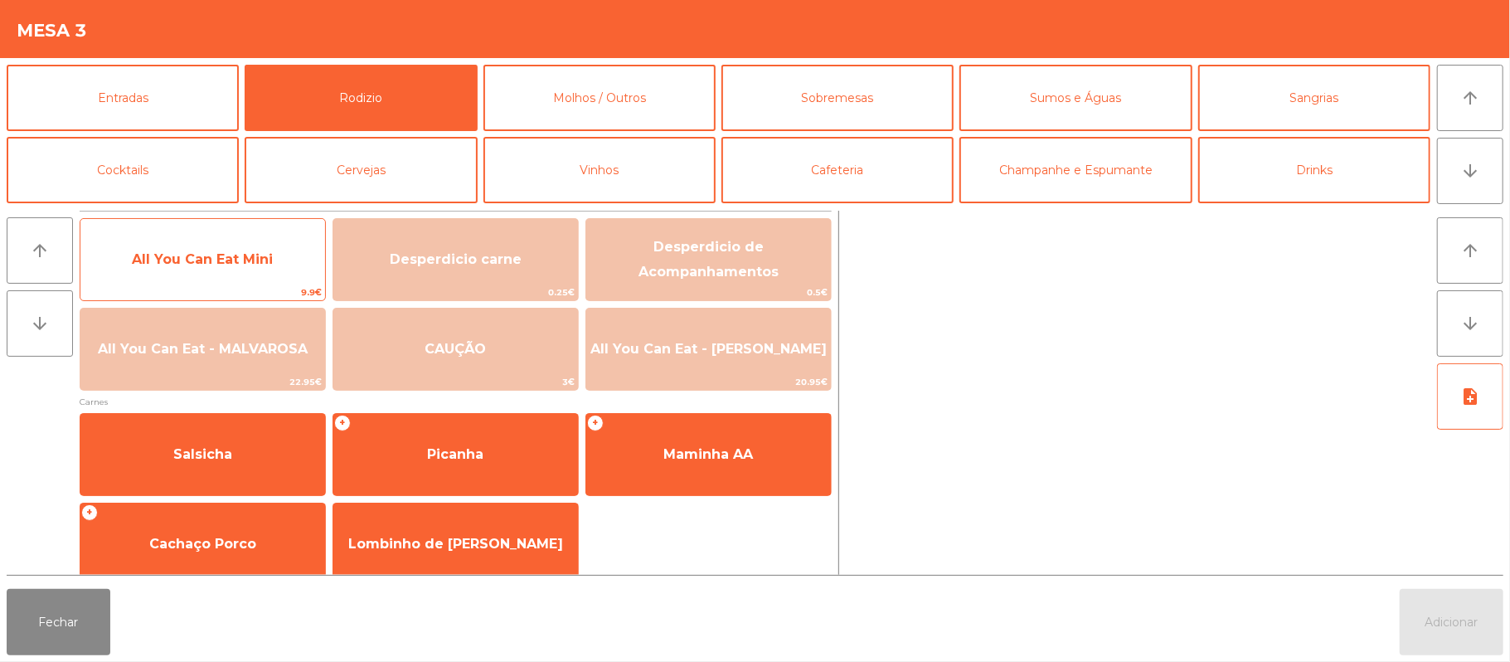
click at [274, 264] on span "All You Can Eat Mini" at bounding box center [202, 259] width 245 height 45
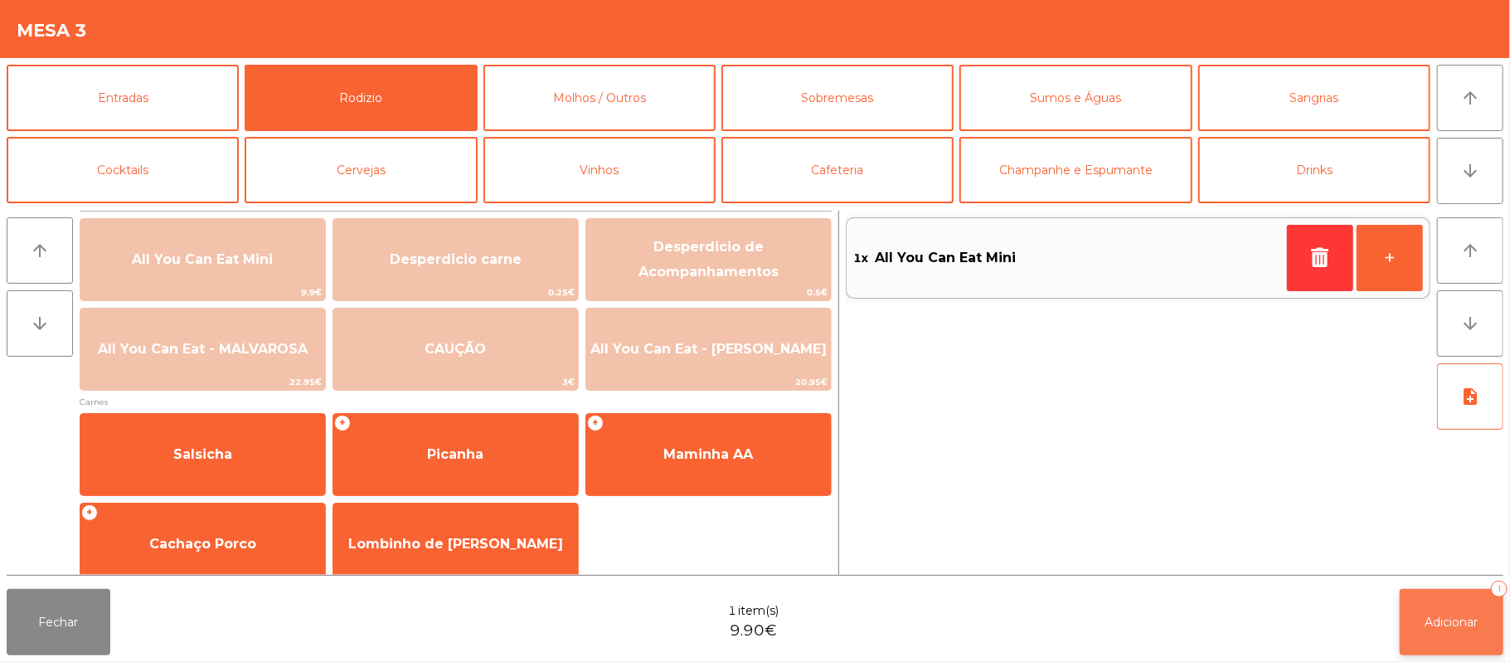
click at [1428, 642] on button "Adicionar 1" at bounding box center [1452, 622] width 104 height 66
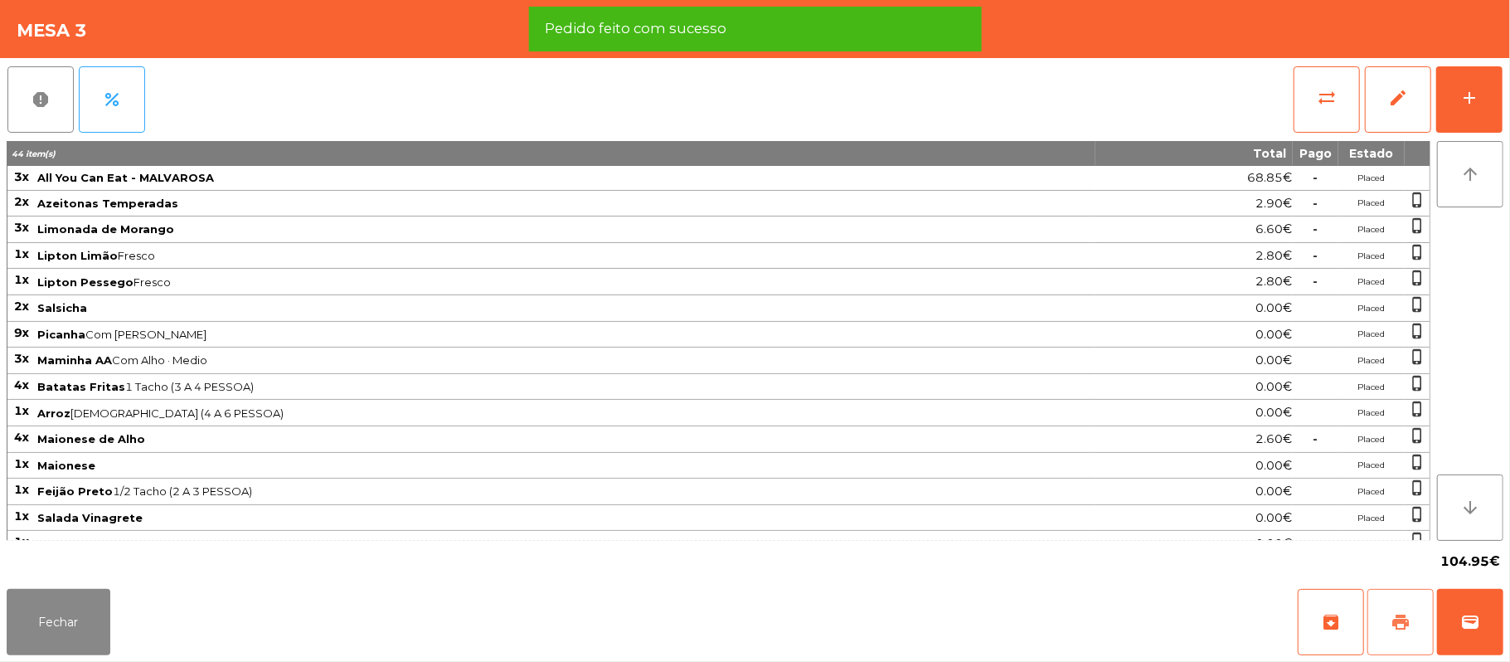
click at [1380, 605] on button "print" at bounding box center [1401, 622] width 66 height 66
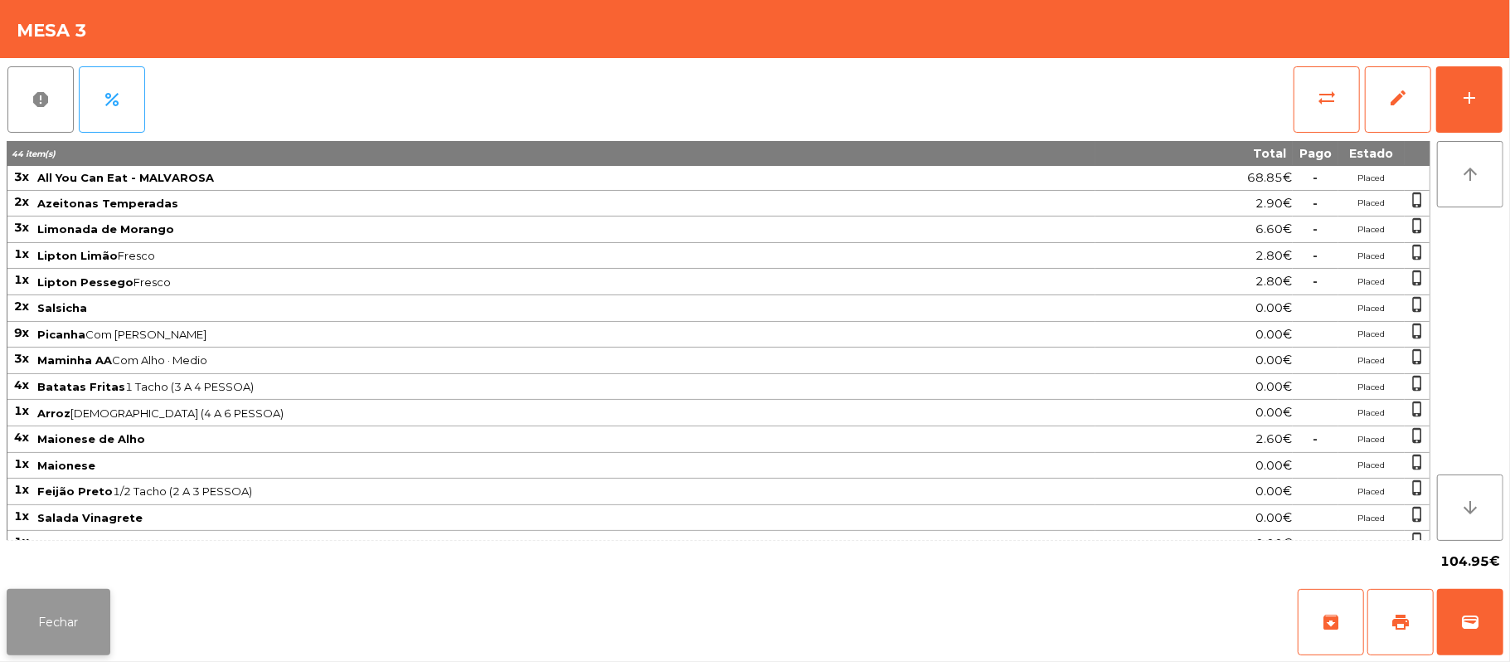
click at [65, 637] on button "Fechar" at bounding box center [59, 622] width 104 height 66
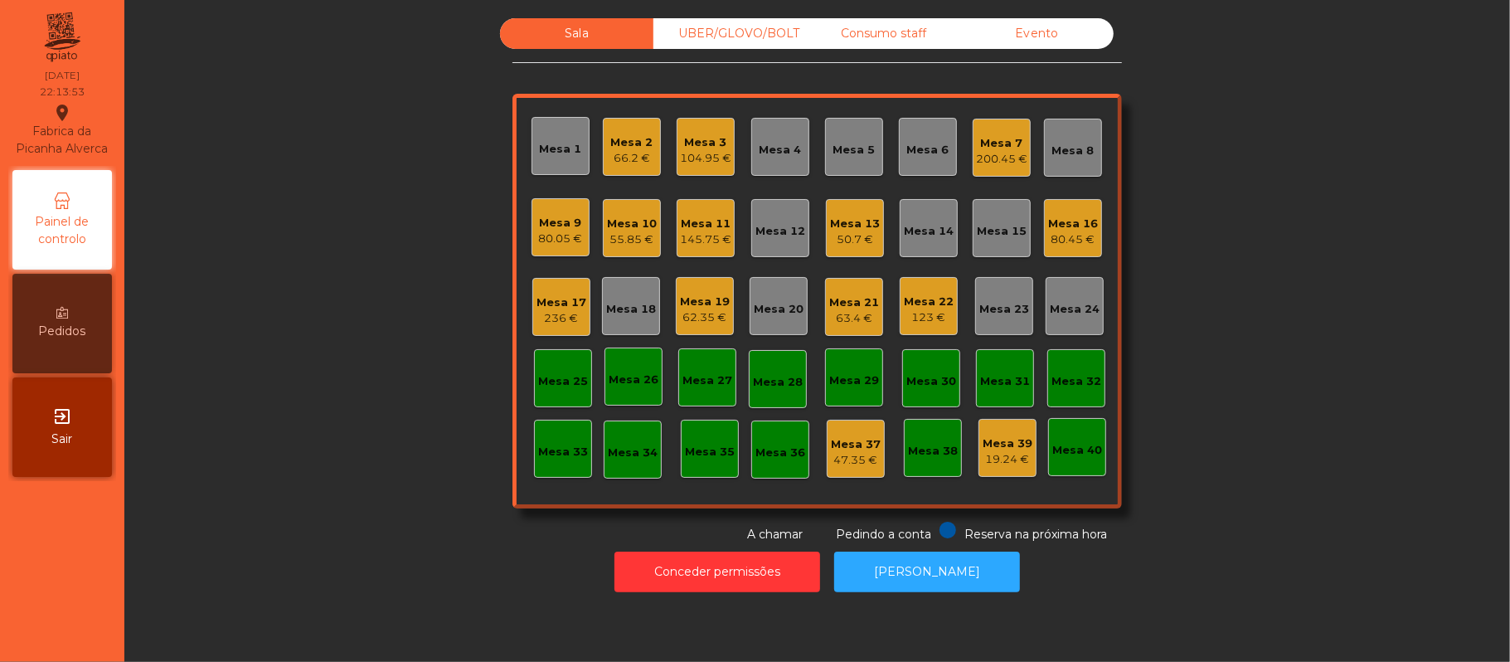
click at [871, 40] on div "Consumo staff" at bounding box center [883, 33] width 153 height 31
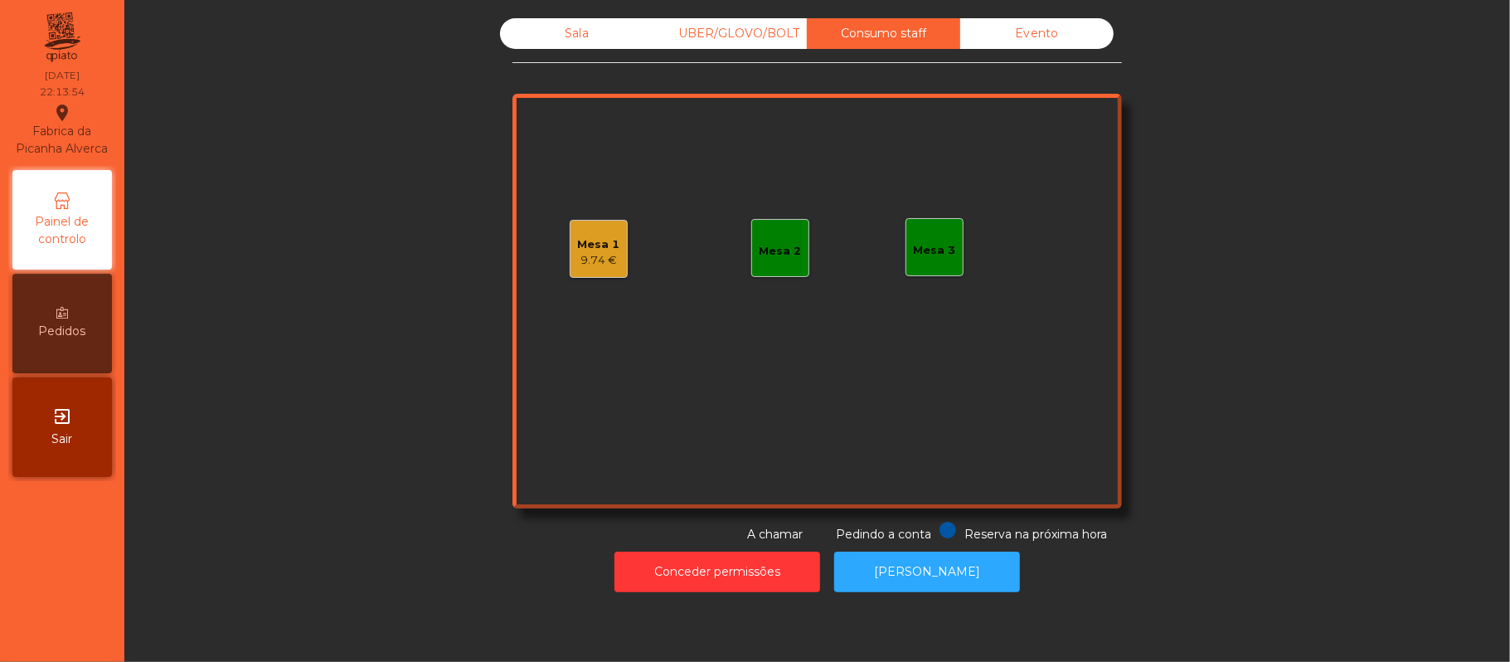
click at [602, 250] on div "Mesa 1" at bounding box center [599, 244] width 42 height 17
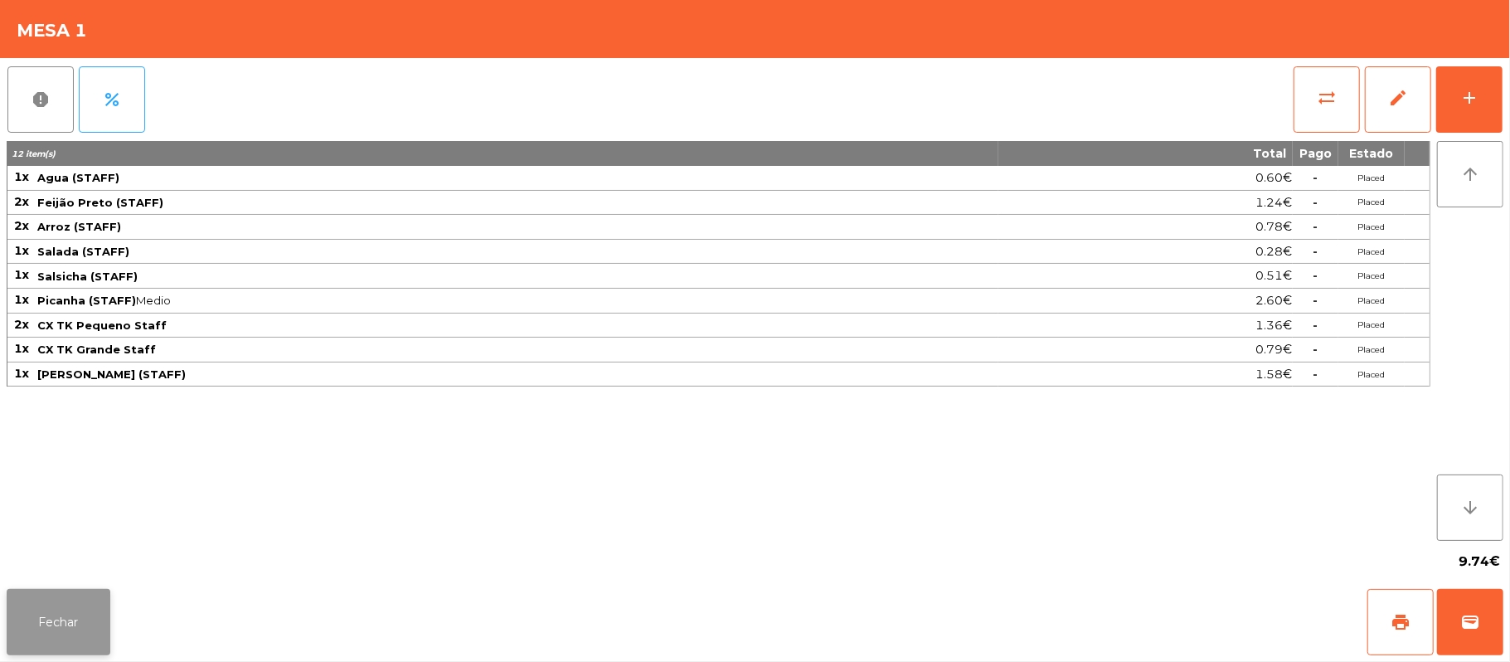
click at [90, 625] on button "Fechar" at bounding box center [59, 622] width 104 height 66
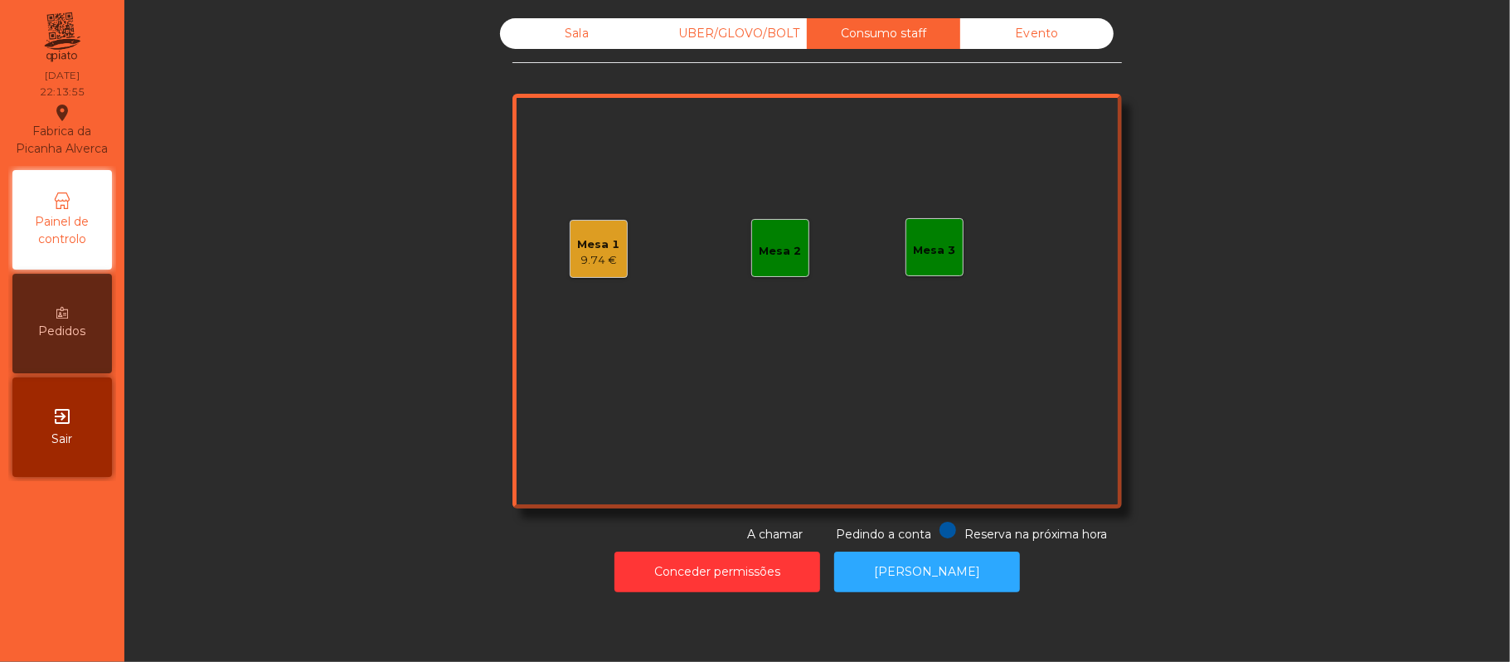
click at [783, 239] on div "Mesa 2" at bounding box center [781, 247] width 42 height 23
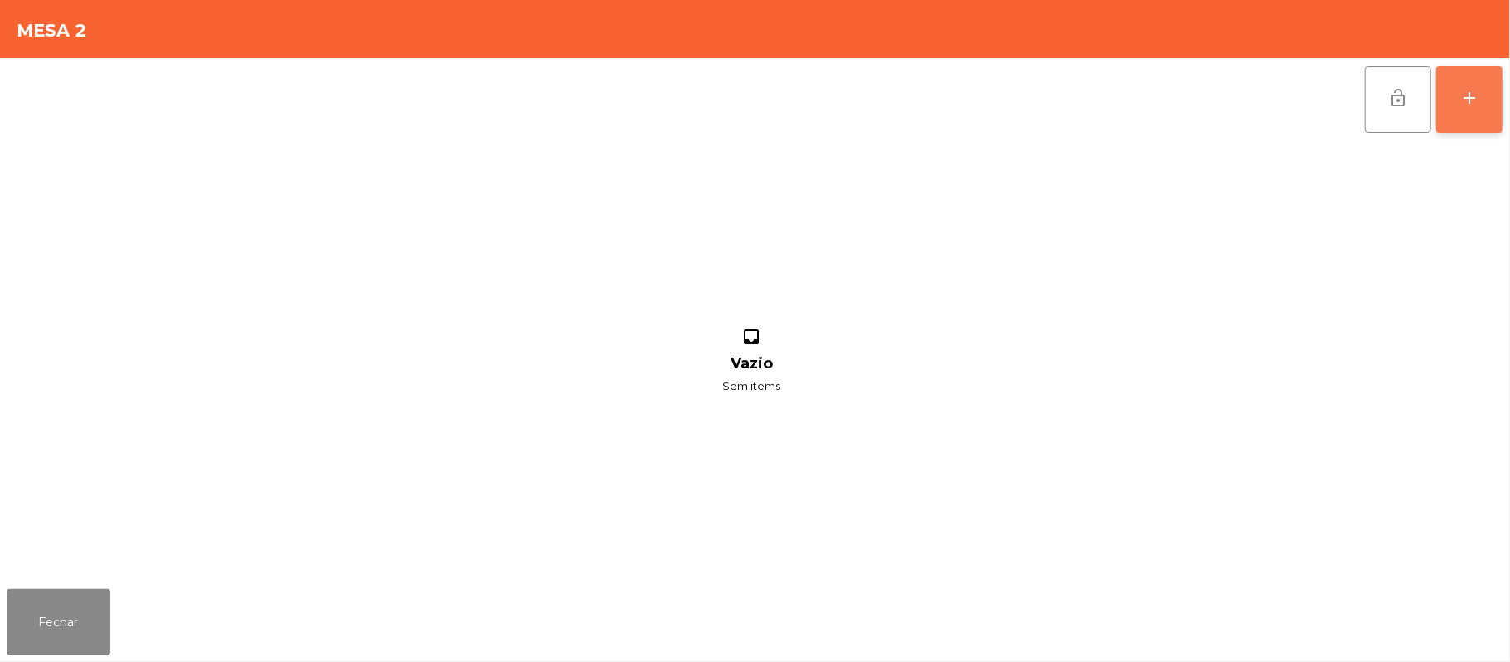
click at [1473, 120] on button "add" at bounding box center [1469, 99] width 66 height 66
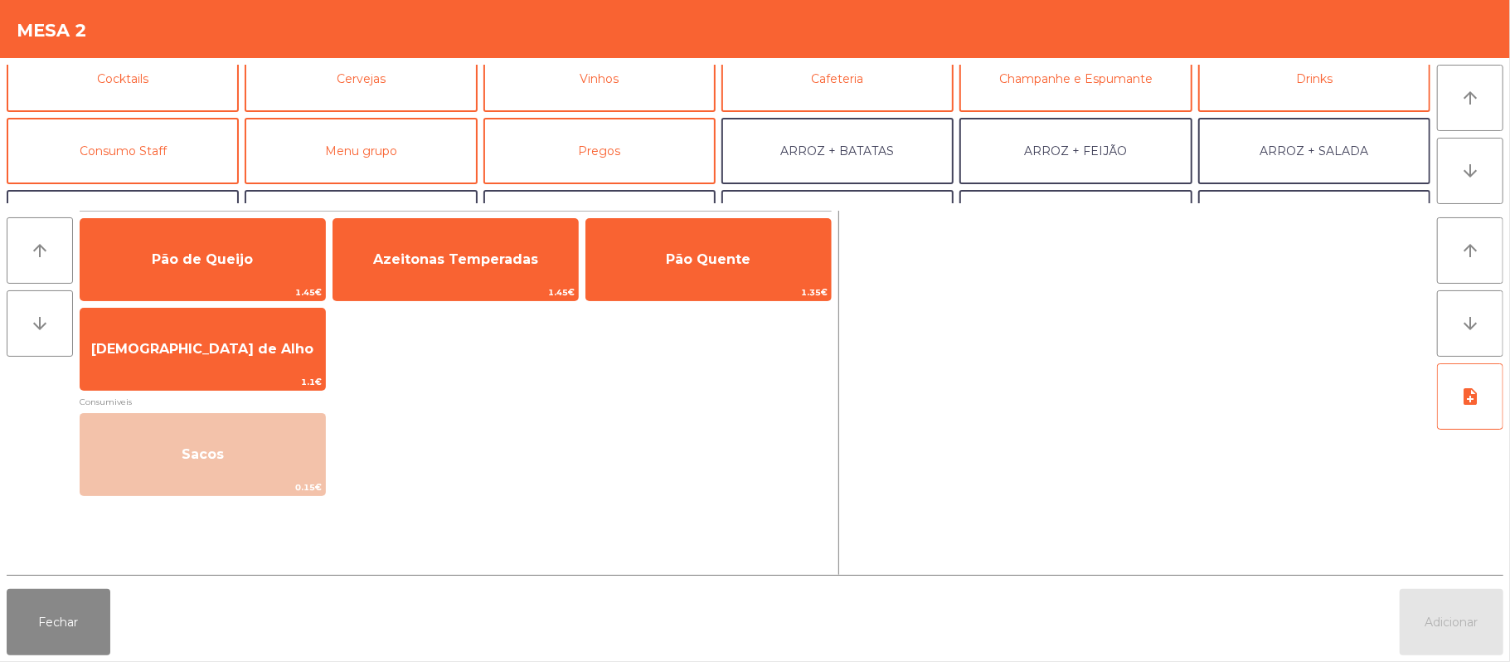
scroll to position [118, 0]
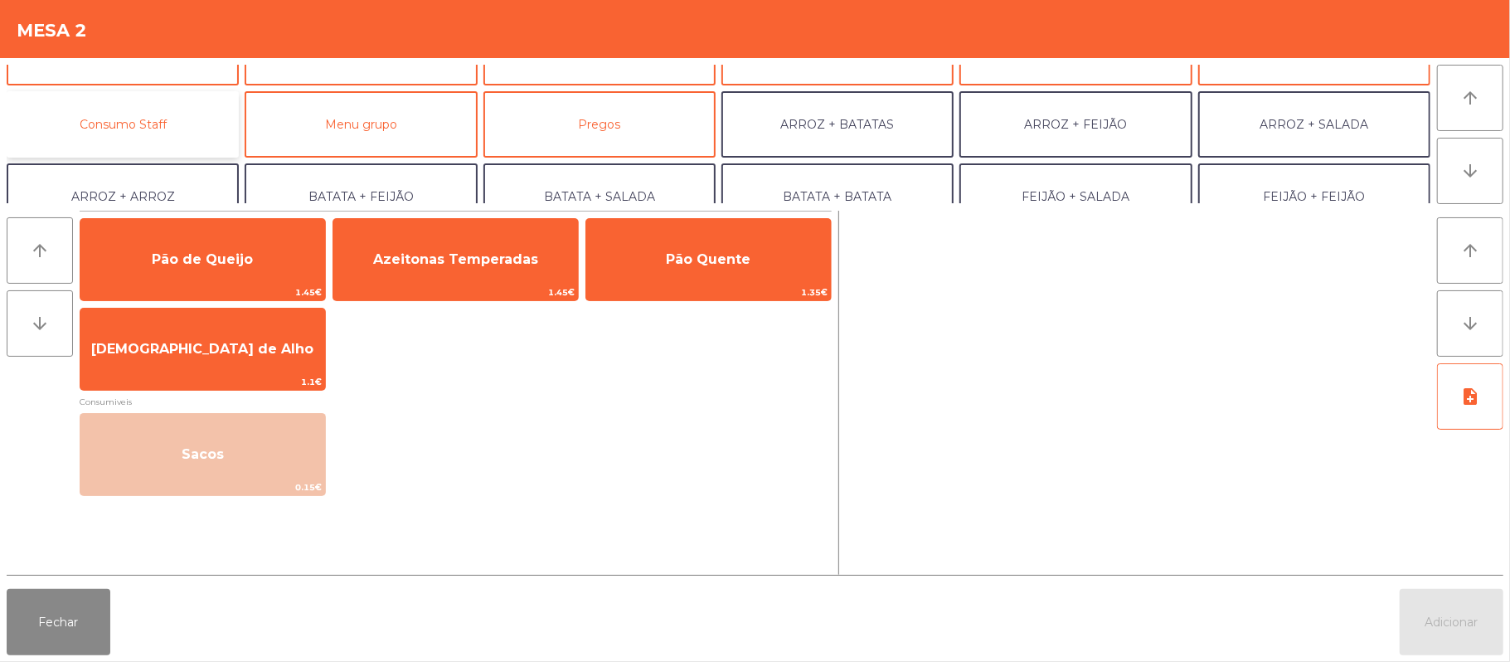
click at [187, 120] on button "Consumo Staff" at bounding box center [123, 124] width 232 height 66
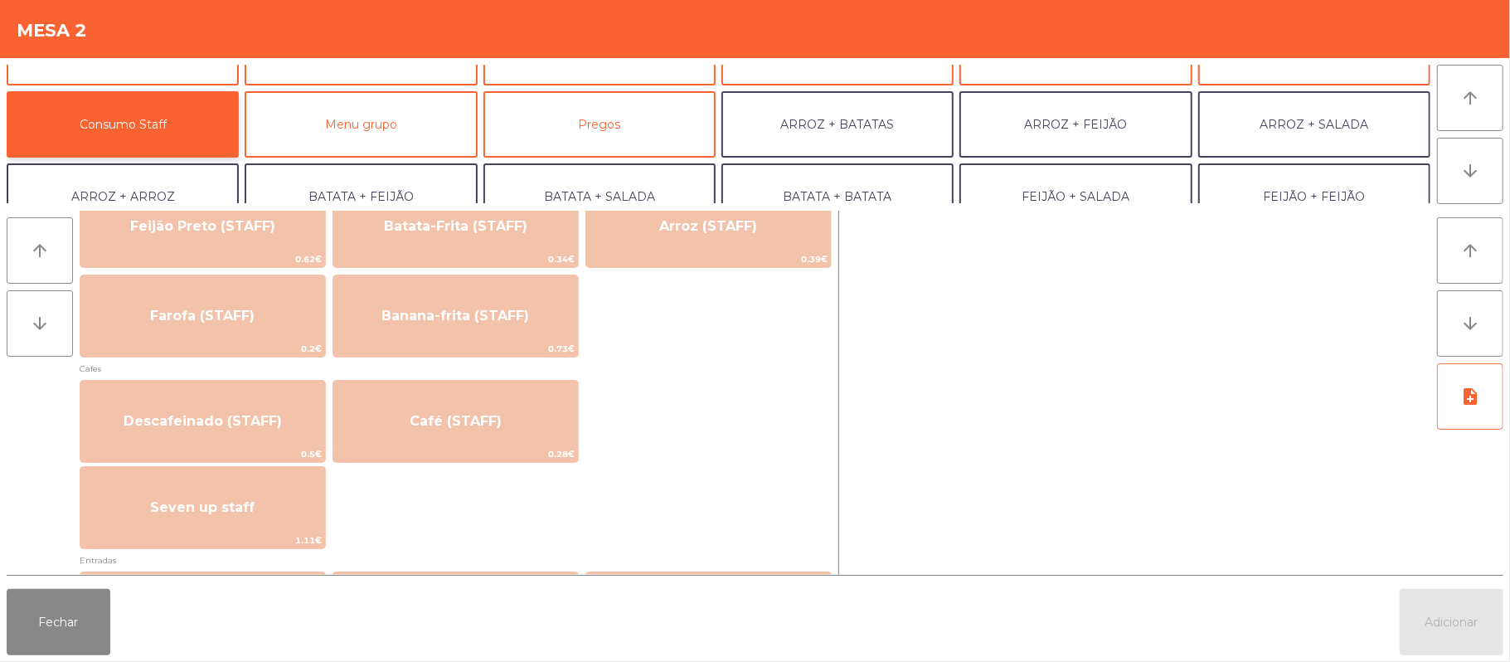
scroll to position [819, 0]
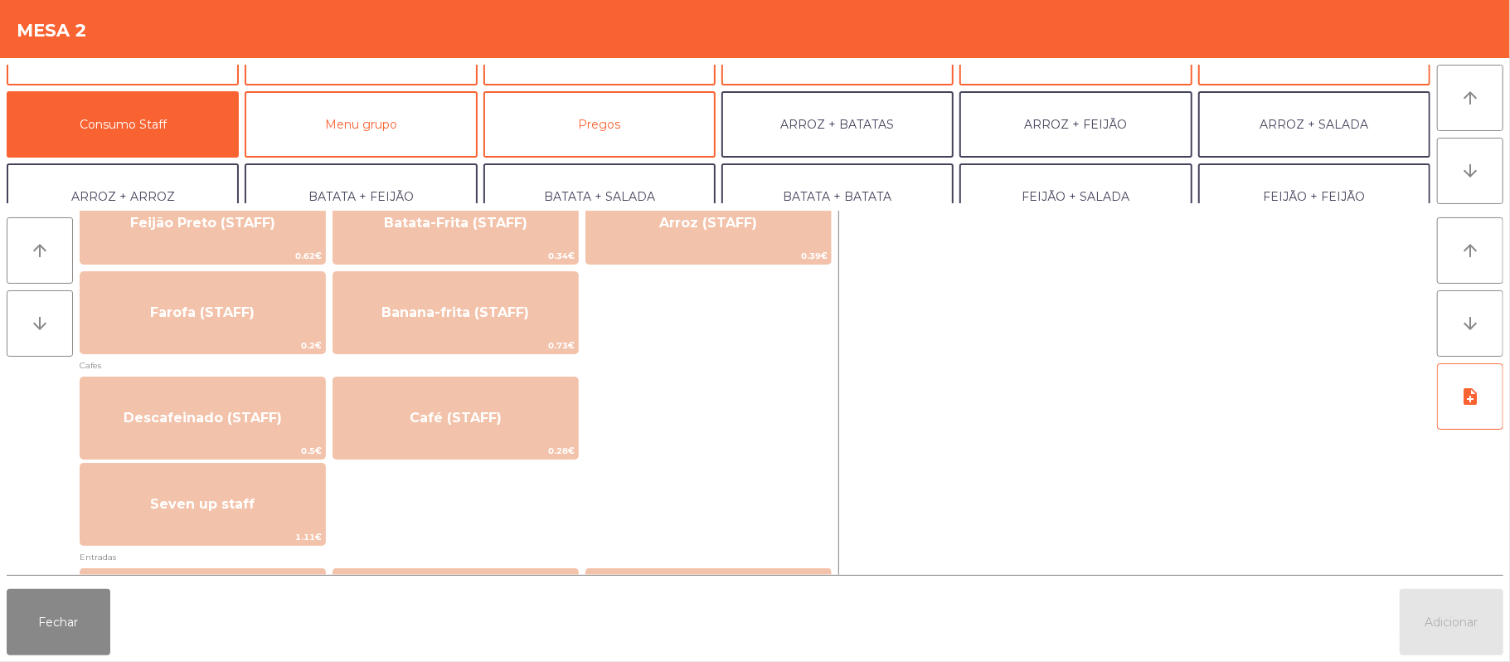
click at [1191, 418] on div at bounding box center [1138, 393] width 585 height 364
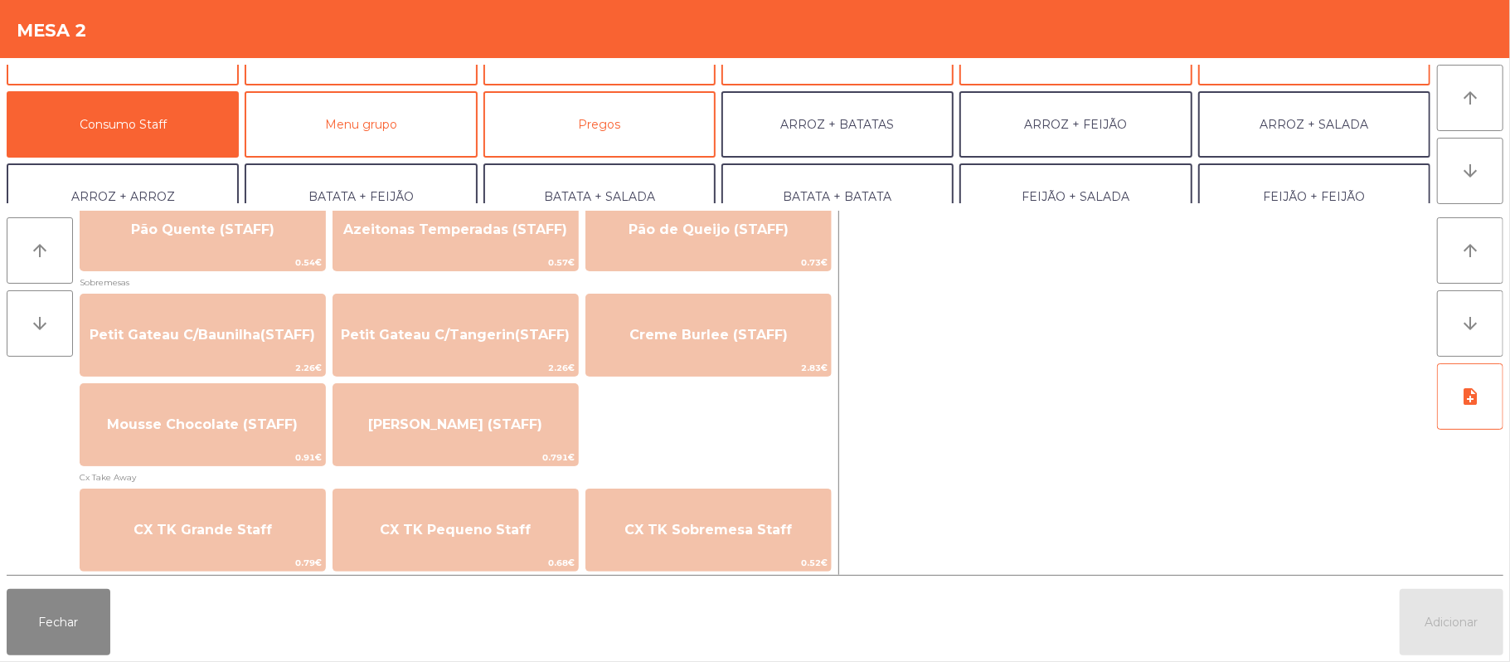
scroll to position [1291, 0]
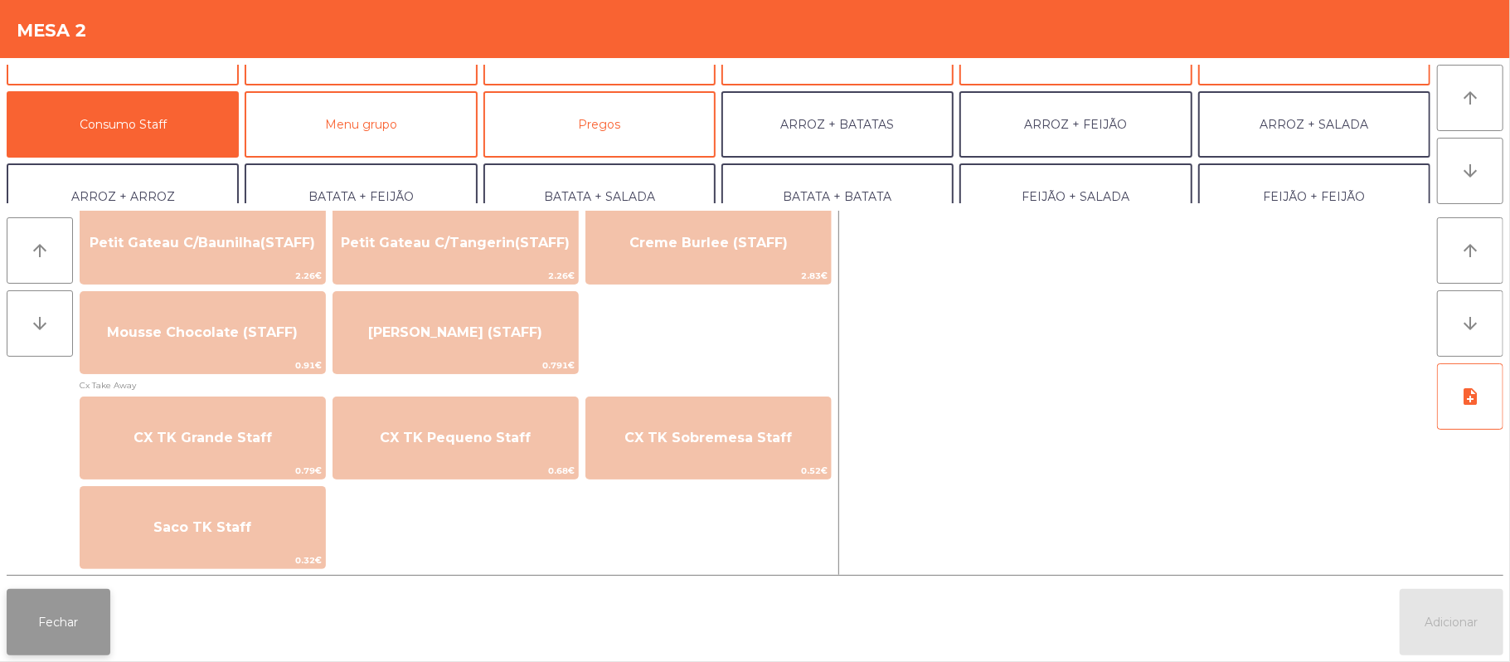
click at [13, 630] on button "Fechar" at bounding box center [59, 622] width 104 height 66
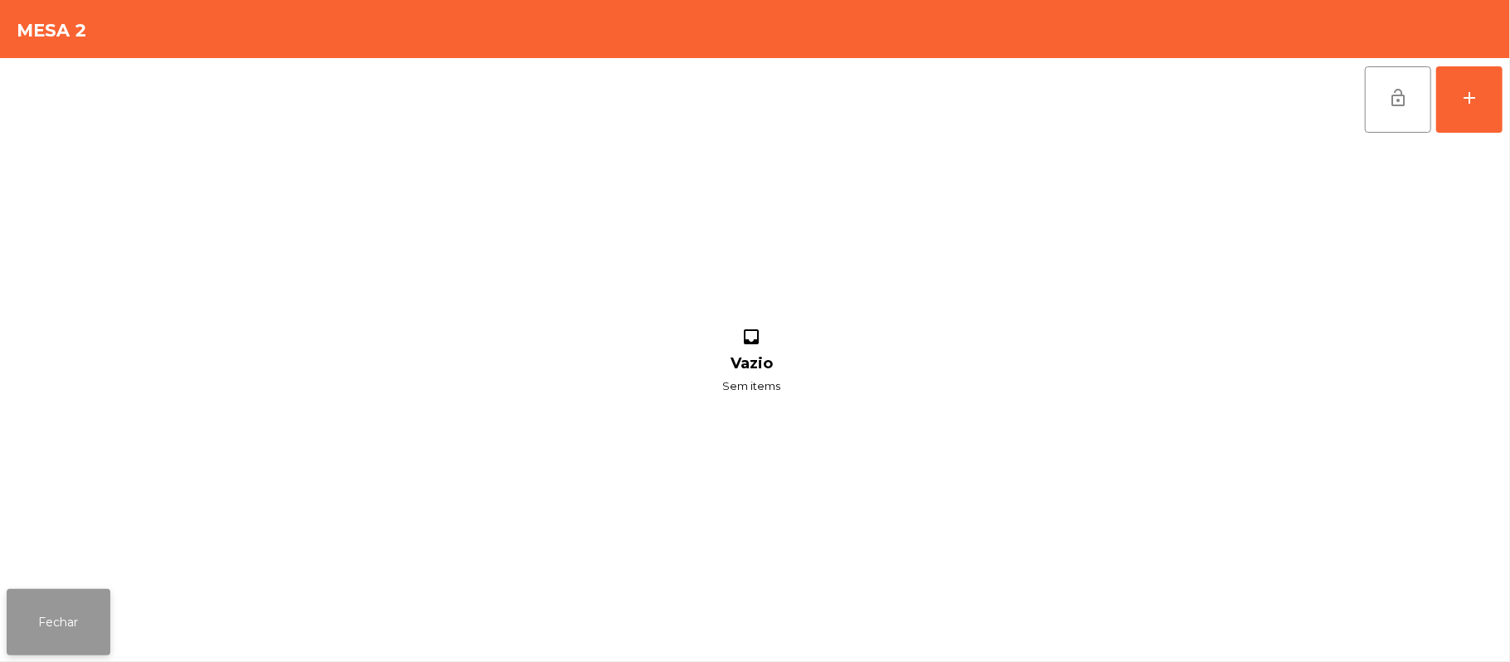
click at [80, 625] on button "Fechar" at bounding box center [59, 622] width 104 height 66
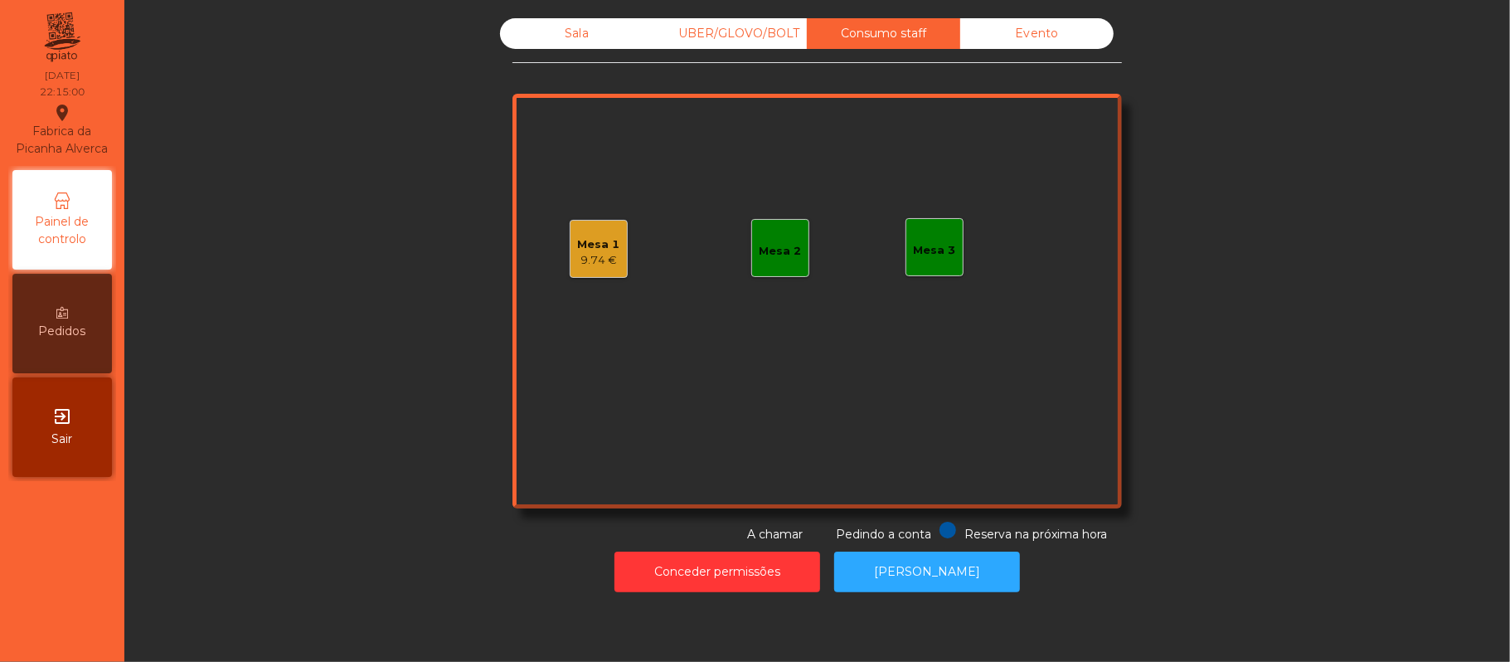
click at [581, 28] on div "Sala" at bounding box center [576, 33] width 153 height 31
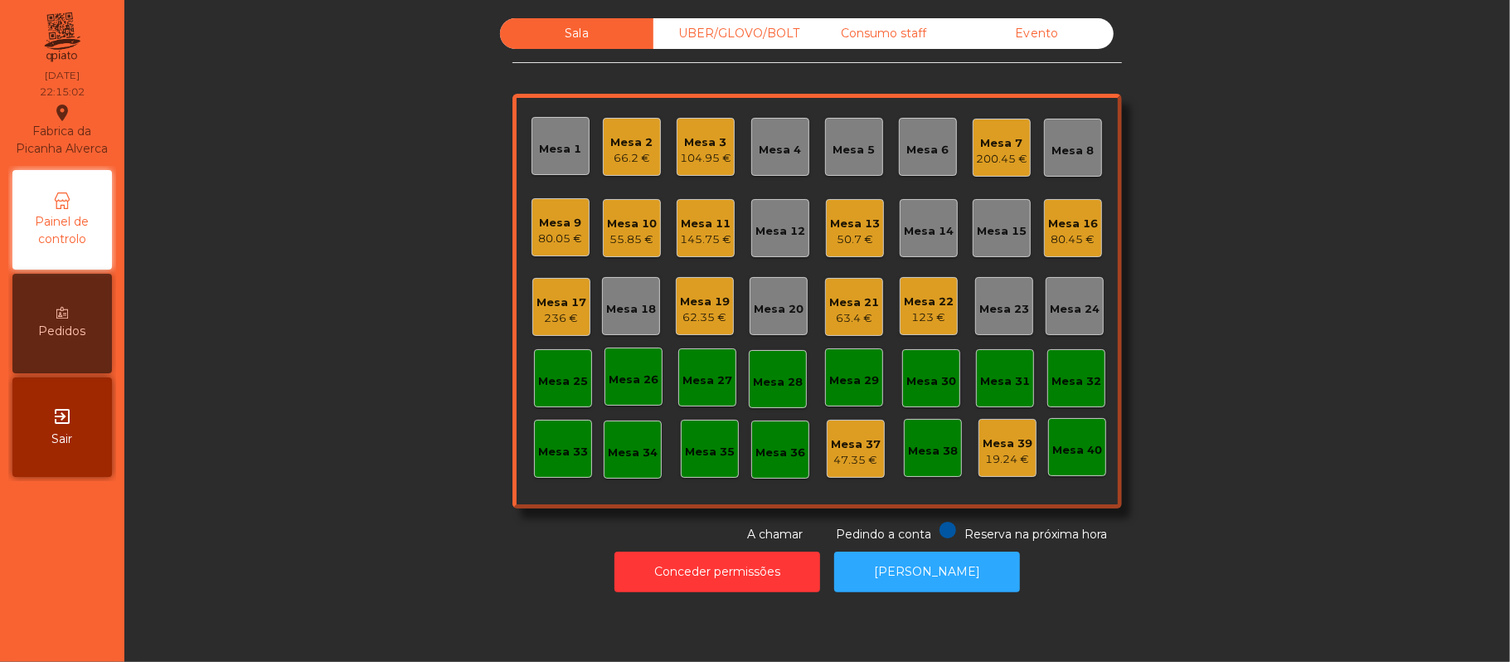
click at [694, 143] on div "Mesa 3" at bounding box center [705, 142] width 51 height 17
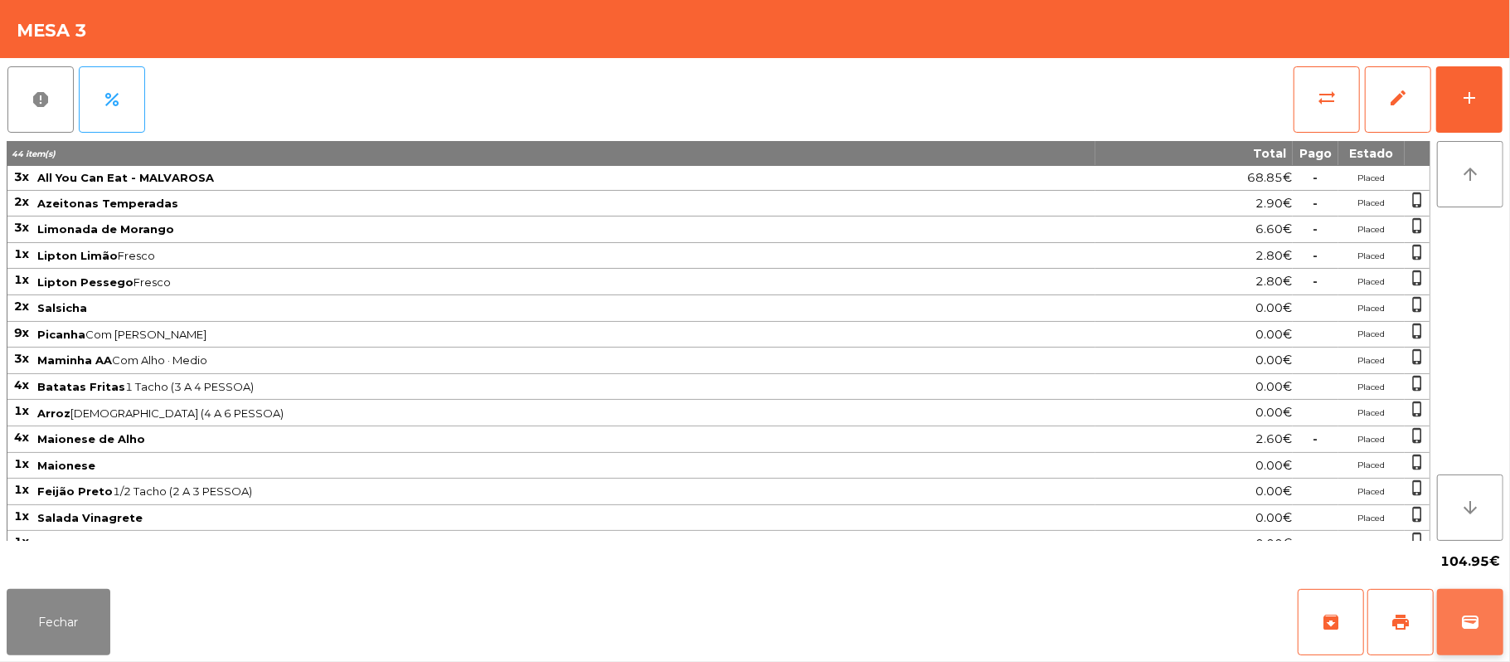
click at [1467, 620] on span "wallet" at bounding box center [1470, 622] width 20 height 20
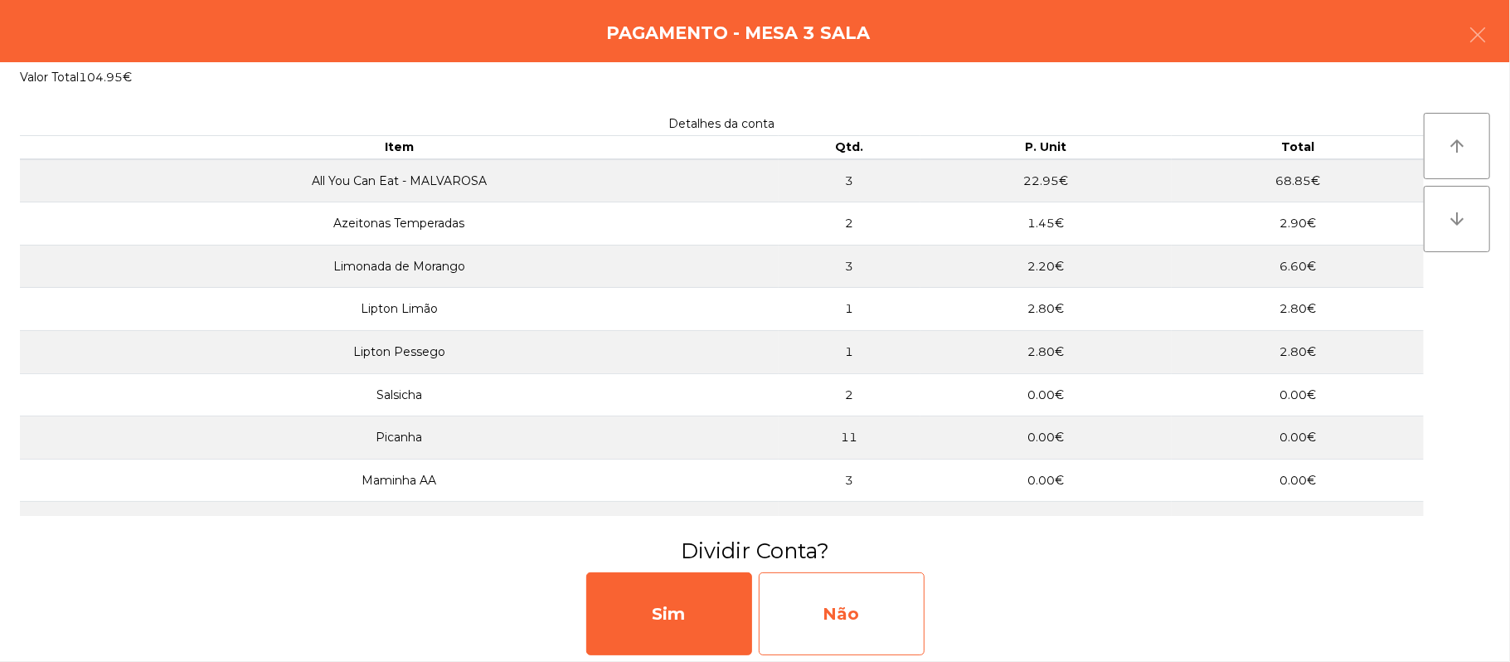
click at [858, 608] on div "Não" at bounding box center [842, 613] width 166 height 83
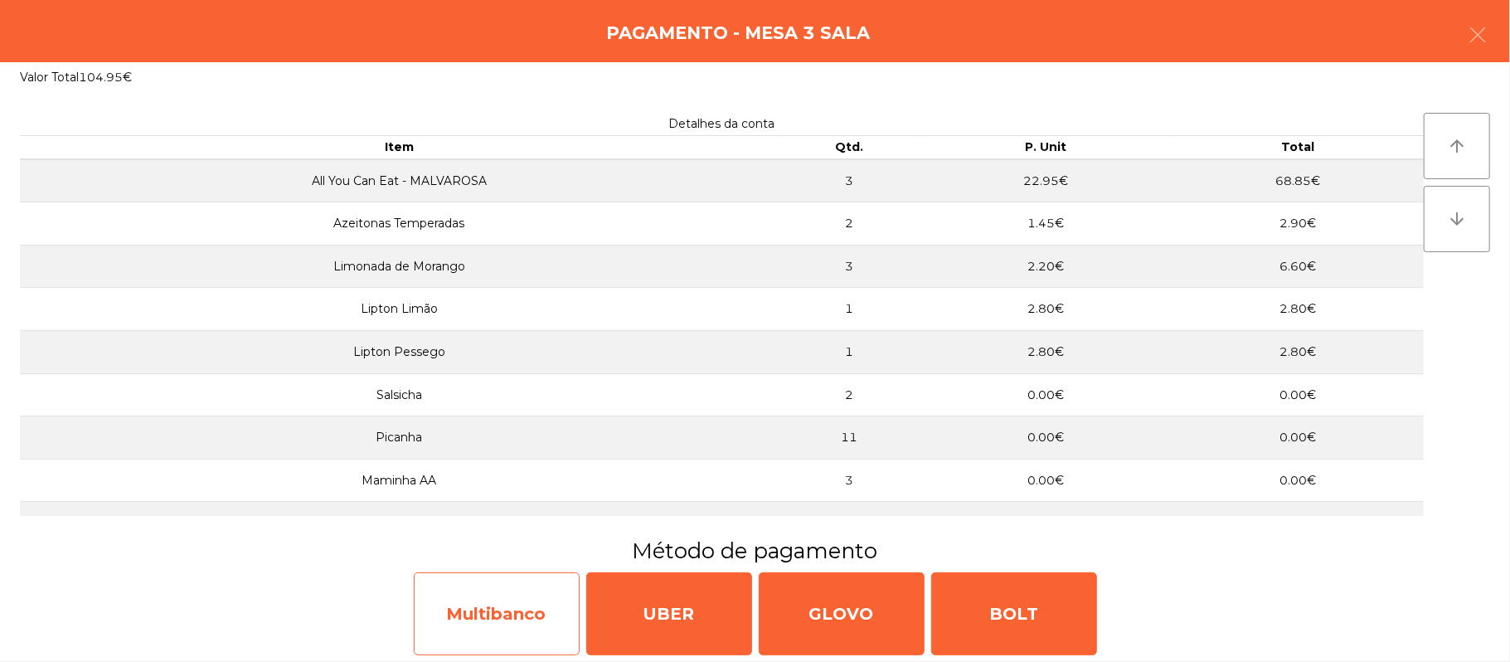
click at [493, 615] on div "Multibanco" at bounding box center [497, 613] width 166 height 83
select select "**"
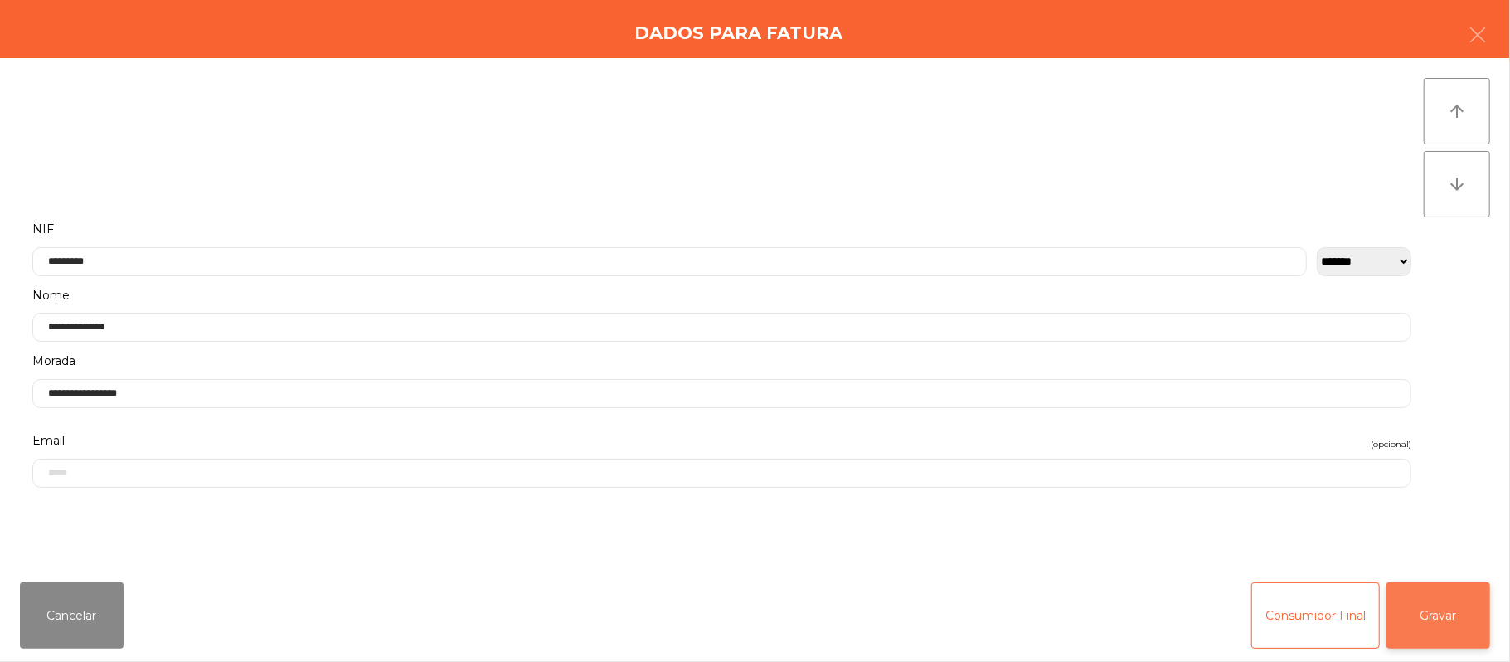
click at [1435, 617] on button "Gravar" at bounding box center [1439, 615] width 104 height 66
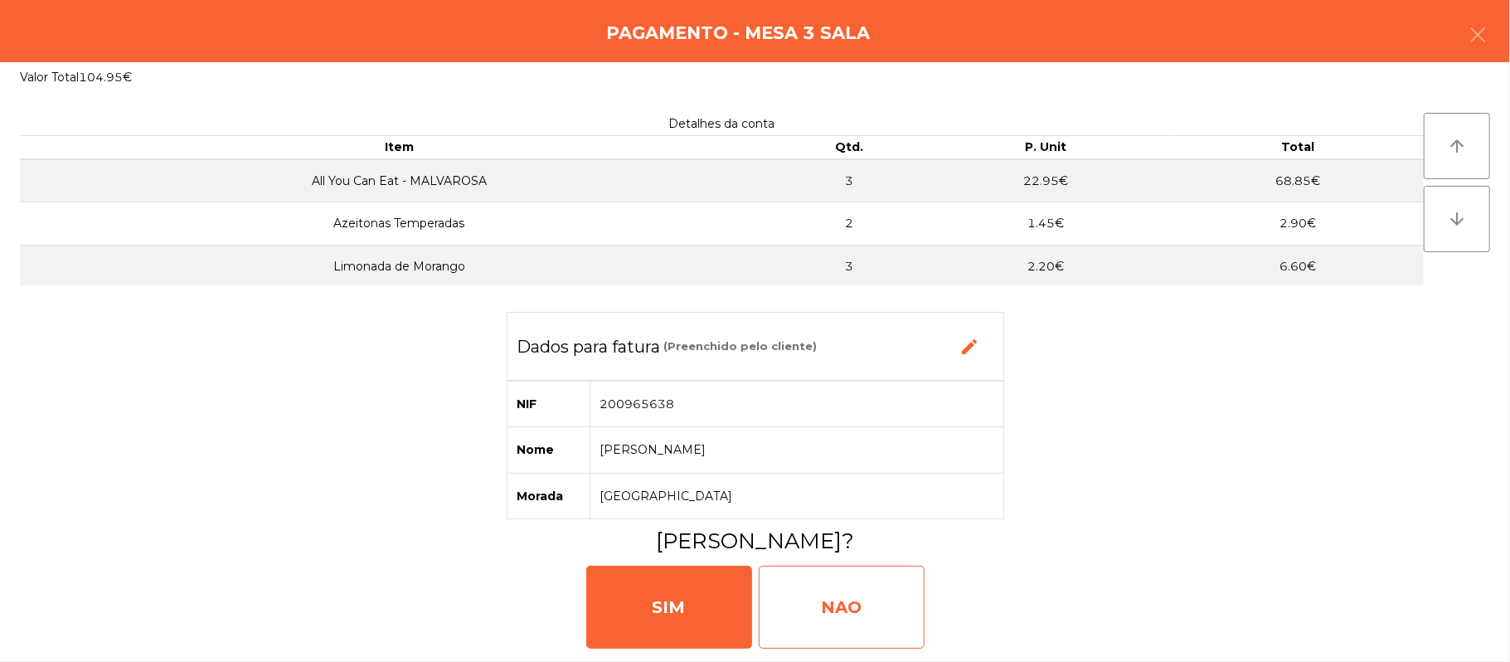
click at [843, 611] on div "NAO" at bounding box center [842, 607] width 166 height 83
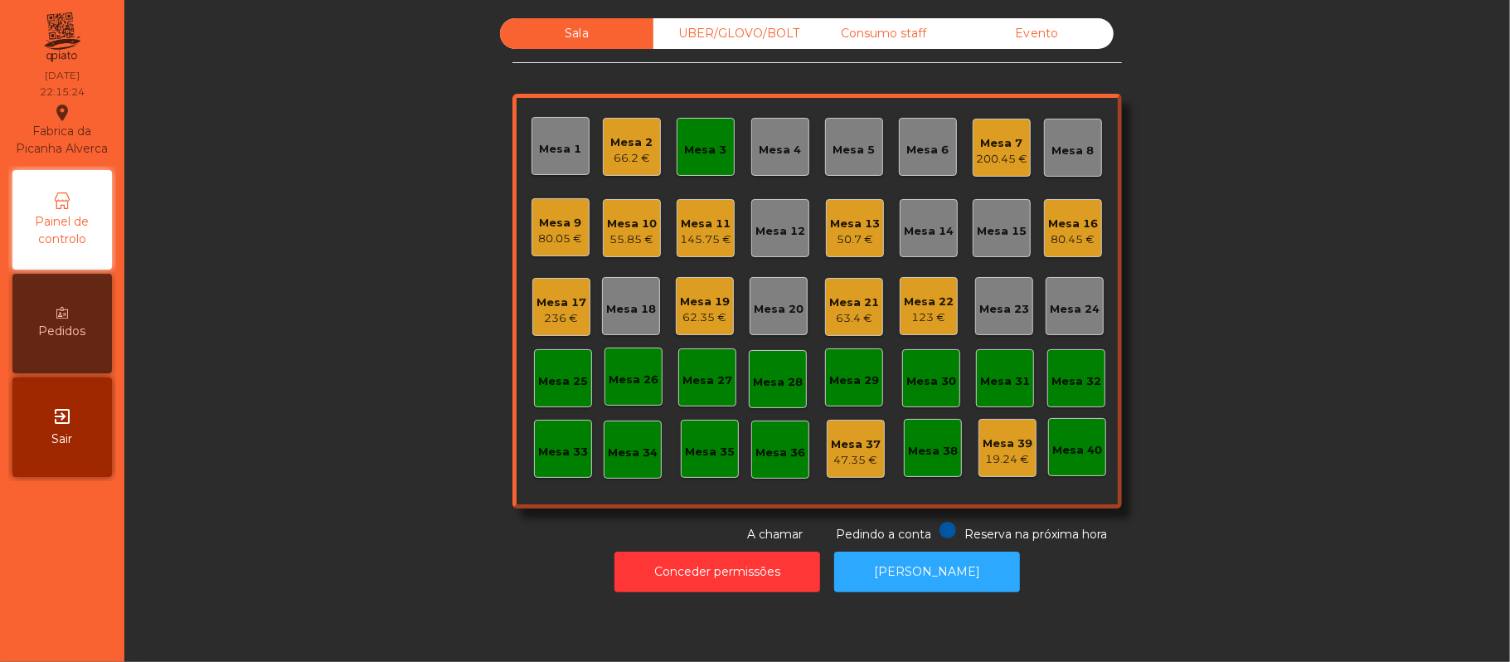
click at [724, 133] on div "Mesa 3" at bounding box center [706, 147] width 58 height 58
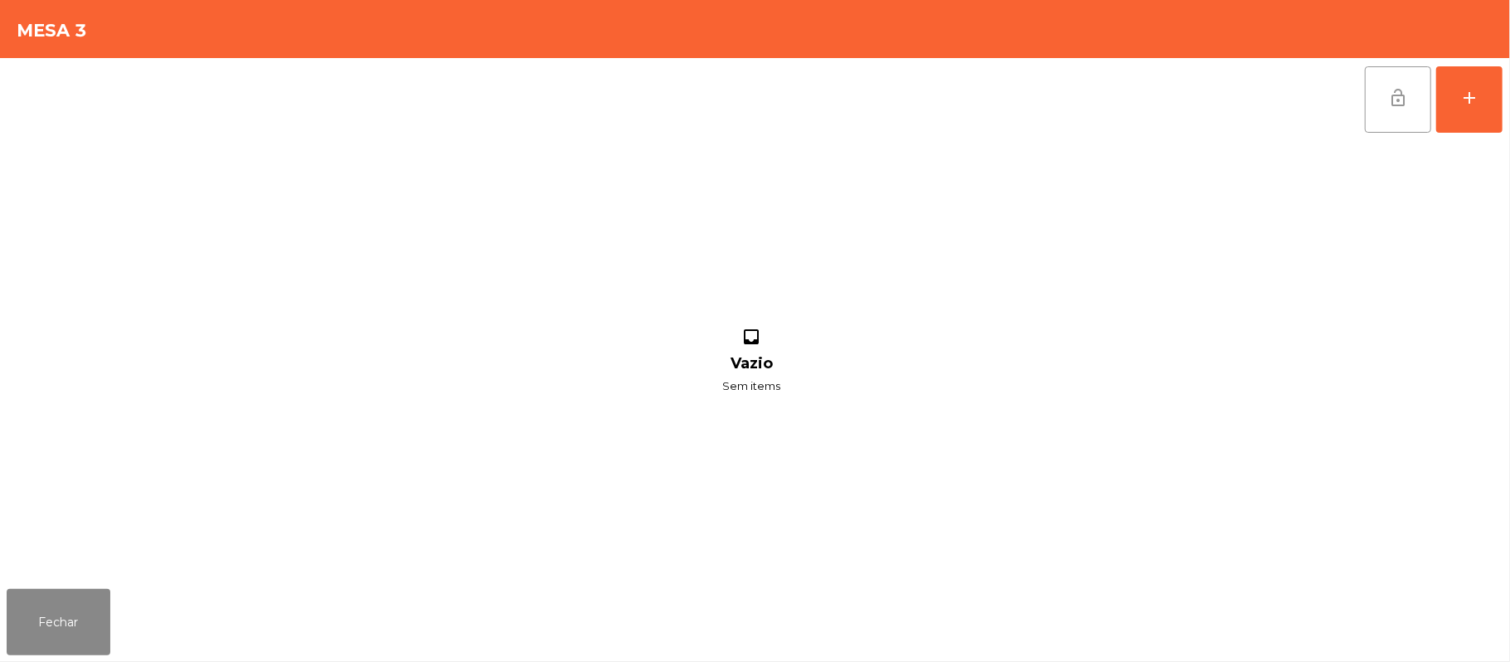
click at [1378, 113] on button "lock_open" at bounding box center [1398, 99] width 66 height 66
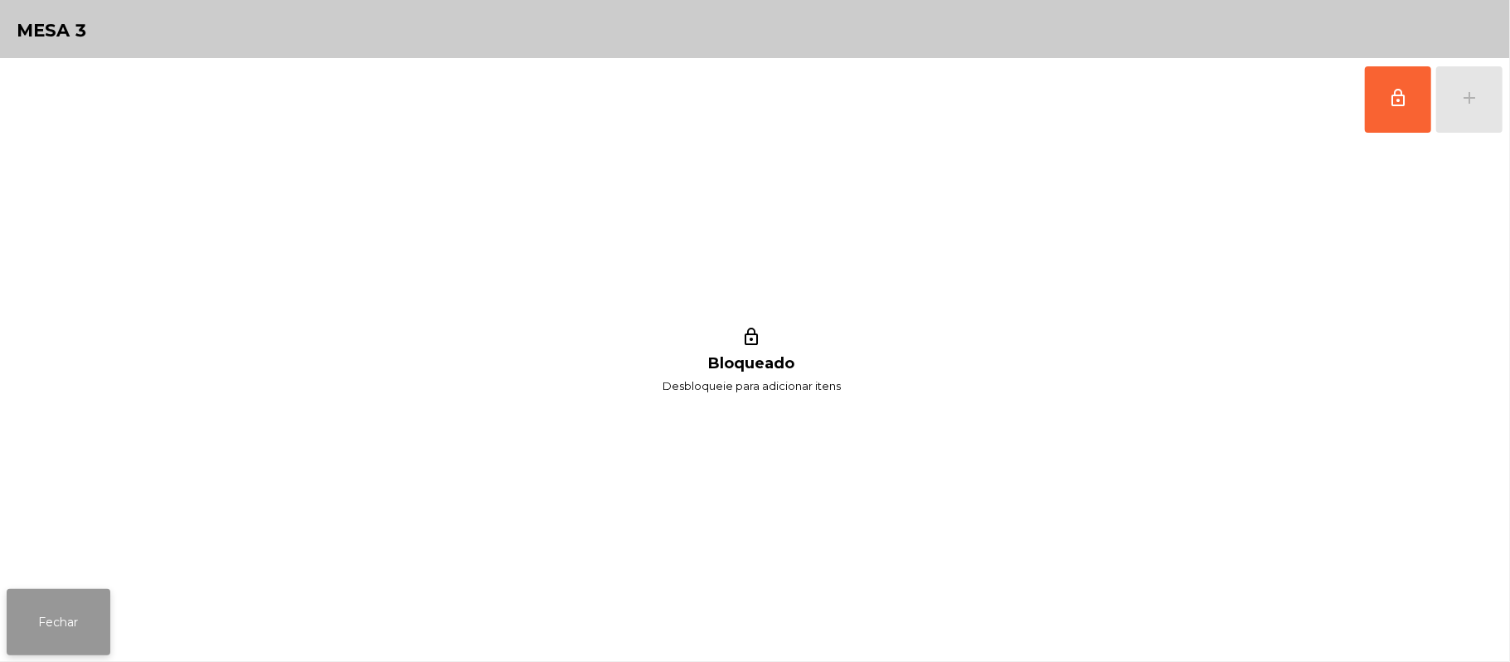
click at [85, 619] on button "Fechar" at bounding box center [59, 622] width 104 height 66
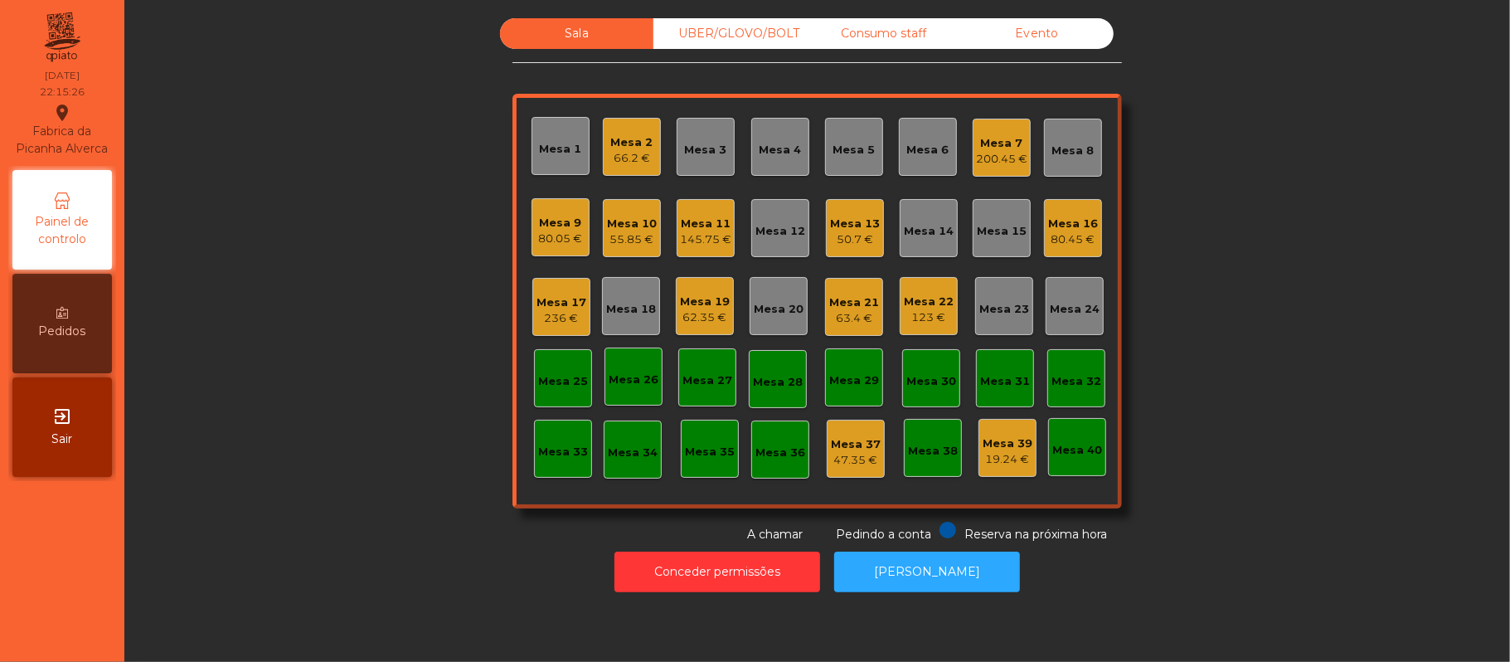
click at [425, 412] on div "Sala UBER/[GEOGRAPHIC_DATA]/BOLT Consumo staff Evento Mesa 1 Mesa 2 66.2 € [GEO…" at bounding box center [817, 280] width 1341 height 525
click at [922, 577] on button "[PERSON_NAME]" at bounding box center [927, 572] width 186 height 41
click at [913, 299] on div "Mesa 22" at bounding box center [929, 302] width 50 height 17
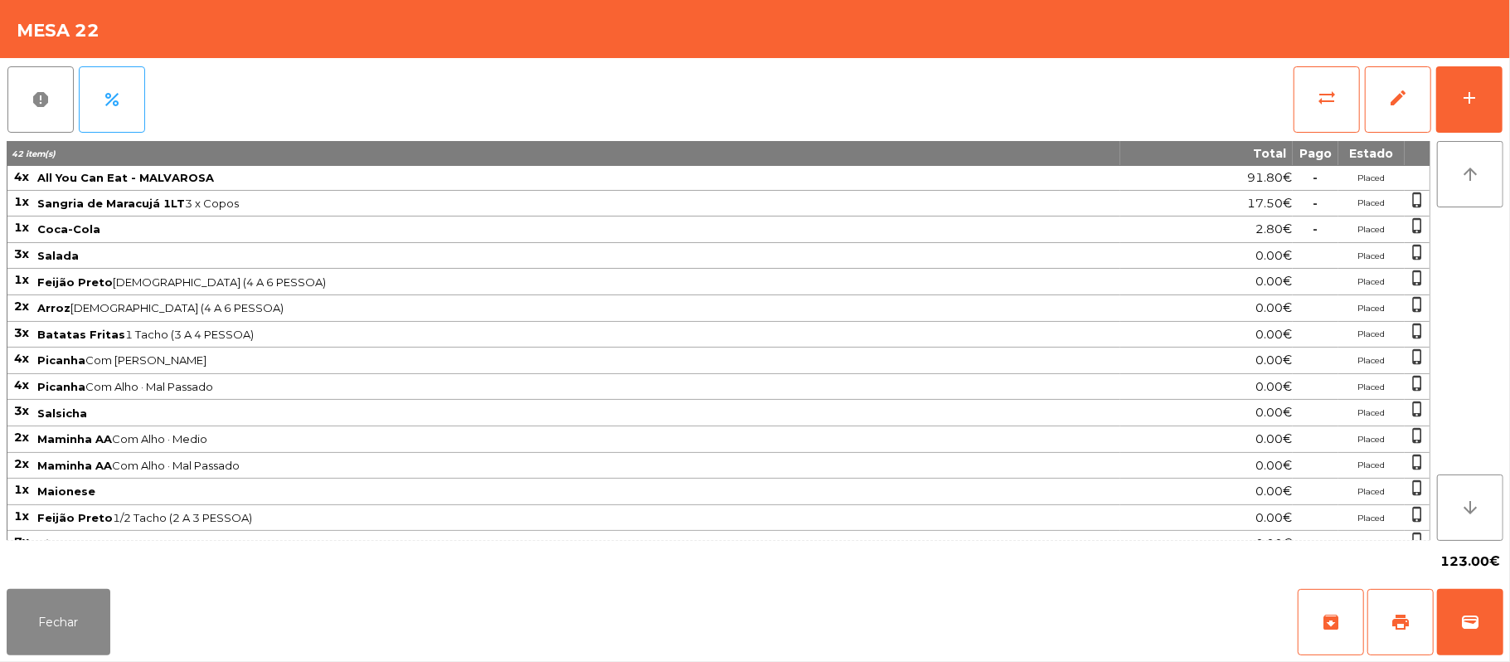
scroll to position [2, 0]
click at [58, 648] on button "Fechar" at bounding box center [59, 622] width 104 height 66
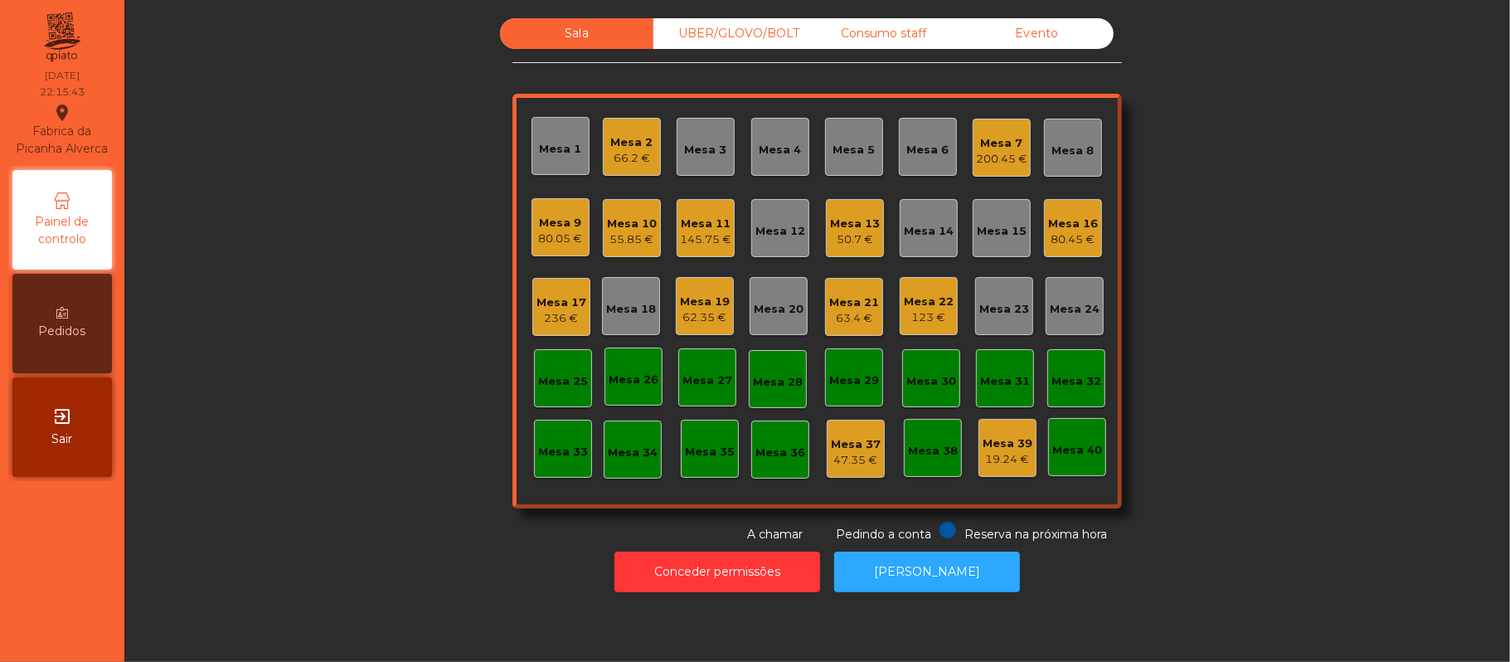
click at [337, 446] on div "Sala UBER/[GEOGRAPHIC_DATA]/BOLT Consumo staff Evento Mesa 1 Mesa 2 66.2 € [GEO…" at bounding box center [817, 280] width 1341 height 525
click at [924, 319] on div "123 €" at bounding box center [929, 317] width 50 height 17
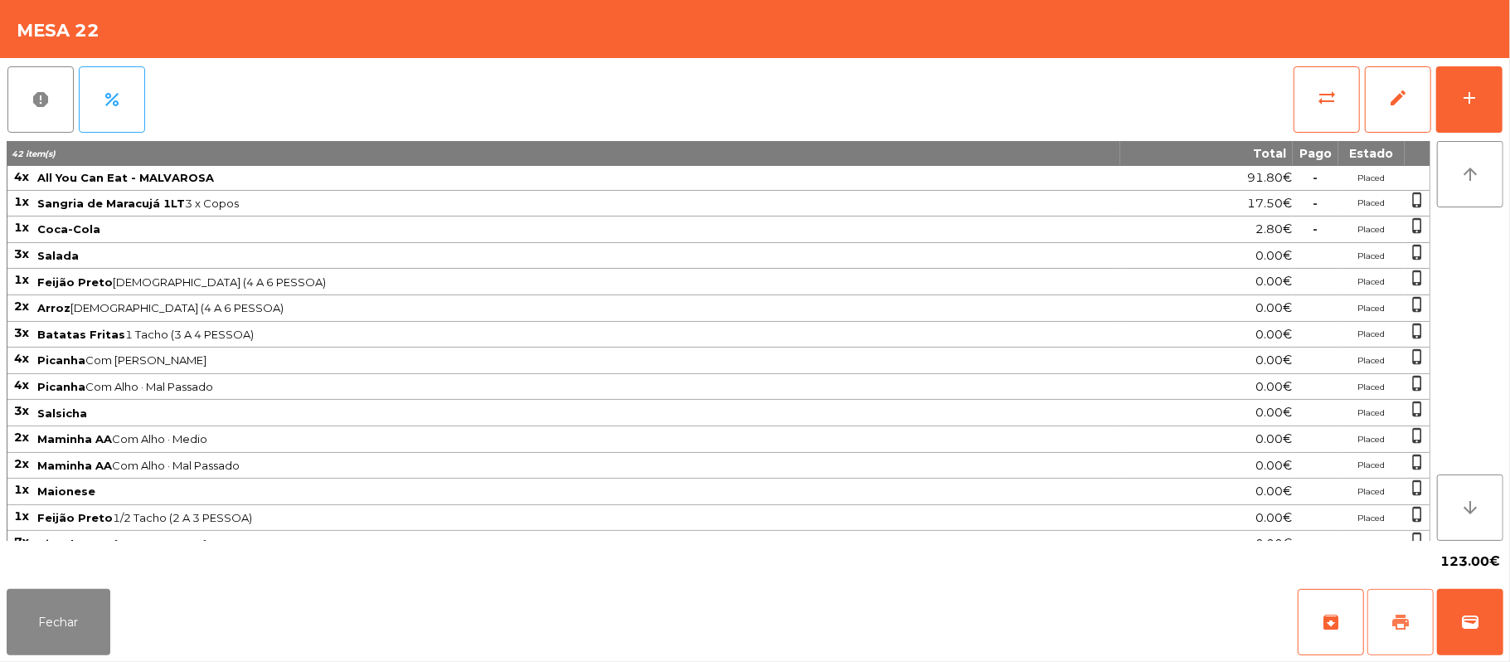
click at [1395, 614] on span "print" at bounding box center [1401, 622] width 20 height 20
click at [80, 619] on button "Fechar" at bounding box center [59, 622] width 104 height 66
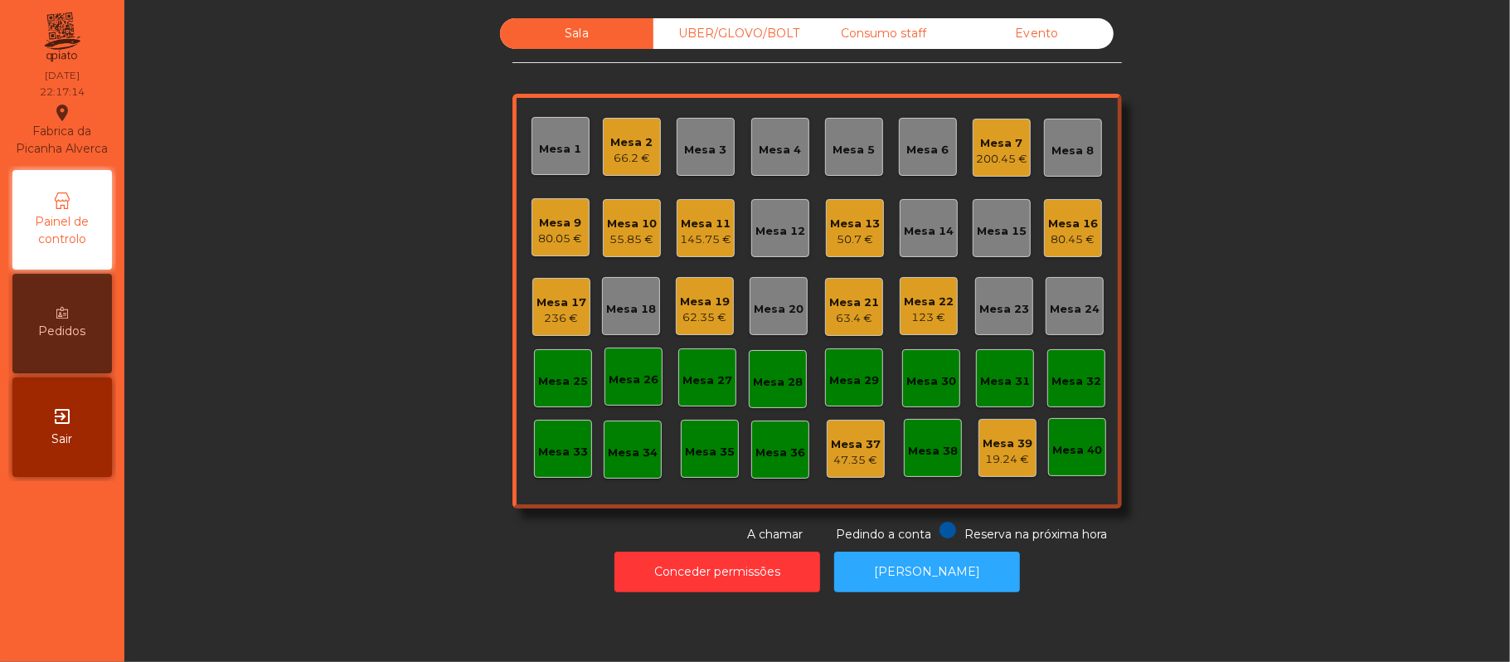
click at [1268, 159] on div "Sala UBER/[GEOGRAPHIC_DATA]/BOLT Consumo staff Evento Mesa 1 Mesa 2 66.2 € [GEO…" at bounding box center [817, 280] width 1341 height 525
click at [416, 591] on div "Conceder permissões Abrir [PERSON_NAME]" at bounding box center [817, 571] width 1341 height 57
click at [1274, 300] on div "Sala UBER/[GEOGRAPHIC_DATA]/BOLT Consumo staff Evento Mesa 1 Mesa 2 66.2 € [GEO…" at bounding box center [817, 280] width 1341 height 525
click at [1314, 300] on div "Sala UBER/[GEOGRAPHIC_DATA]/BOLT Consumo staff Evento Mesa 1 Mesa 2 66.2 € [GEO…" at bounding box center [817, 280] width 1341 height 525
click at [682, 316] on div "62.35 €" at bounding box center [705, 317] width 50 height 17
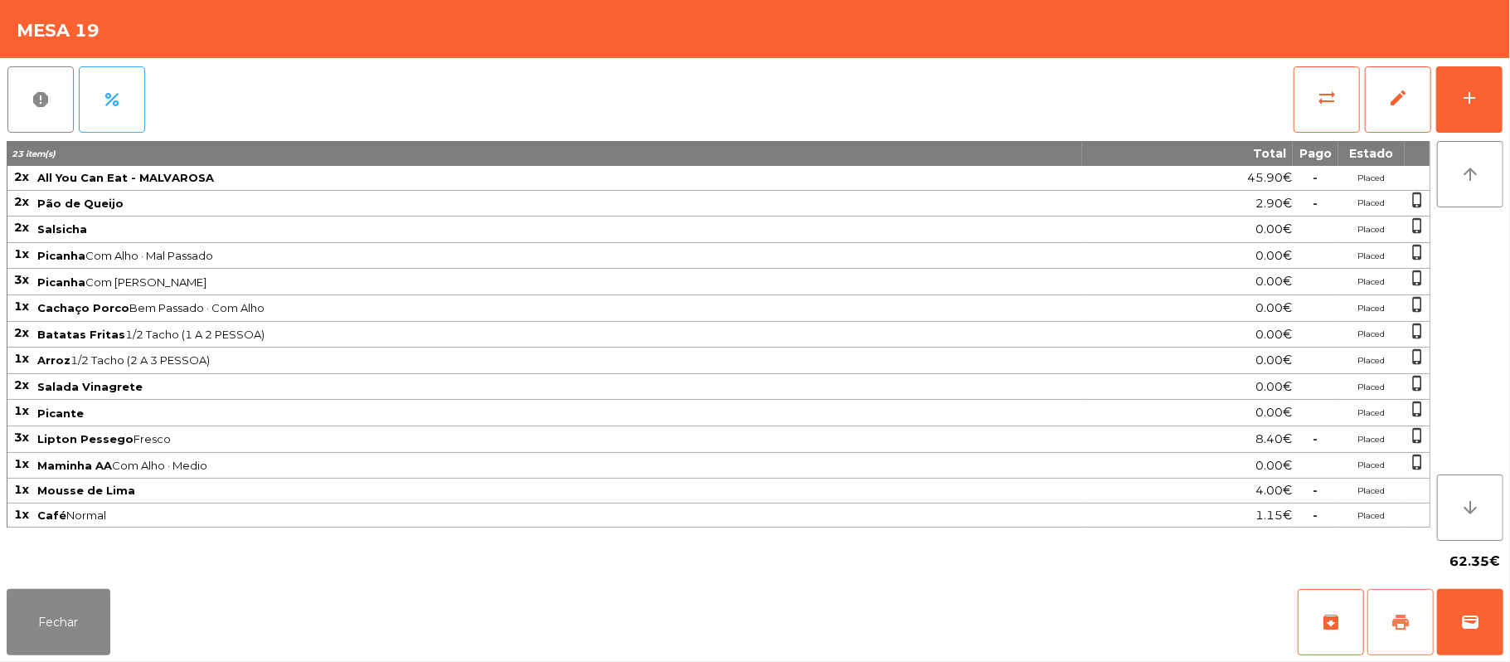
click at [1405, 617] on span "print" at bounding box center [1401, 622] width 20 height 20
click at [1305, 126] on button "sync_alt" at bounding box center [1327, 99] width 66 height 66
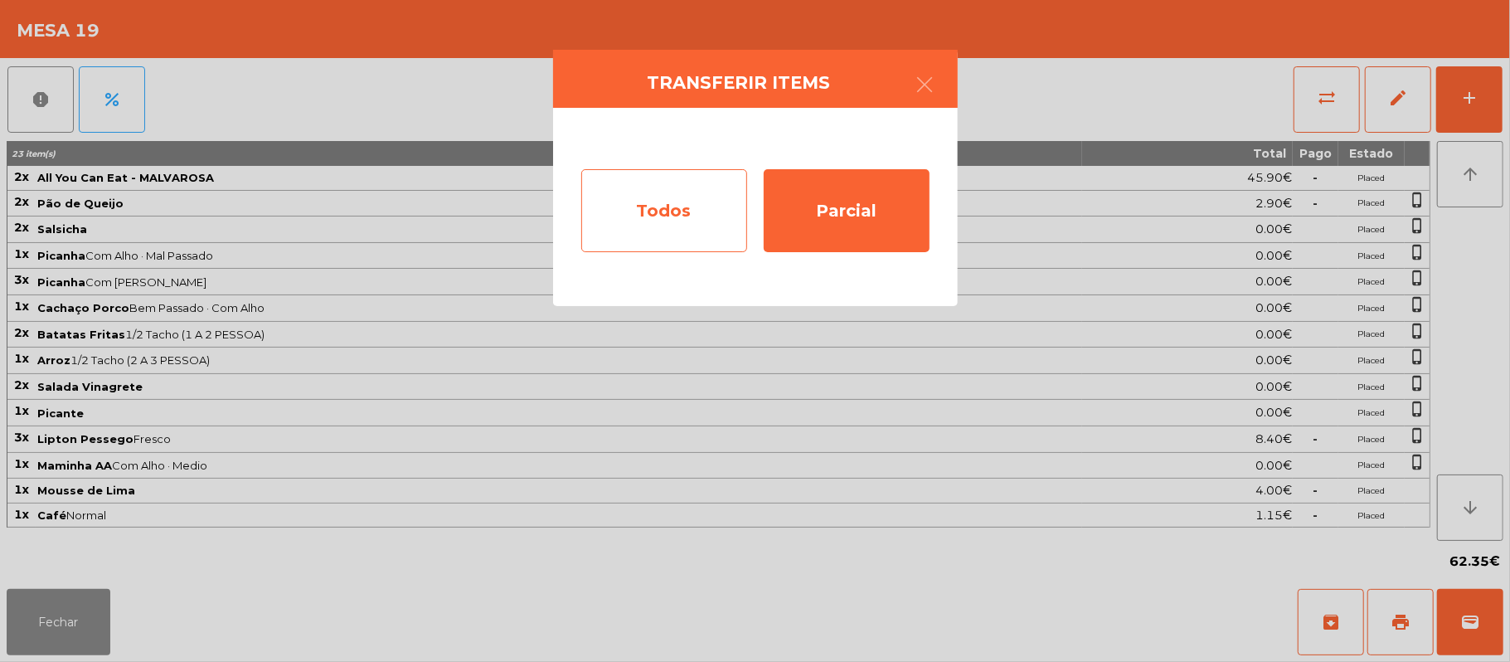
click at [639, 214] on div "Todos" at bounding box center [664, 210] width 166 height 83
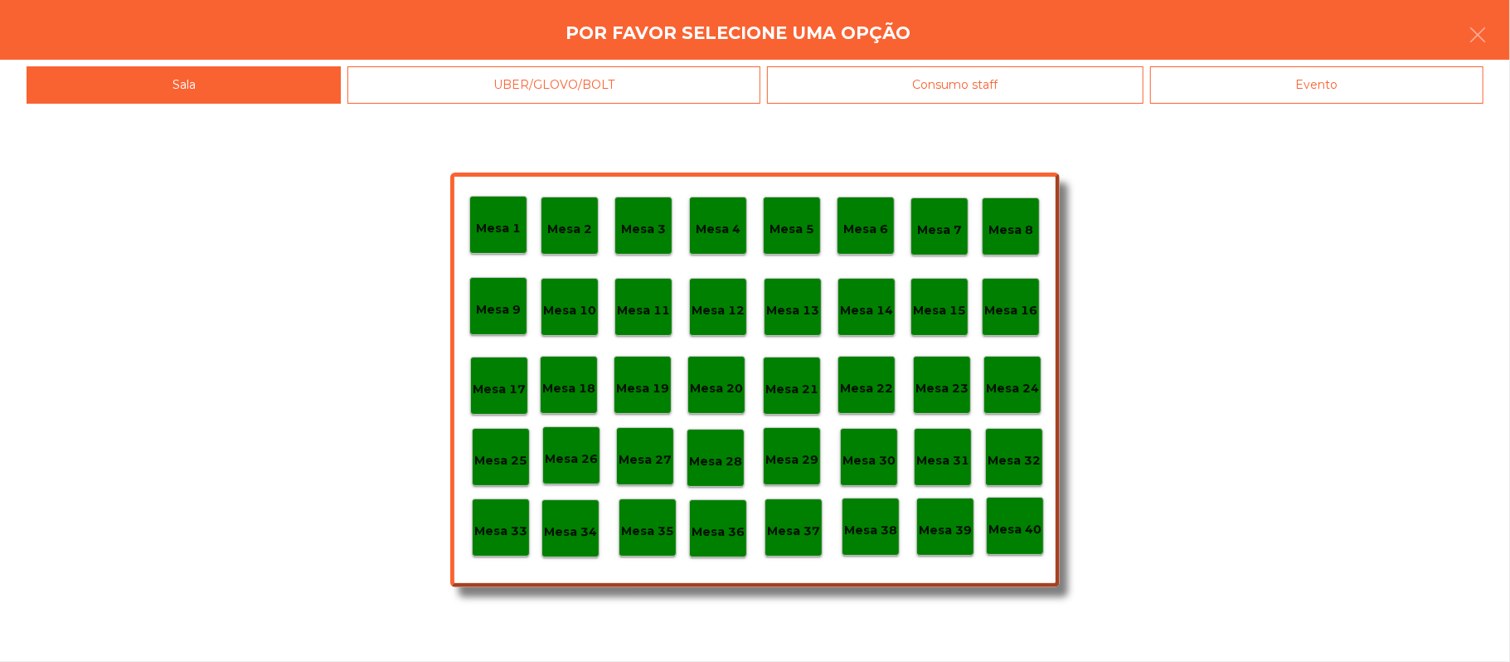
click at [1345, 95] on div "Evento" at bounding box center [1316, 84] width 333 height 37
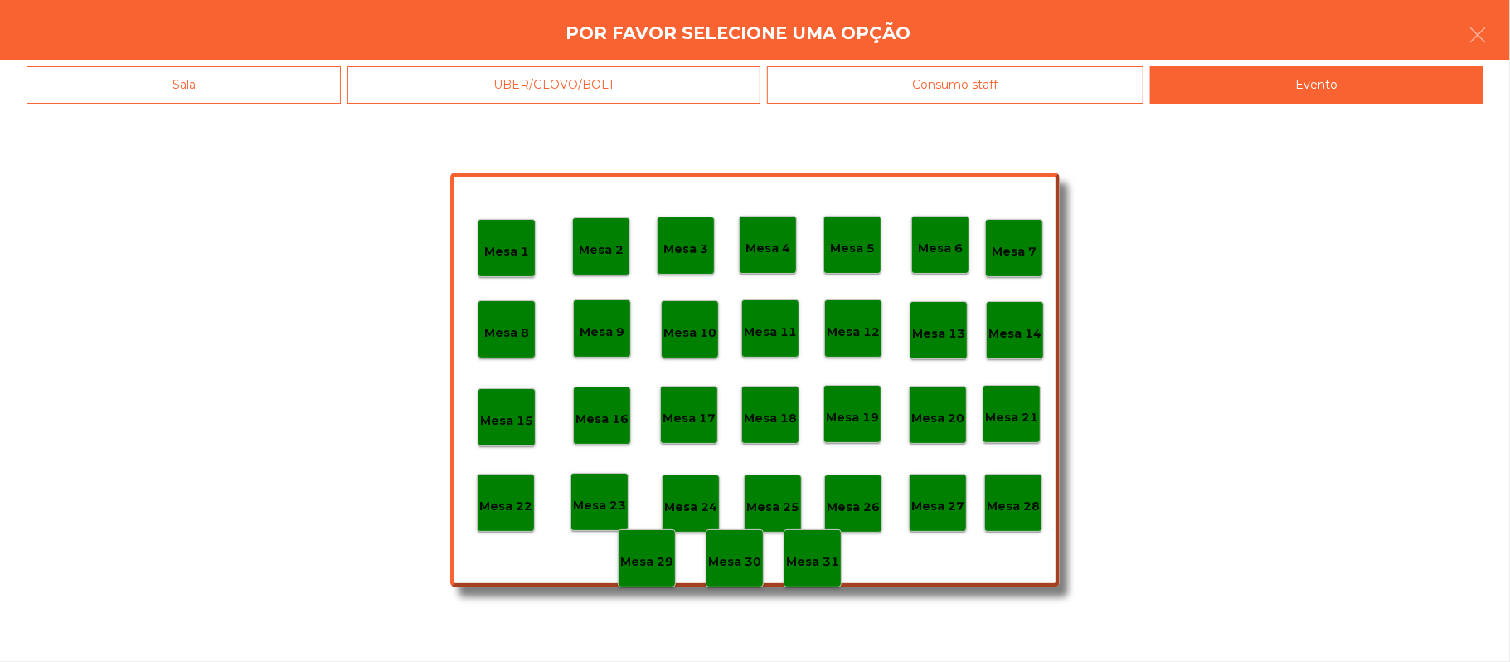
click at [1023, 518] on div "Mesa 28" at bounding box center [1013, 503] width 58 height 58
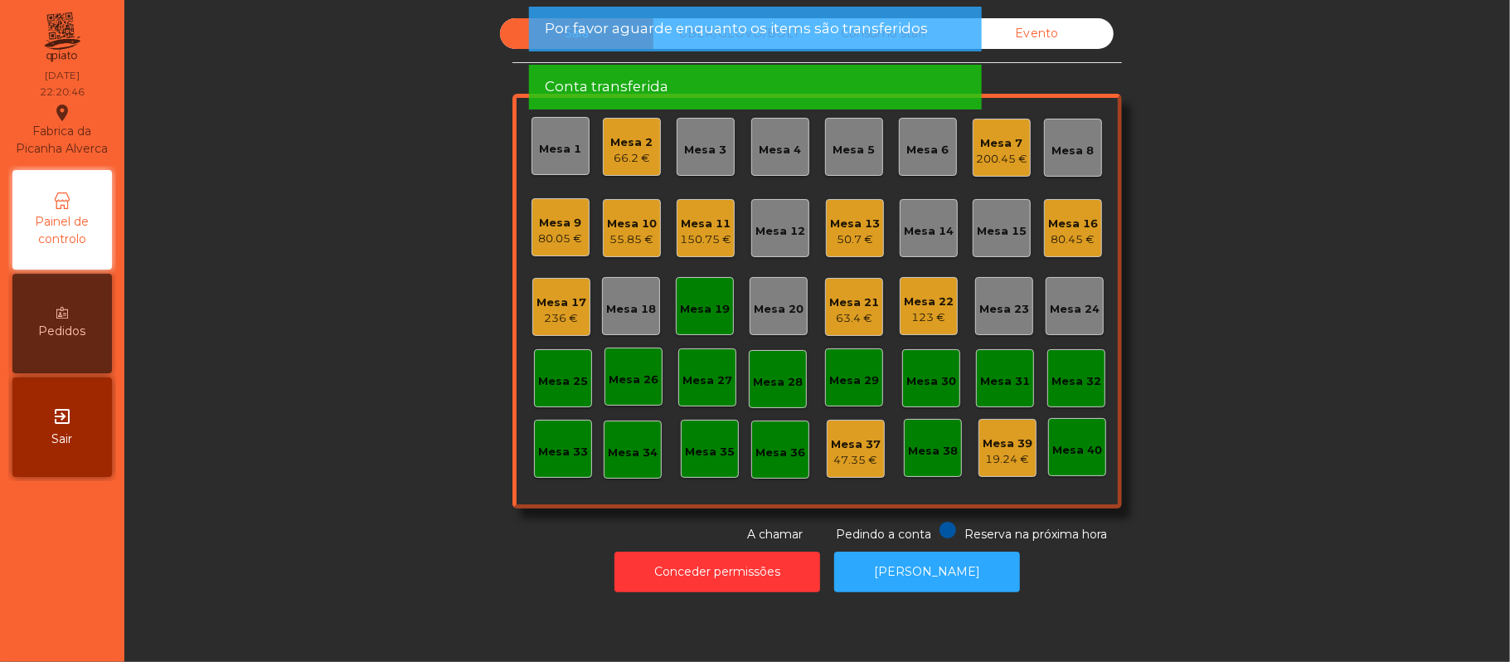
click at [349, 450] on div "Sala UBER/[GEOGRAPHIC_DATA]/BOLT Consumo staff Evento Mesa 1 Mesa 2 66.2 € [GEO…" at bounding box center [817, 280] width 1341 height 525
click at [704, 315] on div "Mesa 19" at bounding box center [705, 309] width 50 height 17
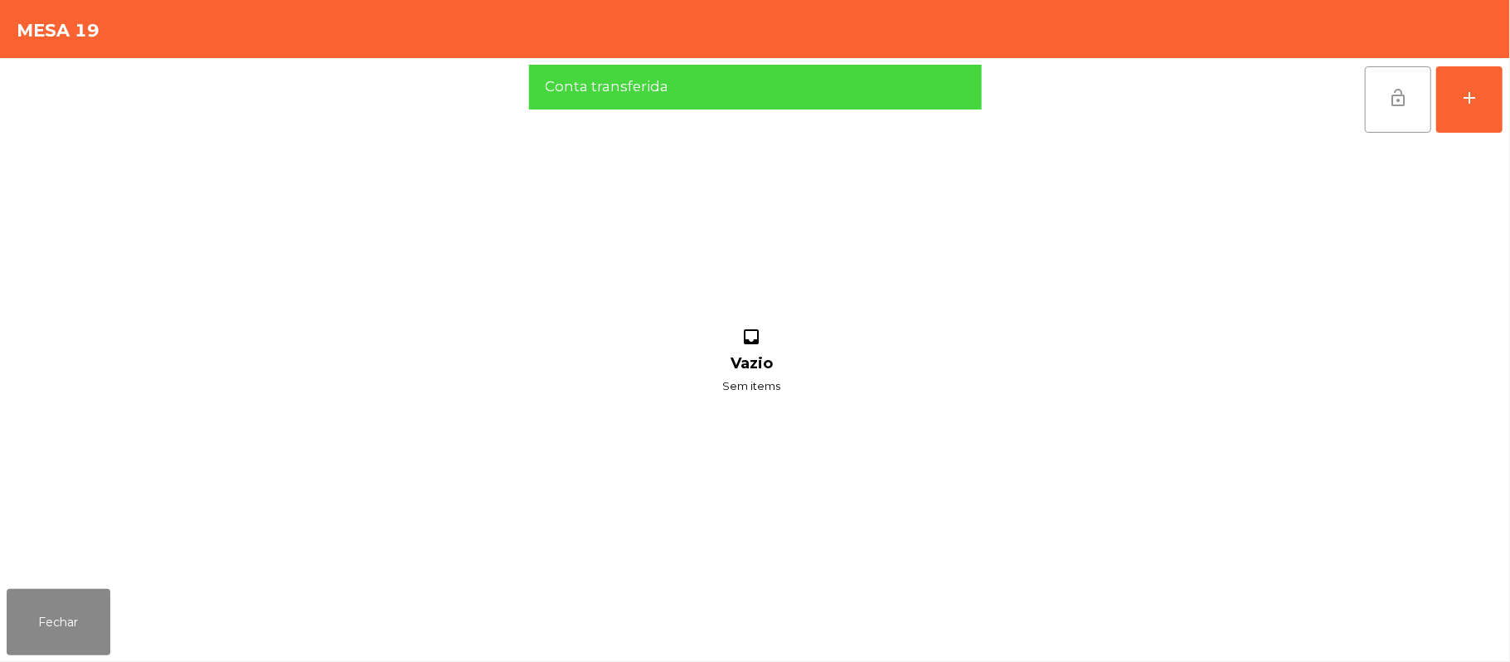
click at [1385, 114] on button "lock_open" at bounding box center [1398, 99] width 66 height 66
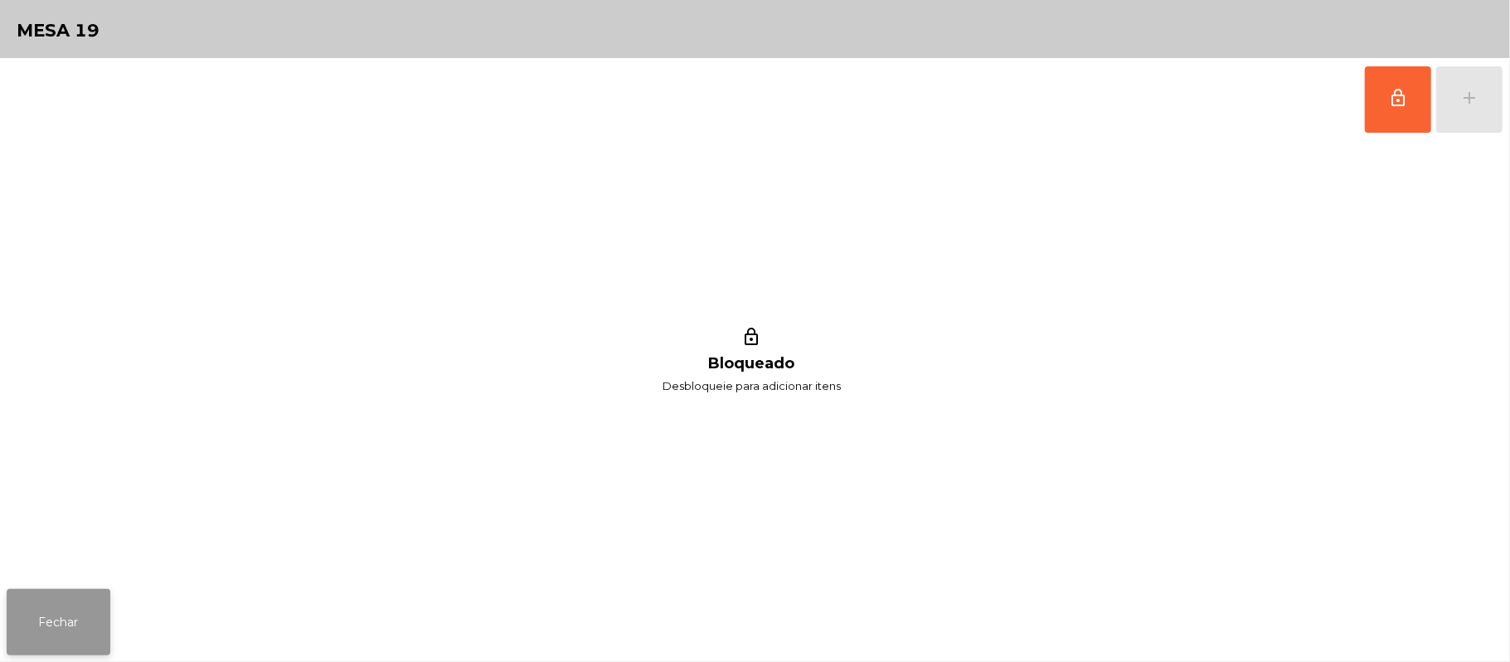
click at [66, 627] on button "Fechar" at bounding box center [59, 622] width 104 height 66
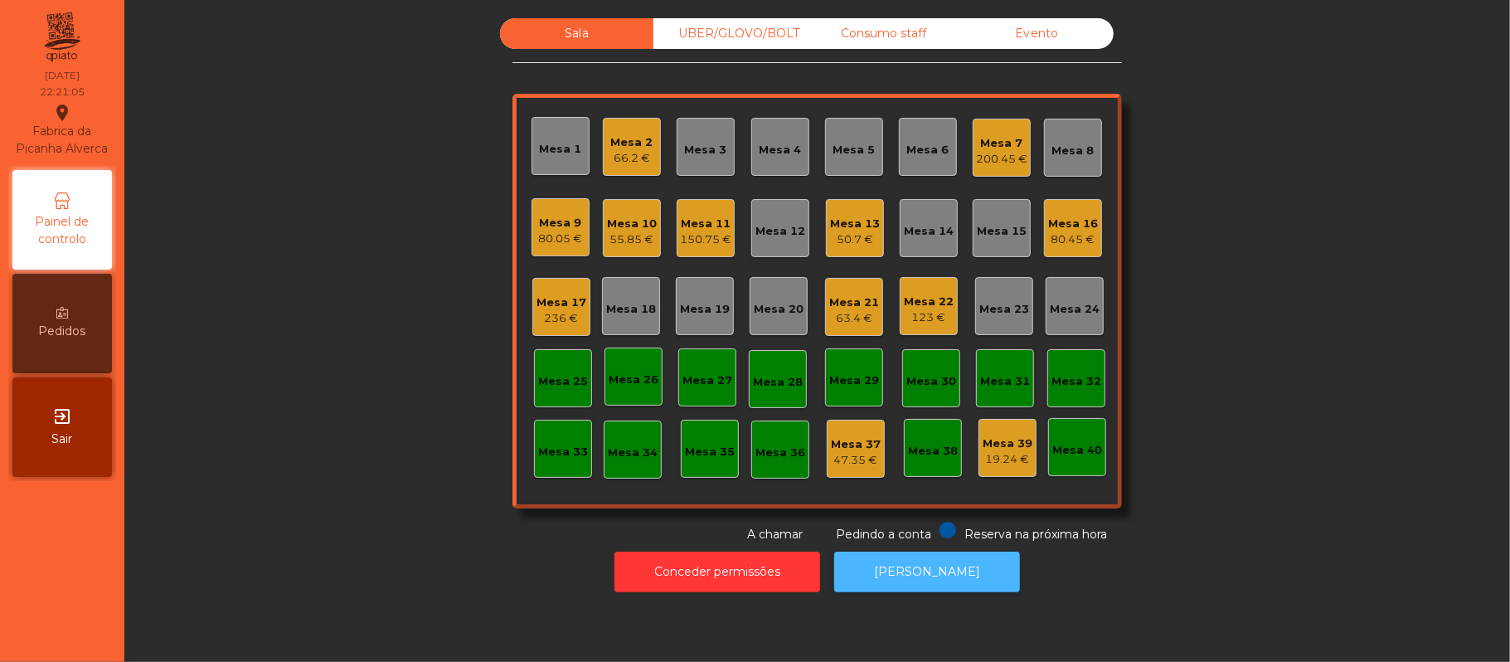
click at [932, 566] on button "[PERSON_NAME]" at bounding box center [927, 572] width 186 height 41
click at [1271, 181] on div "Sala UBER/[GEOGRAPHIC_DATA]/BOLT Consumo staff Evento Mesa 1 Mesa 2 66.2 € [GEO…" at bounding box center [817, 280] width 1341 height 525
click at [755, 34] on div "UBER/GLOVO/BOLT" at bounding box center [730, 33] width 153 height 31
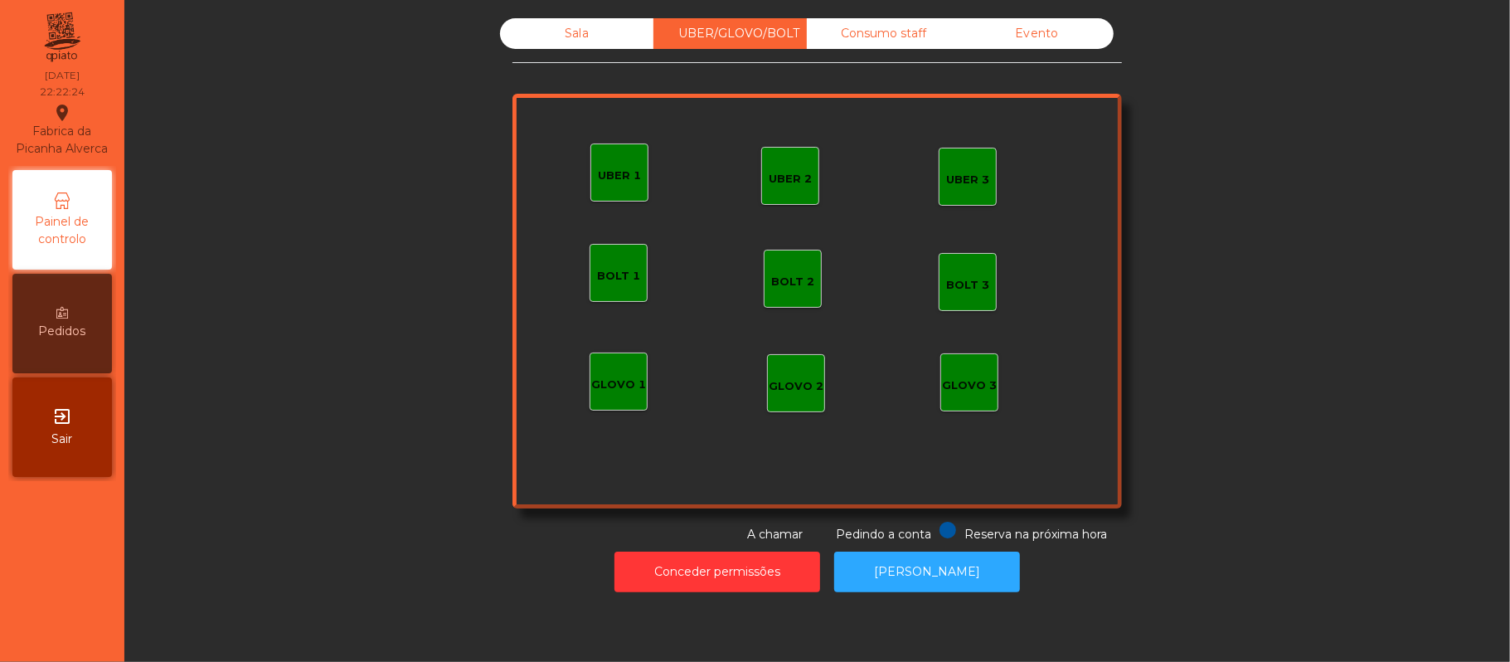
click at [611, 168] on div "UBER 1" at bounding box center [619, 176] width 43 height 17
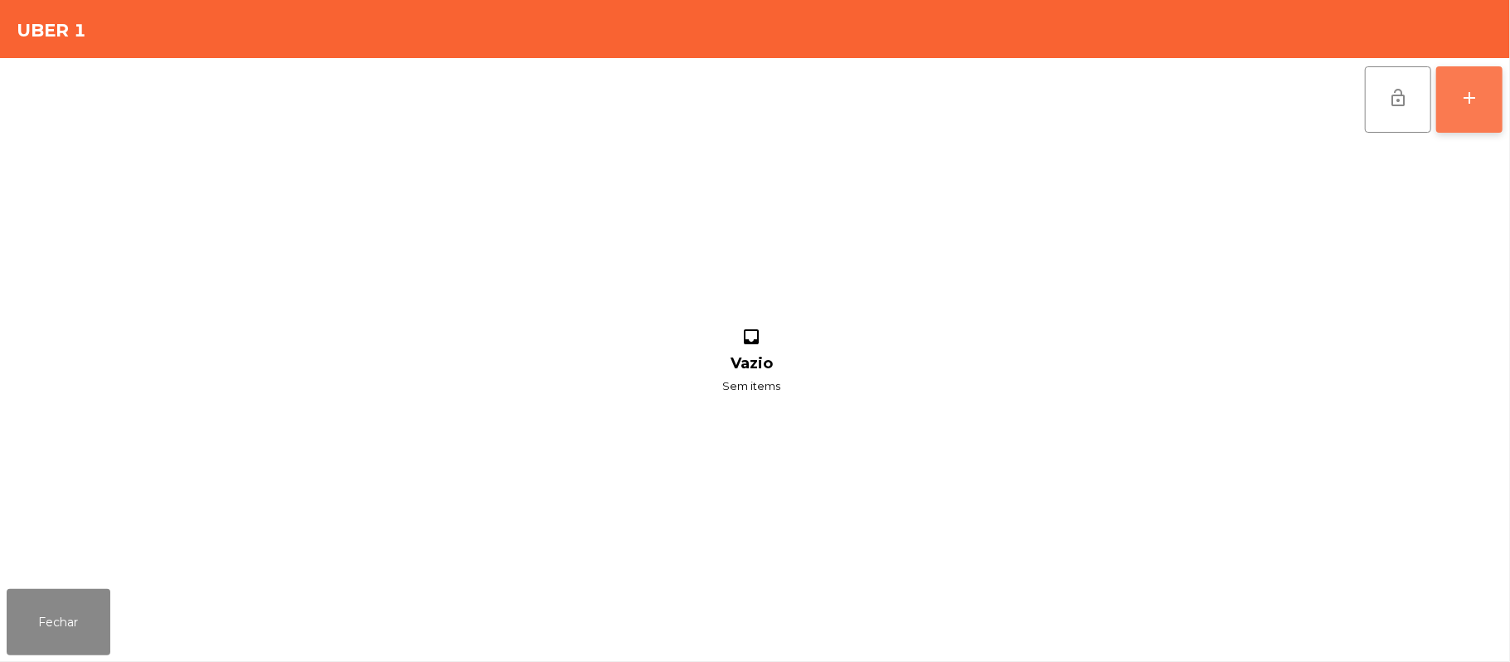
click at [1480, 104] on button "add" at bounding box center [1469, 99] width 66 height 66
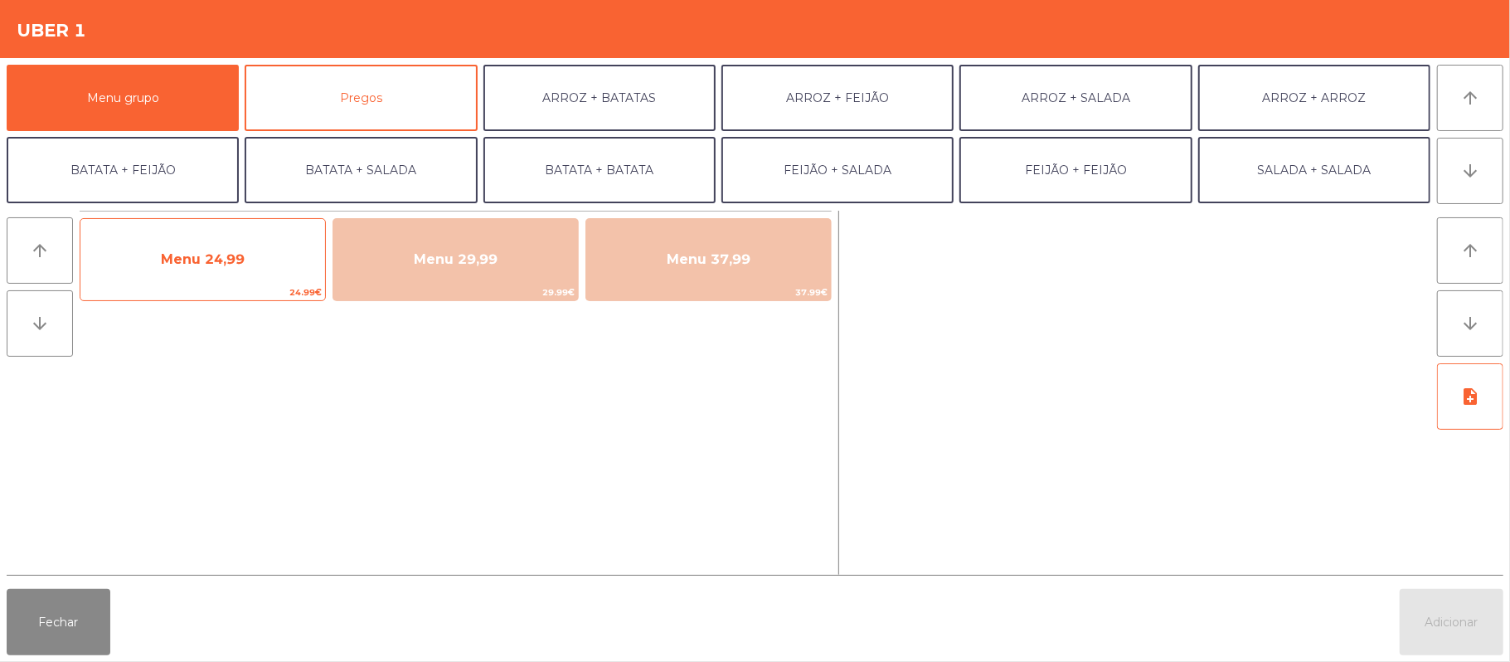
click at [263, 263] on span "Menu 24,99" at bounding box center [202, 259] width 245 height 45
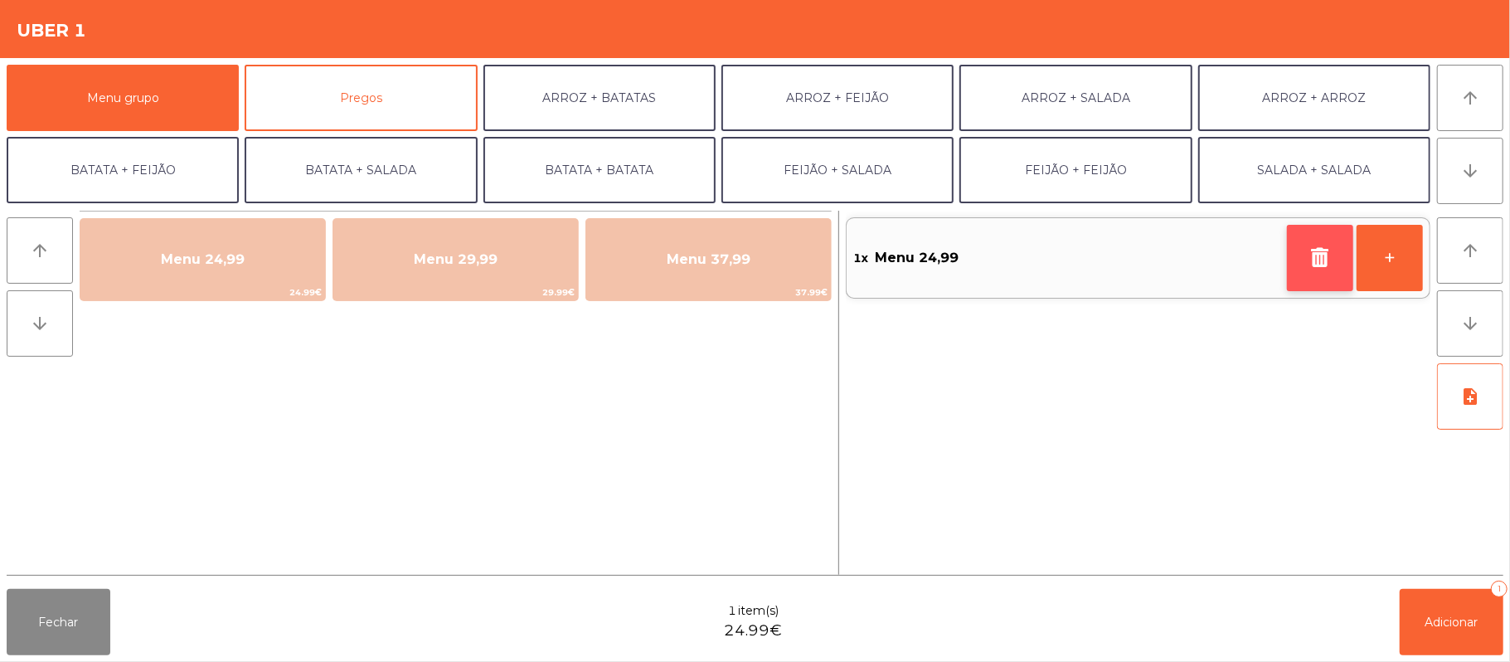
click at [1309, 264] on icon "button" at bounding box center [1320, 257] width 25 height 20
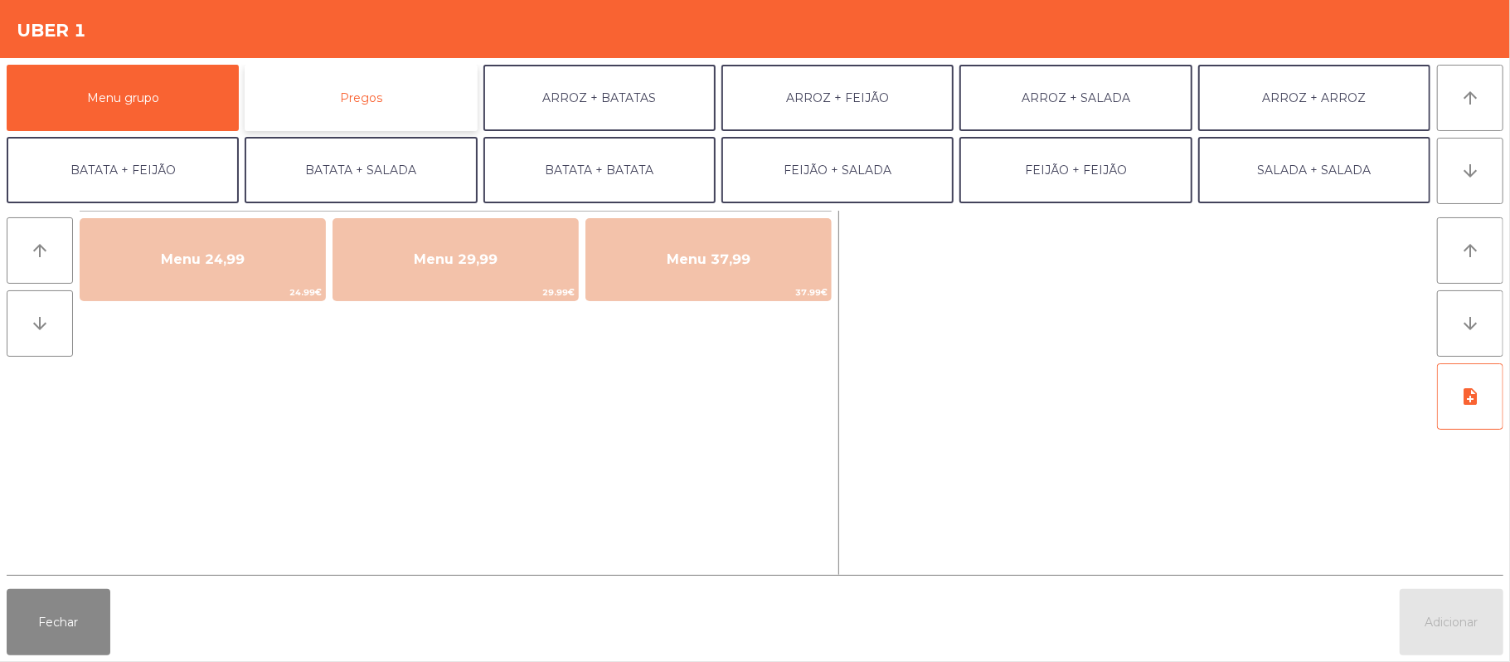
click at [349, 65] on button "Pregos" at bounding box center [361, 98] width 232 height 66
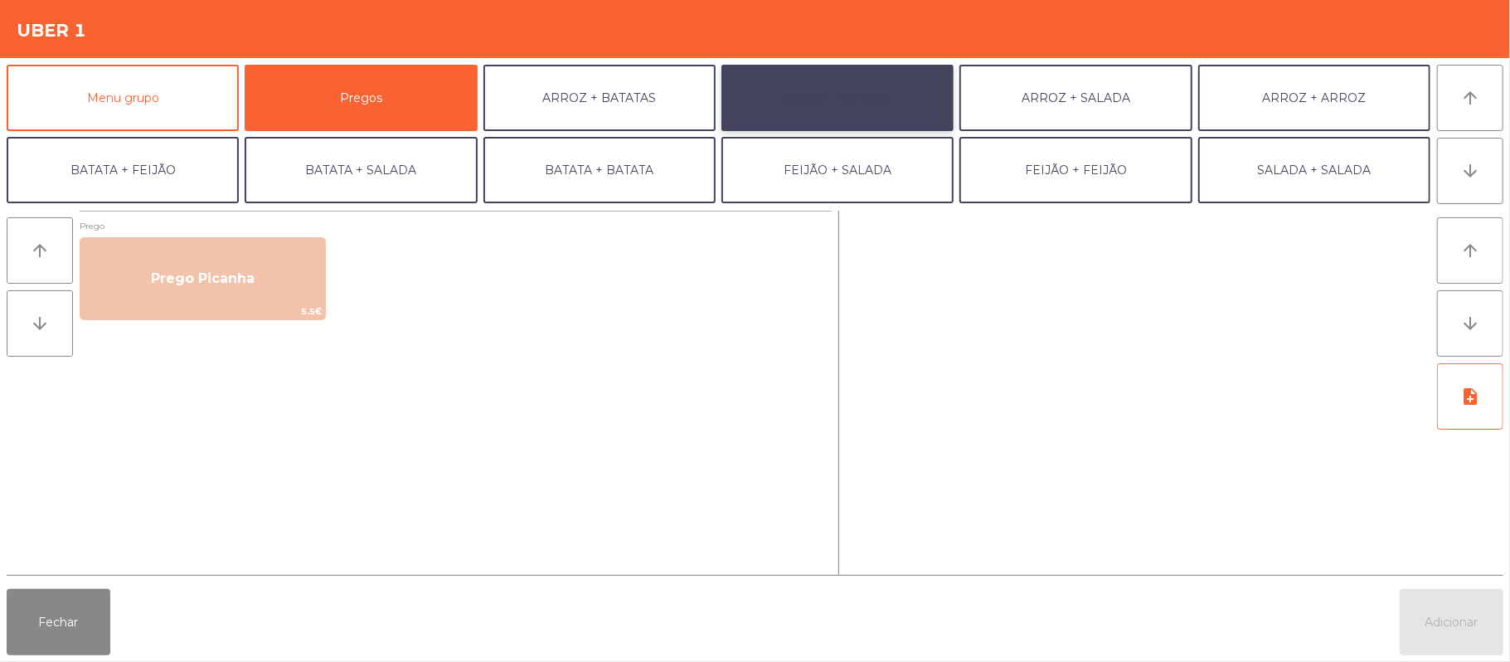
click at [829, 81] on button "ARROZ + FEIJÃO" at bounding box center [838, 98] width 232 height 66
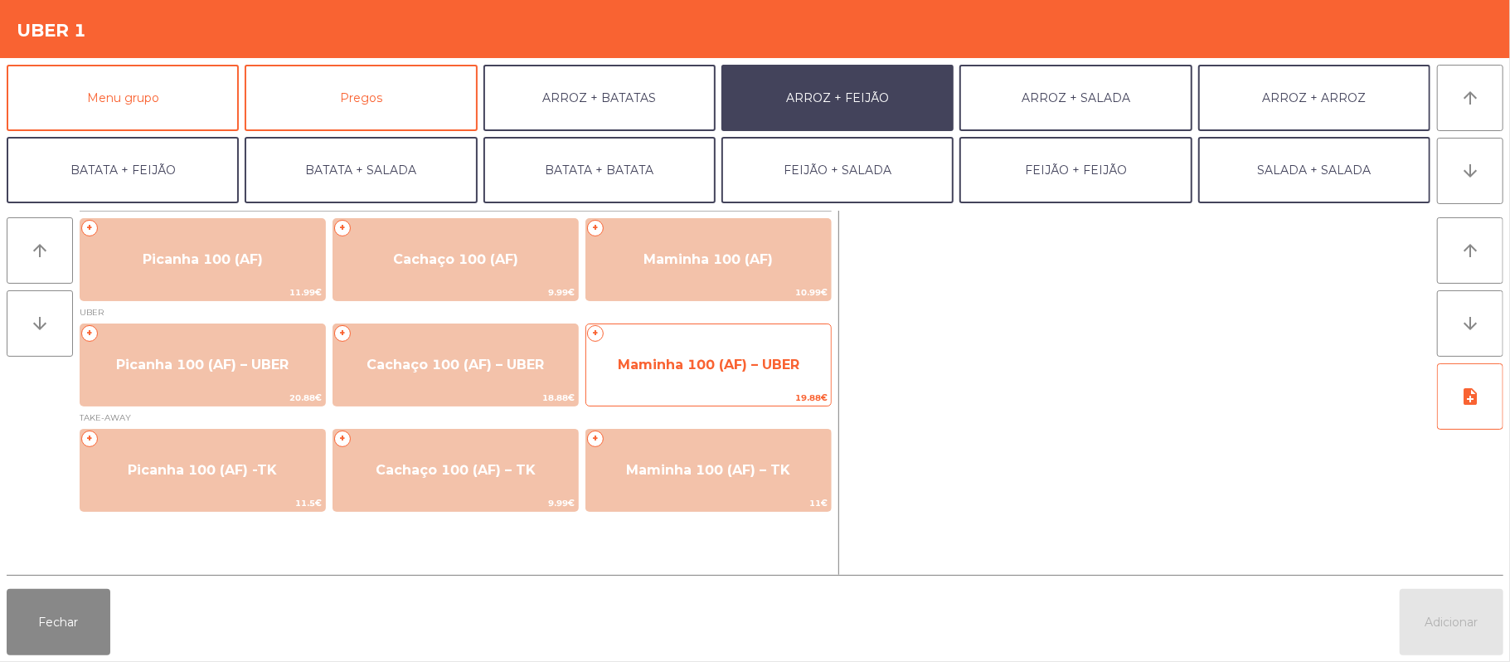
click at [701, 370] on span "Maminha 100 (AF) – UBER" at bounding box center [709, 365] width 182 height 16
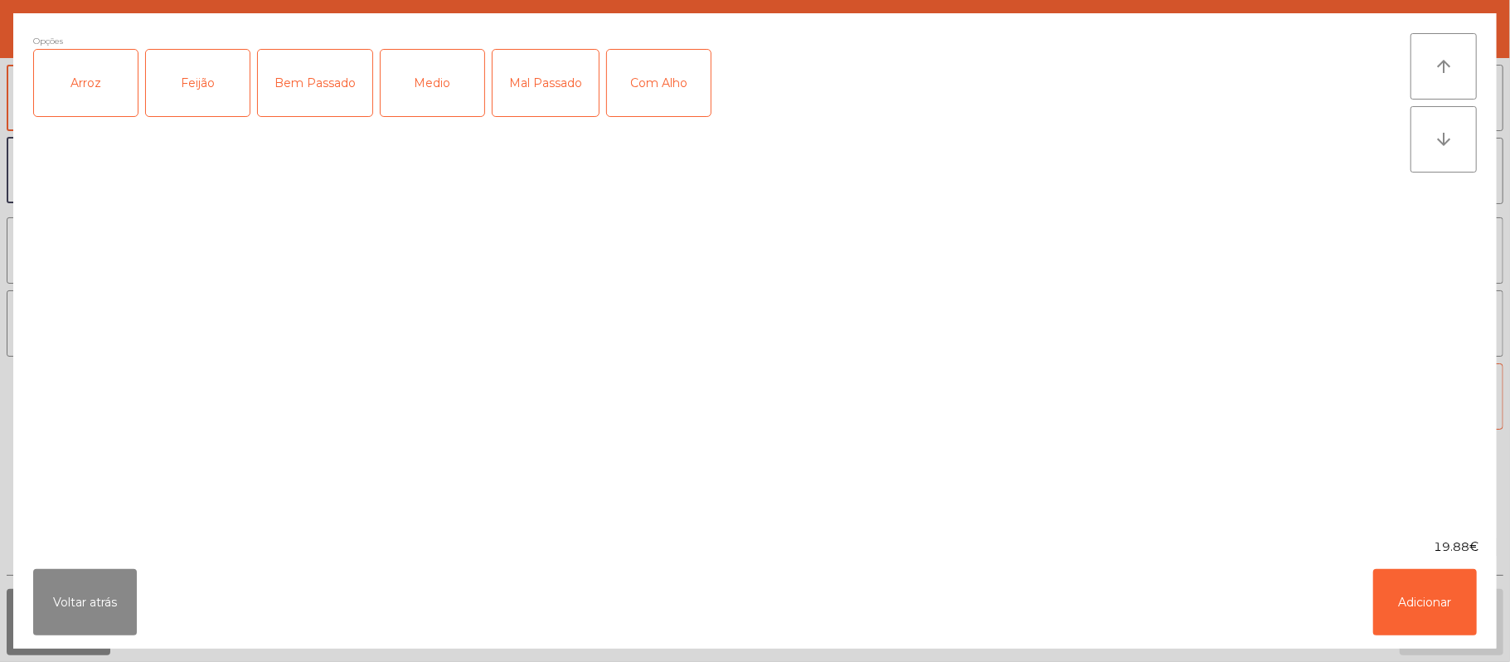
click at [86, 104] on div "Arroz" at bounding box center [86, 83] width 104 height 66
click at [200, 83] on div "Feijão" at bounding box center [198, 83] width 104 height 66
click at [549, 94] on div "Mal Passado" at bounding box center [546, 83] width 106 height 66
click at [1421, 604] on button "Adicionar" at bounding box center [1425, 602] width 104 height 66
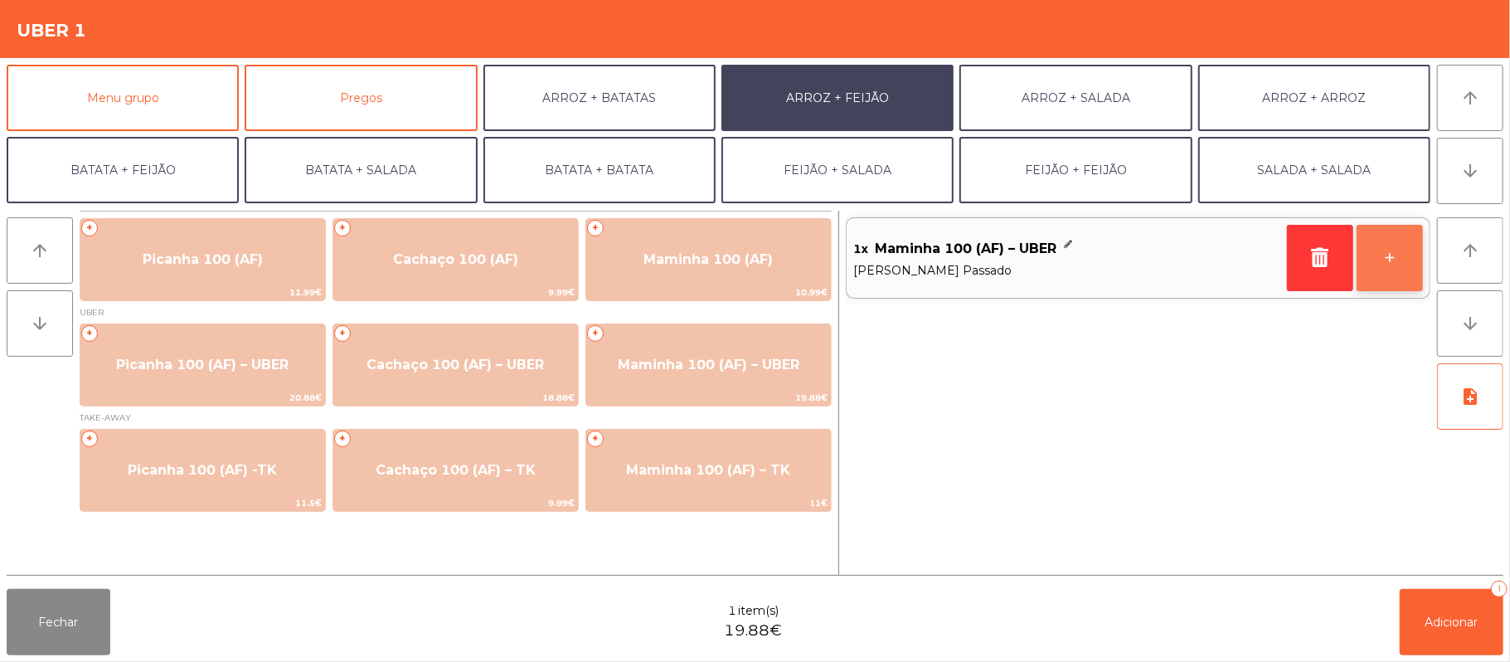
click at [1380, 266] on button "+" at bounding box center [1390, 258] width 66 height 66
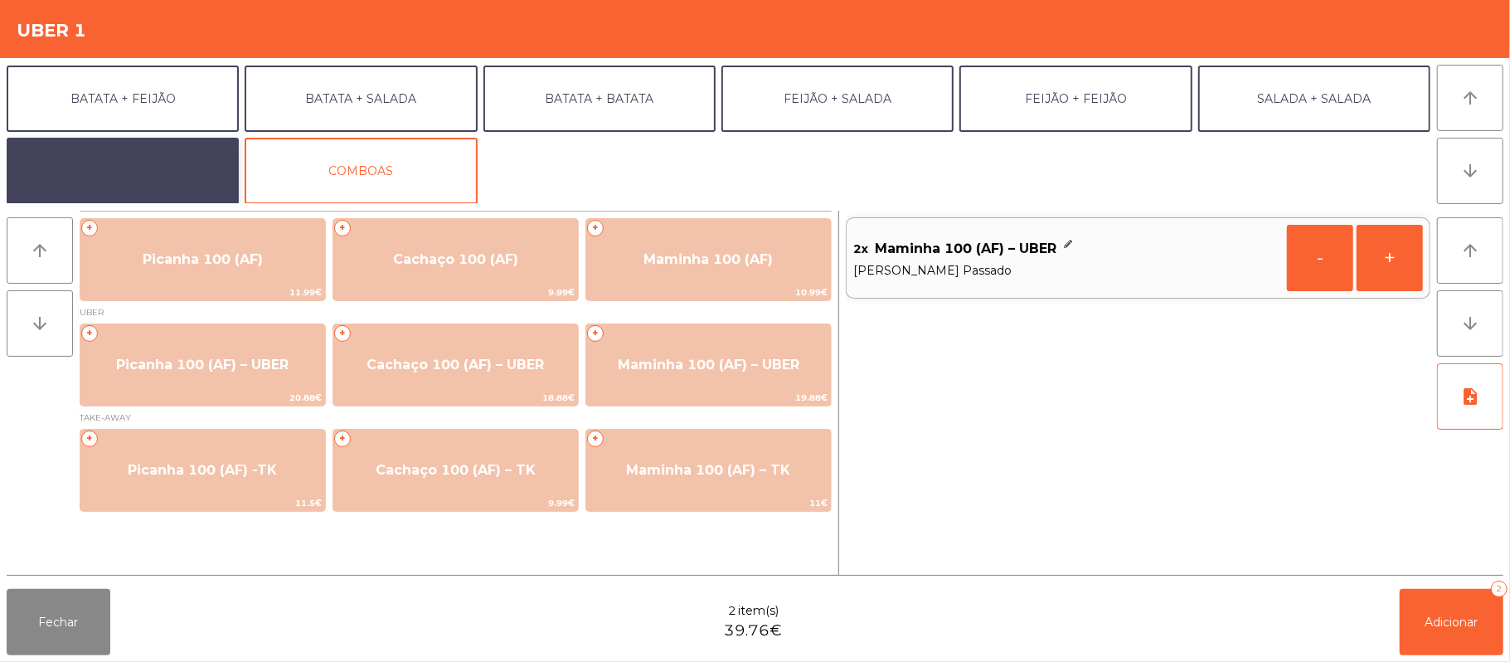
click at [124, 187] on button "EXTRAS UBER" at bounding box center [123, 171] width 232 height 66
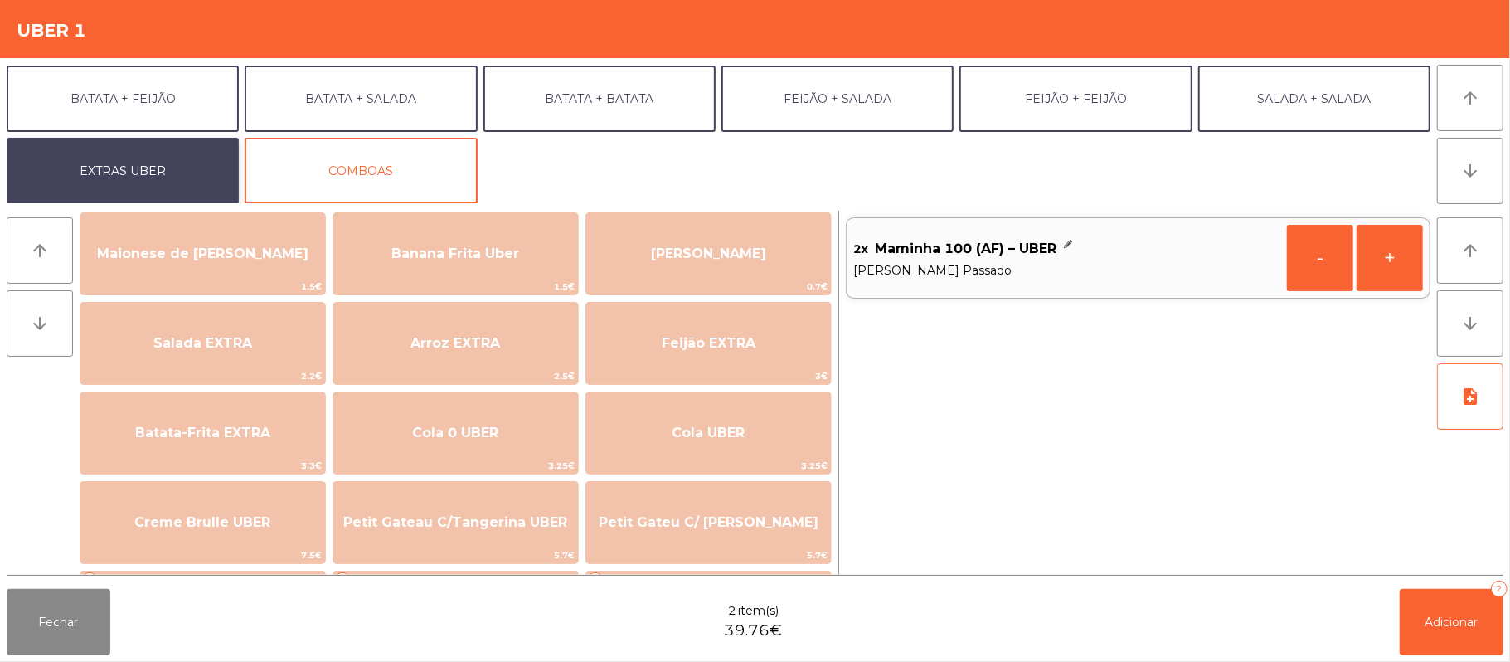
scroll to position [118, 0]
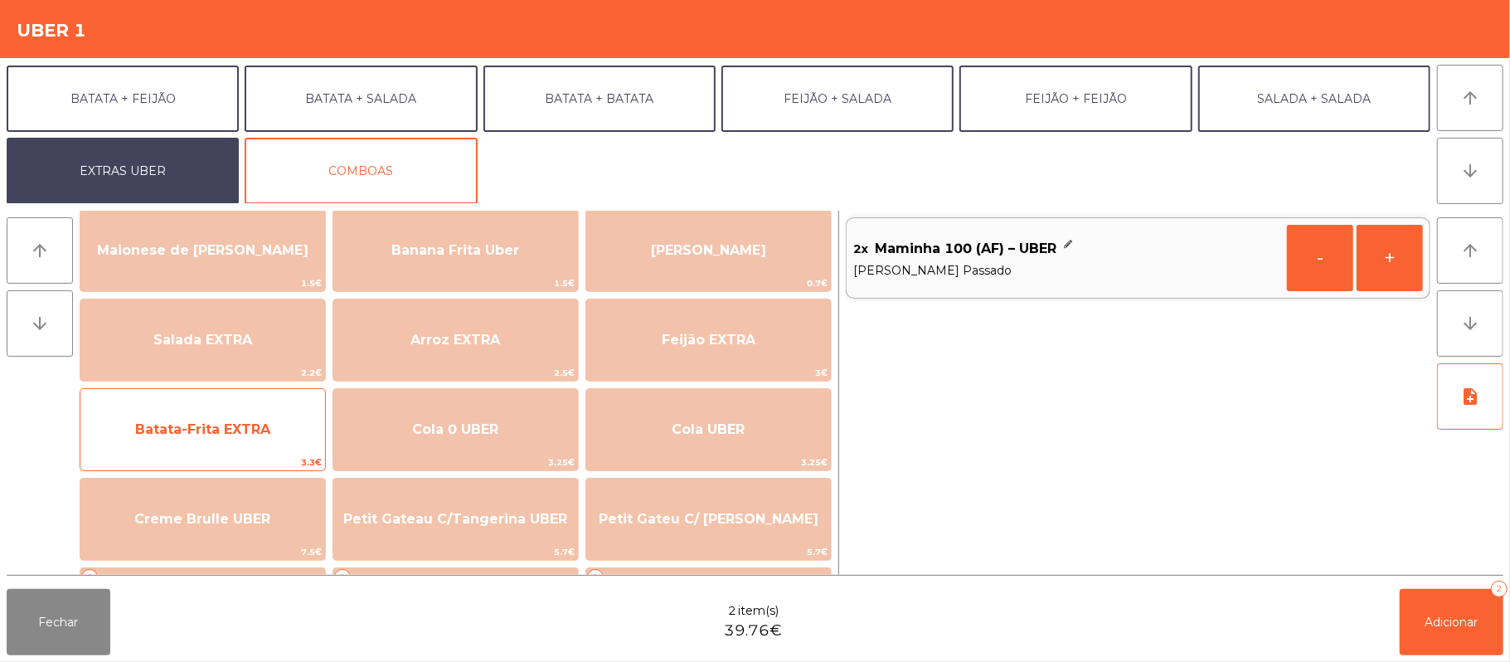
click at [250, 426] on span "Batata-Frita EXTRA" at bounding box center [202, 429] width 135 height 16
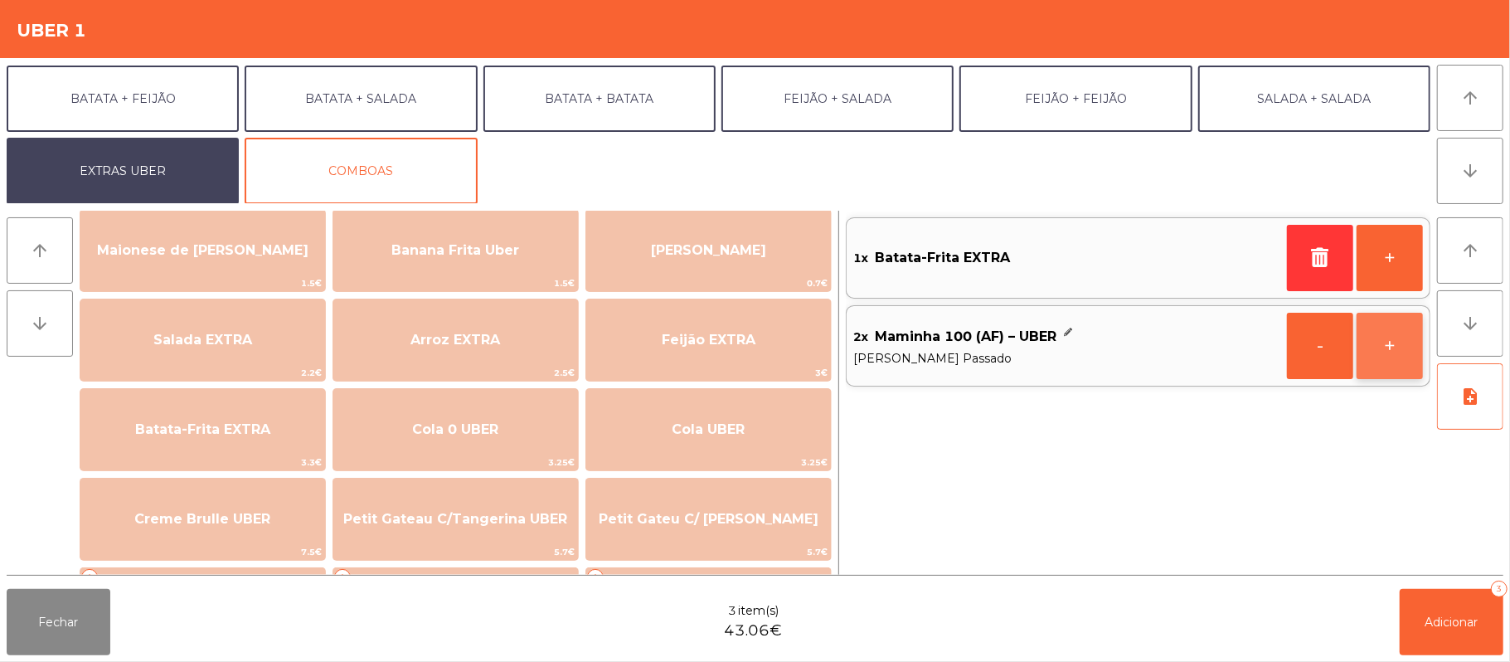
click at [1382, 342] on button "+" at bounding box center [1390, 346] width 66 height 66
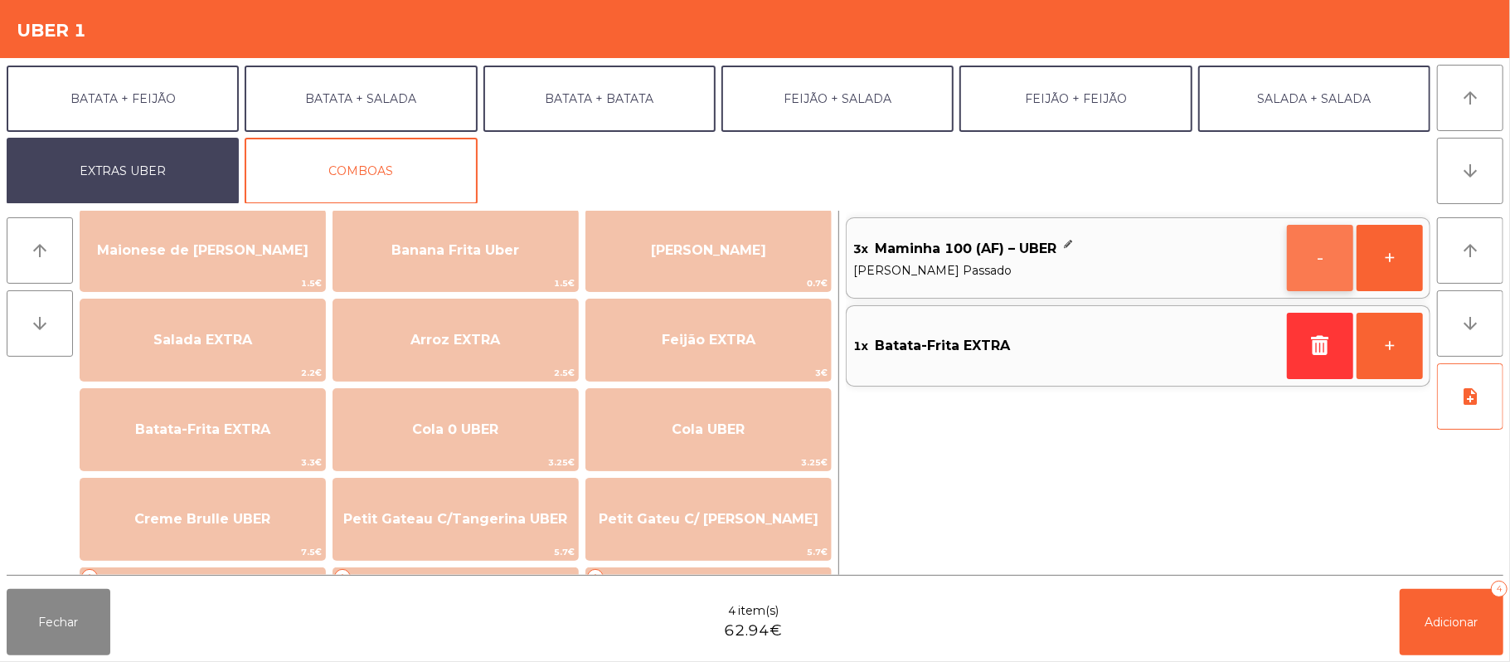
click at [1298, 259] on button "-" at bounding box center [1320, 258] width 66 height 66
click at [1385, 347] on button "+" at bounding box center [1390, 346] width 66 height 66
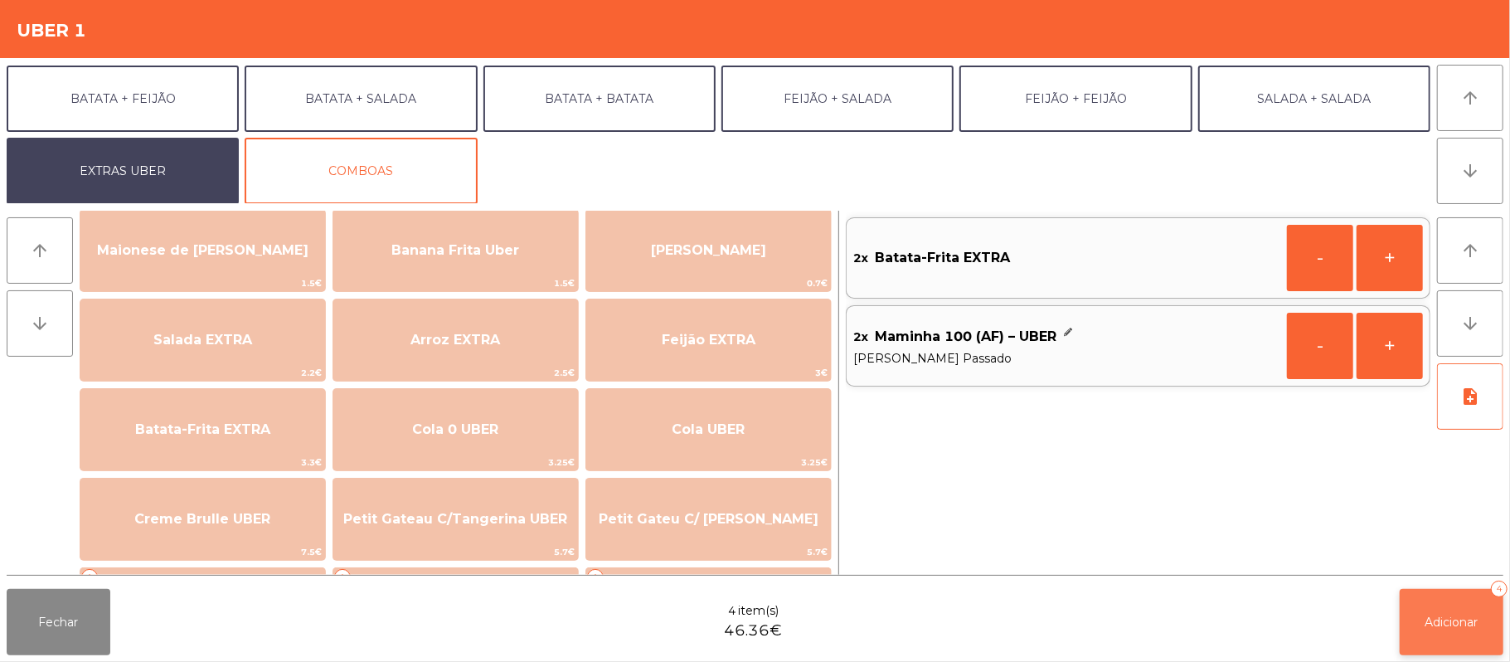
click at [1455, 628] on span "Adicionar" at bounding box center [1452, 622] width 53 height 15
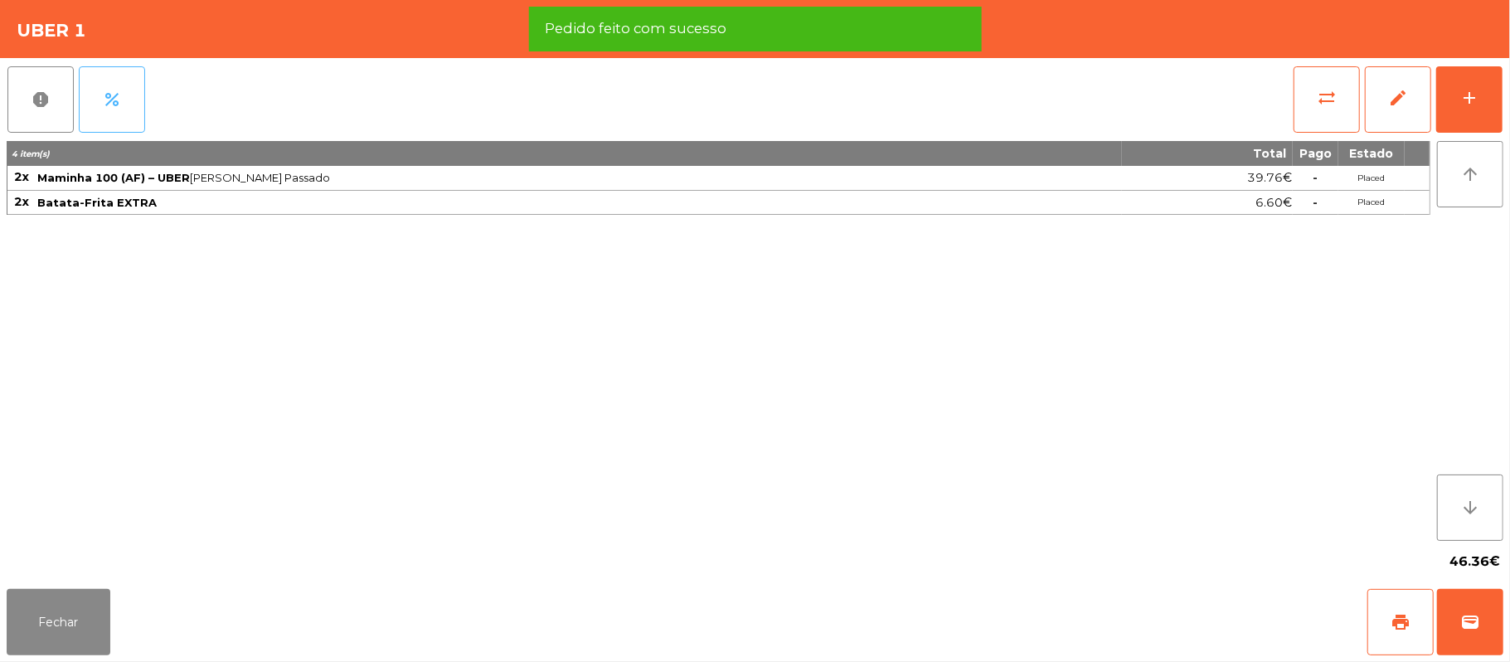
click at [127, 114] on button "percent" at bounding box center [112, 99] width 66 height 66
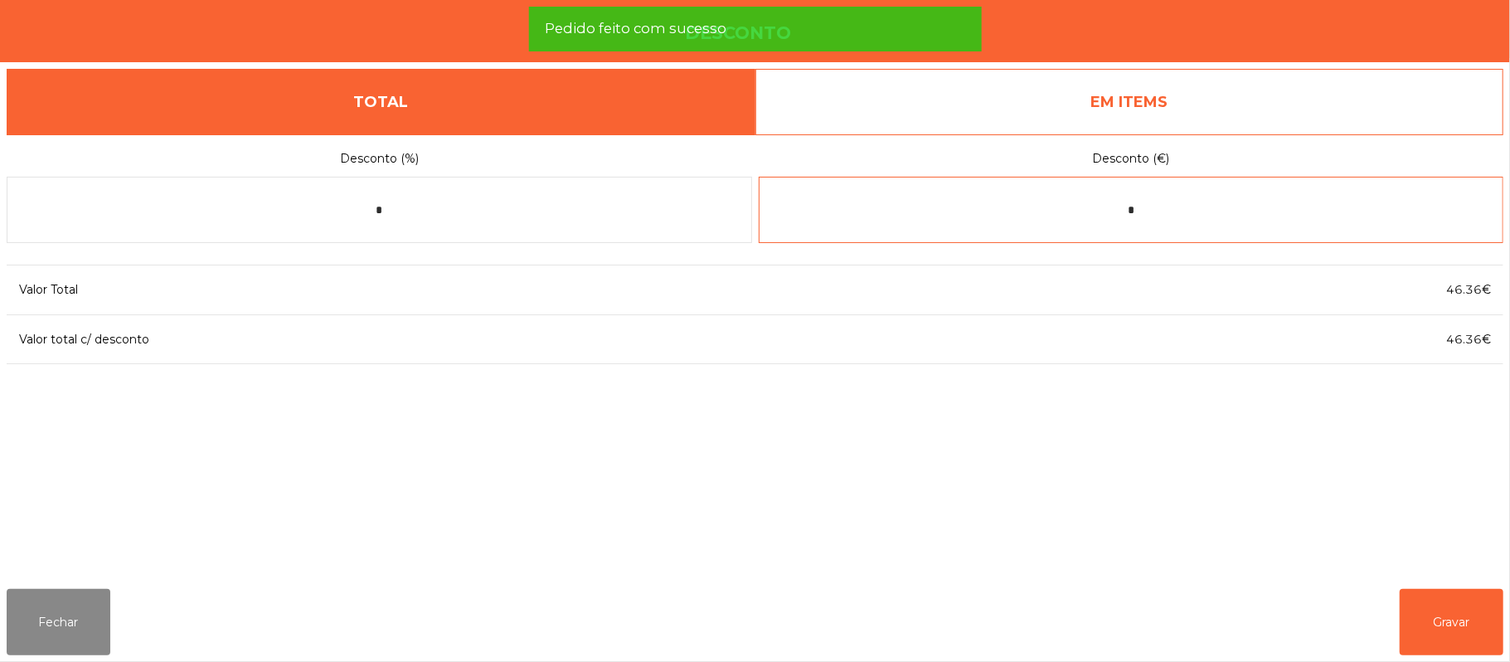
click at [1201, 234] on input "*" at bounding box center [1132, 210] width 746 height 66
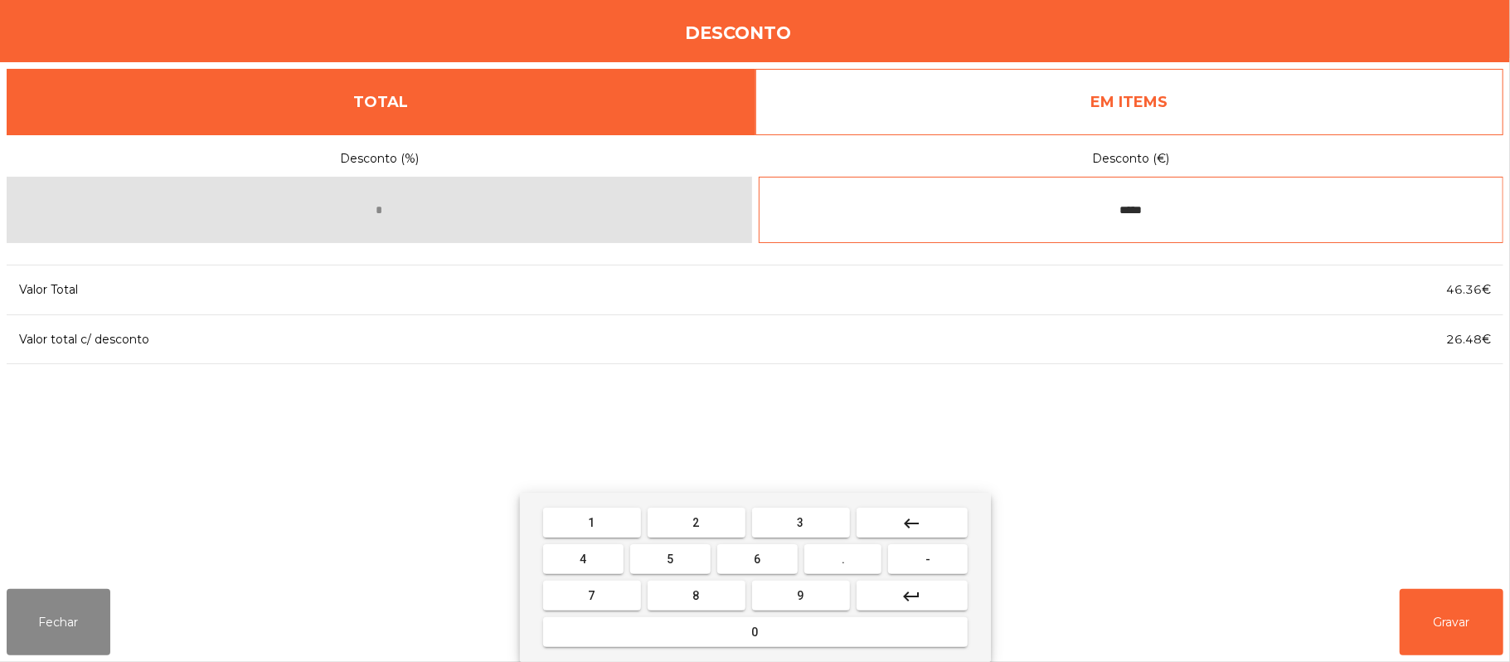
type input "*****"
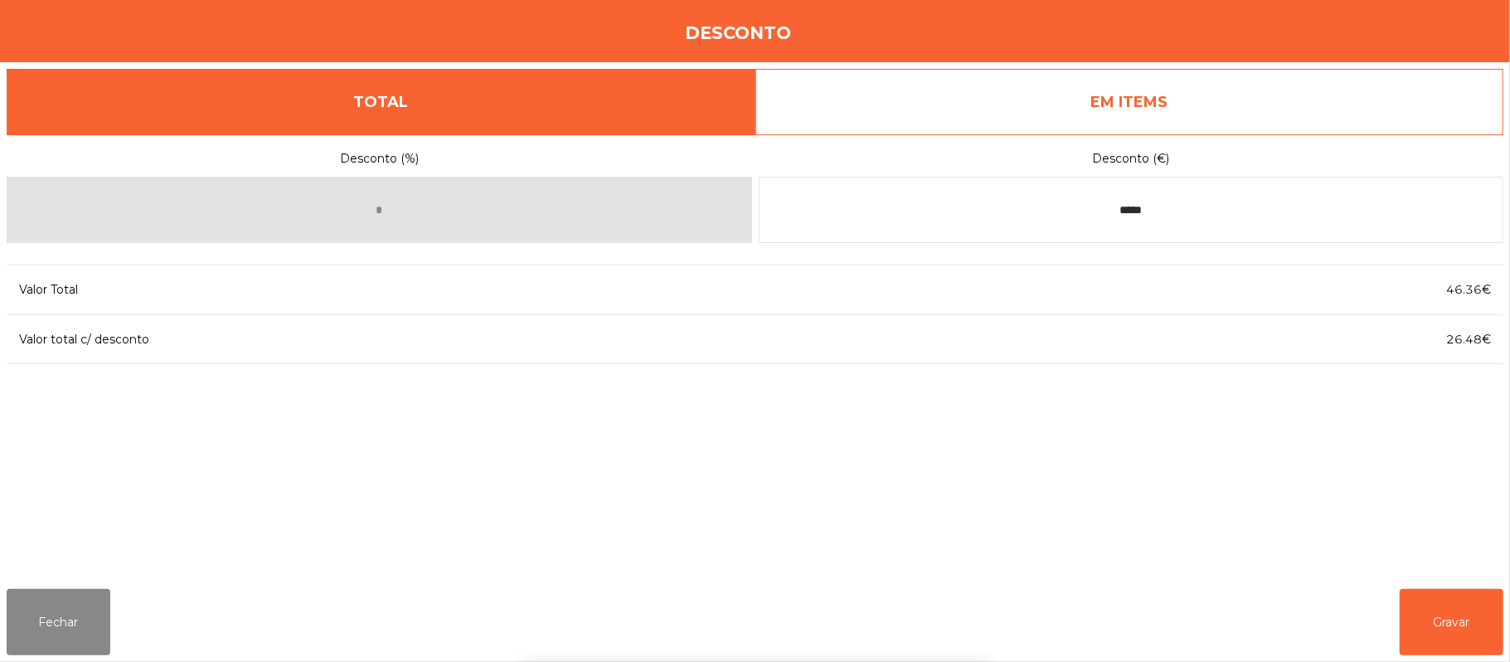
click at [1218, 442] on div "Desconto (%) * Desconto (€) ***** Valor Total 46.36€ Valor total c/ desconto 26…" at bounding box center [755, 354] width 1497 height 441
click at [1423, 595] on button "Gravar" at bounding box center [1452, 622] width 104 height 66
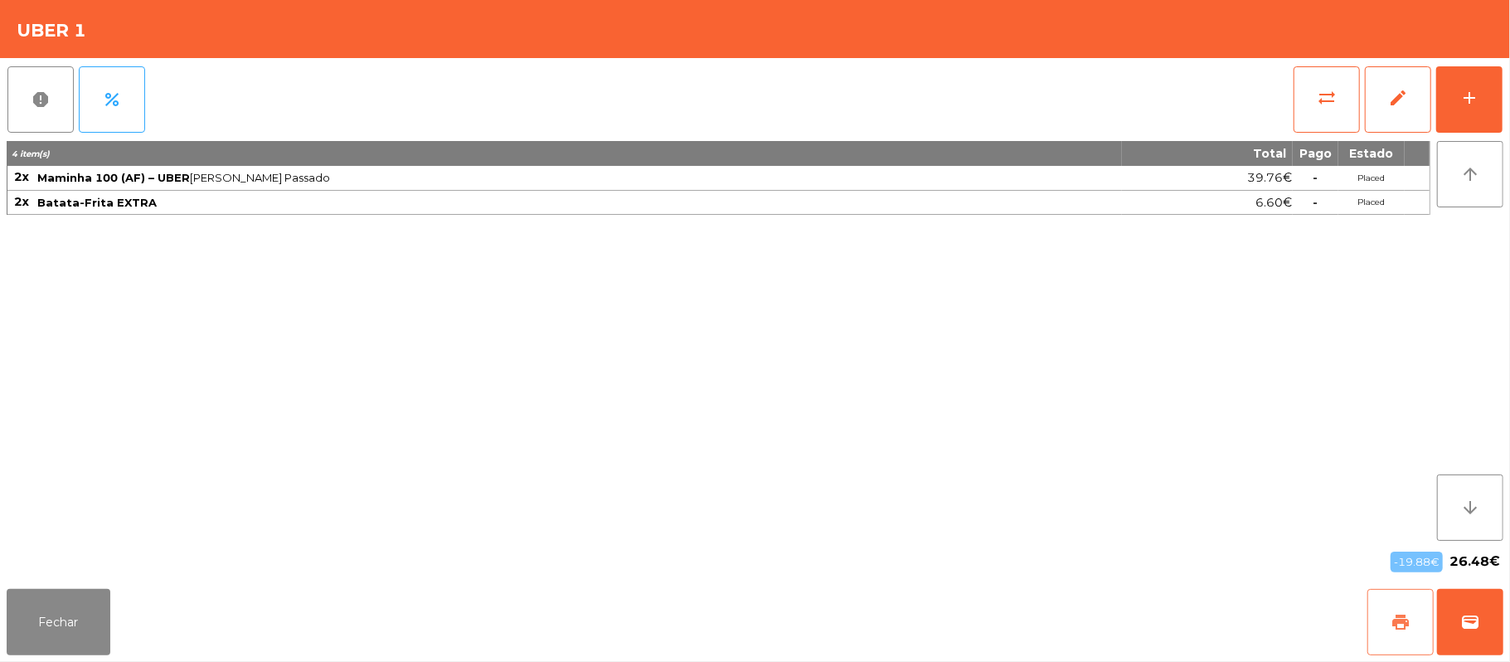
click at [1414, 615] on button "print" at bounding box center [1401, 622] width 66 height 66
click at [1456, 635] on button "wallet" at bounding box center [1470, 622] width 66 height 66
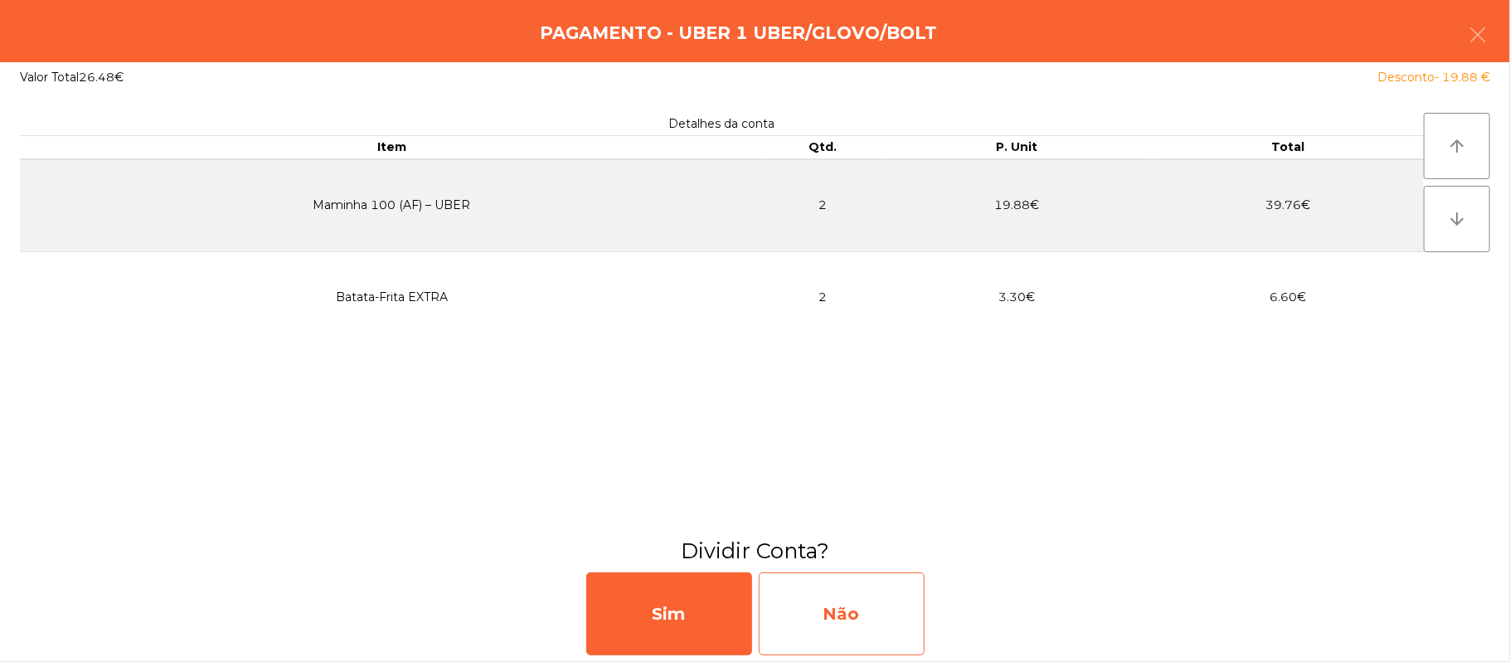
click at [864, 612] on div "Não" at bounding box center [842, 613] width 166 height 83
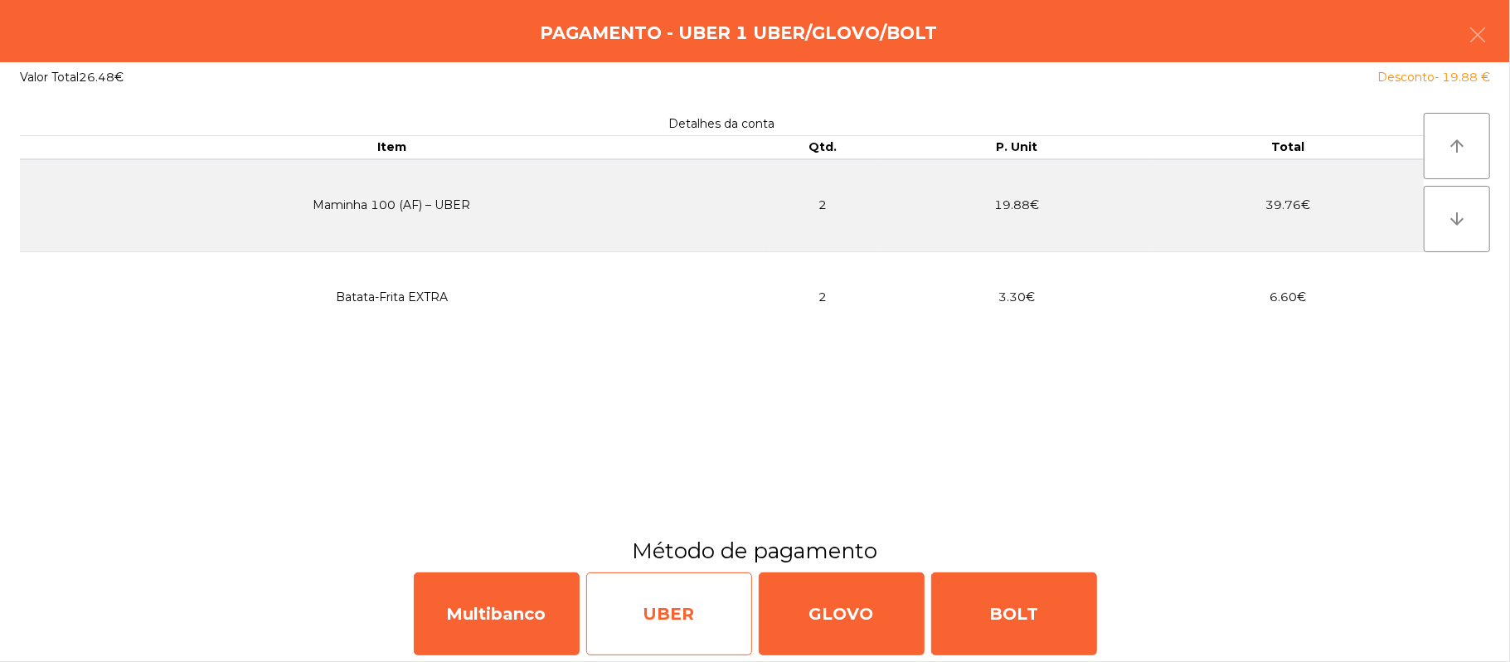
click at [681, 599] on div "UBER" at bounding box center [669, 613] width 166 height 83
select select "**"
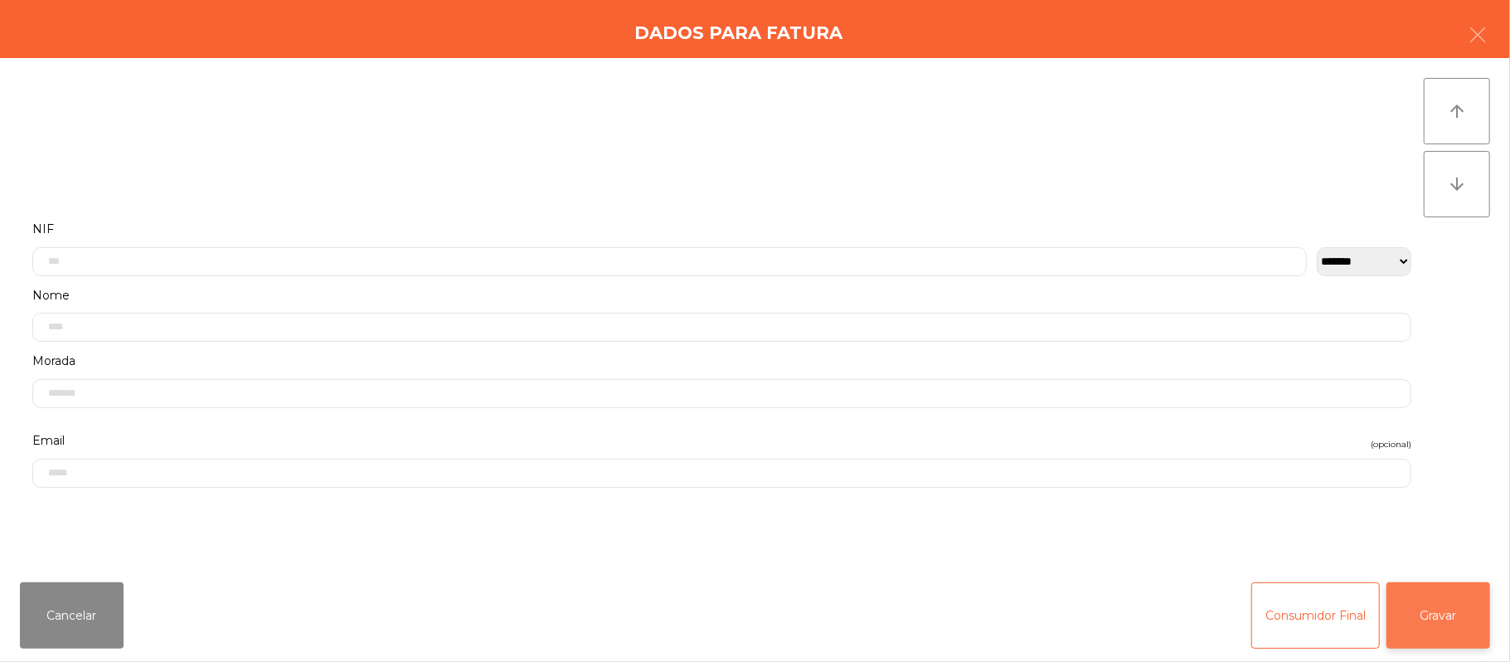
click at [1455, 630] on button "Gravar" at bounding box center [1439, 615] width 104 height 66
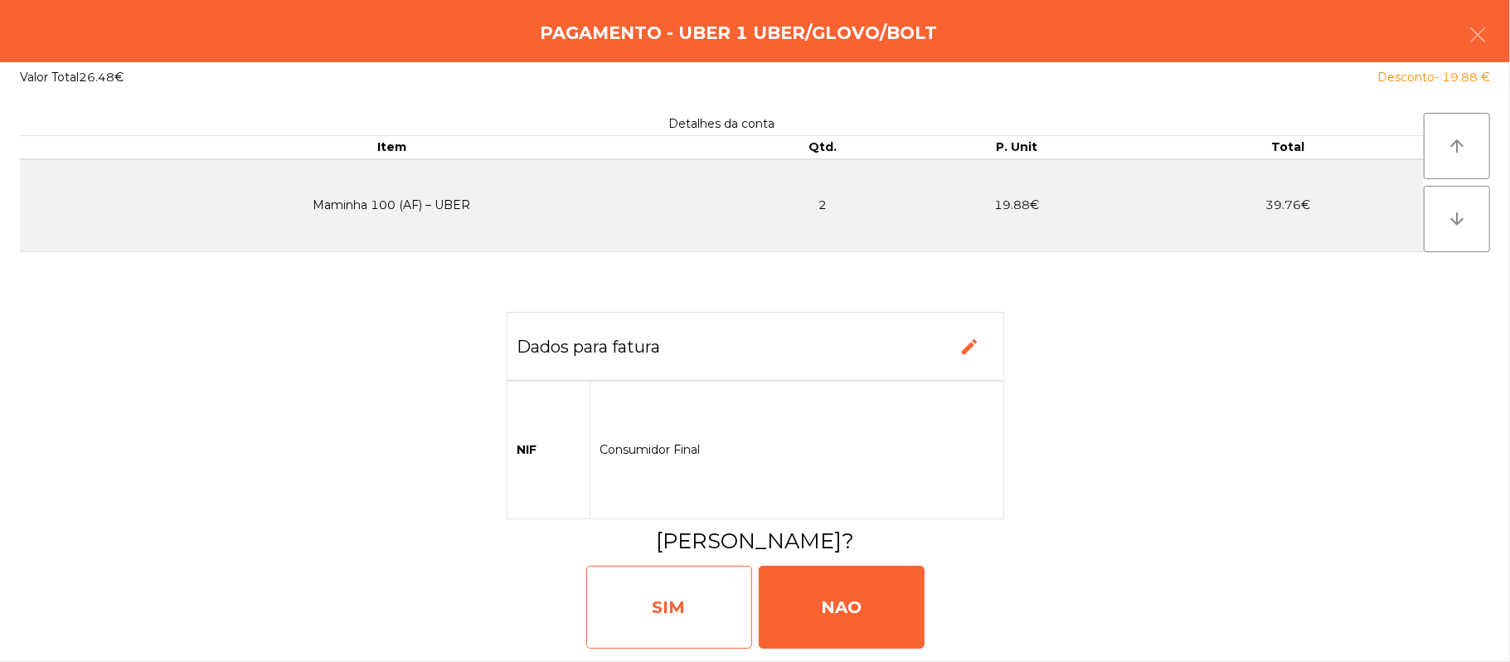
click at [674, 600] on div "SIM" at bounding box center [669, 607] width 166 height 83
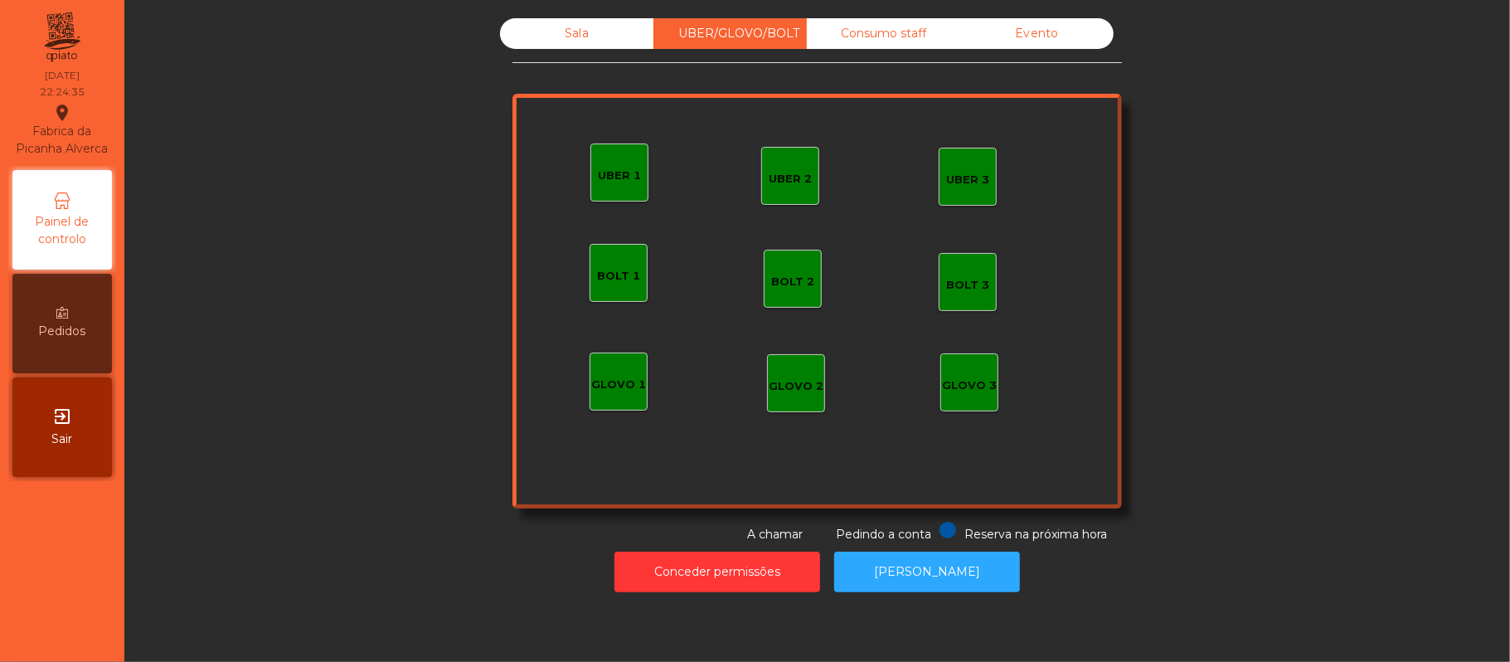
click at [581, 37] on div "Sala" at bounding box center [576, 33] width 153 height 31
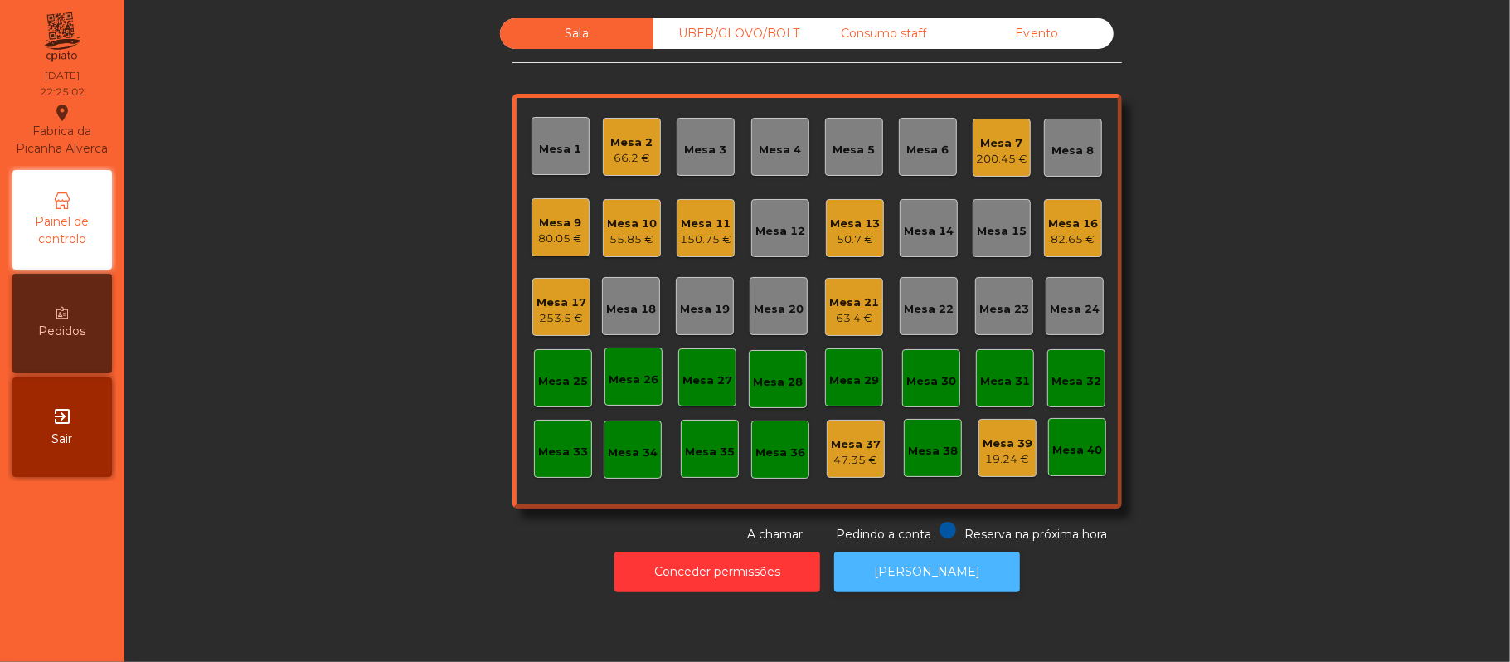
click at [927, 587] on button "[PERSON_NAME]" at bounding box center [927, 572] width 186 height 41
click at [856, 317] on div "63.4 €" at bounding box center [854, 318] width 50 height 17
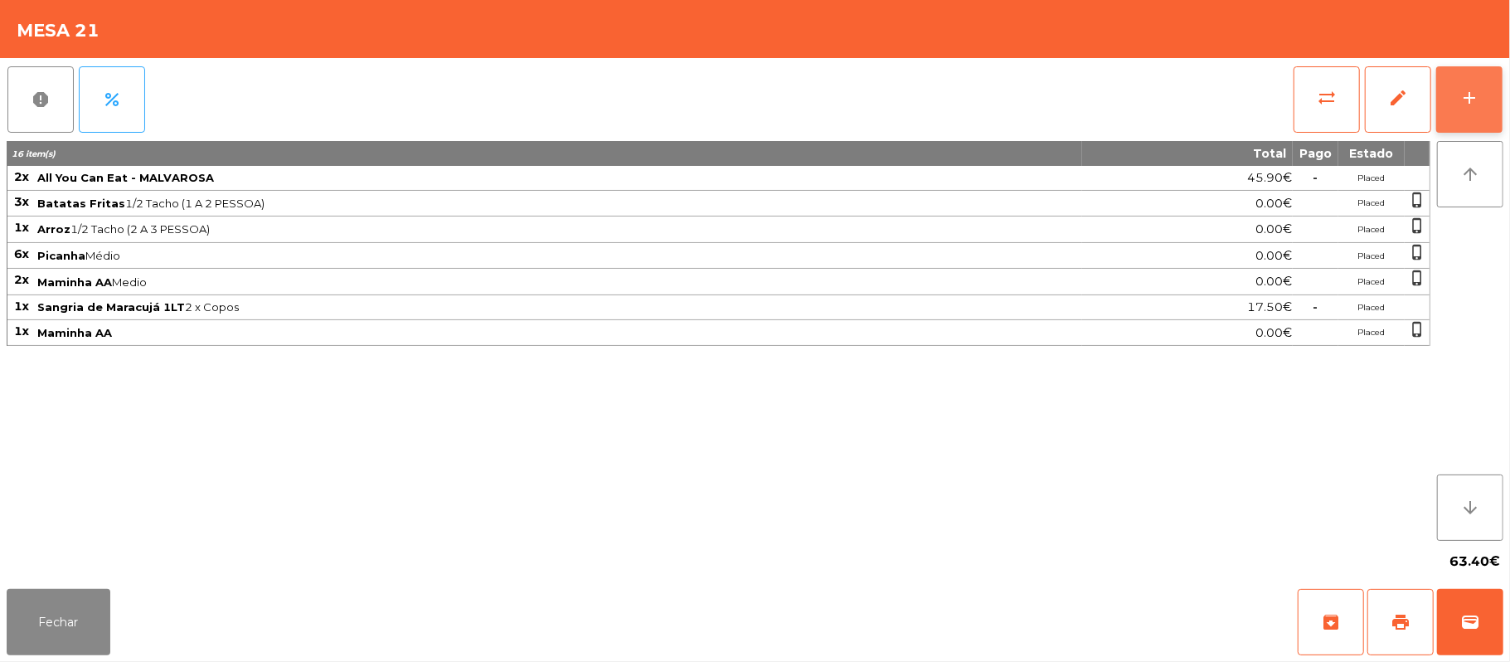
click at [1467, 95] on div "add" at bounding box center [1470, 98] width 20 height 20
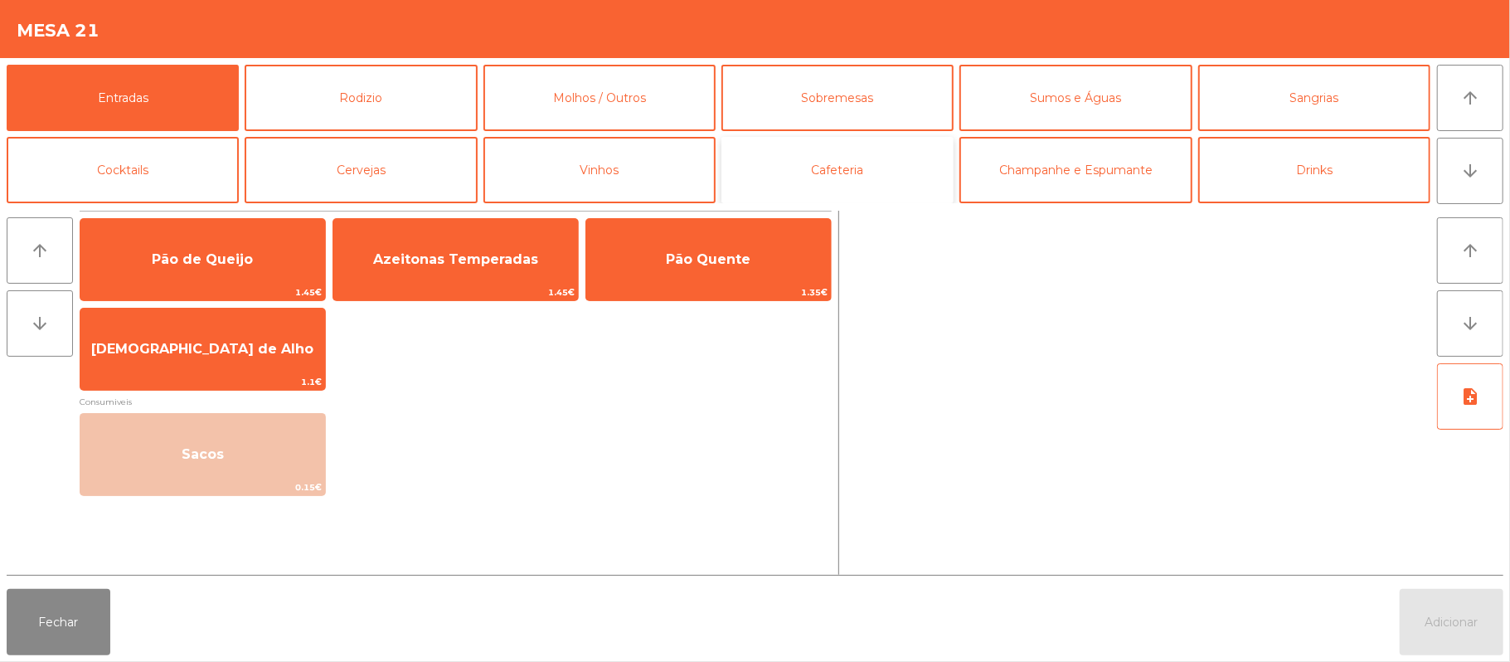
click at [903, 180] on button "Cafeteria" at bounding box center [838, 170] width 232 height 66
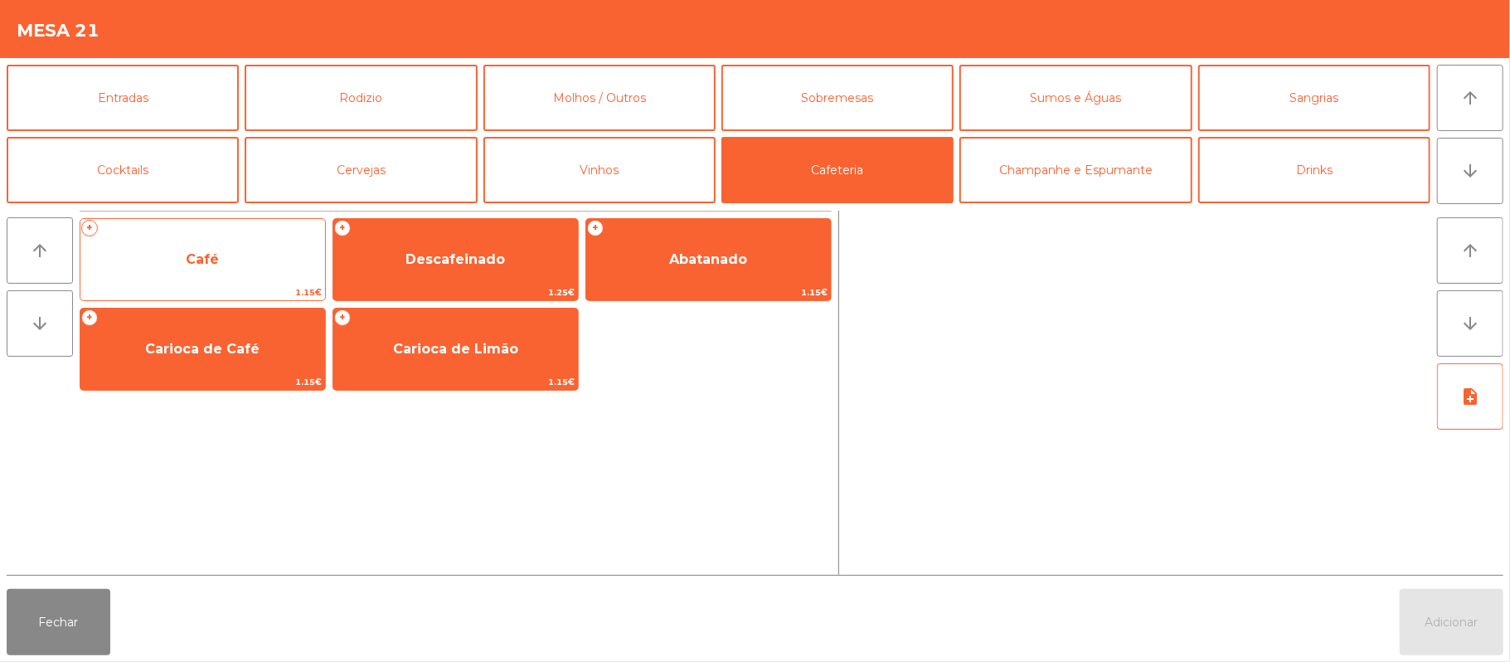
click at [266, 276] on span "Café" at bounding box center [202, 259] width 245 height 45
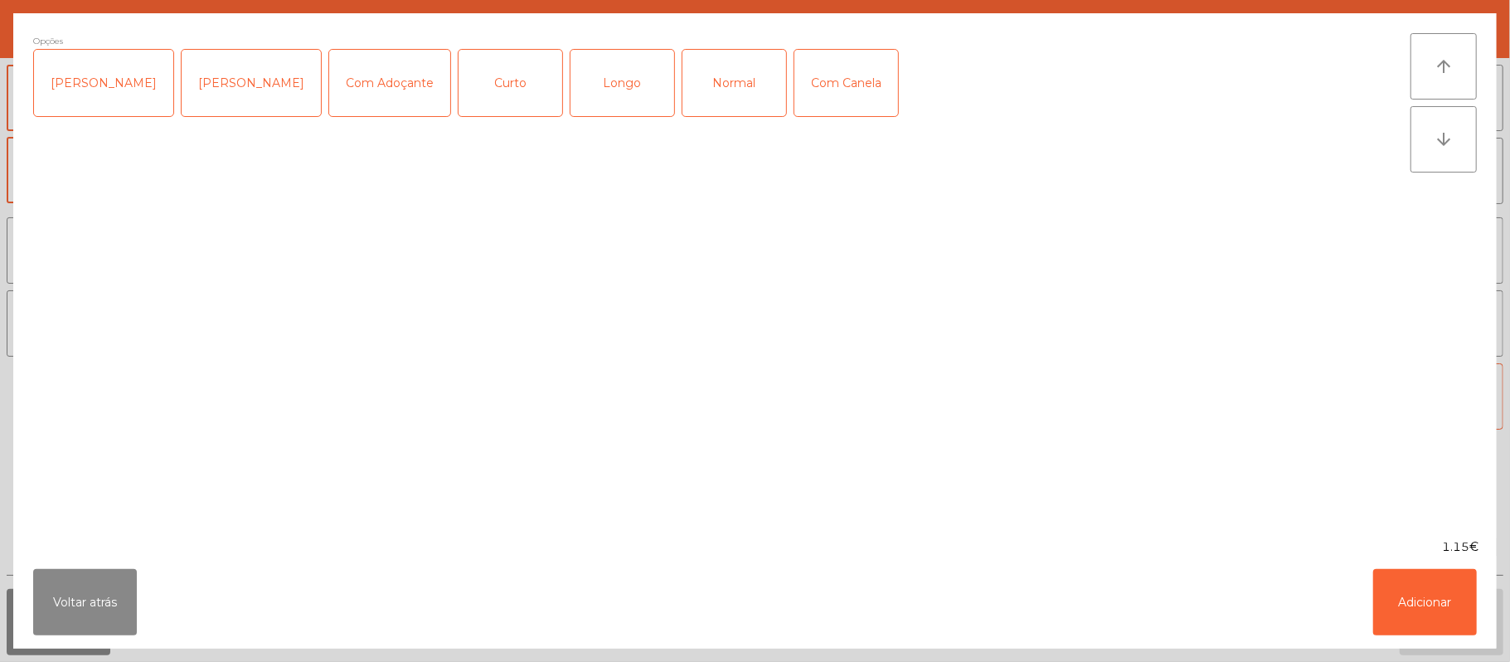
click at [717, 86] on div "Normal" at bounding box center [735, 83] width 104 height 66
click at [1431, 599] on button "Adicionar" at bounding box center [1425, 602] width 104 height 66
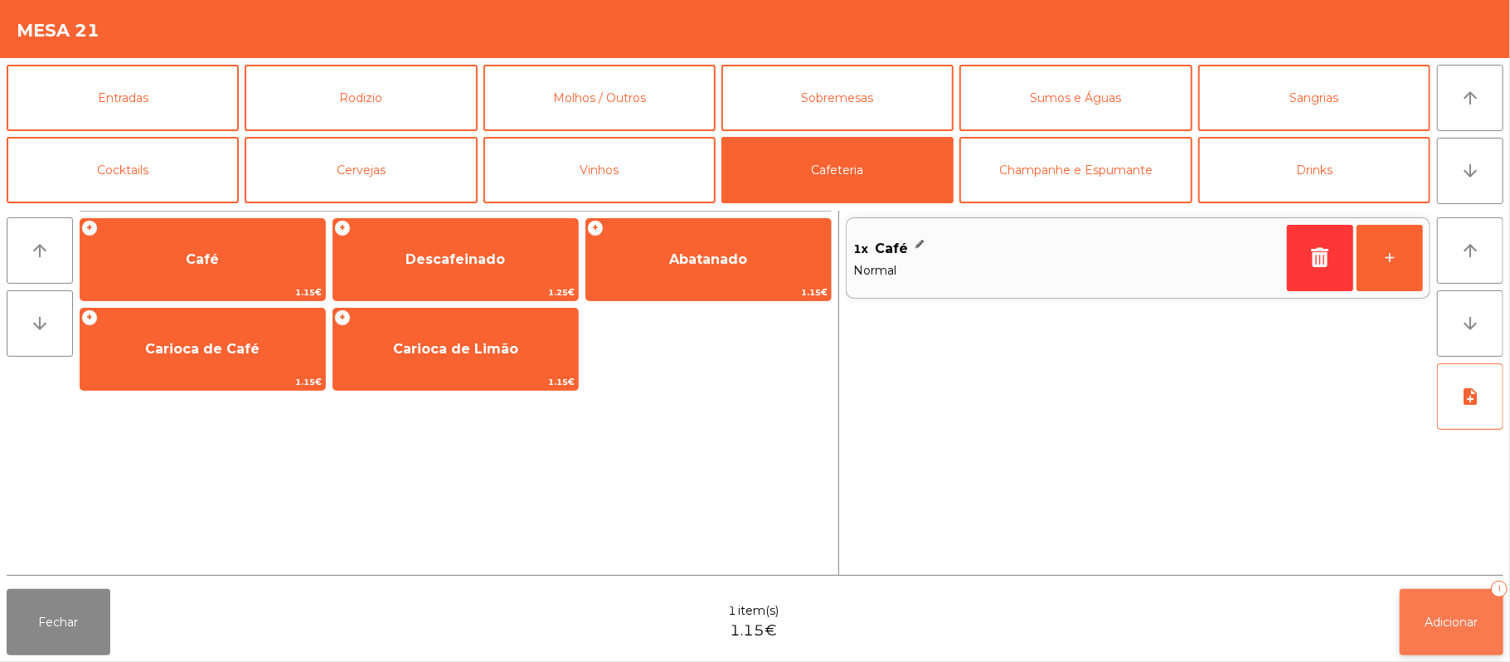
click at [1485, 624] on button "Adicionar 1" at bounding box center [1452, 622] width 104 height 66
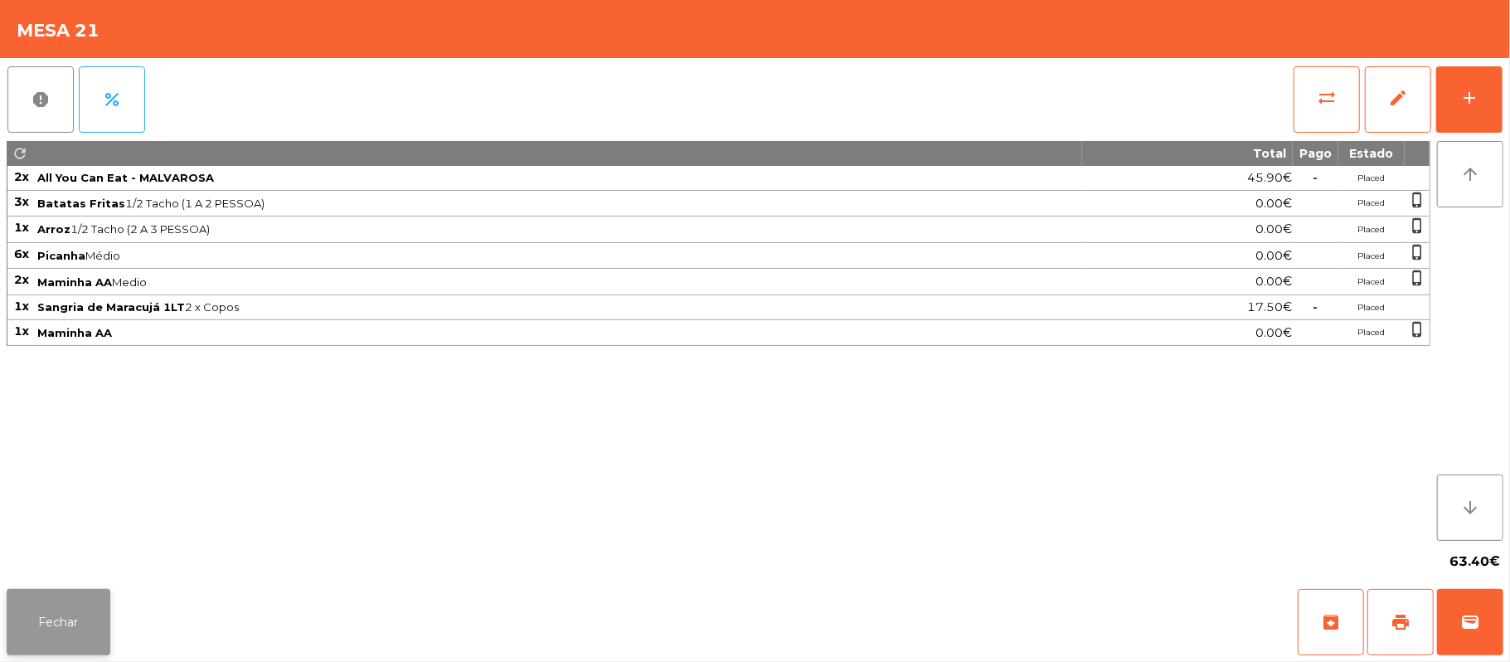
click at [98, 597] on button "Fechar" at bounding box center [59, 622] width 104 height 66
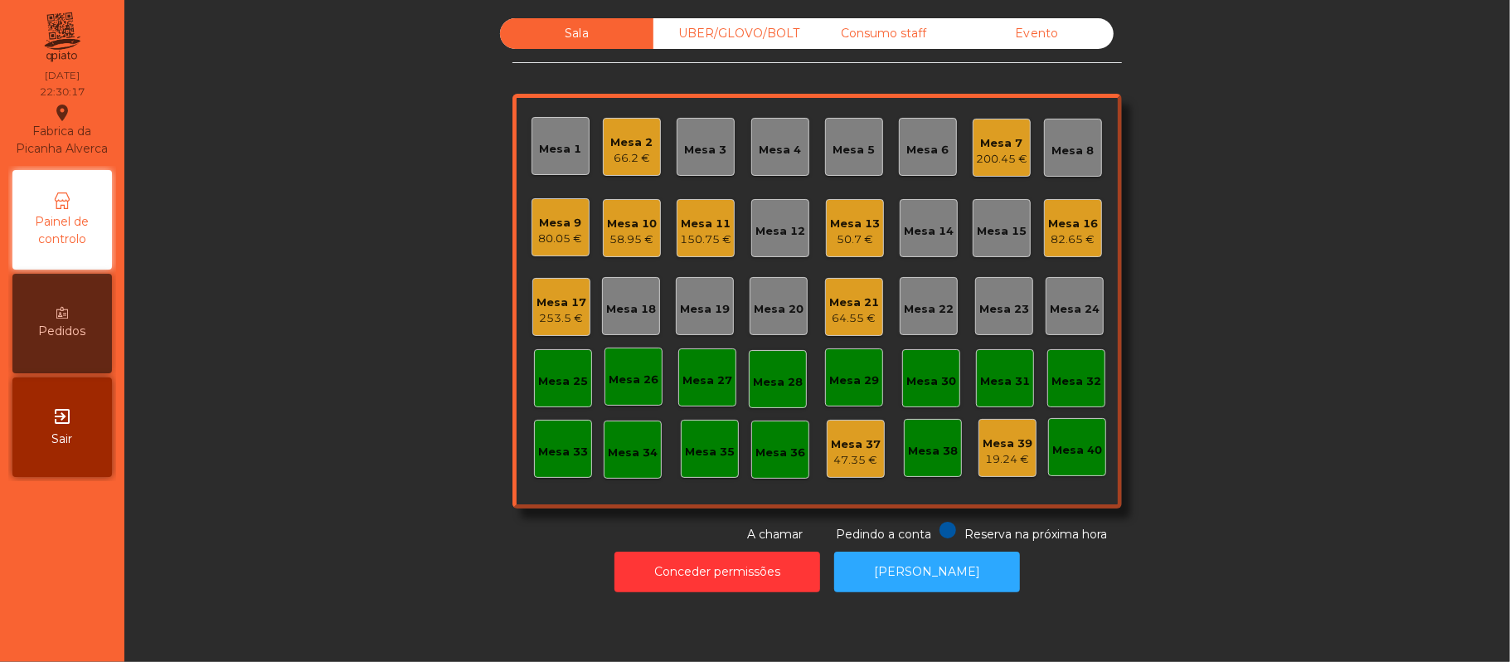
click at [552, 333] on div "Mesa 17 253.5 €" at bounding box center [561, 307] width 58 height 58
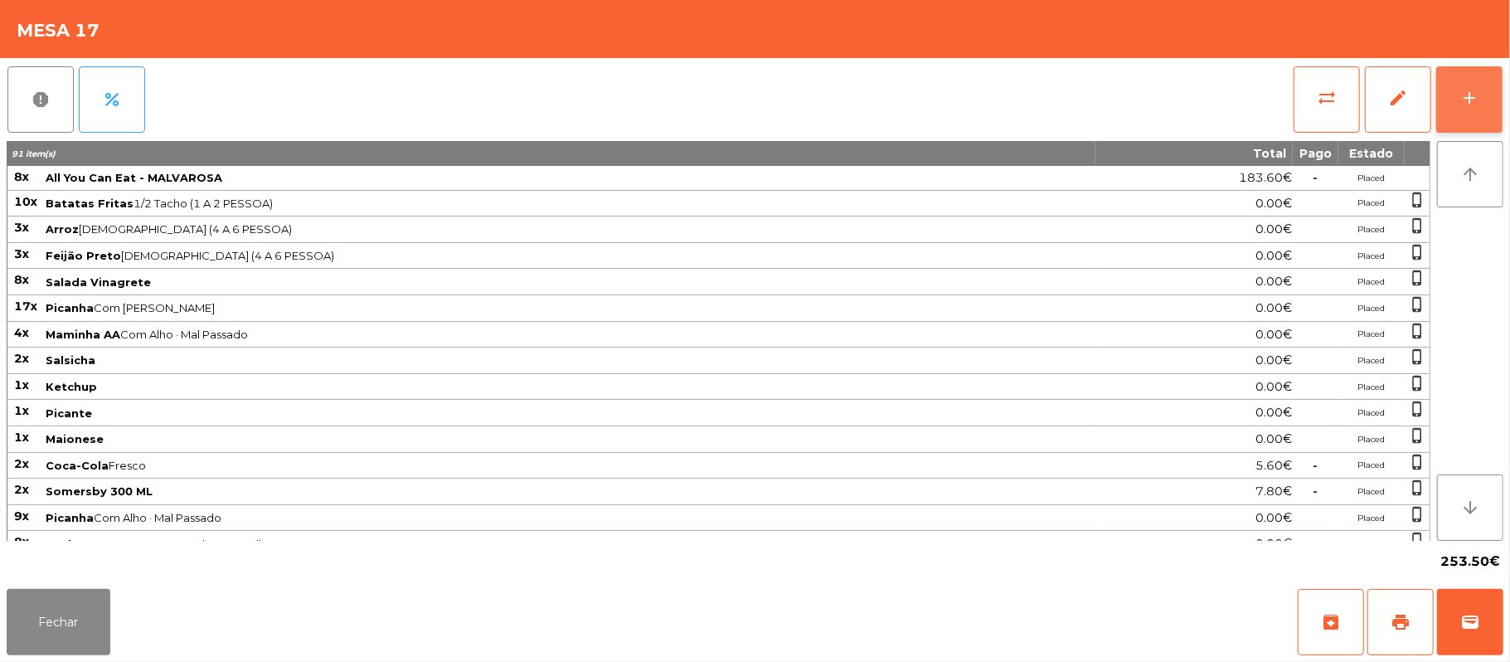
click at [1453, 101] on button "add" at bounding box center [1469, 99] width 66 height 66
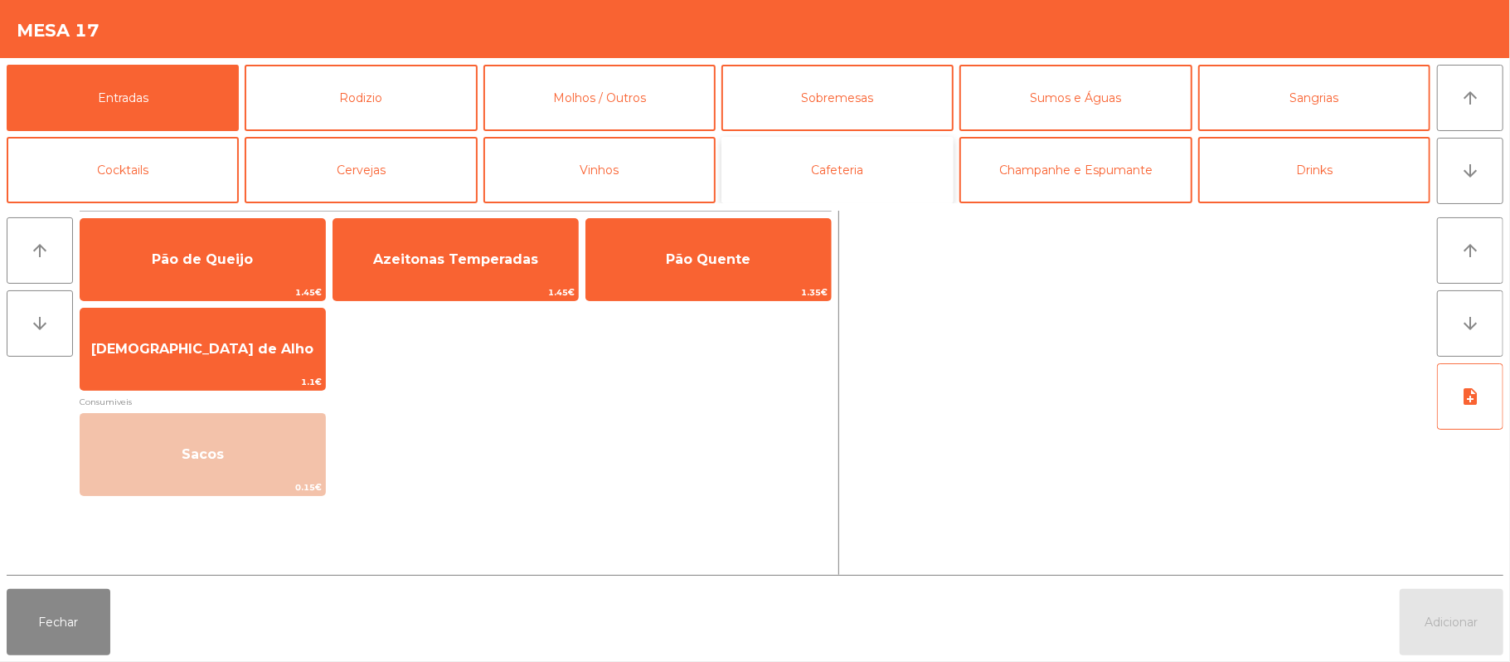
click at [867, 168] on button "Cafeteria" at bounding box center [838, 170] width 232 height 66
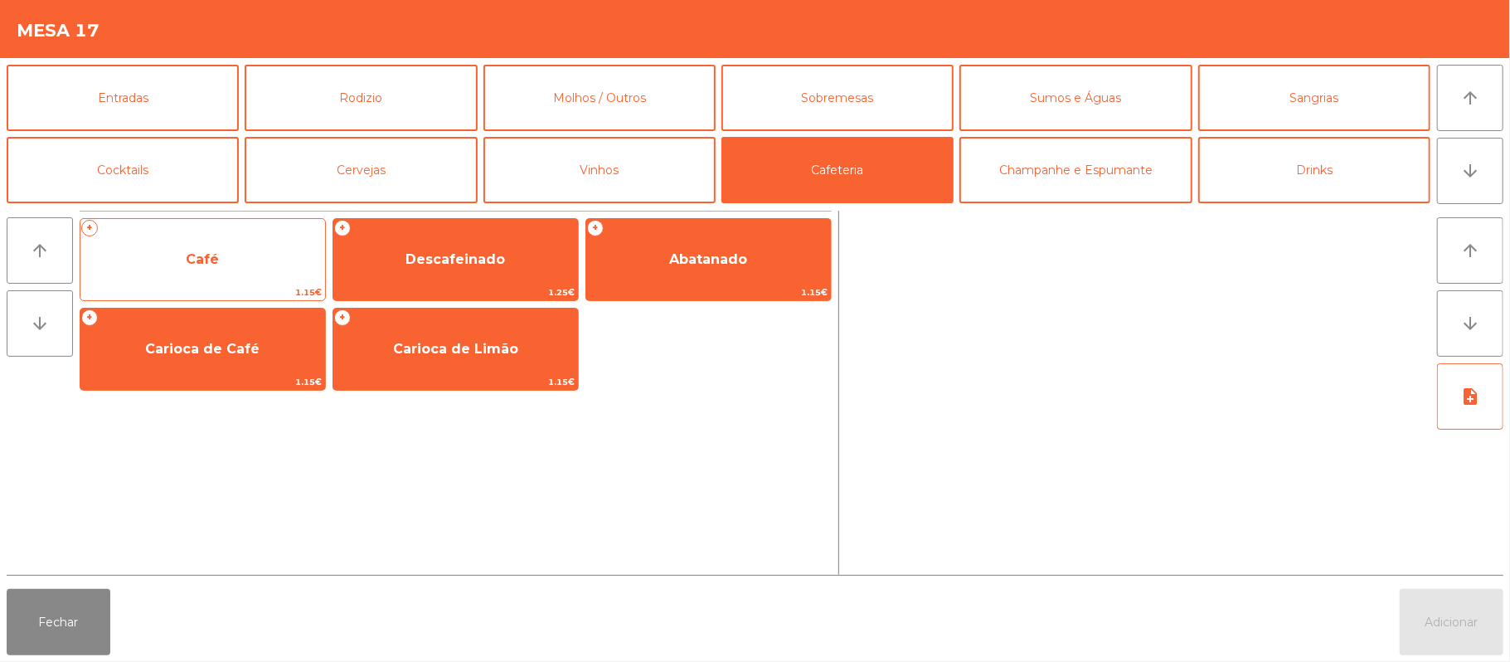
click at [266, 270] on span "Café" at bounding box center [202, 259] width 245 height 45
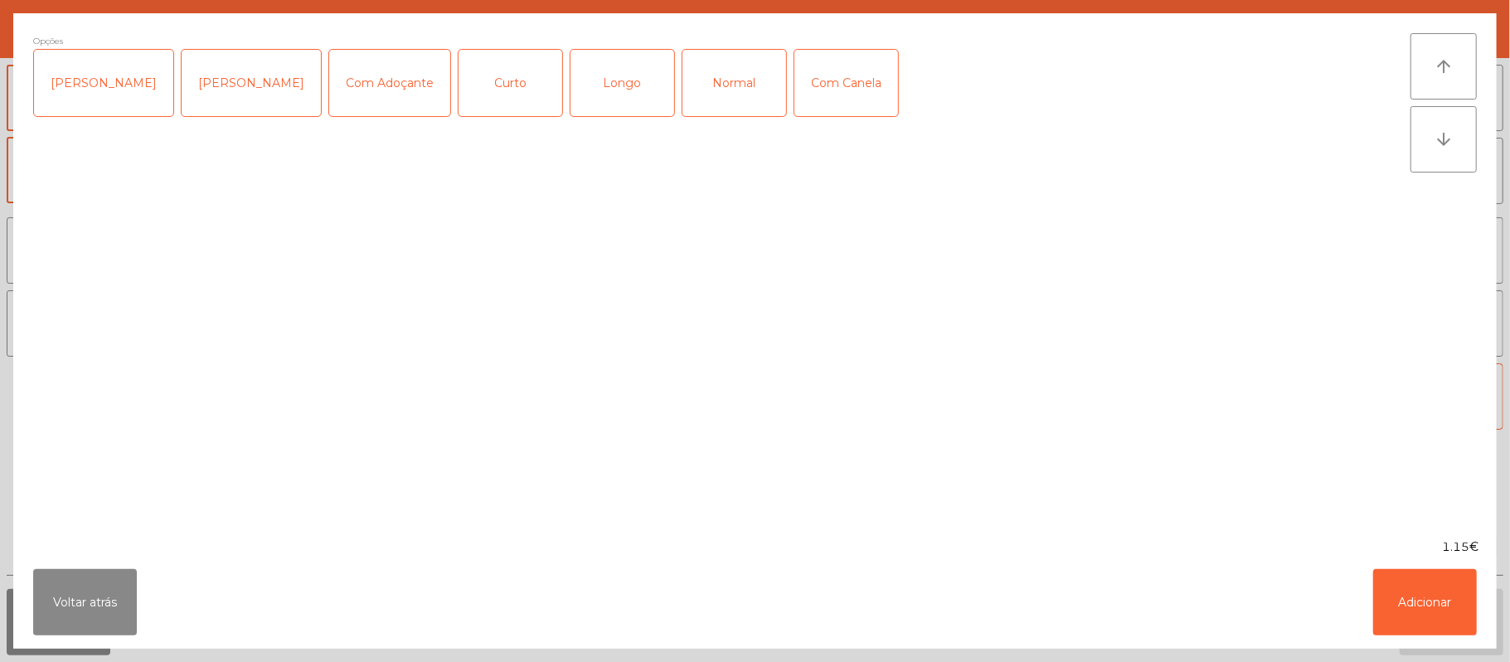
click at [505, 108] on div "Curto" at bounding box center [511, 83] width 104 height 66
click at [85, 78] on div "[PERSON_NAME]" at bounding box center [103, 83] width 139 height 66
click at [1415, 592] on button "Adicionar" at bounding box center [1425, 602] width 104 height 66
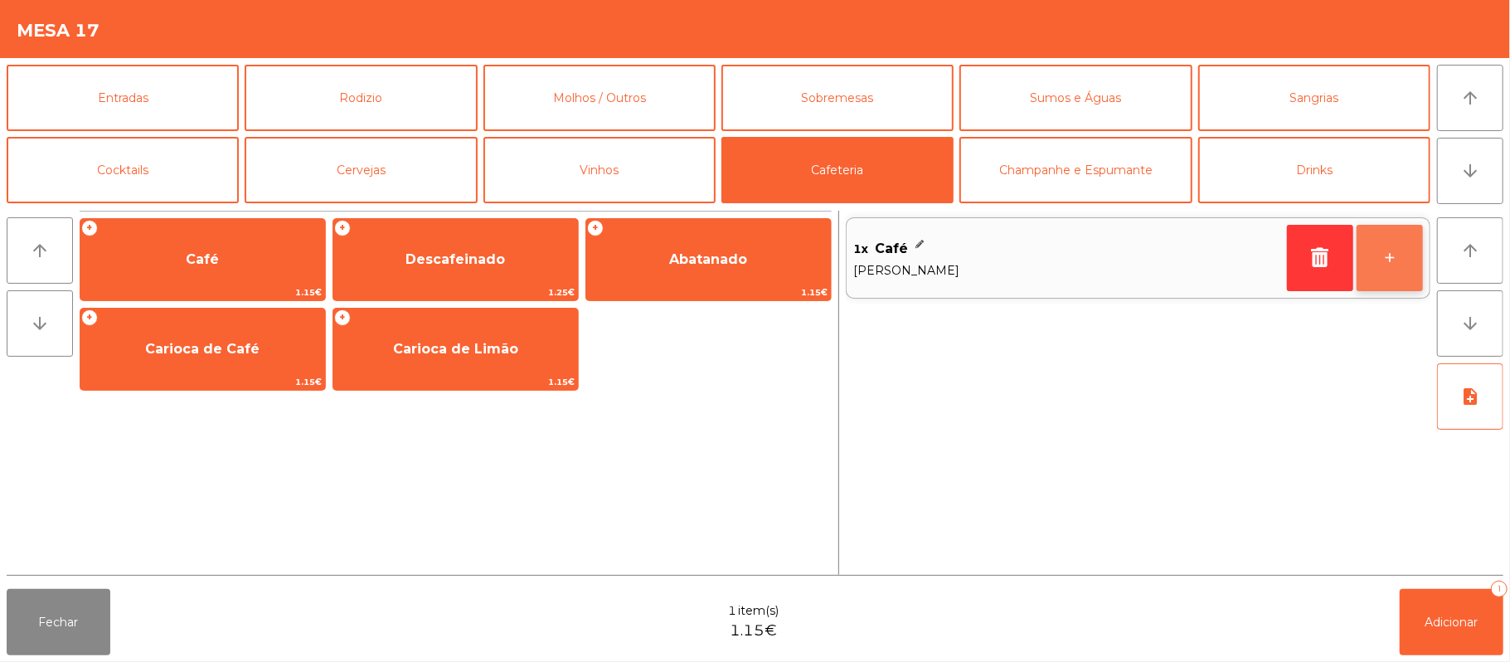
click at [1381, 275] on button "+" at bounding box center [1390, 258] width 66 height 66
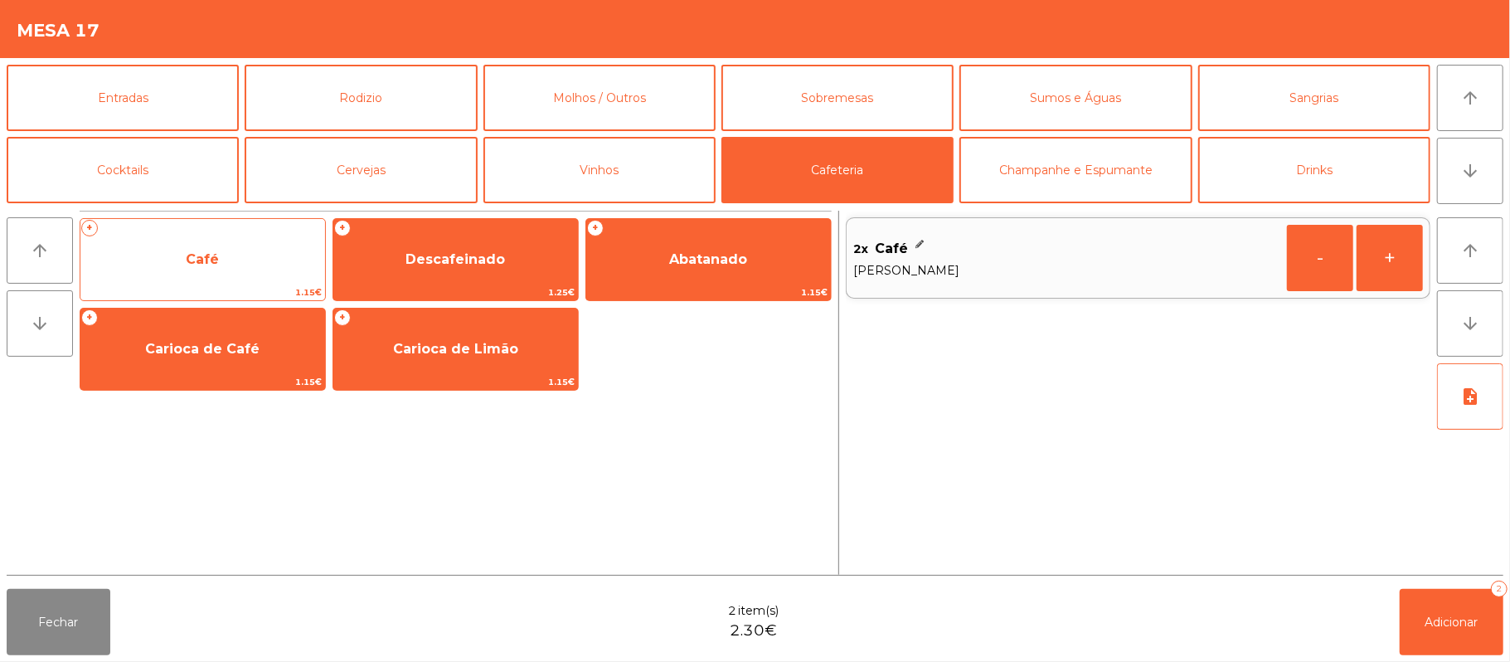
click at [272, 272] on span "Café" at bounding box center [202, 259] width 245 height 45
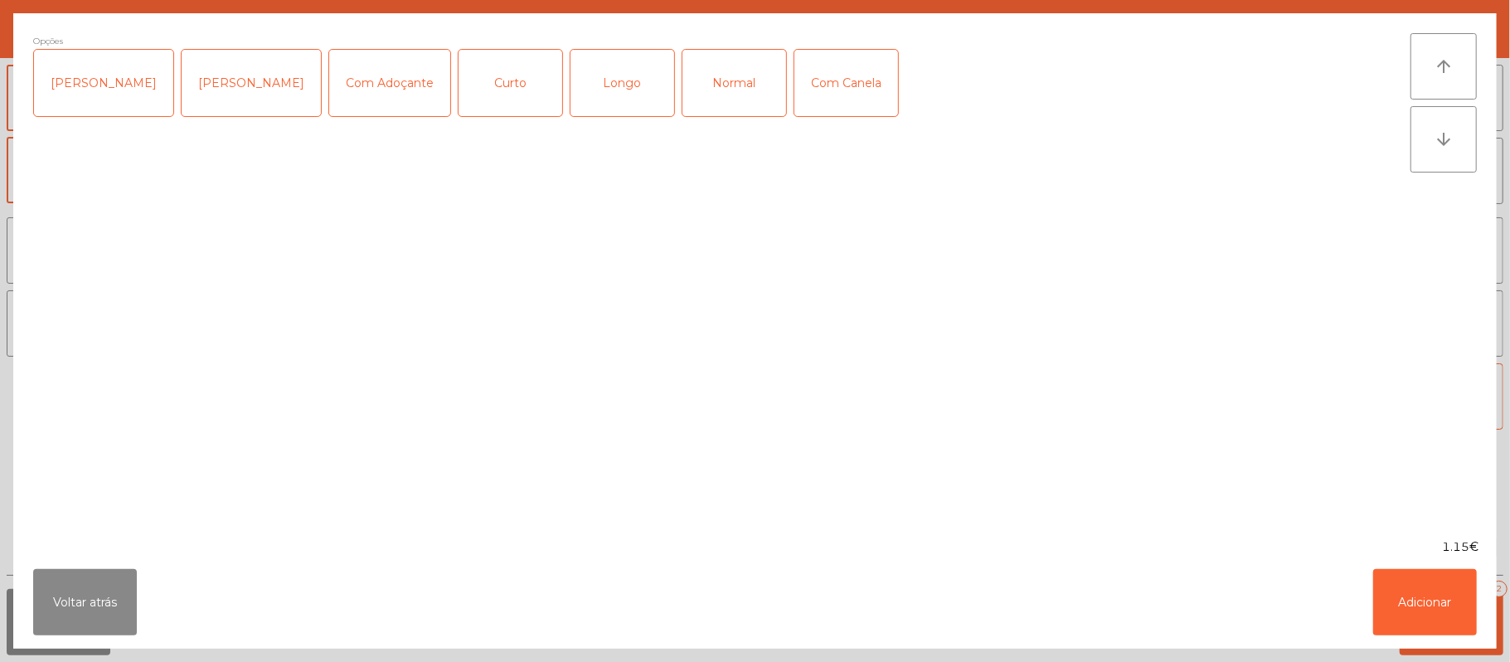
click at [722, 96] on div "Normal" at bounding box center [735, 83] width 104 height 66
click at [1437, 595] on button "Adicionar" at bounding box center [1425, 602] width 104 height 66
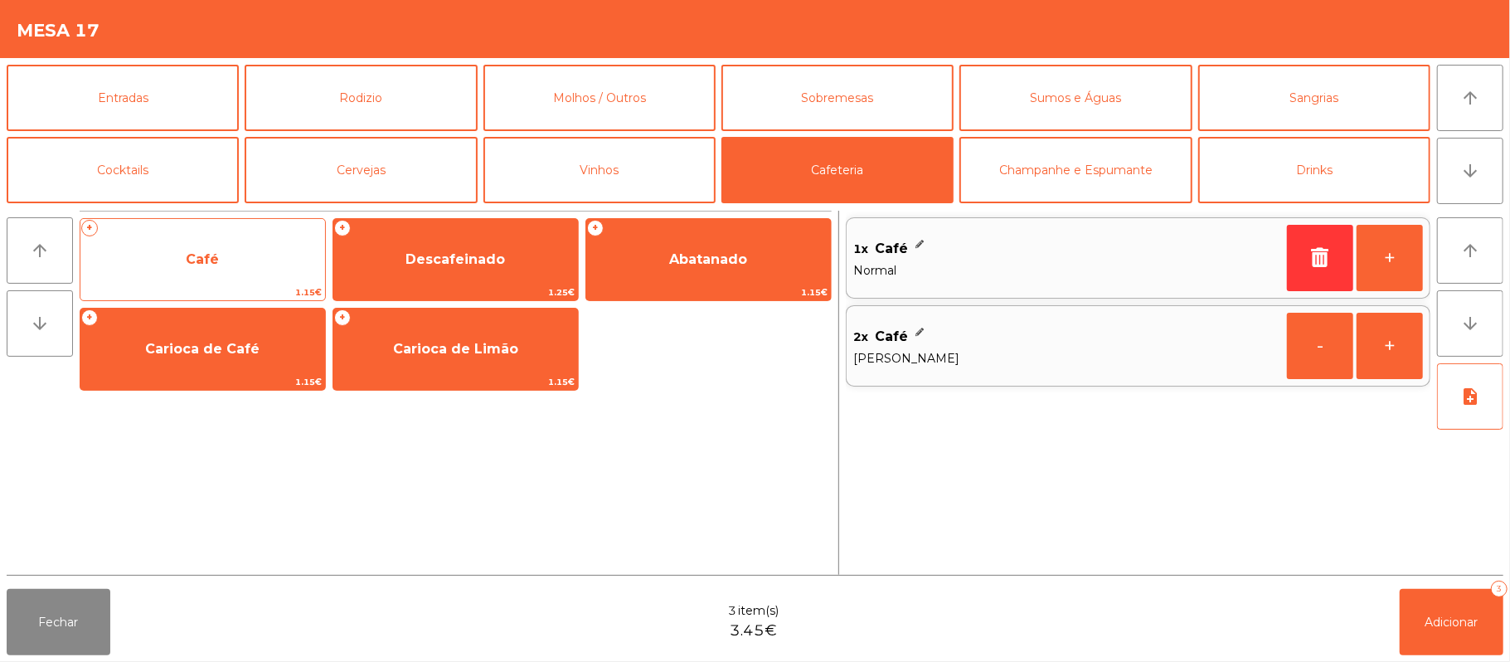
click at [264, 260] on span "Café" at bounding box center [202, 259] width 245 height 45
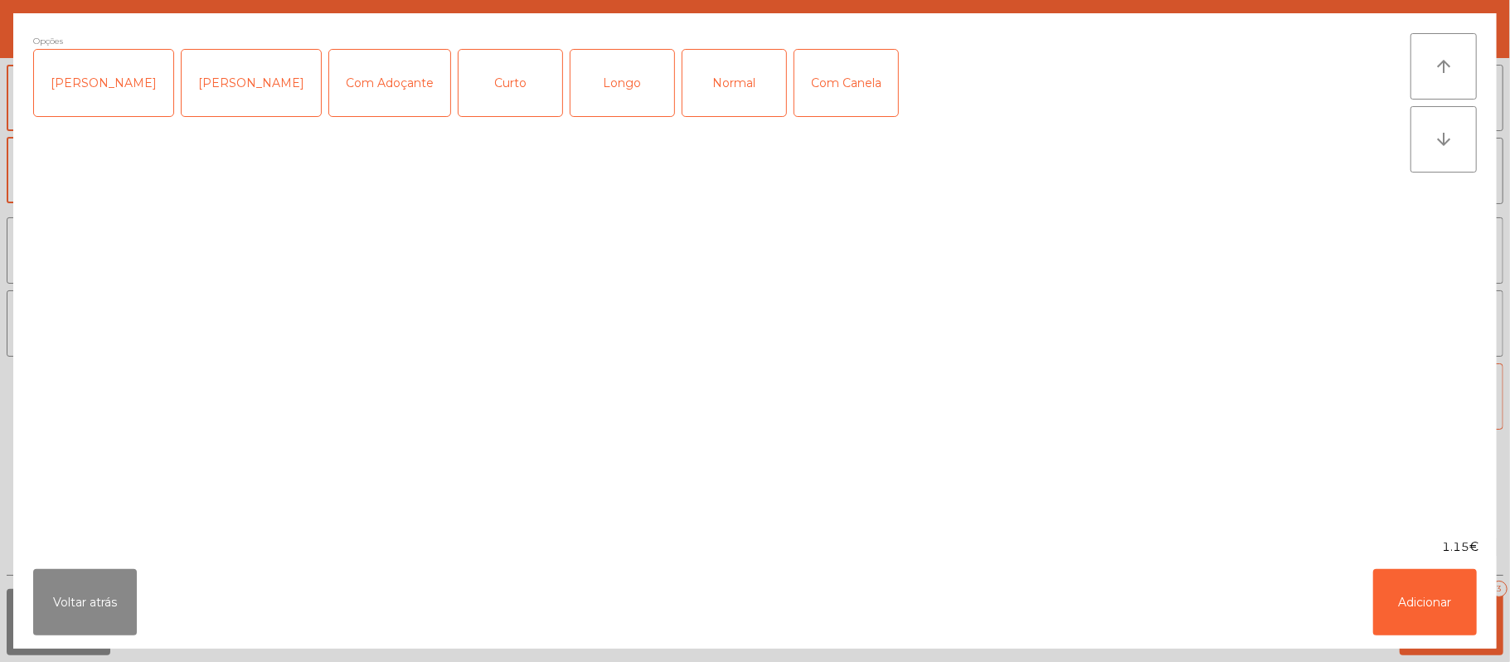
click at [599, 96] on div "Longo" at bounding box center [623, 83] width 104 height 66
click at [1450, 600] on button "Adicionar" at bounding box center [1425, 602] width 104 height 66
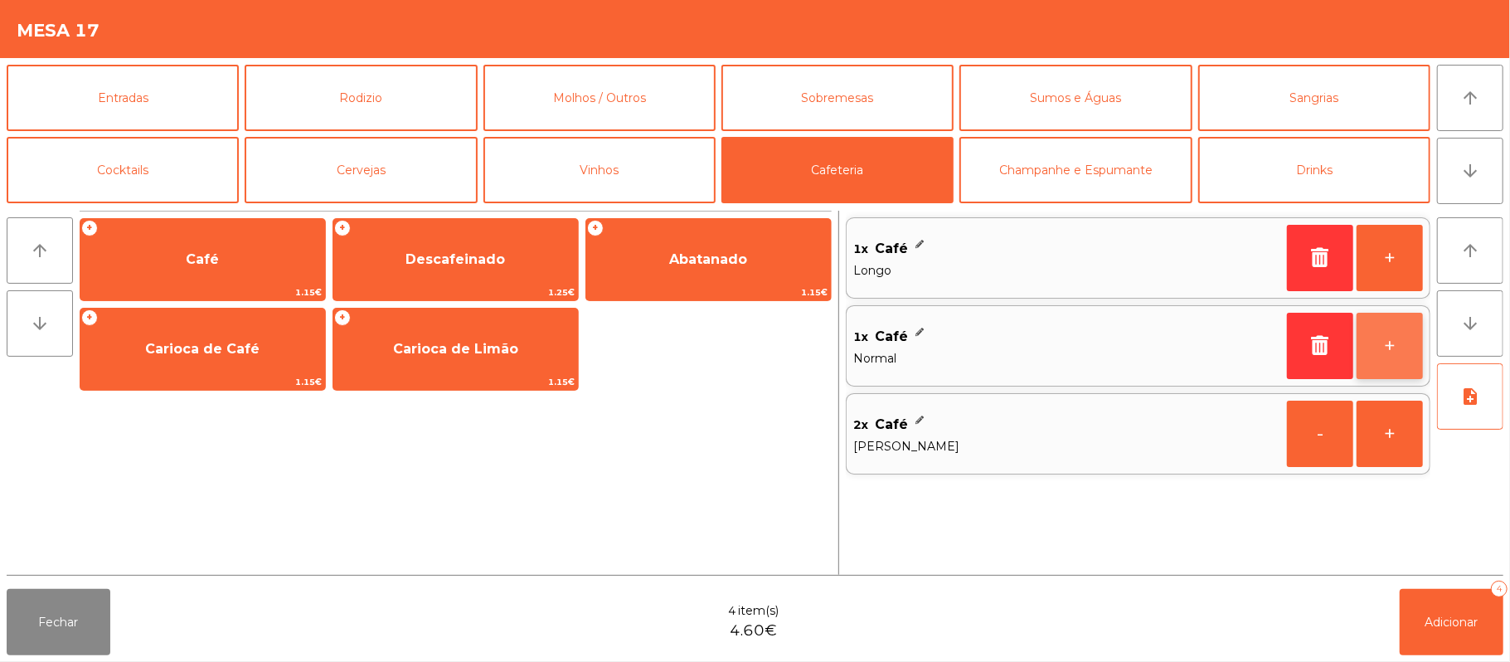
click at [1384, 352] on button "+" at bounding box center [1390, 346] width 66 height 66
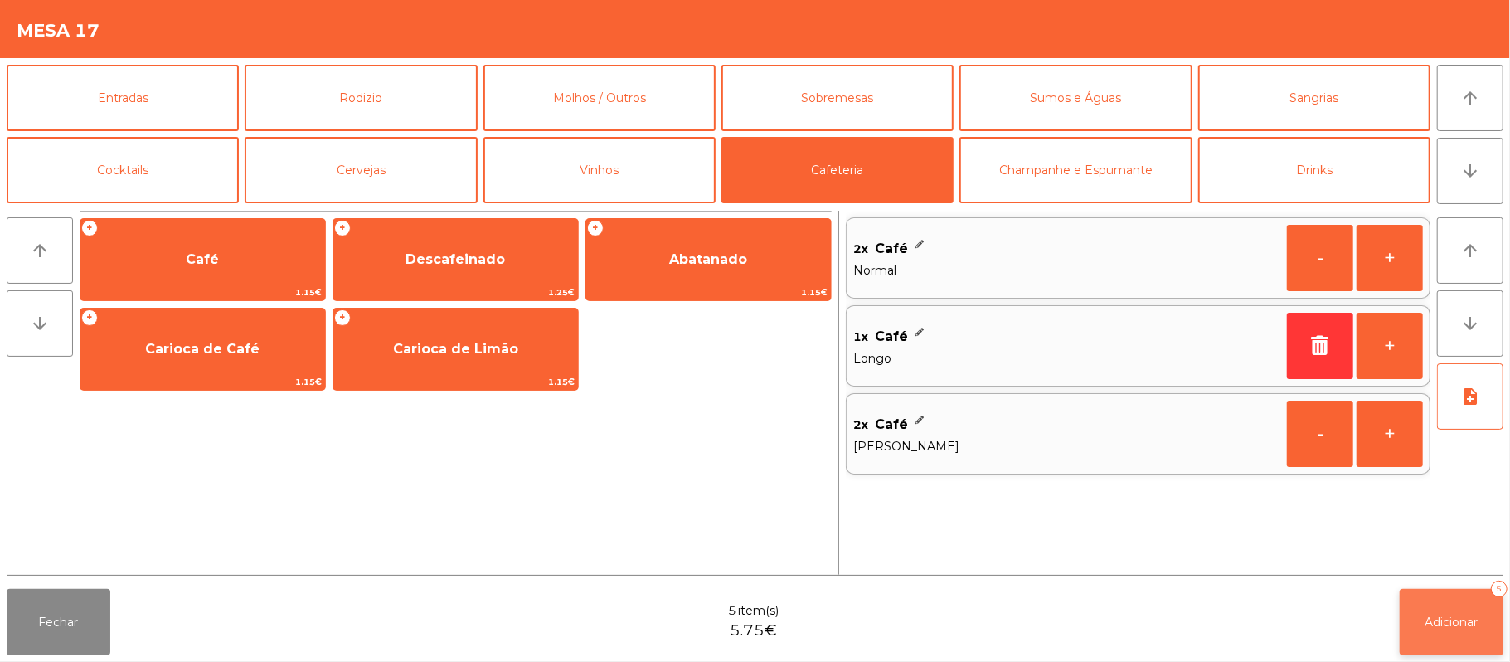
click at [1470, 618] on span "Adicionar" at bounding box center [1452, 622] width 53 height 15
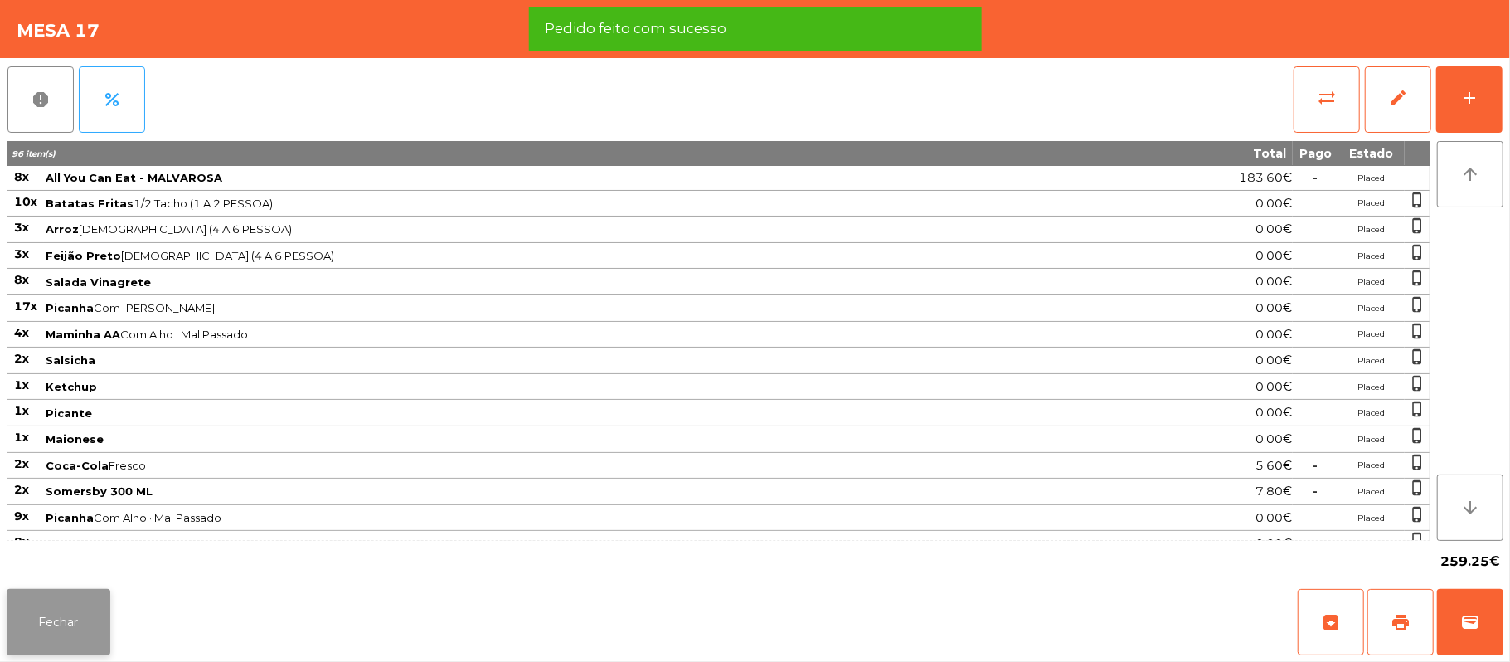
click at [66, 611] on button "Fechar" at bounding box center [59, 622] width 104 height 66
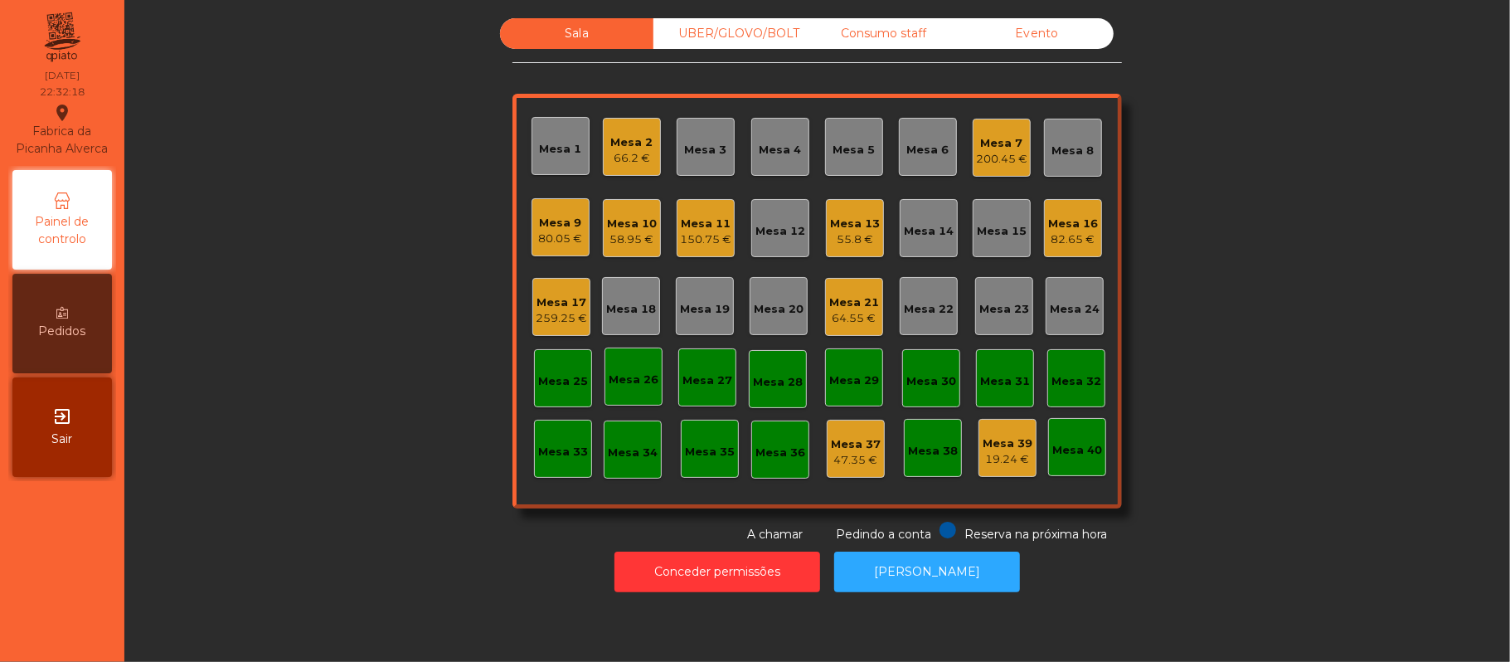
click at [1298, 306] on div "Sala UBER/[GEOGRAPHIC_DATA]/BOLT Consumo staff Evento Mesa 1 Mesa 2 66.2 € Mesa…" at bounding box center [817, 280] width 1341 height 525
click at [542, 309] on div "Mesa 17" at bounding box center [561, 302] width 51 height 17
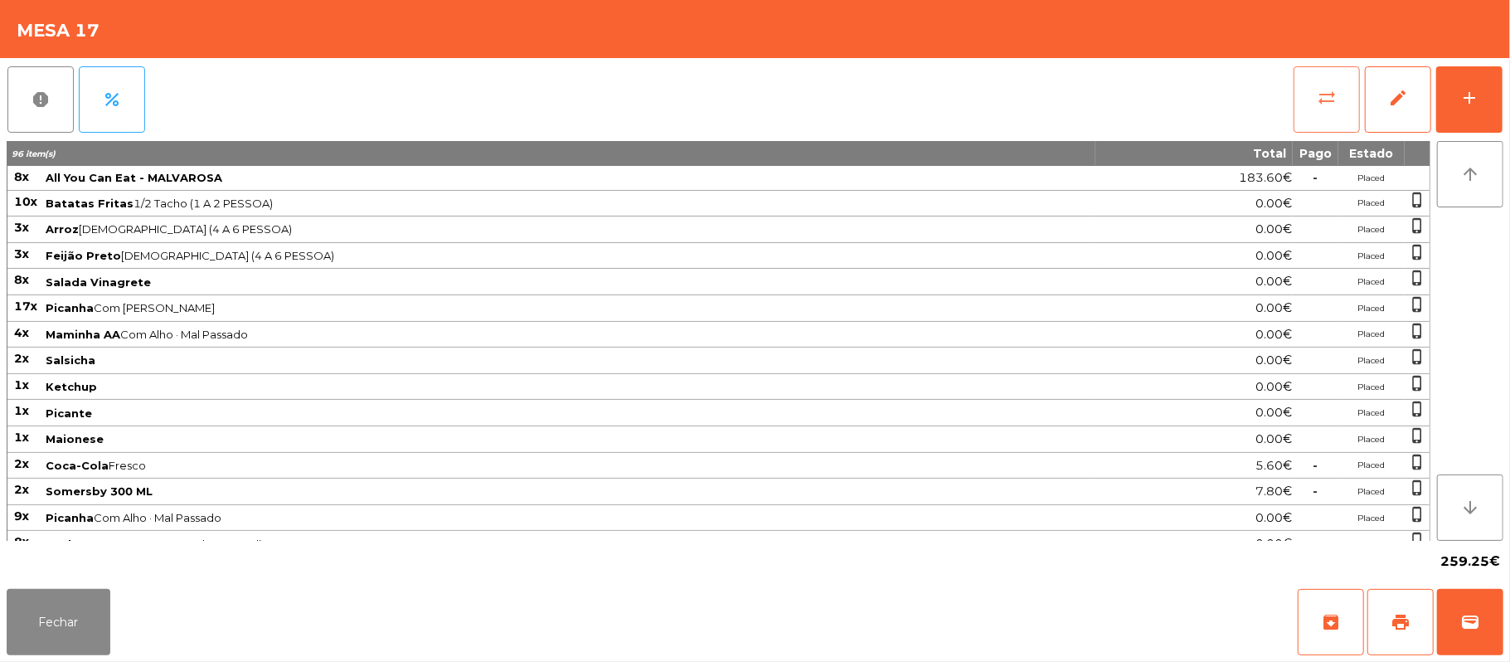
click at [1312, 119] on button "sync_alt" at bounding box center [1327, 99] width 66 height 66
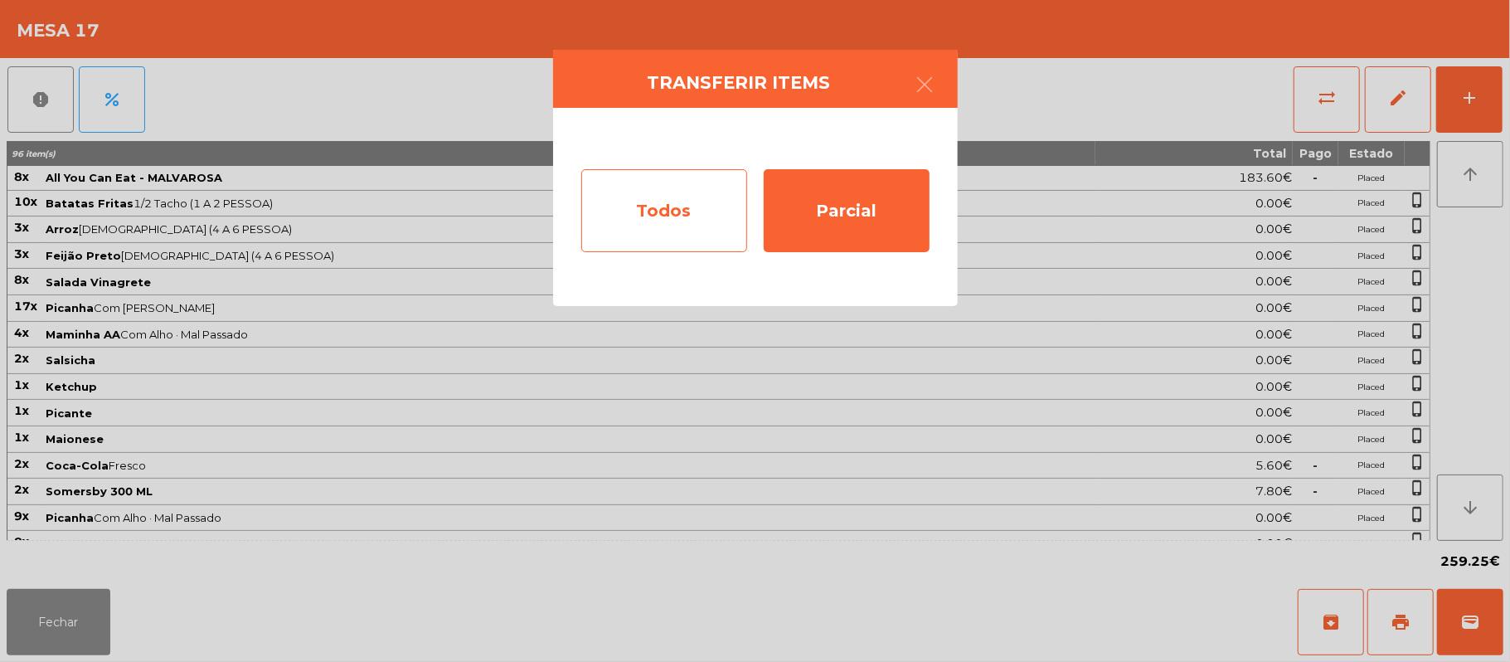
click at [657, 201] on div "Todos" at bounding box center [664, 210] width 166 height 83
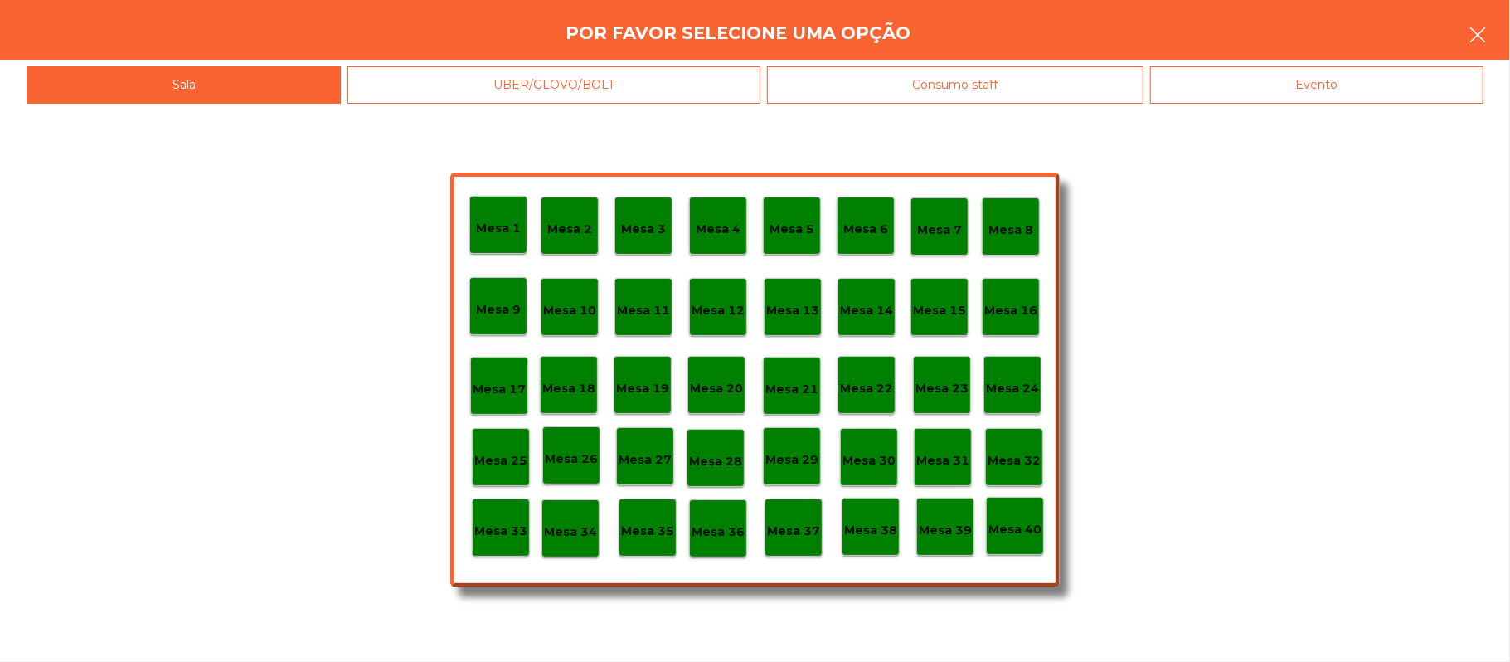
click at [1468, 40] on icon "button" at bounding box center [1478, 35] width 20 height 20
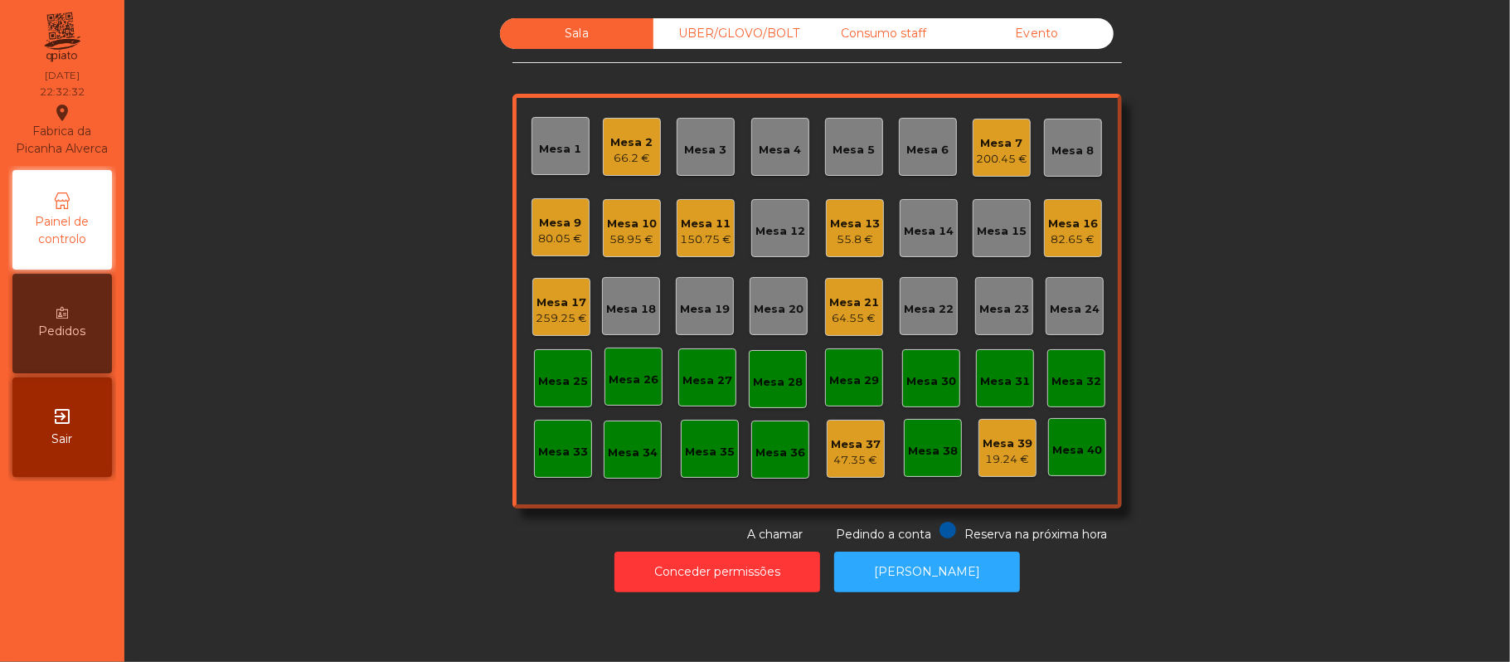
click at [572, 306] on div "Mesa 17" at bounding box center [561, 302] width 51 height 17
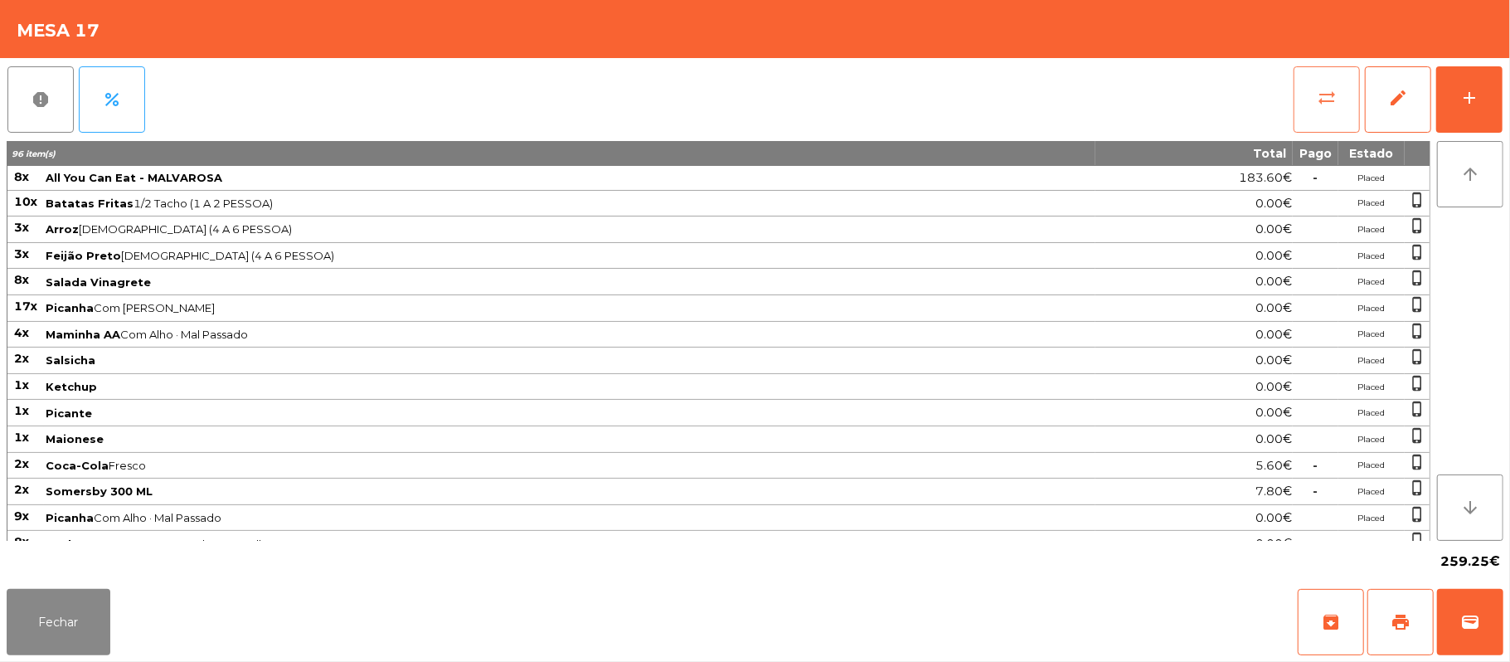
click at [1310, 100] on button "sync_alt" at bounding box center [1327, 99] width 66 height 66
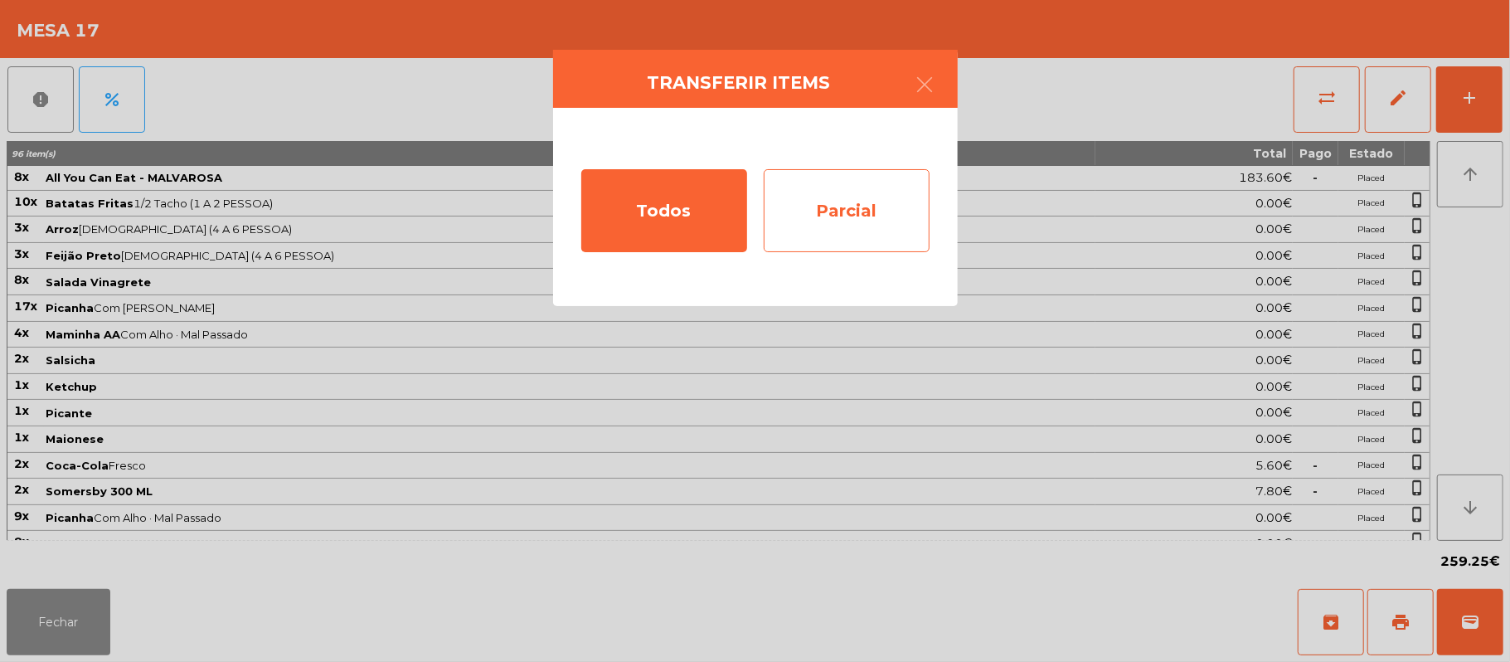
click at [866, 204] on div "Parcial" at bounding box center [847, 210] width 166 height 83
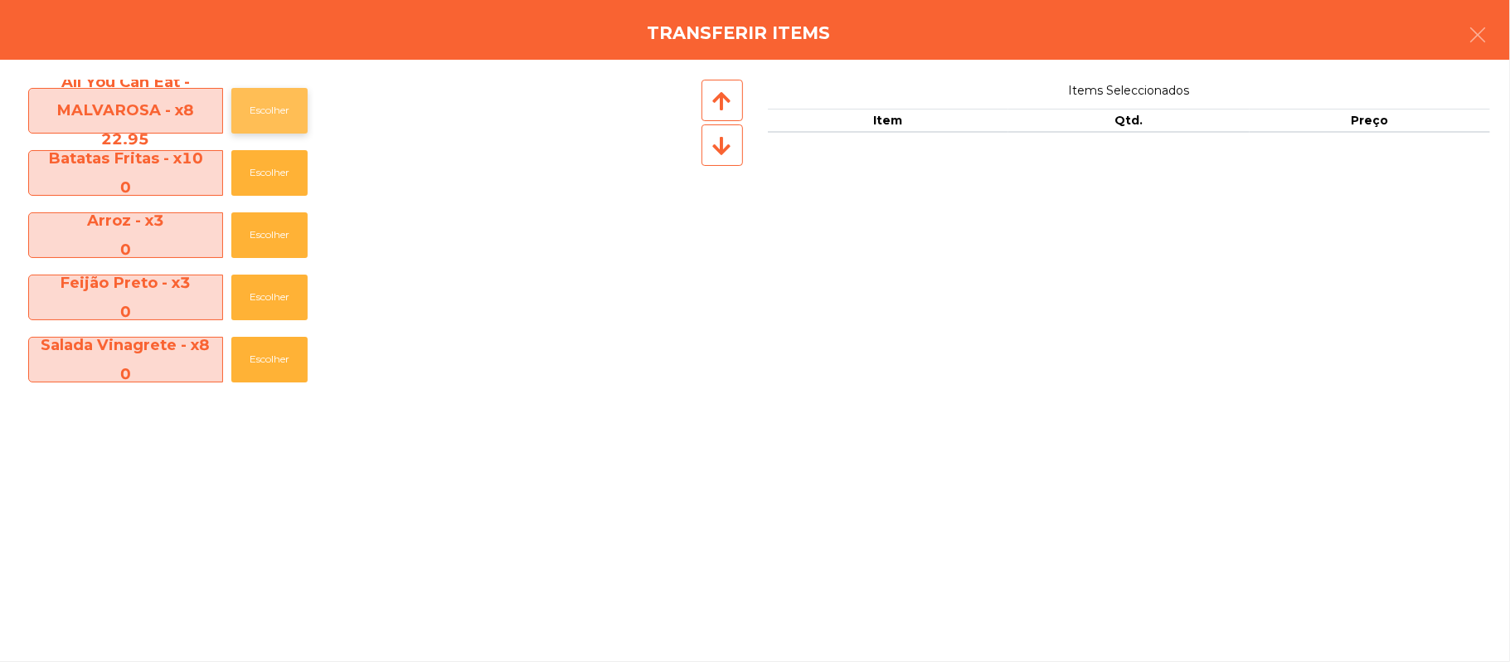
click at [252, 111] on button "Escolher" at bounding box center [269, 111] width 76 height 46
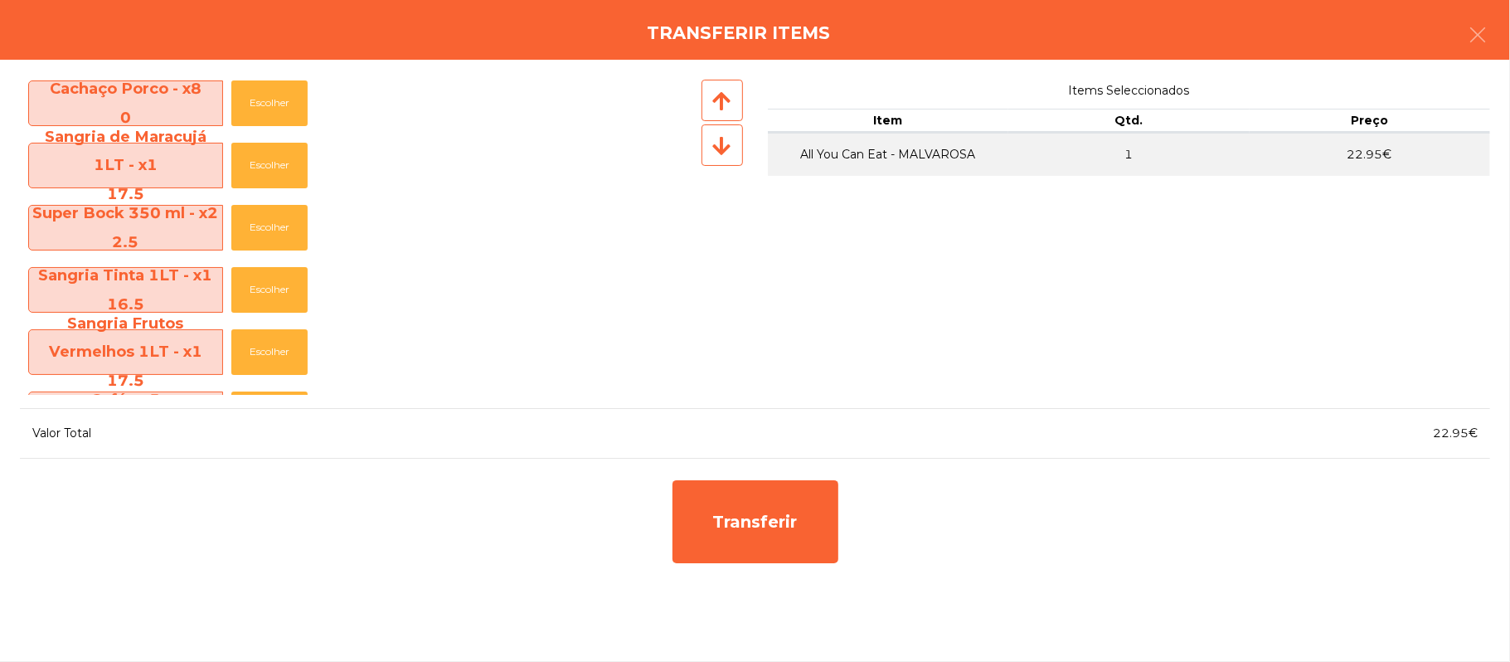
scroll to position [817, 0]
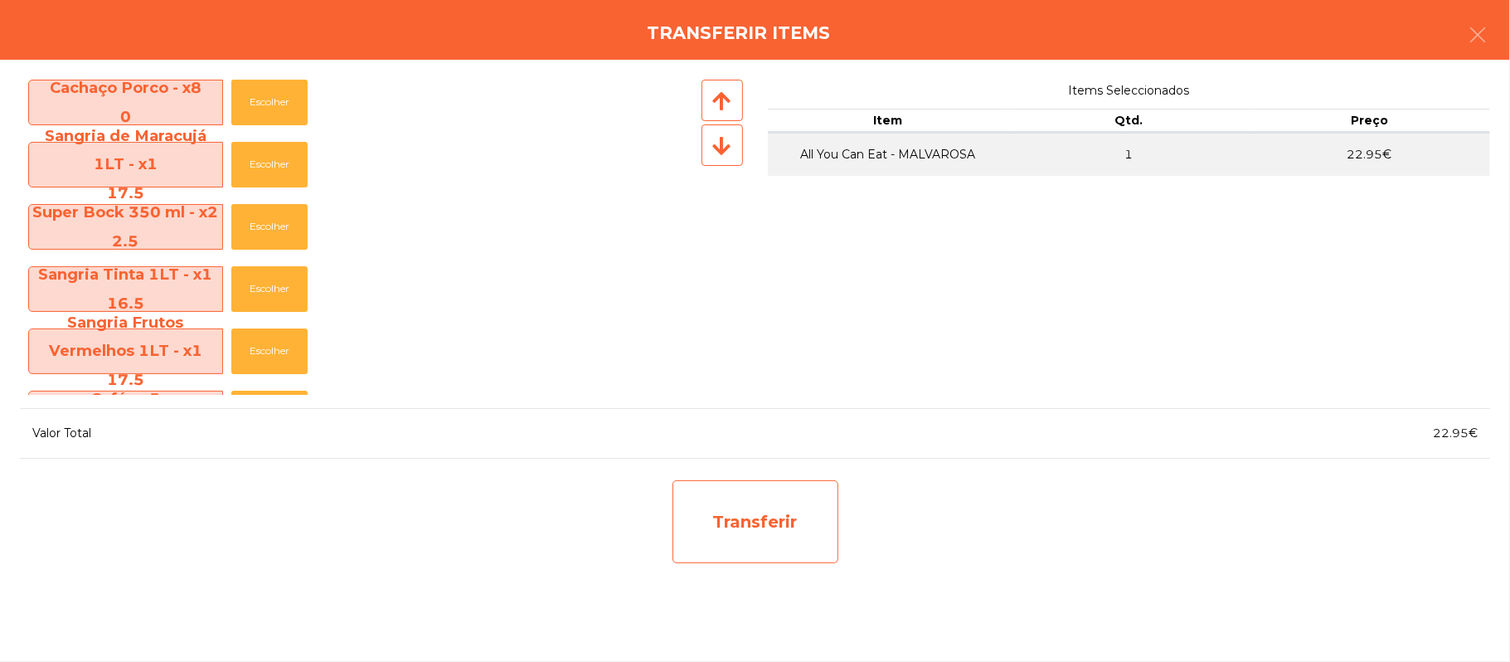
click at [731, 514] on div "Transferir" at bounding box center [756, 521] width 166 height 83
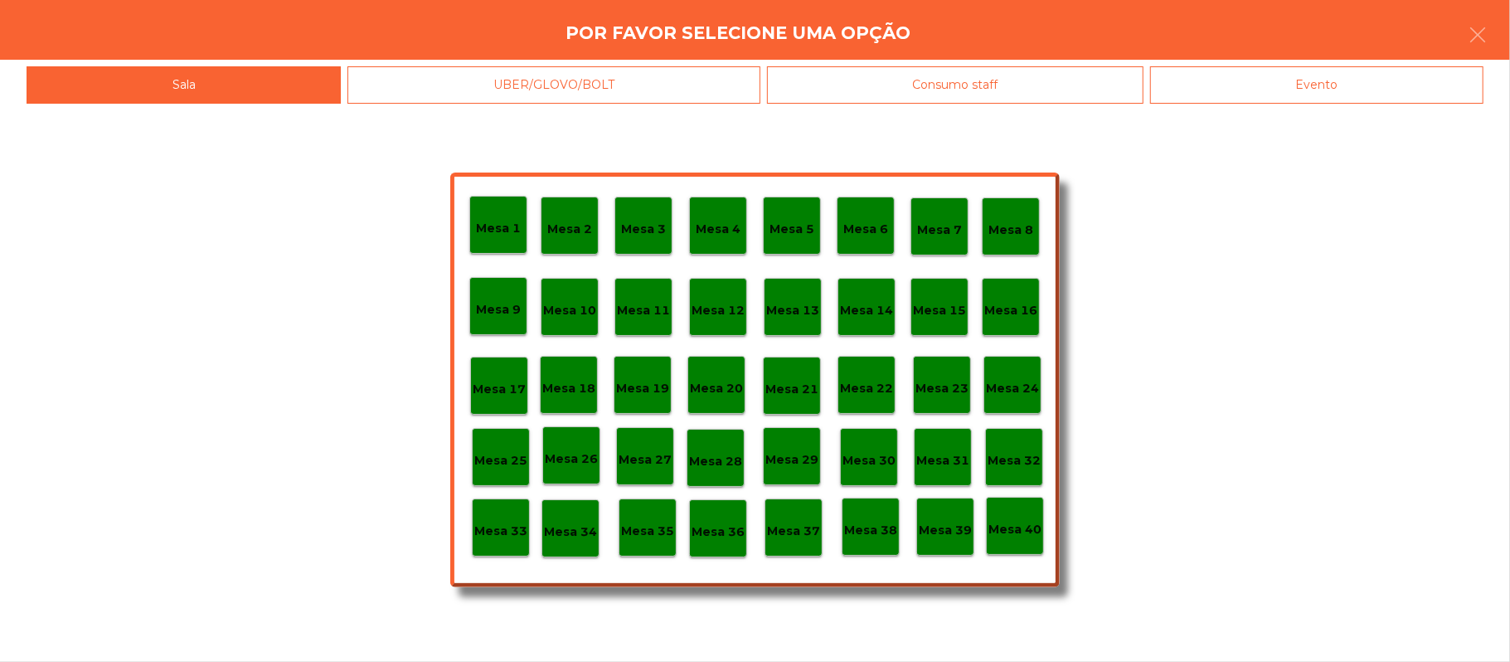
click at [491, 513] on div "Mesa 33" at bounding box center [501, 527] width 58 height 58
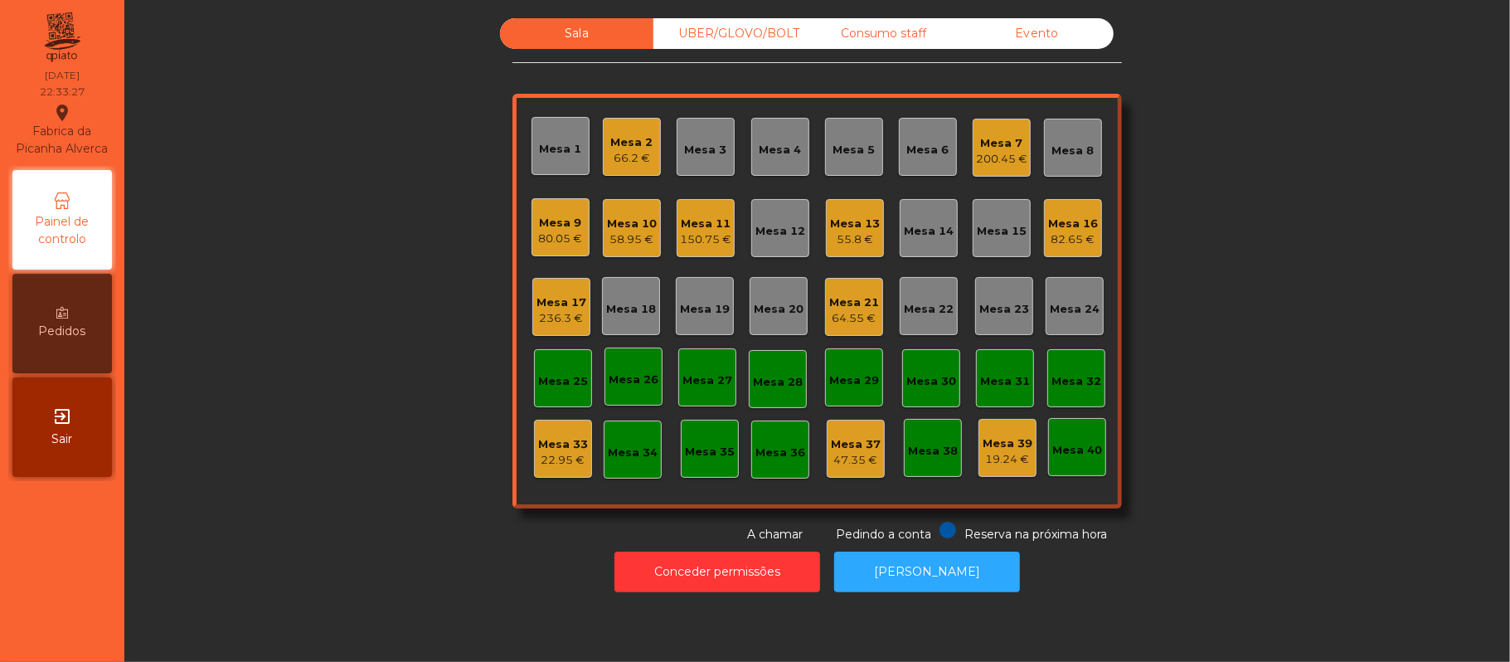
click at [551, 461] on div "22.95 €" at bounding box center [563, 460] width 50 height 17
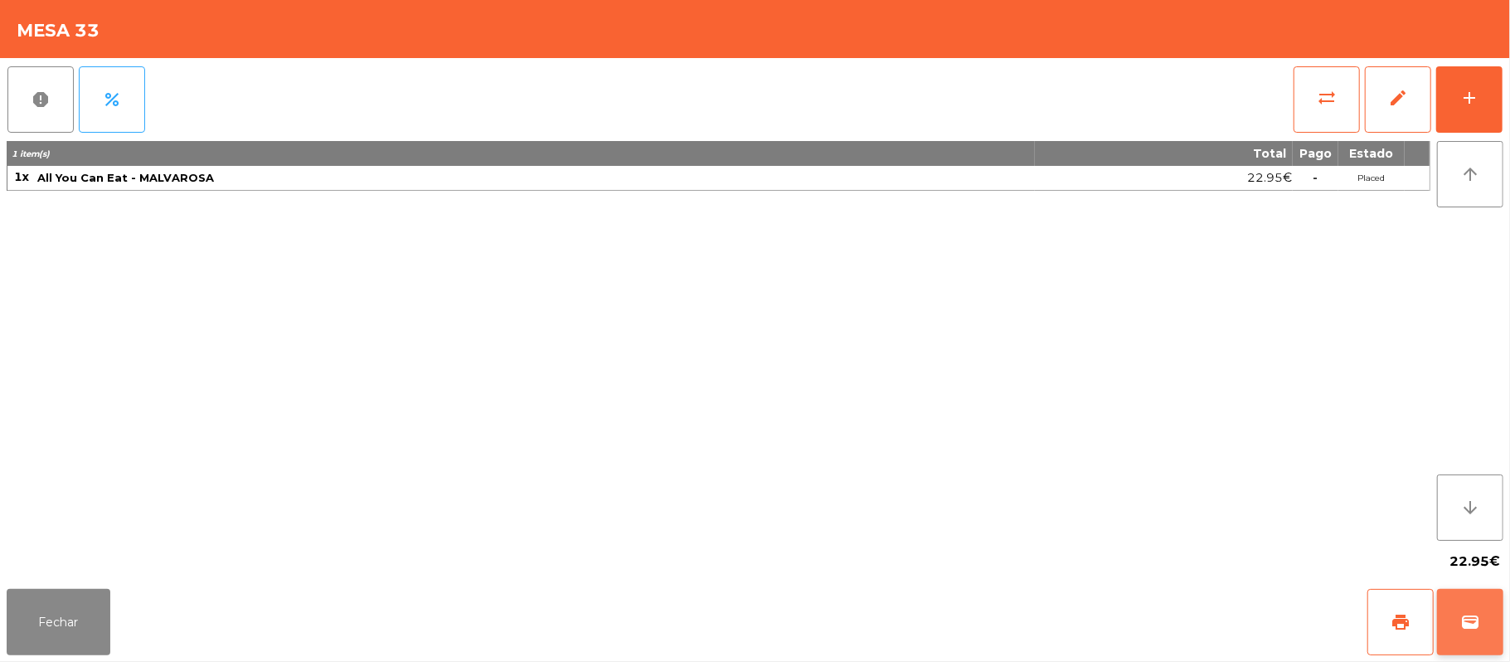
click at [1499, 647] on button "wallet" at bounding box center [1470, 622] width 66 height 66
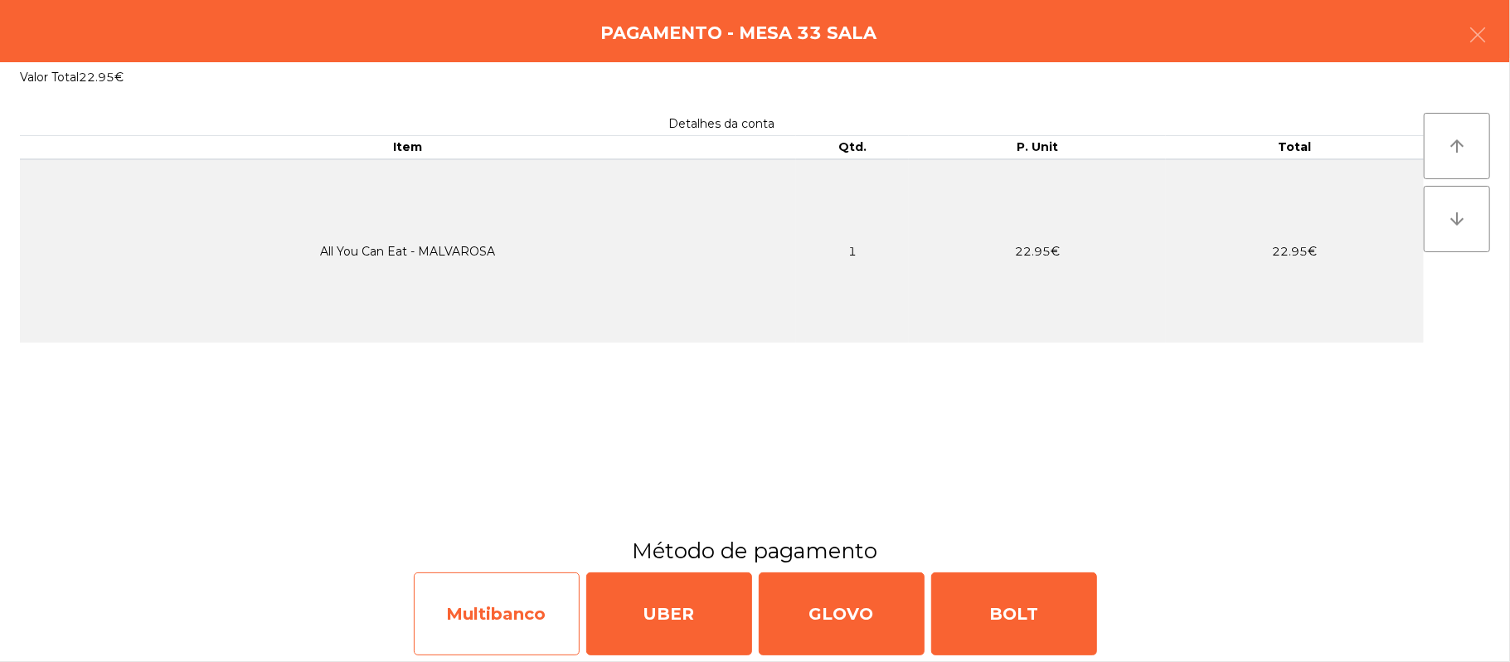
click at [463, 604] on div "Multibanco" at bounding box center [497, 613] width 166 height 83
select select "**"
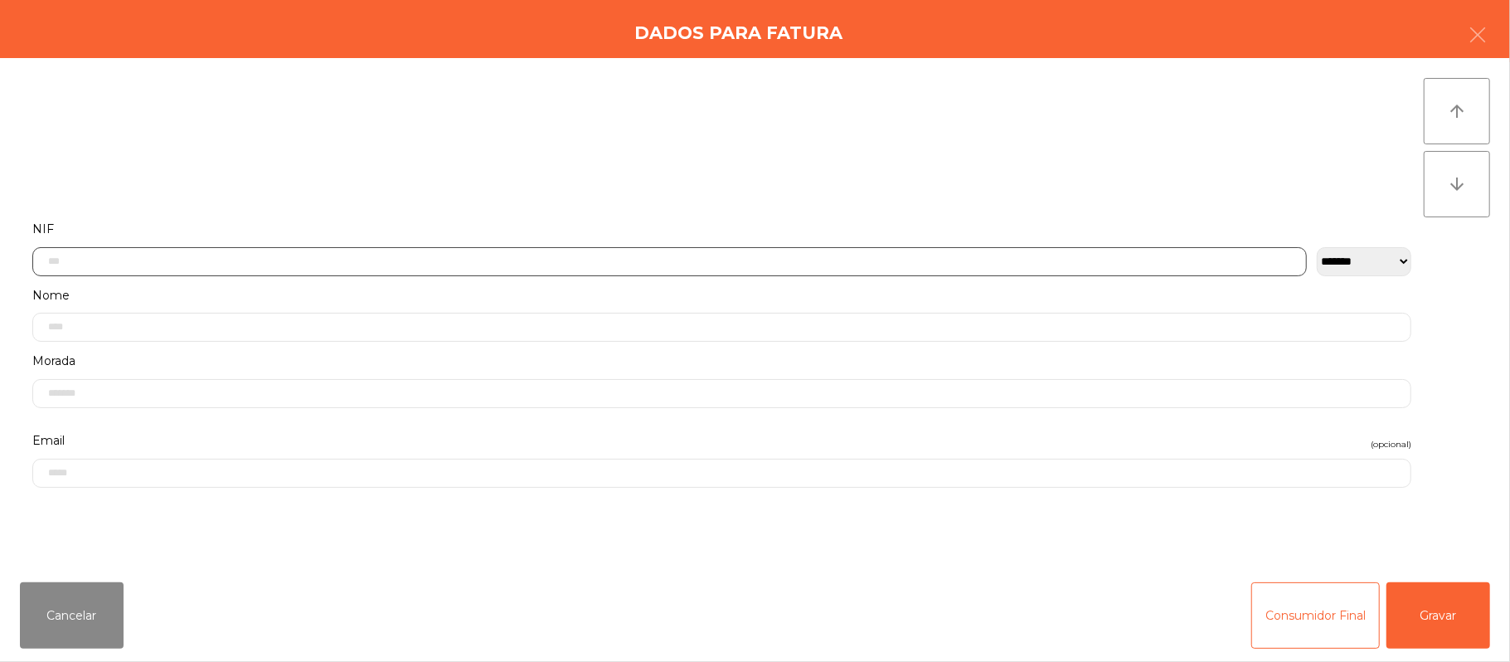
click at [421, 262] on input "text" at bounding box center [669, 261] width 1275 height 29
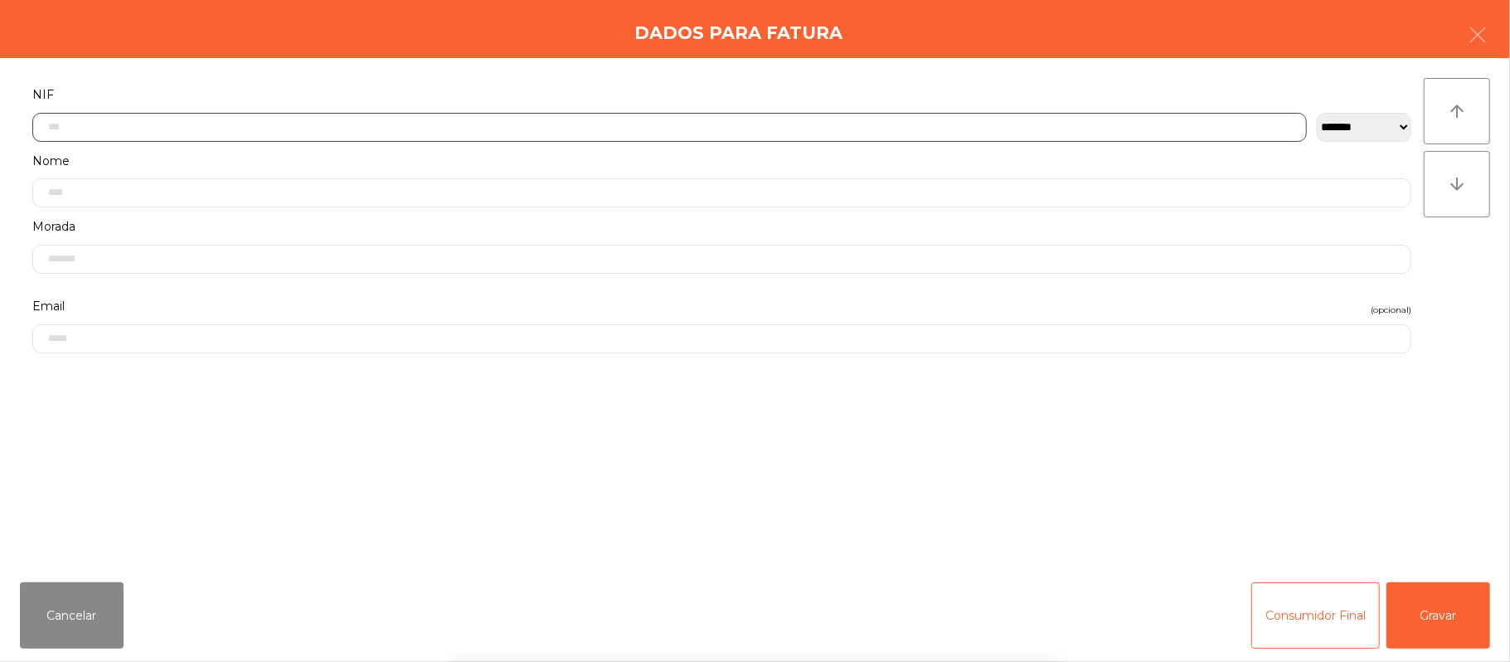
scroll to position [139, 0]
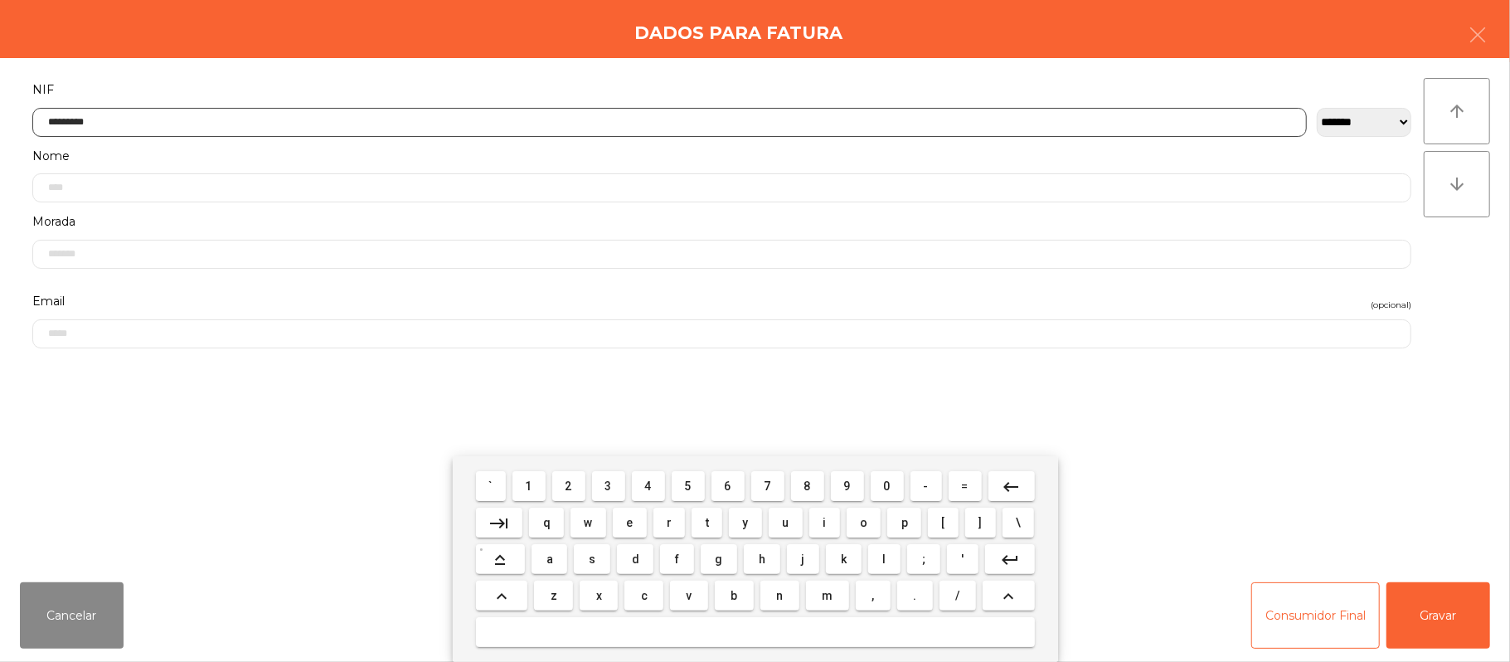
type input "*********"
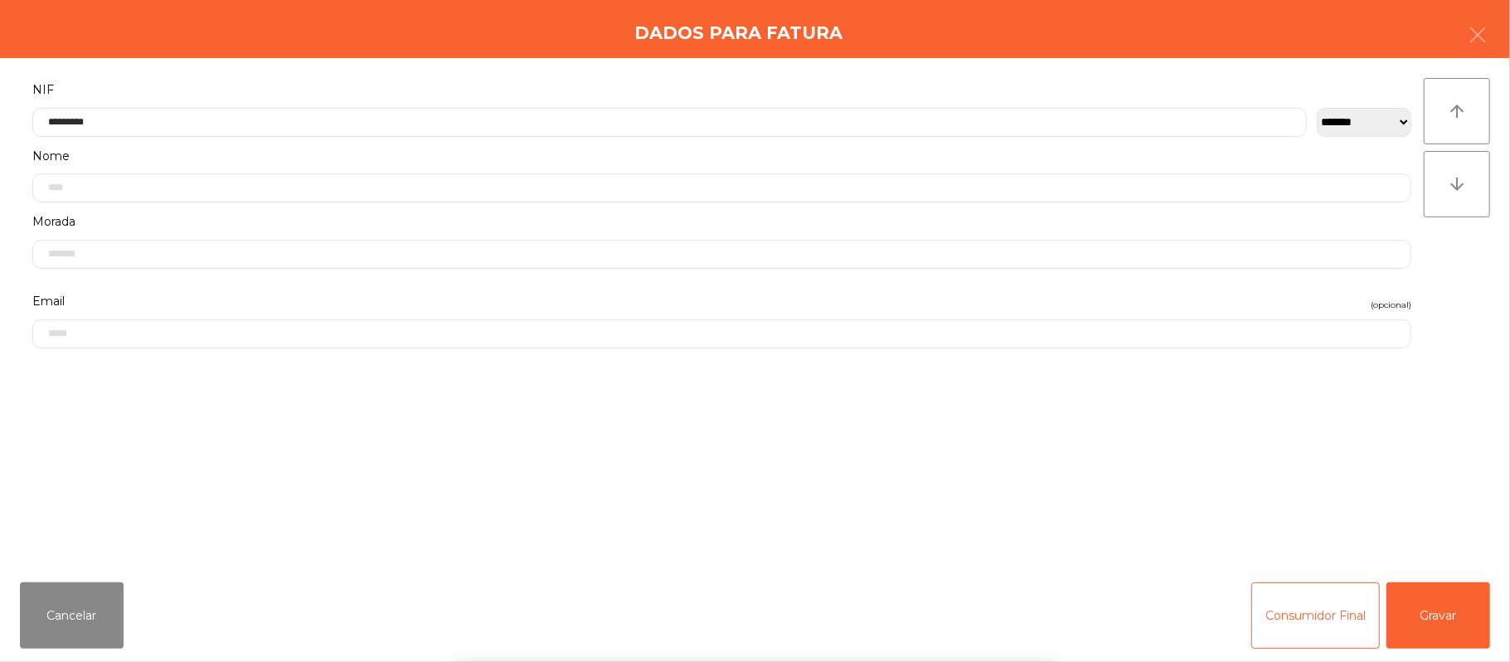
click at [1454, 607] on div "` 1 2 3 4 5 6 7 8 9 0 - = keyboard_backspace keyboard_tab q w e r t y u i o p […" at bounding box center [755, 559] width 1510 height 206
click at [1443, 618] on button "Gravar" at bounding box center [1439, 615] width 104 height 66
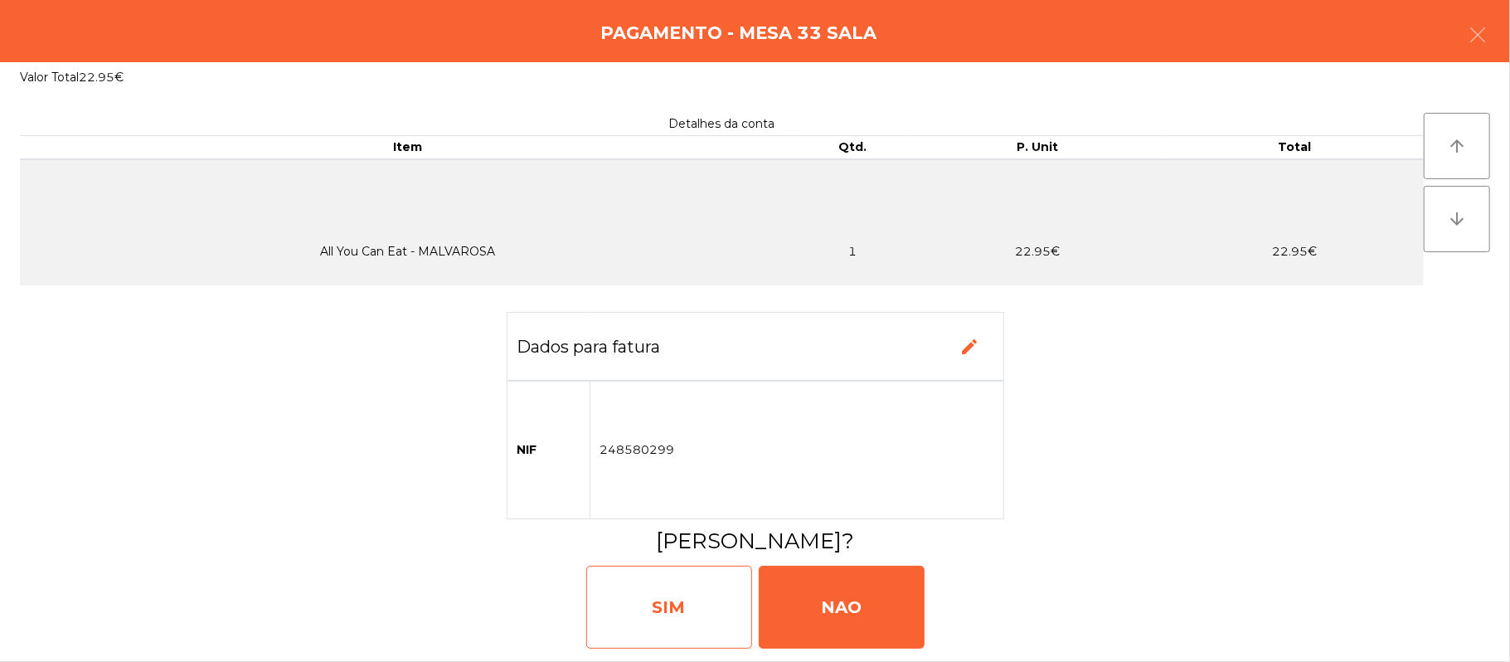
click at [639, 621] on div "SIM" at bounding box center [669, 607] width 166 height 83
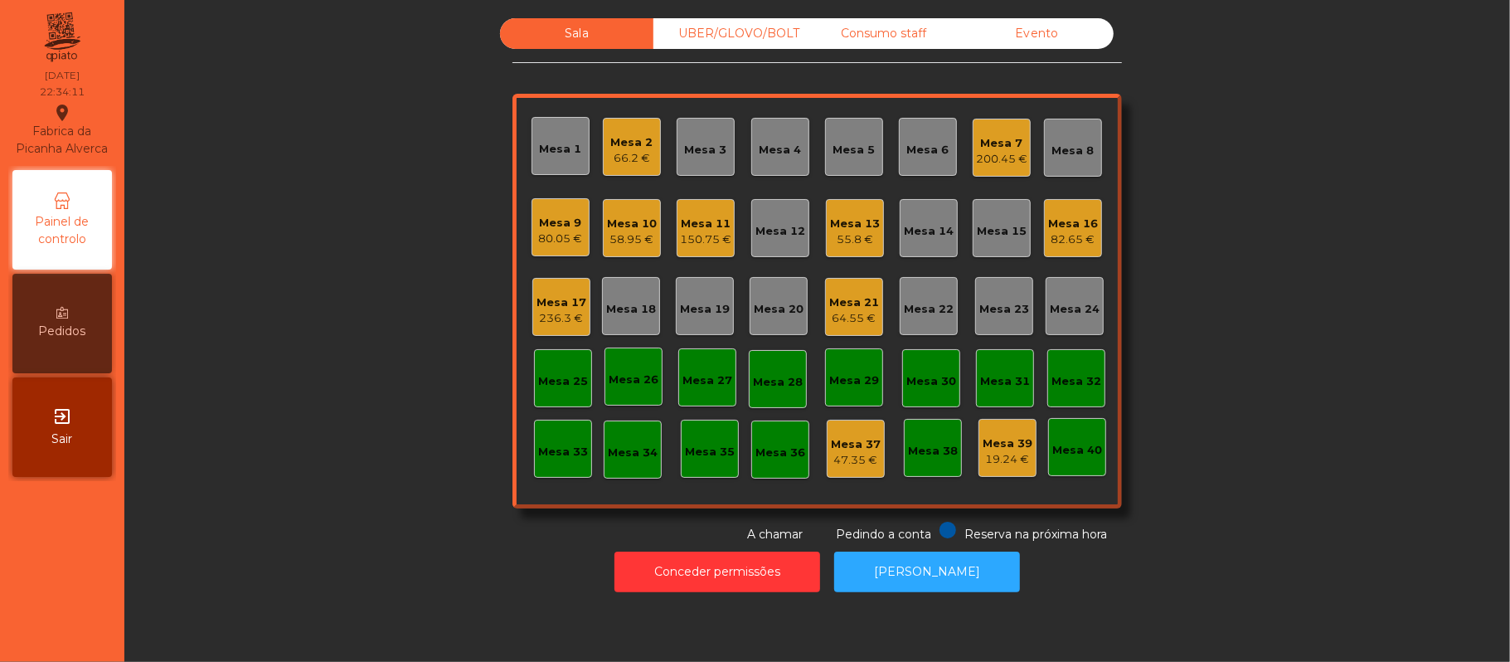
click at [1009, 144] on div "Mesa 7" at bounding box center [1001, 143] width 51 height 17
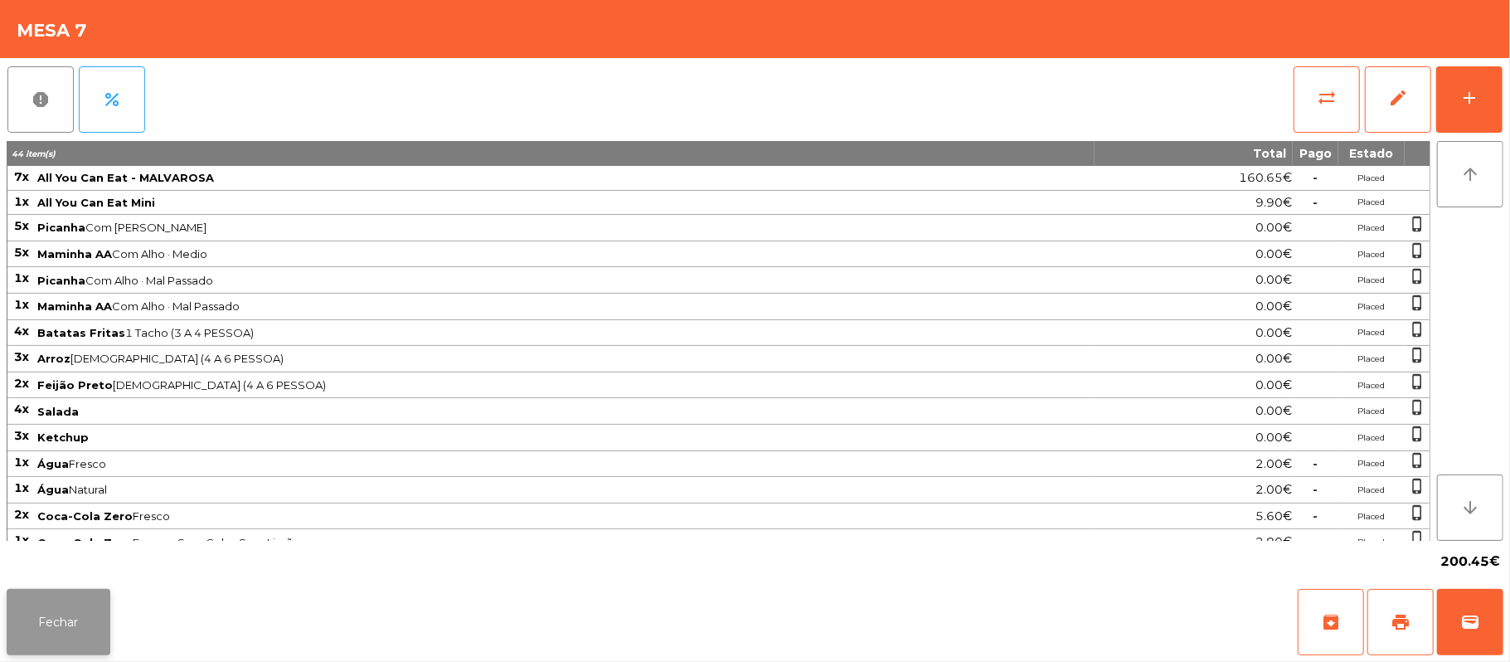
click at [106, 619] on button "Fechar" at bounding box center [59, 622] width 104 height 66
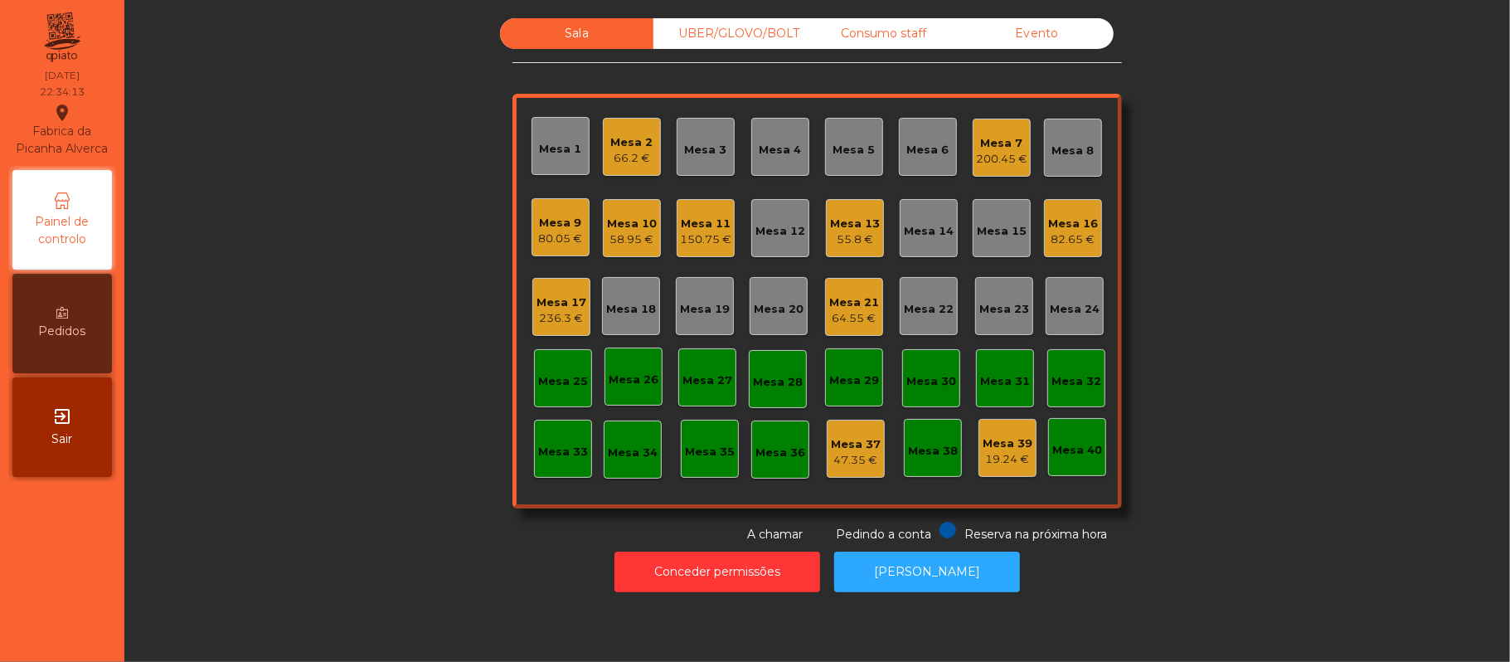
click at [577, 299] on div "Mesa 17 236.3 €" at bounding box center [561, 307] width 58 height 58
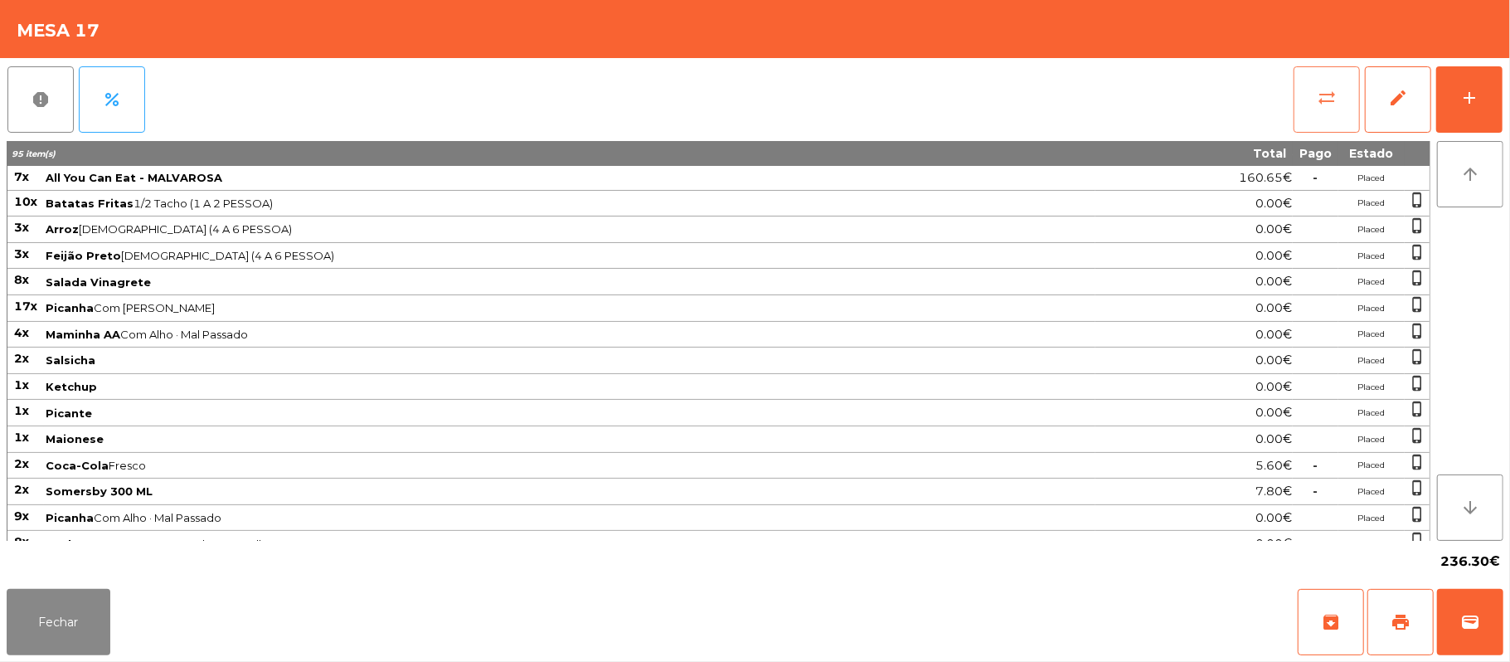
click at [1319, 93] on span "sync_alt" at bounding box center [1327, 98] width 20 height 20
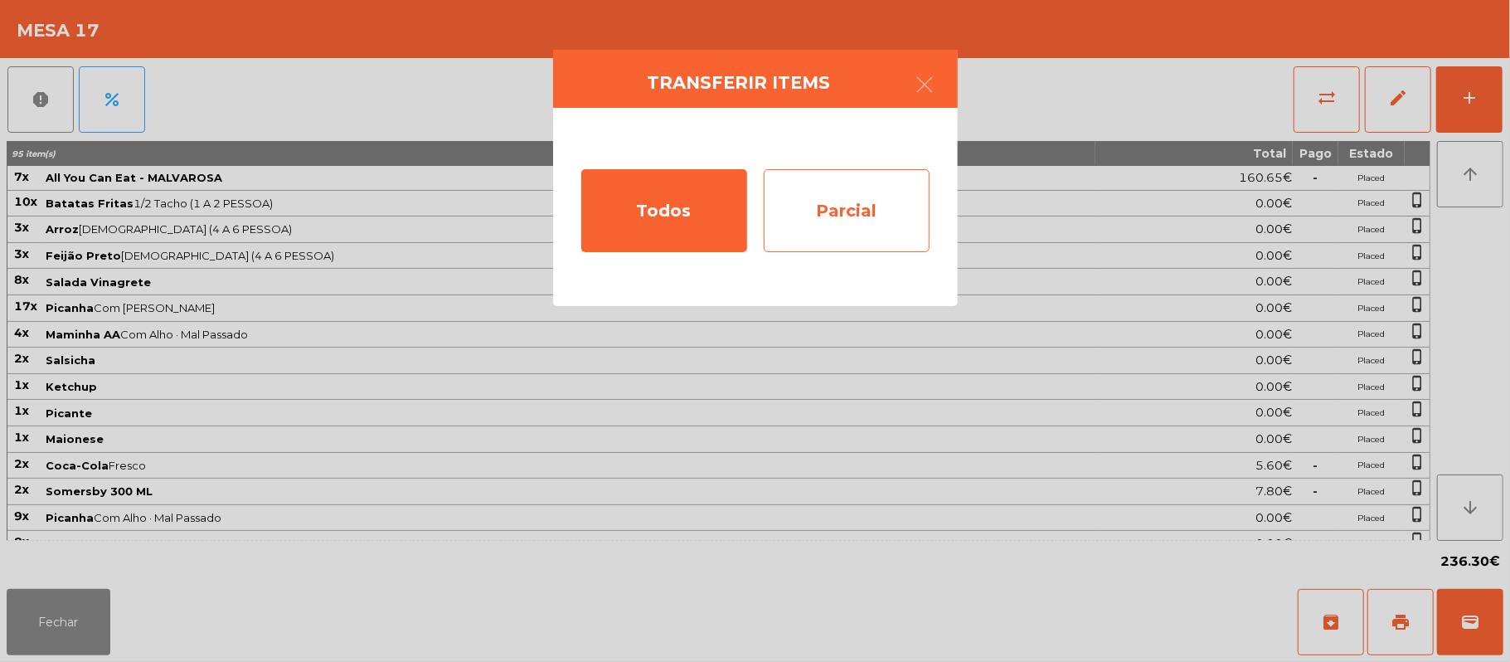
click at [867, 221] on div "Parcial" at bounding box center [847, 210] width 166 height 83
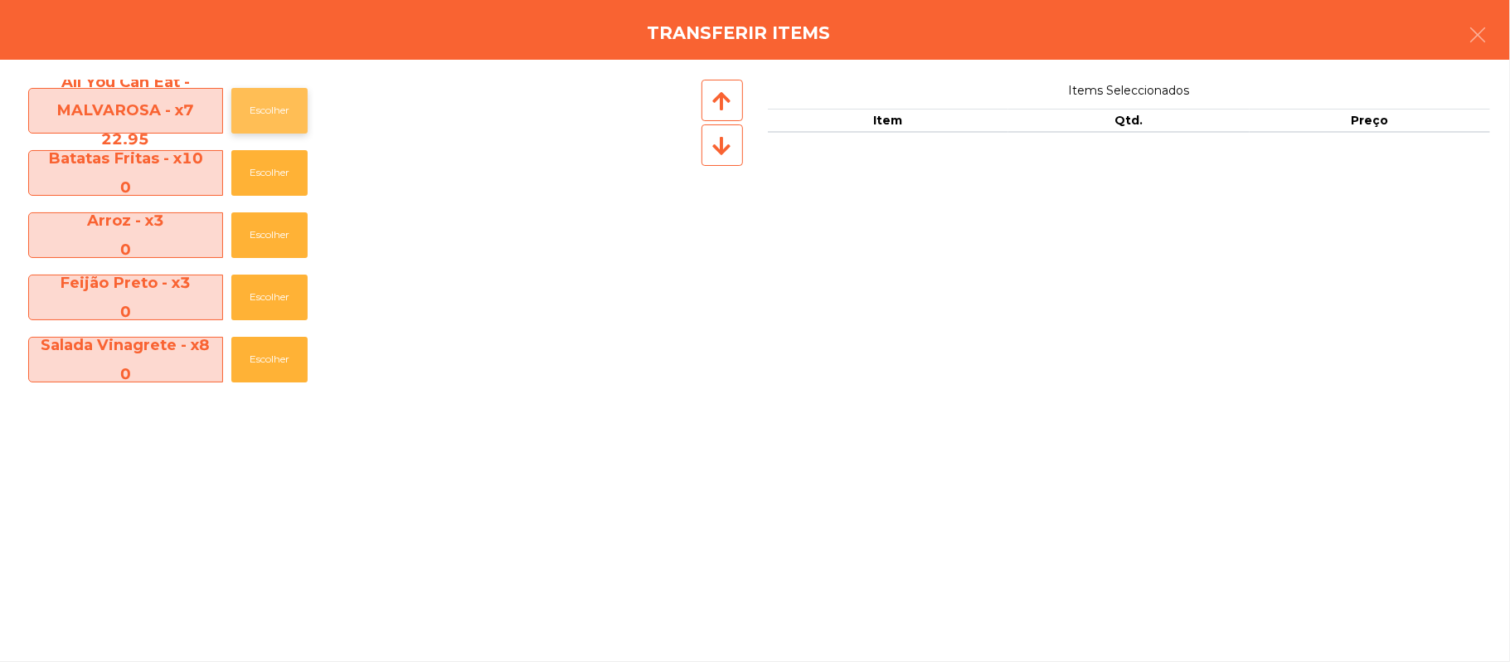
click at [275, 114] on button "Escolher" at bounding box center [269, 111] width 76 height 46
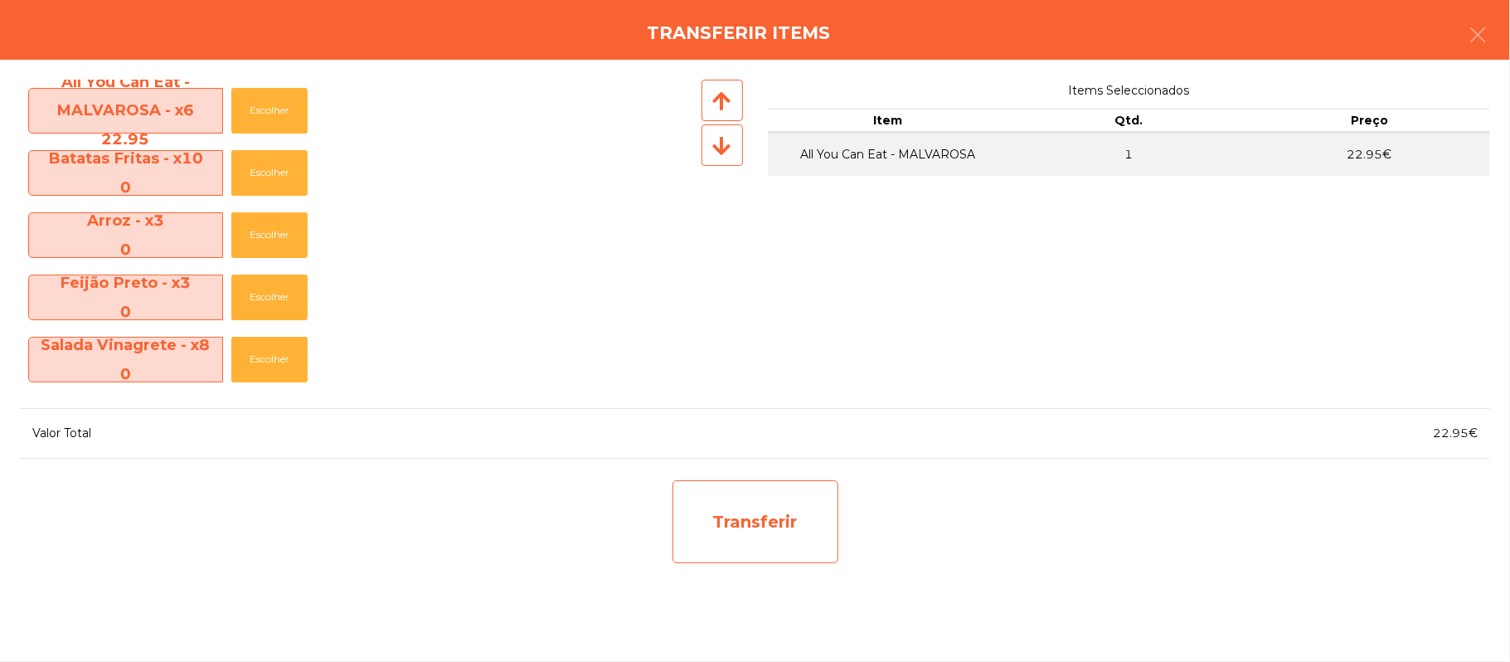
click at [784, 521] on div "Transferir" at bounding box center [756, 521] width 166 height 83
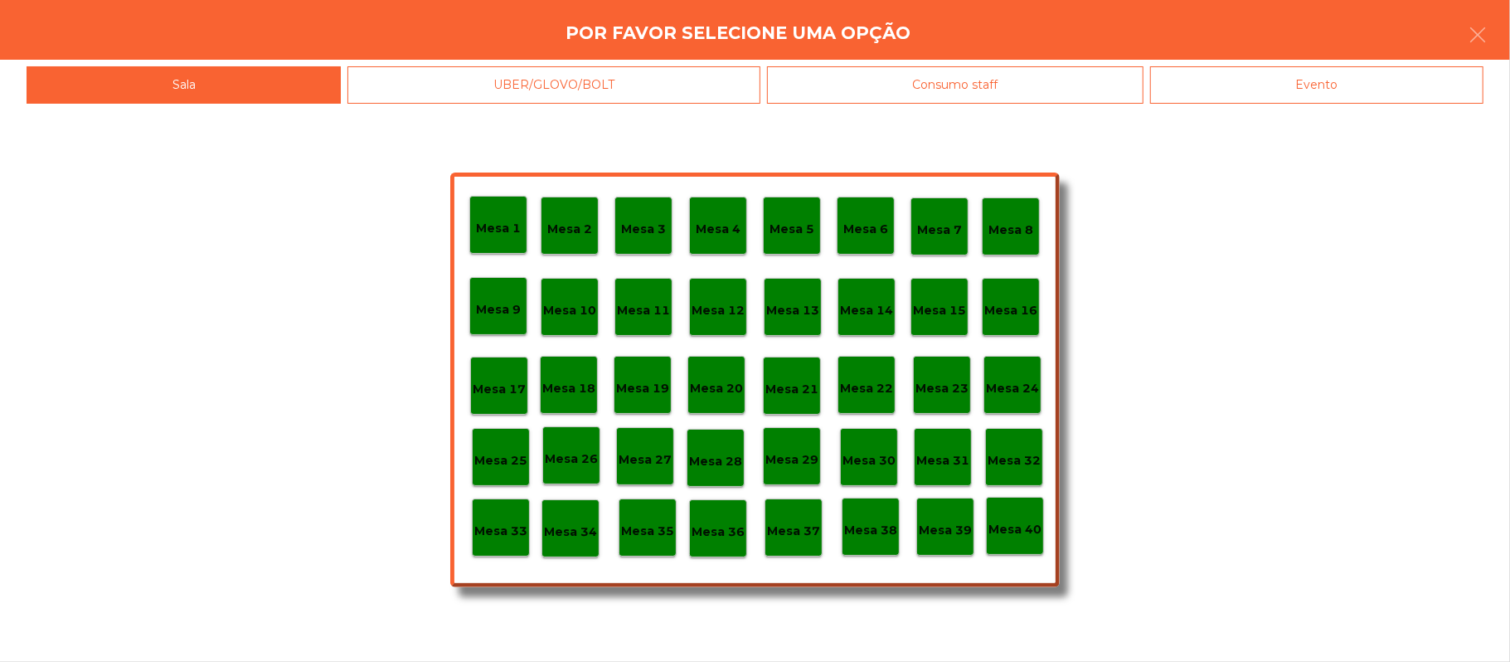
click at [575, 524] on p "Mesa 34" at bounding box center [570, 531] width 53 height 19
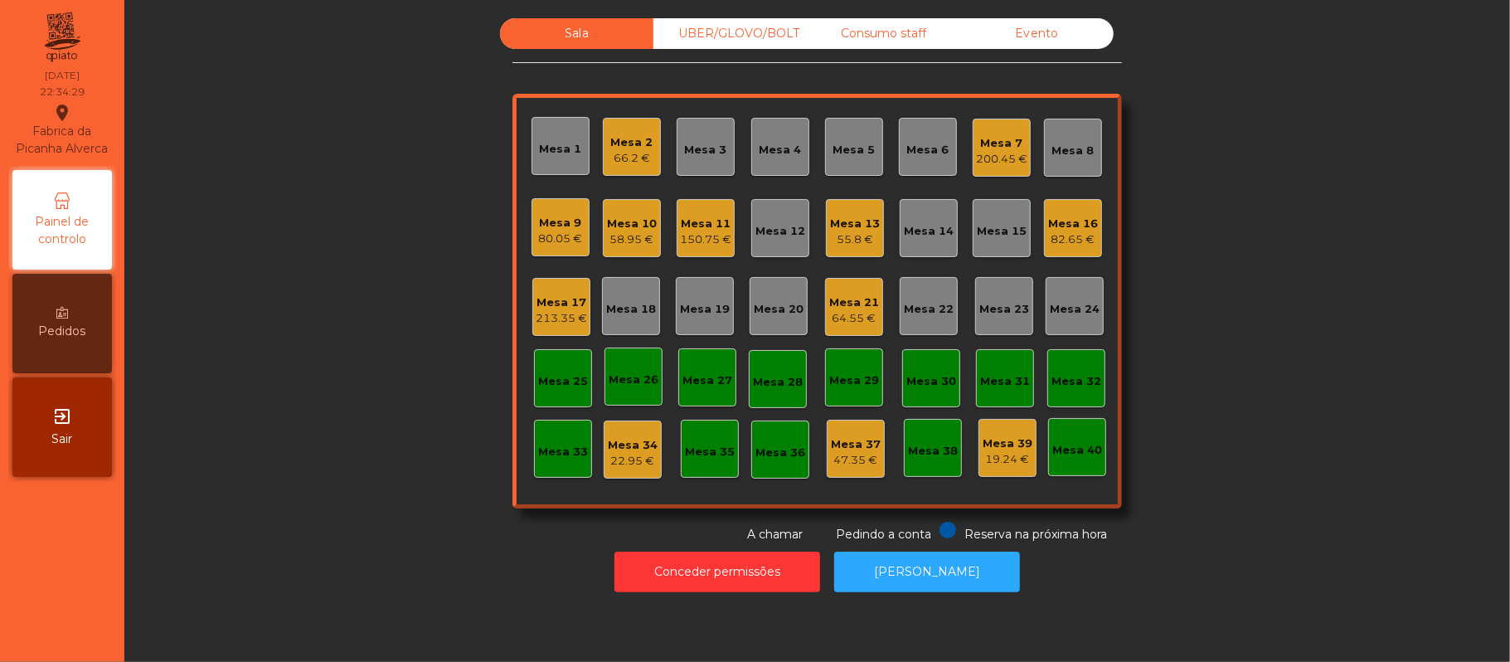
click at [618, 448] on div "Mesa 34" at bounding box center [633, 445] width 50 height 17
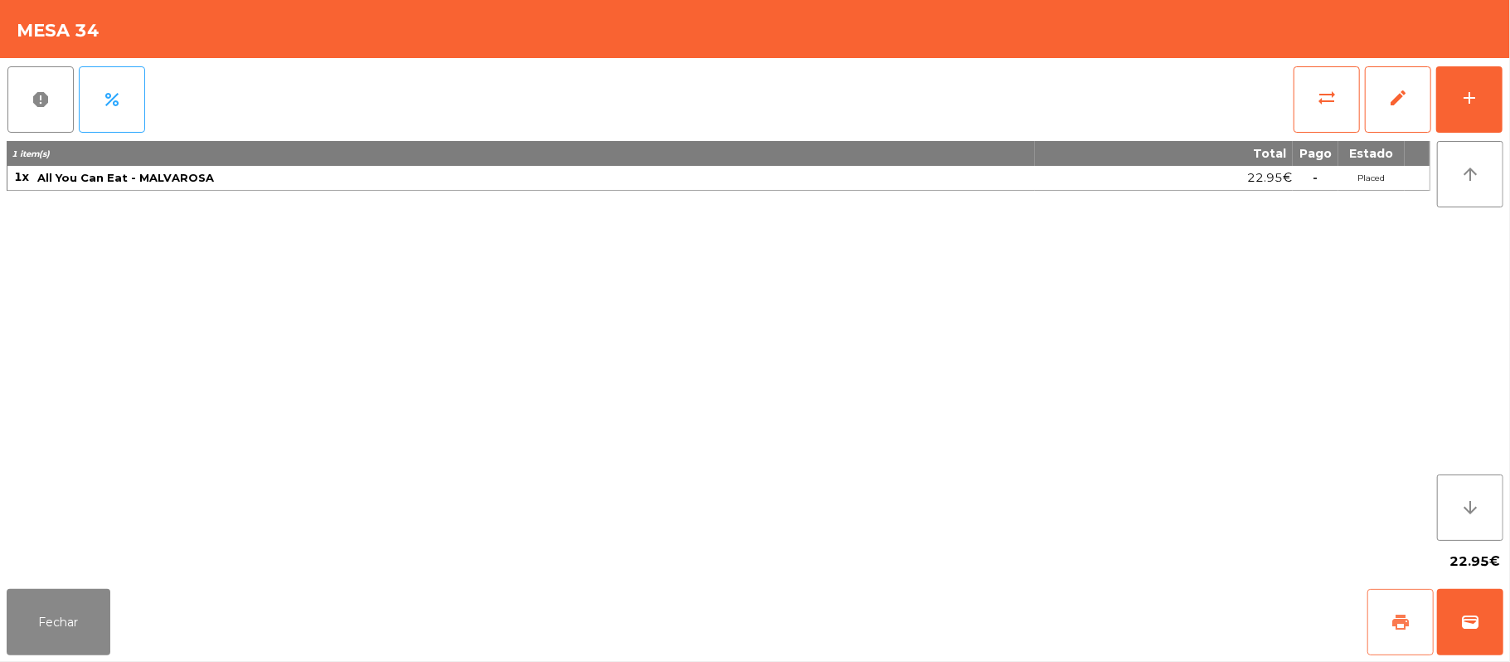
click at [1397, 631] on span "print" at bounding box center [1401, 622] width 20 height 20
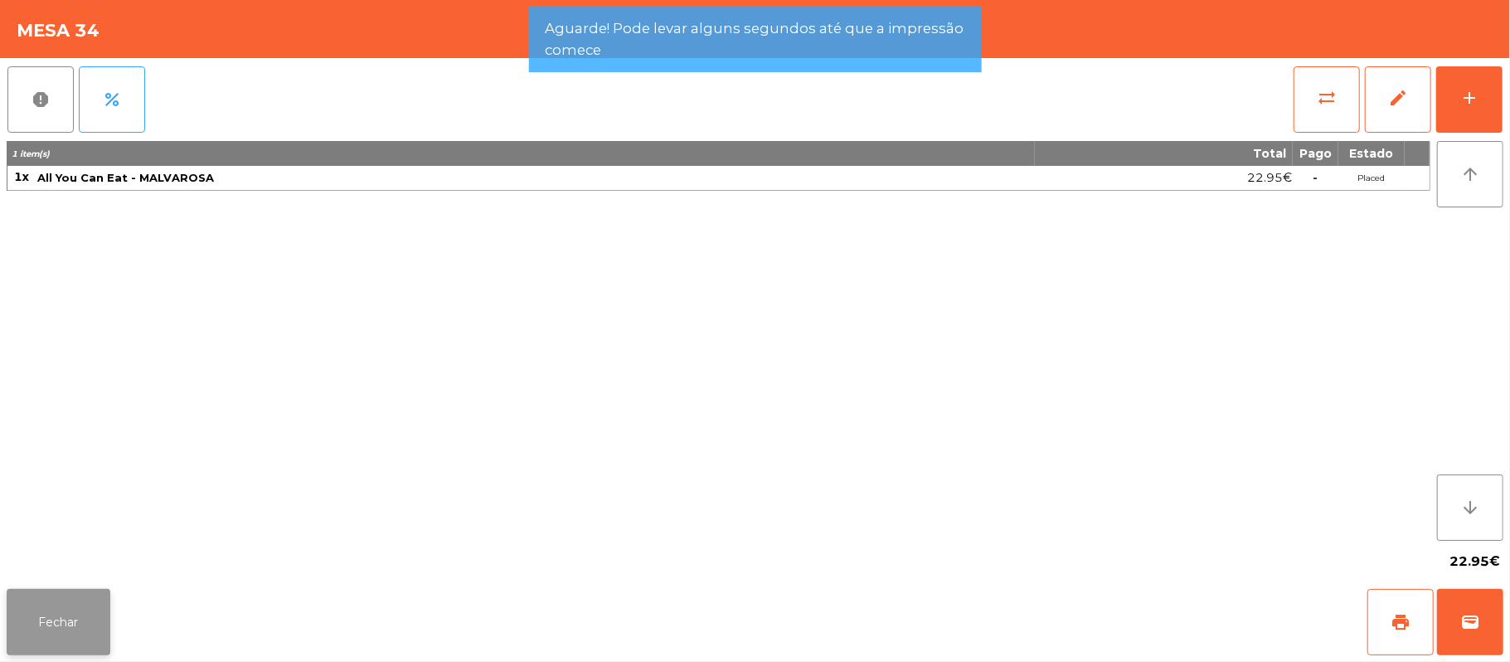
click at [12, 640] on button "Fechar" at bounding box center [59, 622] width 104 height 66
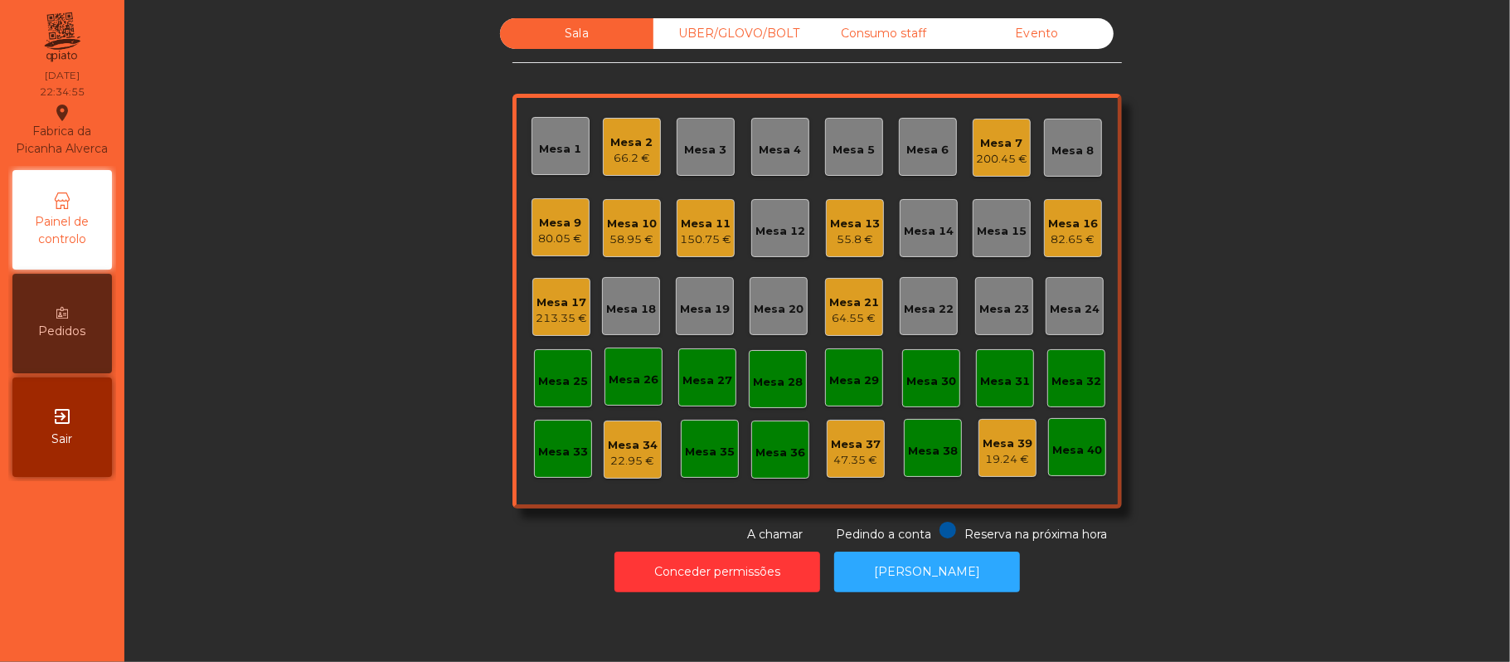
click at [615, 455] on div "22.95 €" at bounding box center [633, 461] width 50 height 17
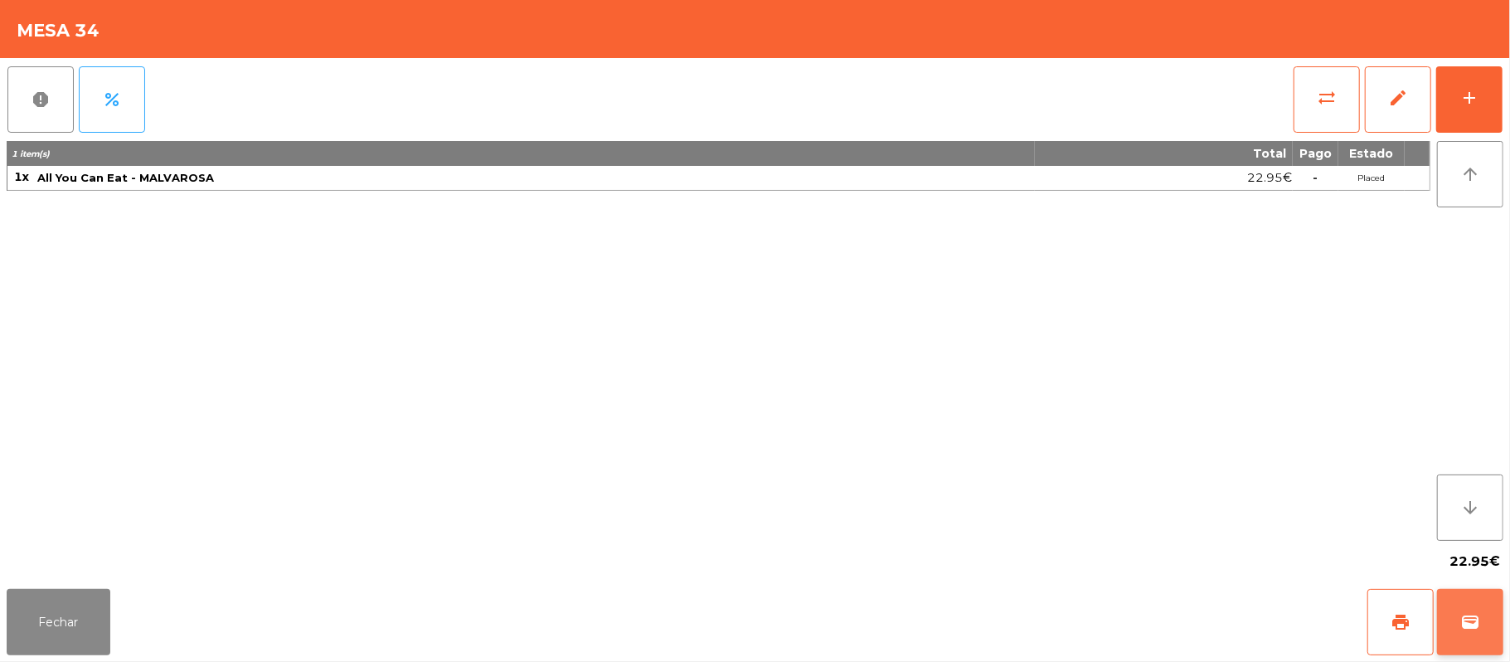
click at [1490, 624] on button "wallet" at bounding box center [1470, 622] width 66 height 66
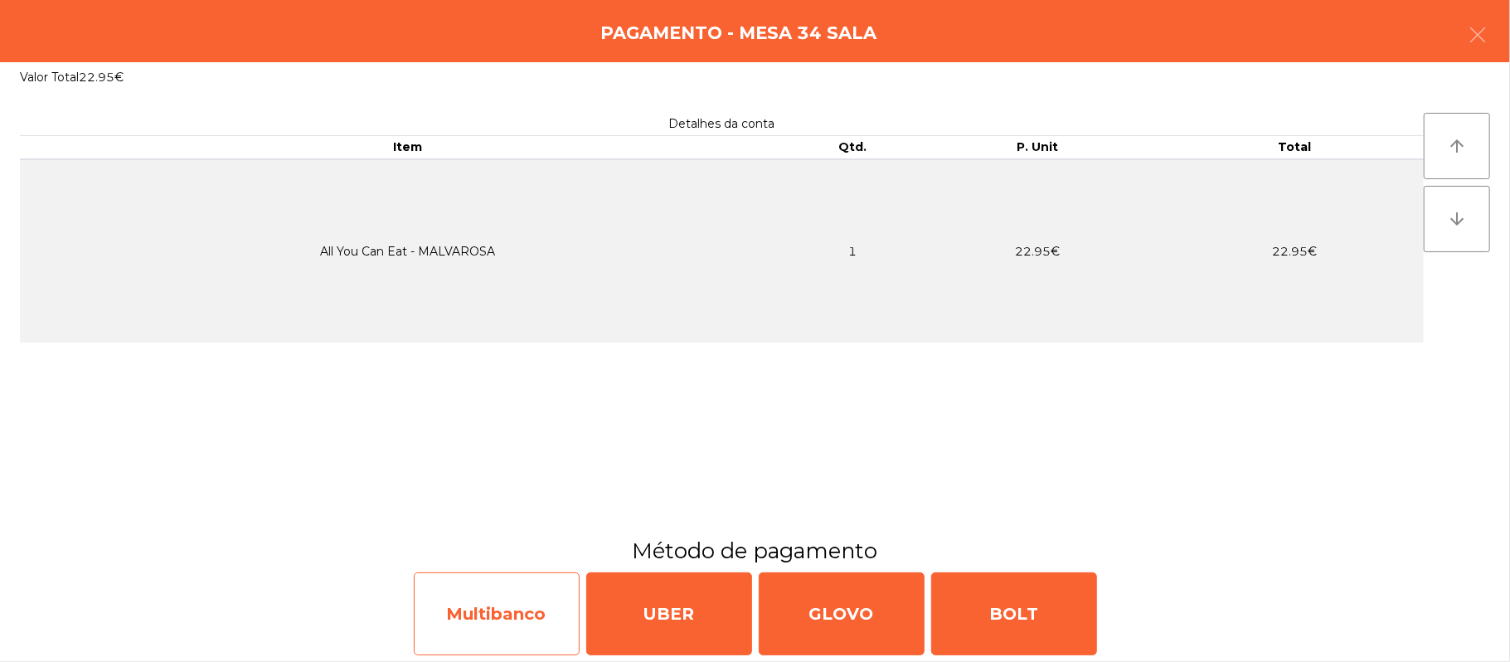
click at [496, 620] on div "Multibanco" at bounding box center [497, 613] width 166 height 83
select select "**"
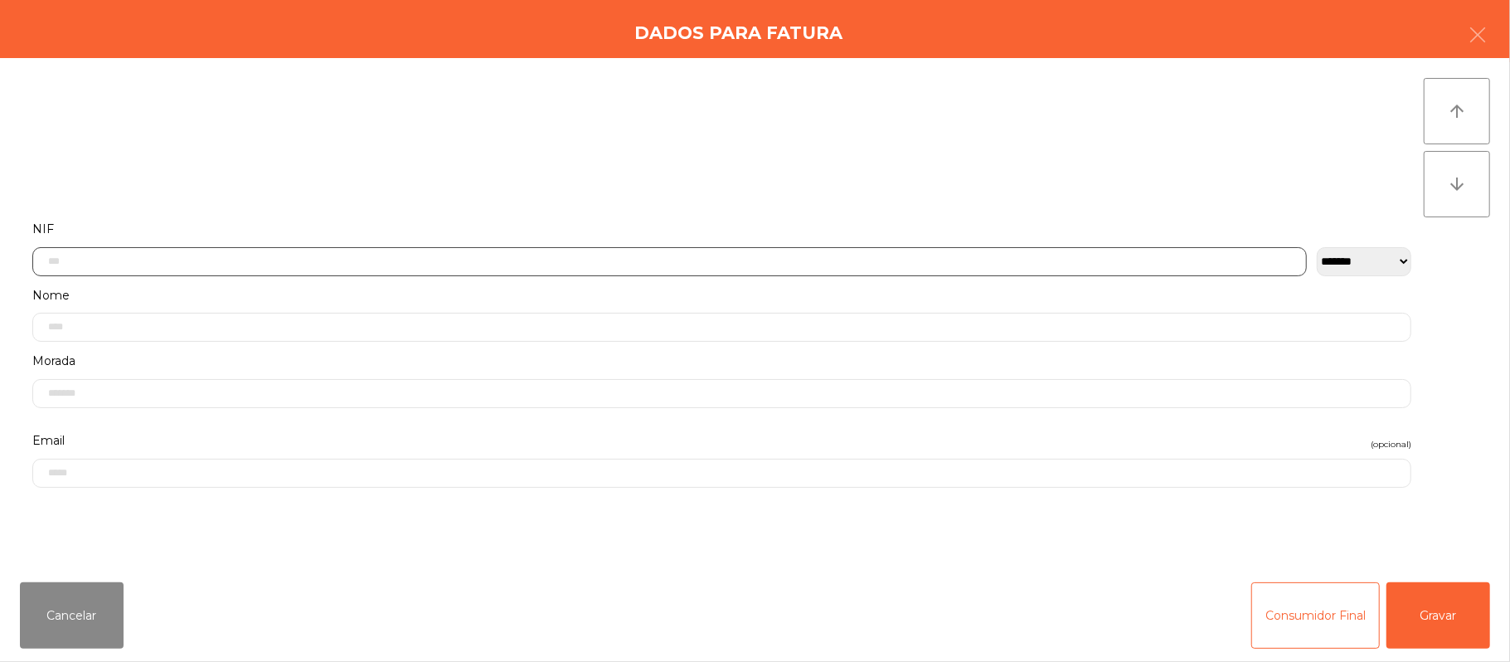
click at [552, 260] on input "text" at bounding box center [669, 261] width 1275 height 29
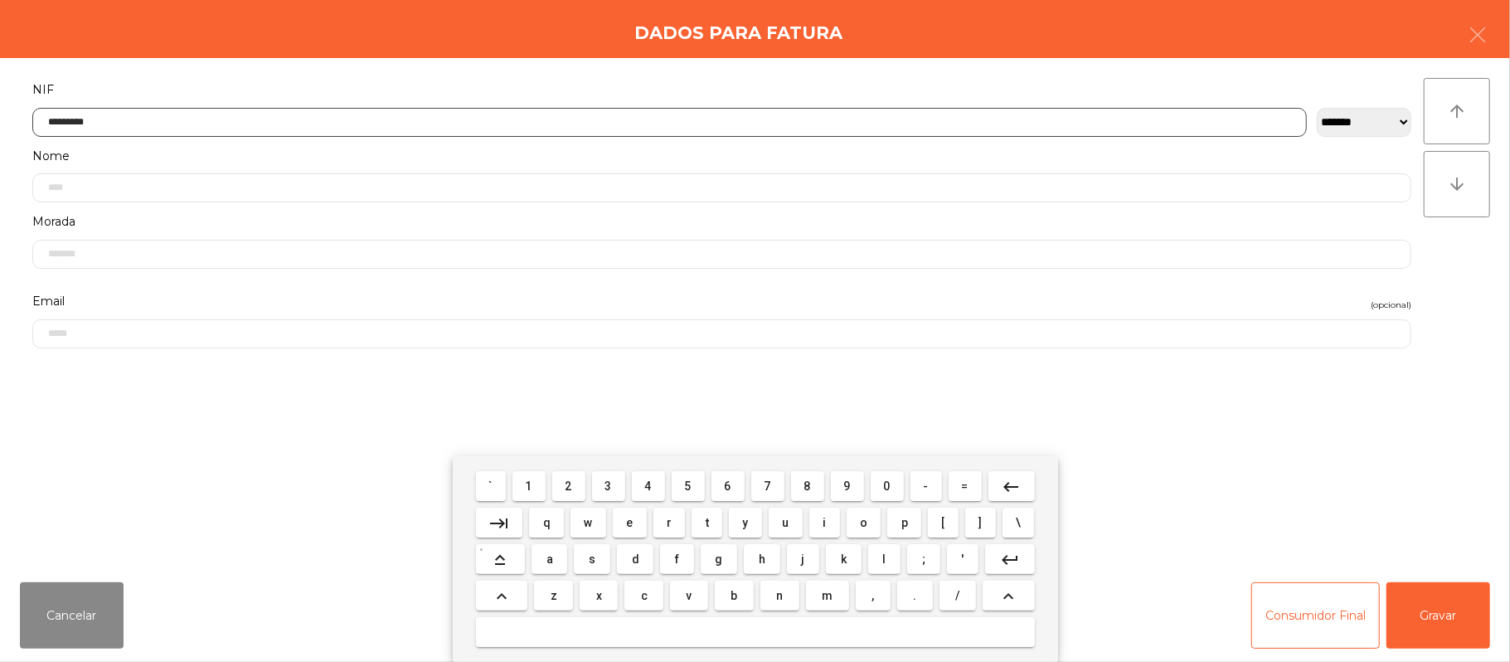
type input "*********"
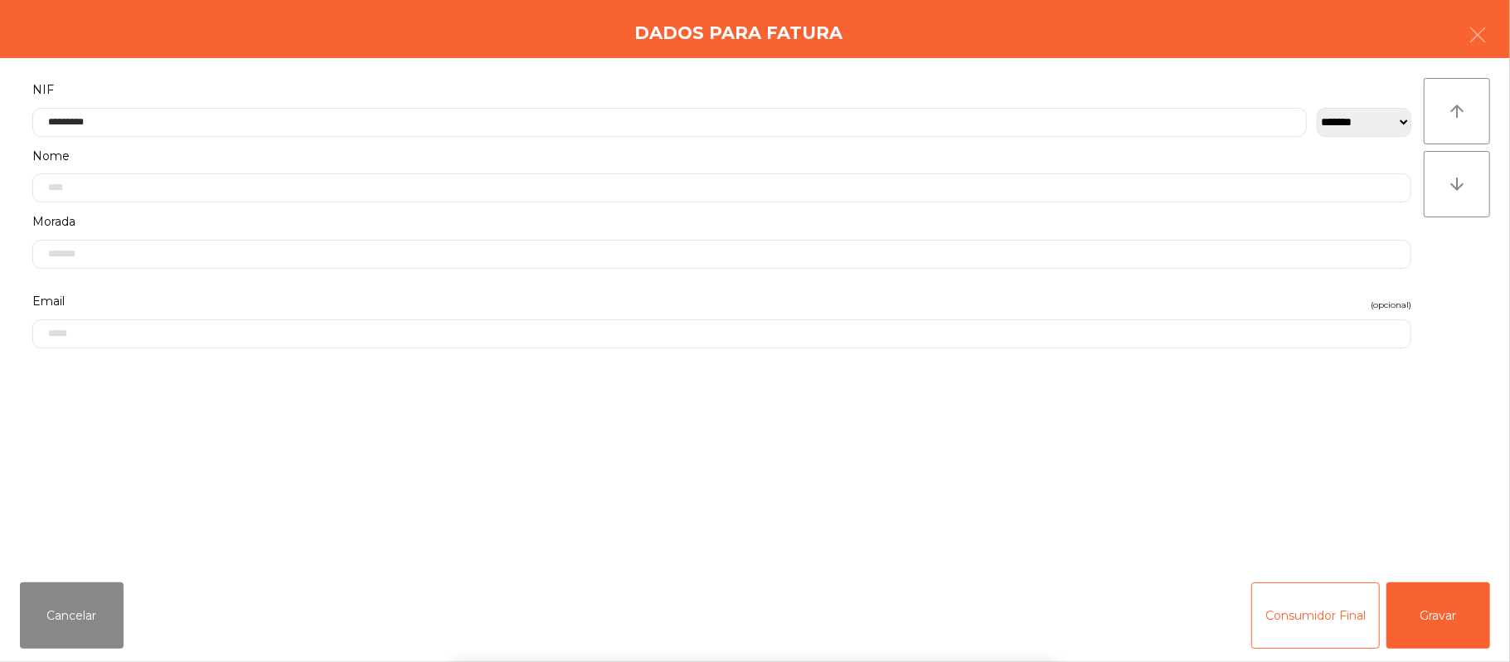
click at [1464, 615] on div "` 1 2 3 4 5 6 7 8 9 0 - = keyboard_backspace keyboard_tab q w e r t y u i o p […" at bounding box center [755, 559] width 1510 height 206
click at [1454, 622] on button "Gravar" at bounding box center [1439, 615] width 104 height 66
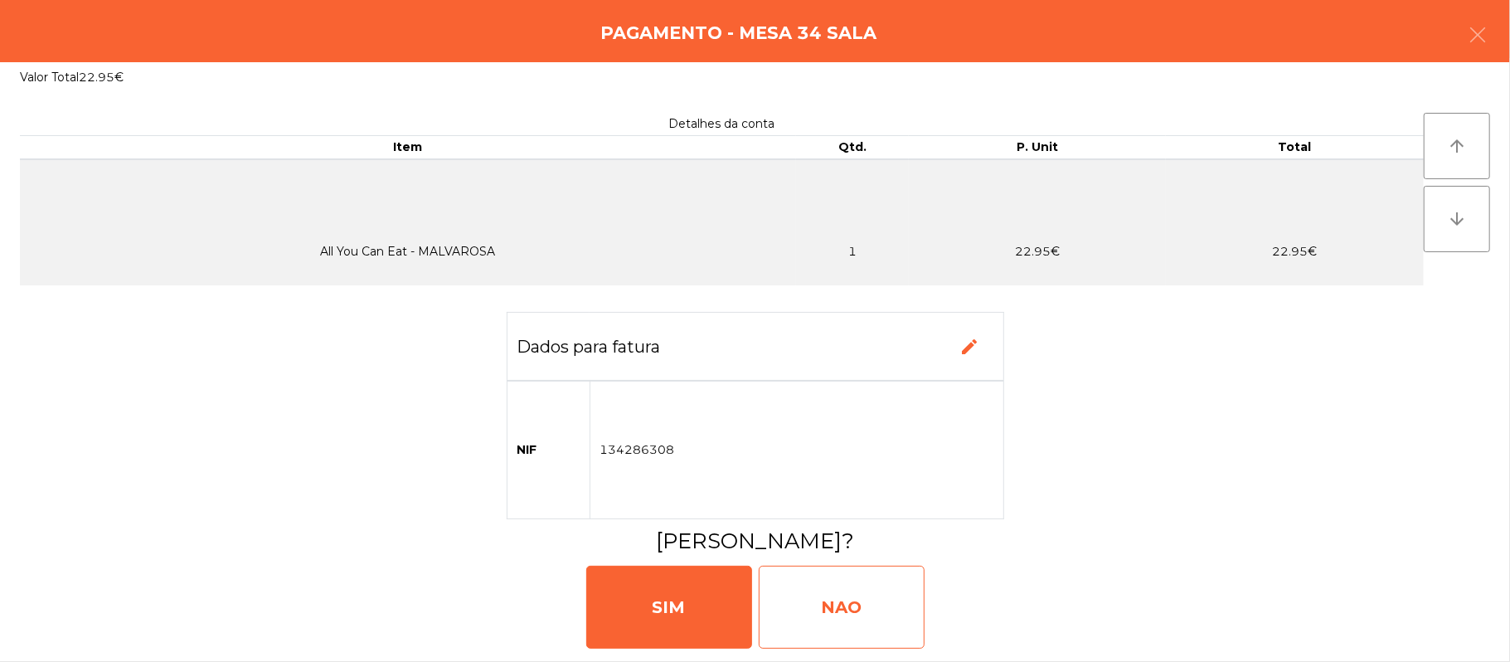
click at [858, 600] on div "NAO" at bounding box center [842, 607] width 166 height 83
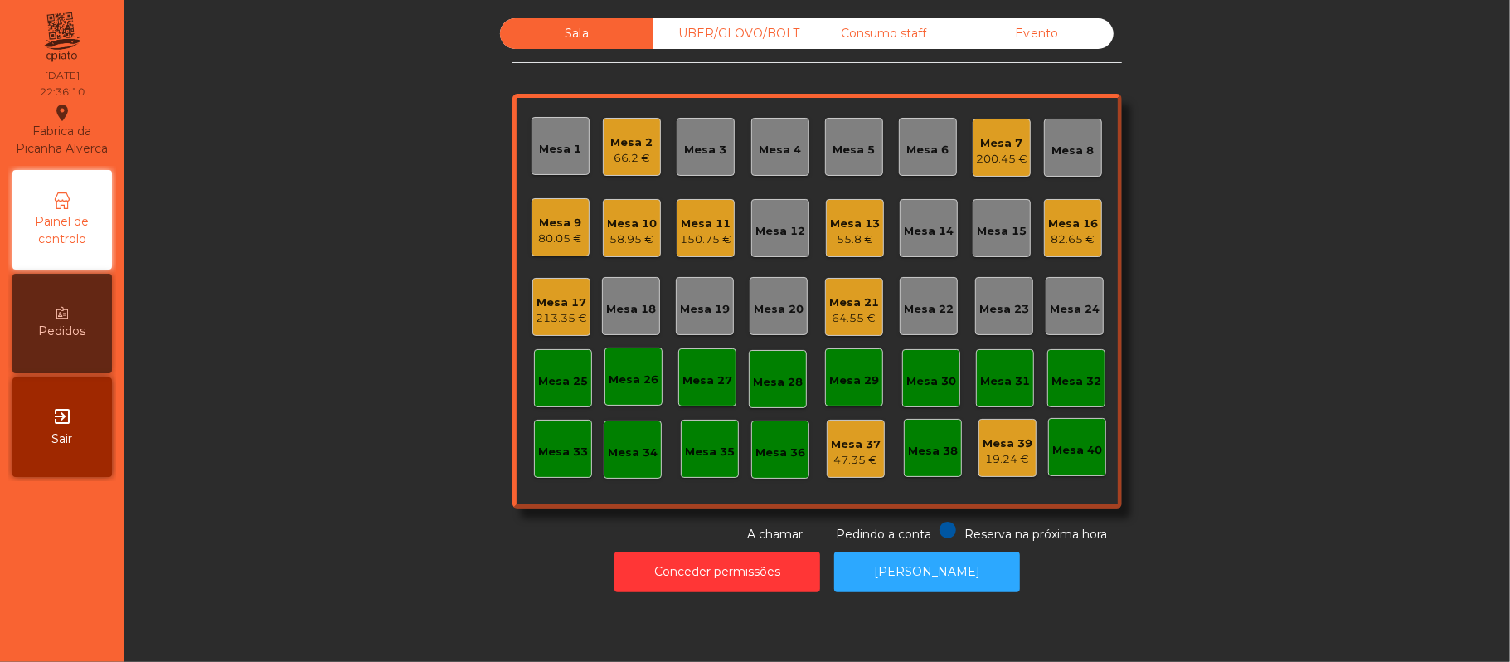
click at [1072, 240] on div "82.65 €" at bounding box center [1073, 239] width 50 height 17
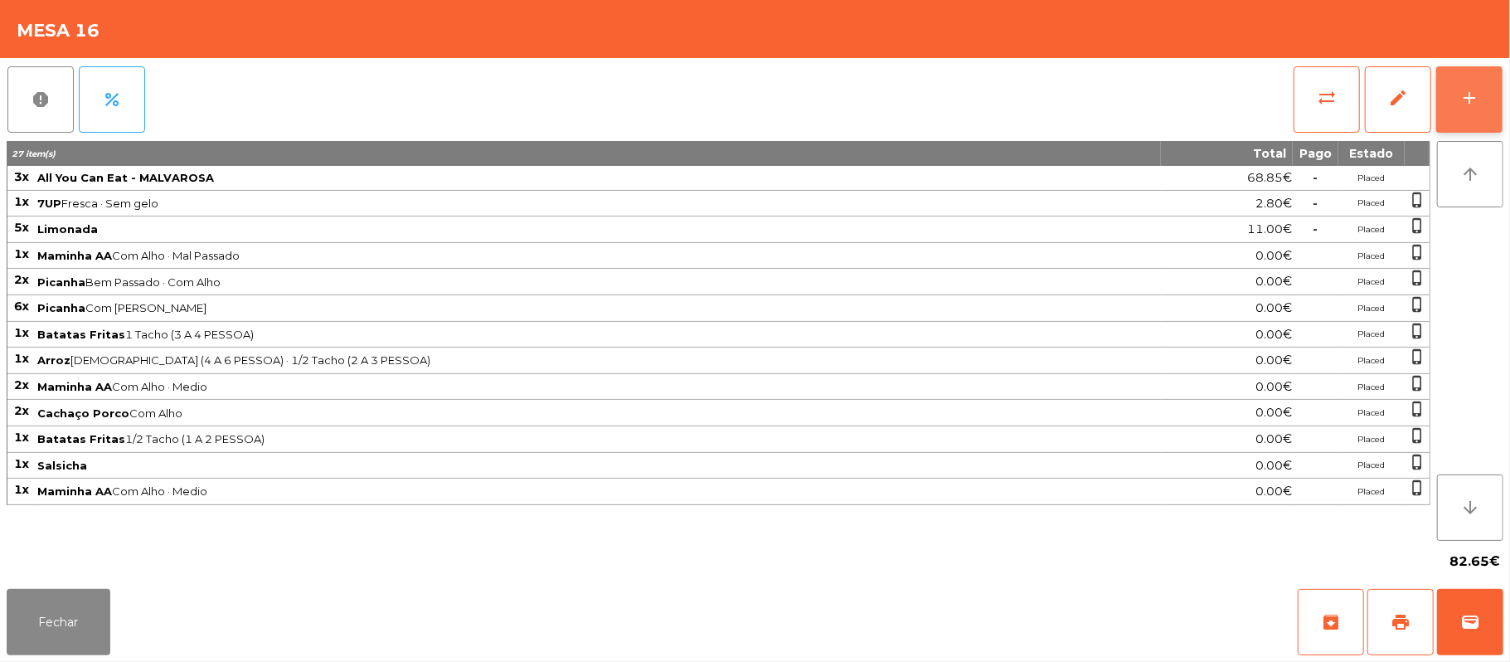
click at [1458, 97] on button "add" at bounding box center [1469, 99] width 66 height 66
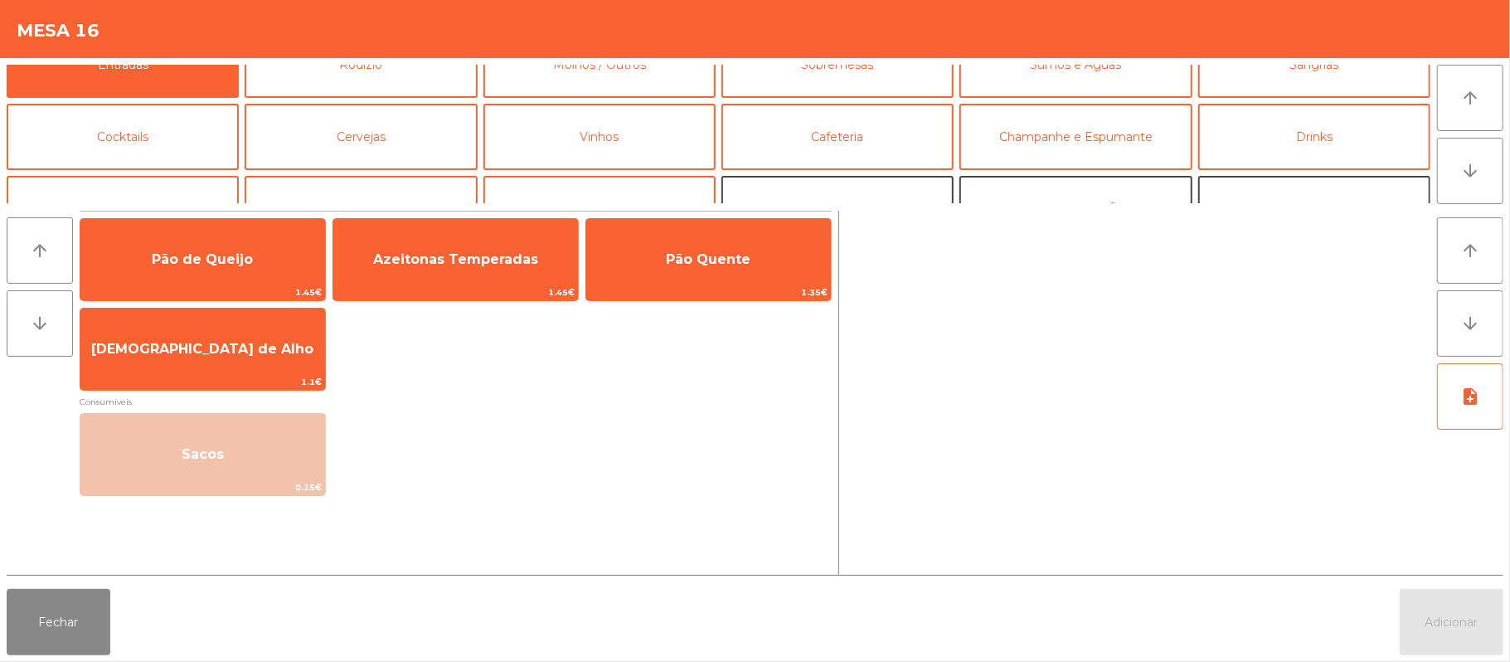
scroll to position [0, 0]
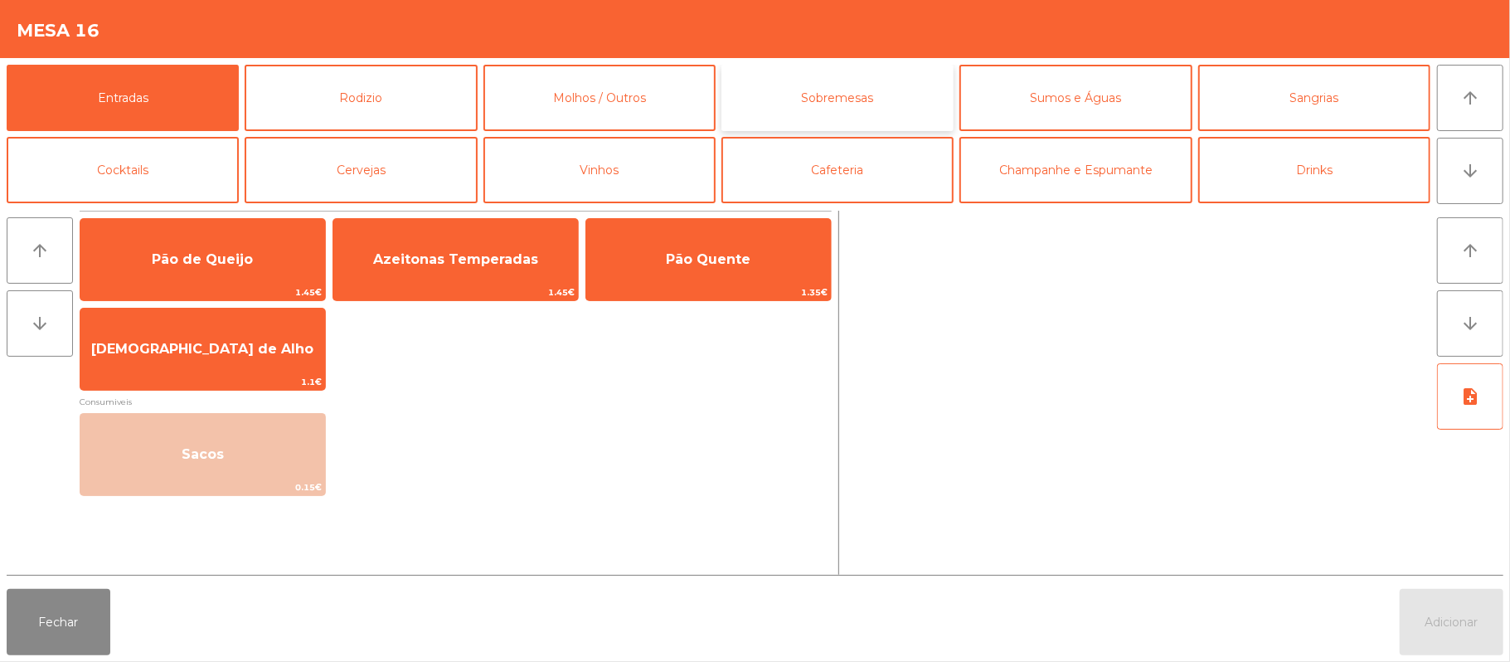
click at [863, 96] on button "Sobremesas" at bounding box center [838, 98] width 232 height 66
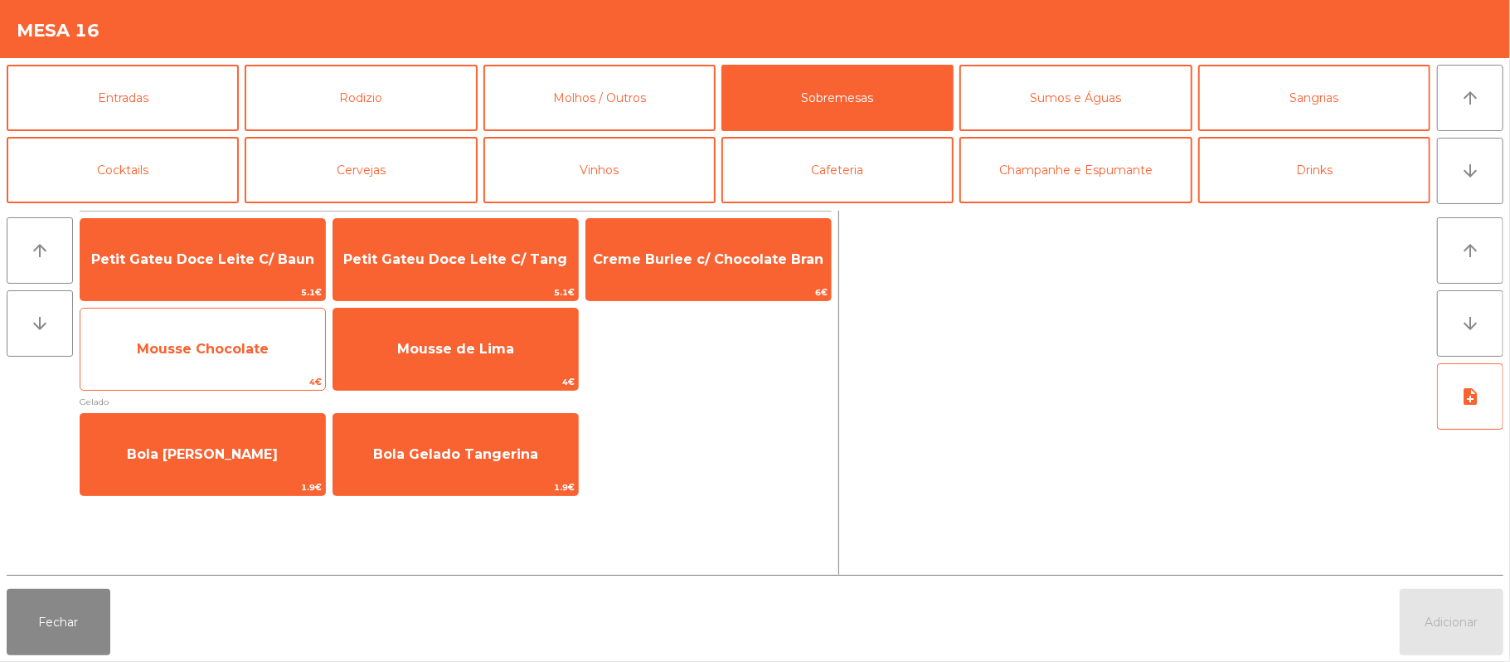
click at [227, 356] on span "Mousse Chocolate" at bounding box center [203, 349] width 132 height 16
click at [233, 347] on span "Mousse Chocolate" at bounding box center [203, 349] width 132 height 16
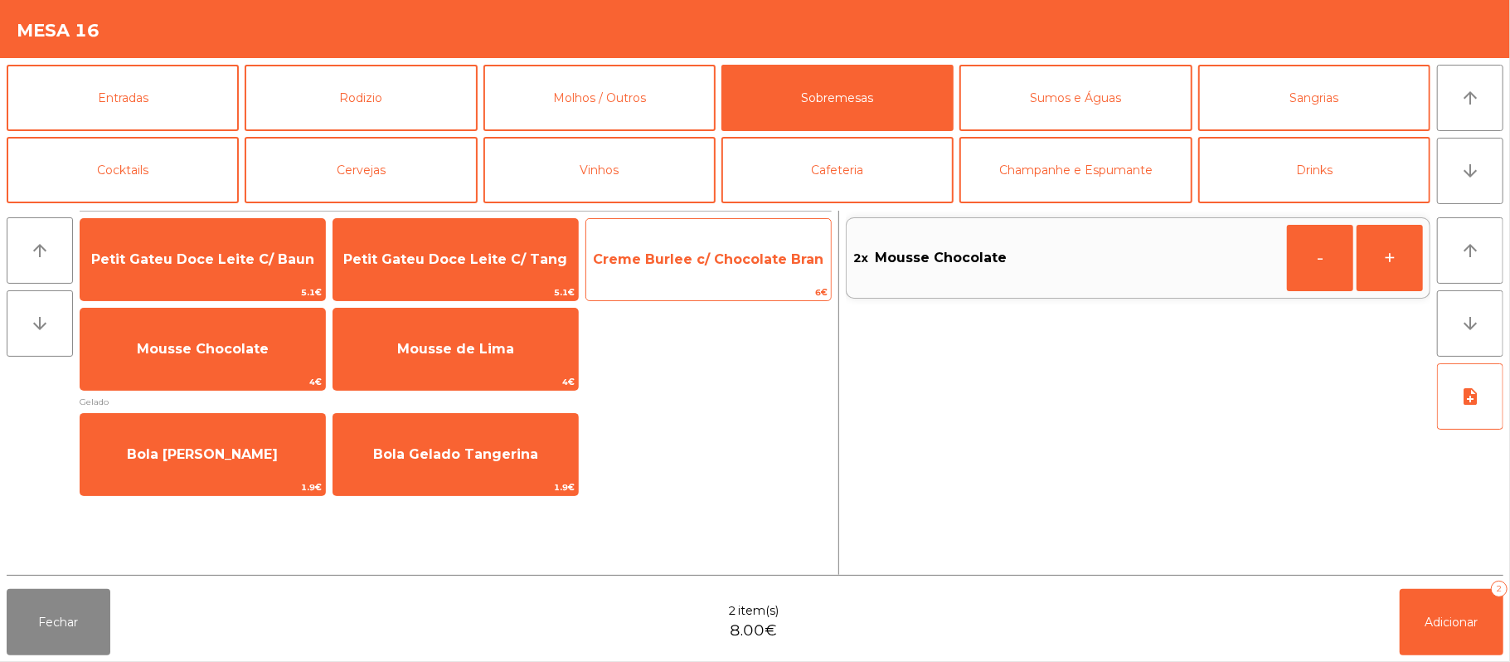
click at [704, 269] on span "Creme Burlee c/ Chocolate Bran" at bounding box center [708, 259] width 245 height 45
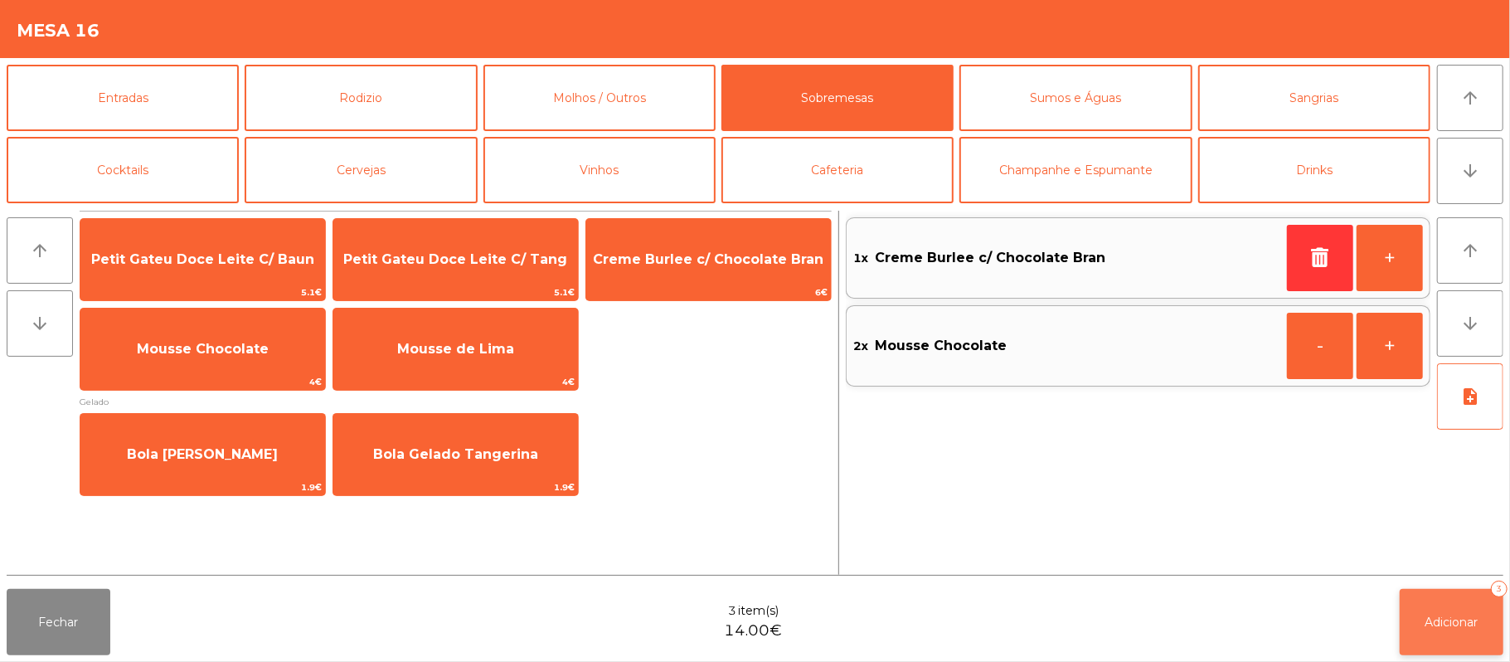
click at [1466, 621] on span "Adicionar" at bounding box center [1452, 622] width 53 height 15
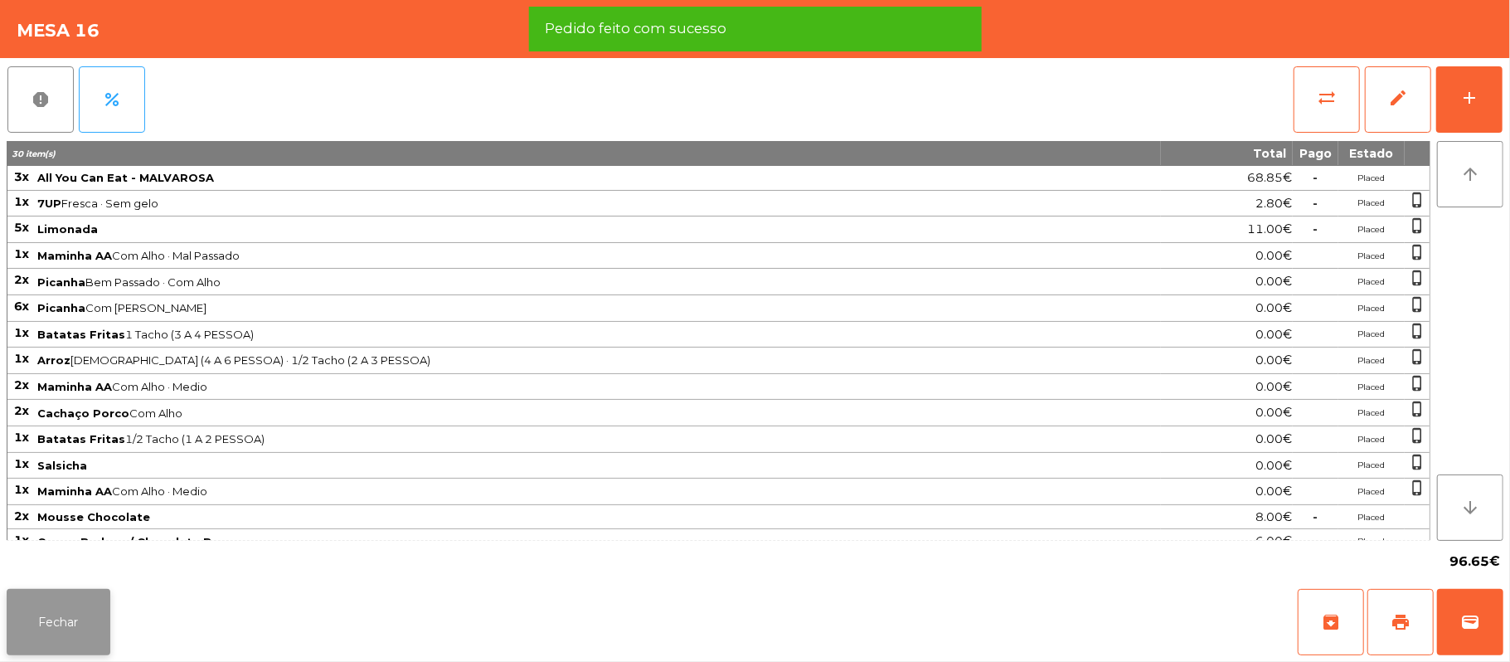
click at [85, 599] on button "Fechar" at bounding box center [59, 622] width 104 height 66
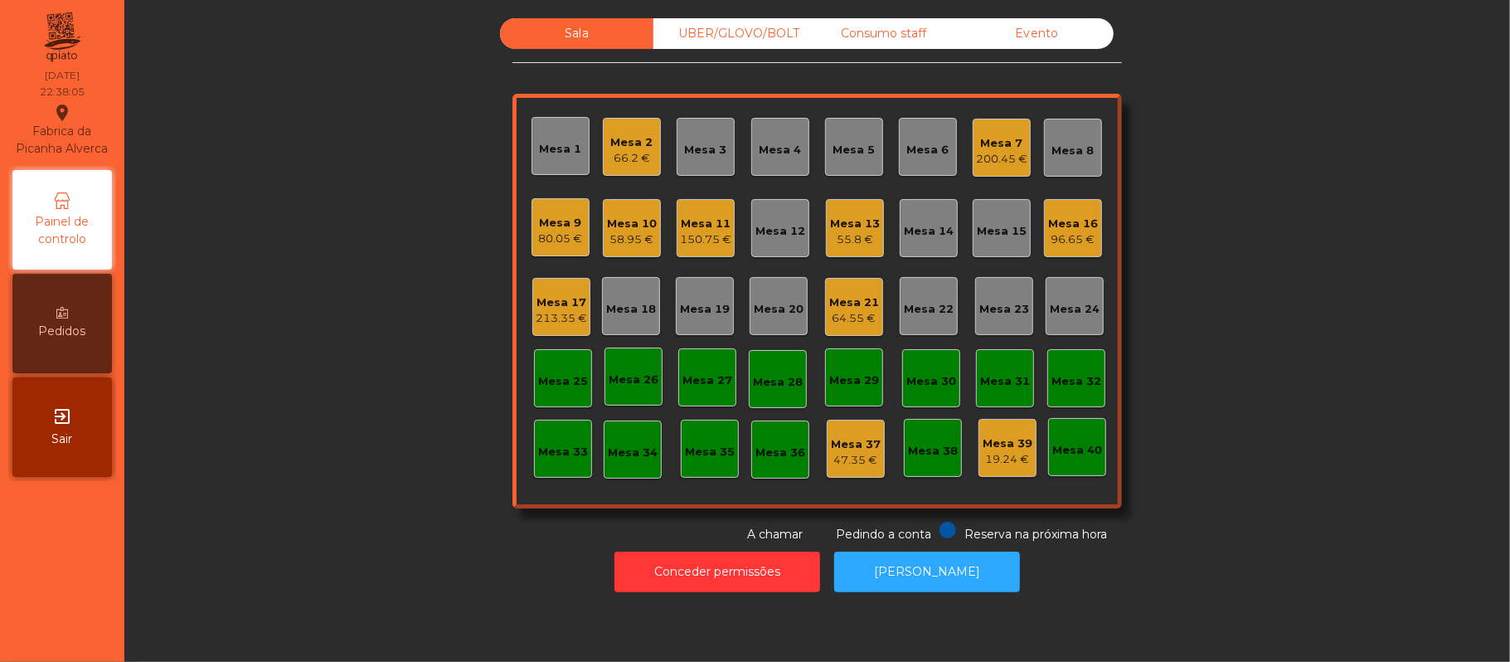
click at [860, 313] on div "64.55 €" at bounding box center [854, 318] width 50 height 17
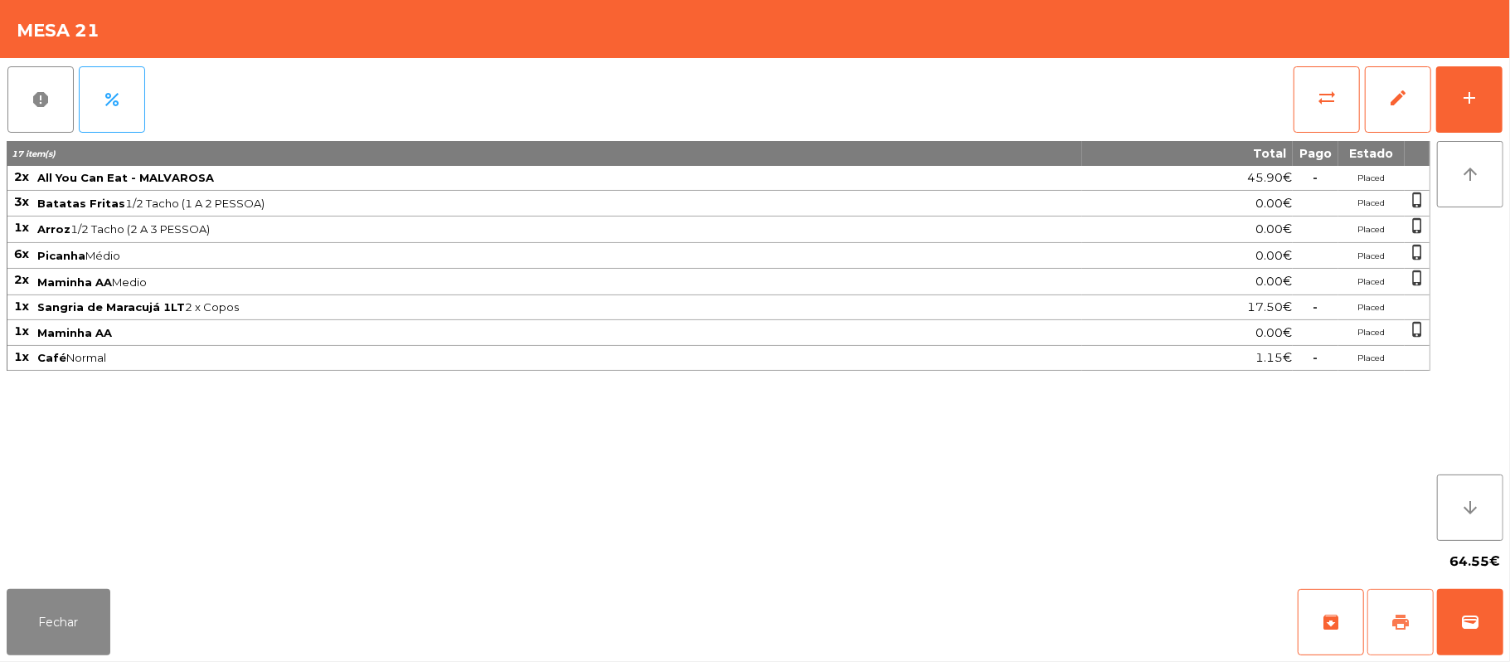
click at [1393, 634] on button "print" at bounding box center [1401, 622] width 66 height 66
click at [17, 630] on button "Fechar" at bounding box center [59, 622] width 104 height 66
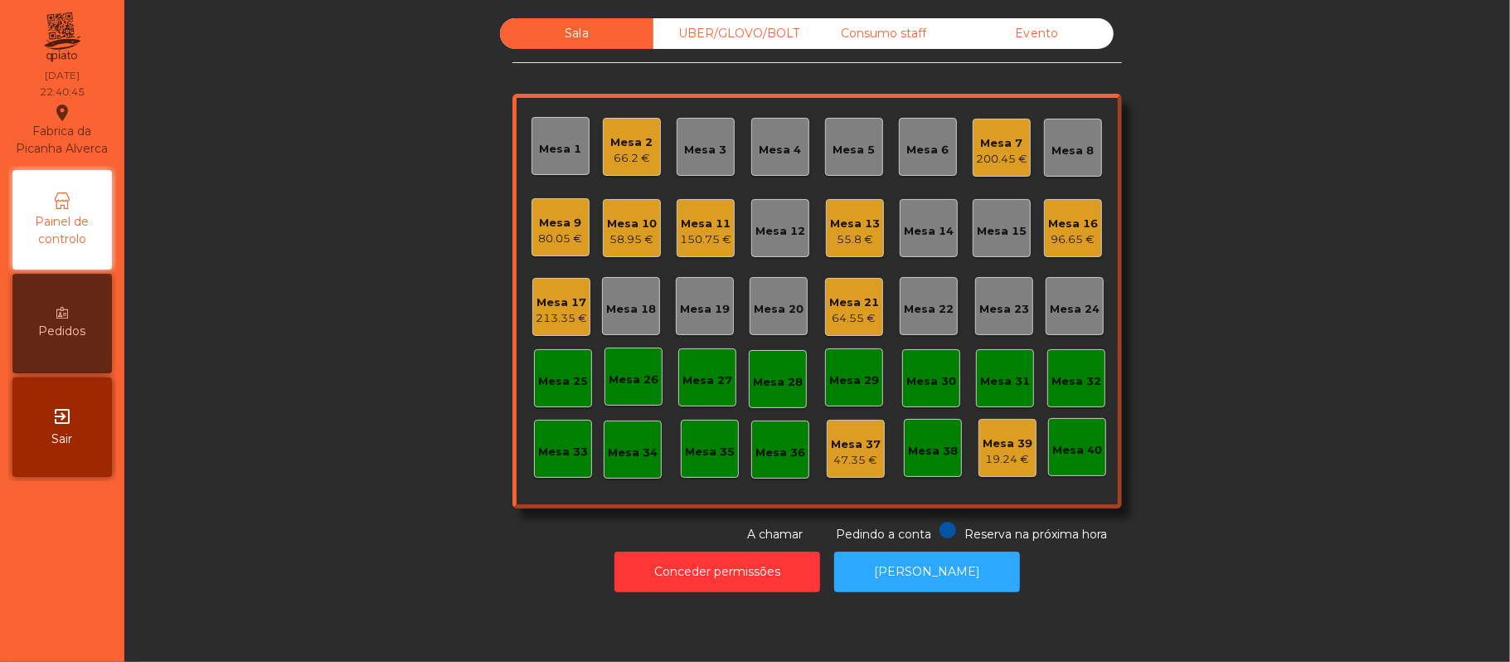
click at [705, 231] on div "150.75 €" at bounding box center [705, 239] width 51 height 17
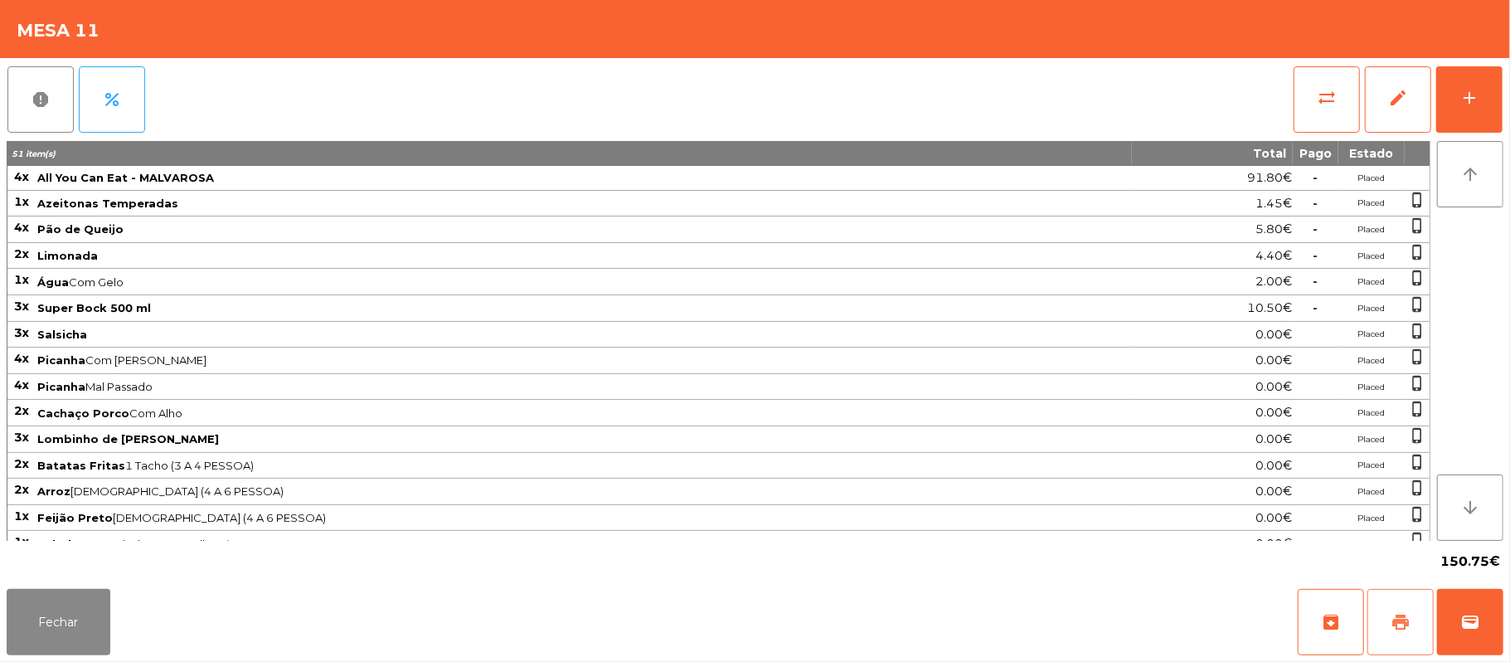
click at [1412, 629] on button "print" at bounding box center [1401, 622] width 66 height 66
click at [1319, 108] on button "sync_alt" at bounding box center [1327, 99] width 66 height 66
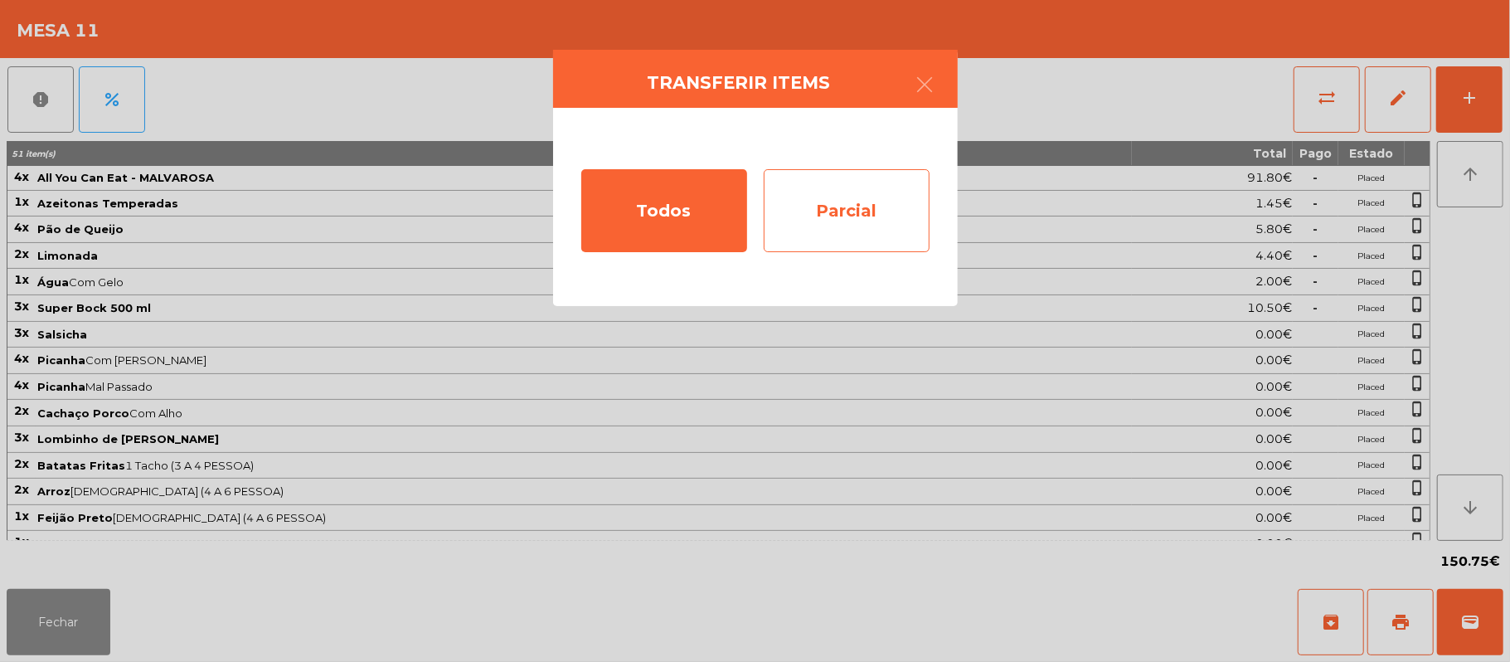
click at [839, 222] on div "Parcial" at bounding box center [847, 210] width 166 height 83
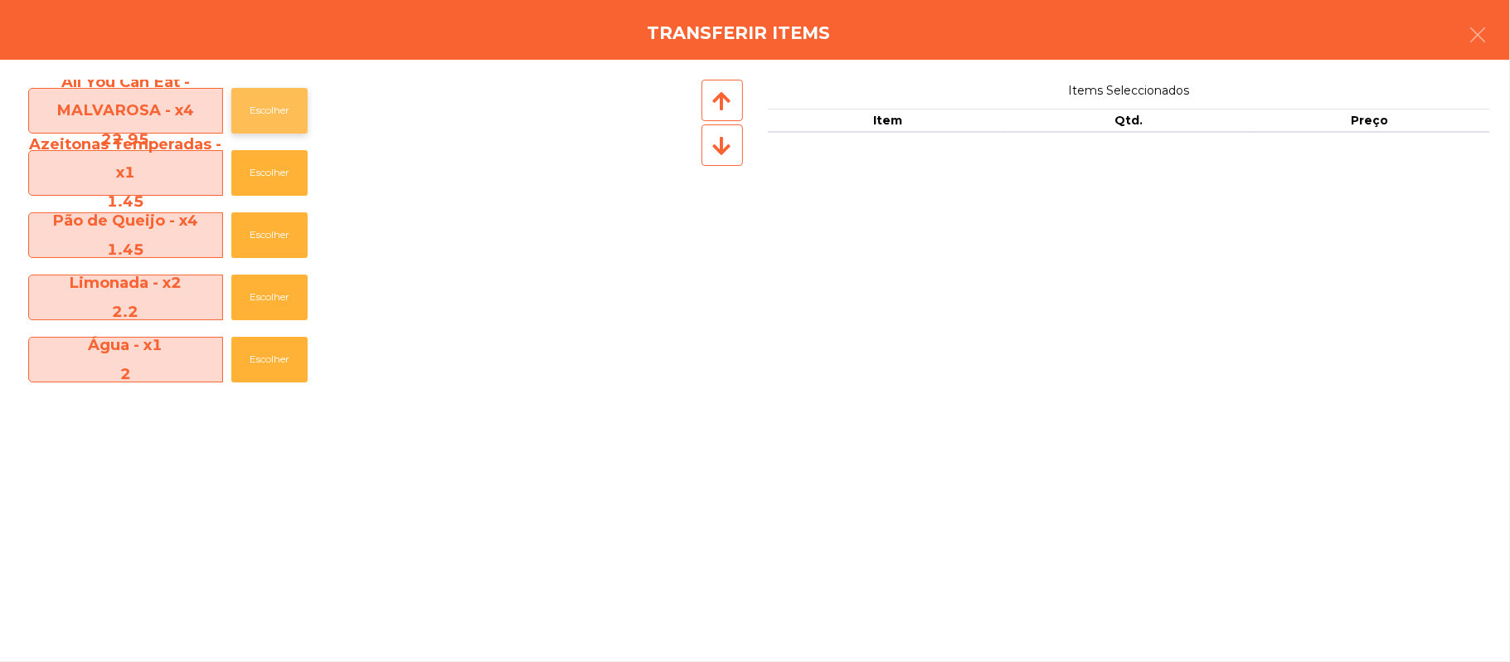
click at [282, 100] on button "Escolher" at bounding box center [269, 111] width 76 height 46
click at [285, 94] on button "Escolher" at bounding box center [269, 111] width 76 height 46
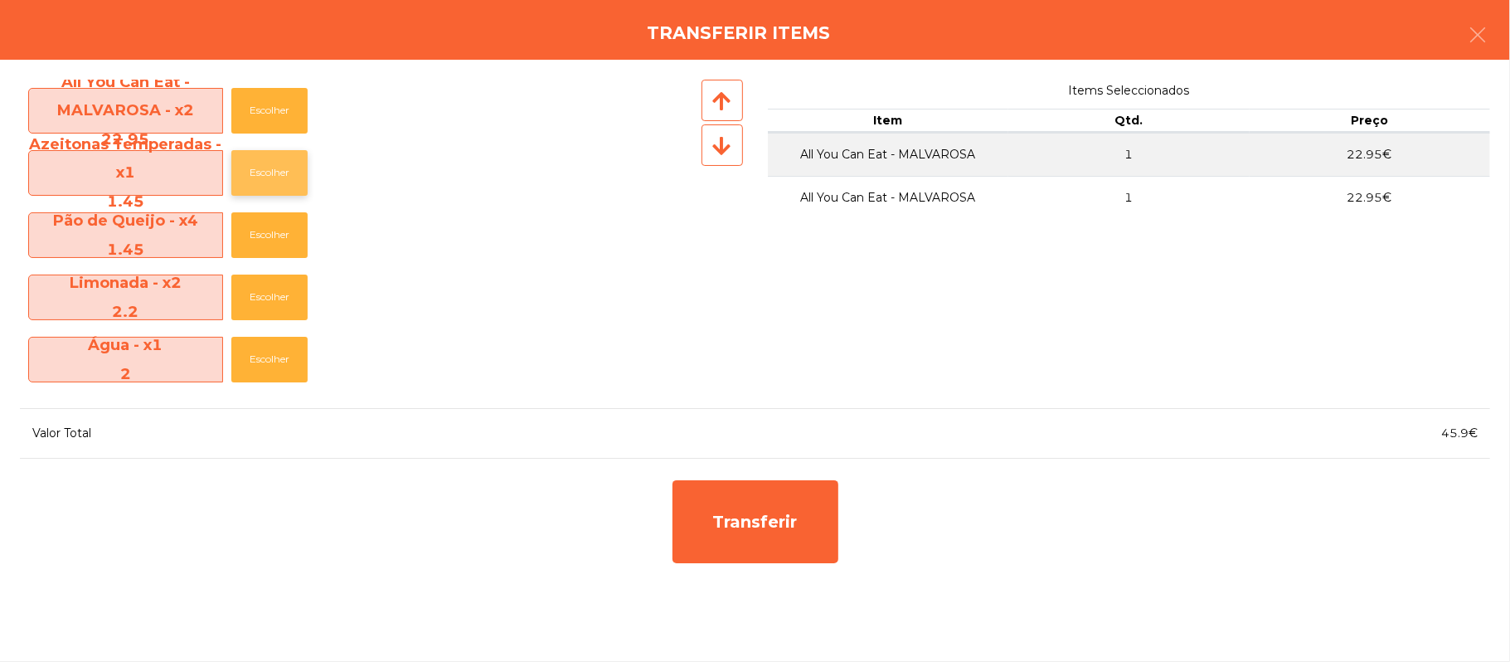
click at [284, 173] on button "Escolher" at bounding box center [269, 173] width 76 height 46
click at [279, 212] on button "Escolher" at bounding box center [269, 235] width 76 height 46
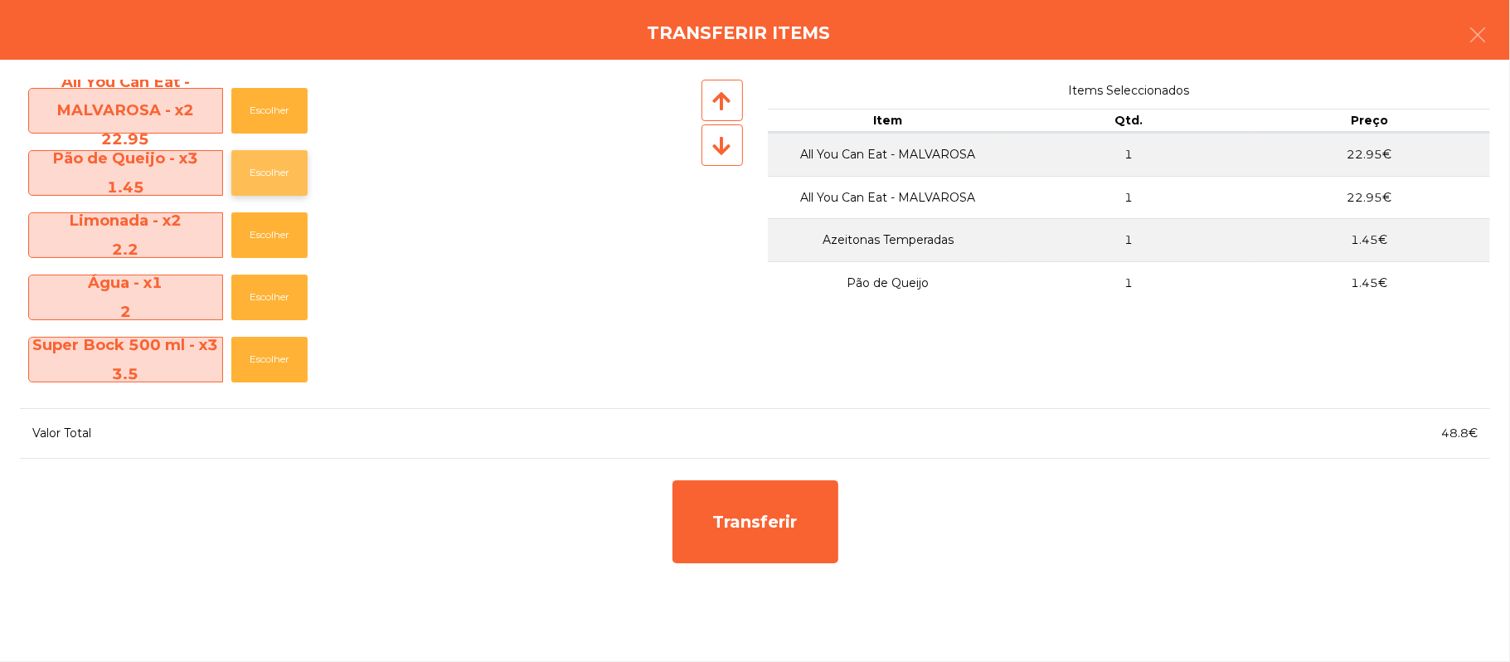
click at [279, 176] on button "Escolher" at bounding box center [269, 173] width 76 height 46
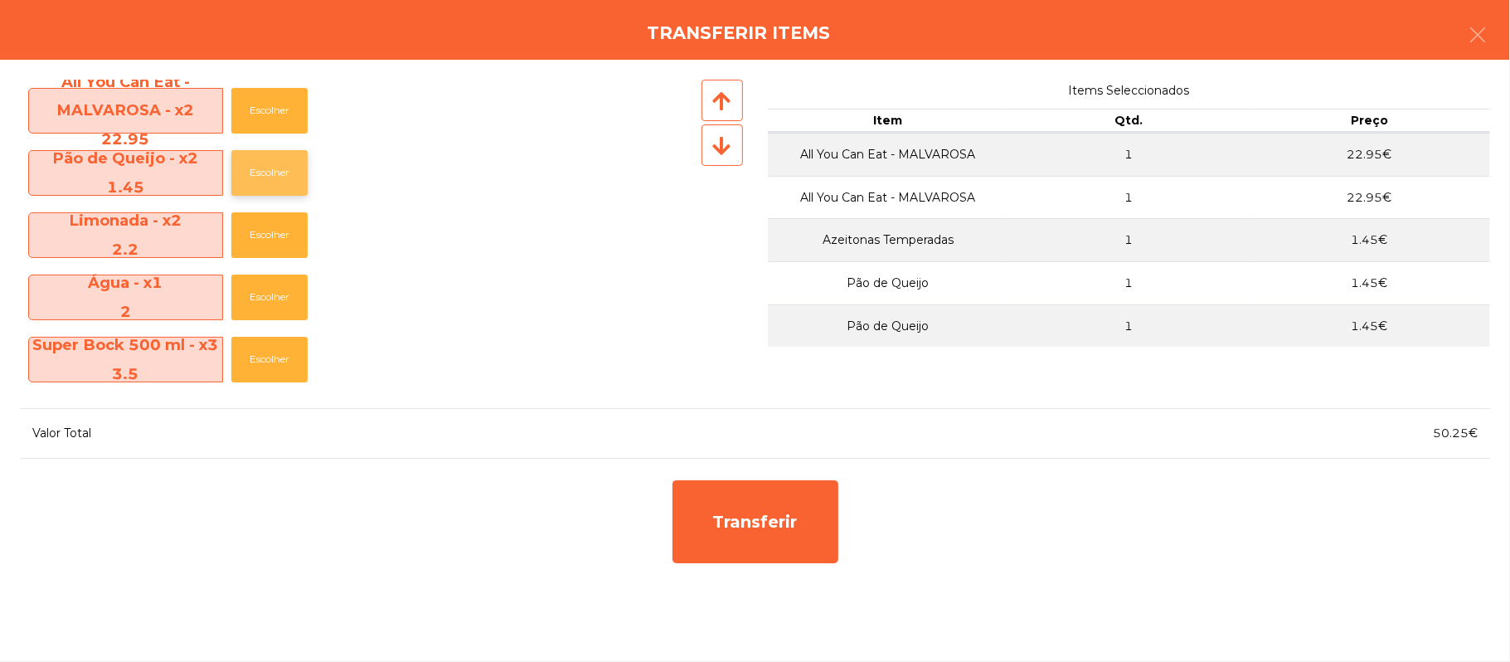
click at [274, 177] on button "Escolher" at bounding box center [269, 173] width 76 height 46
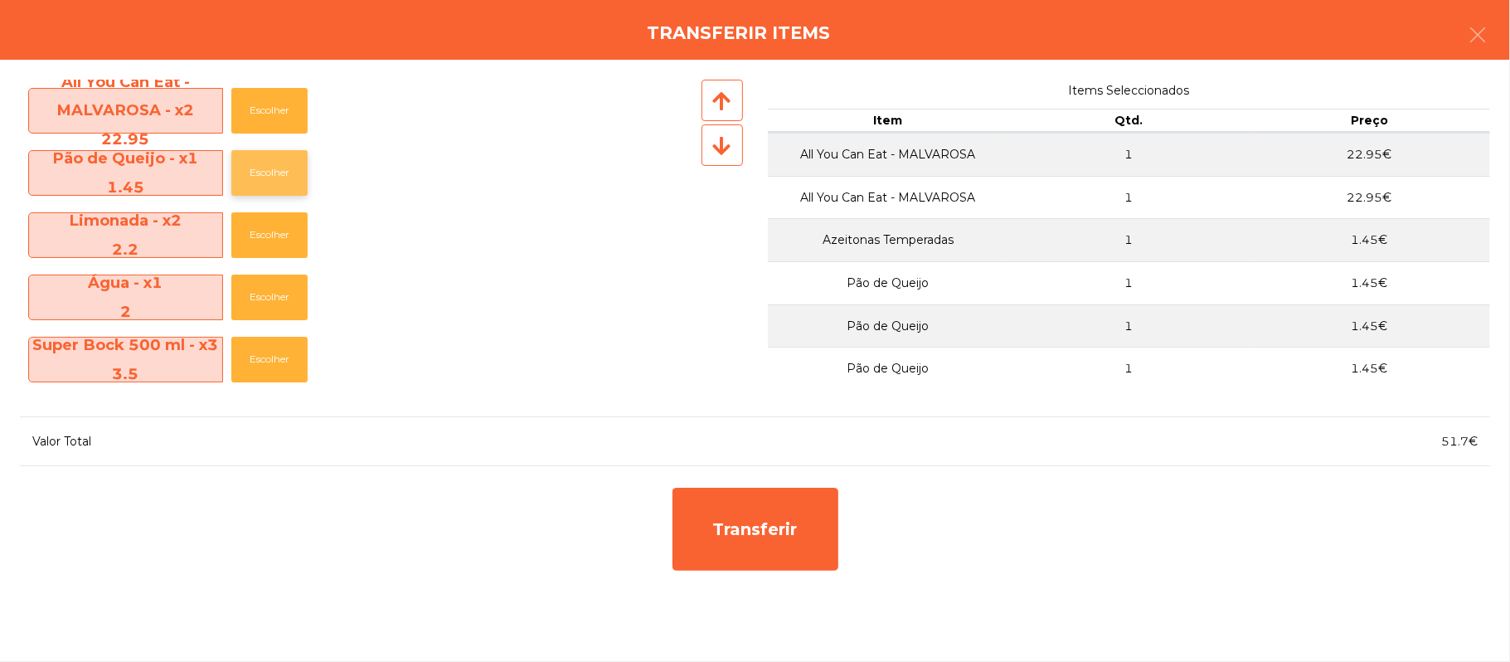
click at [279, 177] on button "Escolher" at bounding box center [269, 173] width 76 height 46
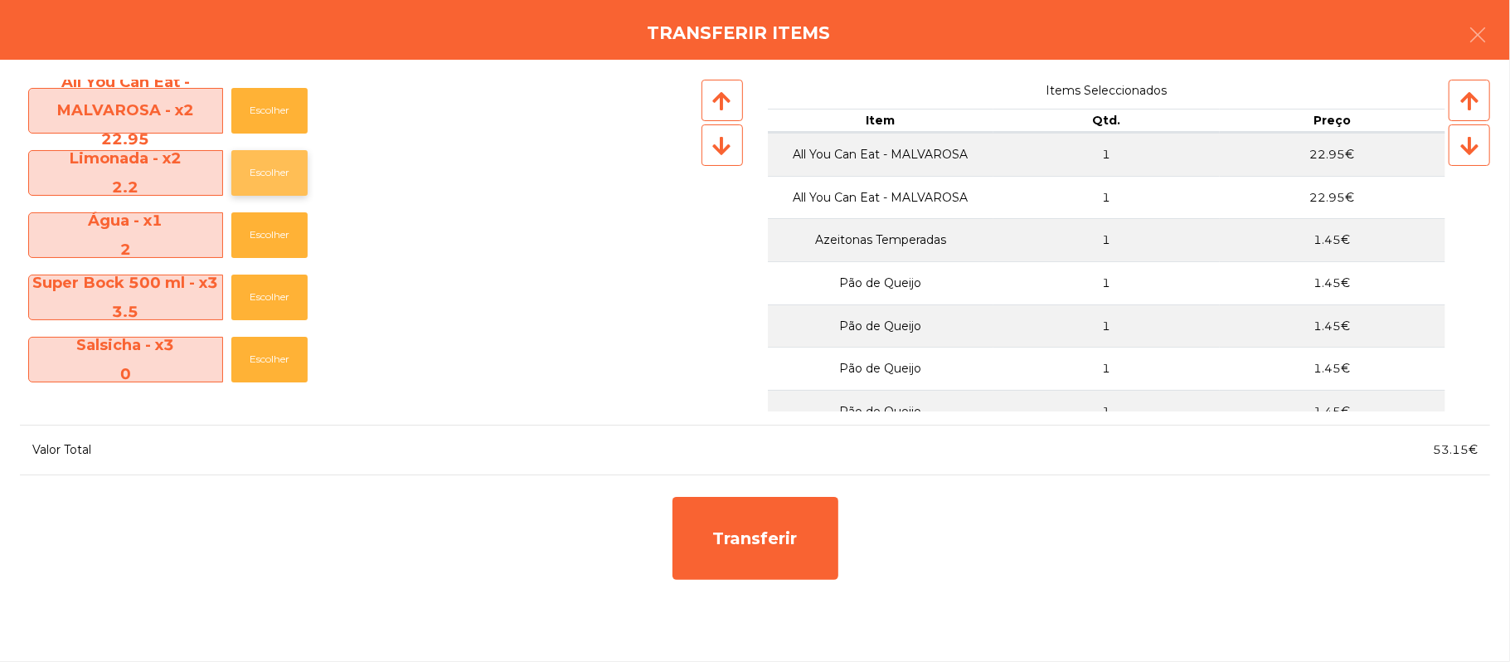
click at [267, 173] on button "Escolher" at bounding box center [269, 173] width 76 height 46
click at [265, 180] on button "Escolher" at bounding box center [269, 173] width 76 height 46
click at [274, 174] on button "Escolher" at bounding box center [269, 173] width 76 height 46
click at [276, 173] on button "Escolher" at bounding box center [269, 173] width 76 height 46
click at [277, 179] on button "Escolher" at bounding box center [269, 173] width 76 height 46
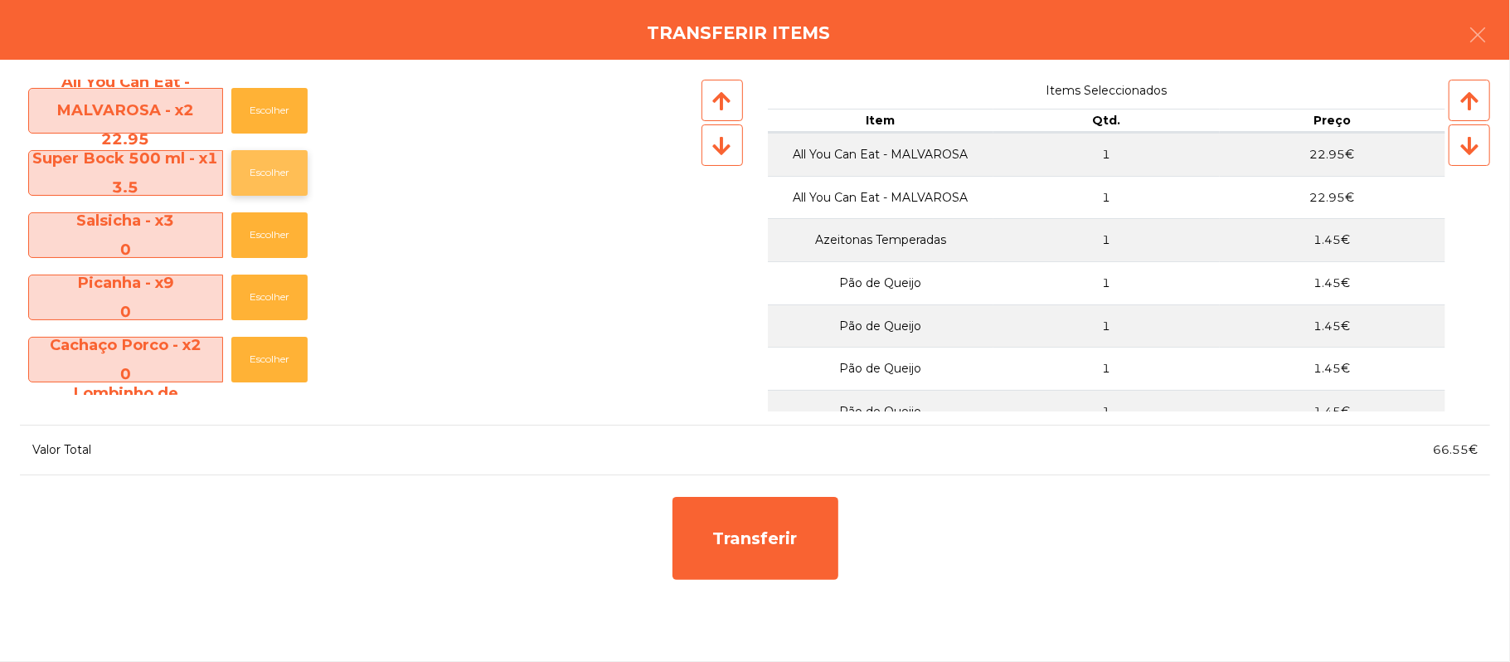
click at [279, 181] on button "Escolher" at bounding box center [269, 173] width 76 height 46
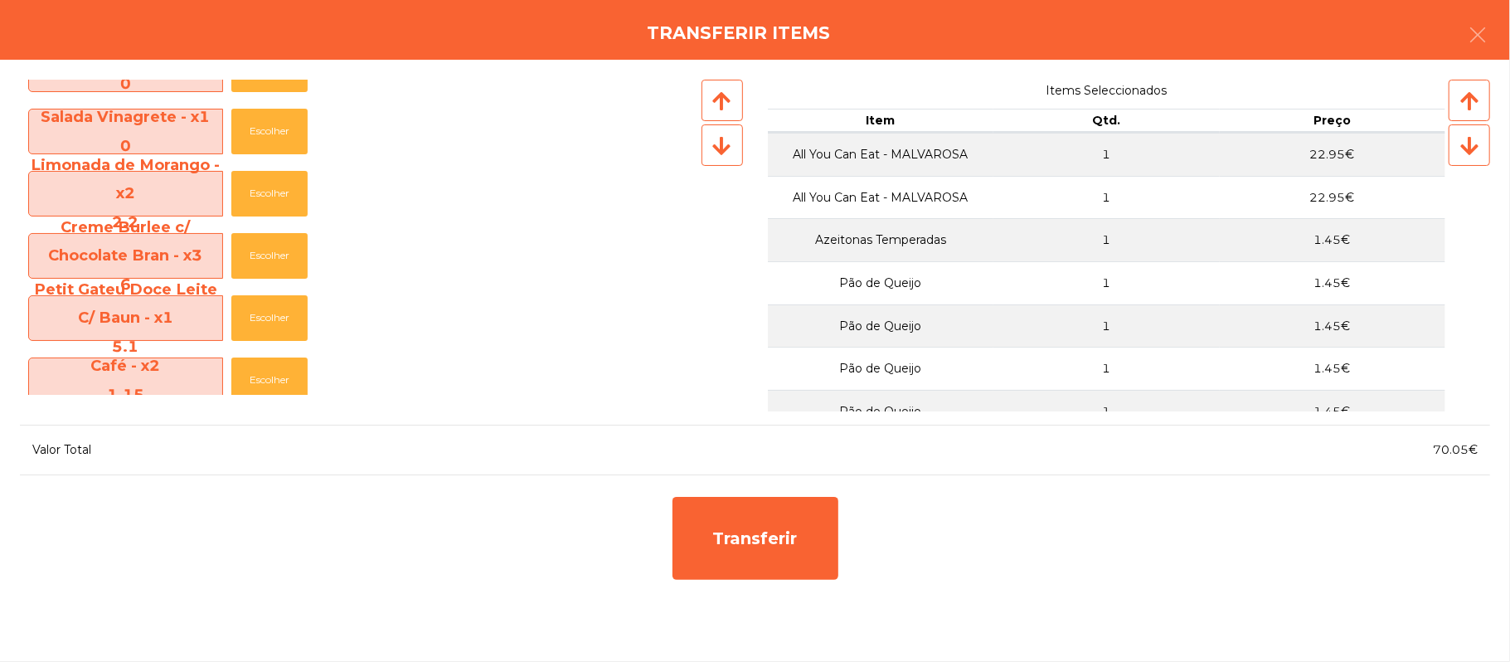
scroll to position [542, 0]
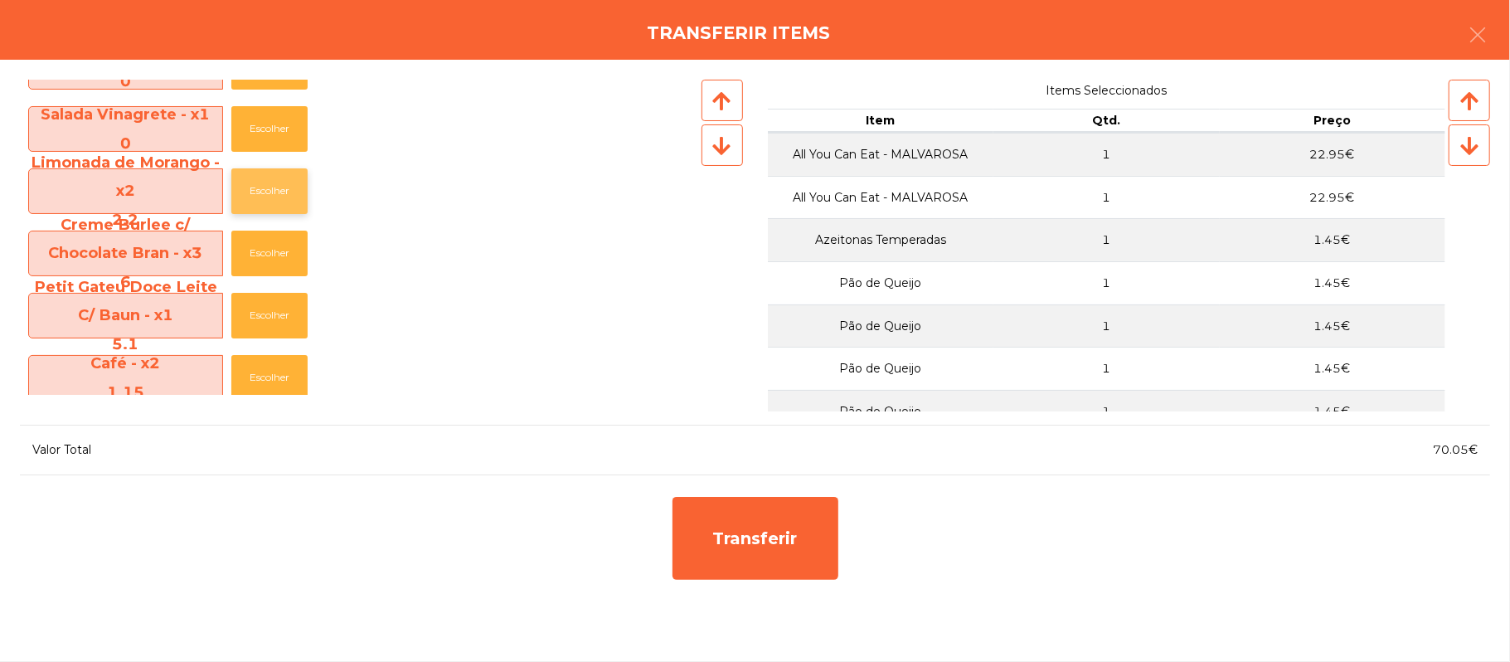
click at [283, 207] on button "Escolher" at bounding box center [269, 191] width 76 height 46
click at [280, 203] on button "Escolher" at bounding box center [269, 191] width 76 height 46
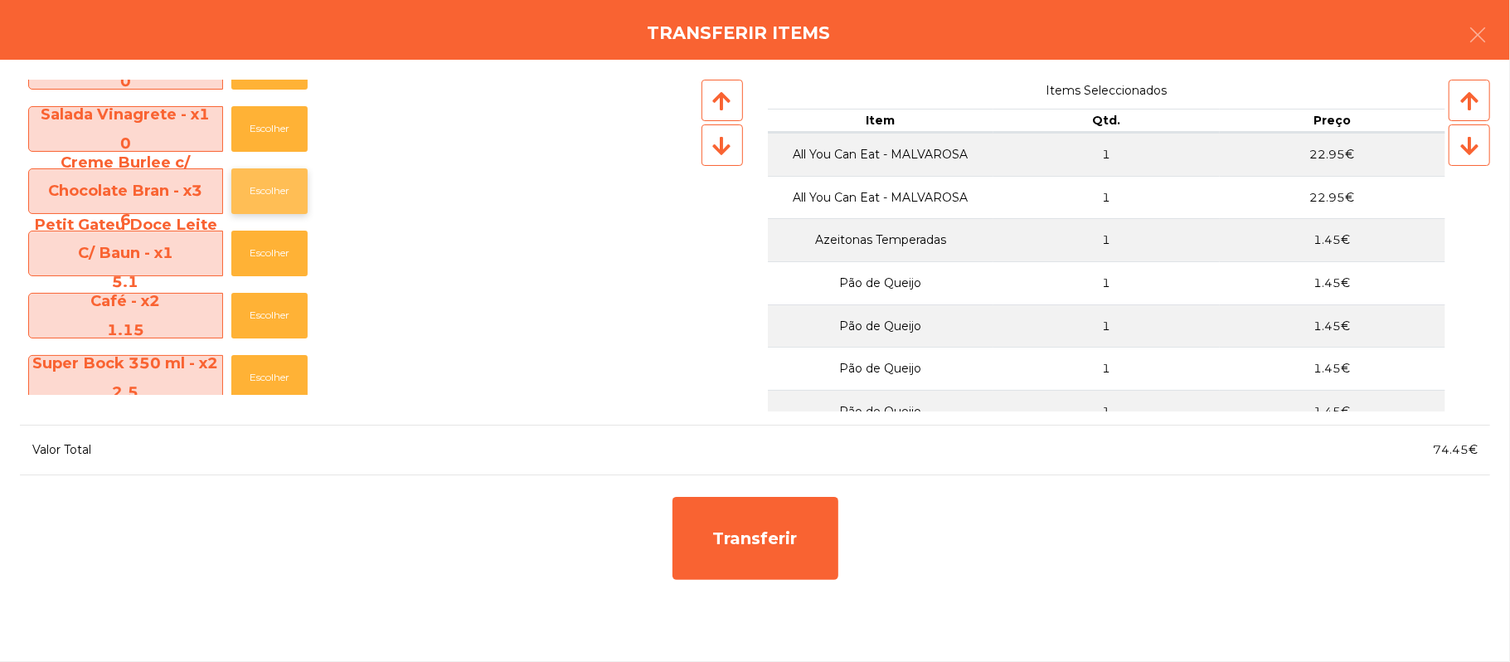
click at [282, 201] on button "Escolher" at bounding box center [269, 191] width 76 height 46
click at [285, 193] on button "Escolher" at bounding box center [269, 191] width 76 height 46
click at [283, 193] on button "Escolher" at bounding box center [269, 191] width 76 height 46
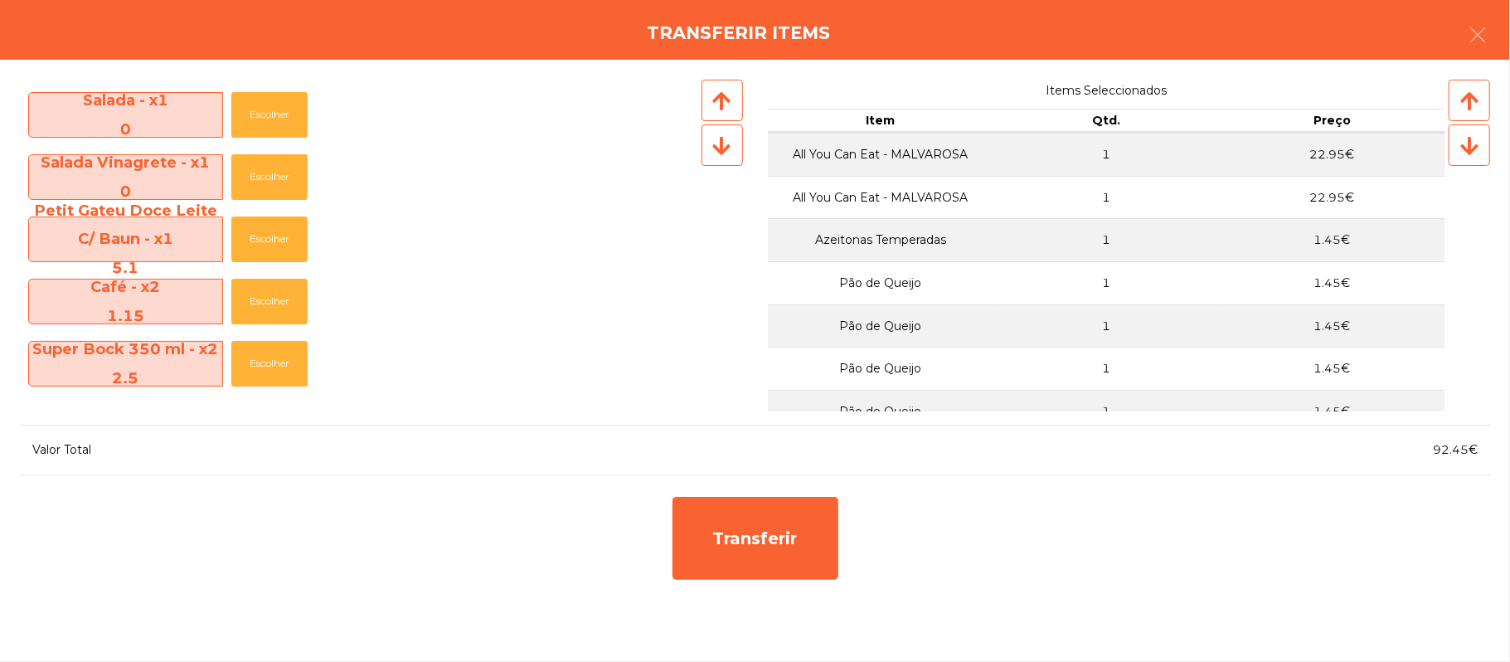
scroll to position [493, 0]
click at [284, 253] on button "Escolher" at bounding box center [269, 240] width 76 height 46
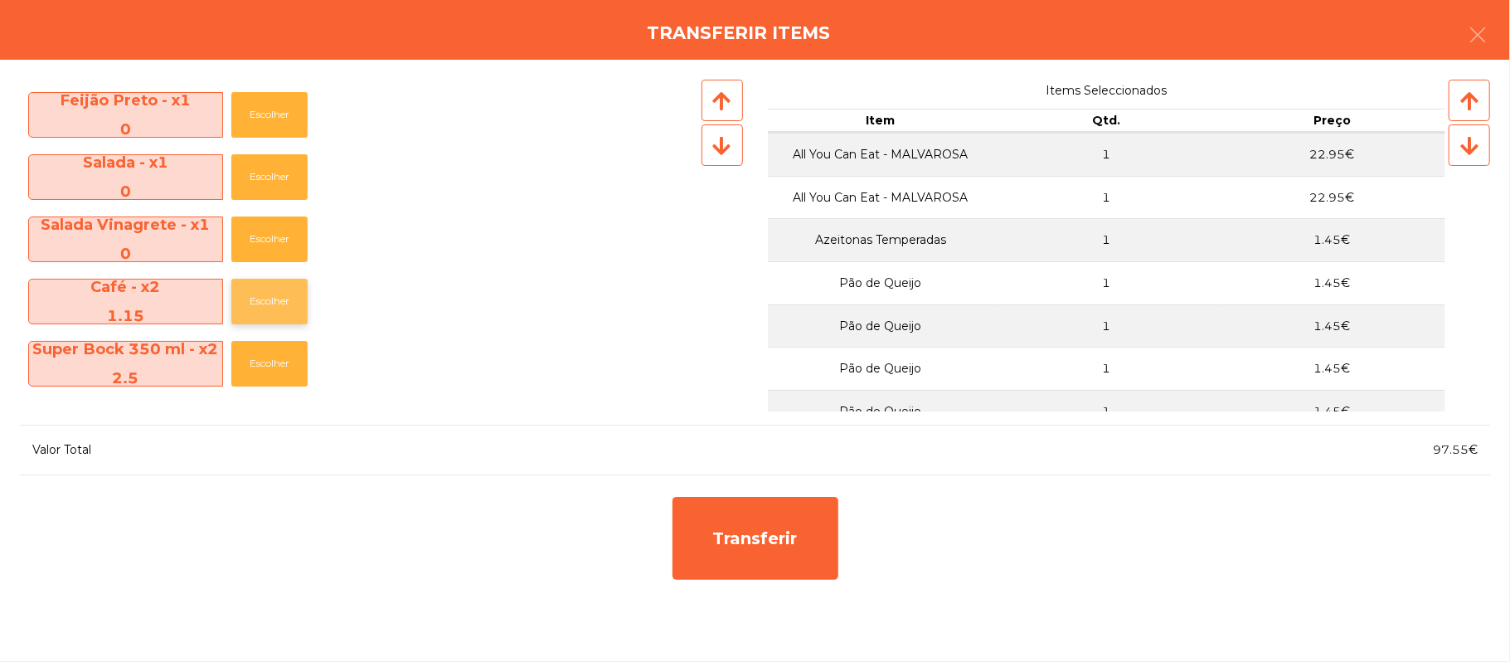
click at [302, 313] on button "Escolher" at bounding box center [269, 302] width 76 height 46
click at [299, 315] on button "Escolher" at bounding box center [269, 302] width 76 height 46
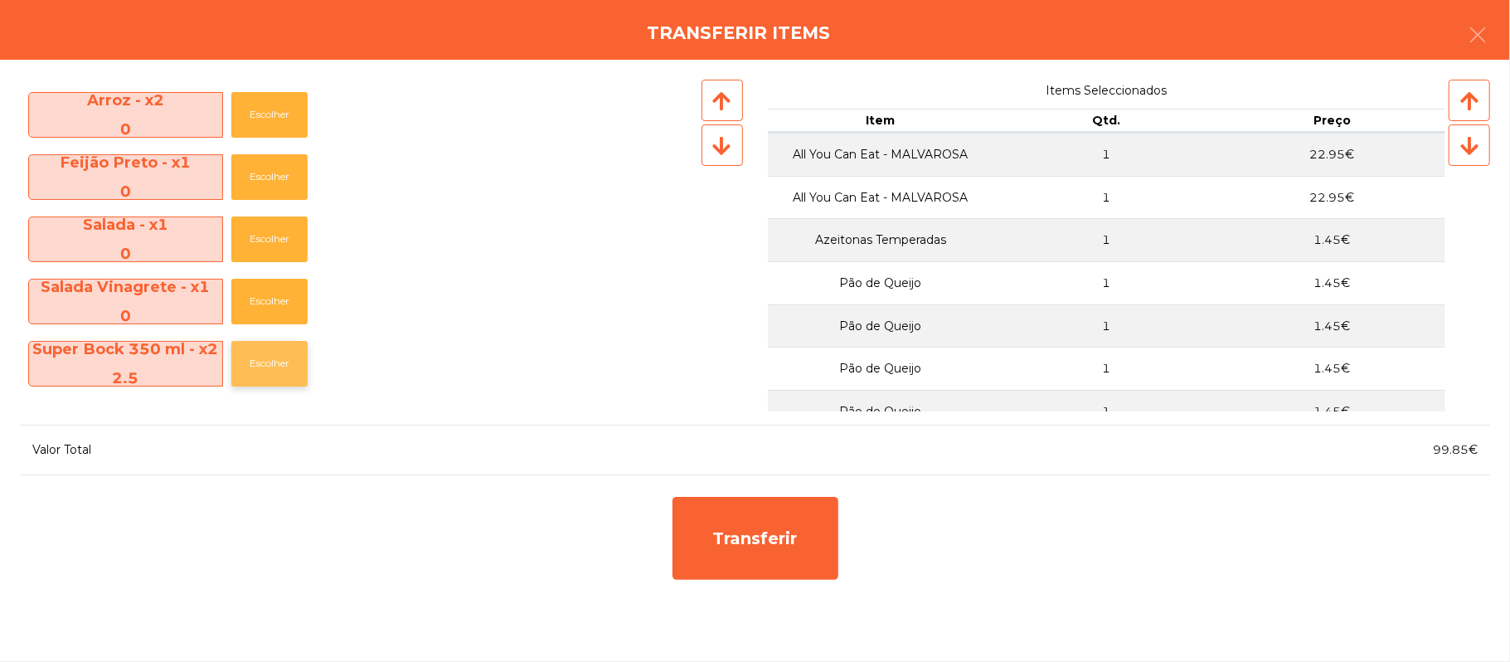
click at [282, 378] on button "Escolher" at bounding box center [269, 364] width 76 height 46
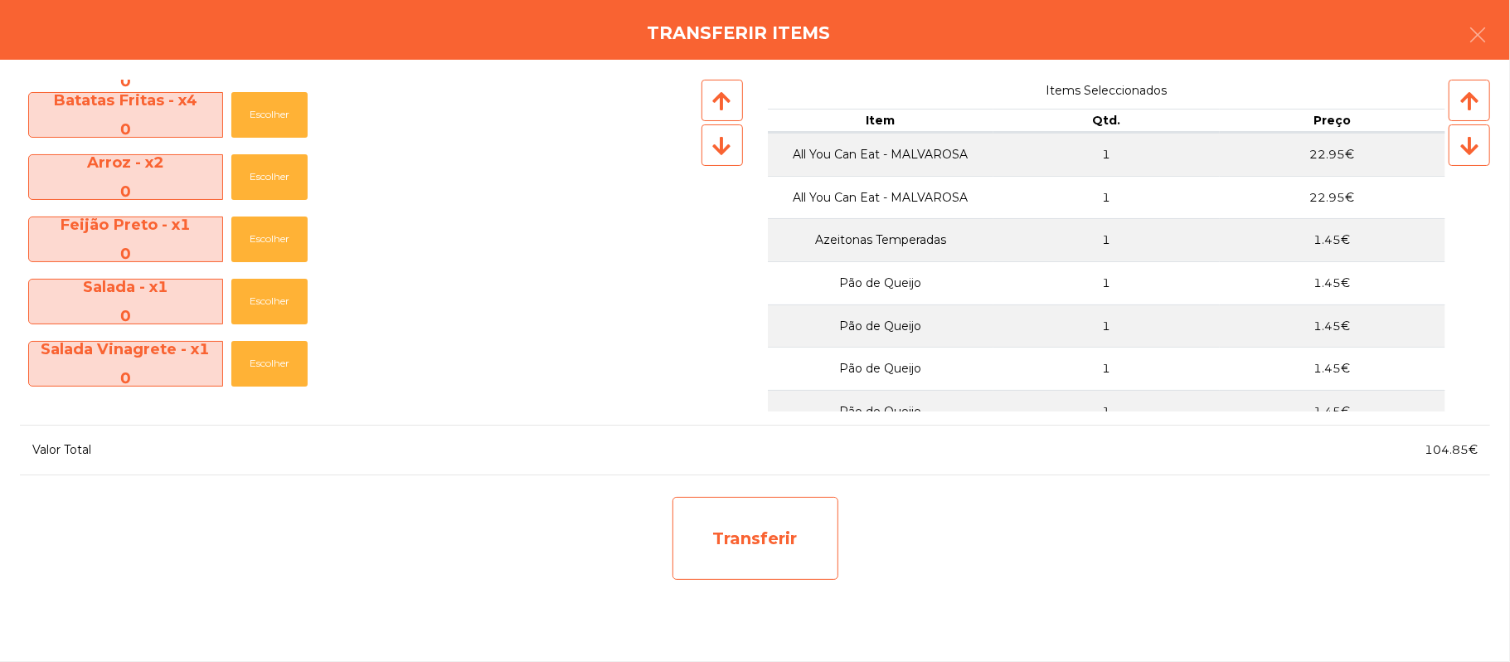
click at [781, 506] on div "Transferir" at bounding box center [756, 538] width 166 height 83
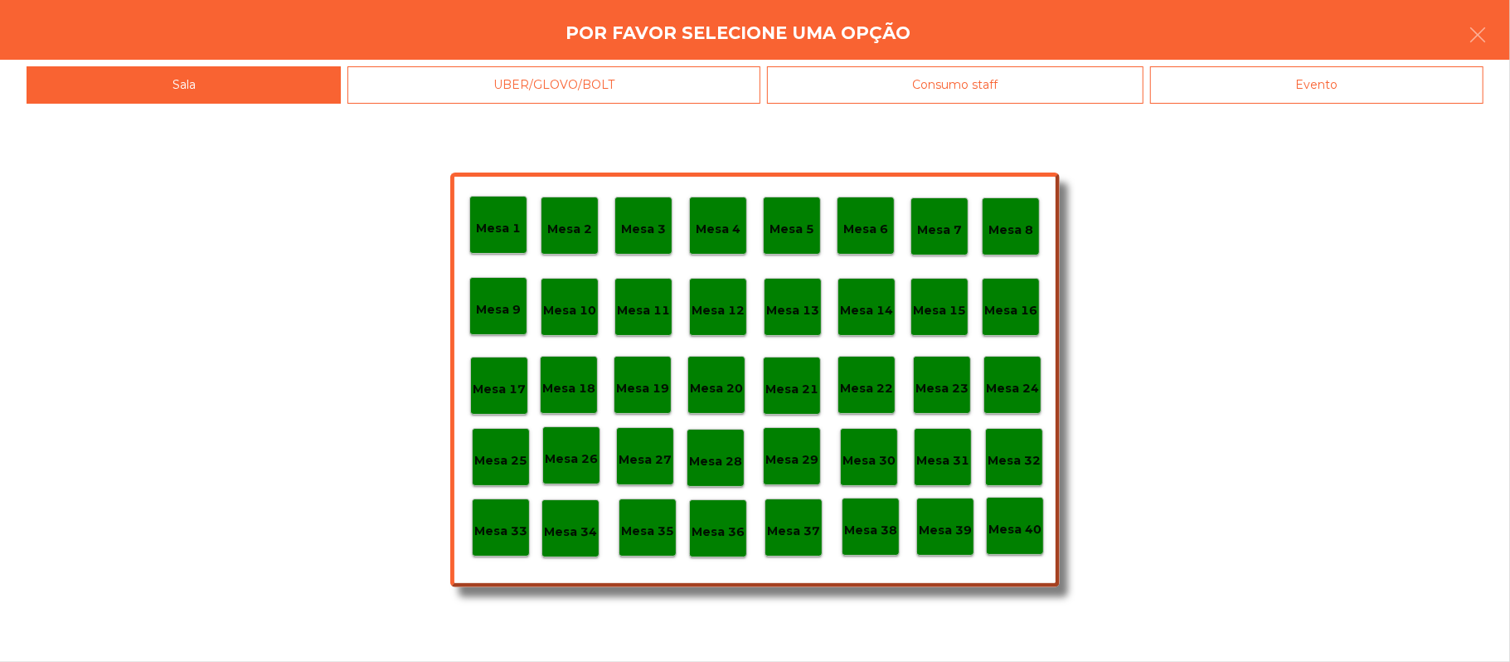
click at [496, 535] on p "Mesa 33" at bounding box center [500, 531] width 53 height 19
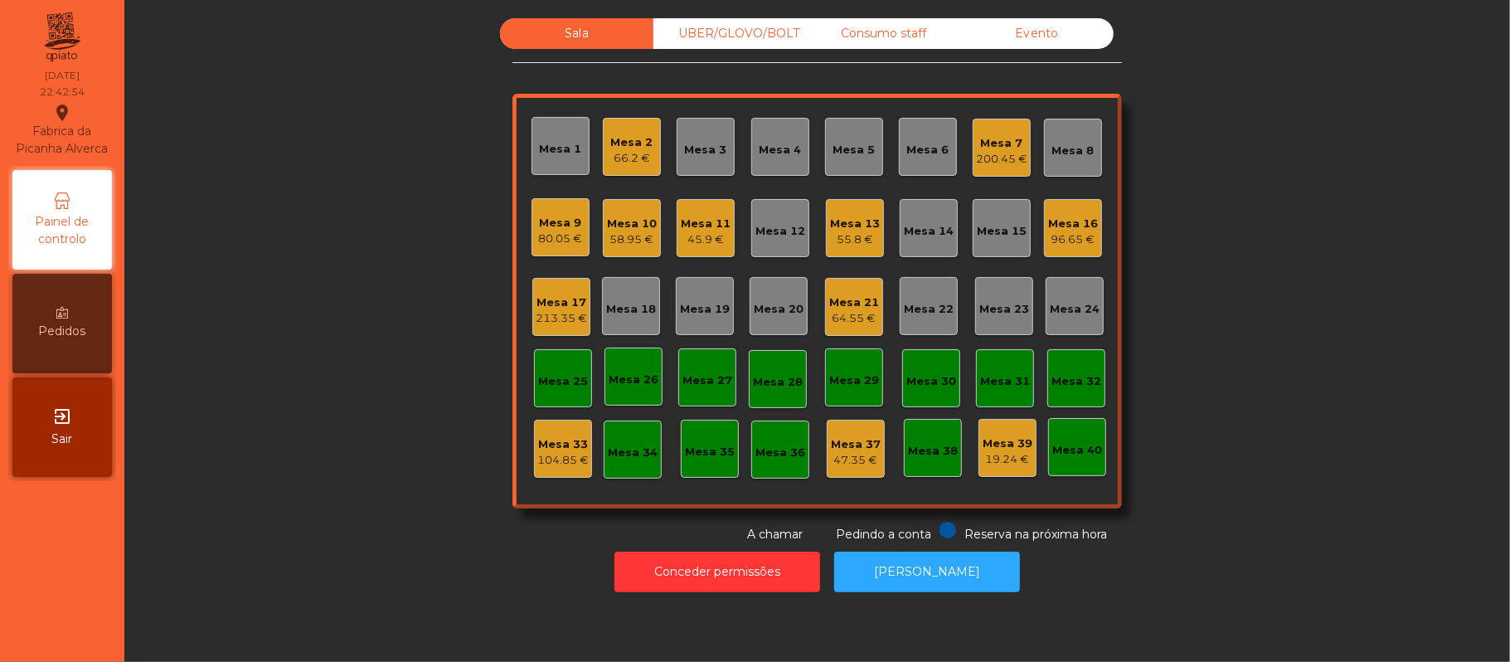
click at [688, 239] on div "45.9 €" at bounding box center [706, 239] width 50 height 17
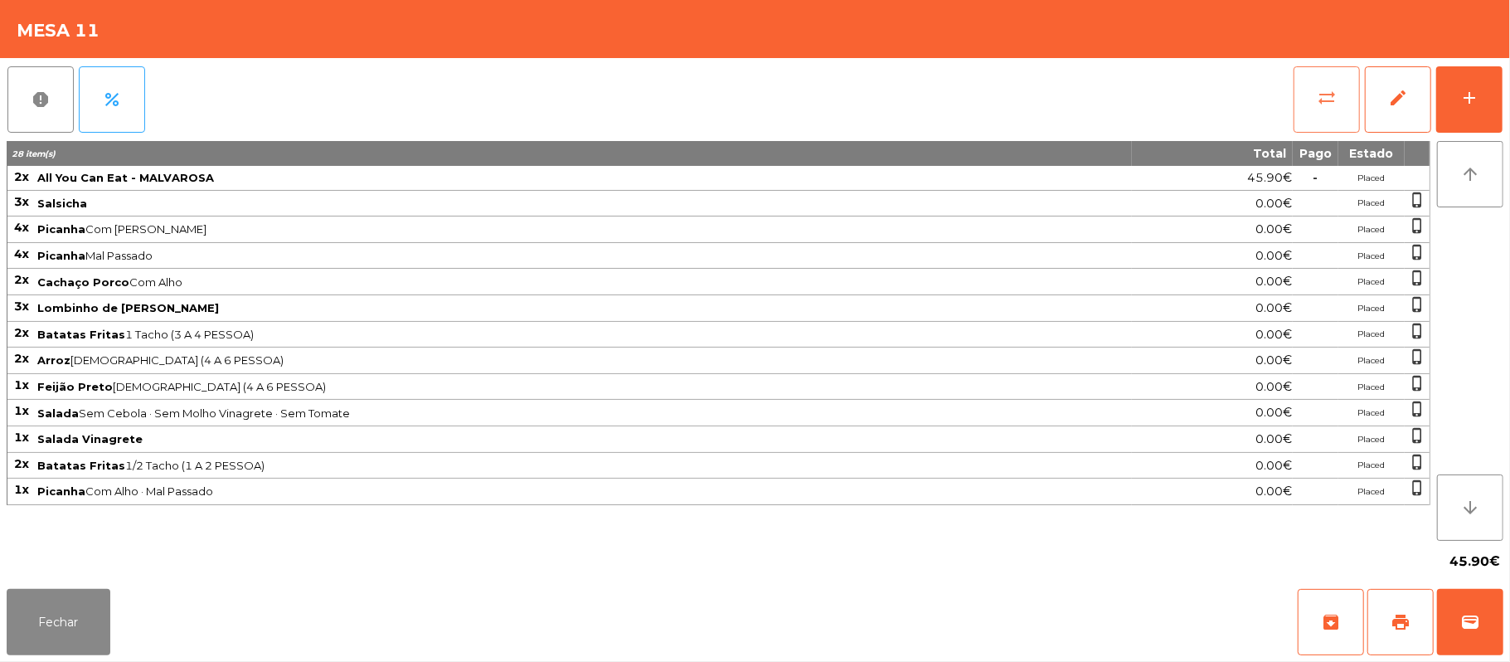
click at [1308, 120] on button "sync_alt" at bounding box center [1327, 99] width 66 height 66
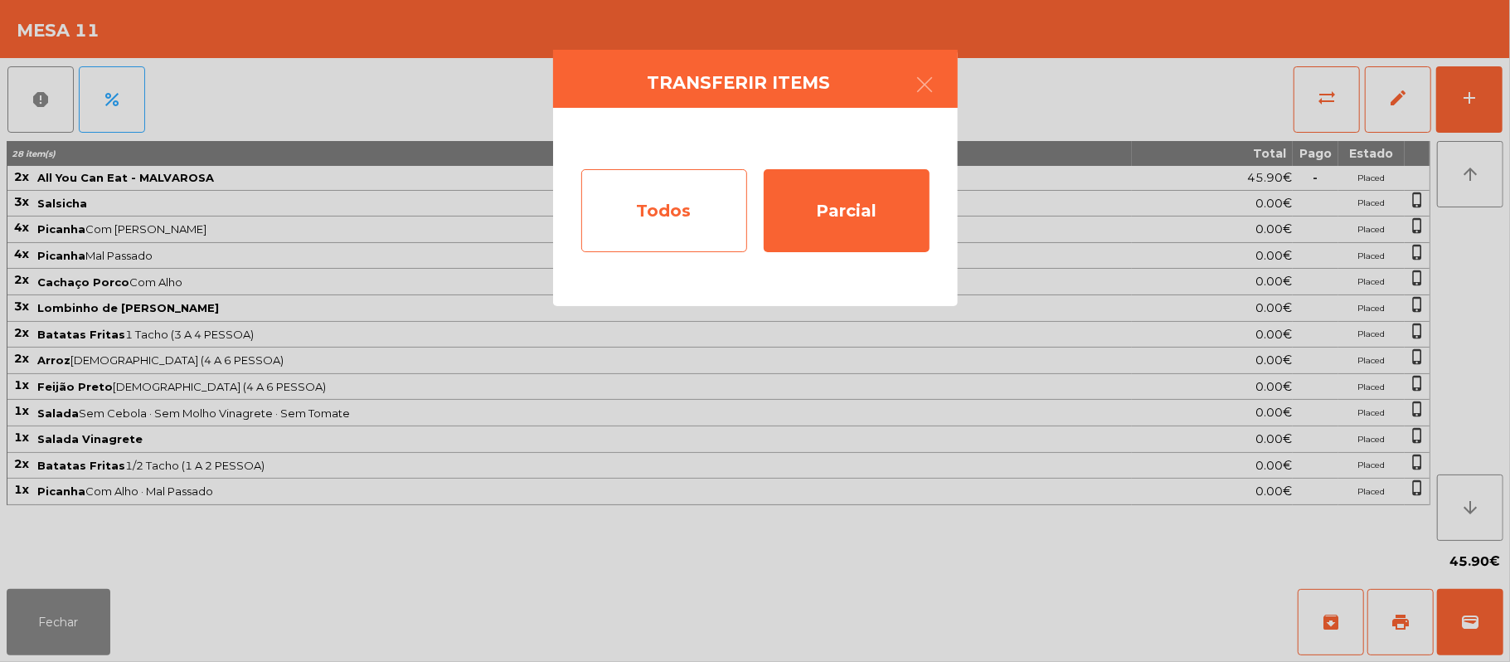
click at [667, 216] on div "Todos" at bounding box center [664, 210] width 166 height 83
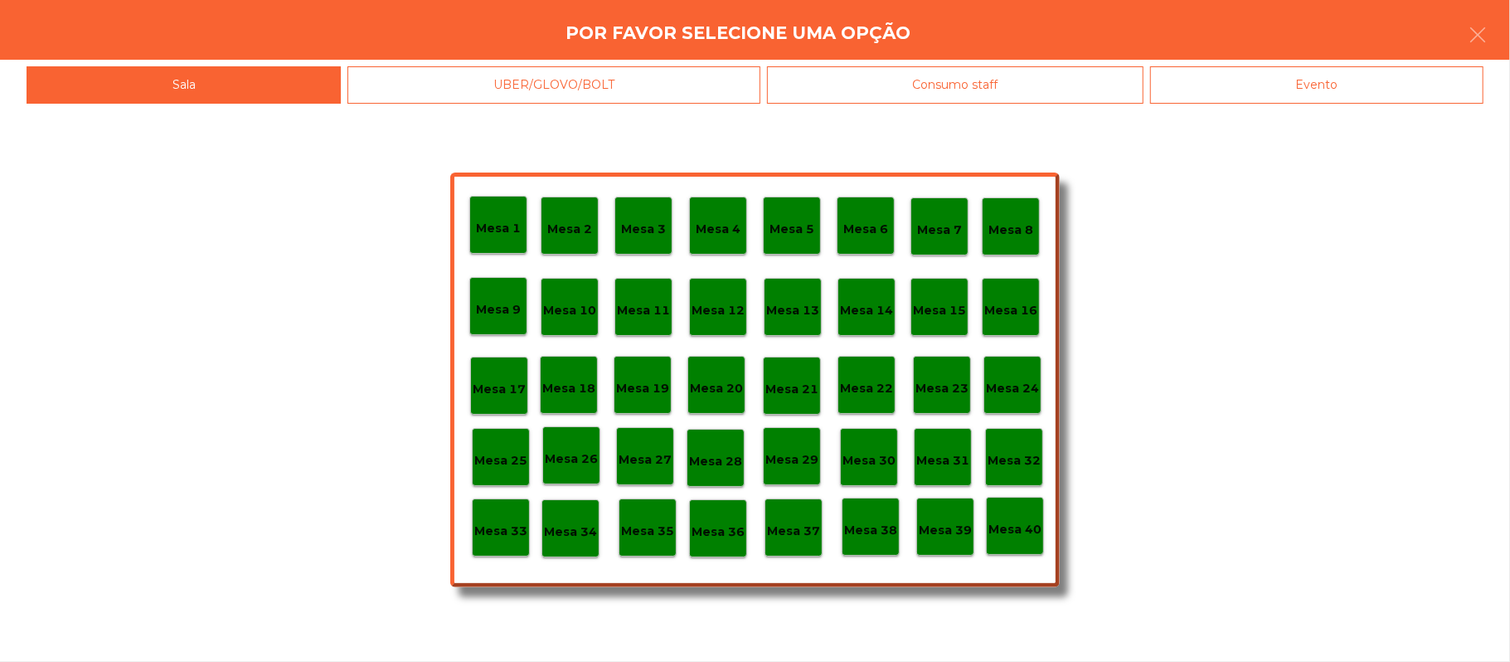
click at [508, 527] on p "Mesa 33" at bounding box center [500, 531] width 53 height 19
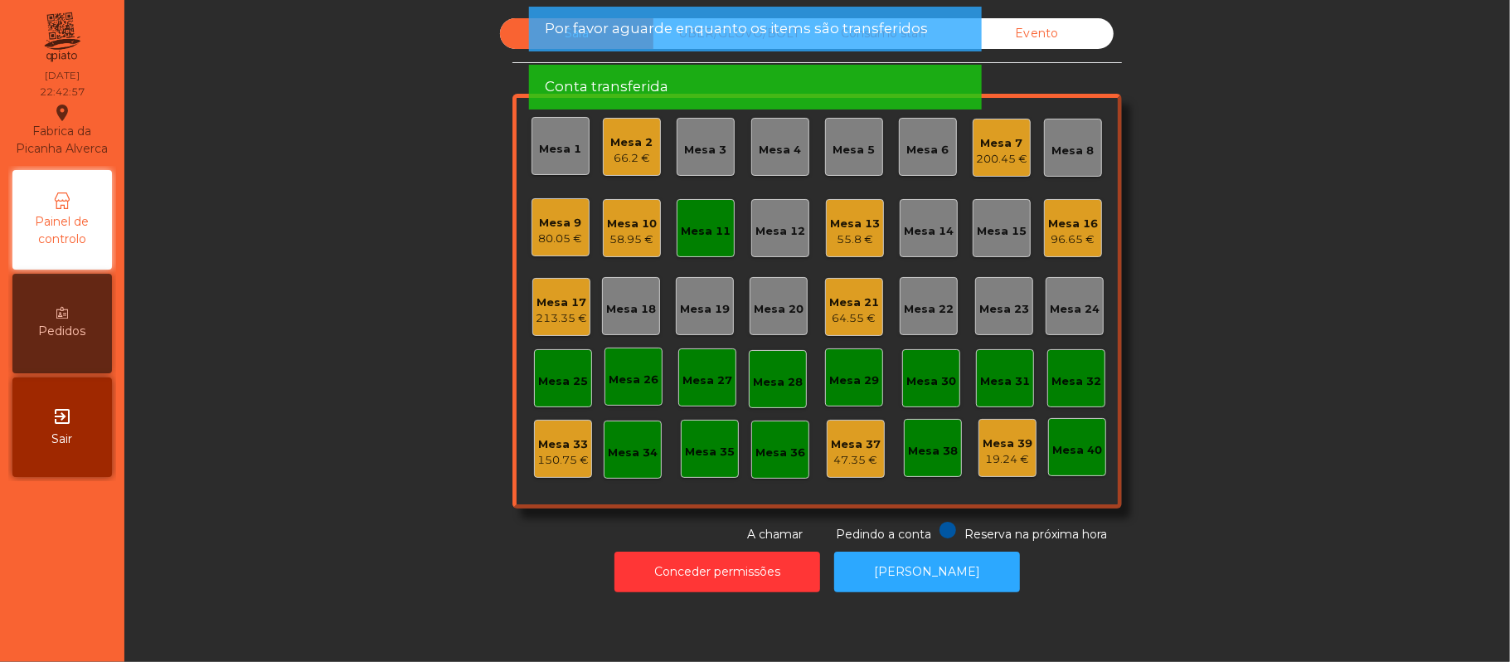
click at [537, 459] on div "150.75 €" at bounding box center [562, 460] width 51 height 17
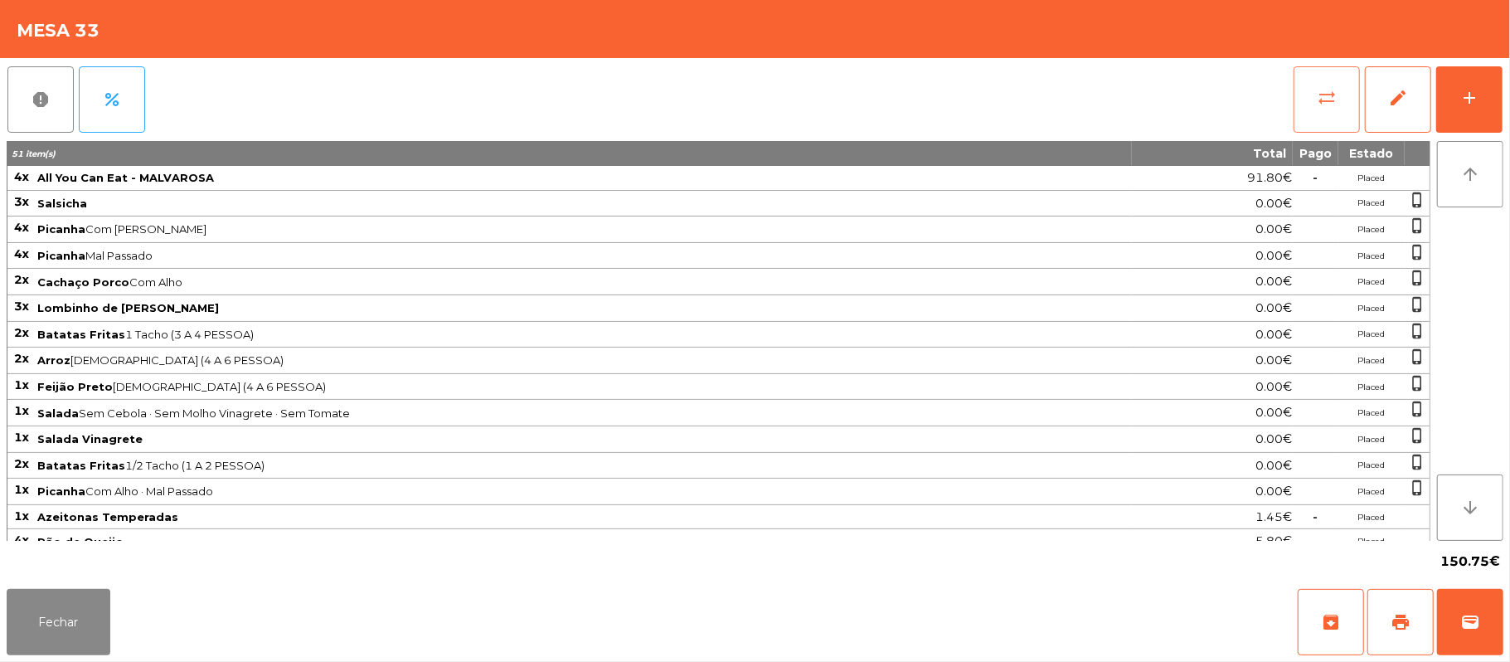
click at [1338, 95] on button "sync_alt" at bounding box center [1327, 99] width 66 height 66
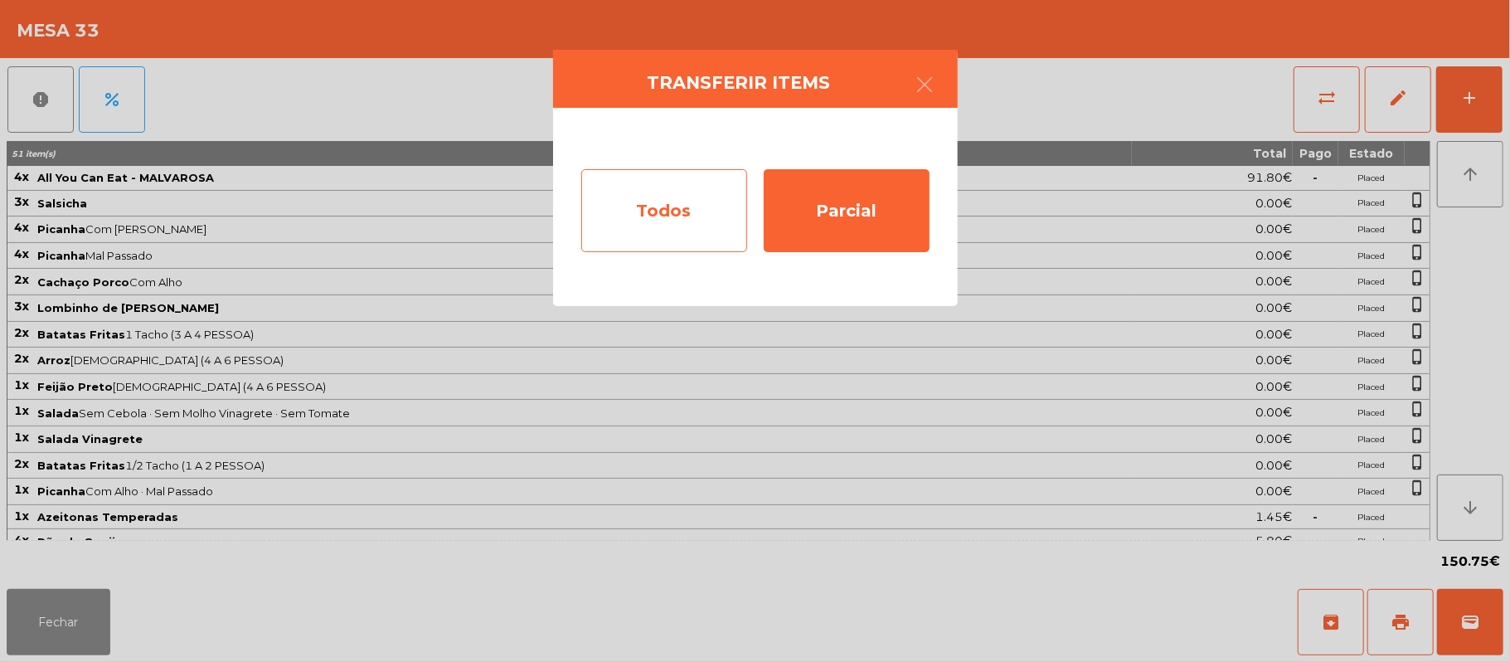
click at [680, 212] on div "Todos" at bounding box center [664, 210] width 166 height 83
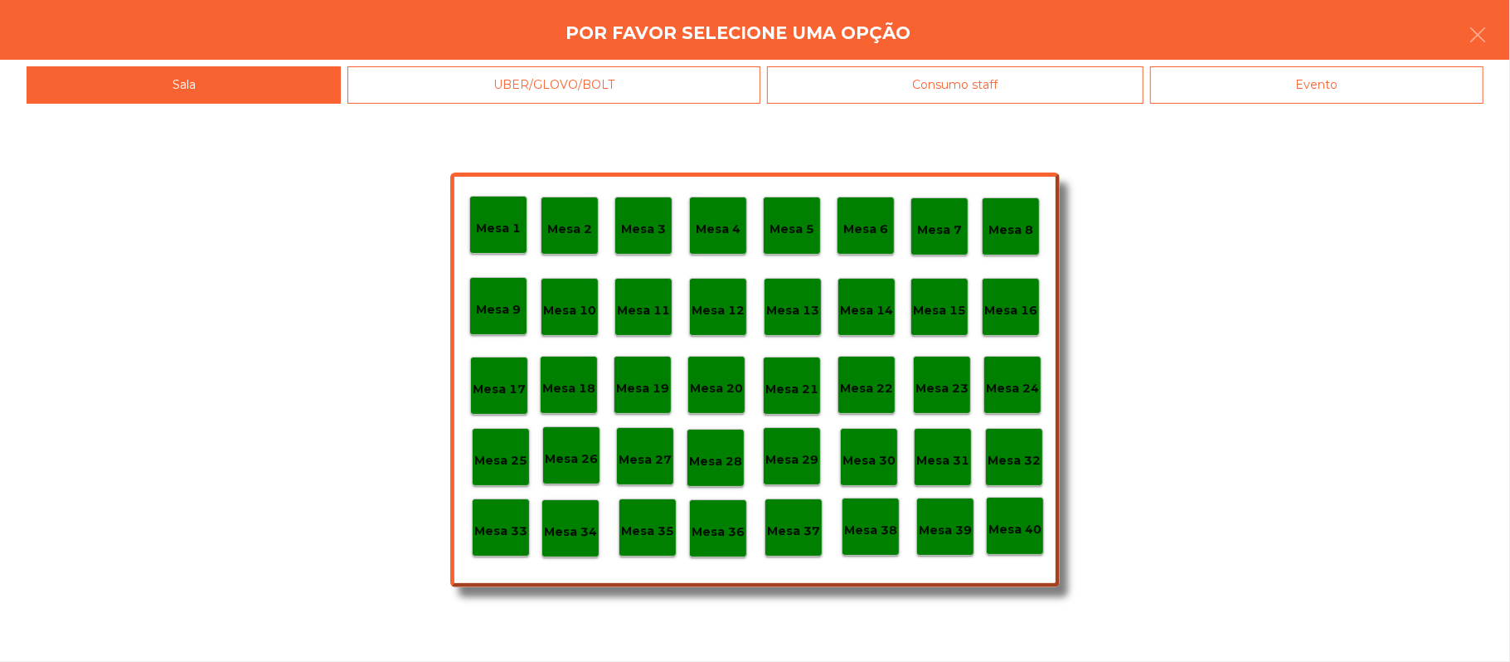
click at [1318, 80] on div "Evento" at bounding box center [1316, 84] width 333 height 37
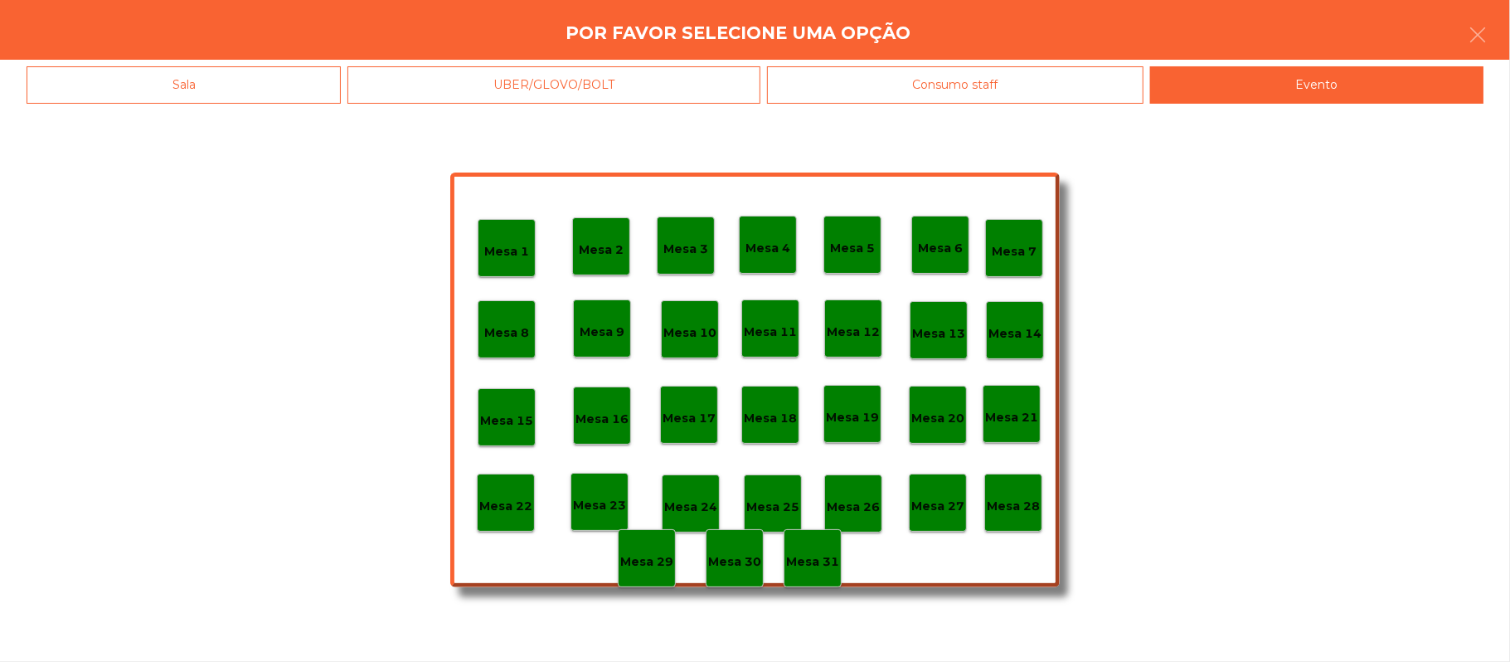
click at [1022, 514] on p "Mesa 28" at bounding box center [1013, 506] width 53 height 19
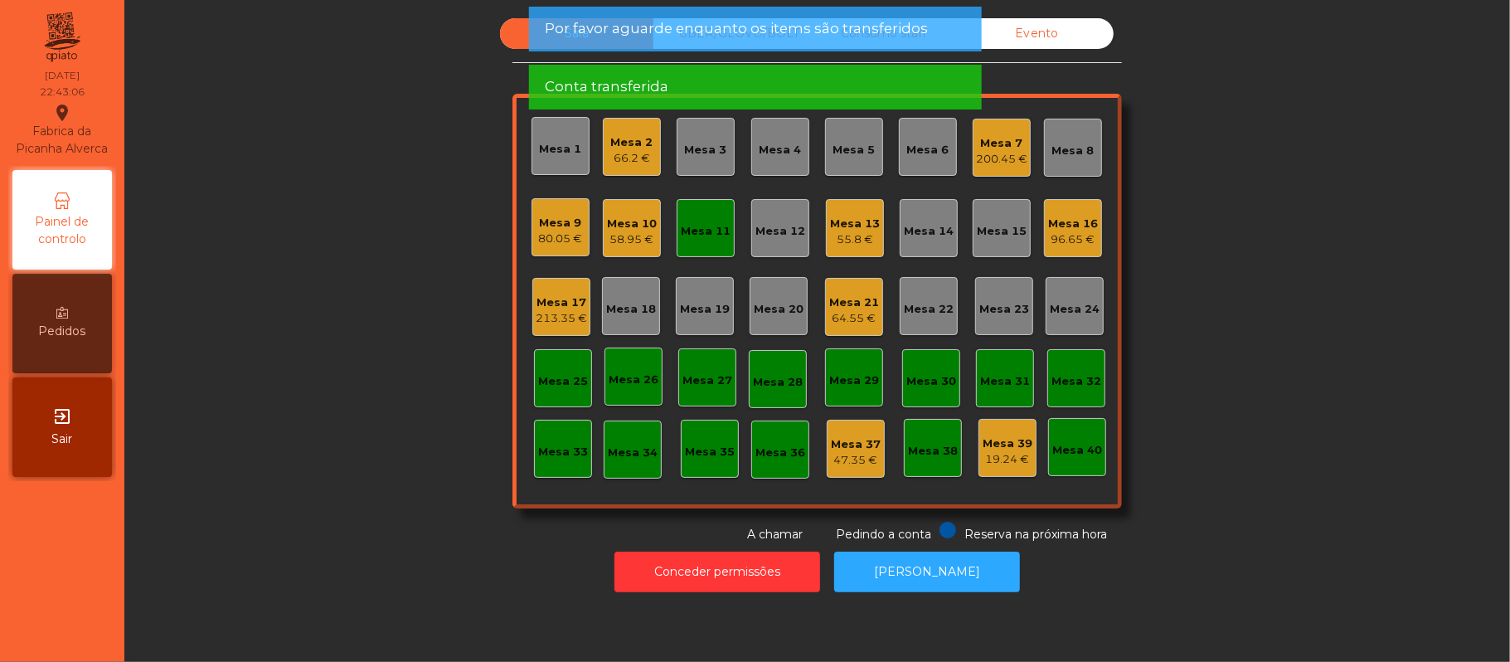
click at [714, 223] on div "Mesa 11" at bounding box center [706, 231] width 50 height 17
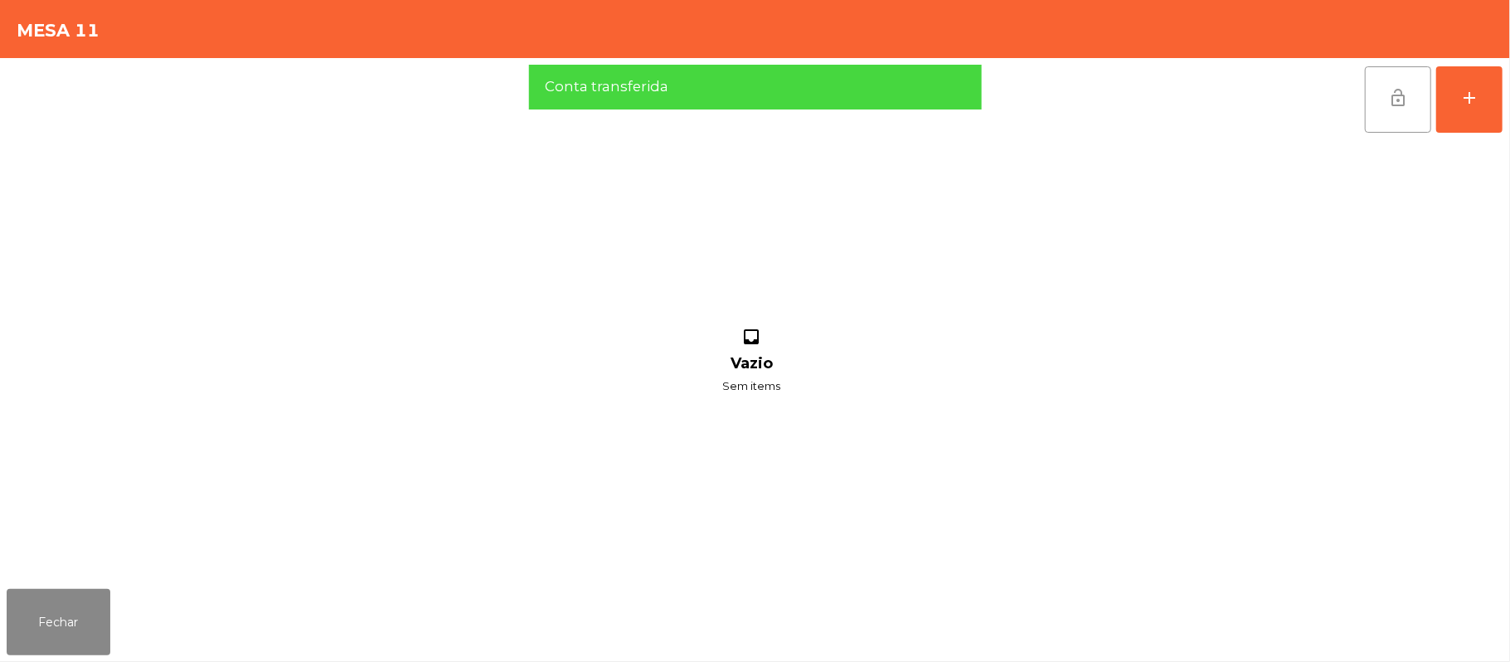
click at [1390, 78] on button "lock_open" at bounding box center [1398, 99] width 66 height 66
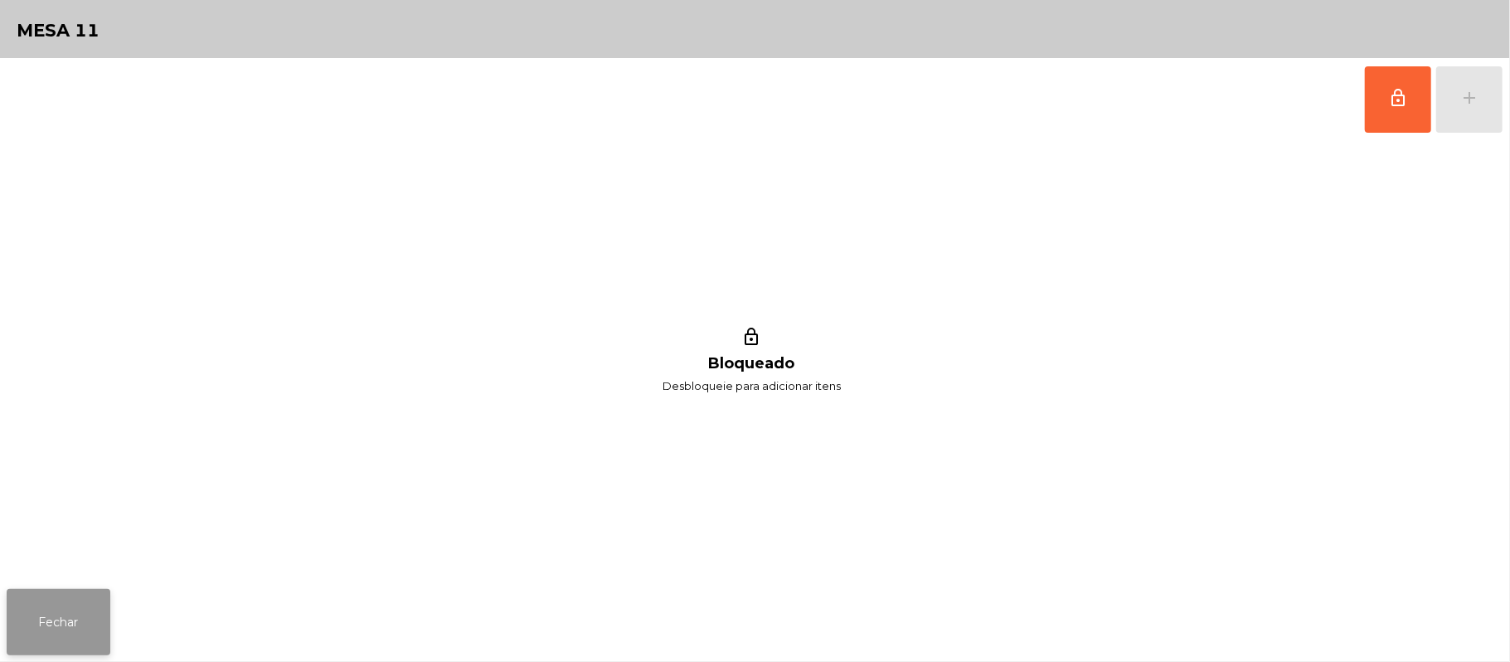
click at [45, 624] on button "Fechar" at bounding box center [59, 622] width 104 height 66
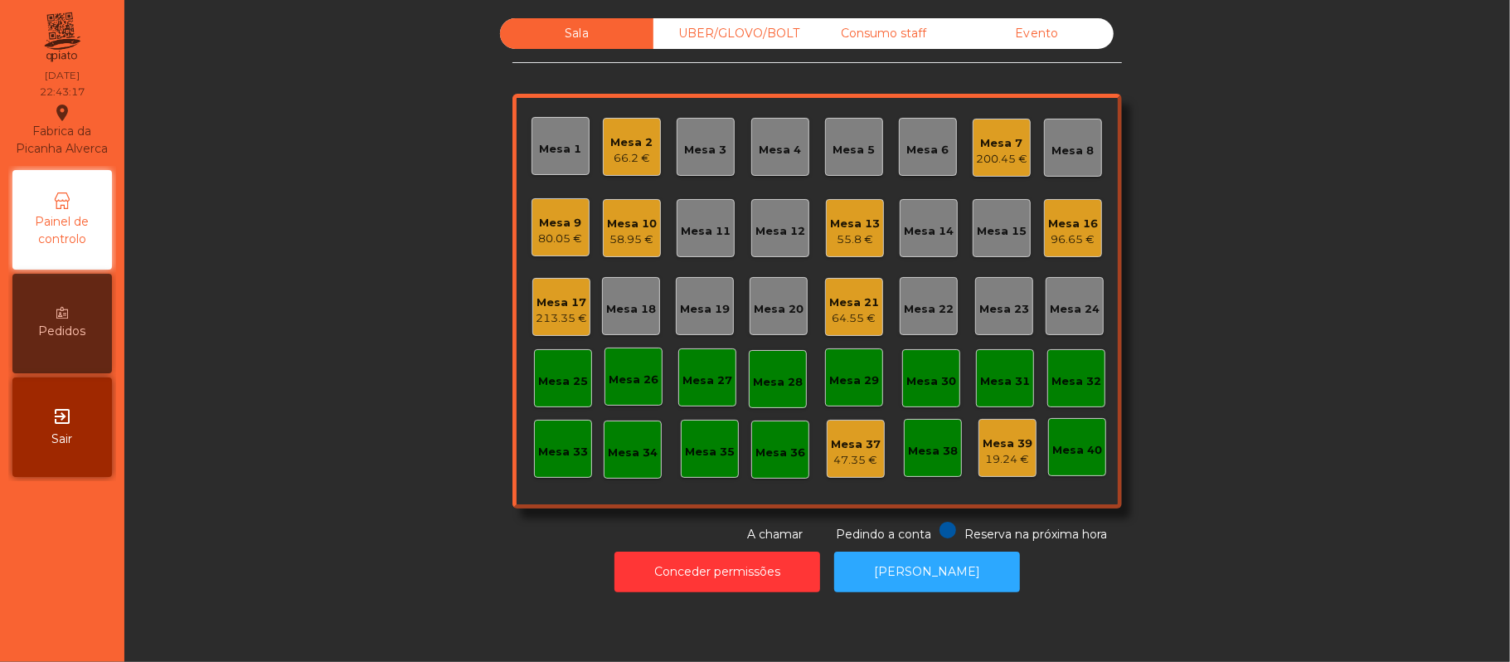
click at [829, 322] on div "64.55 €" at bounding box center [854, 318] width 50 height 17
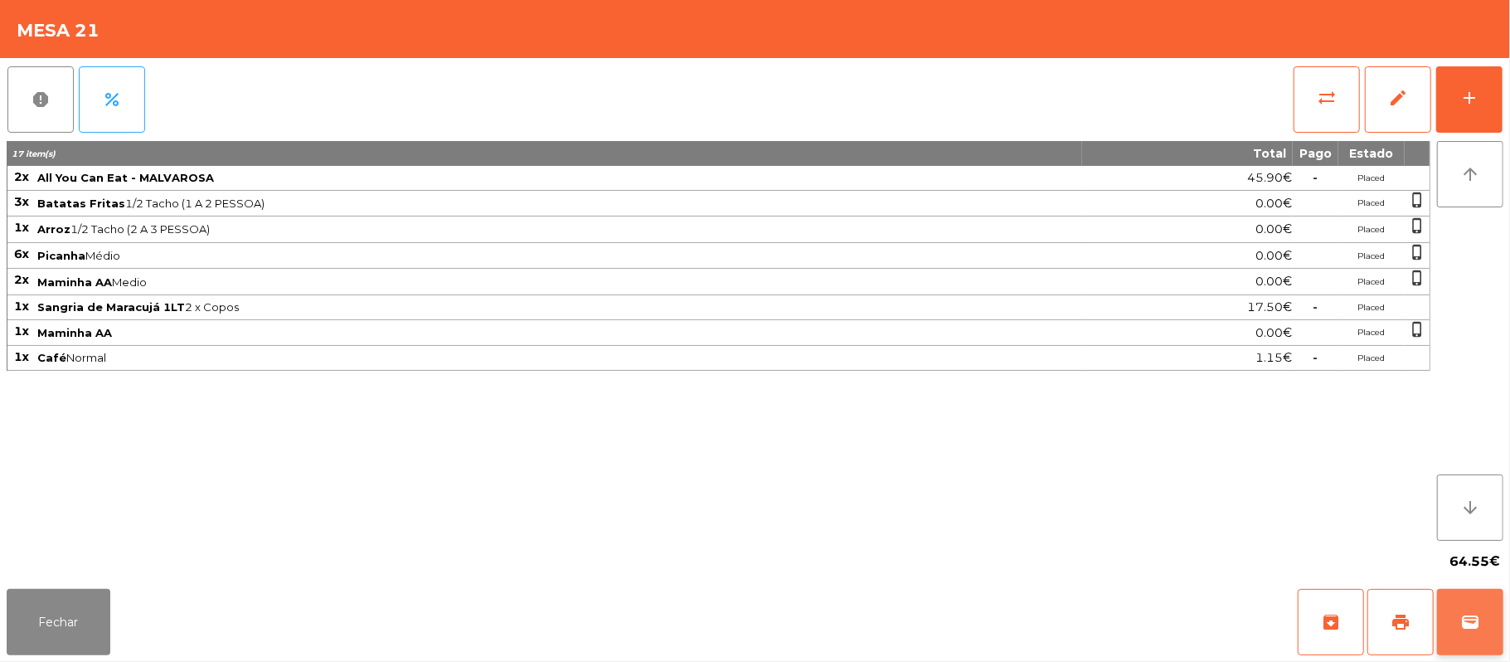
click at [1474, 618] on span "wallet" at bounding box center [1470, 622] width 20 height 20
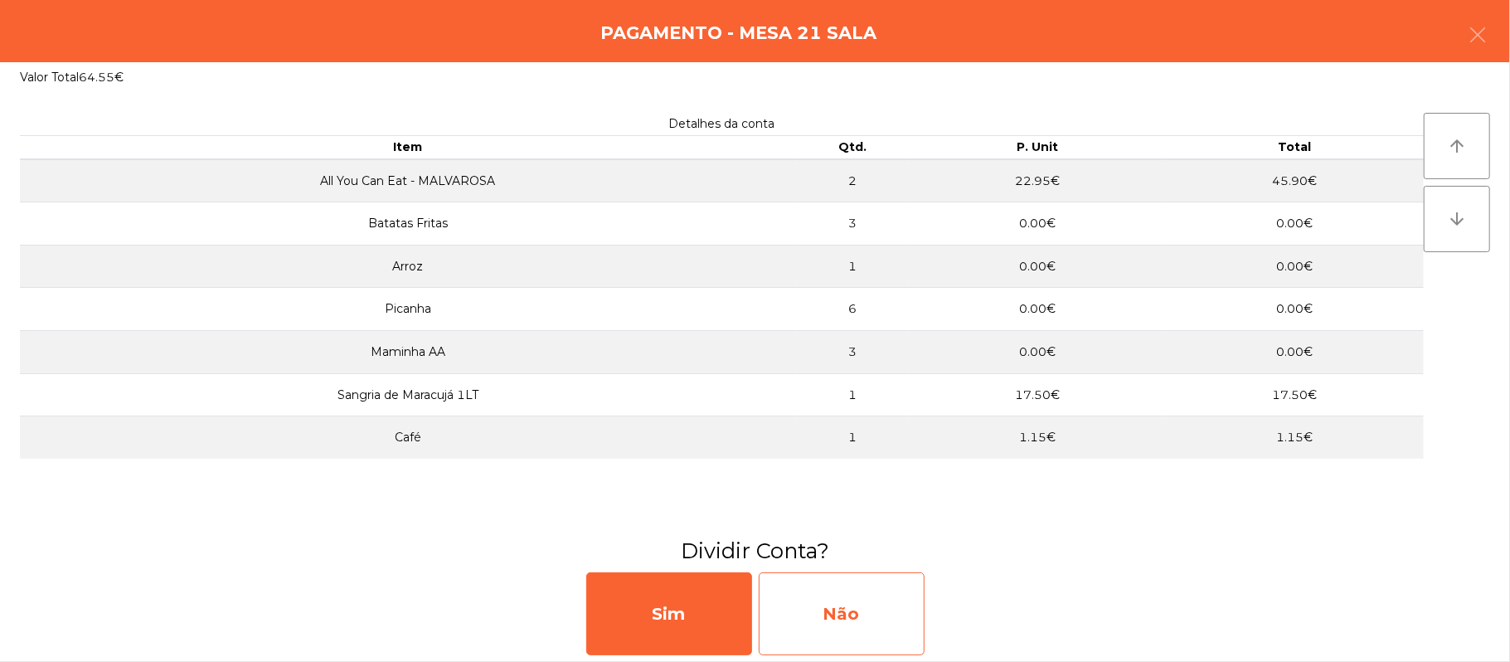
click at [869, 625] on div "Não" at bounding box center [842, 613] width 166 height 83
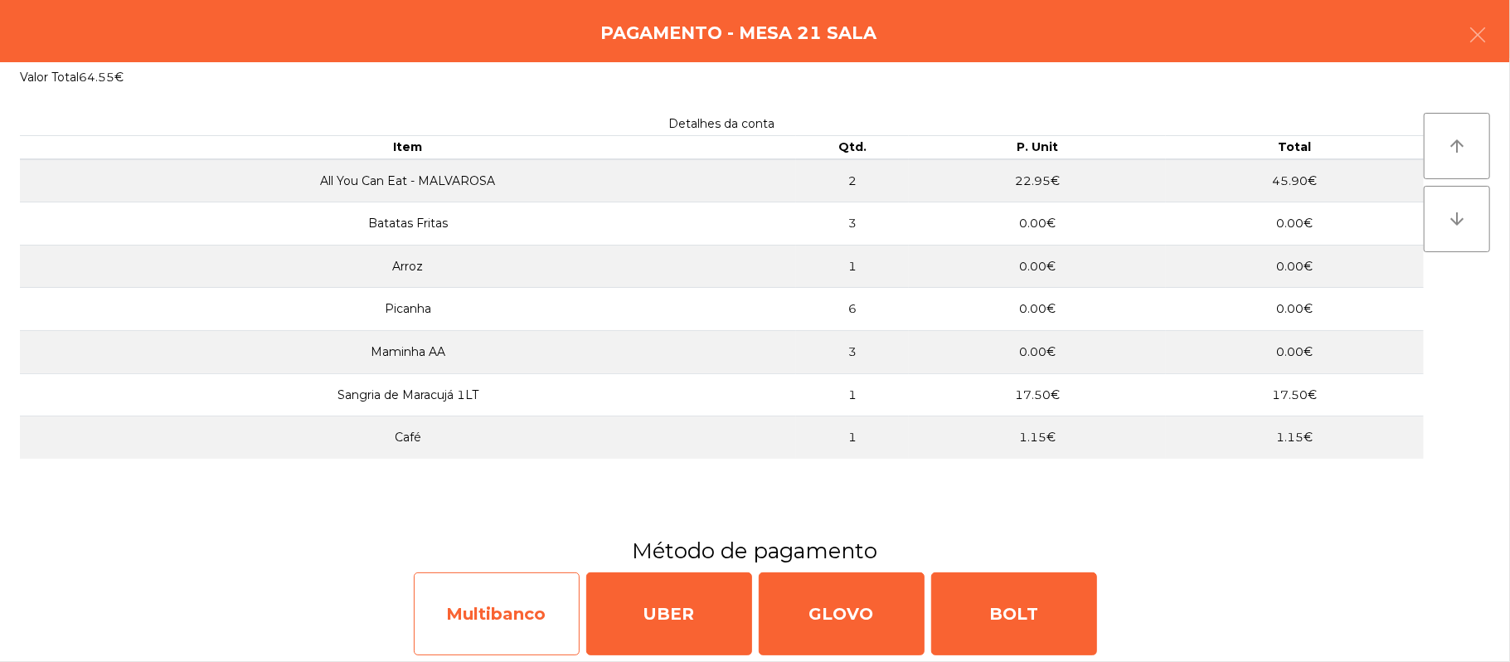
click at [537, 628] on div "Multibanco" at bounding box center [497, 613] width 166 height 83
select select "**"
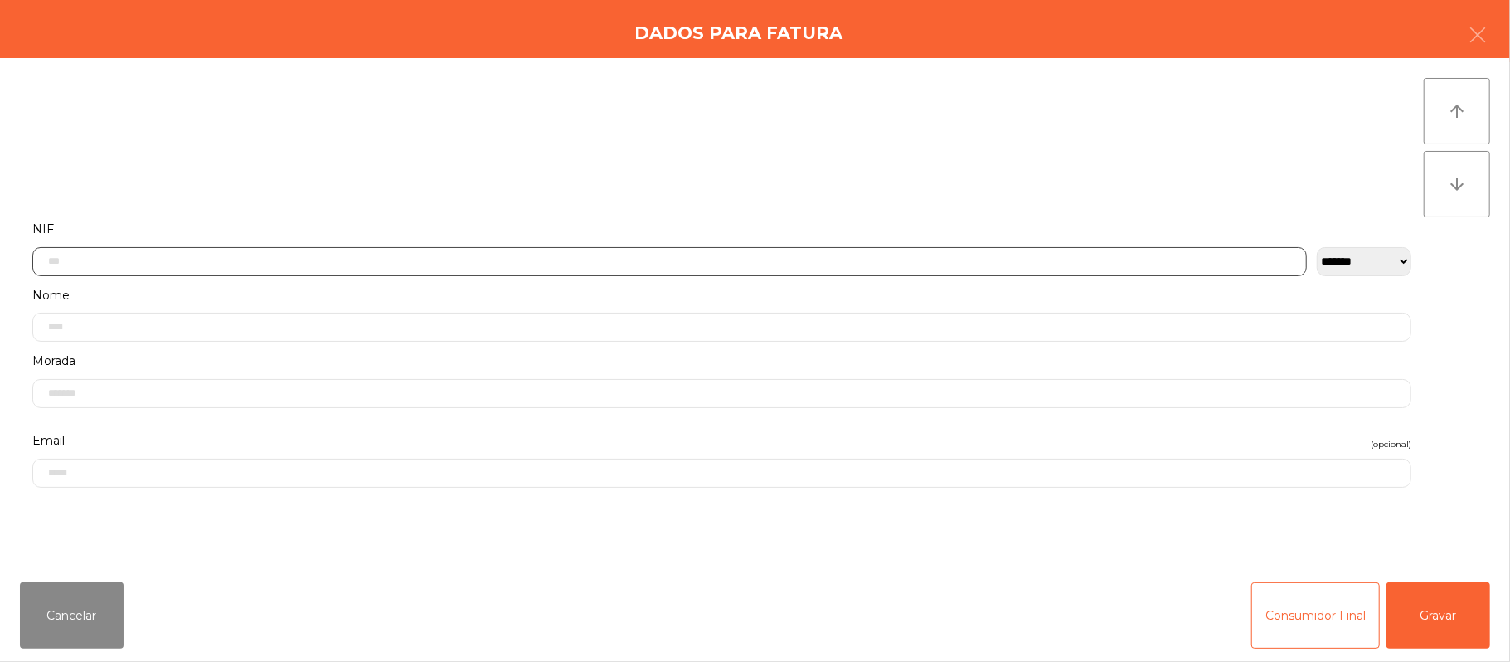
click at [575, 260] on input "text" at bounding box center [669, 261] width 1275 height 29
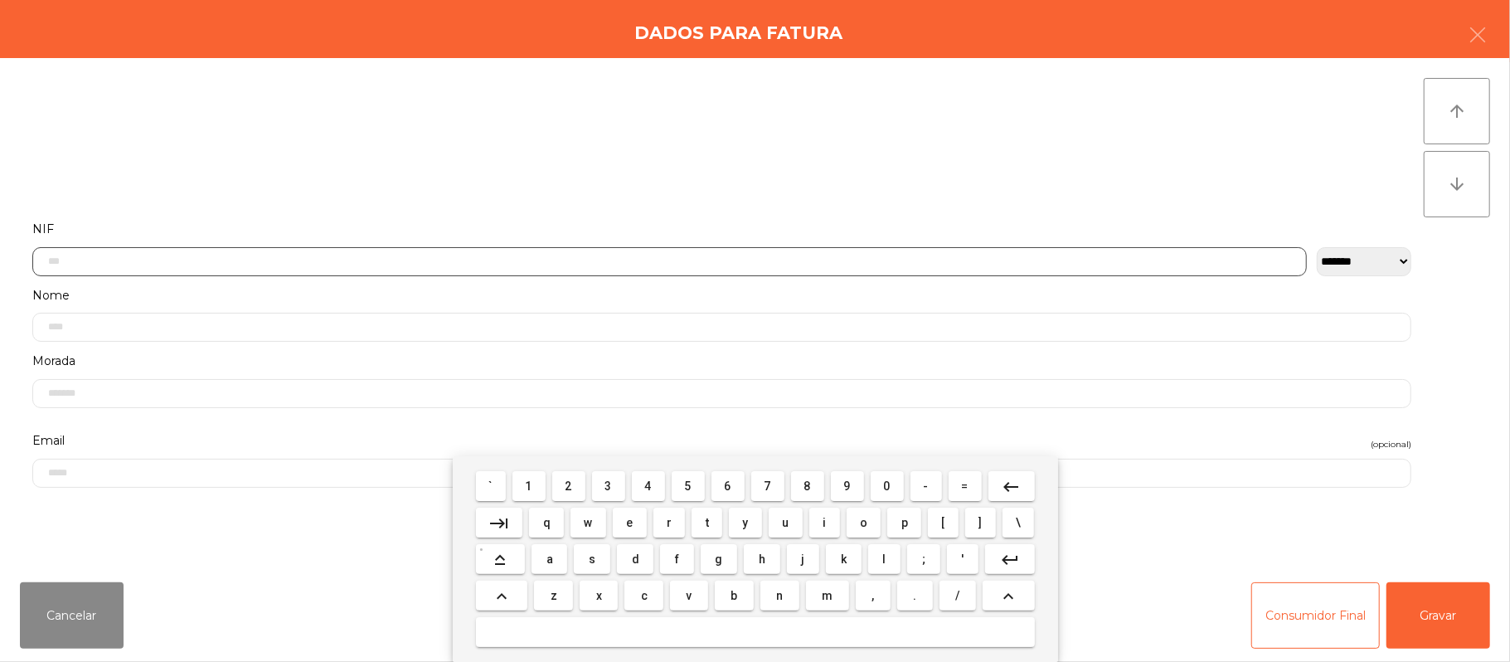
scroll to position [139, 0]
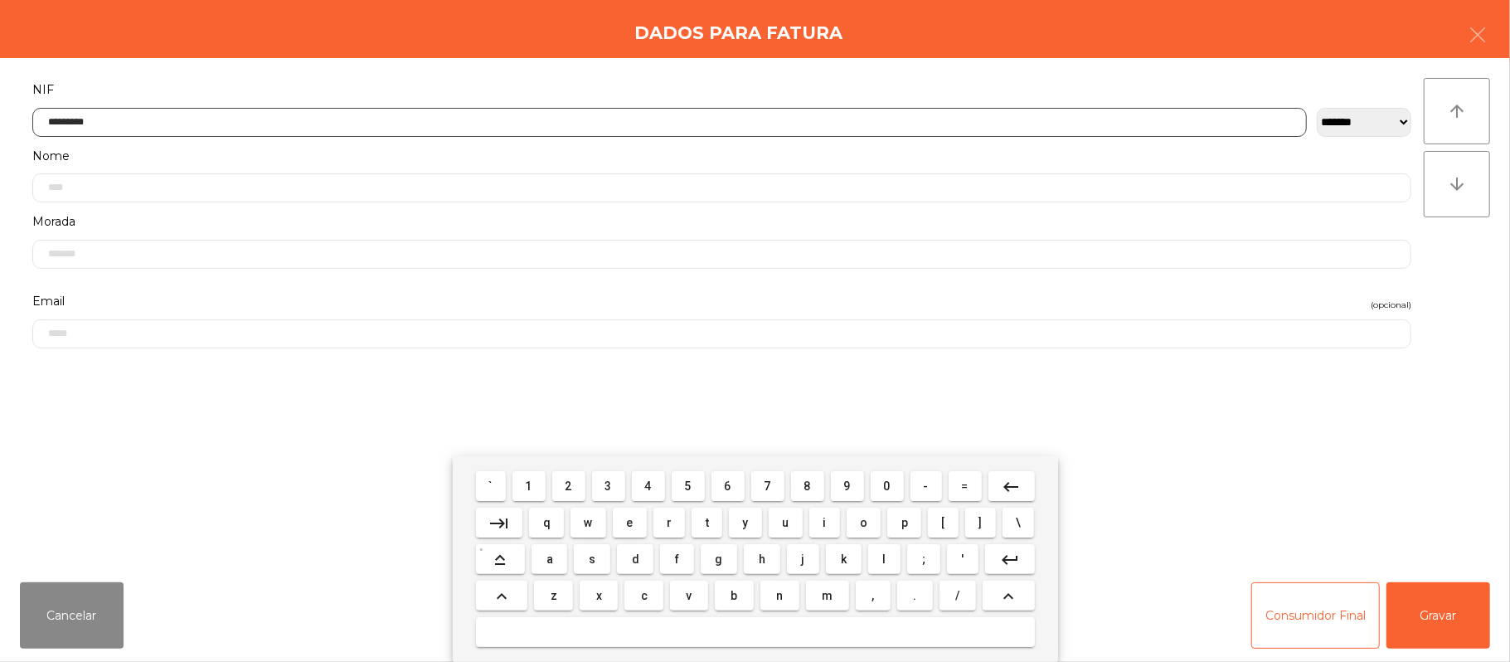
type input "*********"
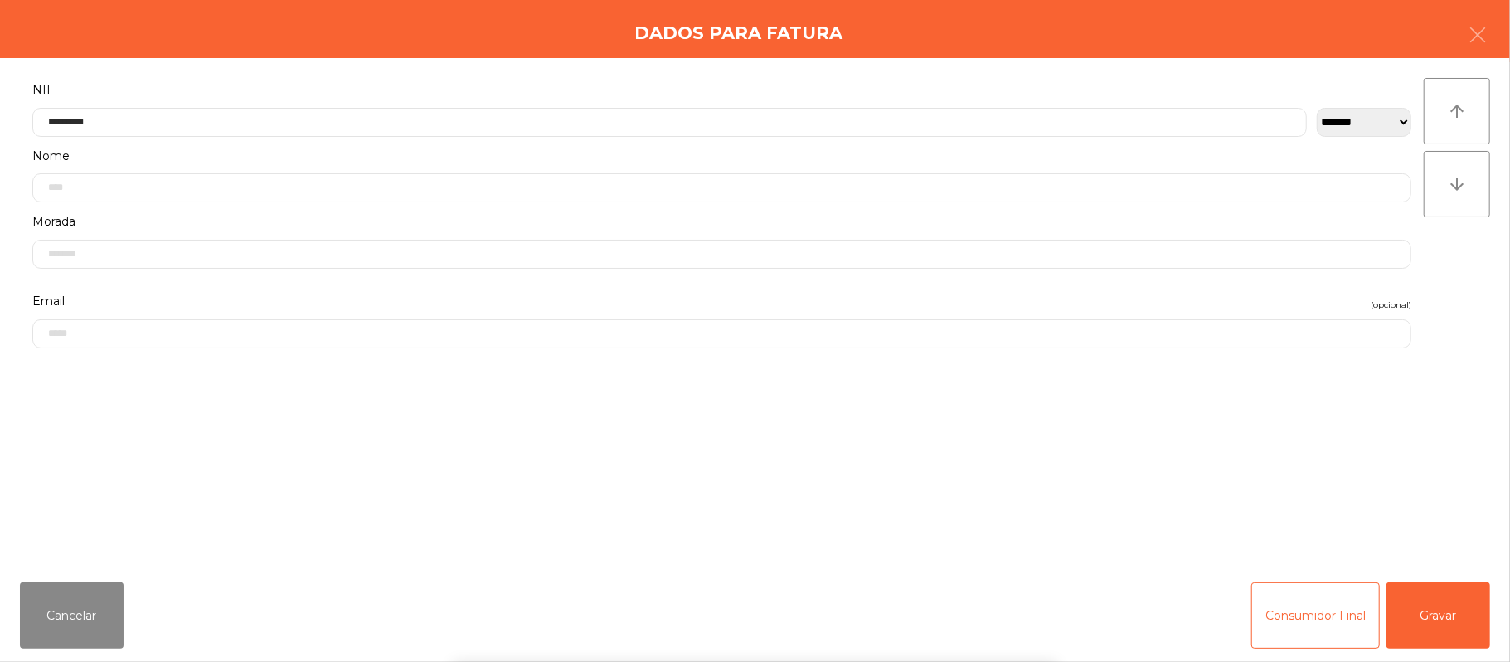
click at [1454, 624] on div "` 1 2 3 4 5 6 7 8 9 0 - = keyboard_backspace keyboard_tab q w e r t y u i o p […" at bounding box center [755, 559] width 1510 height 206
click at [1458, 608] on button "Gravar" at bounding box center [1439, 615] width 104 height 66
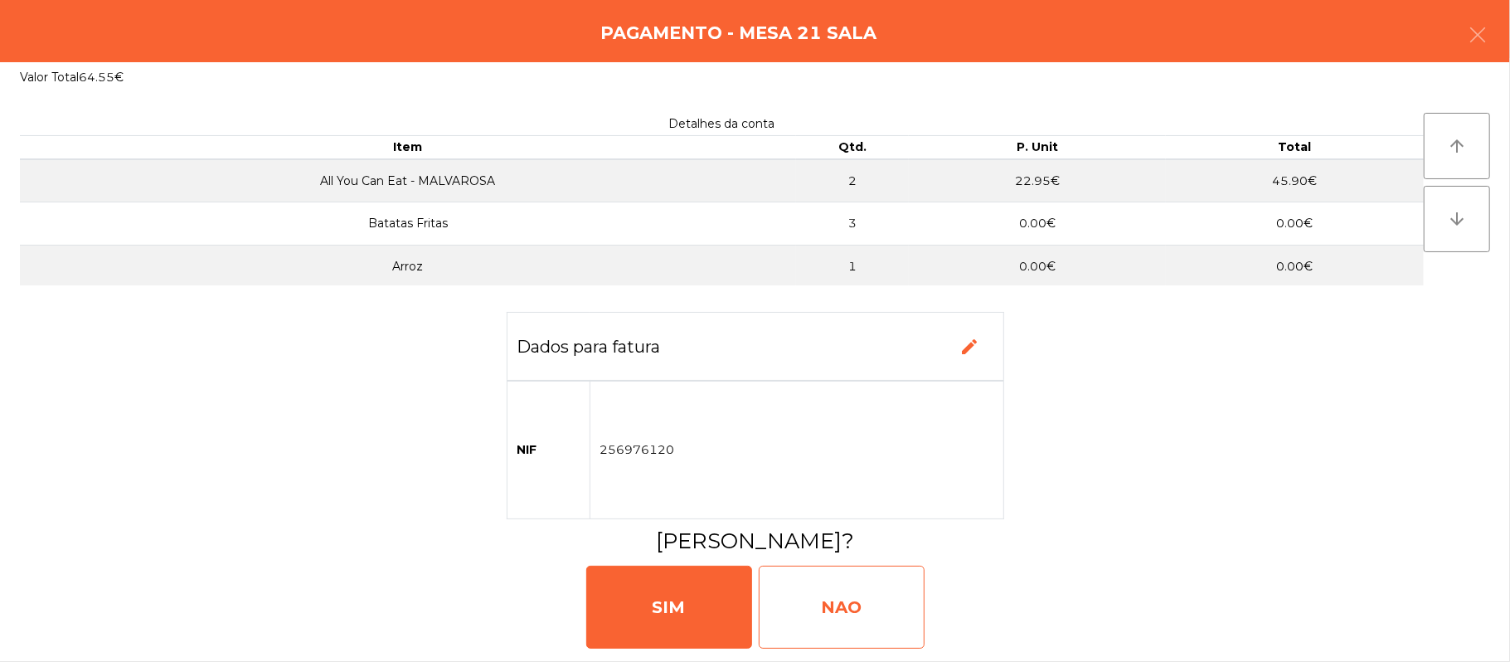
click at [834, 610] on div "NAO" at bounding box center [842, 607] width 166 height 83
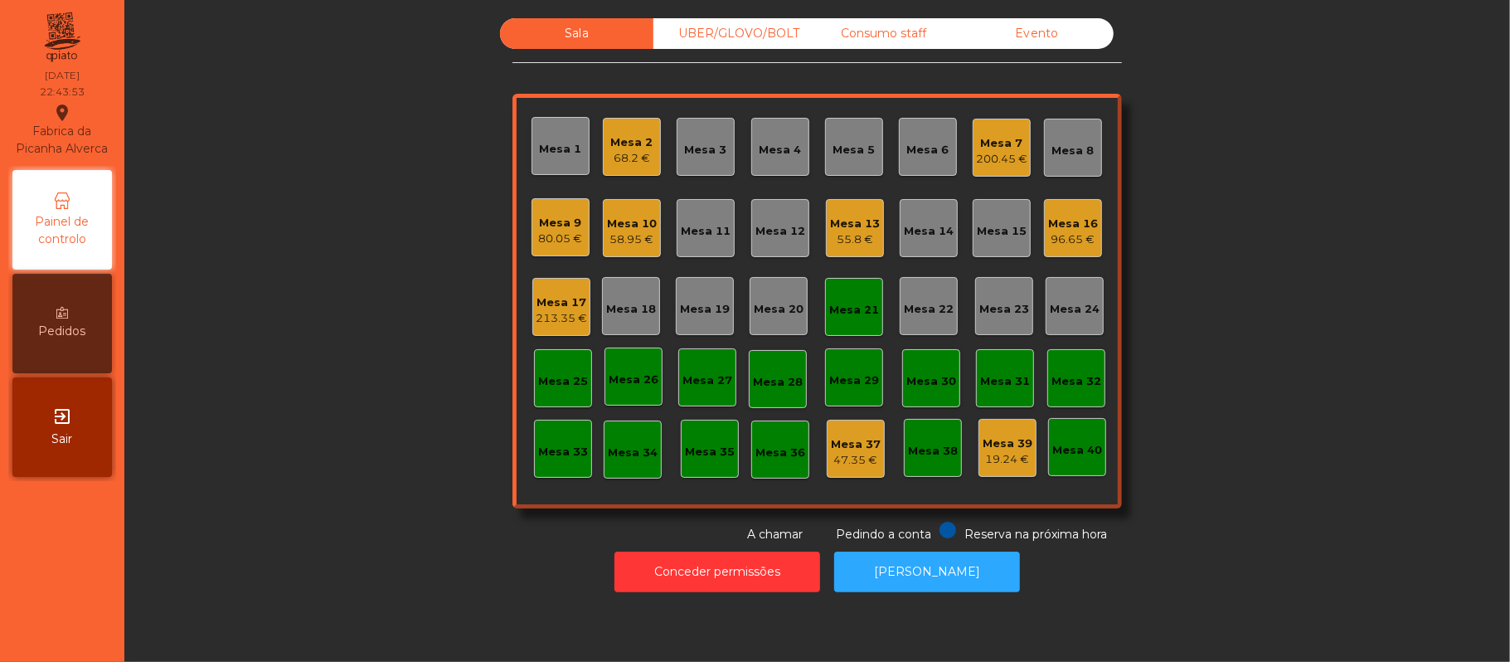
click at [841, 316] on div "Mesa 21" at bounding box center [854, 310] width 50 height 17
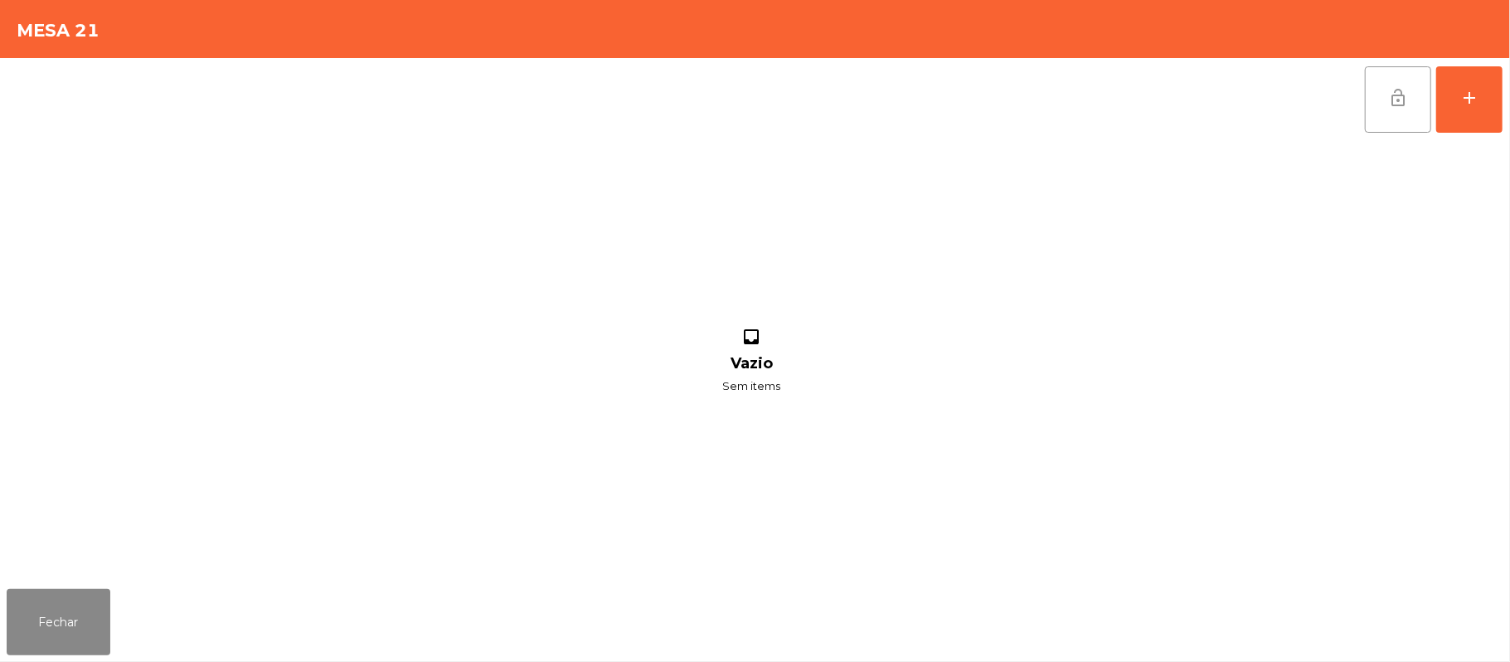
click at [1388, 120] on button "lock_open" at bounding box center [1398, 99] width 66 height 66
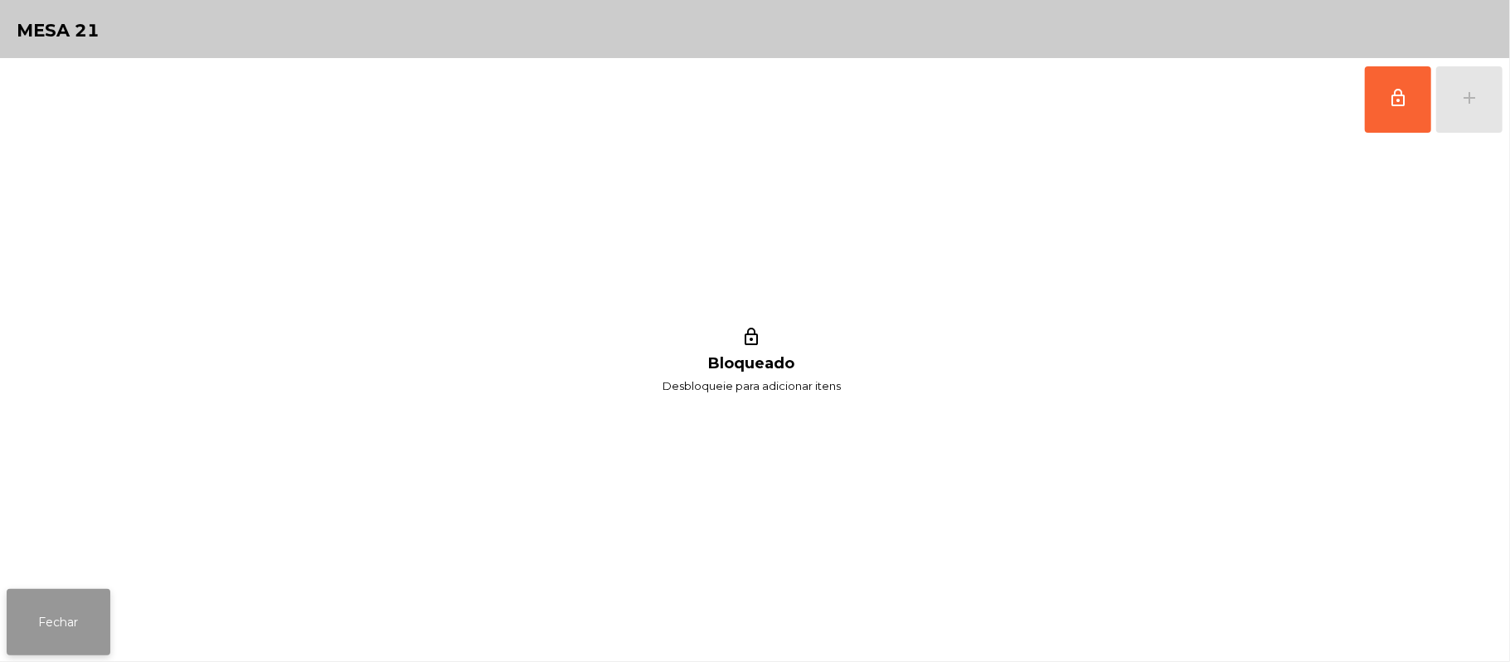
click at [85, 639] on button "Fechar" at bounding box center [59, 622] width 104 height 66
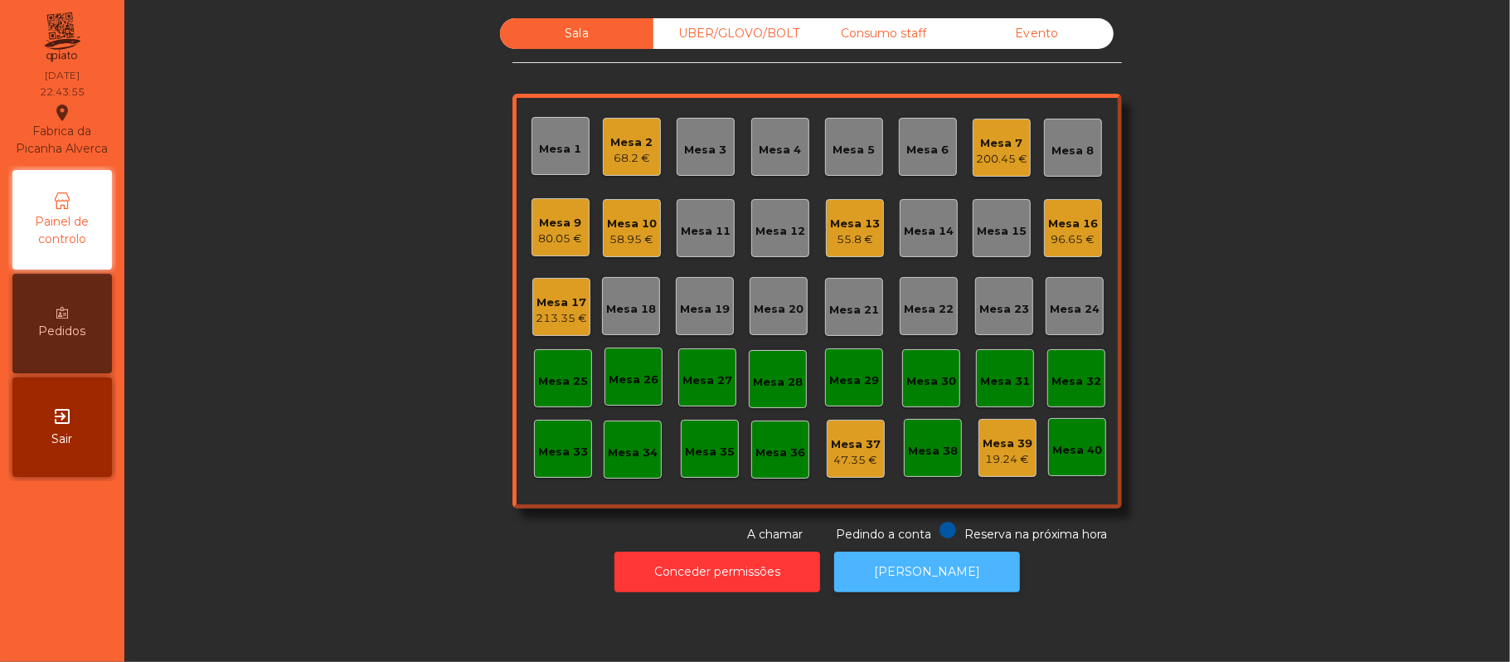
click at [916, 571] on button "[PERSON_NAME]" at bounding box center [927, 572] width 186 height 41
click at [1079, 239] on div "96.65 €" at bounding box center [1073, 239] width 50 height 17
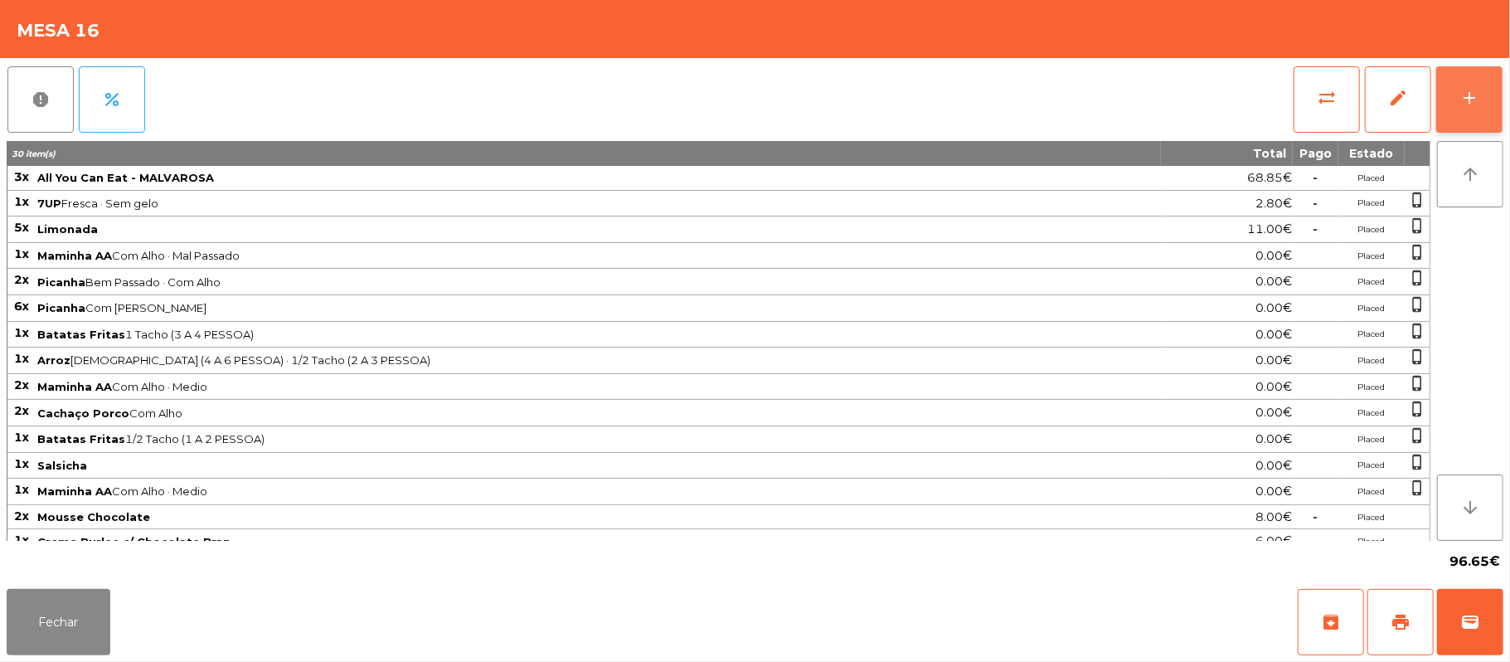
click at [1474, 100] on div "add" at bounding box center [1470, 98] width 20 height 20
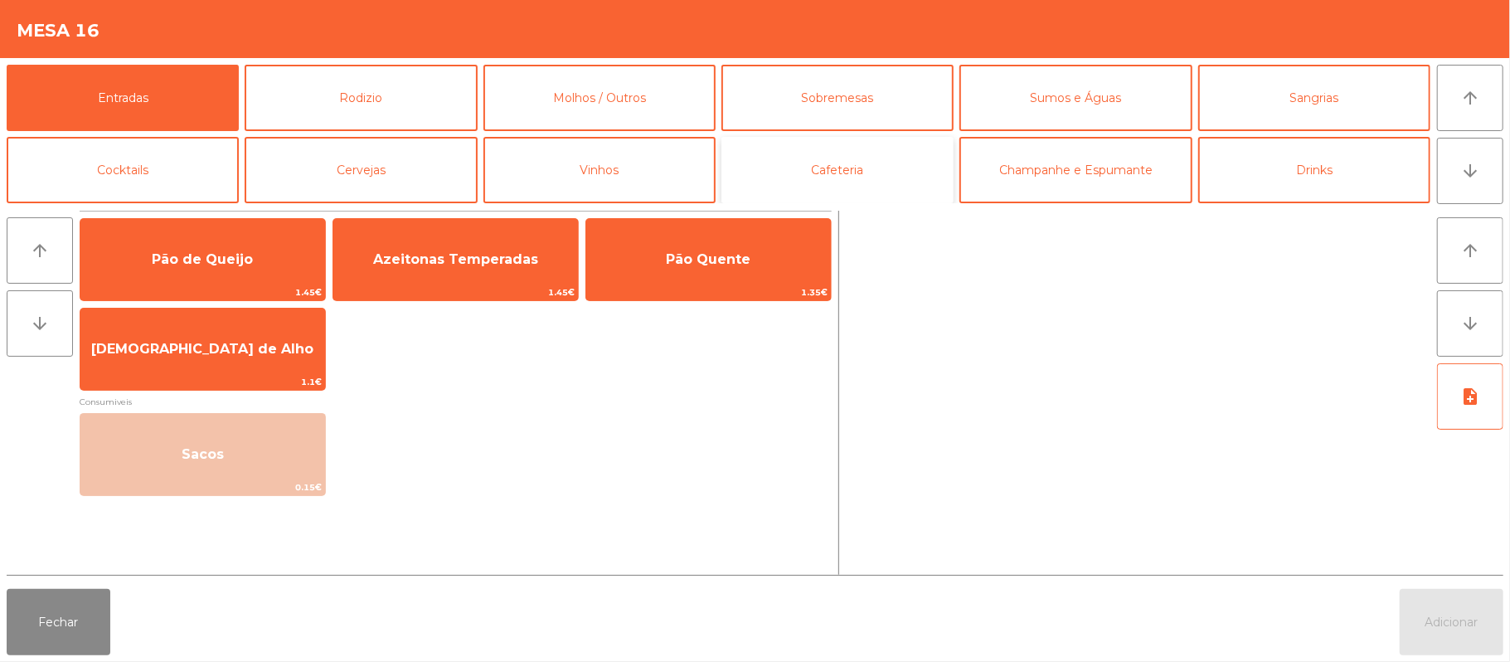
click at [904, 181] on button "Cafeteria" at bounding box center [838, 170] width 232 height 66
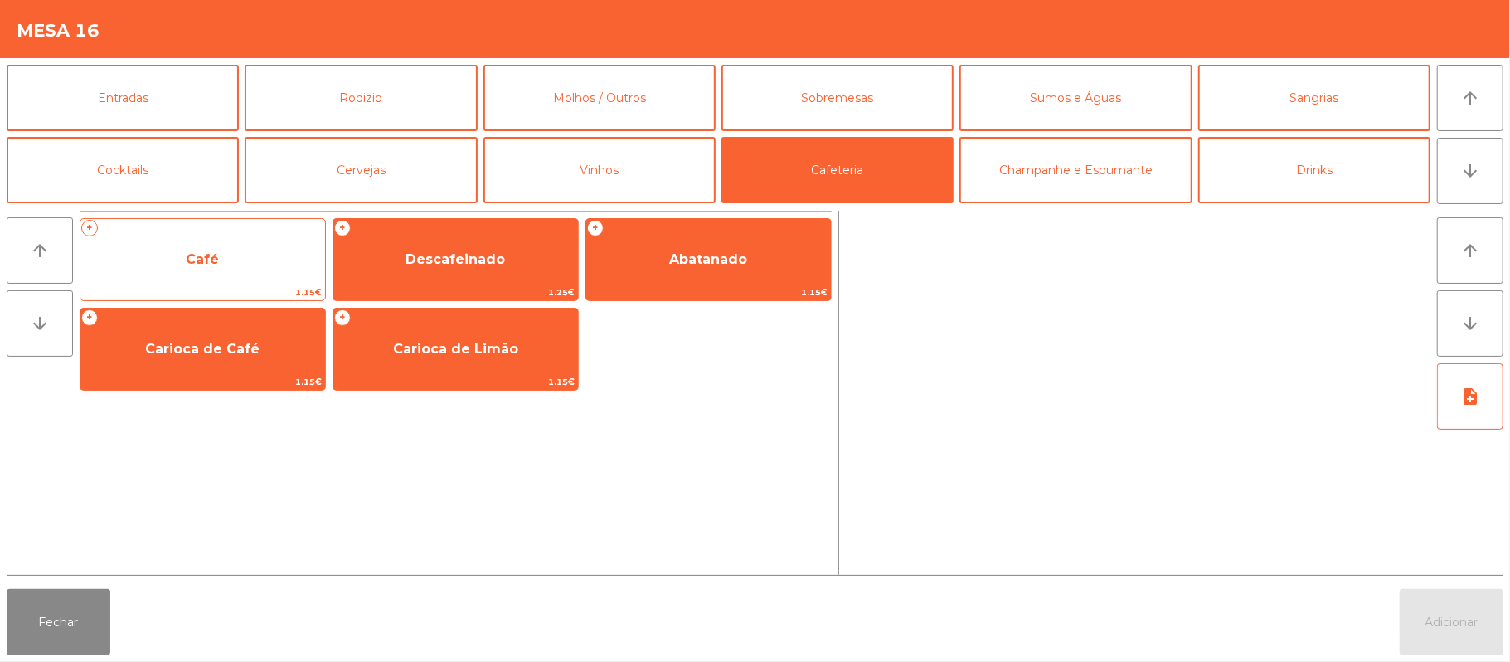
click at [242, 269] on span "Café" at bounding box center [202, 259] width 245 height 45
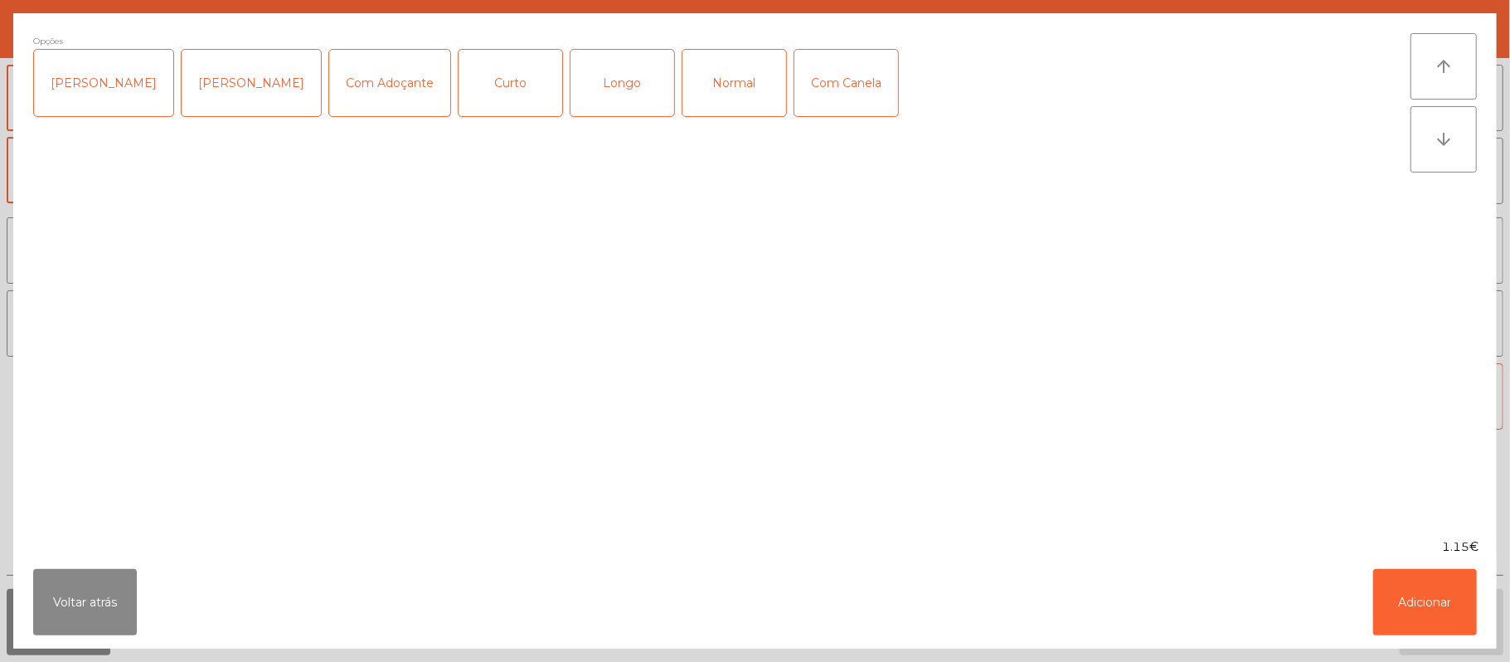
click at [725, 101] on div "Normal" at bounding box center [735, 83] width 104 height 66
click at [1440, 614] on button "Adicionar" at bounding box center [1425, 602] width 104 height 66
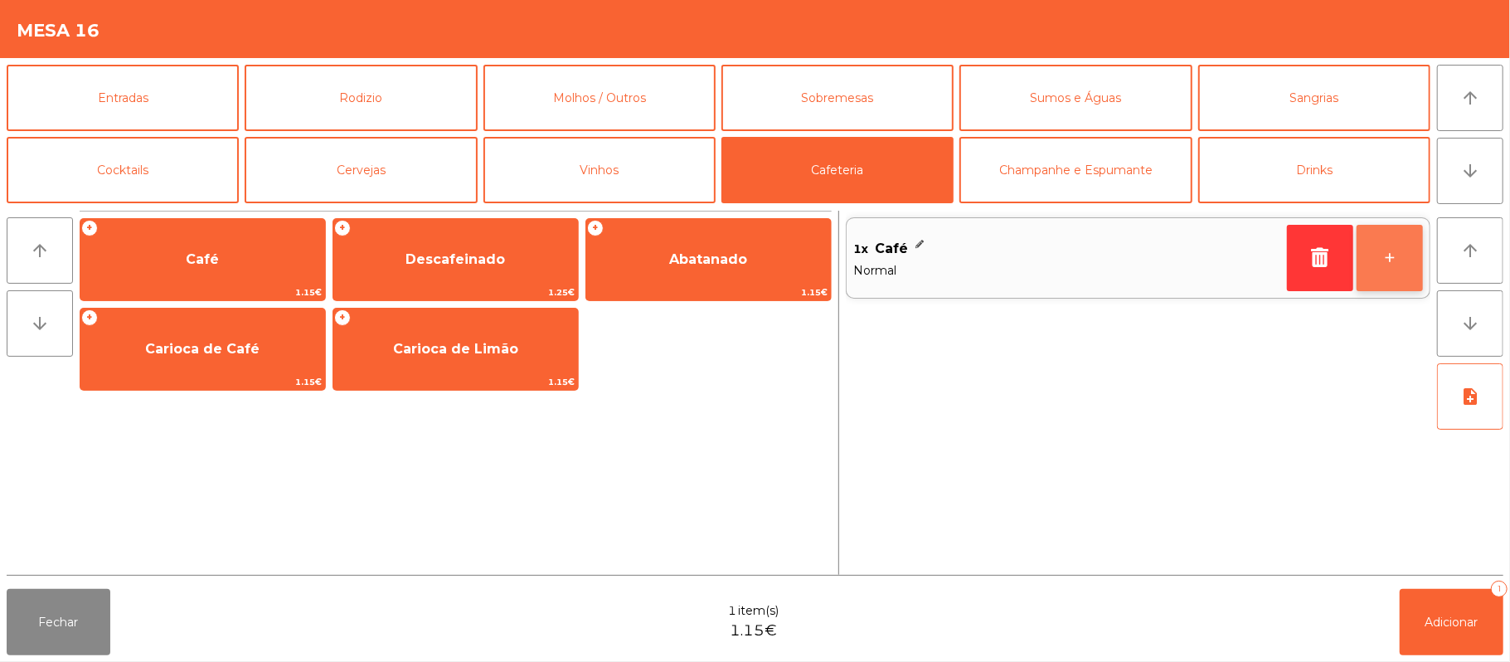
click at [1401, 279] on button "+" at bounding box center [1390, 258] width 66 height 66
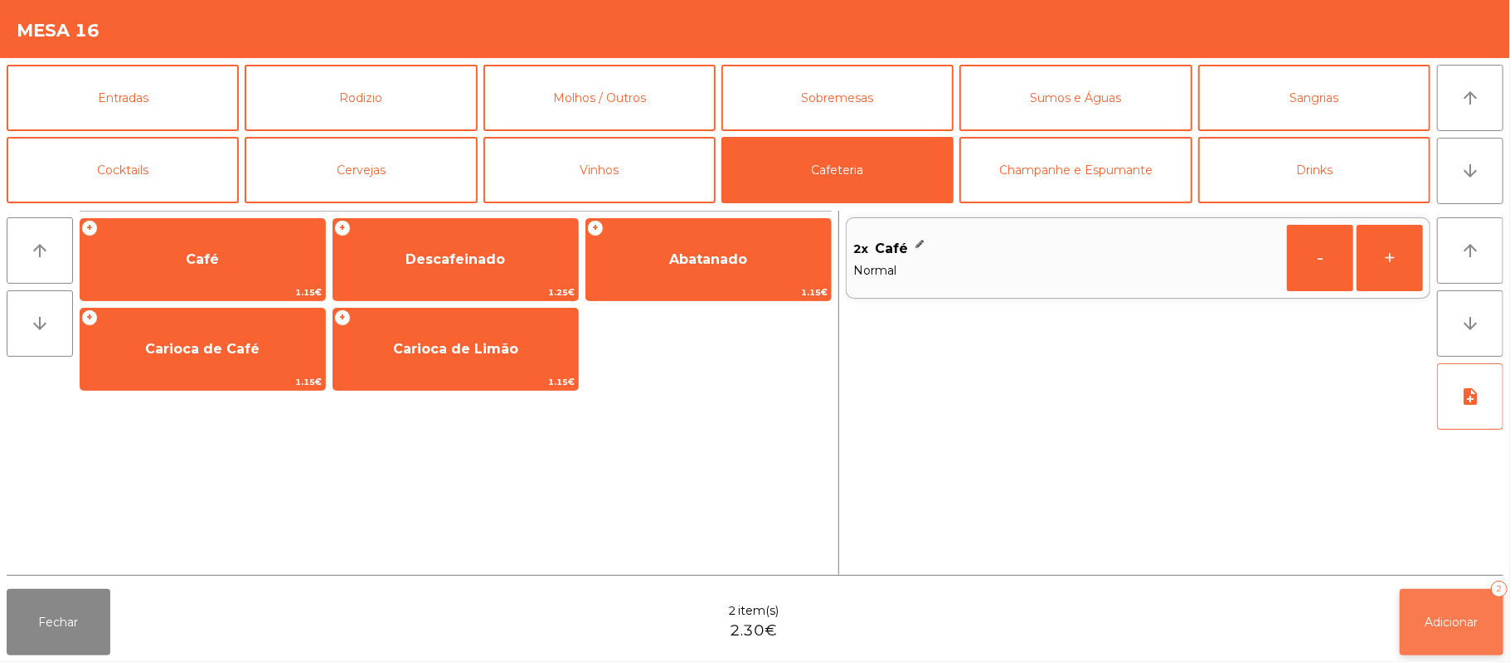
click at [1455, 621] on span "Adicionar" at bounding box center [1452, 622] width 53 height 15
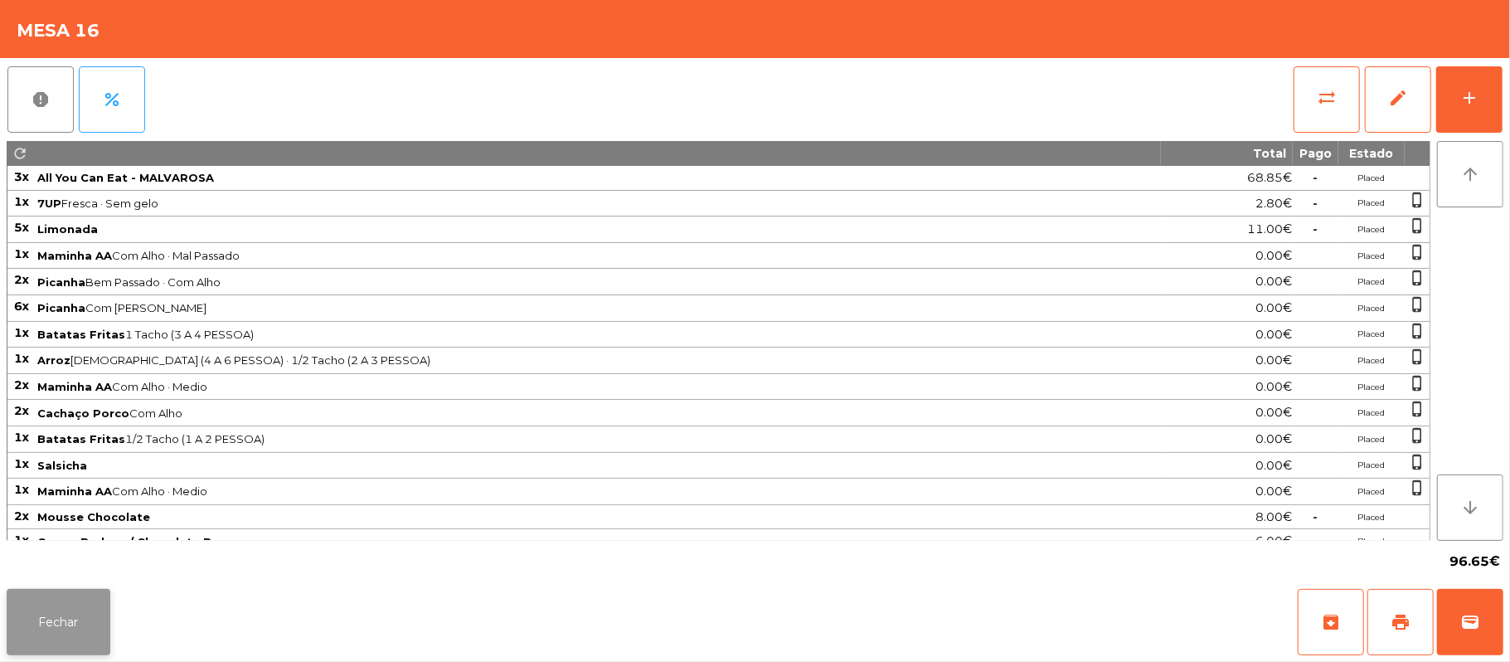
click at [81, 635] on button "Fechar" at bounding box center [59, 622] width 104 height 66
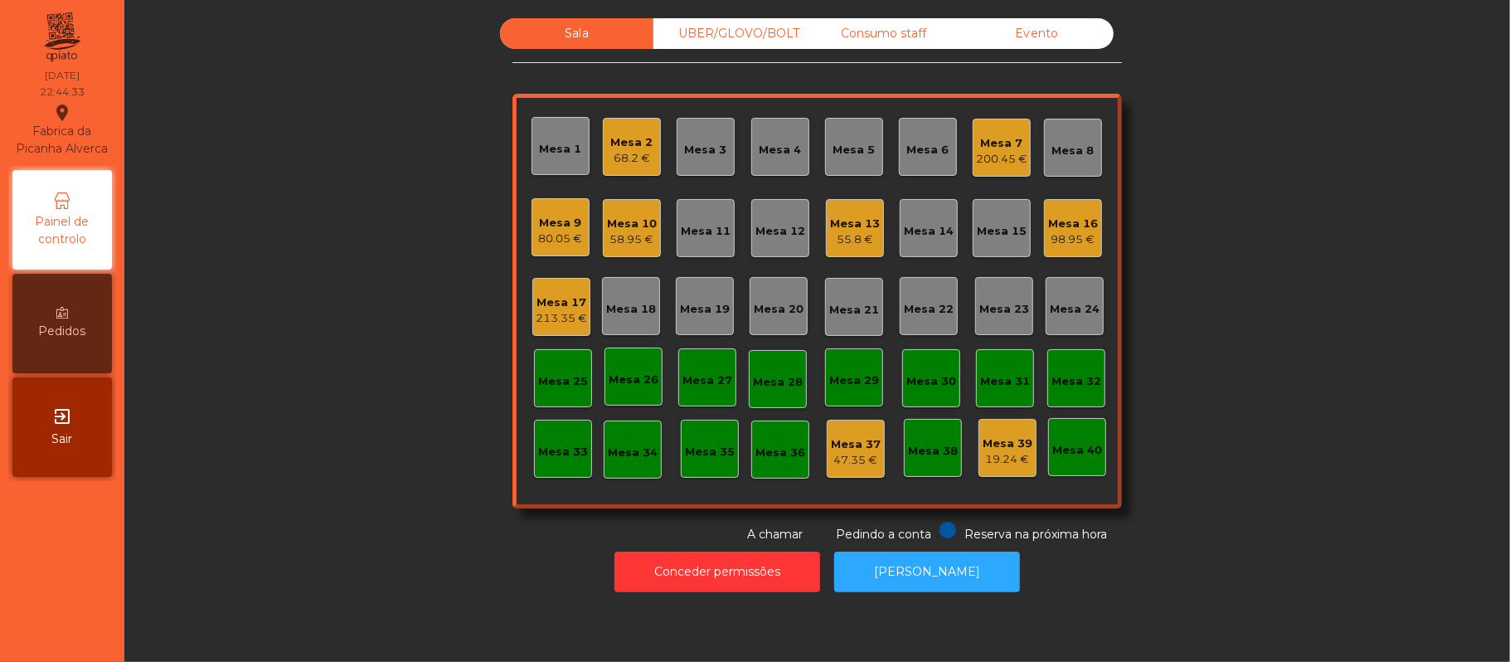
click at [1085, 236] on div "98.95 €" at bounding box center [1073, 239] width 50 height 17
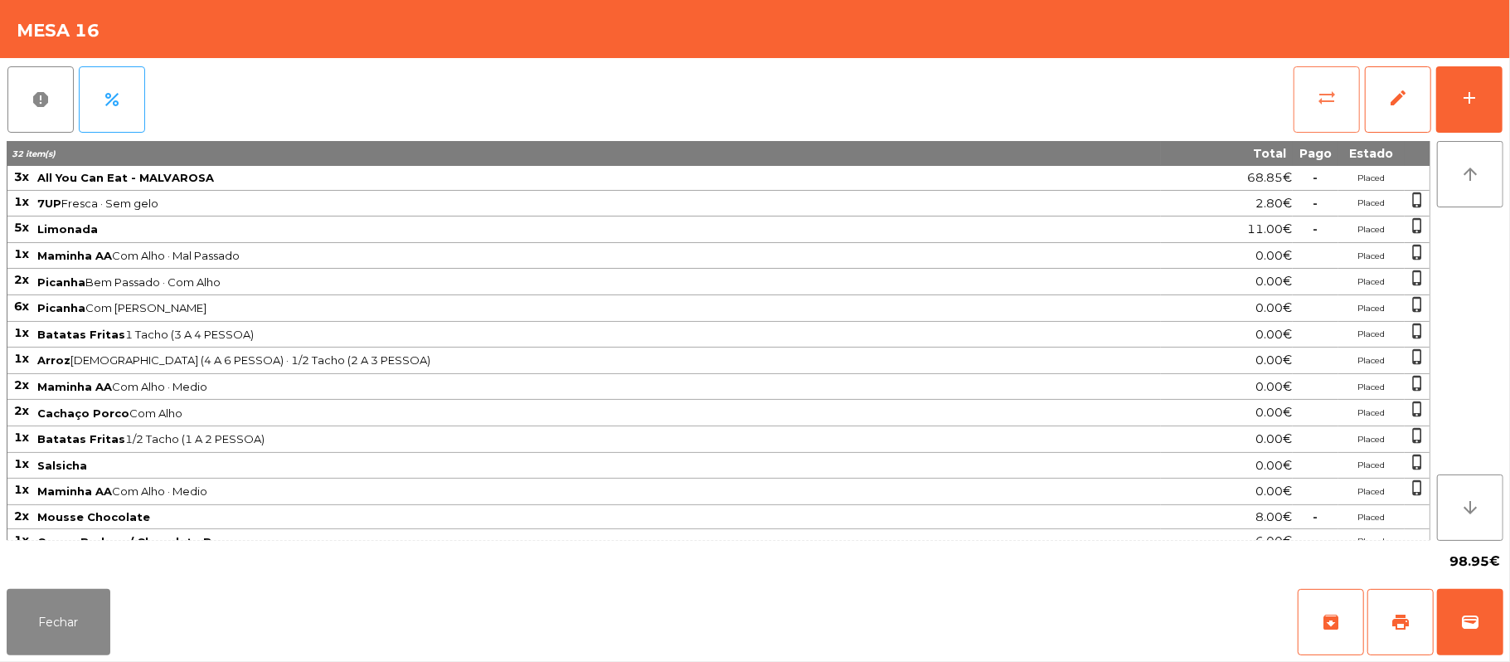
click at [1341, 120] on button "sync_alt" at bounding box center [1327, 99] width 66 height 66
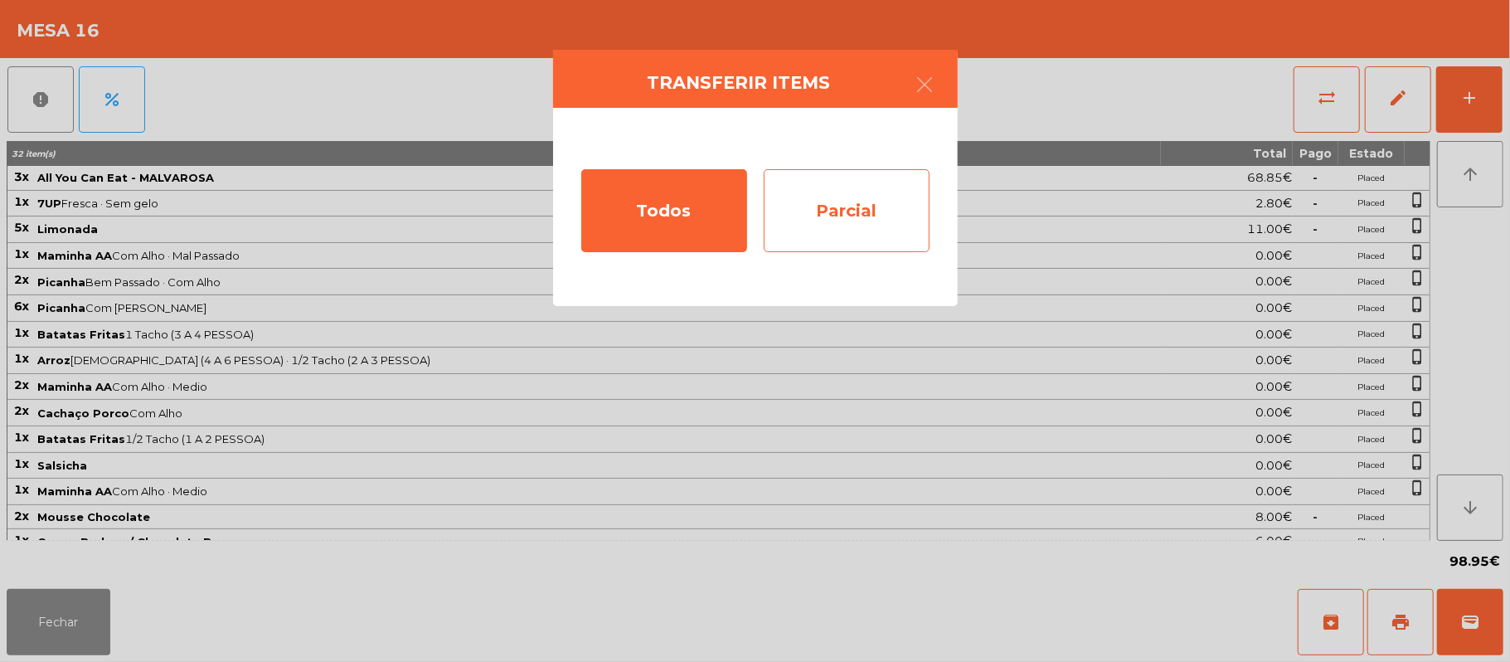
click at [887, 207] on div "Parcial" at bounding box center [847, 210] width 166 height 83
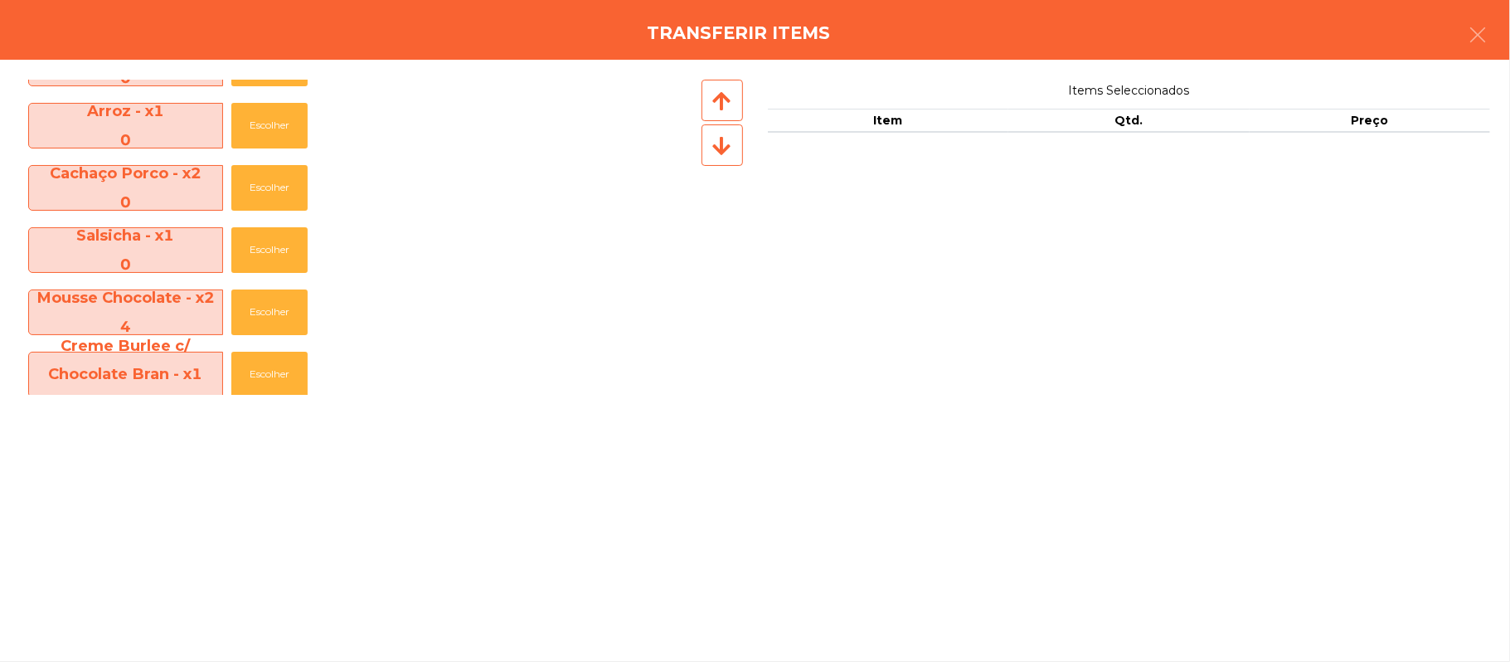
scroll to position [431, 0]
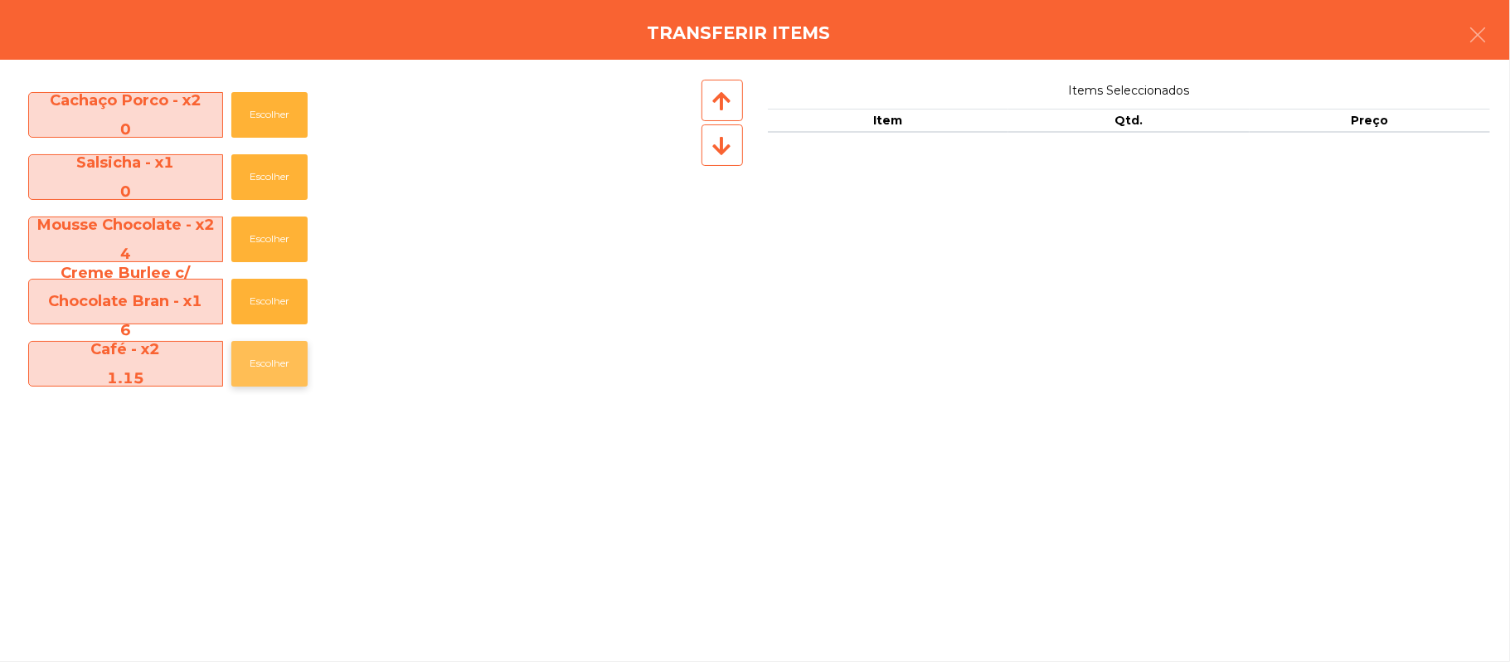
click at [265, 362] on button "Escolher" at bounding box center [269, 364] width 76 height 46
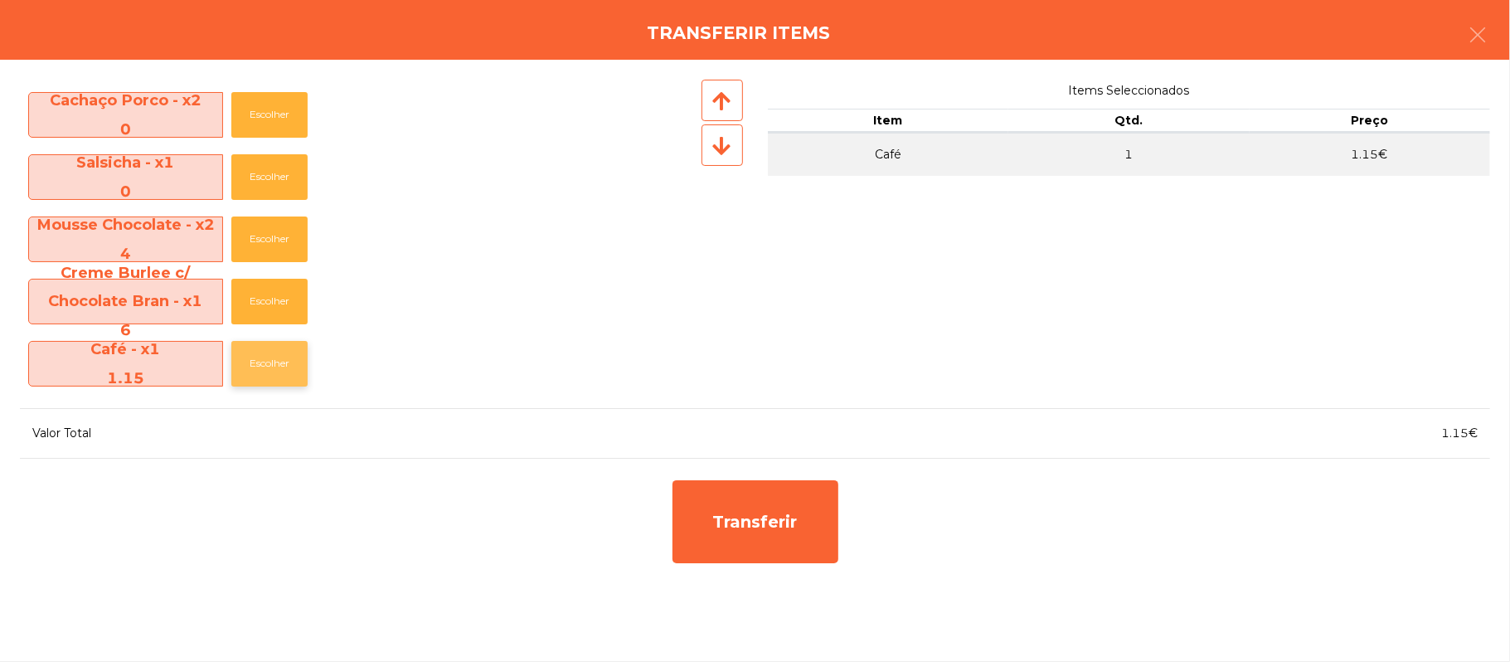
click at [262, 372] on button "Escolher" at bounding box center [269, 364] width 76 height 46
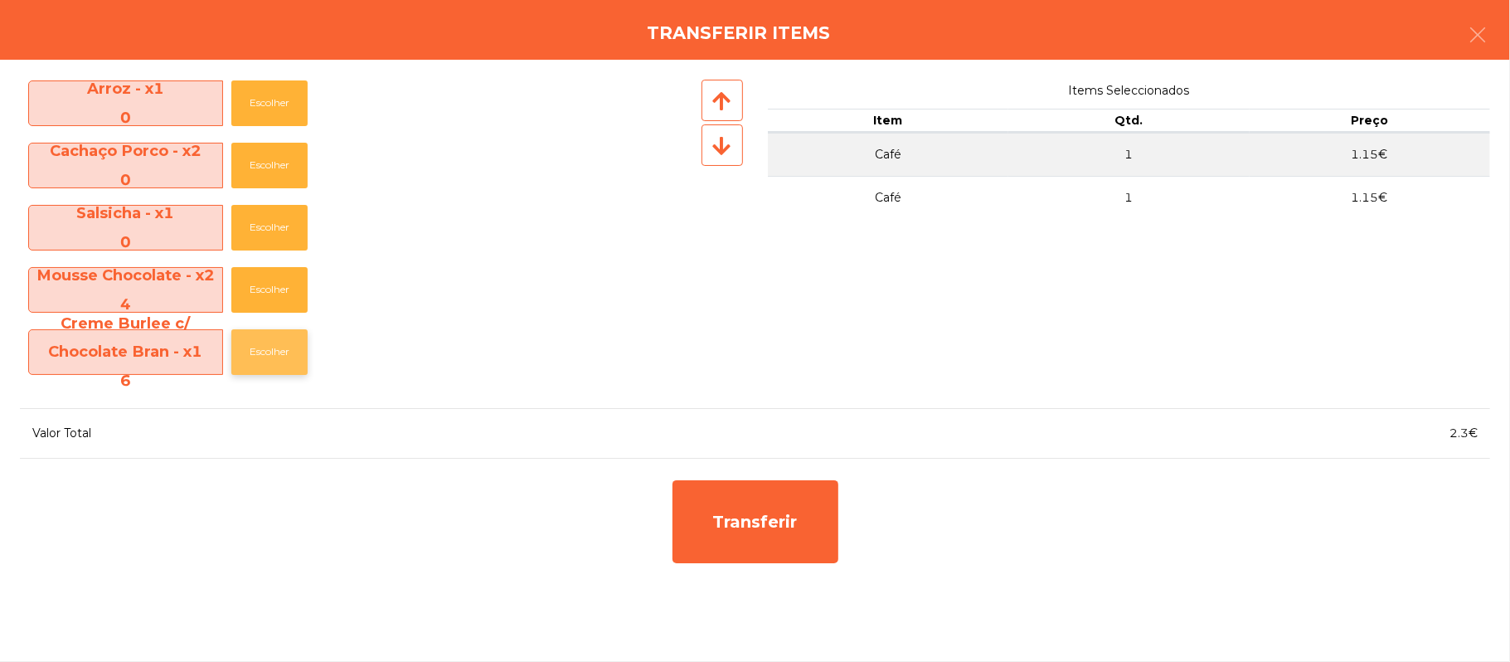
click at [274, 350] on button "Escolher" at bounding box center [269, 352] width 76 height 46
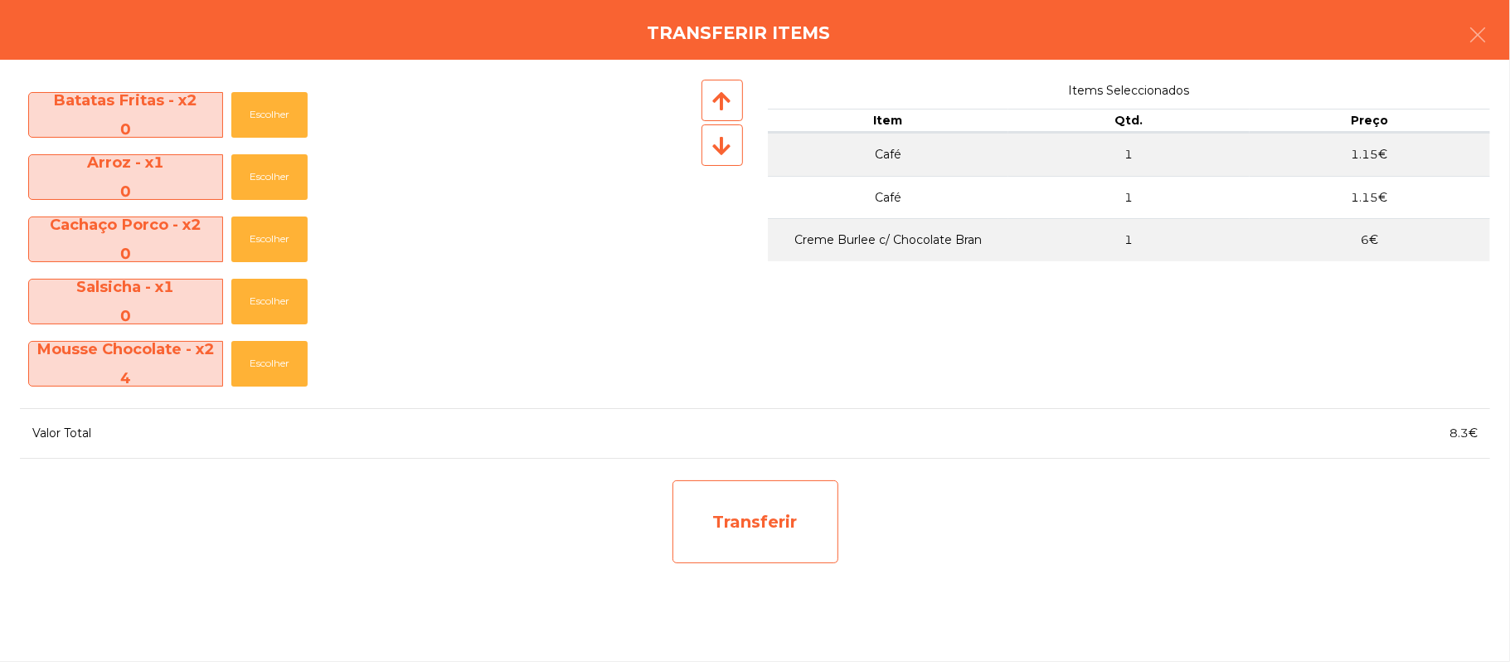
click at [754, 514] on div "Transferir" at bounding box center [756, 521] width 166 height 83
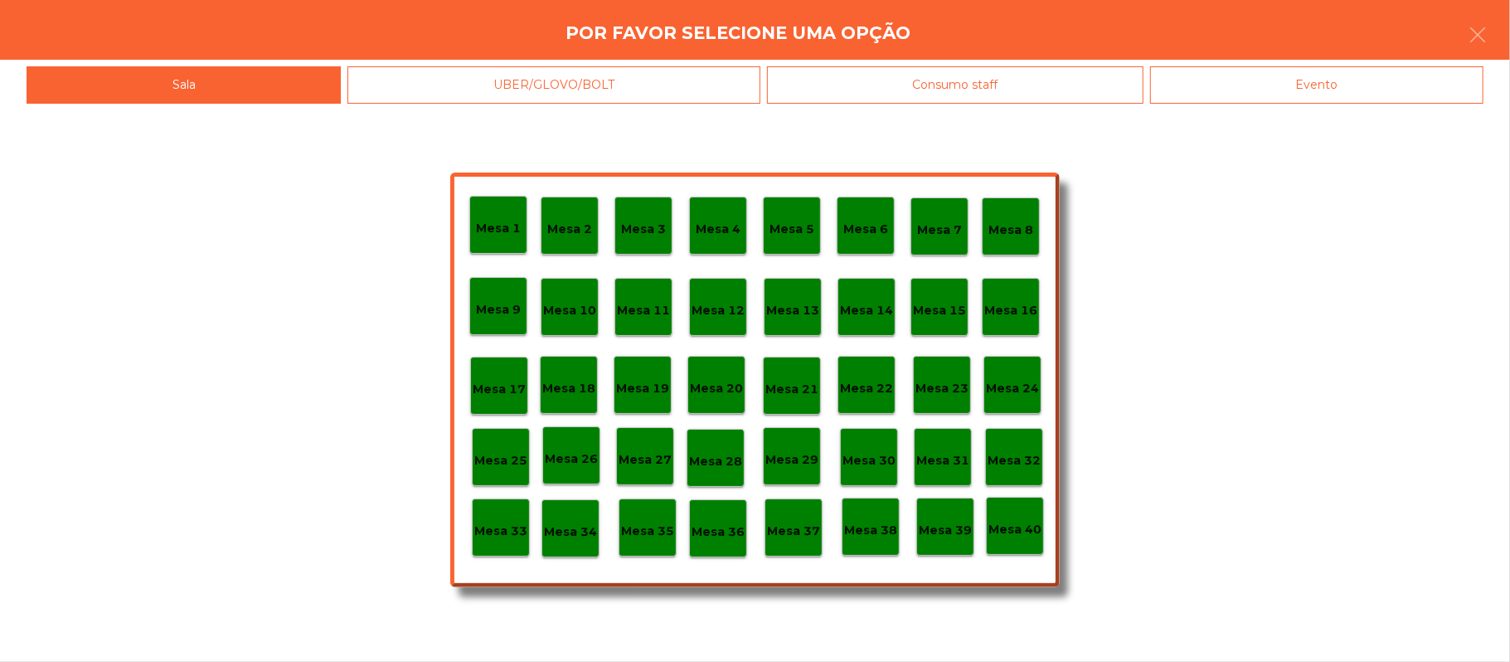
click at [953, 528] on p "Mesa 39" at bounding box center [945, 530] width 53 height 19
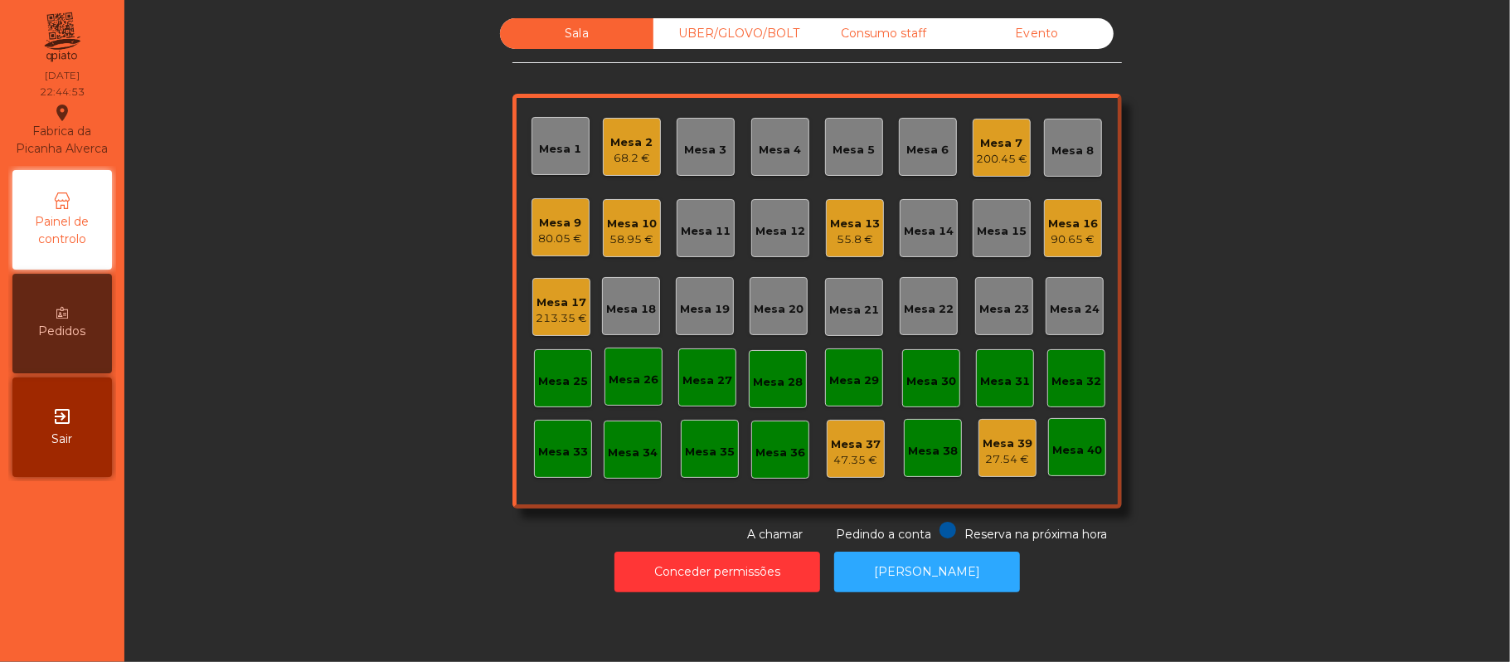
click at [1076, 246] on div "90.65 €" at bounding box center [1073, 239] width 50 height 17
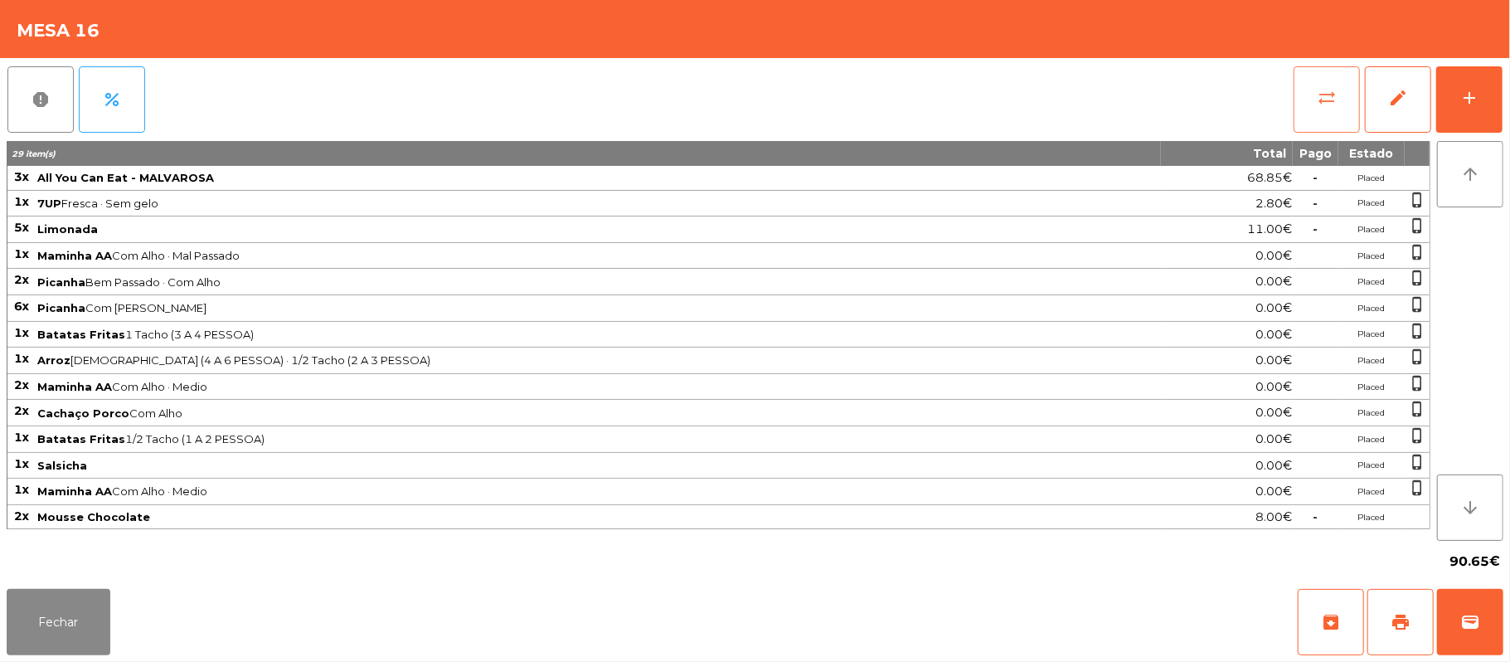
click at [1298, 83] on button "sync_alt" at bounding box center [1327, 99] width 66 height 66
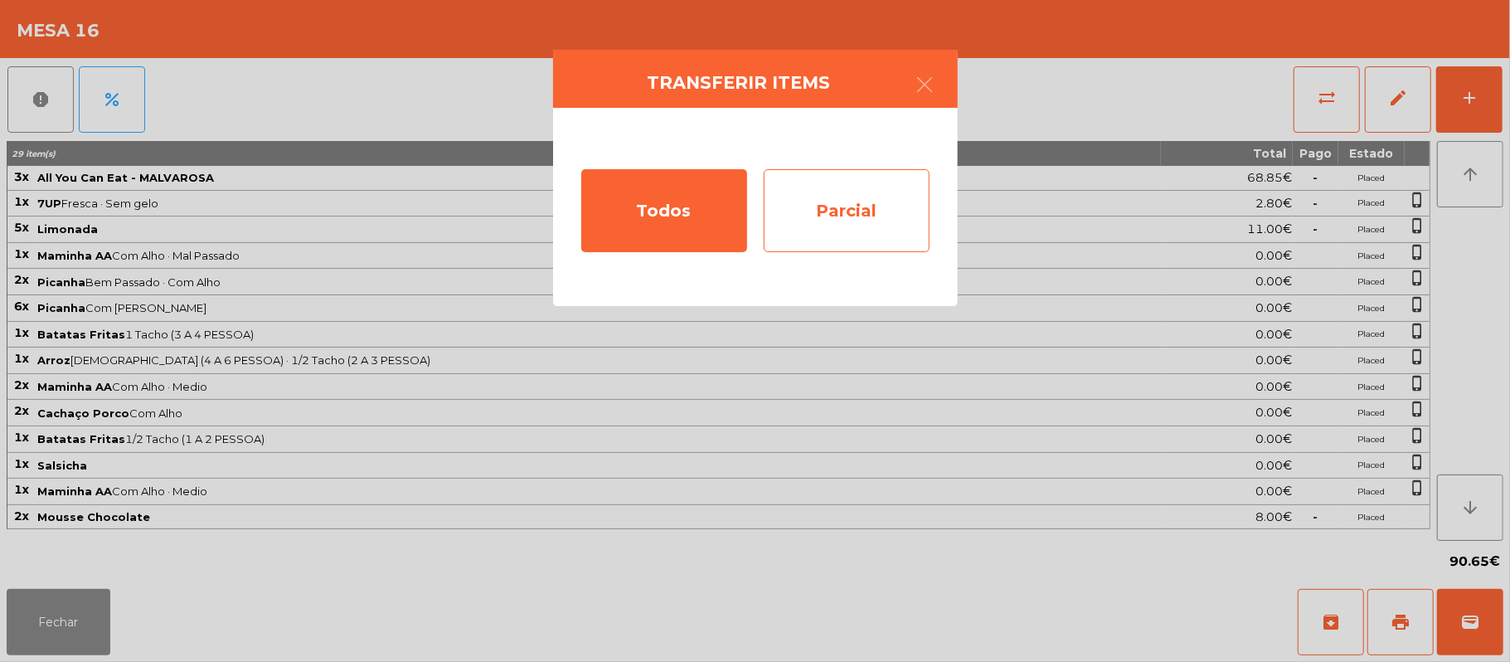
click at [880, 217] on div "Parcial" at bounding box center [847, 210] width 166 height 83
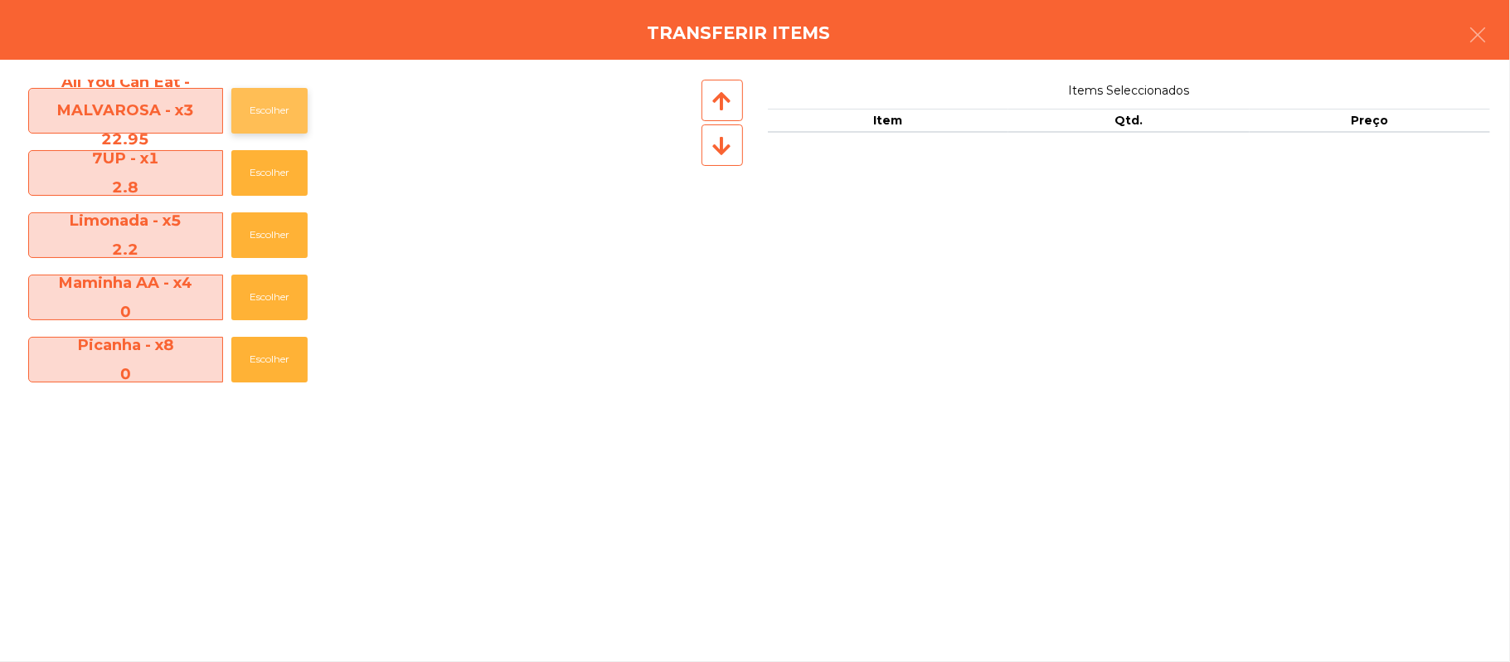
click at [274, 113] on button "Escolher" at bounding box center [269, 111] width 76 height 46
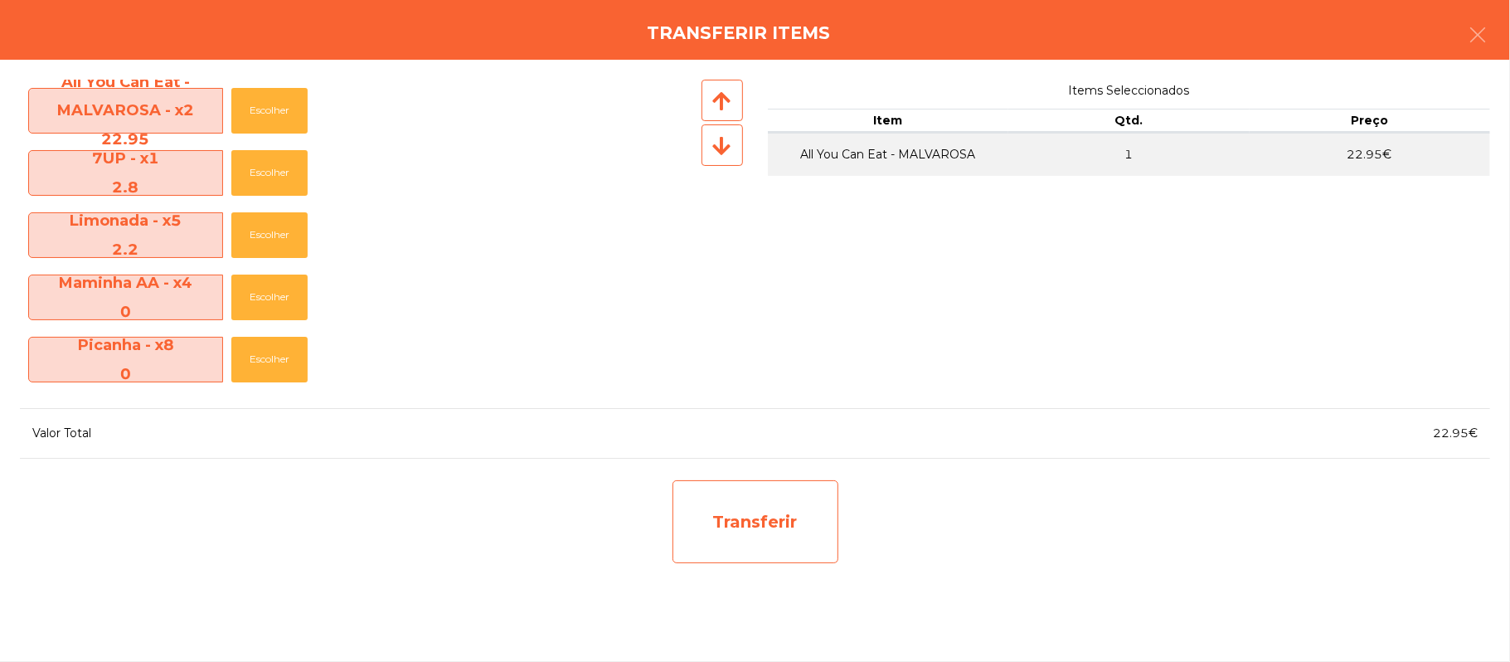
click at [744, 535] on div "Transferir" at bounding box center [756, 521] width 166 height 83
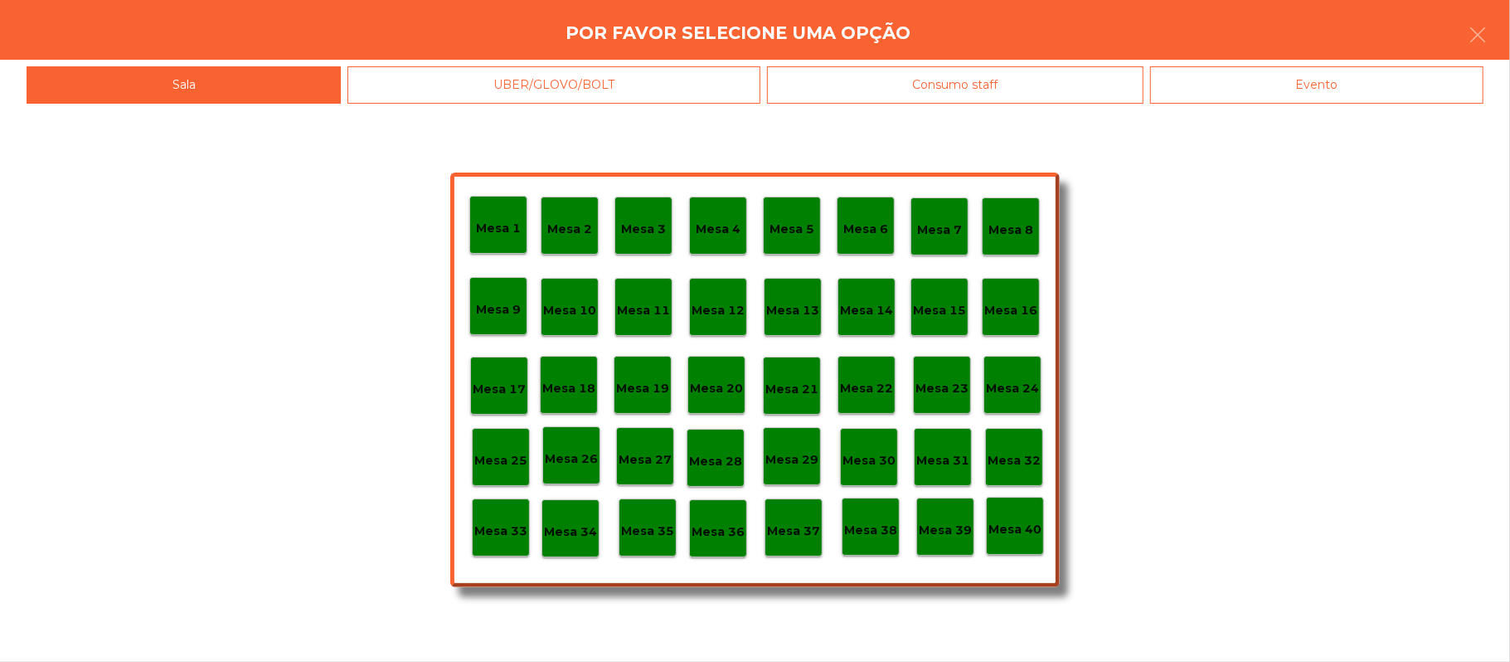
click at [989, 96] on div "Consumo staff" at bounding box center [955, 84] width 377 height 37
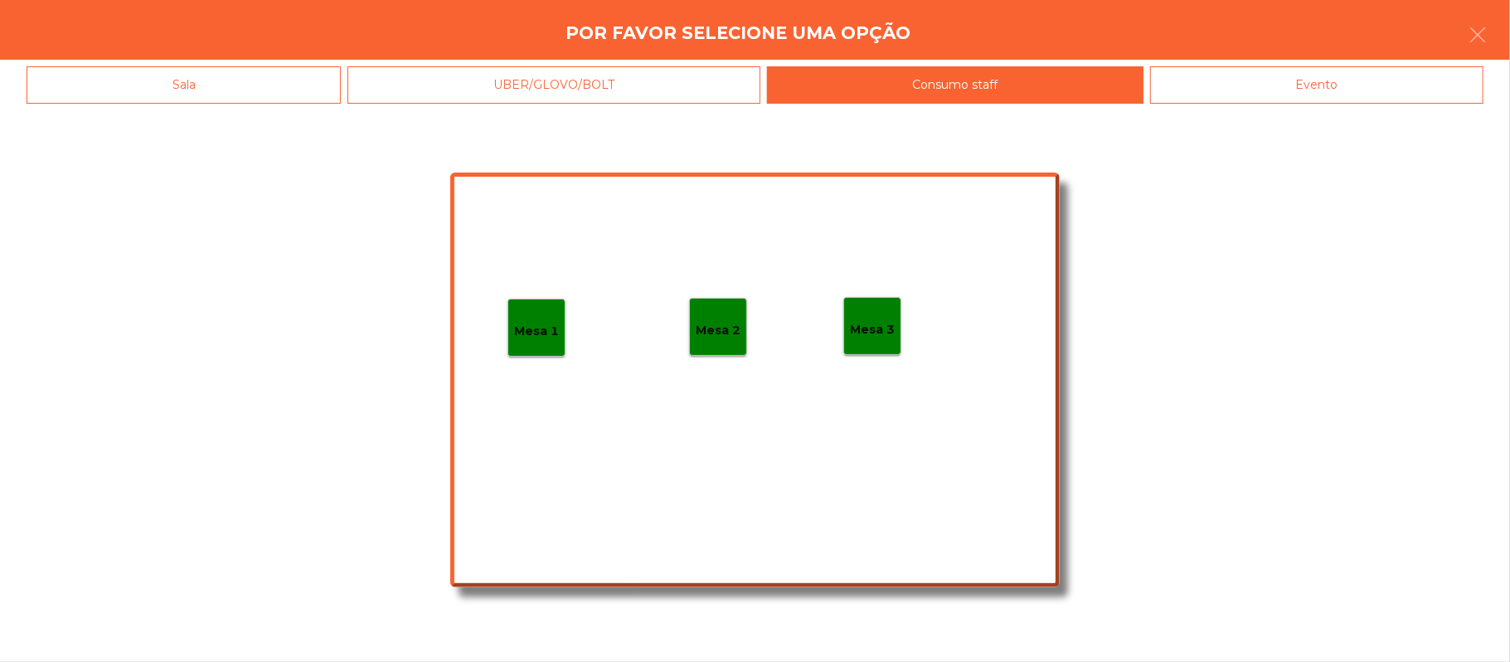
click at [725, 337] on p "Mesa 2" at bounding box center [718, 330] width 45 height 19
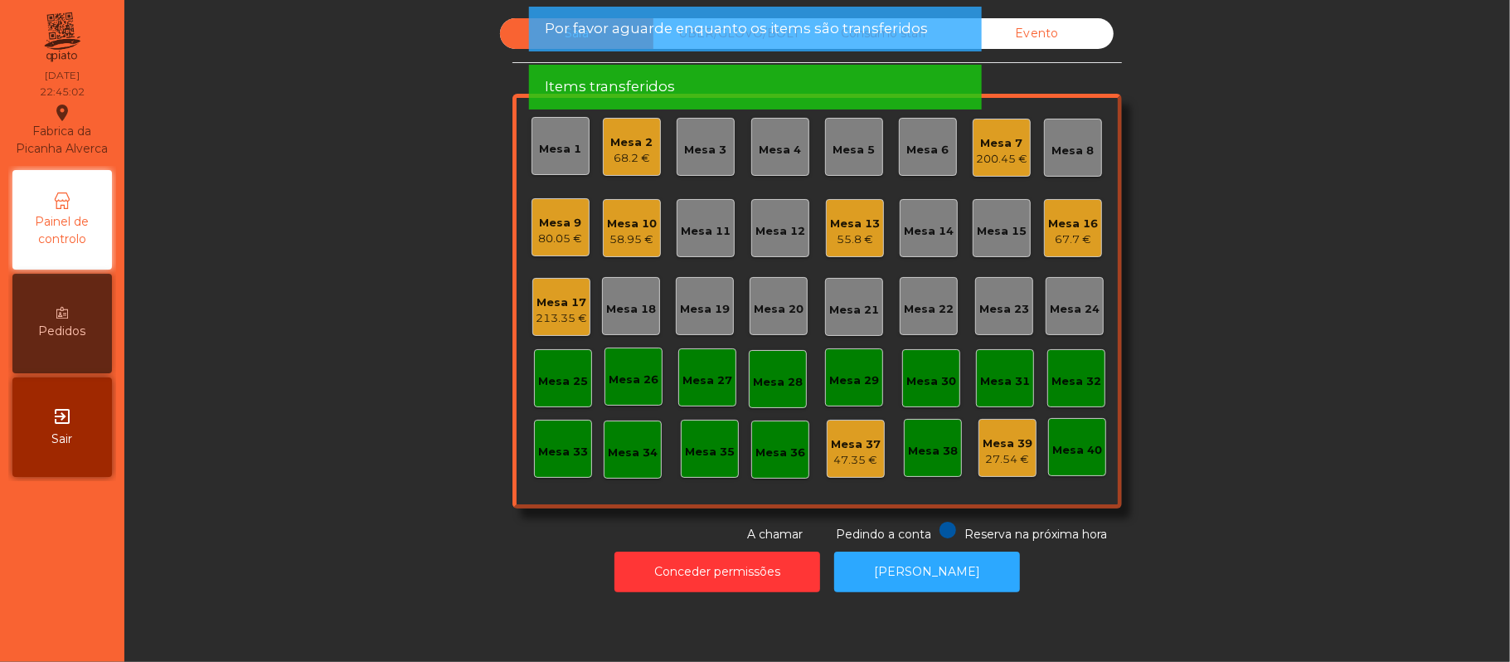
click at [1255, 184] on div "Sala UBER/[GEOGRAPHIC_DATA]/BOLT Consumo staff Evento Mesa 1 Mesa 2 68.2 € [GEO…" at bounding box center [817, 280] width 1341 height 525
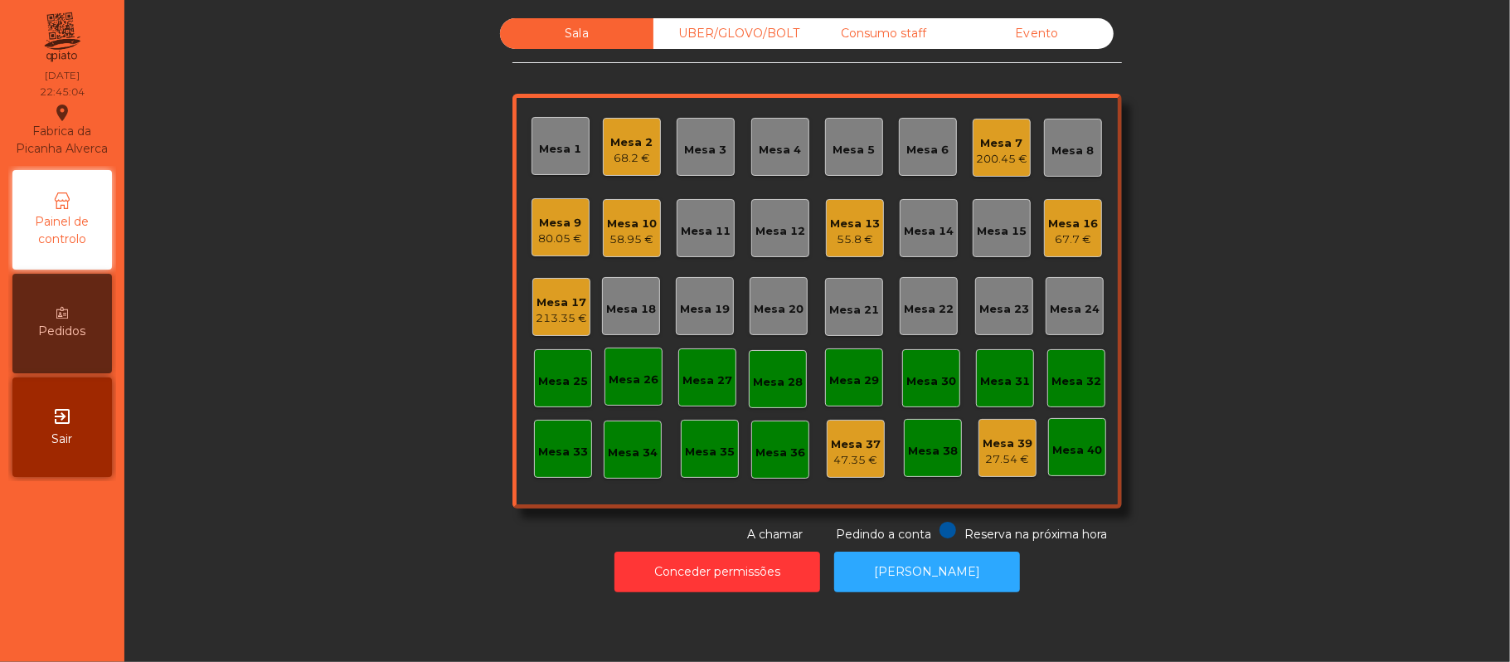
click at [900, 31] on div "Consumo staff" at bounding box center [883, 33] width 153 height 31
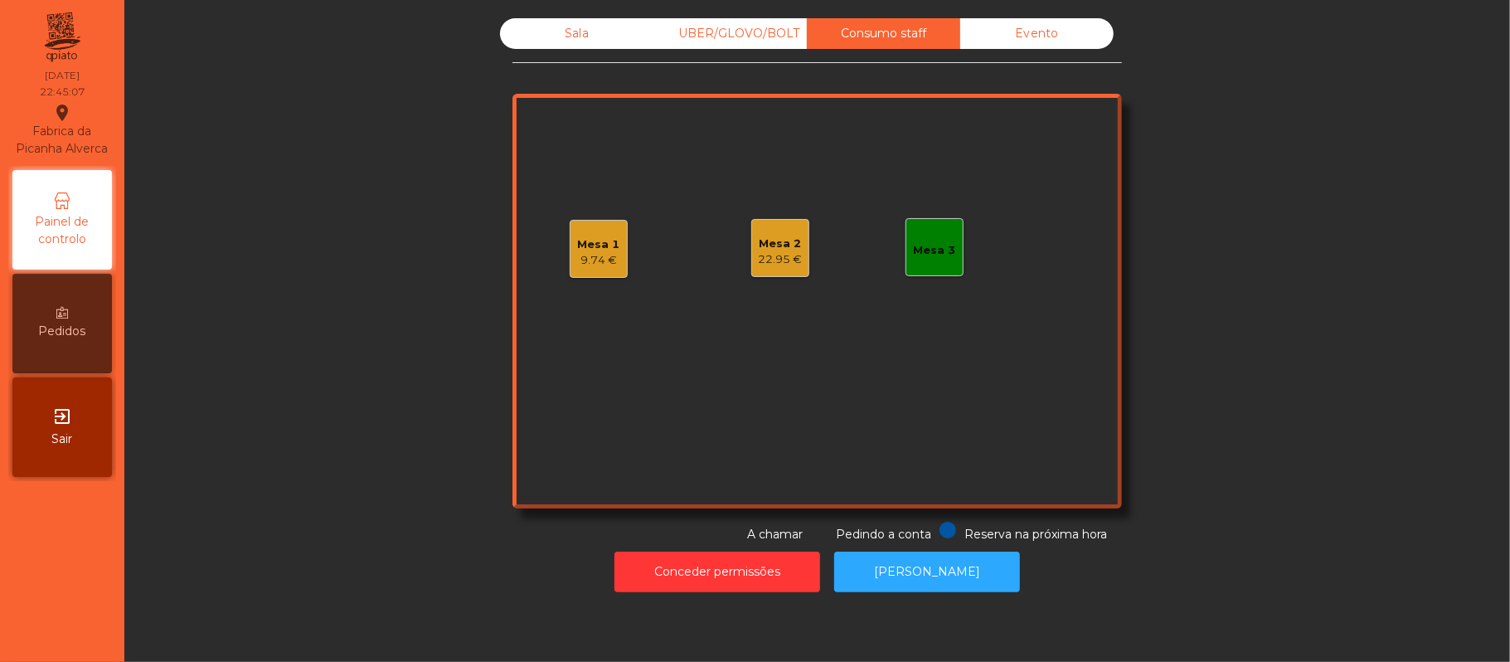
click at [770, 240] on div "Mesa 2" at bounding box center [781, 244] width 44 height 17
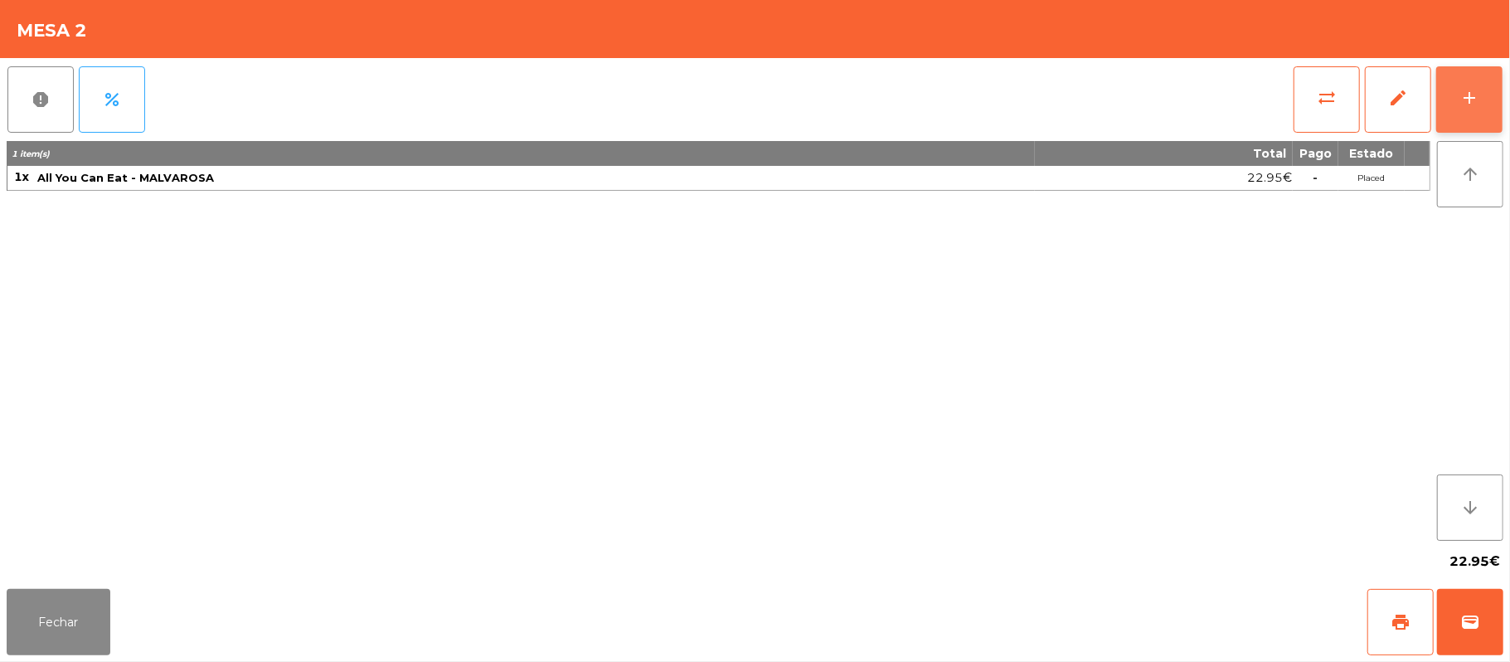
click at [1490, 93] on button "add" at bounding box center [1469, 99] width 66 height 66
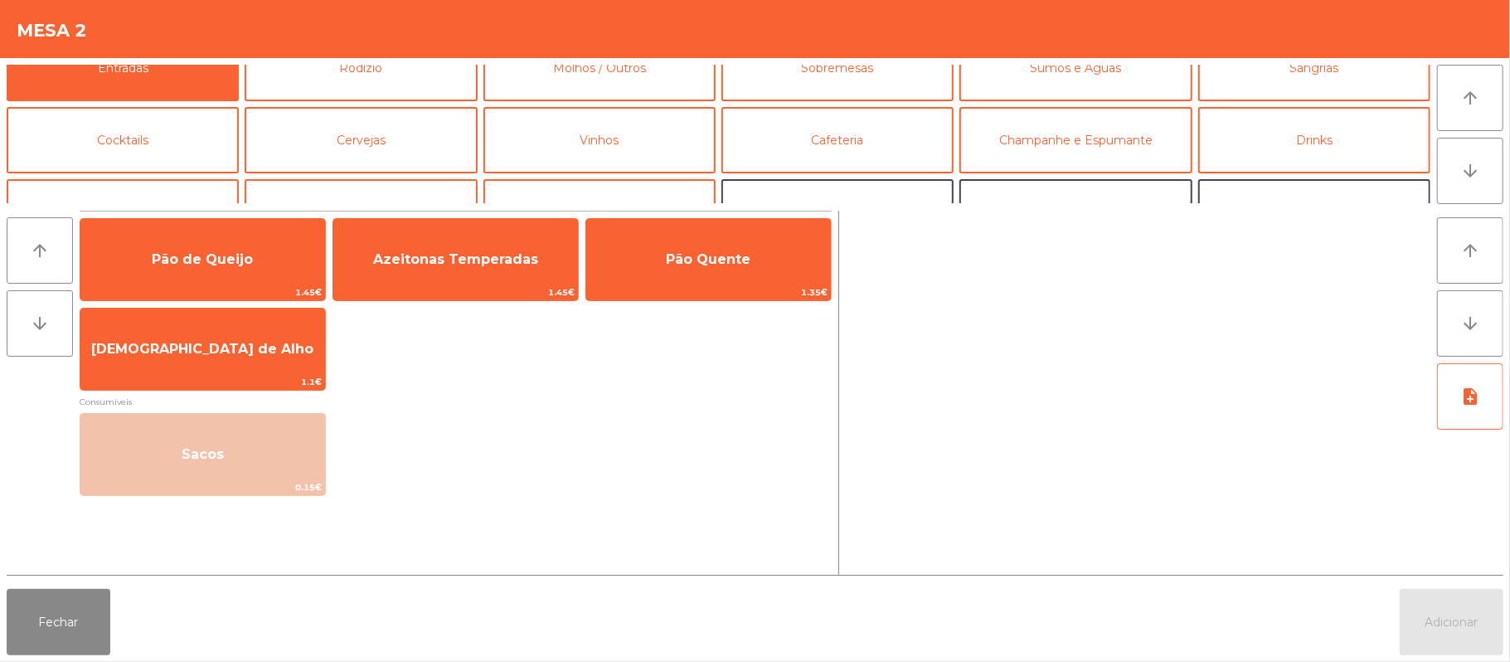
scroll to position [0, 0]
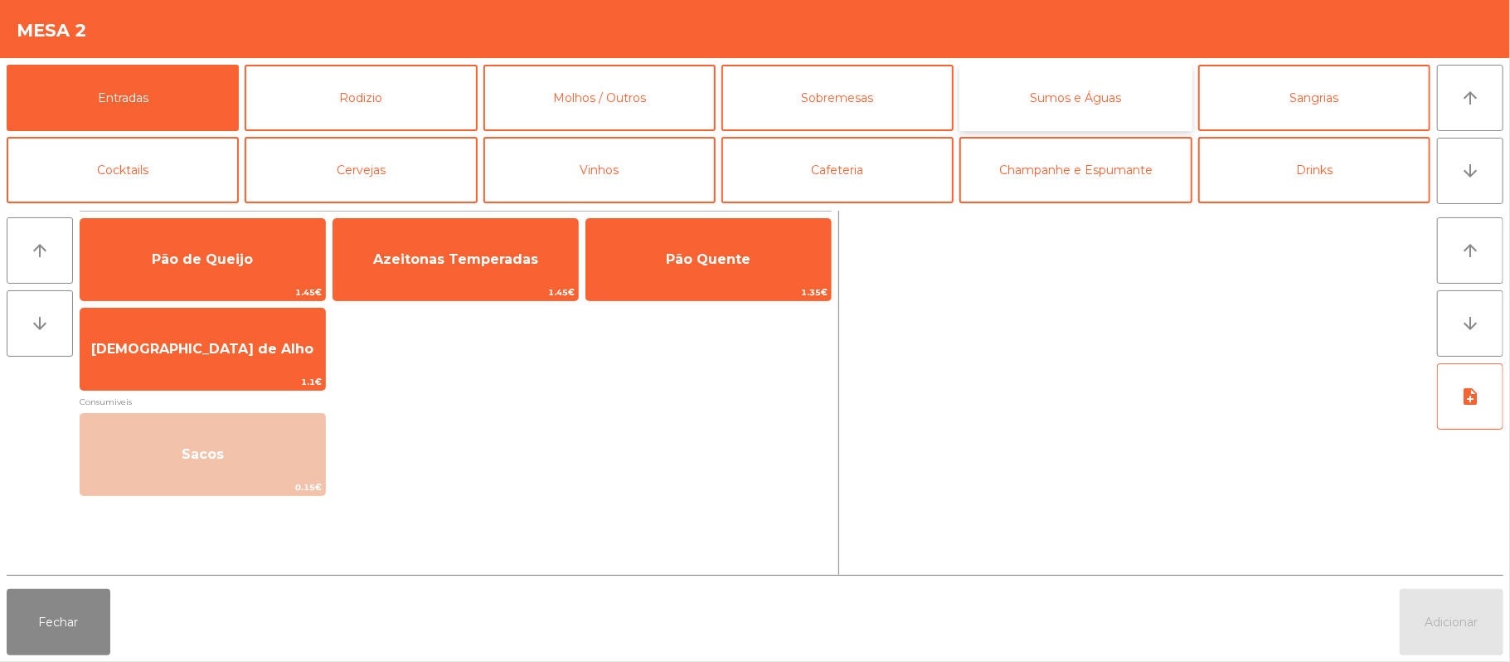
click at [1086, 106] on button "Sumos e Águas" at bounding box center [1076, 98] width 232 height 66
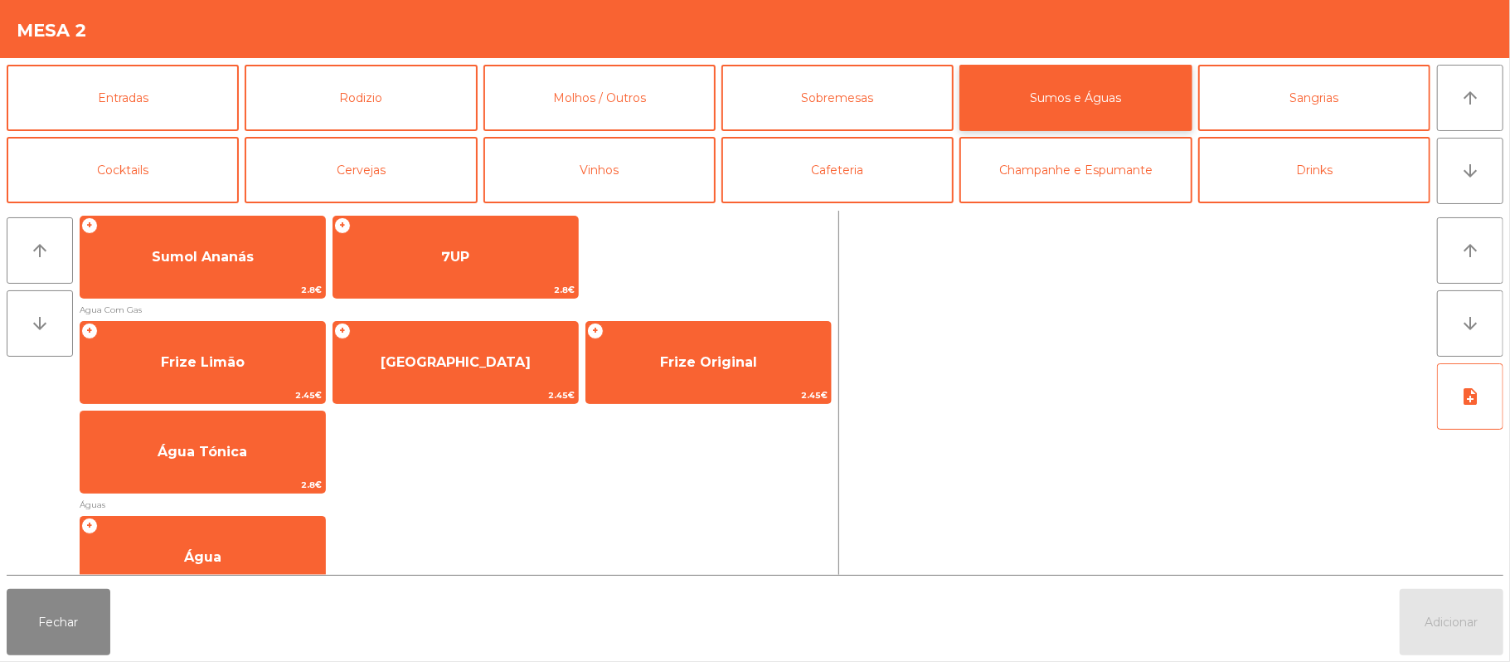
scroll to position [469, 0]
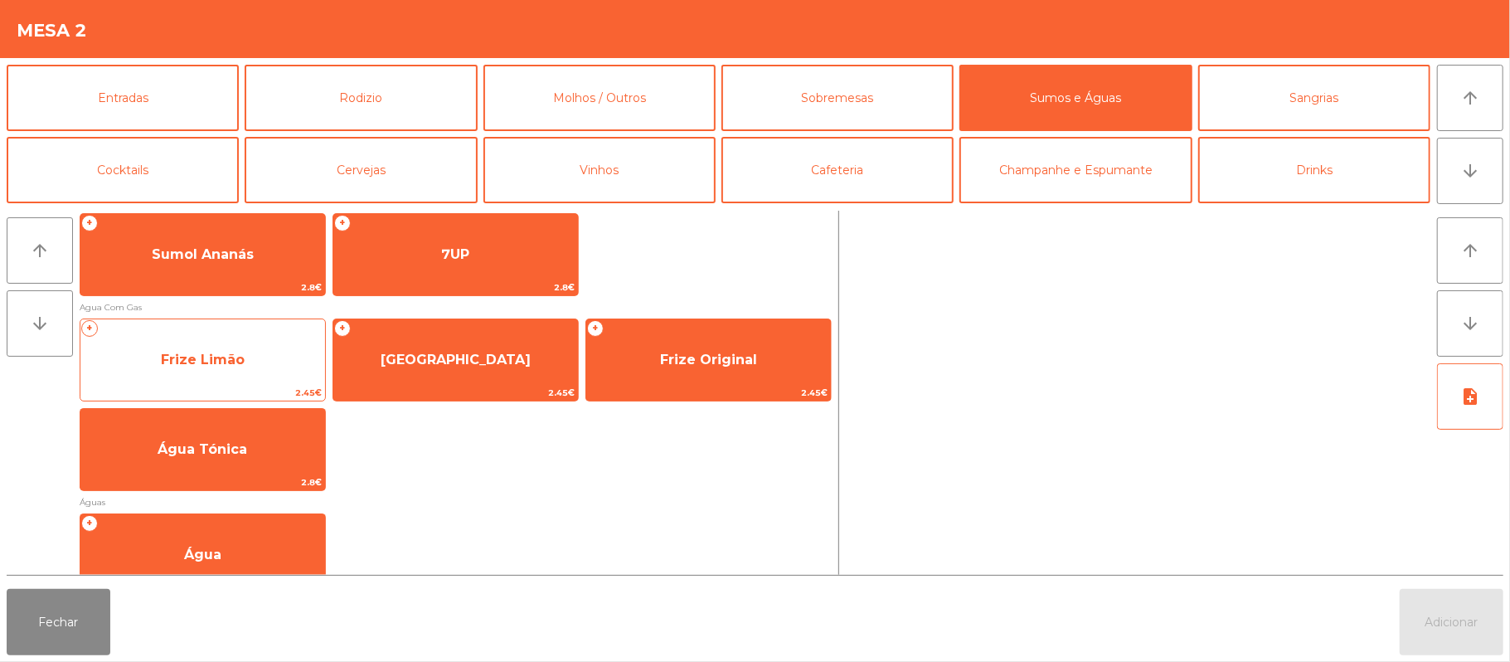
click at [255, 360] on span "Frize Limão" at bounding box center [202, 360] width 245 height 45
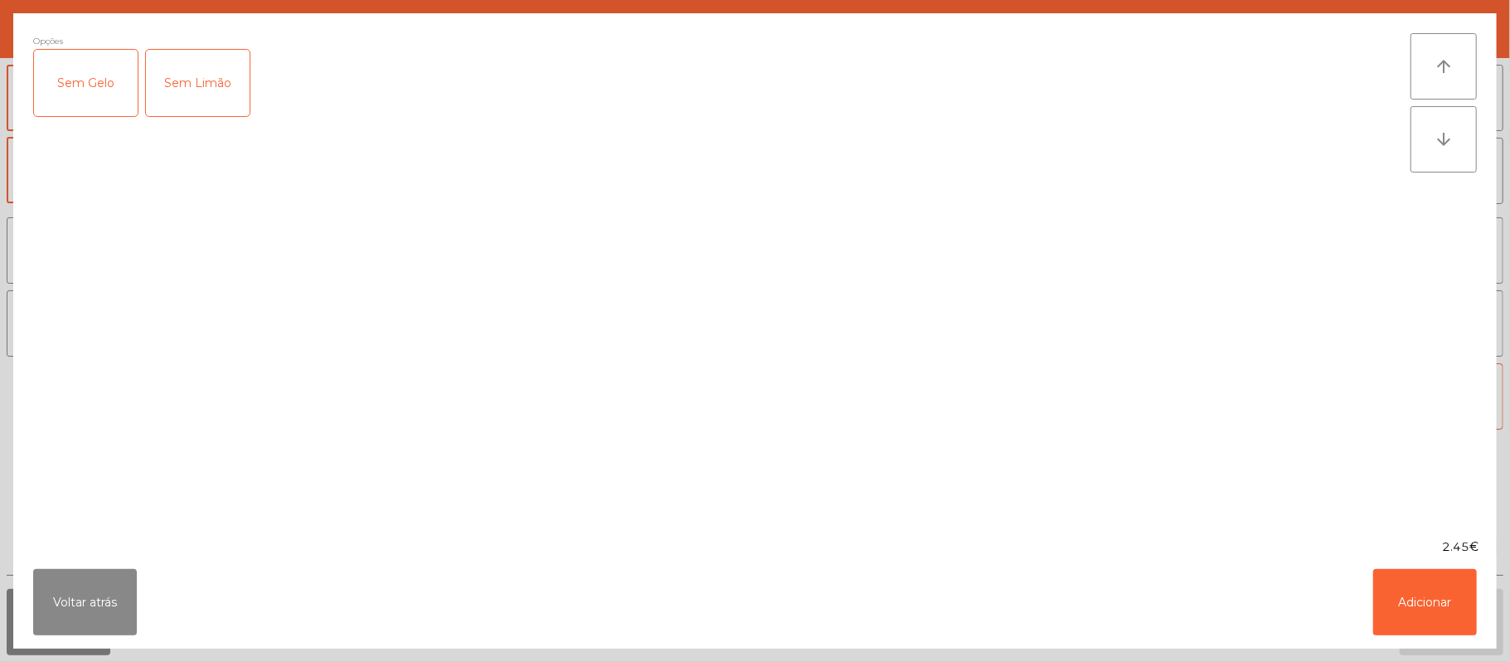
click at [1382, 479] on div "Opções Sem Gelo Sem Limão" at bounding box center [722, 275] width 1378 height 485
click at [1411, 624] on button "Adicionar" at bounding box center [1425, 602] width 104 height 66
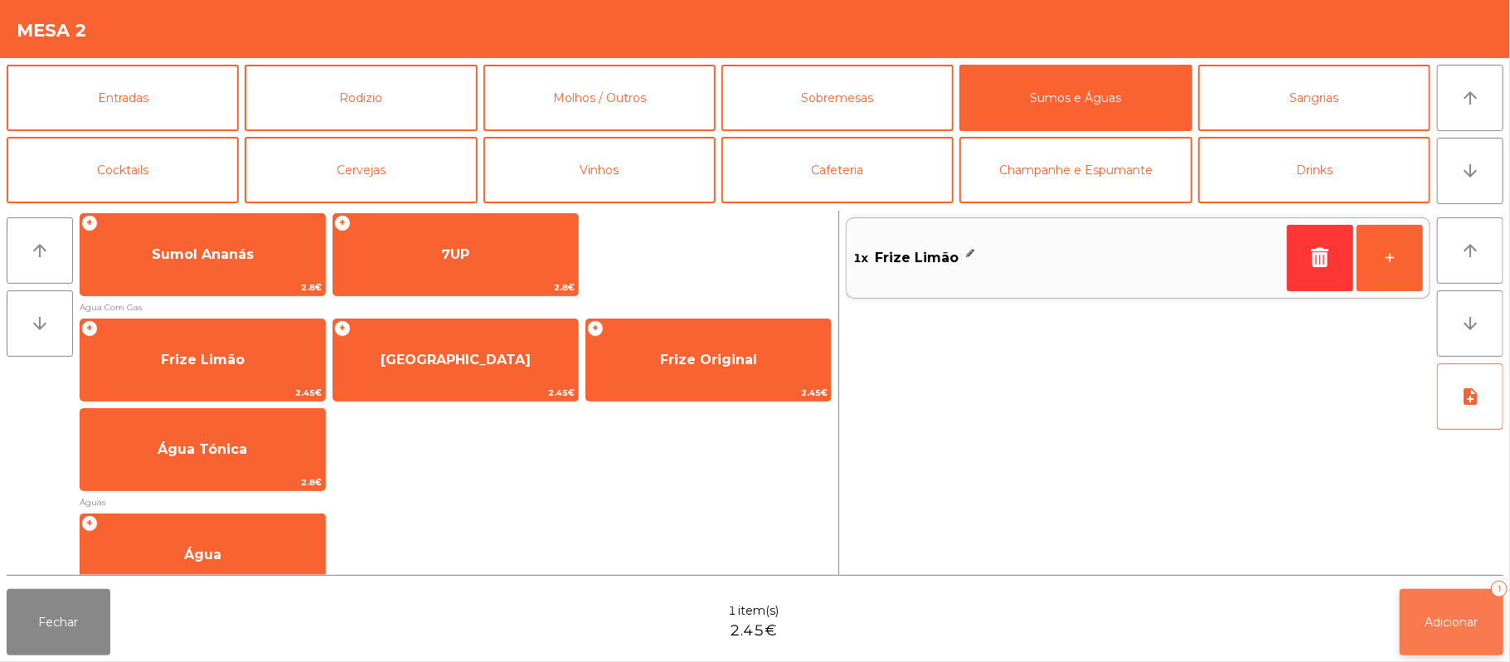
click at [1421, 628] on button "Adicionar 1" at bounding box center [1452, 622] width 104 height 66
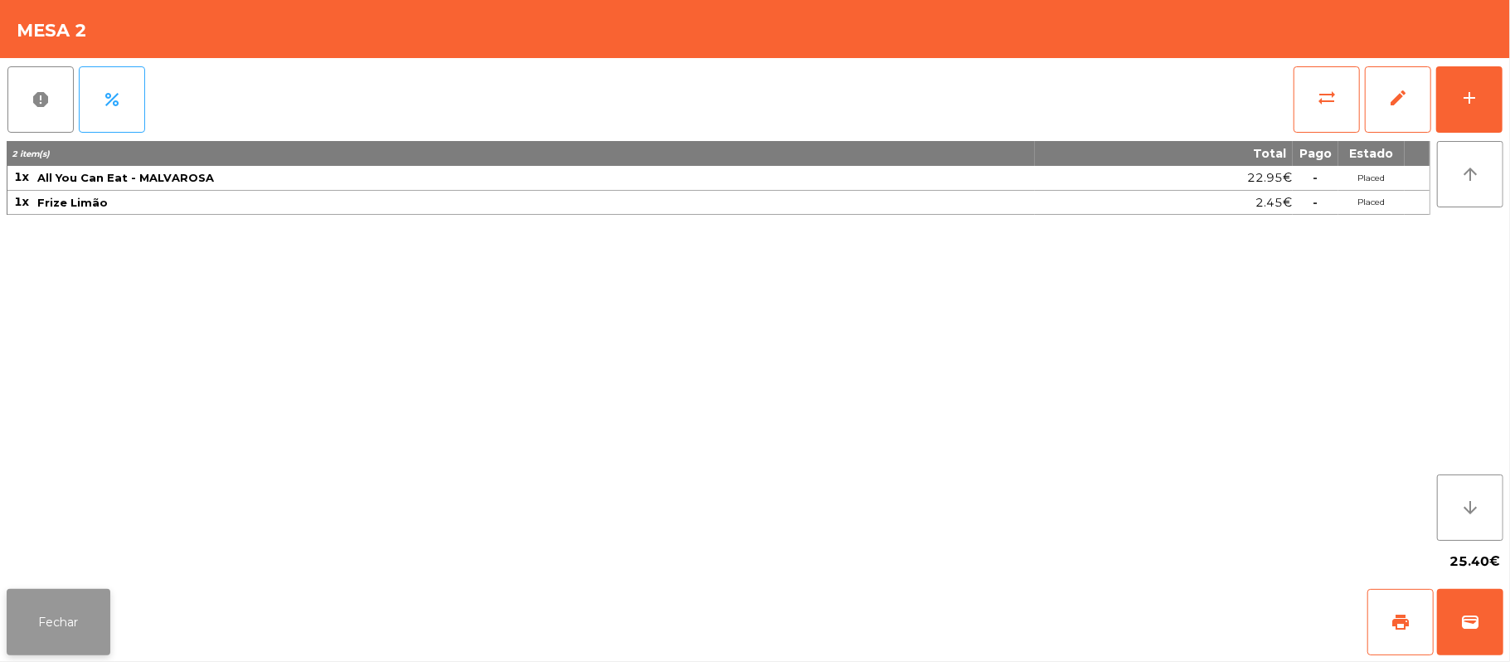
click at [87, 612] on button "Fechar" at bounding box center [59, 622] width 104 height 66
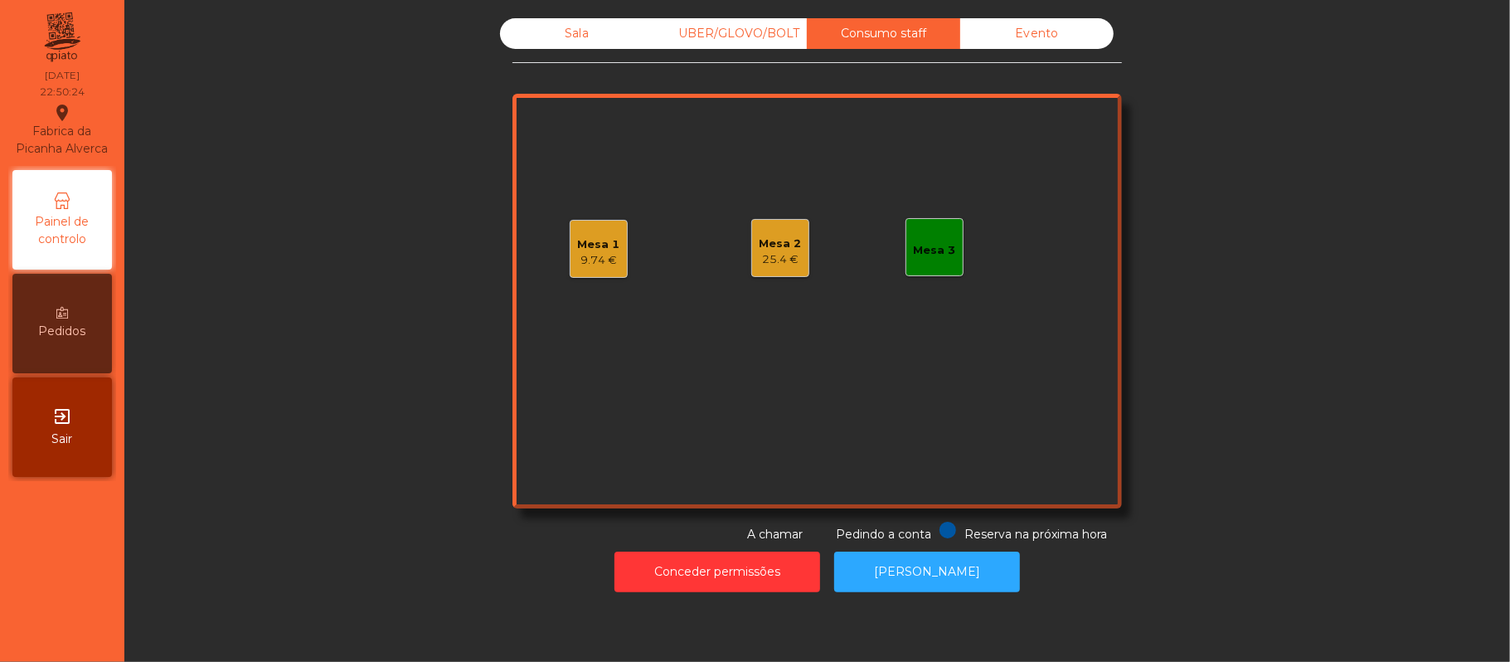
click at [577, 48] on div "Sala" at bounding box center [576, 33] width 153 height 31
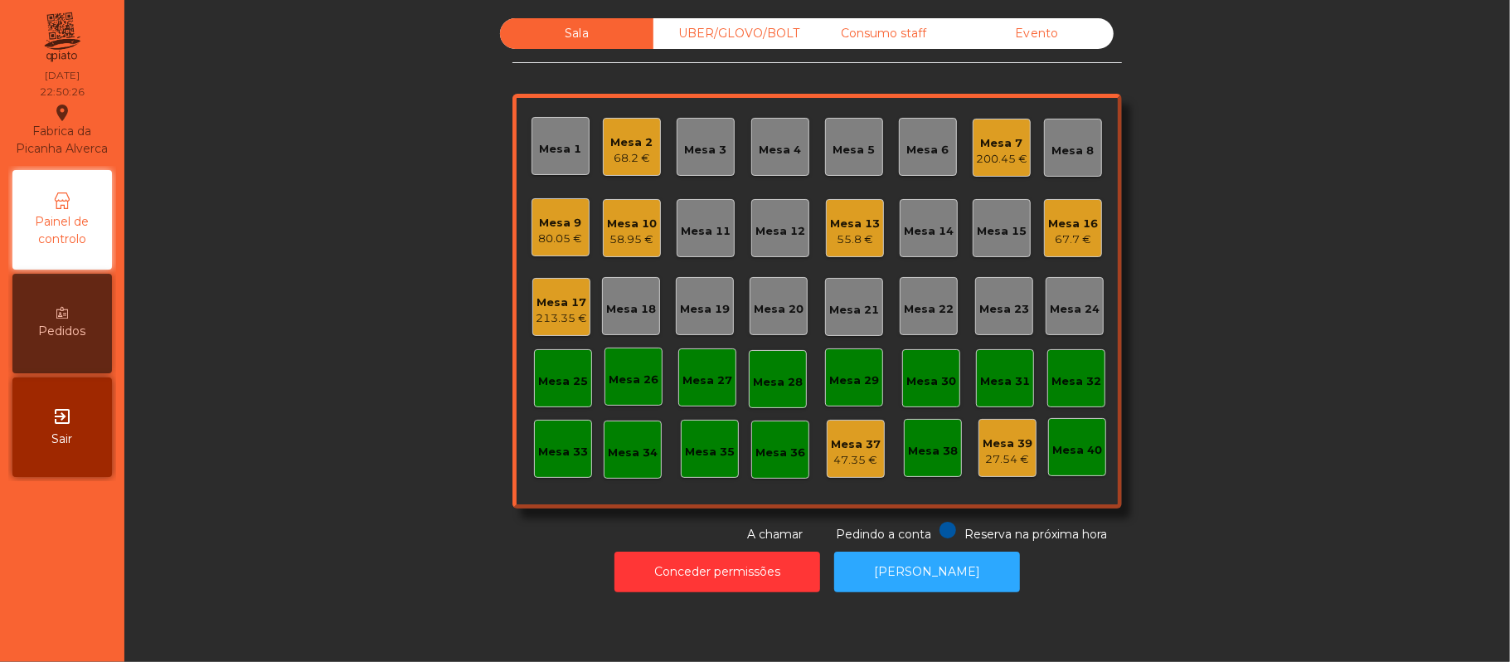
click at [1067, 236] on div "67.7 €" at bounding box center [1073, 239] width 50 height 17
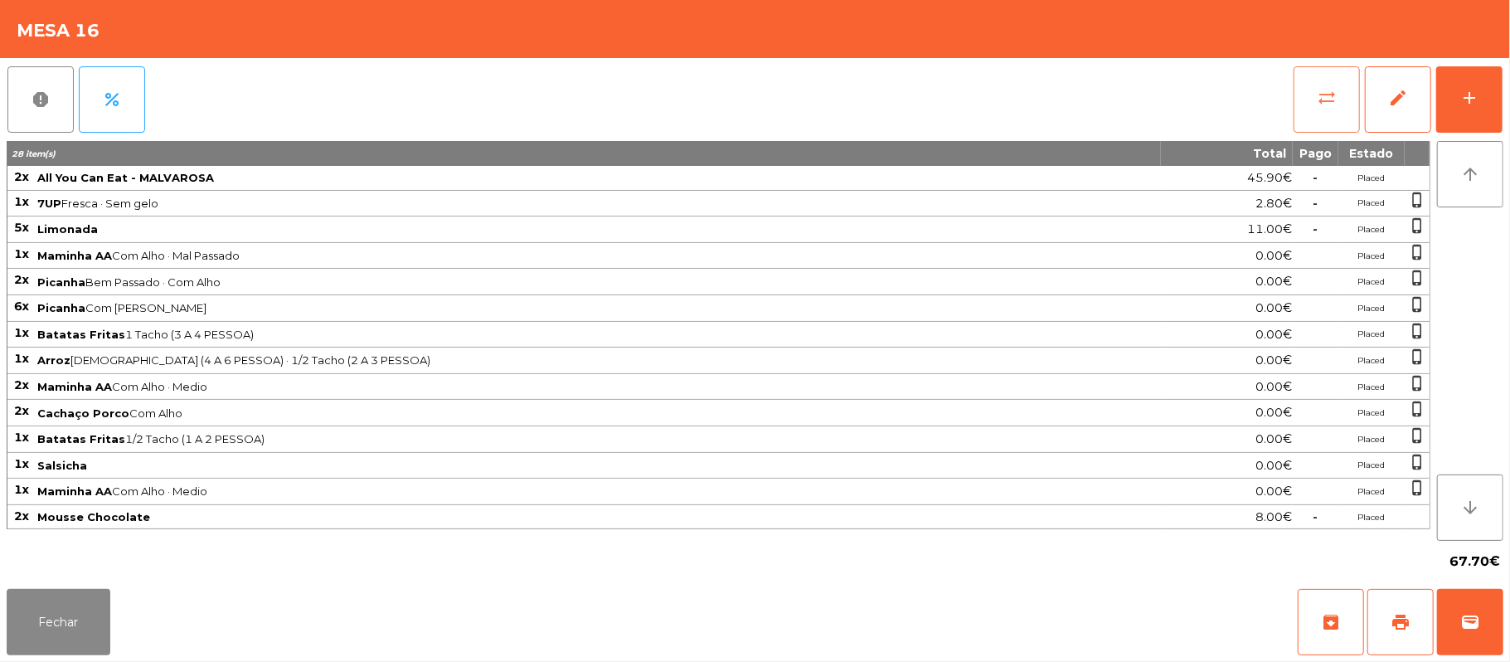
click at [1307, 98] on button "sync_alt" at bounding box center [1327, 99] width 66 height 66
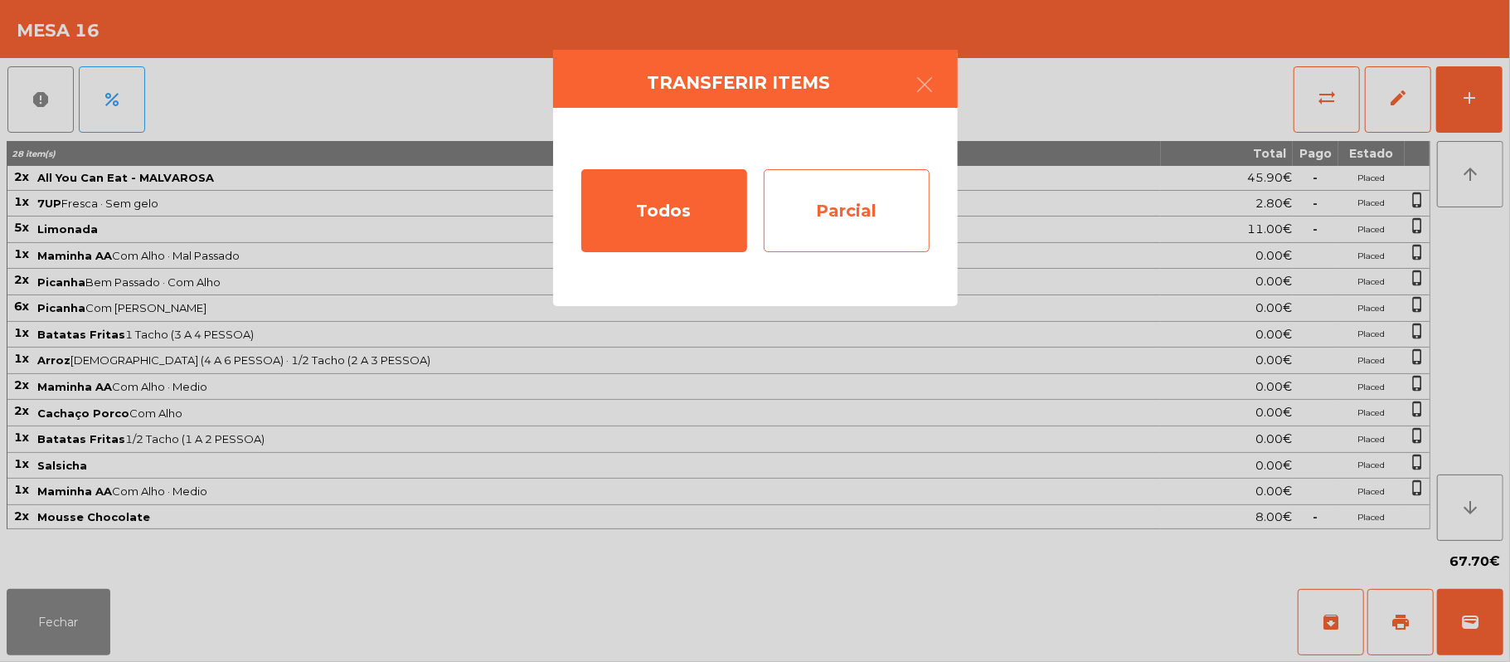
click at [854, 204] on div "Parcial" at bounding box center [847, 210] width 166 height 83
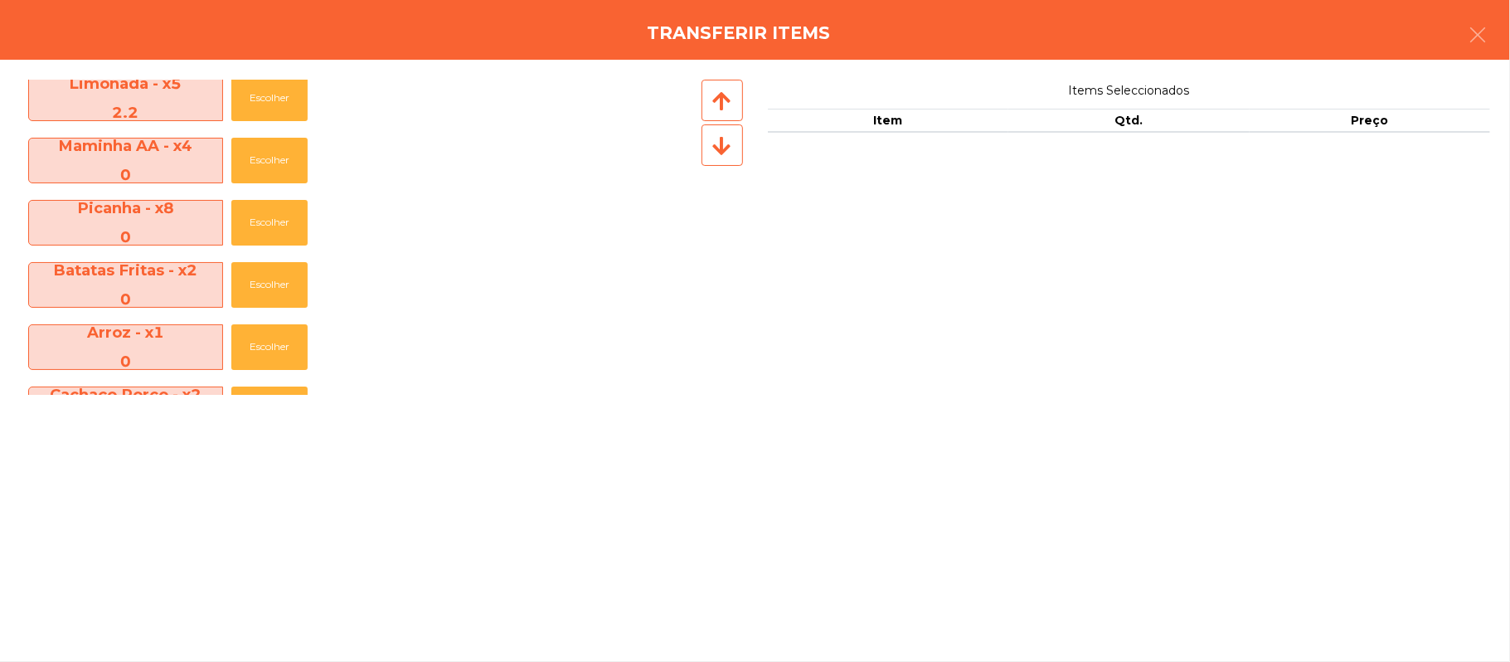
scroll to position [307, 0]
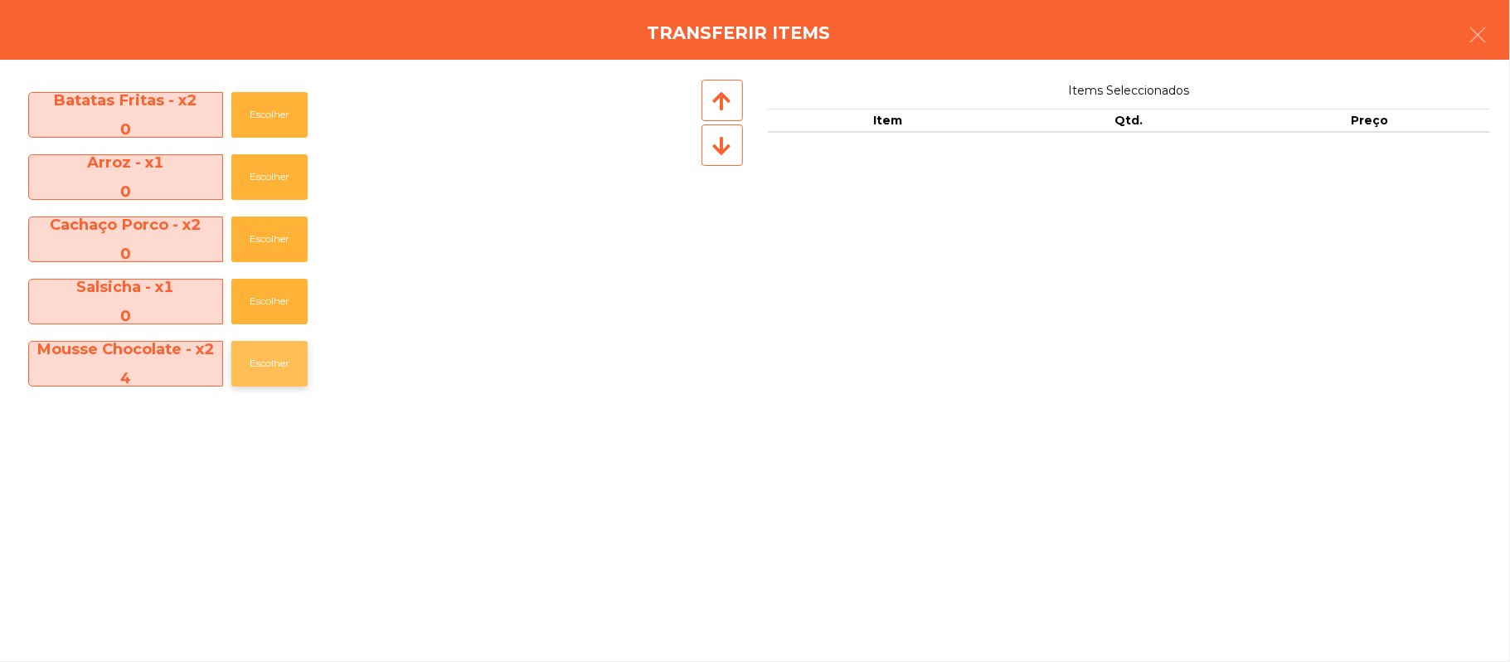
click at [280, 369] on button "Escolher" at bounding box center [269, 364] width 76 height 46
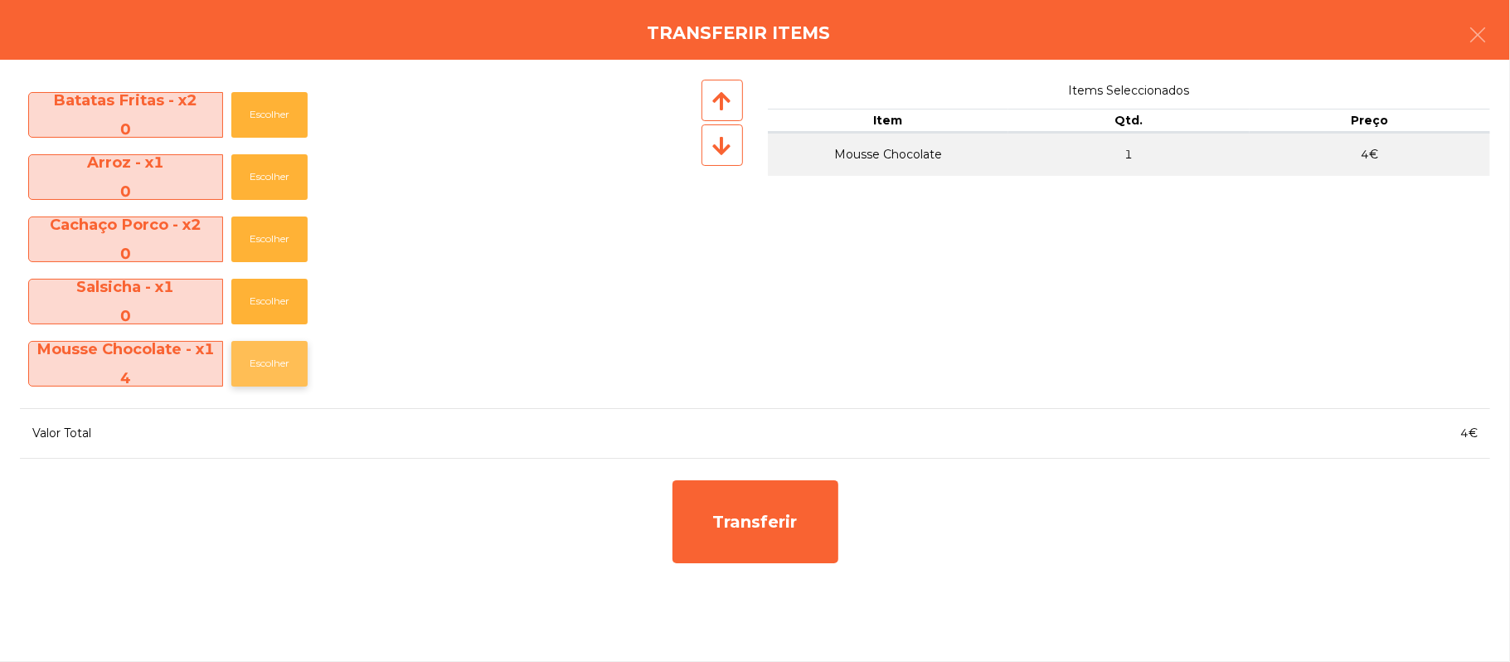
click at [277, 362] on button "Escolher" at bounding box center [269, 364] width 76 height 46
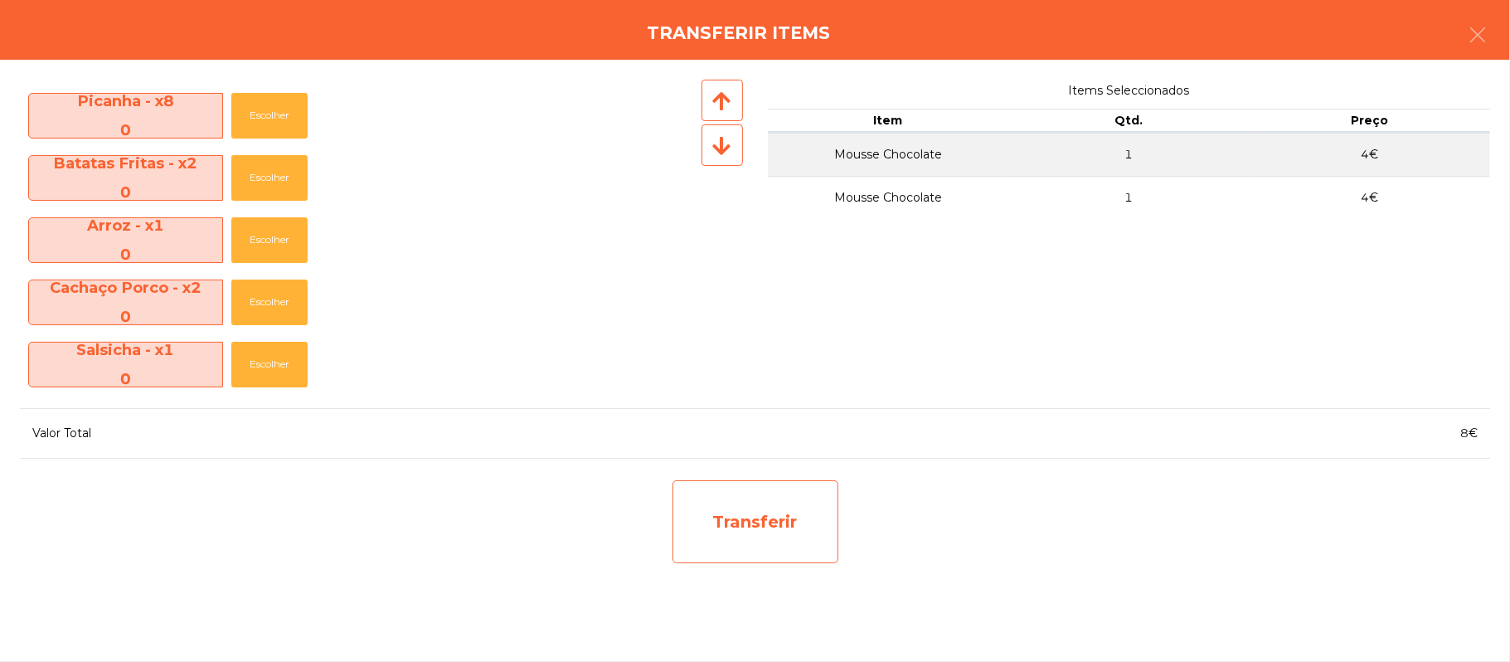
click at [691, 528] on div "Transferir" at bounding box center [756, 521] width 166 height 83
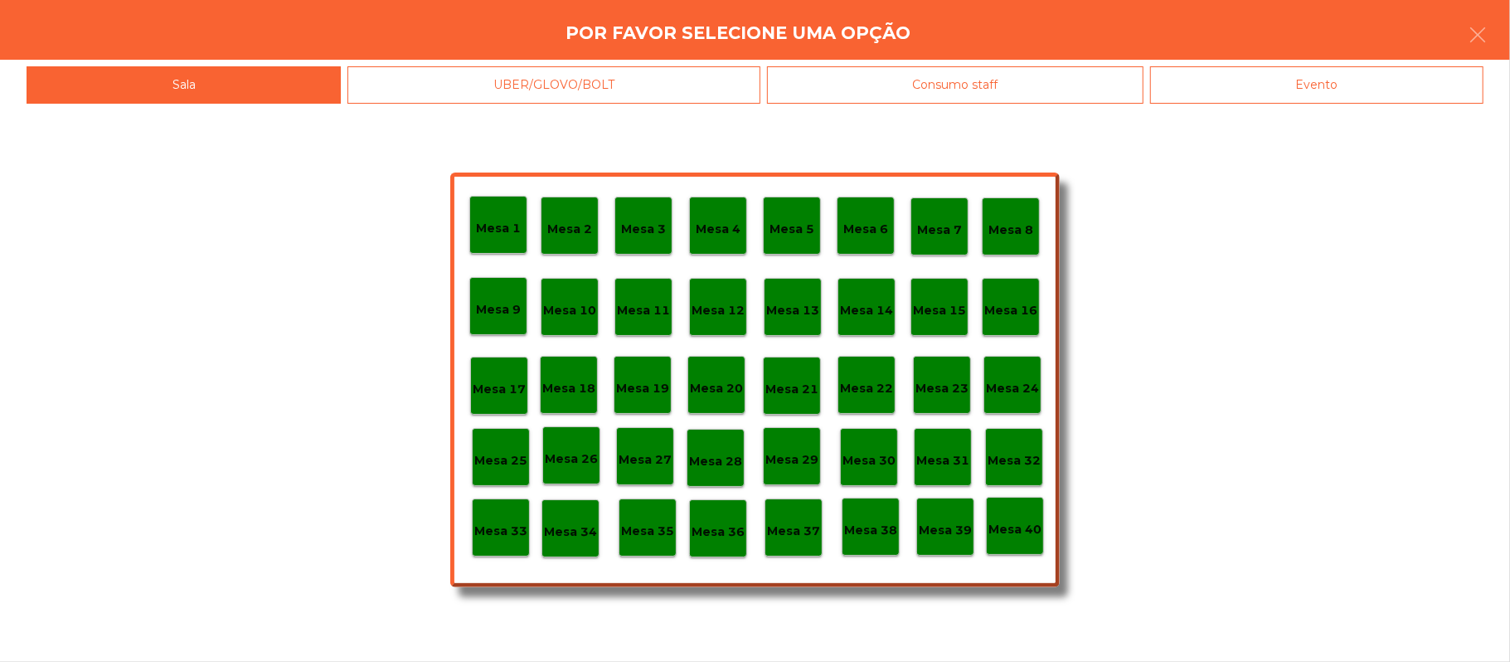
click at [1271, 84] on div "Evento" at bounding box center [1316, 84] width 333 height 37
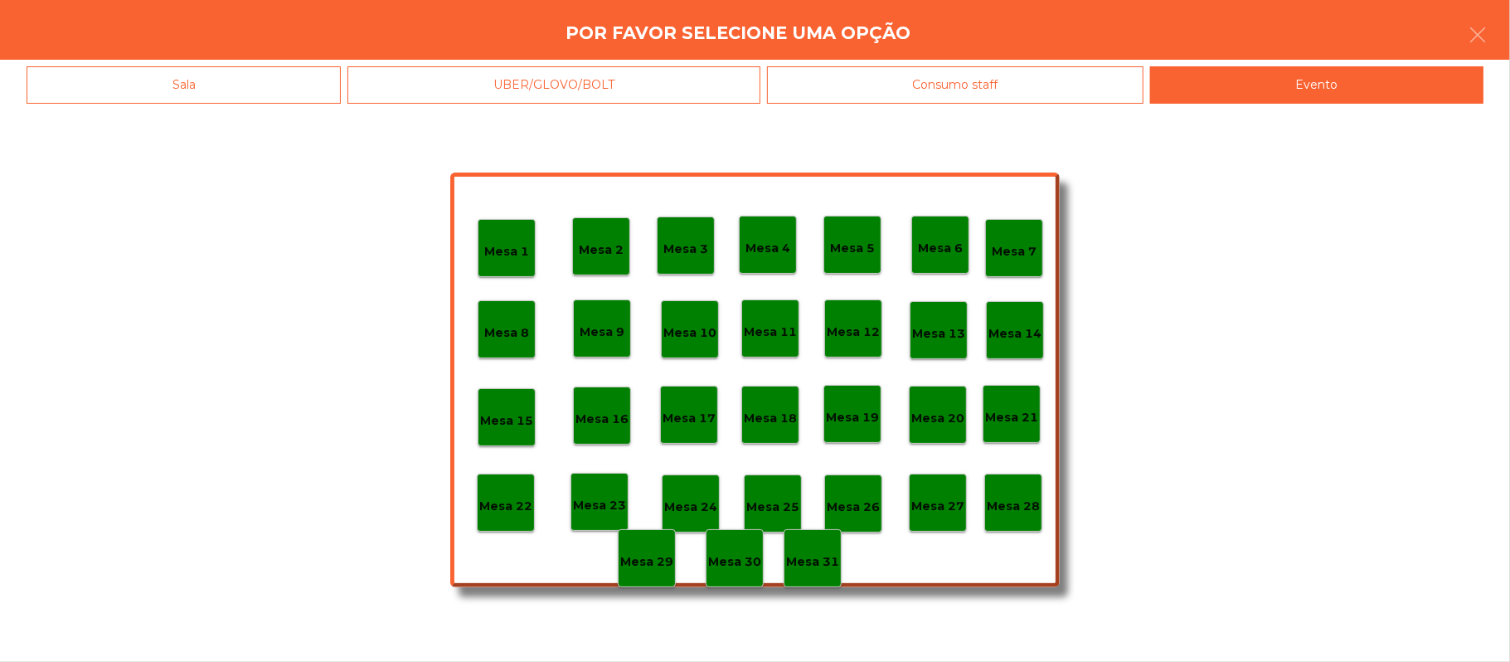
click at [1009, 521] on div "Mesa 28" at bounding box center [1013, 503] width 58 height 58
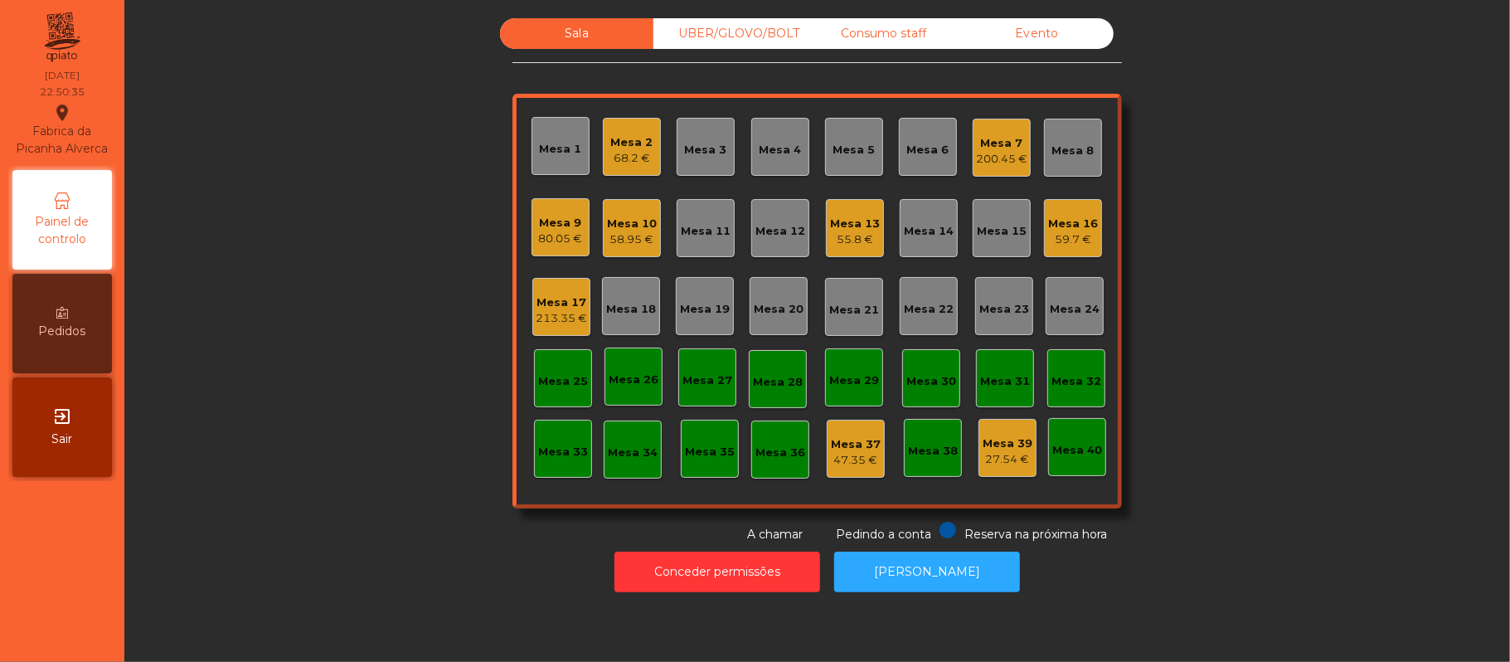
click at [1060, 244] on div "59.7 €" at bounding box center [1073, 239] width 50 height 17
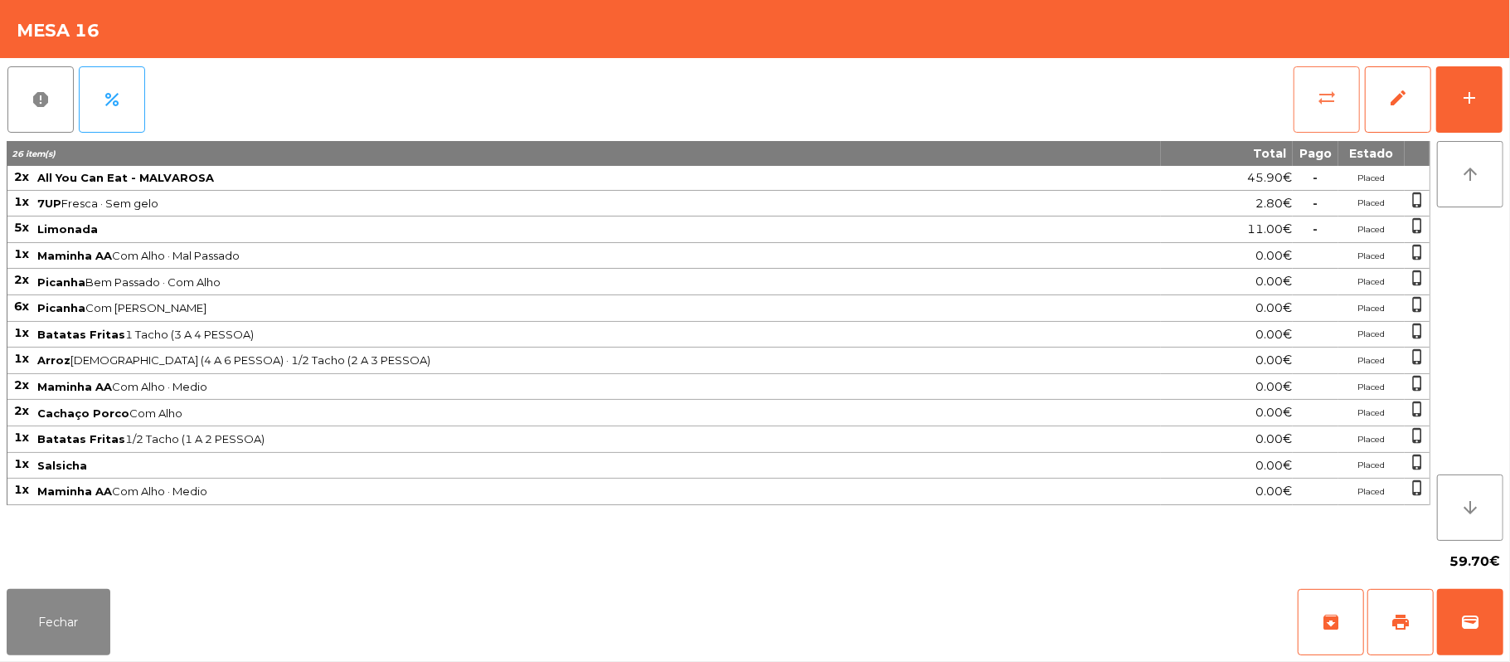
click at [1309, 109] on button "sync_alt" at bounding box center [1327, 99] width 66 height 66
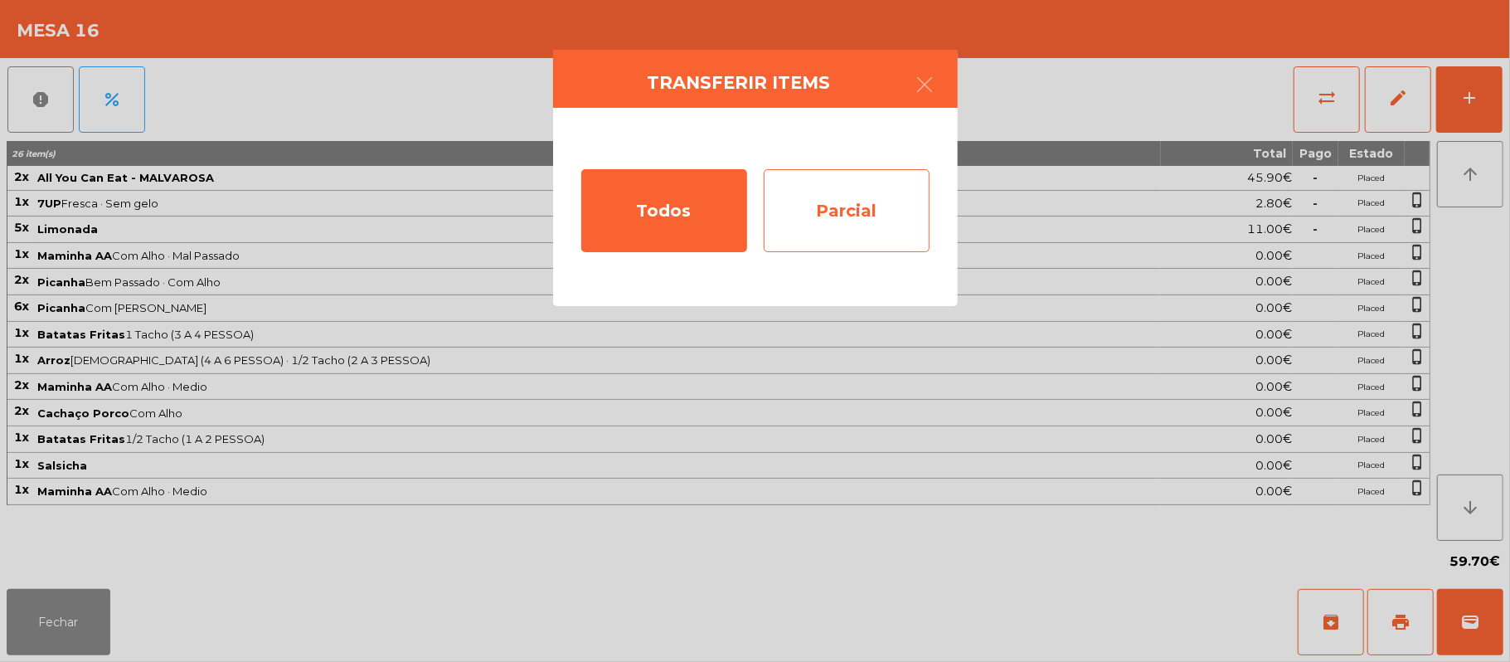
click at [827, 211] on div "Parcial" at bounding box center [847, 210] width 166 height 83
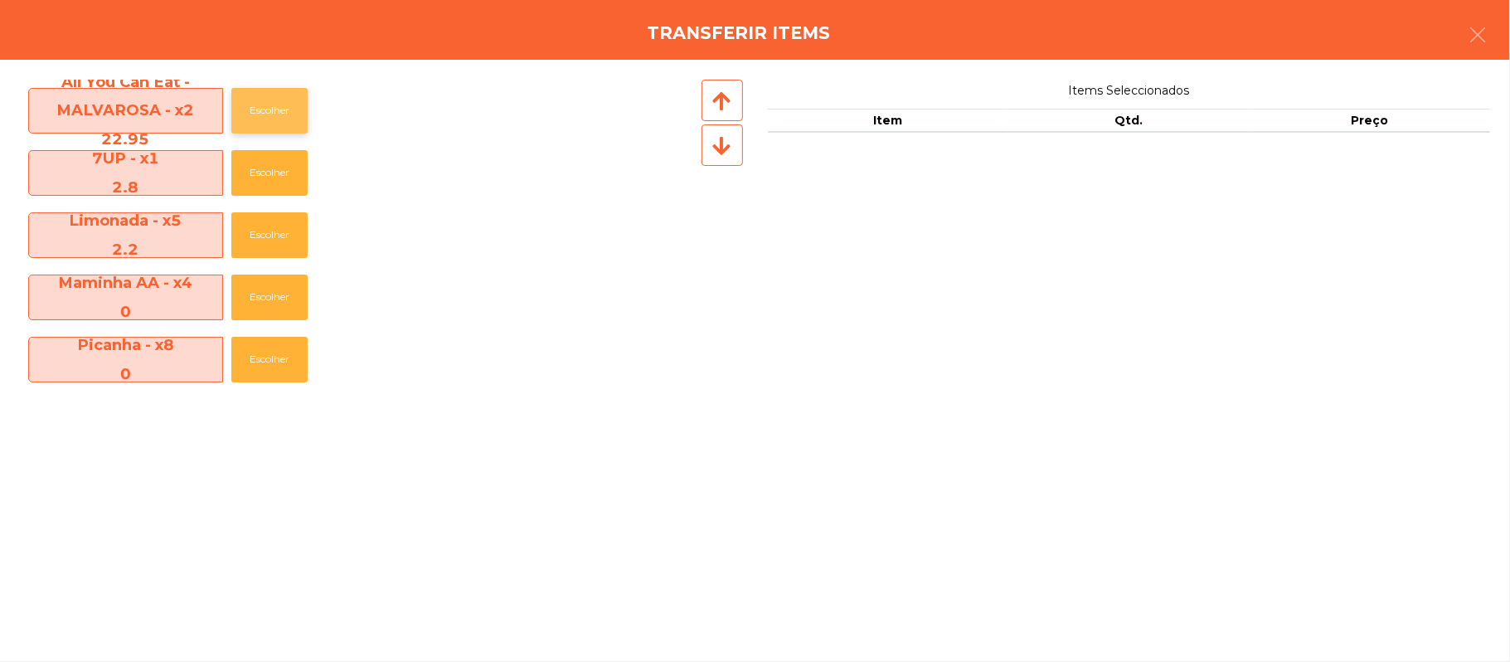
click at [262, 114] on button "Escolher" at bounding box center [269, 111] width 76 height 46
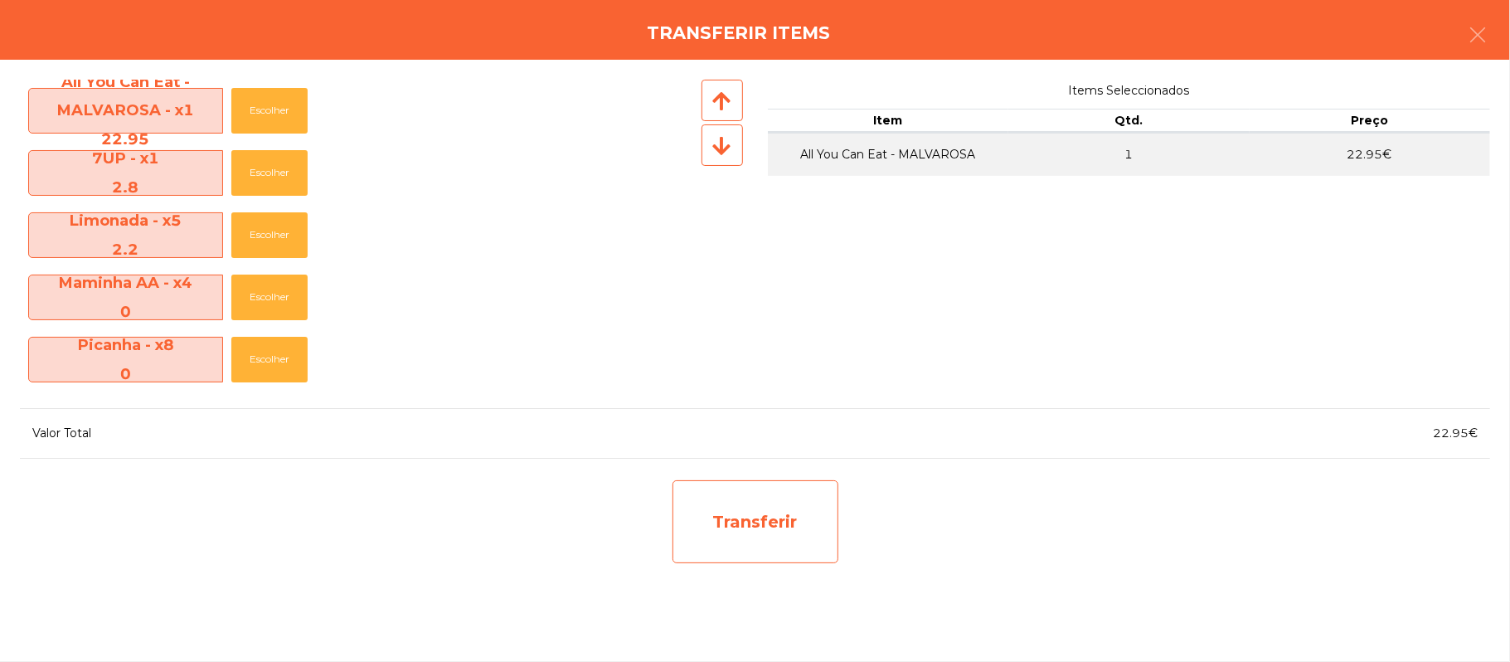
click at [757, 521] on div "Transferir" at bounding box center [756, 521] width 166 height 83
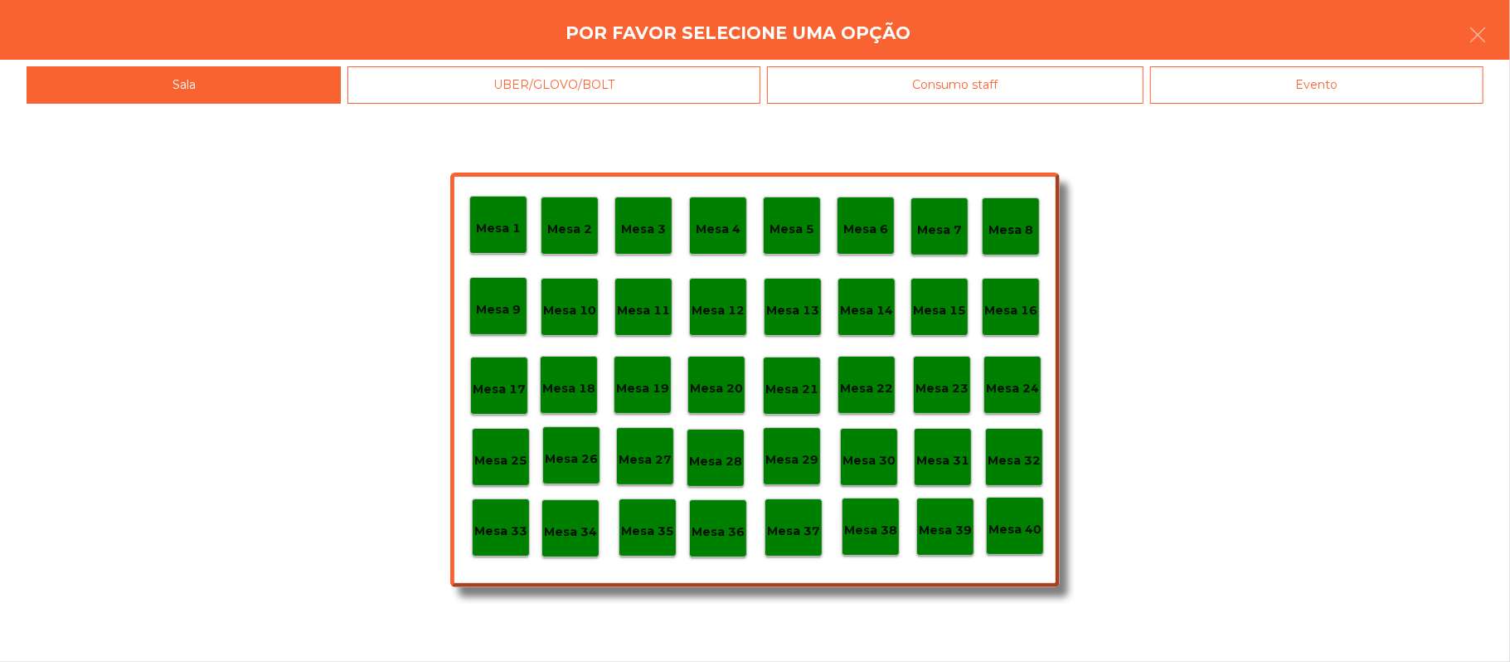
click at [1318, 101] on div "Evento" at bounding box center [1316, 84] width 333 height 37
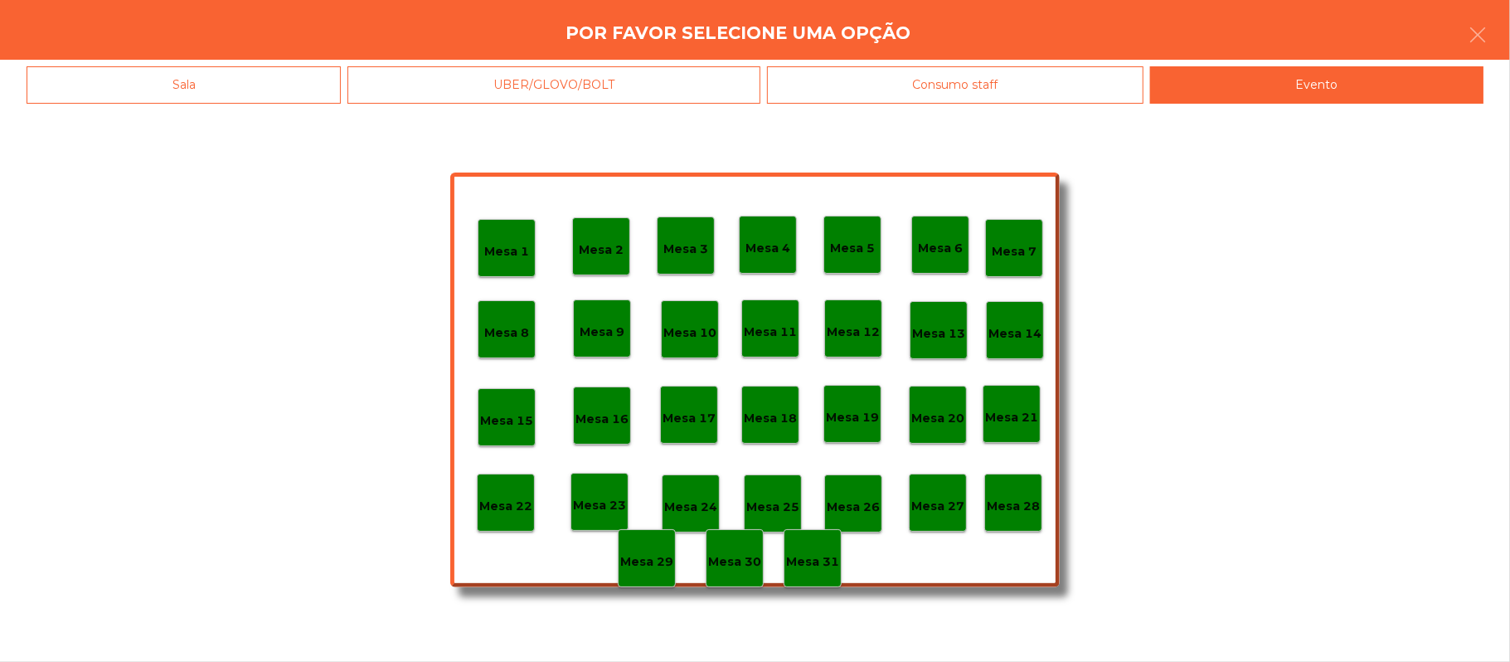
click at [1002, 506] on p "Mesa 28" at bounding box center [1013, 506] width 53 height 19
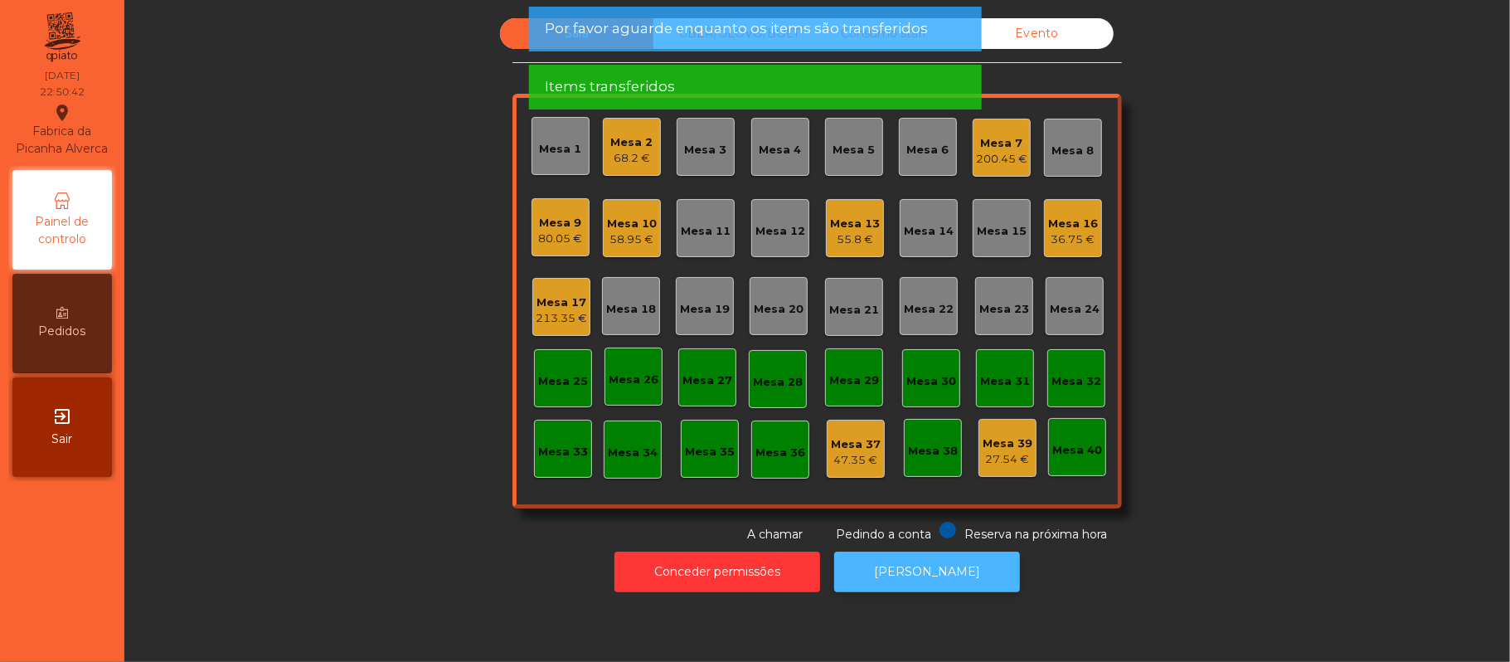
click at [940, 572] on button "[PERSON_NAME]" at bounding box center [927, 572] width 186 height 41
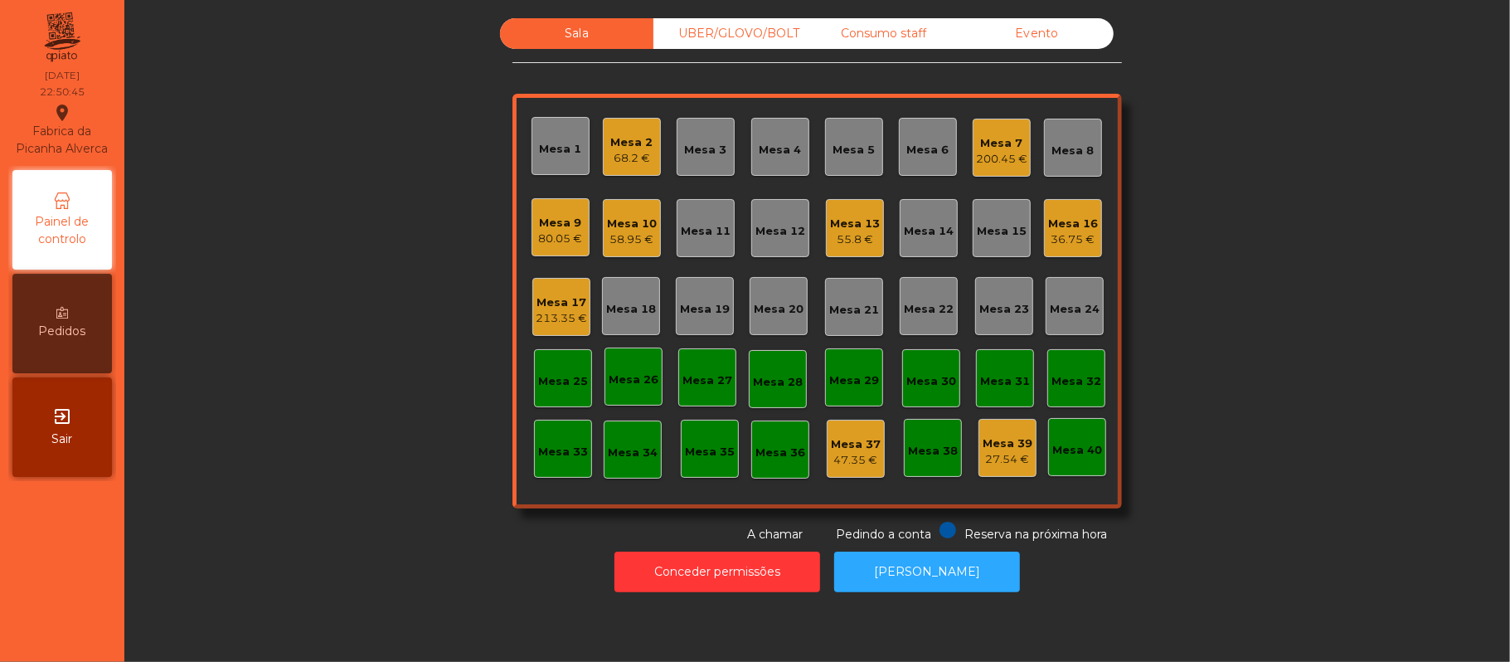
click at [1089, 239] on div "Mesa 16 36.75 €" at bounding box center [1073, 228] width 58 height 58
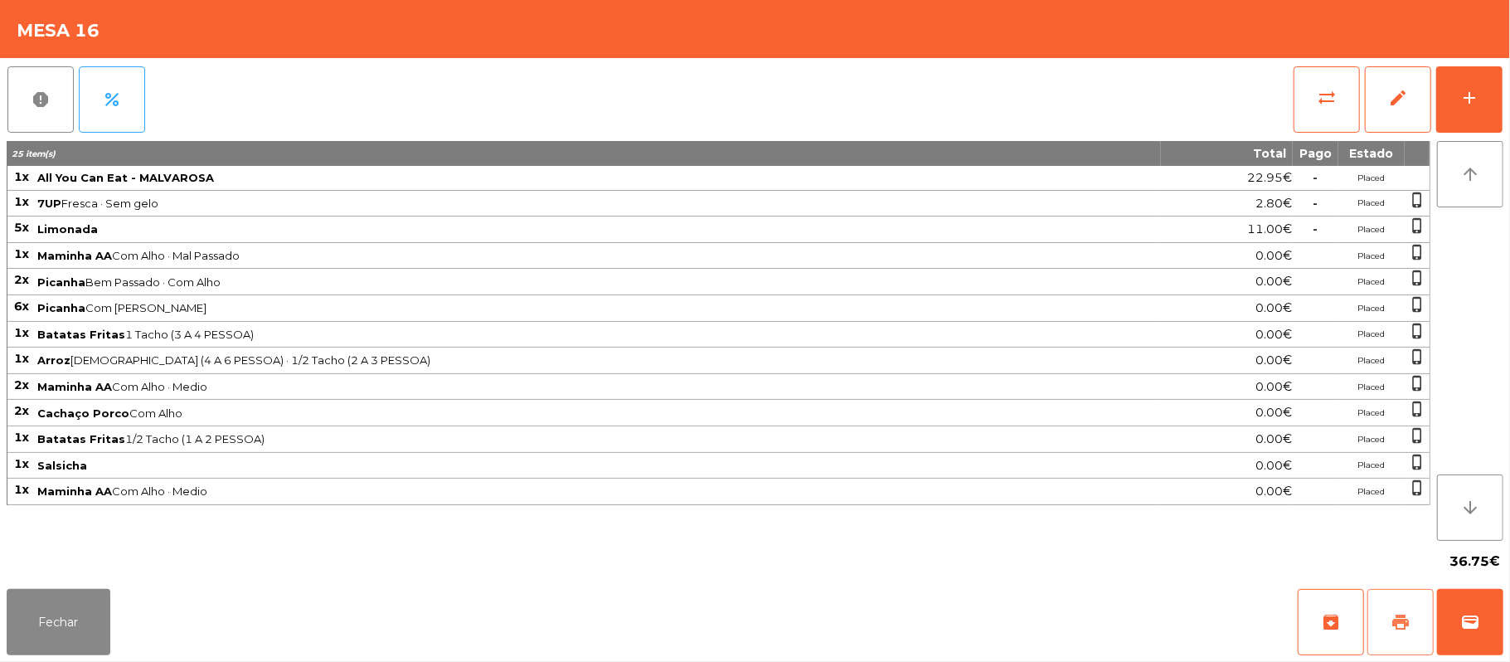
click at [1397, 624] on span "print" at bounding box center [1401, 622] width 20 height 20
click at [94, 592] on button "Fechar" at bounding box center [59, 622] width 104 height 66
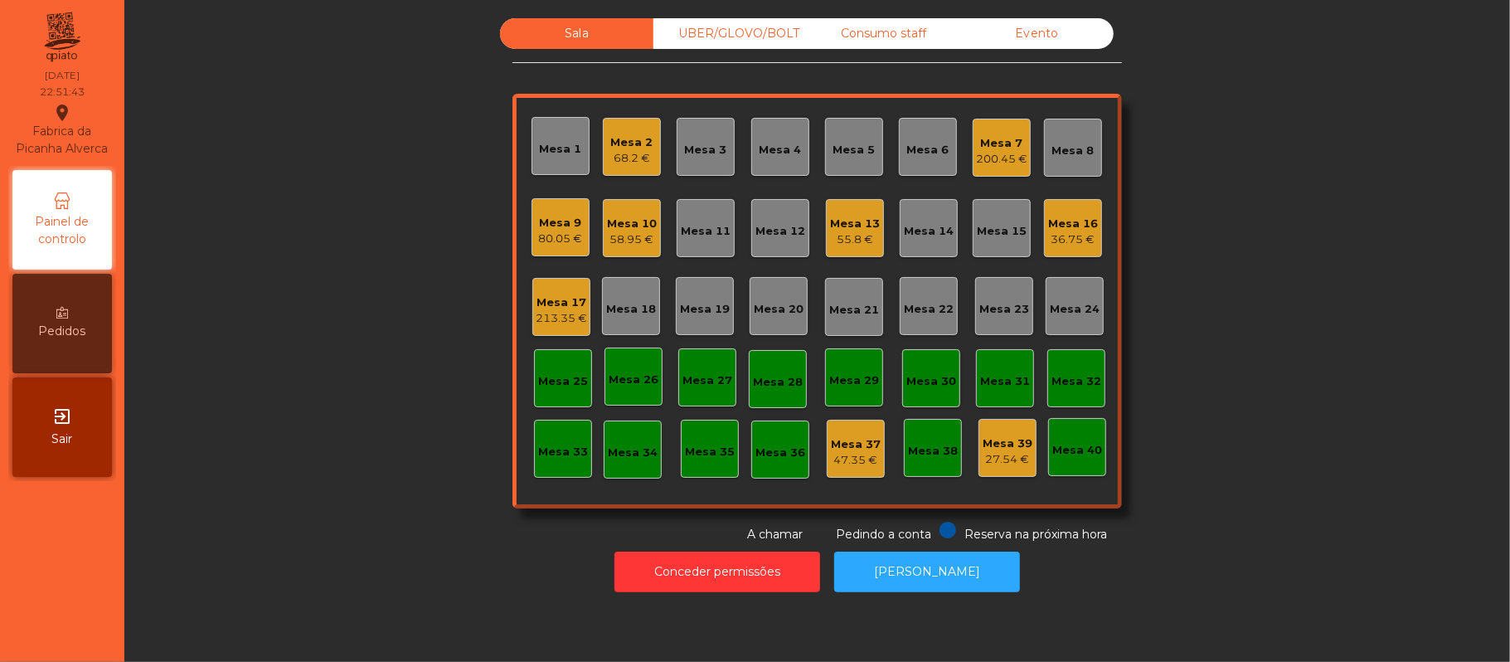
click at [1049, 221] on div "Mesa 16" at bounding box center [1073, 224] width 50 height 17
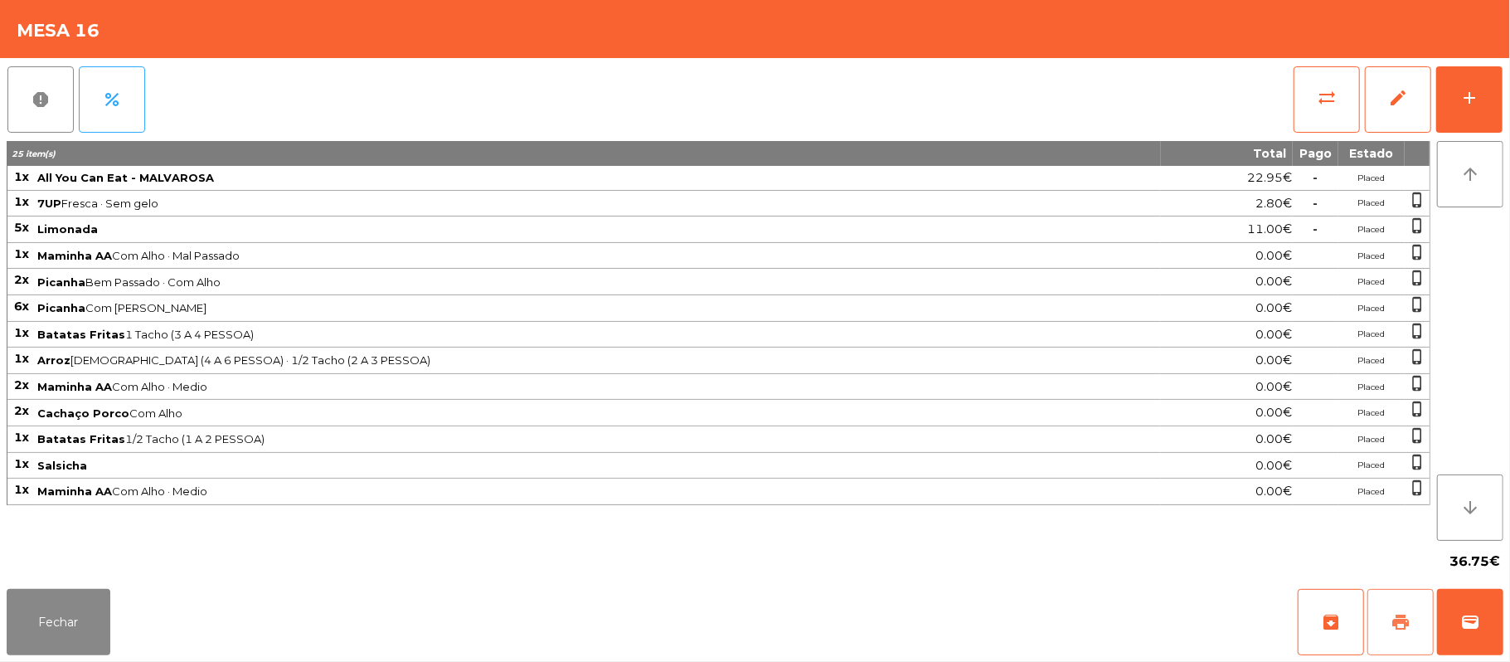
click at [1385, 621] on button "print" at bounding box center [1401, 622] width 66 height 66
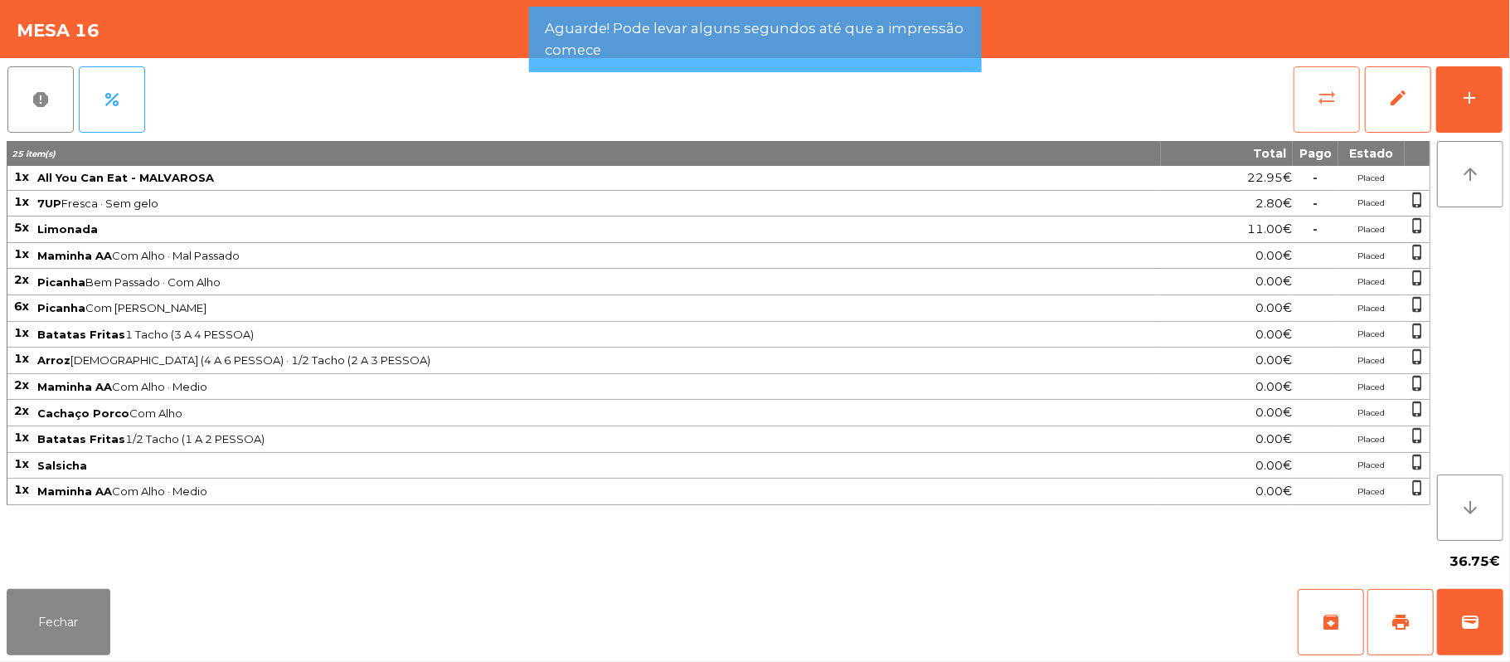
click at [1310, 108] on button "sync_alt" at bounding box center [1327, 99] width 66 height 66
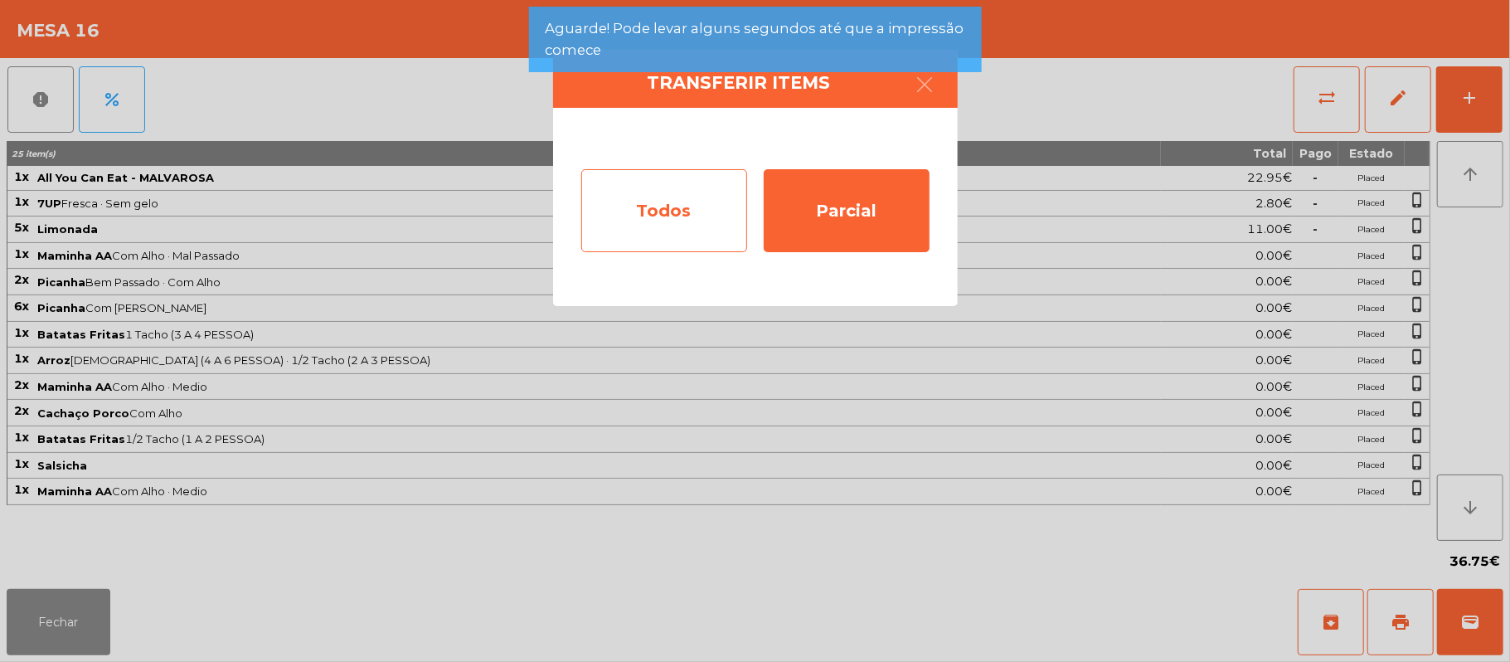
click at [677, 213] on div "Todos" at bounding box center [664, 210] width 166 height 83
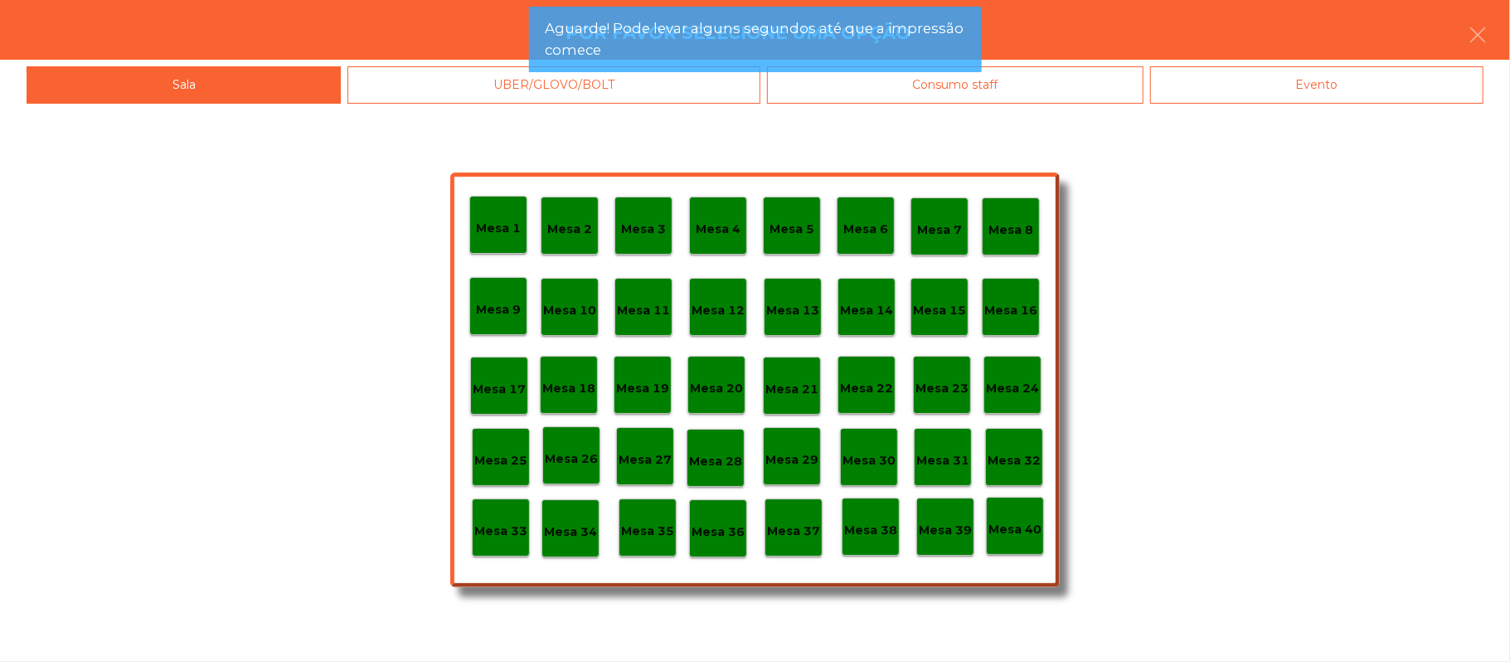
click at [1350, 94] on div "Evento" at bounding box center [1316, 84] width 333 height 37
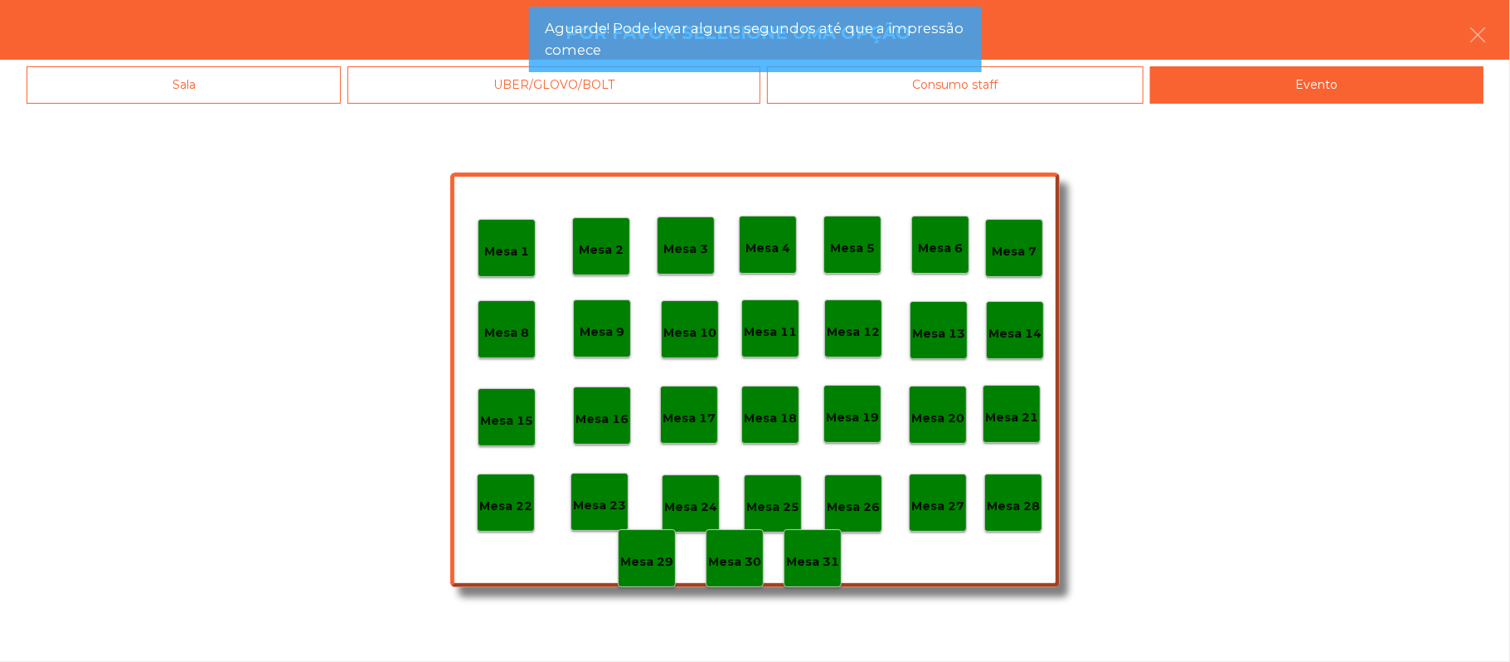
click at [1017, 499] on p "Mesa 28" at bounding box center [1013, 506] width 53 height 19
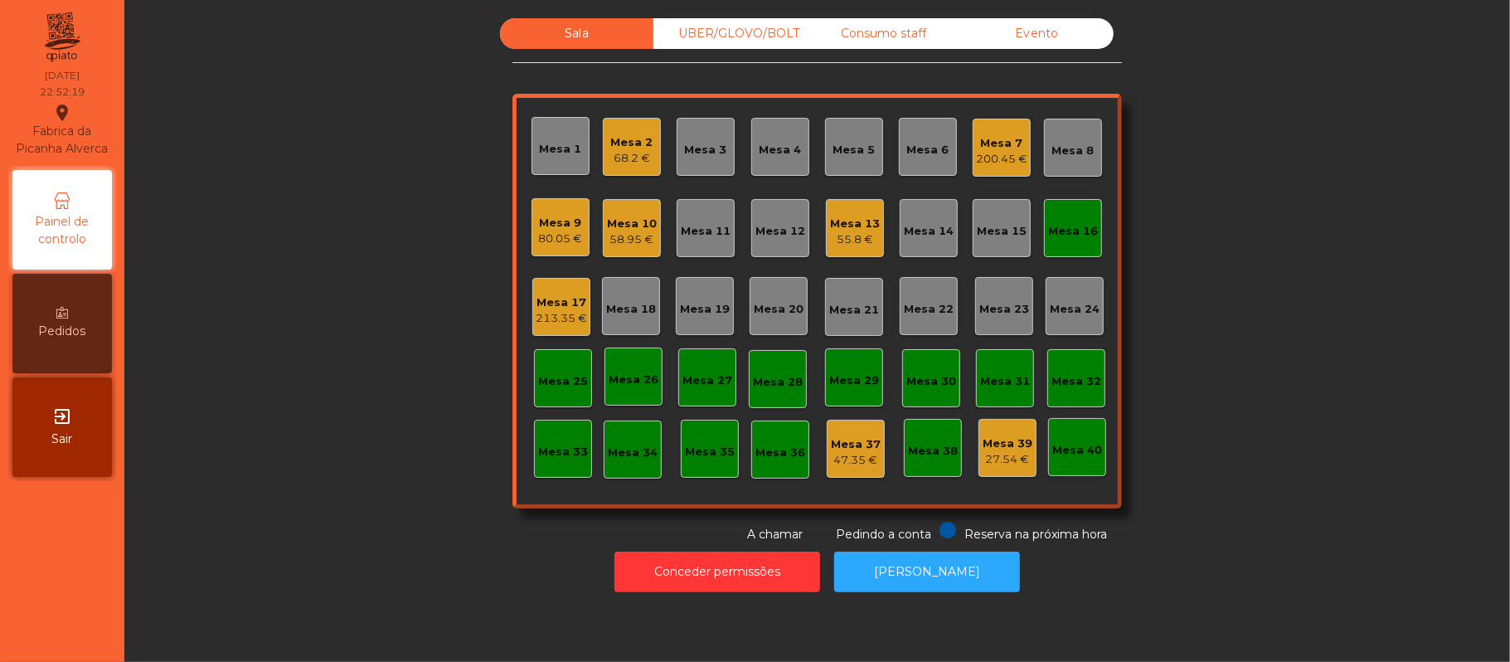
click at [1079, 243] on div "Mesa 16" at bounding box center [1073, 228] width 58 height 58
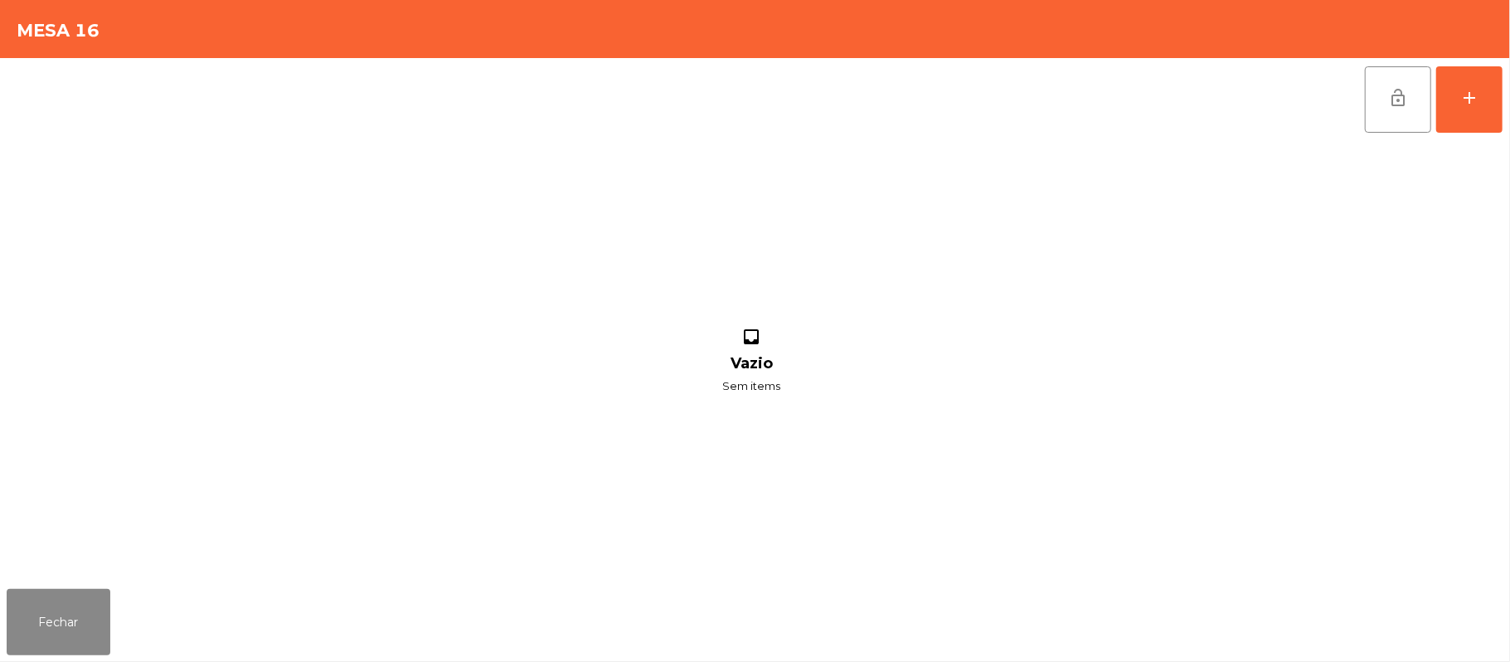
click at [1339, 95] on div "lock_open add" at bounding box center [755, 99] width 1497 height 83
click at [1381, 110] on button "lock_open" at bounding box center [1398, 99] width 66 height 66
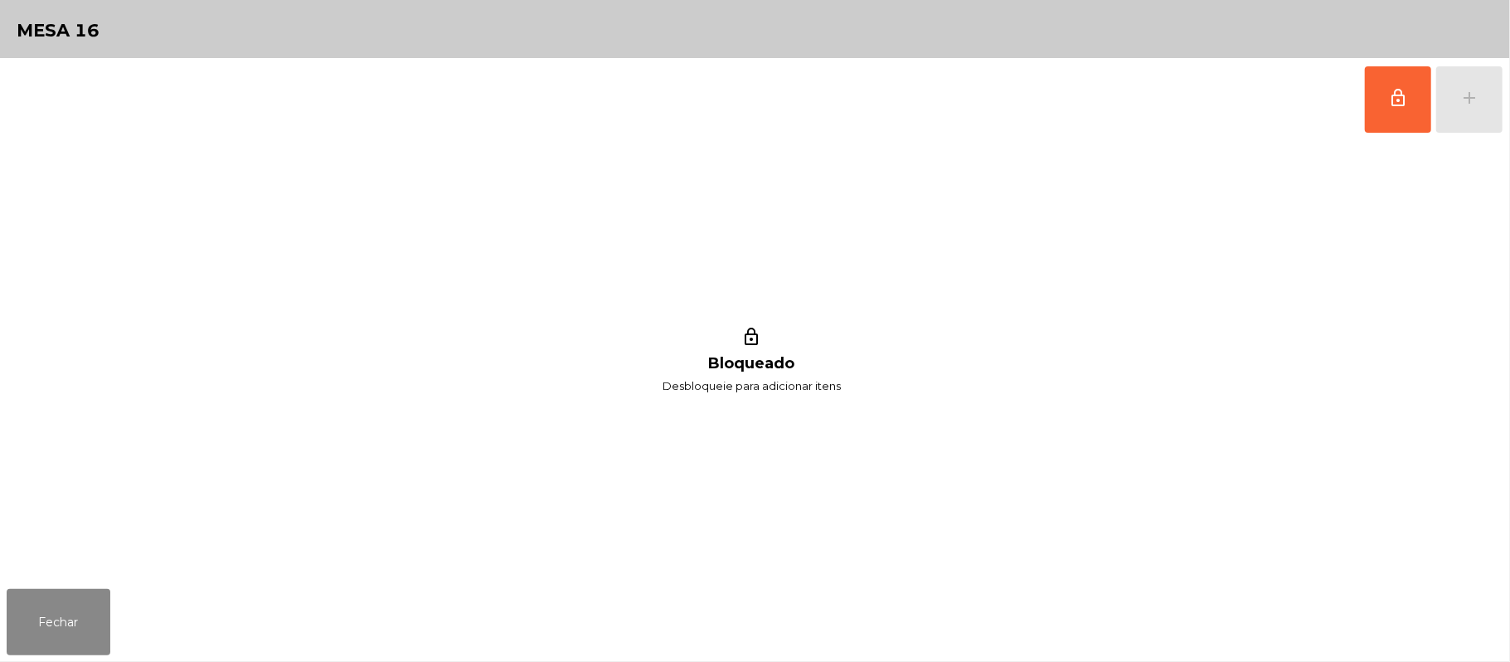
click at [133, 600] on div "Fechar" at bounding box center [755, 622] width 1510 height 80
click at [63, 641] on button "Fechar" at bounding box center [59, 622] width 104 height 66
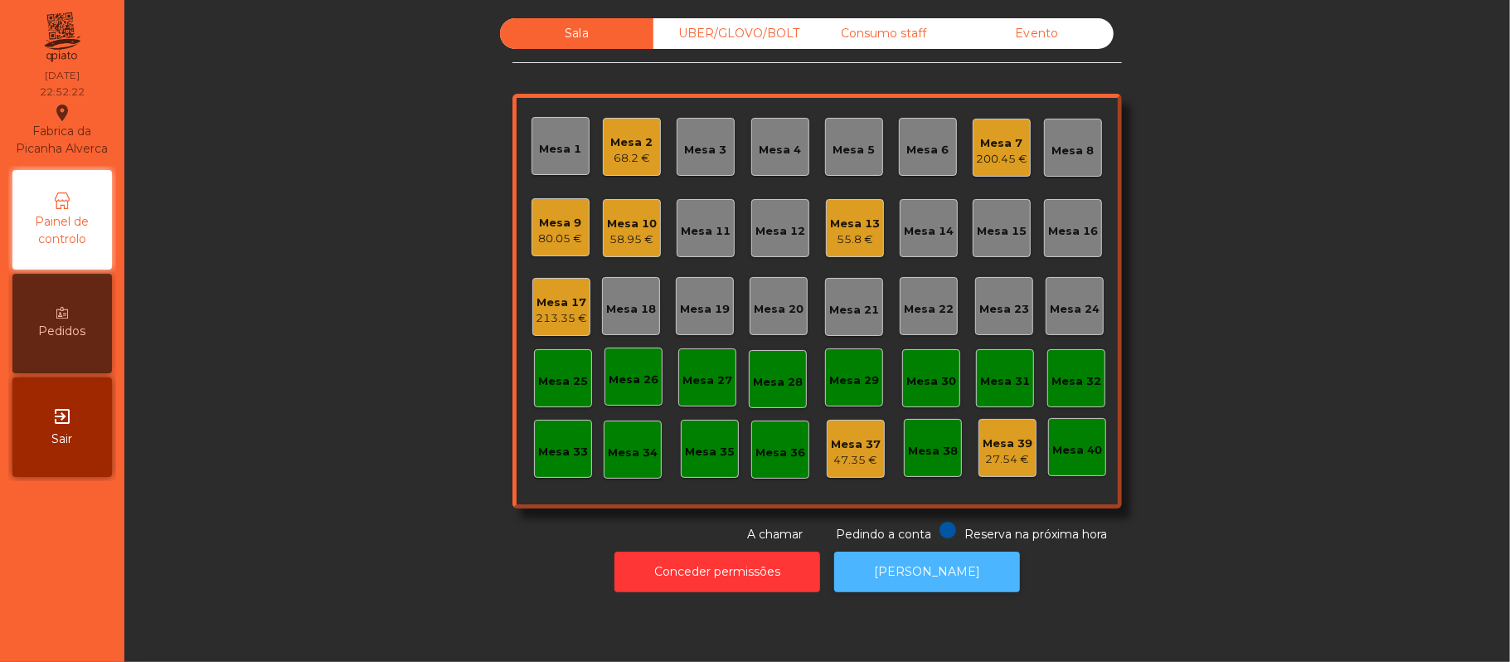
click at [930, 568] on button "[PERSON_NAME]" at bounding box center [927, 572] width 186 height 41
click at [897, 33] on div "Consumo staff" at bounding box center [883, 33] width 153 height 31
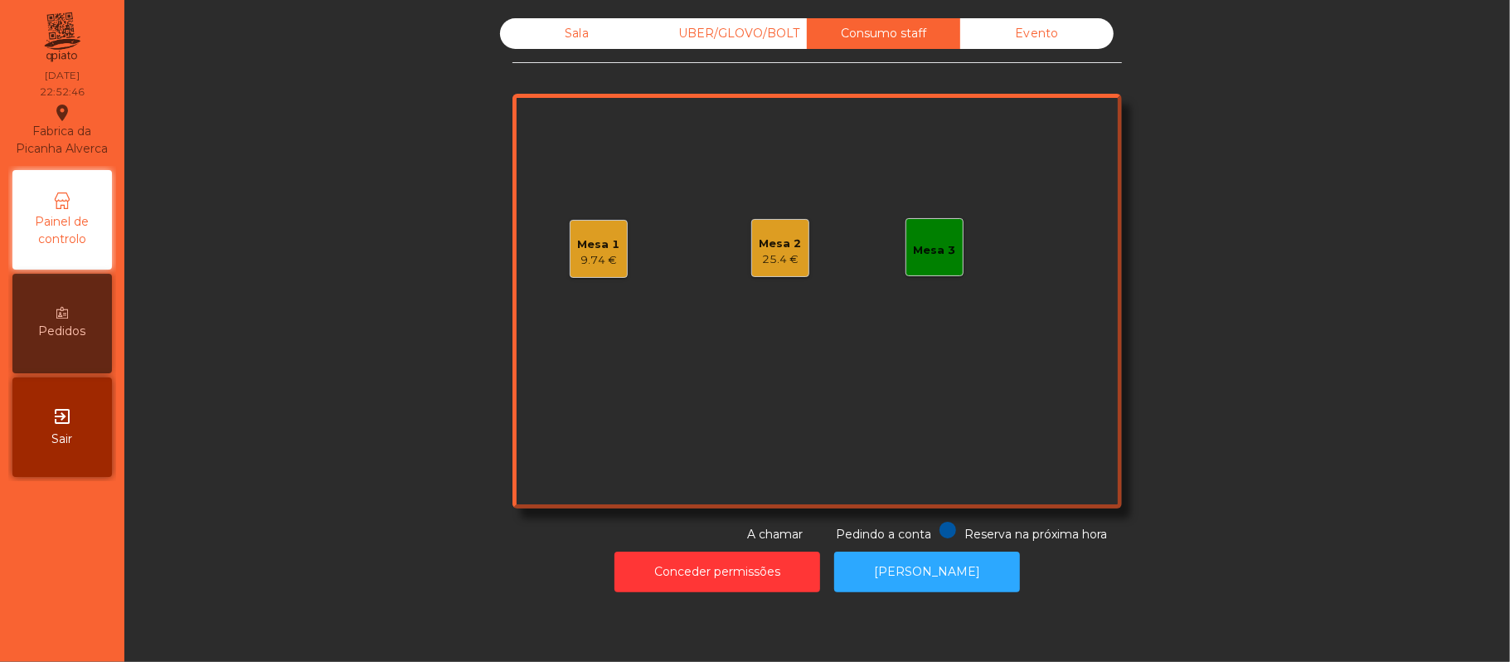
click at [793, 246] on div "Mesa 2 25.4 €" at bounding box center [780, 248] width 58 height 58
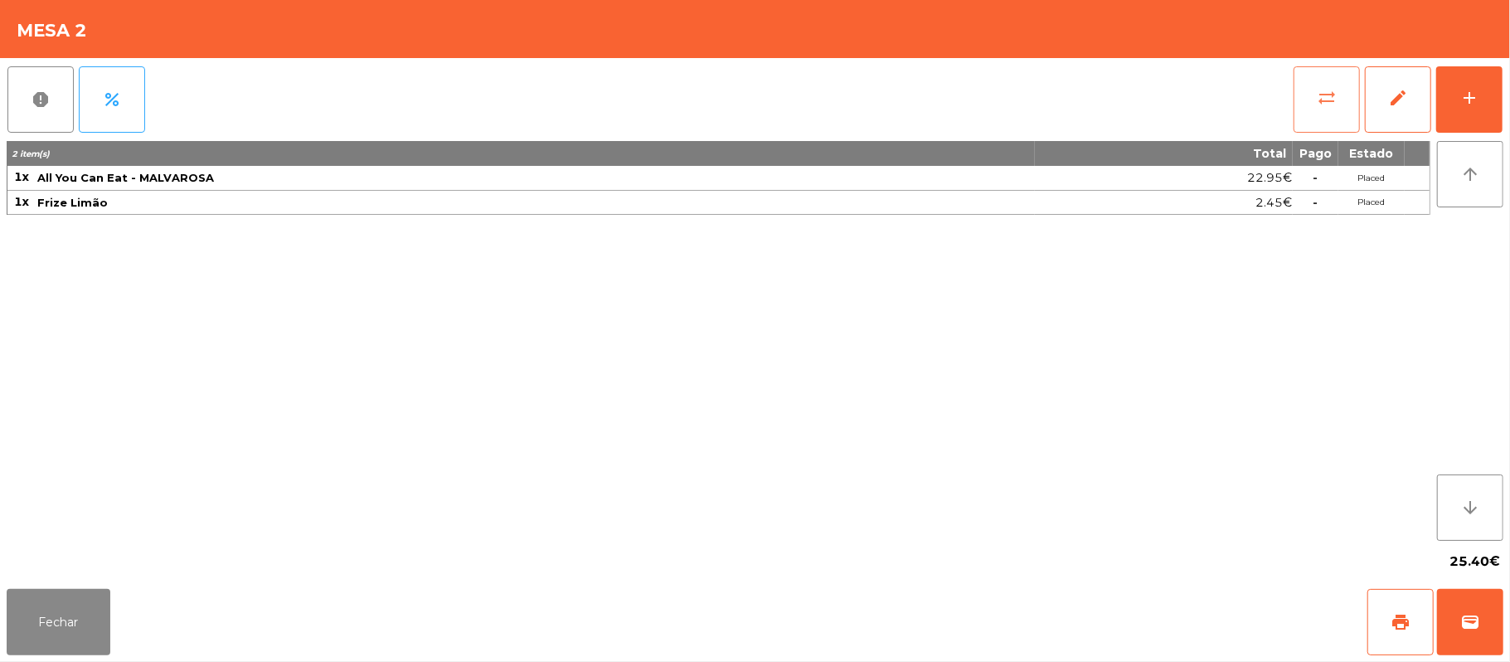
click at [1315, 110] on button "sync_alt" at bounding box center [1327, 99] width 66 height 66
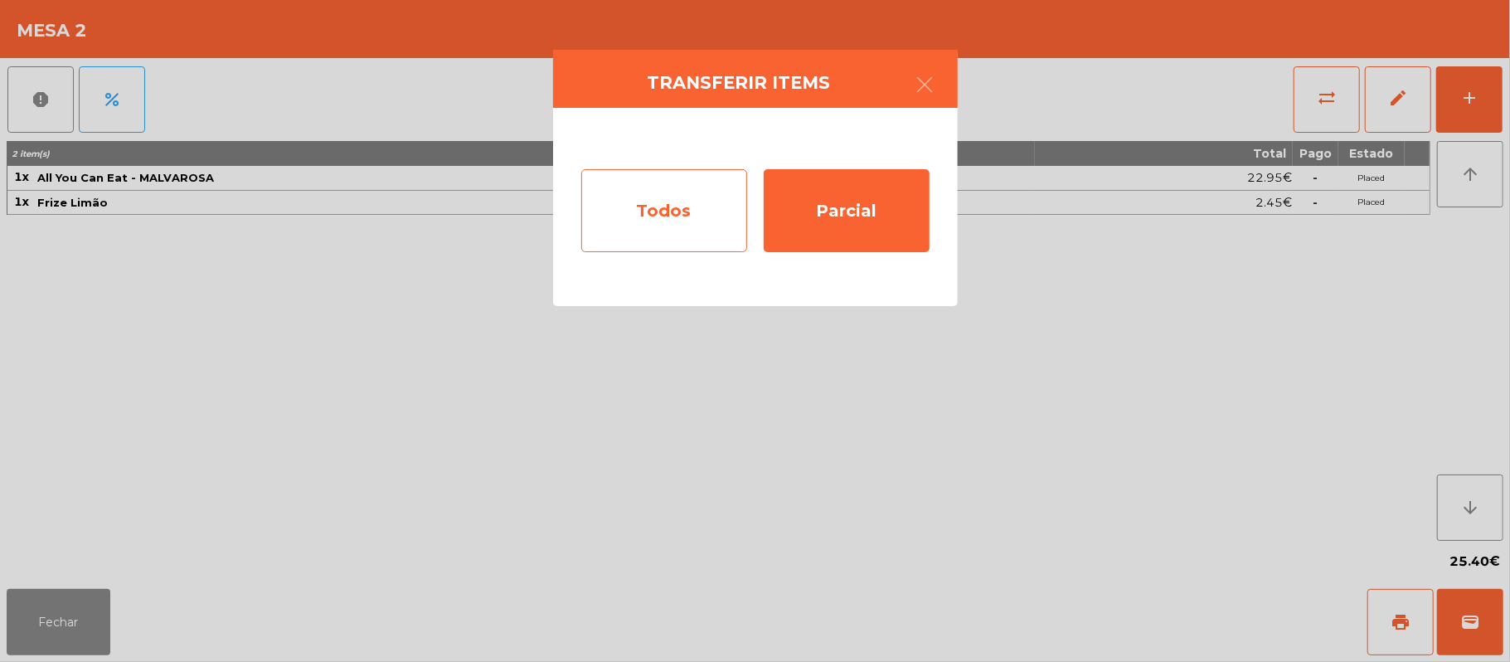
click at [715, 234] on div "Todos" at bounding box center [664, 210] width 166 height 83
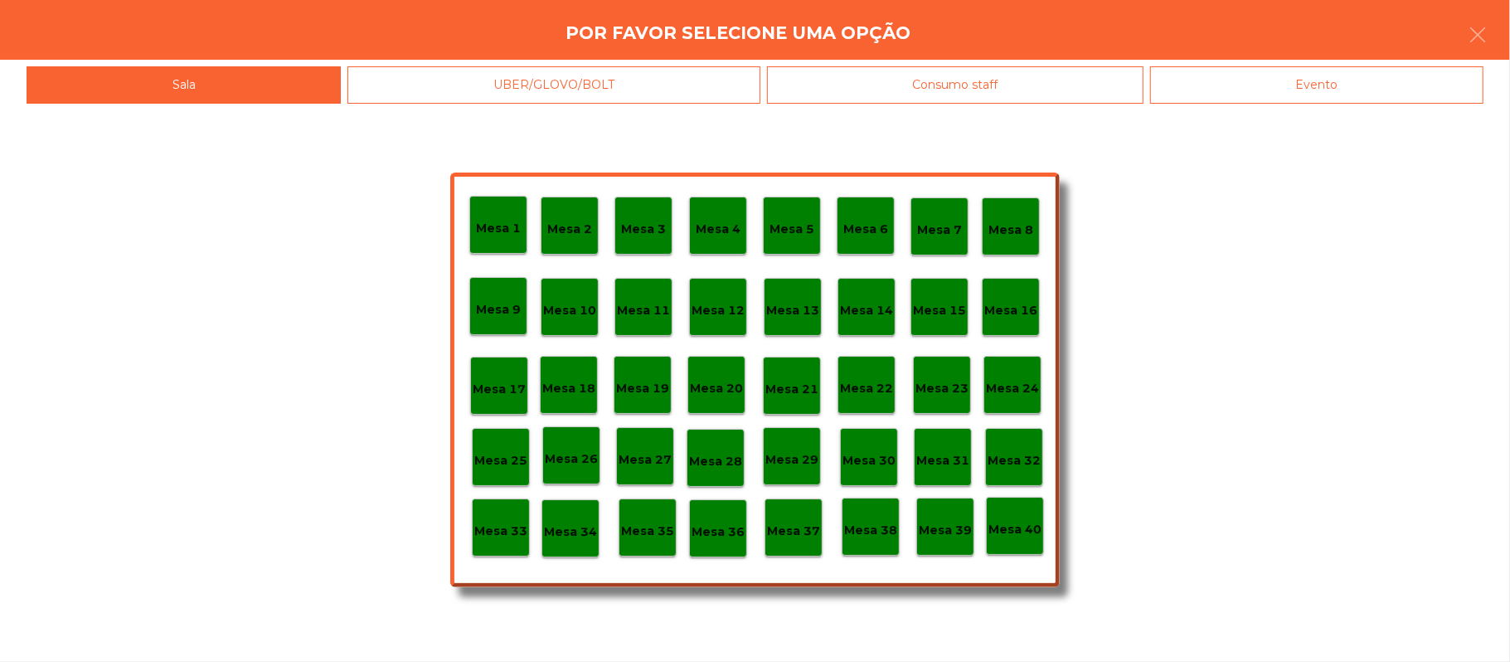
click at [1378, 100] on div "Evento" at bounding box center [1316, 84] width 333 height 37
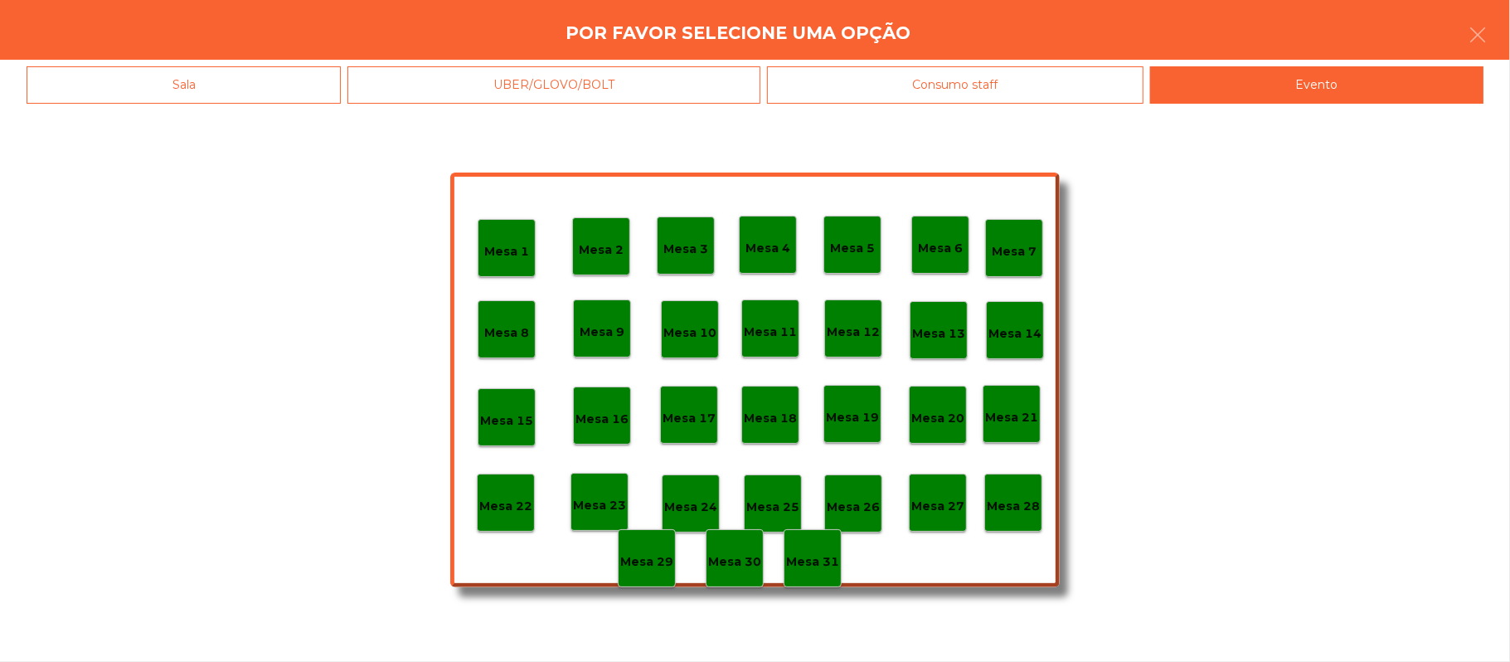
click at [1020, 493] on div "Mesa 28" at bounding box center [1013, 503] width 53 height 26
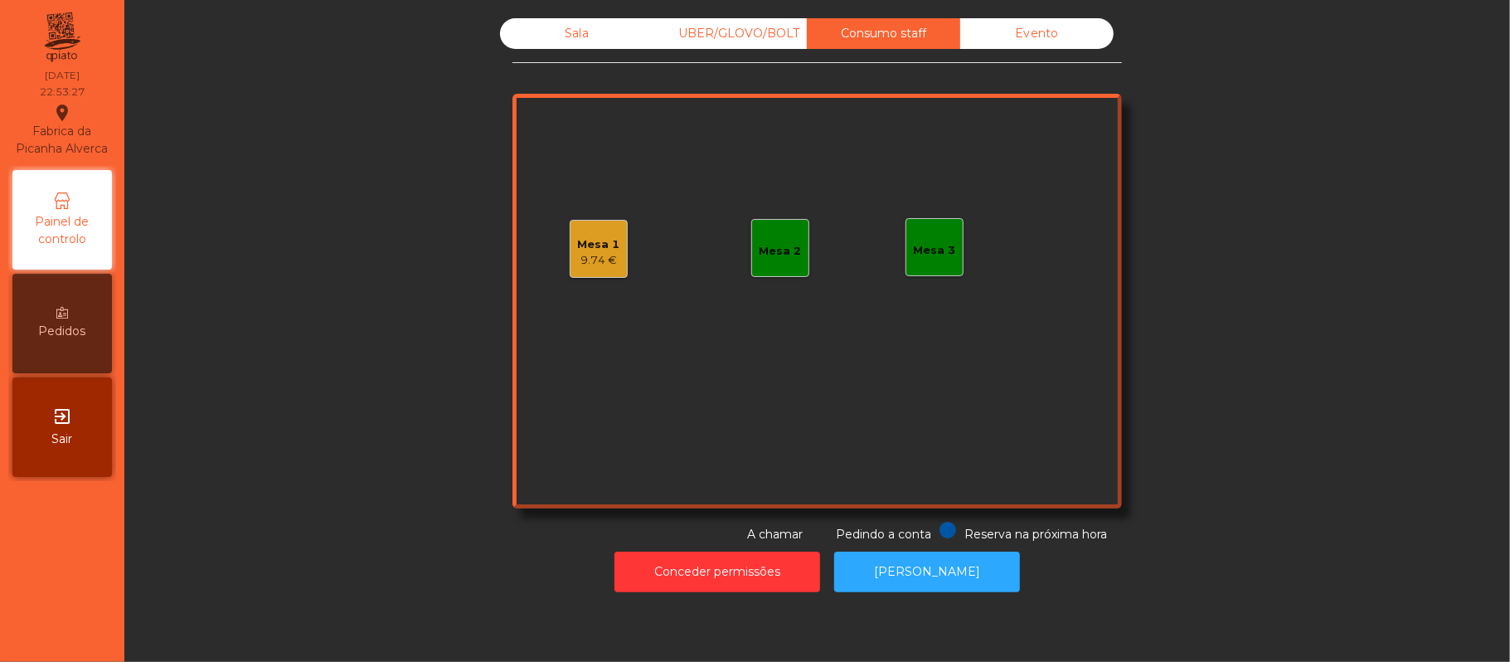
click at [378, 269] on div "Sala UBER/GLOVO/BOLT Consumo staff Evento Mesa 1 9.74 € Mesa 2 Mesa 3 Reserva n…" at bounding box center [817, 280] width 1341 height 525
click at [763, 226] on div "Mesa 2" at bounding box center [780, 248] width 58 height 58
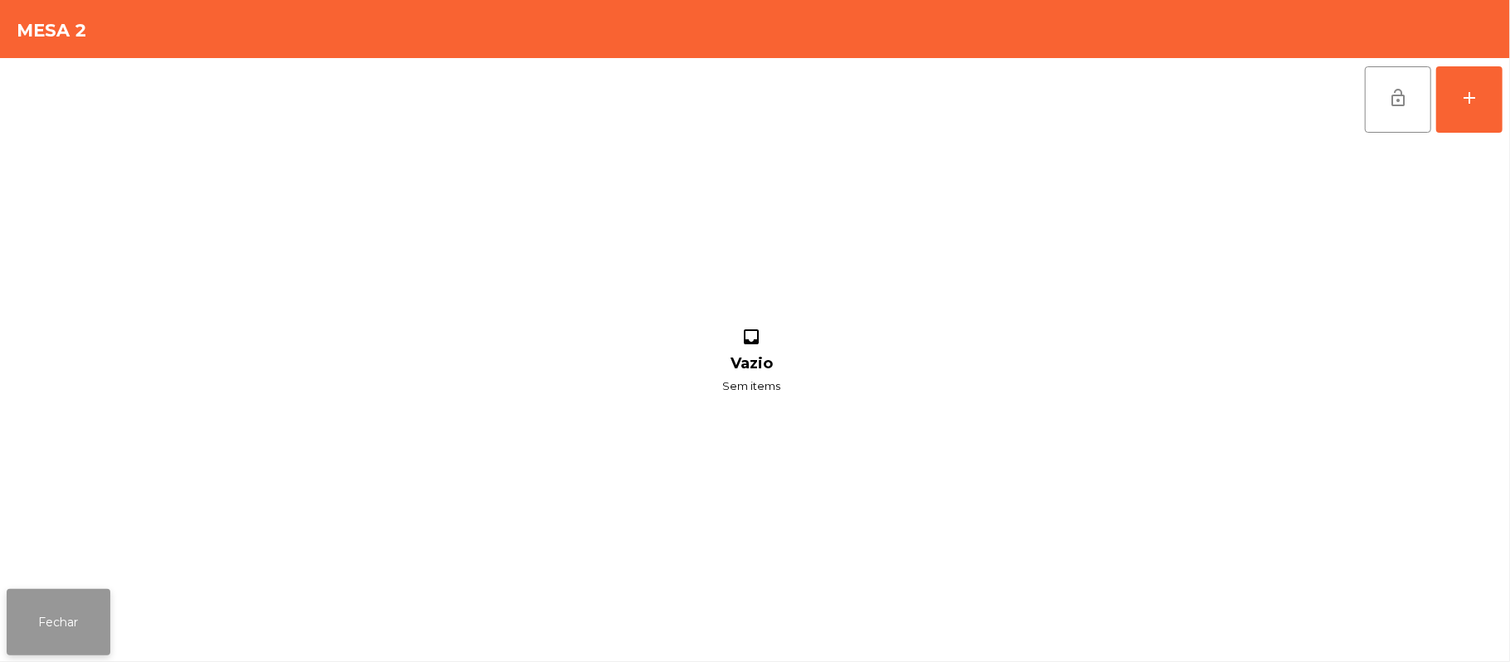
click at [90, 634] on button "Fechar" at bounding box center [59, 622] width 104 height 66
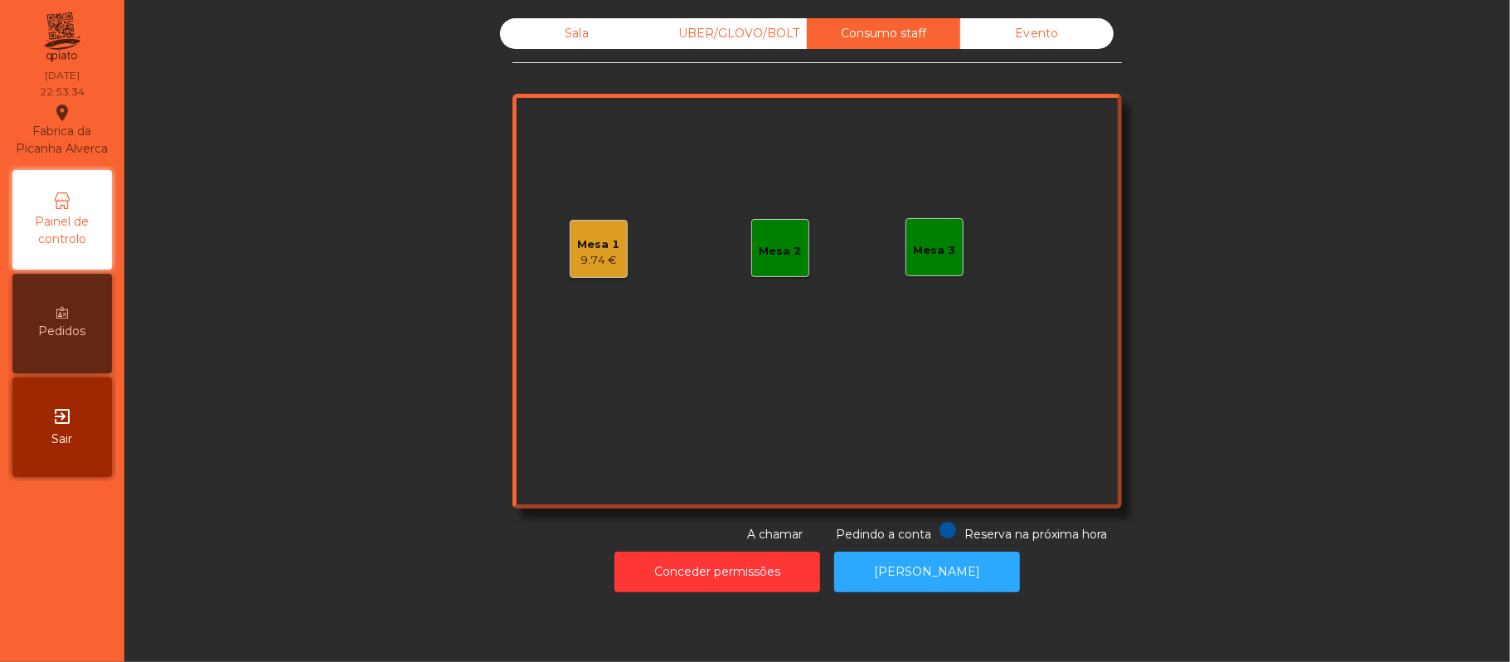
click at [524, 37] on div "Sala" at bounding box center [576, 33] width 153 height 31
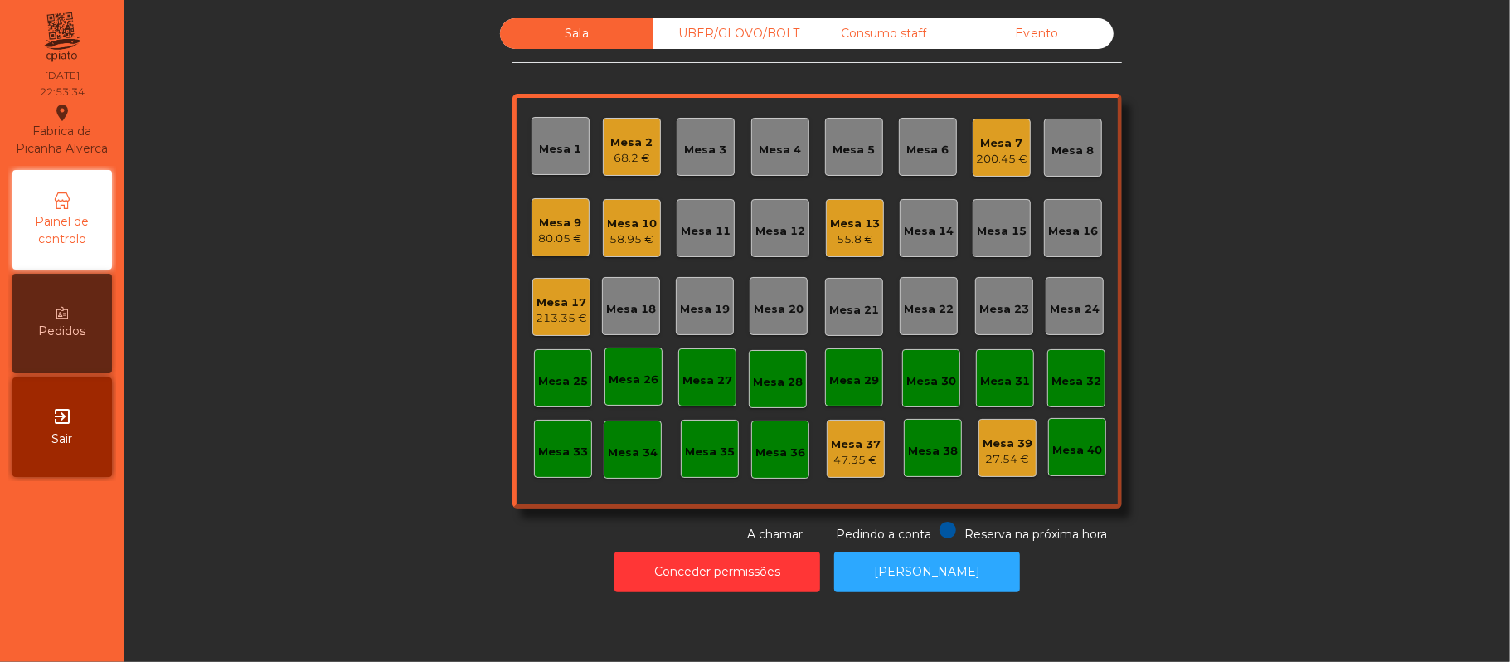
click at [309, 303] on div "Sala UBER/[GEOGRAPHIC_DATA]/BOLT Consumo staff Evento Mesa 1 Mesa 2 68.2 € Mesa…" at bounding box center [817, 280] width 1341 height 525
click at [976, 148] on div "Mesa 7" at bounding box center [1001, 143] width 51 height 17
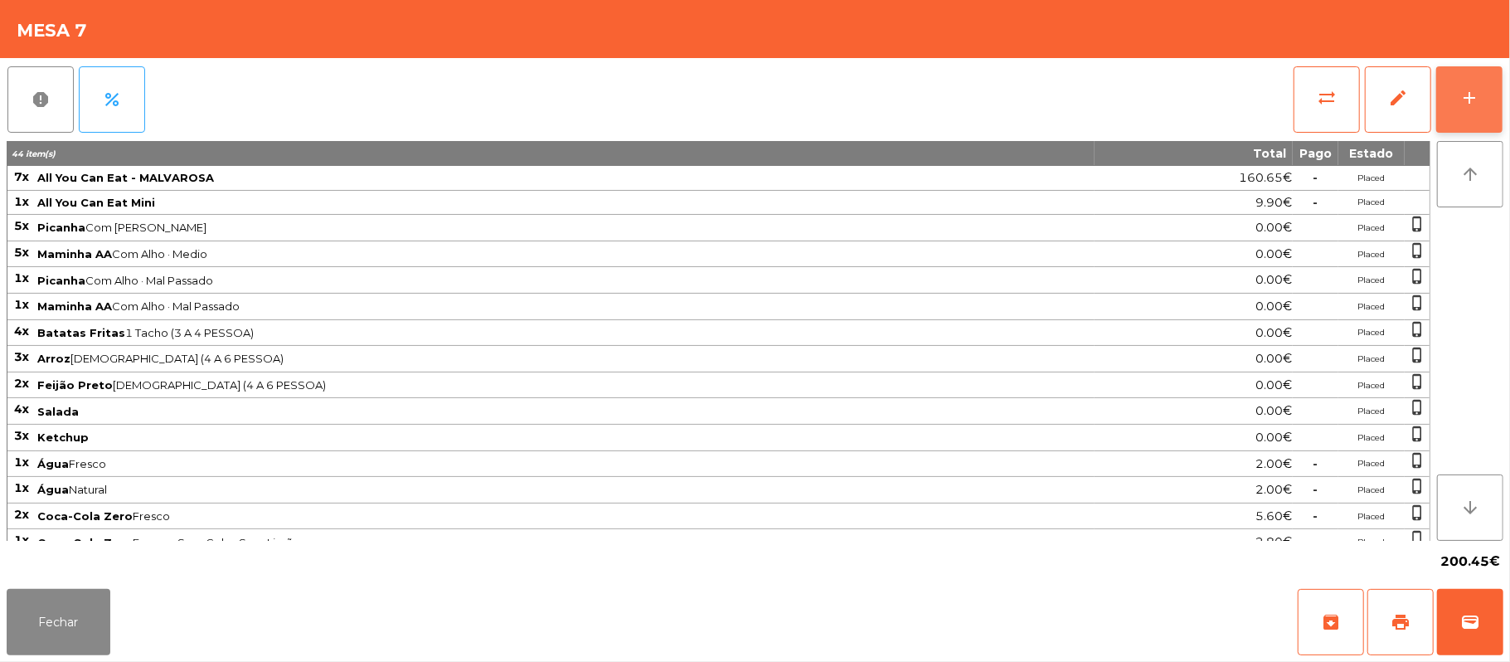
click at [1461, 109] on button "add" at bounding box center [1469, 99] width 66 height 66
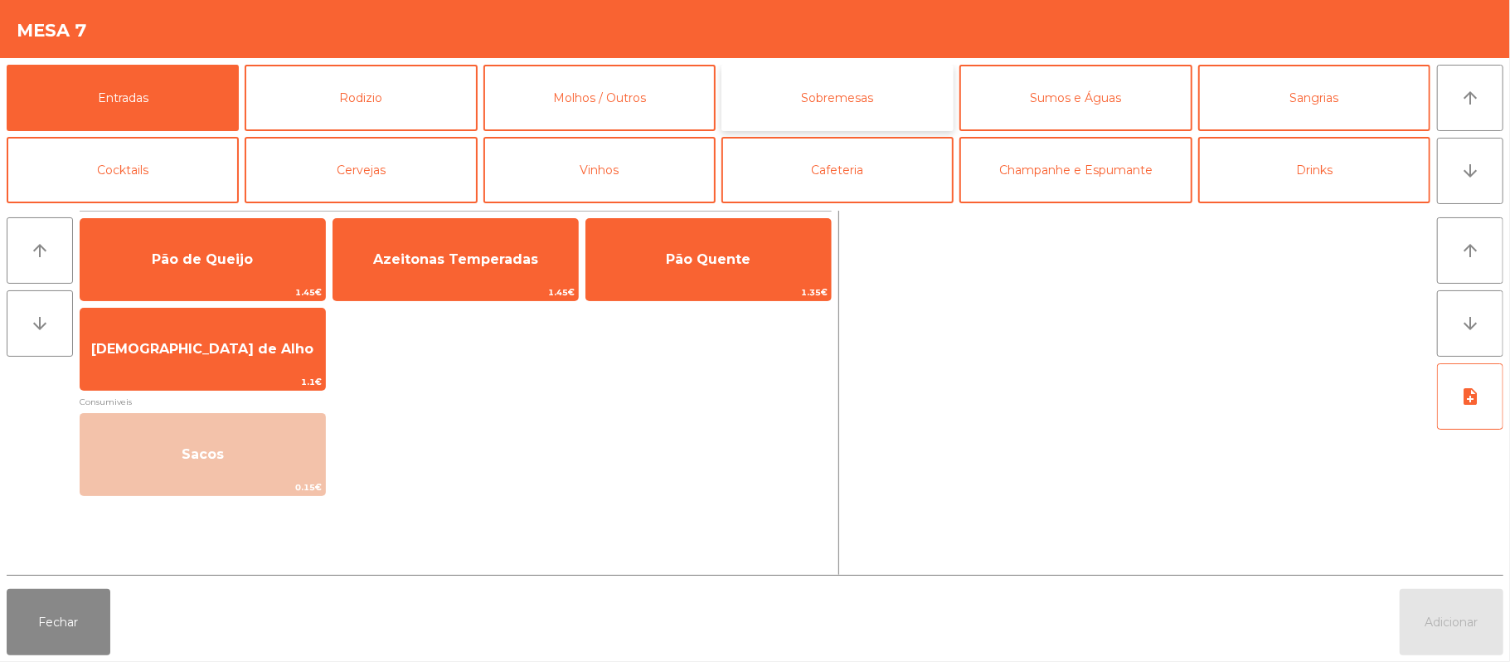
click at [863, 100] on button "Sobremesas" at bounding box center [838, 98] width 232 height 66
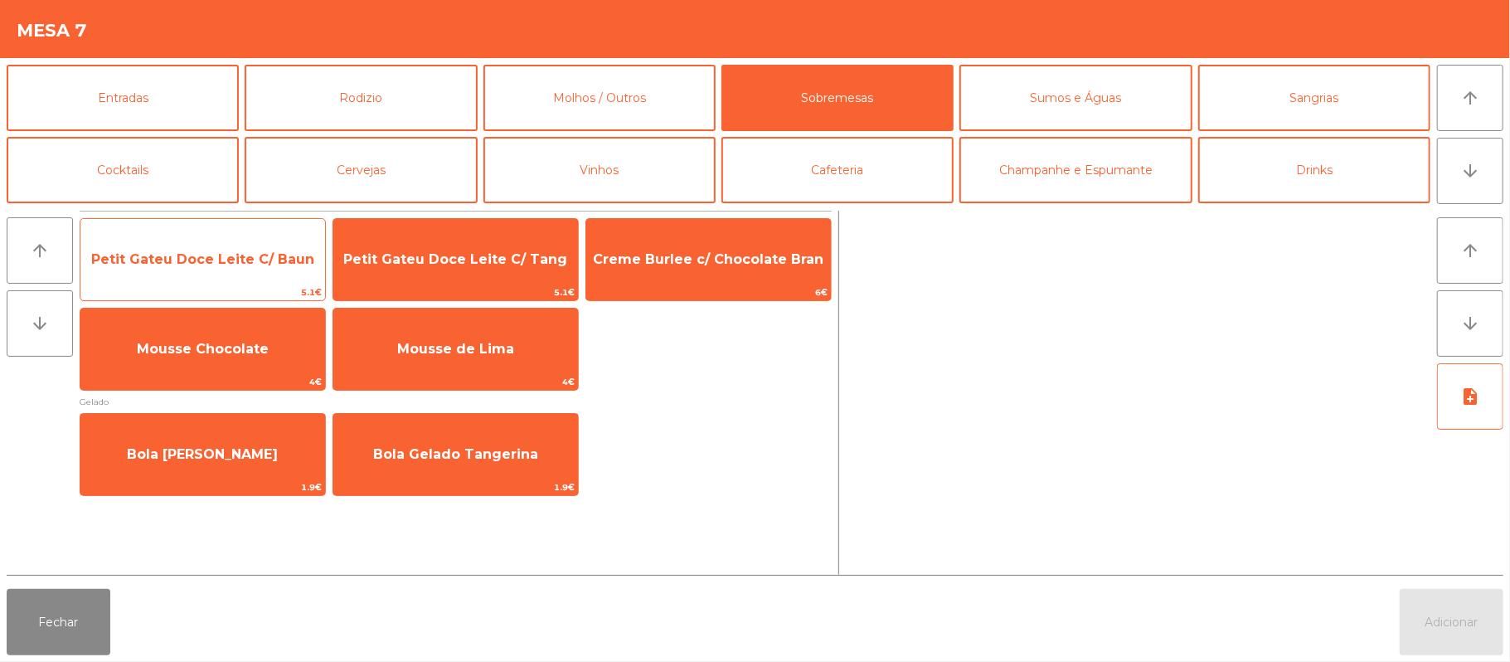
click at [275, 260] on span "Petit Gateu Doce Leite C/ Baun" at bounding box center [202, 259] width 223 height 16
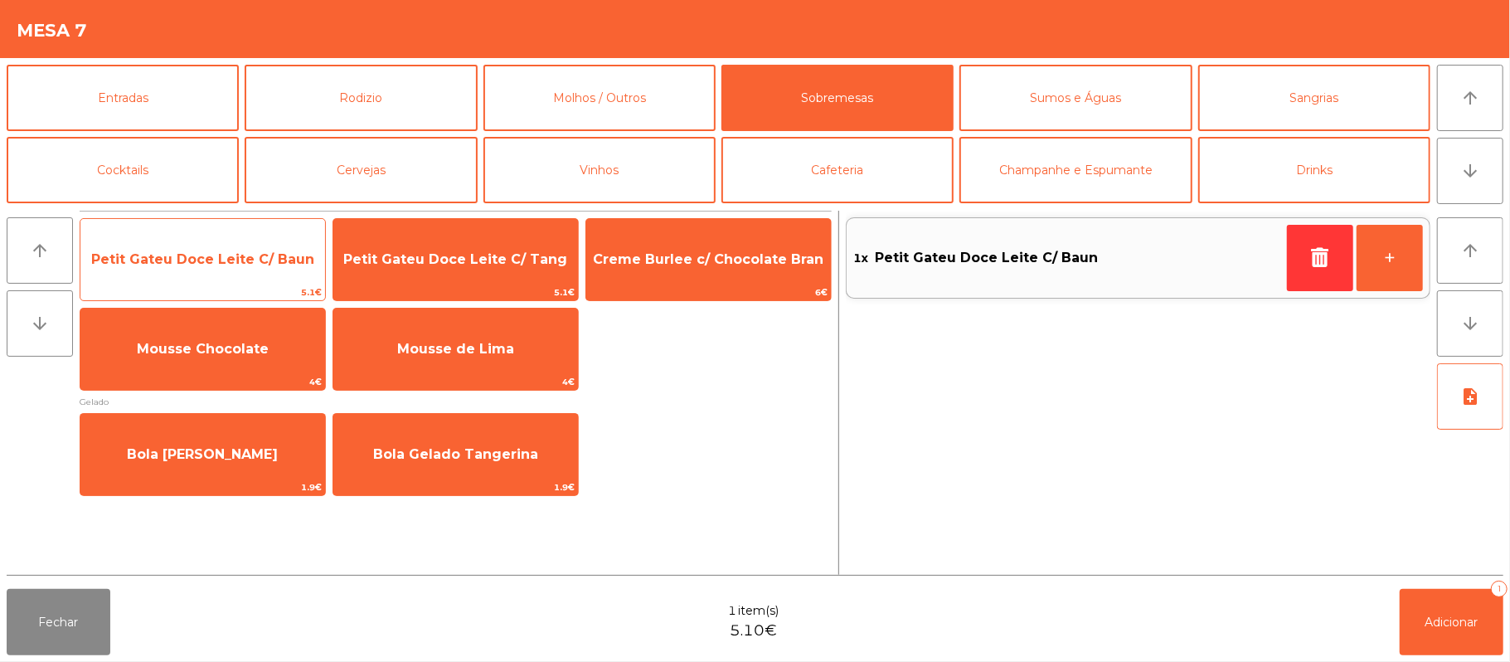
click at [272, 257] on span "Petit Gateu Doce Leite C/ Baun" at bounding box center [202, 259] width 223 height 16
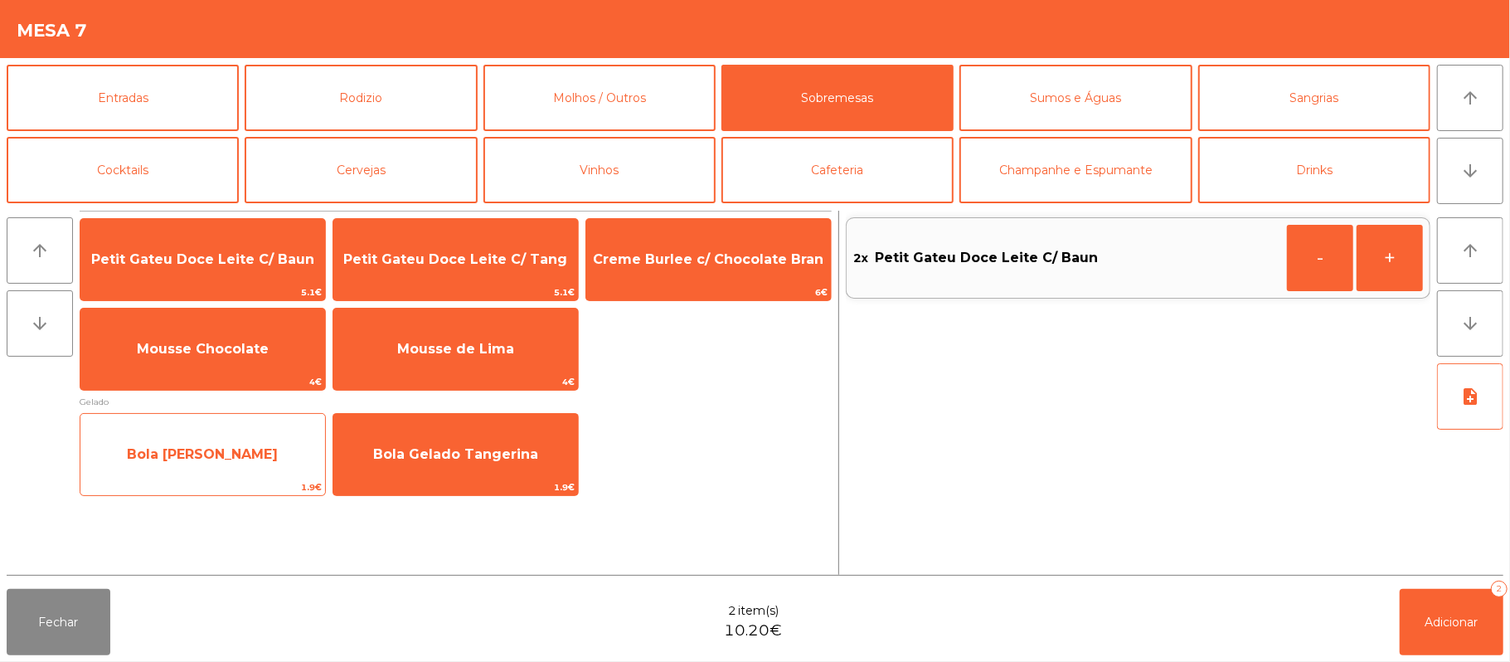
click at [214, 442] on span "Bola [PERSON_NAME]" at bounding box center [202, 454] width 245 height 45
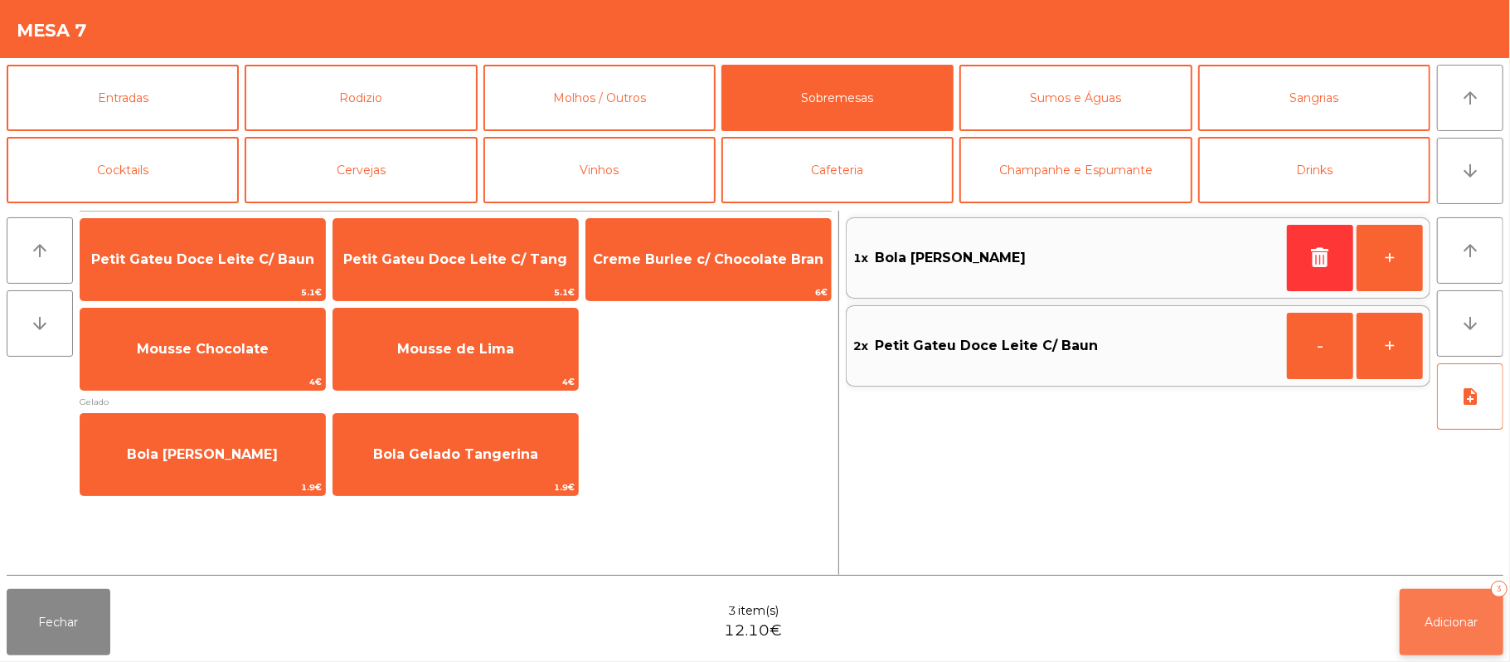
click at [1455, 599] on button "Adicionar 3" at bounding box center [1452, 622] width 104 height 66
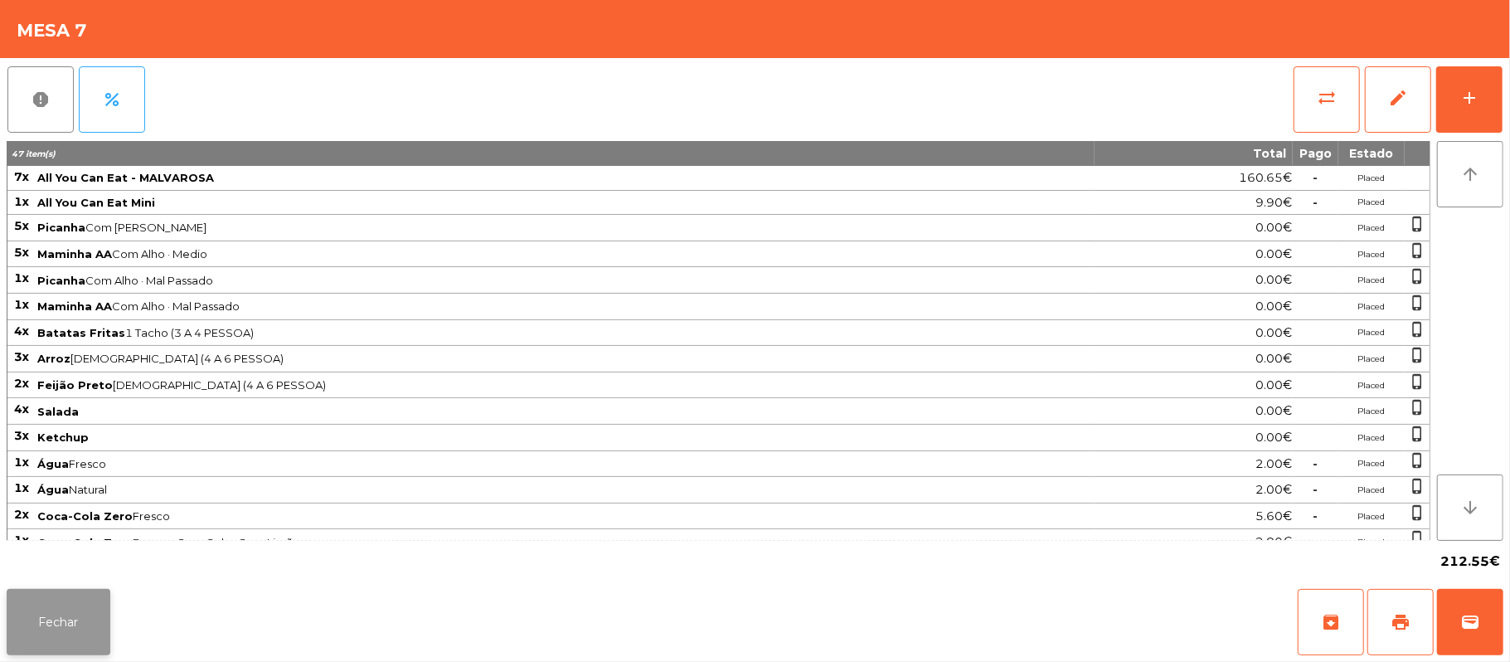
click at [58, 622] on button "Fechar" at bounding box center [59, 622] width 104 height 66
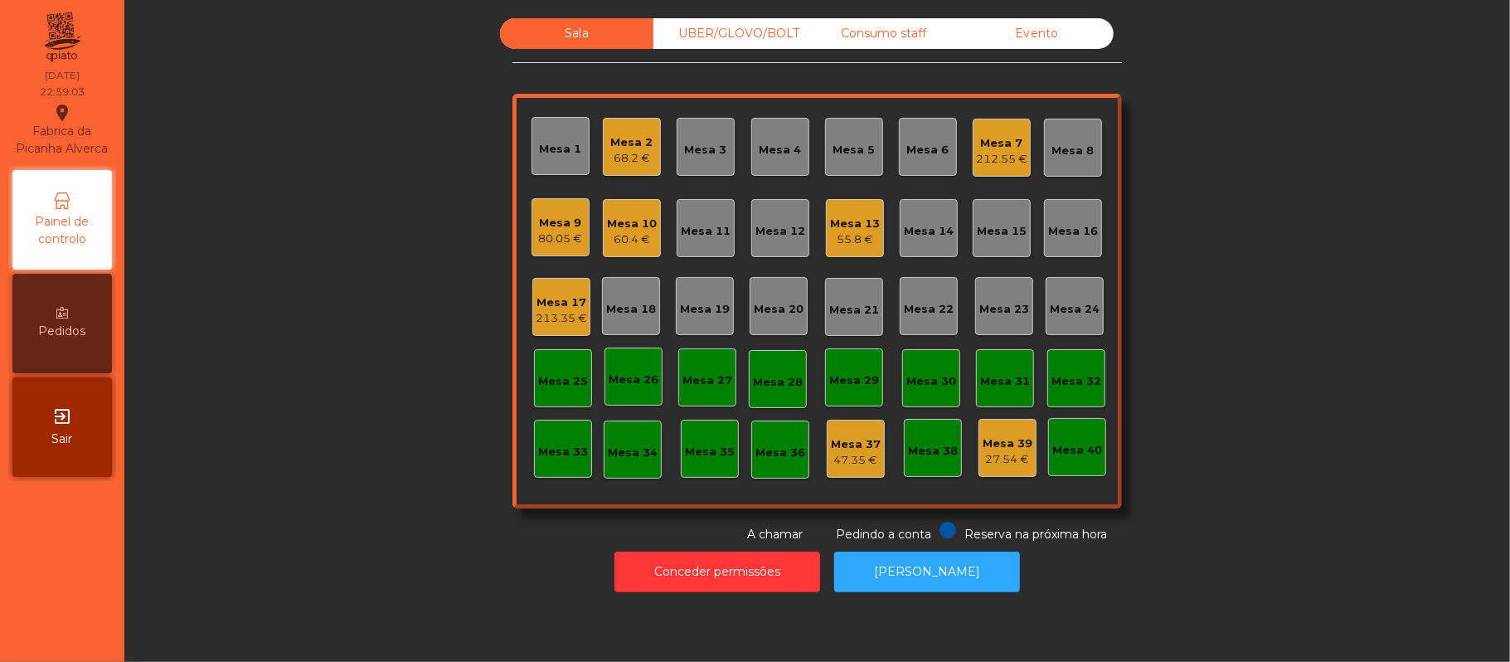
click at [561, 242] on div "80.05 €" at bounding box center [561, 239] width 44 height 17
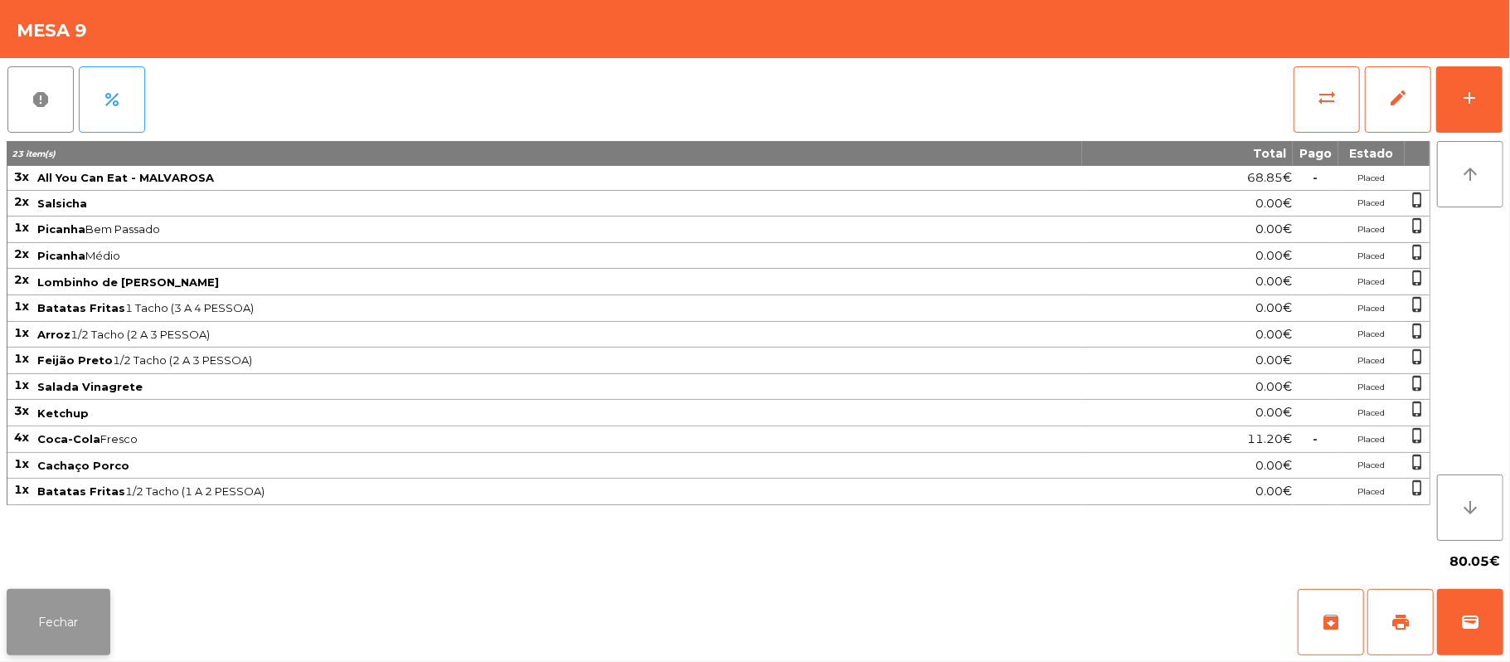
click at [78, 642] on button "Fechar" at bounding box center [59, 622] width 104 height 66
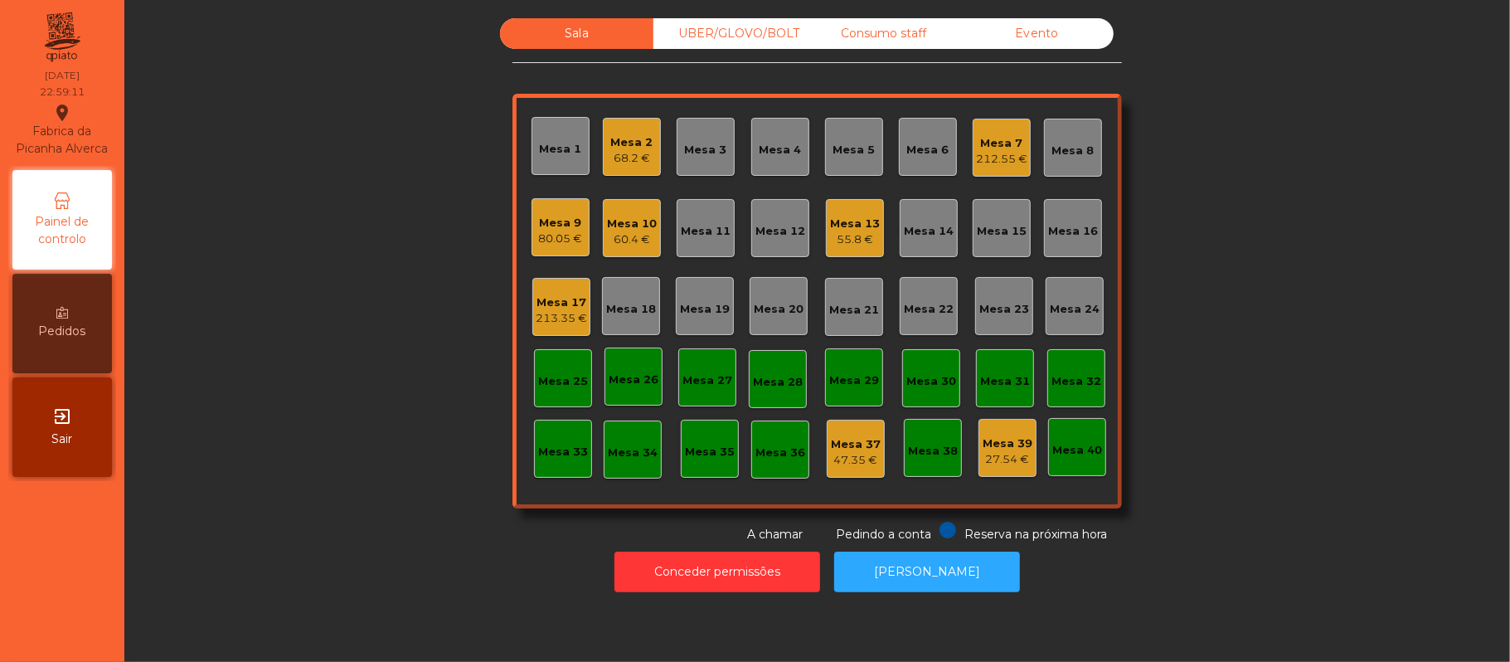
click at [644, 216] on div "Mesa 10" at bounding box center [632, 224] width 50 height 17
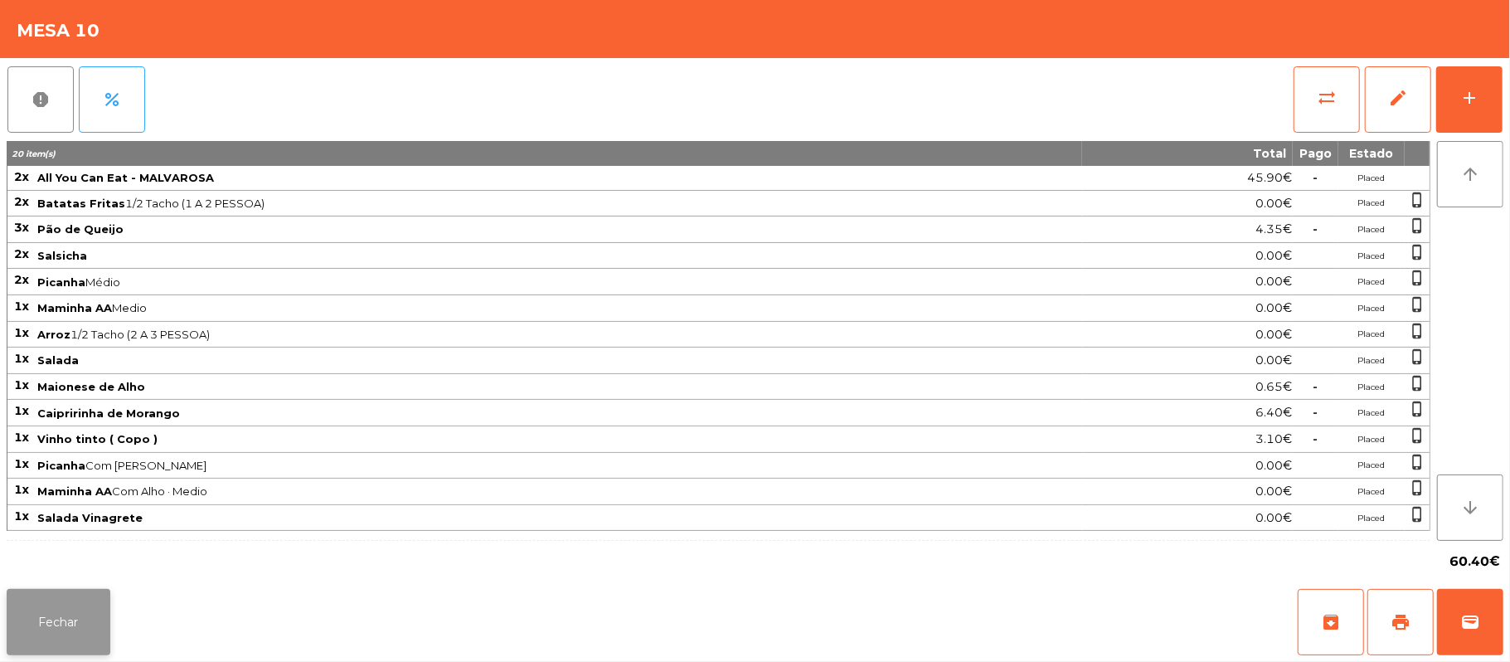
click at [24, 615] on button "Fechar" at bounding box center [59, 622] width 104 height 66
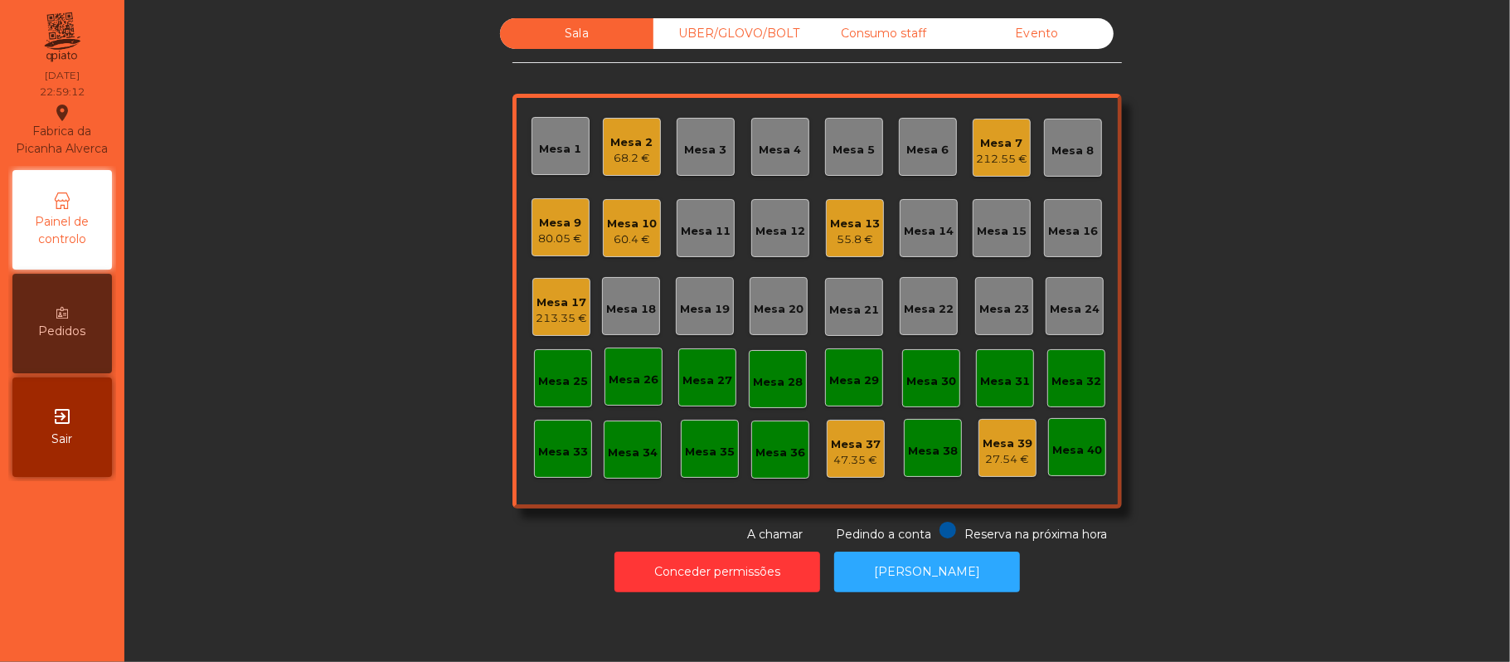
click at [869, 232] on div "55.8 €" at bounding box center [855, 239] width 50 height 17
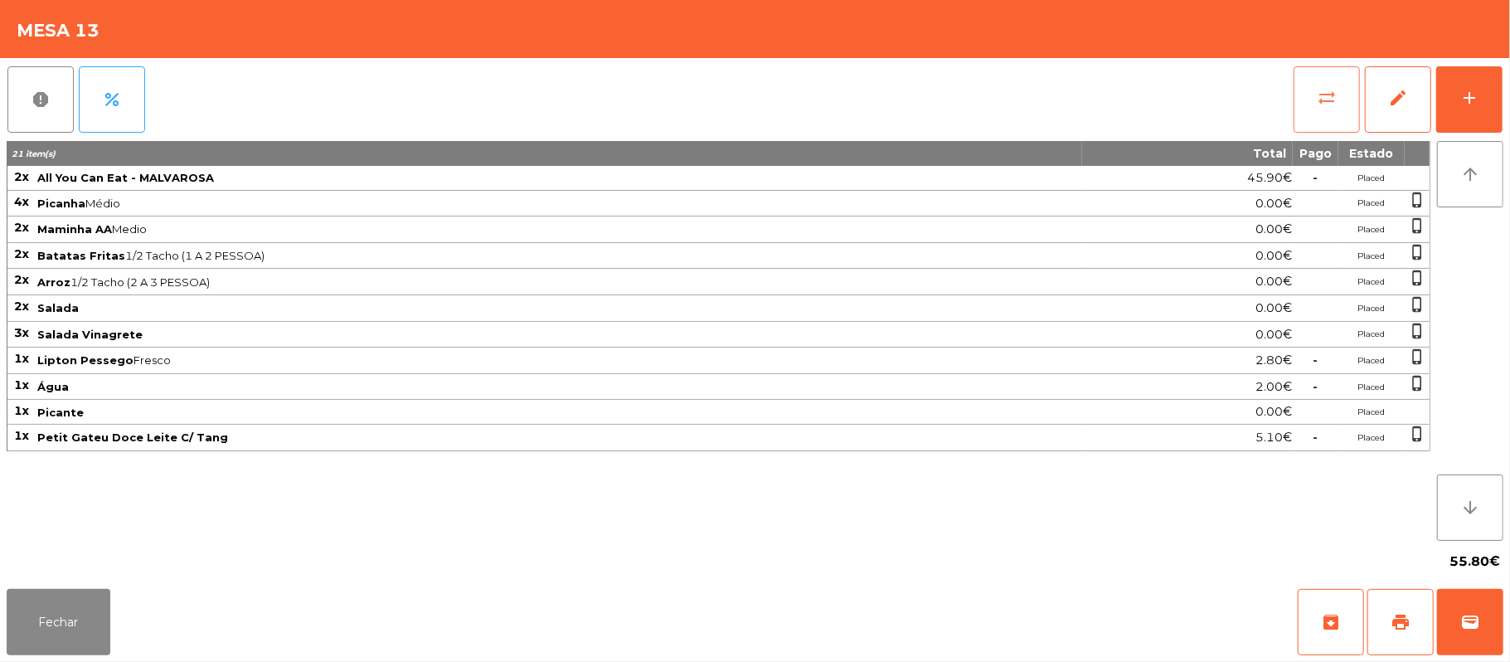
click at [1328, 95] on span "sync_alt" at bounding box center [1327, 98] width 20 height 20
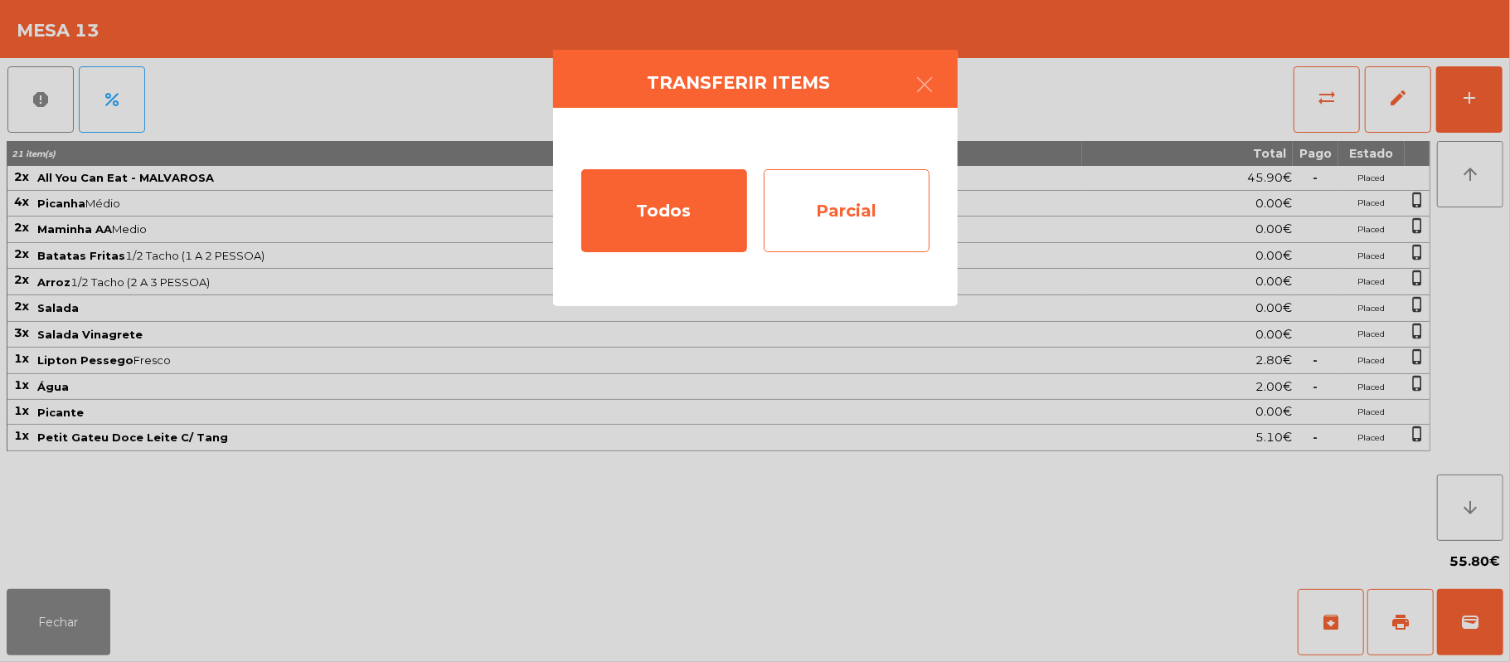
click at [856, 220] on div "Parcial" at bounding box center [847, 210] width 166 height 83
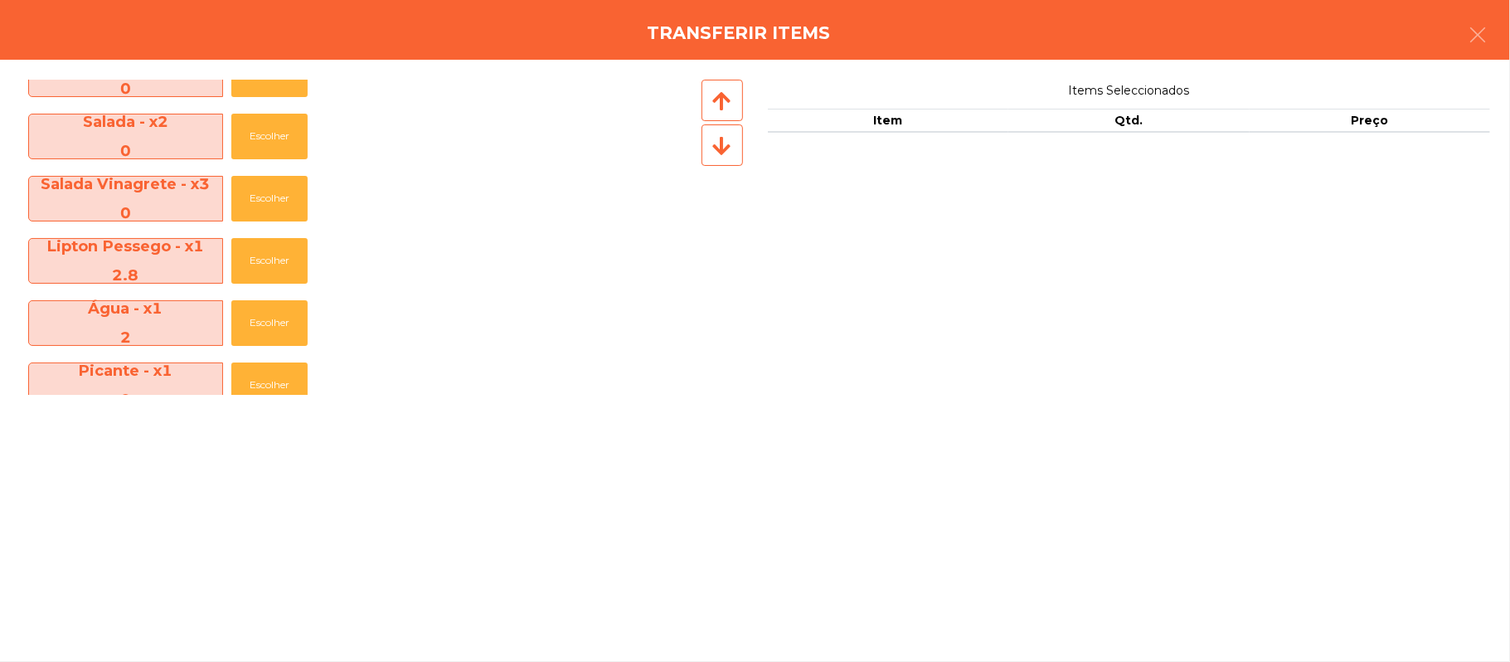
scroll to position [381, 0]
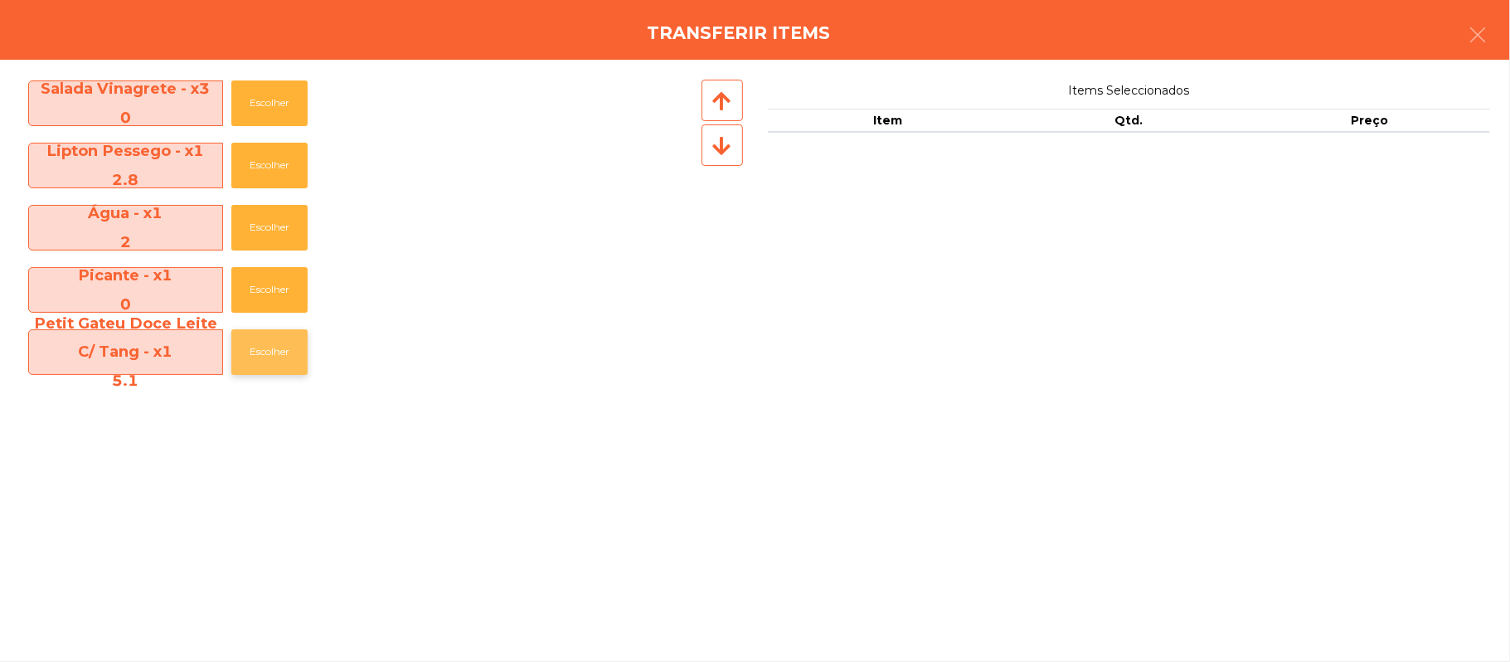
click at [284, 360] on button "Escolher" at bounding box center [269, 352] width 76 height 46
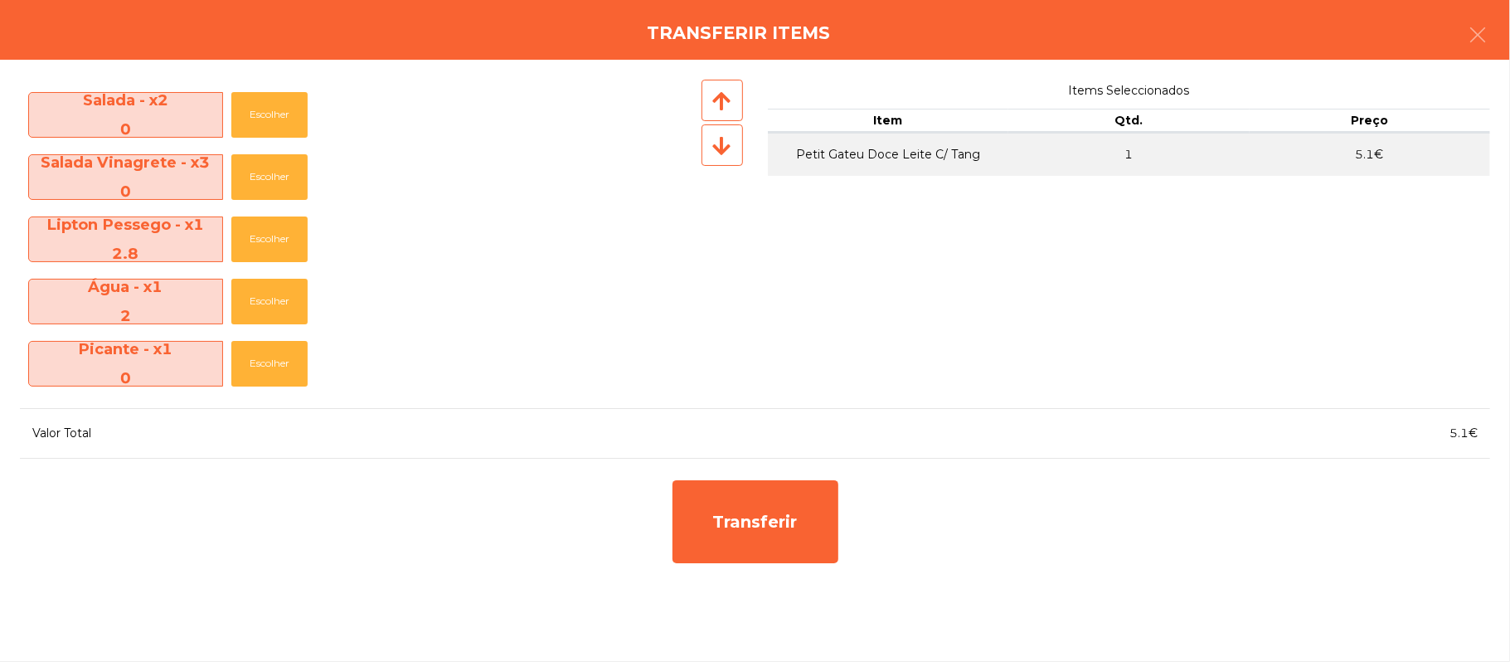
scroll to position [307, 0]
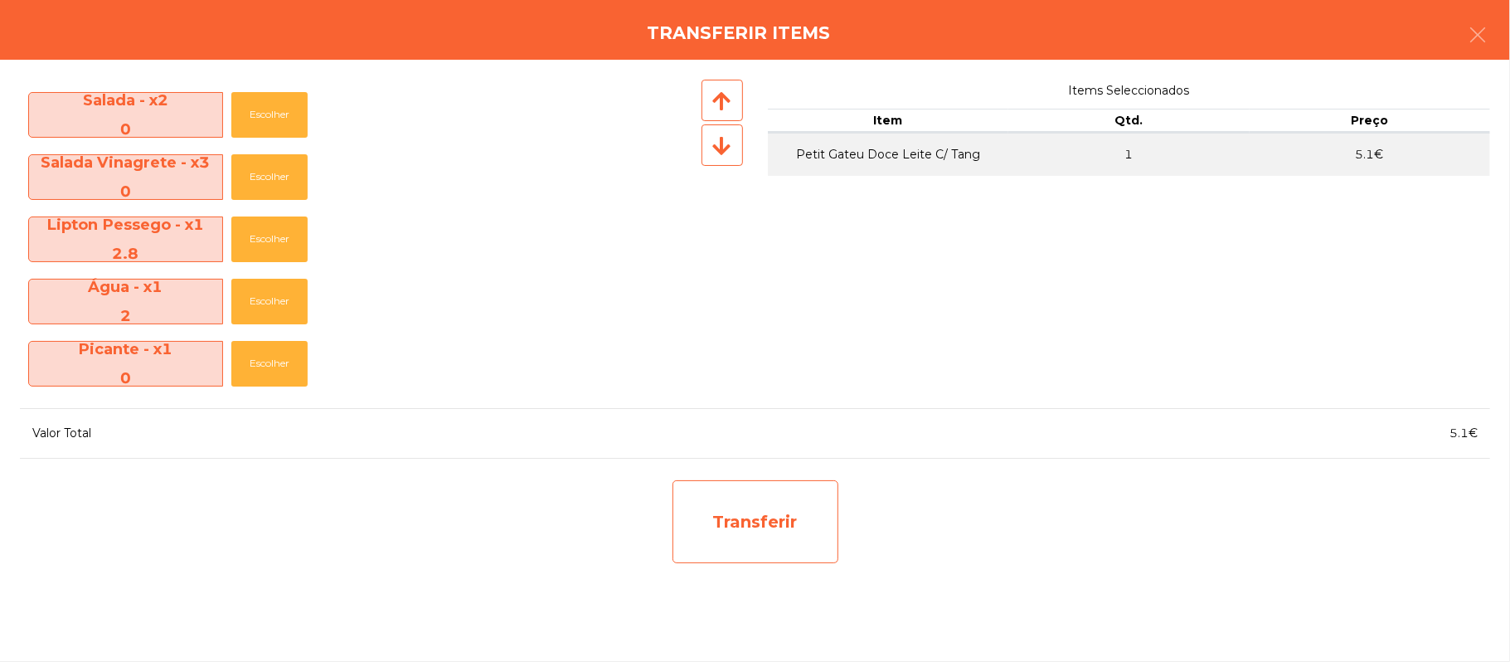
click at [754, 511] on div "Transferir" at bounding box center [756, 521] width 166 height 83
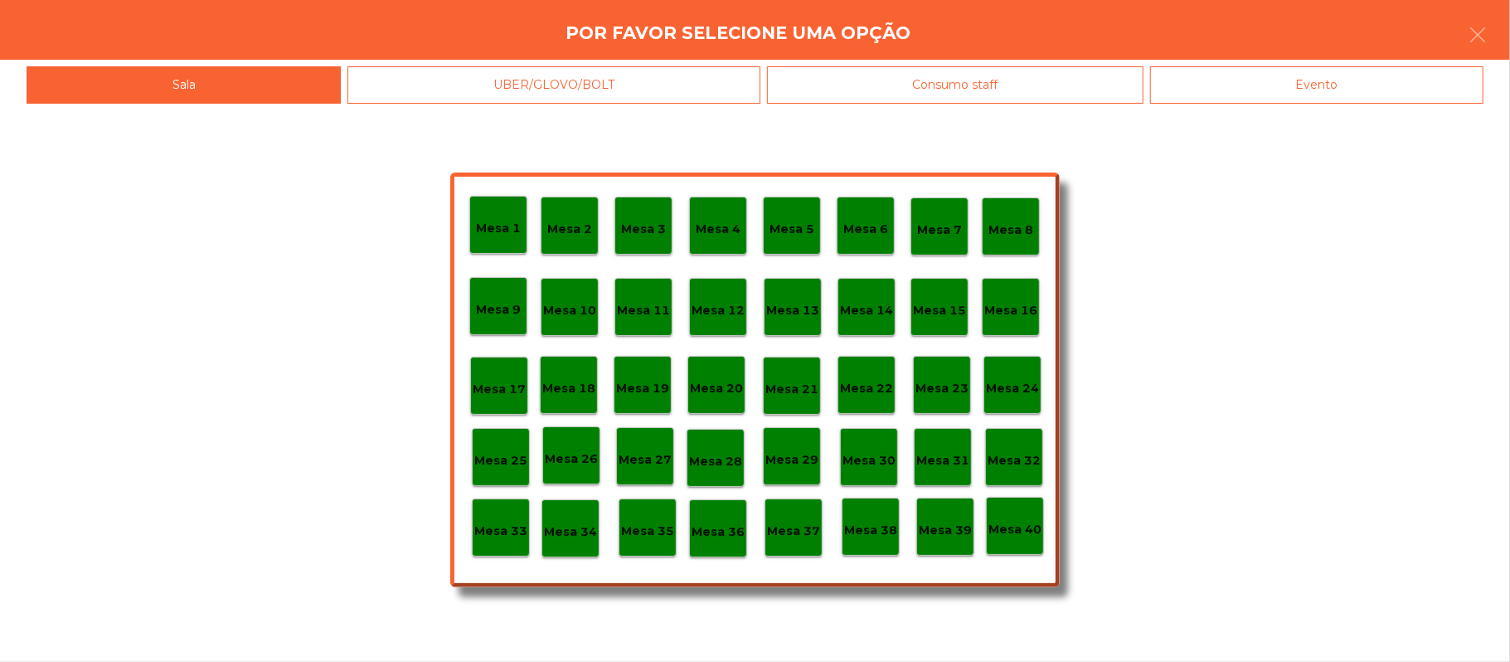
click at [806, 582] on div "Mesa 1 Mesa 2 Mesa 3 Mesa 4 Mesa 5 Mesa 6 Mesa 7 Mesa 8 [GEOGRAPHIC_DATA] 9 [GE…" at bounding box center [755, 380] width 610 height 415
click at [953, 546] on div "Mesa 39" at bounding box center [945, 527] width 58 height 58
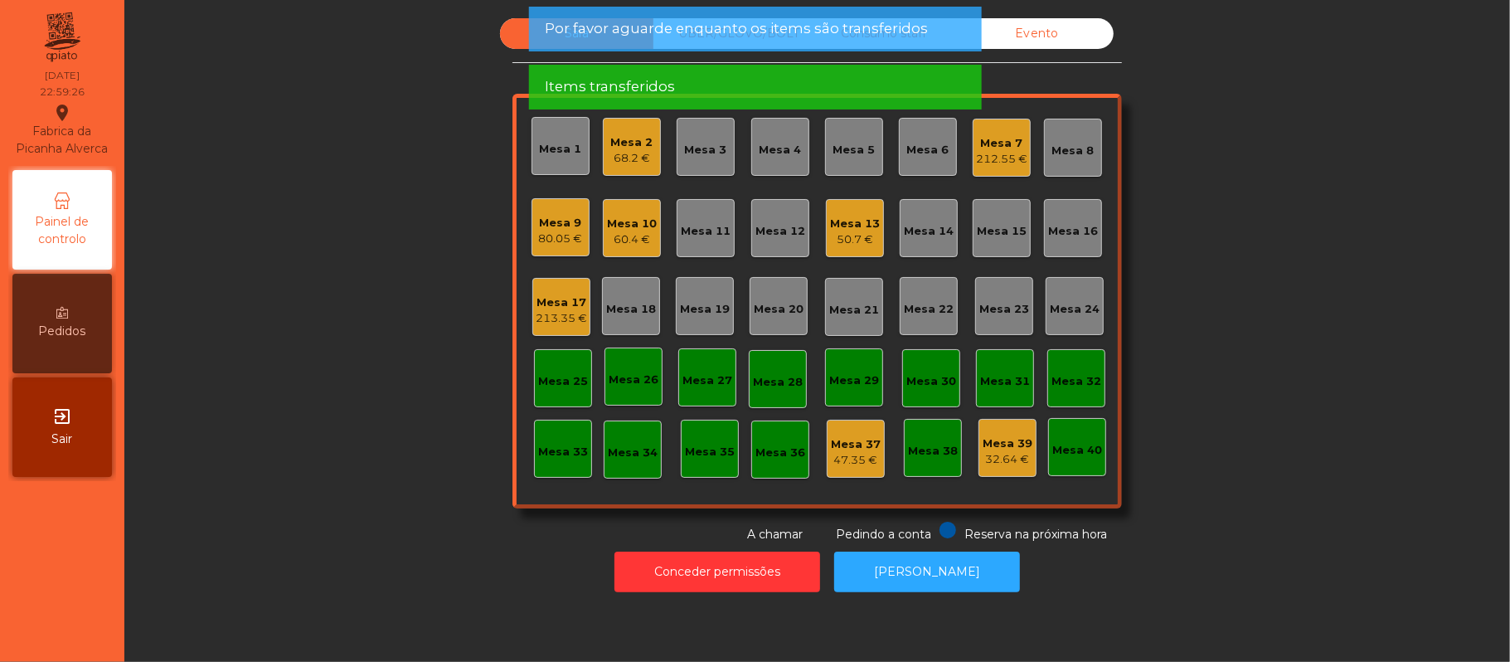
click at [1271, 229] on div "Sala UBER/[GEOGRAPHIC_DATA]/BOLT Consumo staff Evento Mesa 1 Mesa 2 68.2 € Mesa…" at bounding box center [817, 280] width 1341 height 525
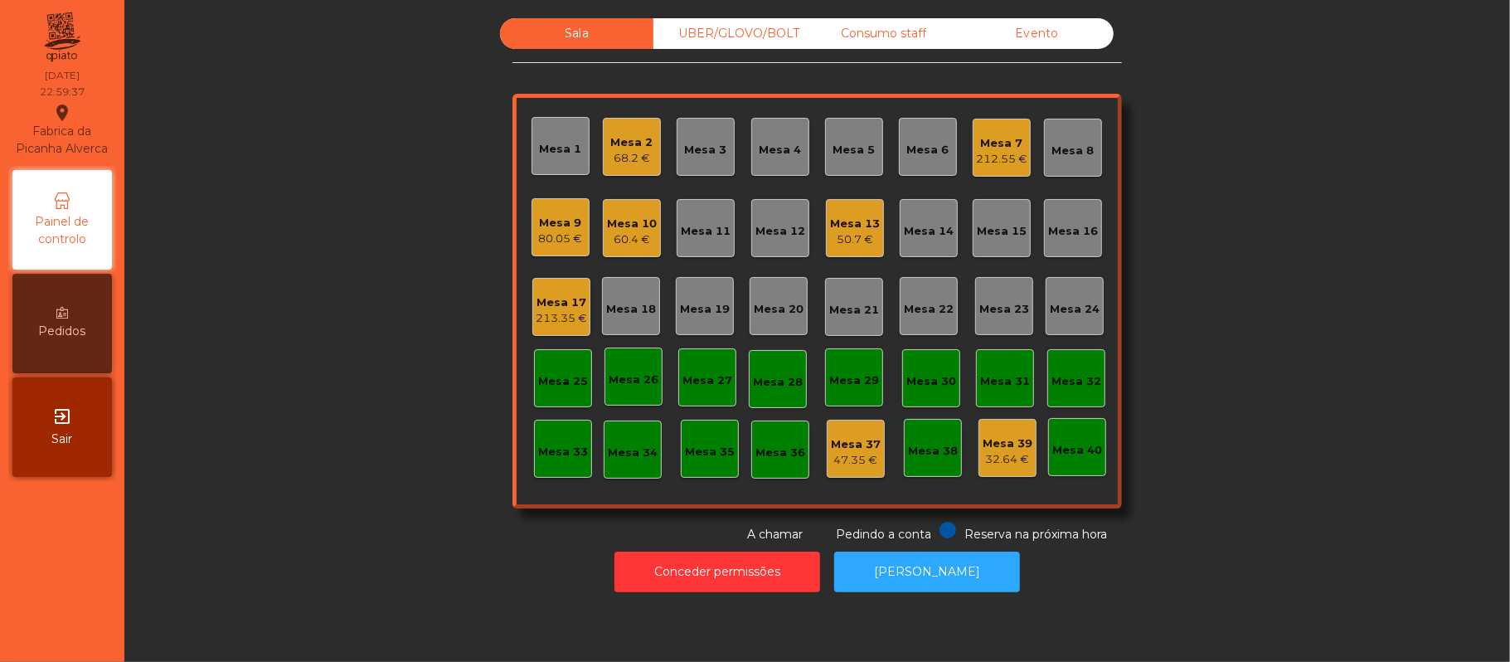
click at [836, 243] on div "50.7 €" at bounding box center [855, 239] width 50 height 17
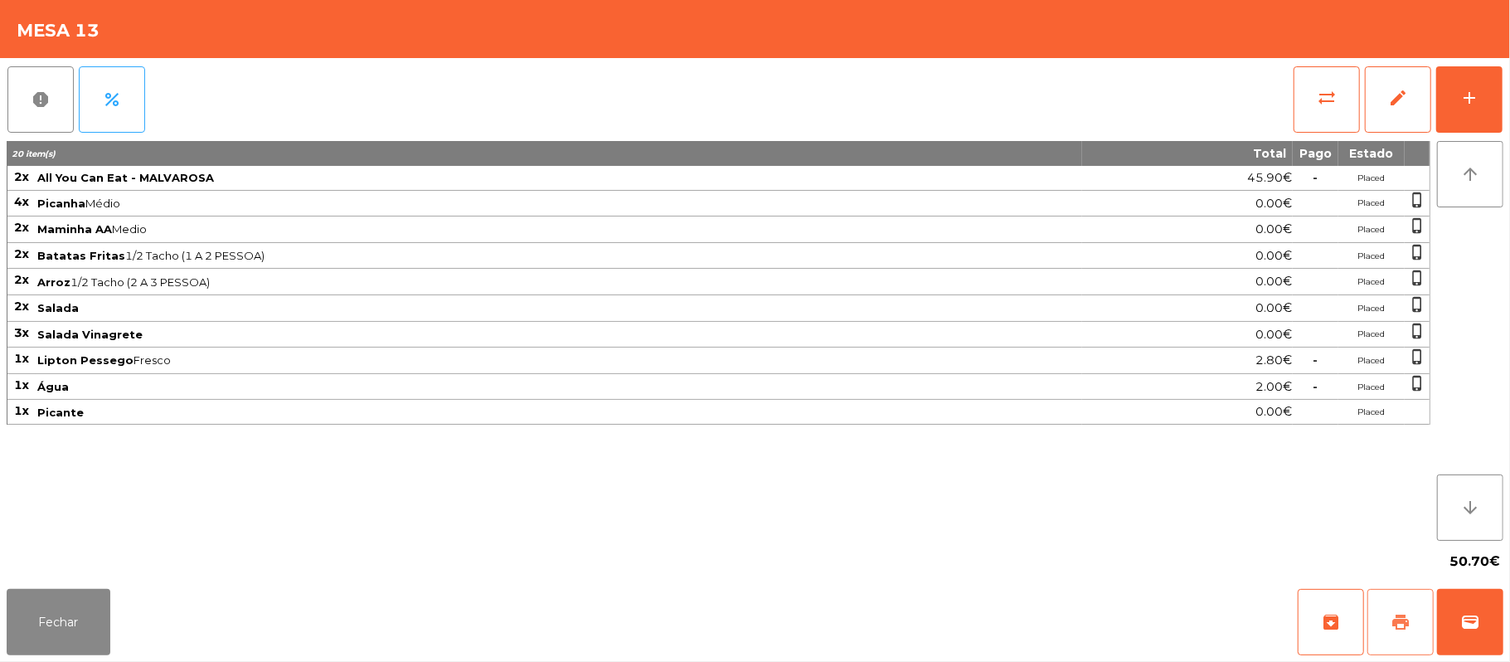
click at [1388, 649] on button "print" at bounding box center [1401, 622] width 66 height 66
click at [1496, 622] on button "wallet" at bounding box center [1470, 622] width 66 height 66
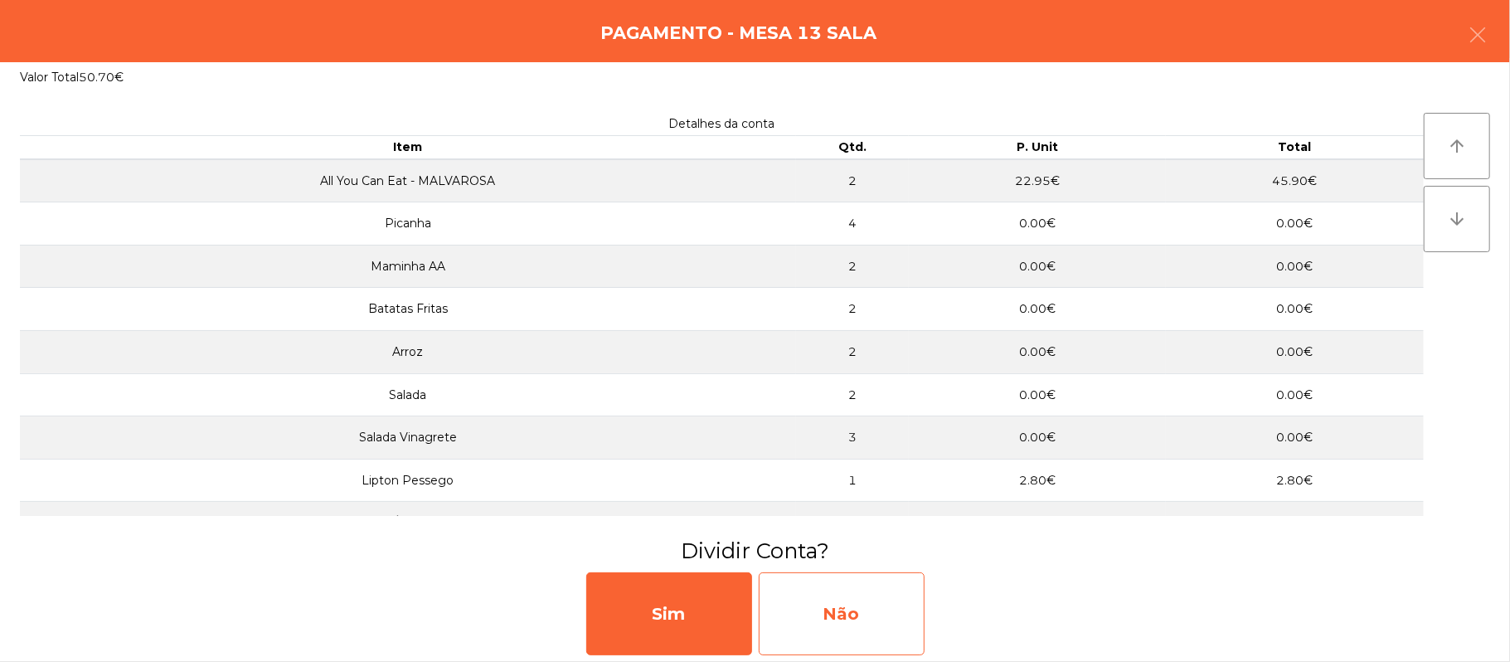
click at [857, 627] on div "Não" at bounding box center [842, 613] width 166 height 83
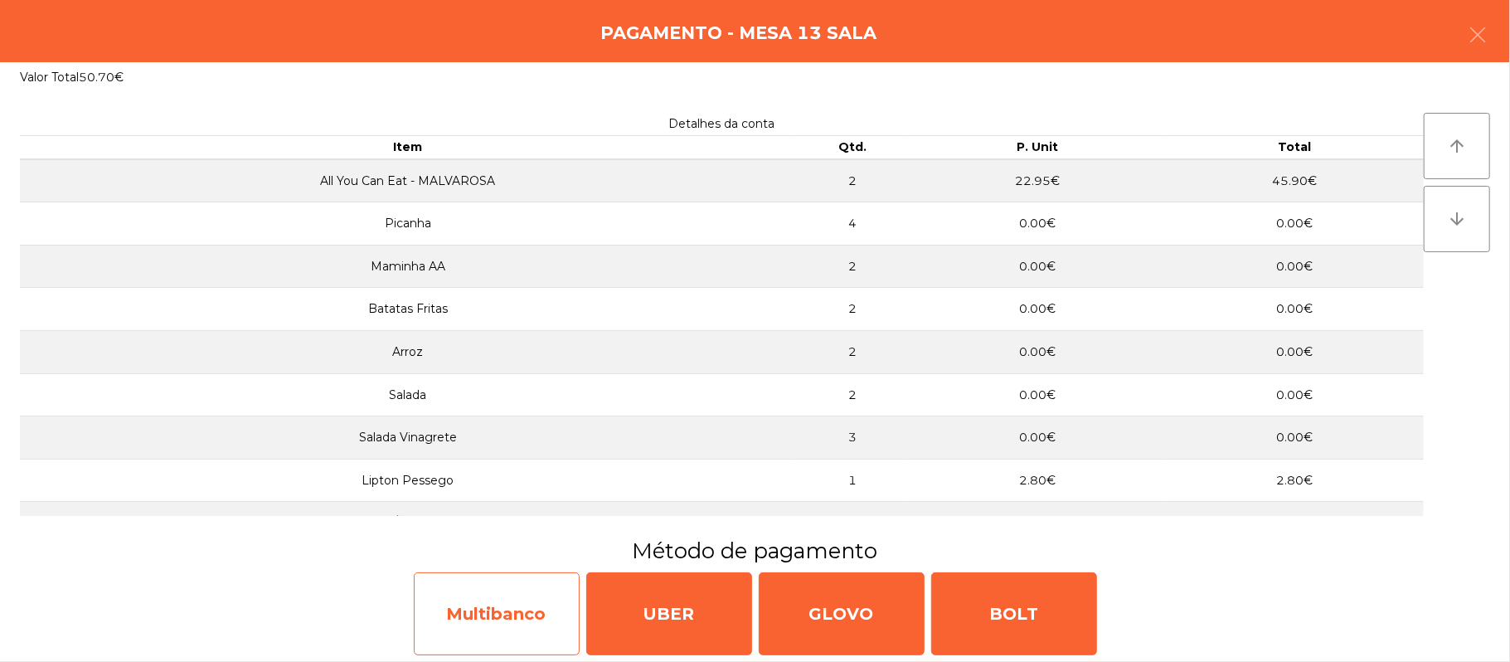
click at [528, 622] on div "Multibanco" at bounding box center [497, 613] width 166 height 83
select select "**"
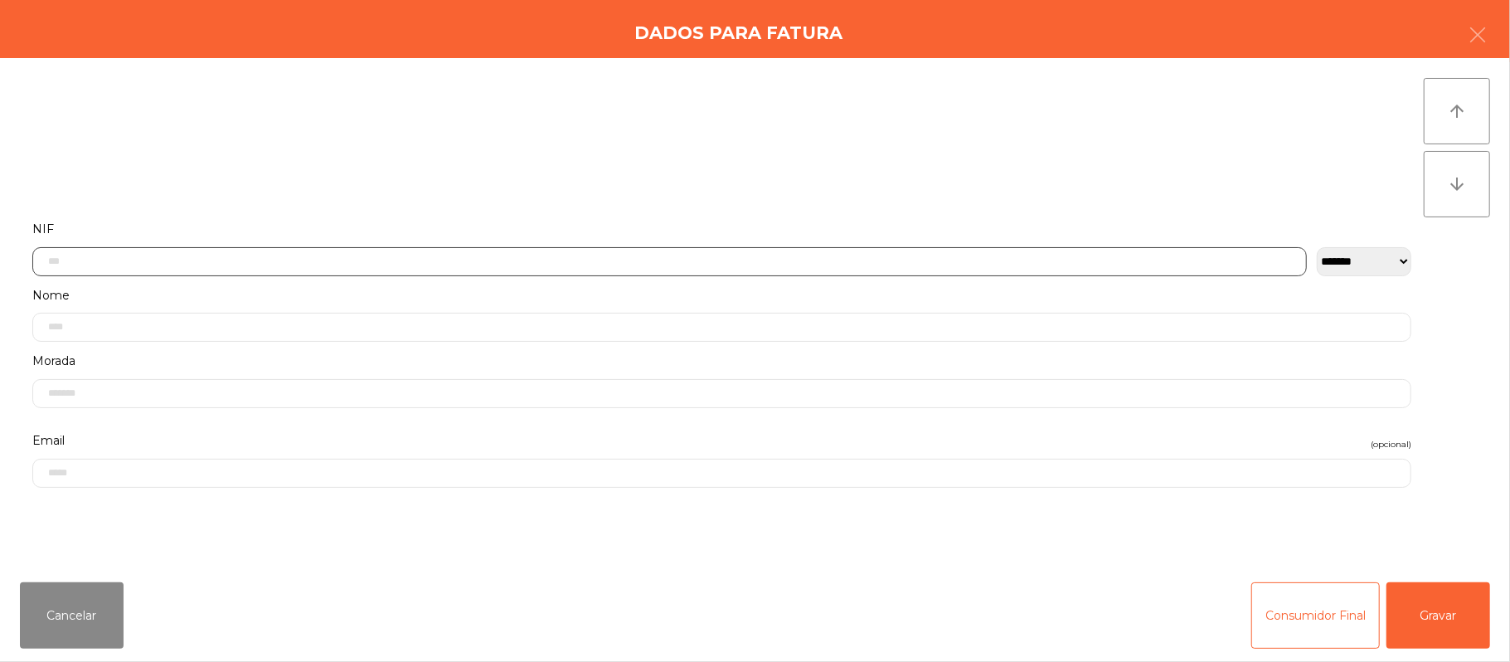
click at [423, 263] on input "text" at bounding box center [669, 261] width 1275 height 29
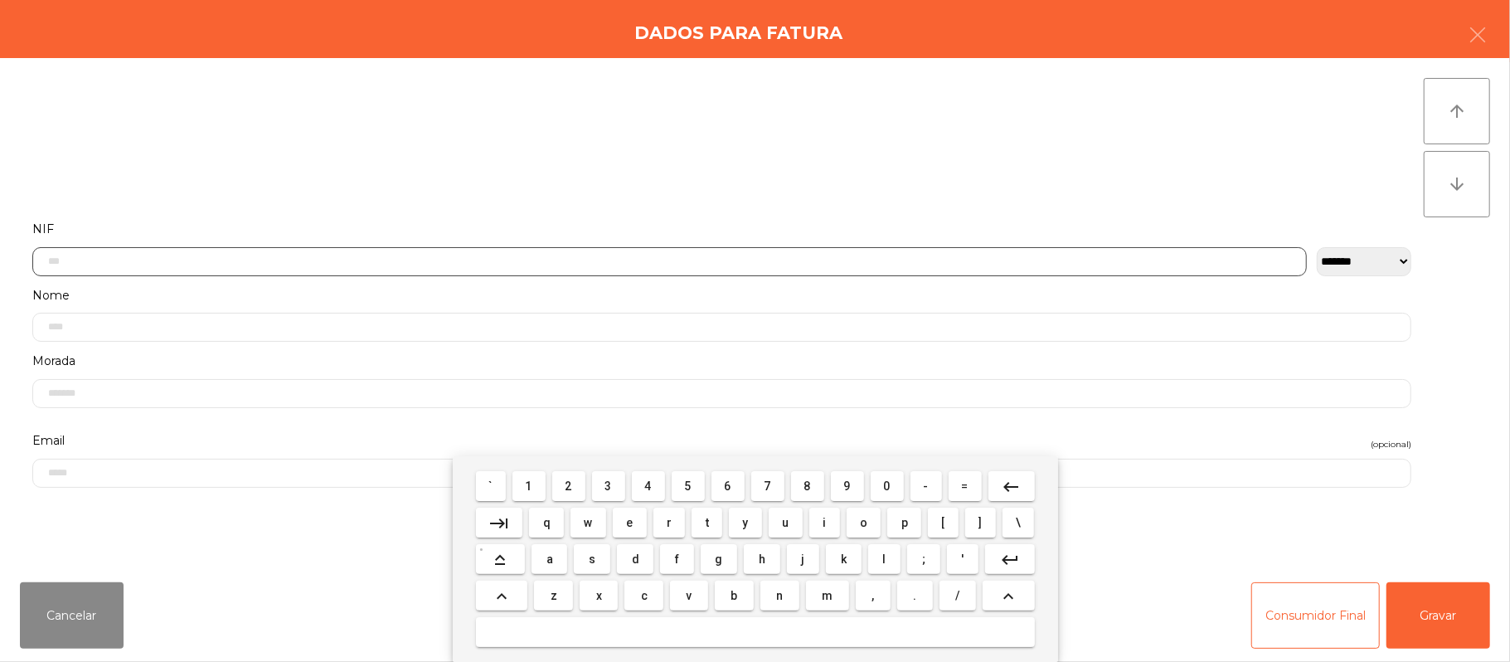
scroll to position [139, 0]
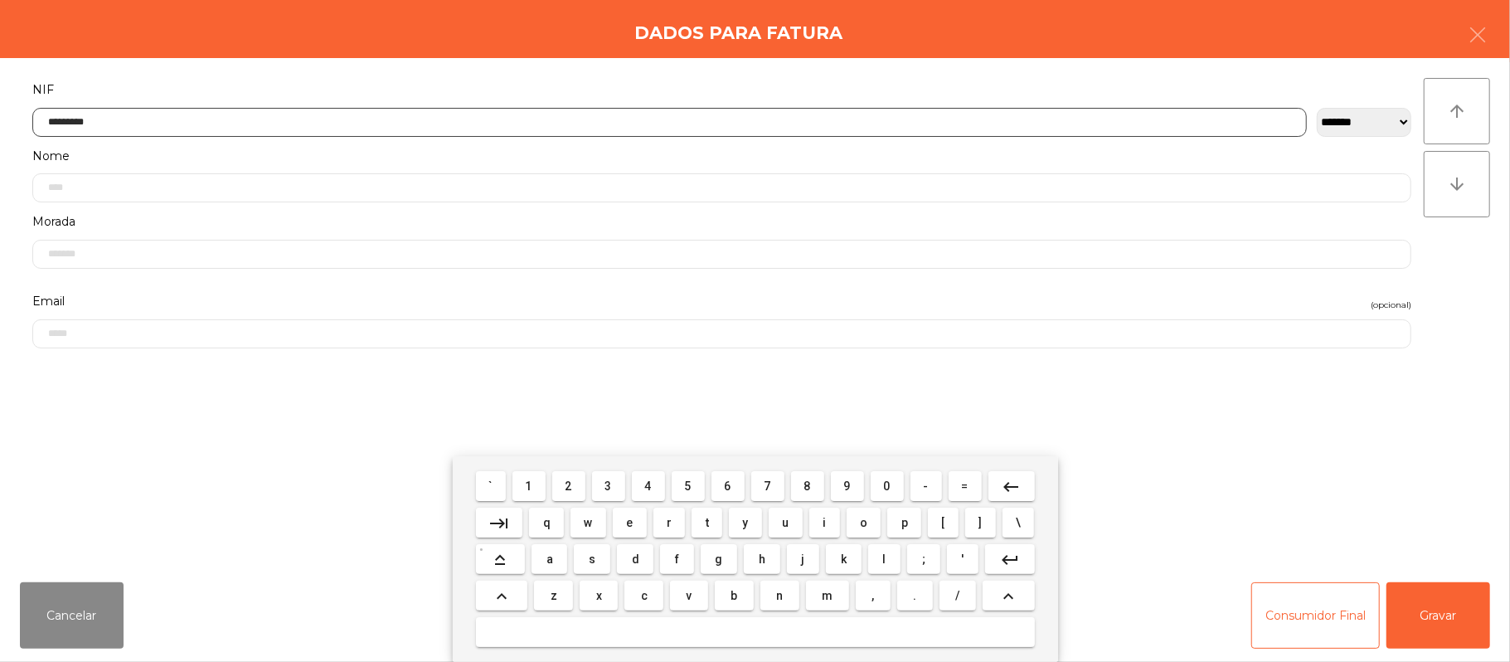
type input "*********"
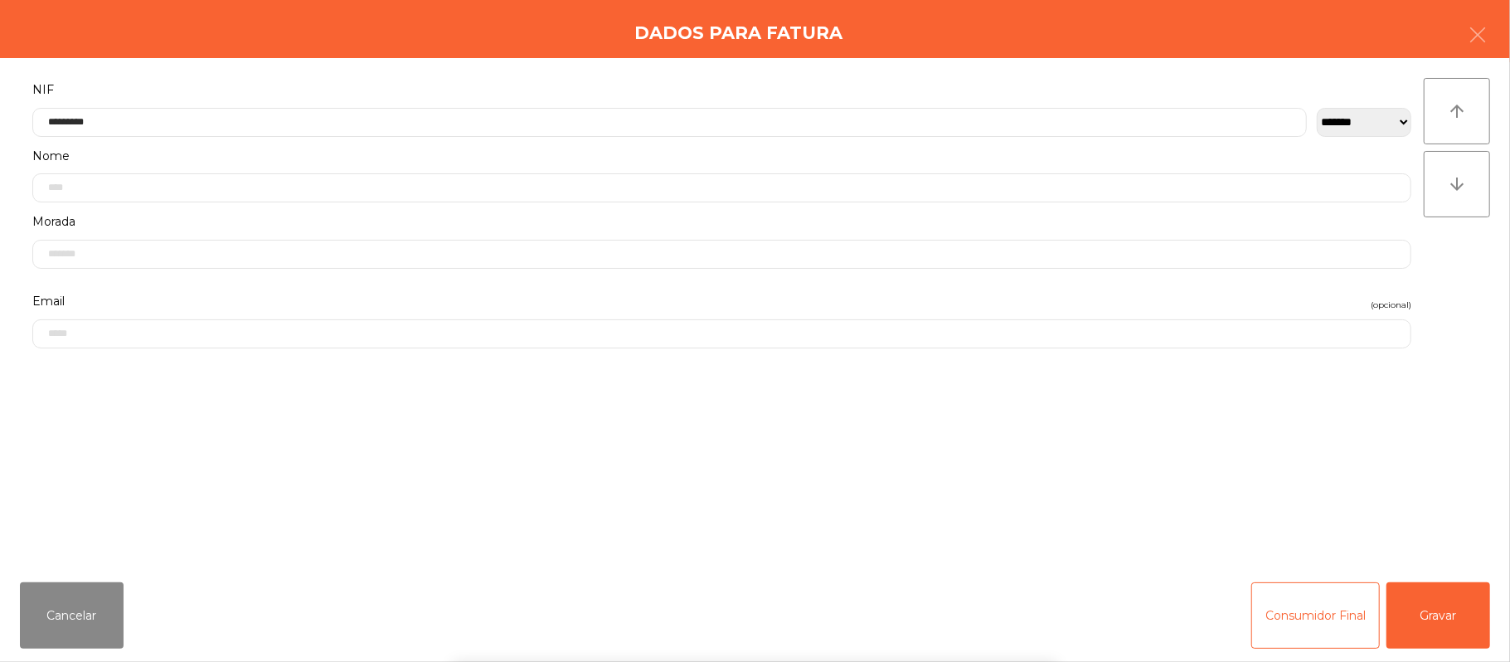
click at [1460, 610] on div "` 1 2 3 4 5 6 7 8 9 0 - = keyboard_backspace keyboard_tab q w e r t y u i o p […" at bounding box center [755, 559] width 1510 height 206
click at [1453, 622] on button "Gravar" at bounding box center [1439, 615] width 104 height 66
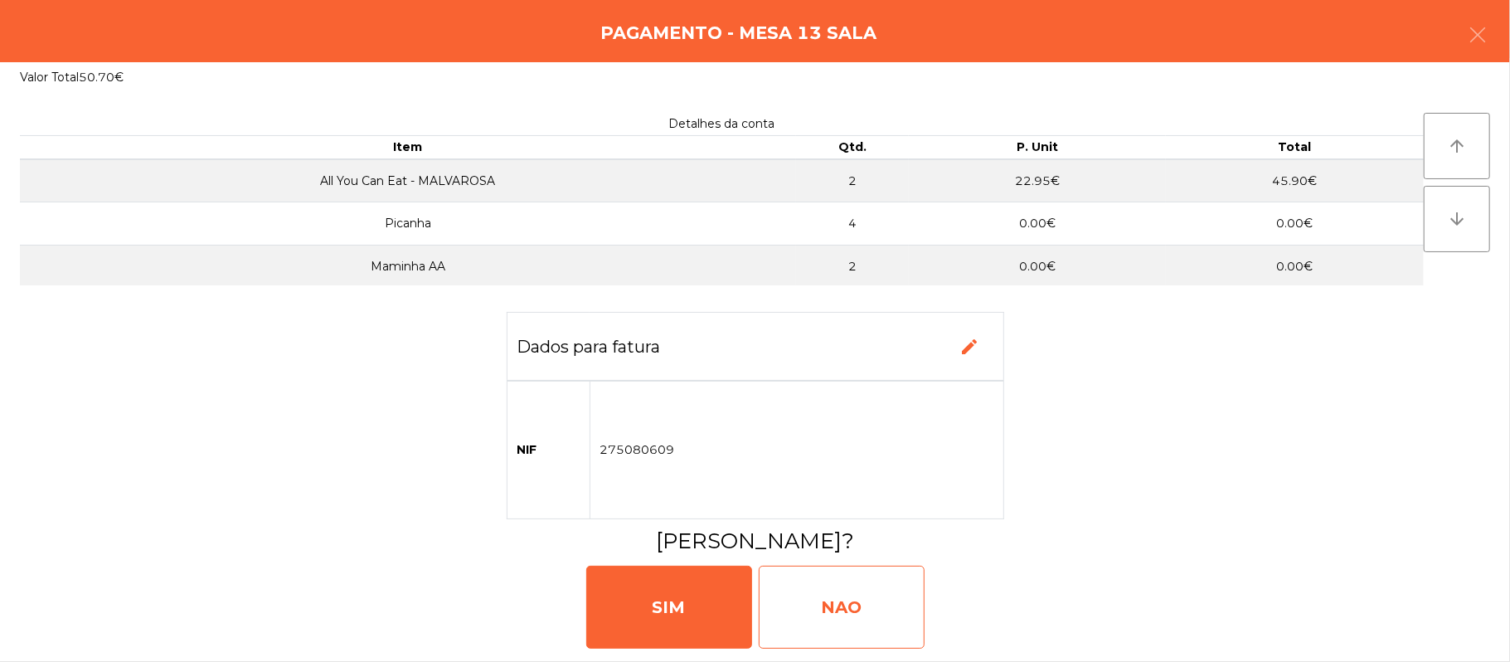
click at [853, 600] on div "NAO" at bounding box center [842, 607] width 166 height 83
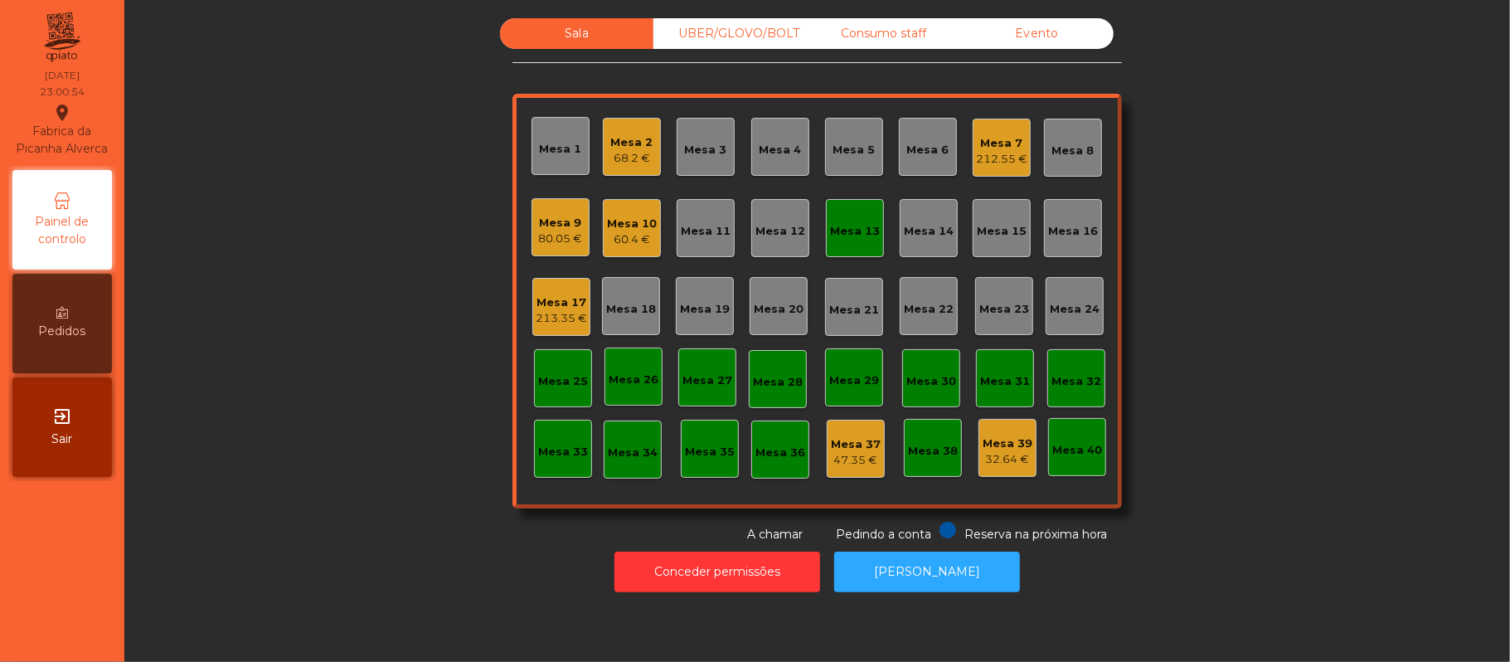
click at [564, 315] on div "213.35 €" at bounding box center [561, 318] width 51 height 17
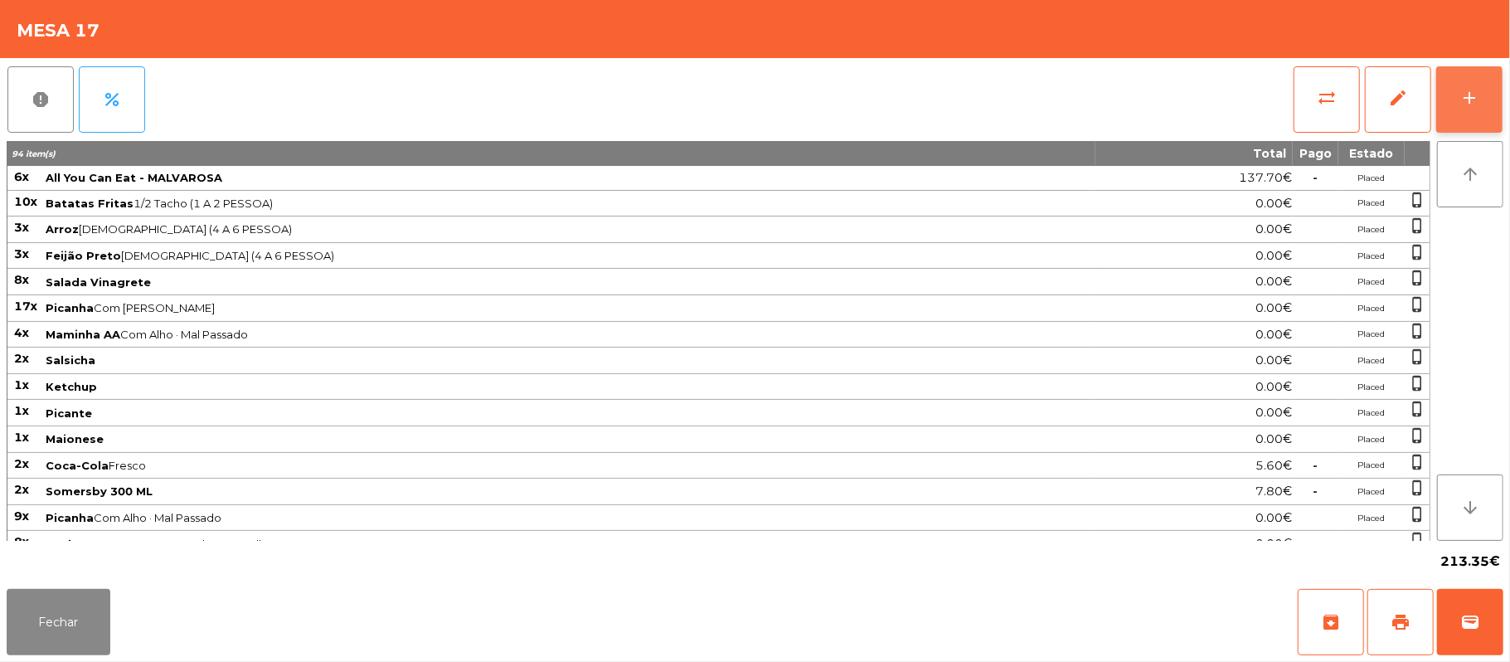
click at [1464, 93] on div "add" at bounding box center [1470, 98] width 20 height 20
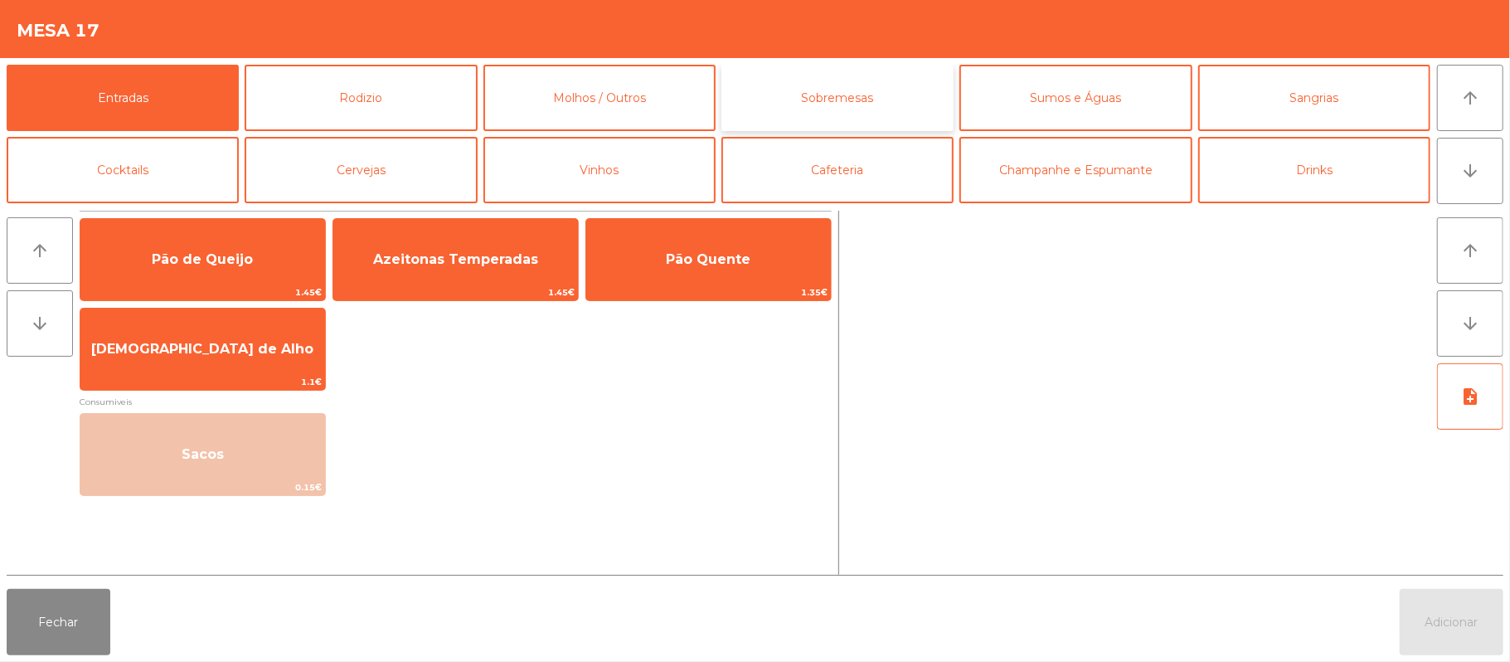
click at [870, 100] on button "Sobremesas" at bounding box center [838, 98] width 232 height 66
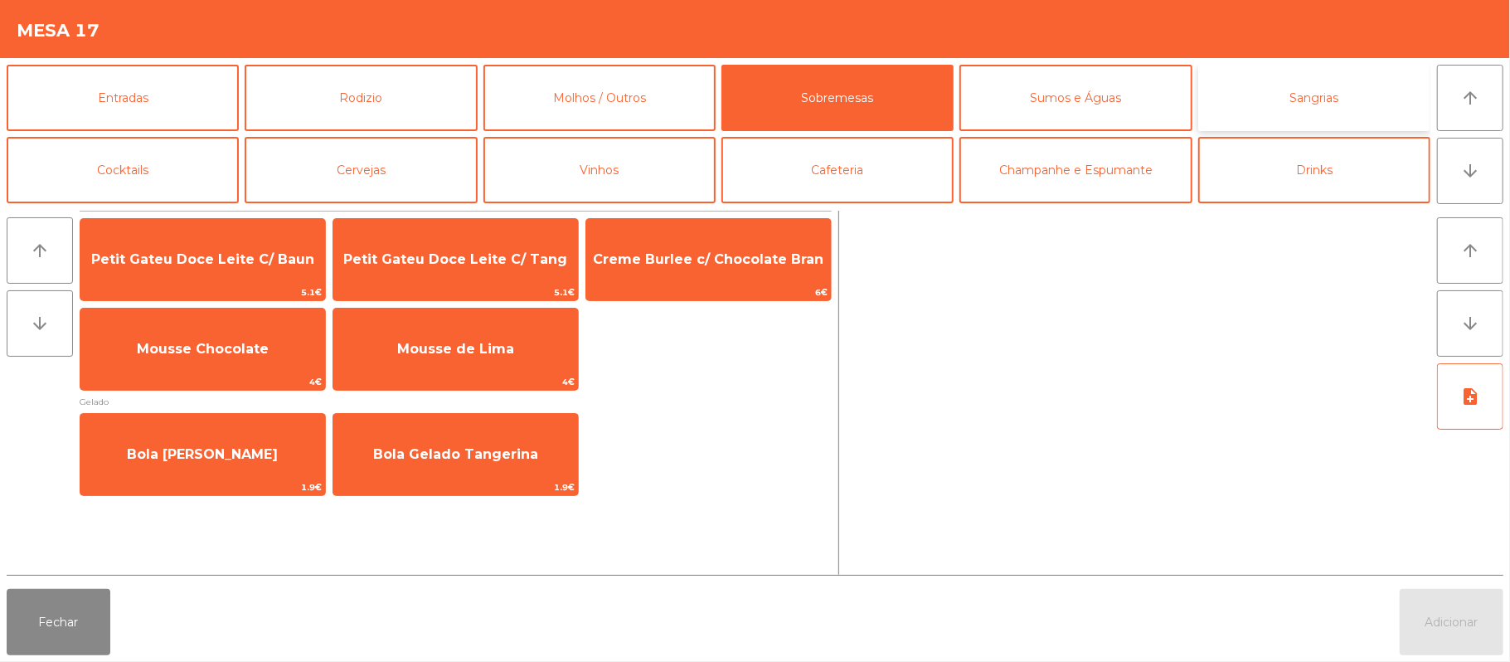
click at [1295, 100] on button "Sangrias" at bounding box center [1314, 98] width 232 height 66
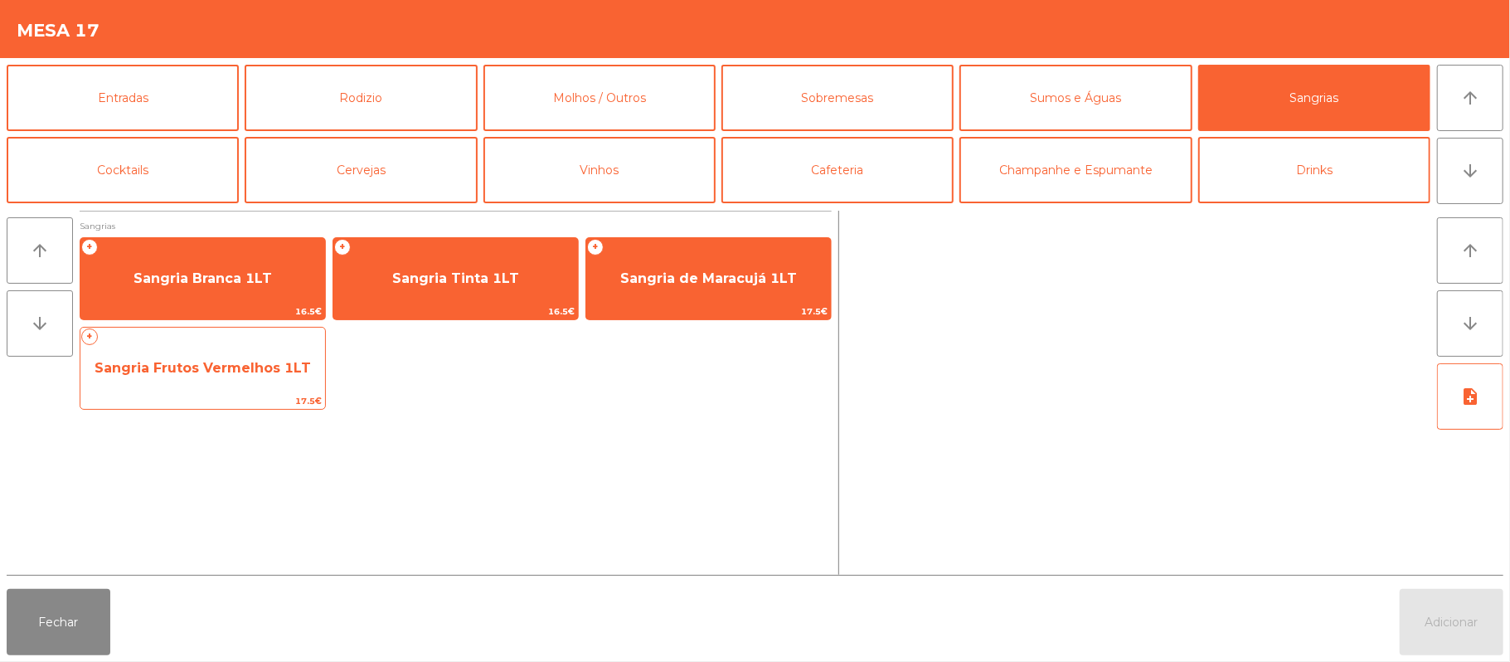
click at [244, 388] on span "Sangria Frutos Vermelhos 1LT" at bounding box center [202, 368] width 245 height 45
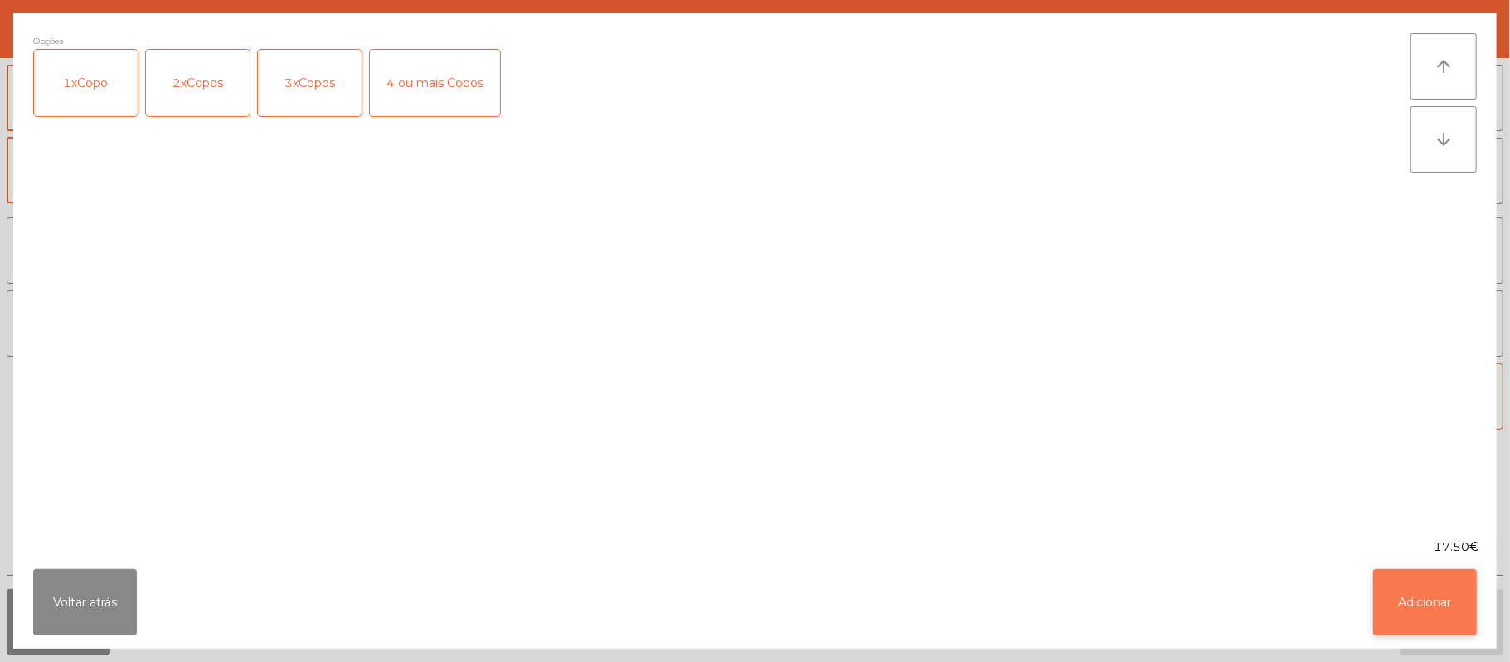
click at [1453, 577] on button "Adicionar" at bounding box center [1425, 602] width 104 height 66
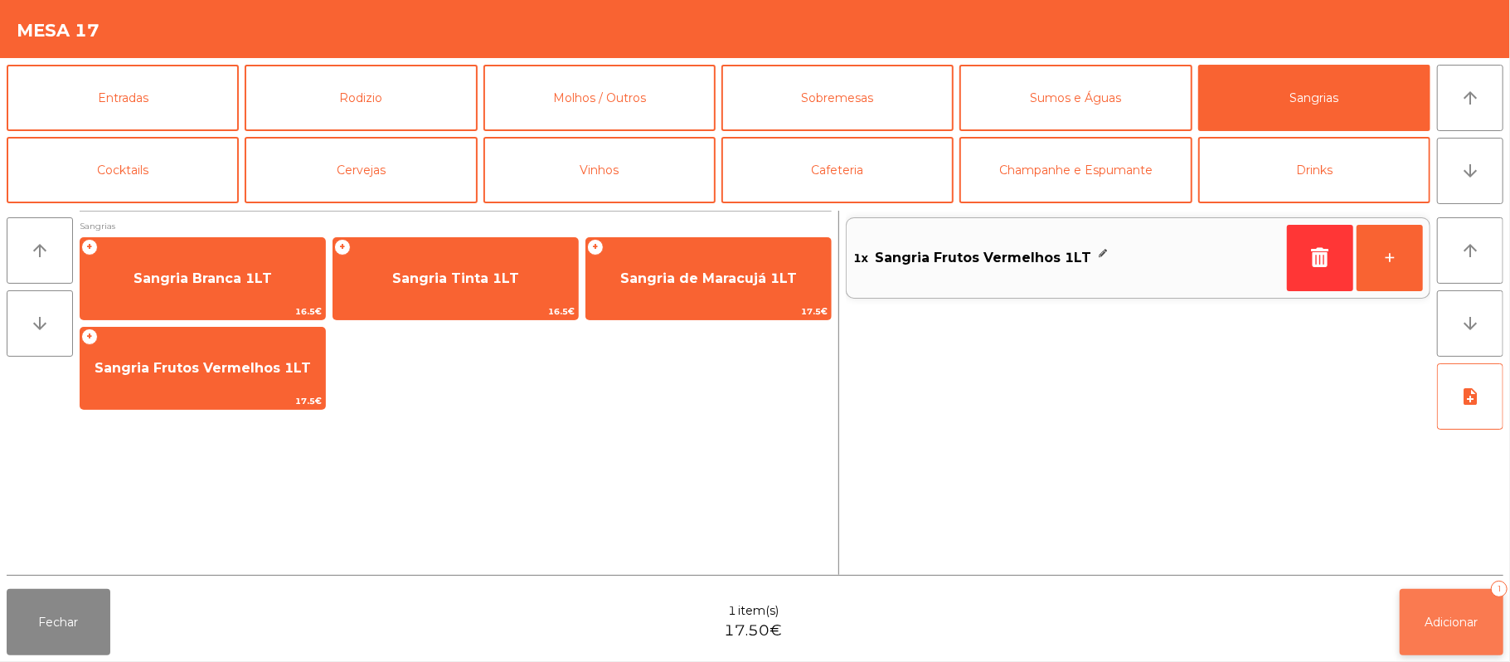
click at [1453, 634] on button "Adicionar 1" at bounding box center [1452, 622] width 104 height 66
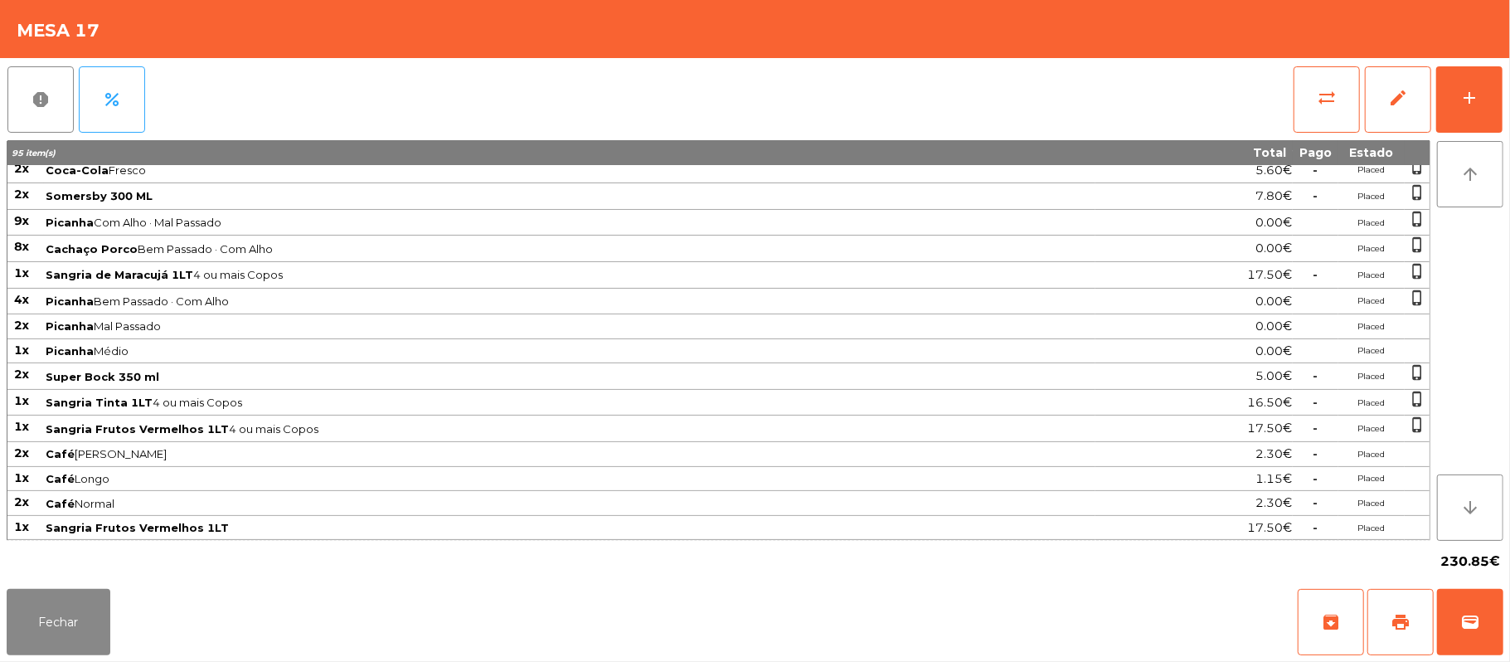
scroll to position [312, 0]
click at [55, 624] on button "Fechar" at bounding box center [59, 622] width 104 height 66
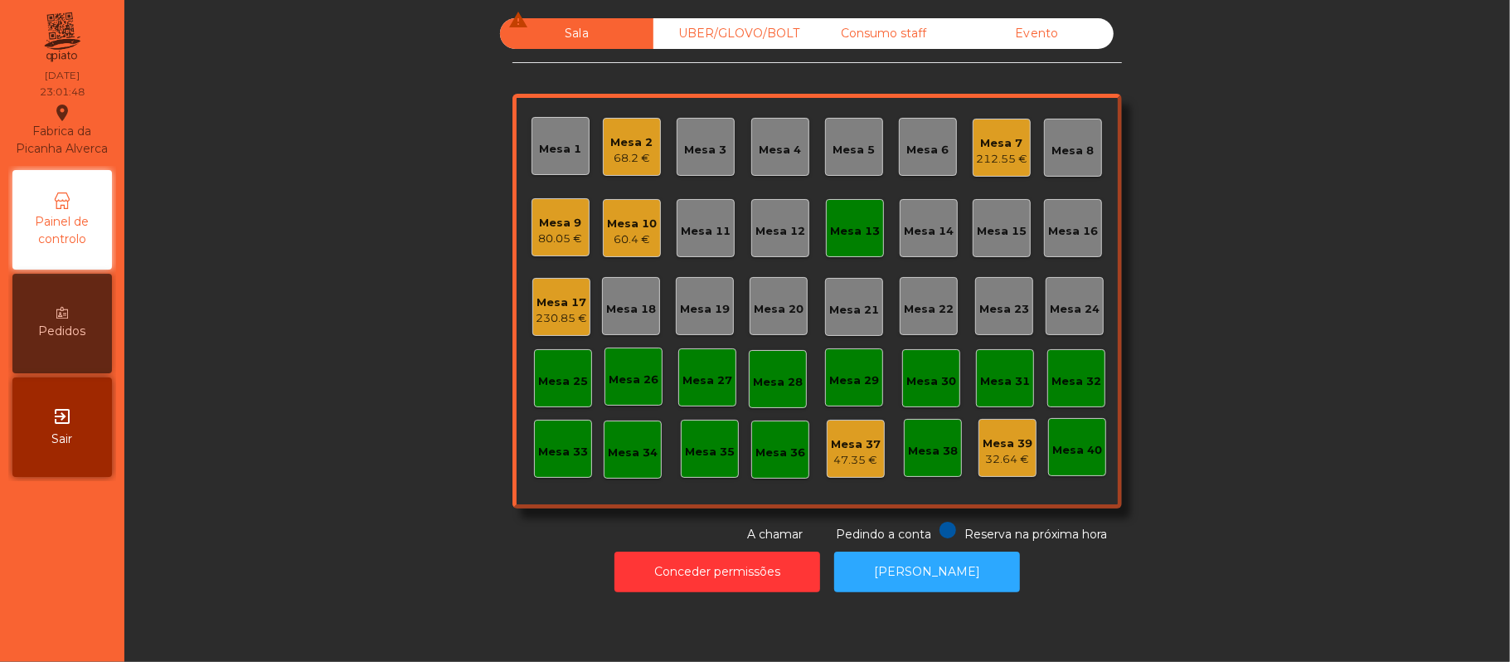
click at [830, 230] on div "Mesa 13" at bounding box center [855, 231] width 50 height 17
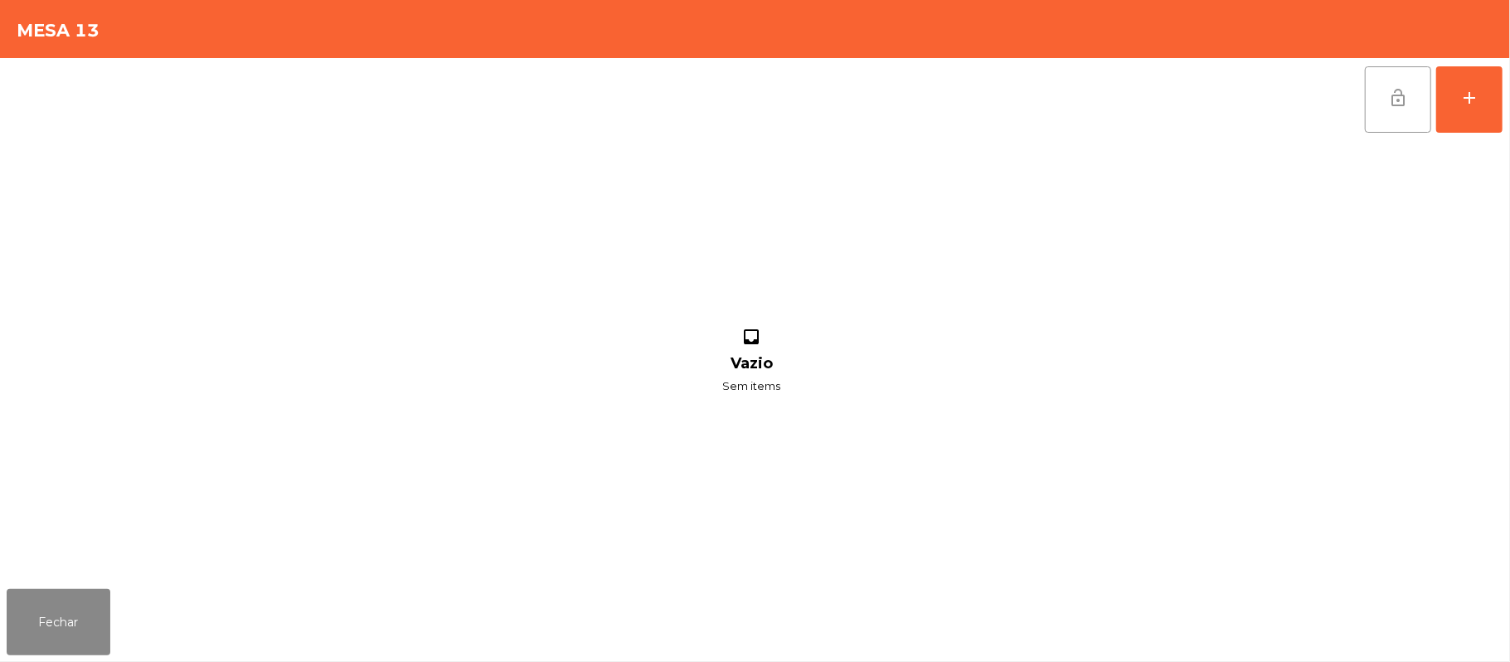
click at [1381, 117] on button "lock_open" at bounding box center [1398, 99] width 66 height 66
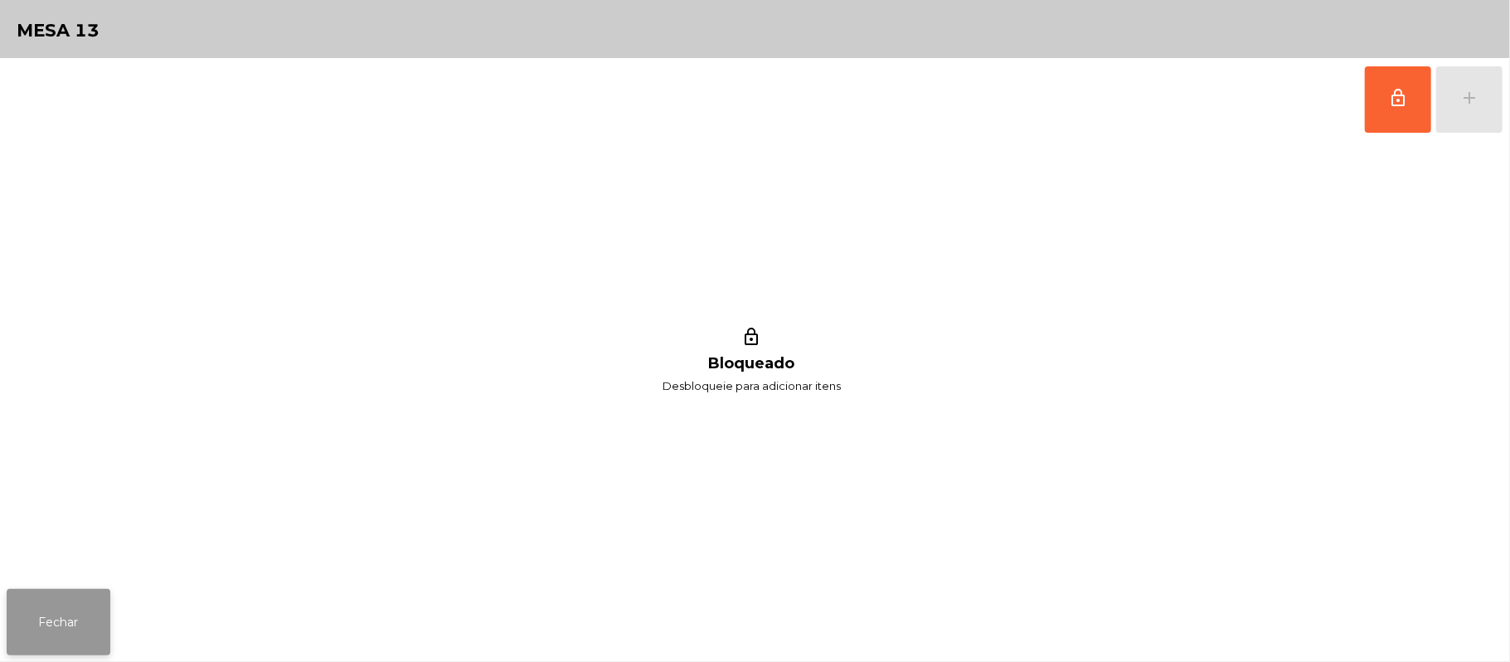
click at [58, 601] on button "Fechar" at bounding box center [59, 622] width 104 height 66
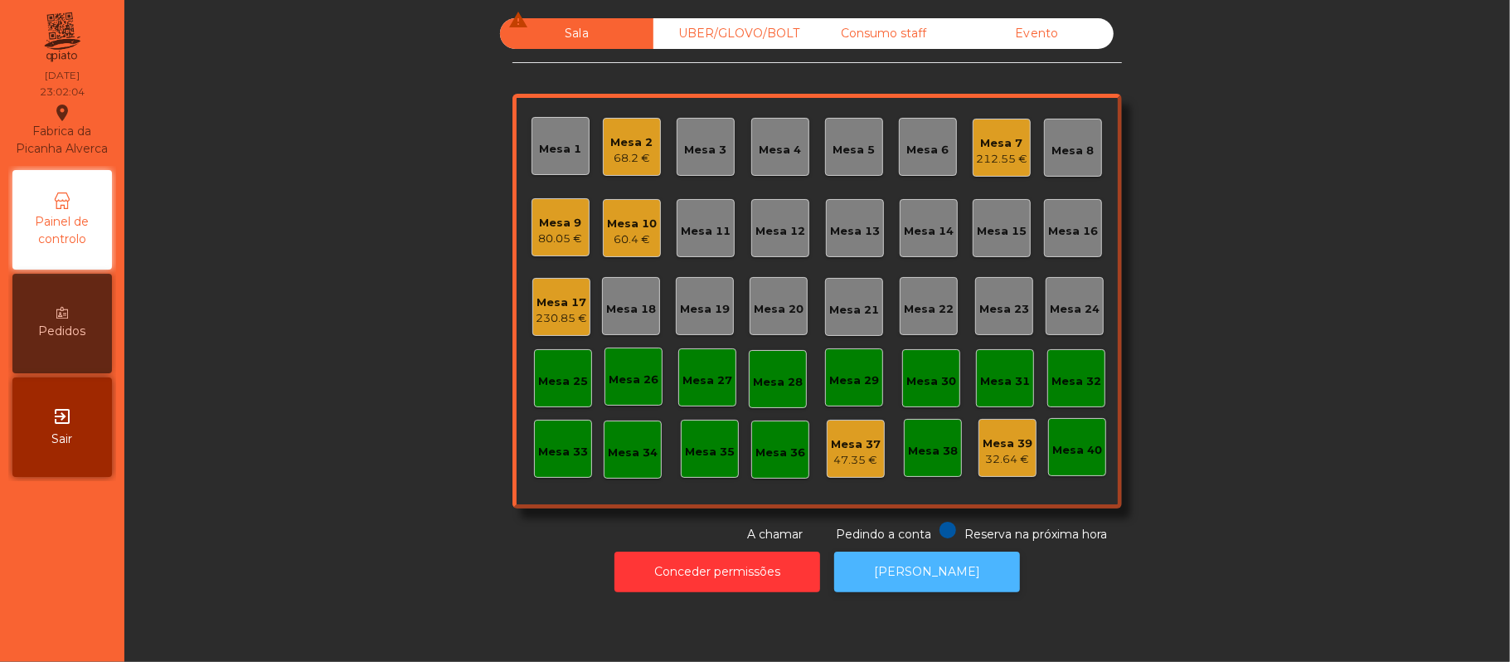
click at [930, 575] on button "[PERSON_NAME]" at bounding box center [927, 572] width 186 height 41
click at [539, 244] on div "80.05 €" at bounding box center [561, 239] width 44 height 17
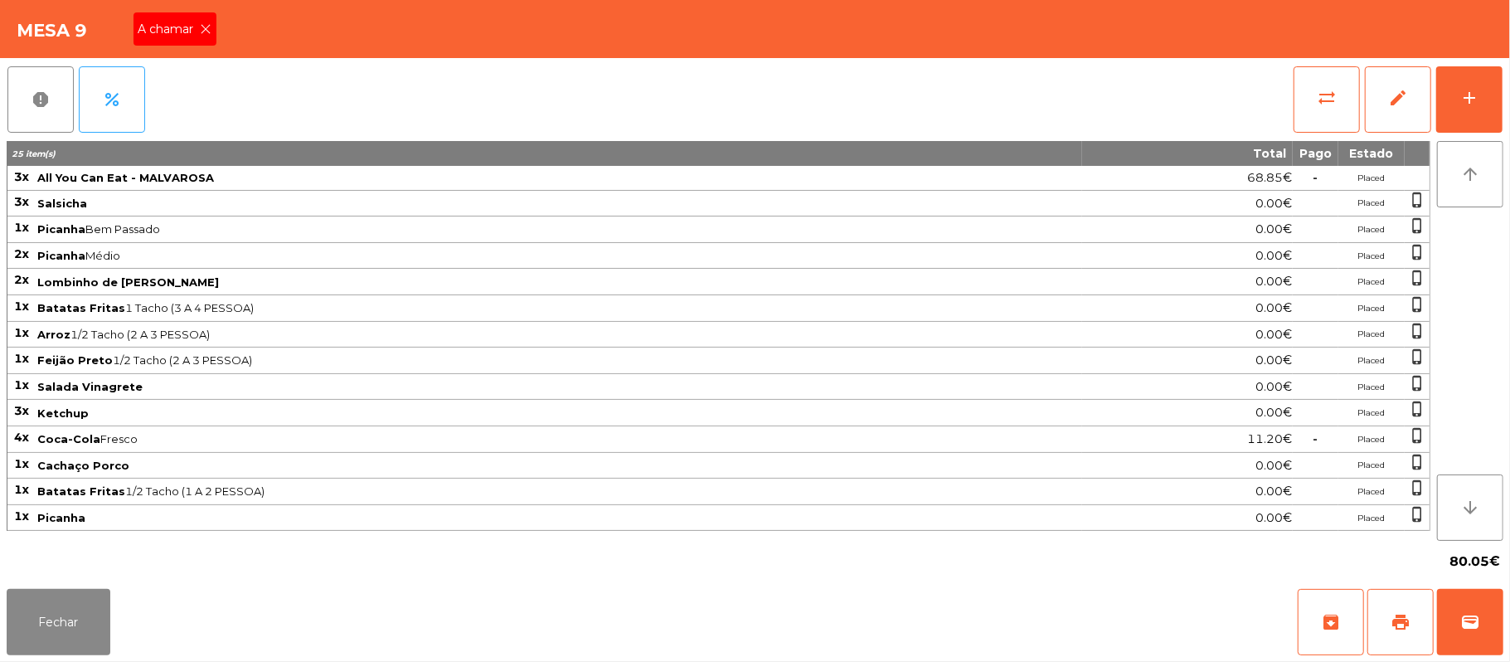
click at [206, 31] on icon at bounding box center [207, 29] width 12 height 12
click at [61, 644] on button "Fechar" at bounding box center [59, 622] width 104 height 66
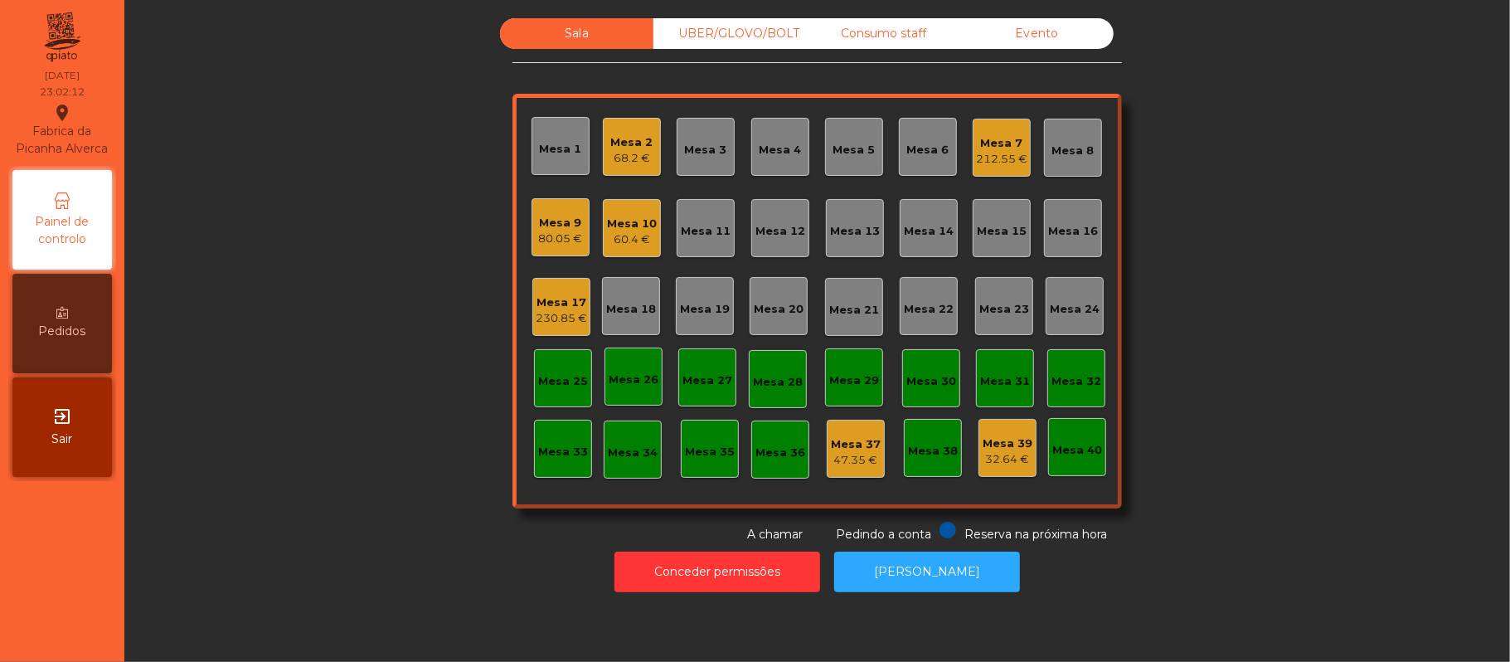
click at [1277, 260] on div "Sala UBER/[GEOGRAPHIC_DATA]/BOLT Consumo staff Evento Mesa 1 Mesa 2 68.2 € Mesa…" at bounding box center [817, 280] width 1341 height 525
click at [542, 237] on div "80.05 €" at bounding box center [561, 239] width 44 height 17
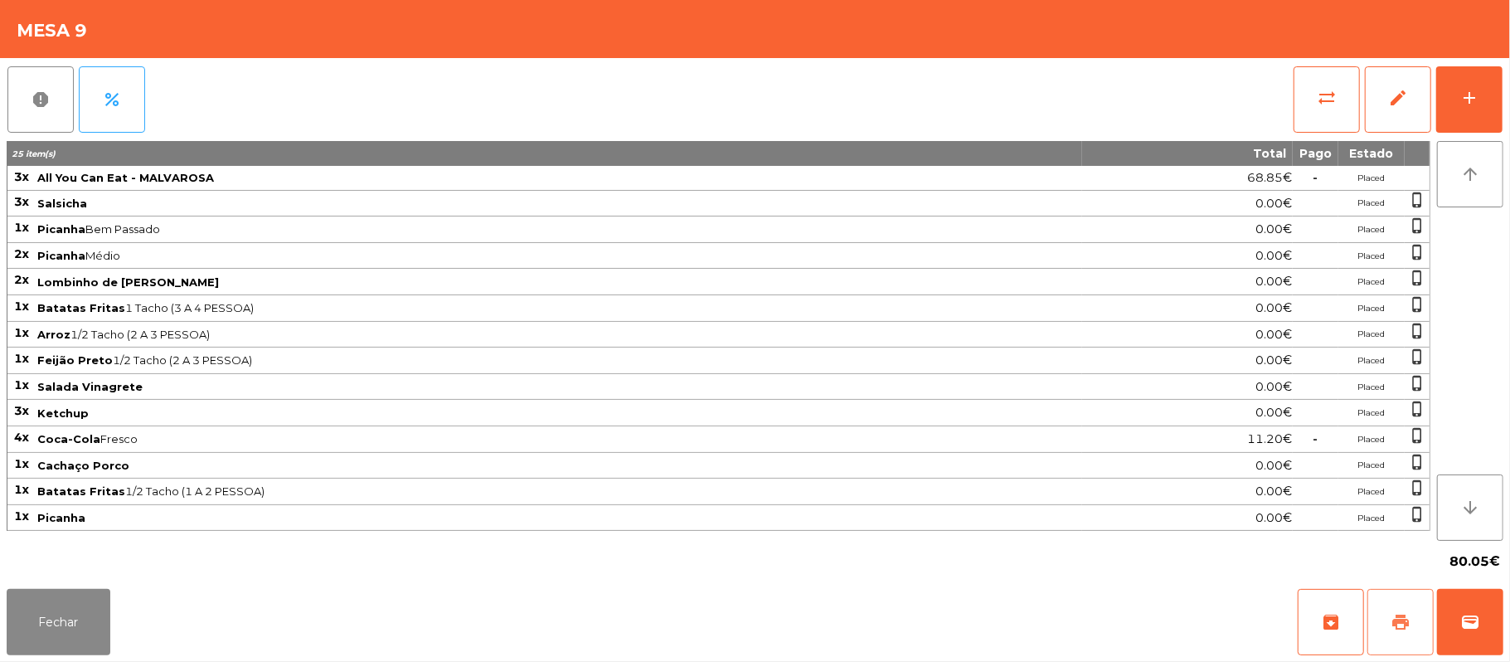
click at [1385, 635] on button "print" at bounding box center [1401, 622] width 66 height 66
click at [1402, 649] on button "print" at bounding box center [1401, 622] width 66 height 66
click at [1334, 97] on span "sync_alt" at bounding box center [1327, 98] width 20 height 20
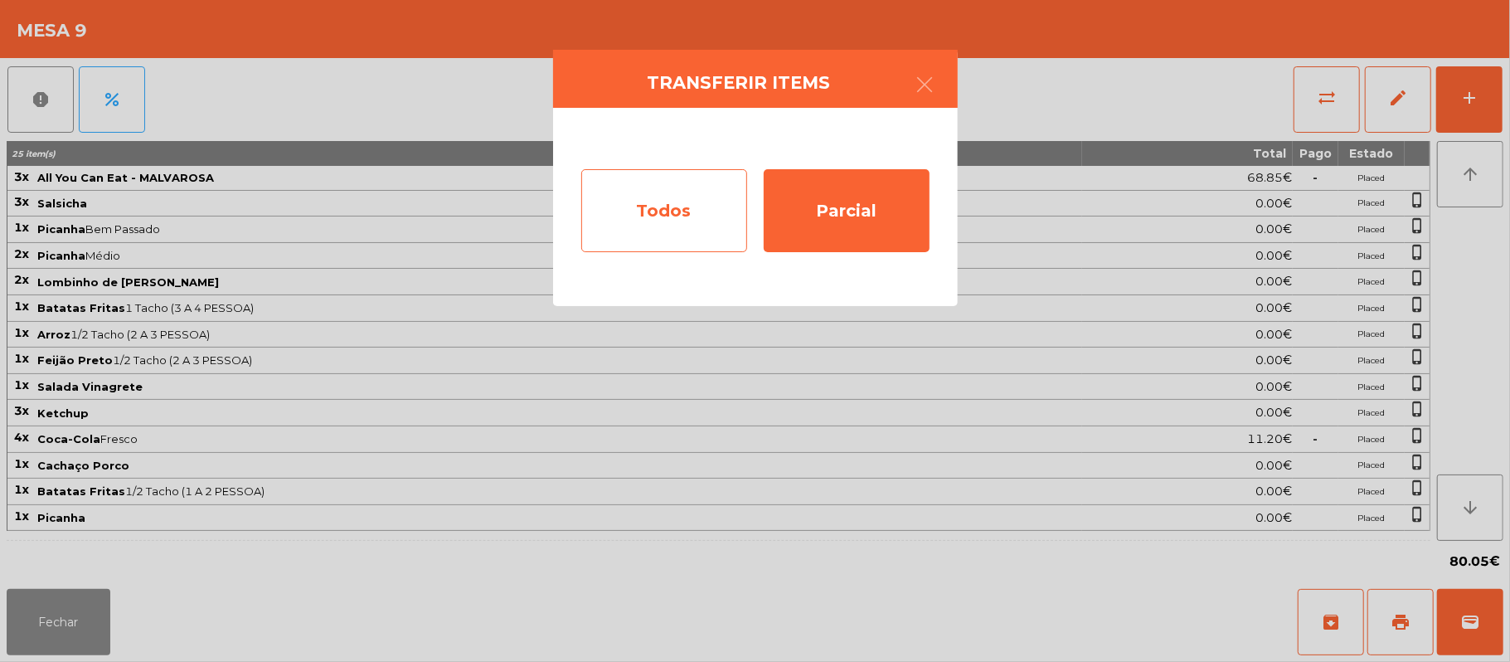
click at [650, 231] on div "Todos" at bounding box center [664, 210] width 166 height 83
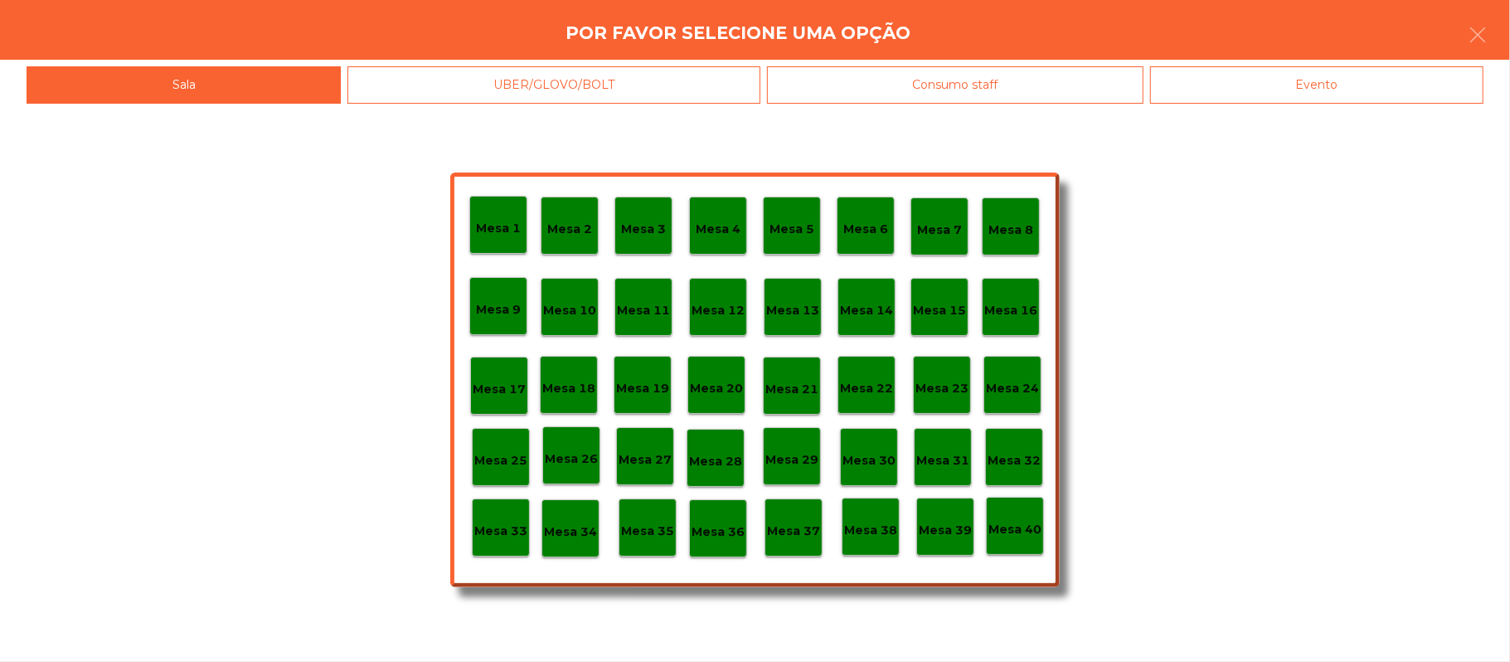
click at [1350, 90] on div "Evento" at bounding box center [1316, 84] width 333 height 37
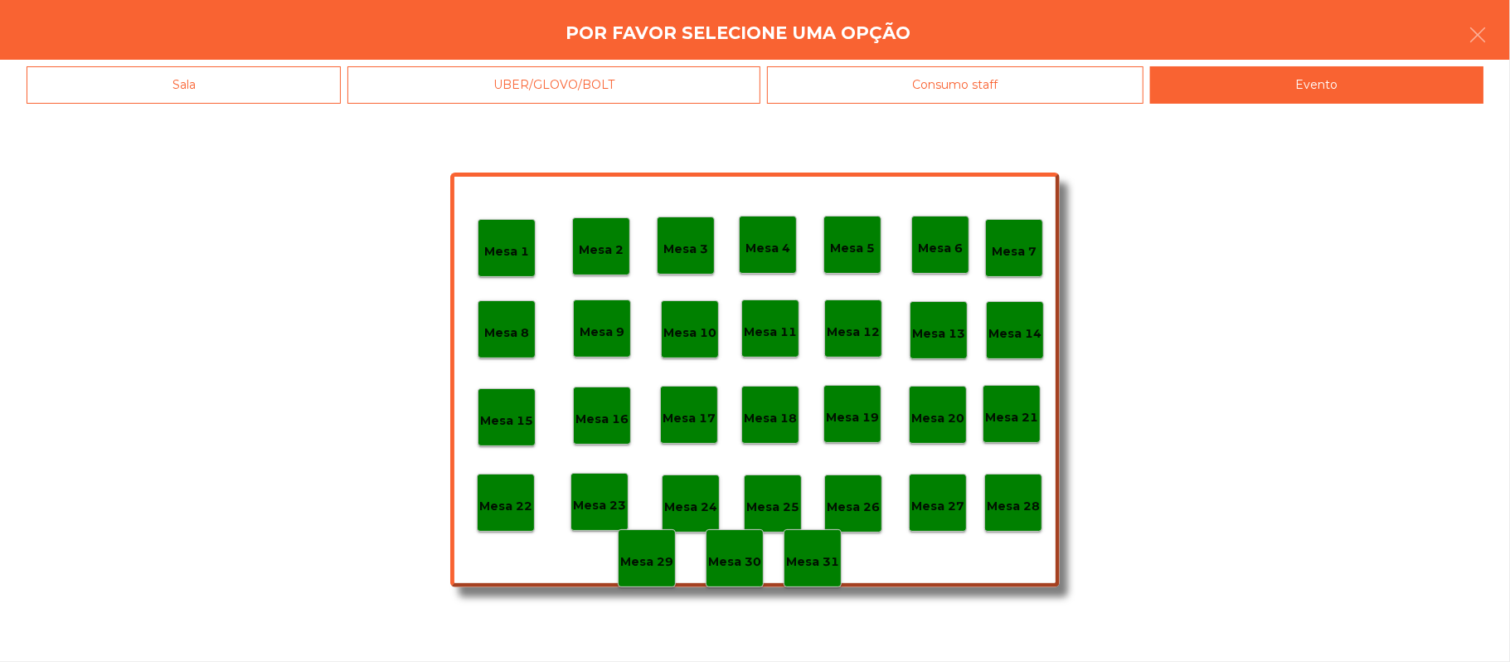
click at [1019, 513] on p "Mesa 28" at bounding box center [1013, 506] width 53 height 19
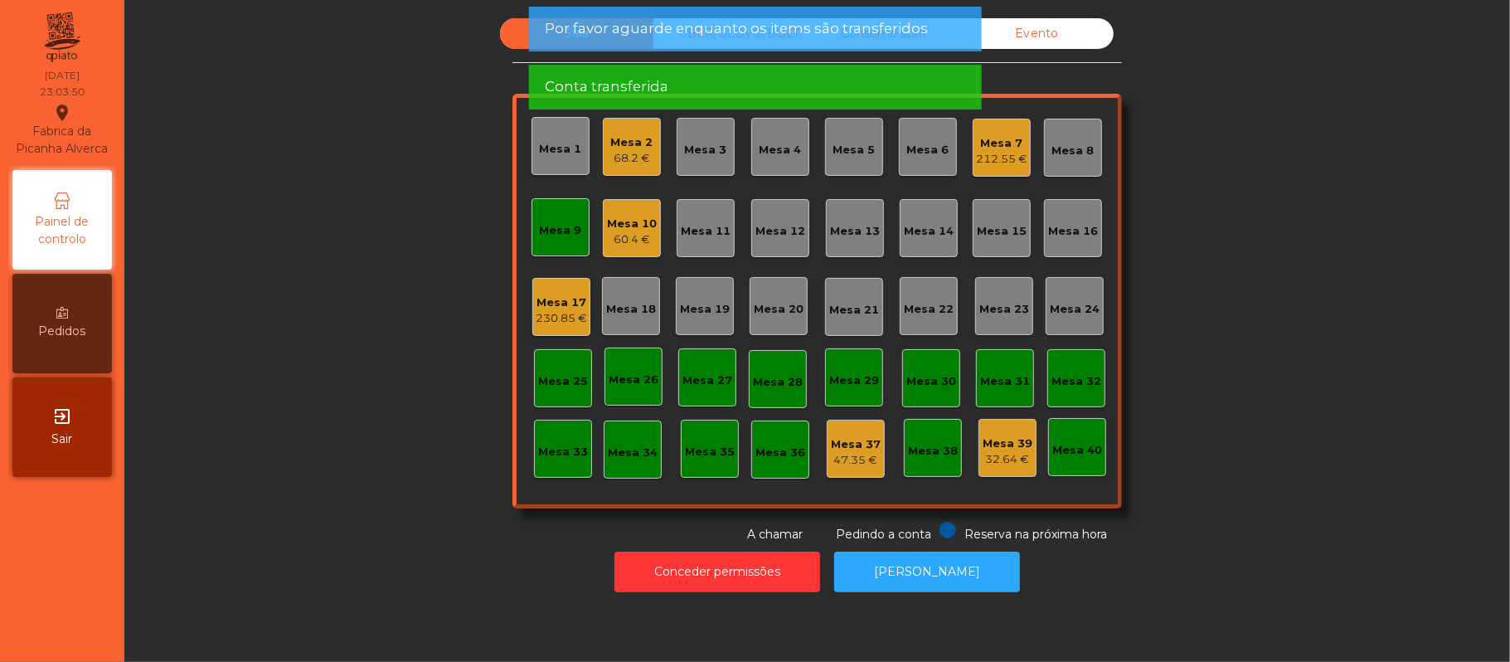
click at [557, 230] on div "Mesa 9" at bounding box center [561, 230] width 42 height 17
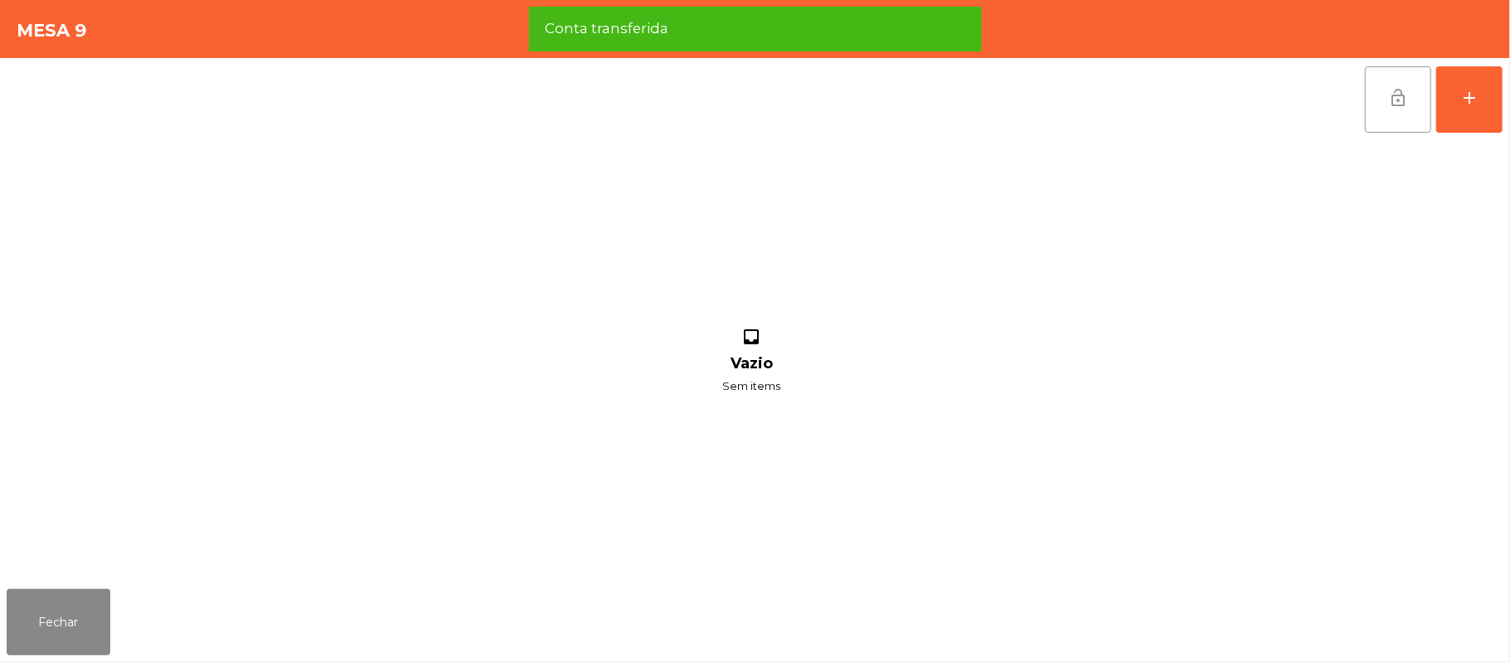
click at [1407, 104] on span "lock_open" at bounding box center [1398, 98] width 20 height 20
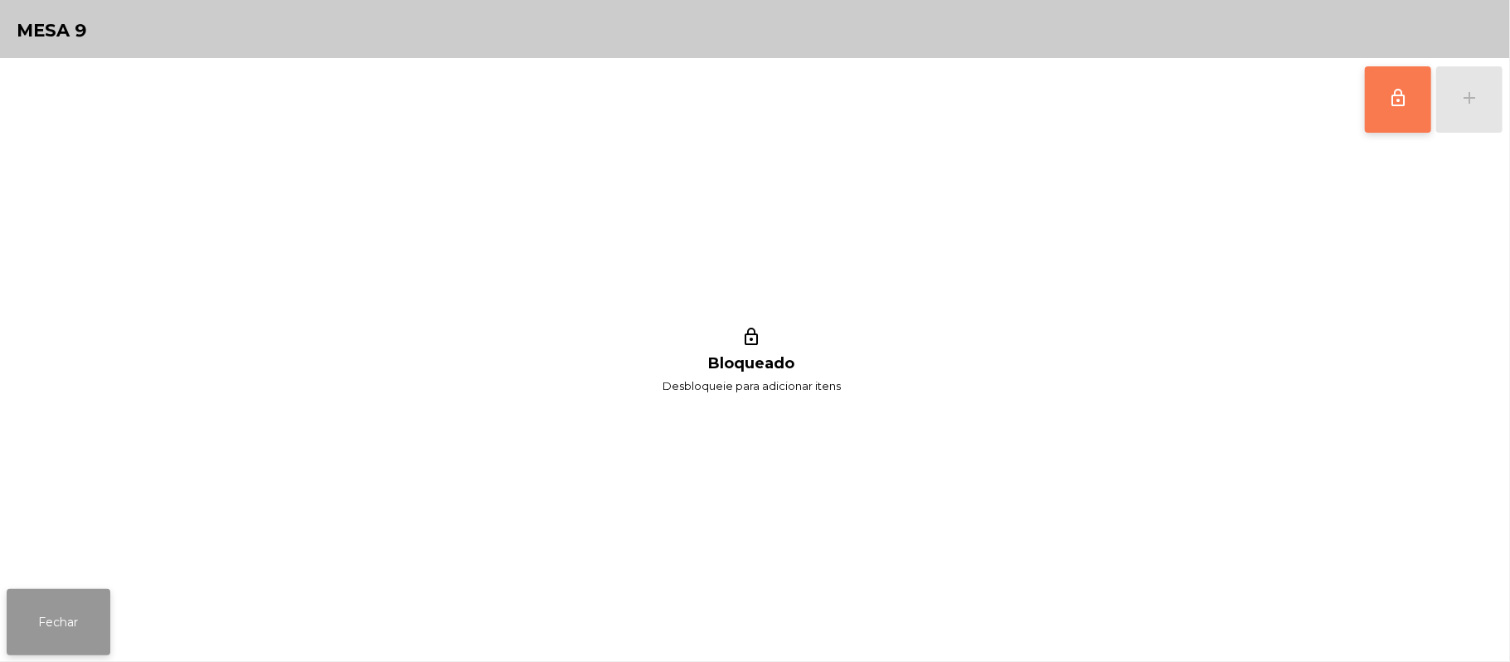
click at [58, 597] on button "Fechar" at bounding box center [59, 622] width 104 height 66
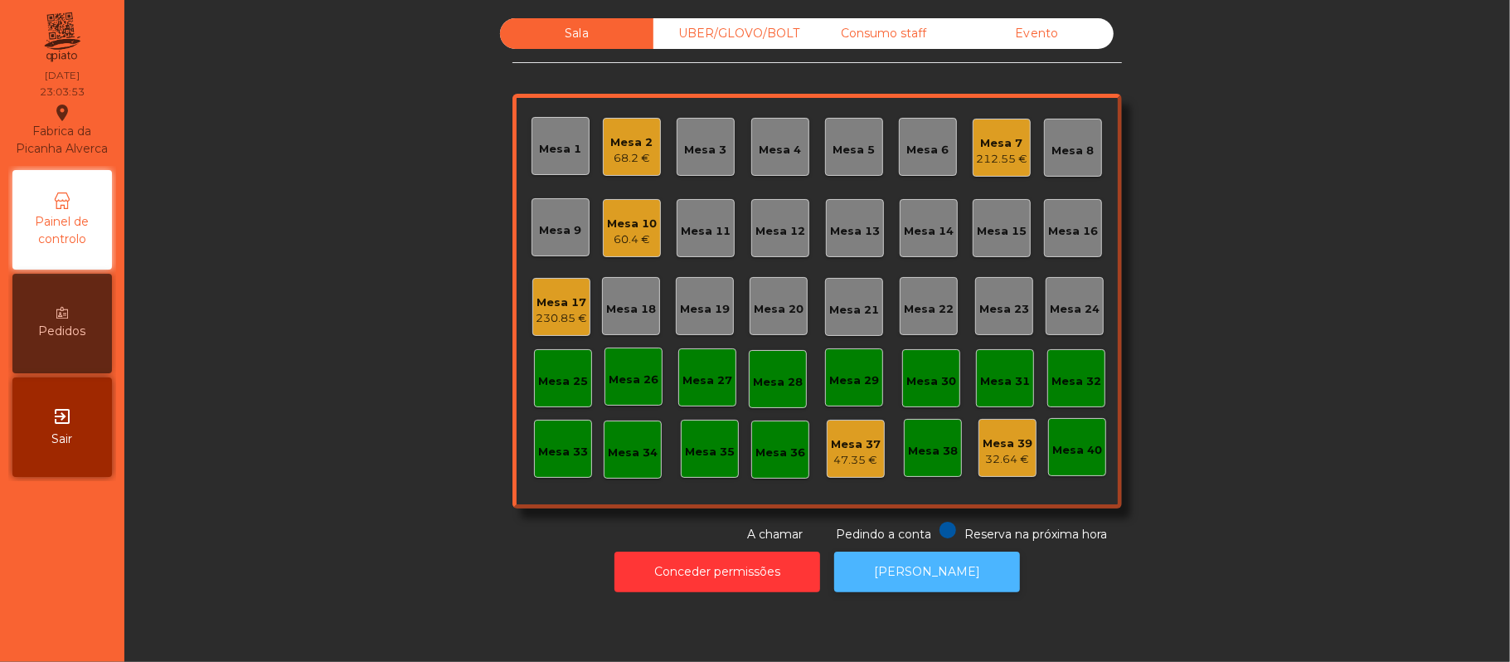
click at [949, 552] on button "[PERSON_NAME]" at bounding box center [927, 572] width 186 height 41
click at [912, 37] on div "Consumo staff" at bounding box center [883, 33] width 153 height 31
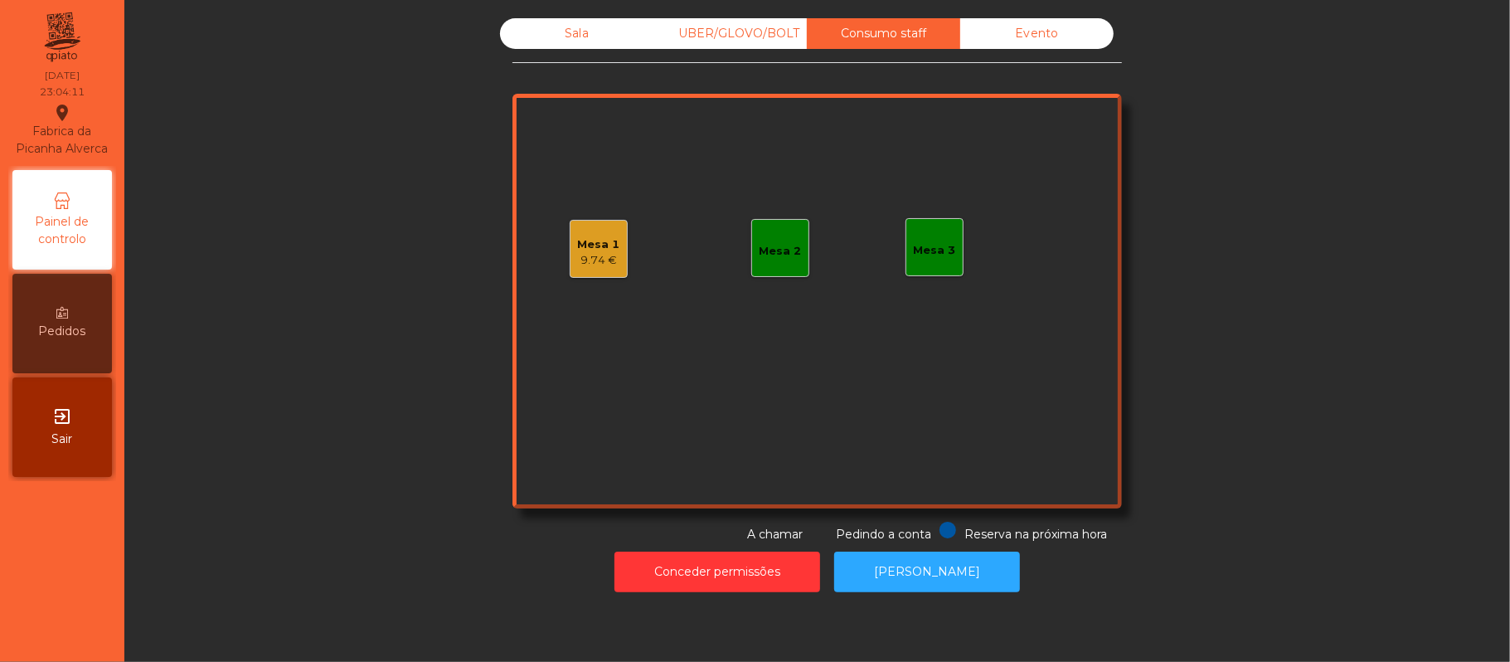
click at [578, 263] on div "9.74 €" at bounding box center [599, 260] width 42 height 17
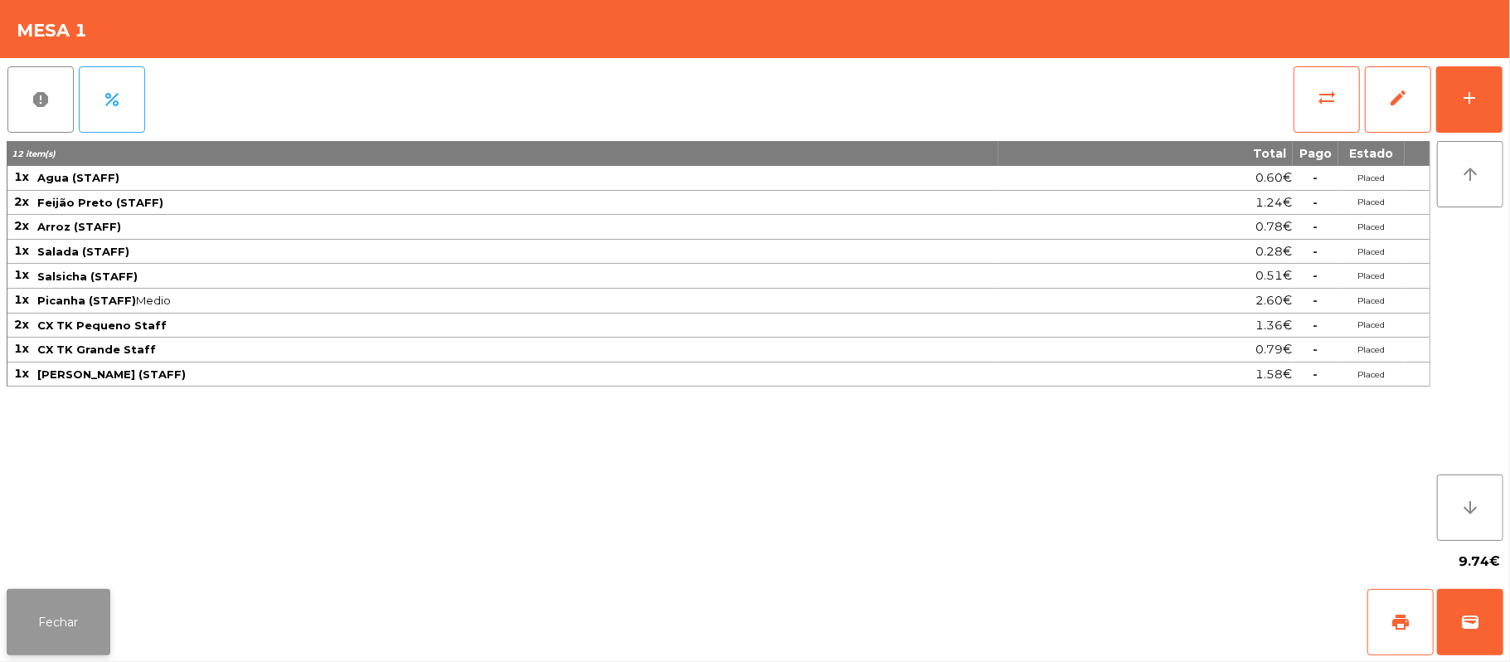
click at [85, 597] on button "Fechar" at bounding box center [59, 622] width 104 height 66
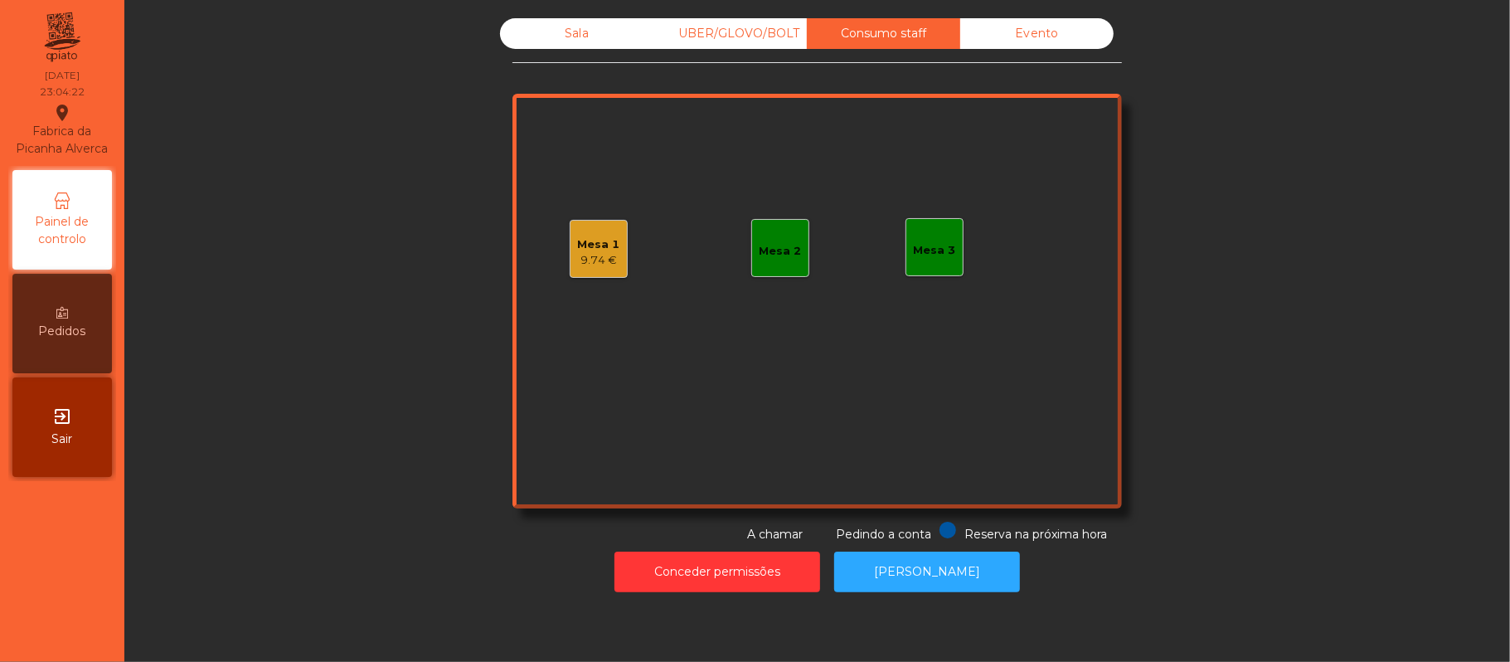
click at [584, 276] on div "Mesa 1 9.74 €" at bounding box center [599, 249] width 58 height 58
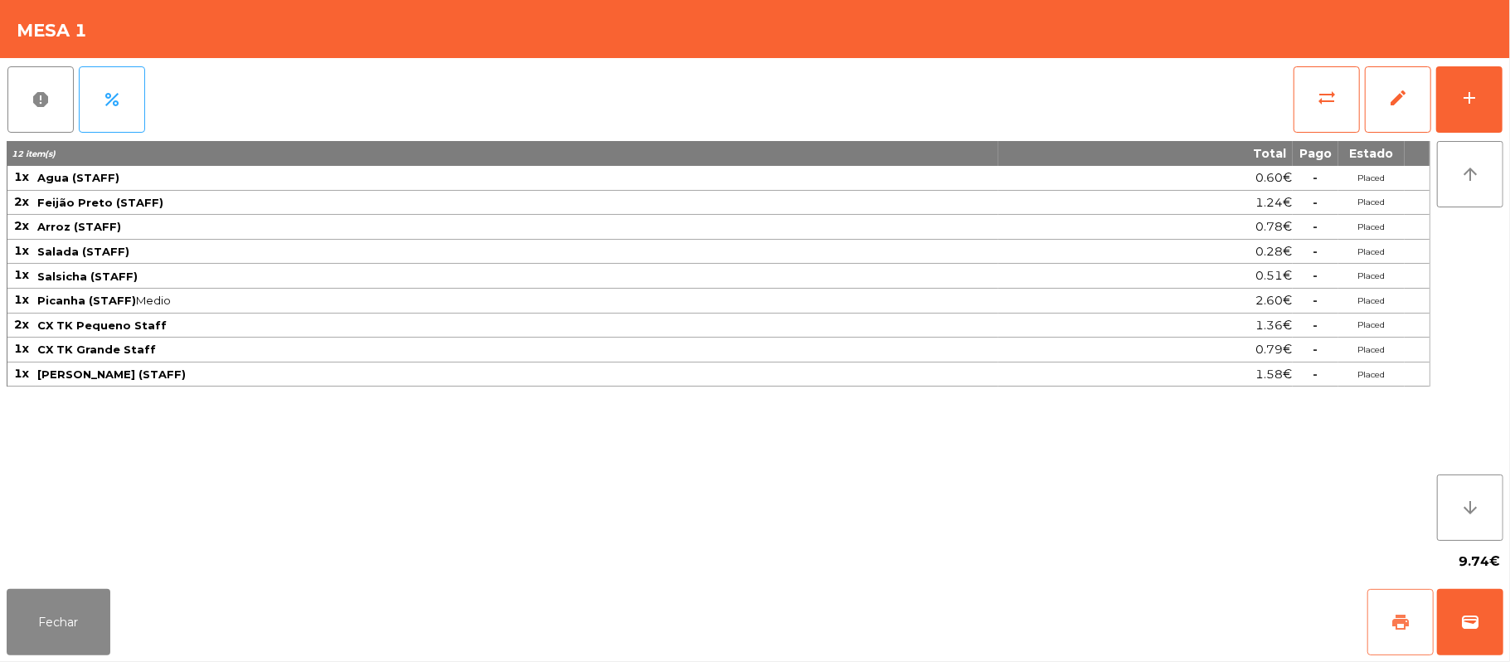
click at [1378, 622] on button "print" at bounding box center [1401, 622] width 66 height 66
click at [54, 630] on button "Fechar" at bounding box center [59, 622] width 104 height 66
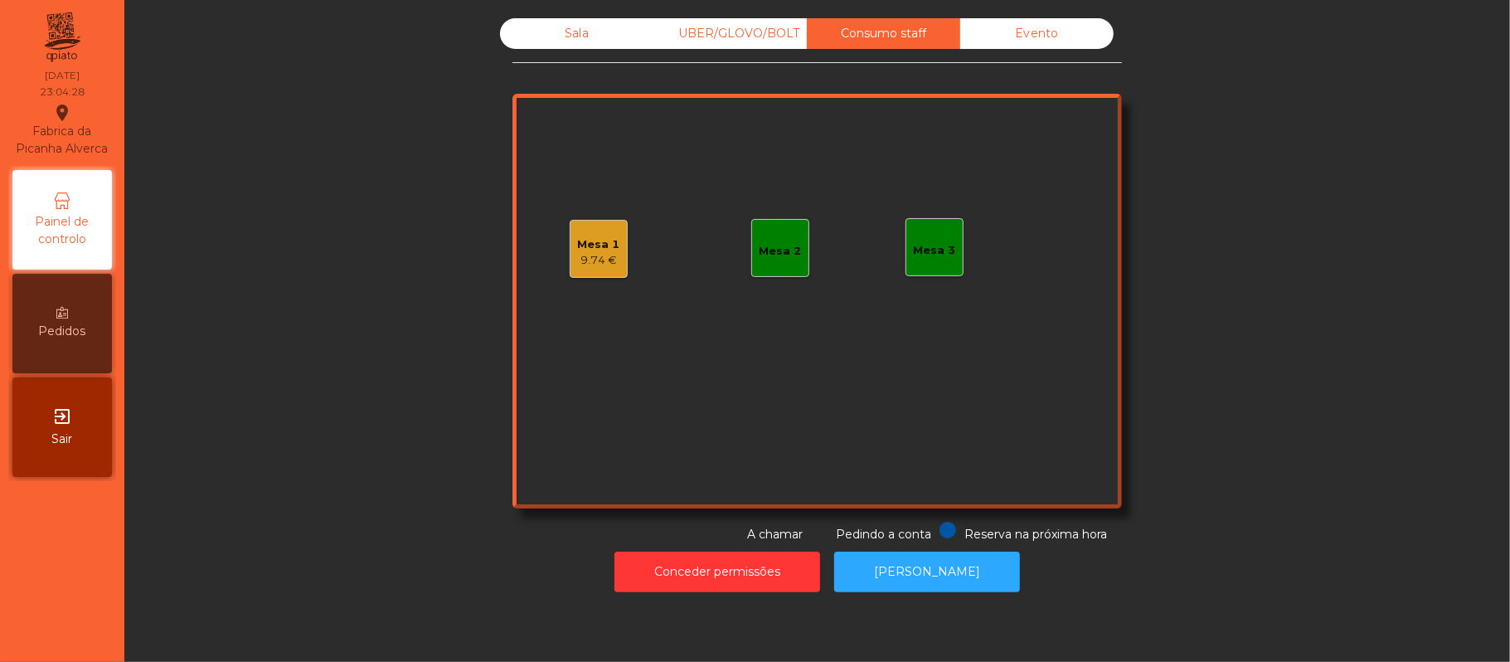
click at [718, 33] on div "UBER/GLOVO/BOLT" at bounding box center [730, 33] width 153 height 31
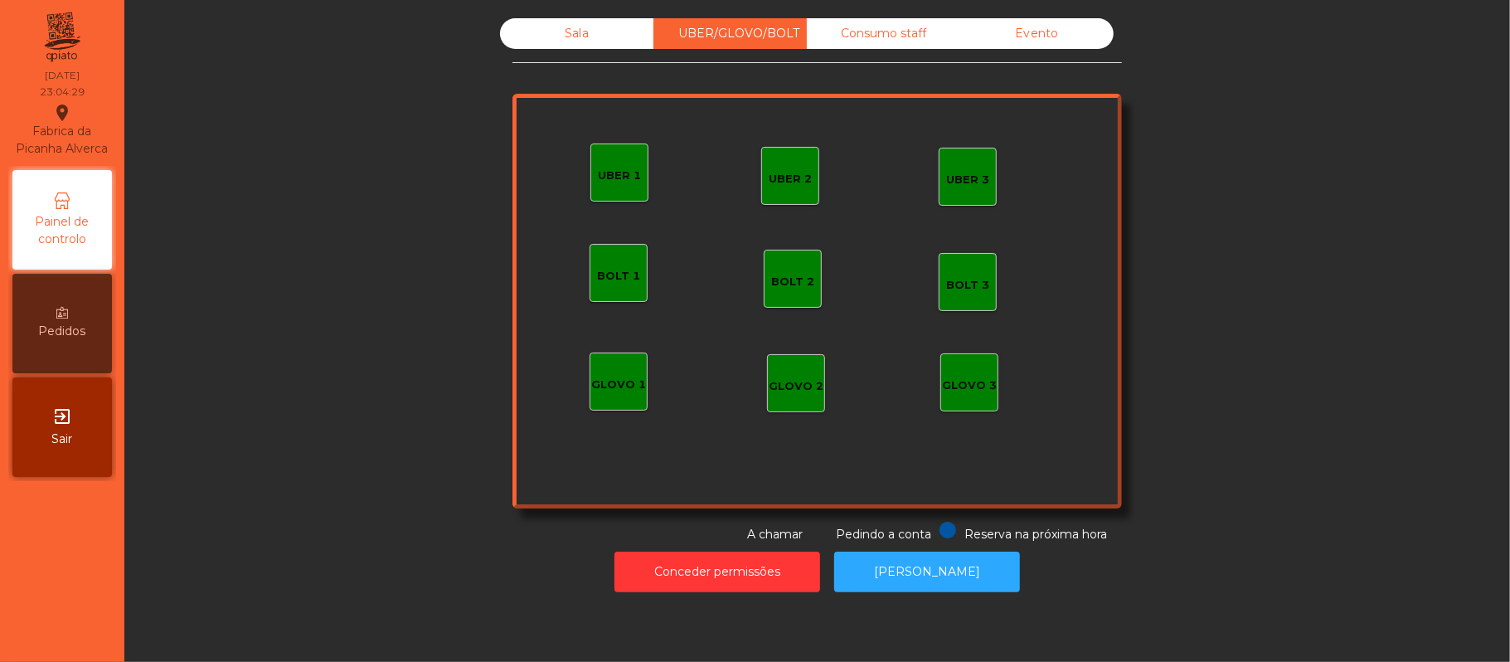
click at [581, 30] on div "Sala" at bounding box center [576, 33] width 153 height 31
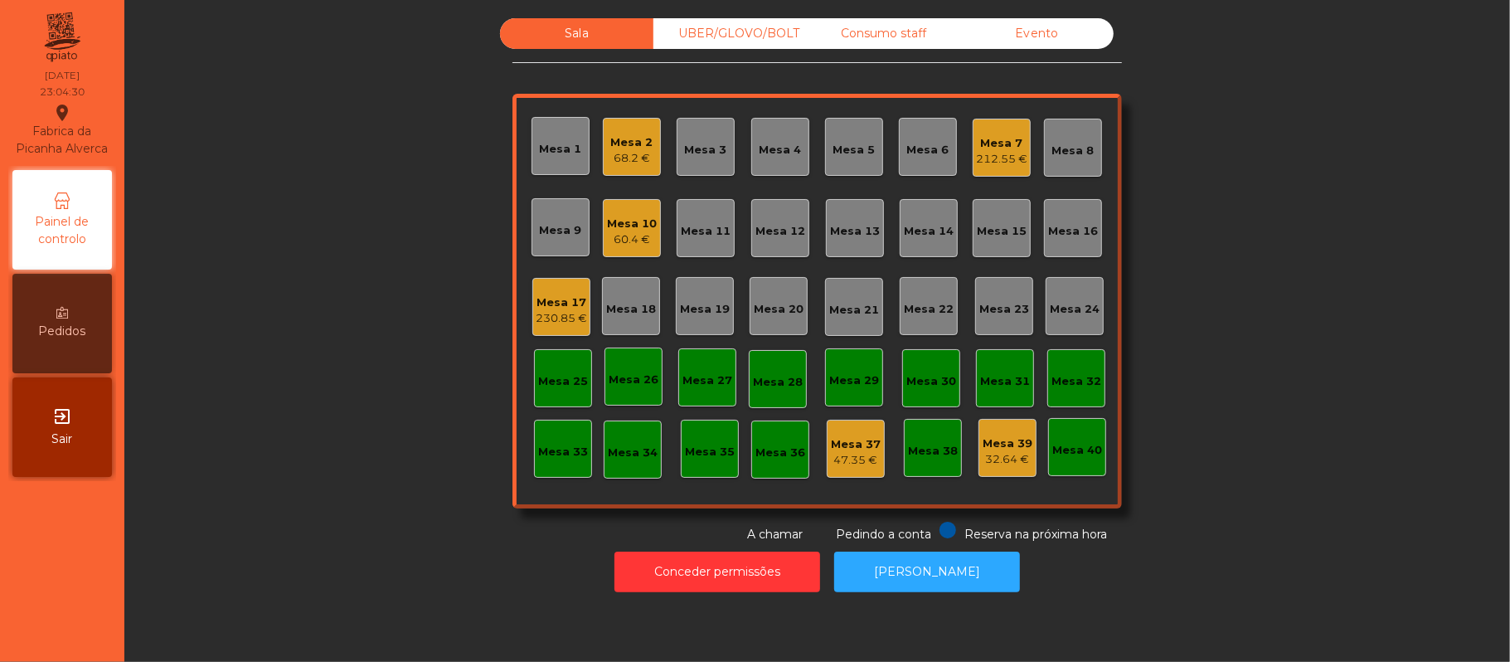
click at [838, 448] on div "Mesa 37" at bounding box center [856, 444] width 50 height 17
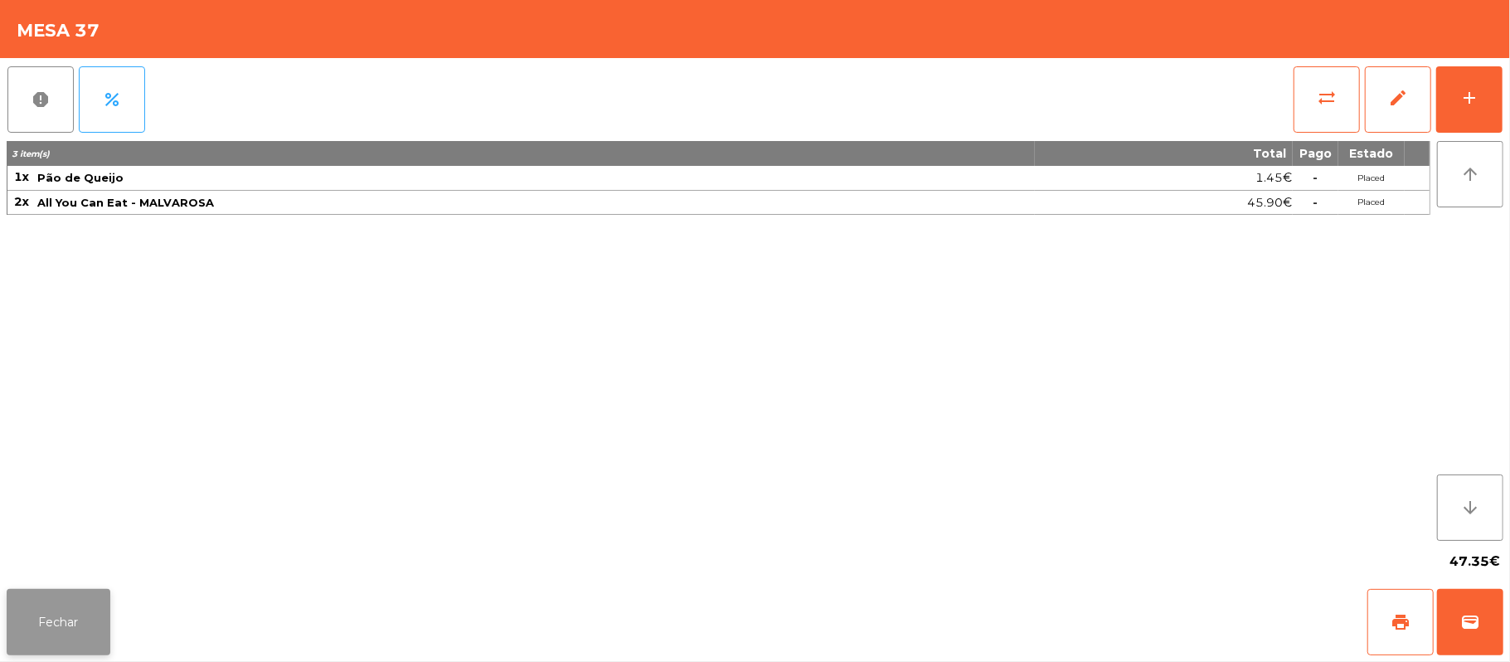
click at [12, 640] on button "Fechar" at bounding box center [59, 622] width 104 height 66
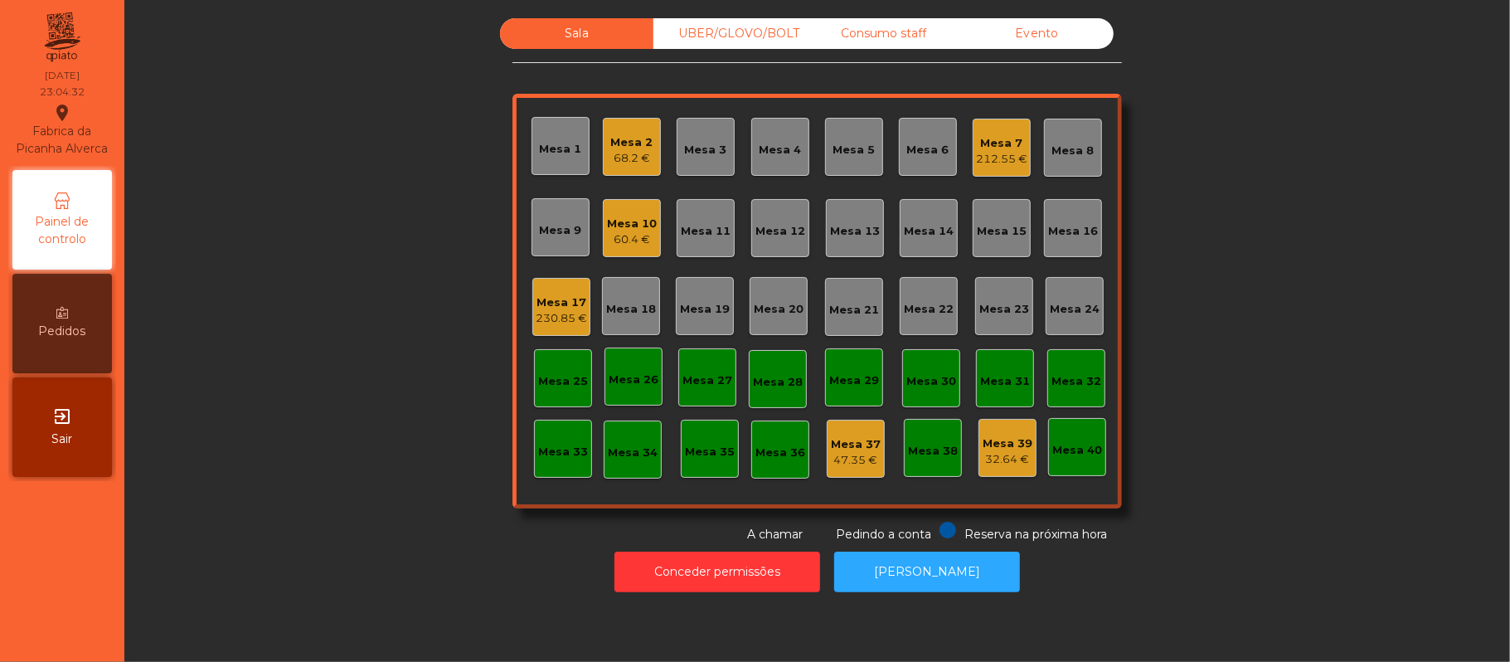
click at [1016, 458] on div "32.64 €" at bounding box center [1008, 459] width 50 height 17
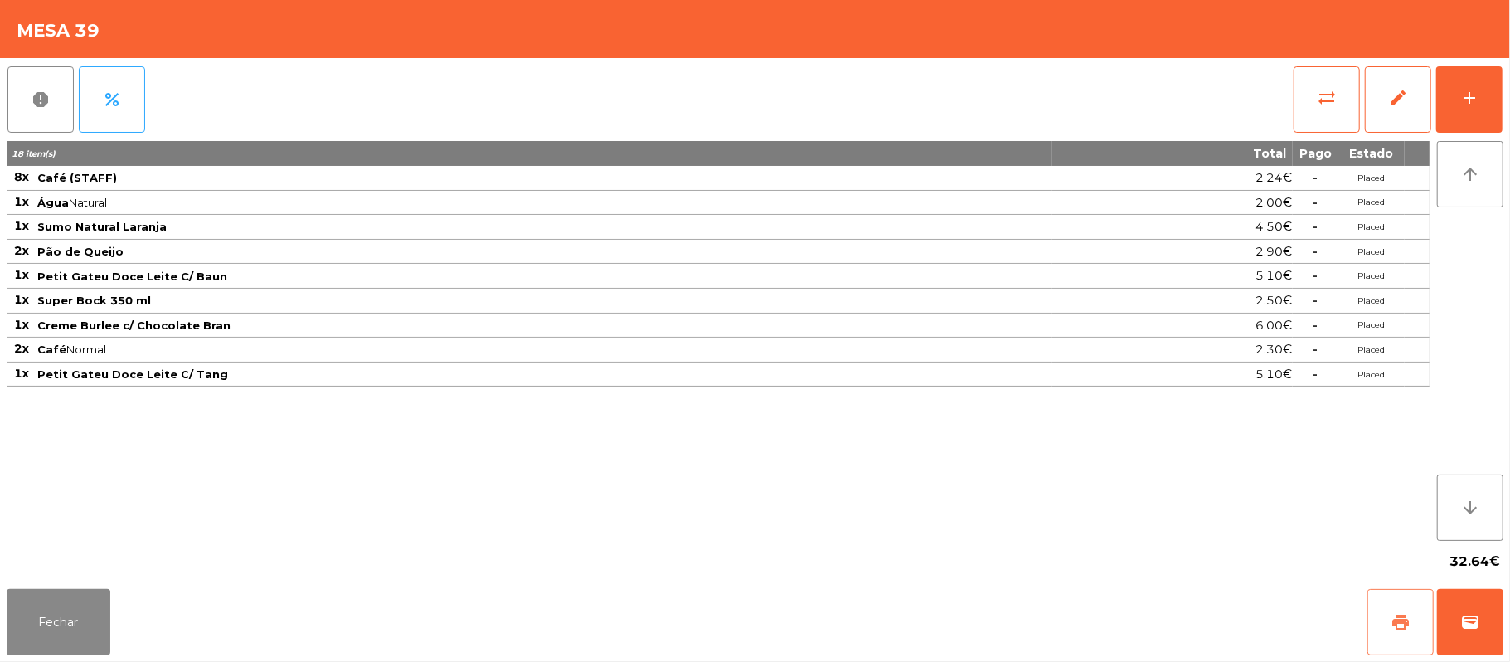
click at [1390, 629] on button "print" at bounding box center [1401, 622] width 66 height 66
click at [37, 609] on button "Fechar" at bounding box center [59, 622] width 104 height 66
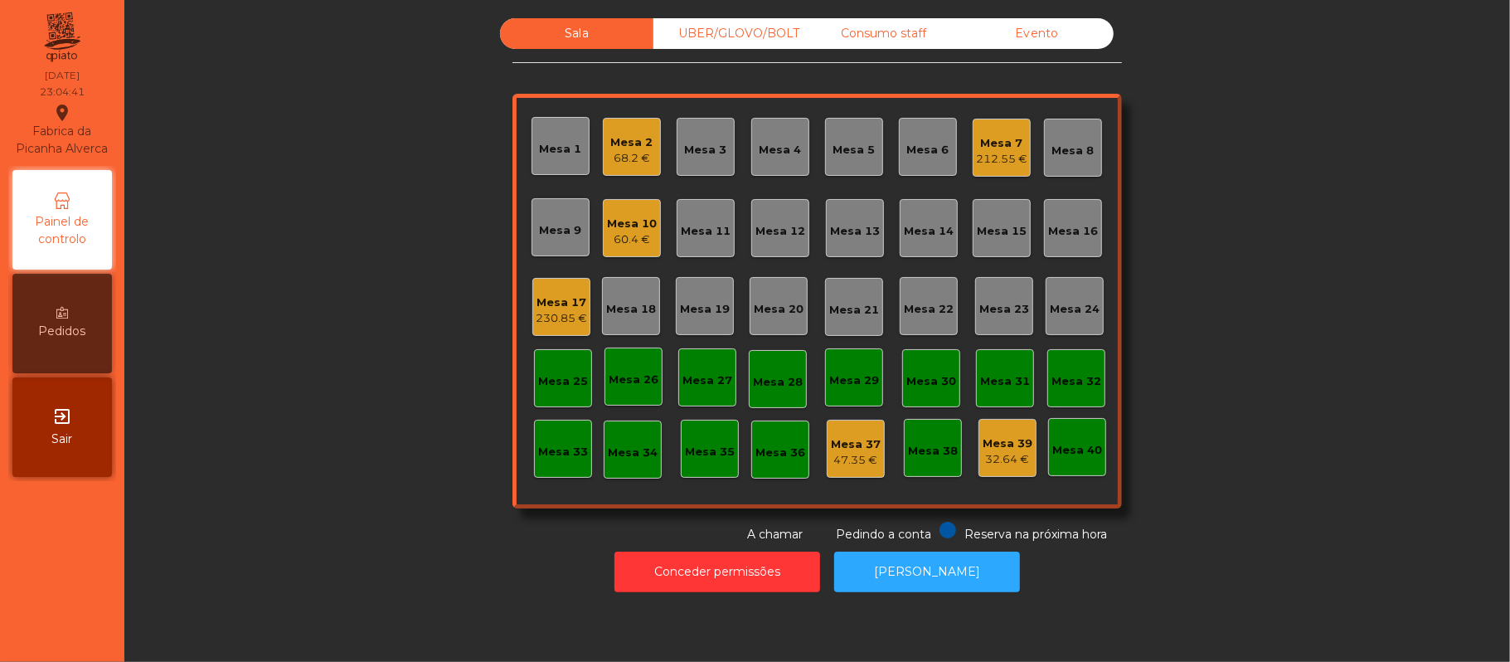
click at [1245, 189] on div "Sala UBER/[GEOGRAPHIC_DATA]/BOLT Consumo staff Evento Mesa 1 Mesa 2 68.2 € [GEO…" at bounding box center [817, 280] width 1341 height 525
click at [866, 35] on div "Consumo staff" at bounding box center [883, 33] width 153 height 31
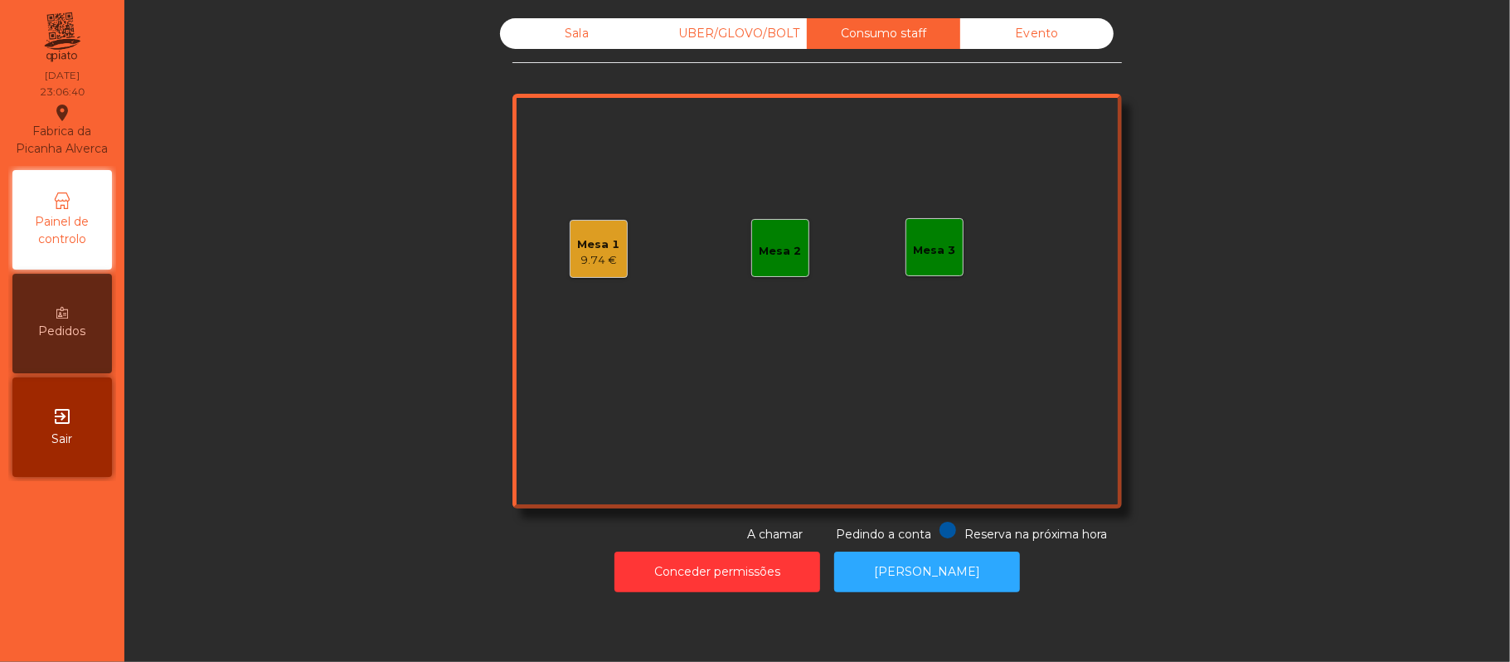
click at [760, 255] on div "Mesa 2" at bounding box center [781, 251] width 42 height 17
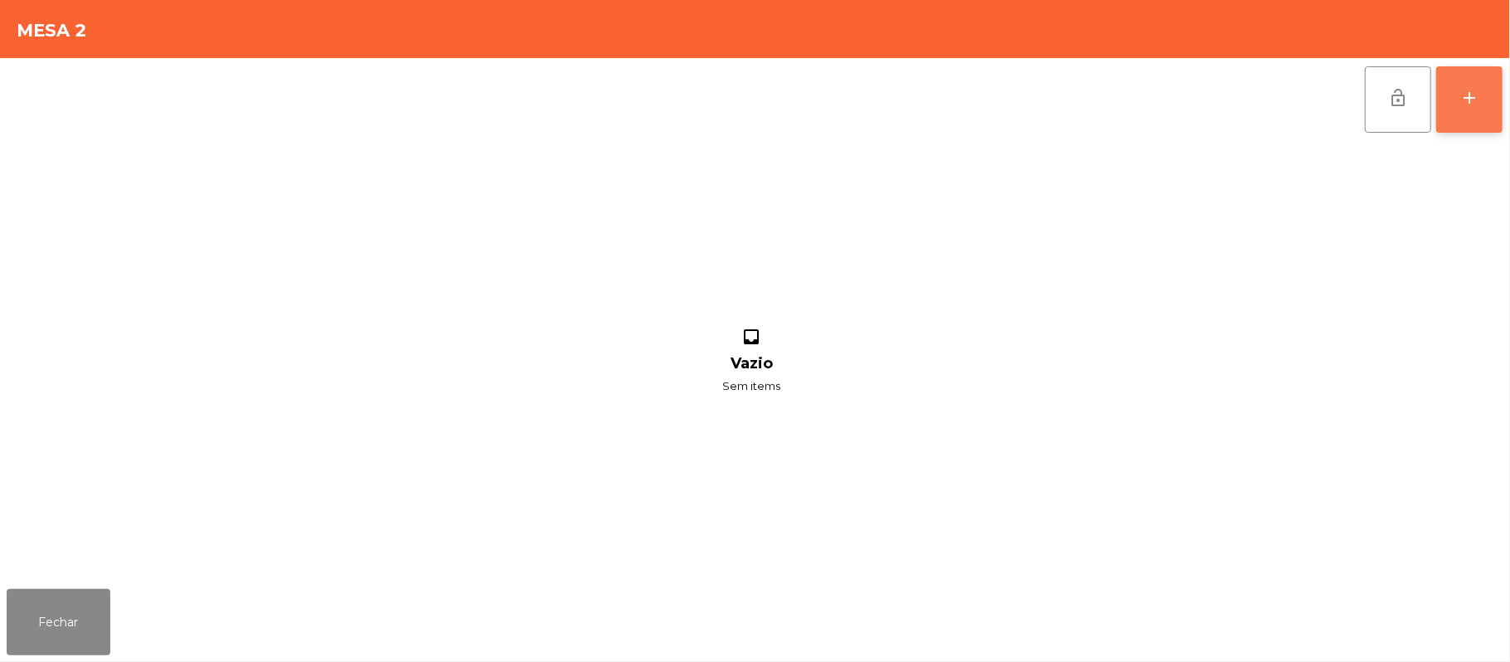
click at [1483, 84] on button "add" at bounding box center [1469, 99] width 66 height 66
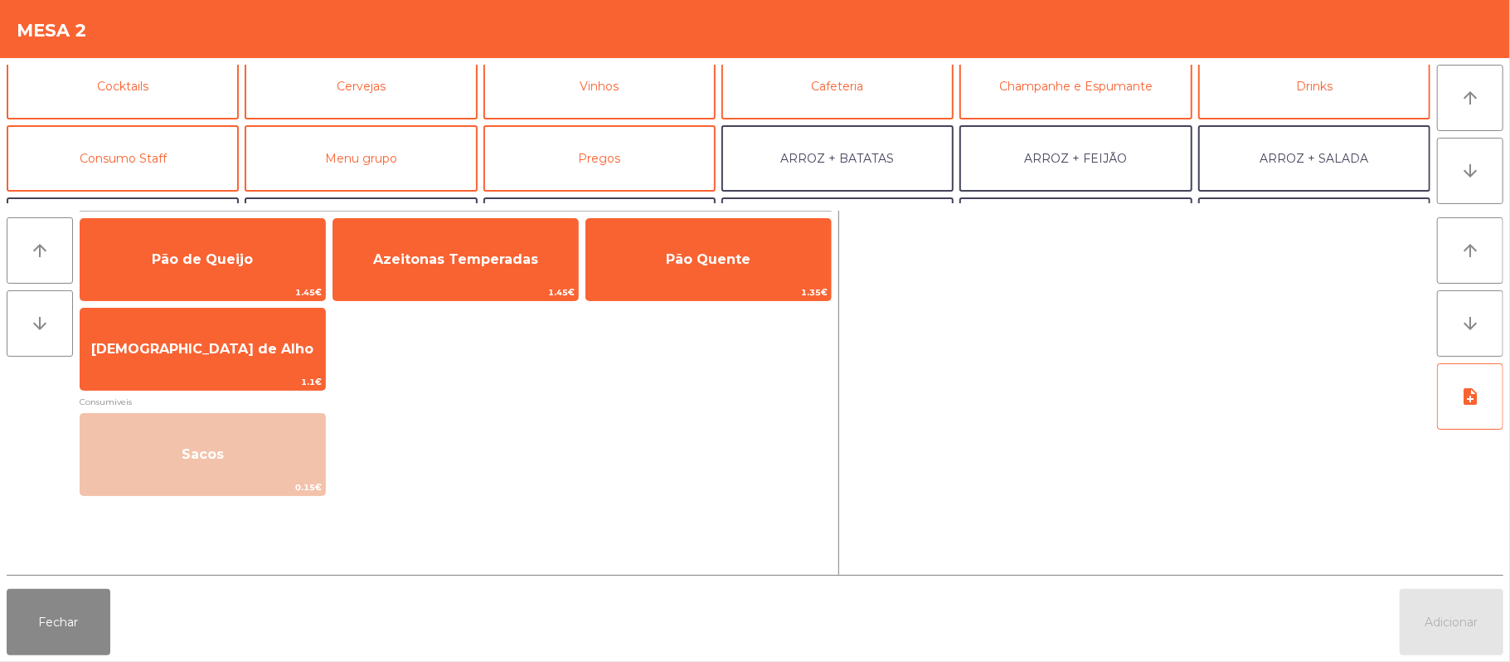
scroll to position [106, 0]
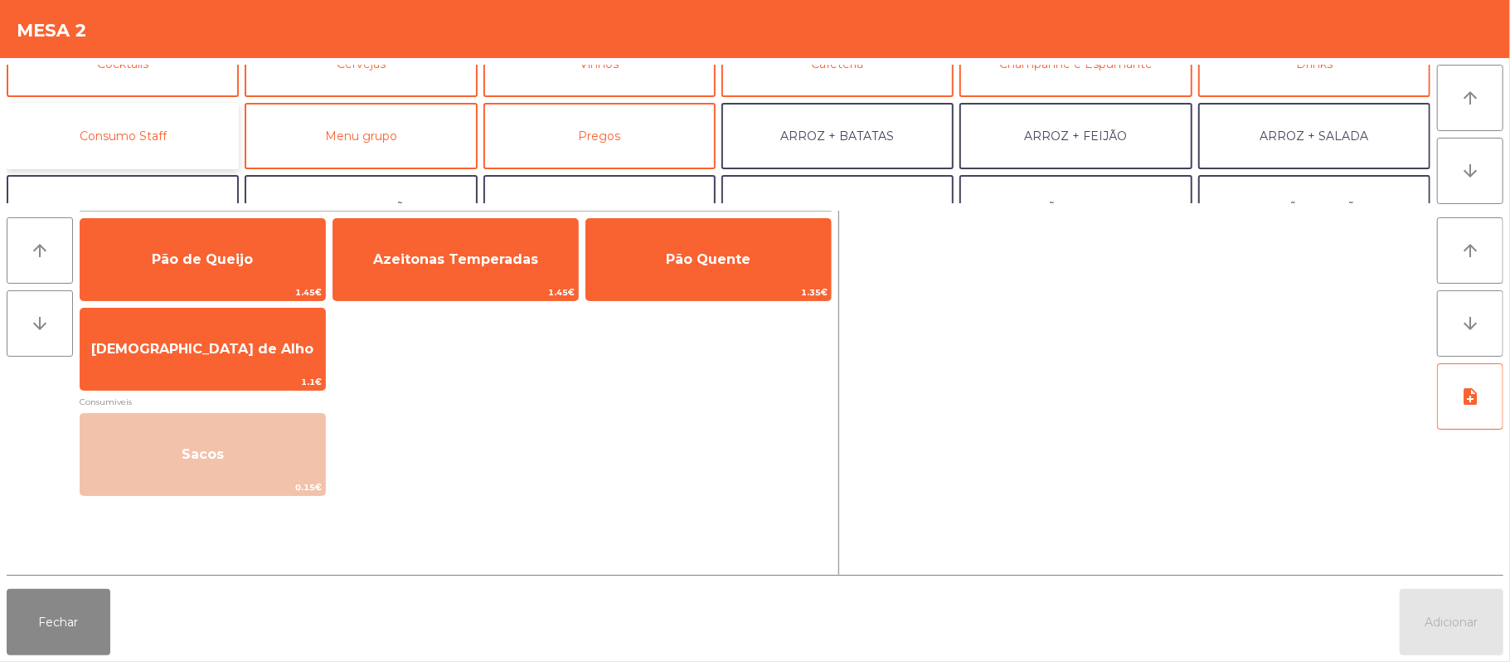
click at [134, 143] on button "Consumo Staff" at bounding box center [123, 136] width 232 height 66
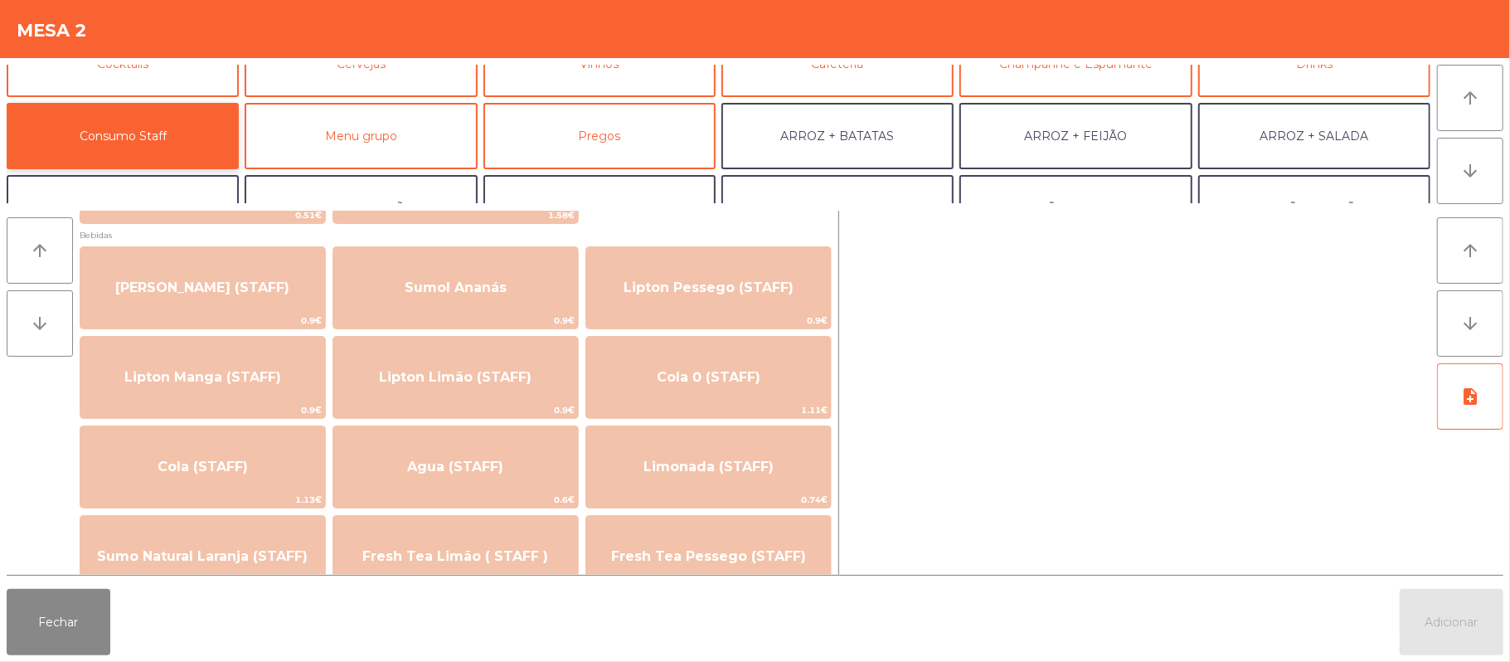
scroll to position [214, 0]
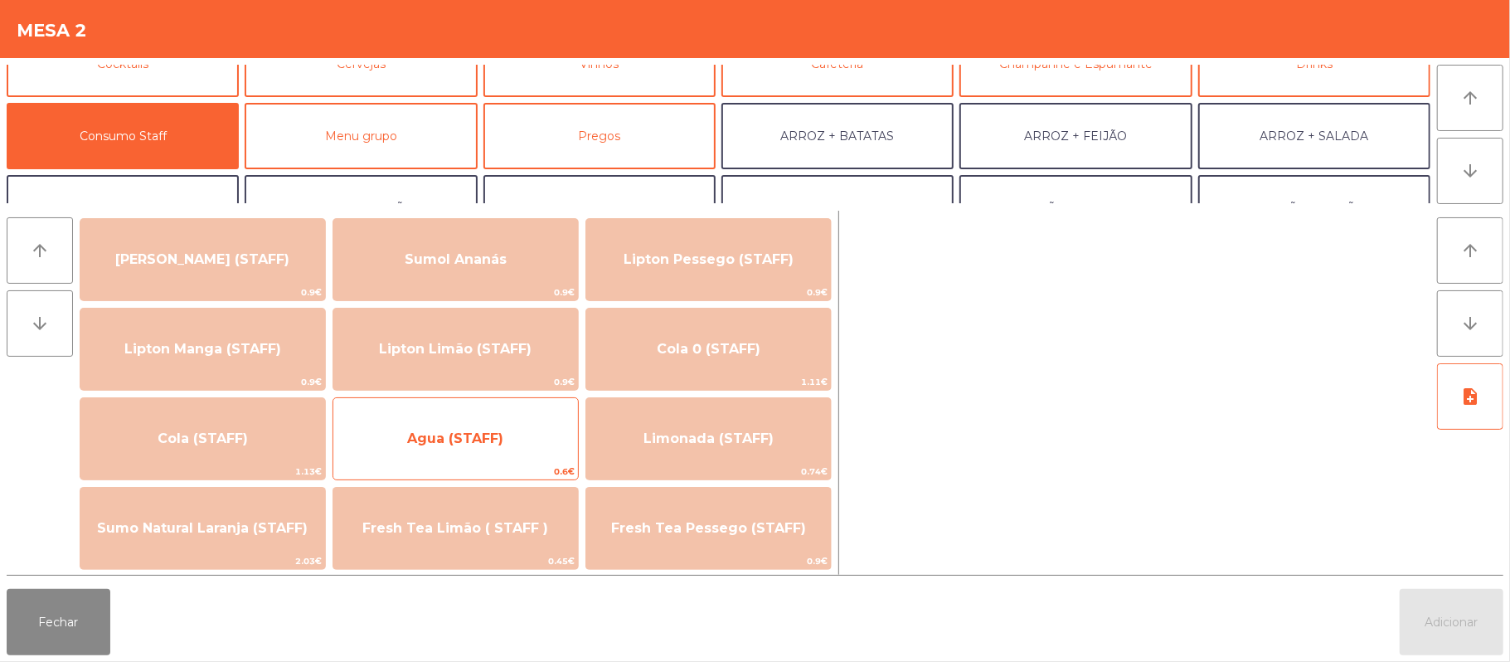
click at [521, 442] on span "Agua (STAFF)" at bounding box center [455, 438] width 245 height 45
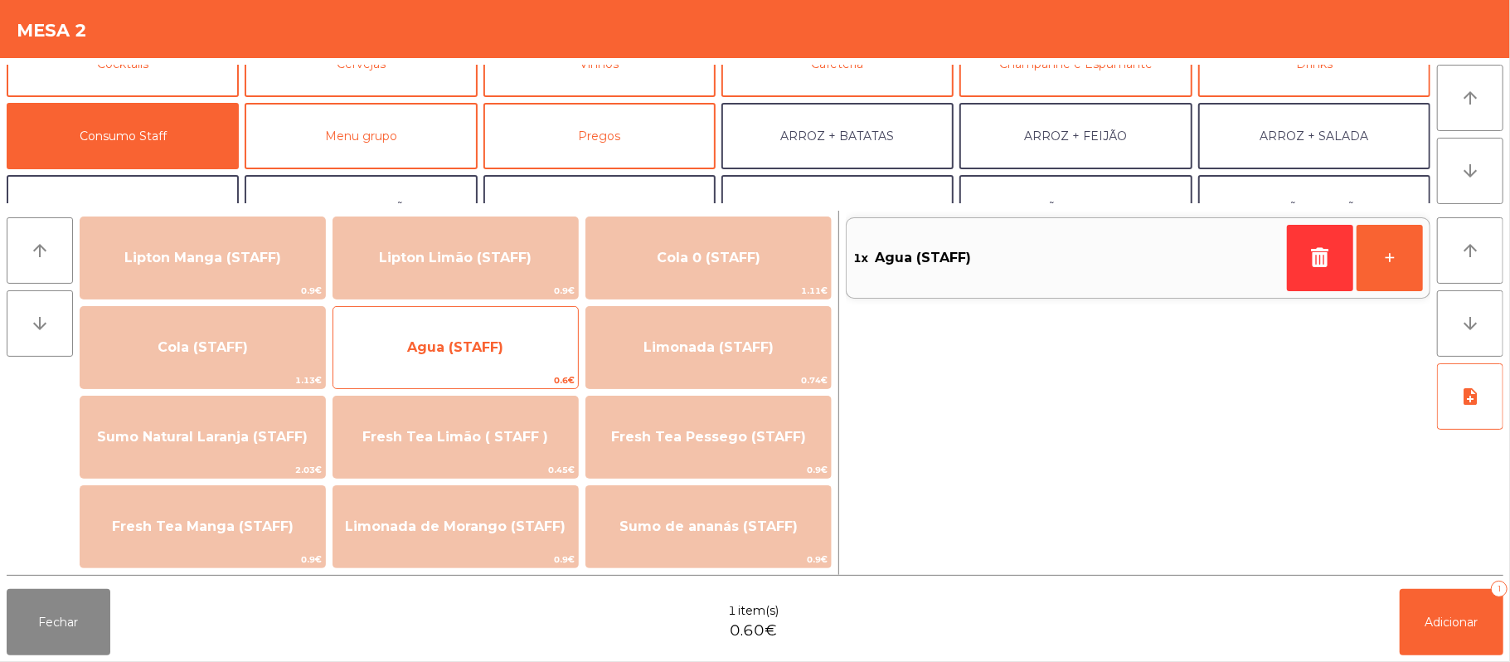
scroll to position [304, 0]
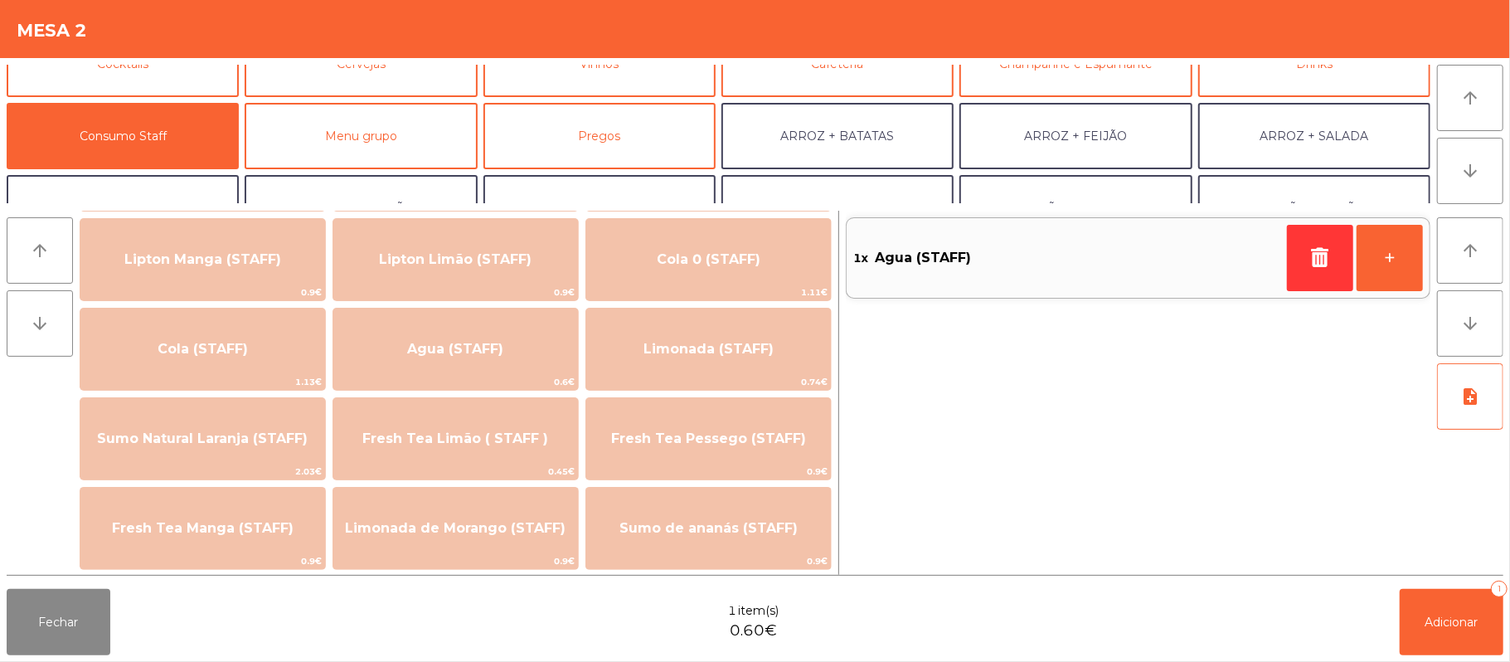
click at [1365, 552] on div "1x Agua (STAFF) +" at bounding box center [1138, 393] width 585 height 364
click at [1450, 637] on button "Adicionar 1" at bounding box center [1452, 622] width 104 height 66
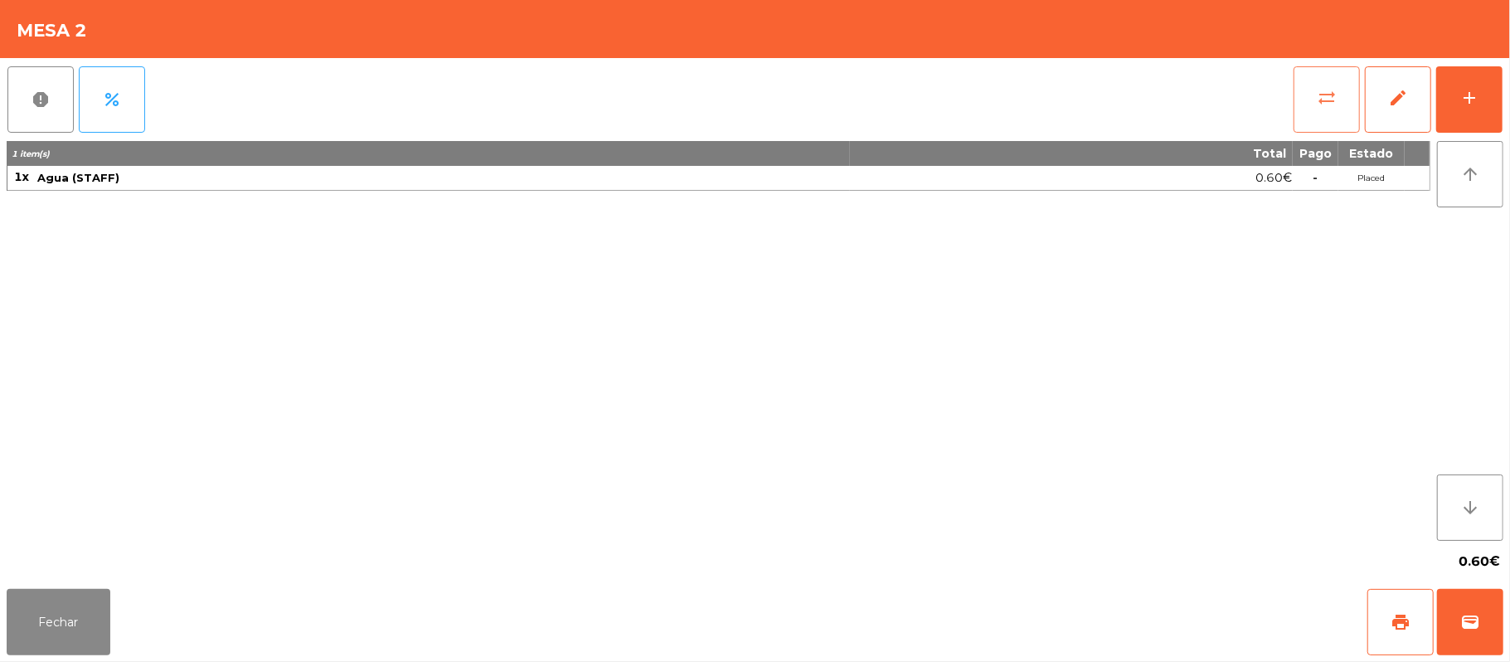
click at [1340, 90] on button "sync_alt" at bounding box center [1327, 99] width 66 height 66
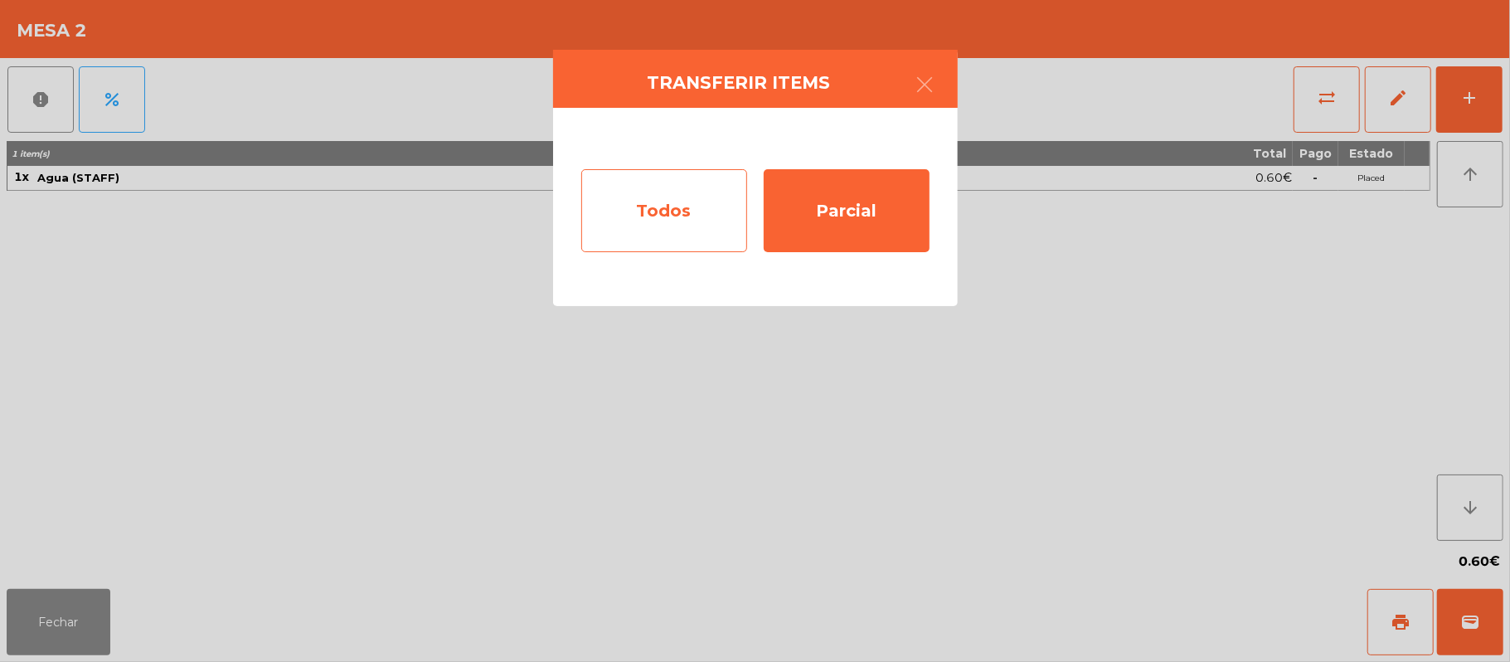
click at [662, 226] on div "Todos" at bounding box center [664, 210] width 166 height 83
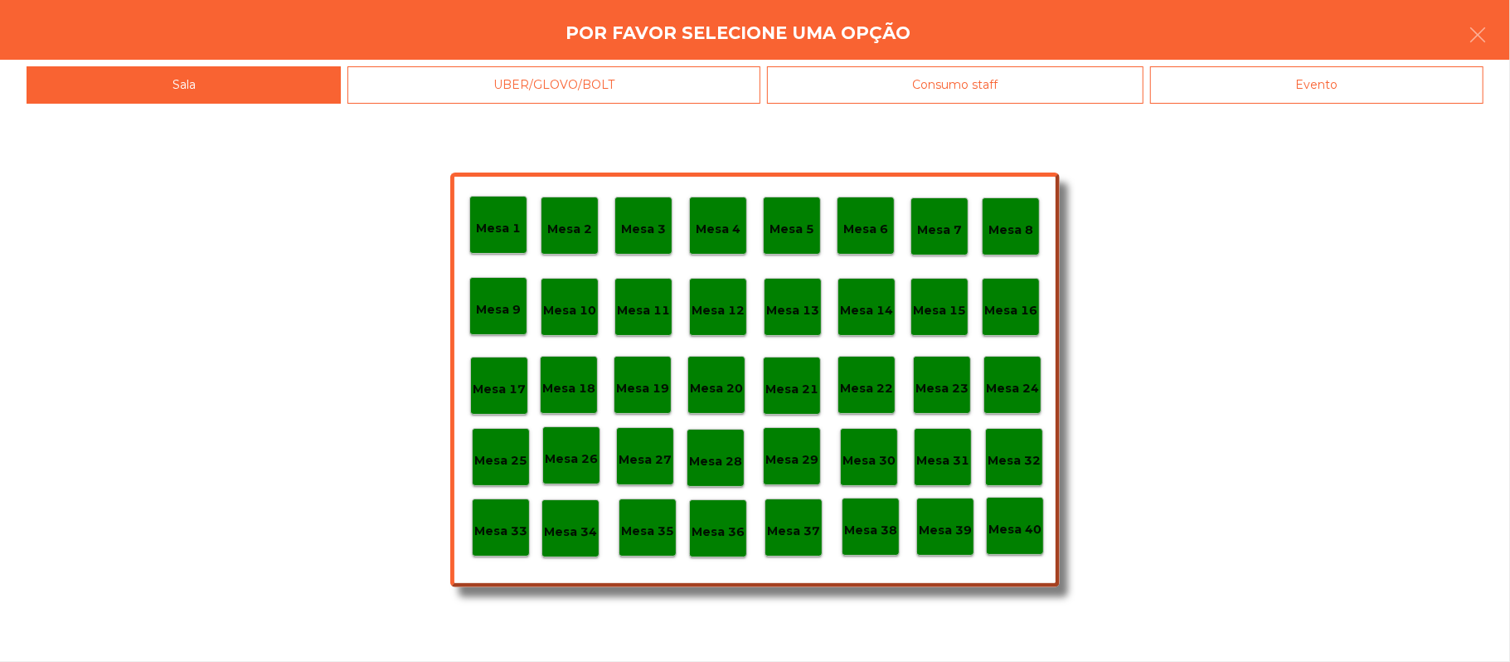
click at [1271, 96] on div "Evento" at bounding box center [1316, 84] width 333 height 37
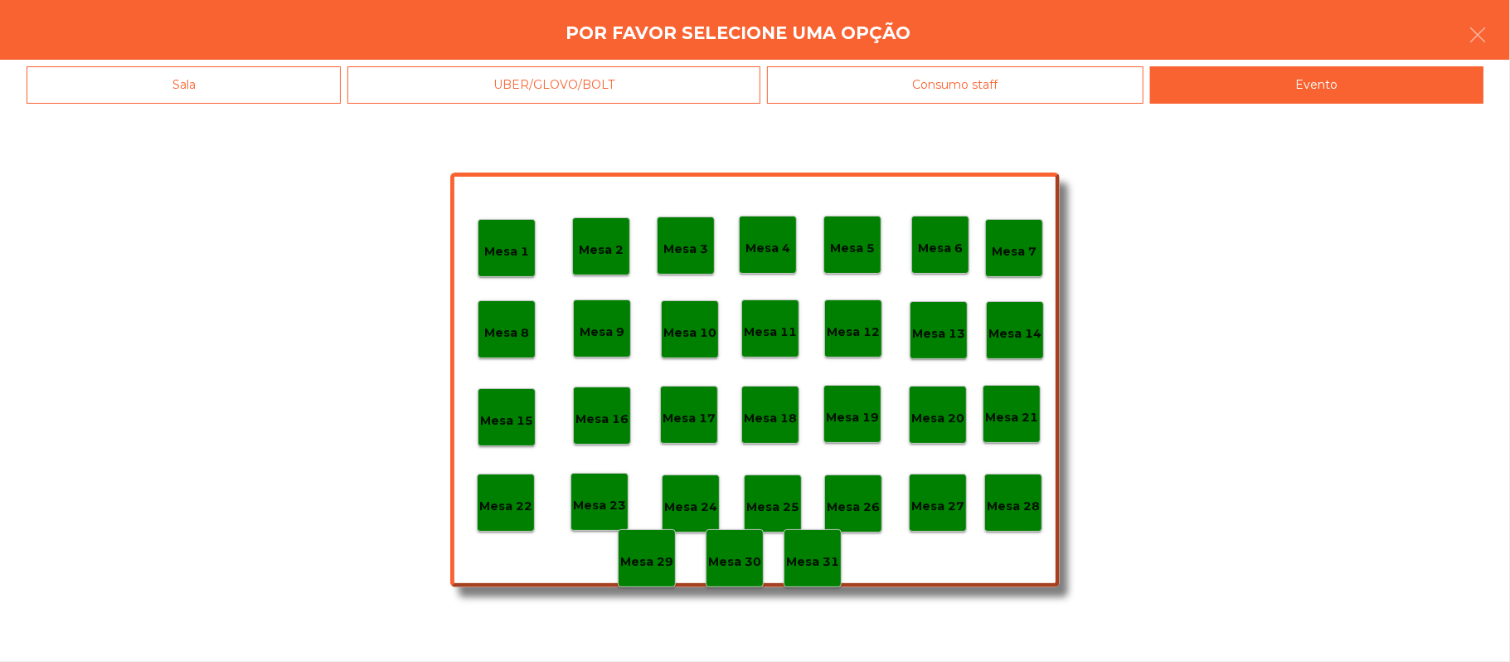
click at [1007, 509] on p "Mesa 28" at bounding box center [1013, 506] width 53 height 19
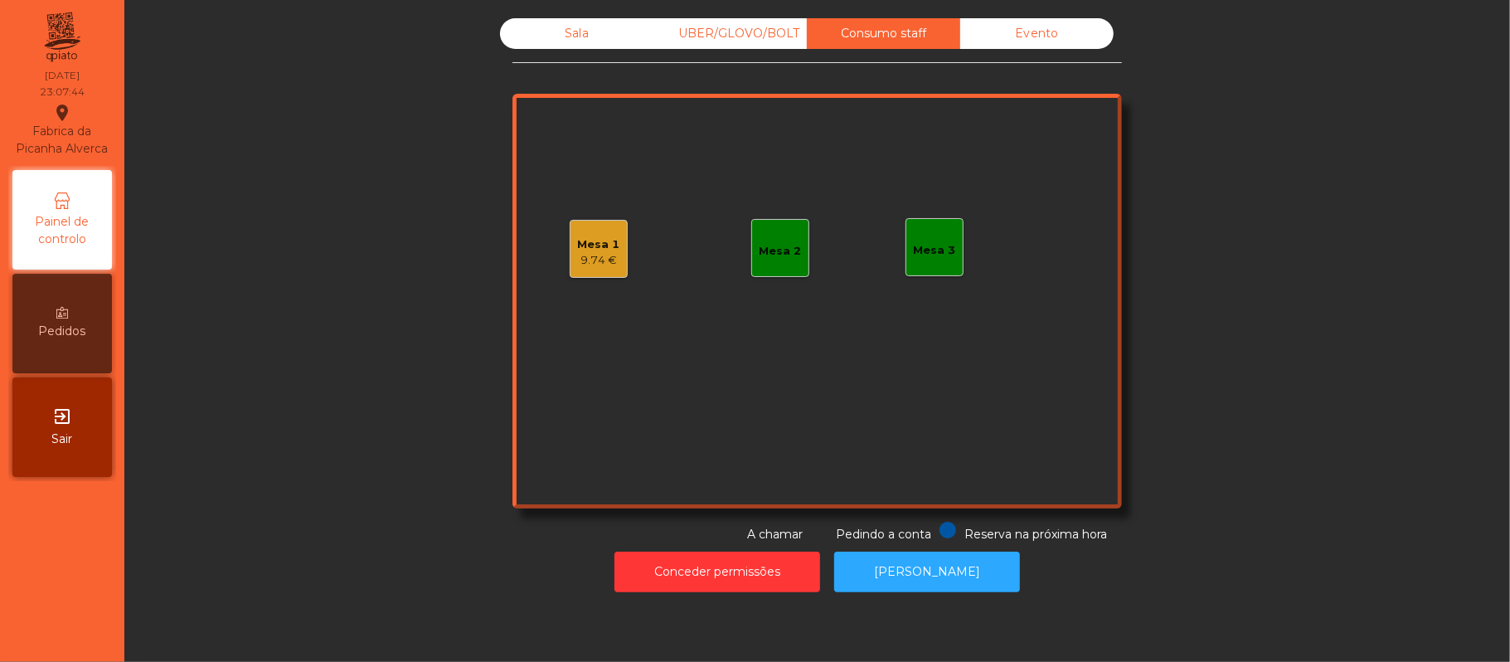
click at [522, 36] on div "Sala" at bounding box center [576, 33] width 153 height 31
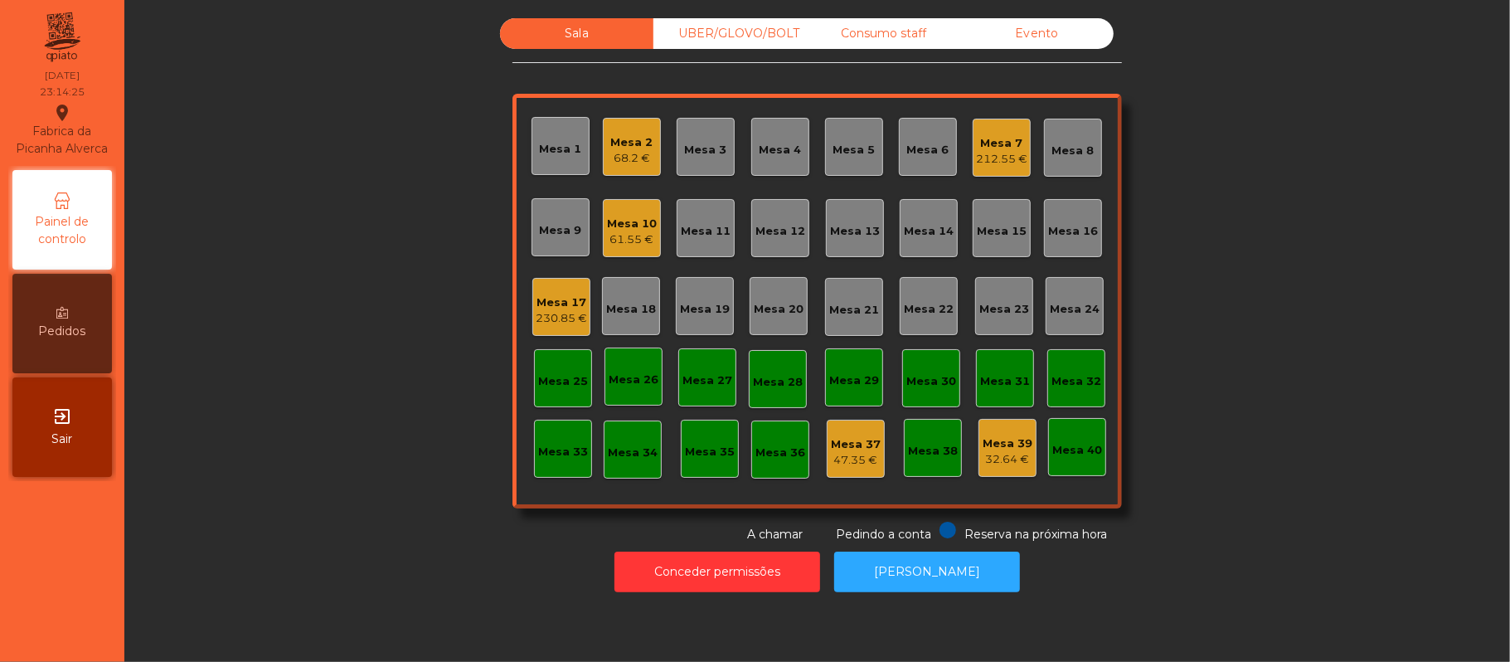
click at [607, 231] on div "61.55 €" at bounding box center [632, 239] width 50 height 17
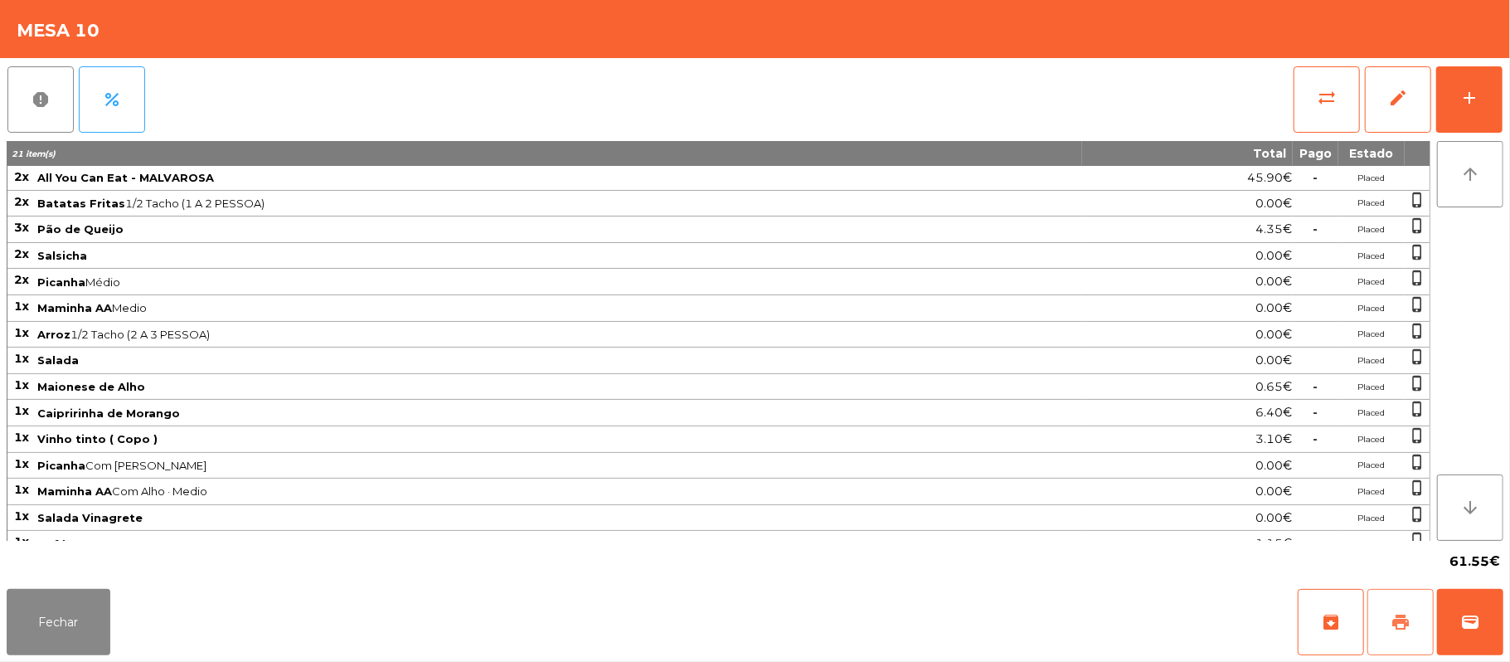
click at [1405, 631] on span "print" at bounding box center [1401, 622] width 20 height 20
click at [1415, 615] on button "print" at bounding box center [1401, 622] width 66 height 66
click at [70, 621] on button "Fechar" at bounding box center [59, 622] width 104 height 66
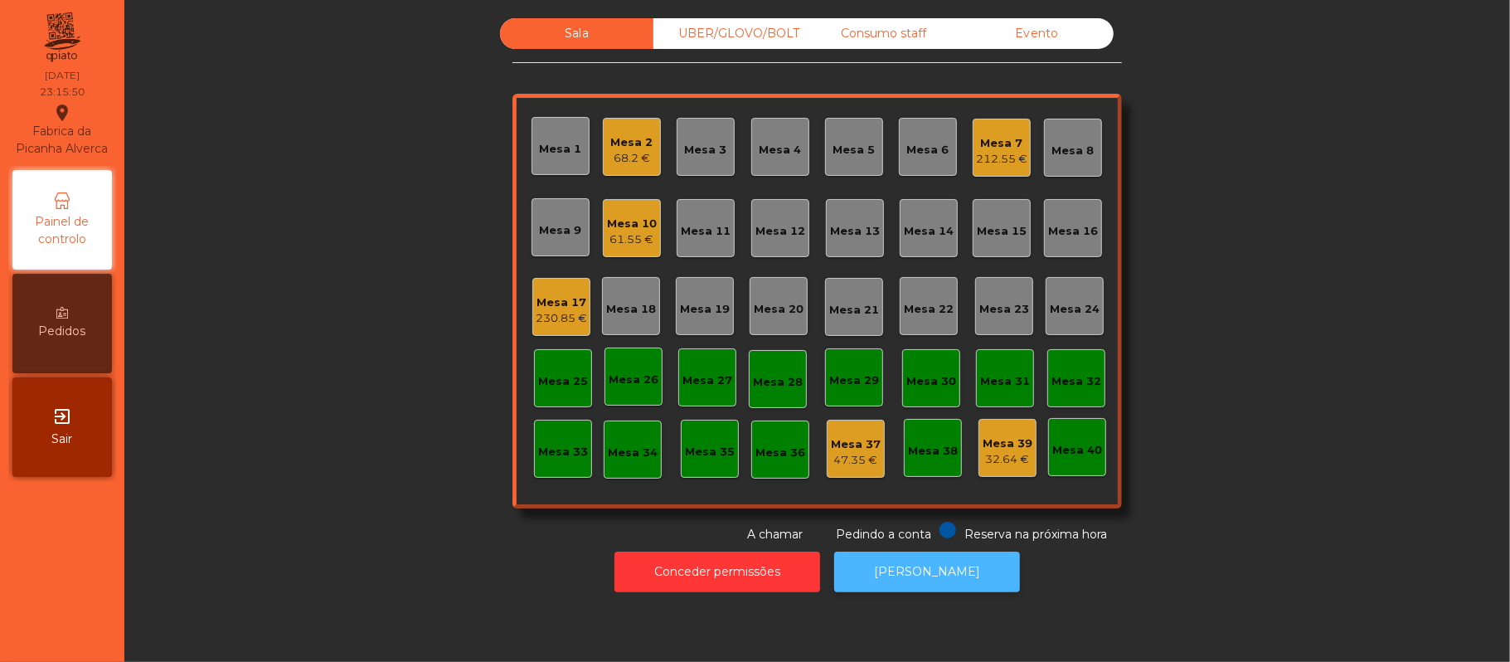
click at [917, 578] on button "[PERSON_NAME]" at bounding box center [927, 572] width 186 height 41
click at [611, 243] on div "61.55 €" at bounding box center [632, 239] width 50 height 17
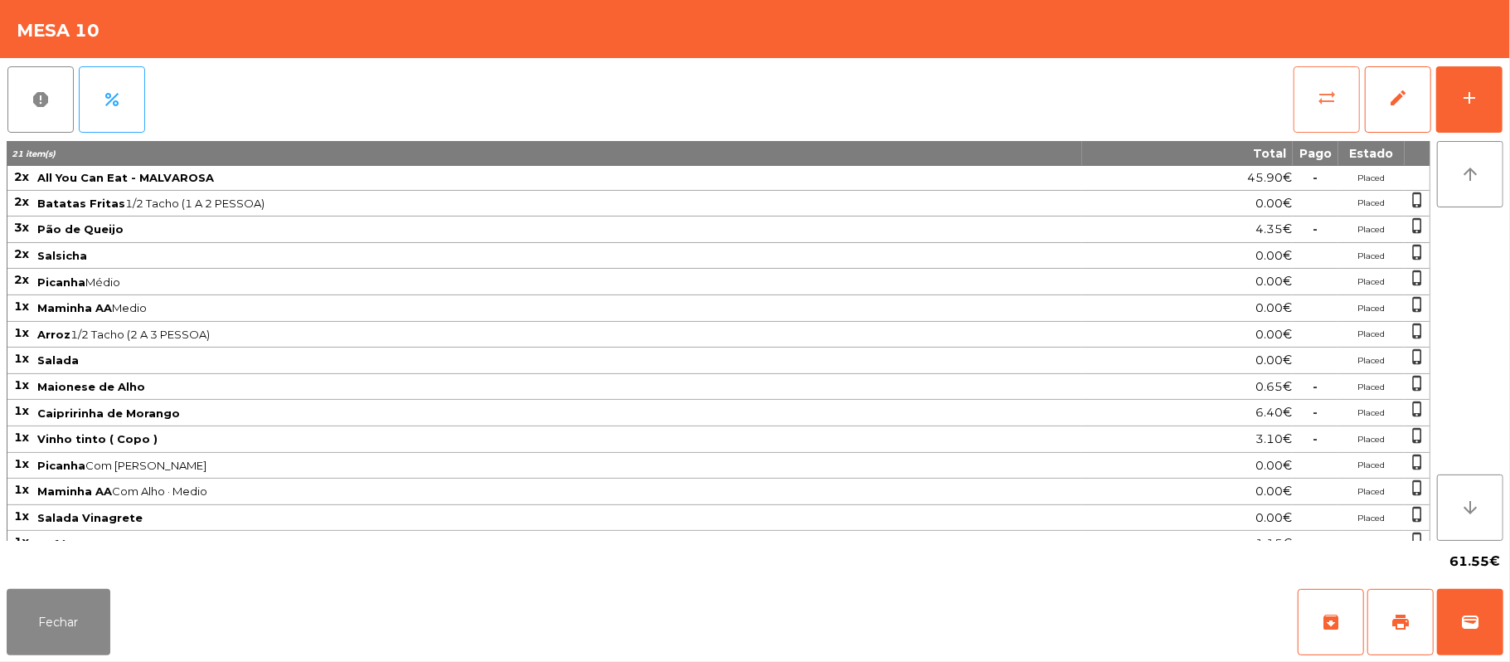
click at [1315, 104] on button "sync_alt" at bounding box center [1327, 99] width 66 height 66
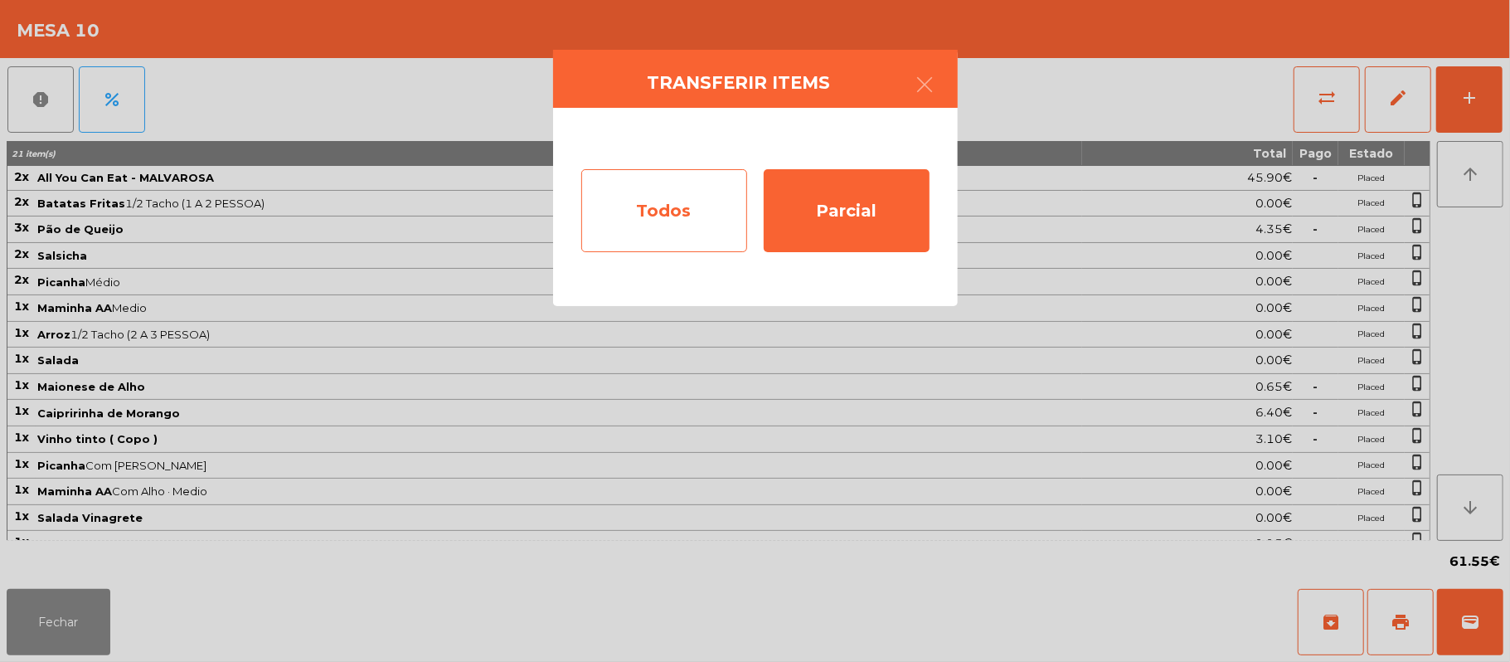
click at [681, 214] on div "Todos" at bounding box center [664, 210] width 166 height 83
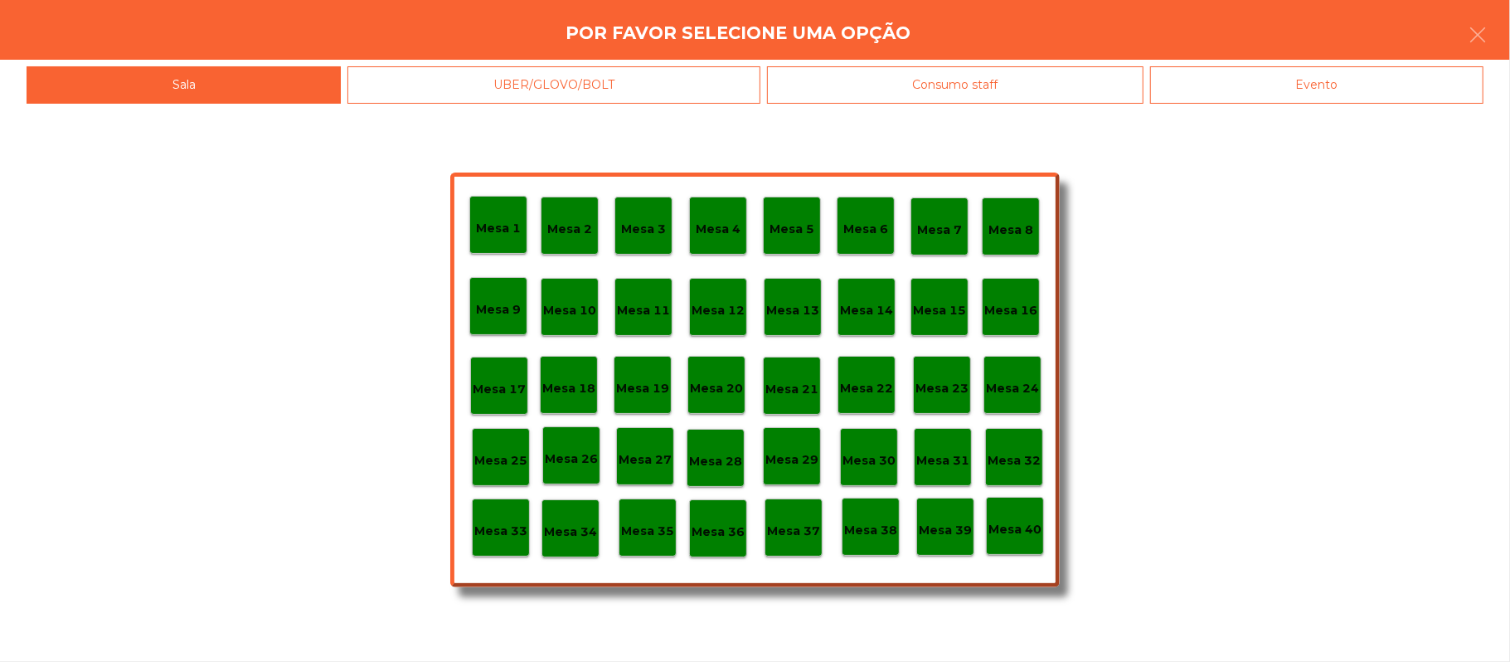
click at [1354, 73] on div "Evento" at bounding box center [1316, 84] width 333 height 37
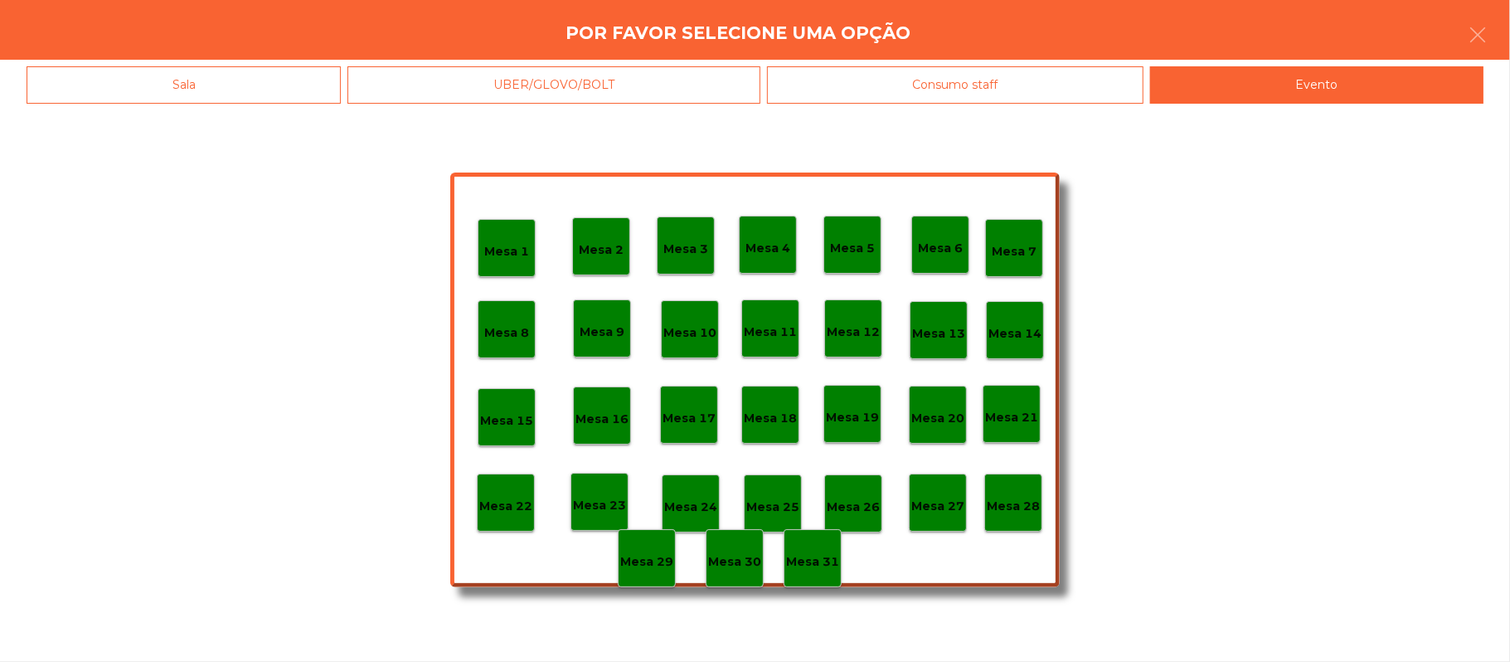
click at [1020, 519] on div "Mesa 28" at bounding box center [1013, 503] width 58 height 58
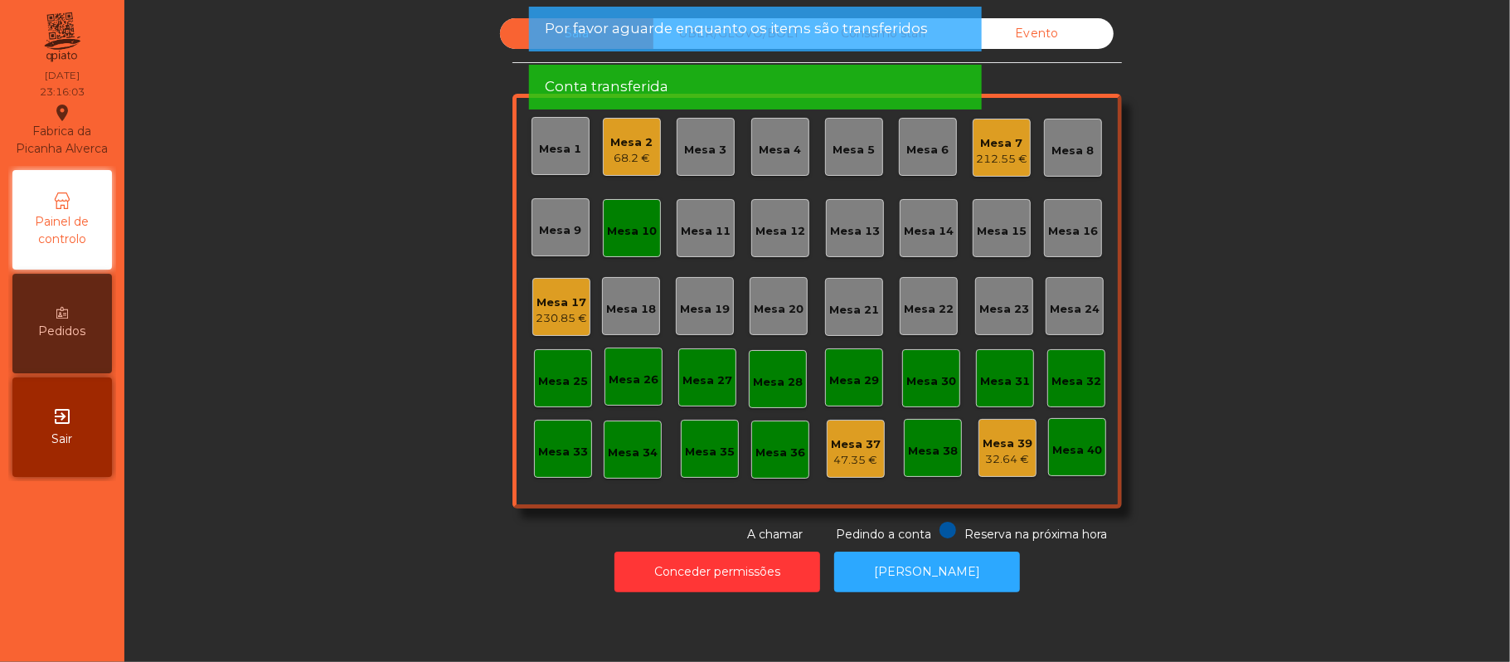
click at [642, 241] on div "Mesa 10" at bounding box center [632, 228] width 58 height 58
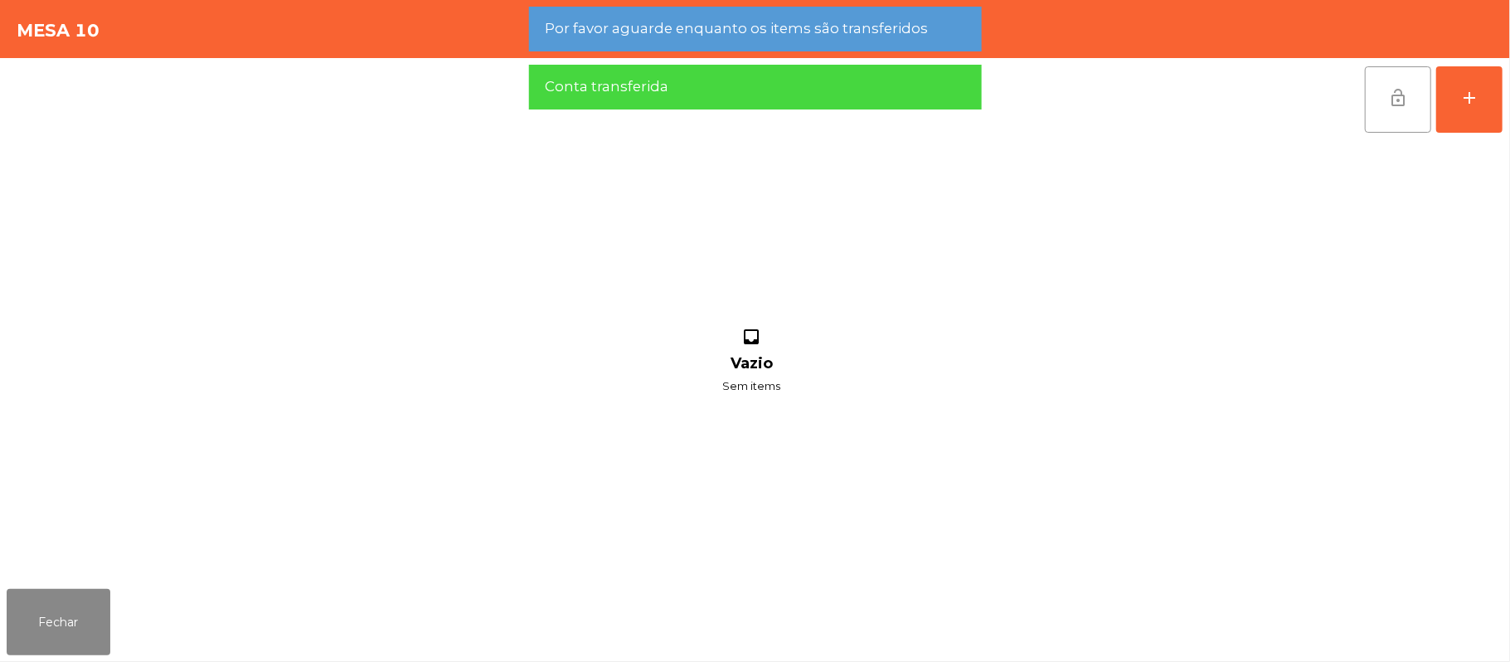
click at [1407, 108] on button "lock_open" at bounding box center [1398, 99] width 66 height 66
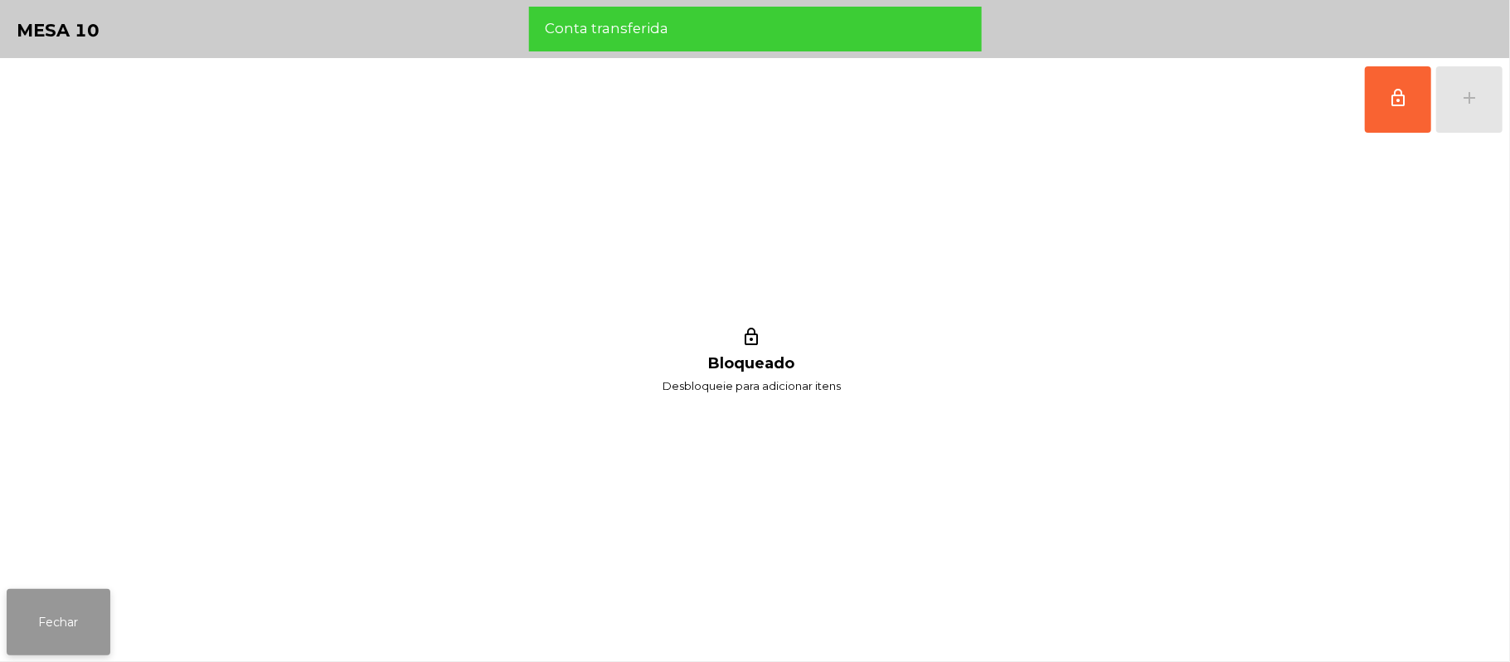
click at [43, 627] on button "Fechar" at bounding box center [59, 622] width 104 height 66
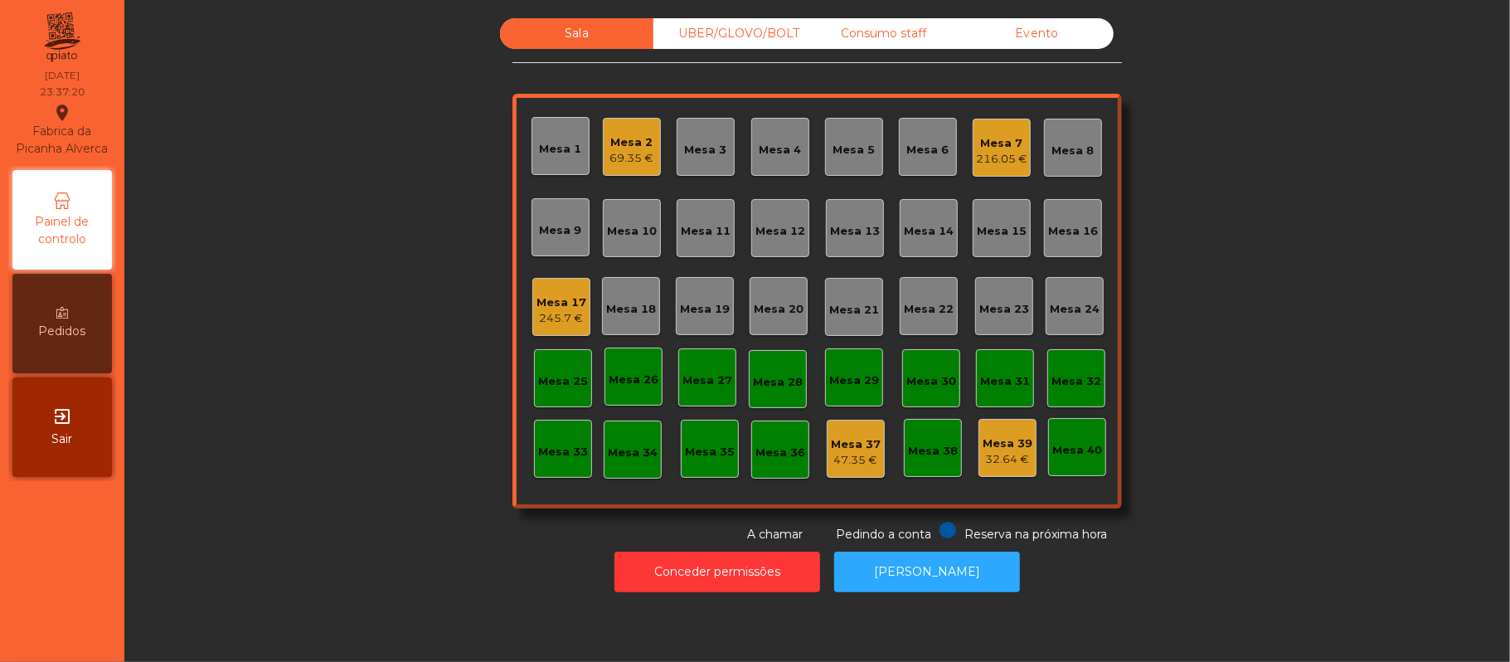
click at [1299, 187] on div "Sala UBER/GLOVO/BOLT Consumo staff Evento Mesa 1 Mesa 2 69.35 € Mesa 3 Mesa 4 M…" at bounding box center [817, 280] width 1341 height 525
click at [618, 159] on div "69.35 €" at bounding box center [632, 158] width 44 height 17
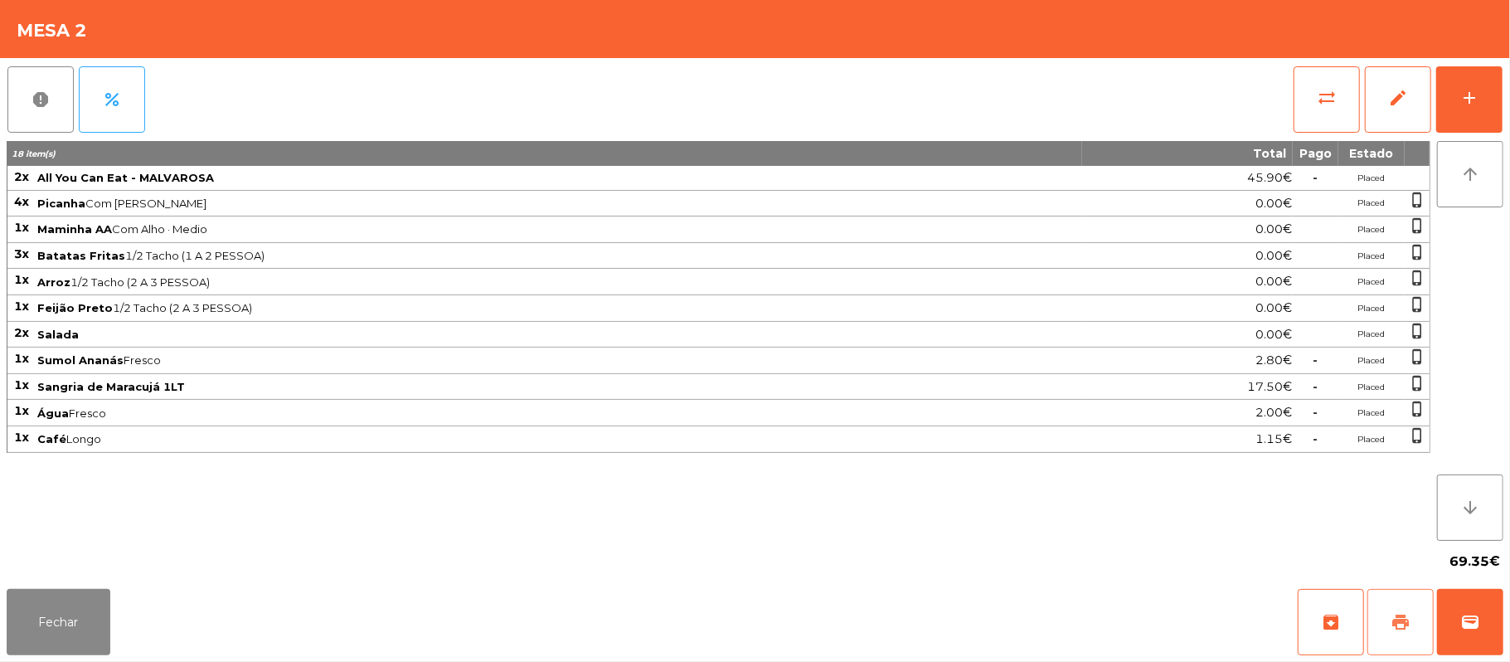
click at [1397, 639] on button "print" at bounding box center [1401, 622] width 66 height 66
click at [57, 604] on button "Fechar" at bounding box center [59, 622] width 104 height 66
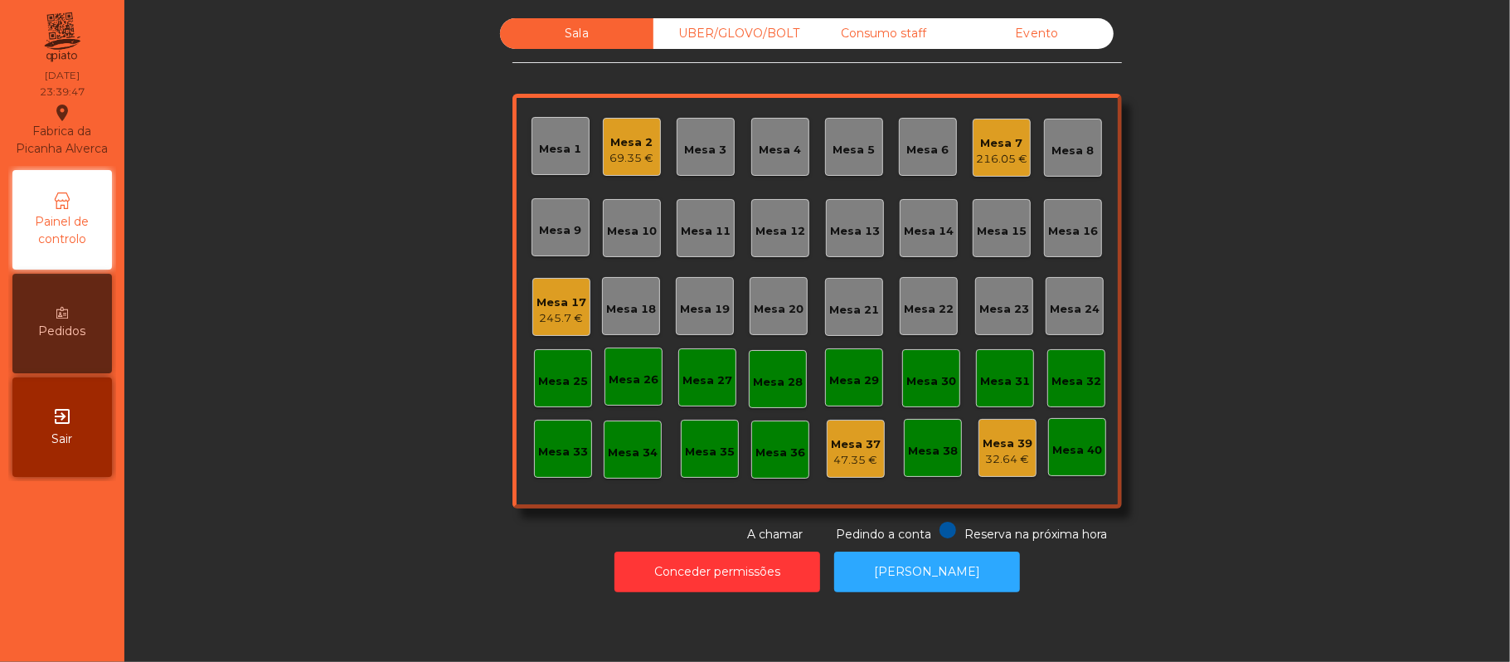
click at [985, 151] on div "216.05 €" at bounding box center [1001, 159] width 51 height 17
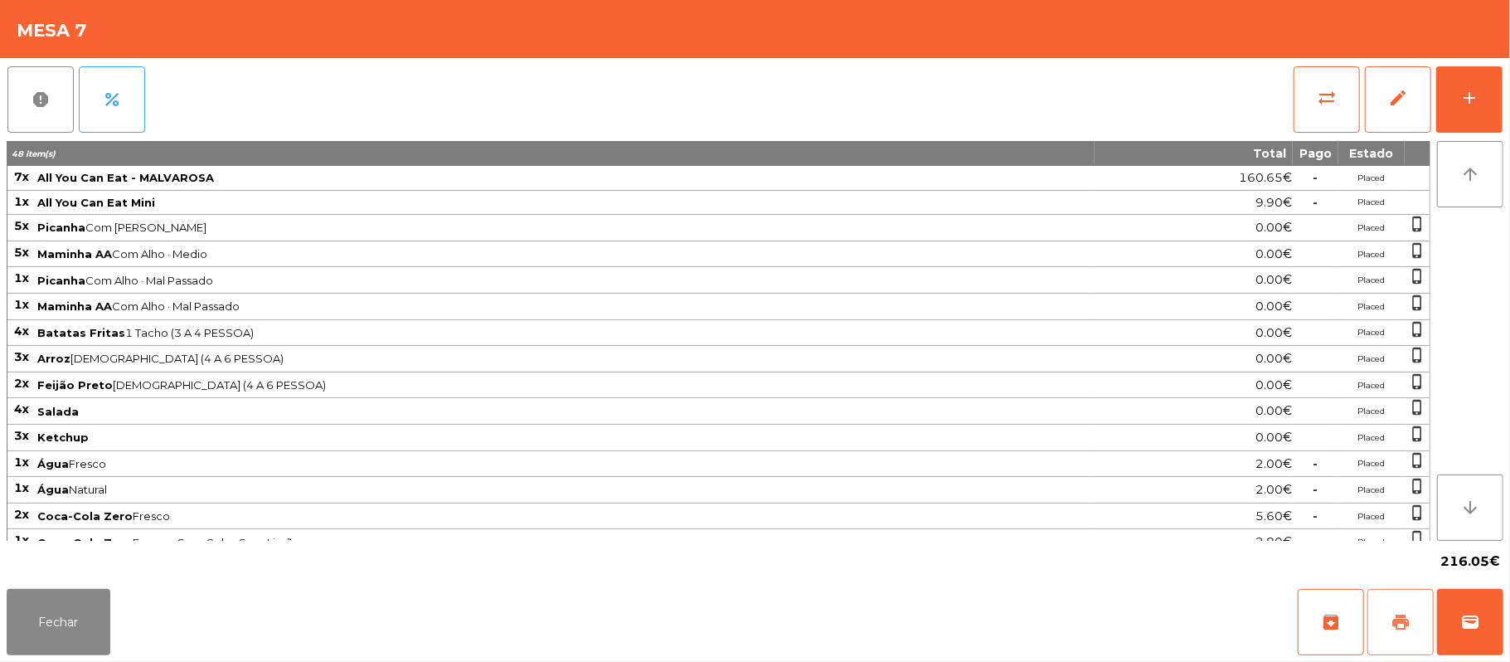
click at [1405, 642] on button "print" at bounding box center [1401, 622] width 66 height 66
click at [57, 649] on button "Fechar" at bounding box center [59, 622] width 104 height 66
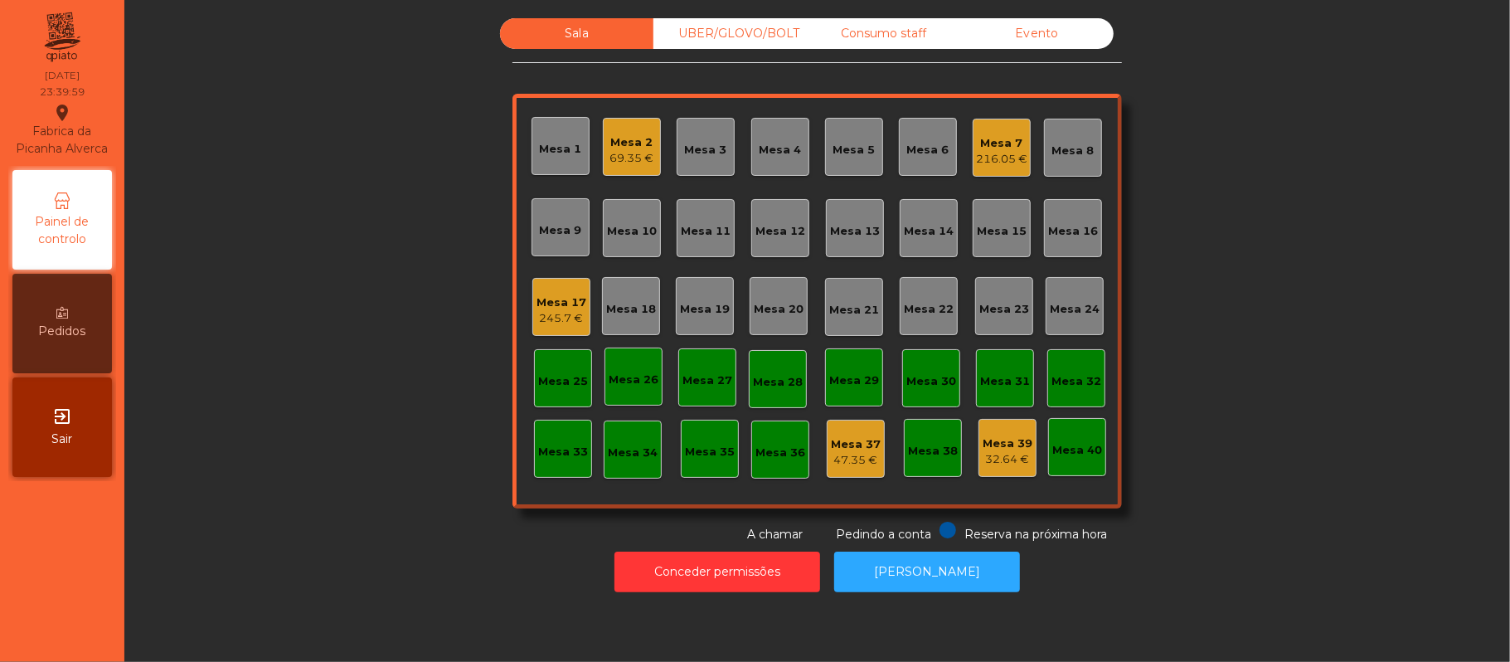
click at [554, 316] on div "245.7 €" at bounding box center [562, 318] width 50 height 17
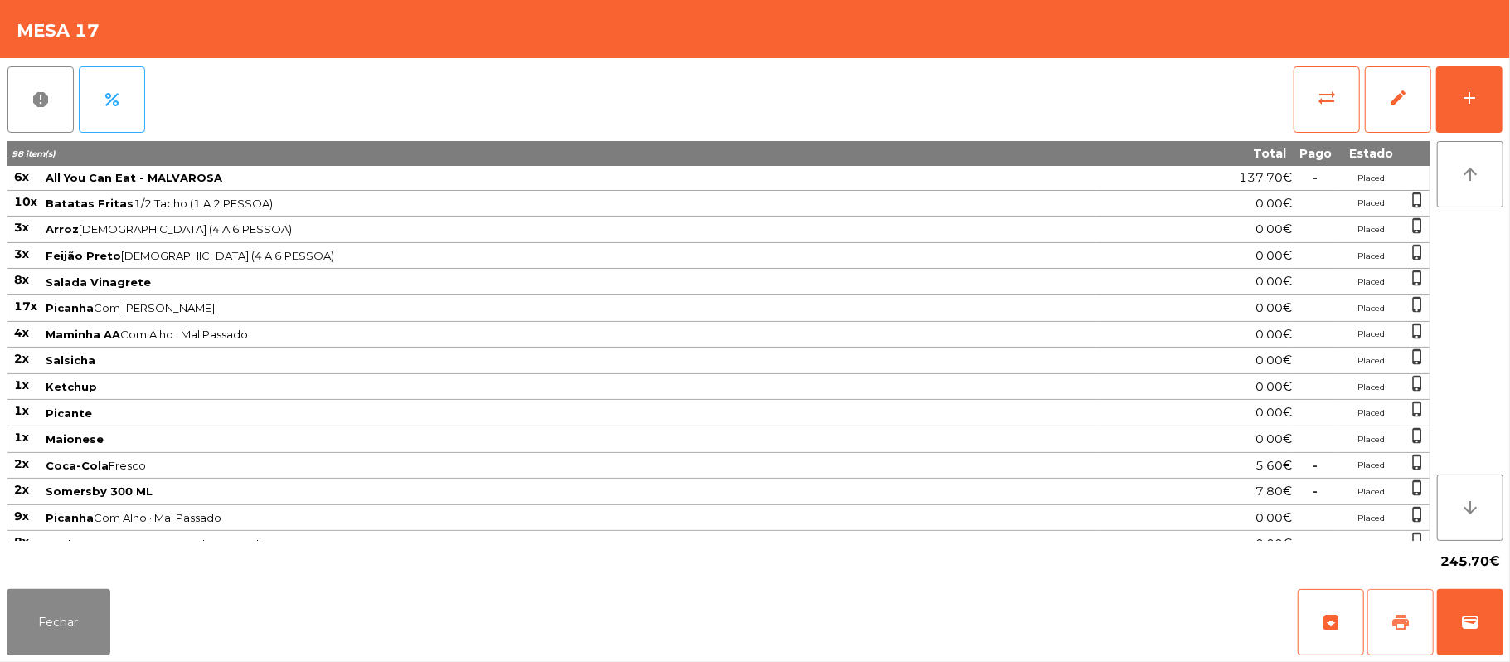
click at [1394, 620] on span "print" at bounding box center [1401, 622] width 20 height 20
click at [55, 609] on button "Fechar" at bounding box center [59, 622] width 104 height 66
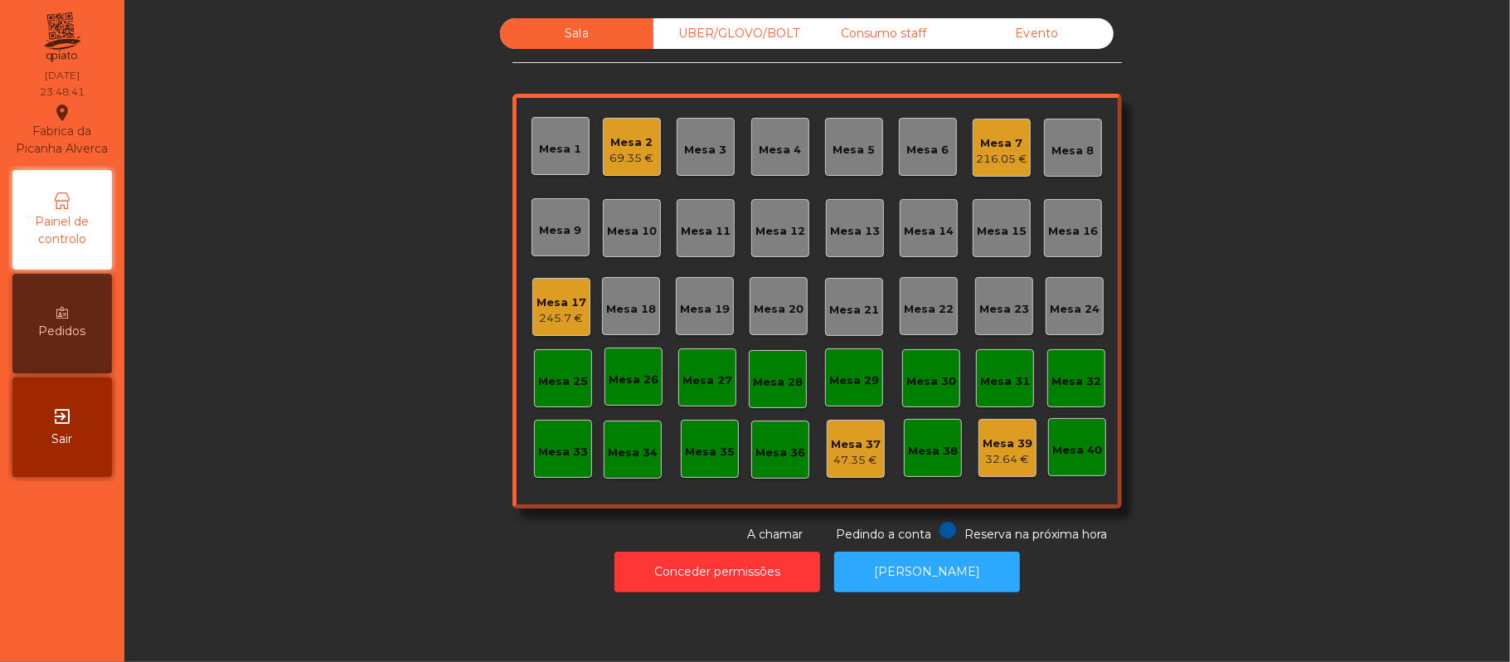
click at [639, 154] on div "69.35 €" at bounding box center [632, 158] width 44 height 17
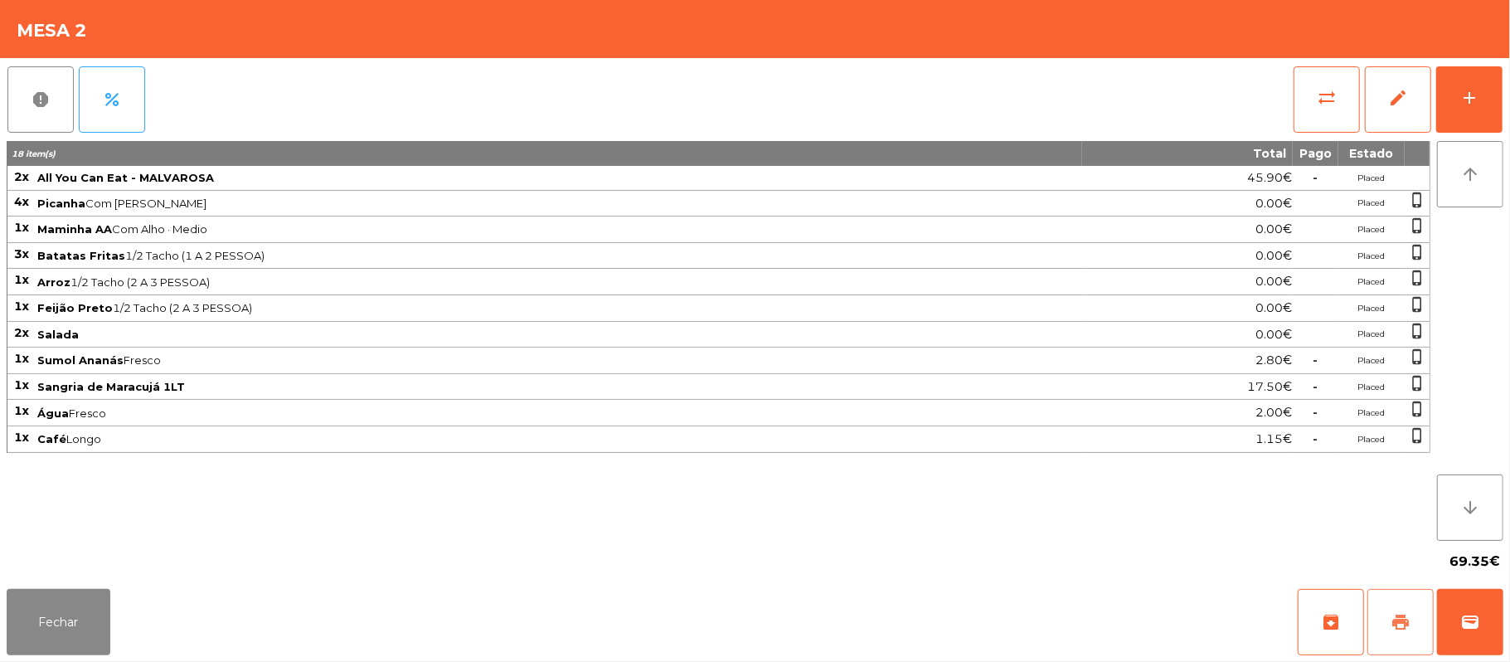
click at [1405, 647] on button "print" at bounding box center [1401, 622] width 66 height 66
click at [73, 599] on button "Fechar" at bounding box center [59, 622] width 104 height 66
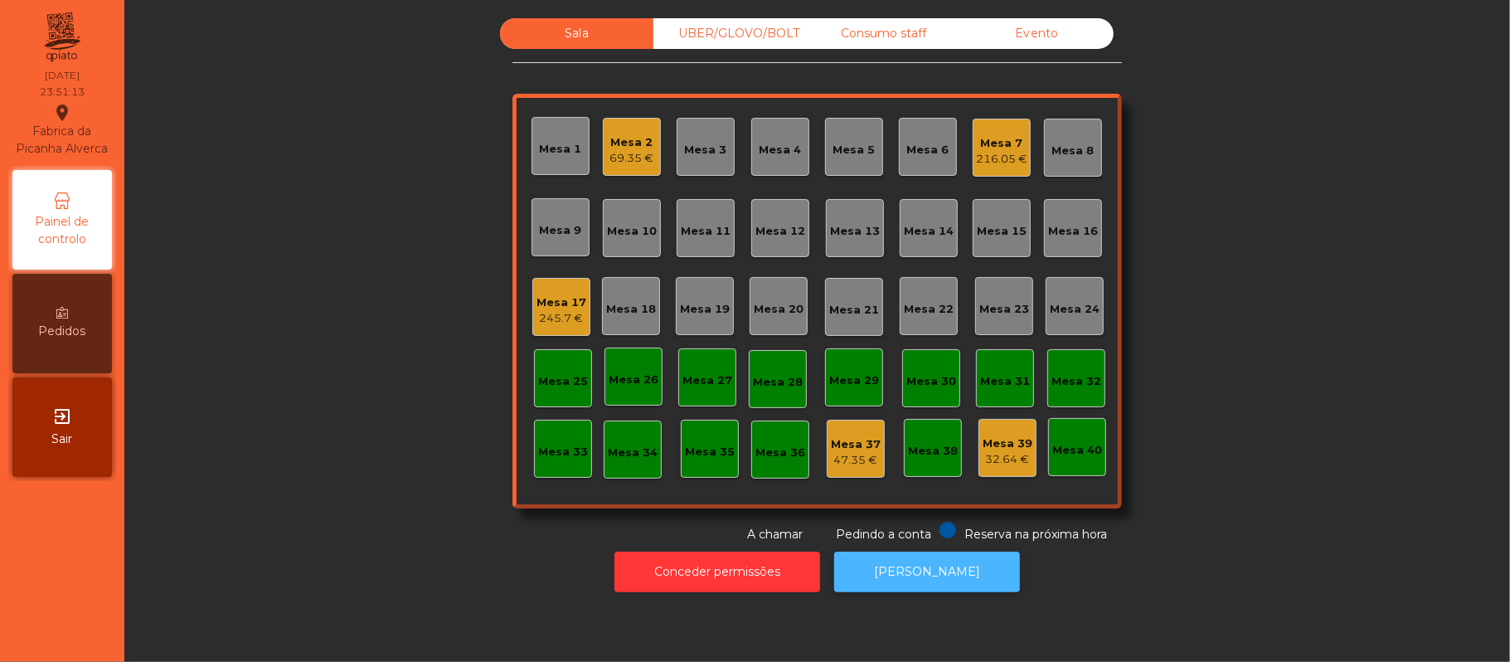
click at [962, 578] on button "[PERSON_NAME]" at bounding box center [927, 572] width 186 height 41
click at [1208, 303] on div "Sala UBER/GLOVO/BOLT Consumo staff Evento Mesa 1 Mesa 2 69.35 € Mesa 3 Mesa 4 M…" at bounding box center [817, 280] width 1341 height 525
click at [945, 578] on button "[PERSON_NAME]" at bounding box center [927, 572] width 186 height 41
click at [1232, 250] on div "Sala UBER/GLOVO/BOLT Consumo staff Evento Mesa 1 Mesa 2 69.35 € Mesa 3 Mesa 4 M…" at bounding box center [817, 280] width 1341 height 525
click at [984, 153] on div "216.05 €" at bounding box center [1001, 159] width 51 height 17
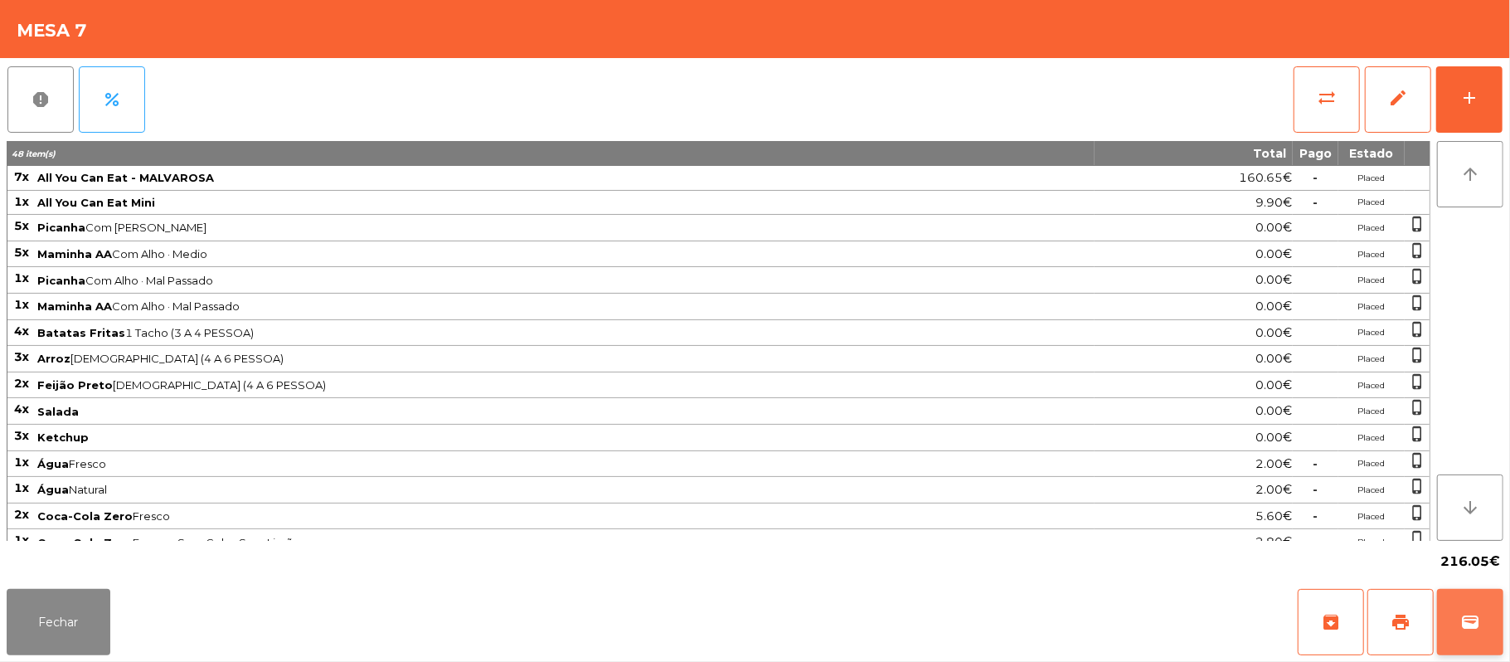
click at [1468, 634] on button "wallet" at bounding box center [1470, 622] width 66 height 66
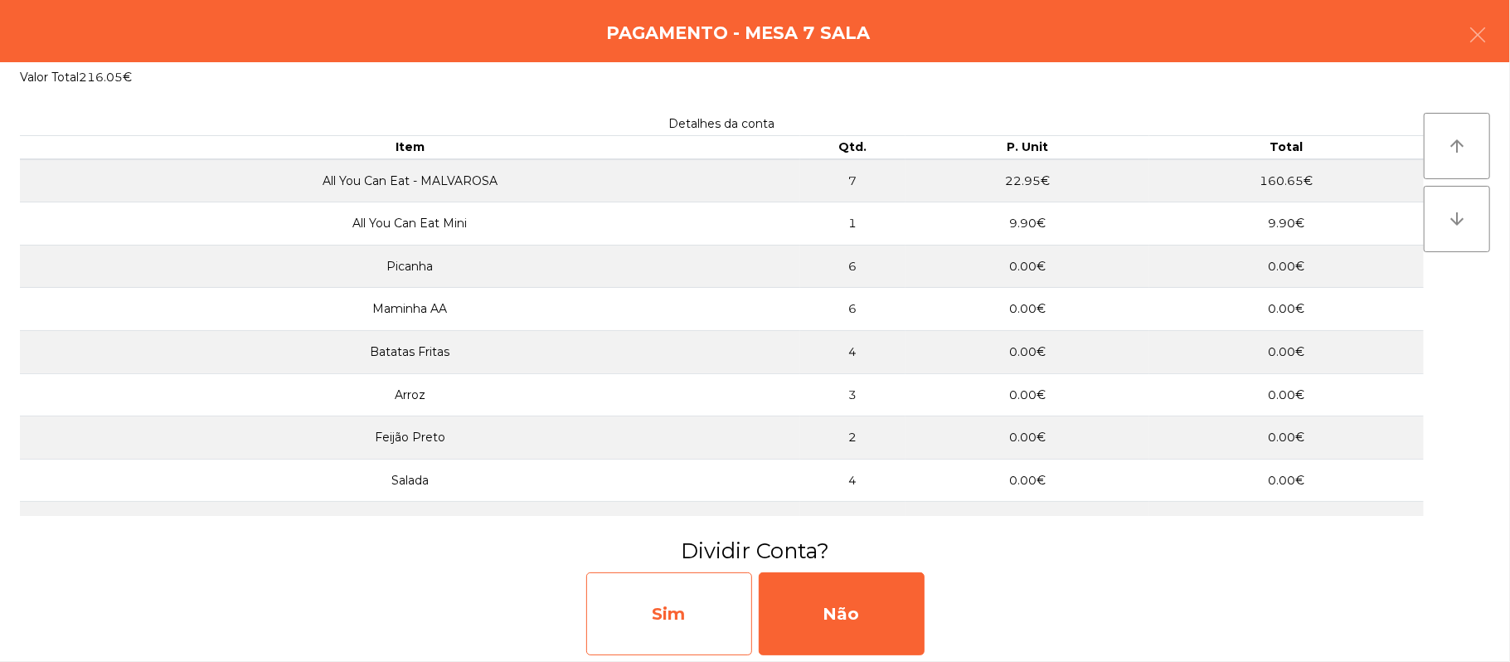
click at [675, 601] on div "Sim" at bounding box center [669, 613] width 166 height 83
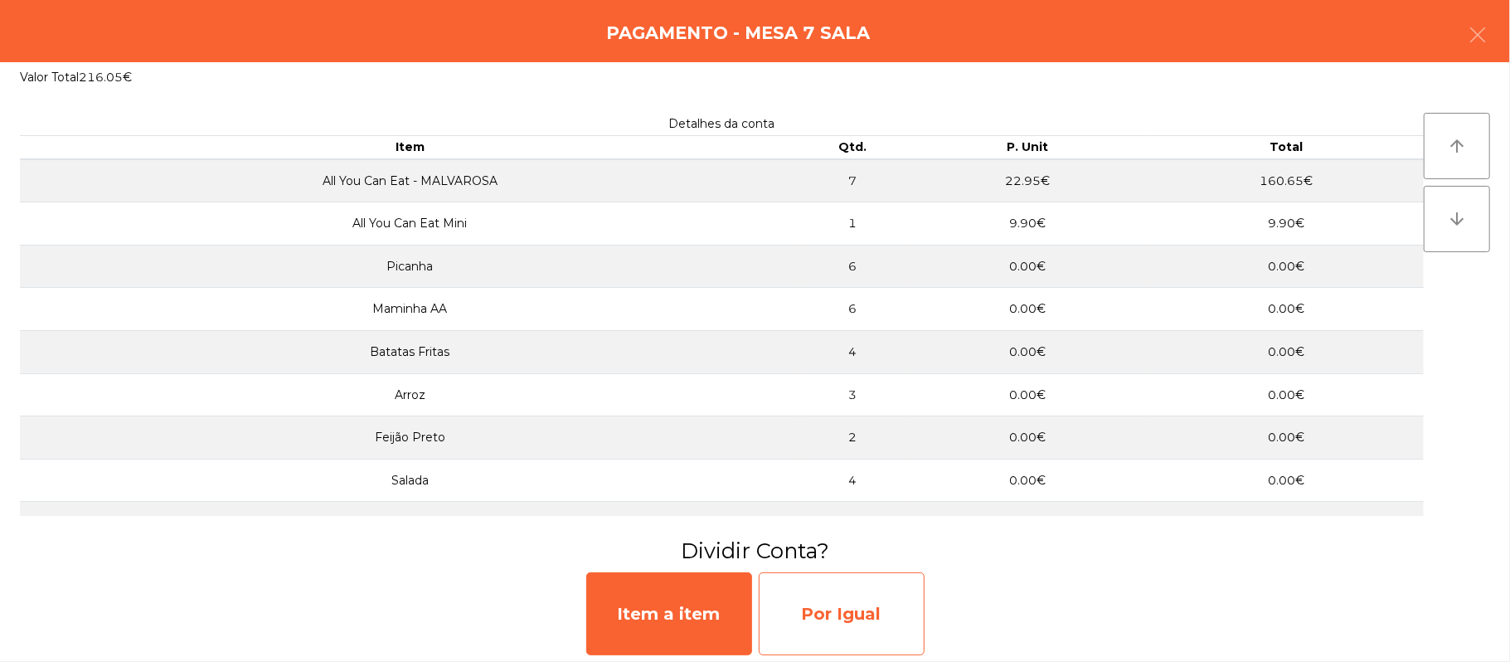
click at [873, 600] on div "Por Igual" at bounding box center [842, 613] width 166 height 83
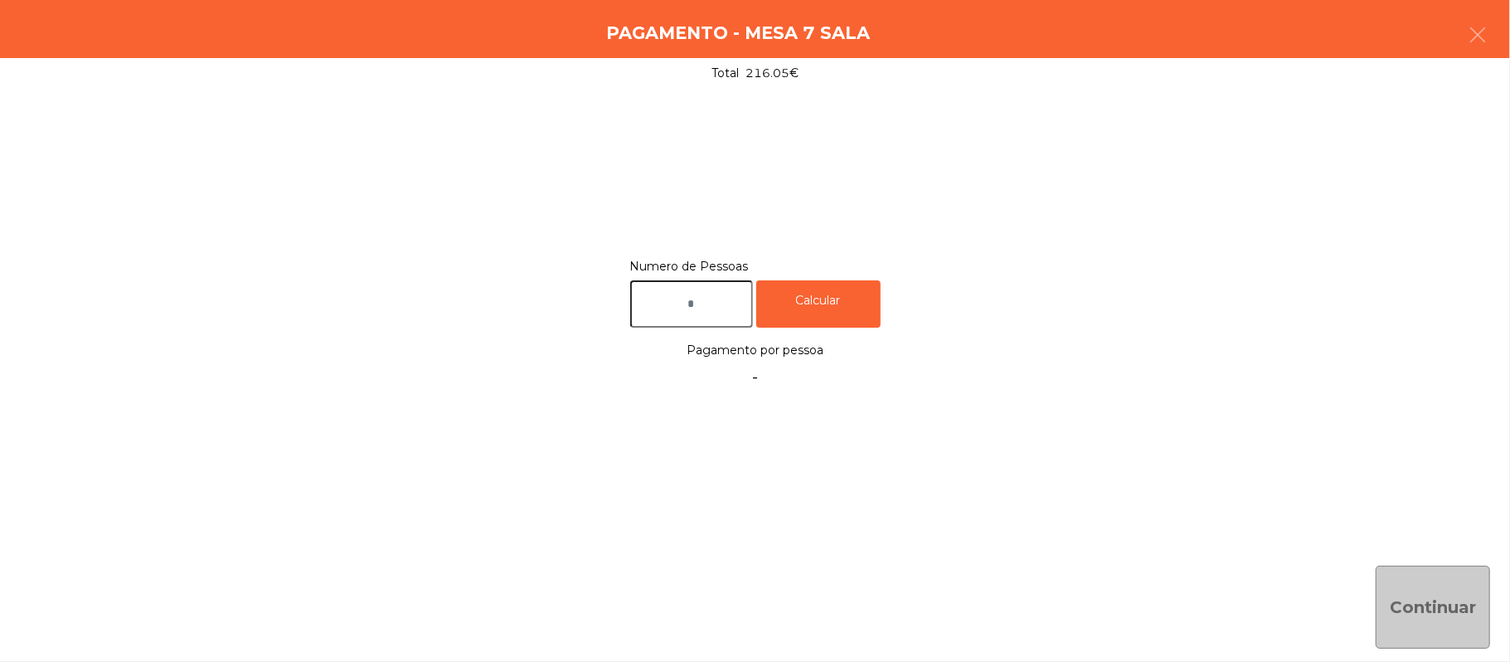
click at [751, 300] on input "text" at bounding box center [691, 303] width 123 height 47
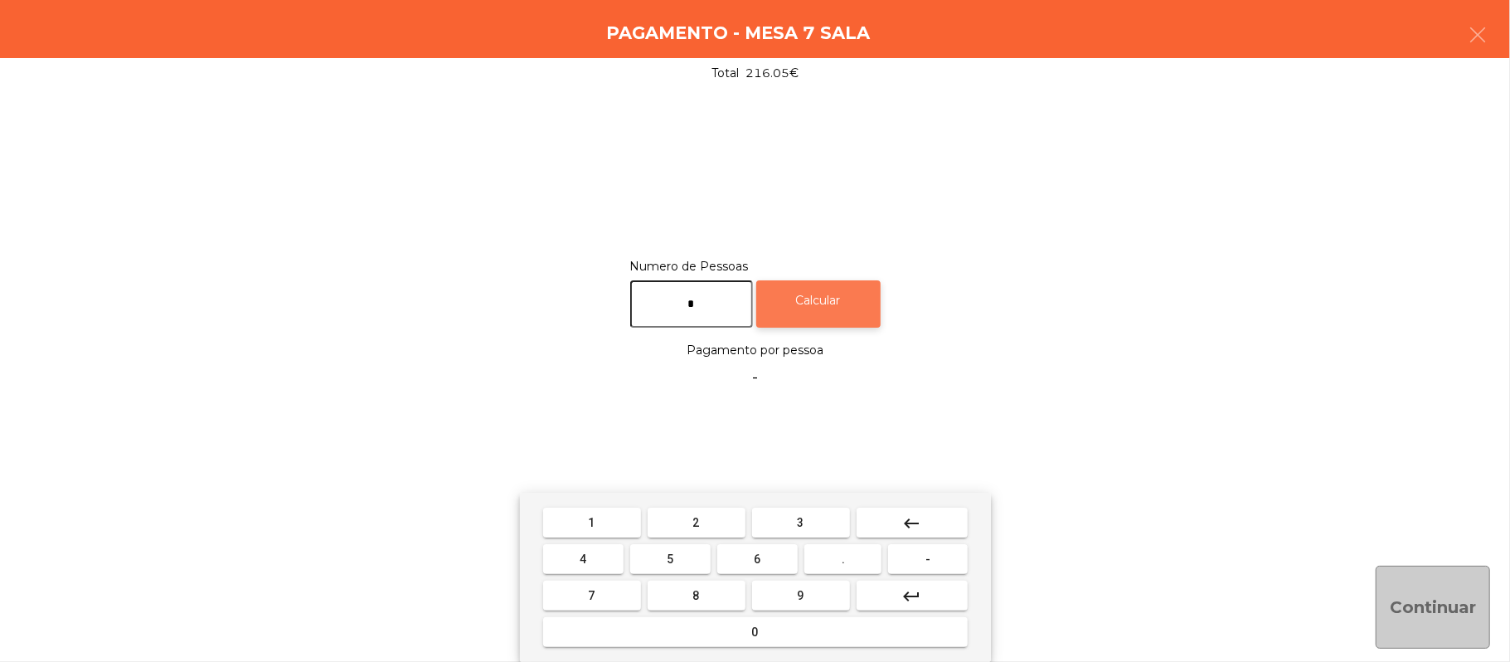
type input "*"
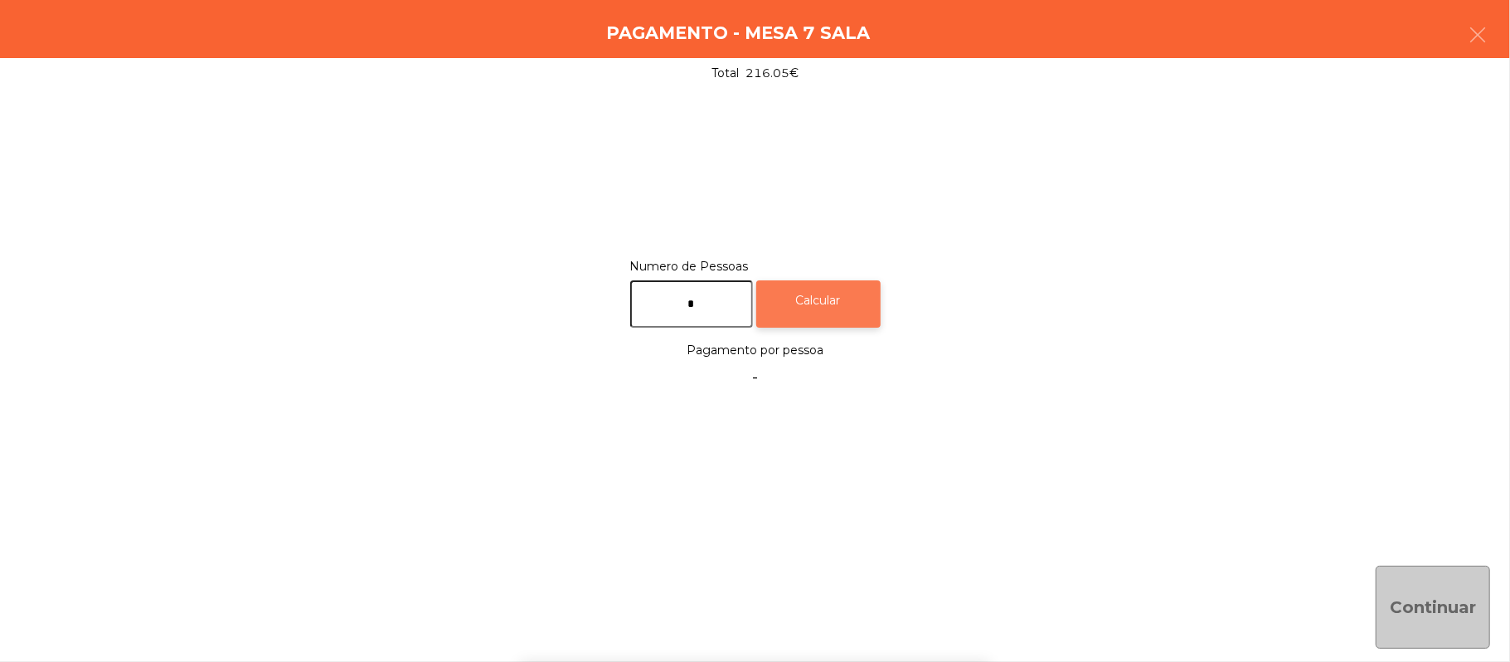
click at [872, 296] on div "Calcular" at bounding box center [818, 303] width 124 height 47
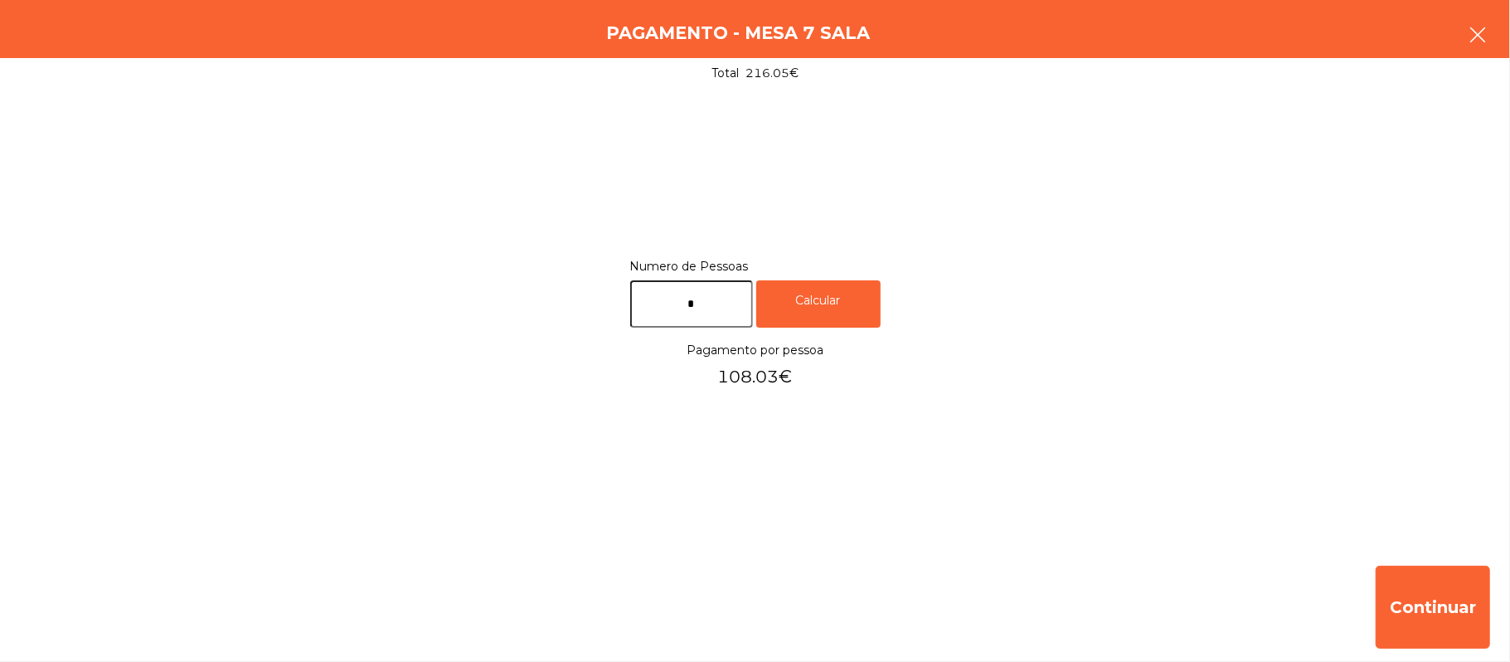
click at [1496, 40] on button "button" at bounding box center [1478, 37] width 46 height 50
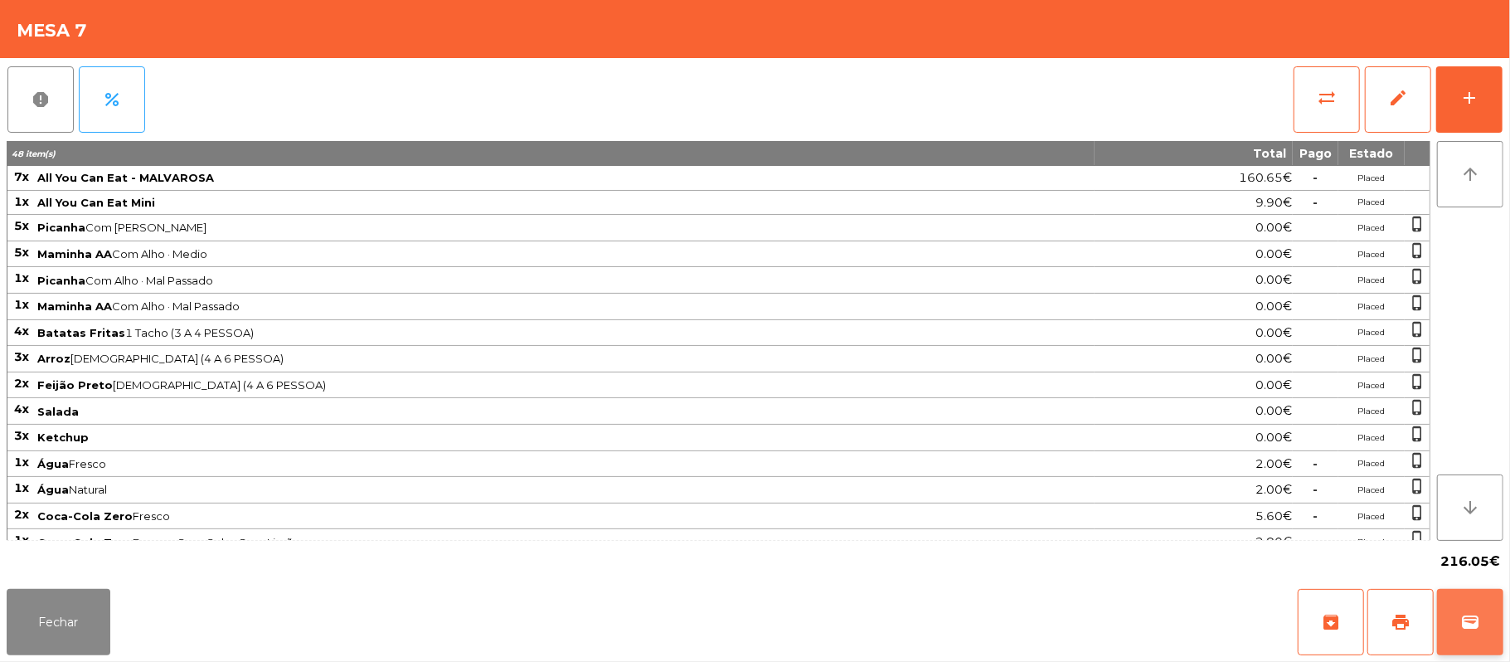
click at [1498, 614] on button "wallet" at bounding box center [1470, 622] width 66 height 66
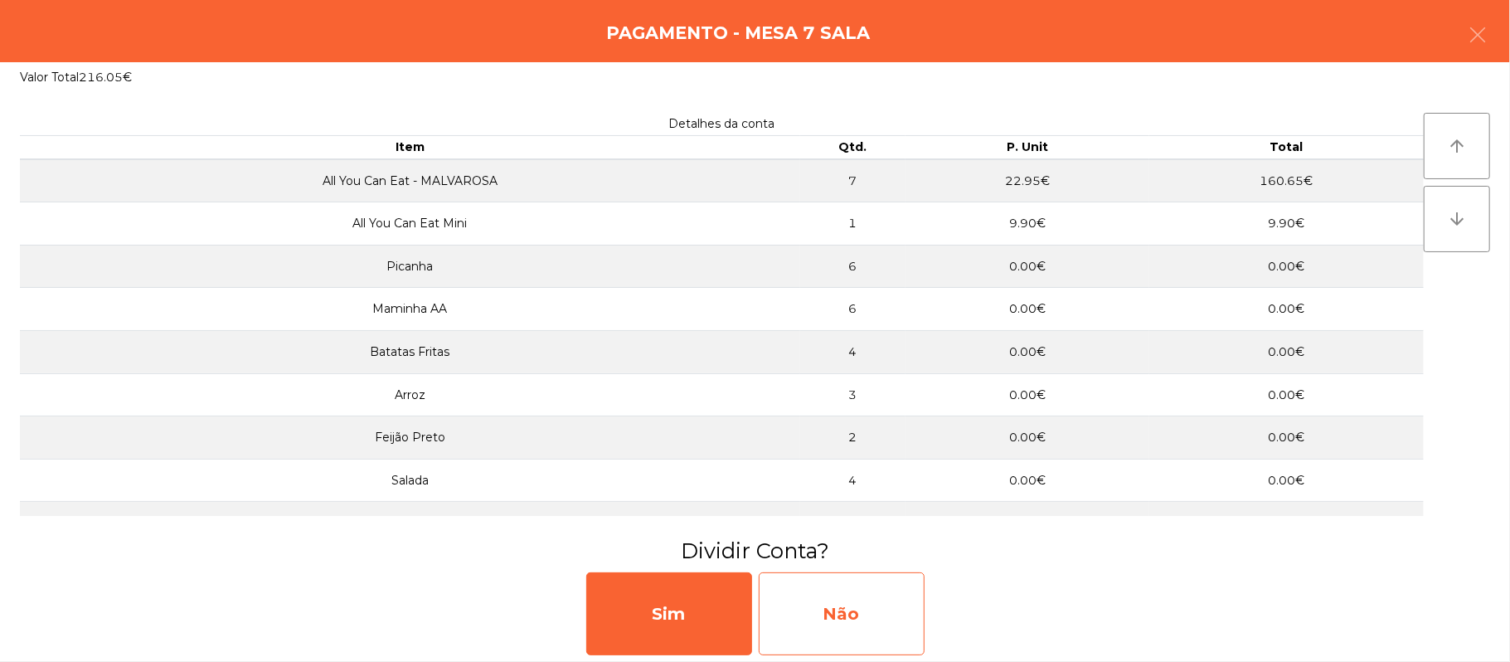
click at [848, 615] on div "Não" at bounding box center [842, 613] width 166 height 83
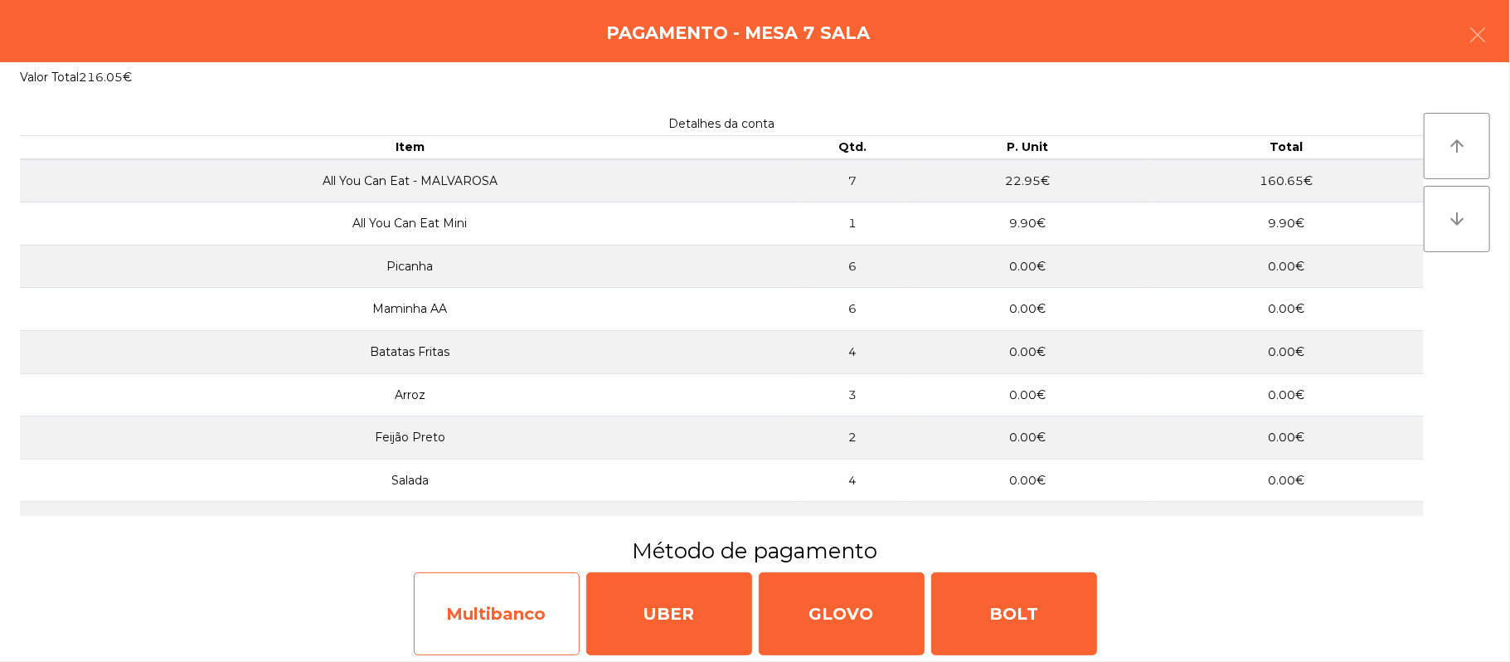
click at [498, 611] on div "Multibanco" at bounding box center [497, 613] width 166 height 83
select select "**"
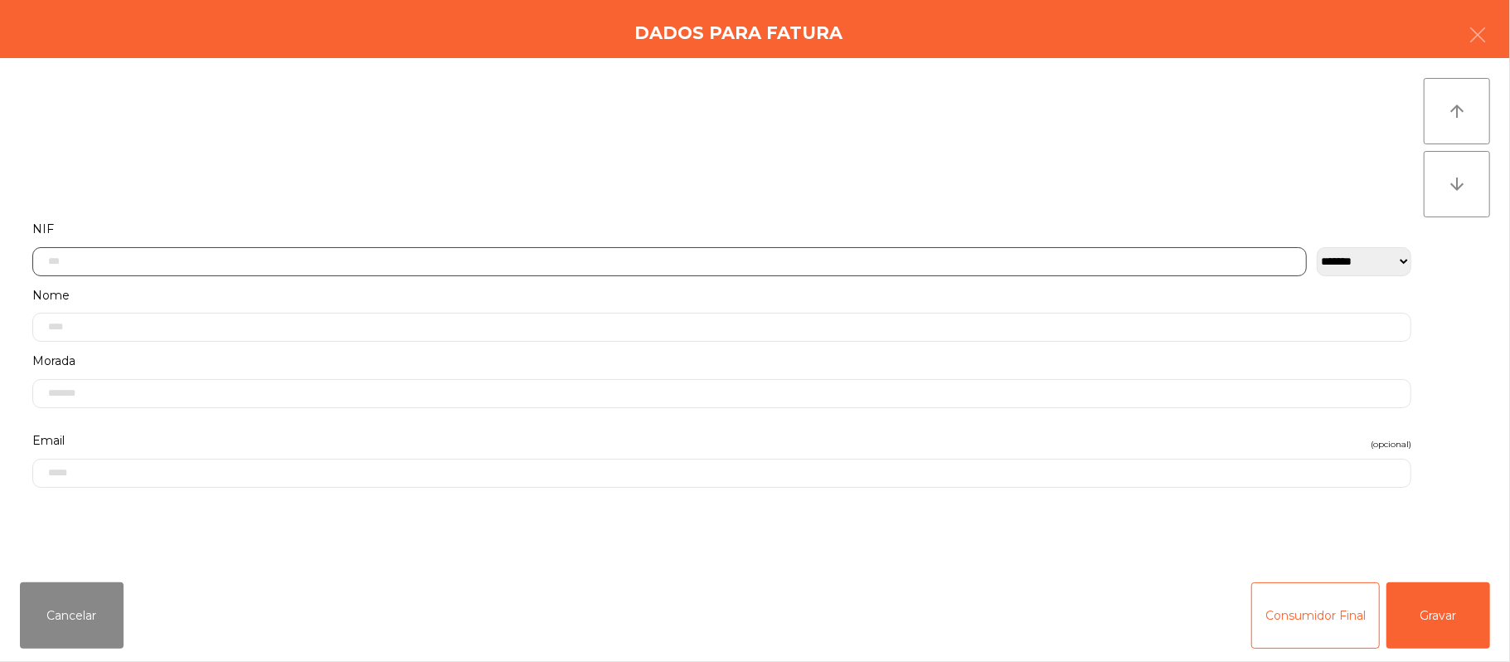
click at [481, 260] on input "text" at bounding box center [669, 261] width 1275 height 29
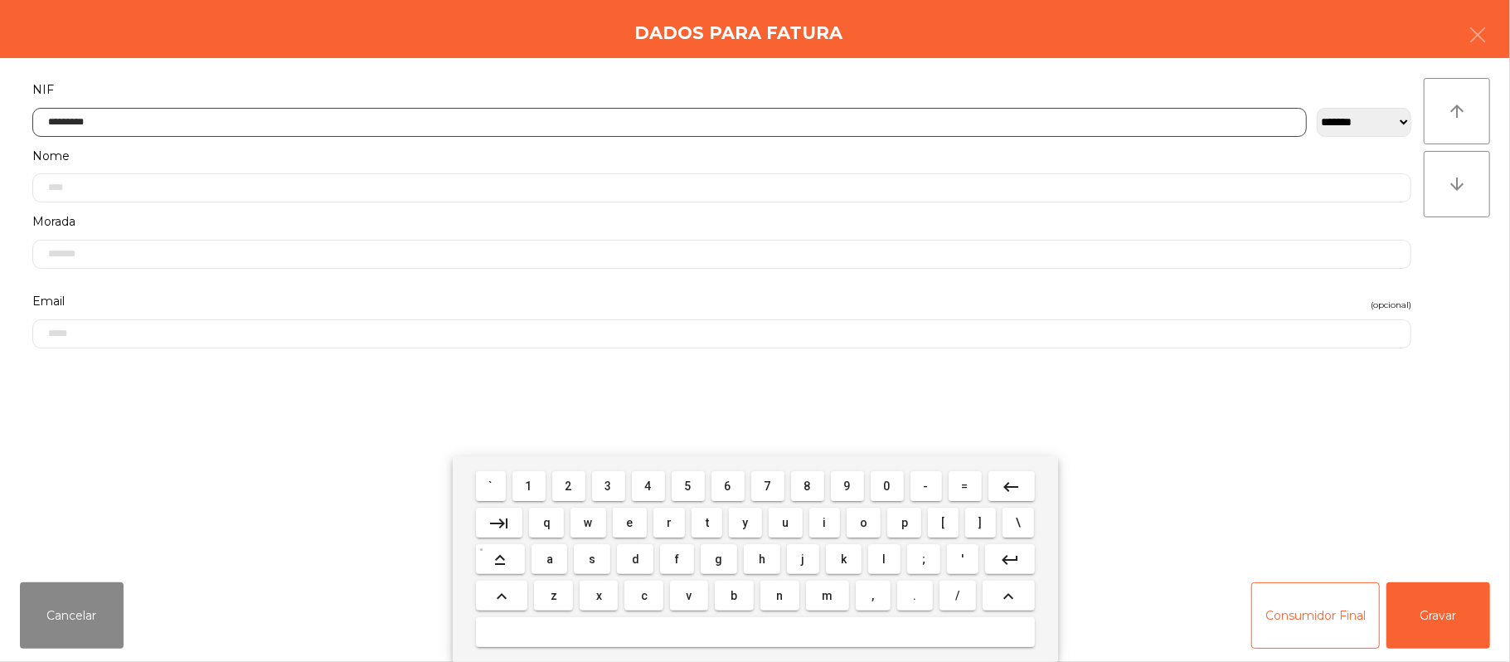
type input "*********"
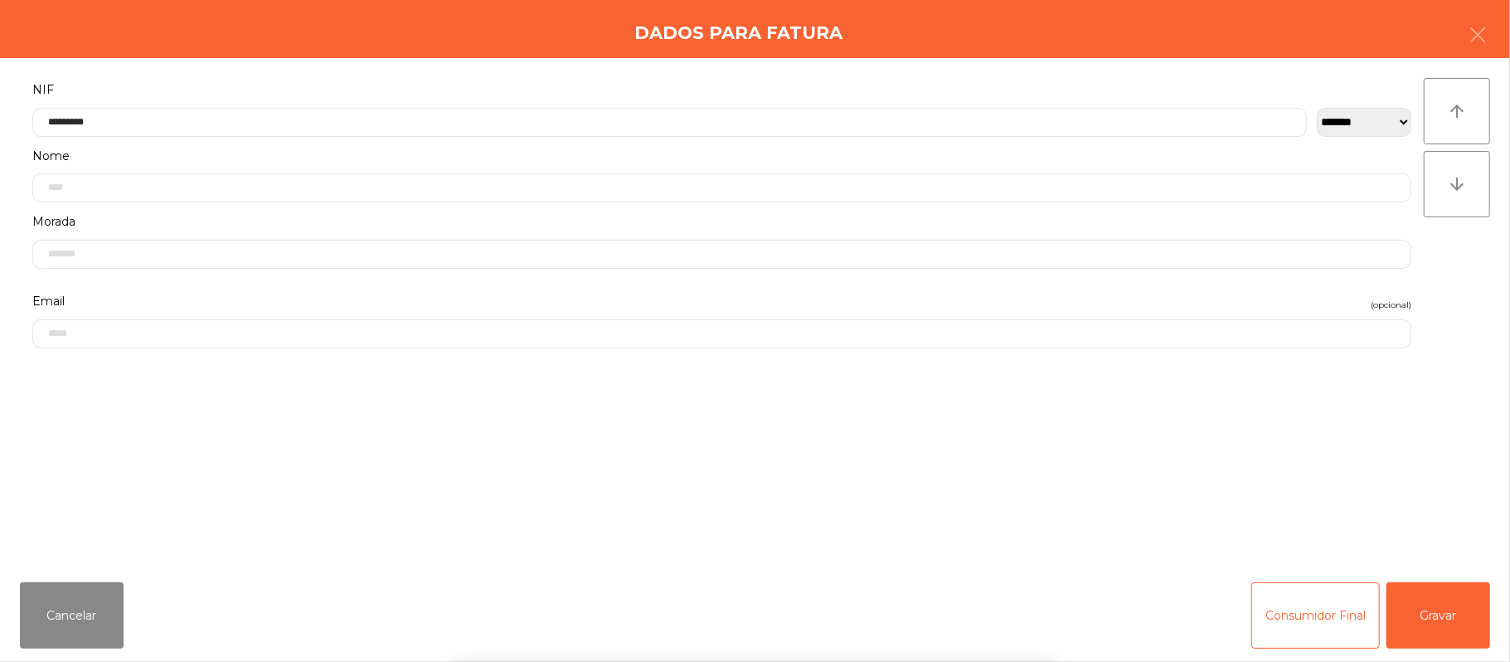
click at [1408, 615] on div "` 1 2 3 4 5 6 7 8 9 0 - = keyboard_backspace keyboard_tab q w e r t y u i o p […" at bounding box center [755, 559] width 1510 height 206
click at [1454, 588] on button "Gravar" at bounding box center [1439, 615] width 104 height 66
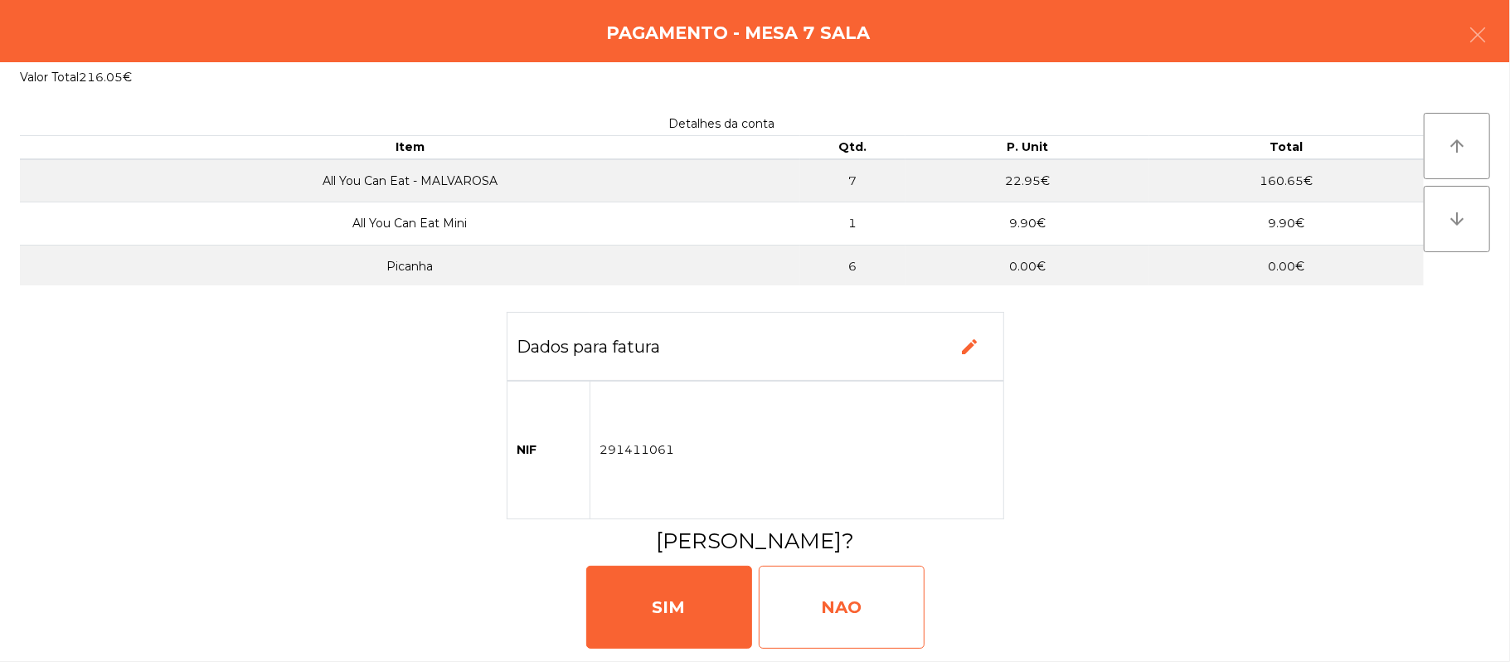
click at [833, 615] on div "NAO" at bounding box center [842, 607] width 166 height 83
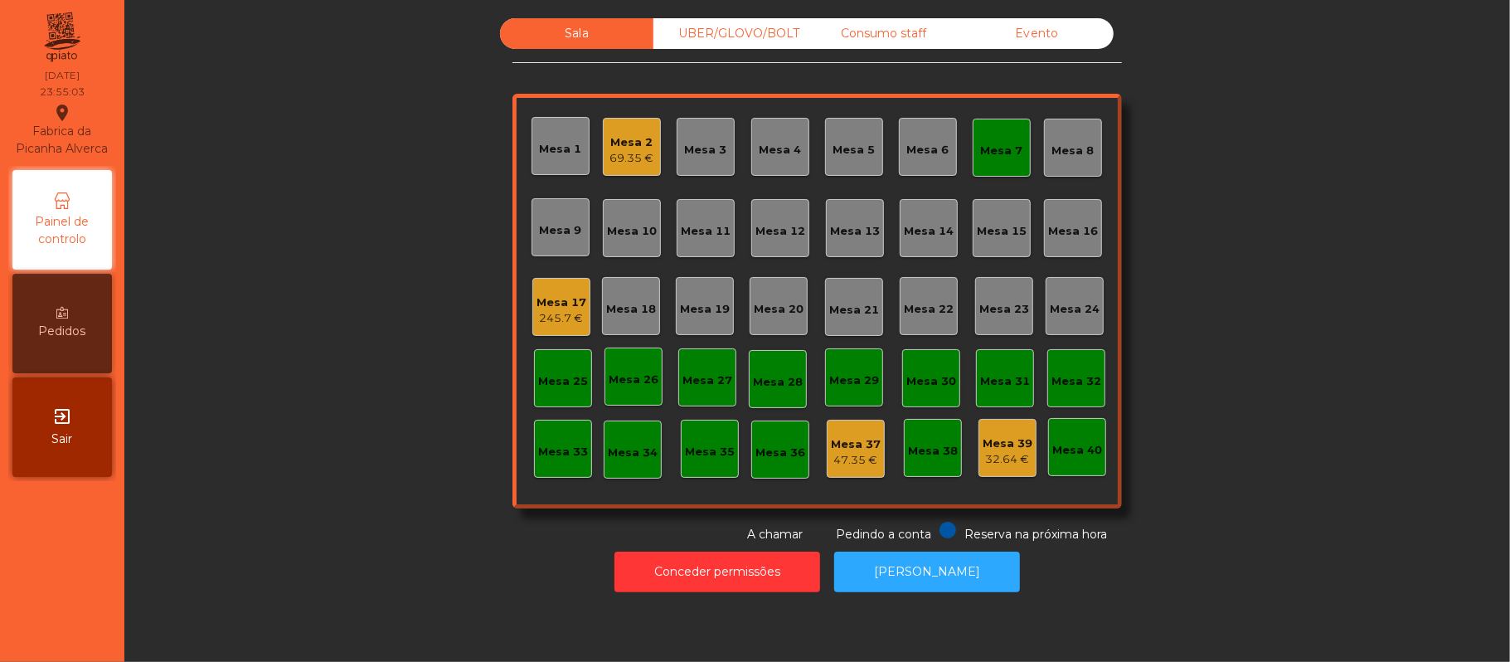
click at [537, 313] on div "245.7 €" at bounding box center [562, 318] width 50 height 17
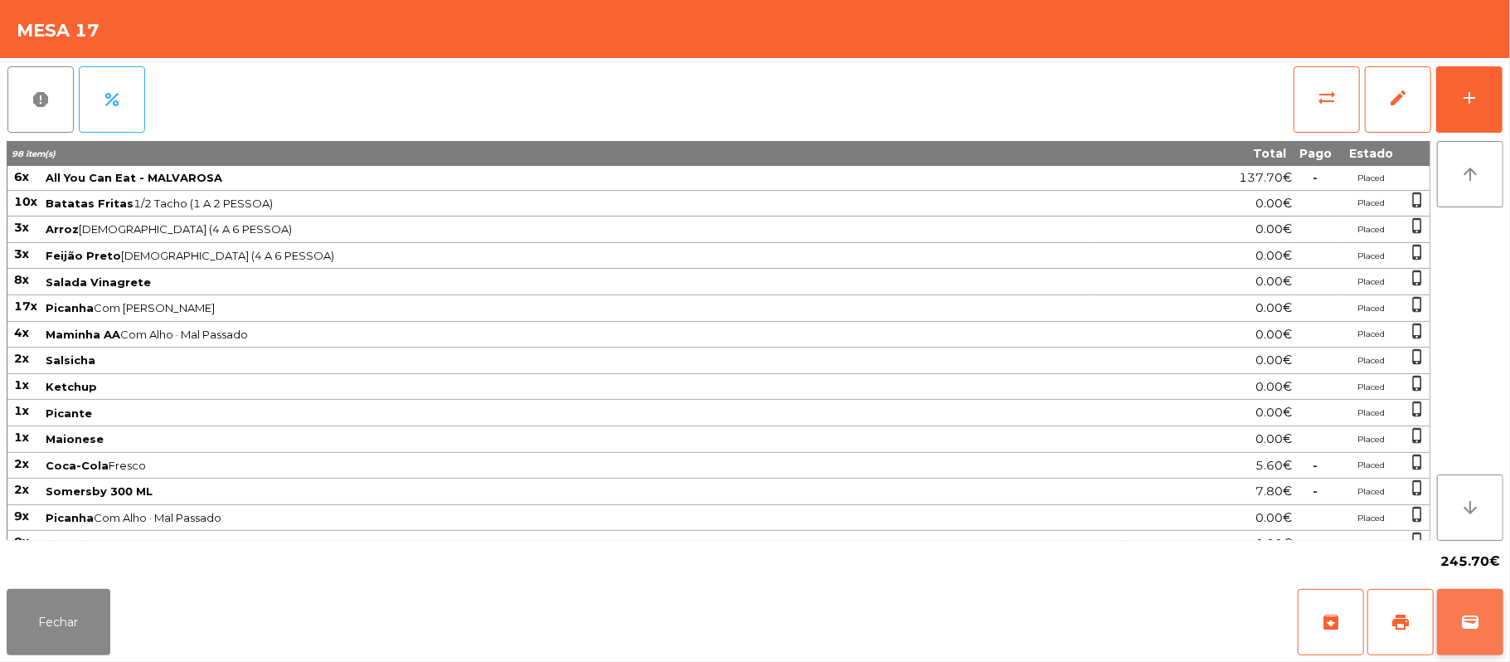
click at [1474, 627] on span "wallet" at bounding box center [1470, 622] width 20 height 20
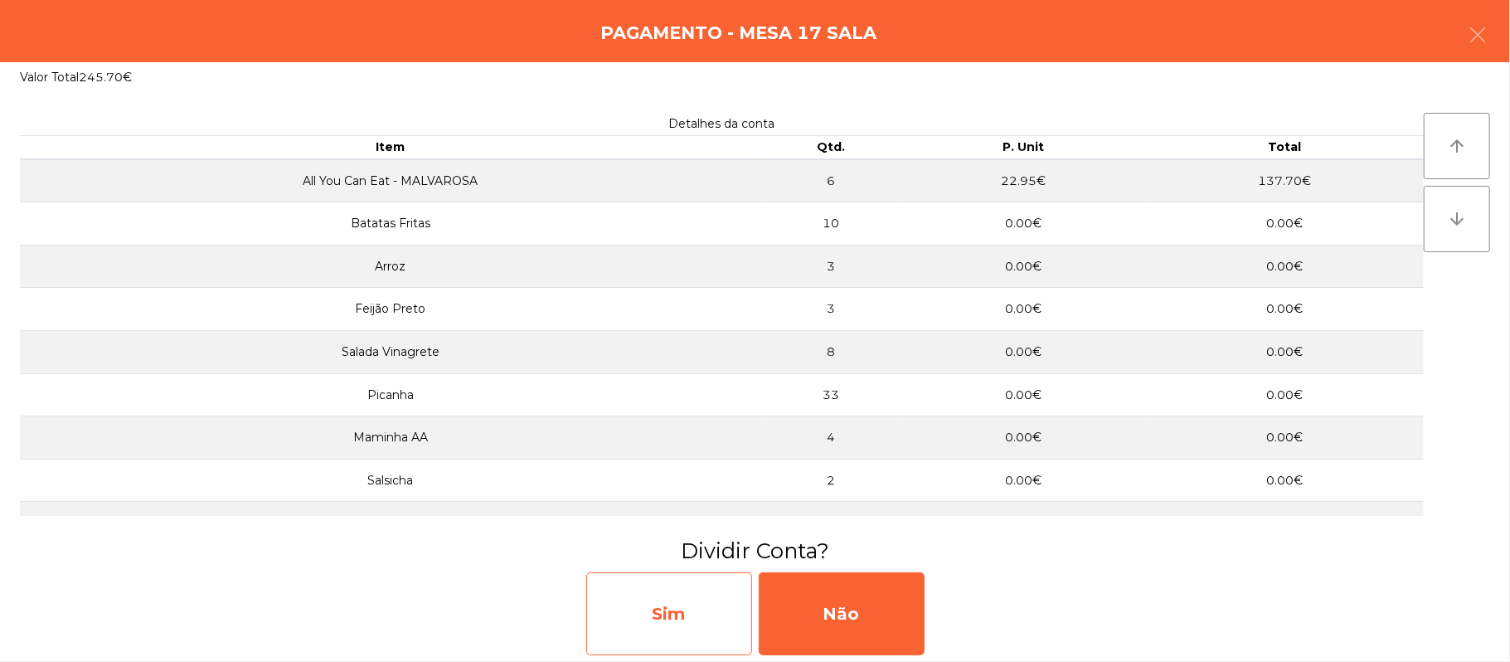
click at [675, 621] on div "Sim" at bounding box center [669, 613] width 166 height 83
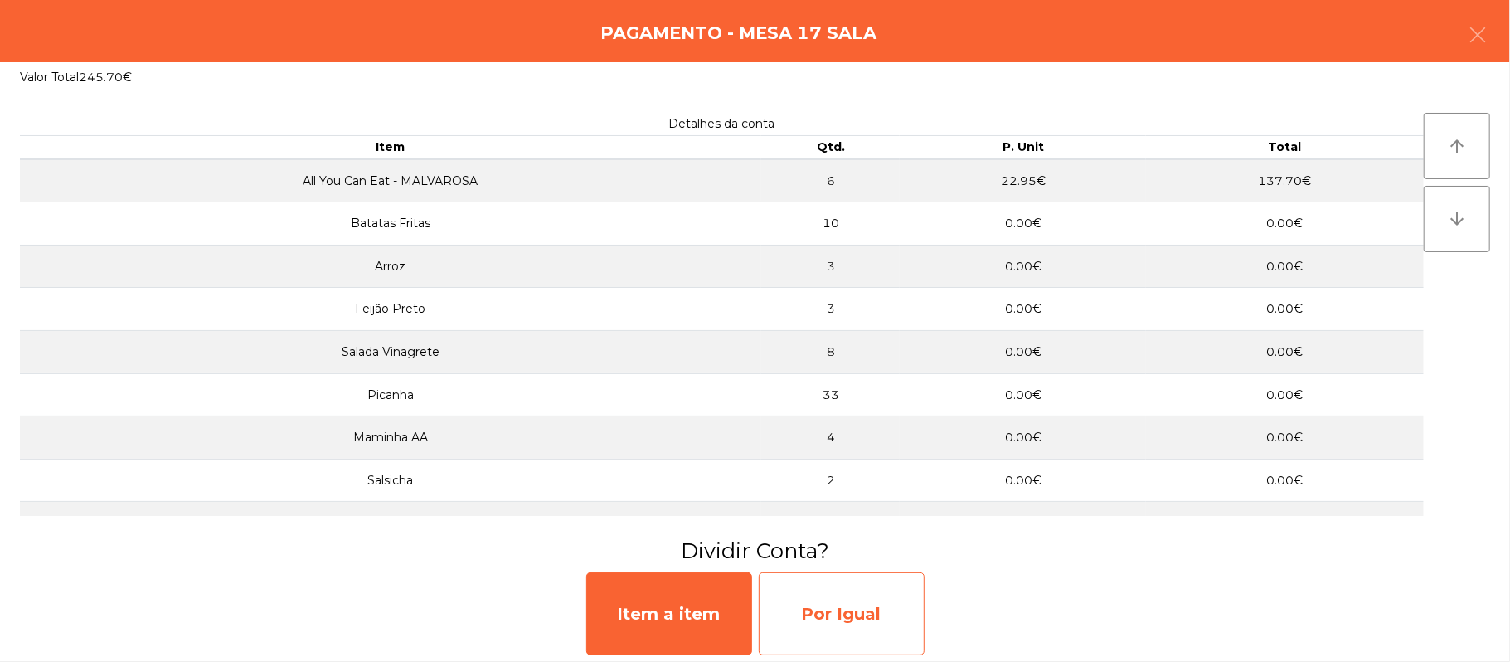
click at [833, 607] on div "Por Igual" at bounding box center [842, 613] width 166 height 83
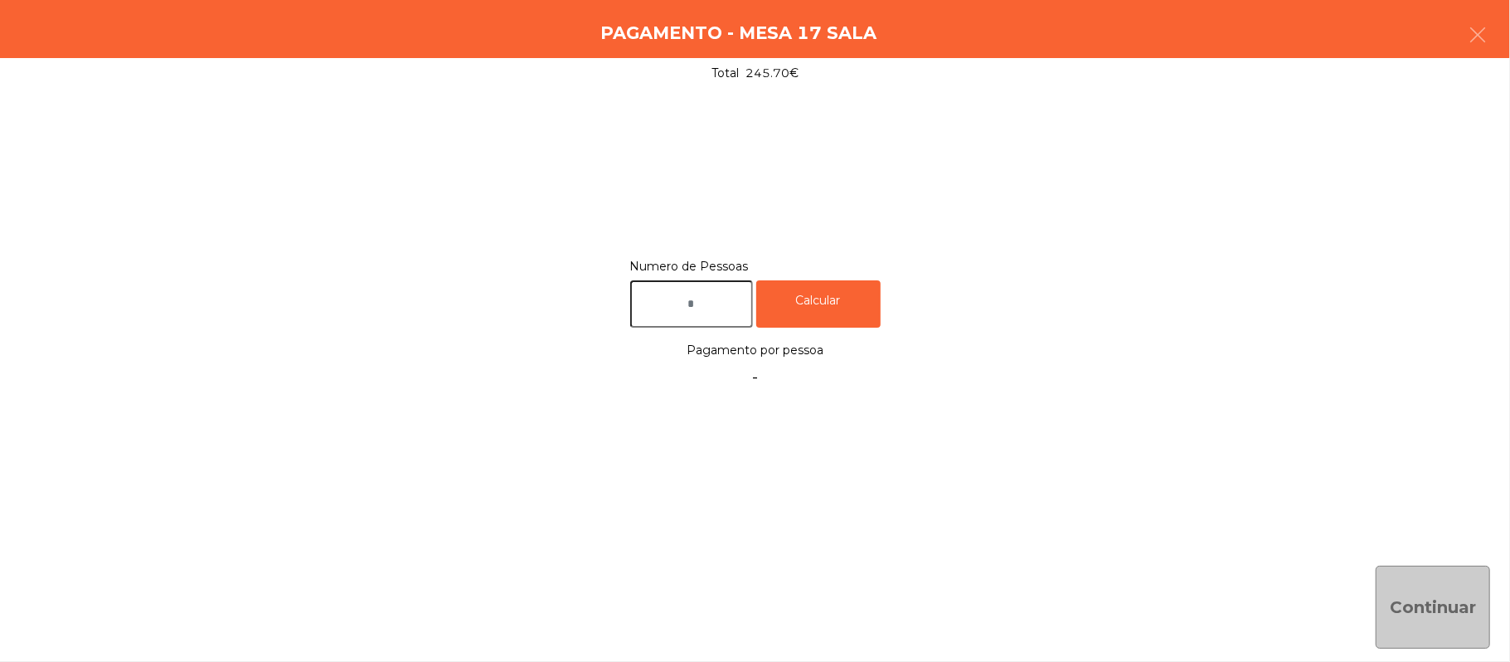
click at [691, 305] on input "text" at bounding box center [691, 303] width 123 height 47
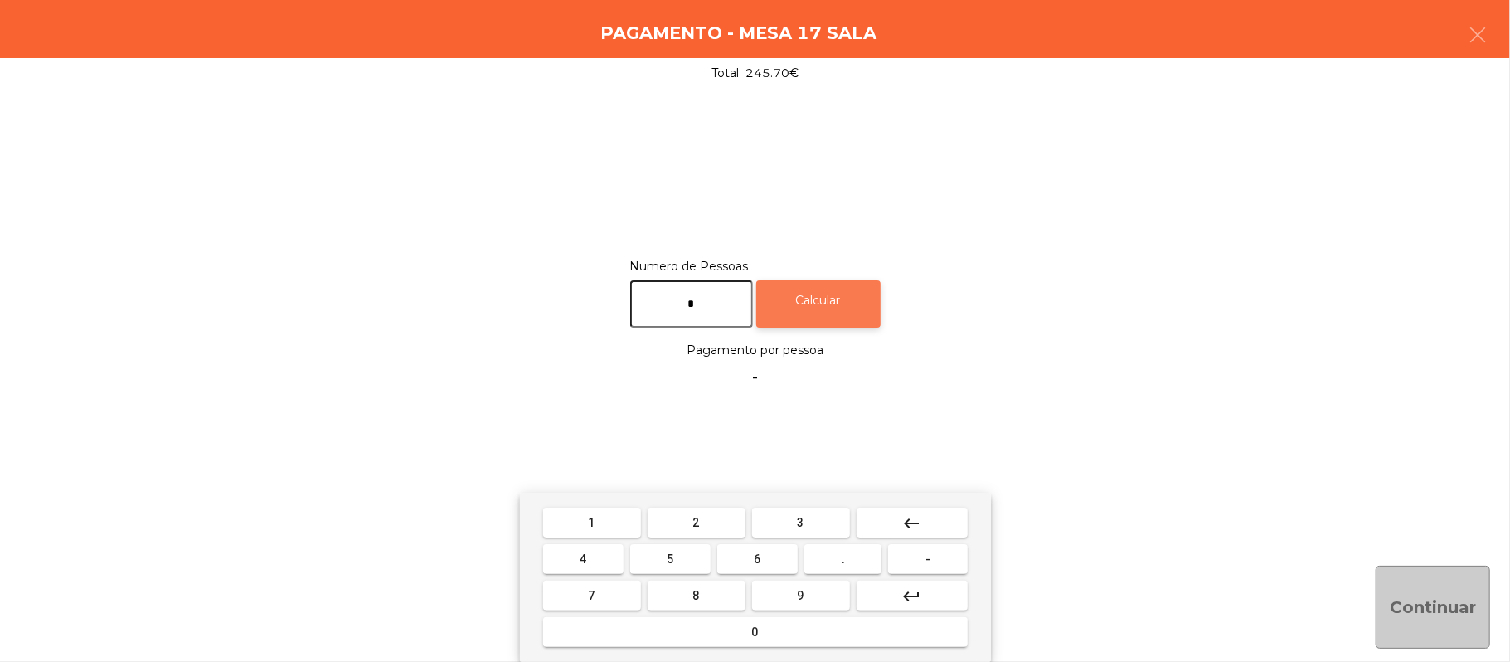
type input "*"
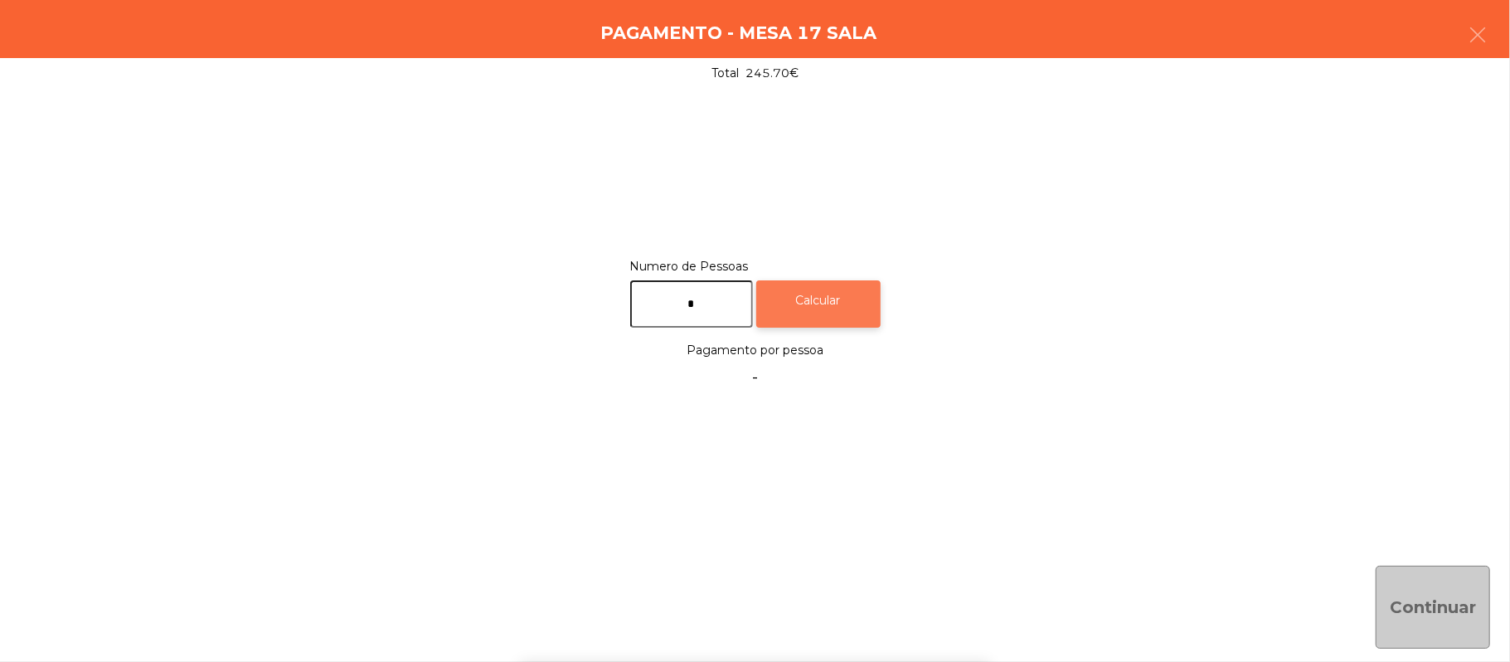
click at [843, 300] on div "Calcular" at bounding box center [818, 303] width 124 height 47
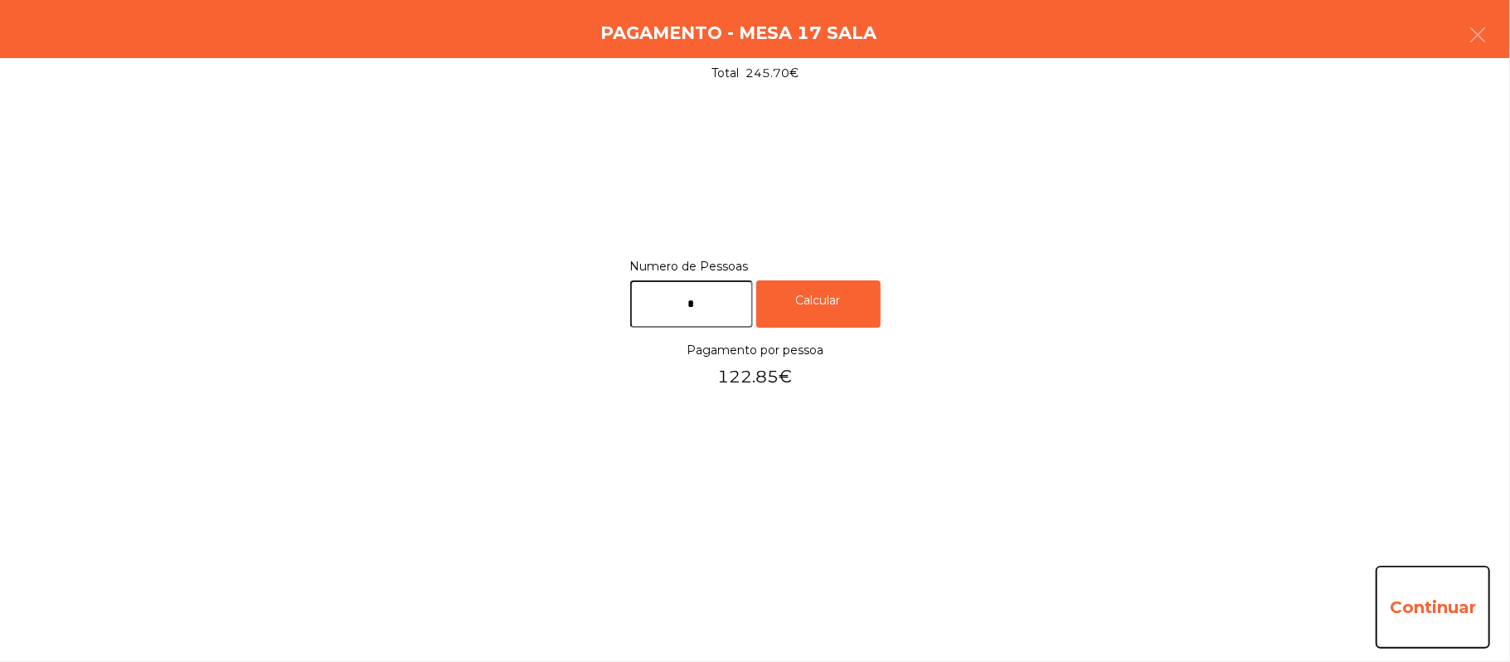
click at [1431, 592] on button "Continuar" at bounding box center [1433, 607] width 114 height 83
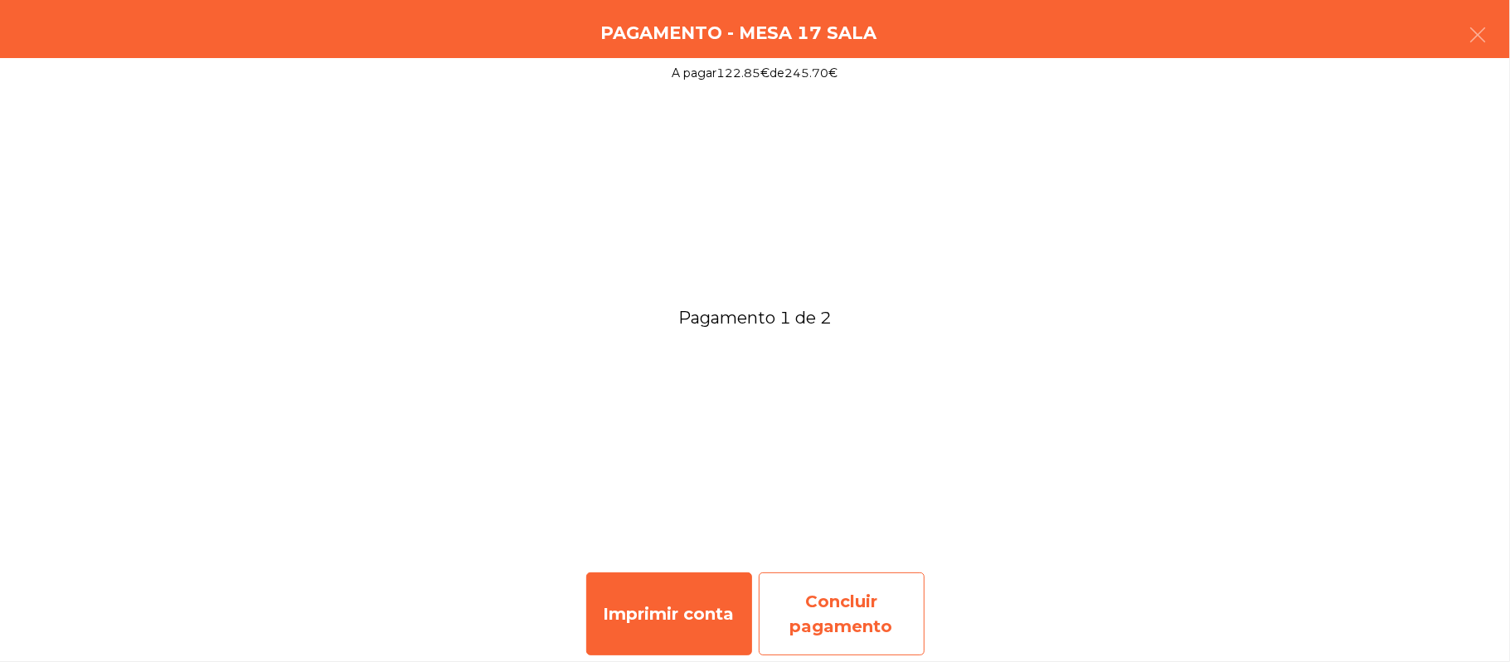
click at [871, 588] on div "Concluir pagamento" at bounding box center [842, 613] width 166 height 83
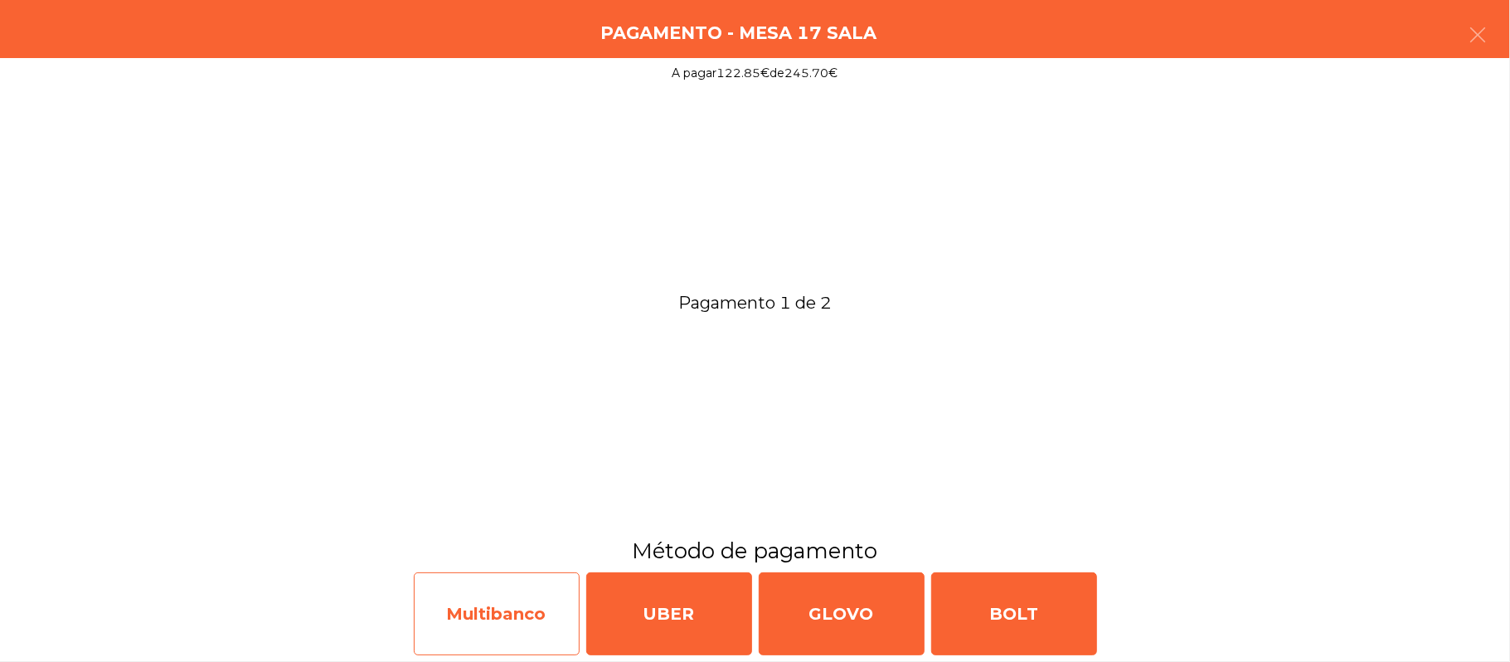
click at [491, 604] on div "Multibanco" at bounding box center [497, 613] width 166 height 83
select select "**"
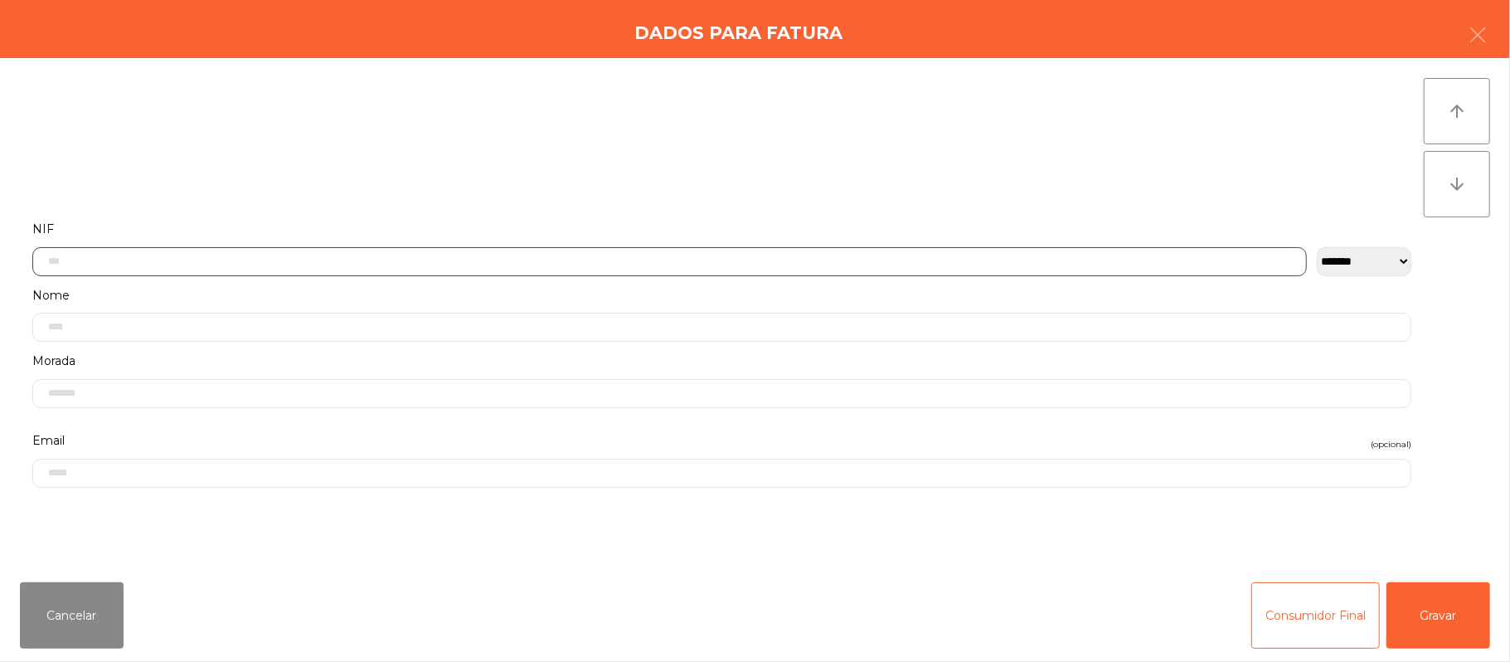
click at [438, 260] on input "text" at bounding box center [669, 261] width 1275 height 29
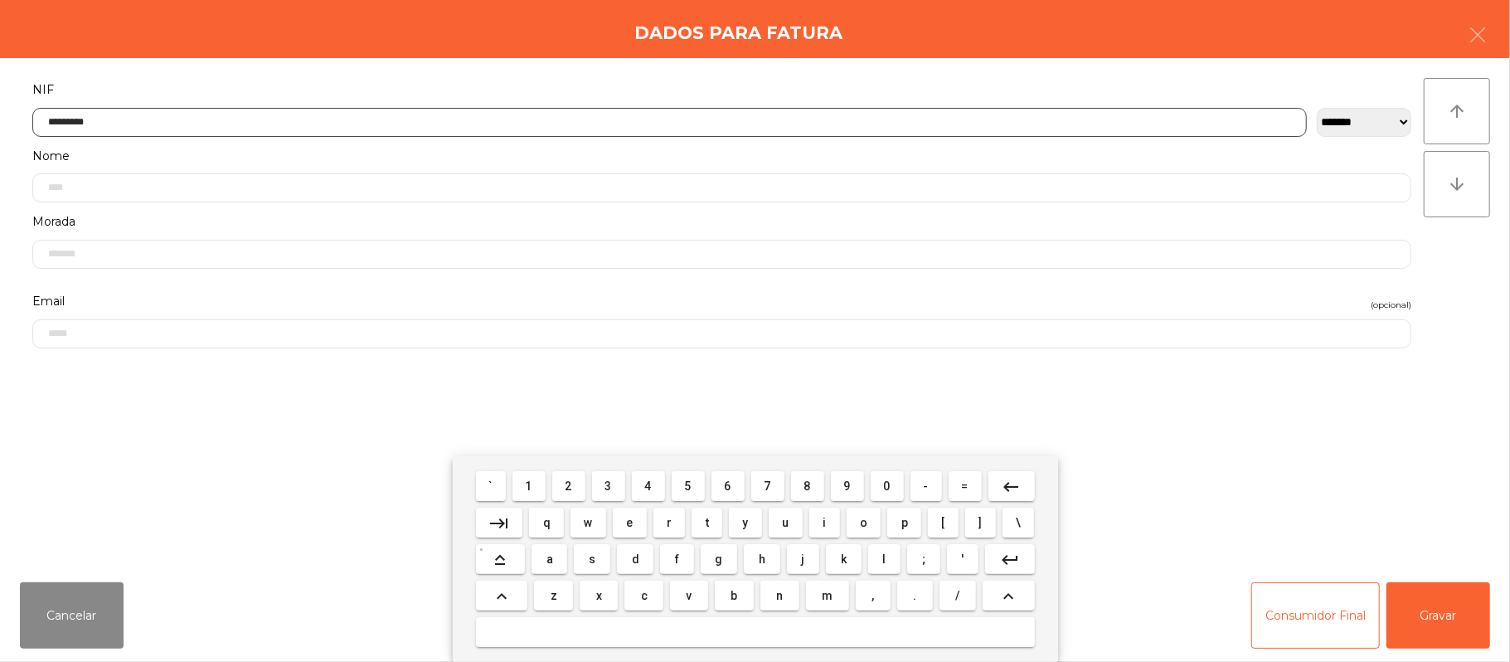
type input "*********"
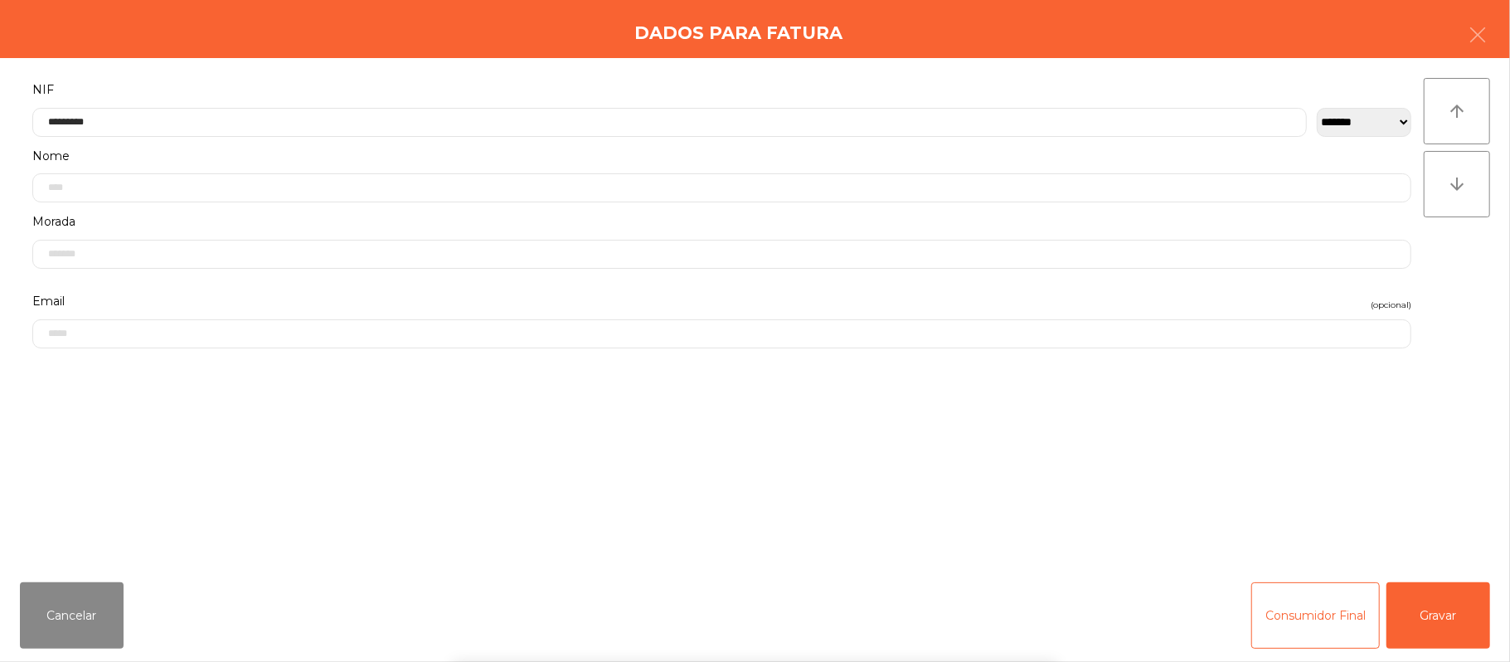
click at [1446, 608] on div "` 1 2 3 4 5 6 7 8 9 0 - = keyboard_backspace keyboard_tab q w e r t y u i o p […" at bounding box center [755, 559] width 1510 height 206
click at [1421, 605] on button "Gravar" at bounding box center [1439, 615] width 104 height 66
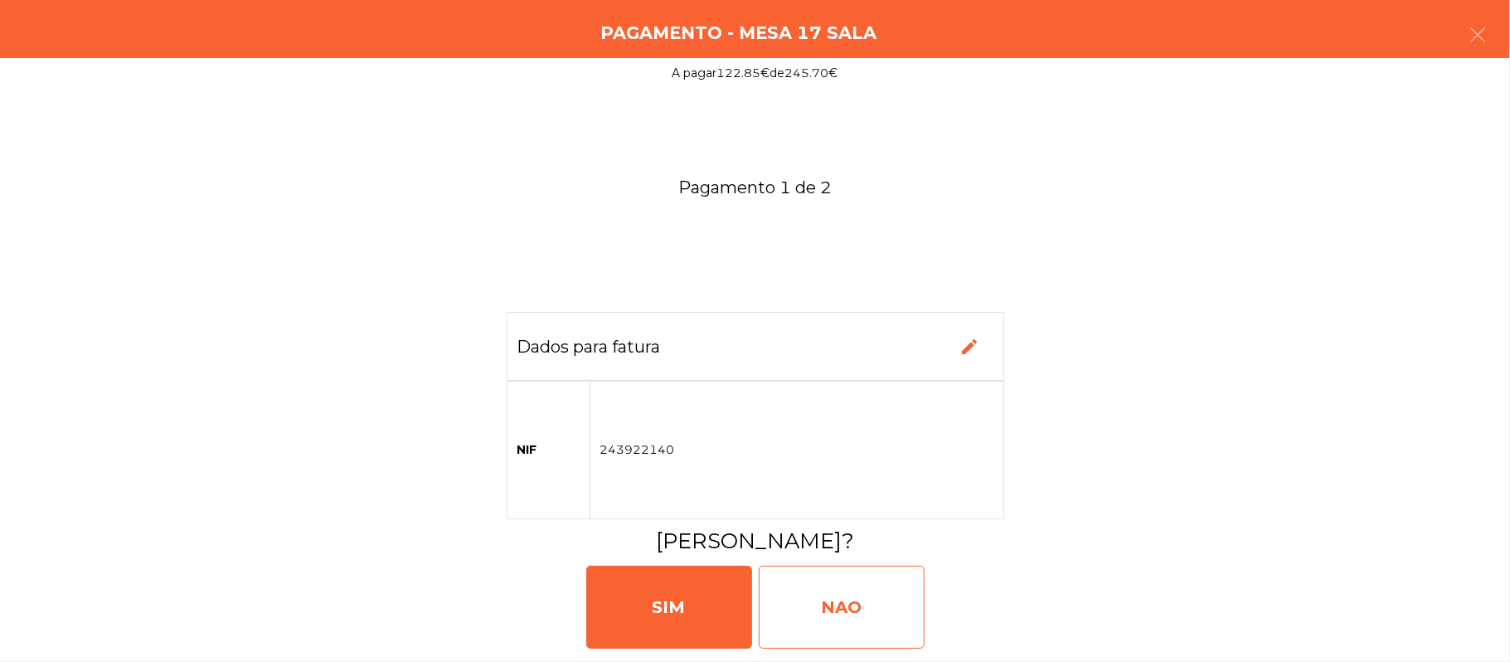
click at [858, 612] on div "NAO" at bounding box center [842, 607] width 166 height 83
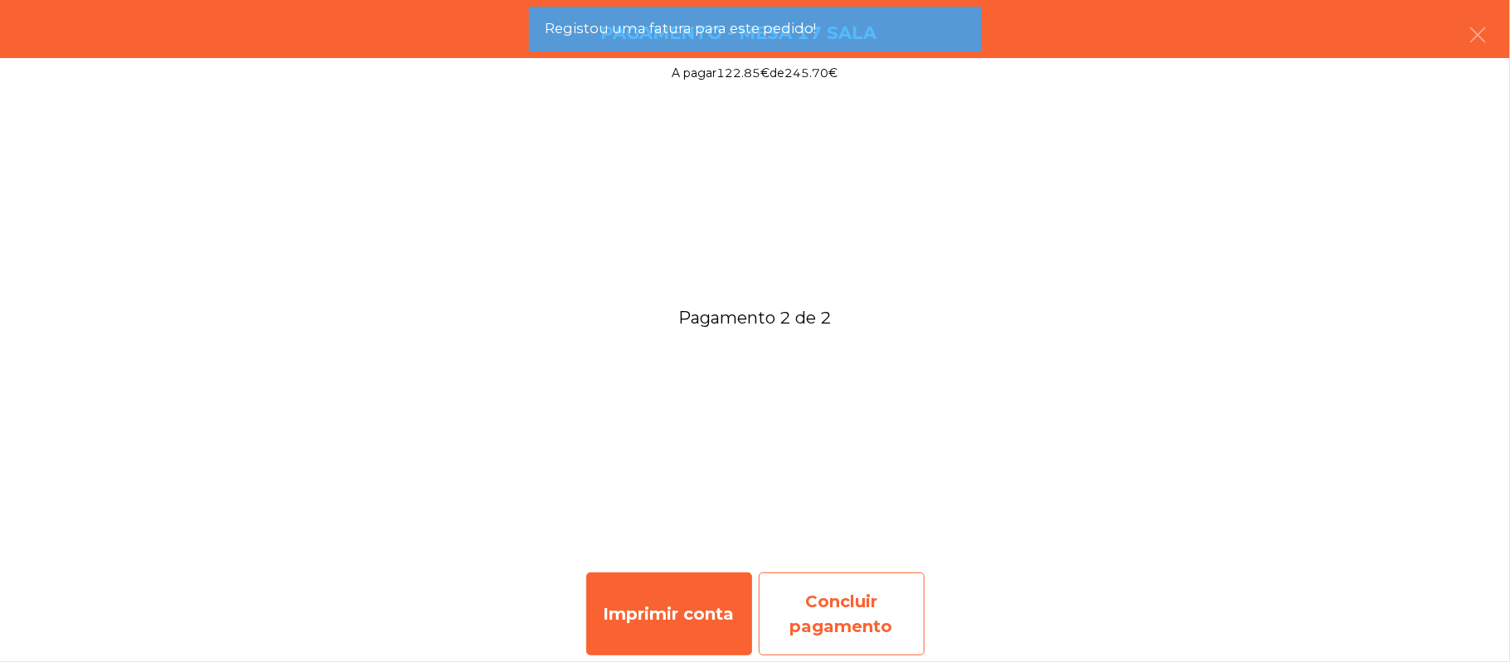
click at [867, 602] on div "Concluir pagamento" at bounding box center [842, 613] width 166 height 83
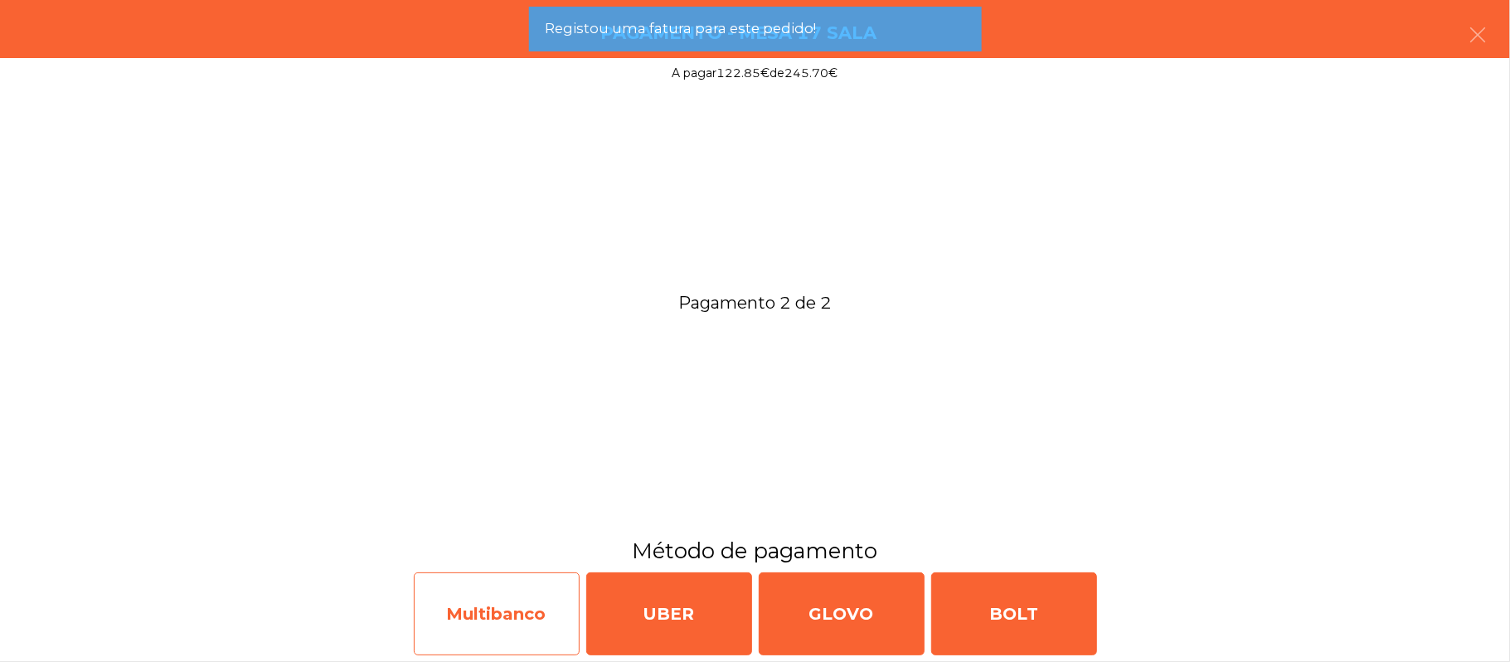
click at [519, 631] on div "Multibanco" at bounding box center [497, 613] width 166 height 83
select select "**"
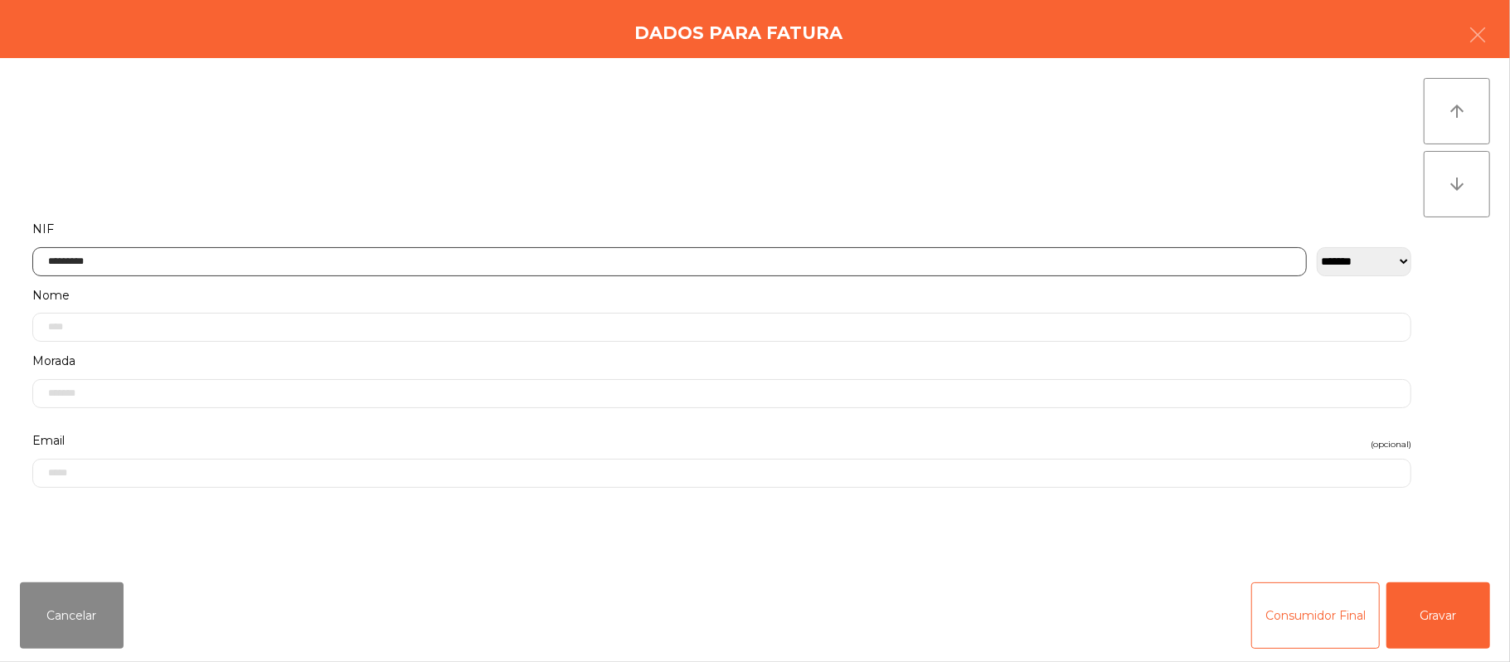
click at [430, 262] on input "*********" at bounding box center [669, 261] width 1275 height 29
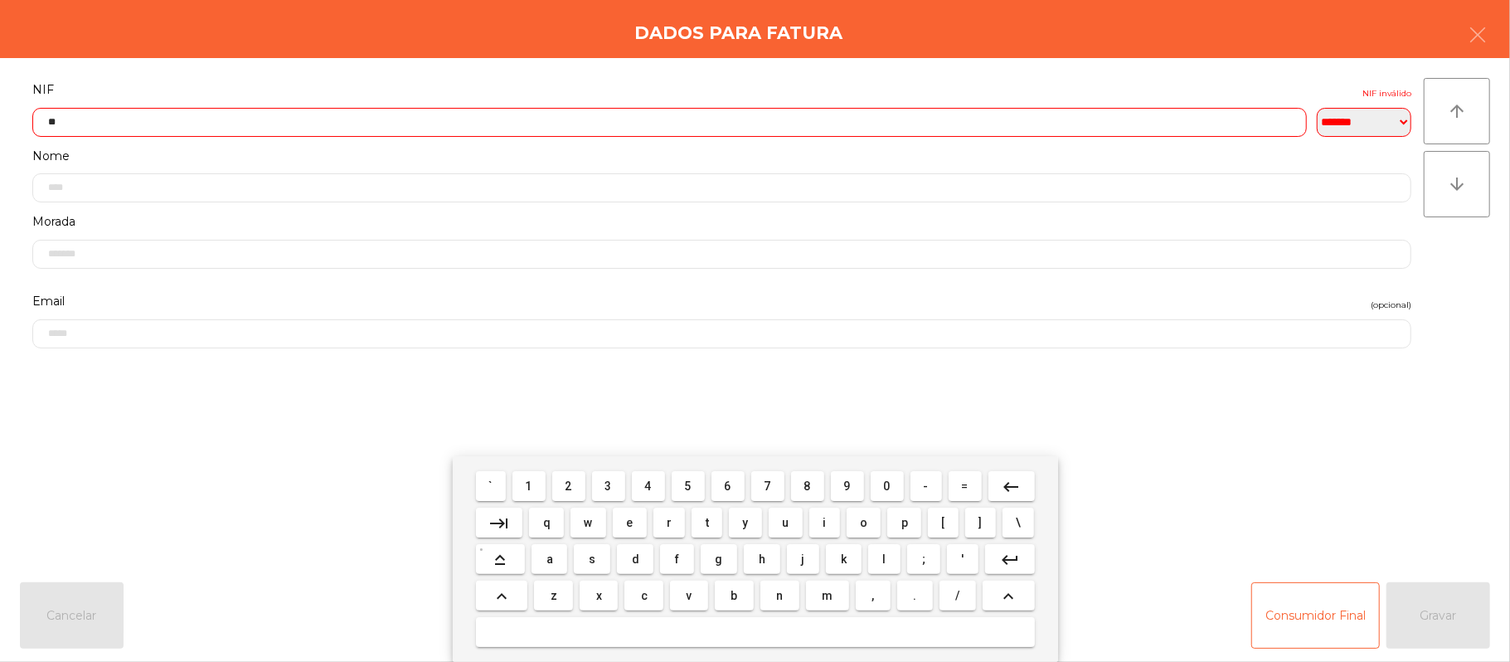
type input "*"
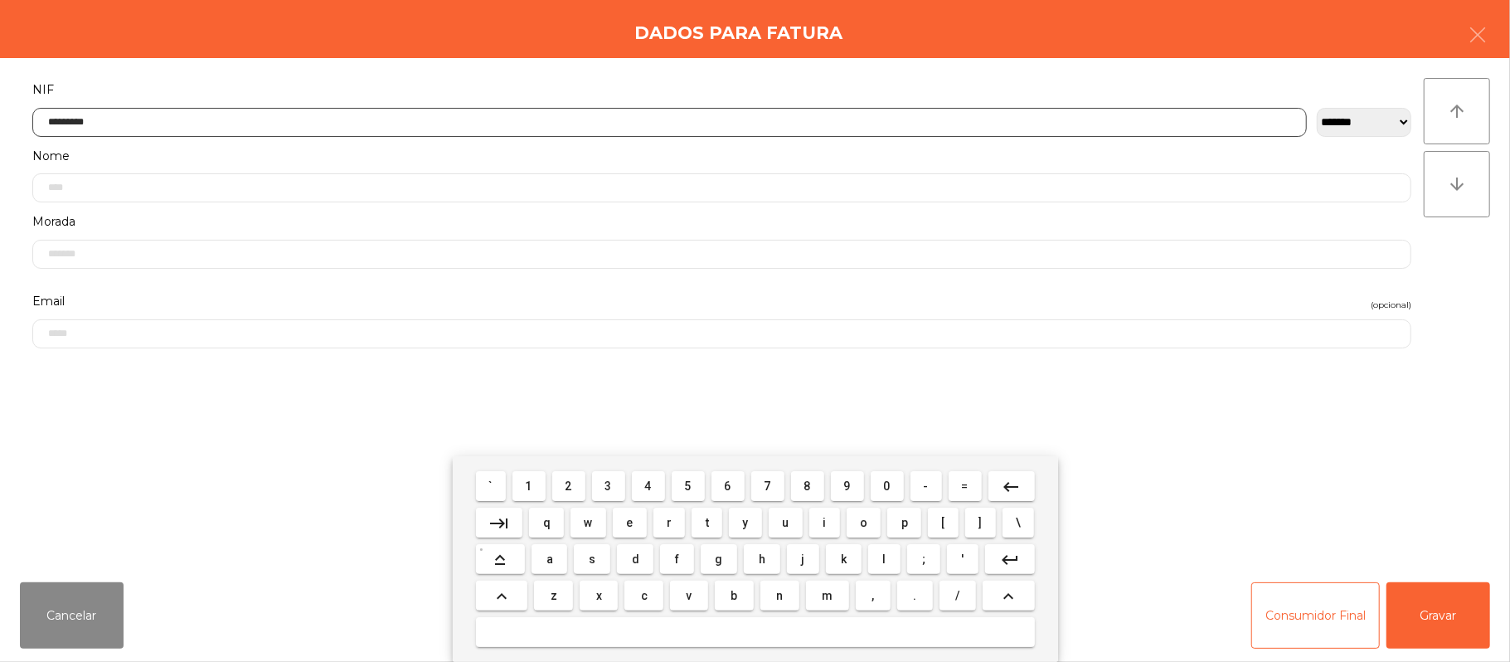
type input "*********"
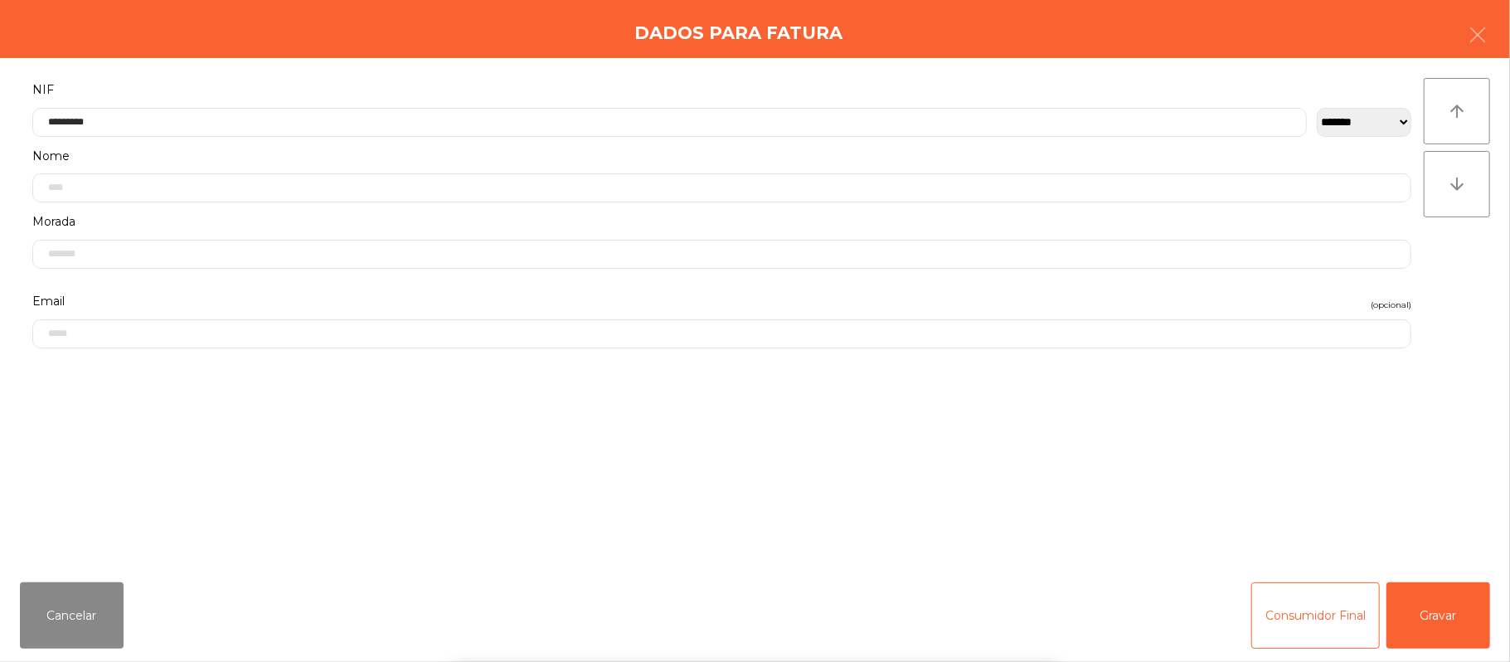
click at [1448, 605] on div "` 1 2 3 4 5 6 7 8 9 0 - = keyboard_backspace keyboard_tab q w e r t y u i o p […" at bounding box center [755, 559] width 1510 height 206
click at [1451, 584] on button "Gravar" at bounding box center [1439, 615] width 104 height 66
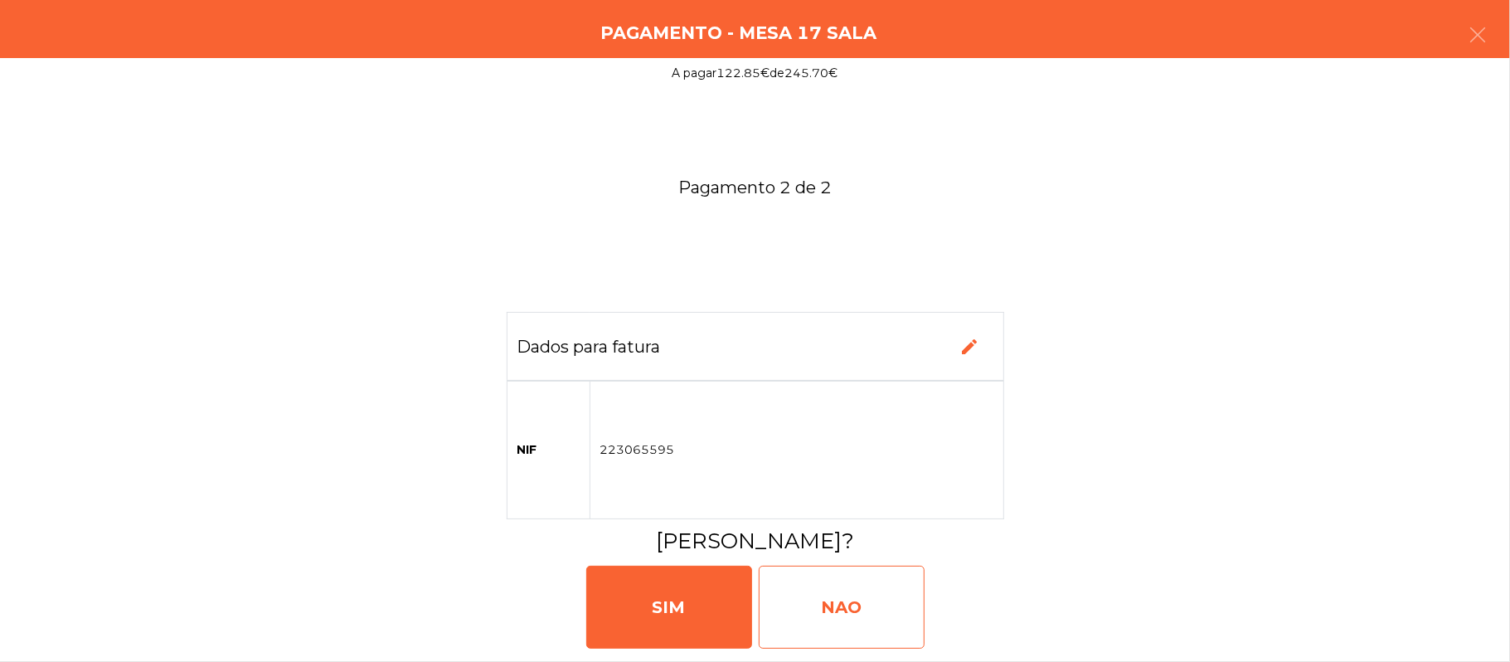
click at [863, 600] on div "NAO" at bounding box center [842, 607] width 166 height 83
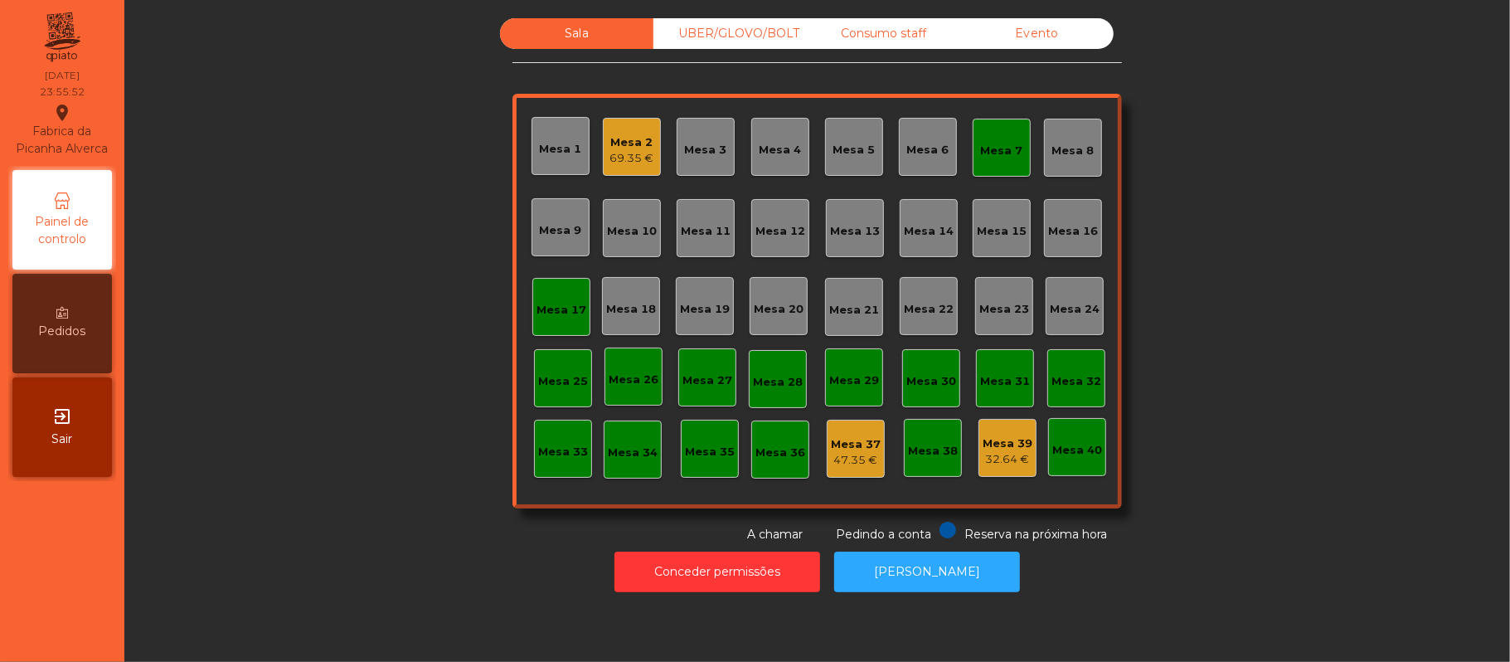
click at [620, 134] on div "Mesa 2" at bounding box center [632, 142] width 44 height 17
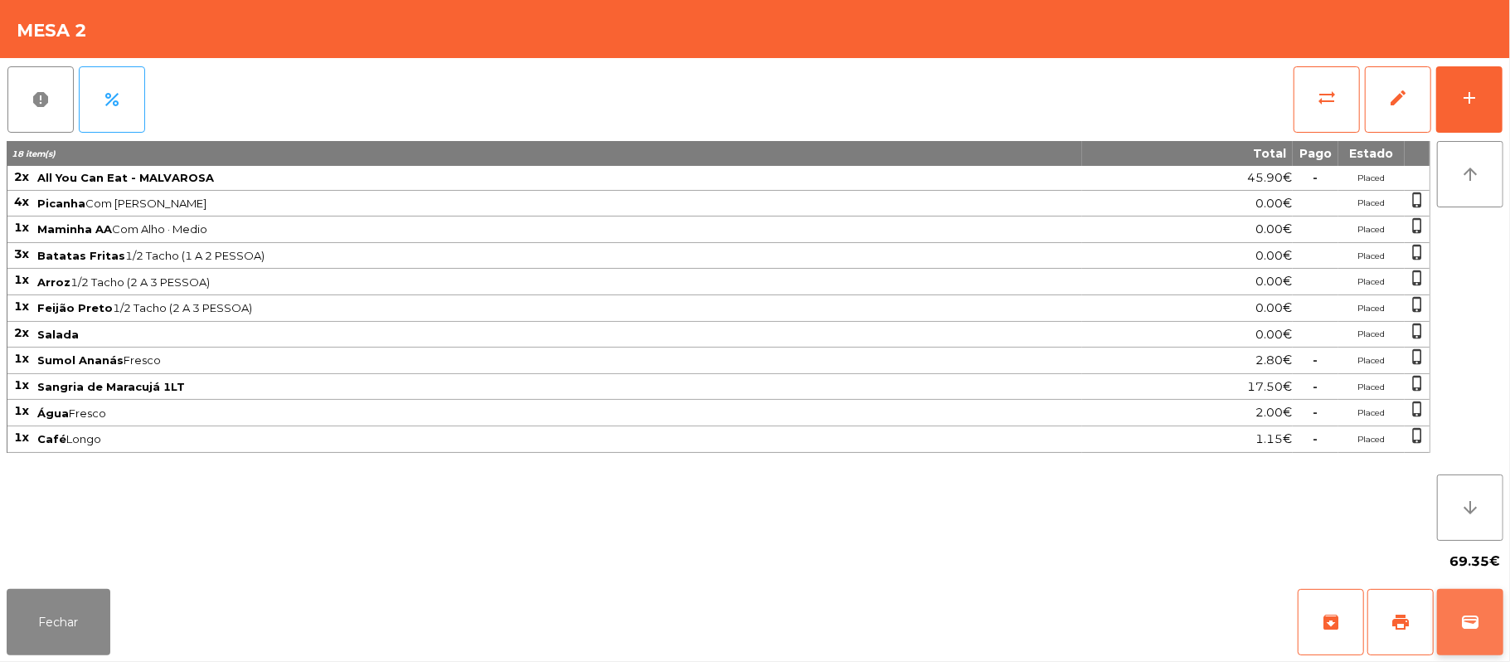
click at [1463, 628] on span "wallet" at bounding box center [1470, 622] width 20 height 20
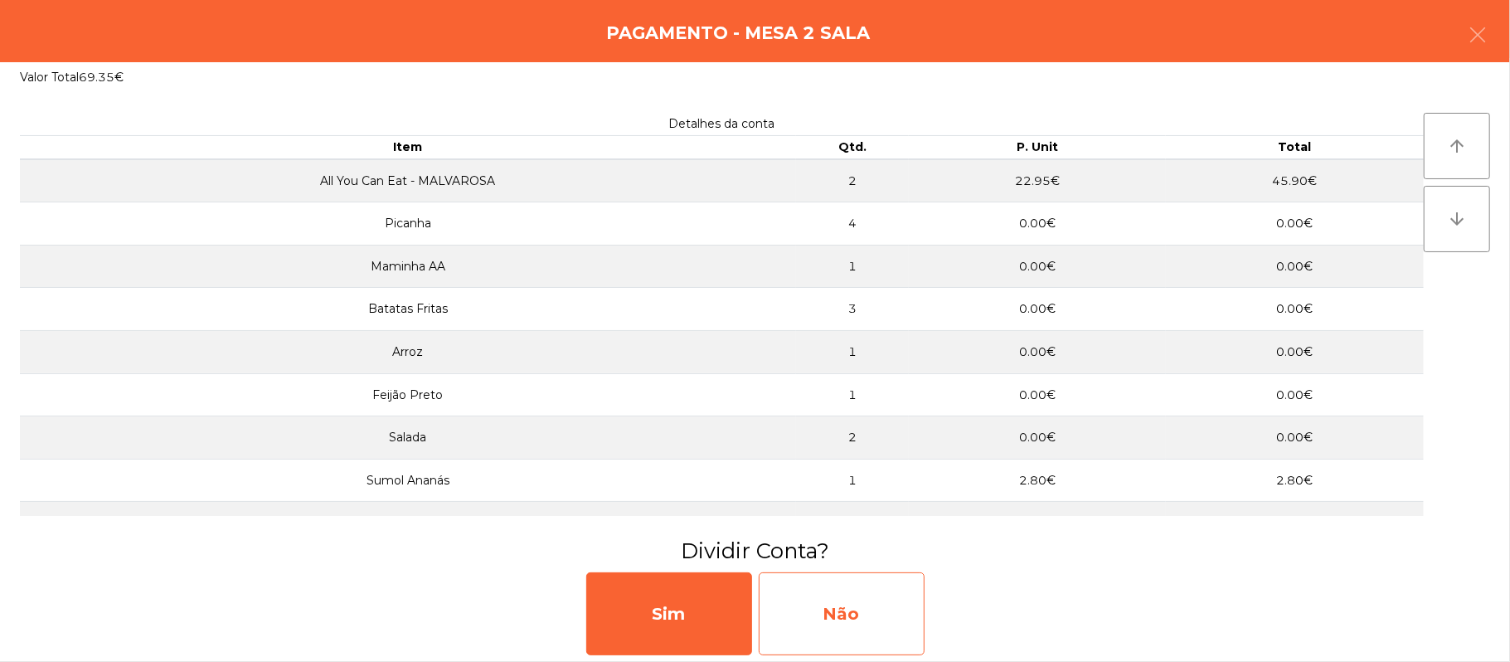
click at [836, 600] on div "Não" at bounding box center [842, 613] width 166 height 83
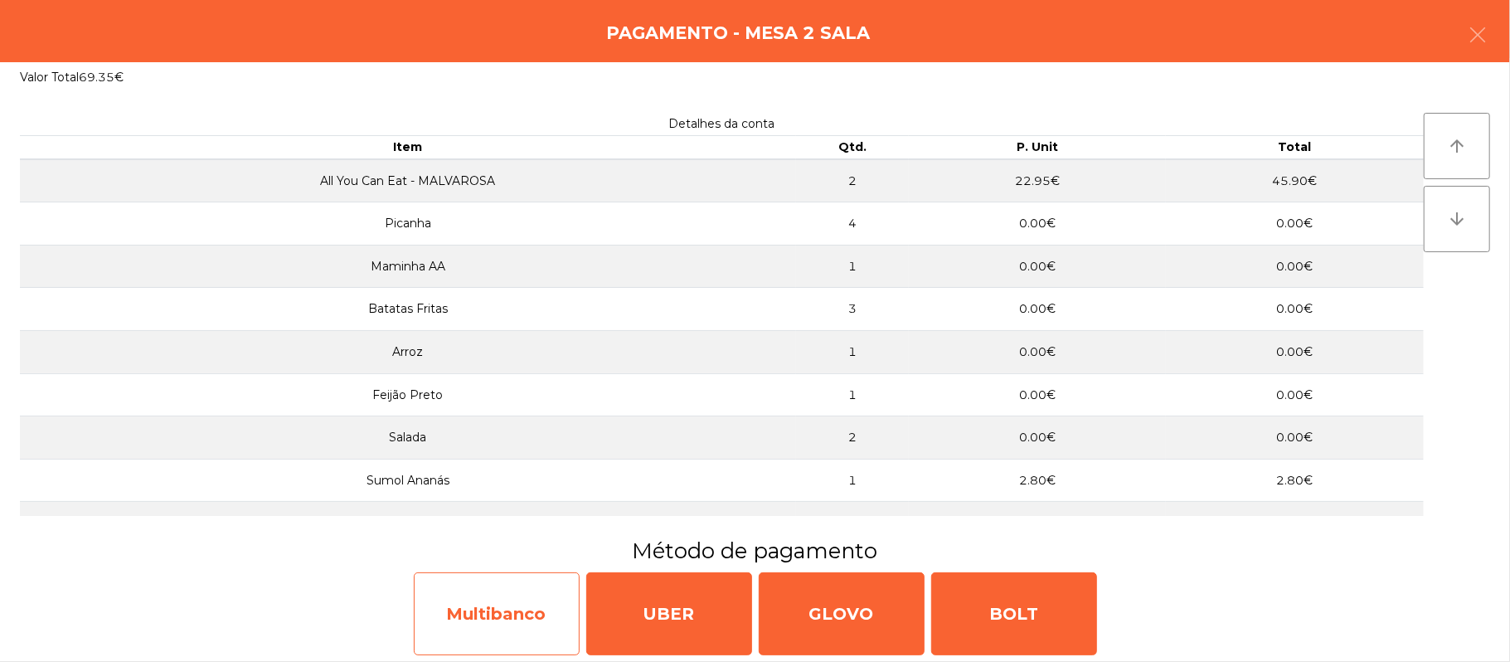
click at [503, 629] on div "Multibanco" at bounding box center [497, 613] width 166 height 83
select select "**"
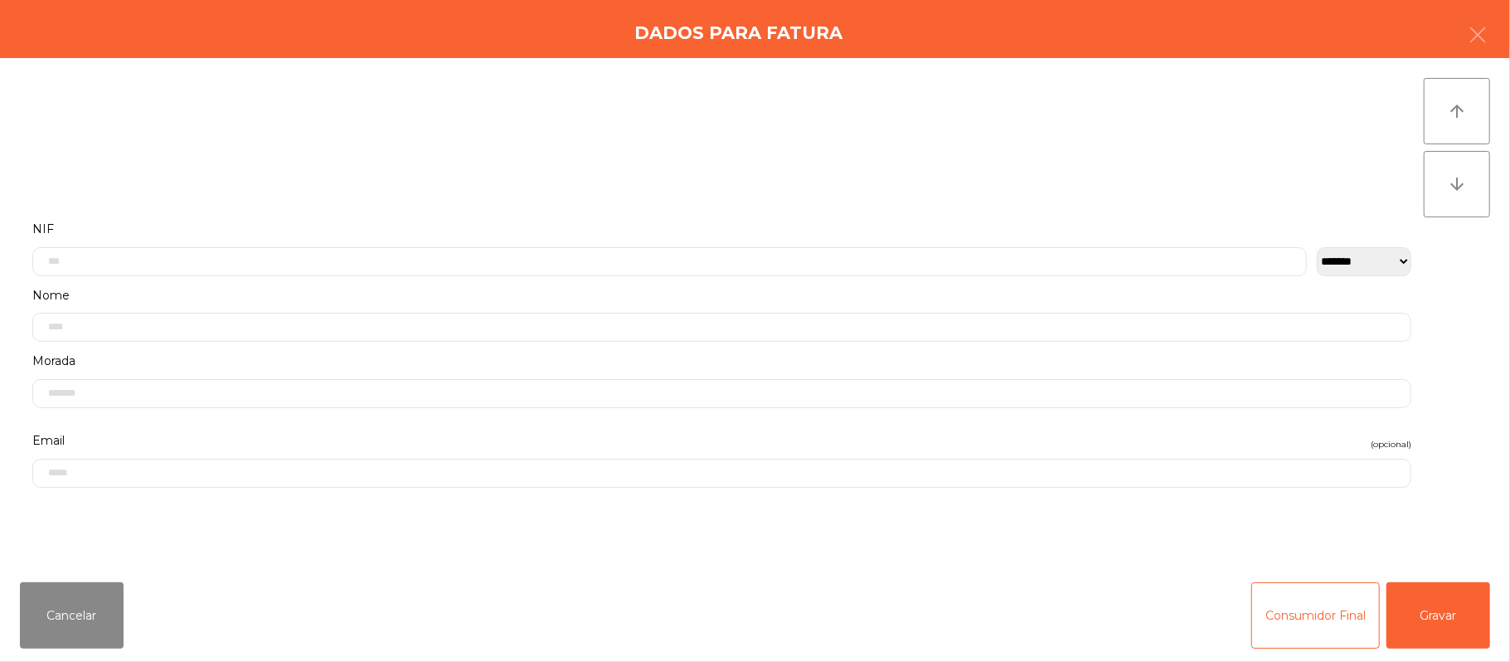
click at [432, 286] on label "Nome" at bounding box center [721, 295] width 1379 height 22
click at [428, 247] on input "text" at bounding box center [669, 261] width 1275 height 29
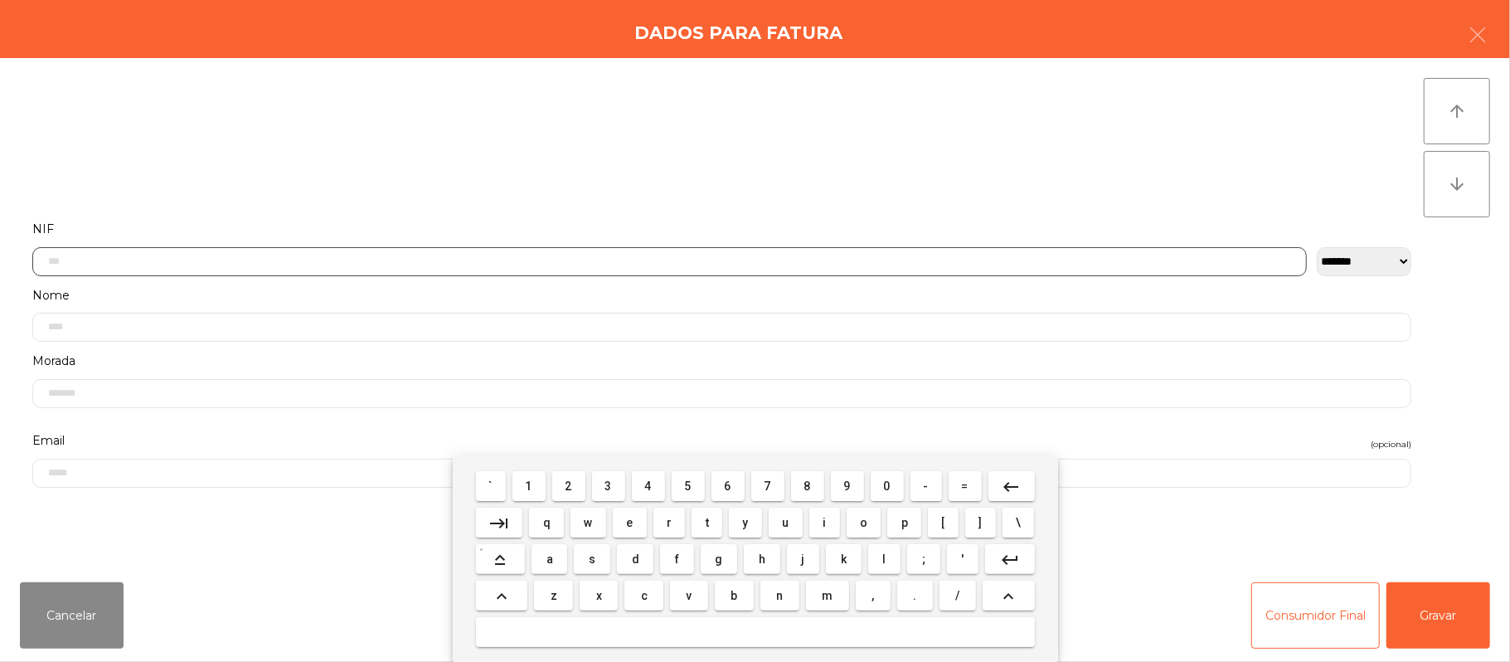
scroll to position [139, 0]
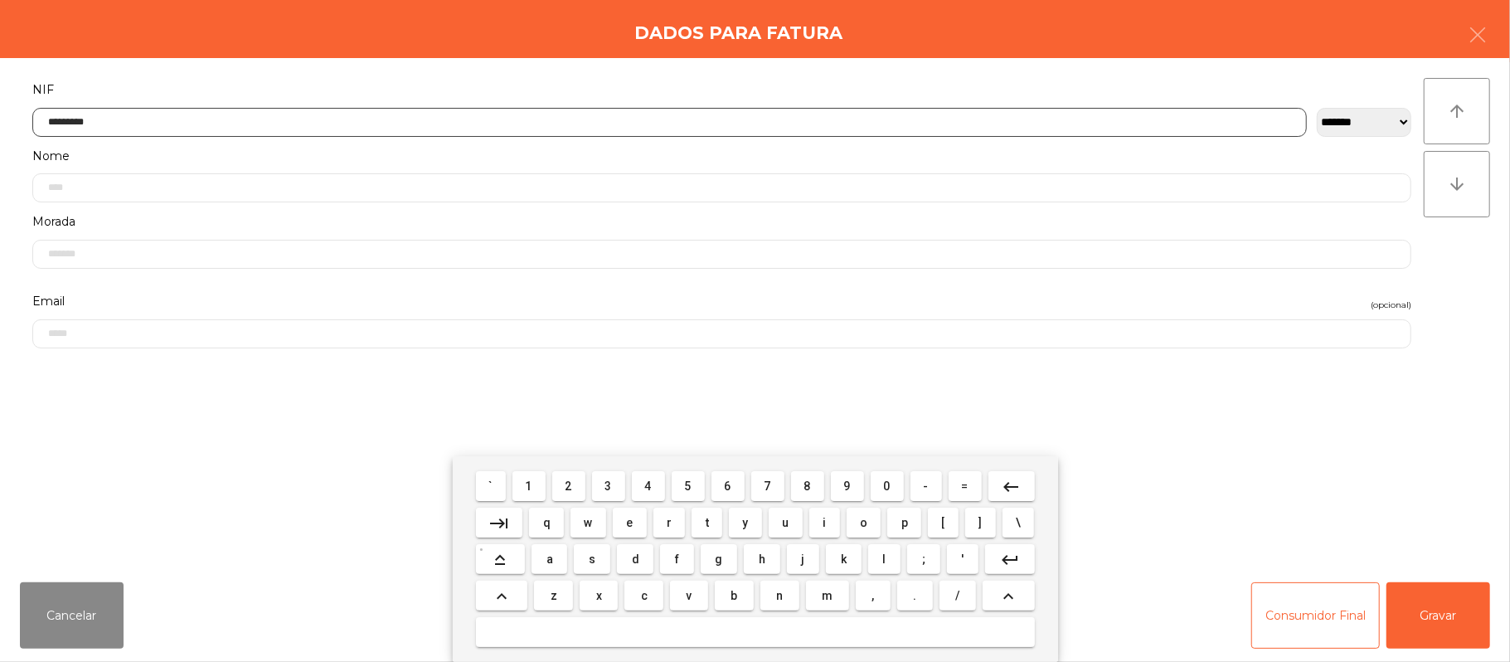
type input "*********"
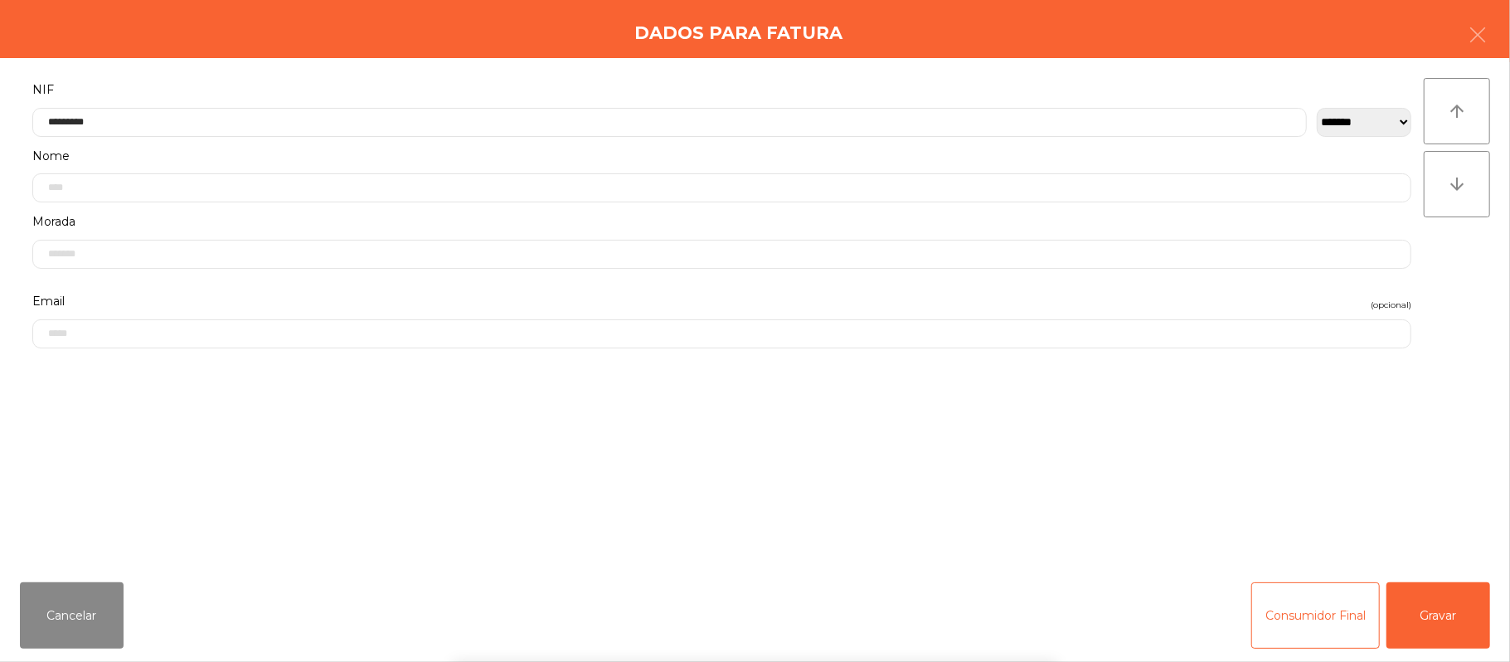
click at [1427, 597] on div "` 1 2 3 4 5 6 7 8 9 0 - = keyboard_backspace keyboard_tab q w e r t y u i o p […" at bounding box center [755, 559] width 1510 height 206
click at [1444, 584] on button "Gravar" at bounding box center [1439, 615] width 104 height 66
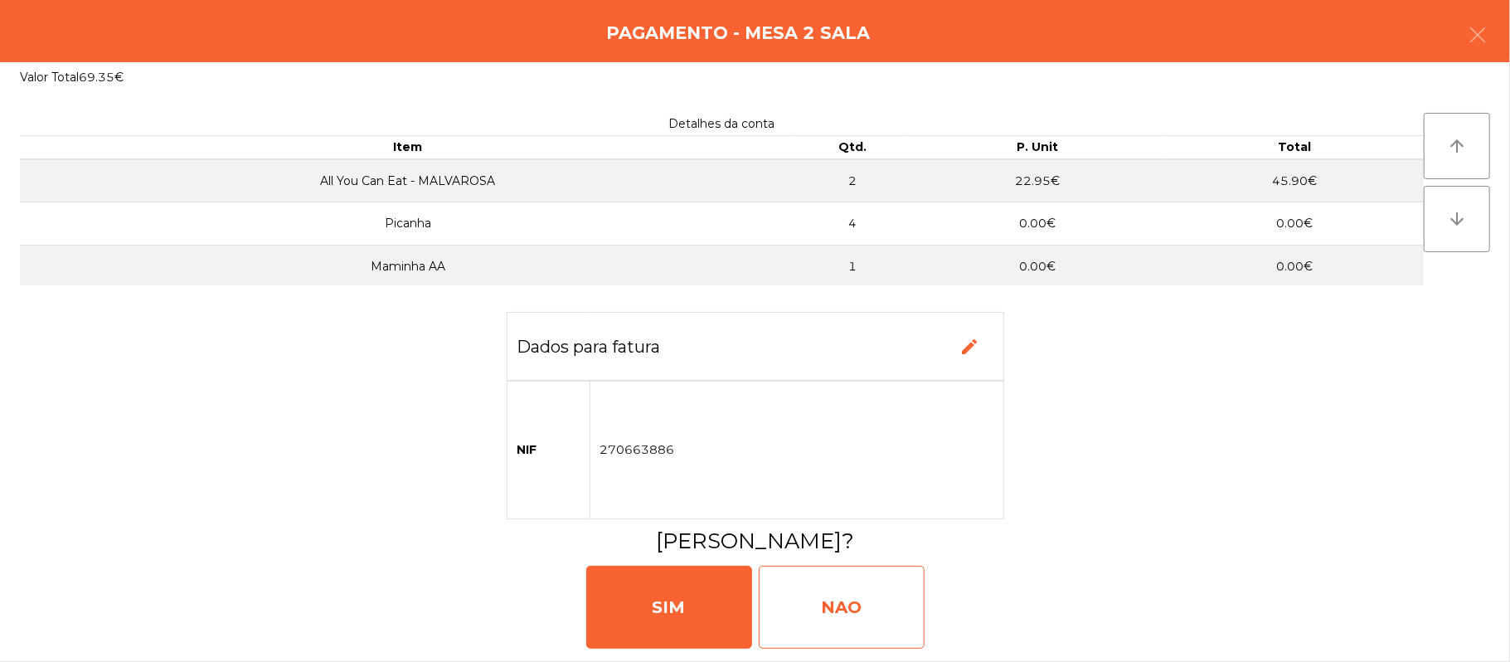
click at [843, 600] on div "NAO" at bounding box center [842, 607] width 166 height 83
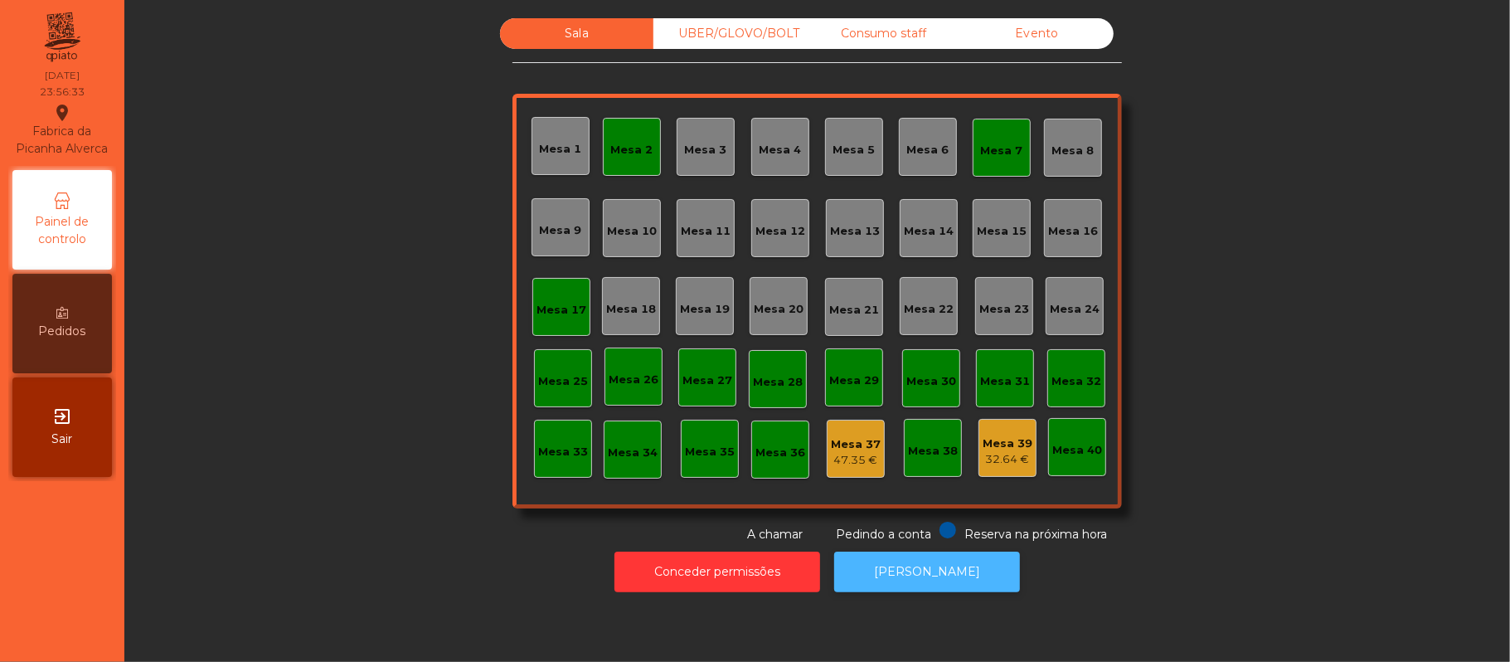
click at [912, 571] on button "[PERSON_NAME]" at bounding box center [927, 572] width 186 height 41
click at [615, 166] on div "Mesa 2" at bounding box center [632, 147] width 58 height 58
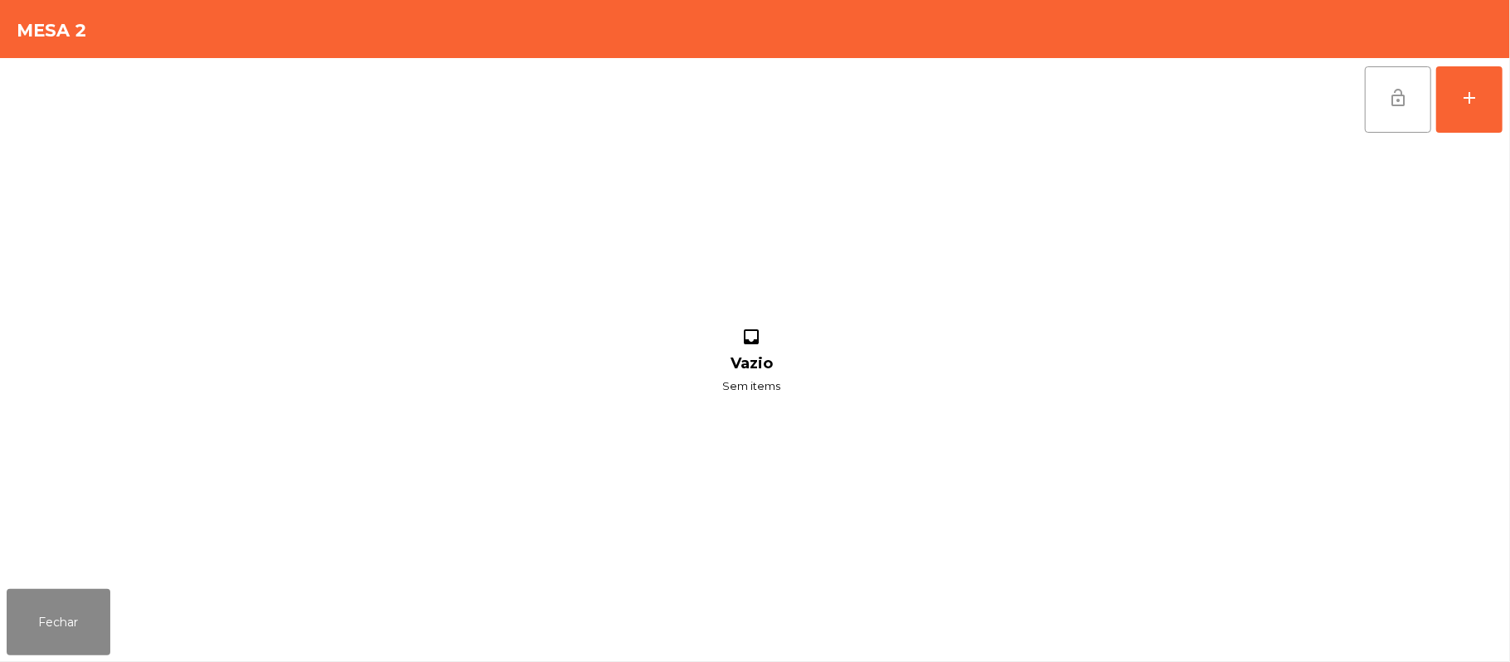
click at [1408, 116] on button "lock_open" at bounding box center [1398, 99] width 66 height 66
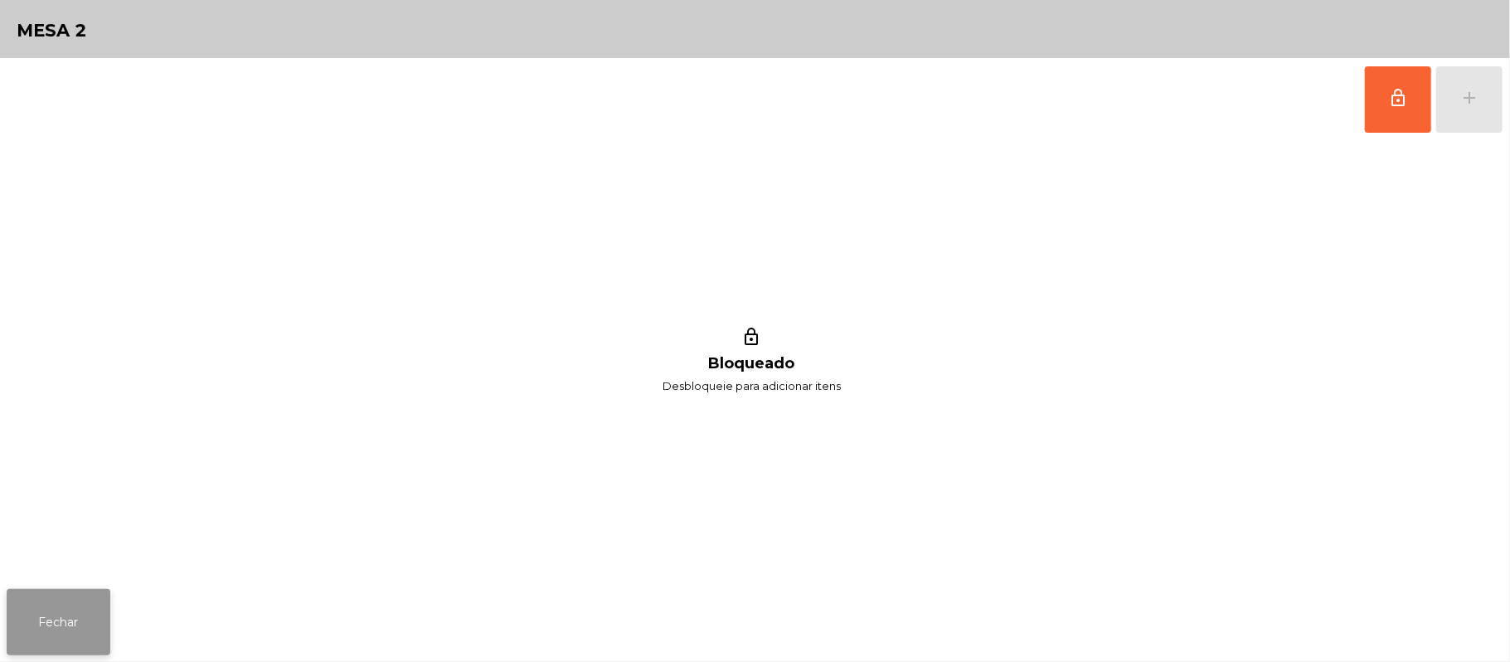
click at [65, 600] on button "Fechar" at bounding box center [59, 622] width 104 height 66
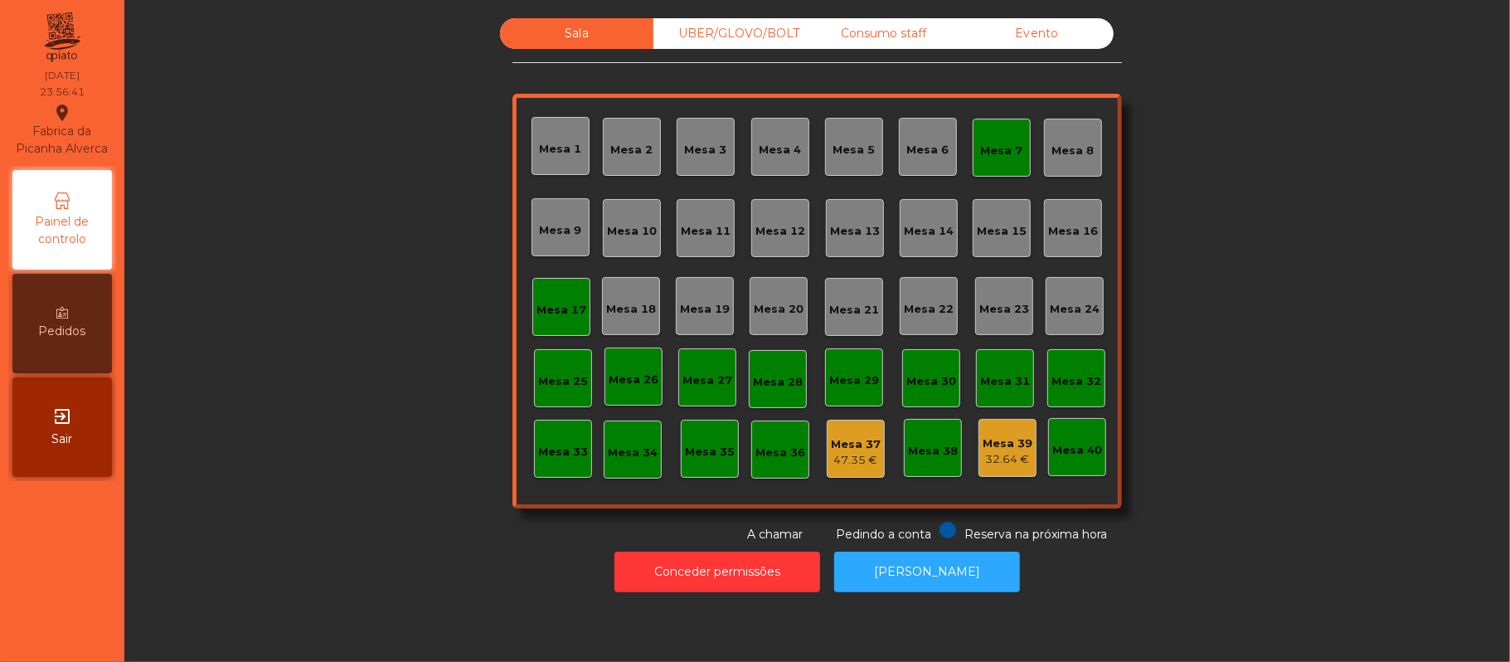
click at [1009, 146] on div "Mesa 7" at bounding box center [1002, 151] width 42 height 17
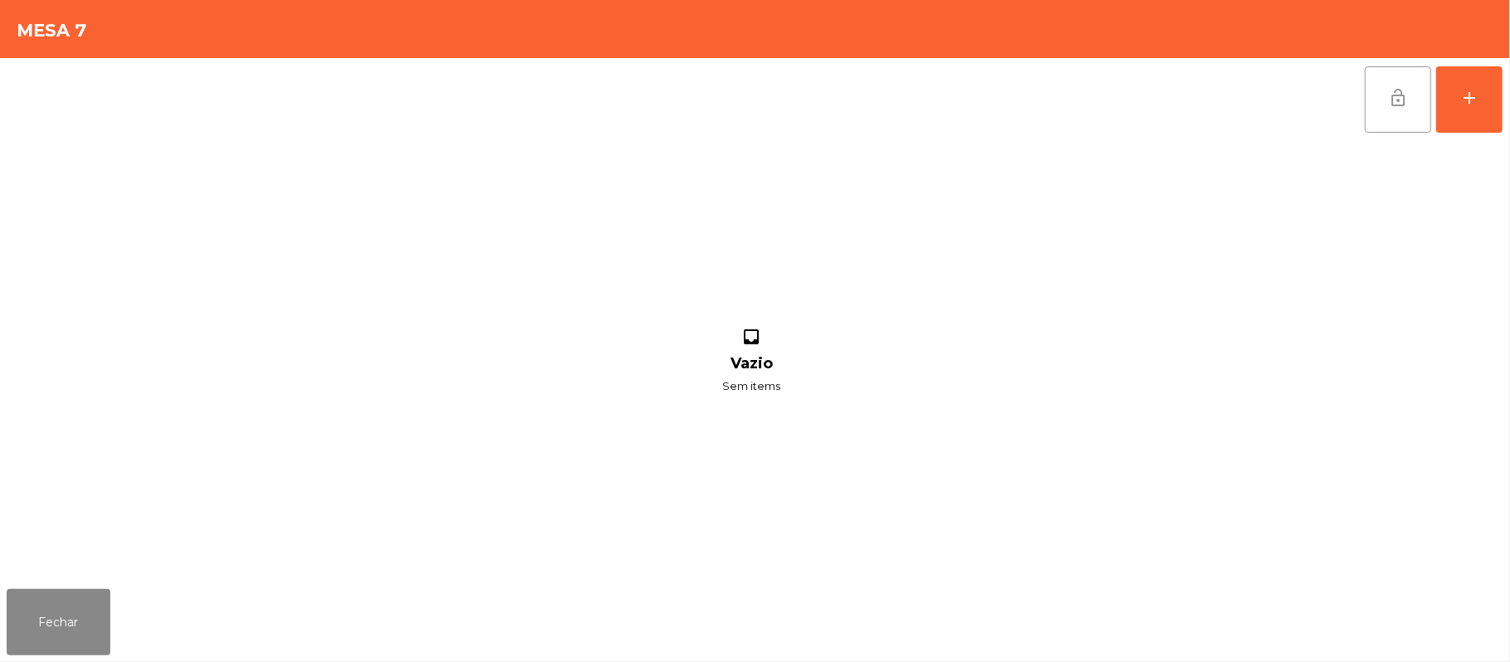
click at [1378, 107] on button "lock_open" at bounding box center [1398, 99] width 66 height 66
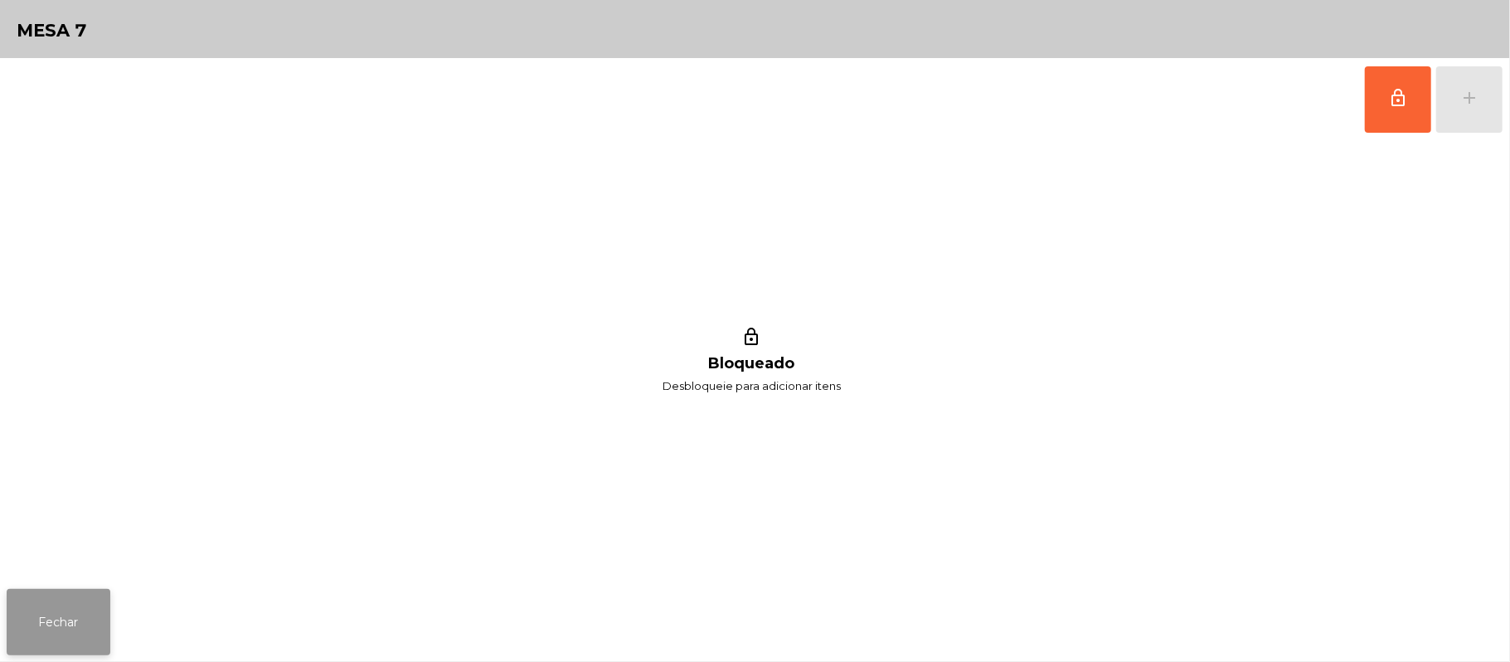
click at [75, 641] on button "Fechar" at bounding box center [59, 622] width 104 height 66
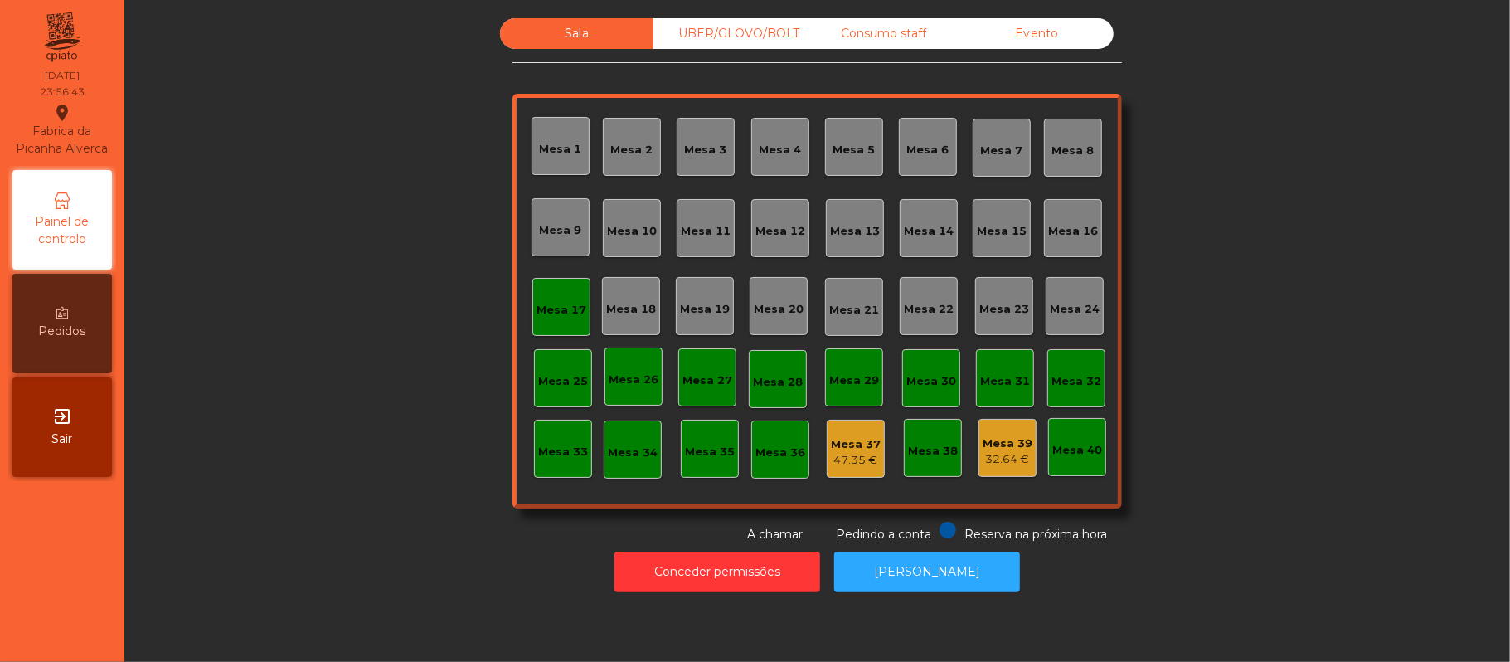
click at [554, 317] on div "Mesa 17" at bounding box center [562, 310] width 50 height 17
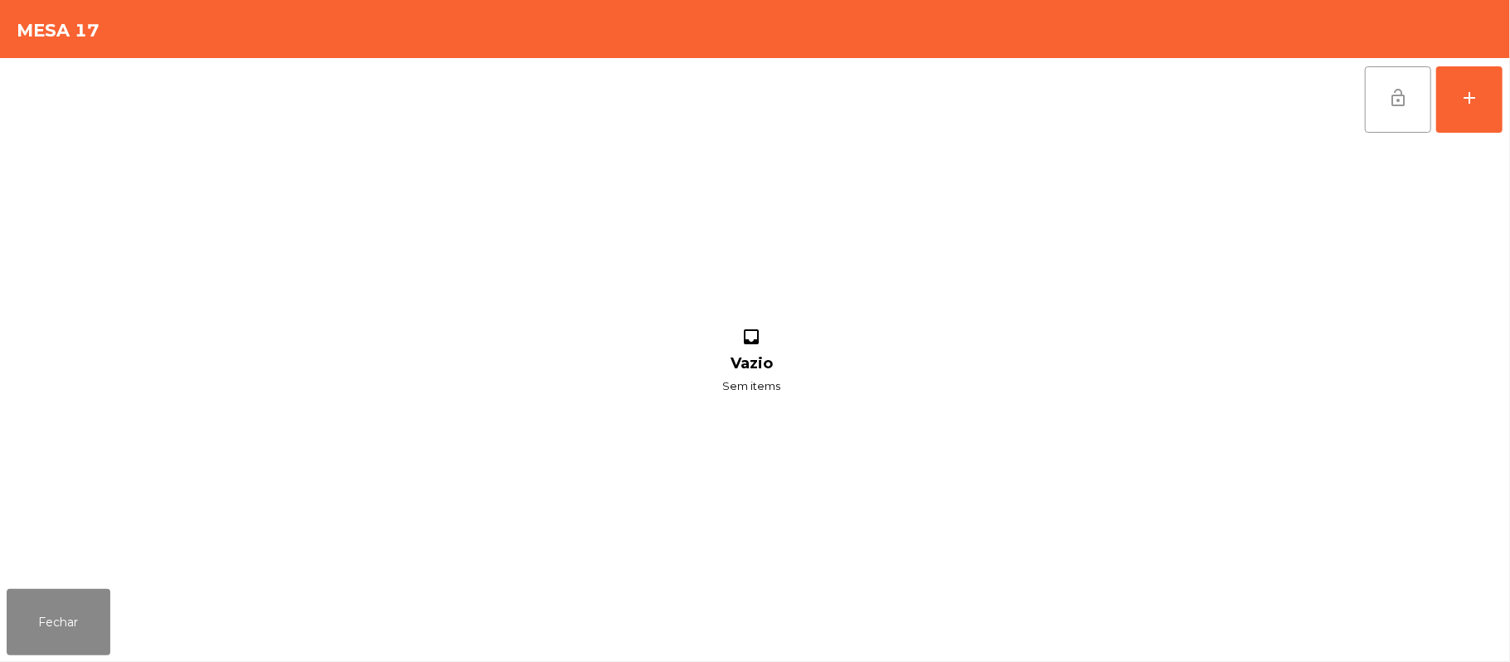
click at [1385, 97] on button "lock_open" at bounding box center [1398, 99] width 66 height 66
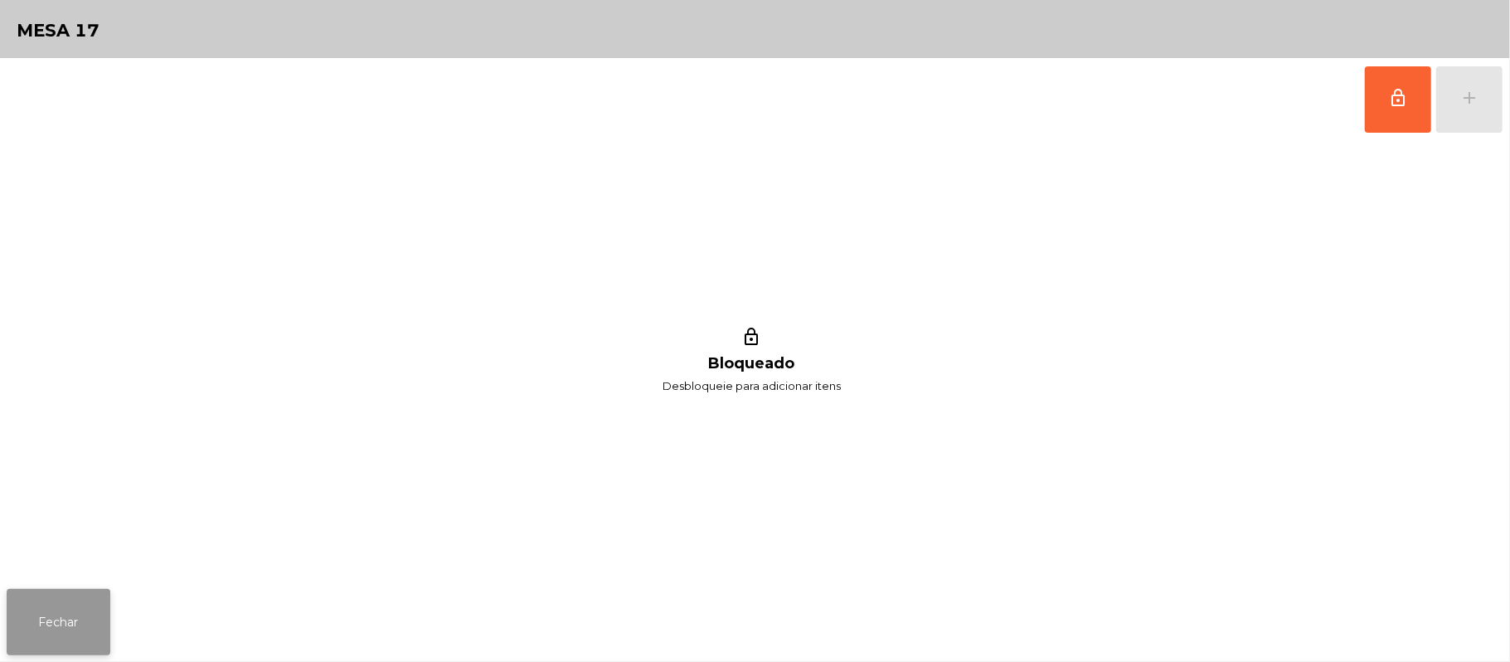
click at [78, 642] on button "Fechar" at bounding box center [59, 622] width 104 height 66
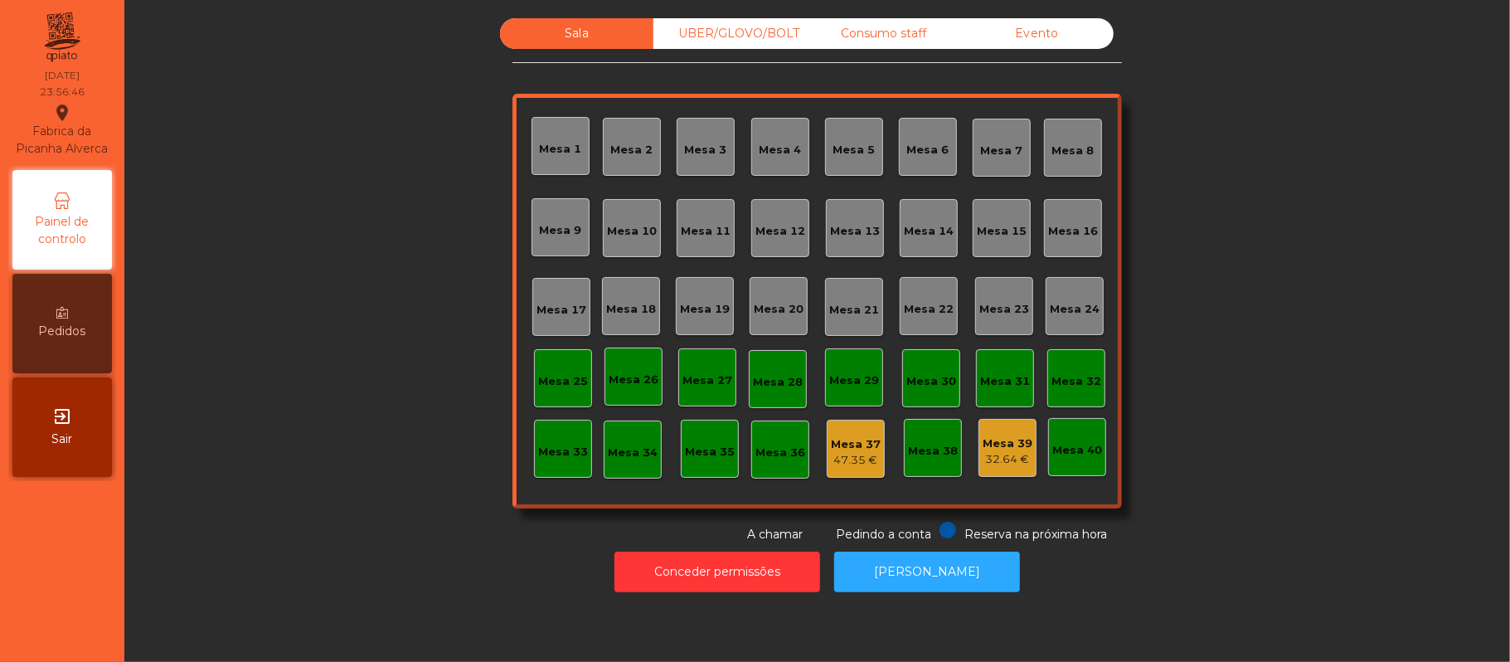
click at [740, 32] on div "UBER/GLOVO/BOLT" at bounding box center [730, 33] width 153 height 31
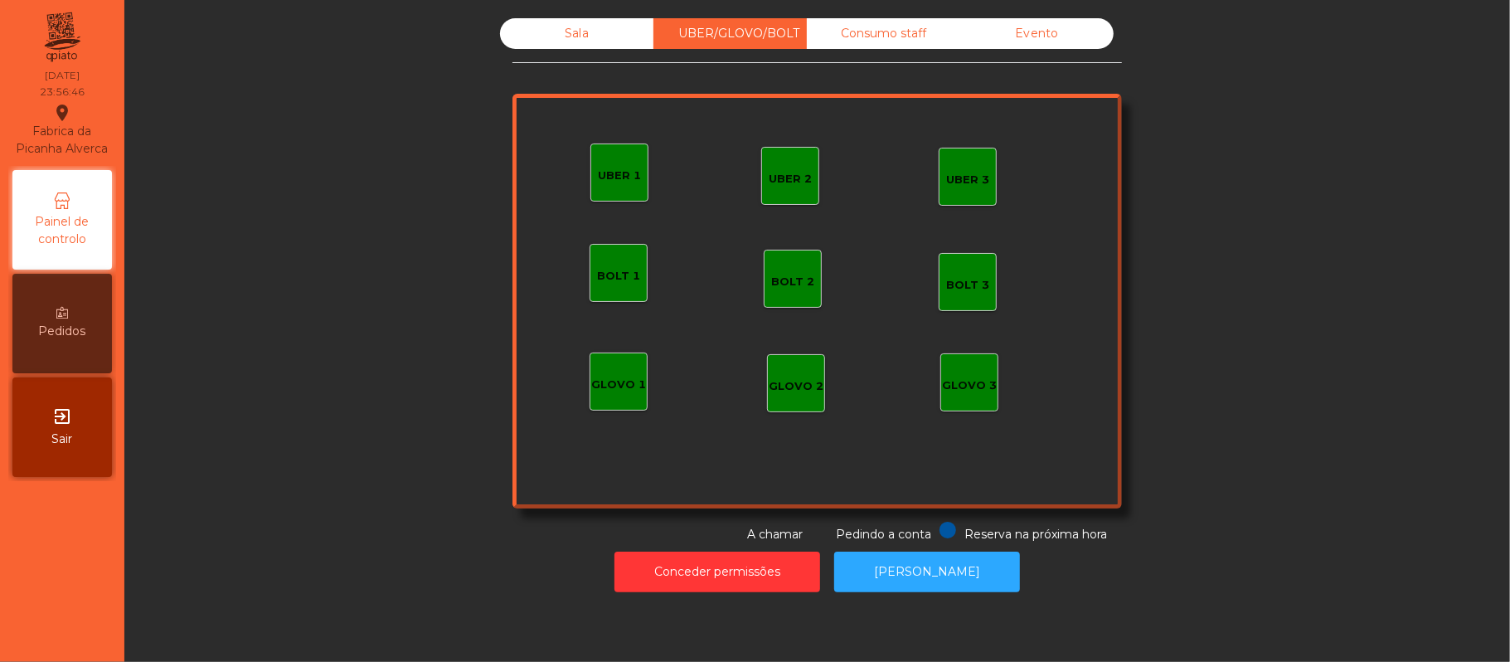
click at [867, 33] on div "Consumo staff" at bounding box center [883, 33] width 153 height 31
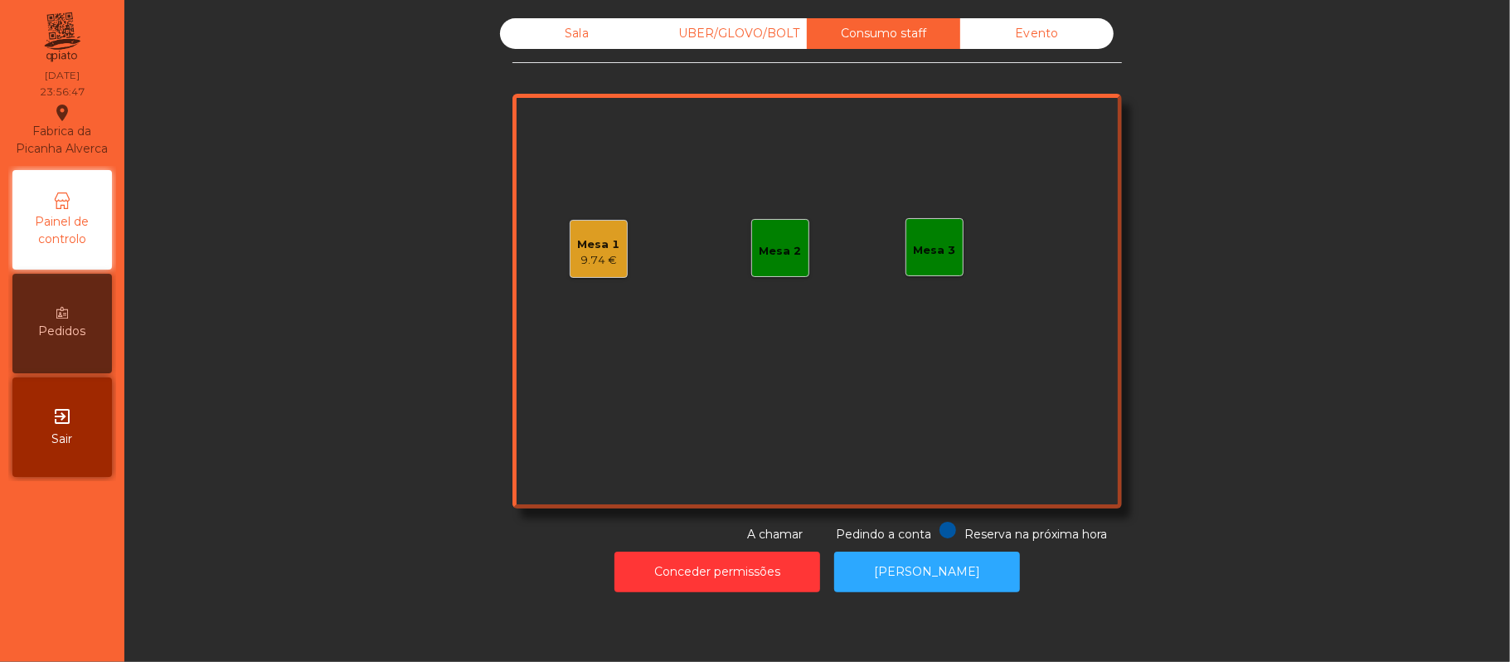
click at [590, 264] on div "9.74 €" at bounding box center [599, 260] width 42 height 17
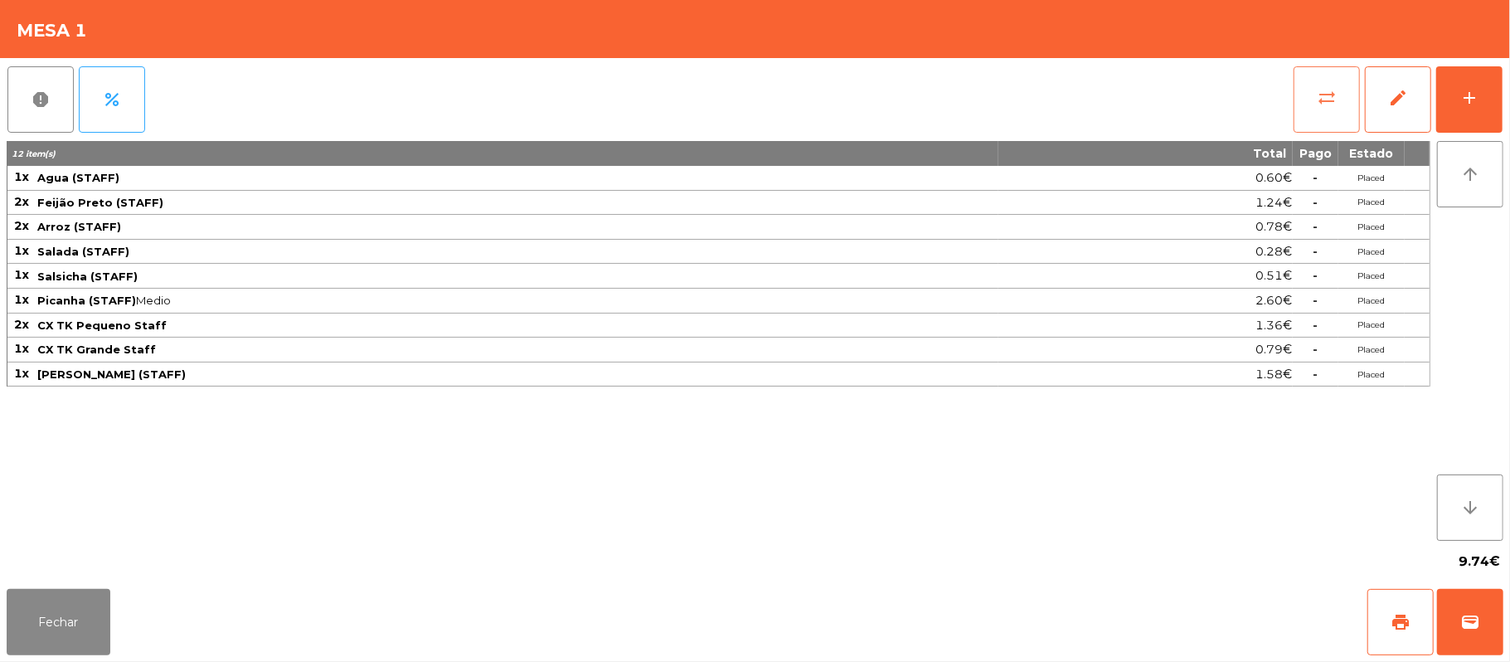
click at [1330, 91] on span "sync_alt" at bounding box center [1327, 98] width 20 height 20
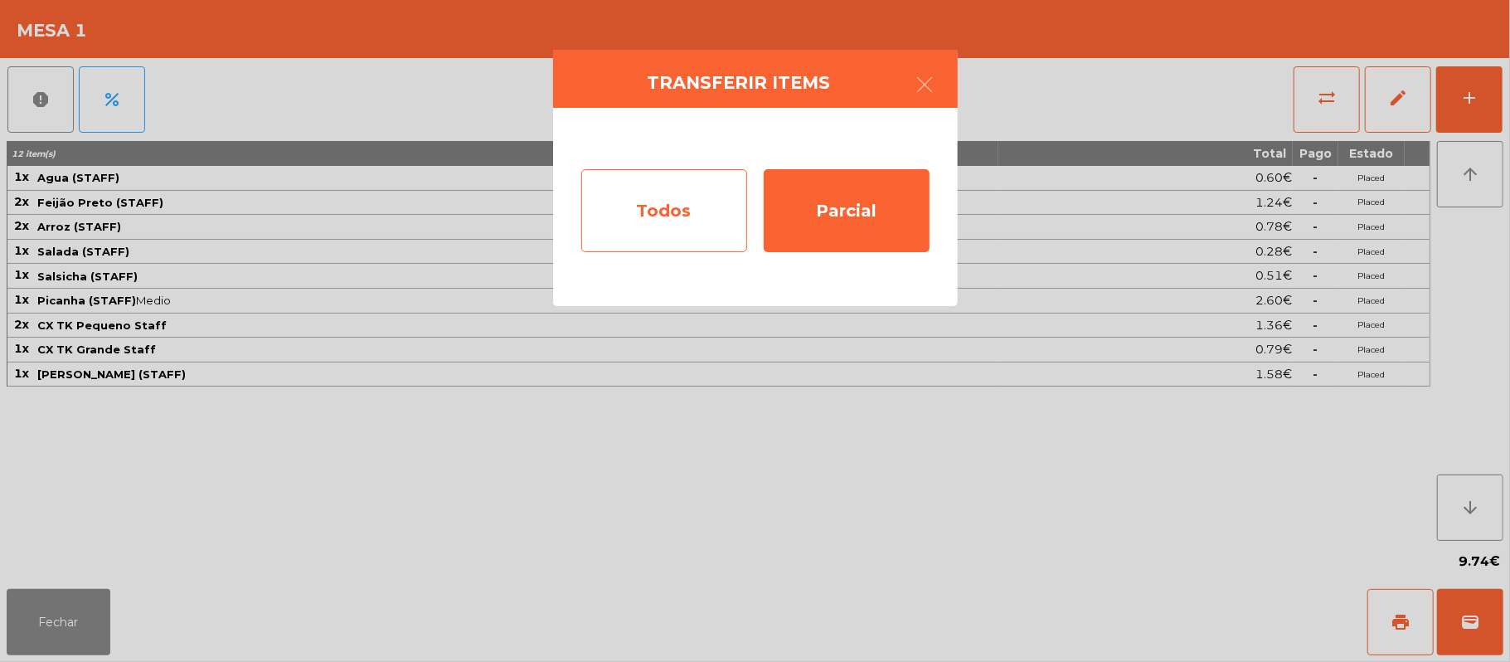
click at [687, 199] on div "Todos" at bounding box center [664, 210] width 166 height 83
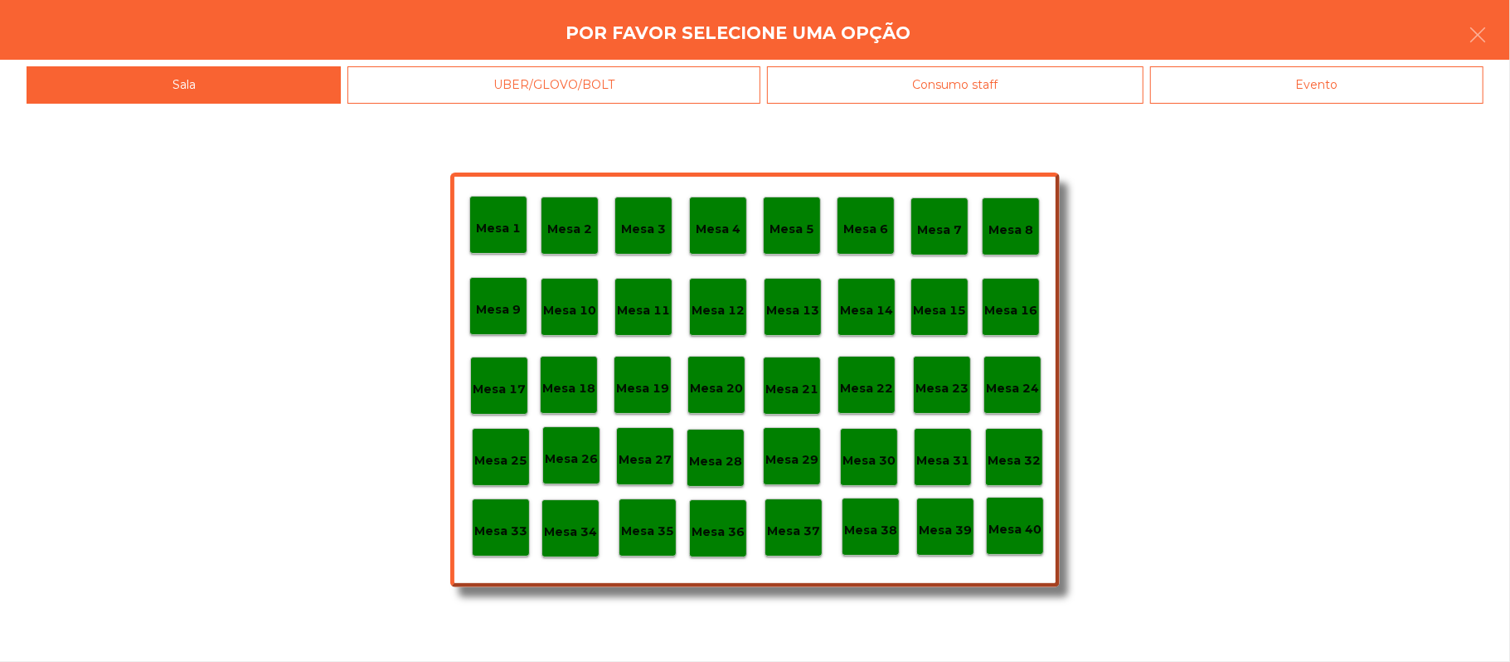
click at [963, 527] on p "Mesa 39" at bounding box center [945, 530] width 53 height 19
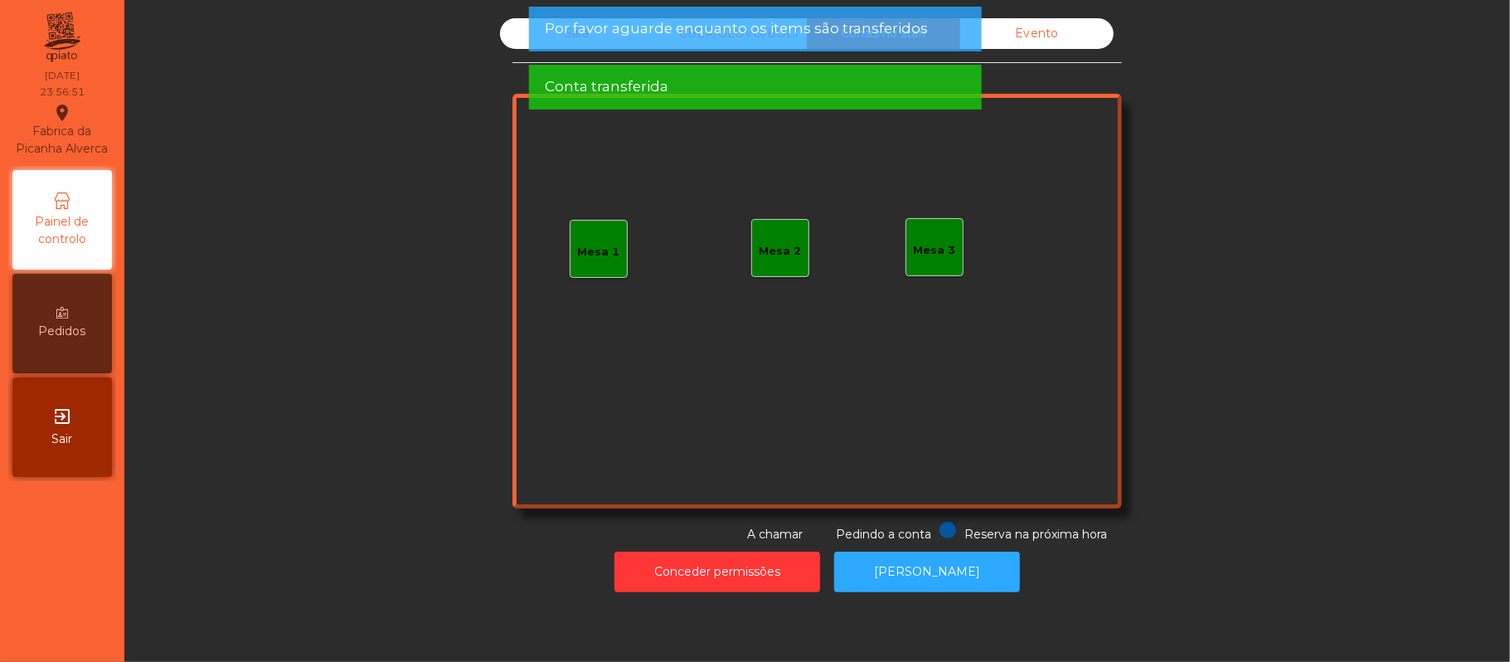
click at [1340, 266] on div "Sala UBER/GLOVO/BOLT Consumo staff Evento Mesa 1 Mesa 2 Mesa 3 Reserva na próxi…" at bounding box center [817, 280] width 1341 height 525
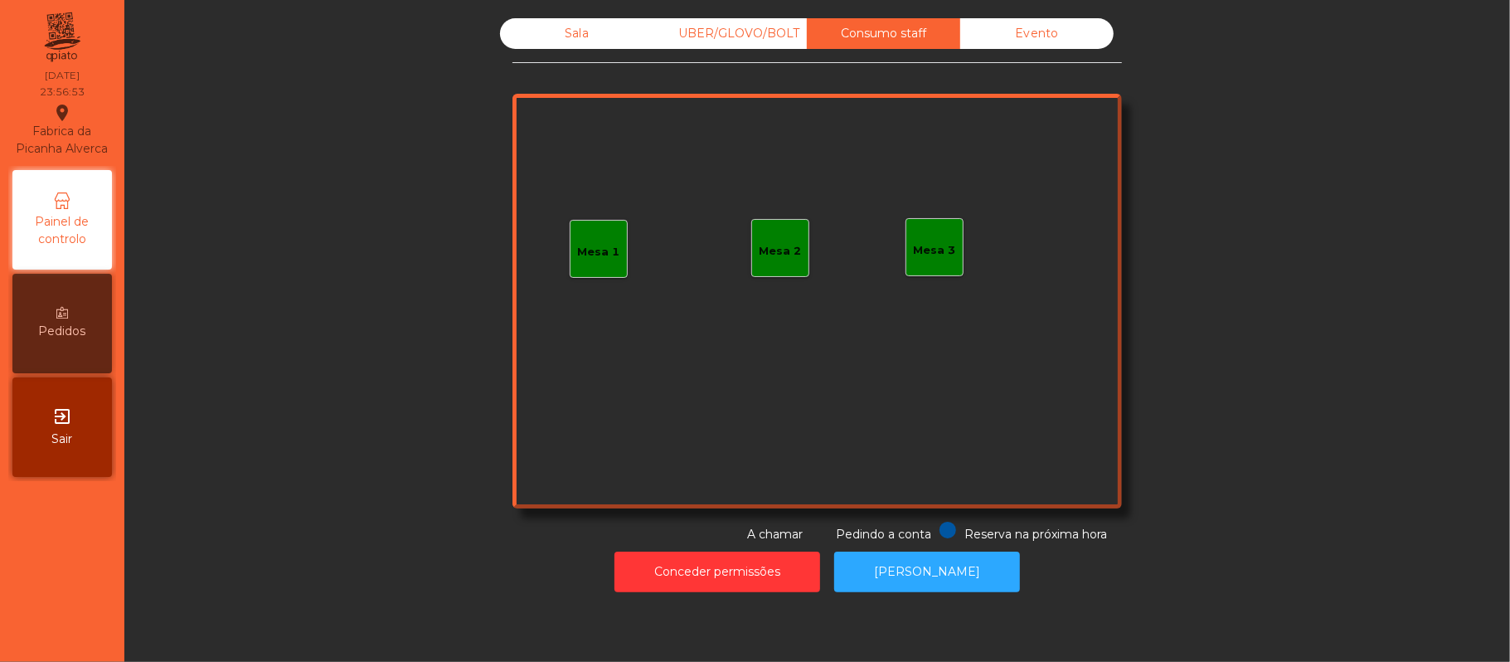
click at [1052, 41] on div "Evento" at bounding box center [1036, 33] width 153 height 31
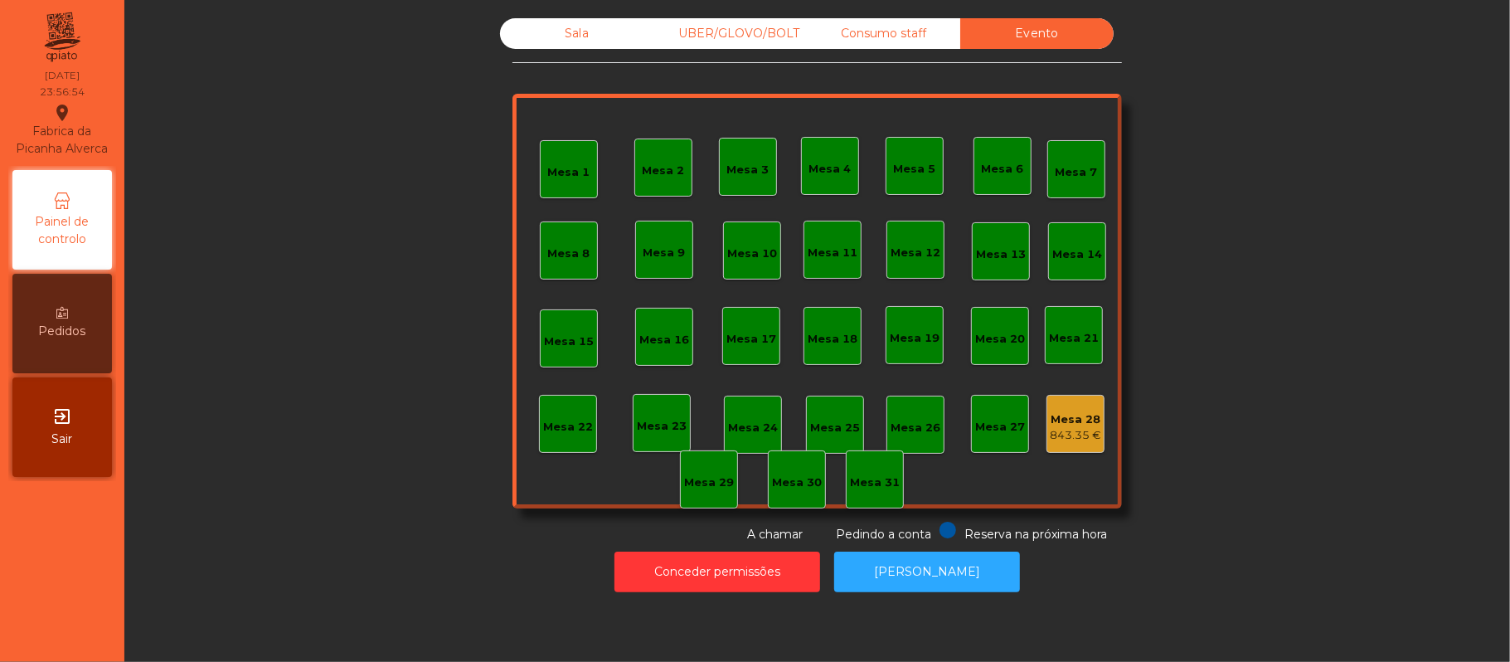
click at [585, 41] on div "Sala" at bounding box center [576, 33] width 153 height 31
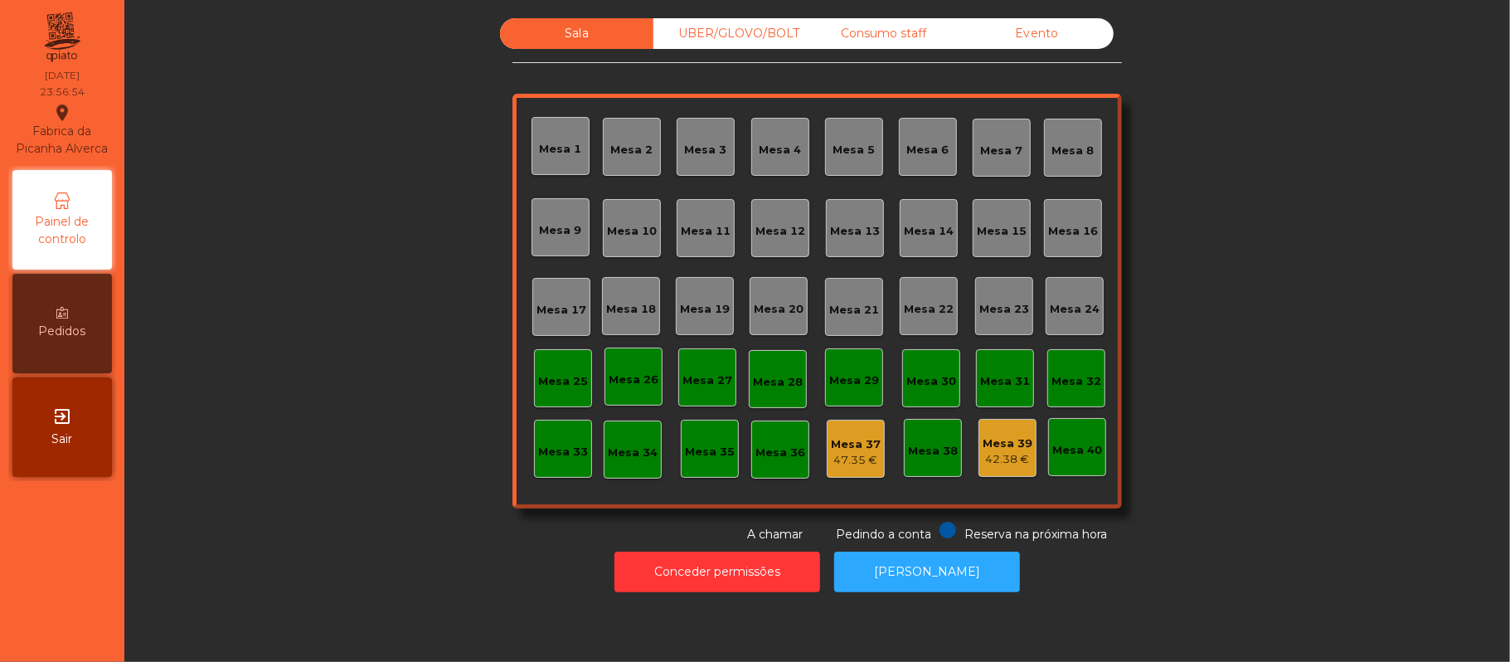
click at [1238, 285] on div "Sala UBER/GLOVO/BOLT Consumo staff Evento Mesa 1 Mesa 2 Mesa 3 Mesa 4 Mesa 5 Me…" at bounding box center [817, 280] width 1341 height 525
click at [936, 576] on button "[PERSON_NAME]" at bounding box center [927, 572] width 186 height 41
click at [372, 395] on div "Sala UBER/GLOVO/BOLT Consumo staff Evento Mesa 1 Mesa 2 Mesa 3 Mesa 4 Mesa 5 Me…" at bounding box center [817, 280] width 1341 height 525
click at [912, 571] on button "[PERSON_NAME]" at bounding box center [927, 572] width 186 height 41
click at [897, 528] on span "Pedindo a conta" at bounding box center [883, 534] width 95 height 15
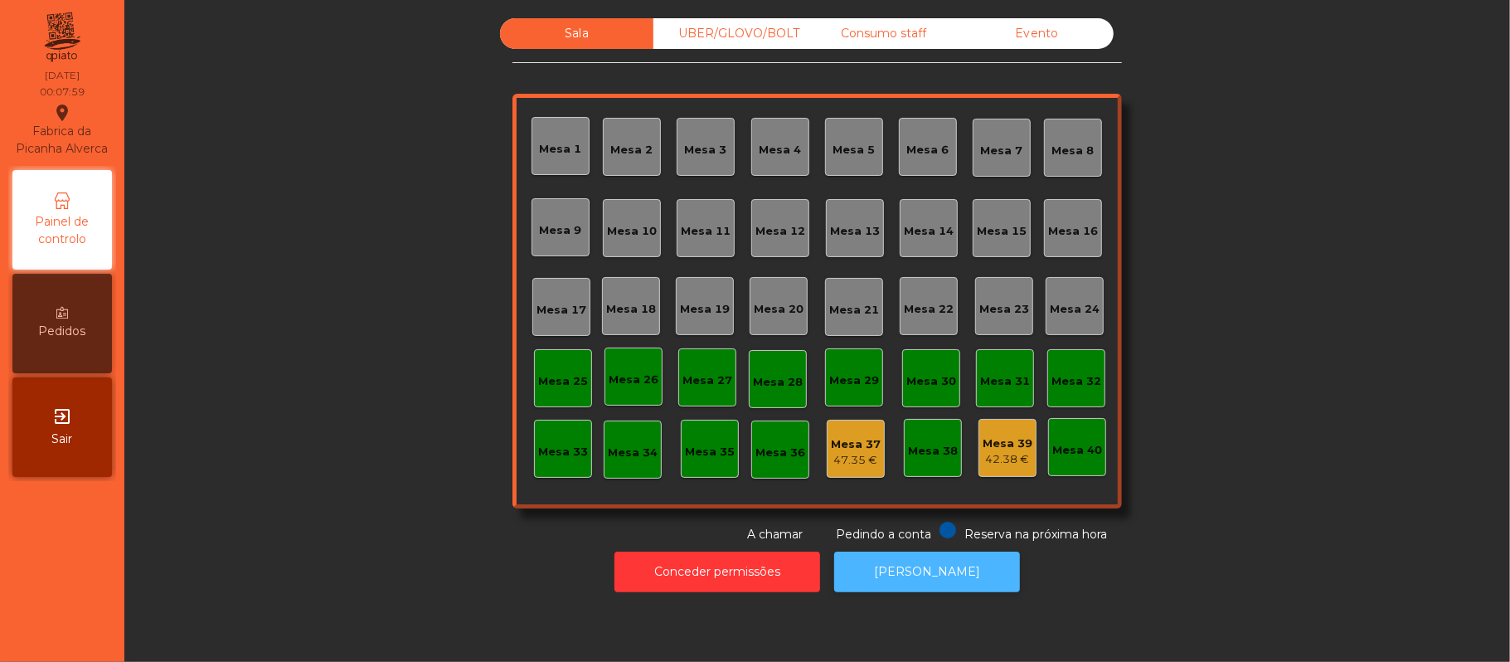
click at [955, 582] on button "[PERSON_NAME]" at bounding box center [927, 572] width 186 height 41
click at [940, 576] on button "[PERSON_NAME]" at bounding box center [927, 572] width 186 height 41
click at [1033, 34] on div "Evento" at bounding box center [1036, 33] width 153 height 31
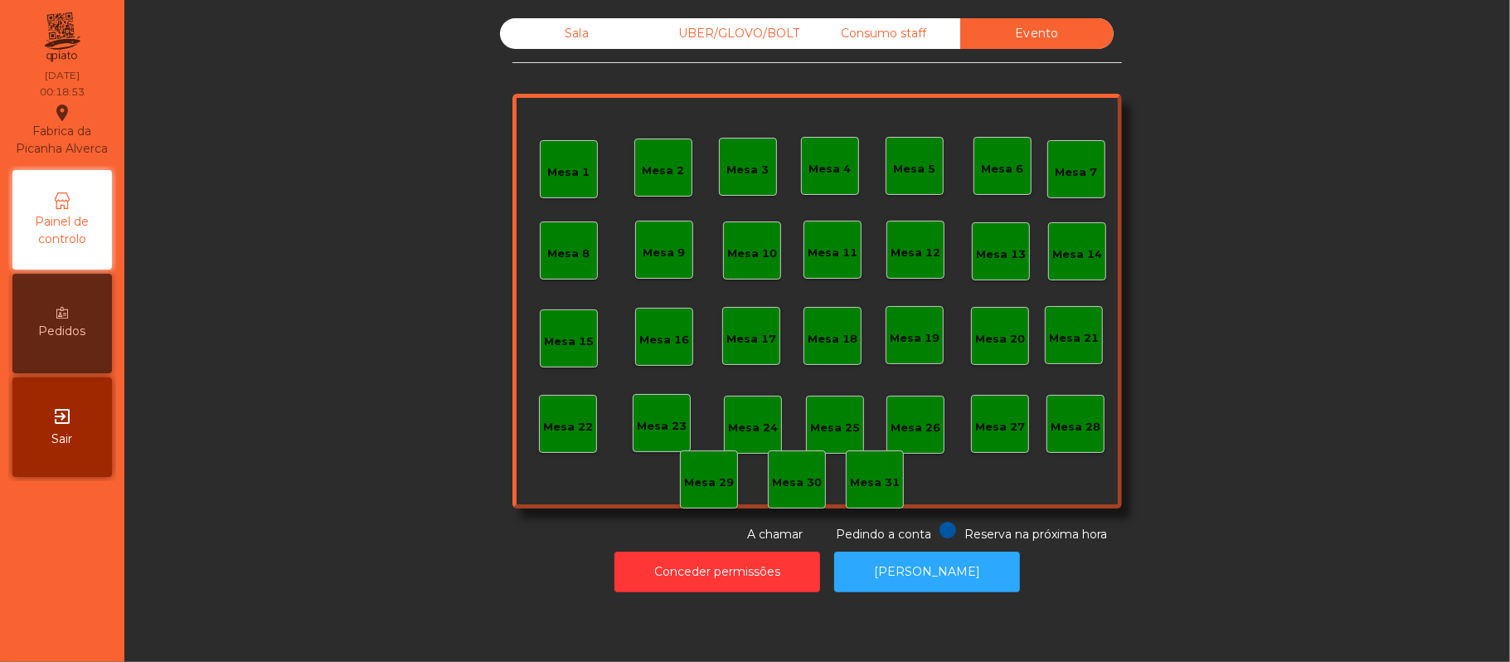
click at [599, 36] on div "Sala" at bounding box center [576, 33] width 153 height 31
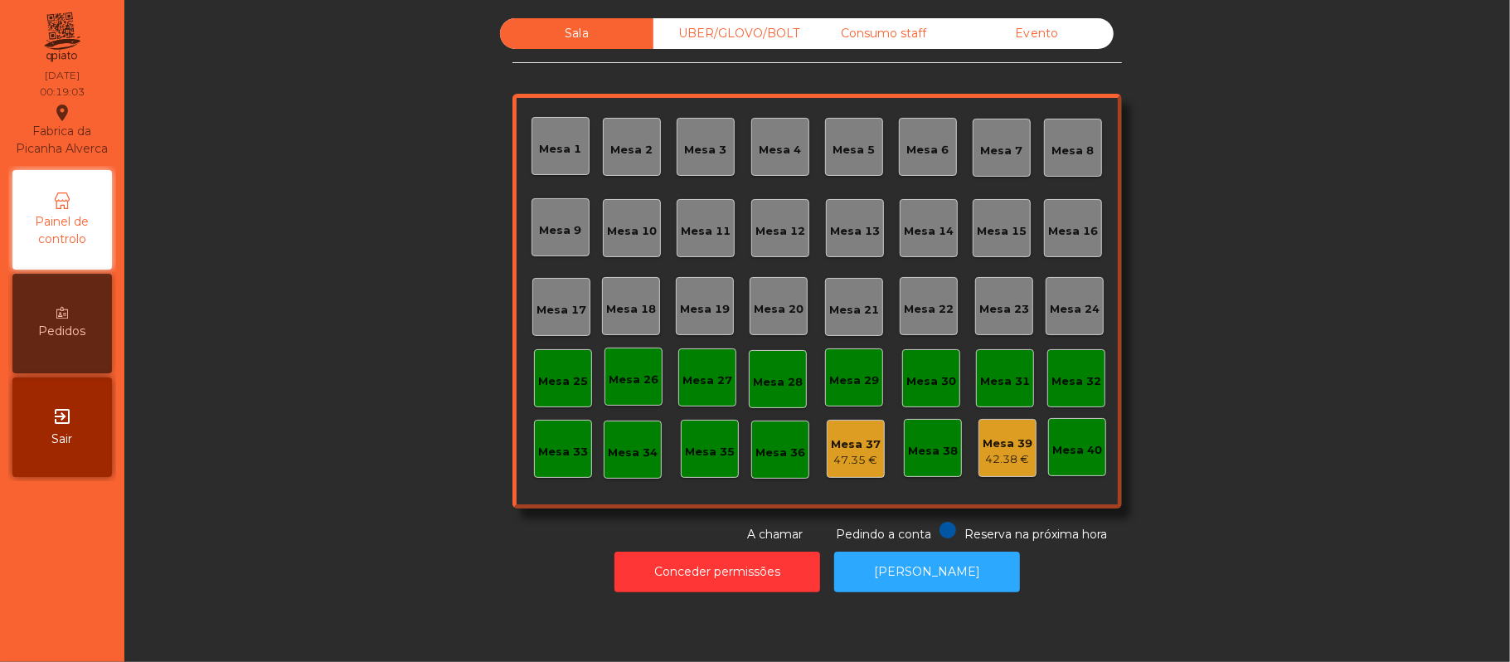
click at [841, 442] on div "Mesa 37" at bounding box center [856, 444] width 50 height 17
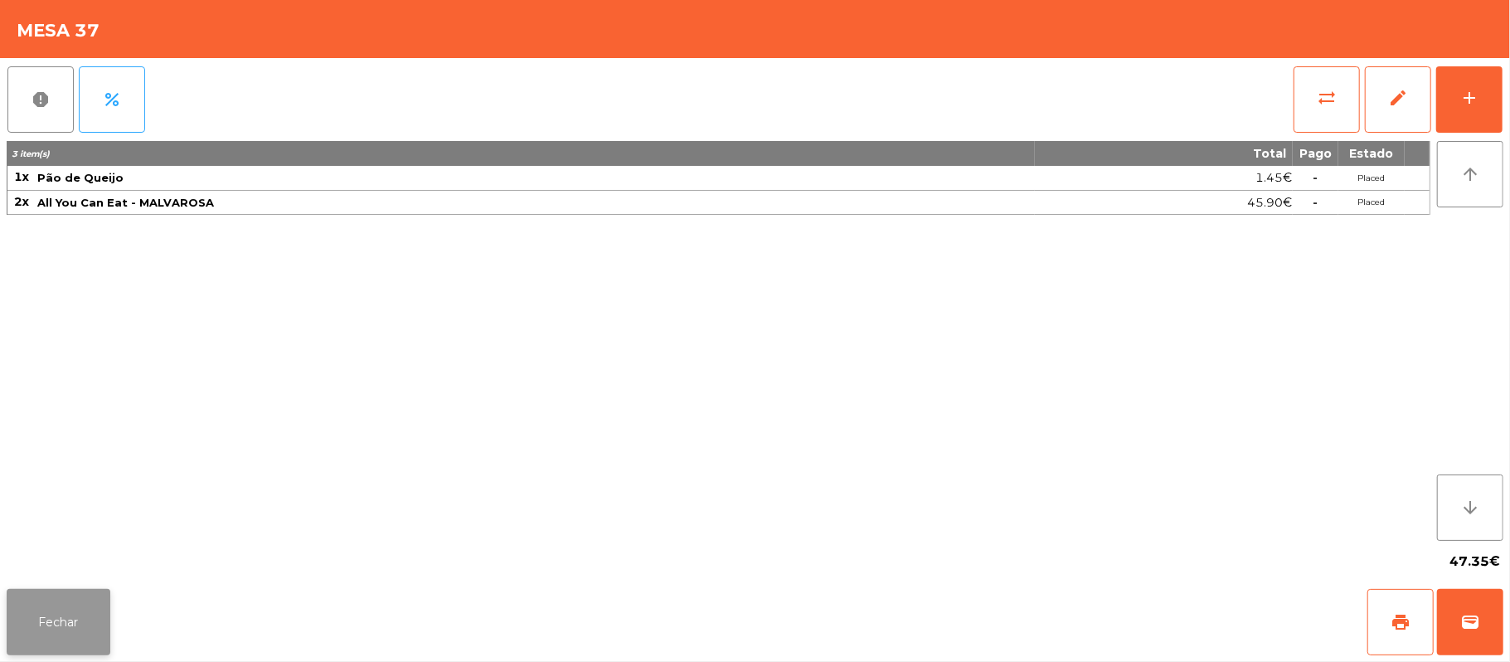
click at [61, 620] on button "Fechar" at bounding box center [59, 622] width 104 height 66
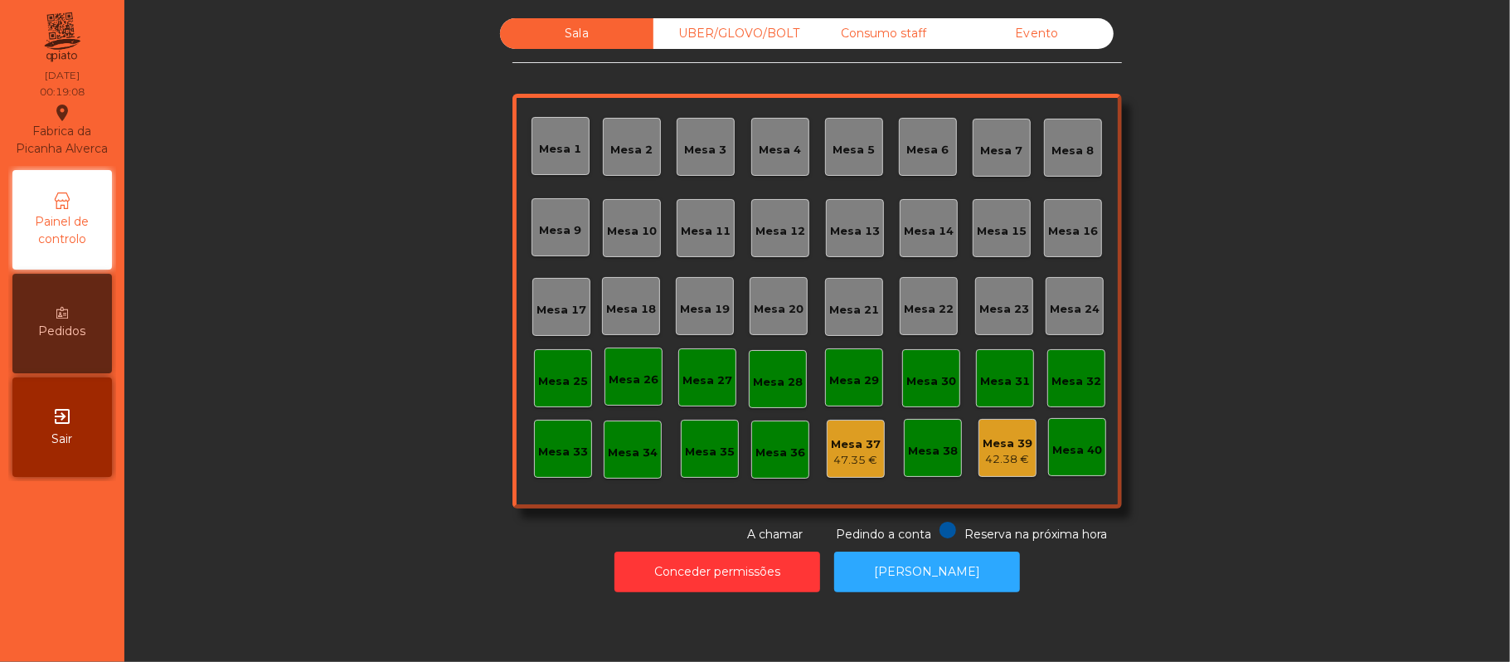
click at [1007, 443] on div "Mesa 39" at bounding box center [1008, 443] width 50 height 17
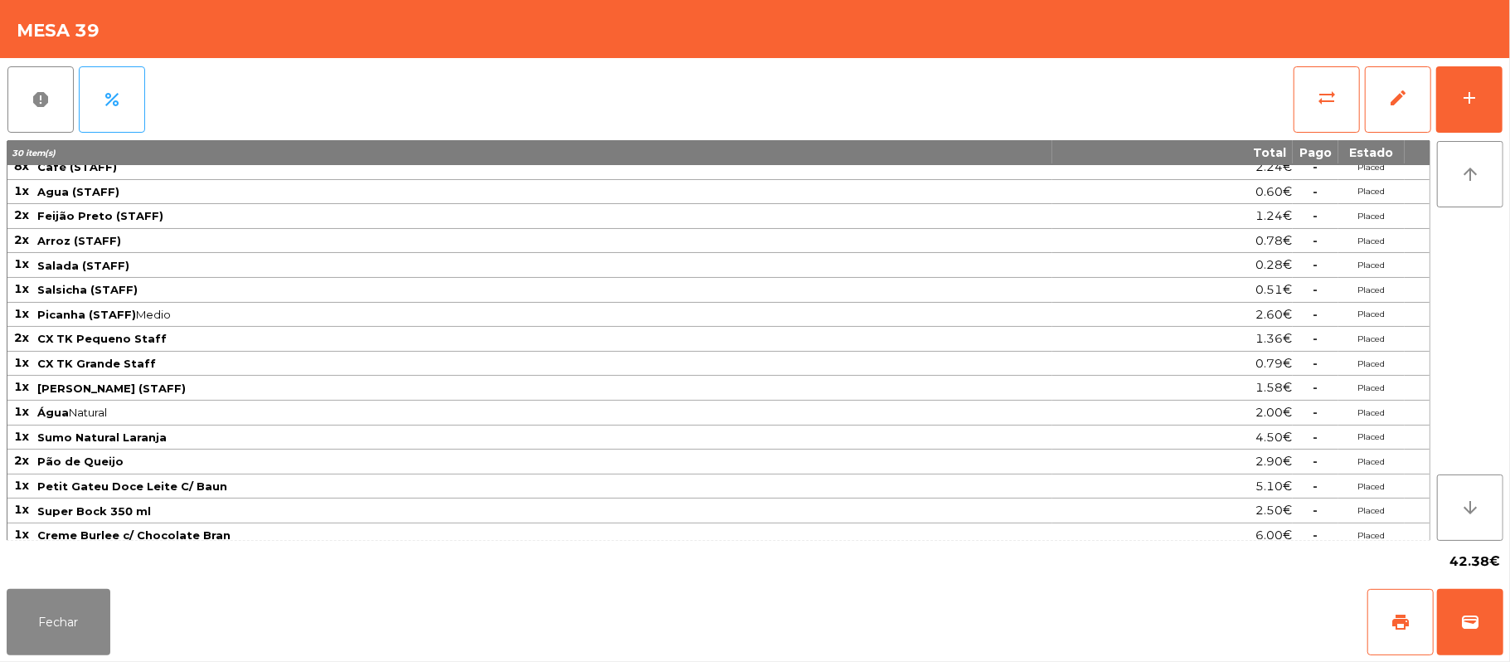
scroll to position [0, 0]
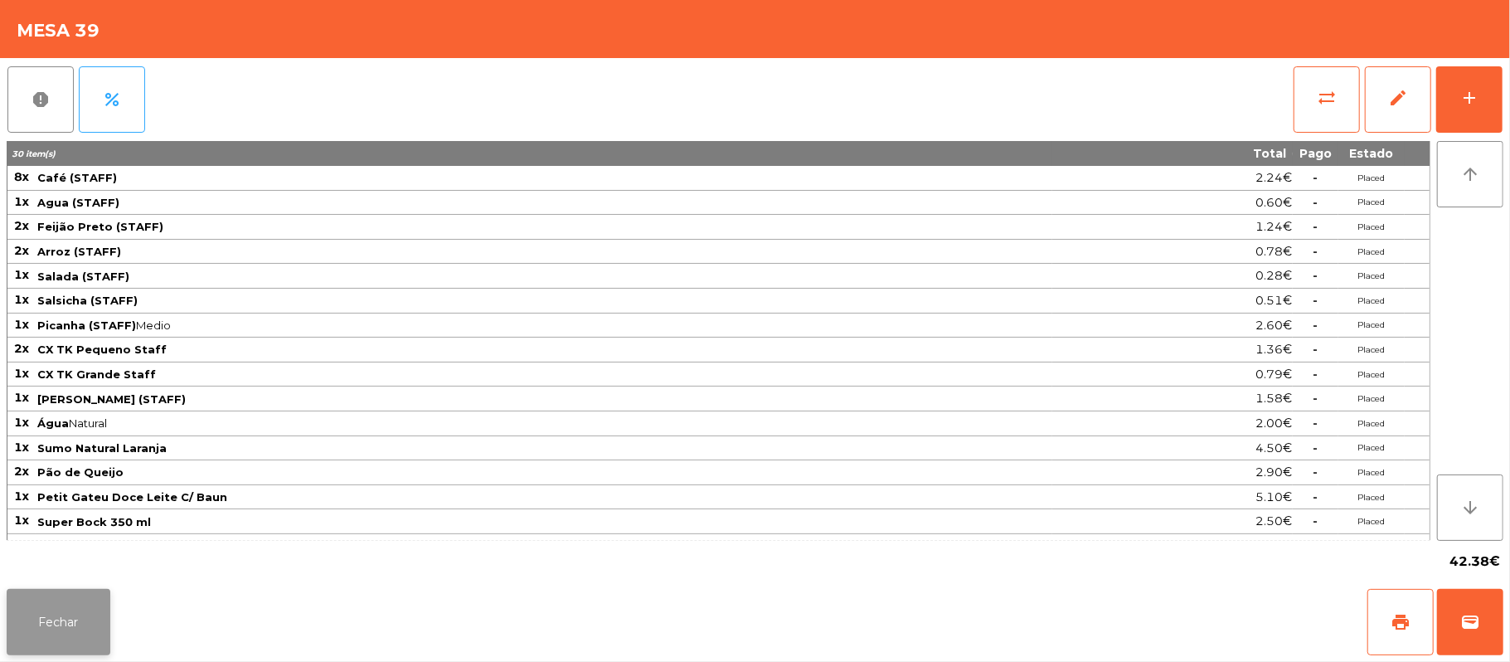
click at [56, 625] on button "Fechar" at bounding box center [59, 622] width 104 height 66
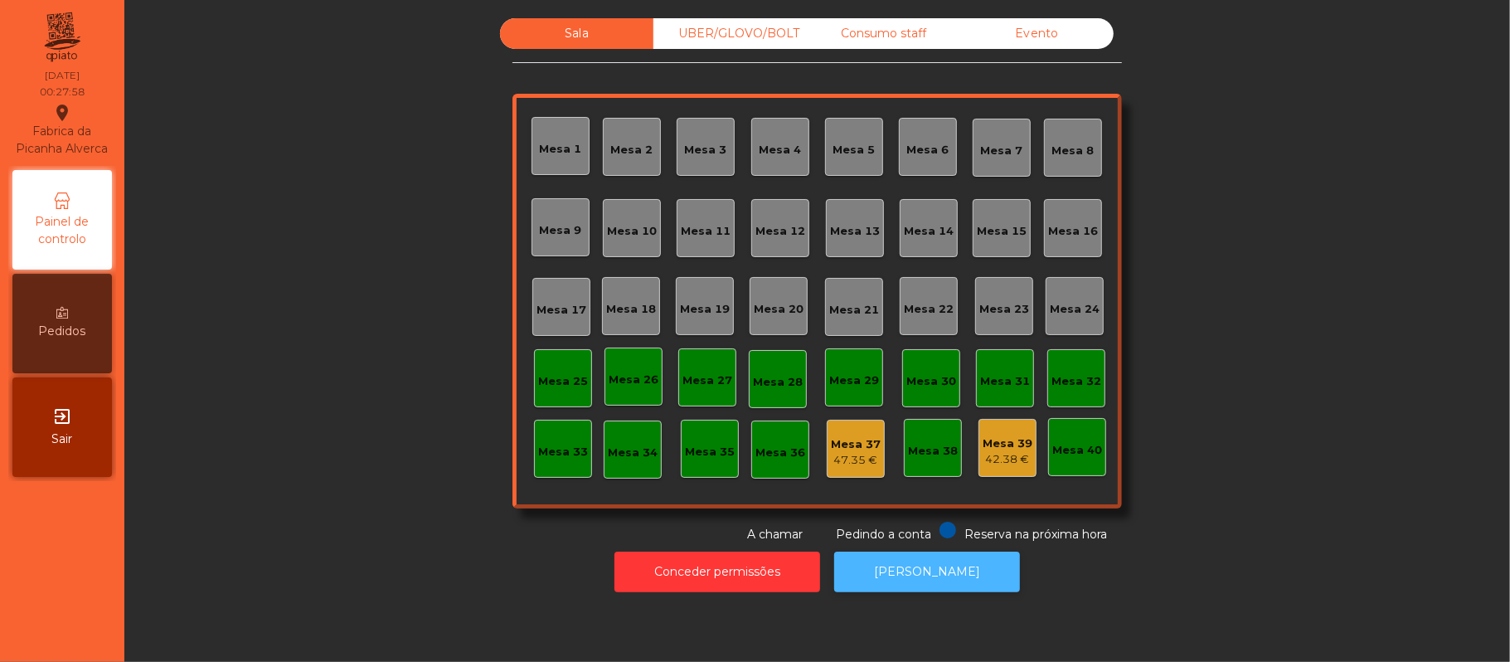
click at [930, 577] on button "[PERSON_NAME]" at bounding box center [927, 572] width 186 height 41
click at [939, 571] on button "[PERSON_NAME]" at bounding box center [927, 572] width 186 height 41
click at [929, 571] on button "[PERSON_NAME]" at bounding box center [927, 572] width 186 height 41
click at [877, 557] on button "[PERSON_NAME]" at bounding box center [927, 572] width 186 height 41
click at [831, 458] on div "47.35 €" at bounding box center [856, 460] width 50 height 17
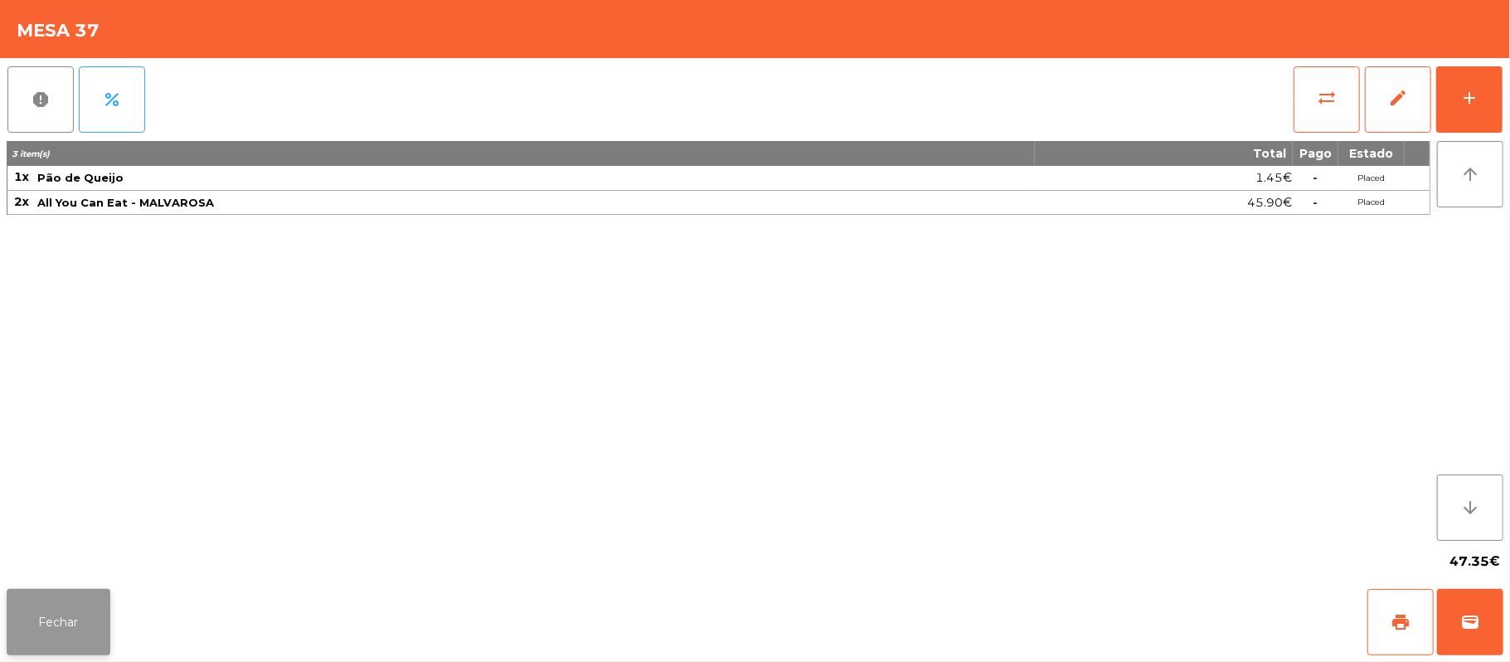
click at [87, 619] on button "Fechar" at bounding box center [59, 622] width 104 height 66
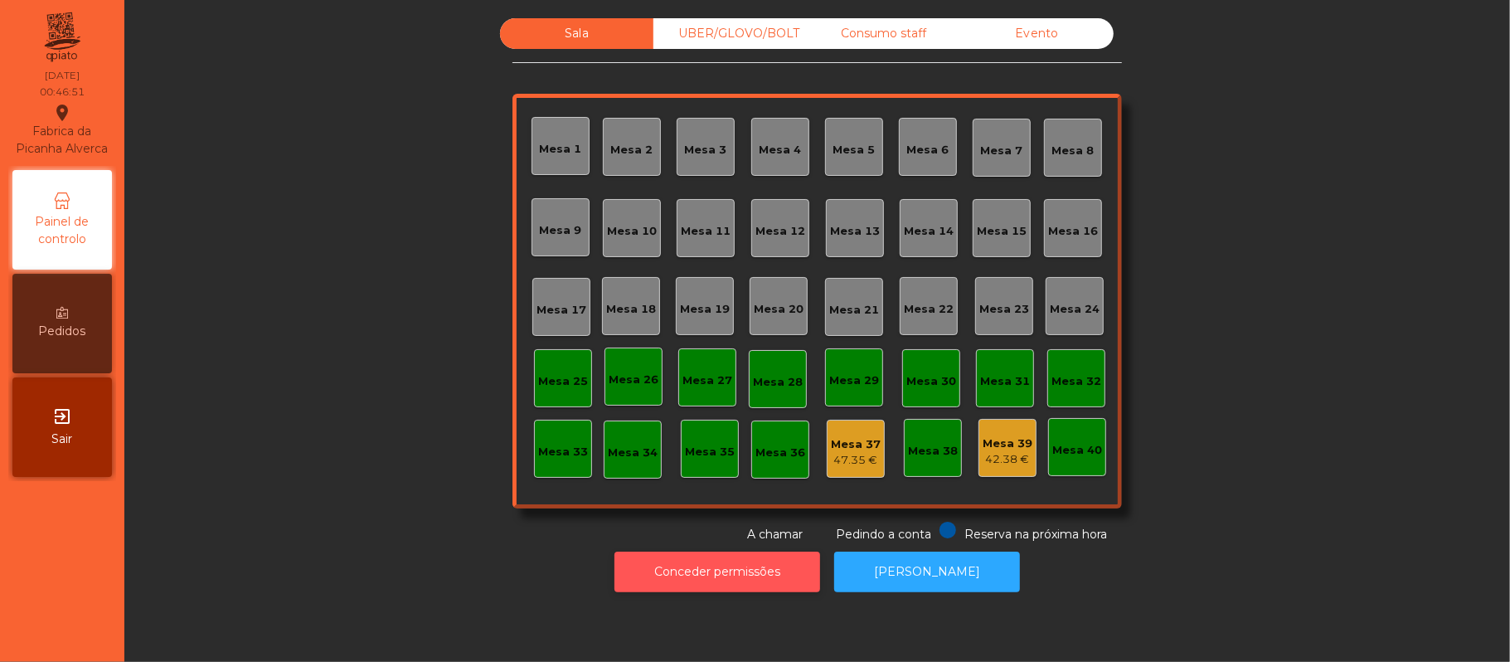
click at [735, 575] on button "Conceder permissões" at bounding box center [718, 572] width 206 height 41
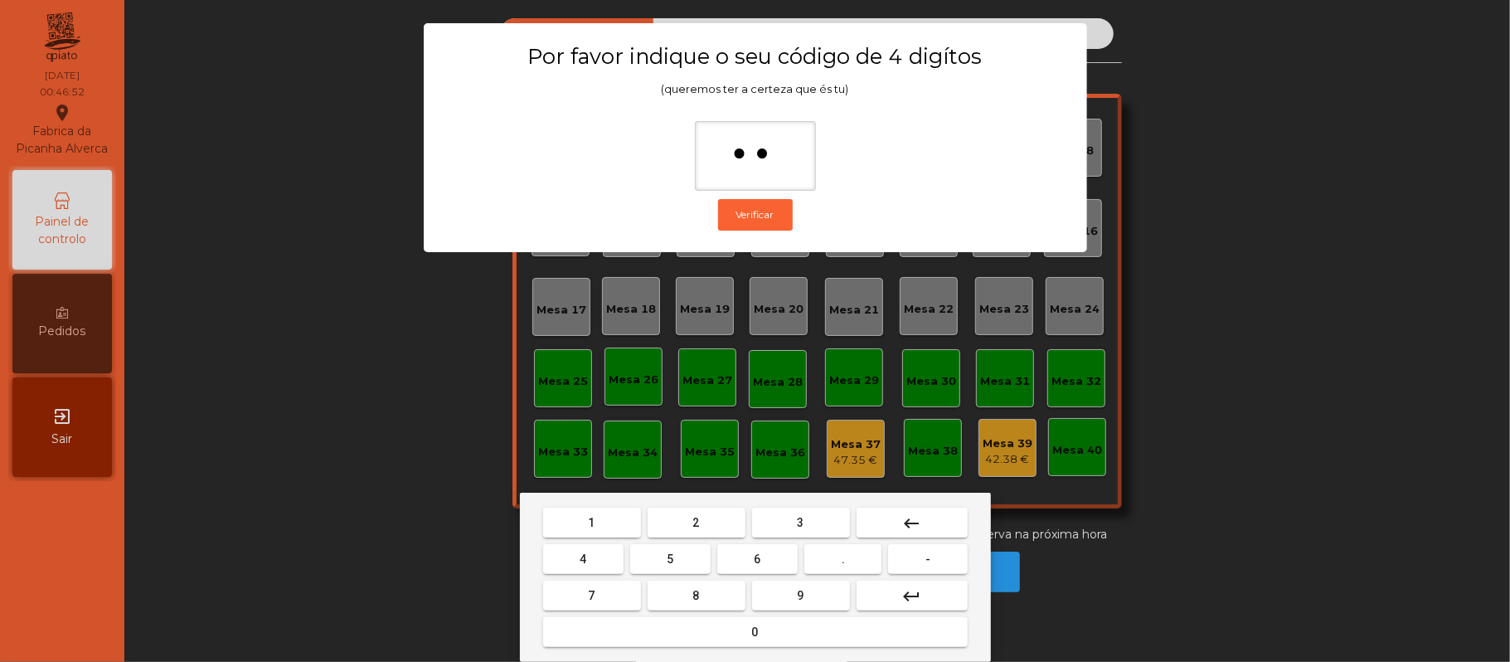
type input "***"
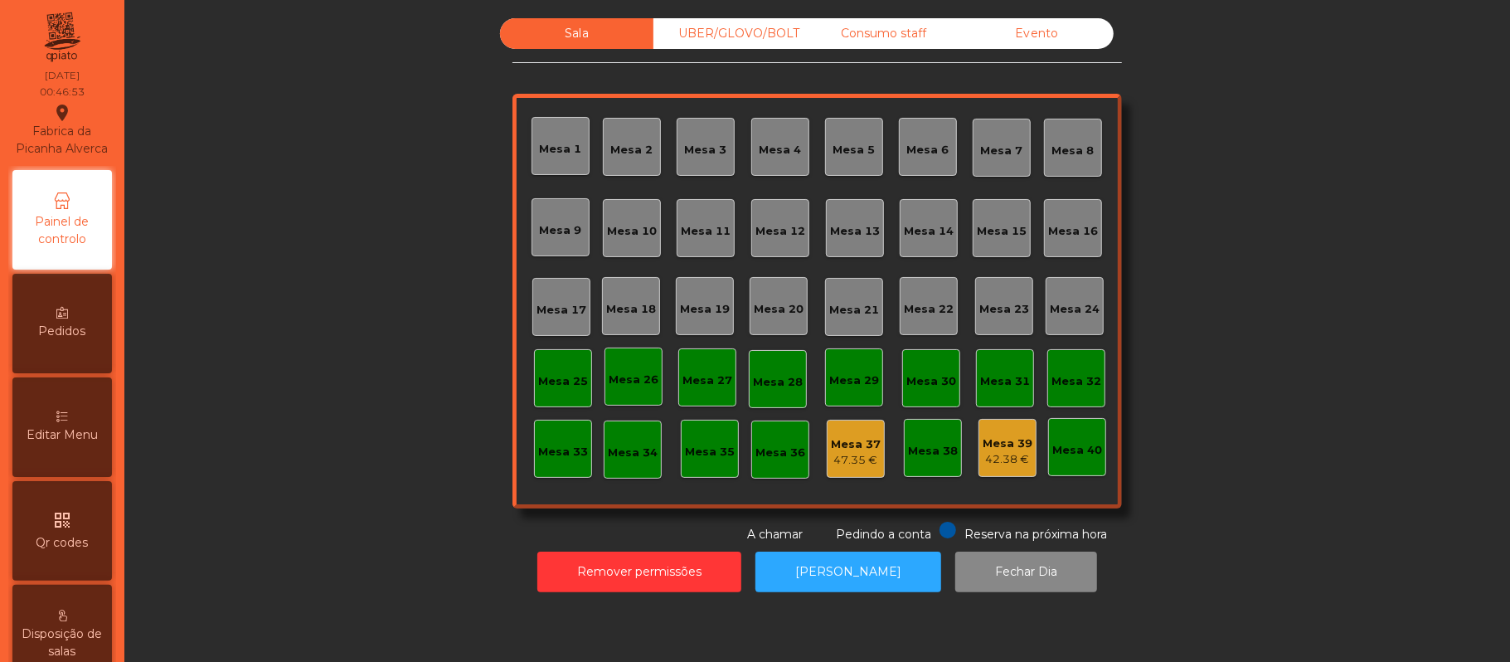
click at [839, 463] on div "47.35 €" at bounding box center [856, 460] width 50 height 17
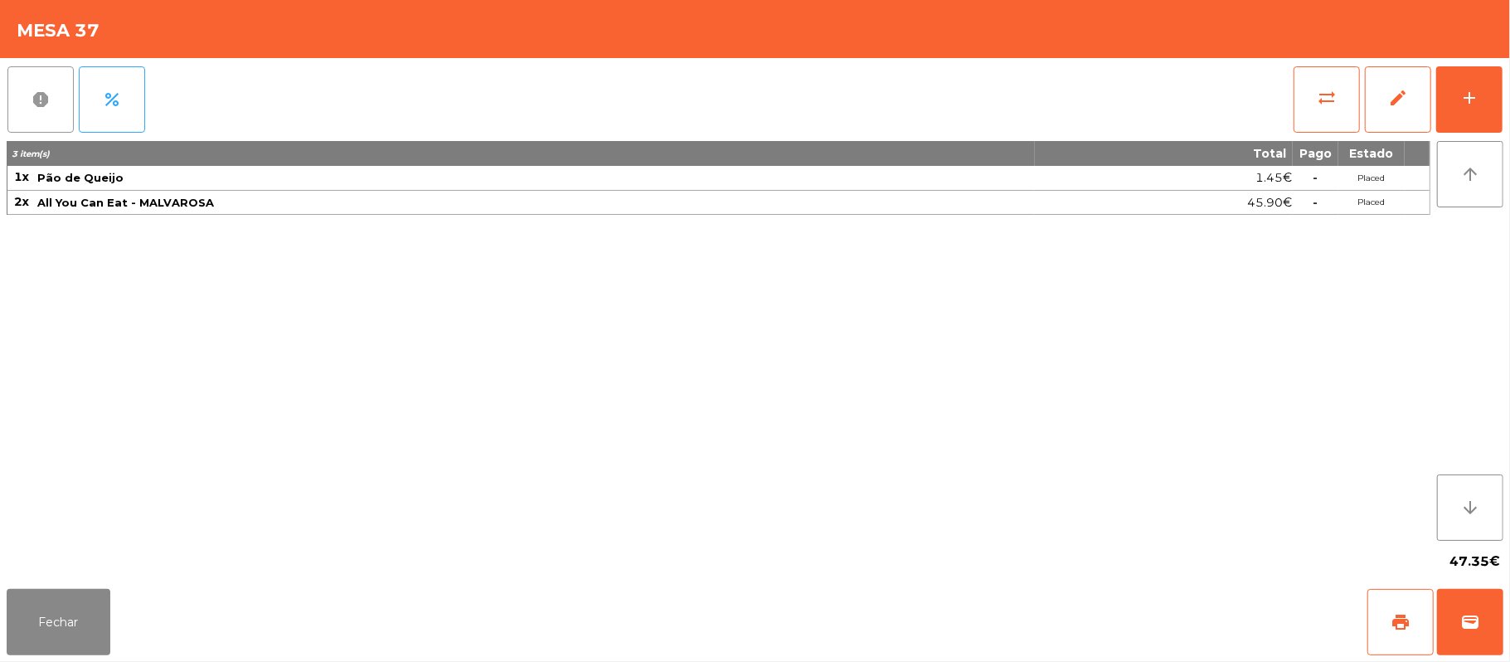
click at [35, 110] on button "report" at bounding box center [40, 99] width 66 height 66
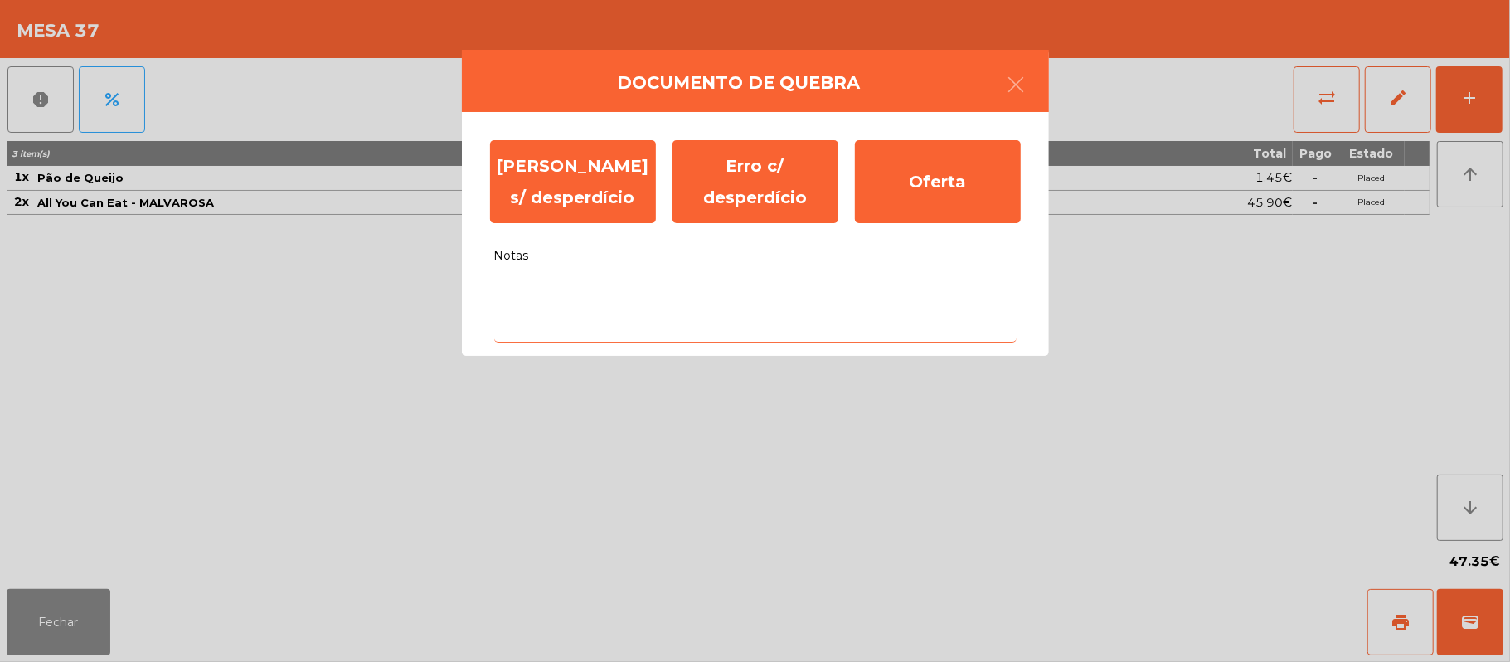
click at [569, 296] on textarea "Notas" at bounding box center [755, 308] width 522 height 69
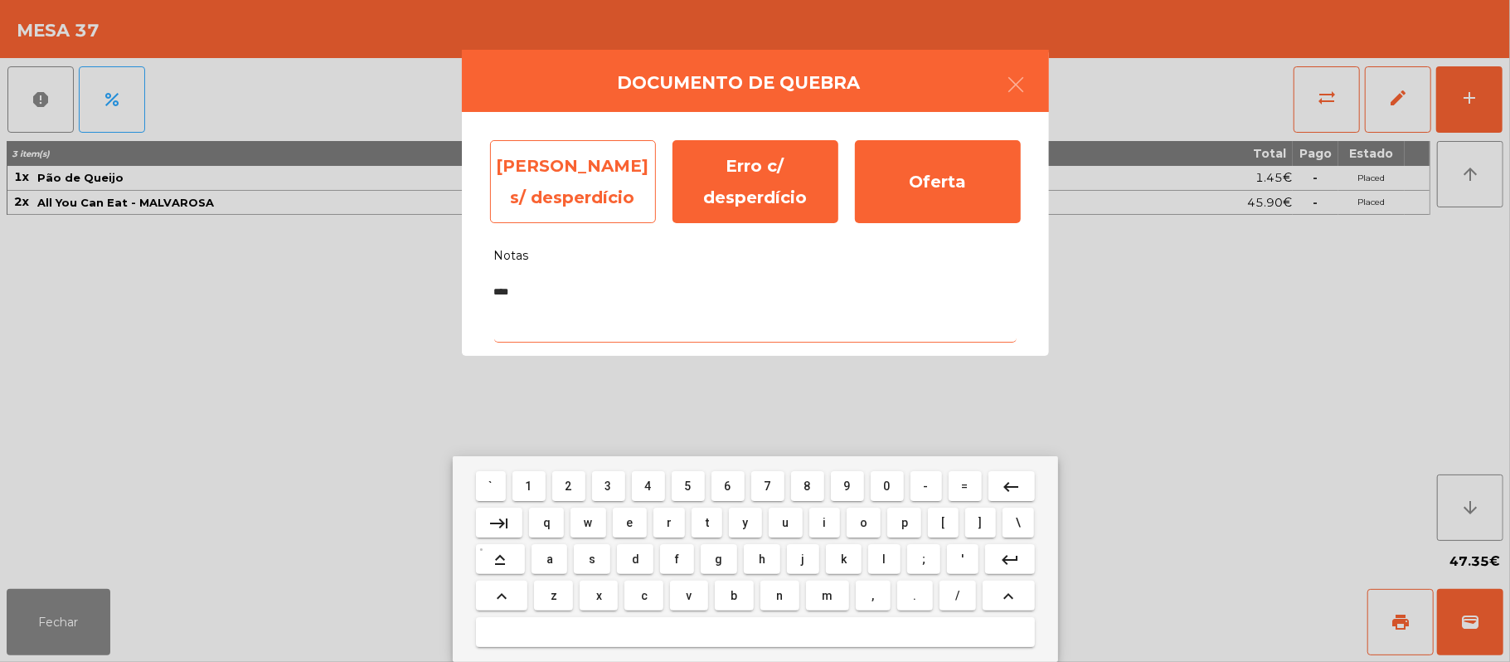
type textarea "****"
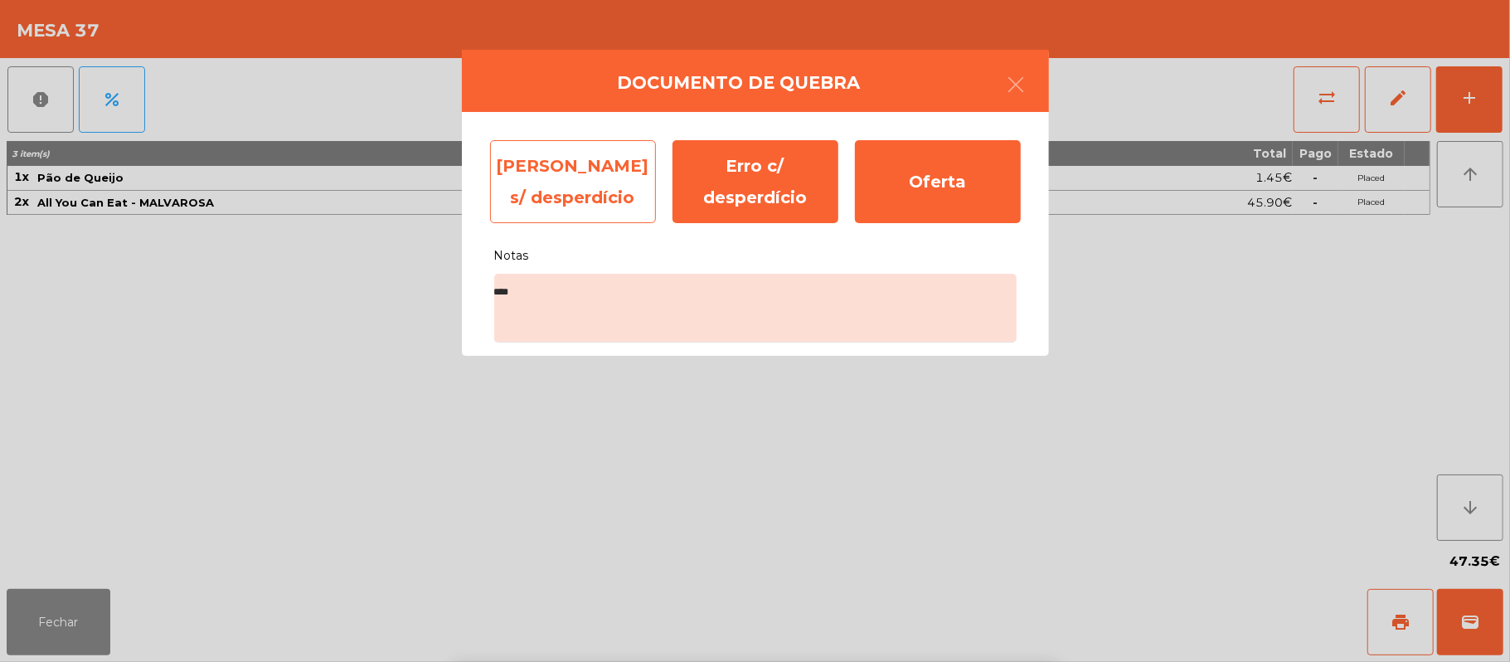
click at [559, 194] on div "Erro s/ desperdício" at bounding box center [573, 181] width 166 height 83
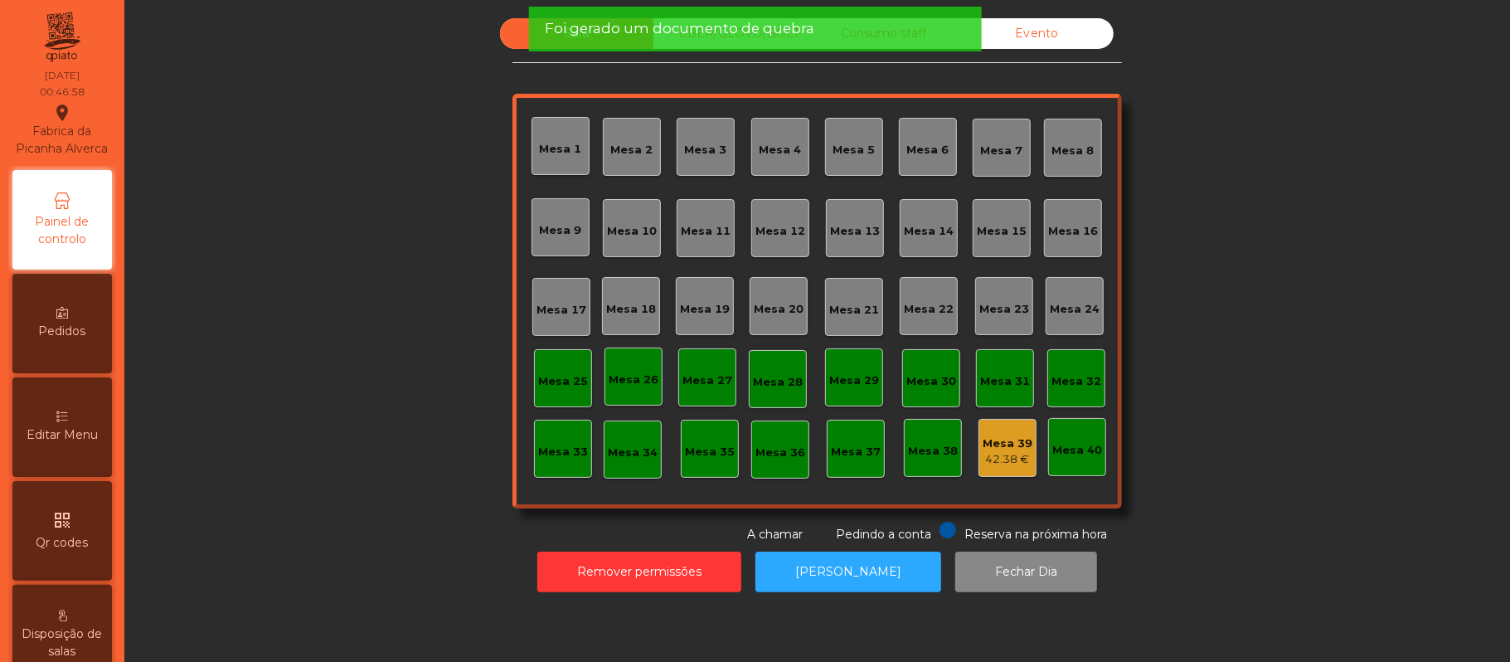
click at [1002, 459] on div "42.38 €" at bounding box center [1008, 459] width 50 height 17
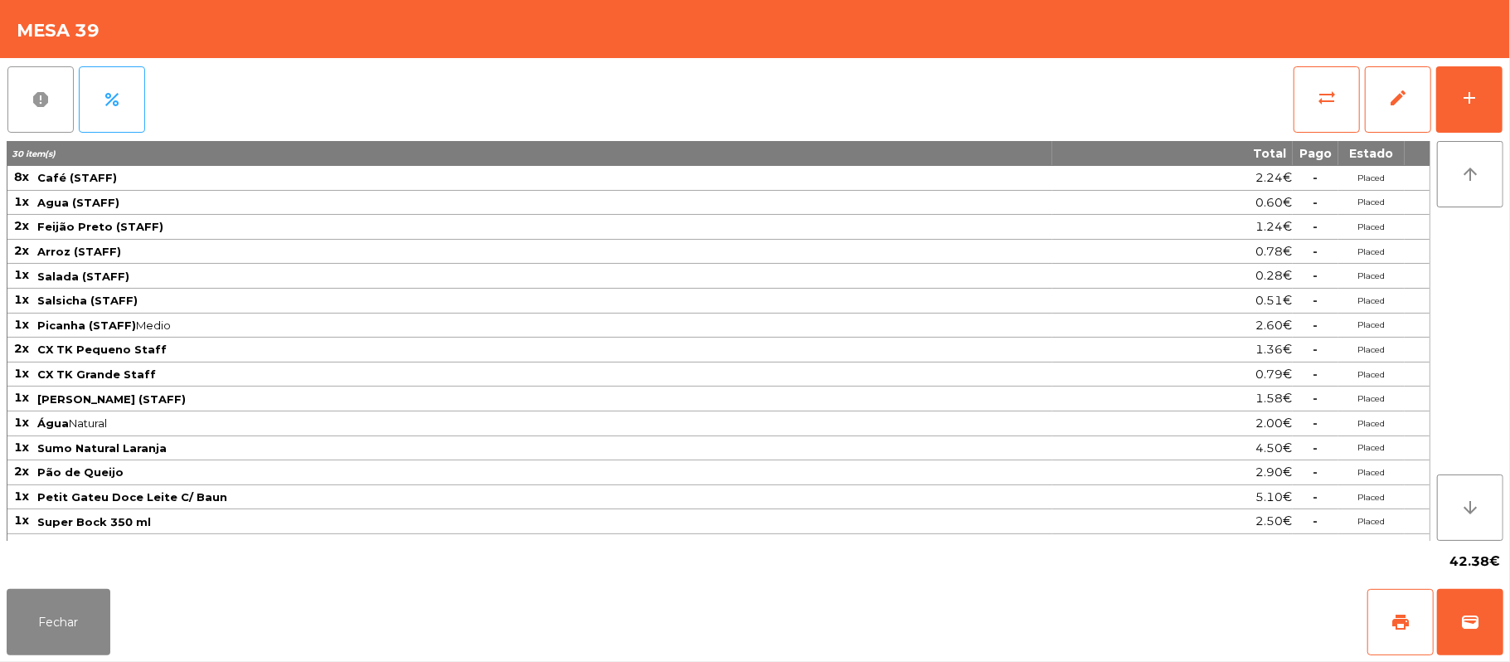
click at [56, 100] on button "report" at bounding box center [40, 99] width 66 height 66
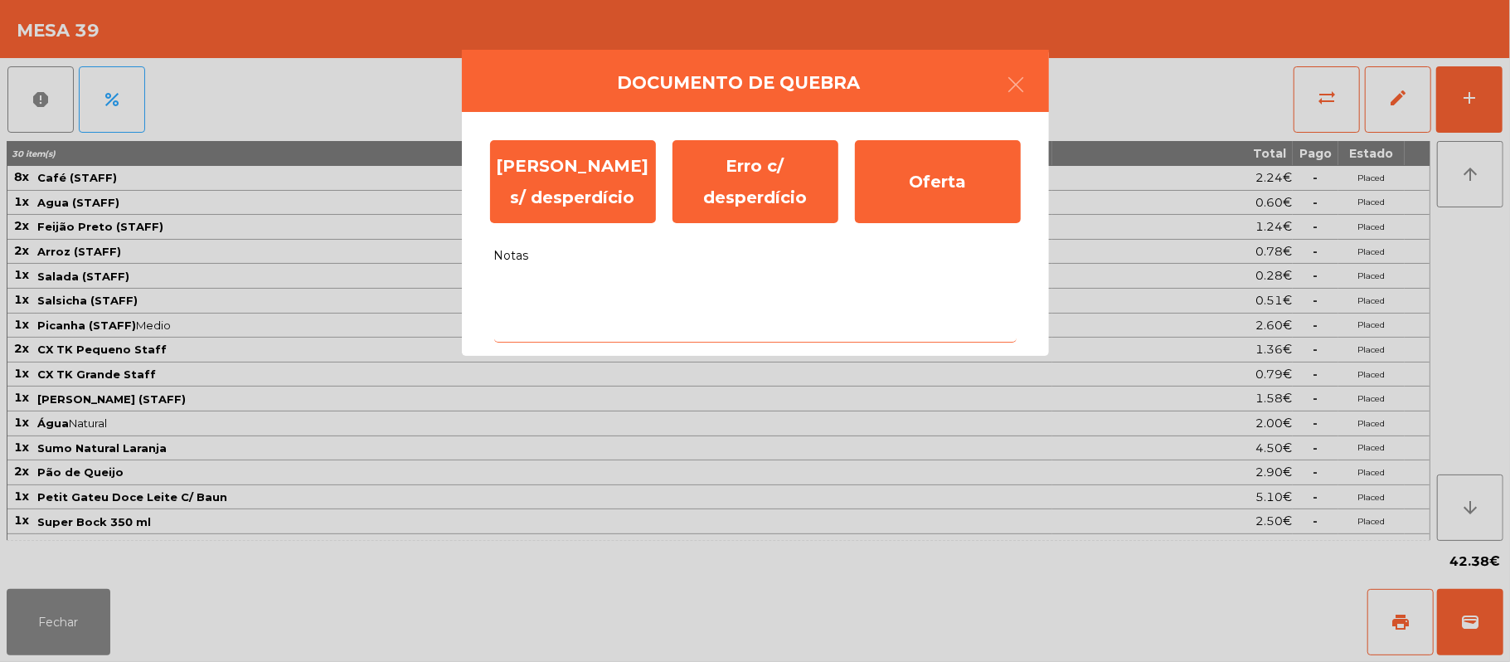
click at [674, 293] on textarea "Notas" at bounding box center [755, 308] width 522 height 69
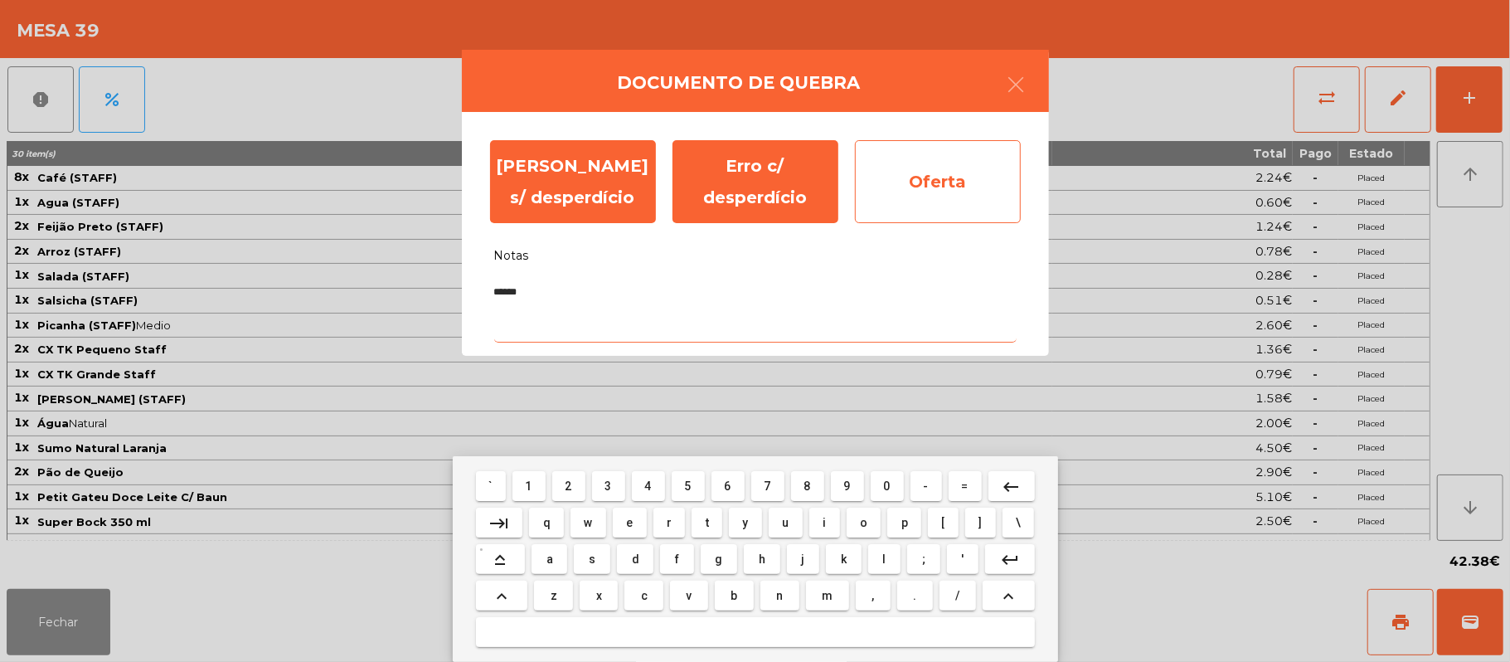
type textarea "******"
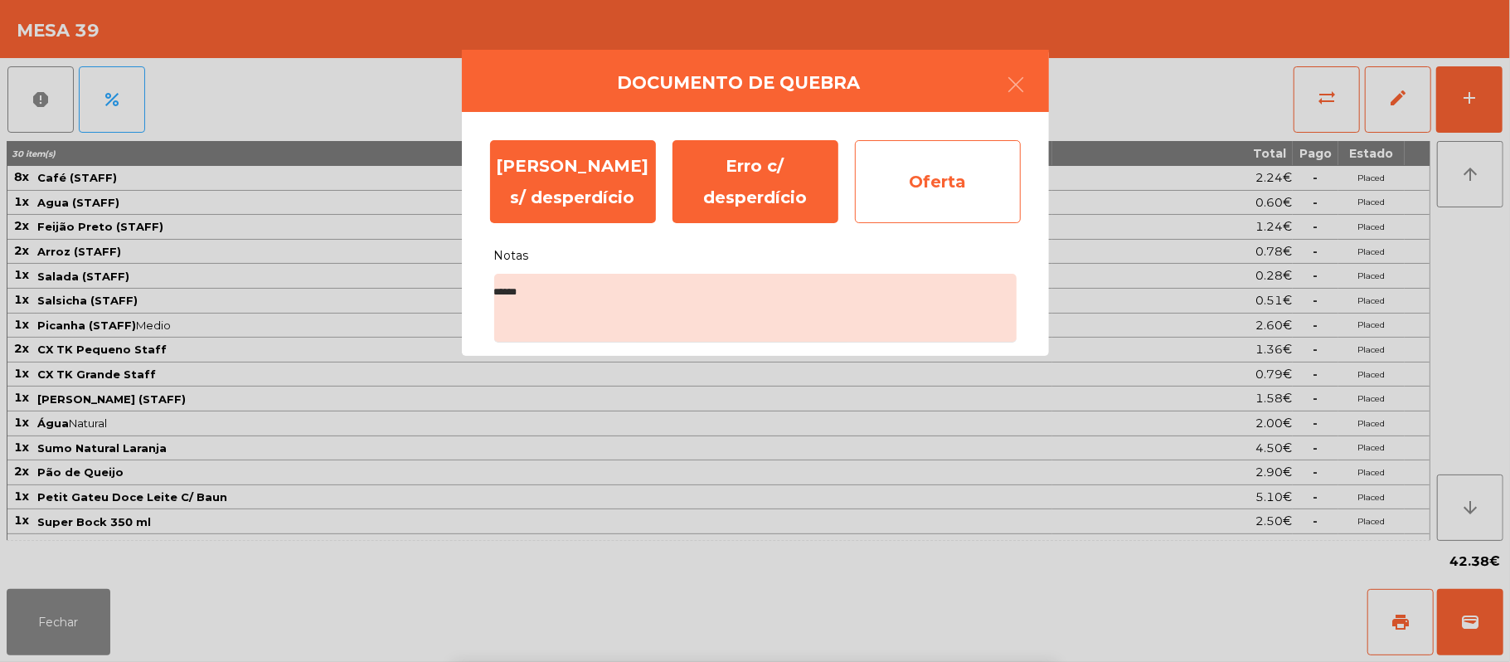
click at [972, 194] on div "Oferta" at bounding box center [938, 181] width 166 height 83
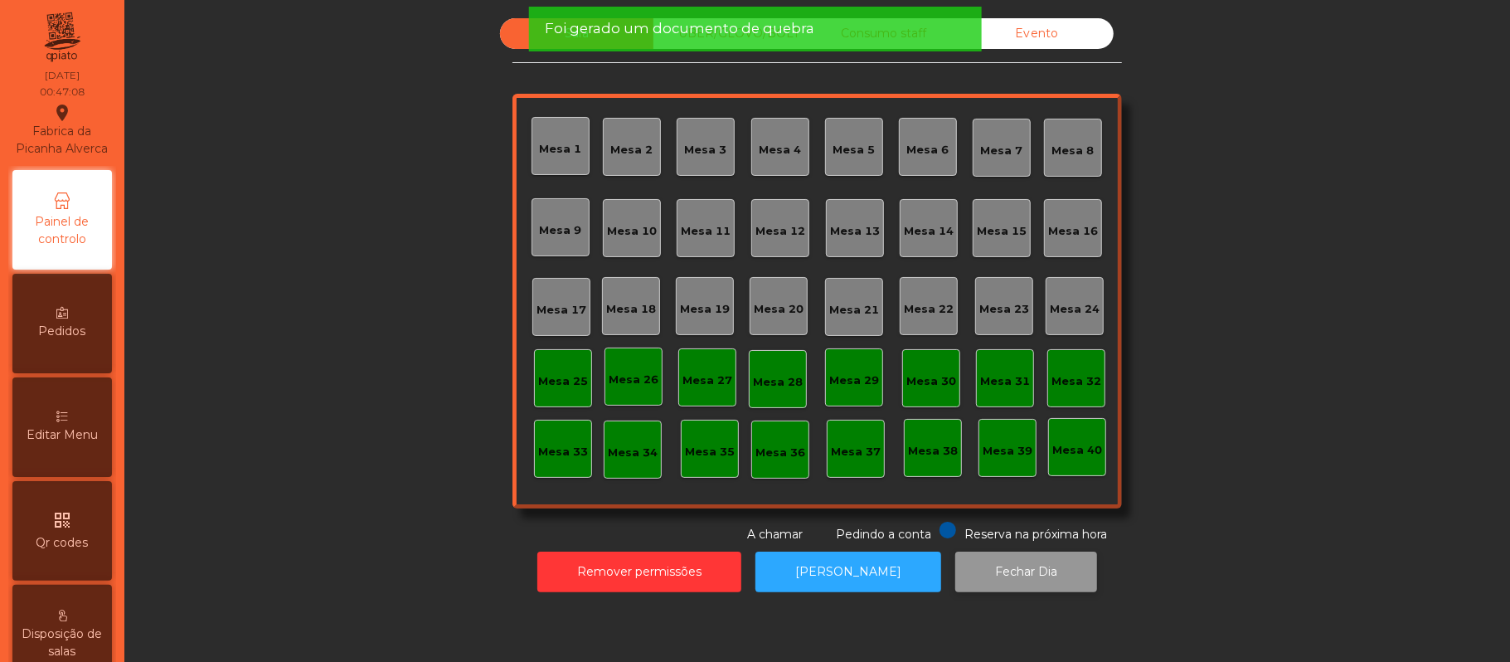
click at [962, 587] on button "Fechar Dia" at bounding box center [1026, 572] width 142 height 41
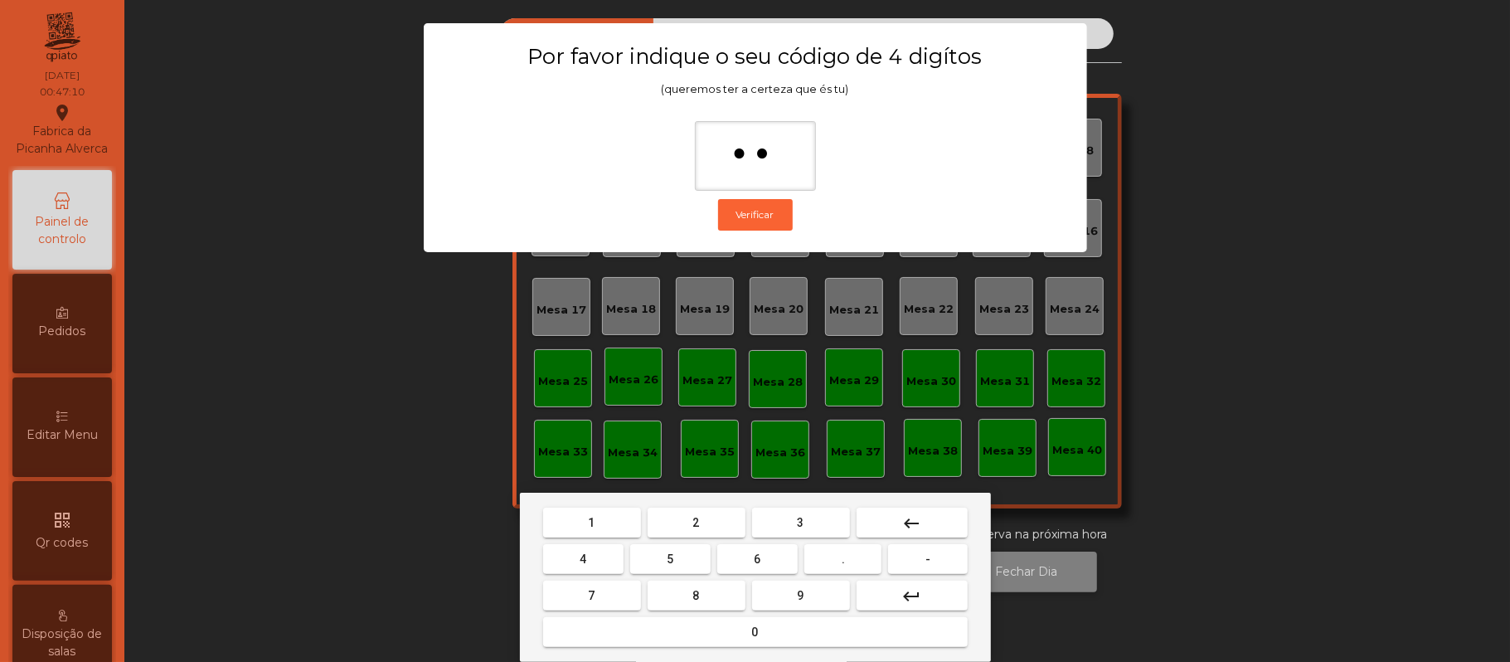
type input "***"
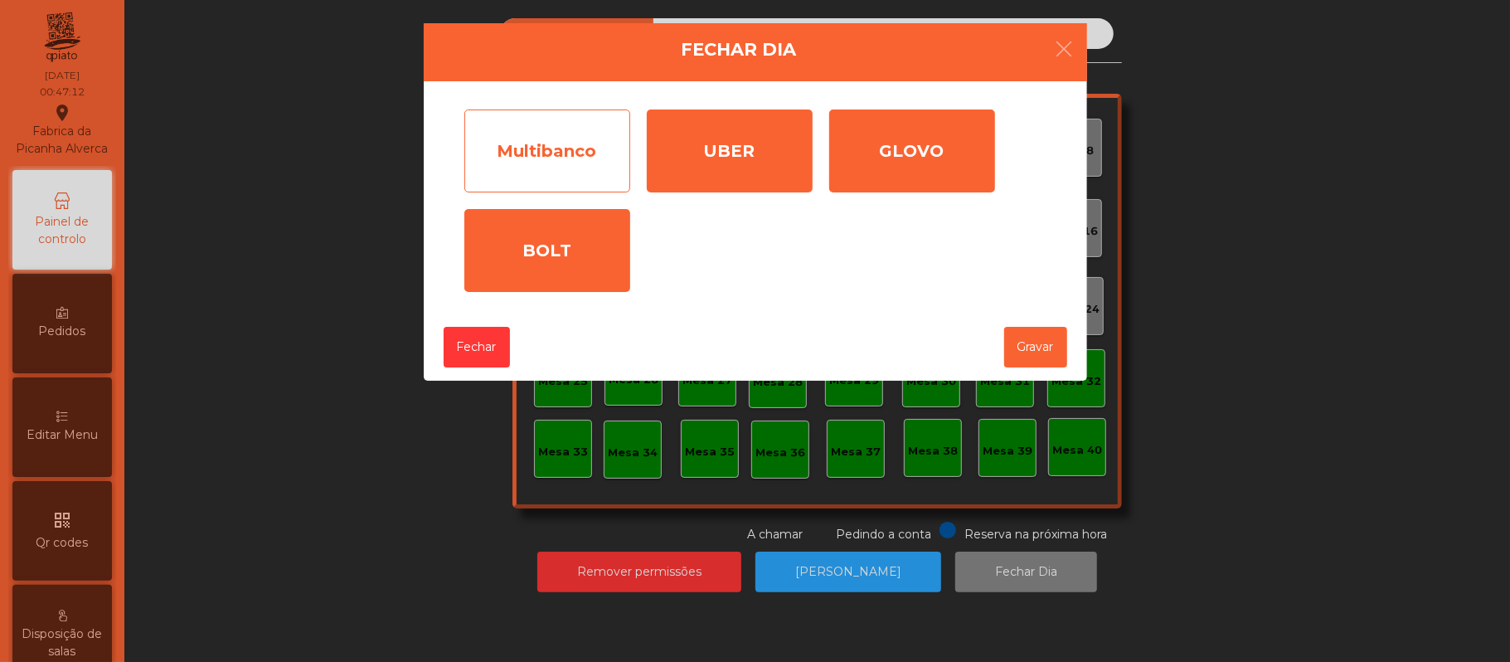
click at [534, 170] on div "Multibanco" at bounding box center [547, 150] width 166 height 83
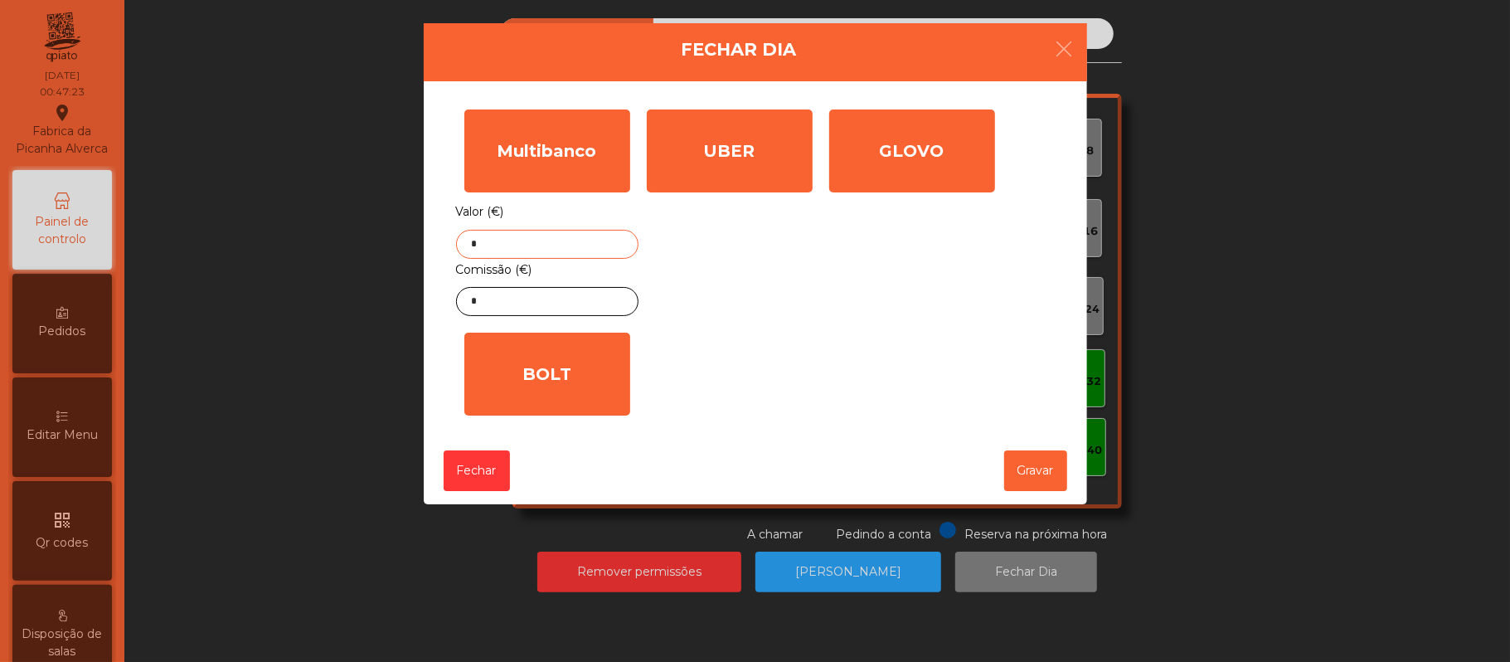
click at [567, 239] on input "*" at bounding box center [547, 244] width 182 height 29
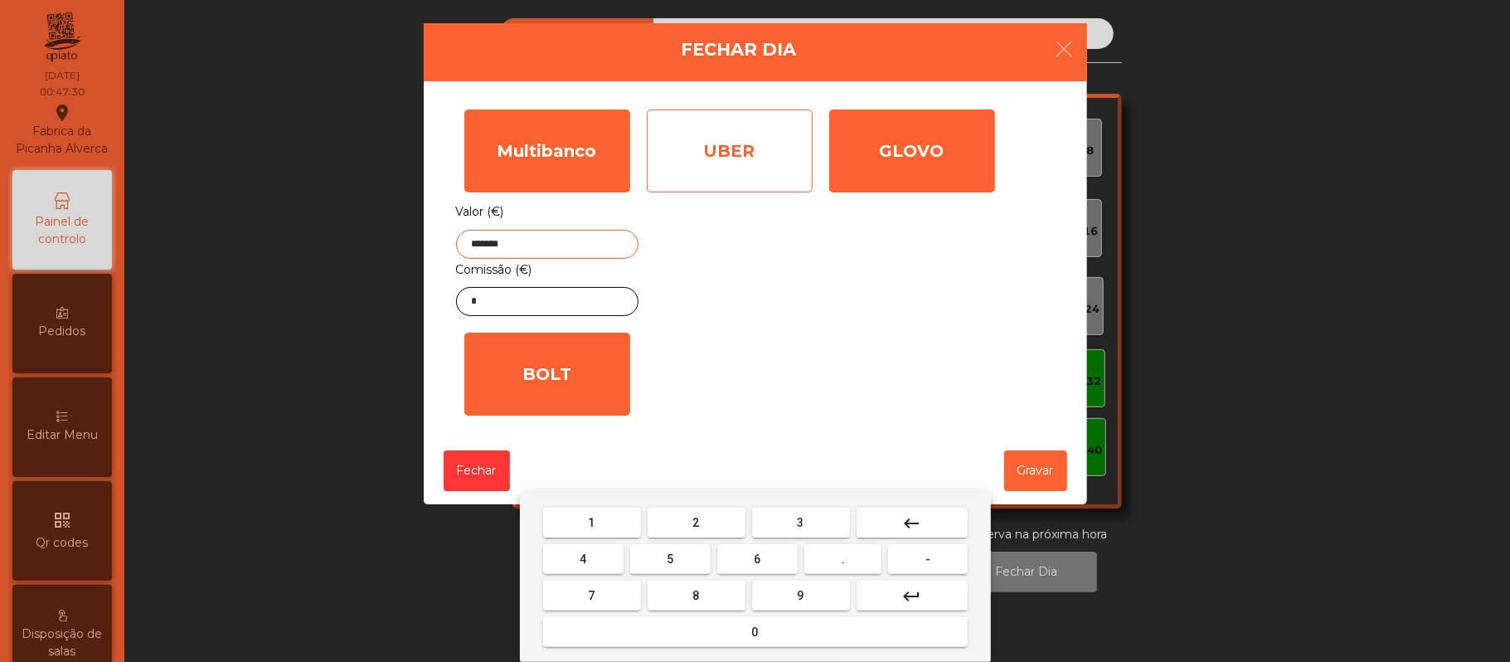
type input "*******"
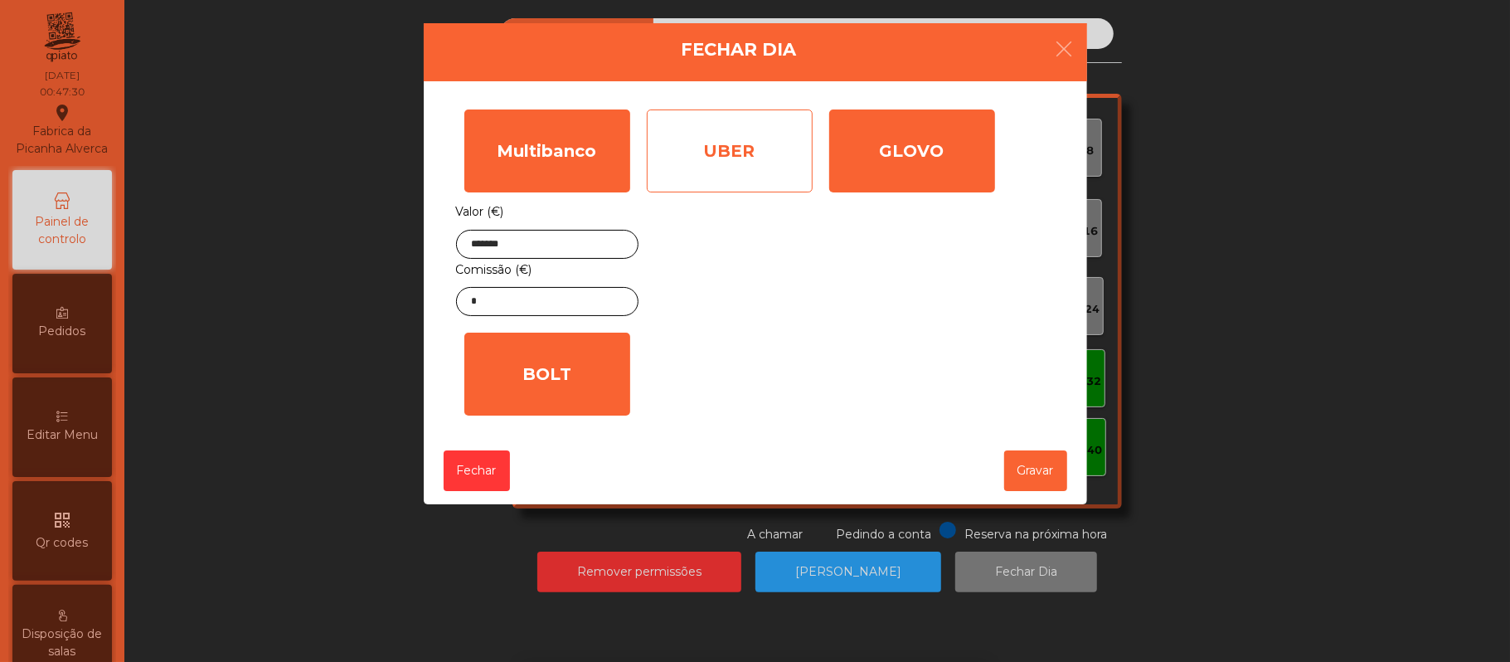
click at [751, 153] on div "UBER" at bounding box center [730, 150] width 166 height 83
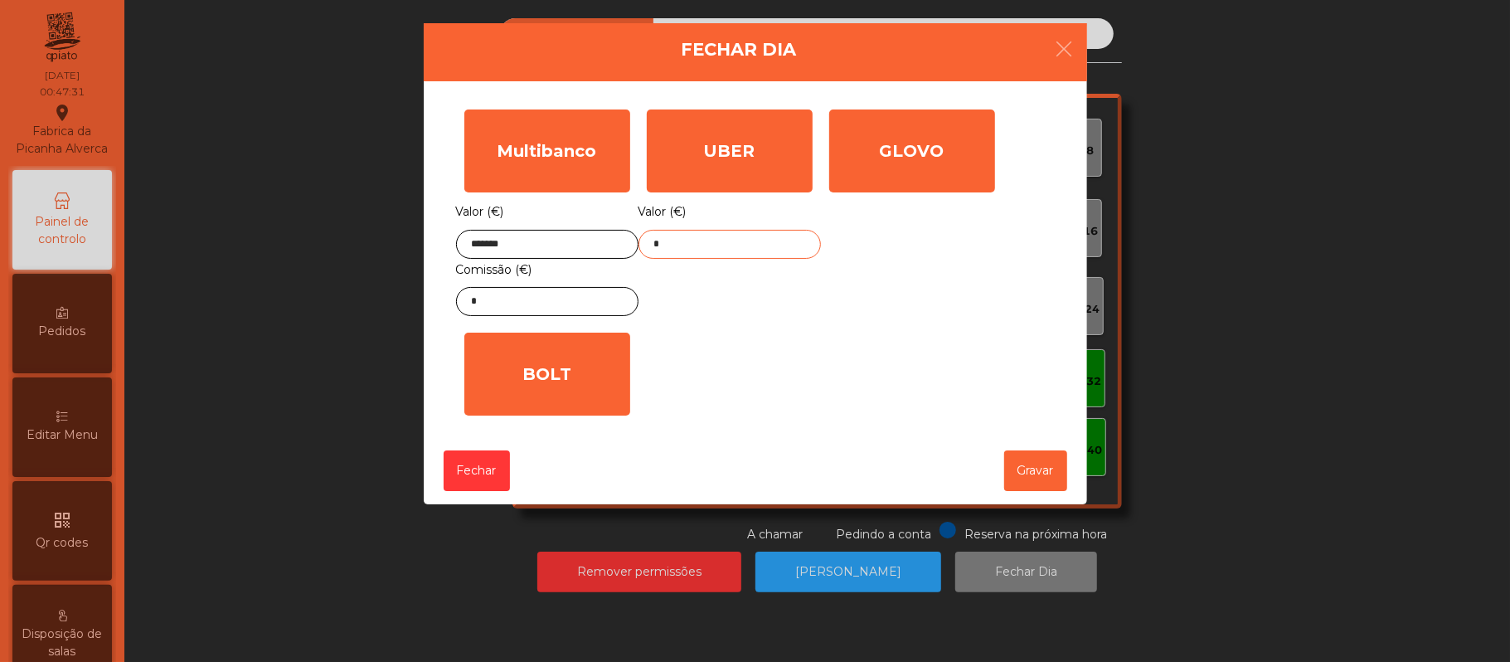
click at [761, 244] on input "*" at bounding box center [730, 244] width 182 height 29
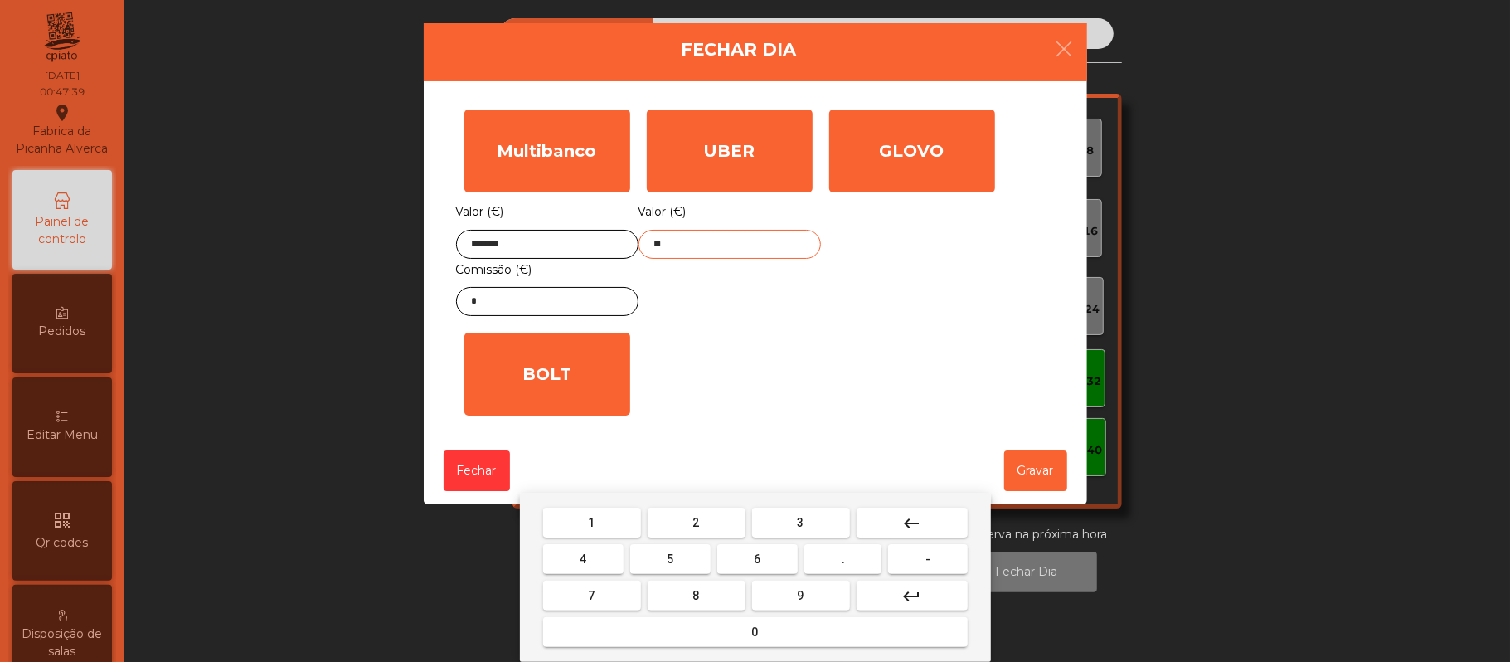
type input "*"
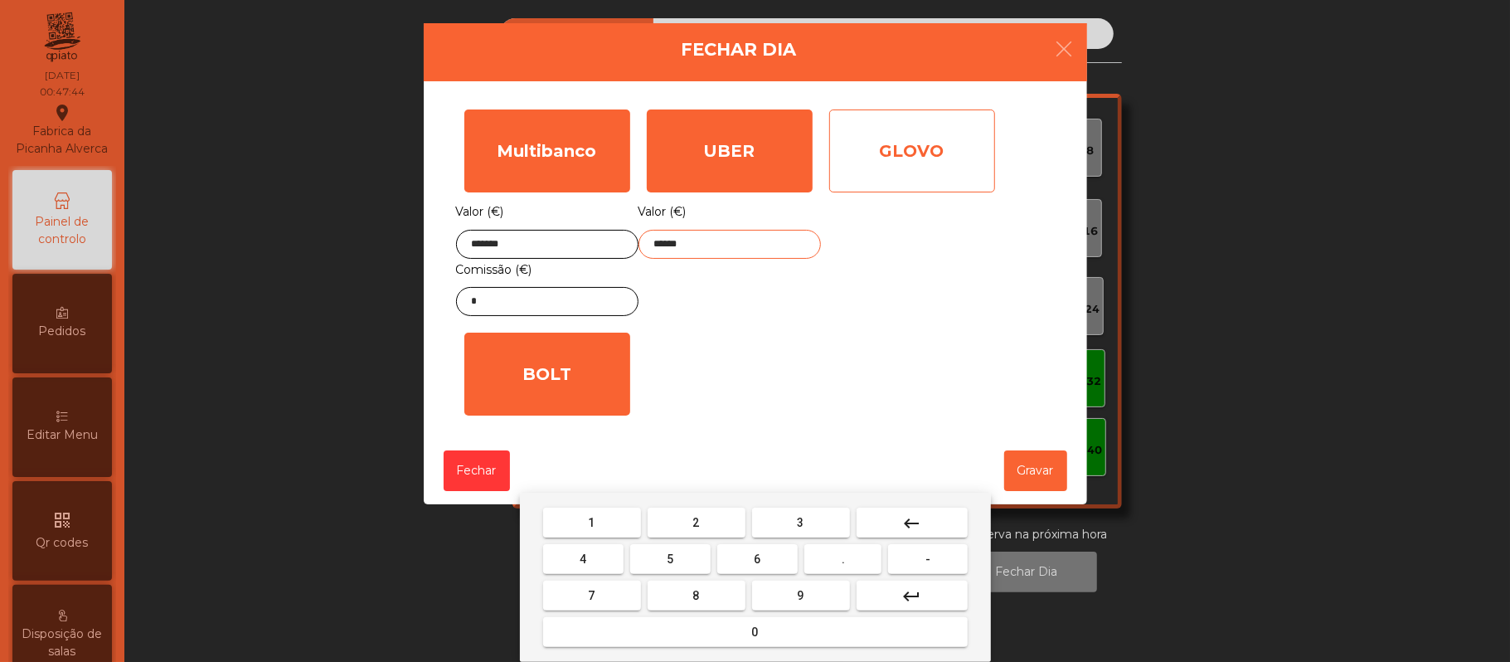
type input "******"
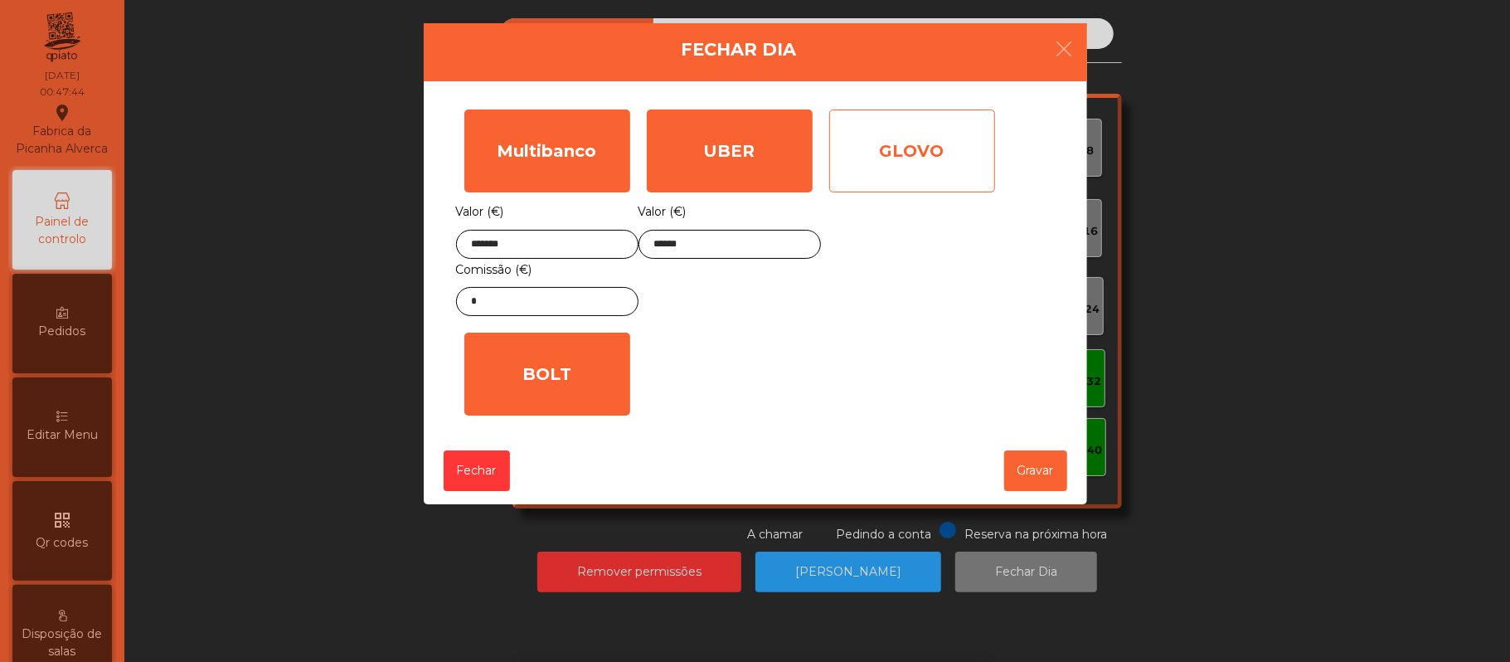
click at [967, 138] on div "GLOVO" at bounding box center [912, 150] width 166 height 83
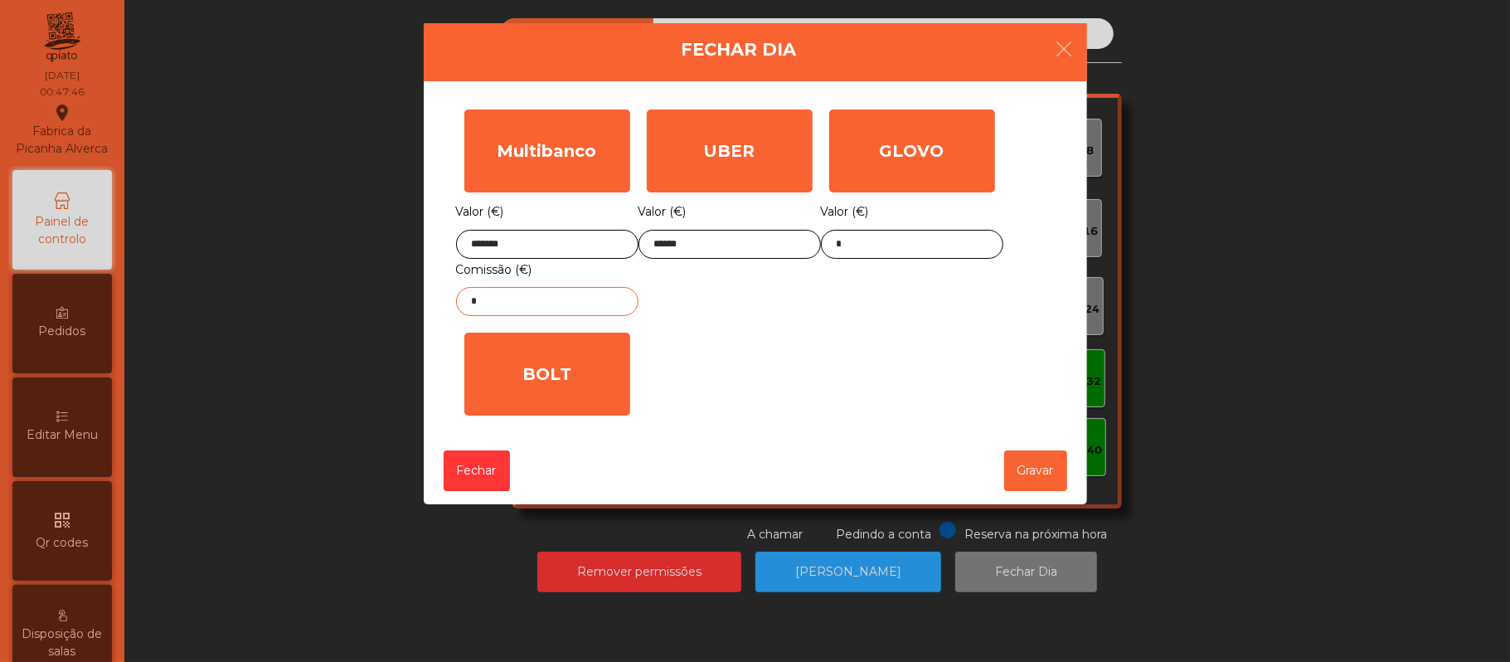
click at [604, 304] on input "*" at bounding box center [547, 301] width 182 height 29
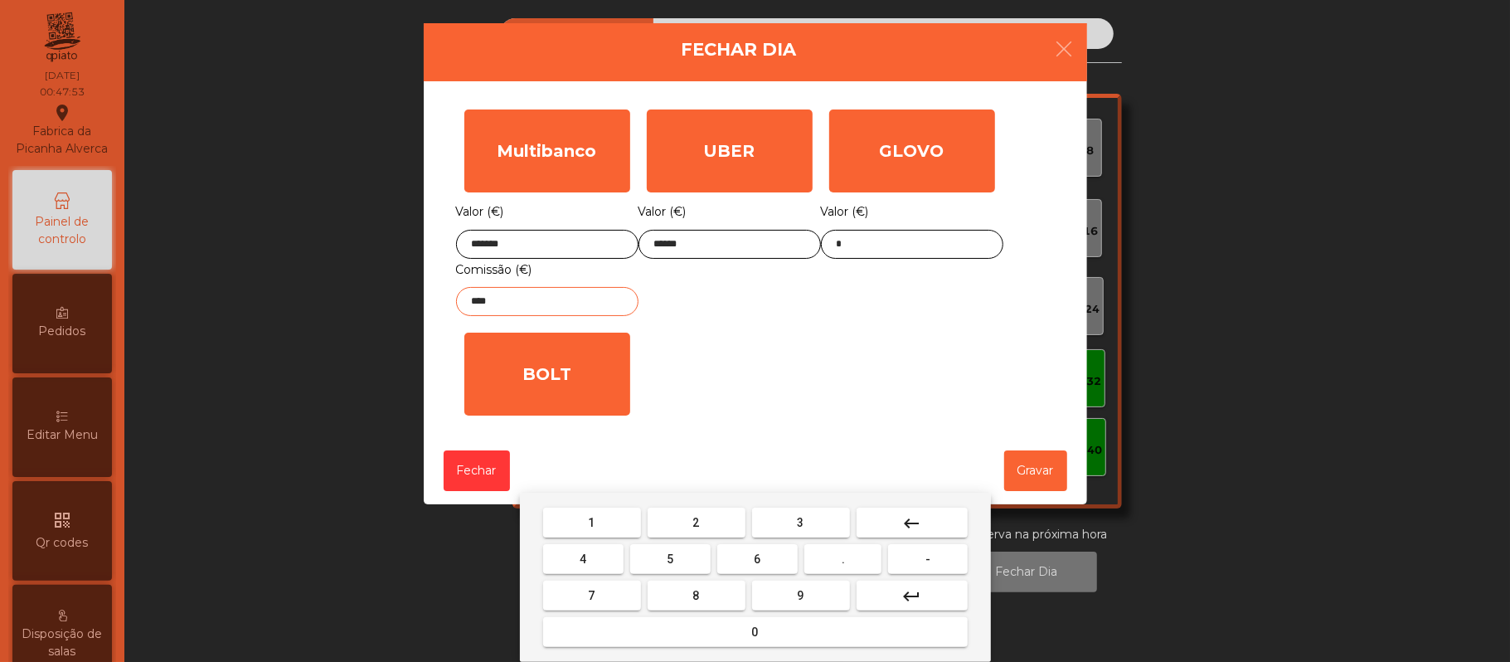
type input "*****"
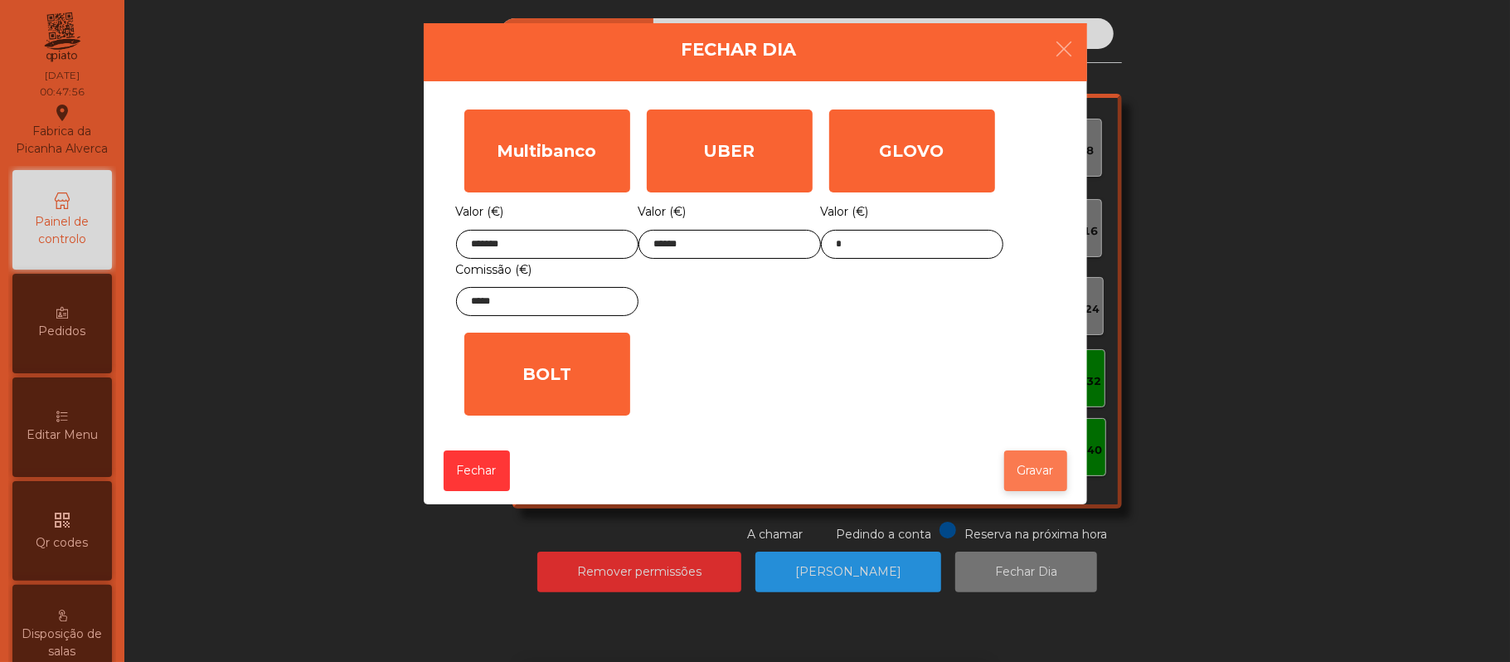
click at [1033, 481] on button "Gravar" at bounding box center [1035, 470] width 63 height 41
